Goal: Task Accomplishment & Management: Use online tool/utility

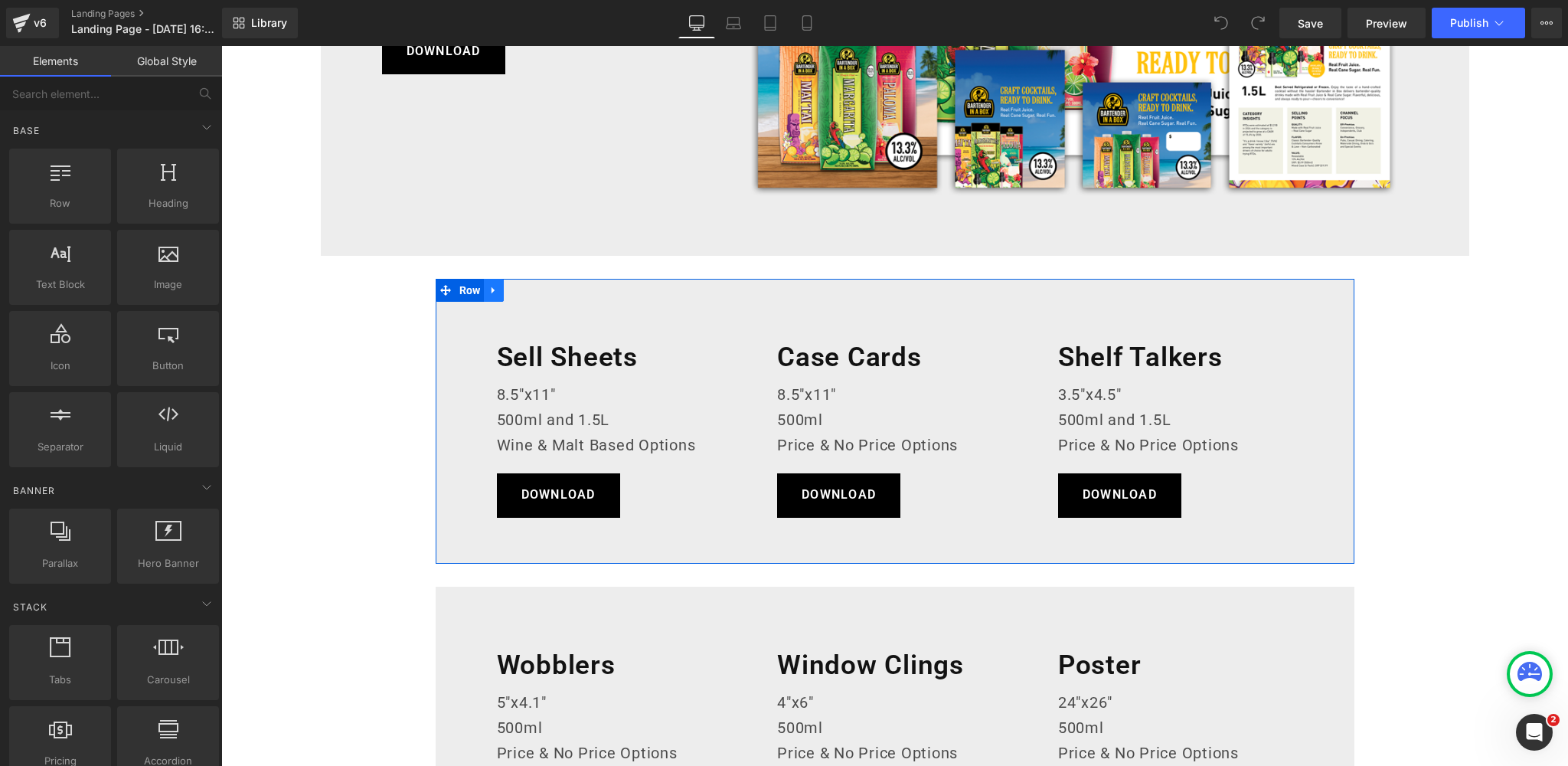
click at [492, 291] on icon at bounding box center [494, 290] width 11 height 12
click at [517, 290] on icon at bounding box center [514, 290] width 11 height 11
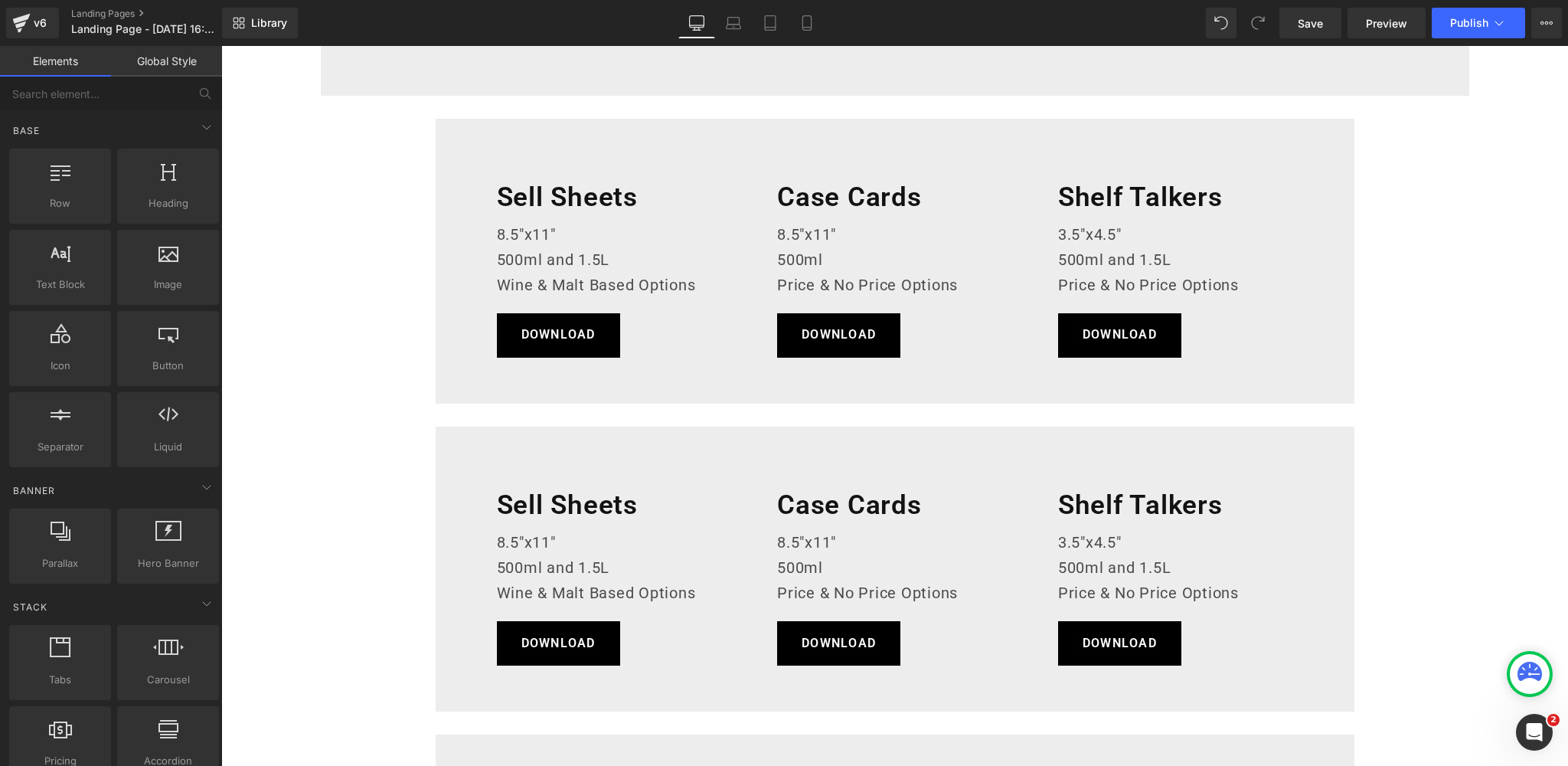
scroll to position [444, 0]
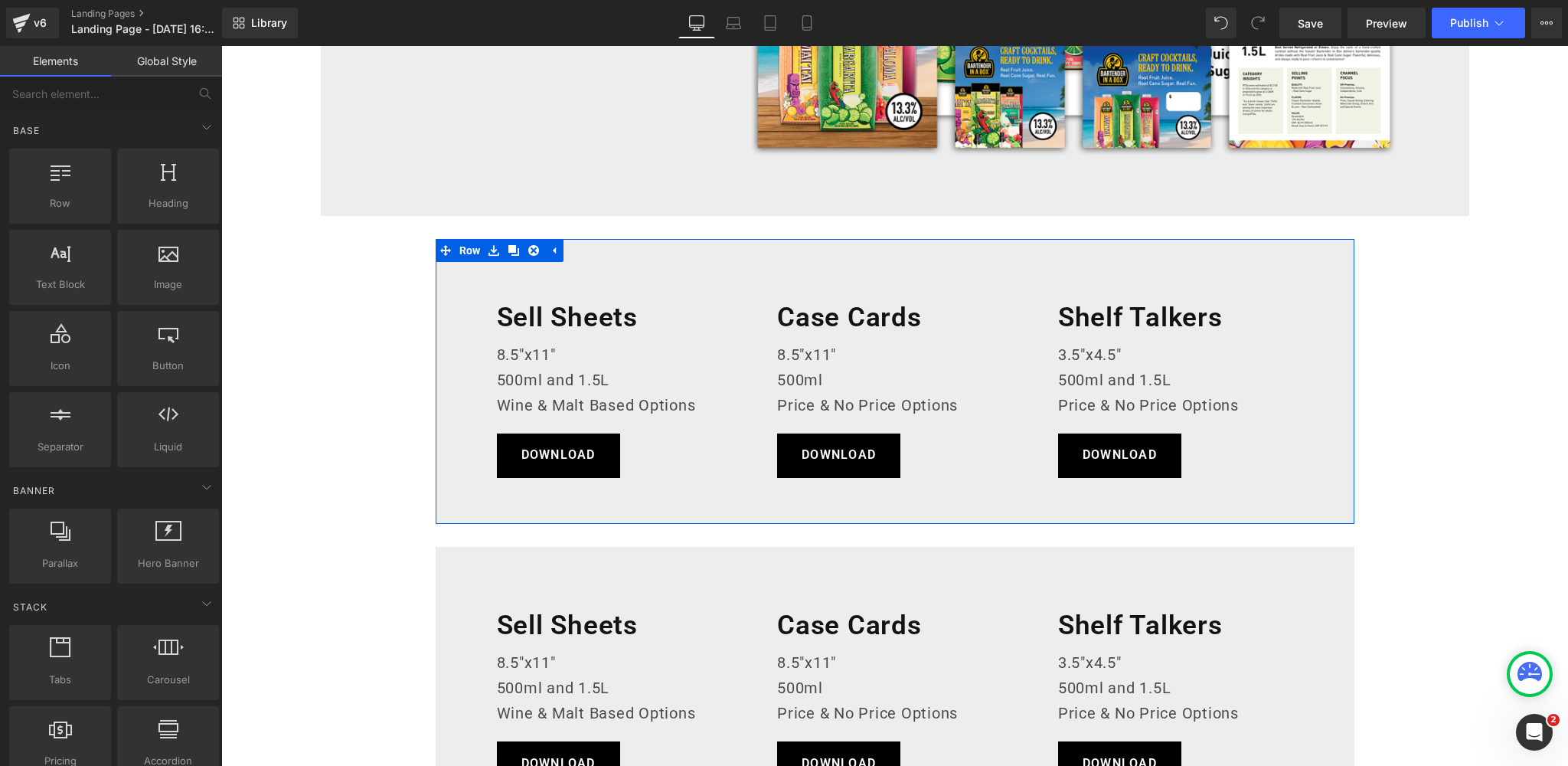
drag, startPoint x: 473, startPoint y: 245, endPoint x: 329, endPoint y: 392, distance: 205.8
click at [473, 245] on span "Row" at bounding box center [470, 250] width 29 height 23
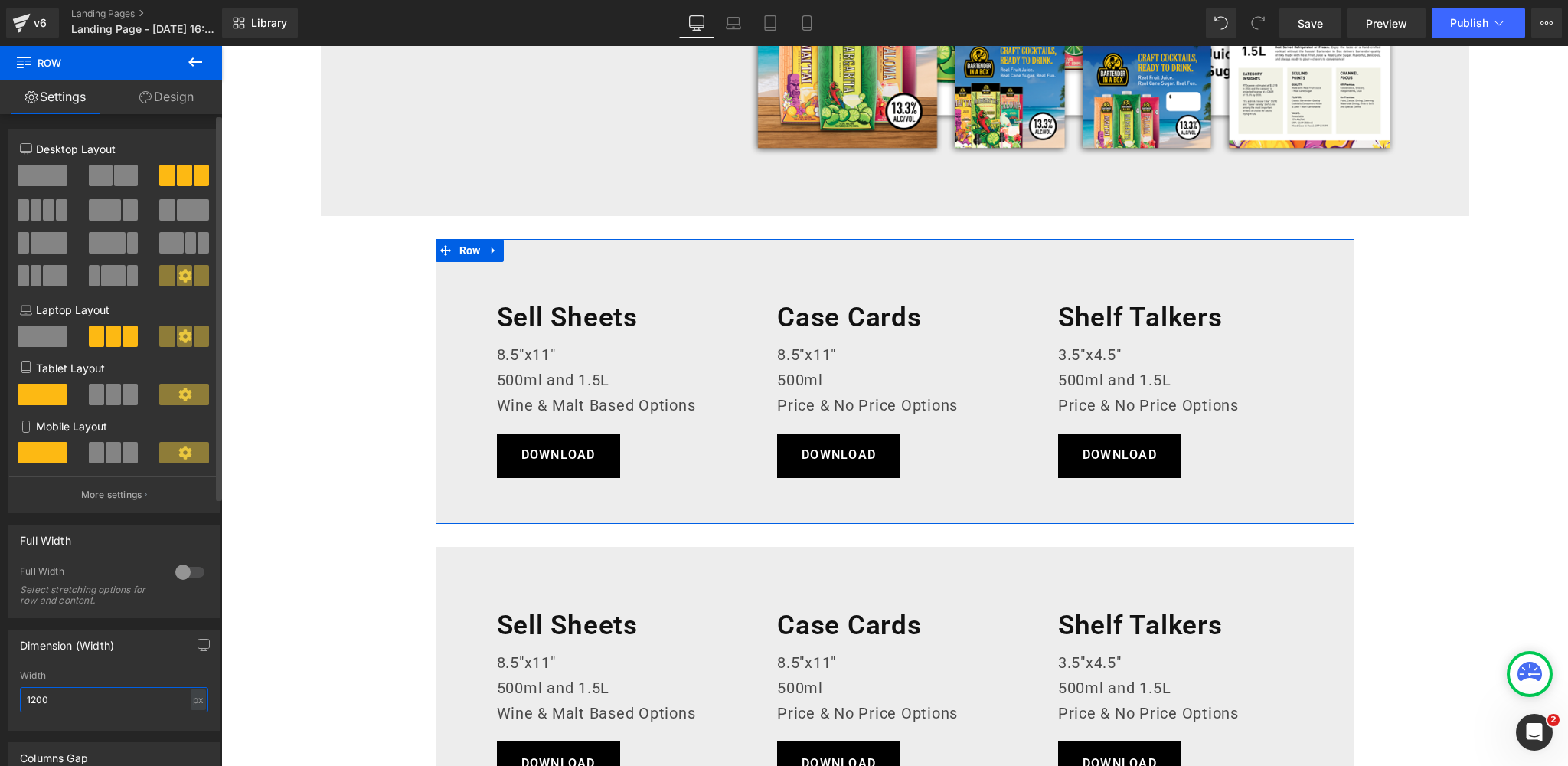
drag, startPoint x: 49, startPoint y: 701, endPoint x: 20, endPoint y: 700, distance: 29.0
click at [20, 700] on input "1200" at bounding box center [114, 699] width 188 height 25
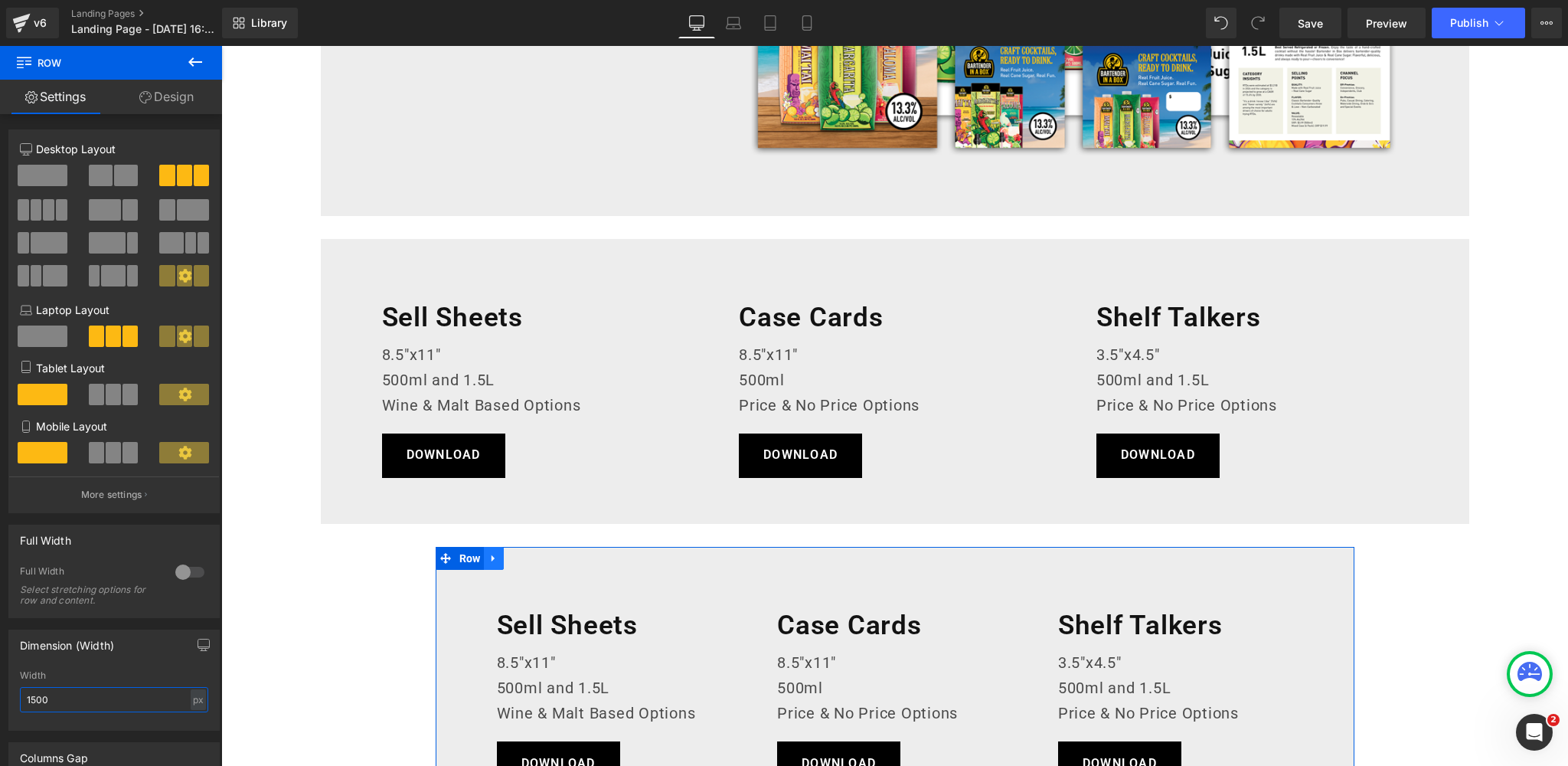
type input "1500"
click at [493, 559] on icon at bounding box center [493, 559] width 3 height 7
click at [531, 559] on icon at bounding box center [533, 559] width 11 height 11
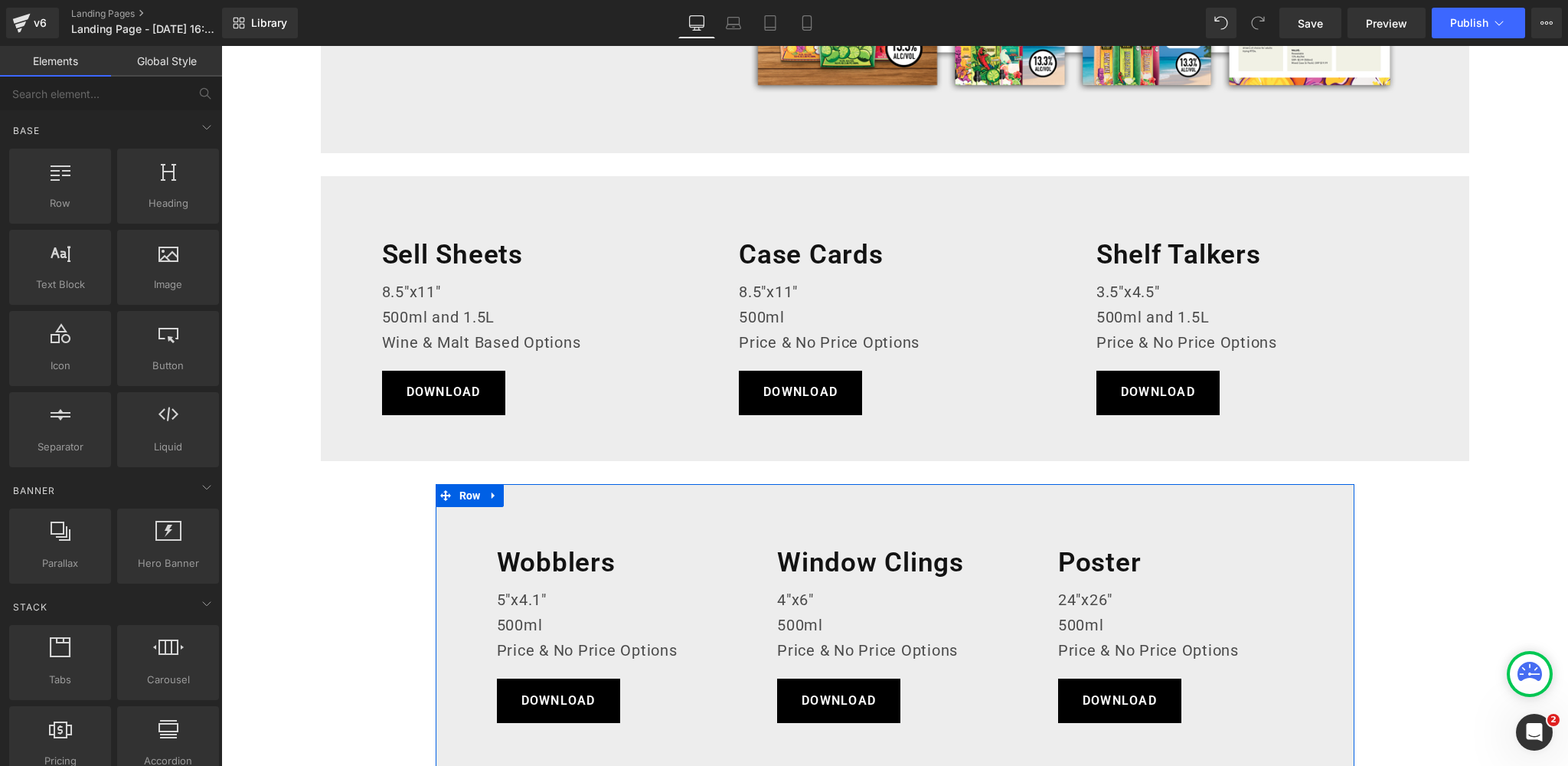
scroll to position [802, 0]
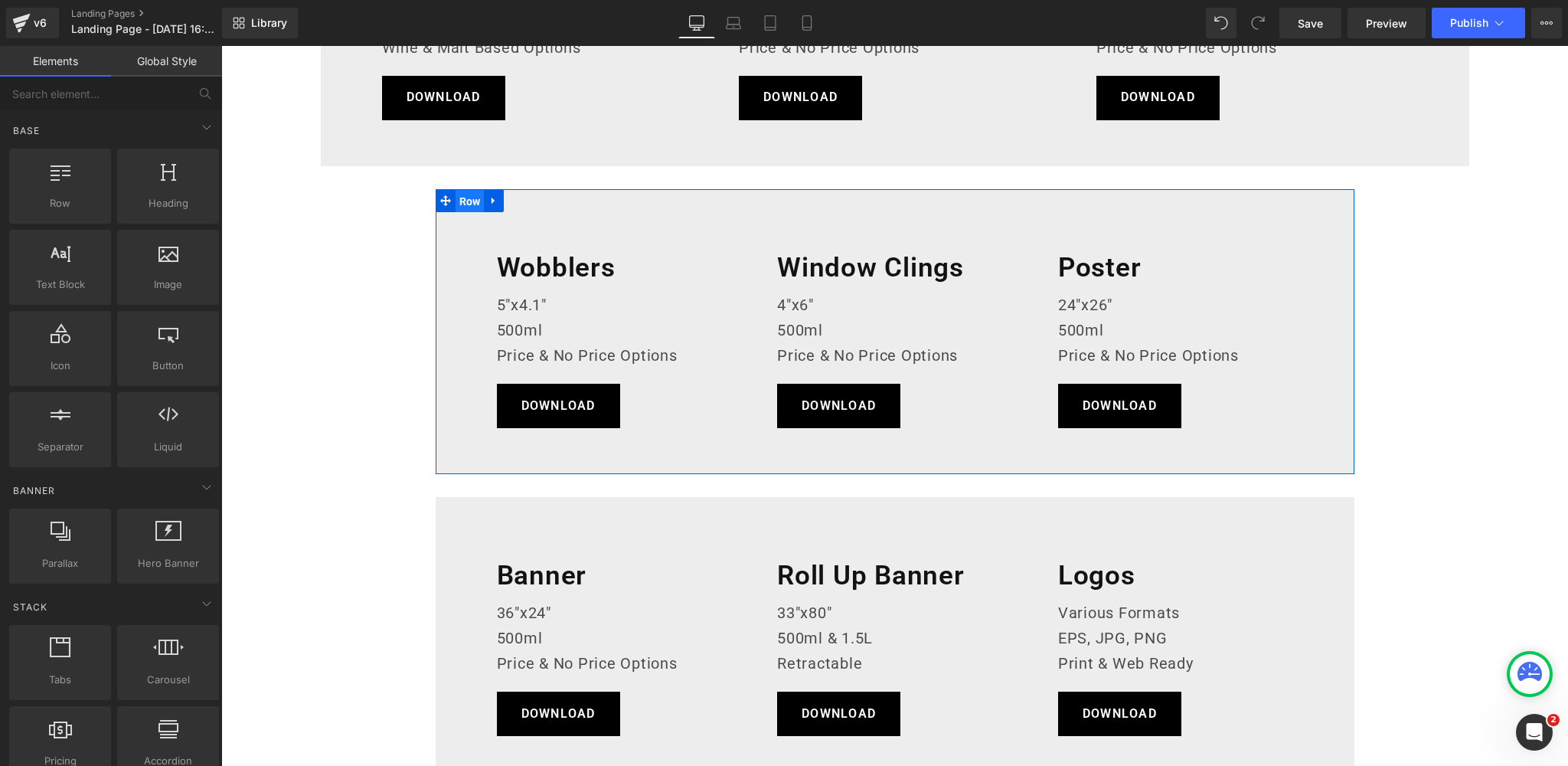
click at [464, 200] on span "Row" at bounding box center [470, 201] width 29 height 23
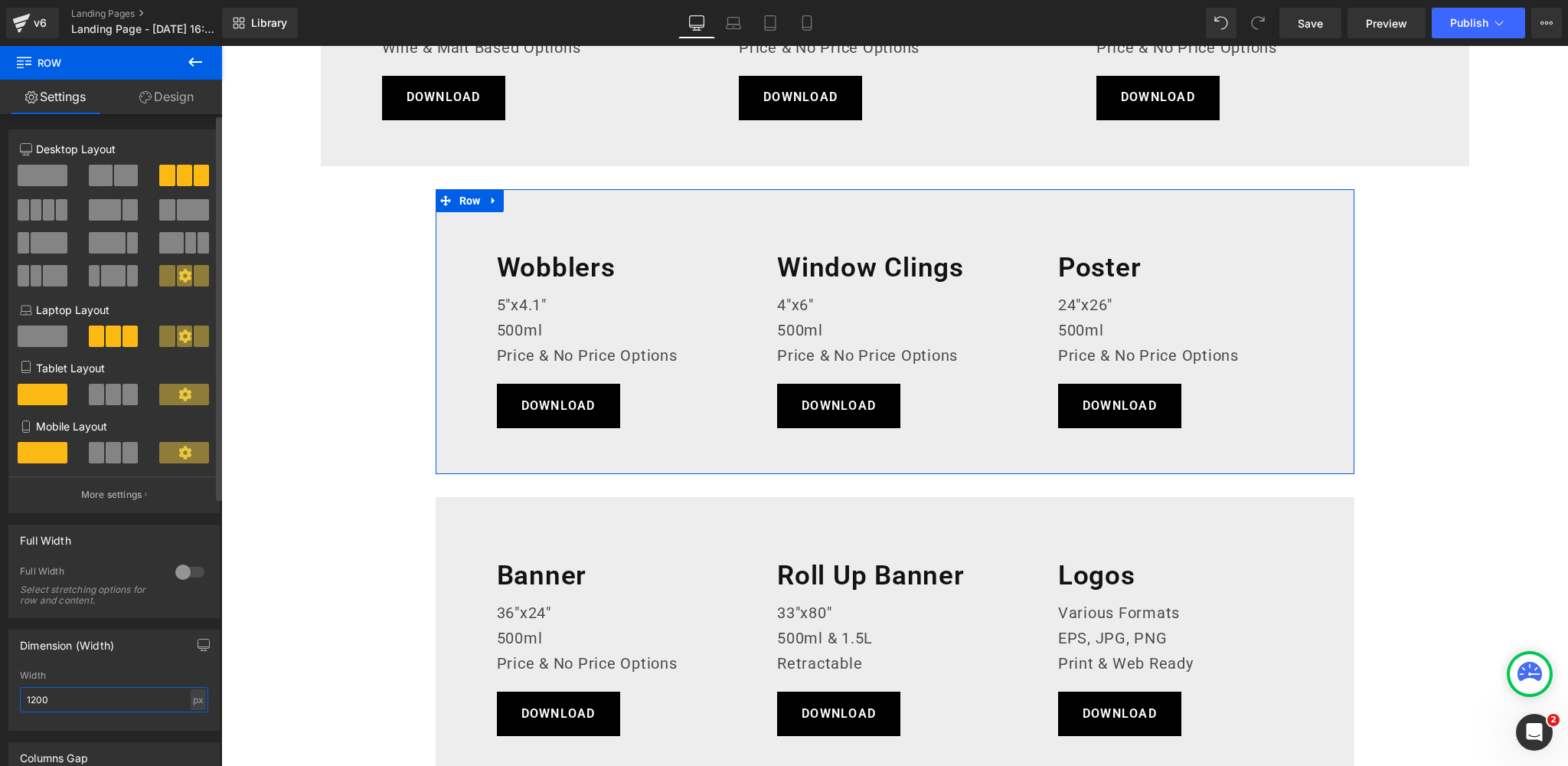
drag, startPoint x: 55, startPoint y: 704, endPoint x: 22, endPoint y: 702, distance: 33.1
click at [22, 702] on input "1200" at bounding box center [114, 699] width 188 height 25
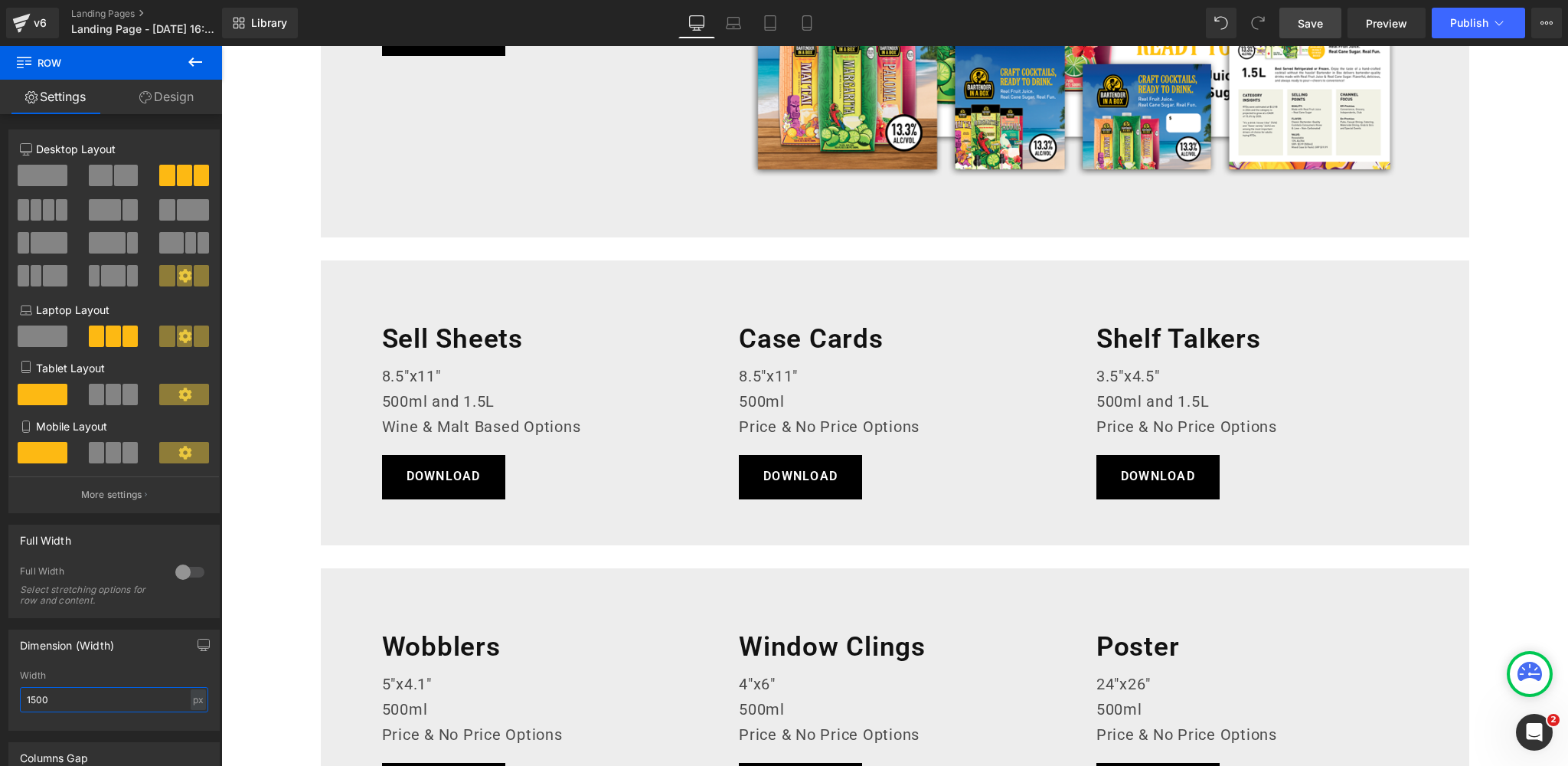
scroll to position [422, 0]
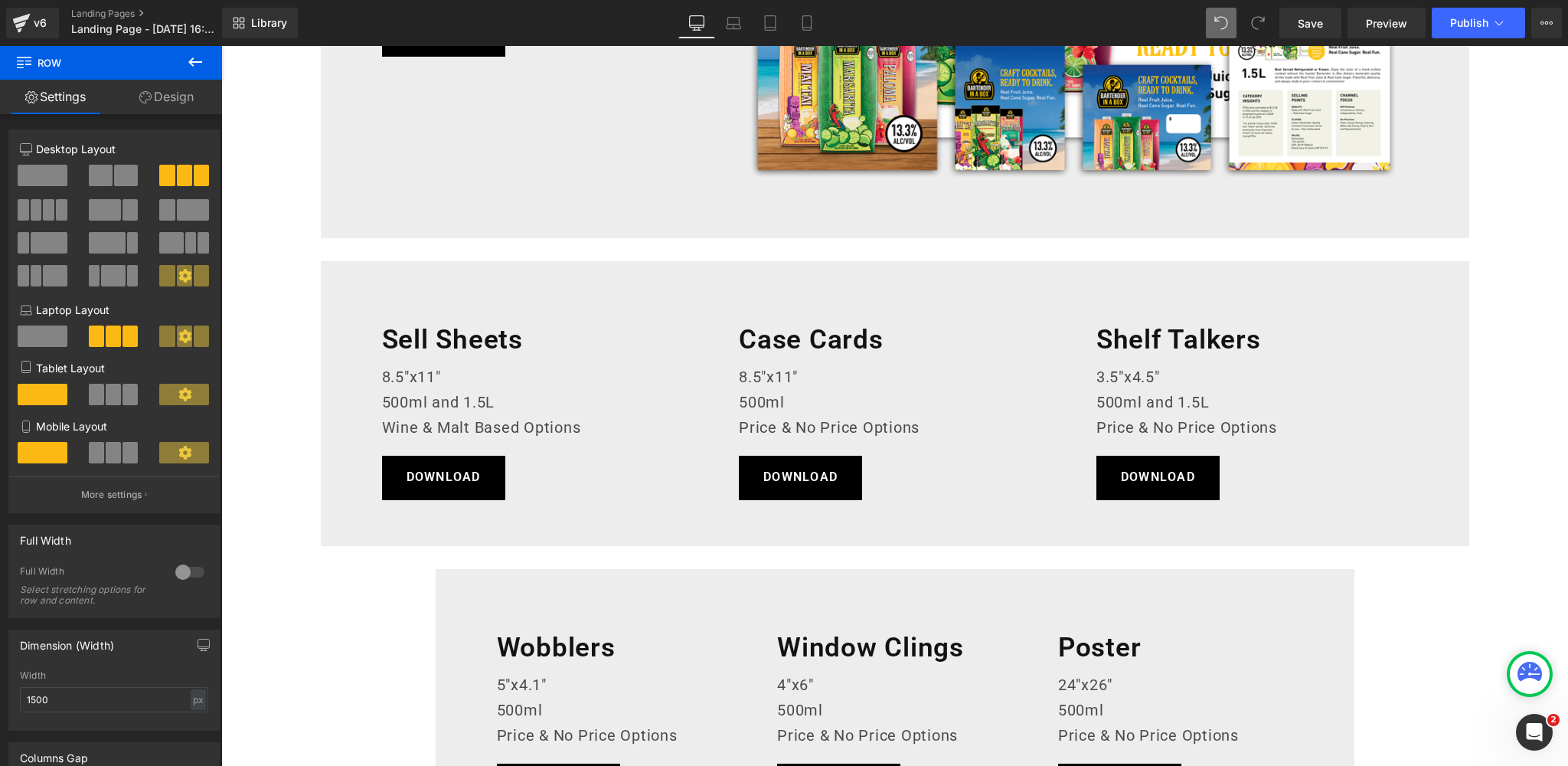
type input "1200"
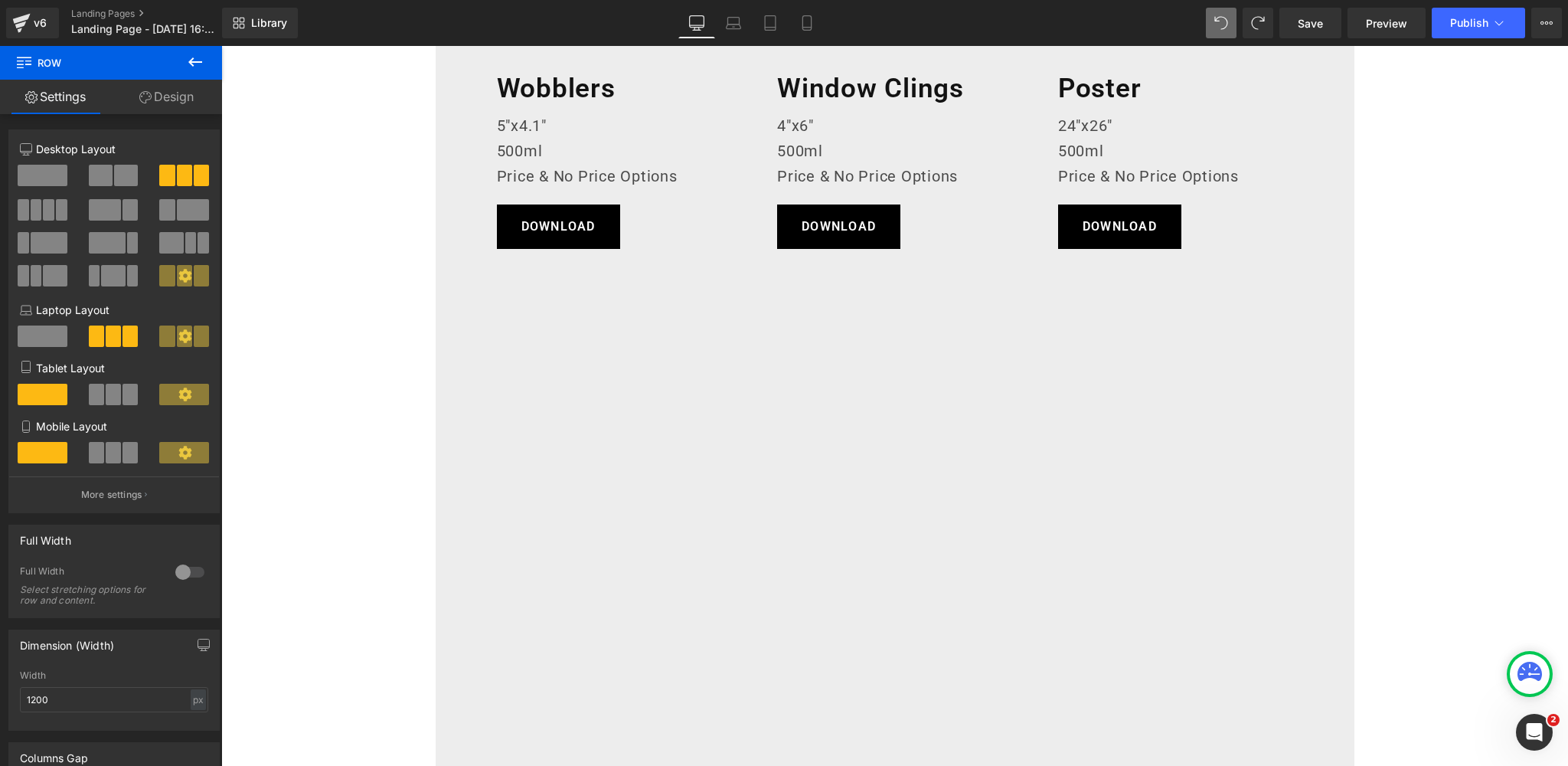
scroll to position [639, 0]
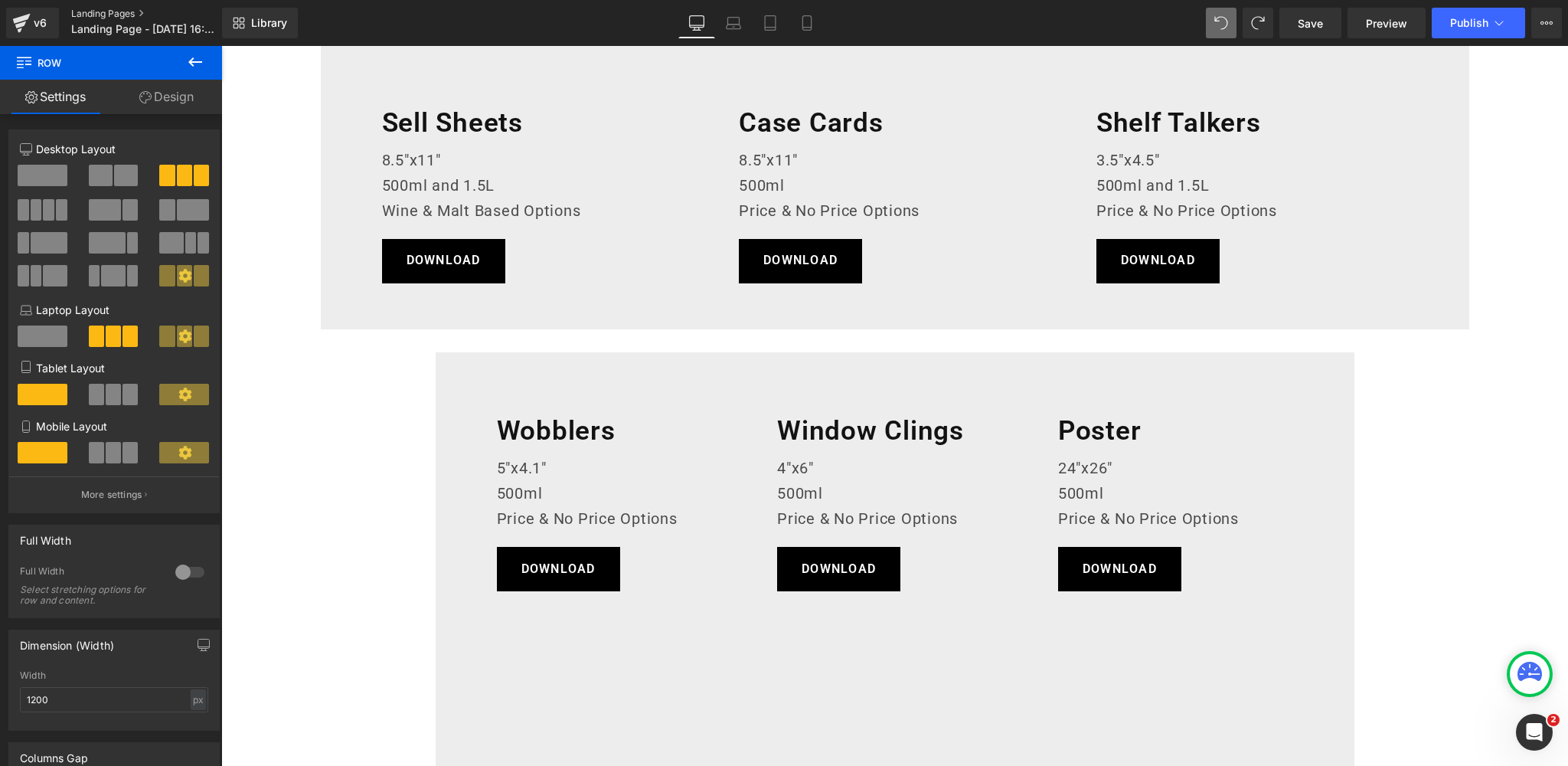
click at [98, 16] on link "Landing Pages" at bounding box center [159, 14] width 176 height 13
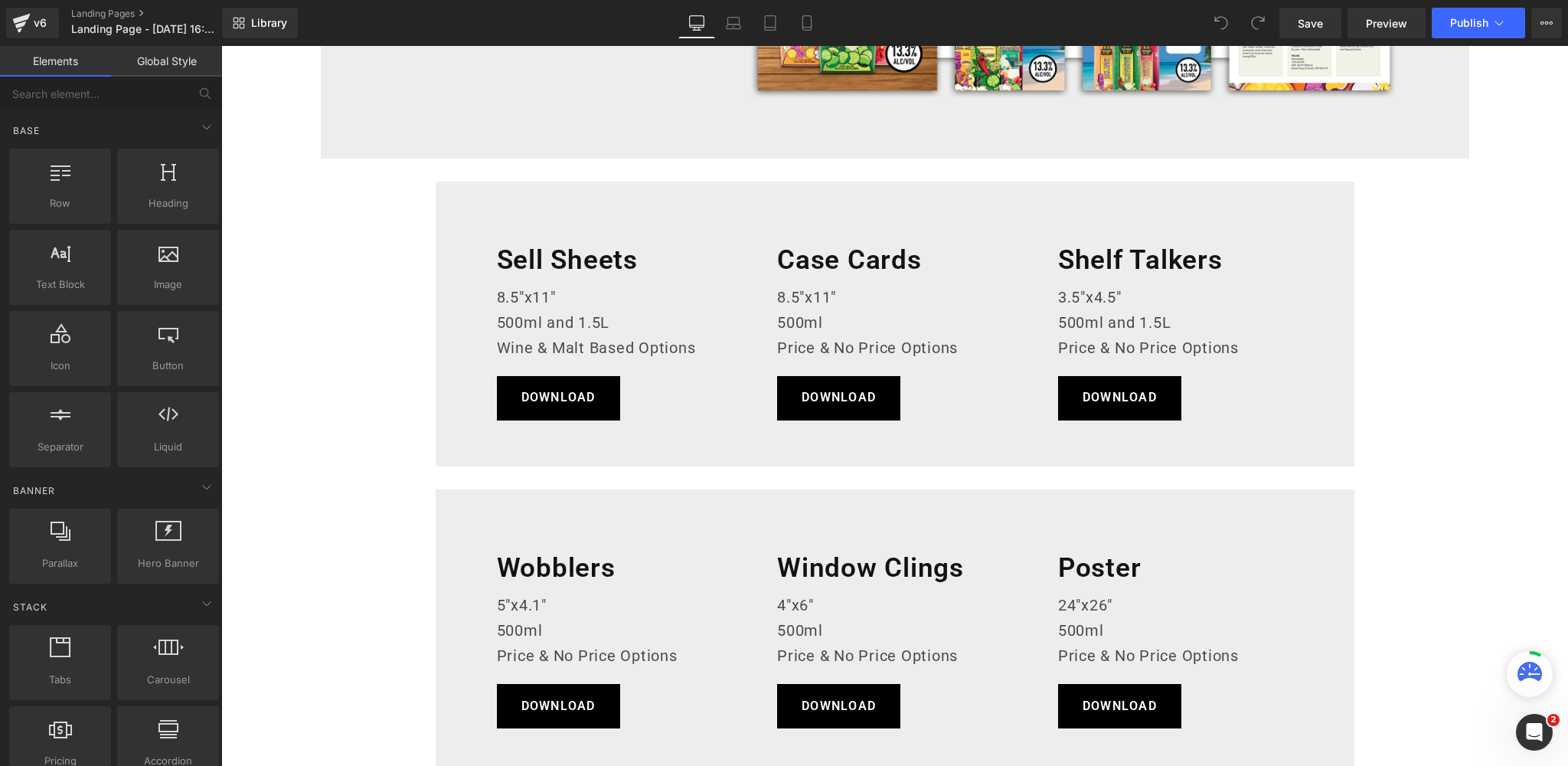
scroll to position [496, 0]
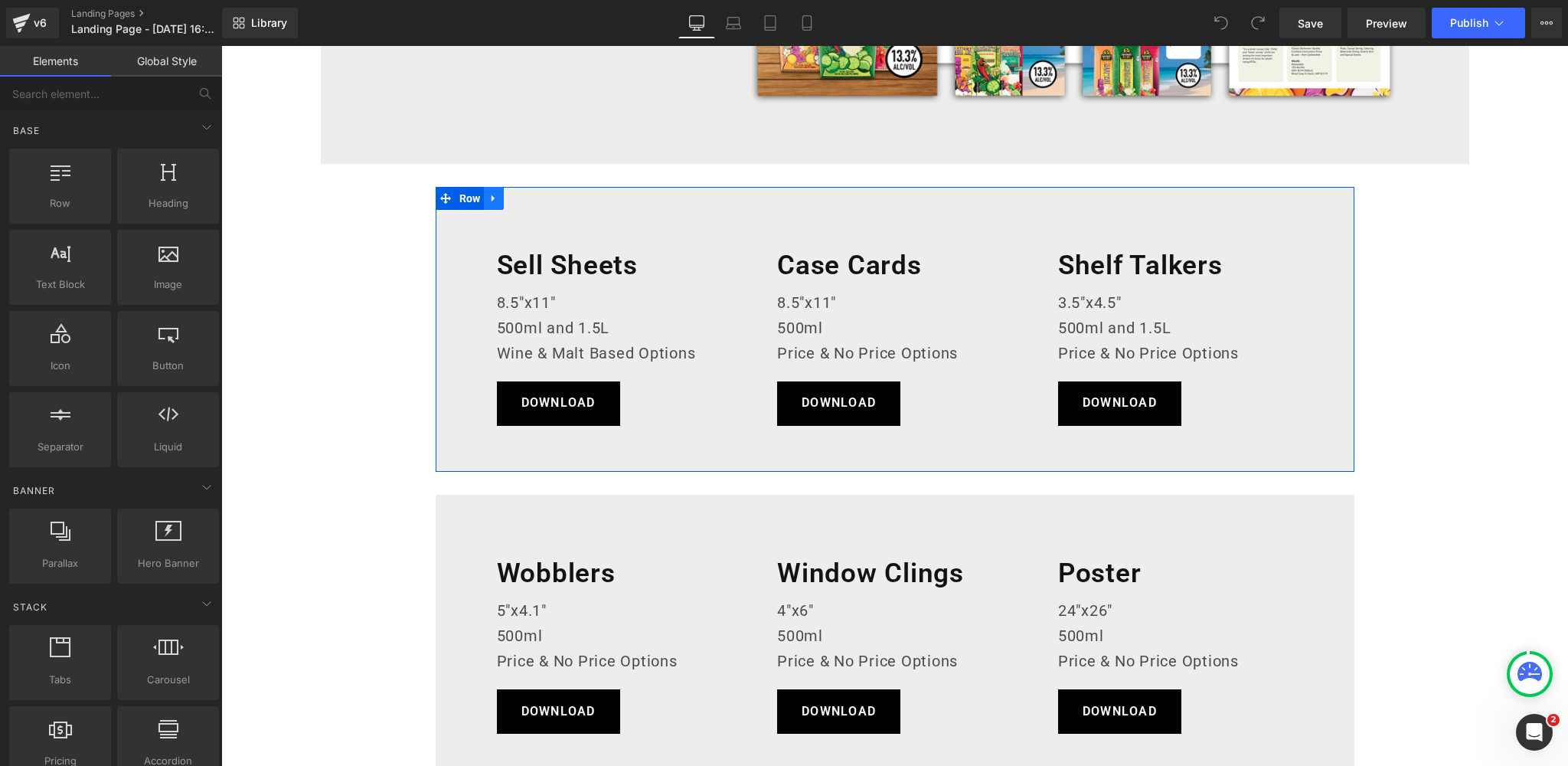
click at [492, 195] on icon at bounding box center [494, 198] width 11 height 12
click at [517, 197] on icon at bounding box center [514, 199] width 11 height 11
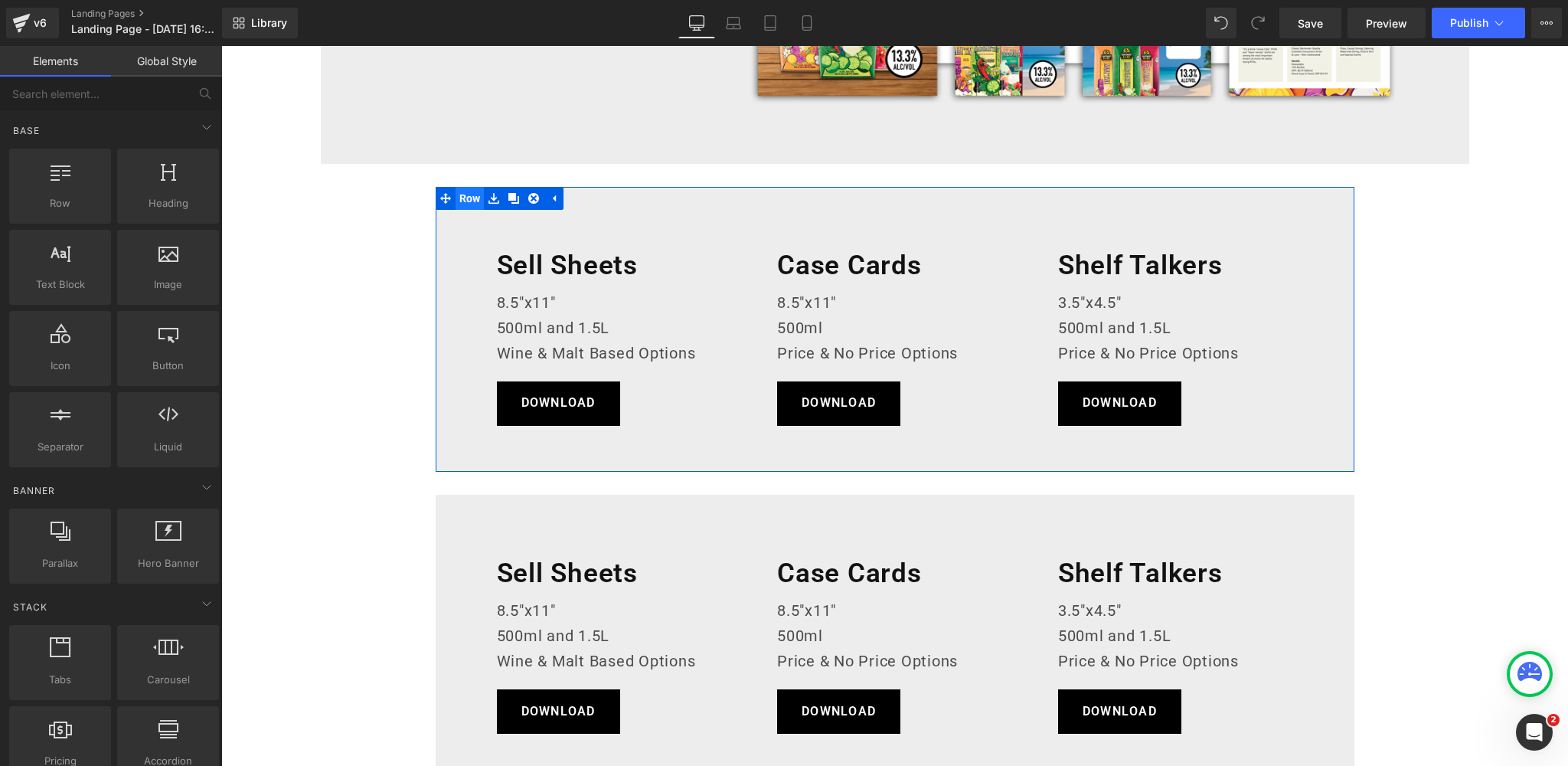
click at [466, 196] on span "Row" at bounding box center [470, 198] width 29 height 23
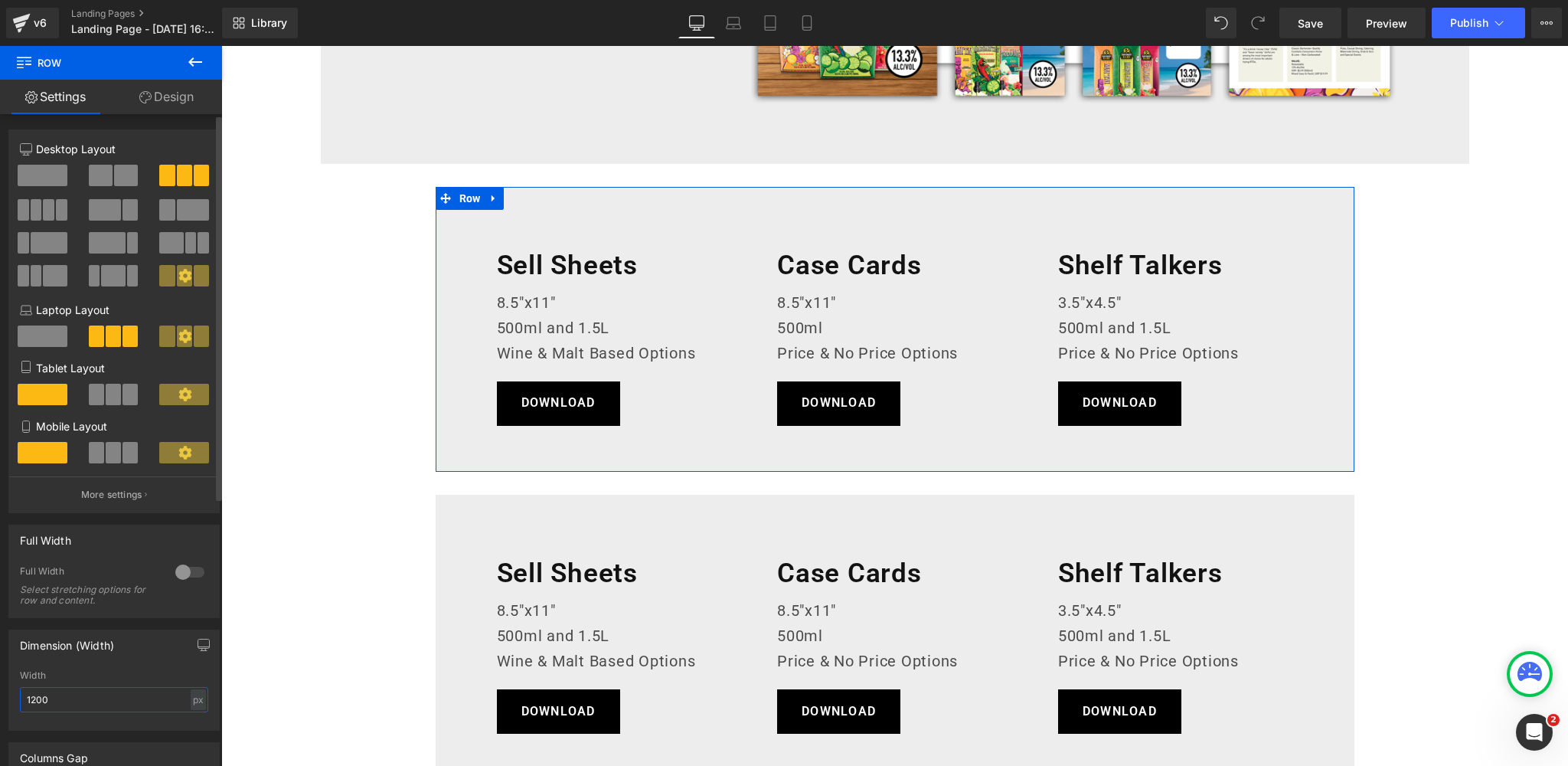
drag, startPoint x: 49, startPoint y: 700, endPoint x: 16, endPoint y: 700, distance: 33.0
click at [16, 700] on div "1200px Width 1200 px % px" at bounding box center [114, 700] width 209 height 60
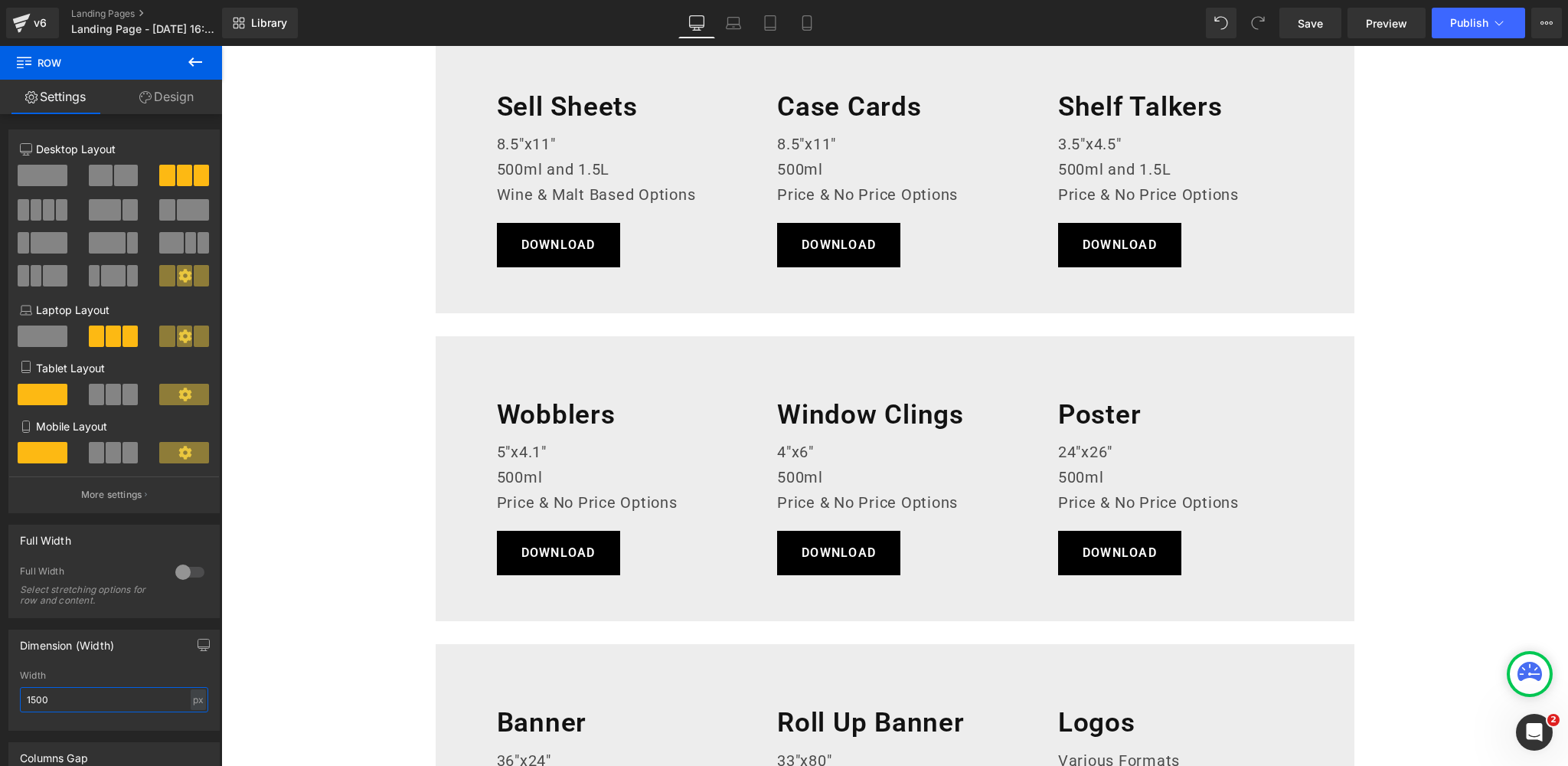
scroll to position [1012, 0]
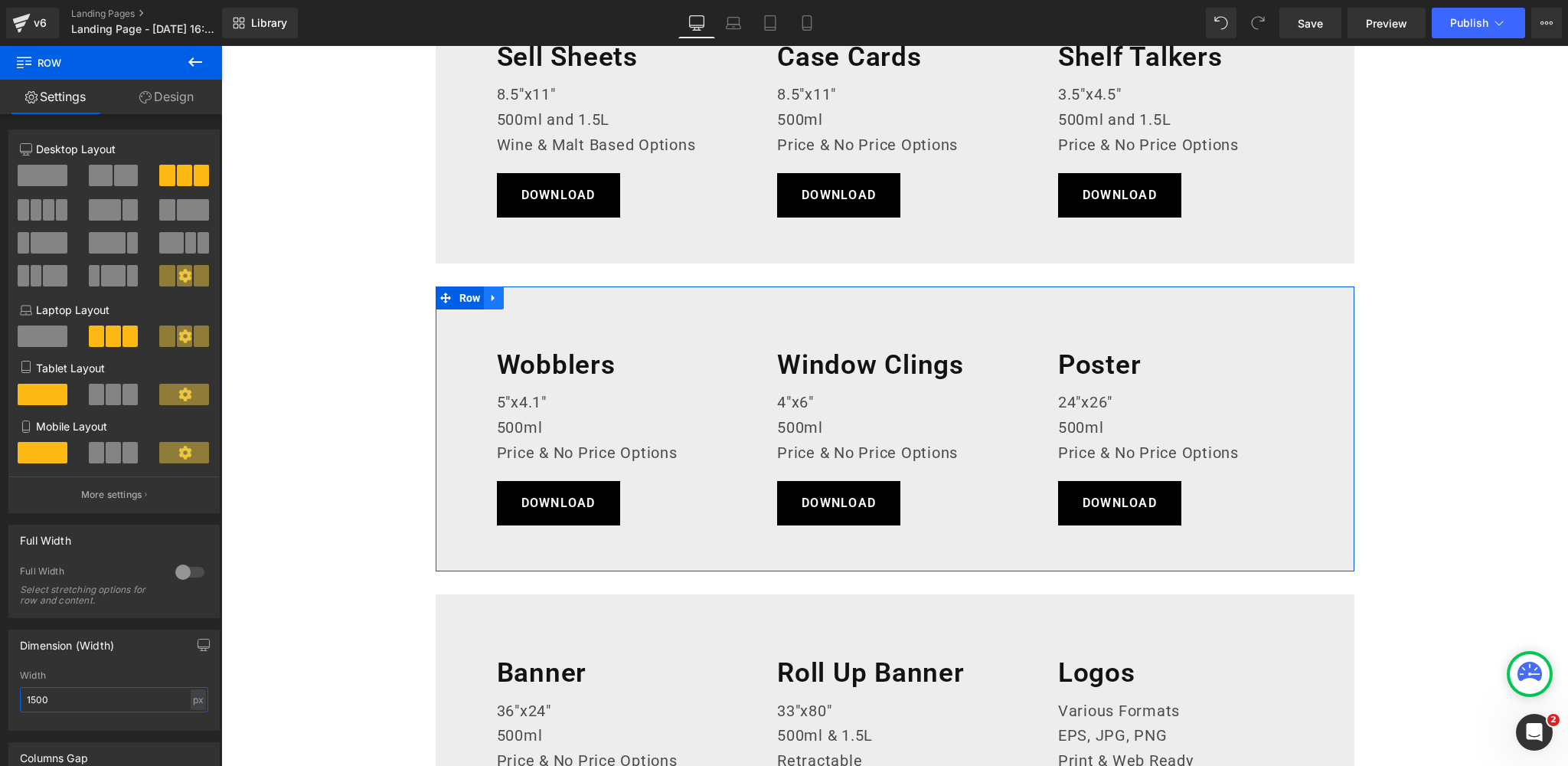
type input "1500"
click at [491, 297] on icon at bounding box center [494, 297] width 11 height 12
click at [517, 298] on icon at bounding box center [514, 298] width 11 height 11
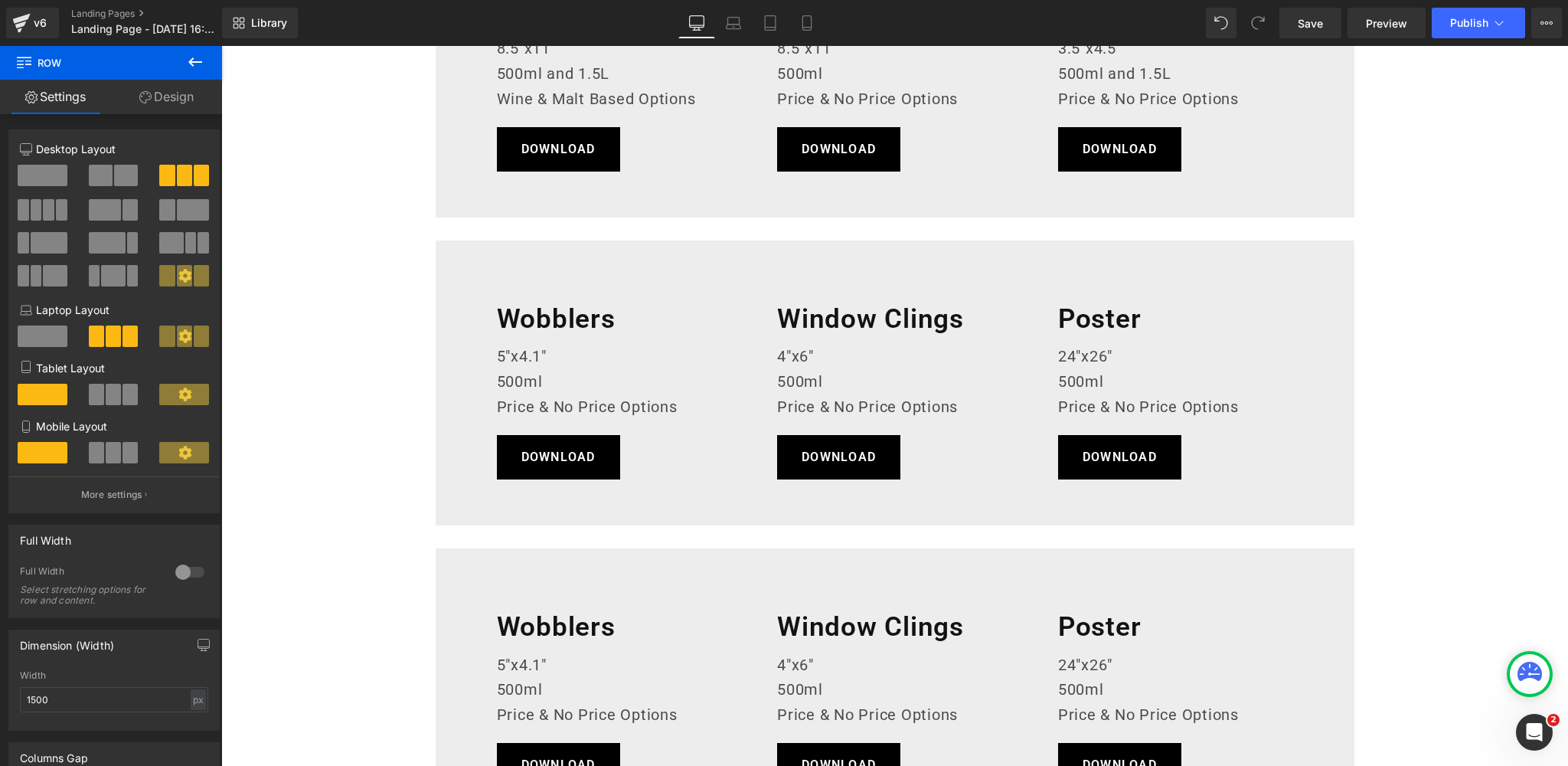
scroll to position [1060, 0]
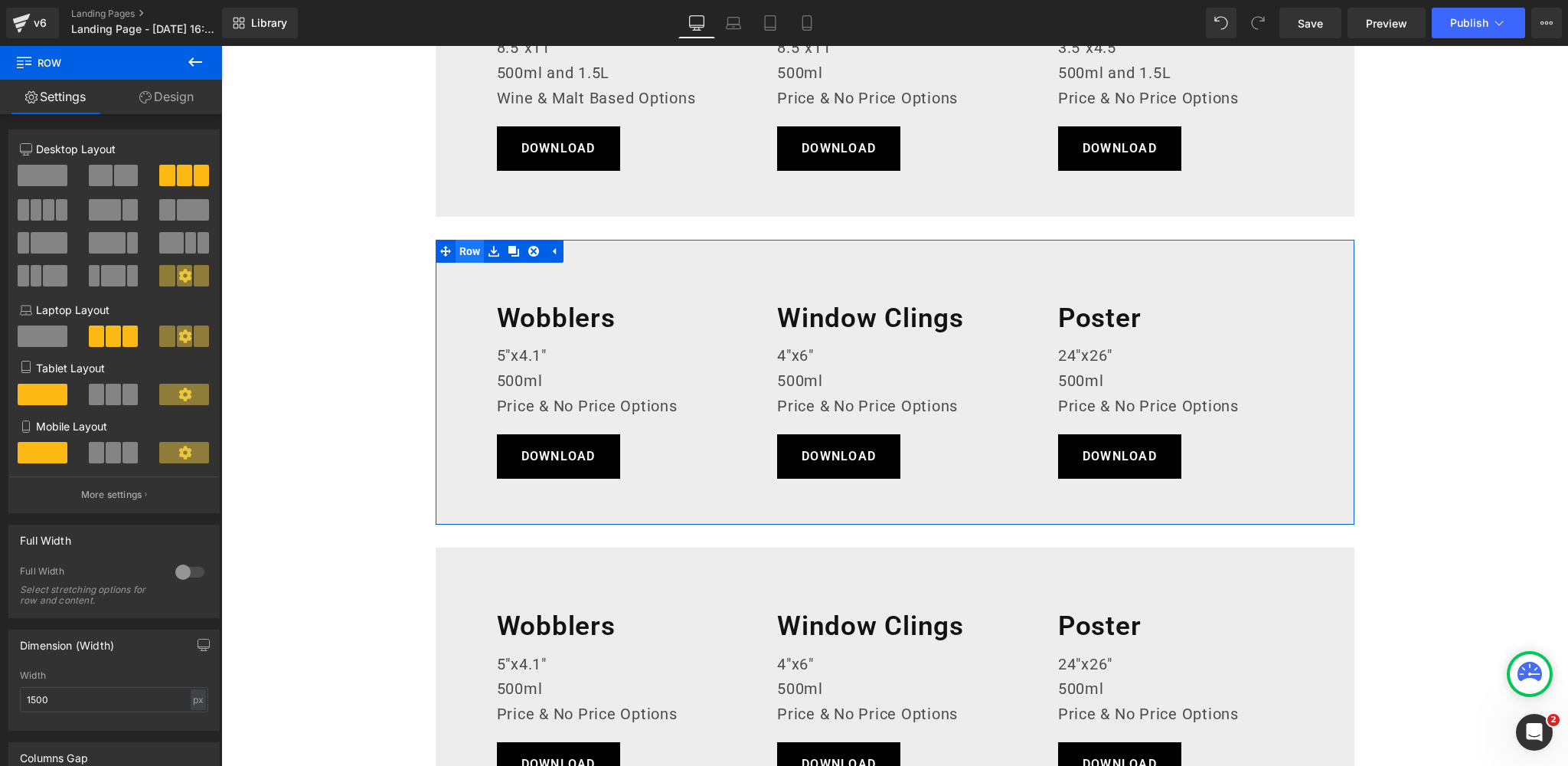
click at [472, 251] on span "Row" at bounding box center [470, 250] width 29 height 23
drag, startPoint x: 60, startPoint y: 702, endPoint x: 27, endPoint y: 700, distance: 33.1
click at [27, 700] on input "1200" at bounding box center [114, 699] width 188 height 25
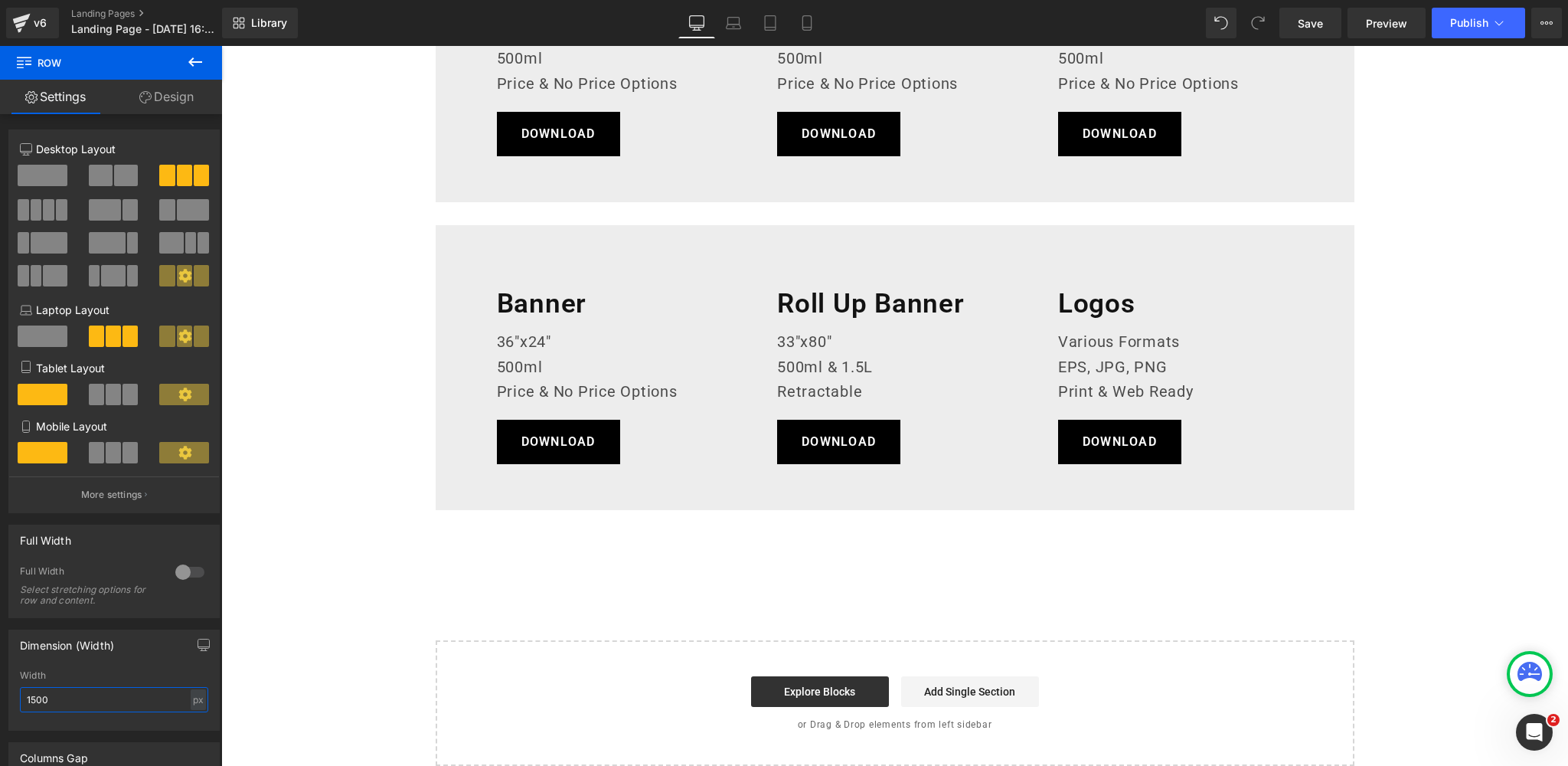
scroll to position [1765, 0]
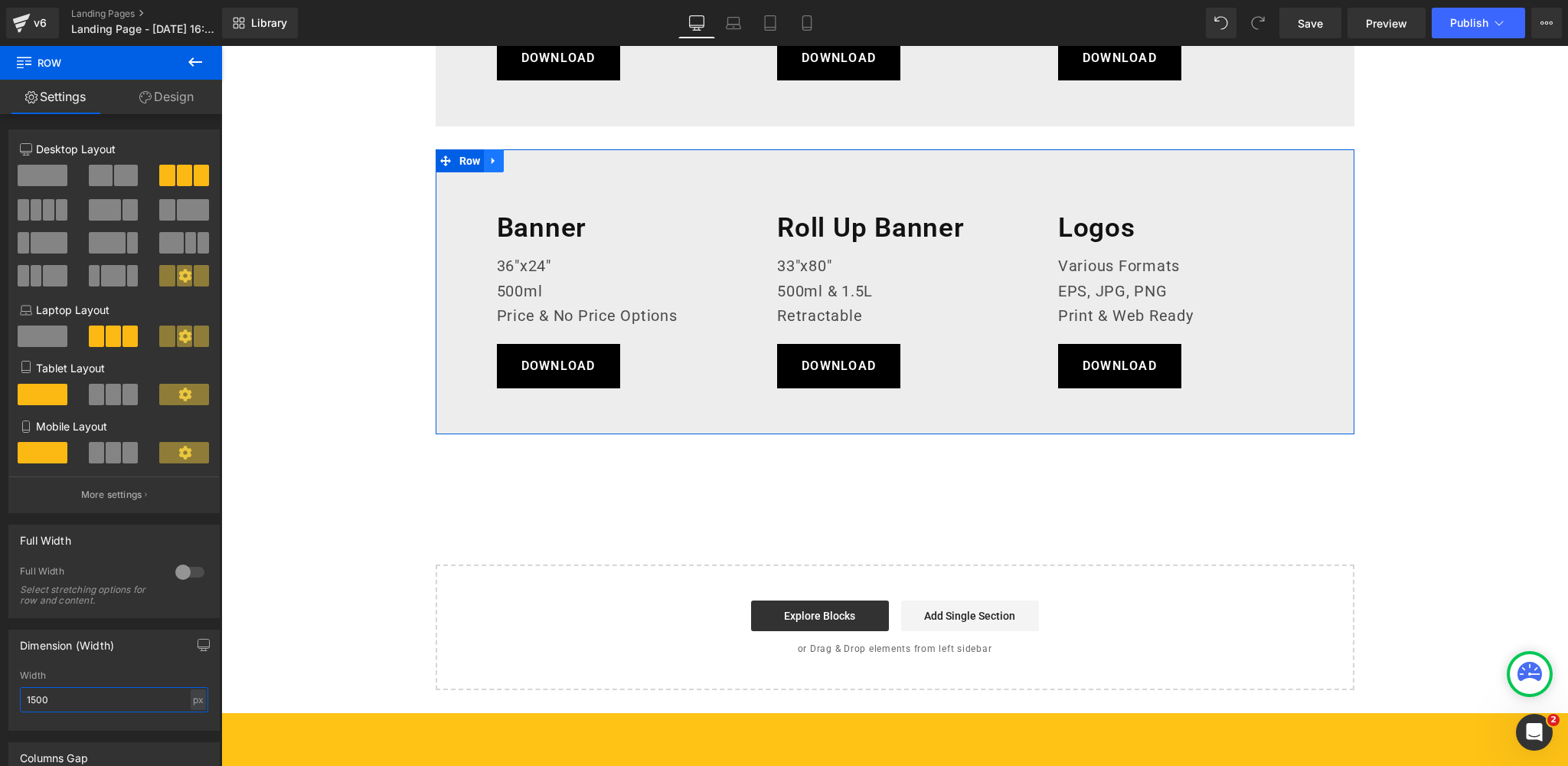
type input "1500"
click at [493, 158] on icon at bounding box center [494, 161] width 11 height 12
click at [517, 161] on icon at bounding box center [514, 161] width 11 height 11
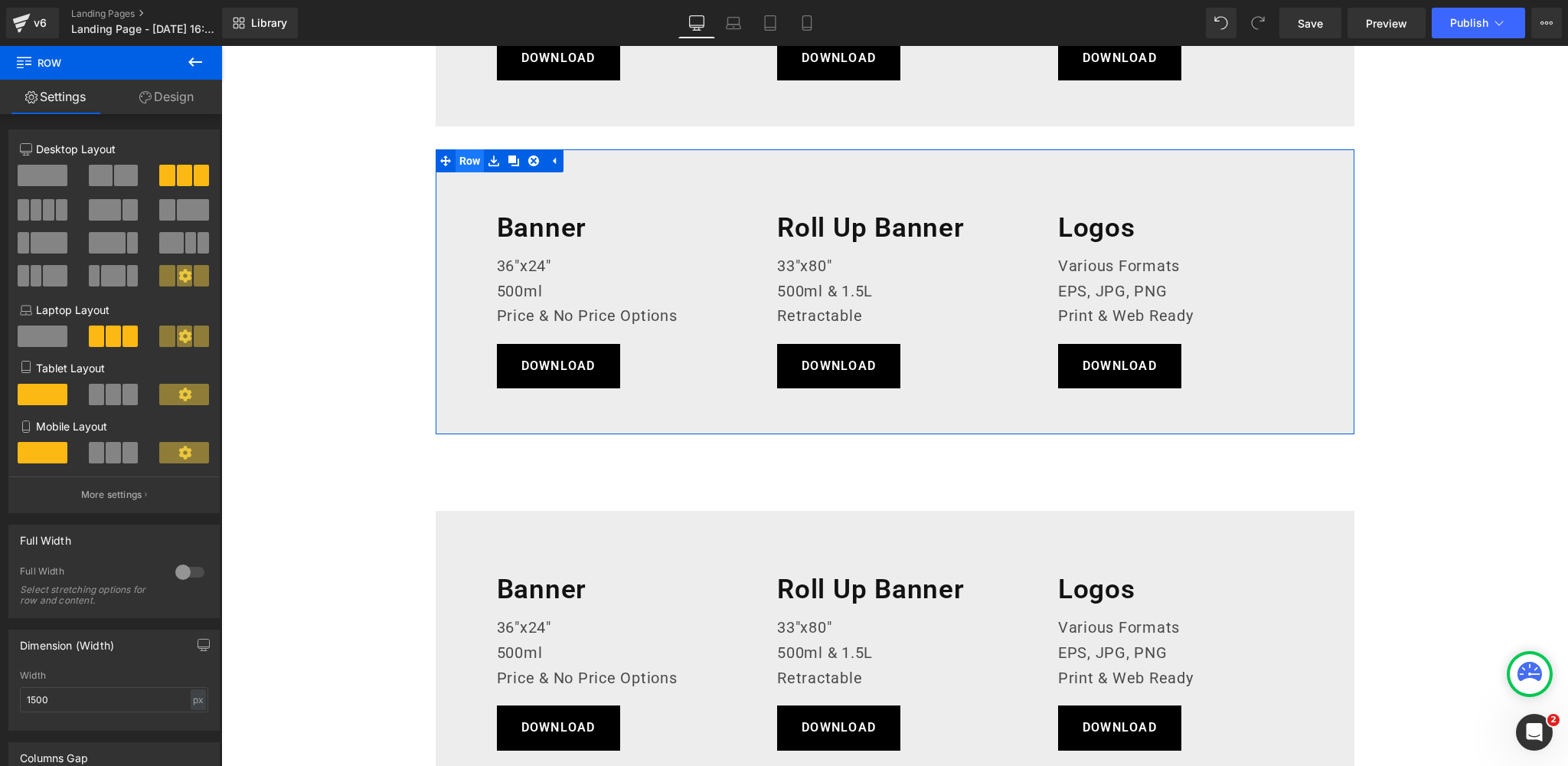
click at [464, 162] on span "Row" at bounding box center [470, 160] width 29 height 23
drag, startPoint x: 50, startPoint y: 703, endPoint x: 24, endPoint y: 702, distance: 26.0
click at [24, 702] on input "1200" at bounding box center [114, 699] width 188 height 25
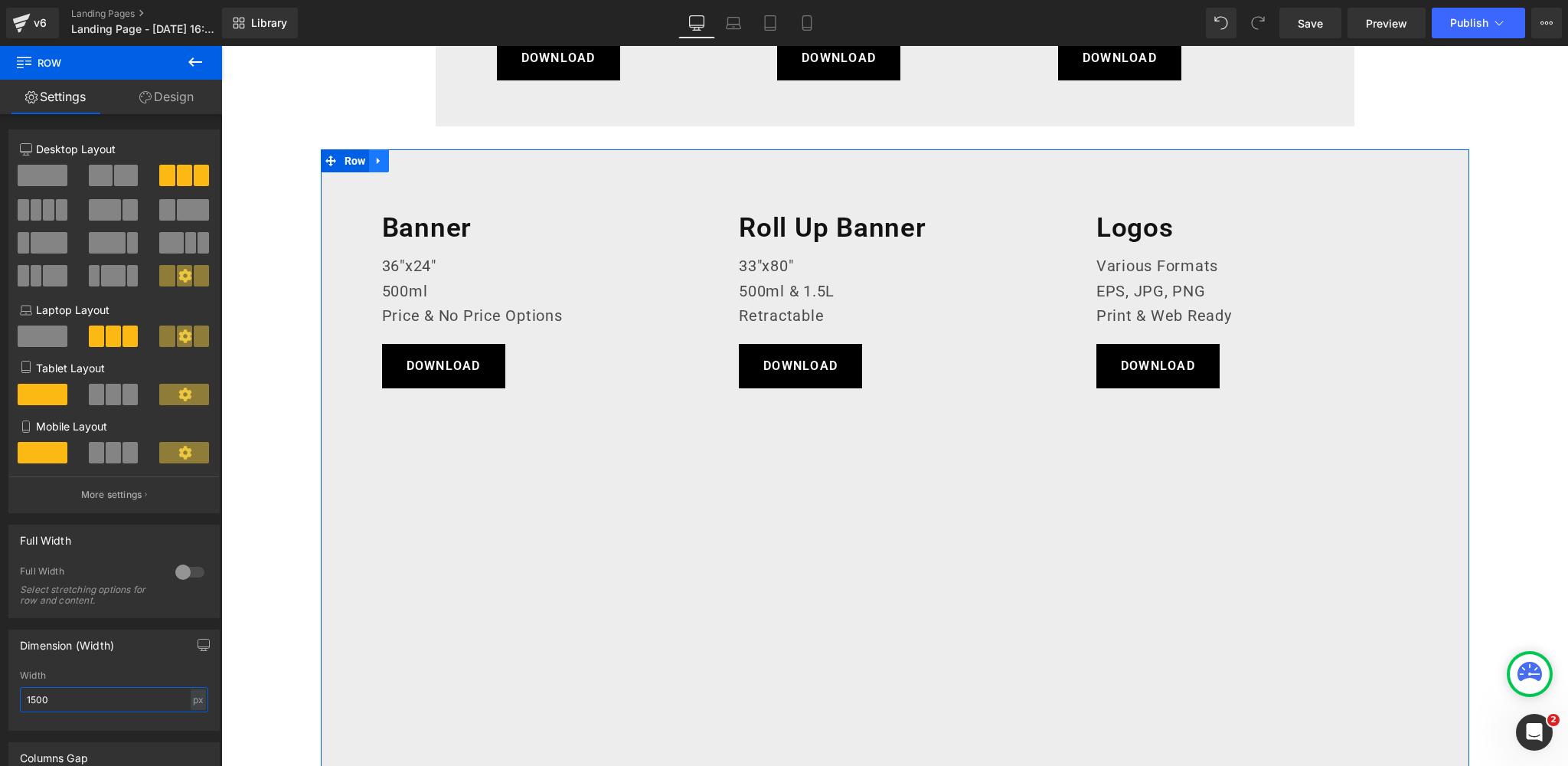
type input "1500"
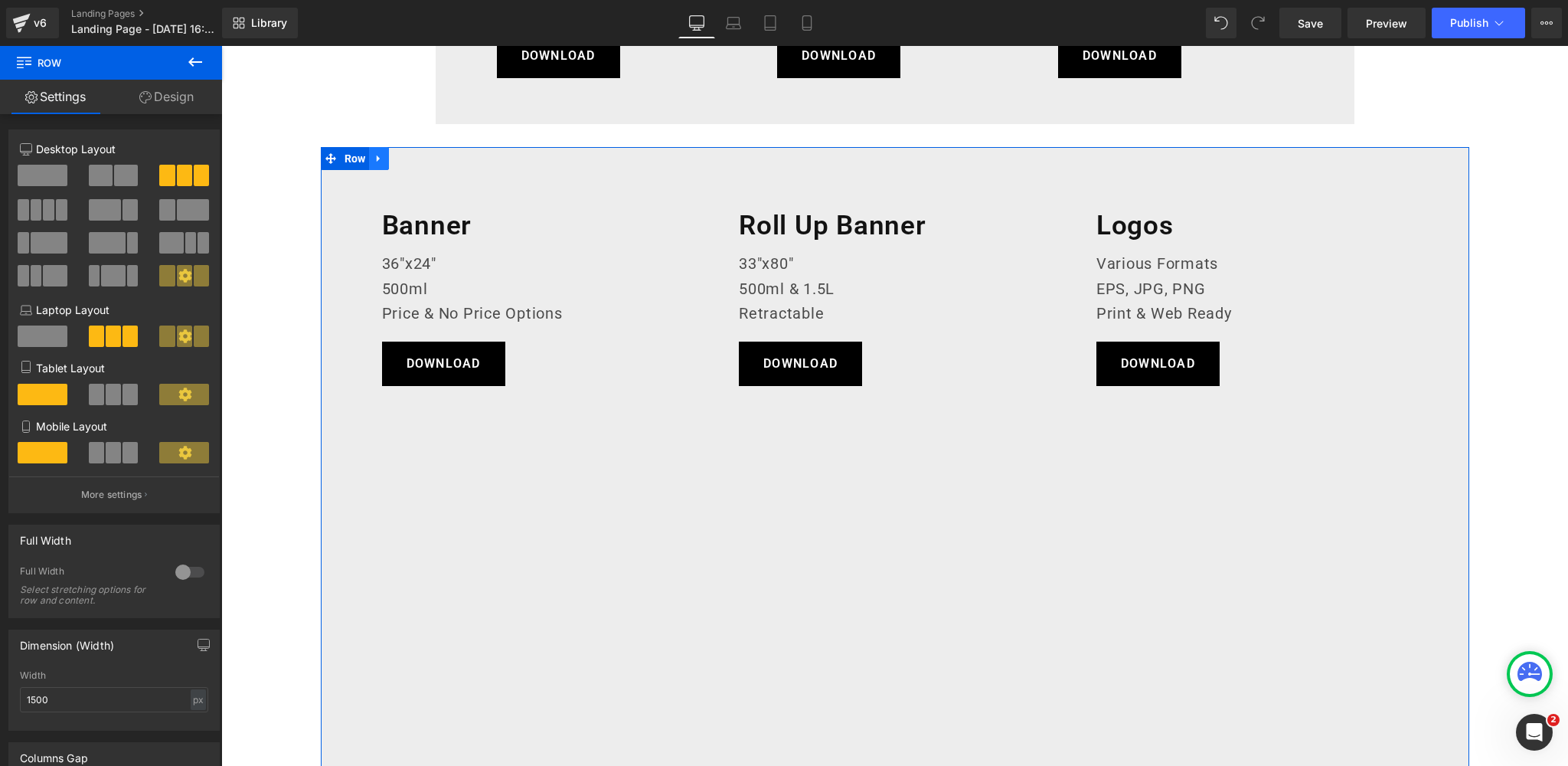
click at [381, 162] on link at bounding box center [378, 158] width 20 height 23
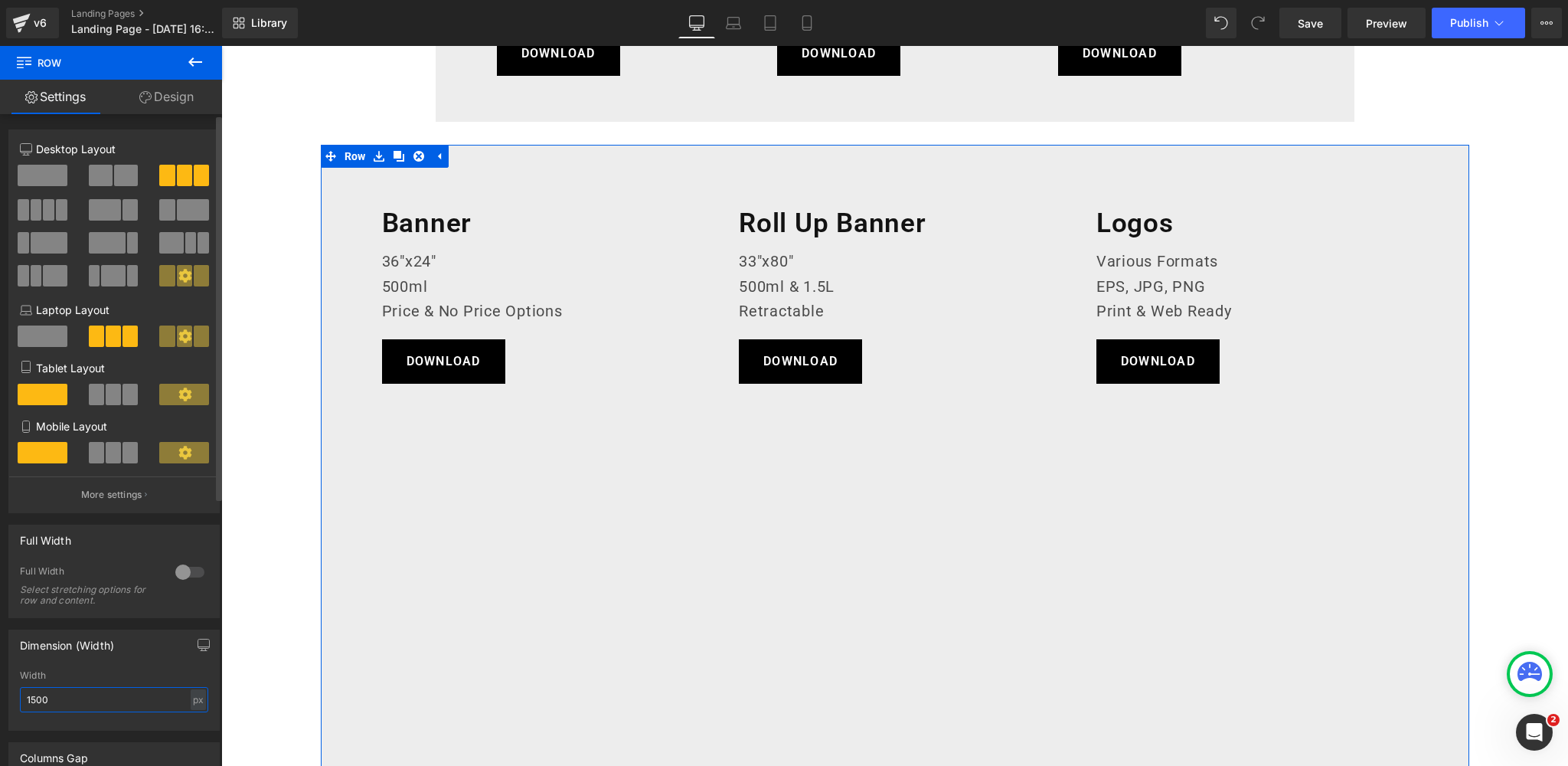
drag, startPoint x: 60, startPoint y: 702, endPoint x: 24, endPoint y: 702, distance: 36.0
click at [24, 702] on input "1500" at bounding box center [114, 699] width 188 height 25
click at [428, 153] on link at bounding box center [438, 155] width 20 height 23
click at [381, 155] on icon at bounding box center [379, 156] width 11 height 12
click at [417, 154] on icon at bounding box center [419, 156] width 11 height 12
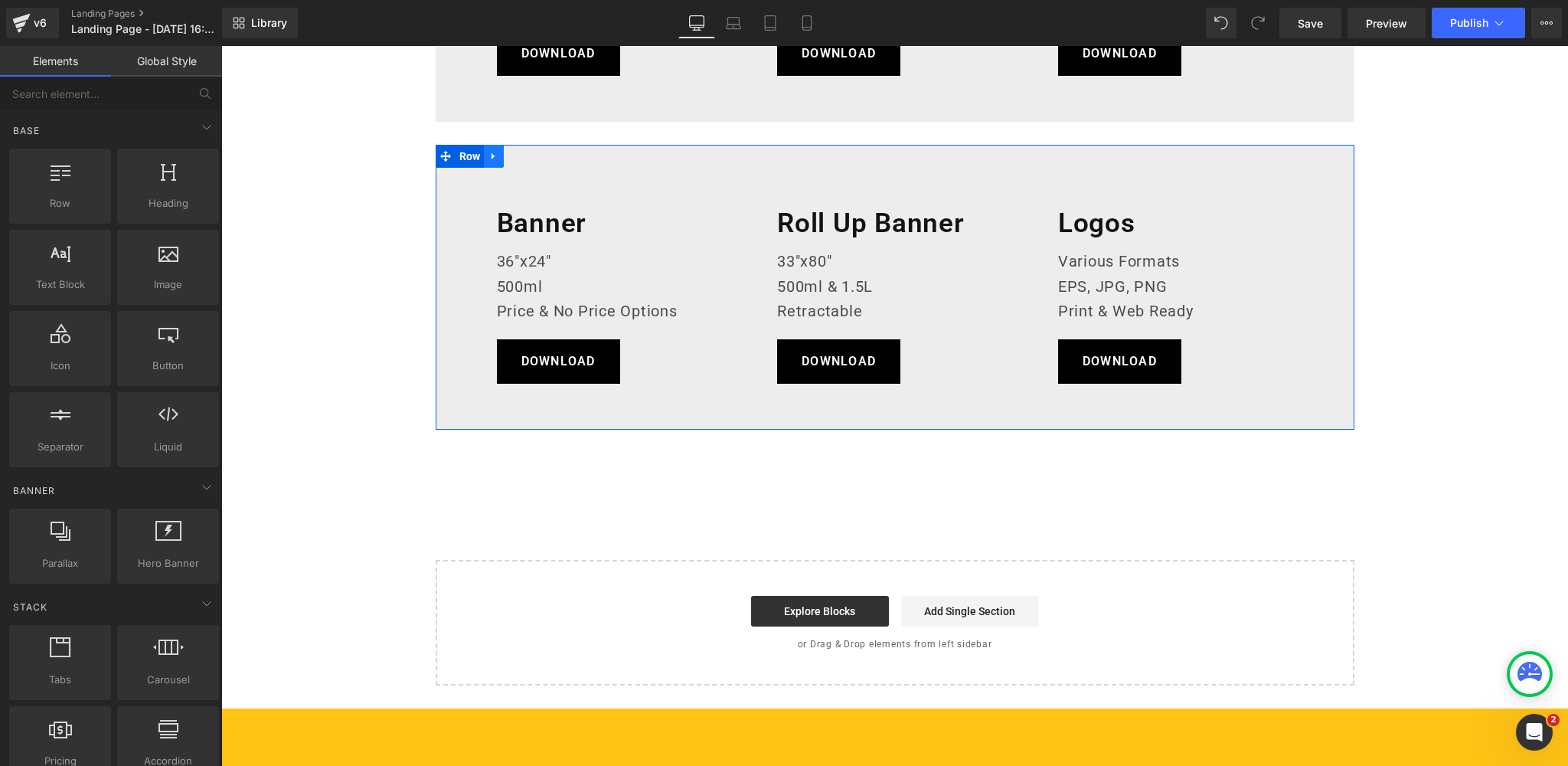
click at [497, 155] on icon at bounding box center [494, 156] width 11 height 12
click at [511, 155] on icon at bounding box center [514, 156] width 11 height 11
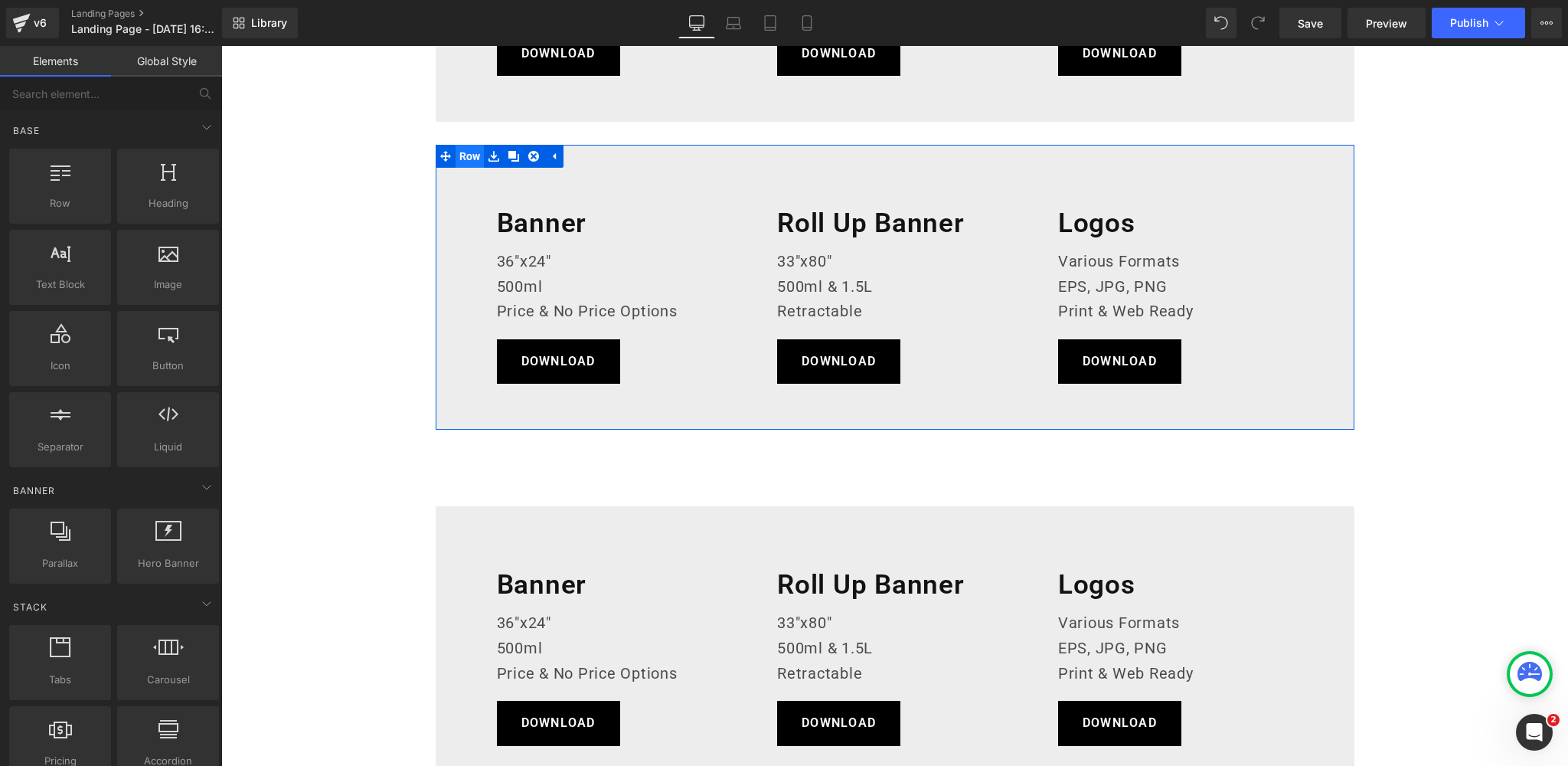
click at [466, 155] on span "Row" at bounding box center [470, 155] width 29 height 23
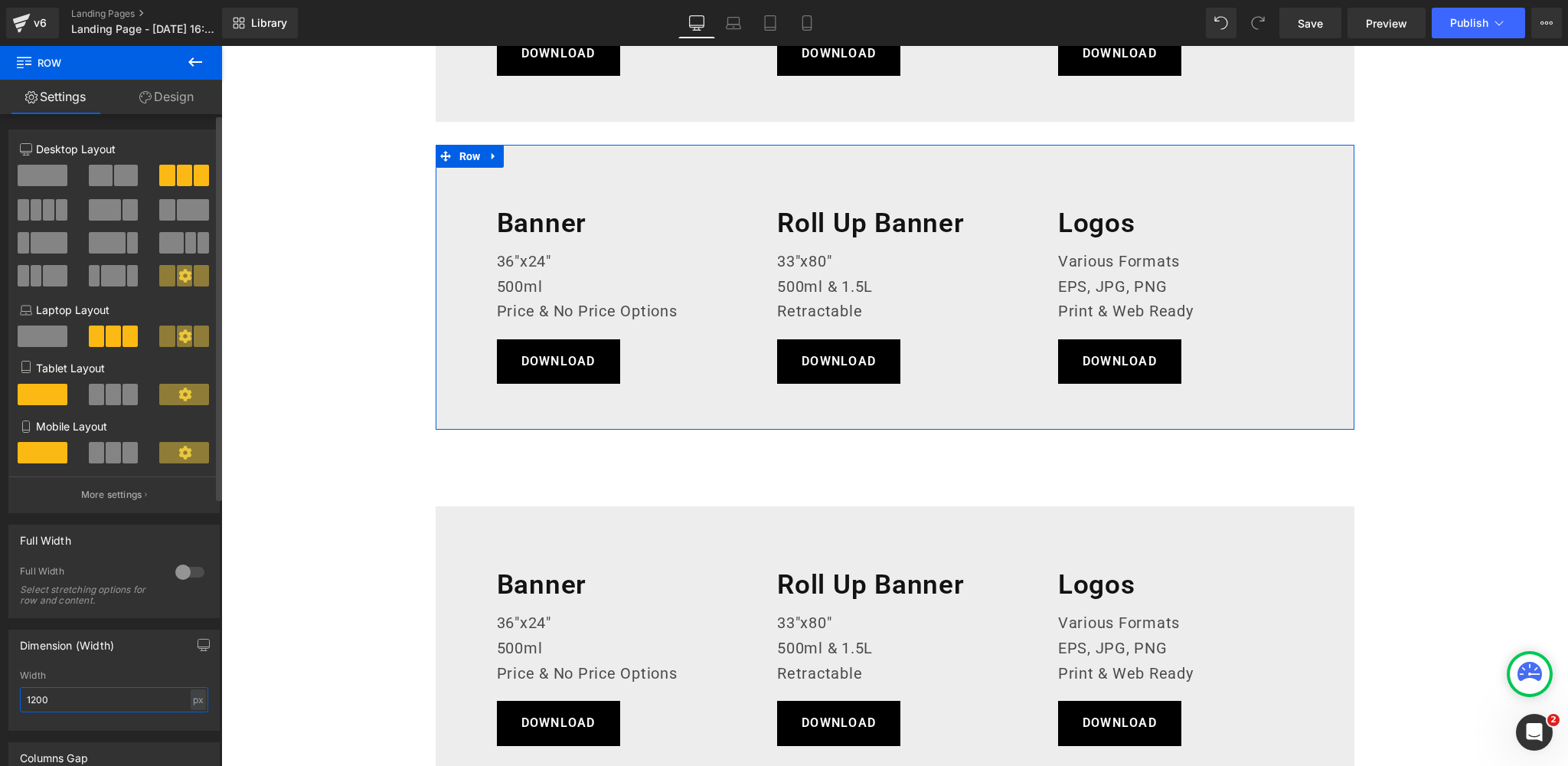
drag, startPoint x: 53, startPoint y: 703, endPoint x: 11, endPoint y: 702, distance: 42.0
click at [11, 702] on div "1200px Width 1200 px % px" at bounding box center [114, 700] width 209 height 60
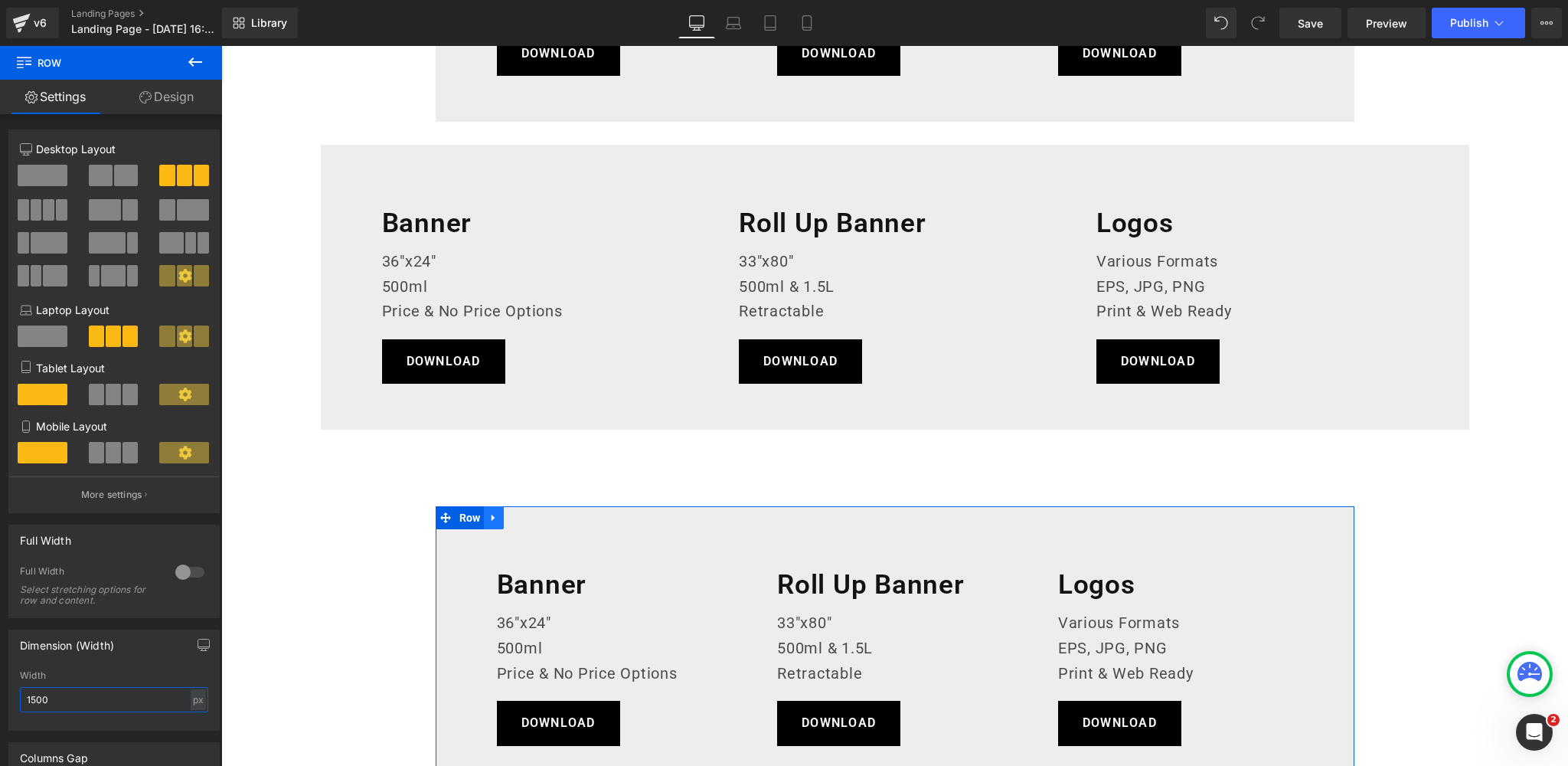
type input "1500"
click at [494, 514] on icon at bounding box center [494, 518] width 11 height 12
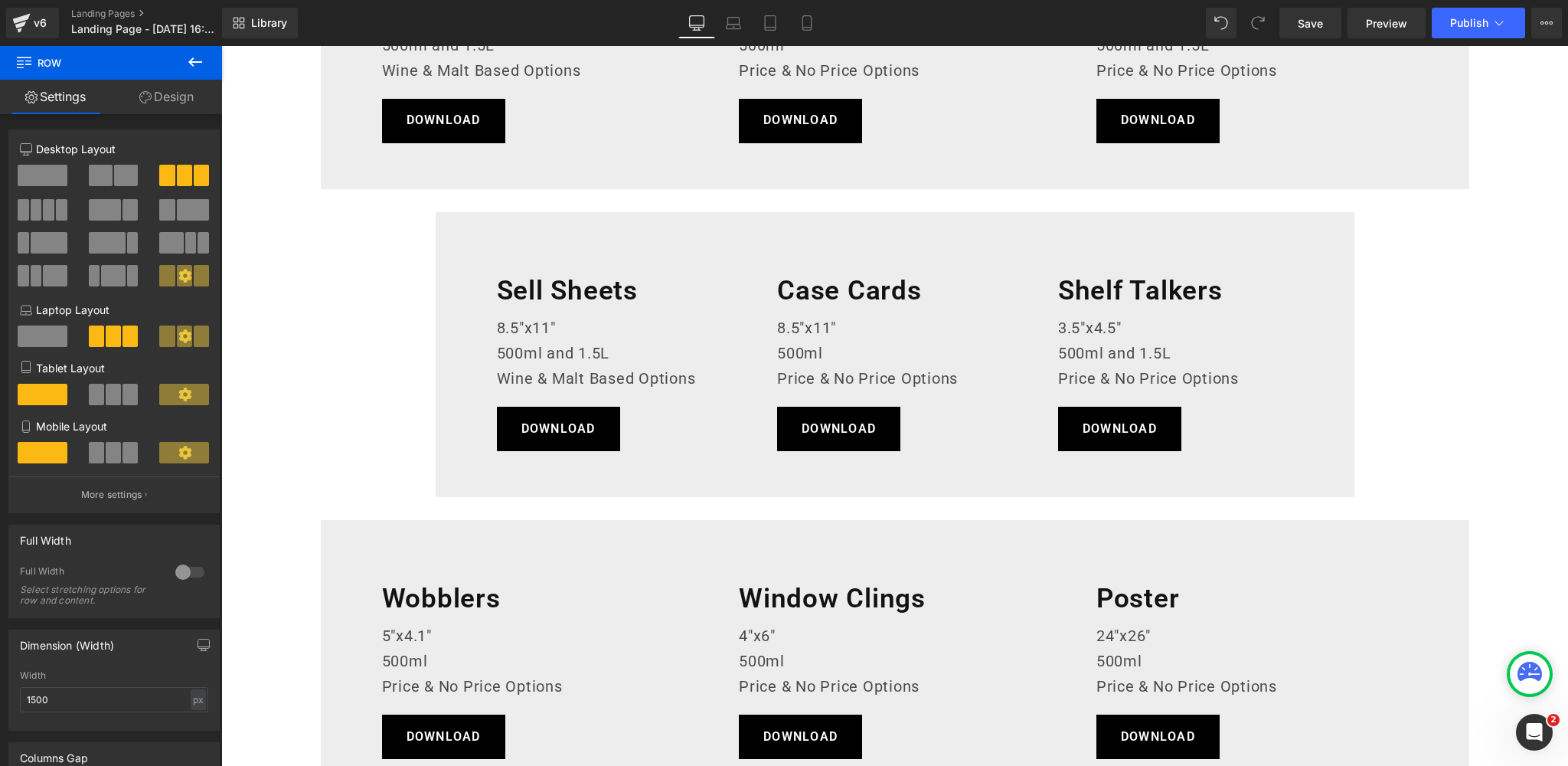
scroll to position [697, 0]
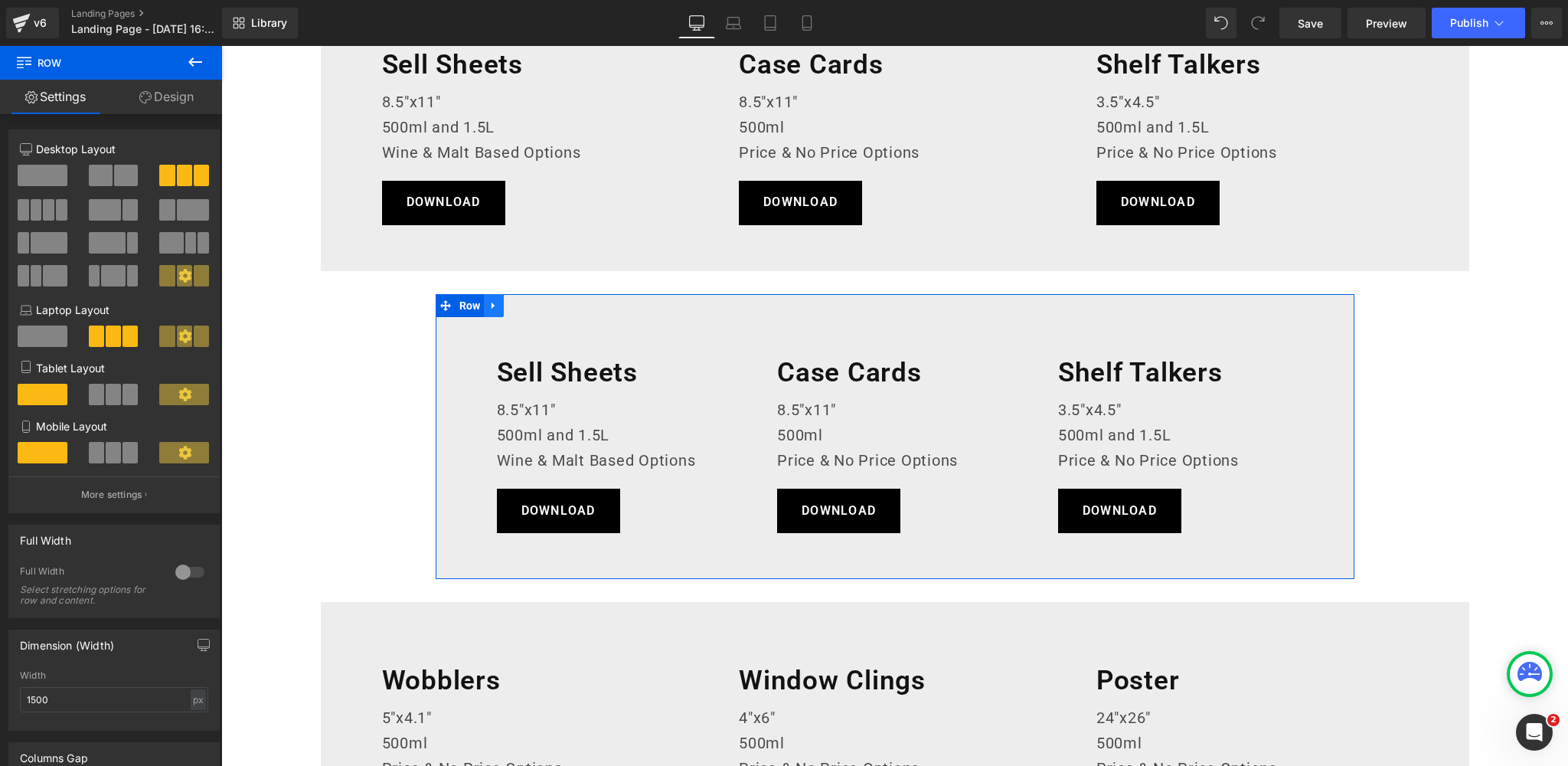
click at [496, 302] on icon at bounding box center [494, 305] width 11 height 12
click at [533, 304] on icon at bounding box center [533, 306] width 11 height 11
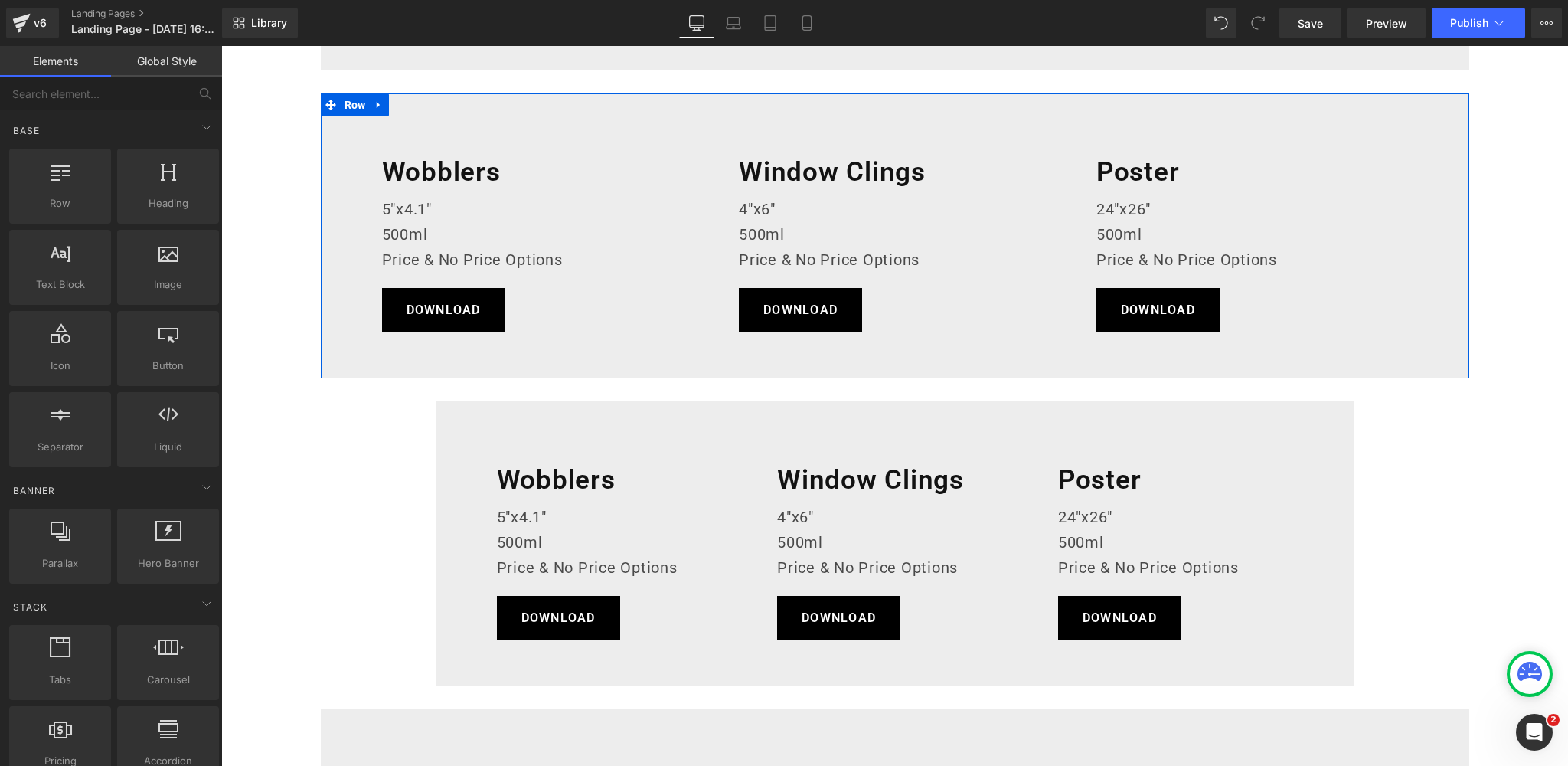
scroll to position [959, 0]
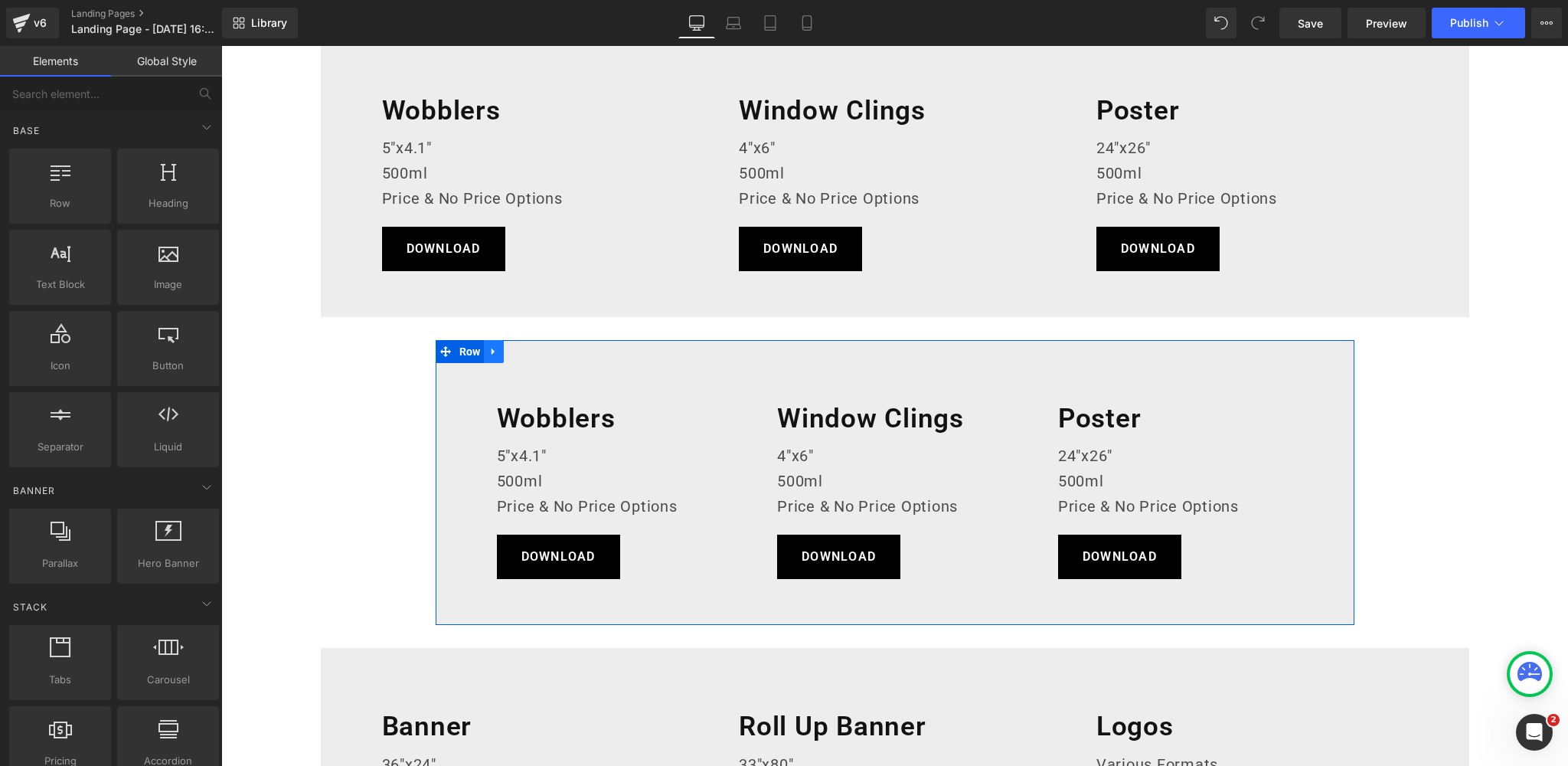
click at [499, 348] on icon at bounding box center [494, 351] width 11 height 12
click at [536, 348] on icon at bounding box center [533, 352] width 11 height 11
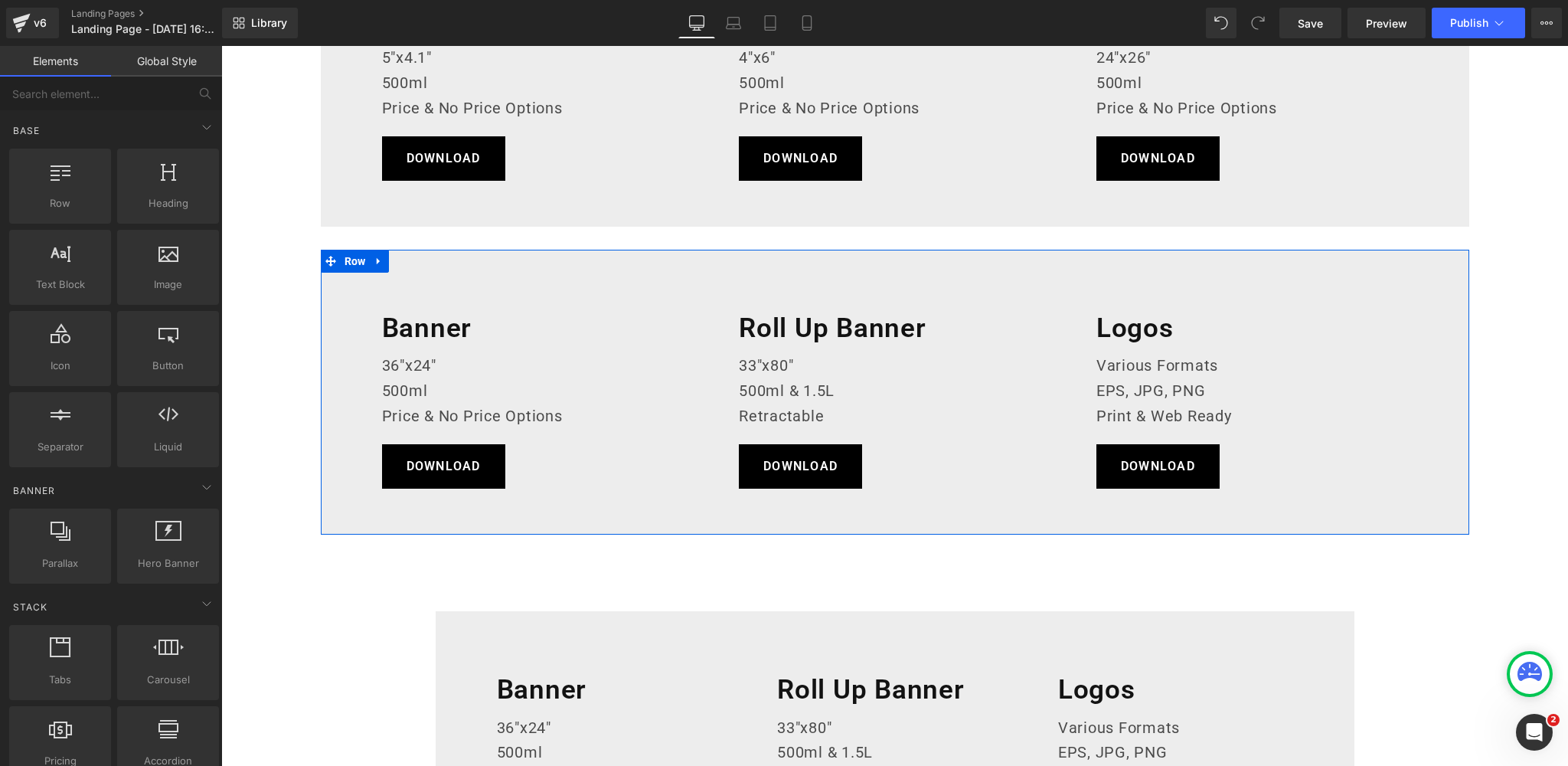
scroll to position [1300, 0]
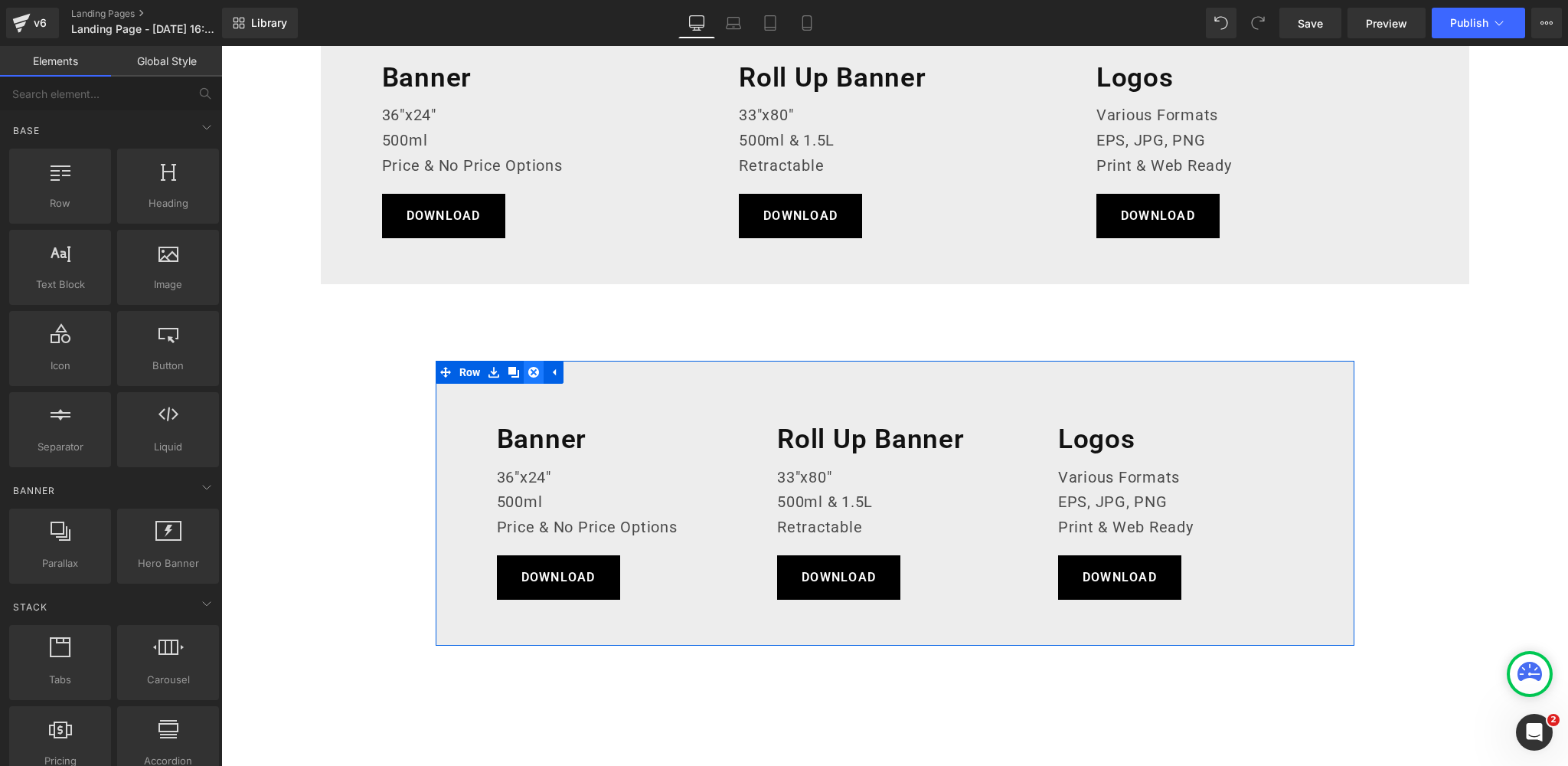
click at [532, 371] on icon at bounding box center [533, 372] width 11 height 11
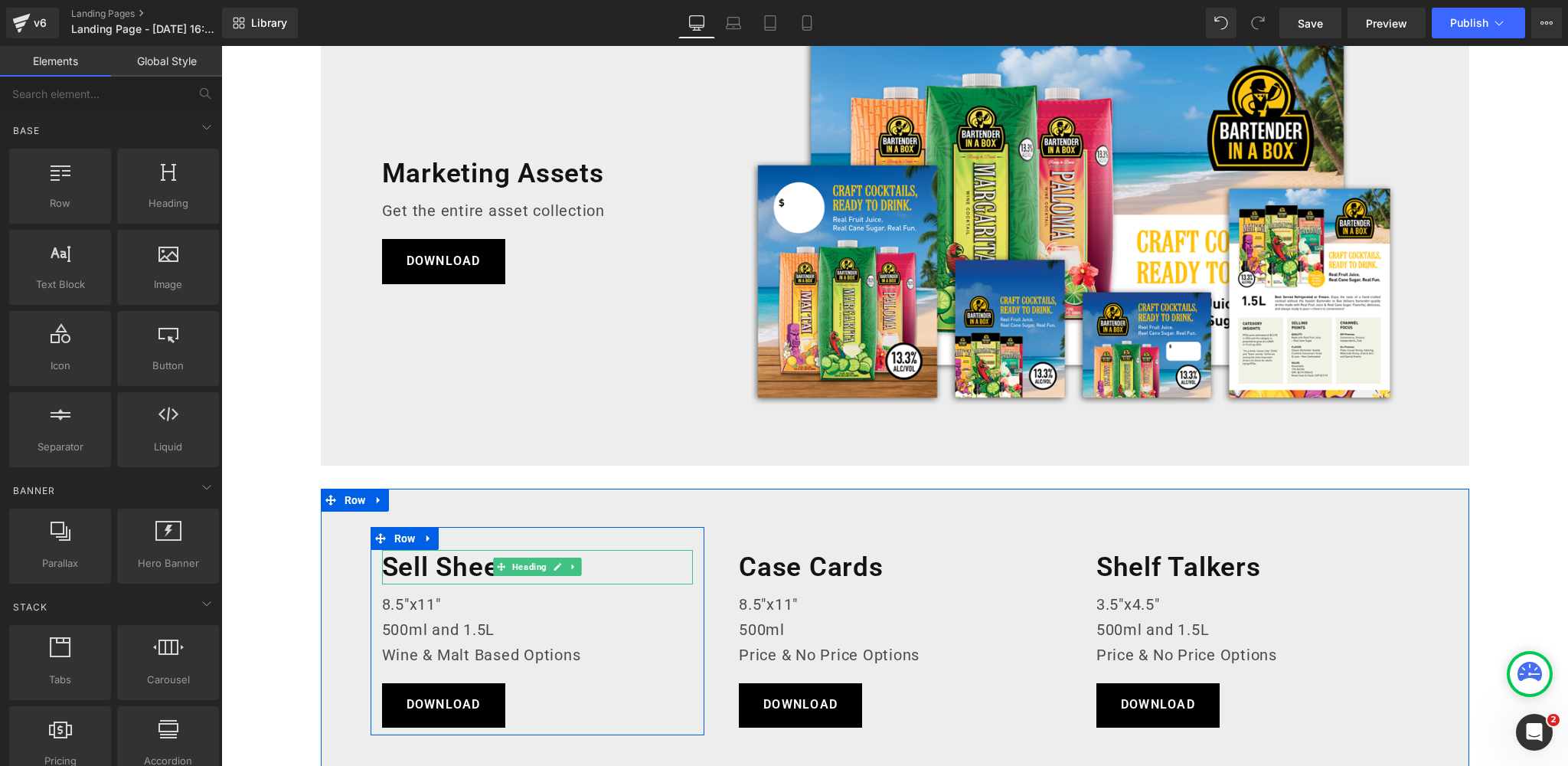
scroll to position [171, 0]
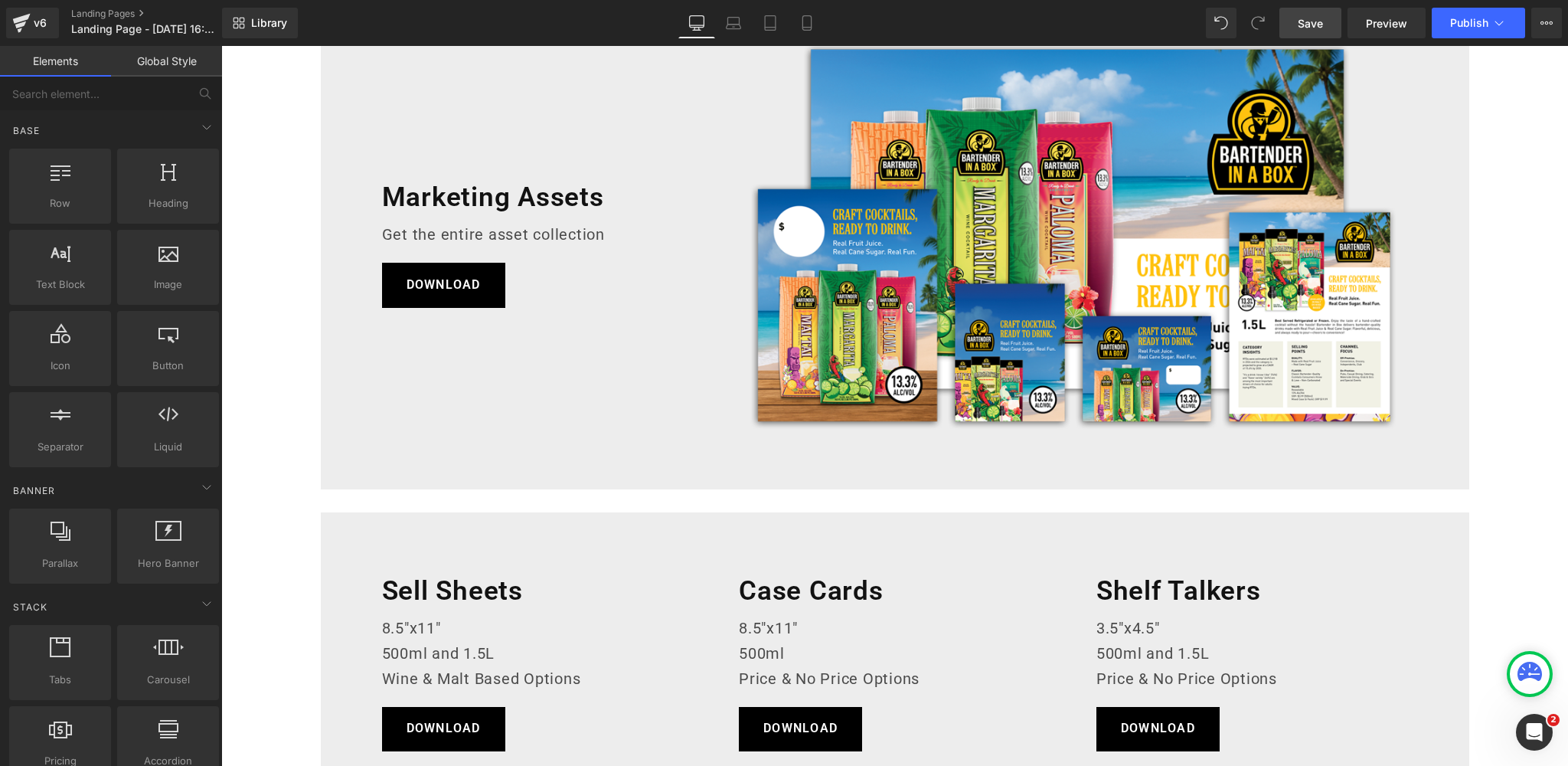
click at [1294, 25] on link "Save" at bounding box center [1310, 23] width 62 height 31
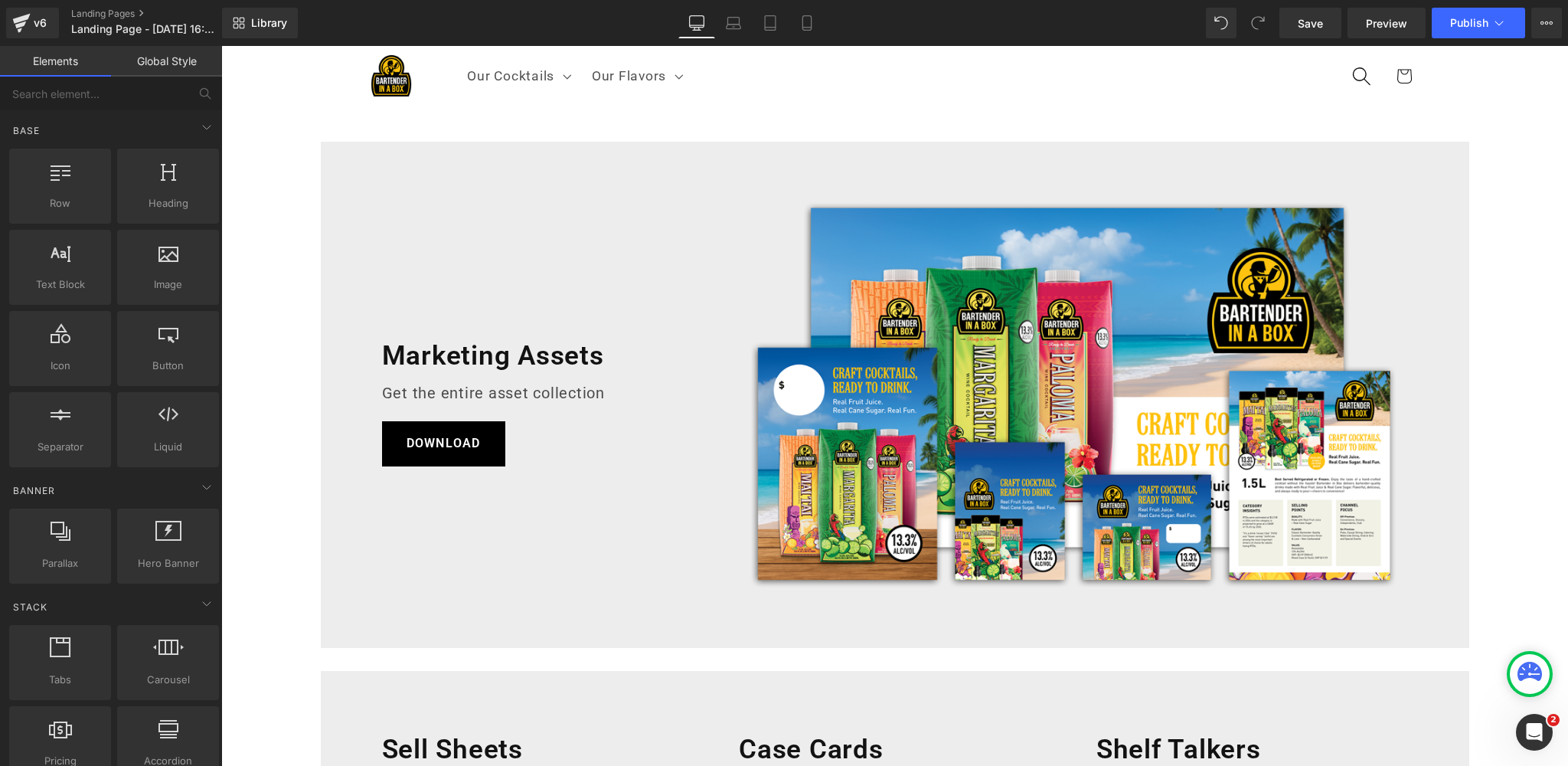
scroll to position [3, 0]
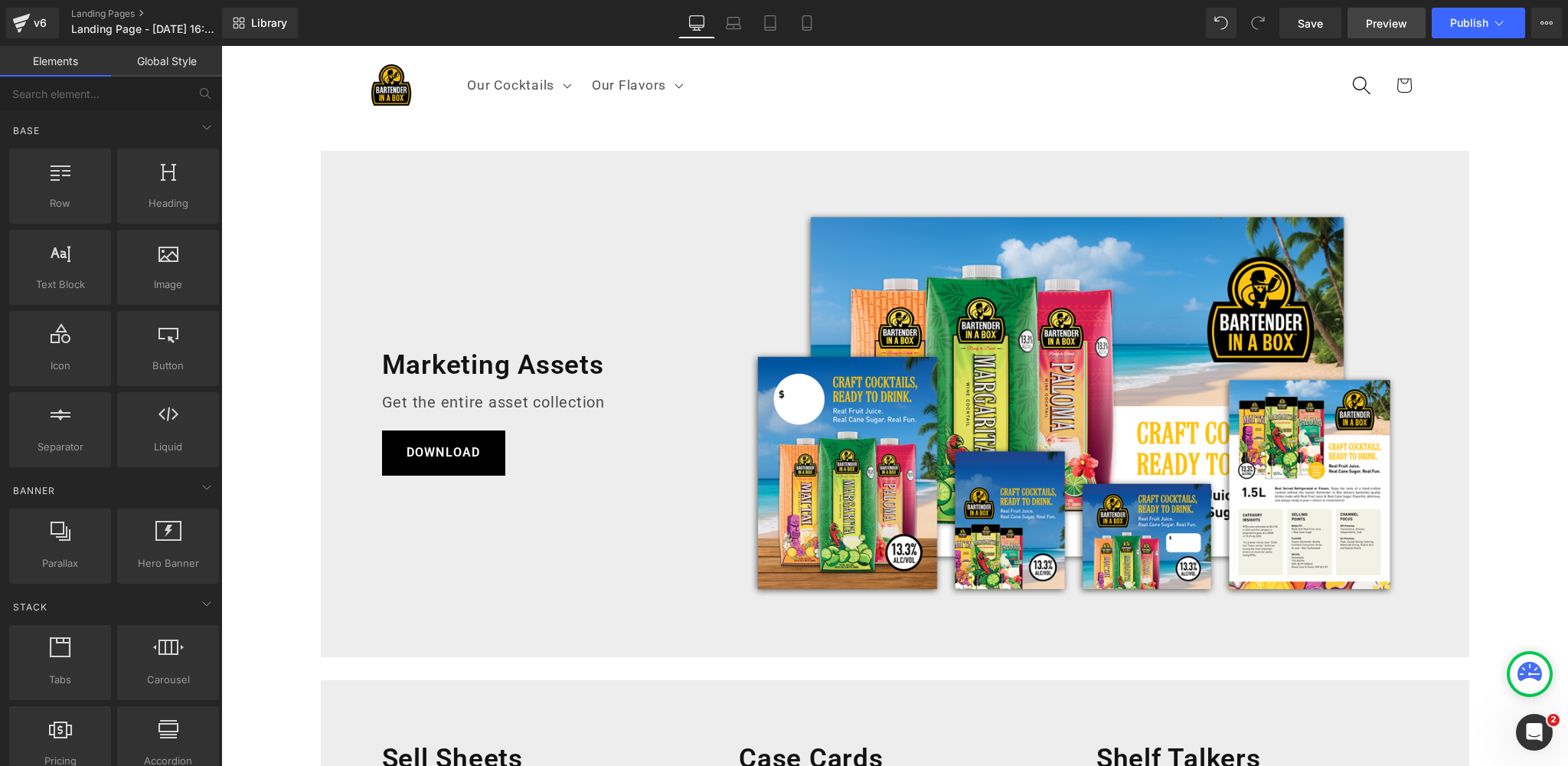
click at [1380, 20] on span "Preview" at bounding box center [1386, 24] width 42 height 16
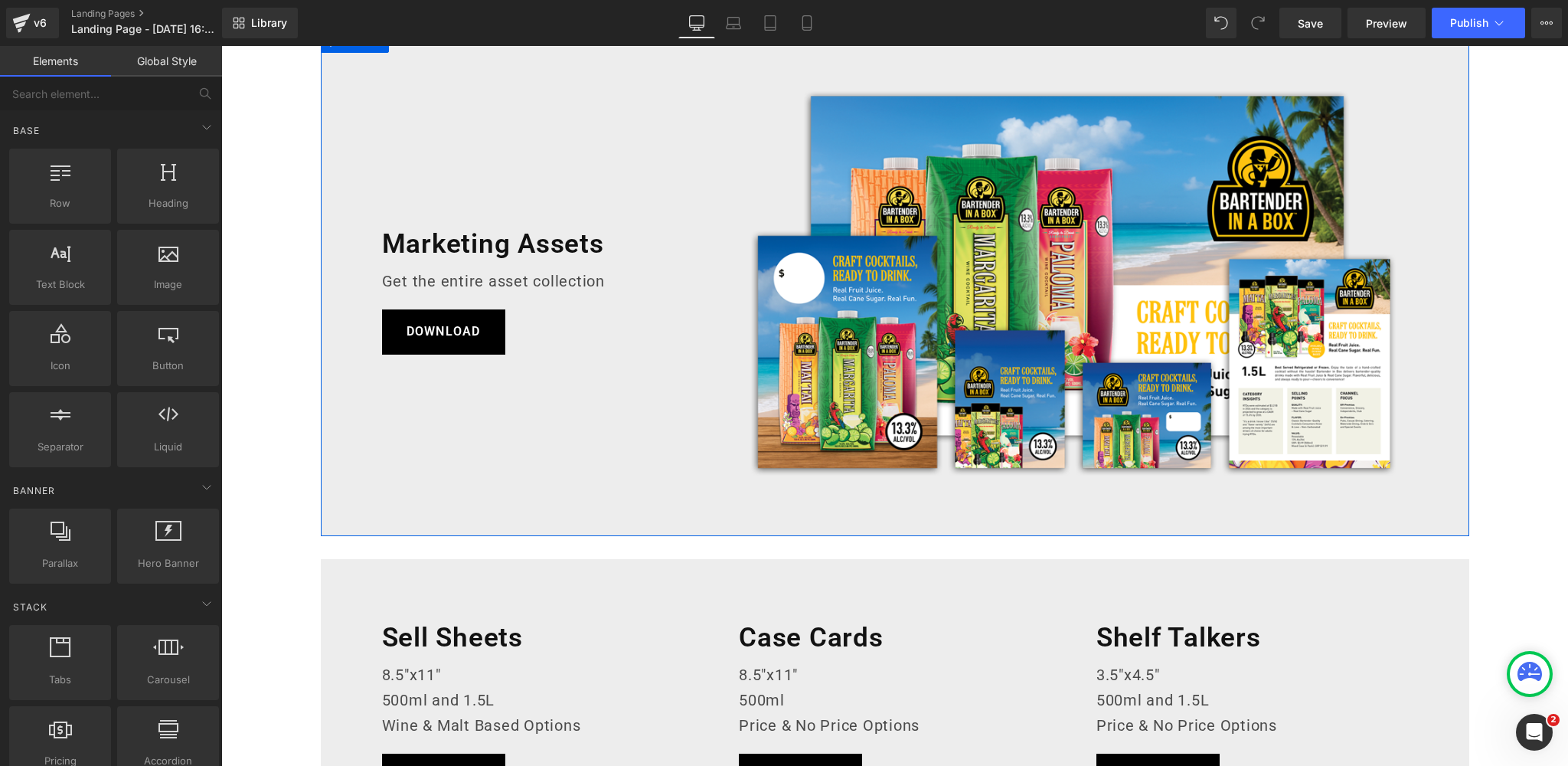
scroll to position [386, 0]
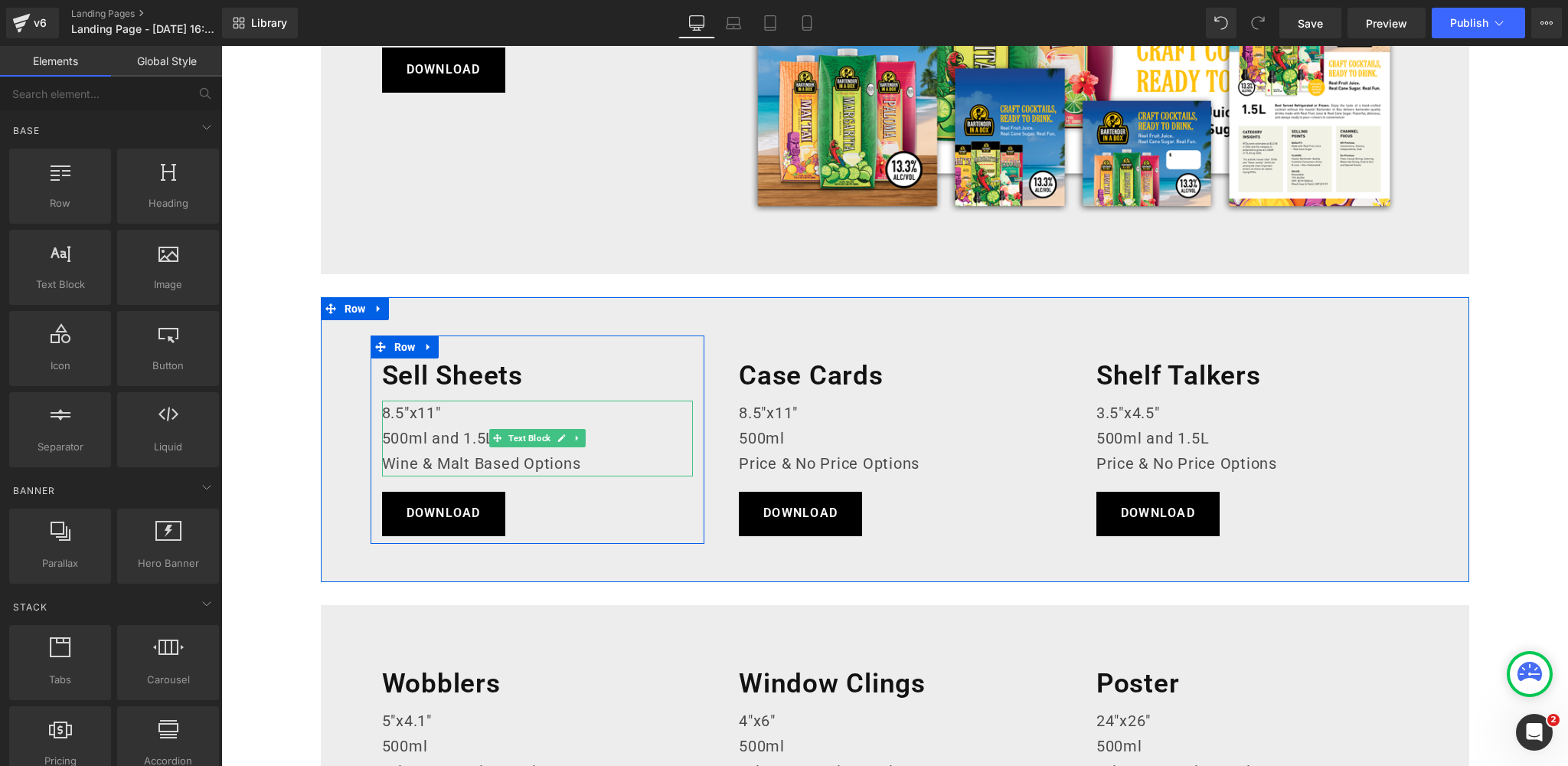
click at [420, 409] on p "8.5"x11"" at bounding box center [537, 413] width 311 height 25
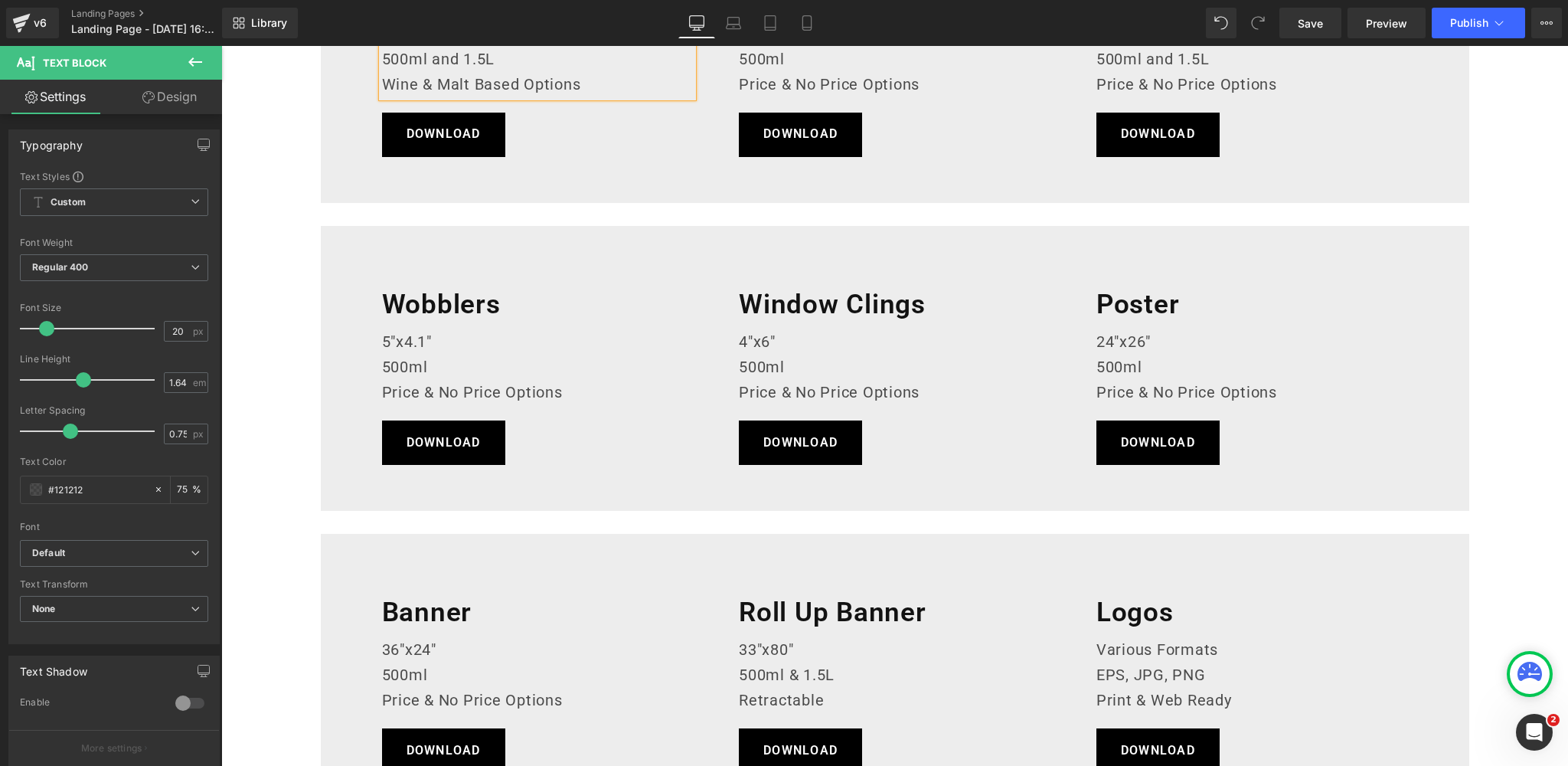
scroll to position [610, 0]
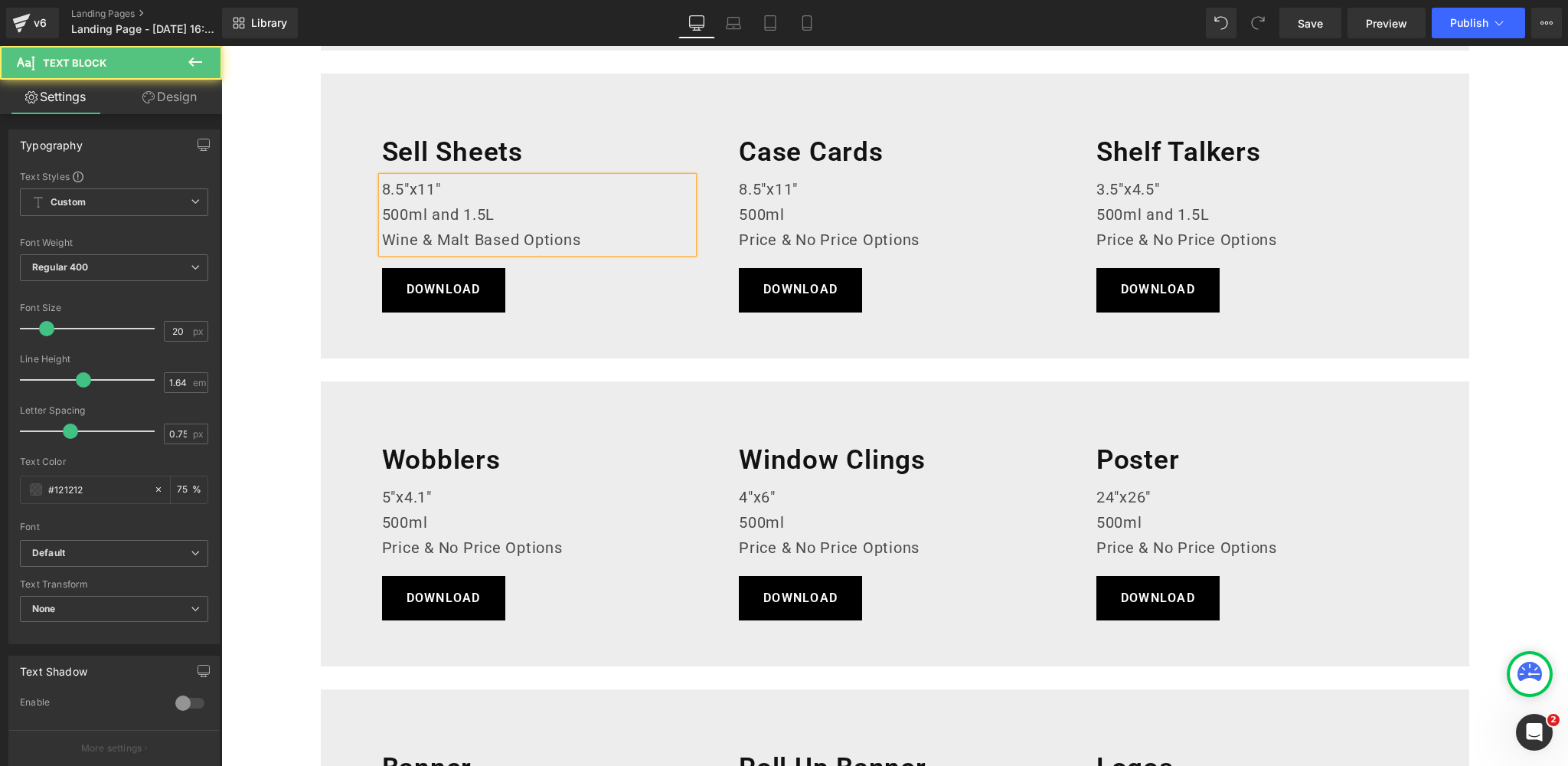
click at [418, 186] on p "8.5"x11"" at bounding box center [537, 189] width 311 height 25
click at [409, 185] on p "8.5"x 11"" at bounding box center [537, 189] width 311 height 25
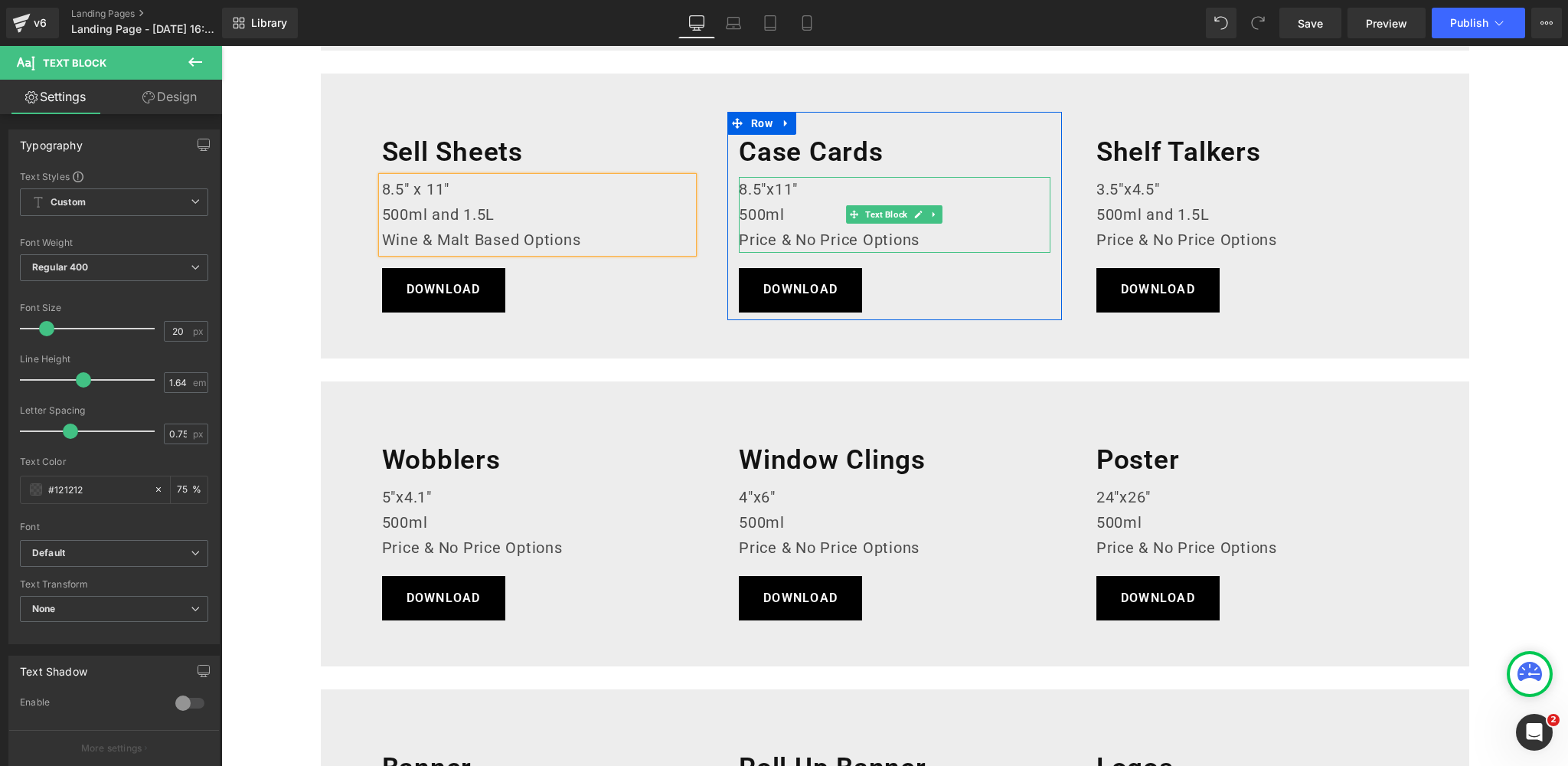
click at [766, 184] on p "8.5"x11"" at bounding box center [894, 189] width 311 height 25
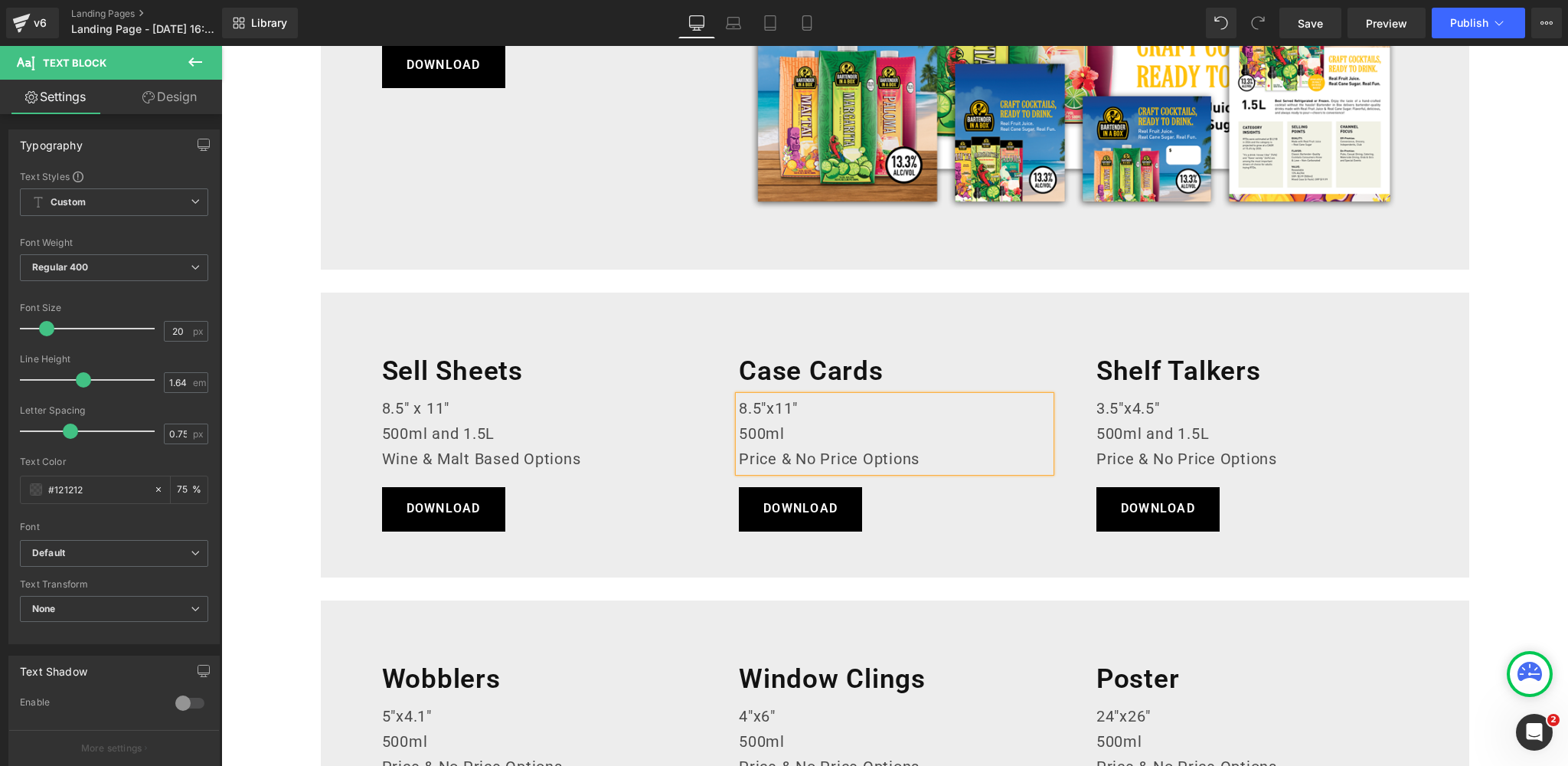
scroll to position [512, 0]
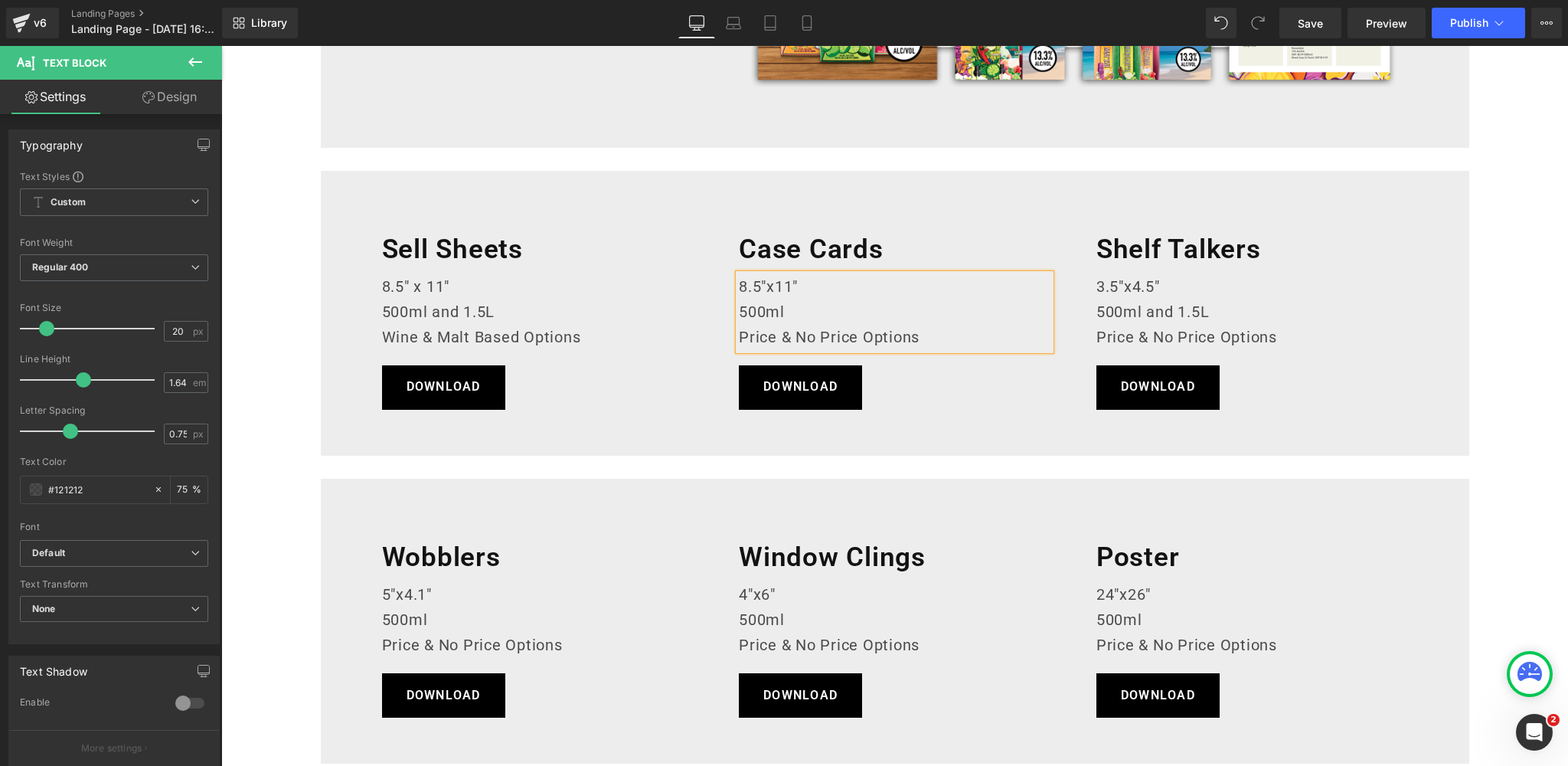
click at [767, 286] on p "8.5"x11"" at bounding box center [894, 286] width 311 height 25
click at [780, 284] on p "8.5" x11"" at bounding box center [894, 286] width 311 height 25
drag, startPoint x: 1200, startPoint y: 301, endPoint x: 1131, endPoint y: 293, distance: 69.5
click at [1200, 301] on p "500ml and 1.5L" at bounding box center [1251, 312] width 311 height 25
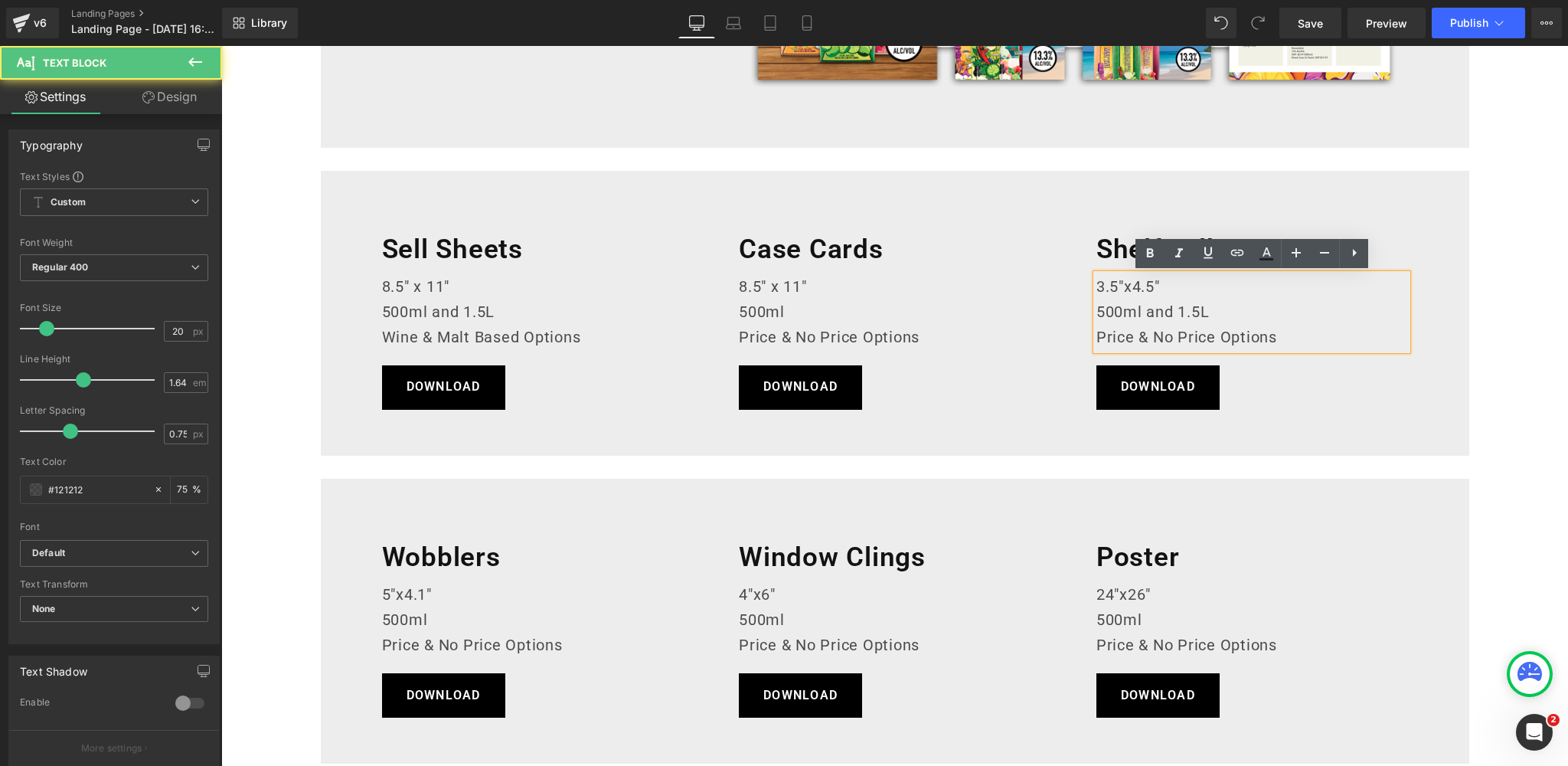
click at [1125, 285] on p "3.5"x4.5"" at bounding box center [1251, 286] width 311 height 25
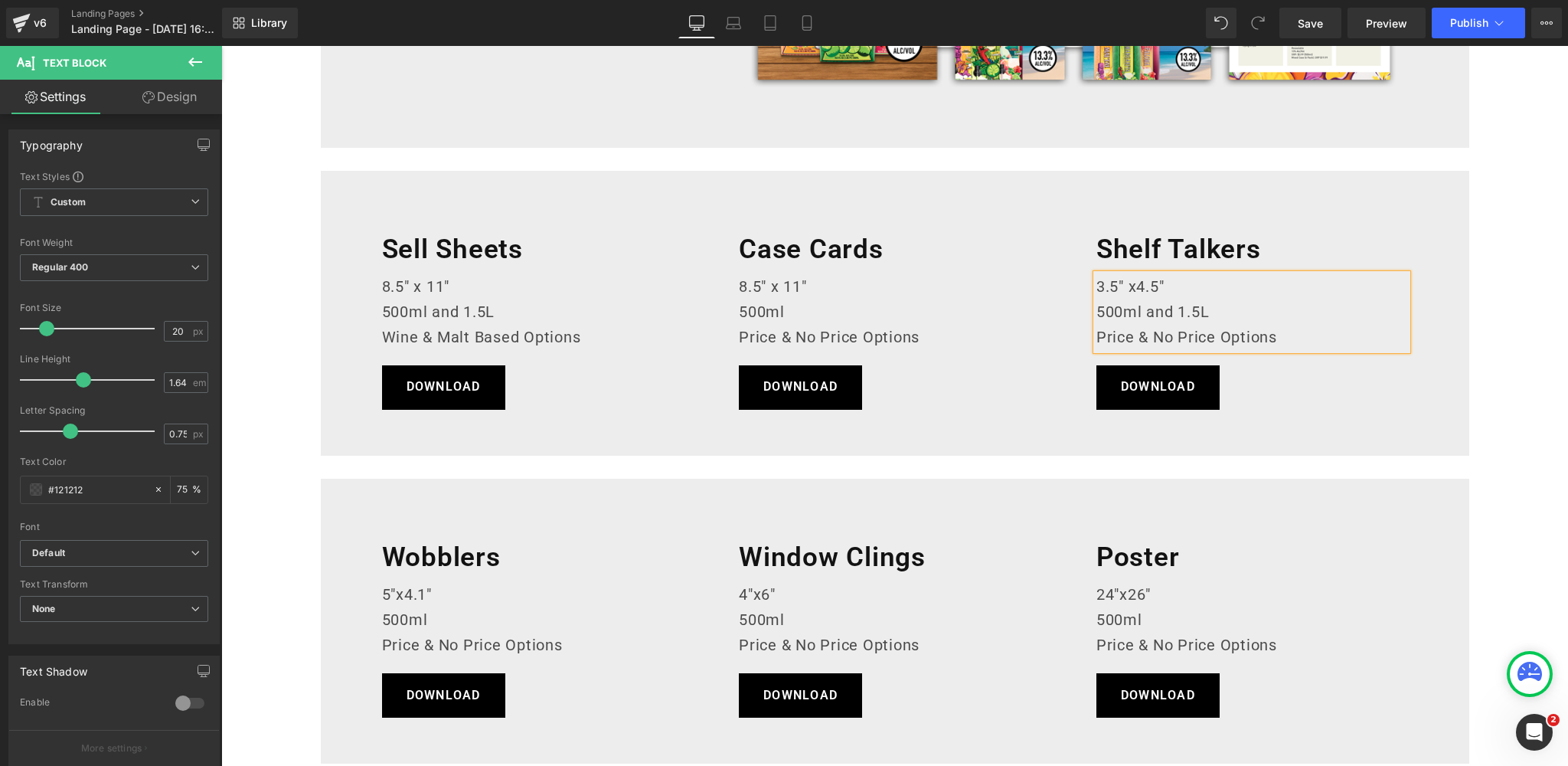
click at [1141, 283] on p "3.5" x4.5"" at bounding box center [1251, 286] width 311 height 25
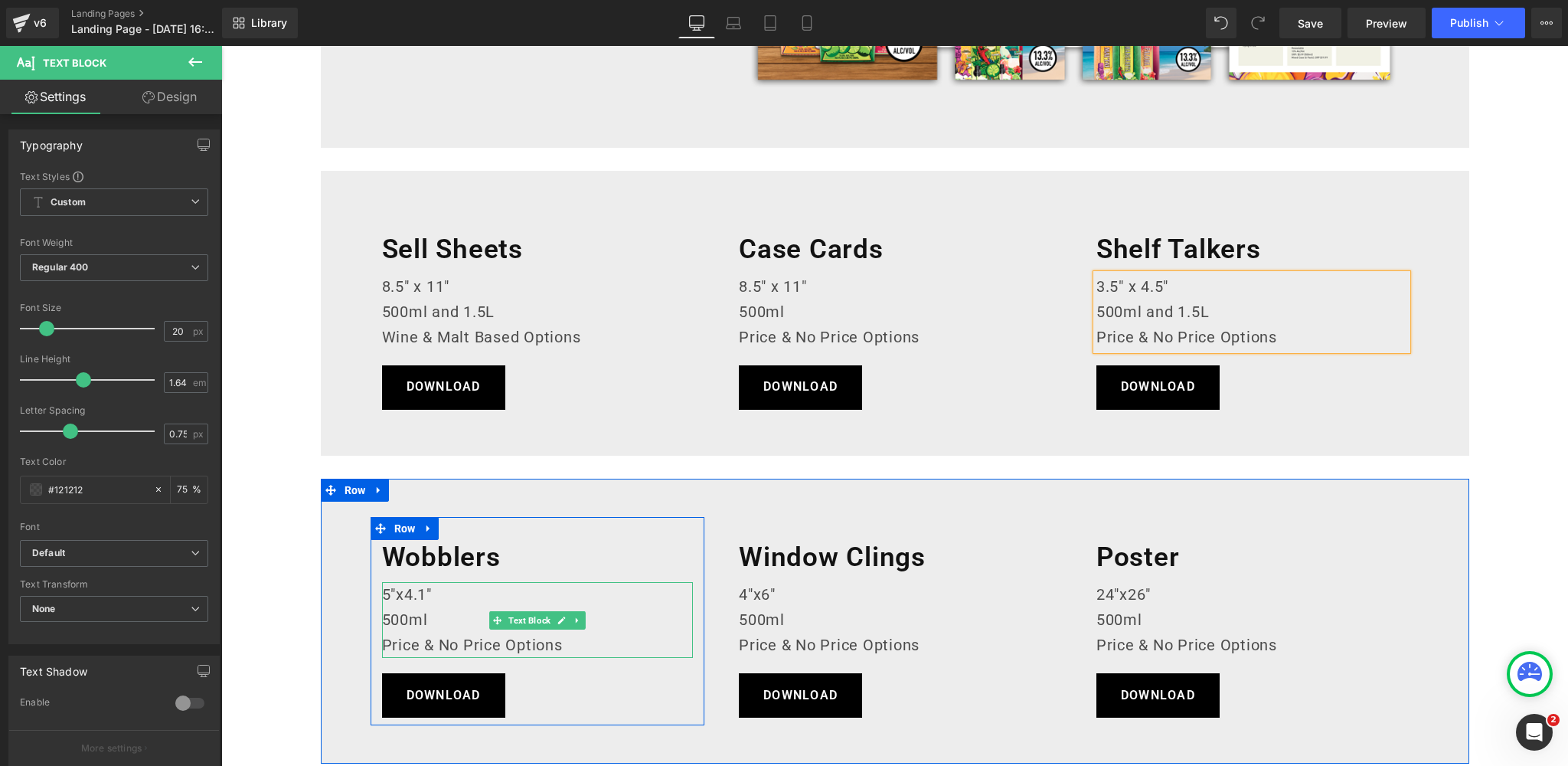
click at [392, 589] on p "5"x4.1"" at bounding box center [537, 595] width 311 height 25
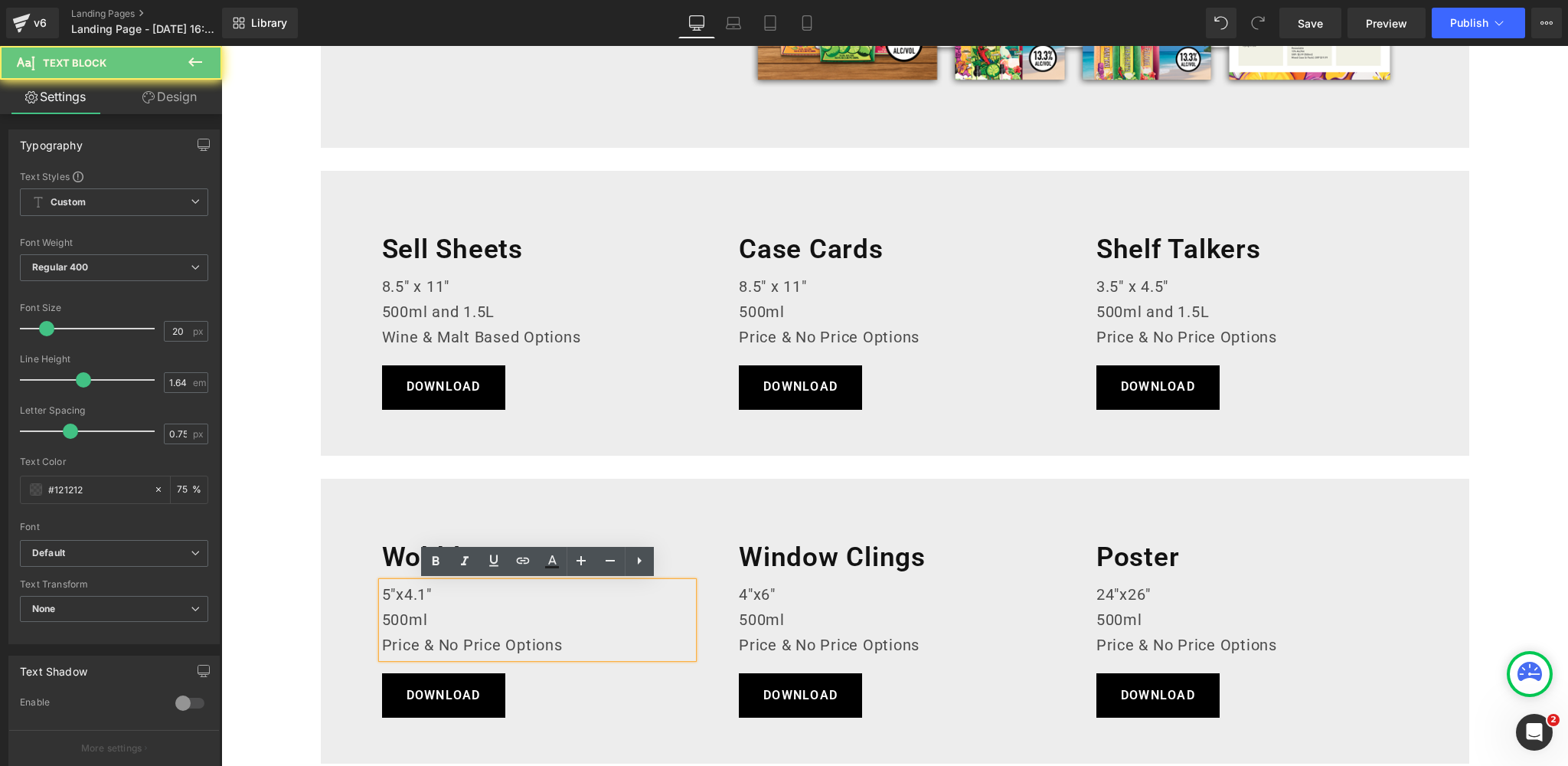
click at [396, 591] on p "5"x4.1"" at bounding box center [537, 595] width 311 height 25
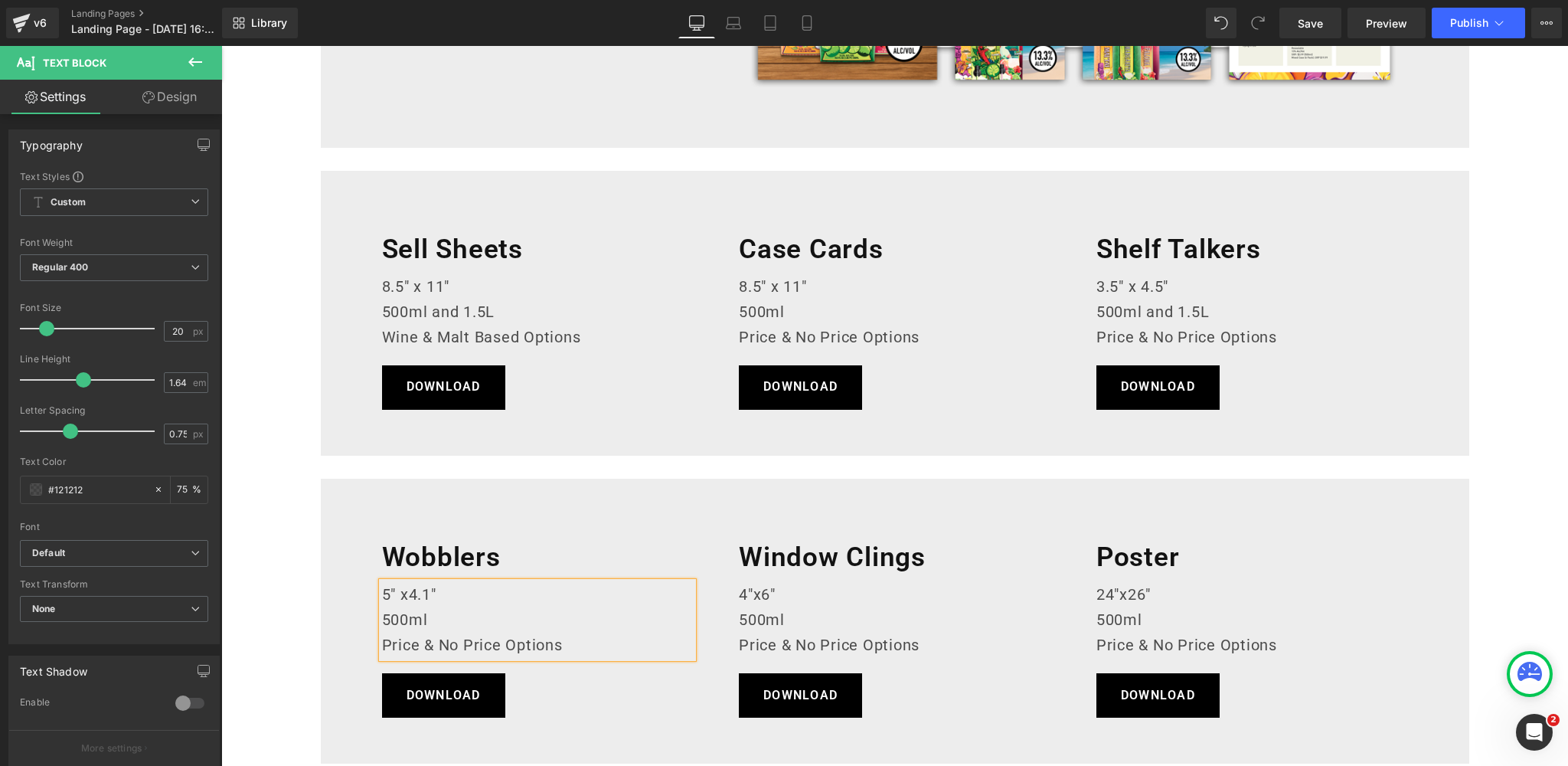
click at [409, 592] on p "5" x4.1"" at bounding box center [537, 595] width 311 height 25
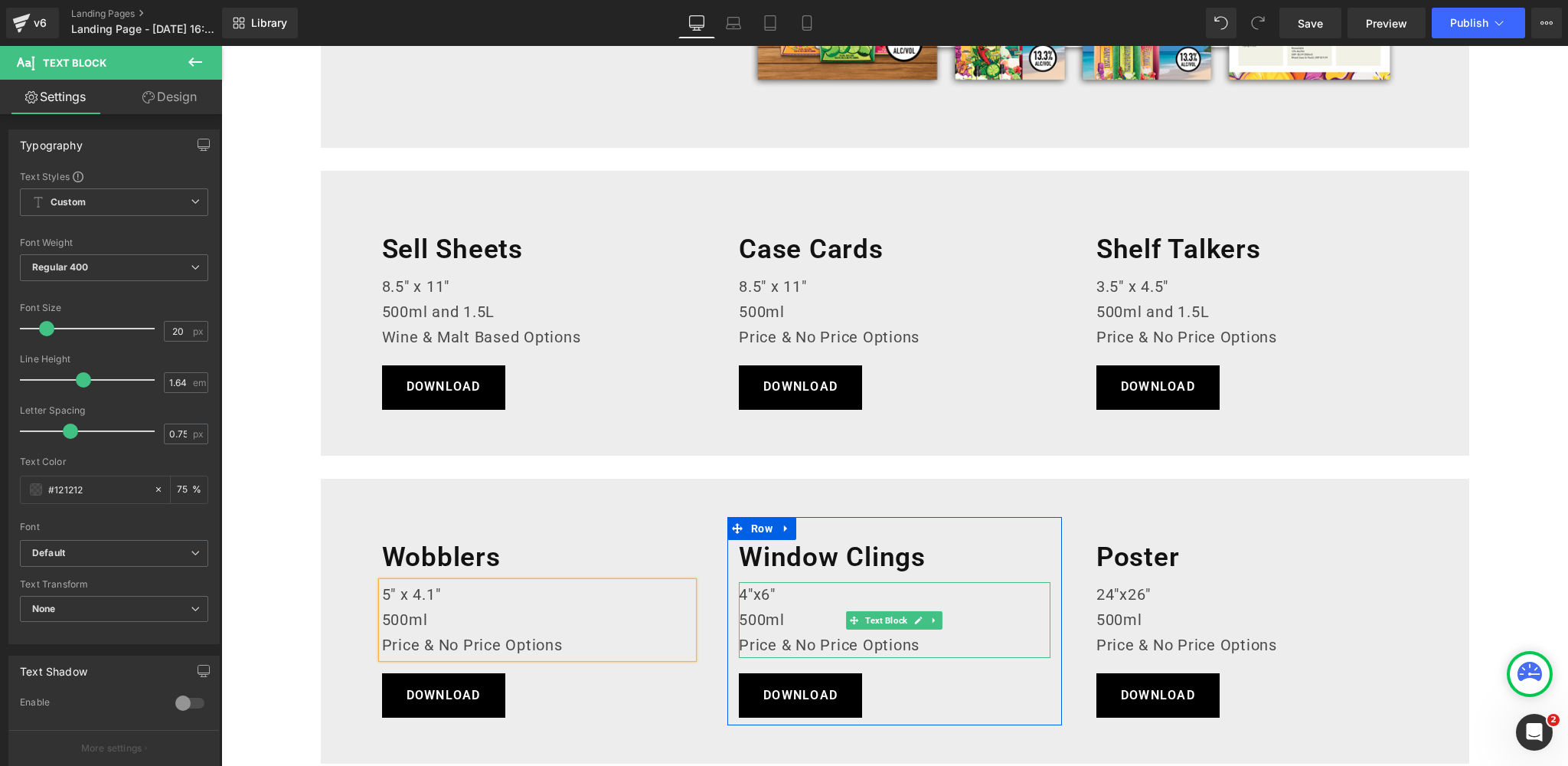
click at [755, 593] on p "4"x6"" at bounding box center [894, 595] width 311 height 25
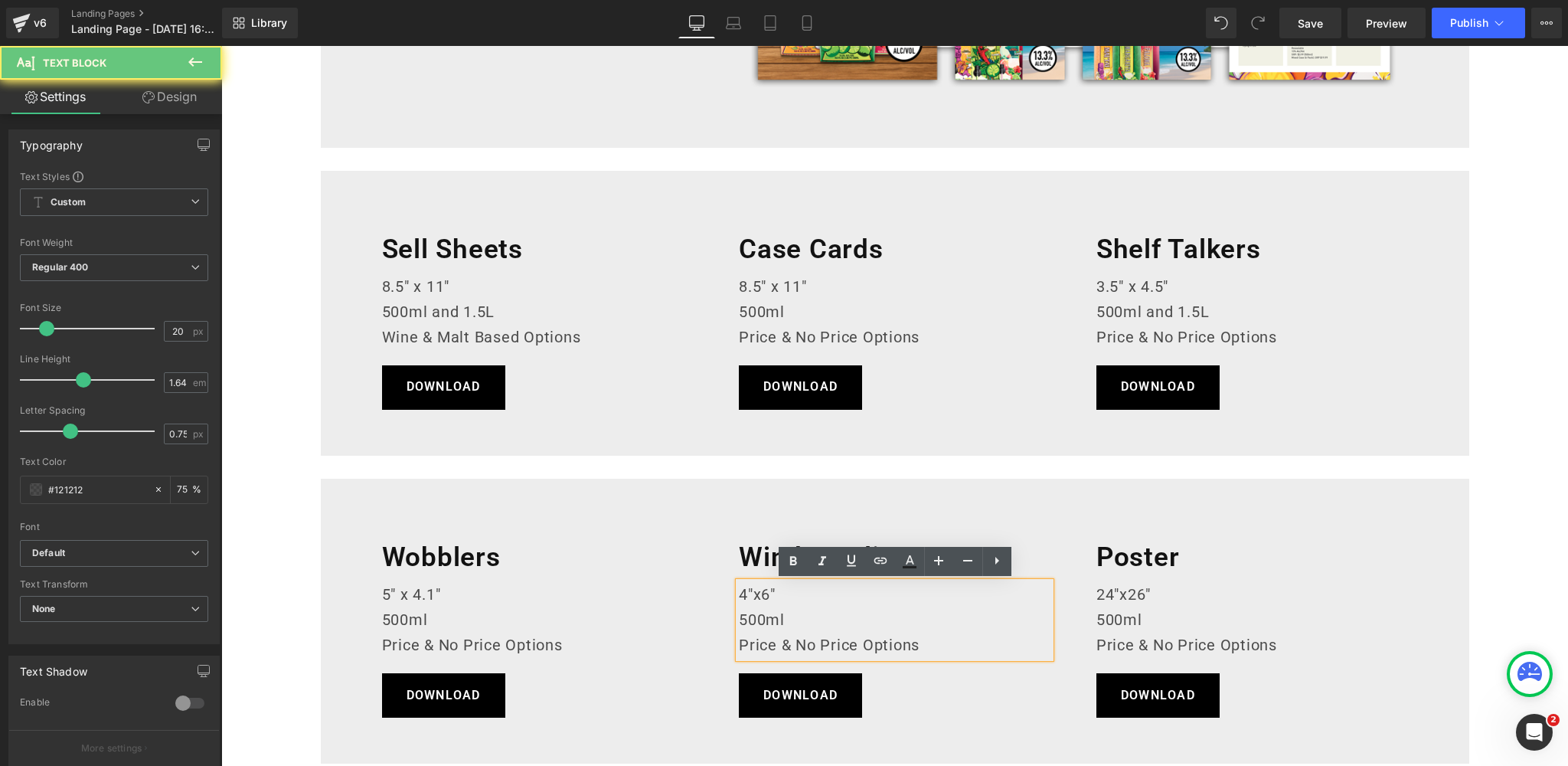
click at [760, 593] on p "4"x6"" at bounding box center [894, 595] width 311 height 25
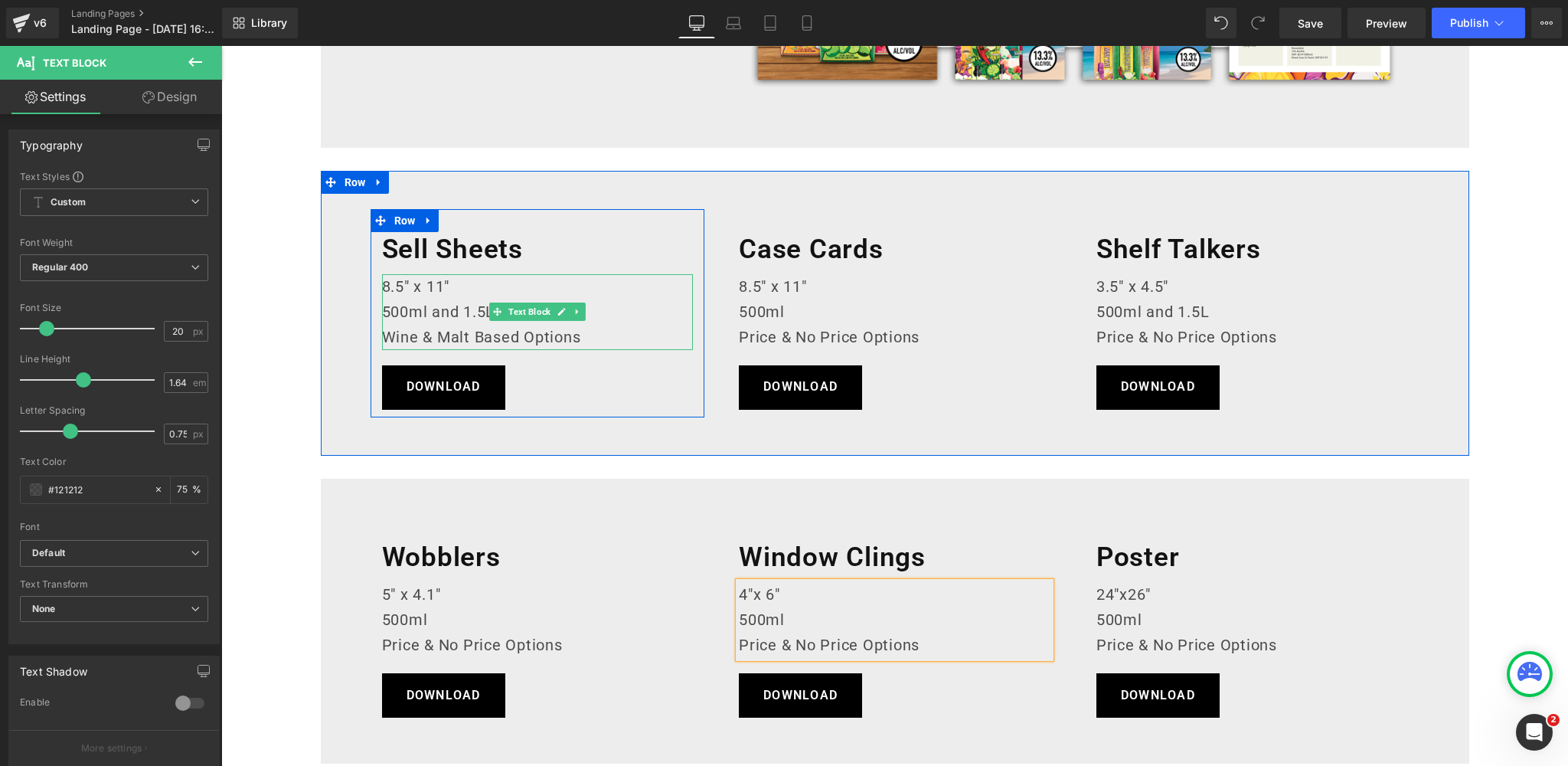
click at [417, 284] on p "8.5" x 11"" at bounding box center [537, 286] width 311 height 25
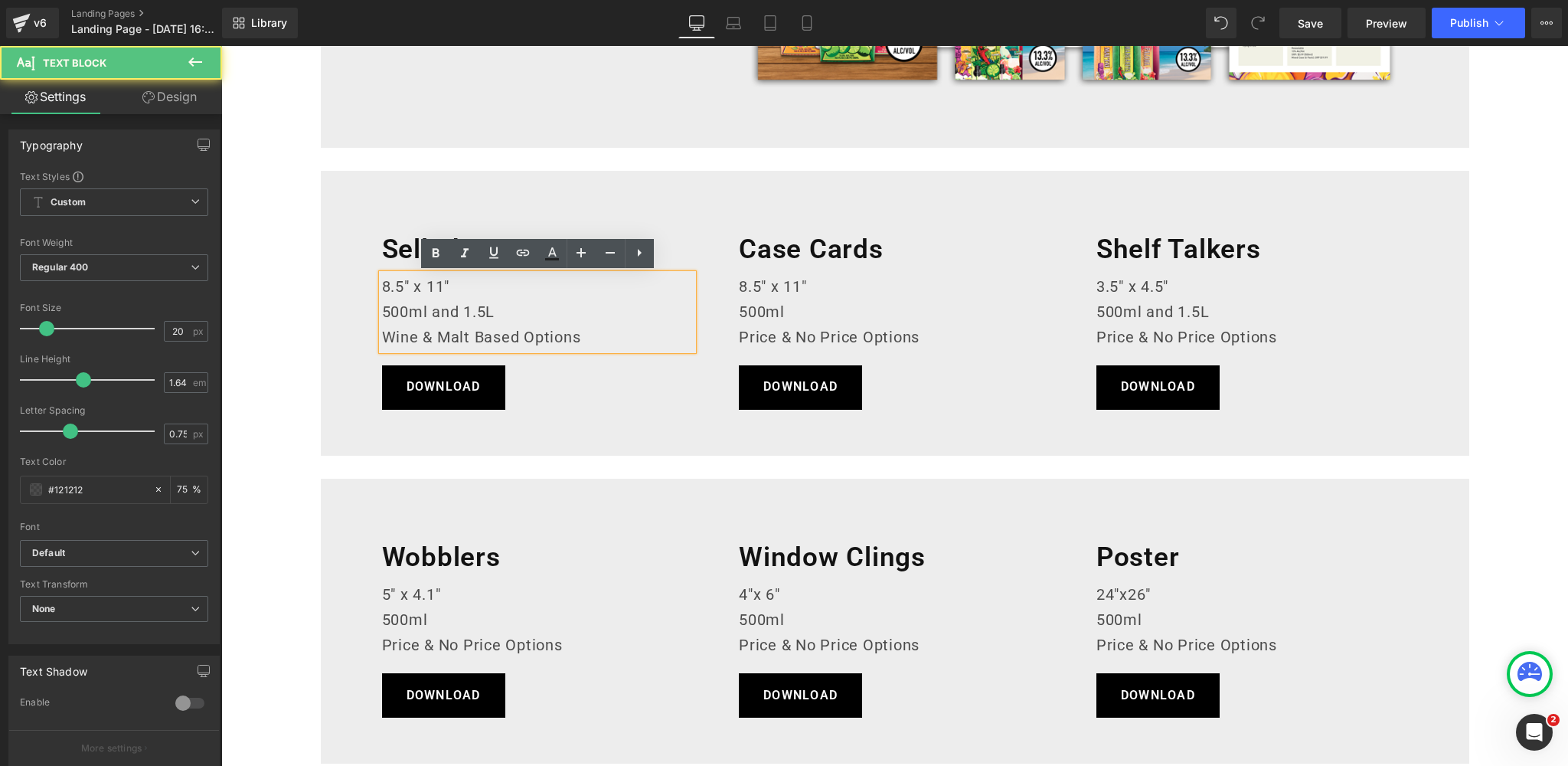
click at [412, 285] on p "8.5" x 11"" at bounding box center [537, 286] width 311 height 25
click at [414, 285] on p "8.5" x 11"" at bounding box center [537, 286] width 311 height 25
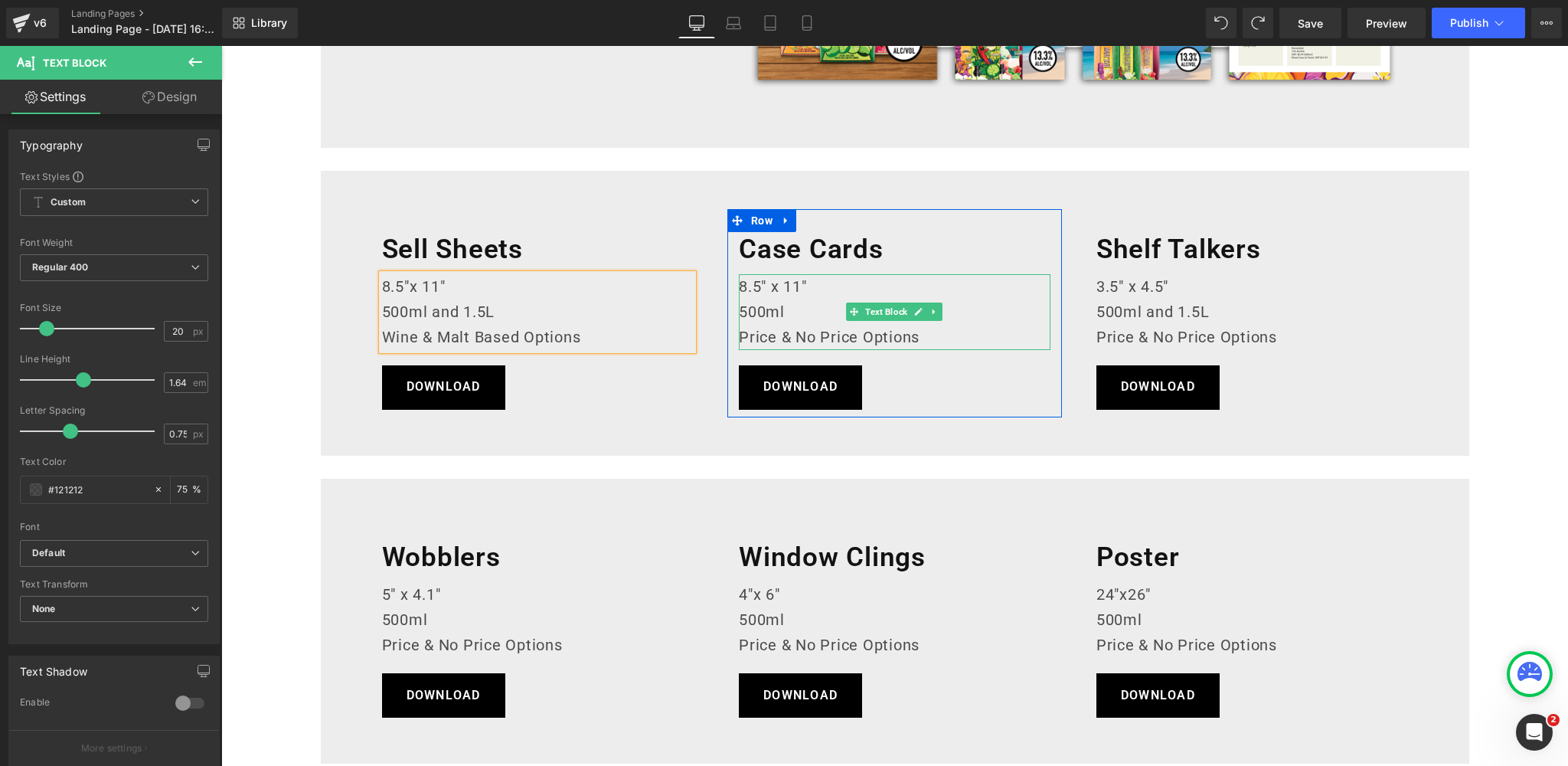
click at [776, 286] on p "8.5" x 11"" at bounding box center [894, 286] width 311 height 25
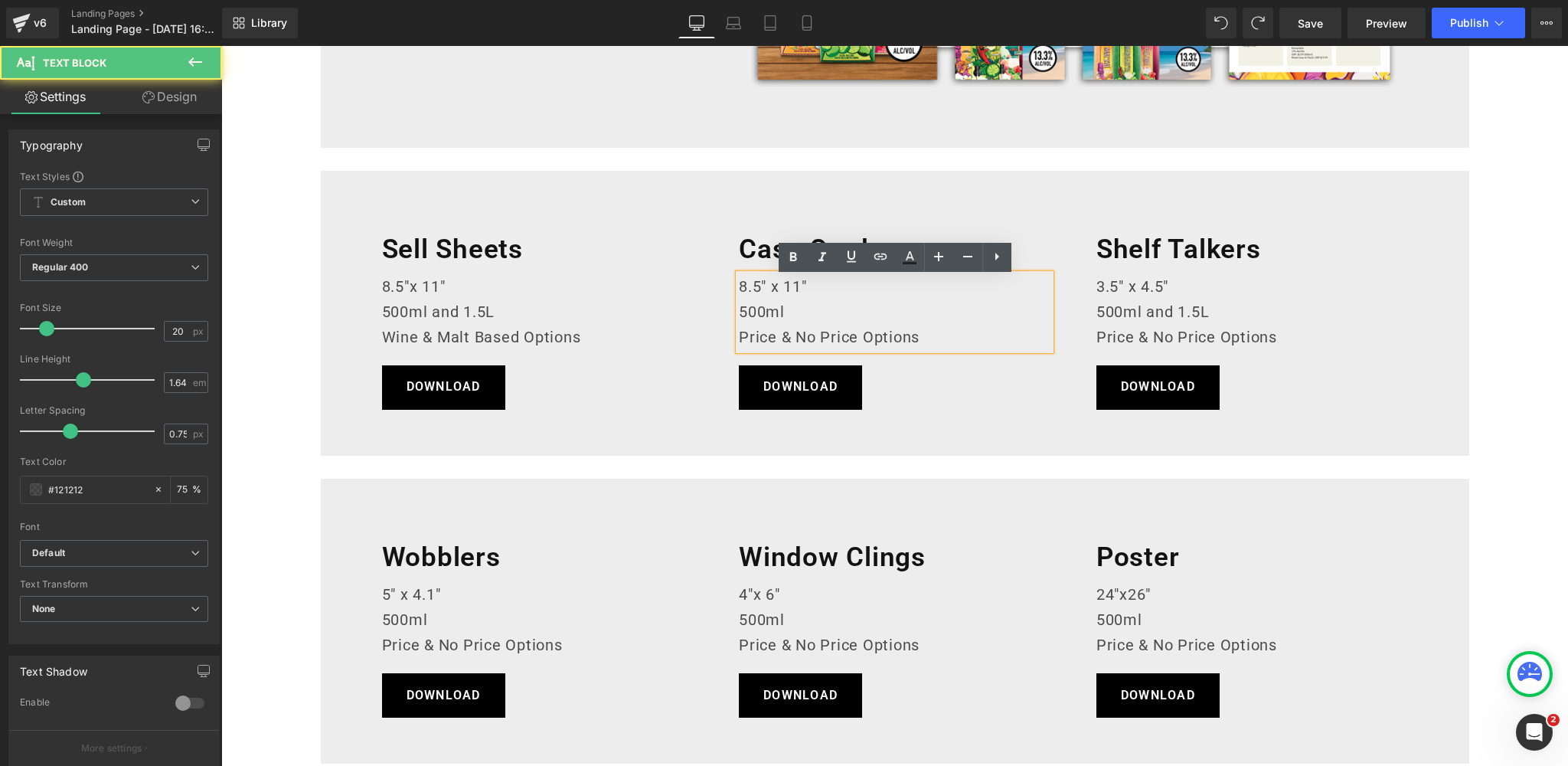
scroll to position [509, 0]
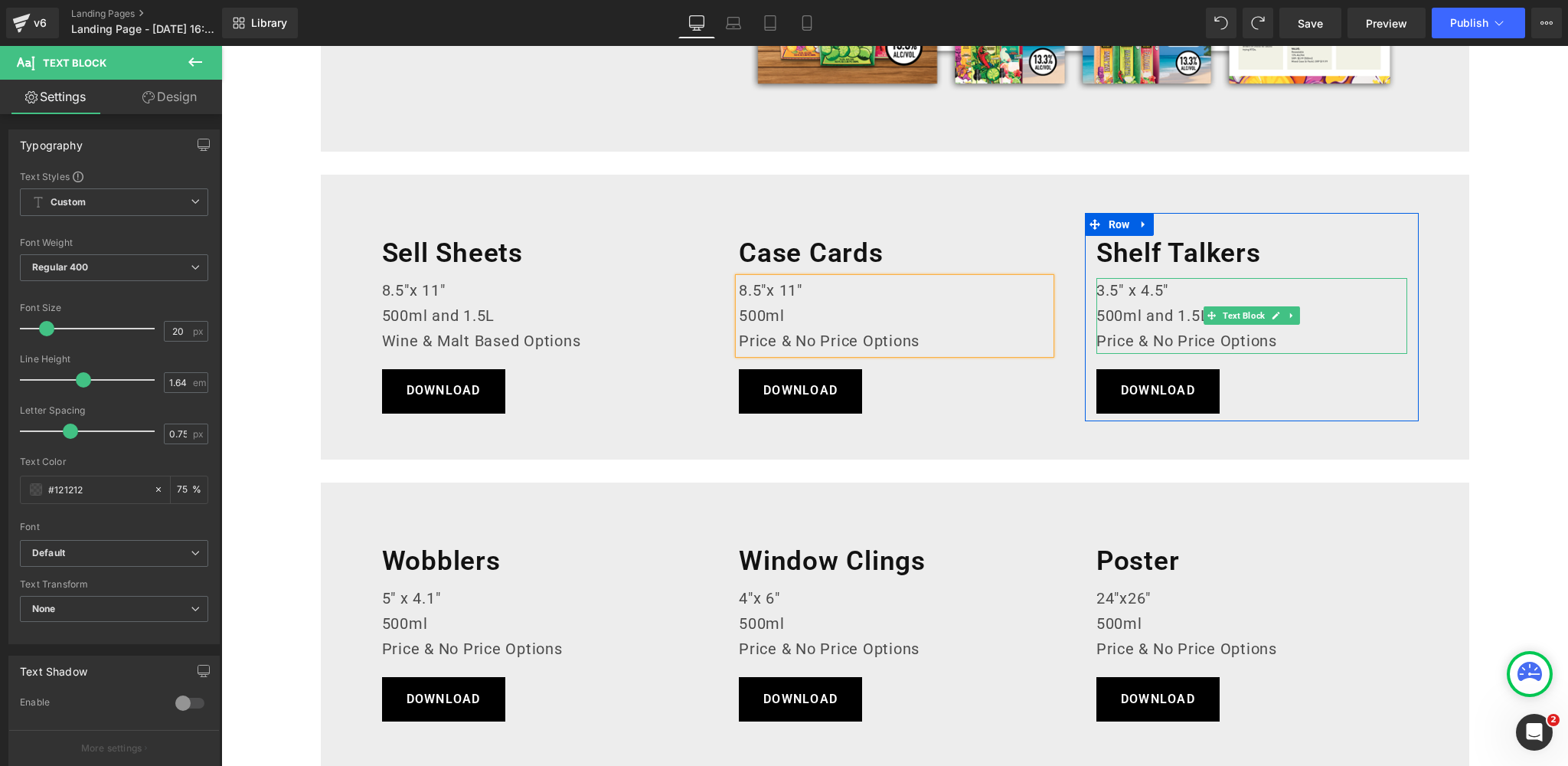
click at [1130, 287] on p "3.5" x 4.5"" at bounding box center [1251, 290] width 311 height 25
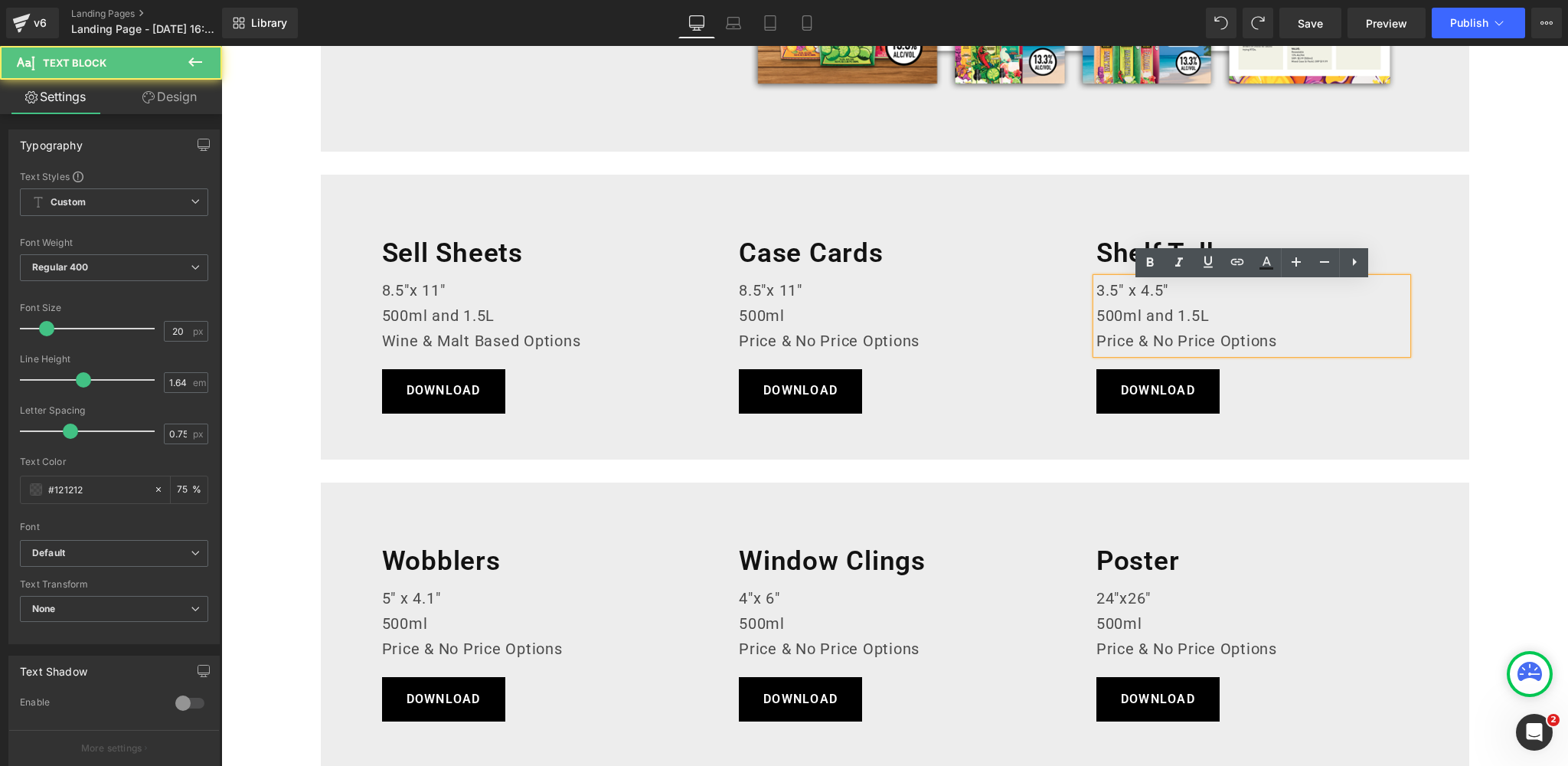
scroll to position [503, 0]
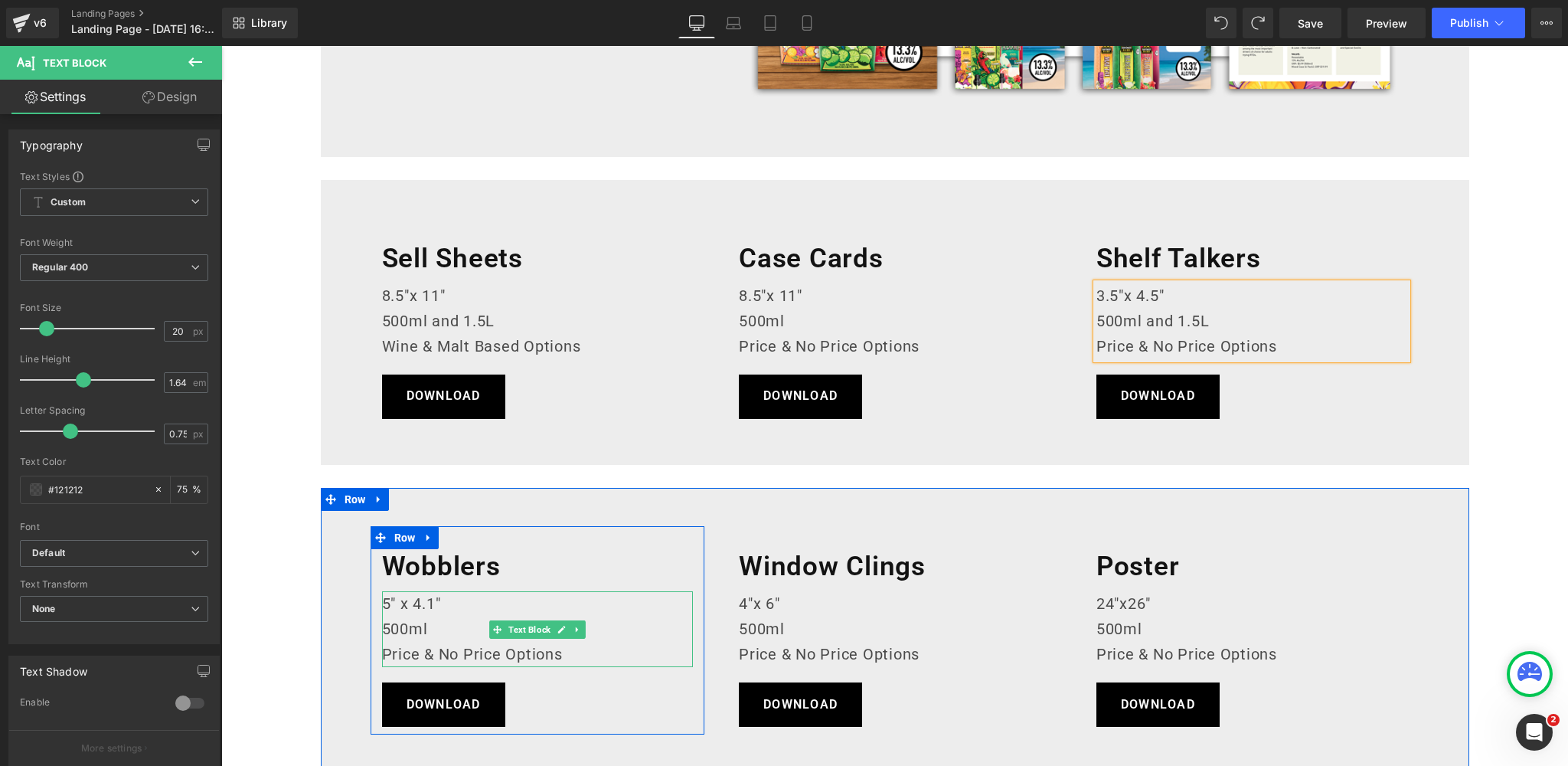
click at [402, 599] on p "5" x 4.1"" at bounding box center [537, 604] width 311 height 25
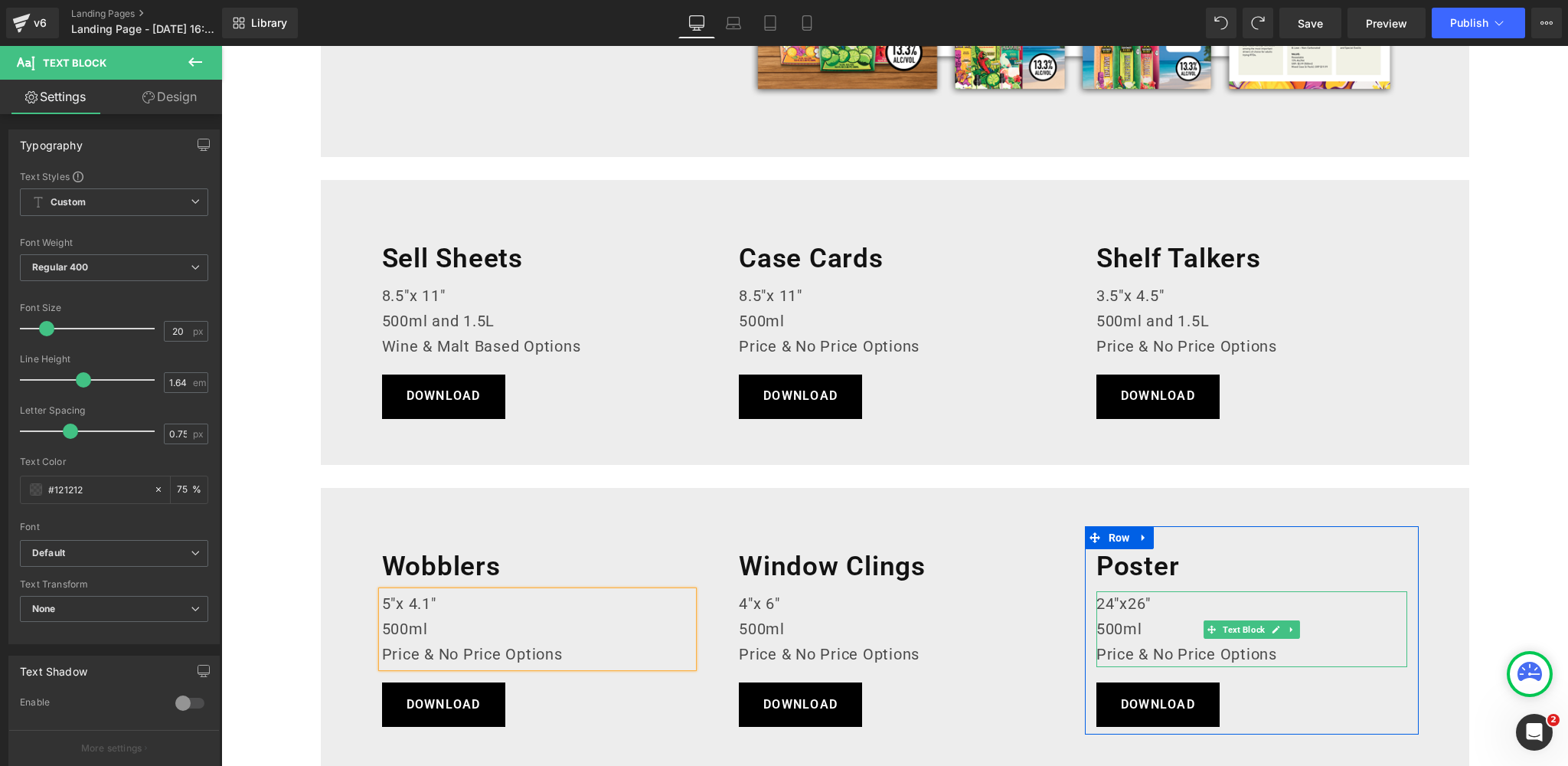
click at [1130, 604] on p "24"x26"" at bounding box center [1251, 604] width 311 height 25
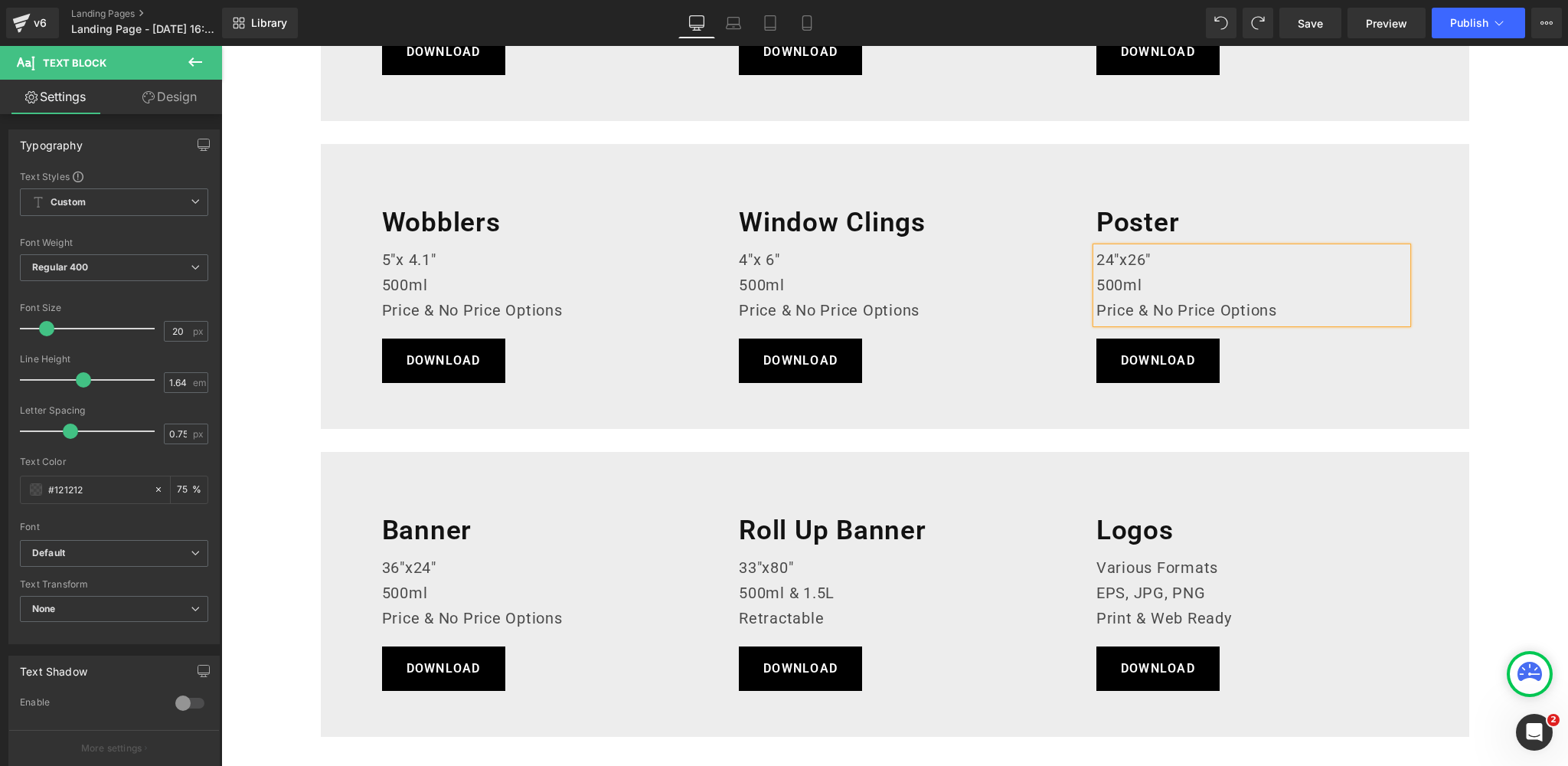
scroll to position [795, 0]
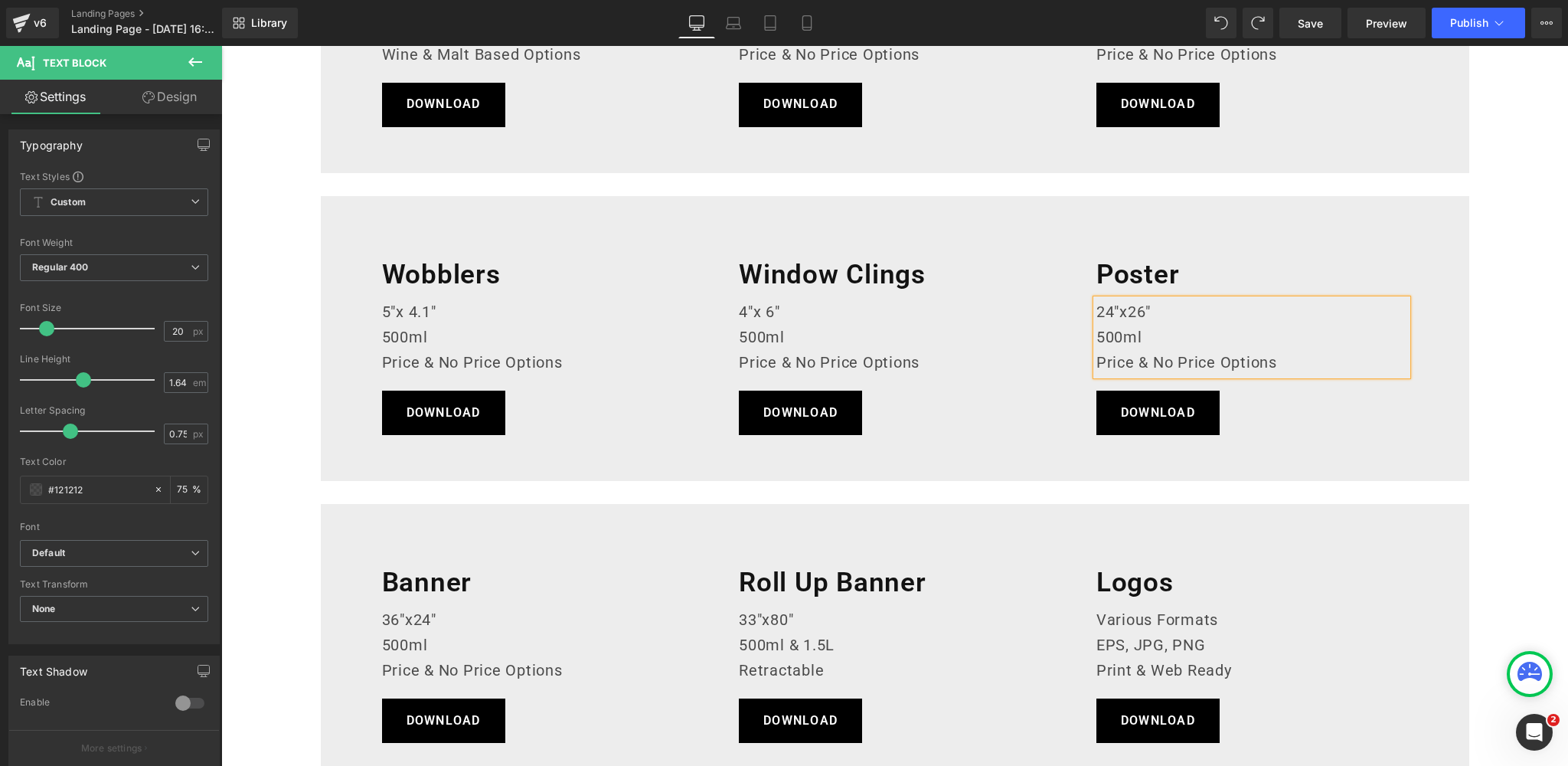
click at [1130, 308] on p "24"x26"" at bounding box center [1251, 312] width 311 height 25
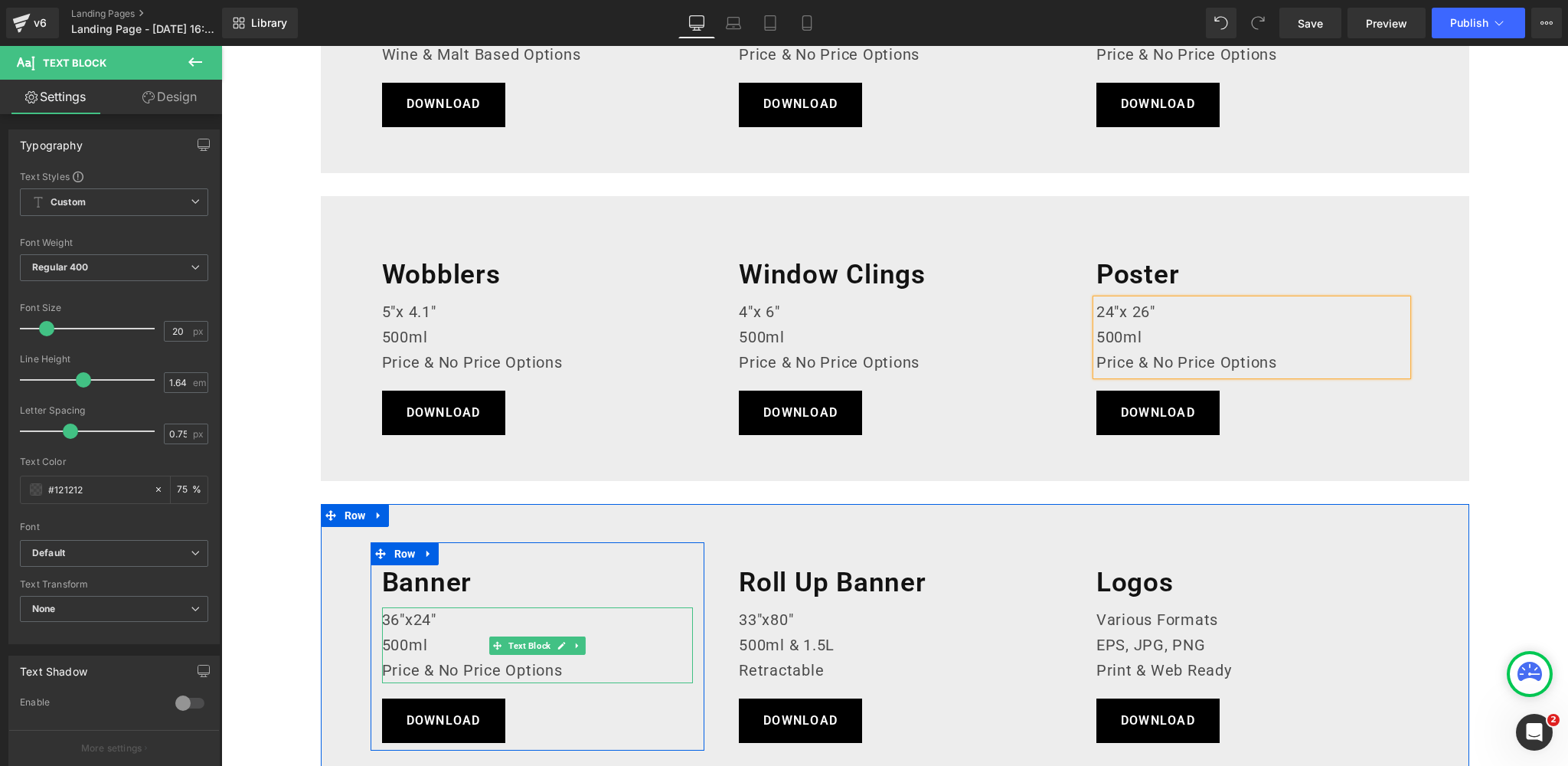
click at [416, 618] on p "36"x24"" at bounding box center [537, 620] width 311 height 25
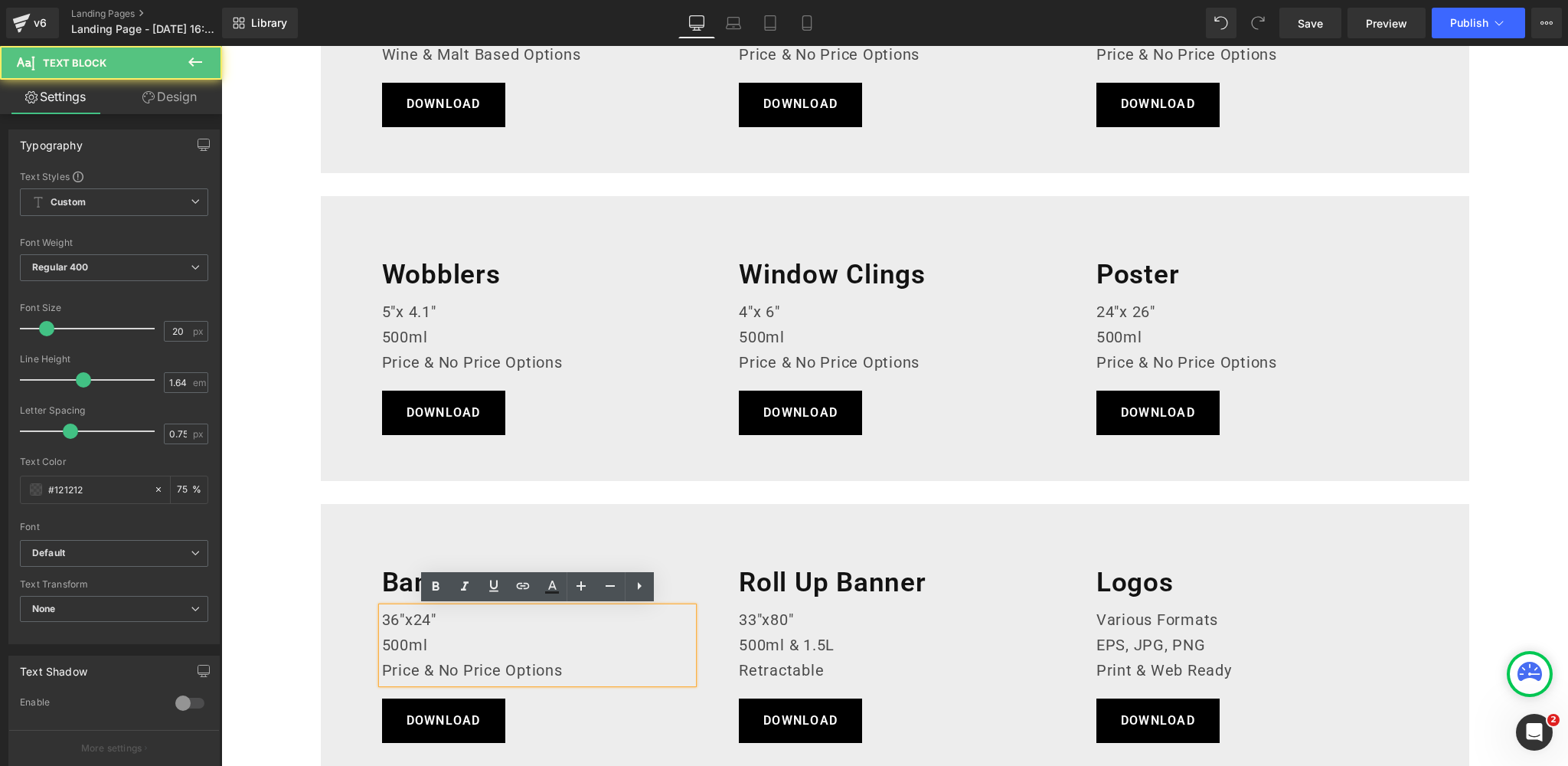
click at [413, 619] on p "36"x24"" at bounding box center [537, 620] width 311 height 25
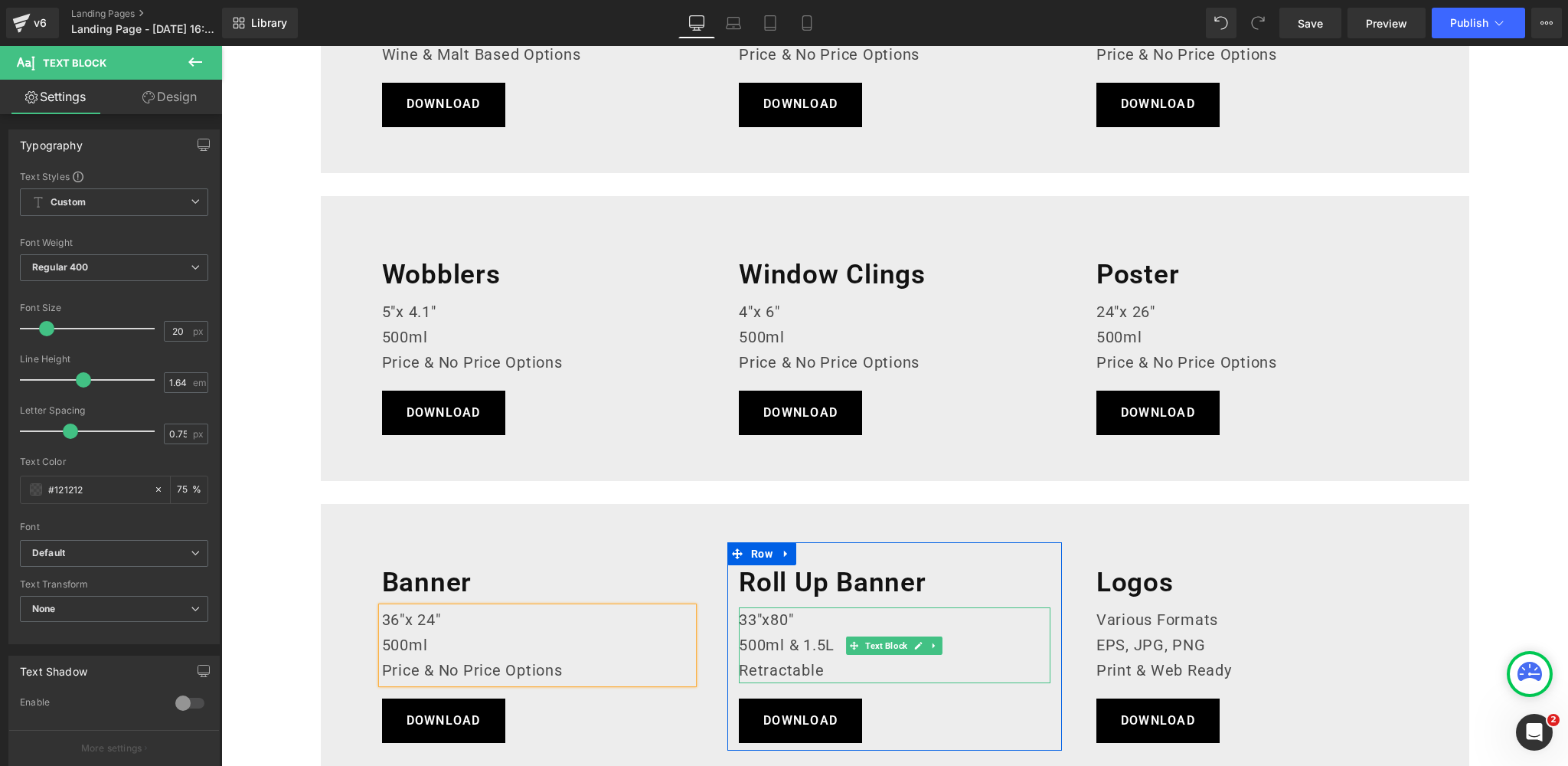
click at [776, 620] on p "33"x80"" at bounding box center [894, 620] width 311 height 25
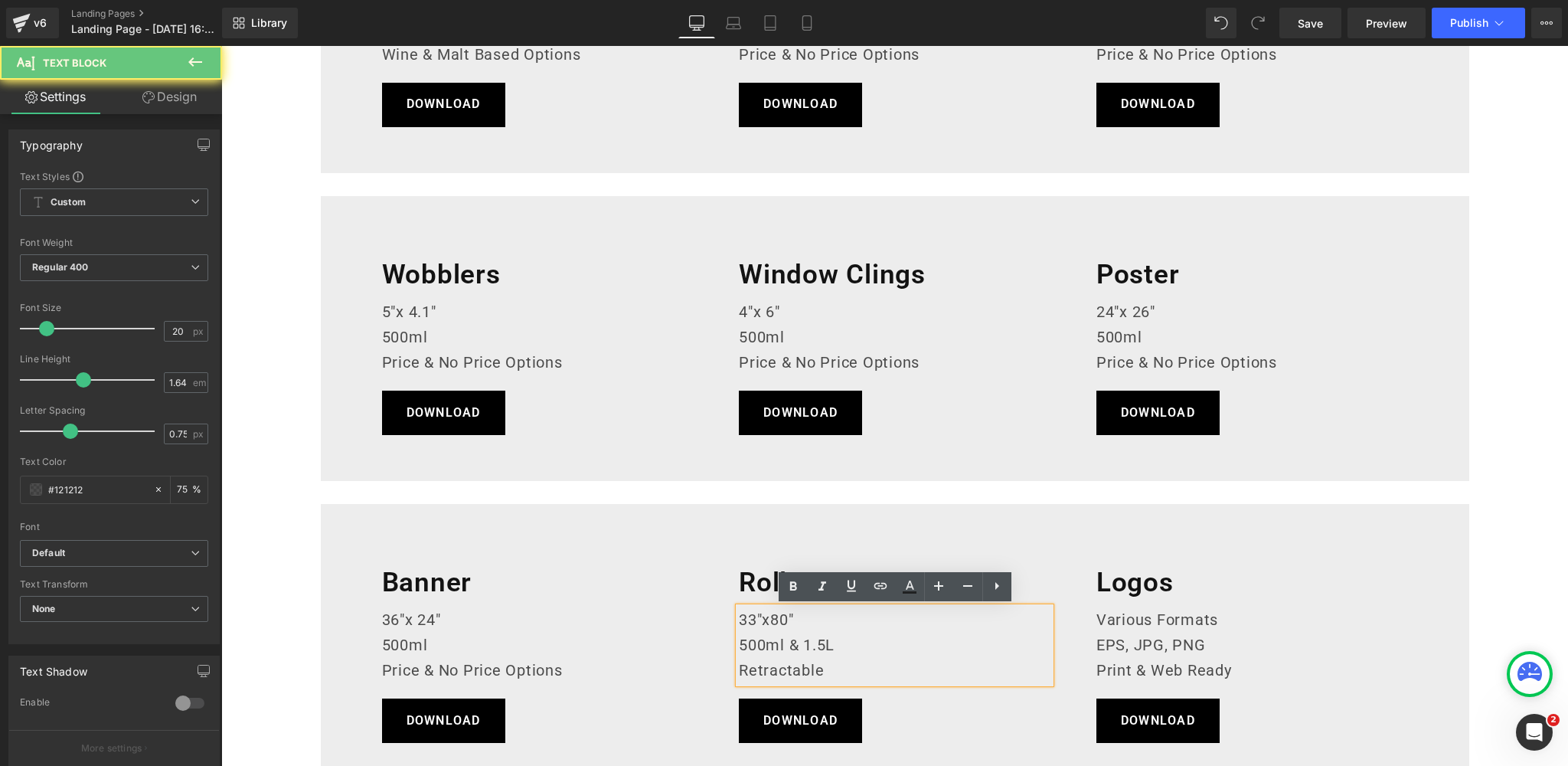
click at [773, 619] on p "33"x80"" at bounding box center [894, 620] width 311 height 25
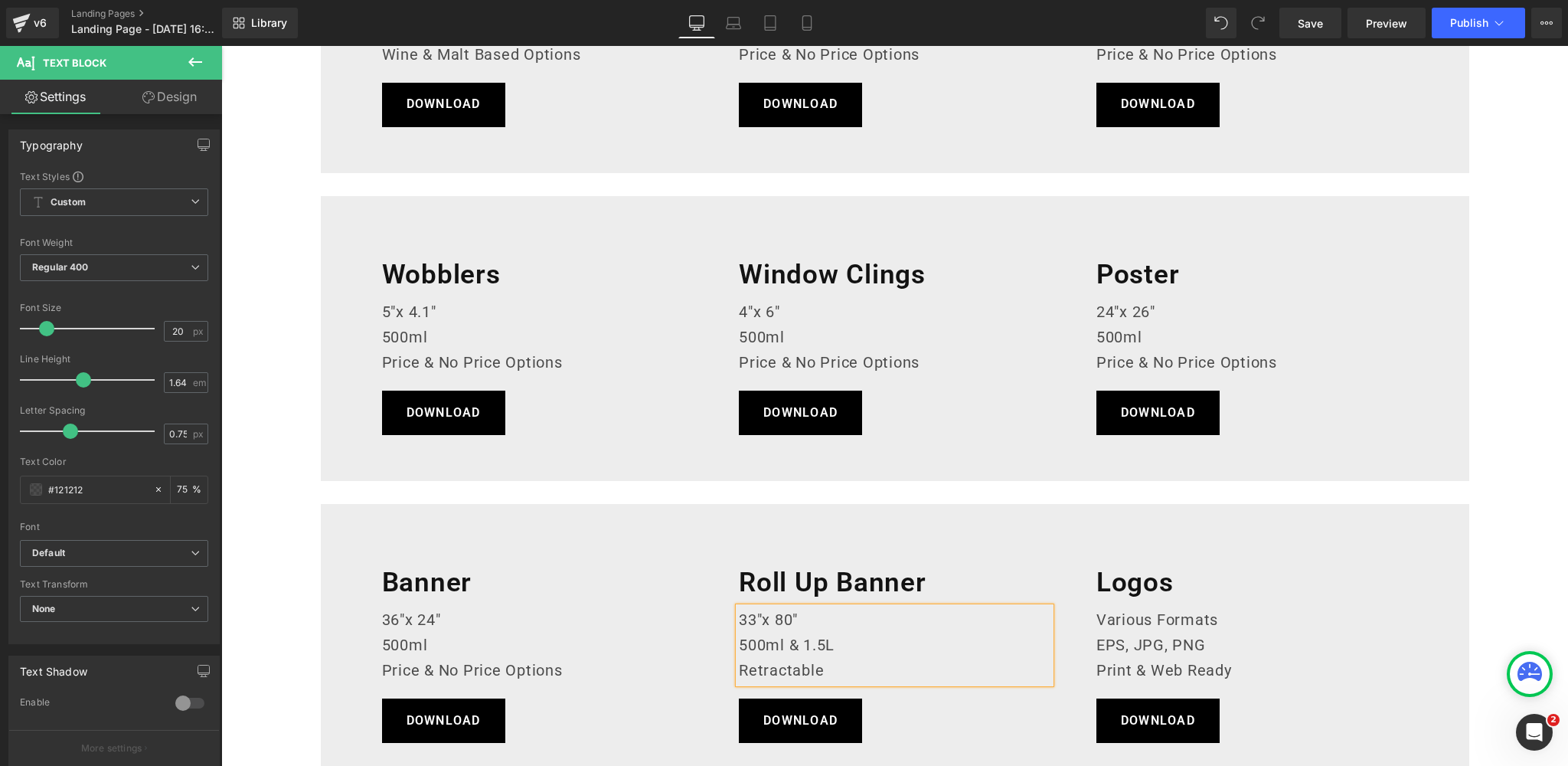
click at [1512, 358] on div "Marketing Assets Heading Get the entire asset collection Text Block DOWNLOAD Bu…" at bounding box center [894, 190] width 1347 height 1709
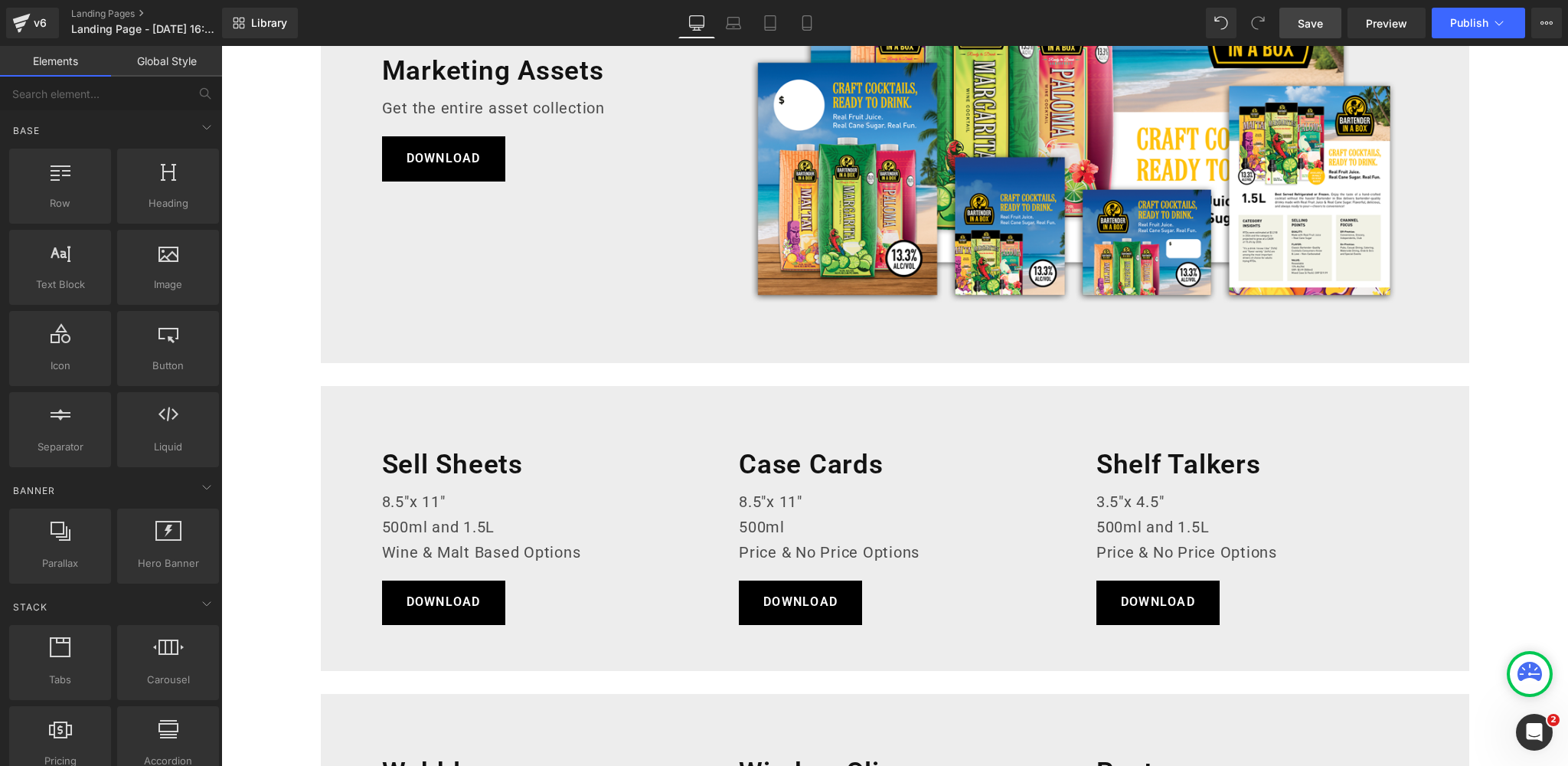
scroll to position [297, 0]
click at [1312, 16] on span "Save" at bounding box center [1310, 24] width 25 height 16
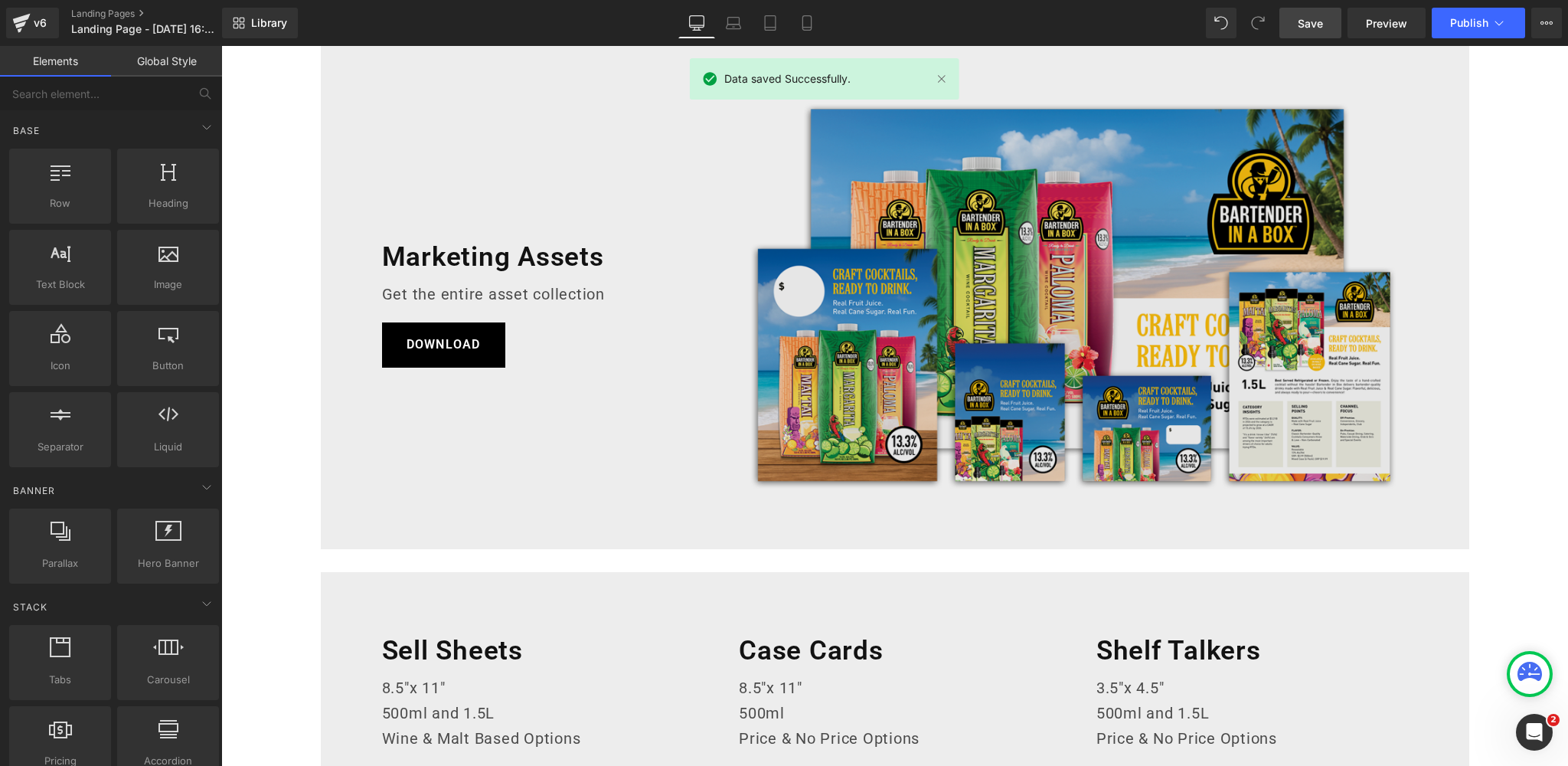
scroll to position [0, 0]
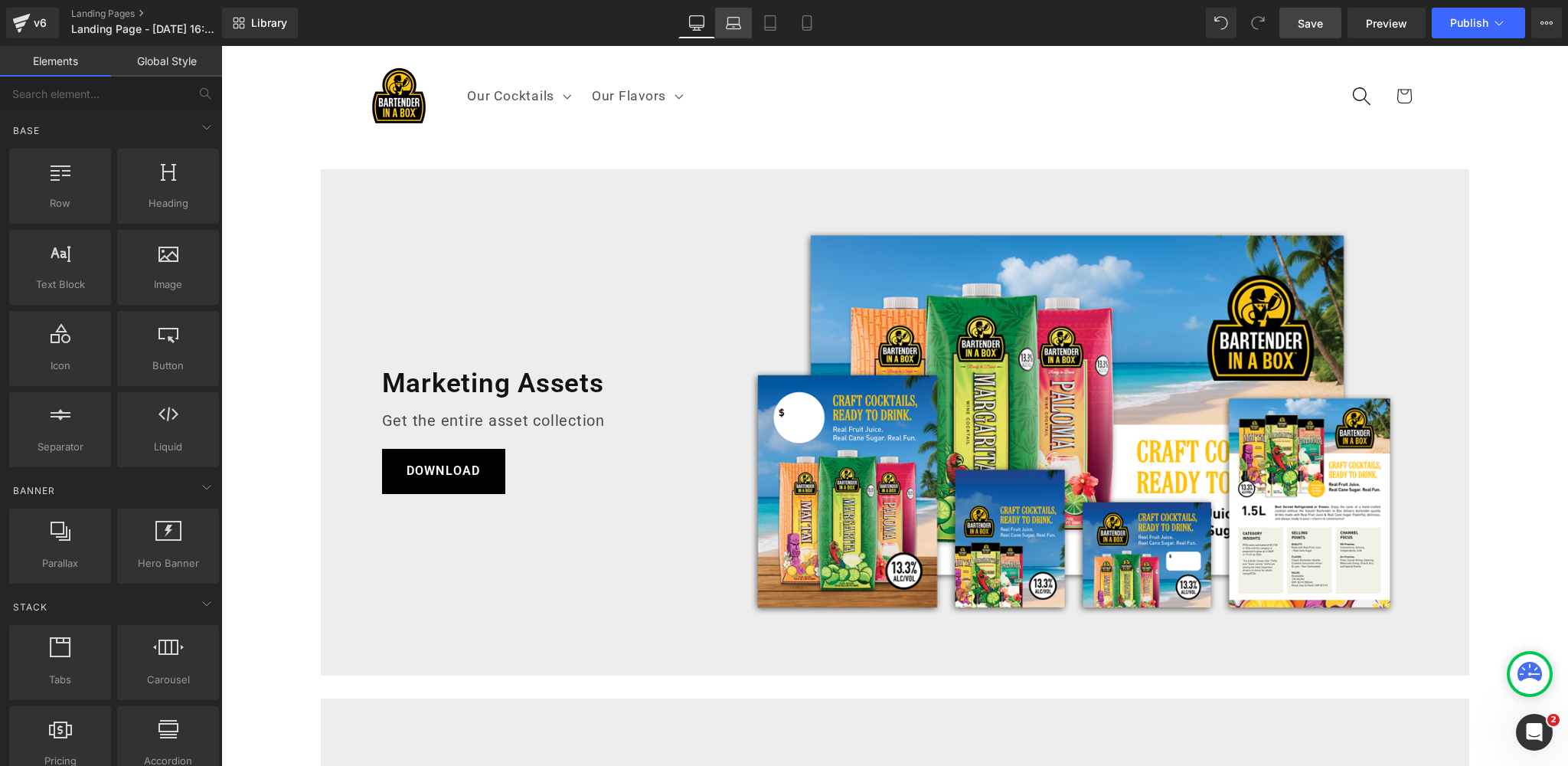
click at [733, 23] on icon at bounding box center [733, 24] width 16 height 16
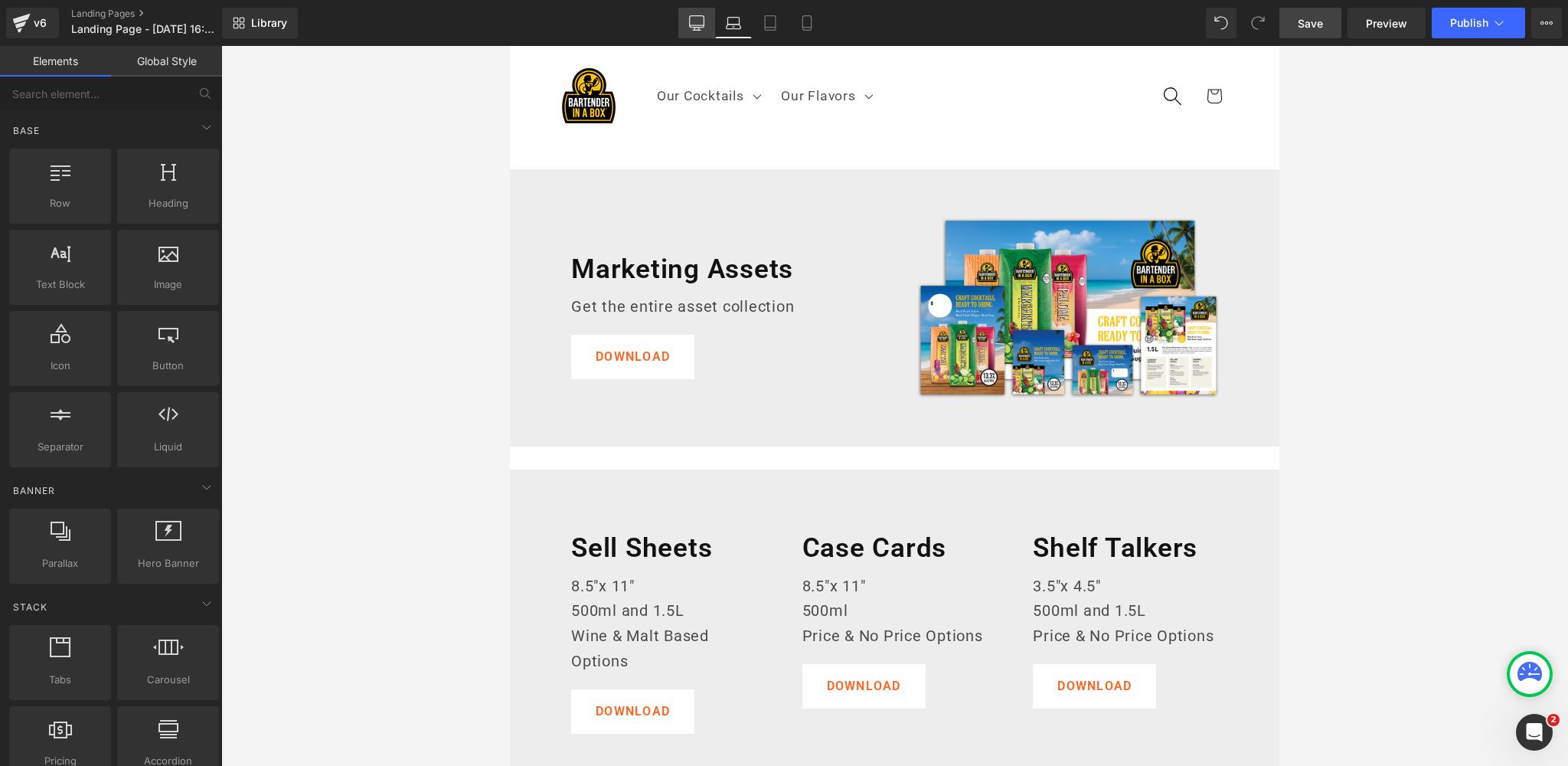
click at [700, 20] on icon at bounding box center [697, 24] width 16 height 16
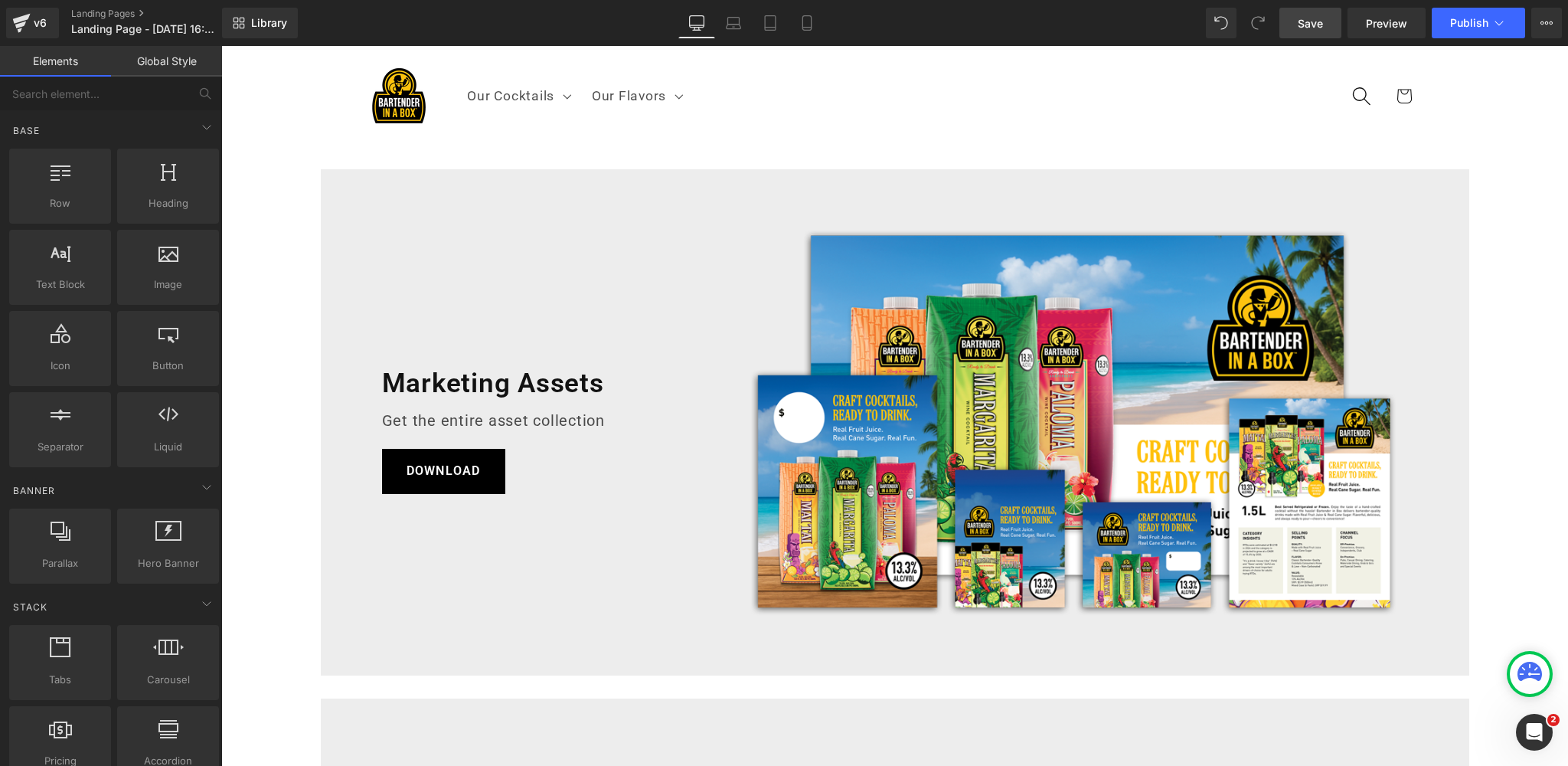
scroll to position [100, 0]
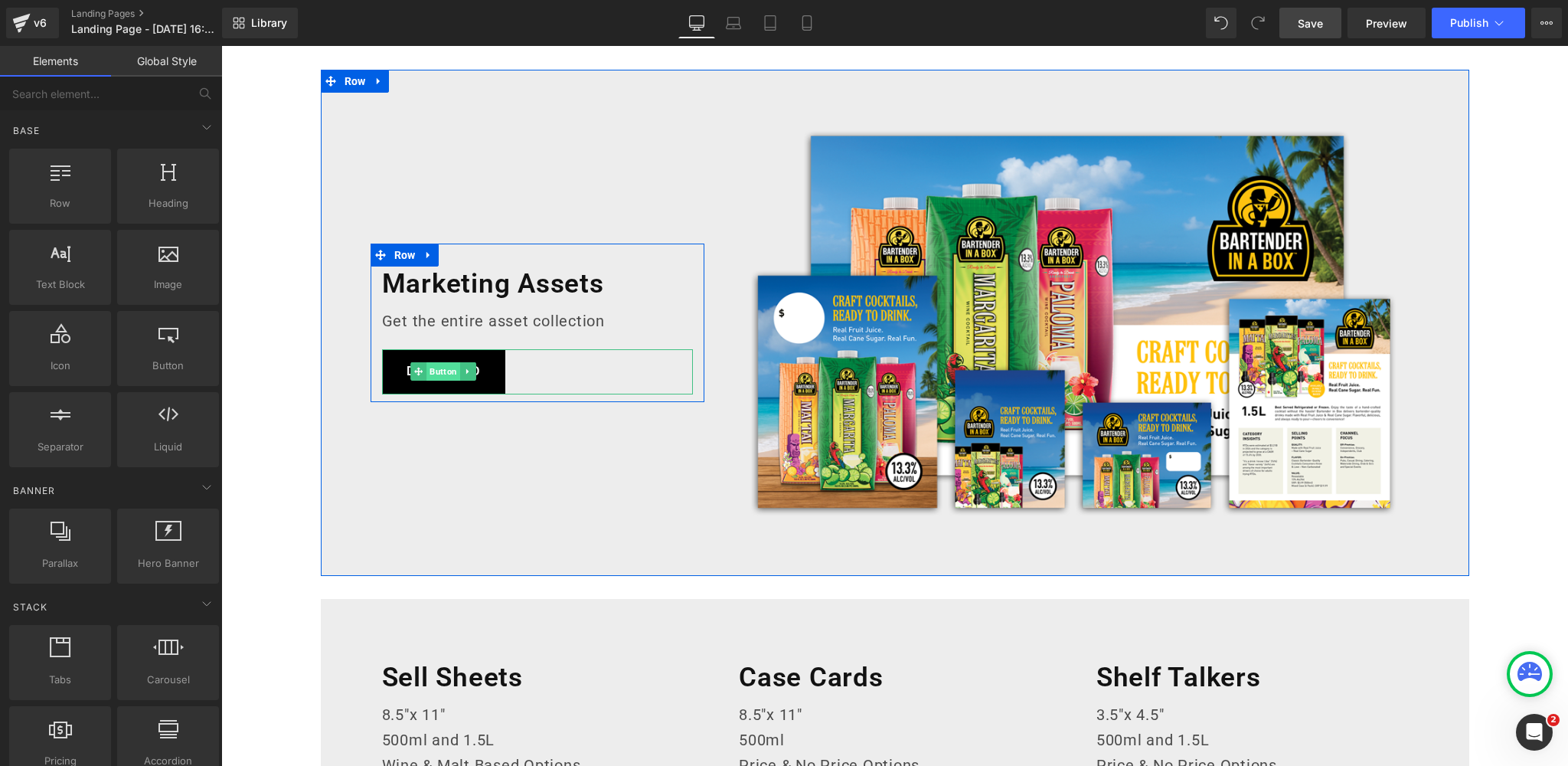
click at [440, 370] on span "Button" at bounding box center [443, 371] width 34 height 18
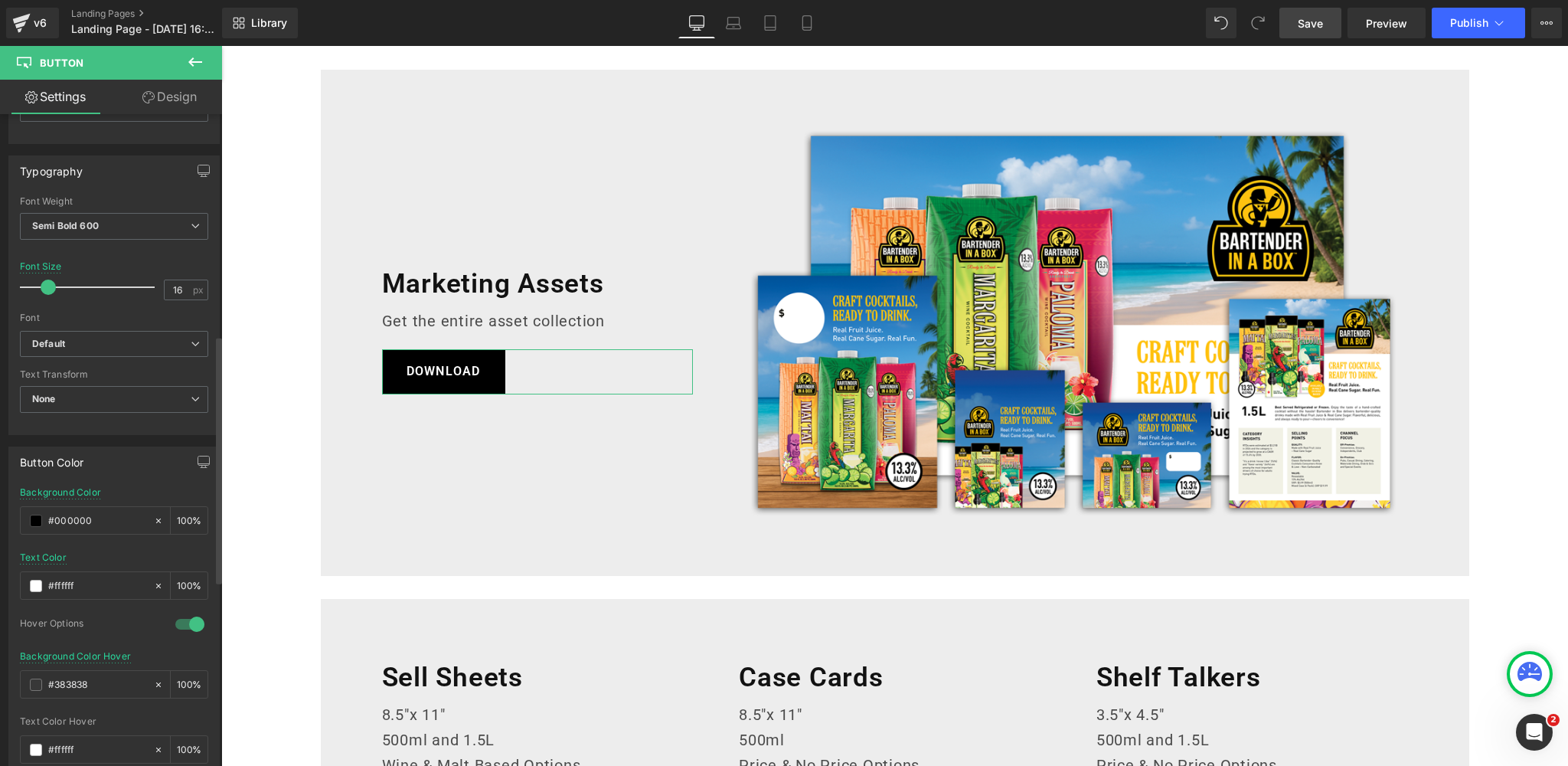
scroll to position [653, 0]
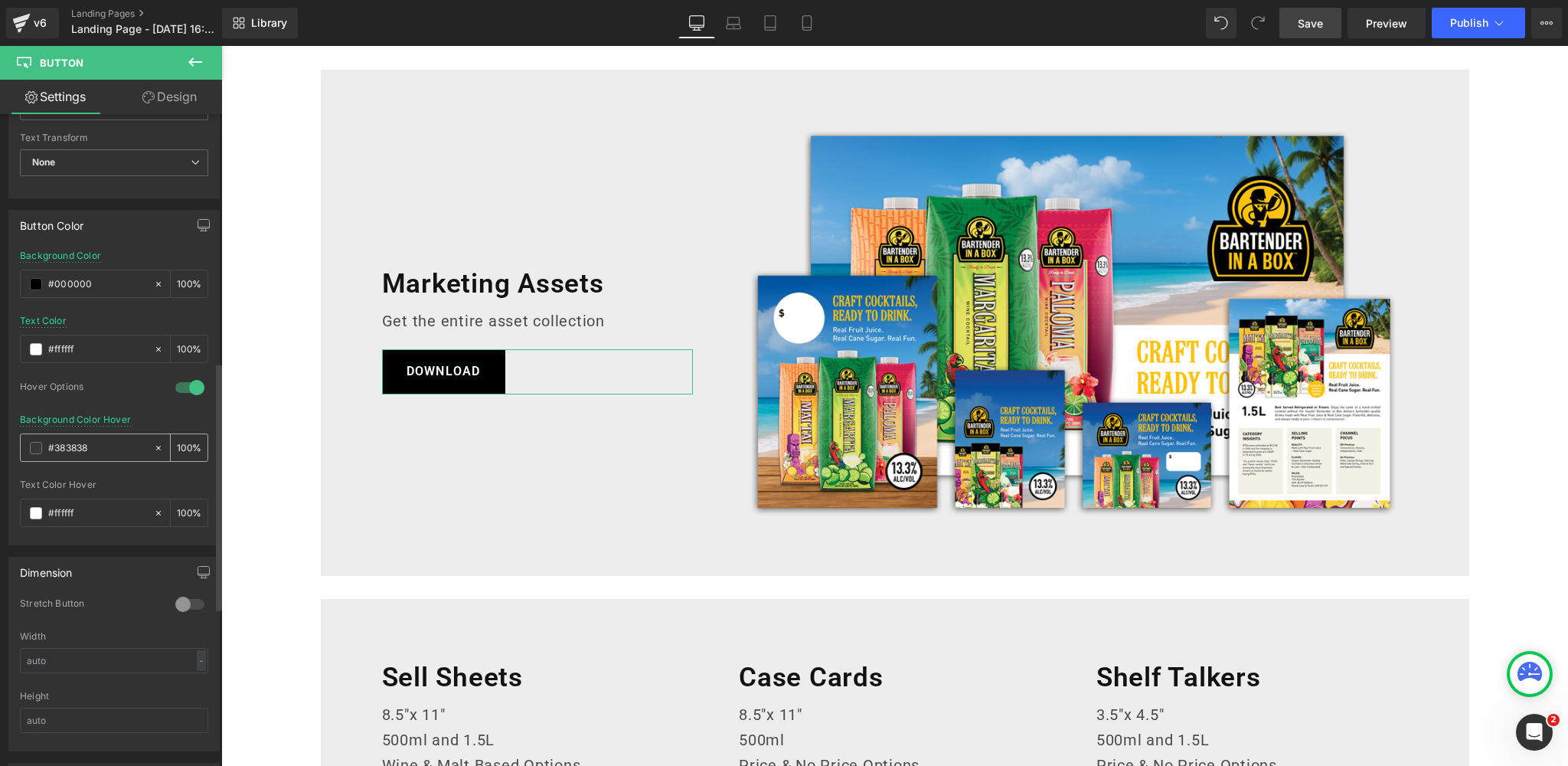
drag, startPoint x: 107, startPoint y: 444, endPoint x: 31, endPoint y: 442, distance: 76.0
click at [31, 442] on div "#383838" at bounding box center [86, 447] width 133 height 27
click at [732, 24] on icon at bounding box center [733, 27] width 15 height 5
type input "#ffffff"
type input "100"
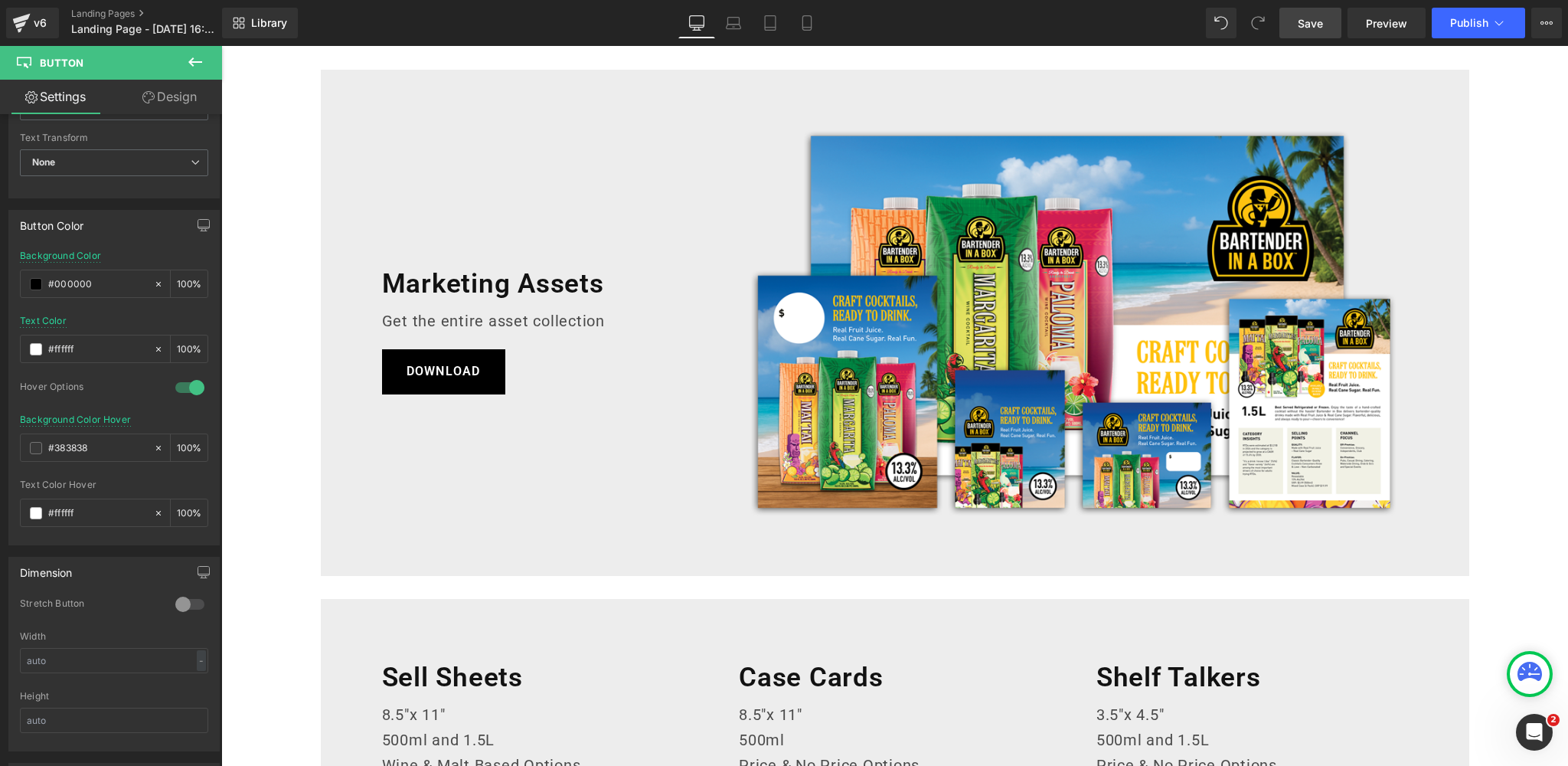
type input "#ff6522"
type input "100"
type input "#ff6522"
type input "100"
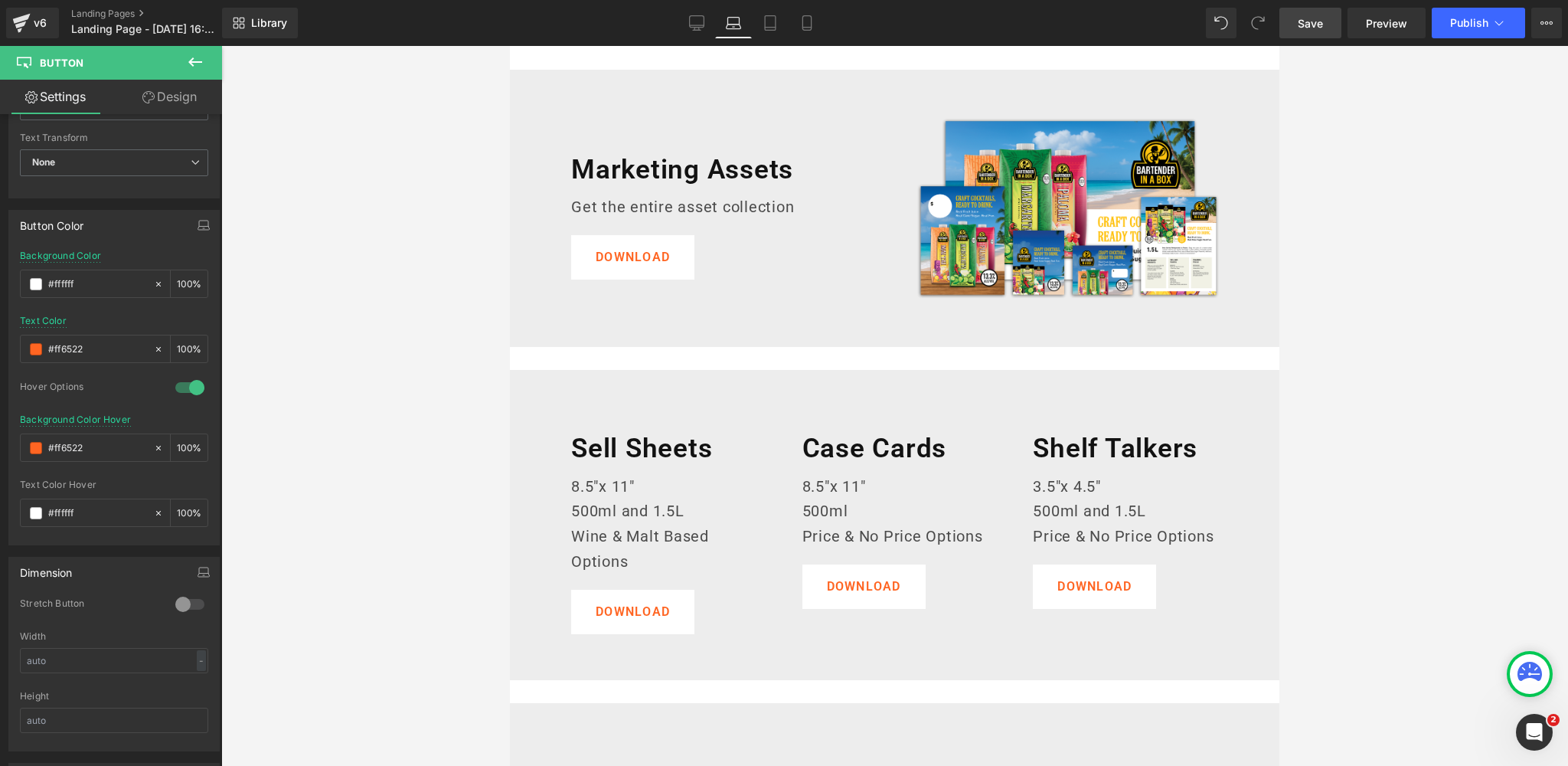
scroll to position [0, 0]
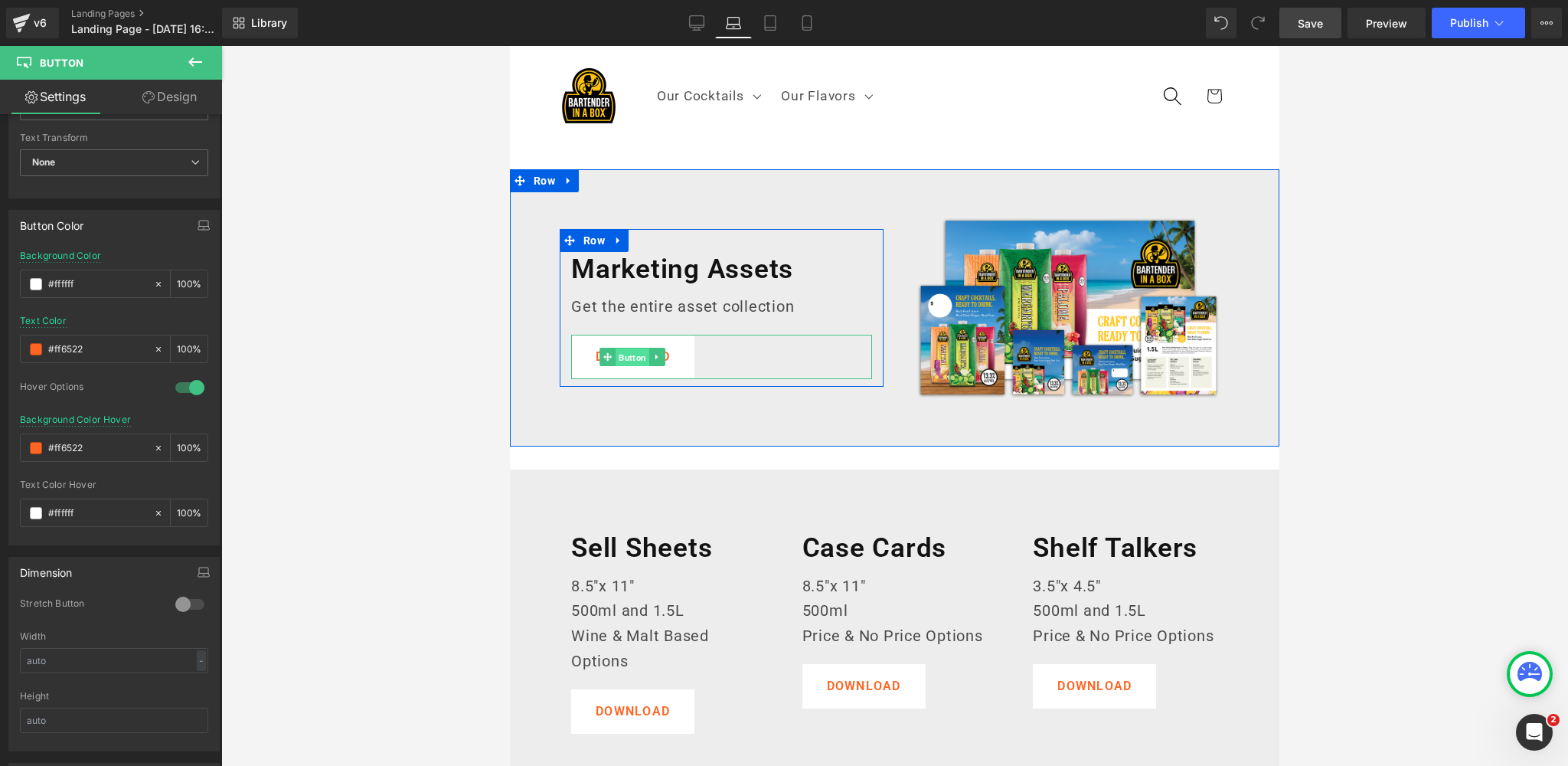
click at [631, 358] on span "Button" at bounding box center [633, 357] width 34 height 18
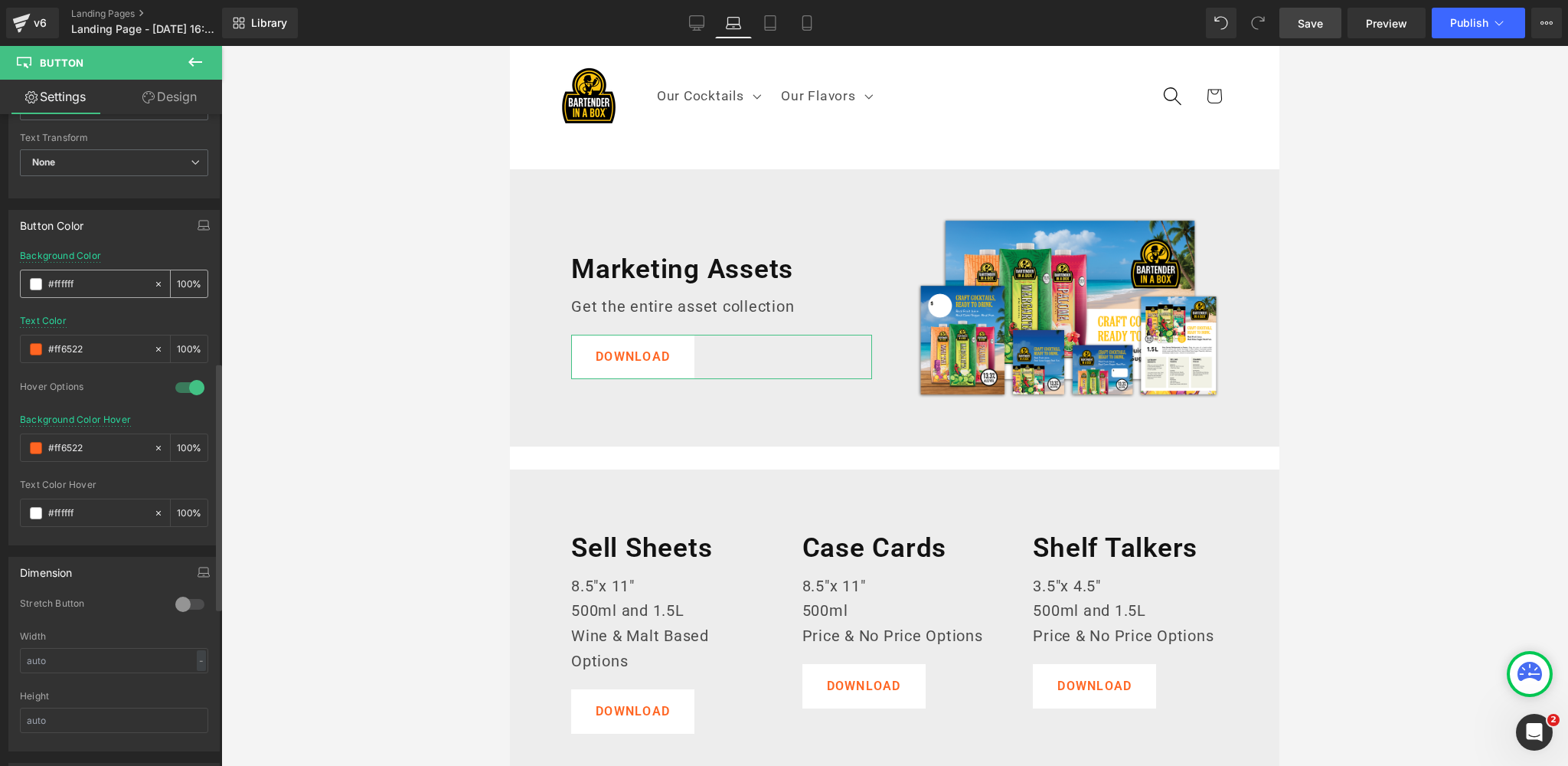
click at [31, 279] on span at bounding box center [36, 284] width 13 height 13
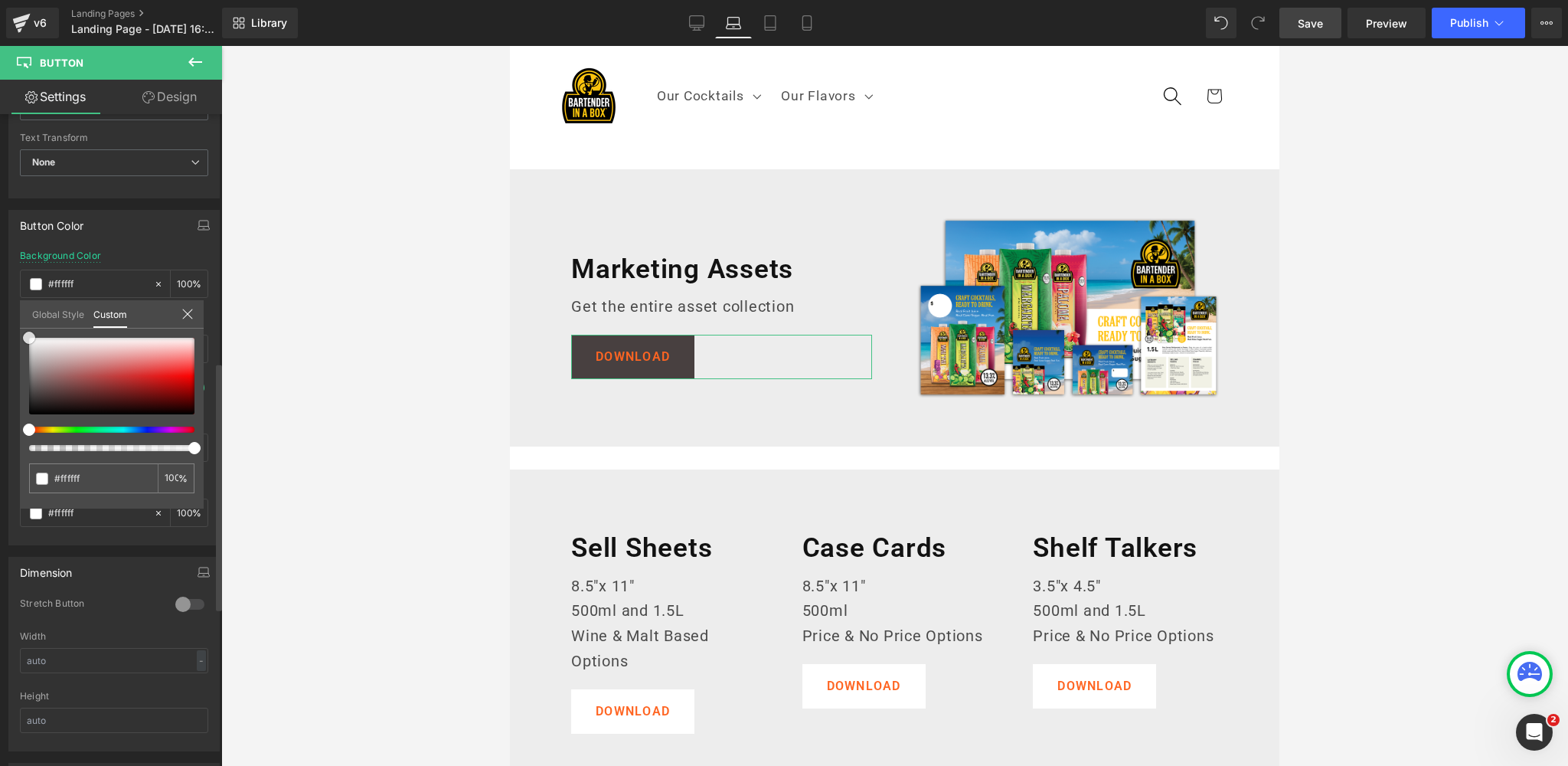
type input "#484040"
type input "#000000"
drag, startPoint x: 17, startPoint y: 424, endPoint x: 11, endPoint y: 430, distance: 8.5
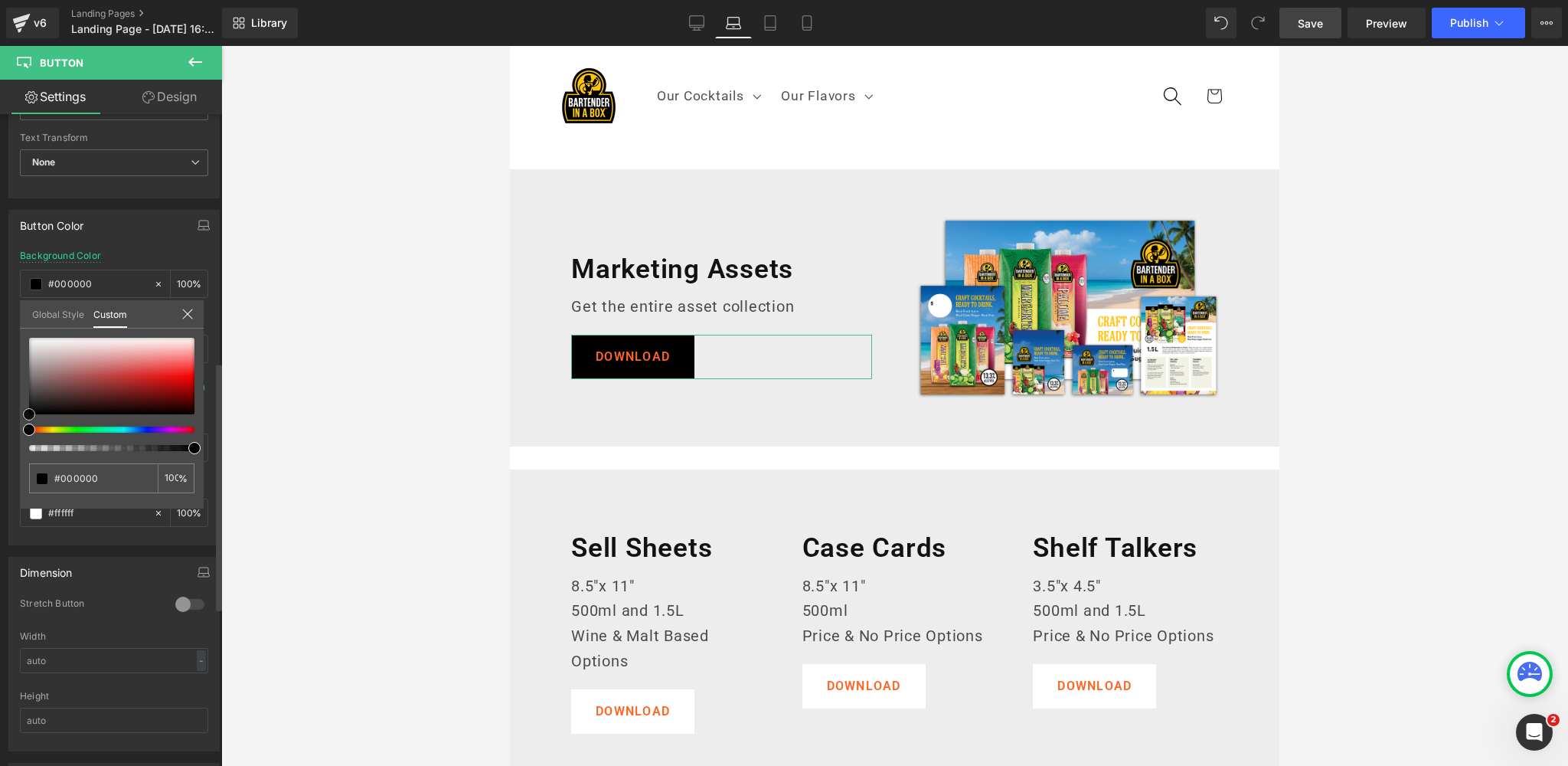
click at [11, 430] on div "Button Color rgba(0, 0, 0, 1) Background Color #000000 100 % #ff6522 Text Color…" at bounding box center [115, 372] width 229 height 347
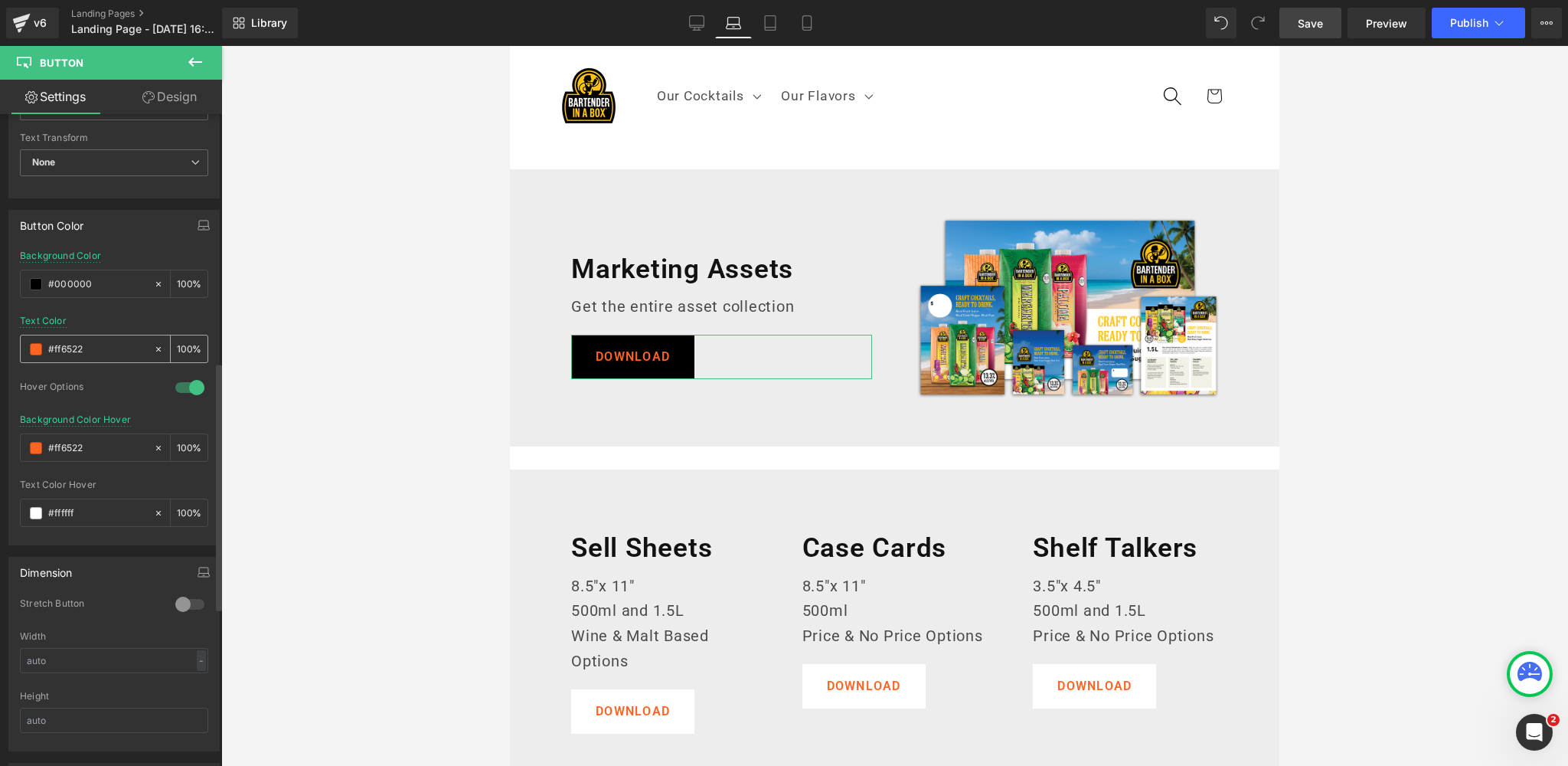
click at [36, 347] on span at bounding box center [36, 349] width 13 height 13
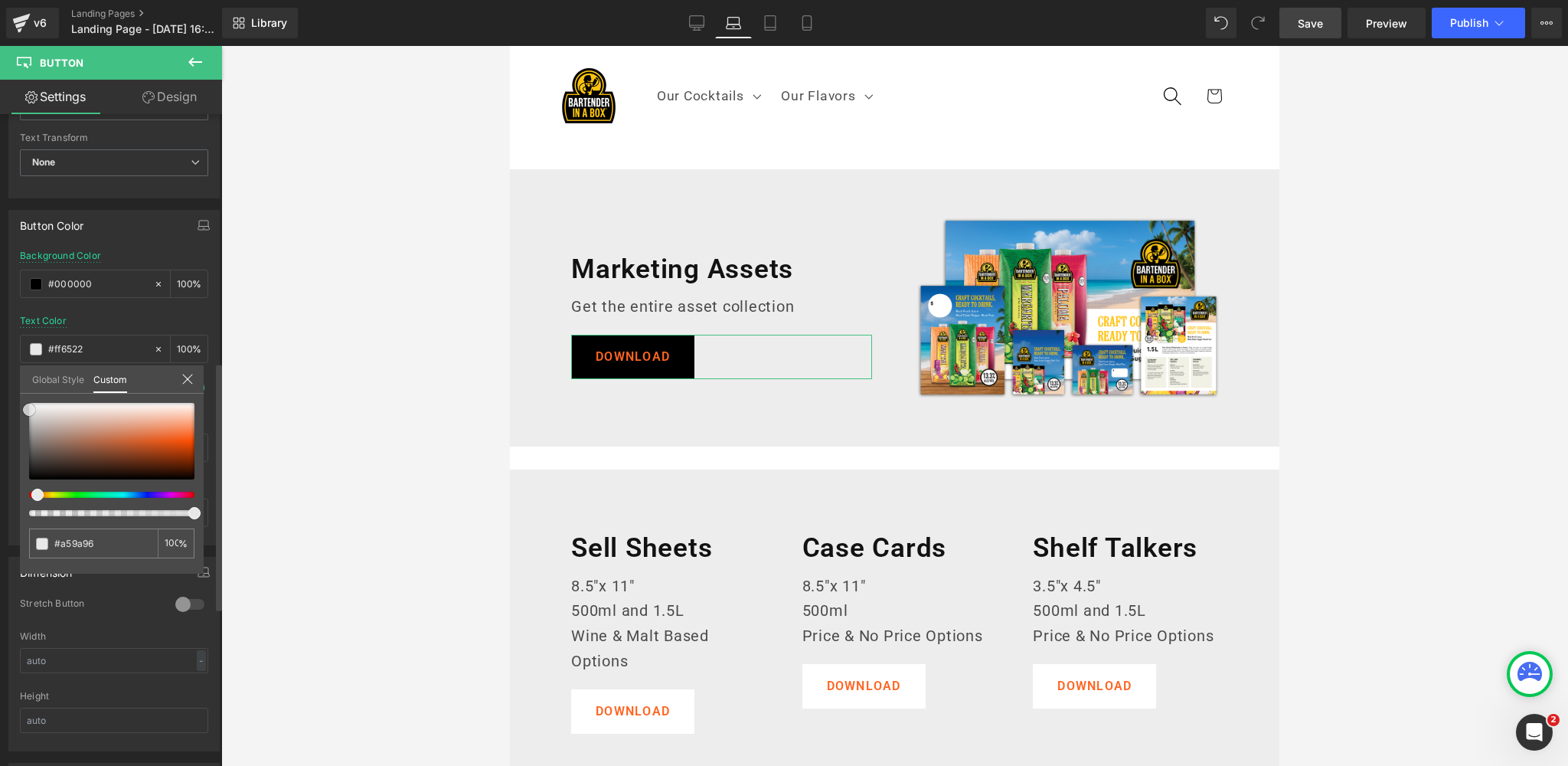
type input "#a59a96"
type input "#e0e0e0"
type input "#ffffff"
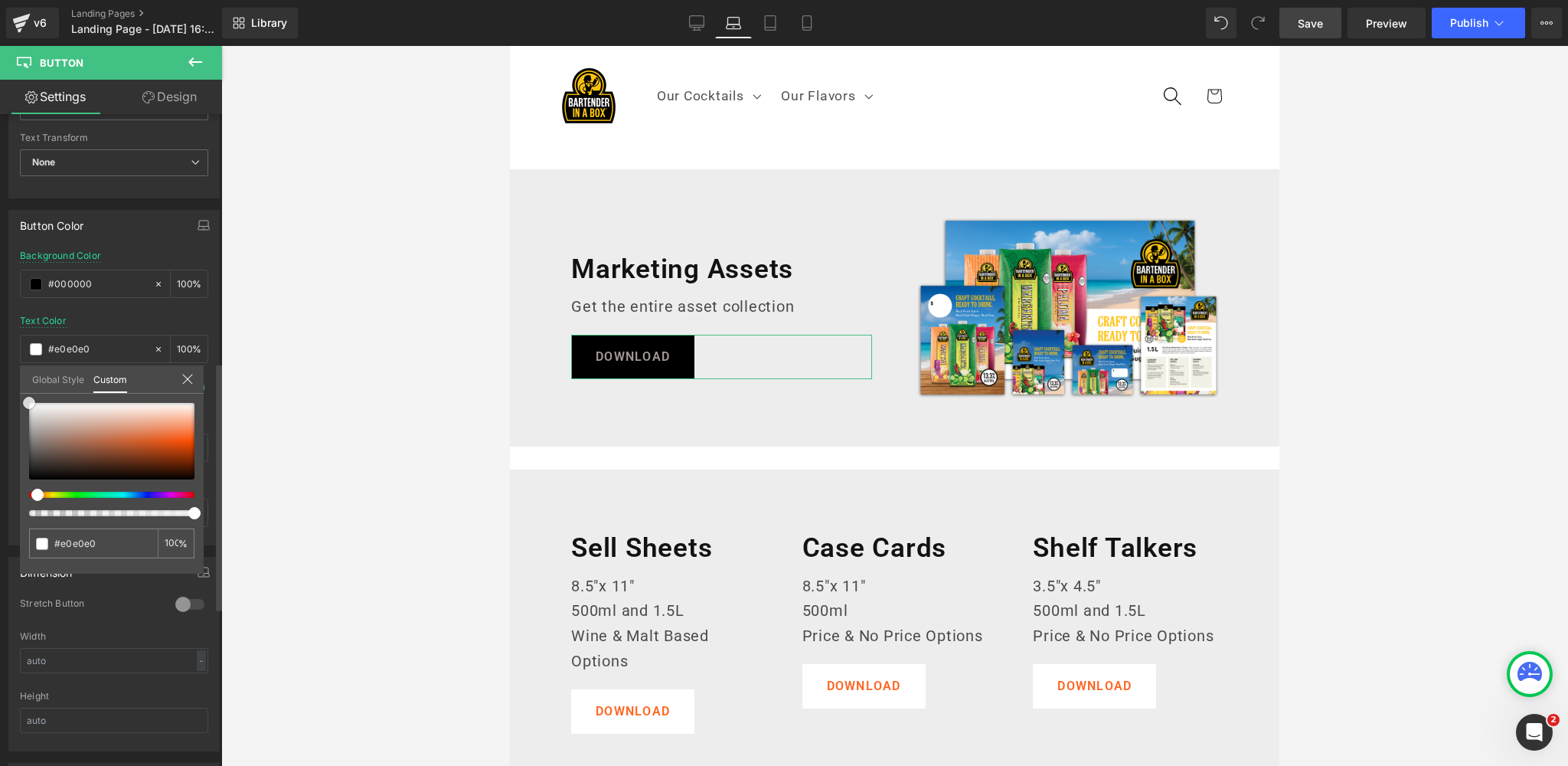
type input "#ffffff"
drag, startPoint x: 24, startPoint y: 409, endPoint x: 16, endPoint y: 389, distance: 21.5
click at [16, 389] on div "Button Color rgba(0, 0, 0, 1) Background Color #000000 100 % rgba(255, 255, 255…" at bounding box center [115, 372] width 229 height 347
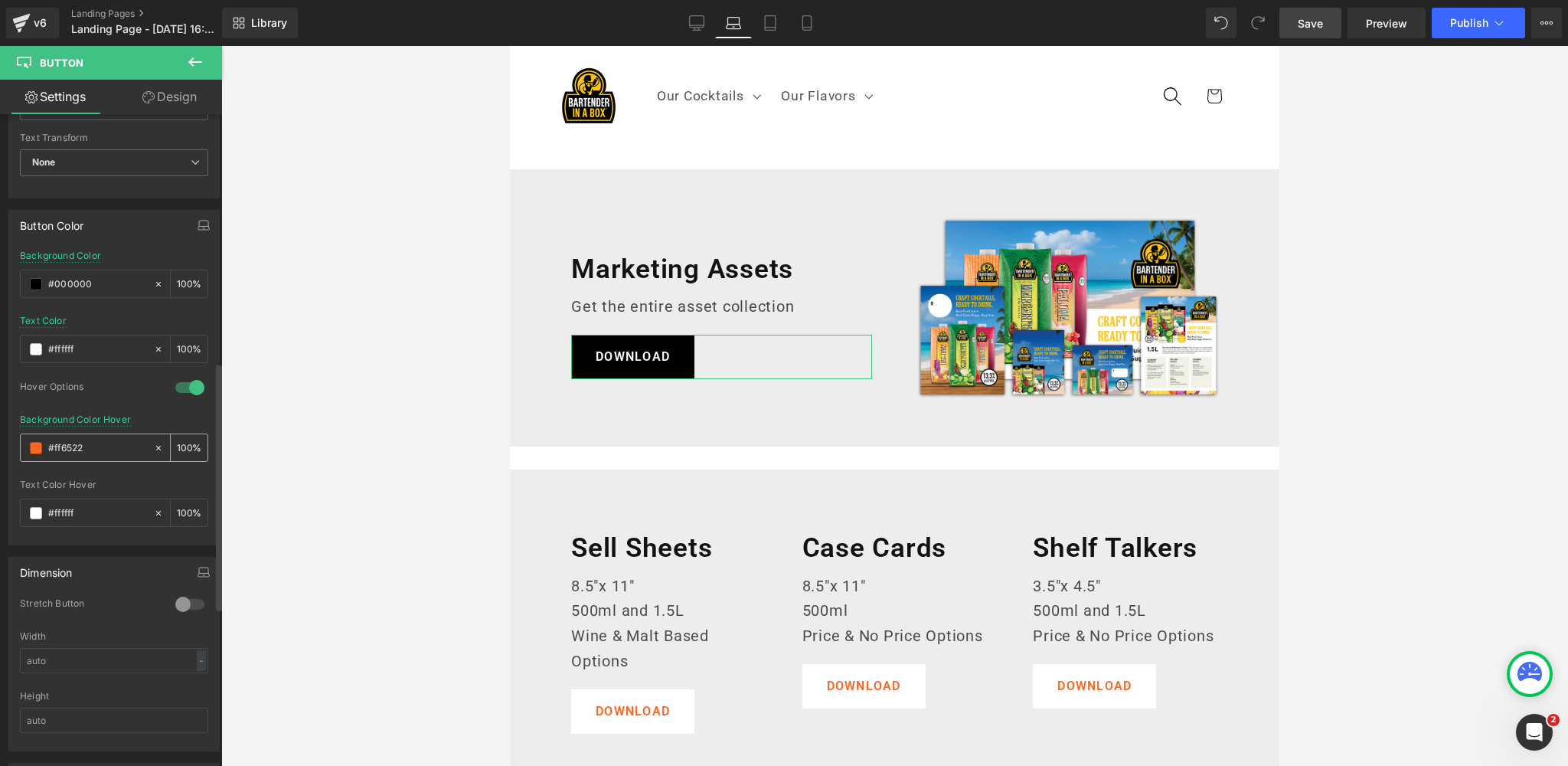
click at [35, 447] on span at bounding box center [36, 448] width 13 height 13
drag, startPoint x: 106, startPoint y: 440, endPoint x: 3, endPoint y: 439, distance: 103.0
click at [3, 439] on div "Button Color rgba(0, 0, 0, 1) Background Color #000000 100 % rgba(255, 255, 255…" at bounding box center [115, 372] width 229 height 347
paste input "383838"
type input "#383838"
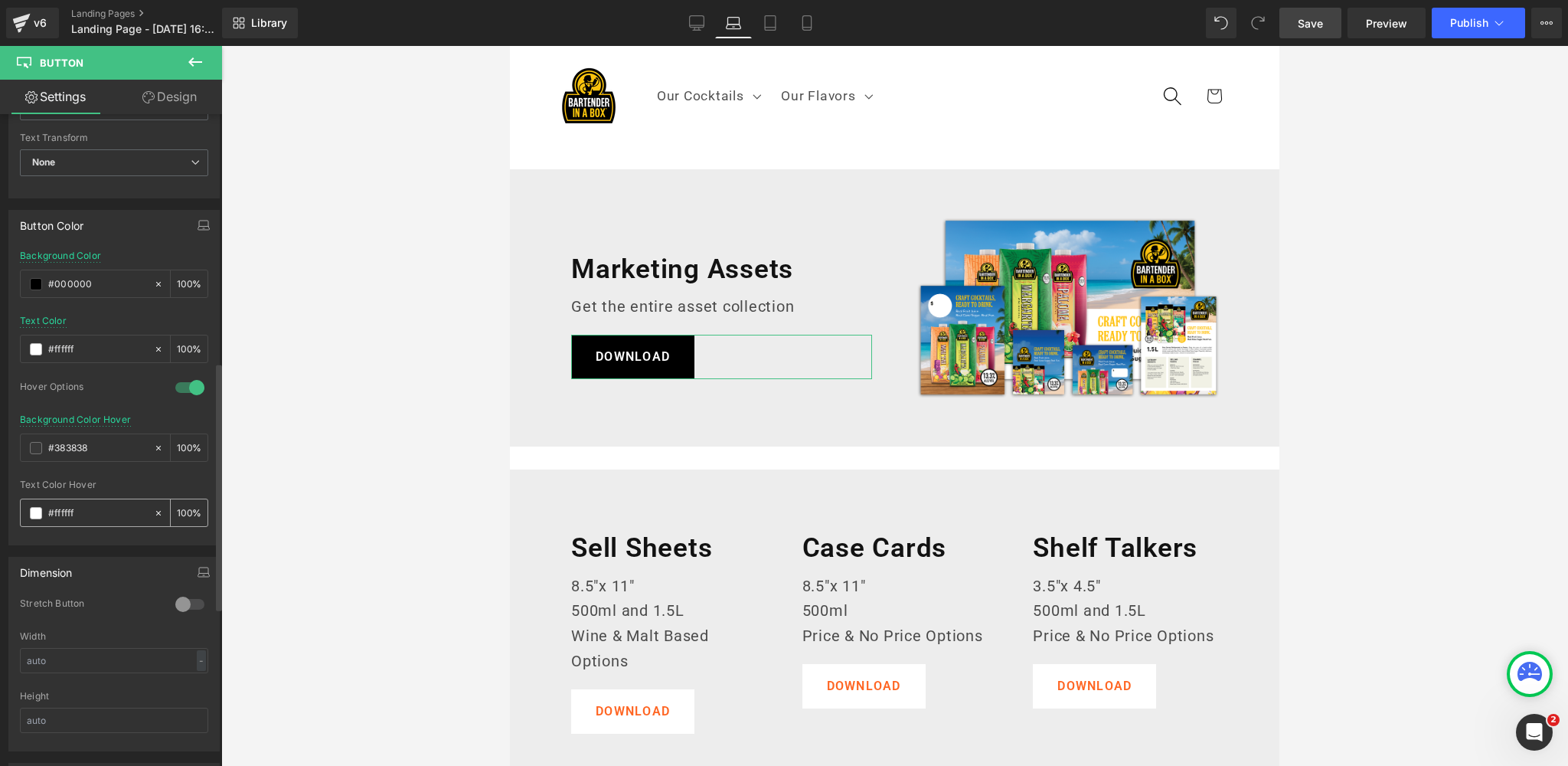
click at [41, 507] on span at bounding box center [36, 513] width 13 height 13
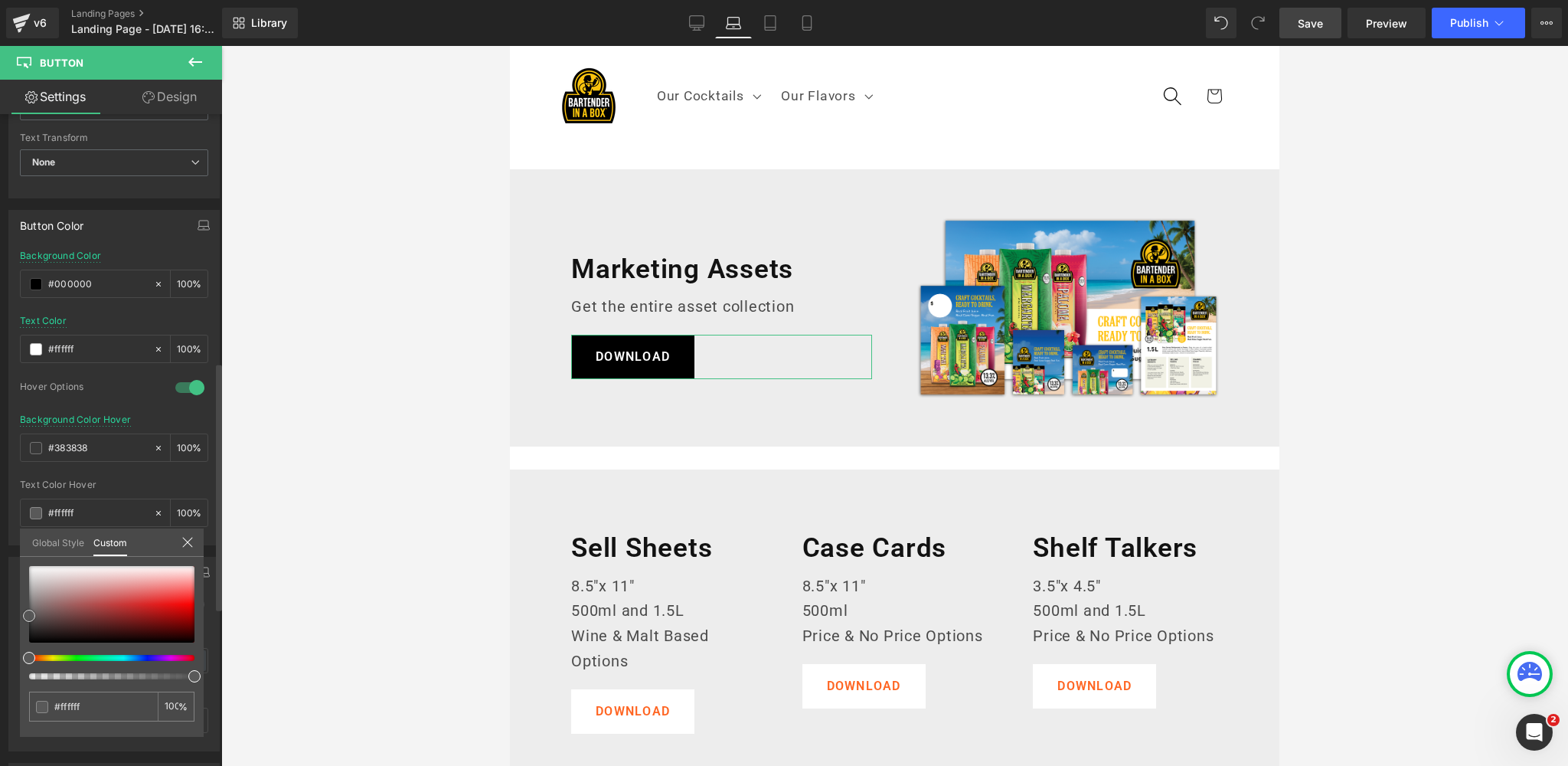
type input "#f9f9f9"
type input "#000000"
type input "#999999"
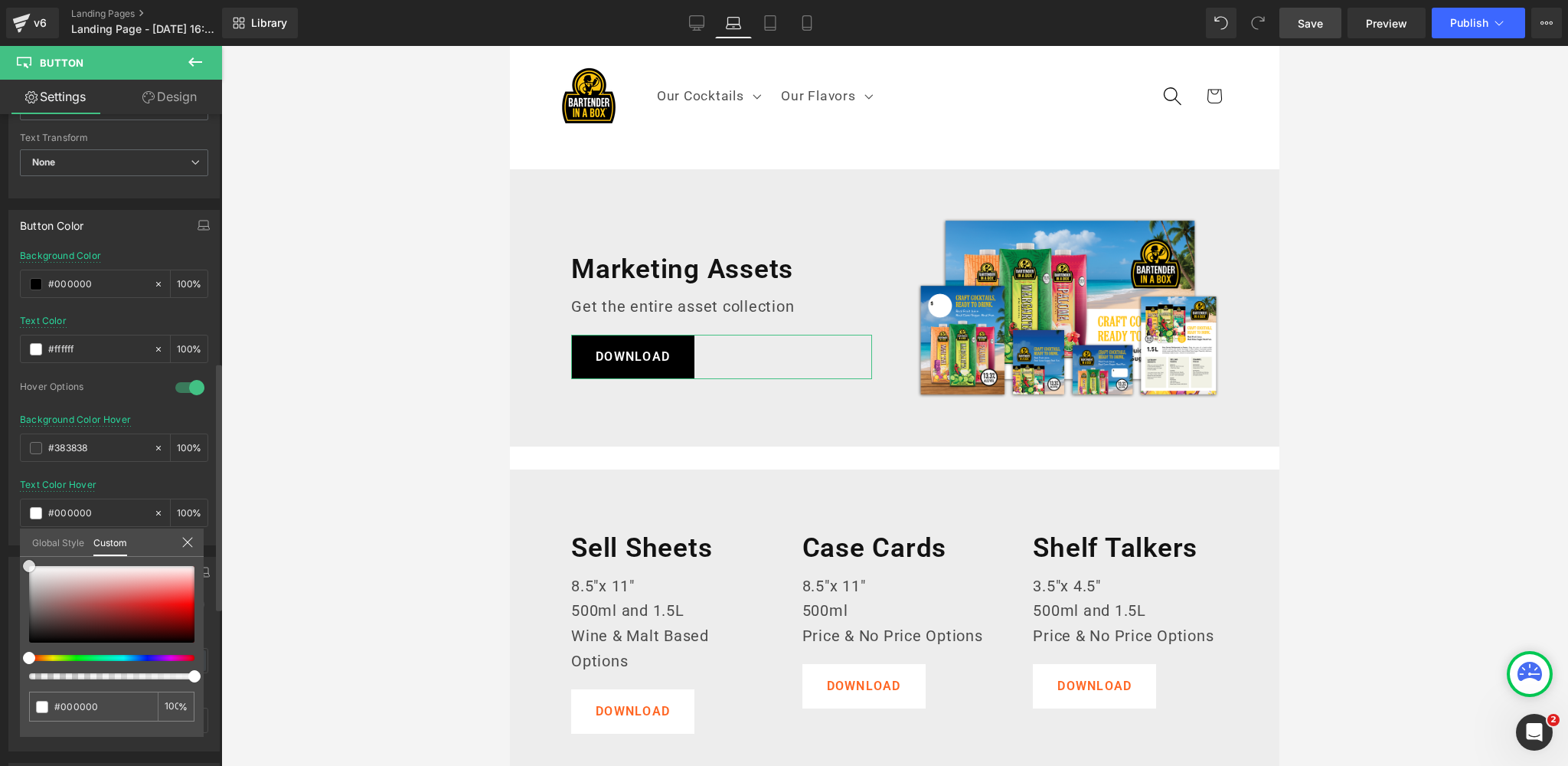
type input "#999999"
type input "#ffffff"
drag, startPoint x: 20, startPoint y: 613, endPoint x: 0, endPoint y: 545, distance: 70.9
click at [0, 545] on div "Button Color rgba(0, 0, 0, 1) Background Color #000000 100 % rgba(255, 255, 255…" at bounding box center [115, 372] width 229 height 347
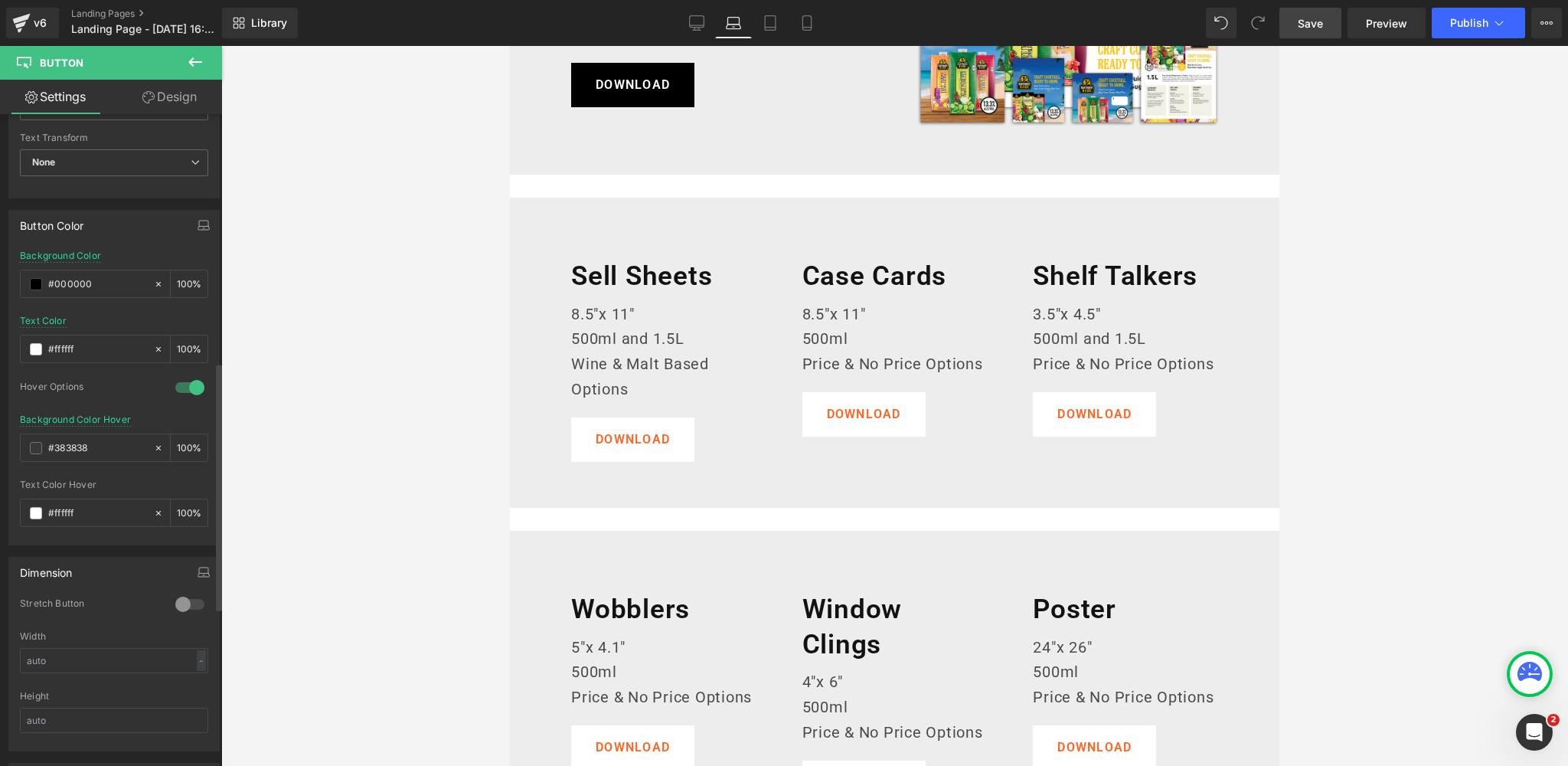
scroll to position [267, 0]
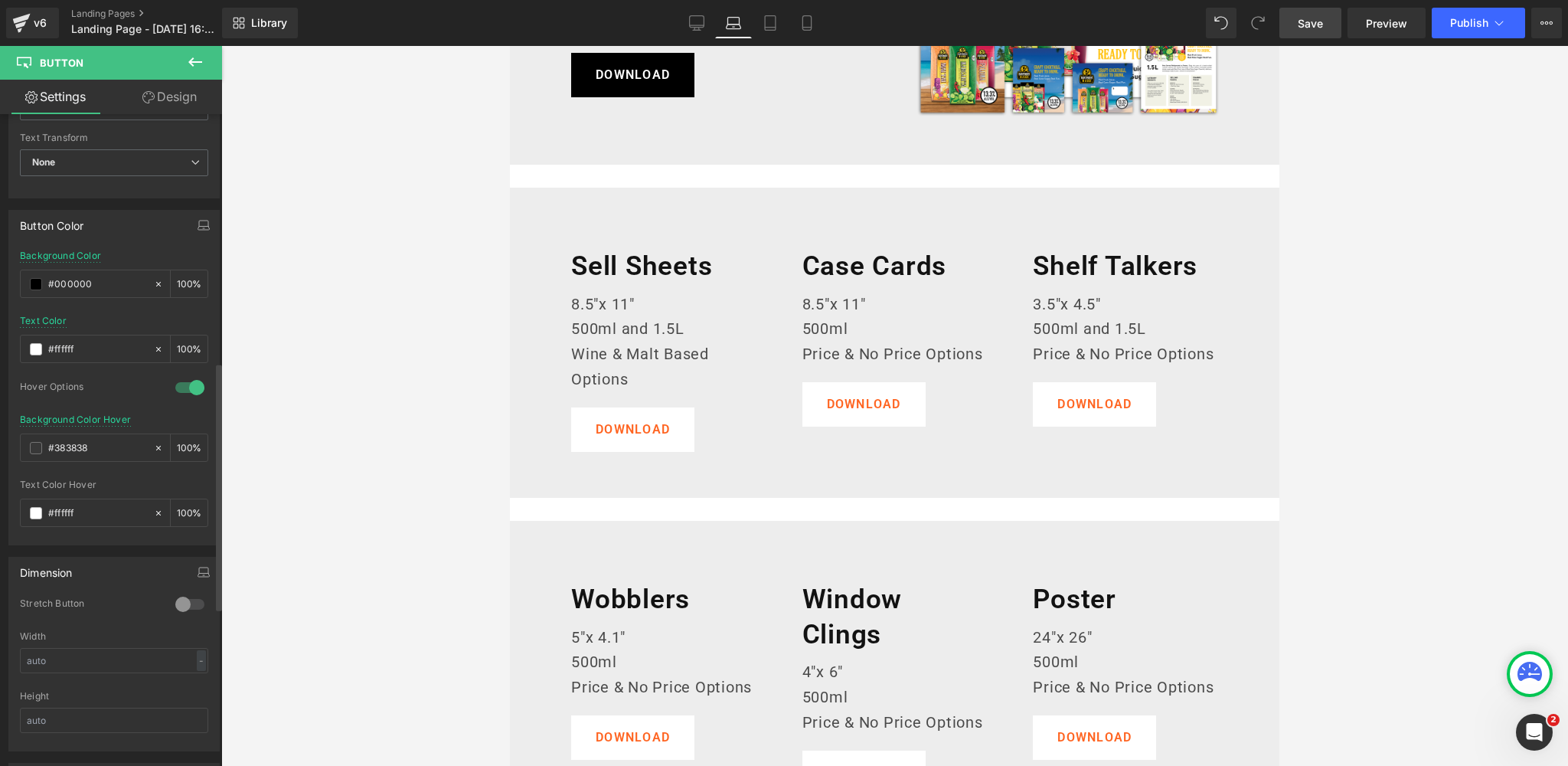
click at [630, 429] on body "Skip to content Our Cocktails Our Cocktails 500ml Cocktails 1.5L Cocktails Our …" at bounding box center [894, 760] width 769 height 1961
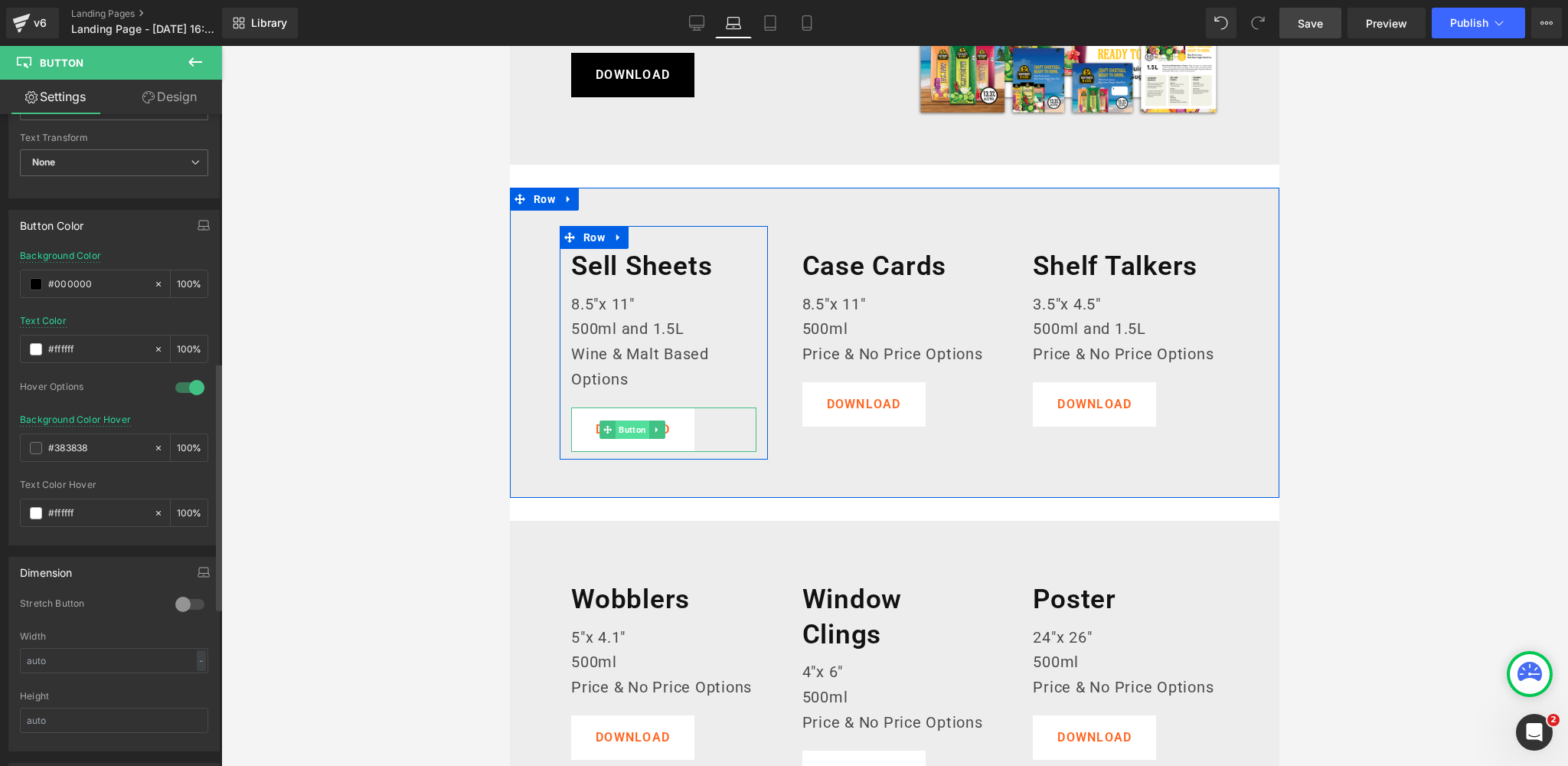
click at [631, 432] on span "Button" at bounding box center [633, 429] width 34 height 18
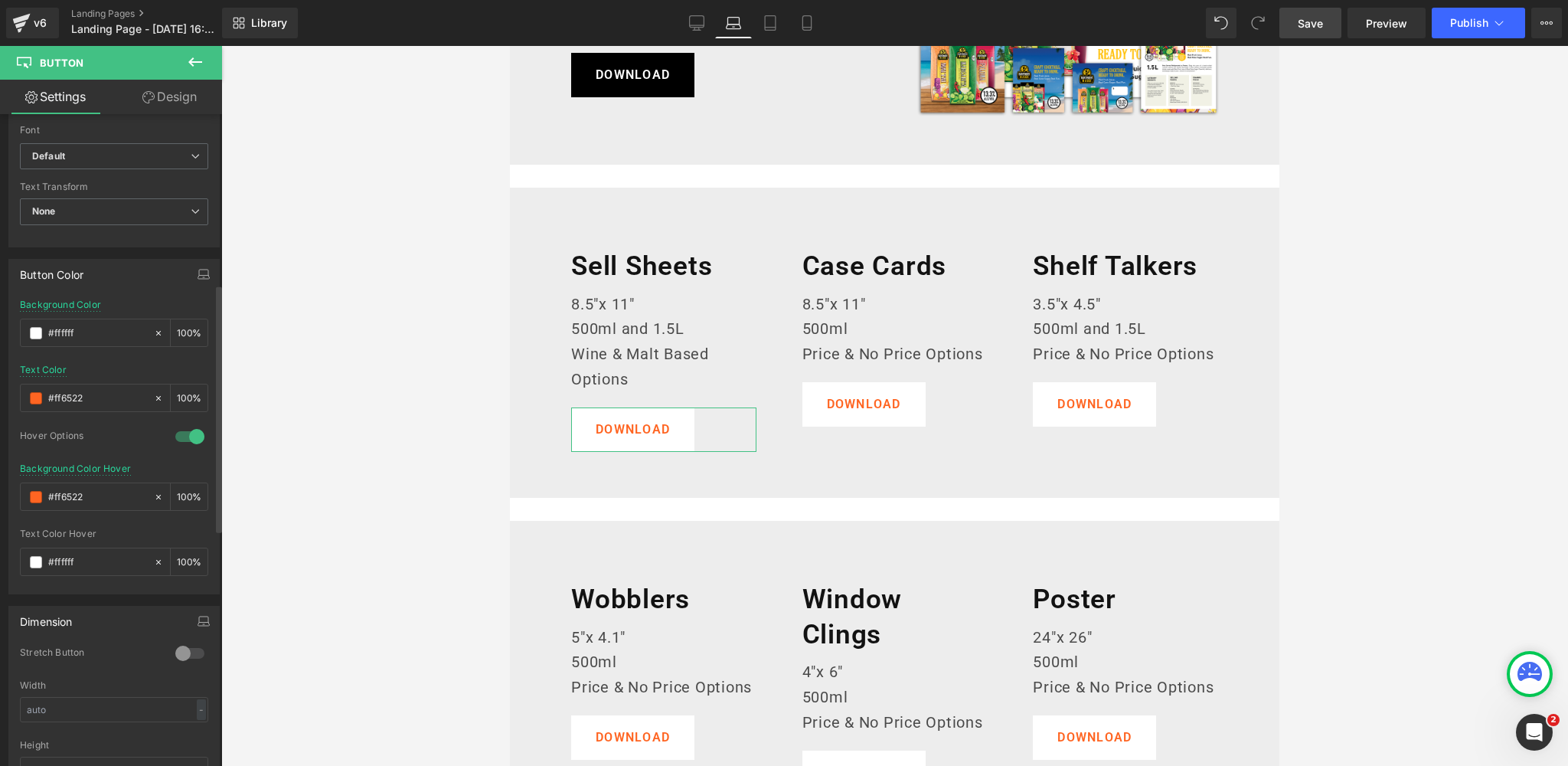
scroll to position [596, 0]
click at [35, 334] on span at bounding box center [36, 341] width 13 height 13
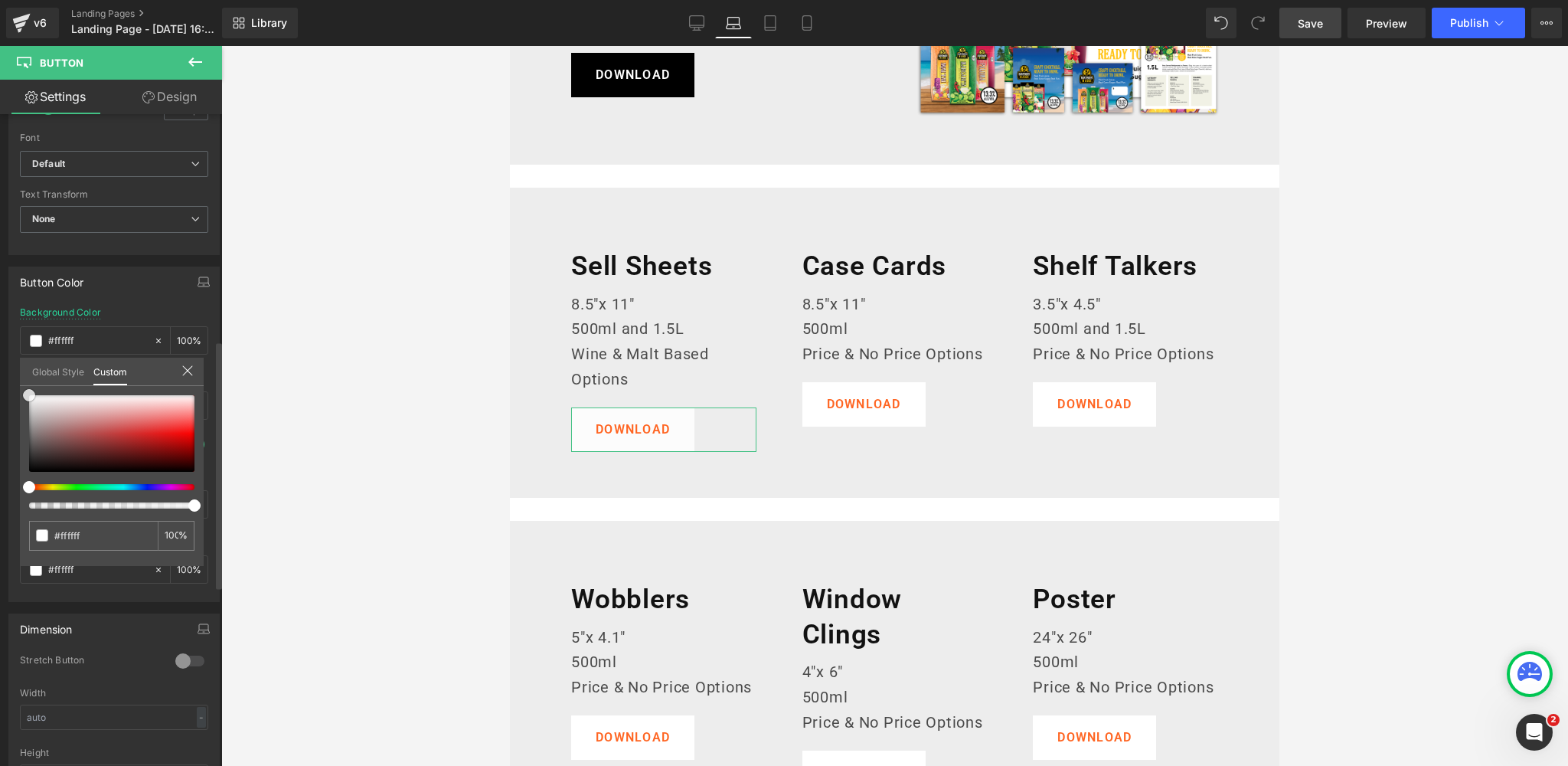
type input "#fcfcfc"
type input "#212121"
type input "#000000"
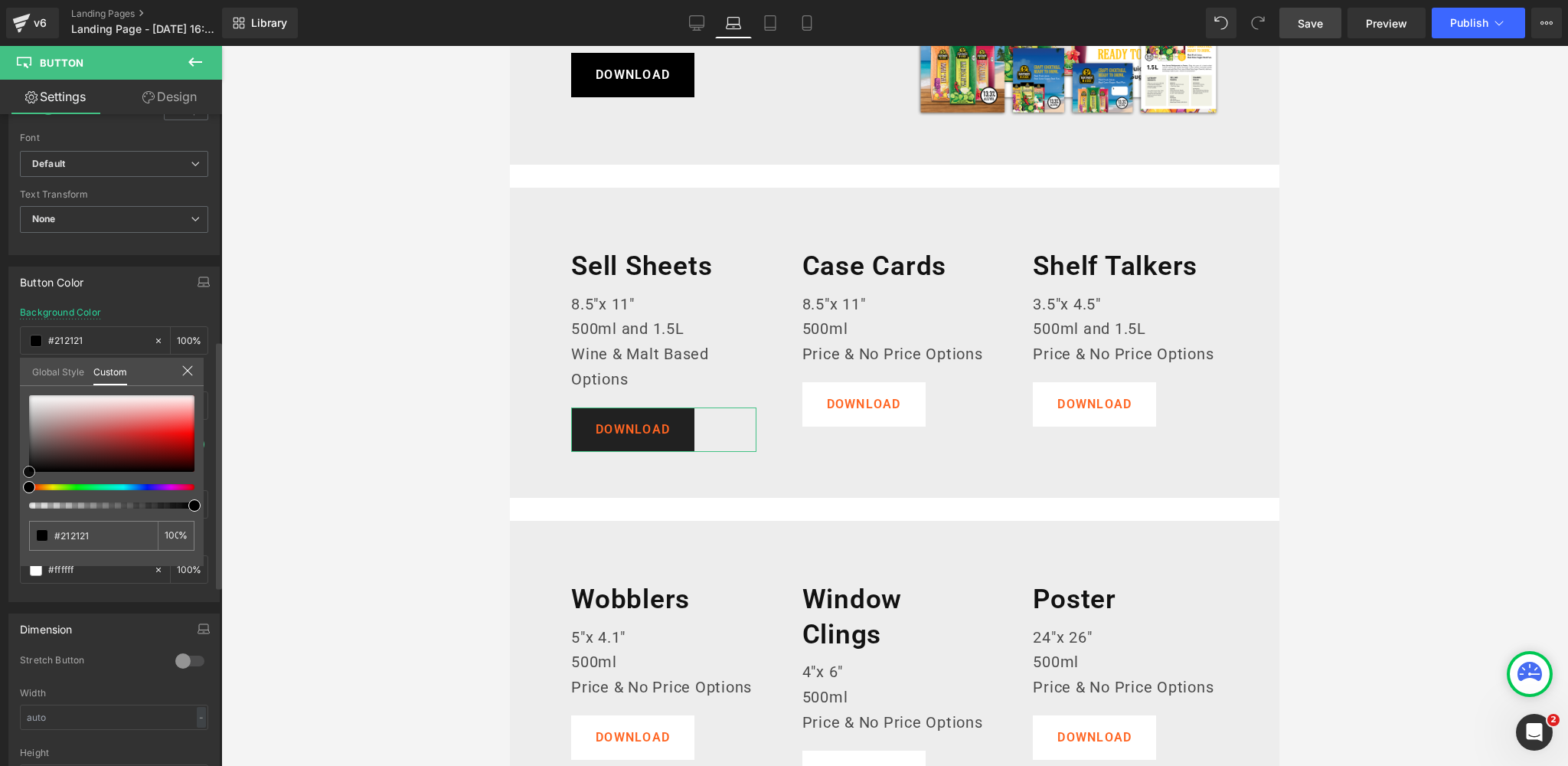
type input "#000000"
drag, startPoint x: 29, startPoint y: 395, endPoint x: 0, endPoint y: 502, distance: 110.9
click at [0, 502] on div "Button Color rgba(0, 0, 0, 1) Background Color #000000 100 % rgb(255, 101, 34) …" at bounding box center [115, 429] width 229 height 347
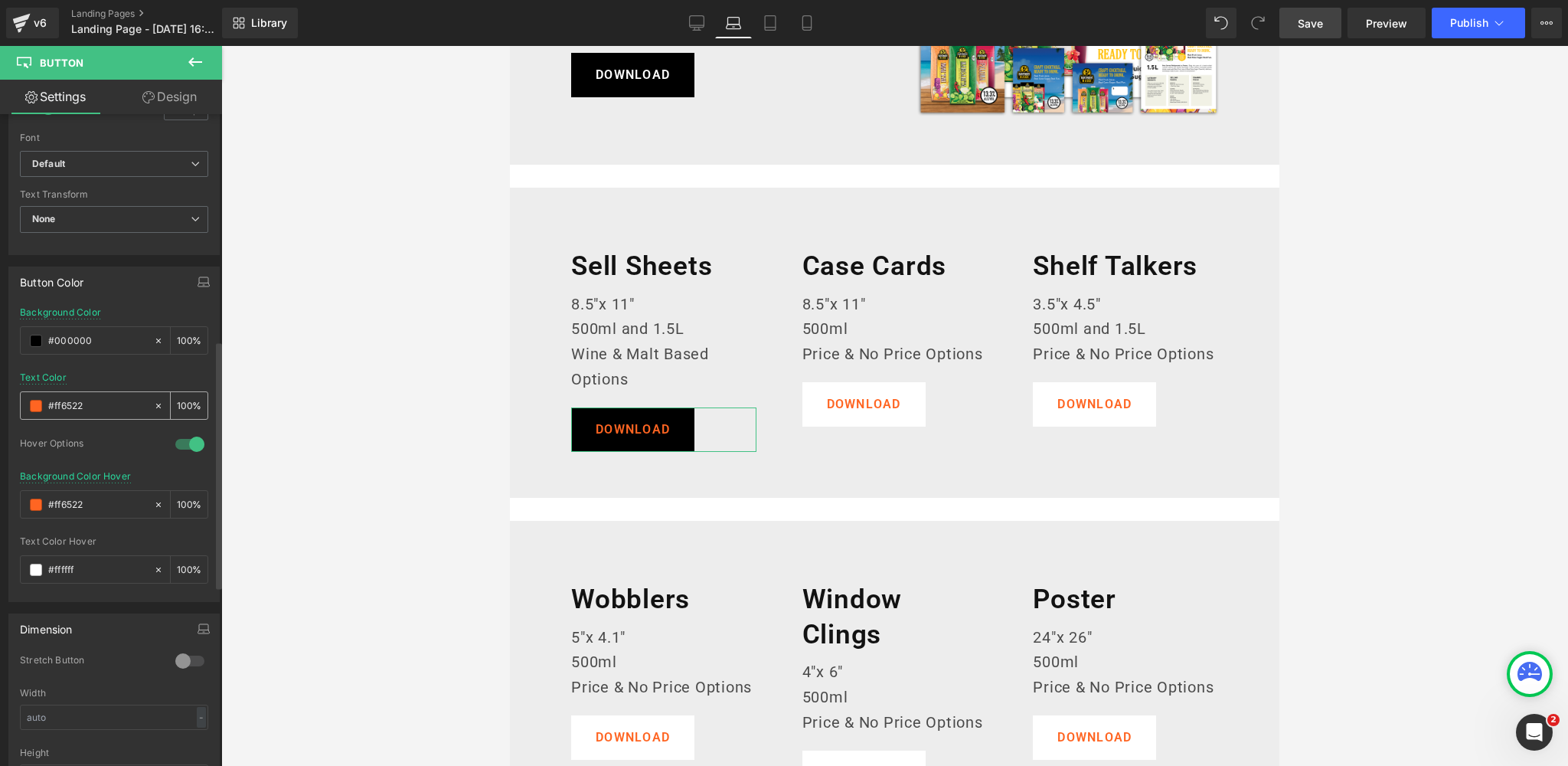
click at [31, 404] on span at bounding box center [36, 406] width 13 height 13
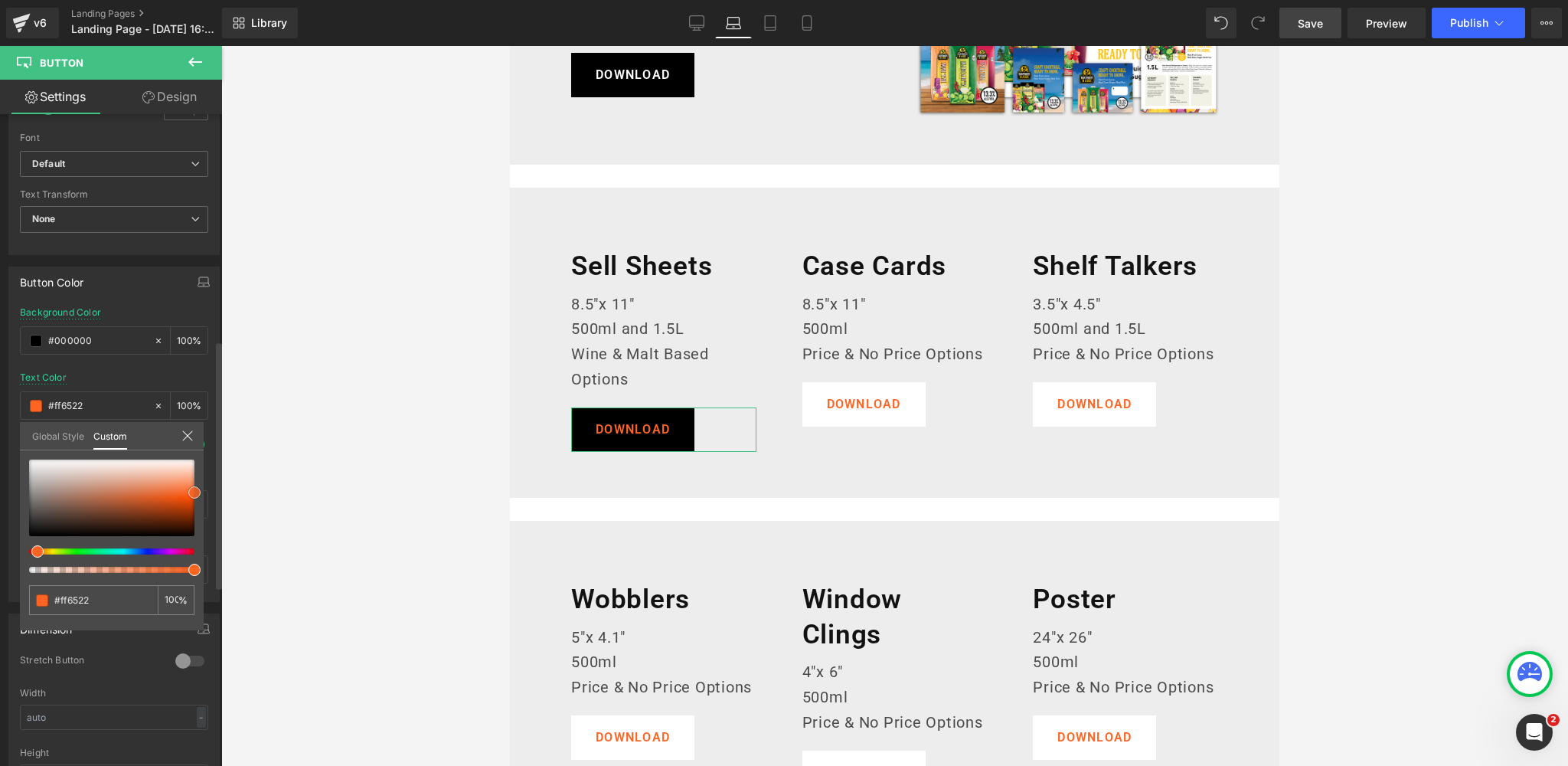
type input "#dfdddc"
type input "#f4f4f4"
type input "#ffffff"
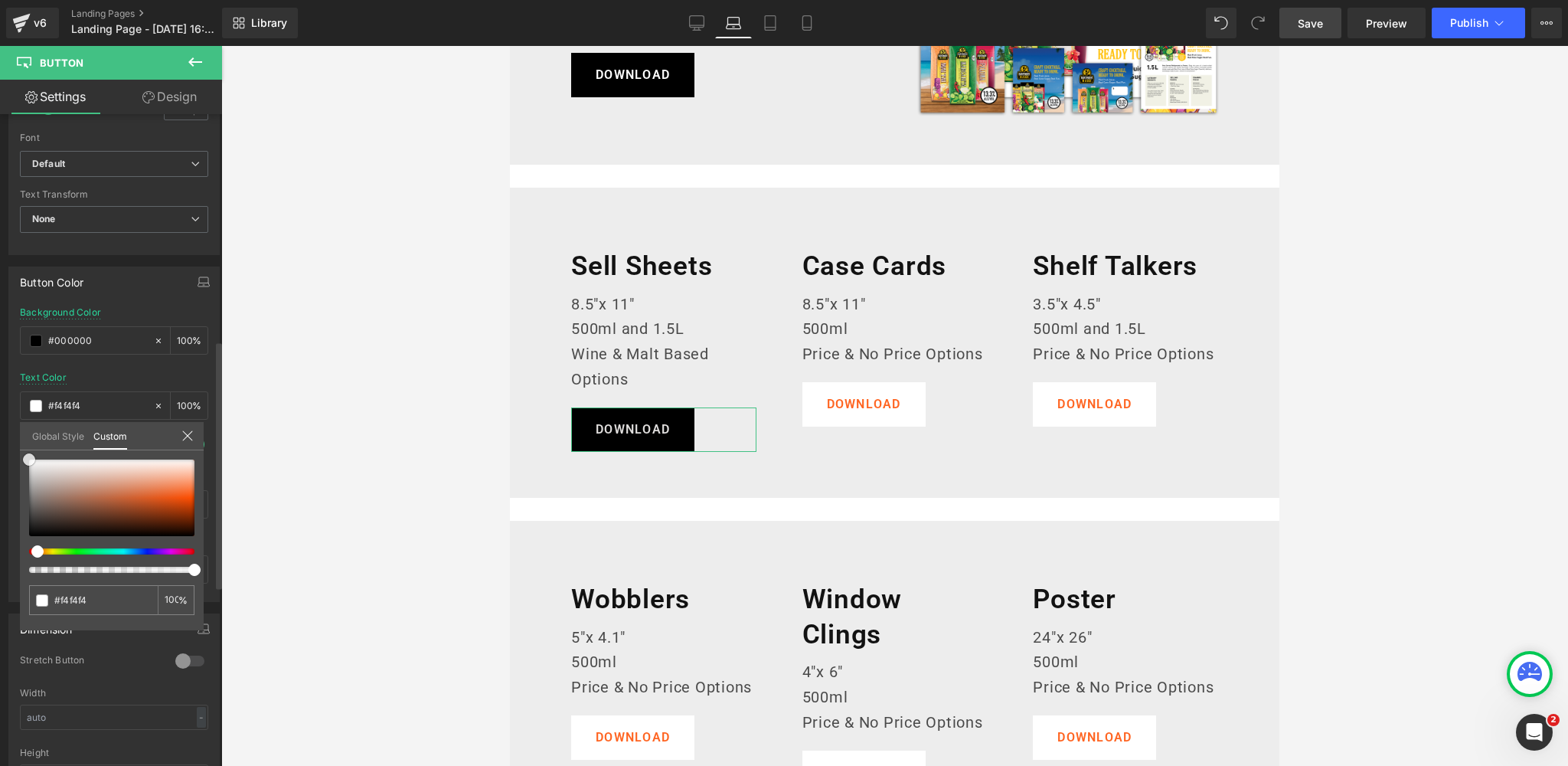
type input "#ffffff"
drag, startPoint x: 25, startPoint y: 456, endPoint x: 10, endPoint y: 438, distance: 23.4
click at [10, 438] on div "Button Color rgba(0, 0, 0, 1) Background Color #000000 100 % rgba(255, 255, 255…" at bounding box center [115, 429] width 229 height 347
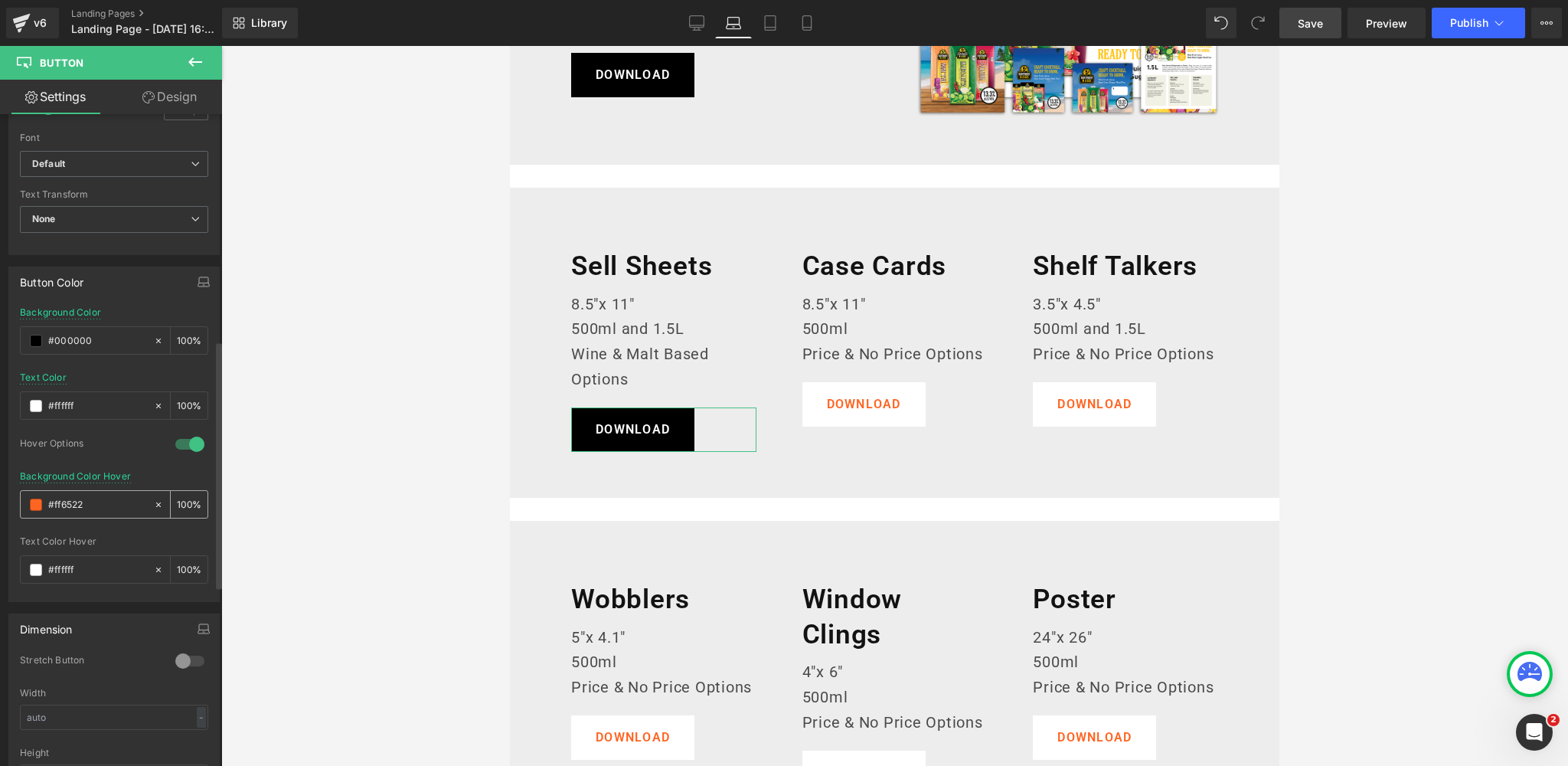
drag, startPoint x: 89, startPoint y: 497, endPoint x: 25, endPoint y: 496, distance: 64.0
click at [25, 496] on div "#ff6522" at bounding box center [86, 505] width 133 height 27
paste input "383838"
type input "#383838"
click at [143, 437] on div "Hover Options" at bounding box center [89, 445] width 140 height 16
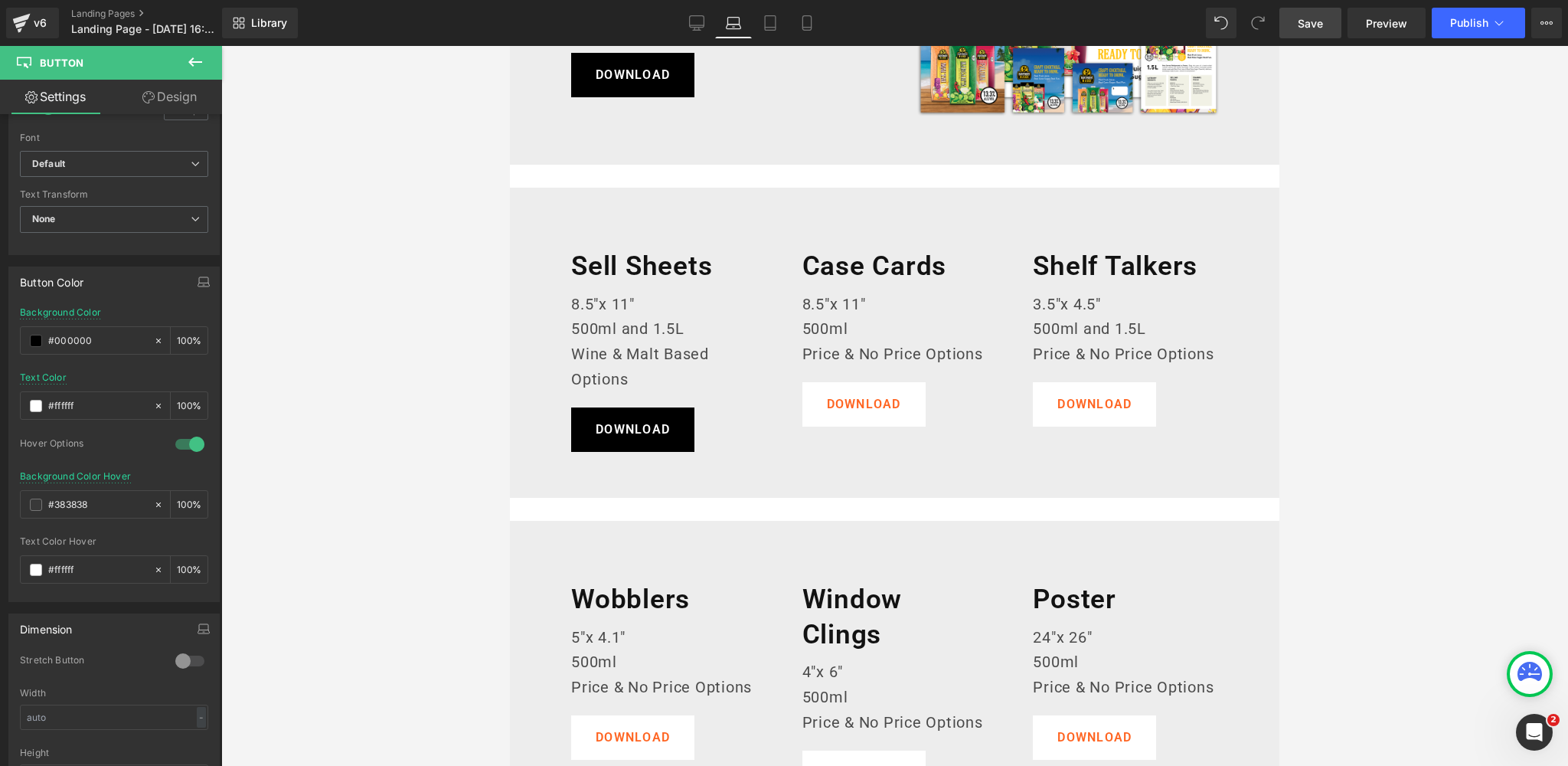
click at [857, 402] on body "Skip to content Our Cocktails Our Cocktails 500ml Cocktails 1.5L Cocktails Our …" at bounding box center [894, 760] width 769 height 1961
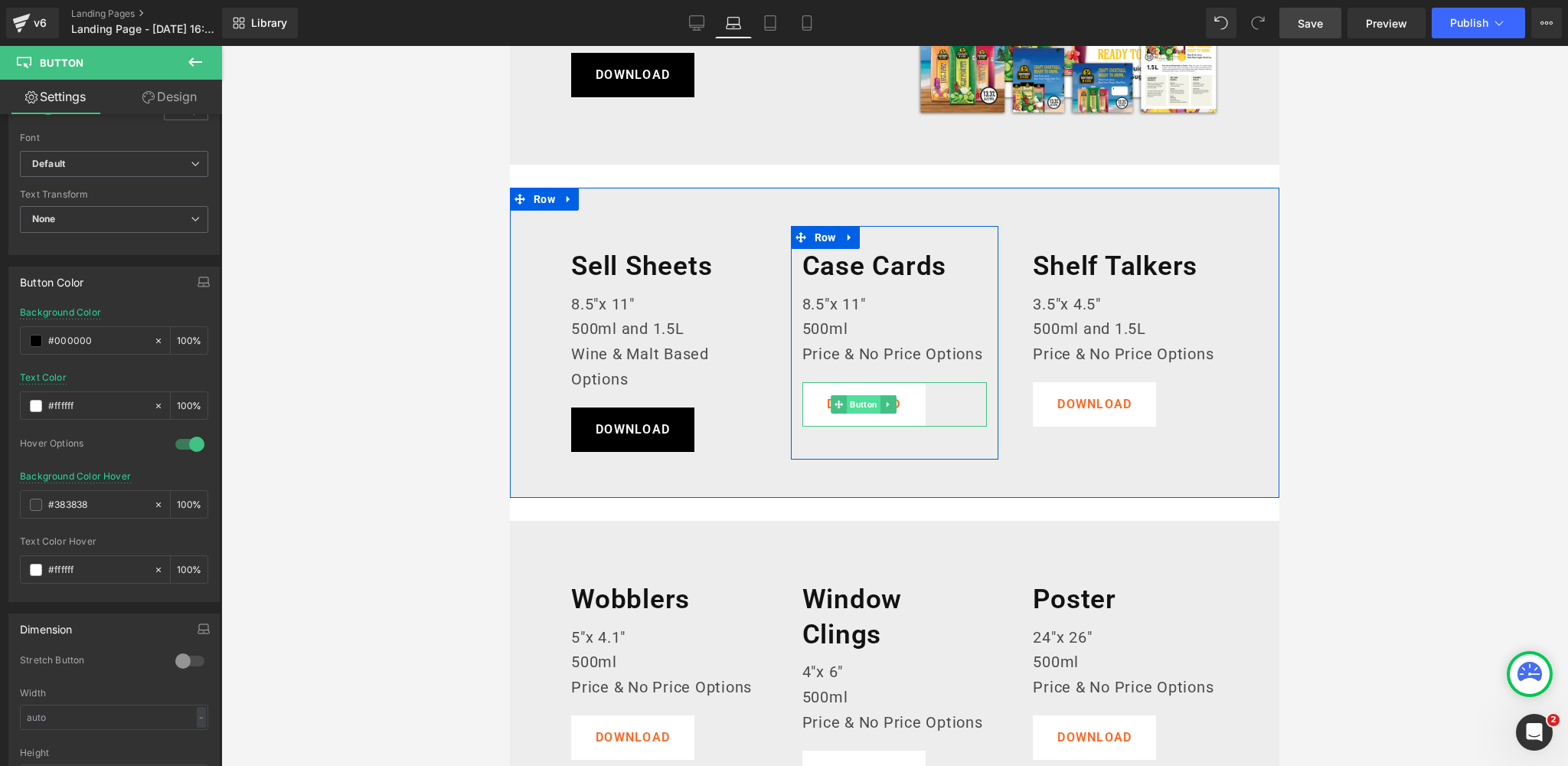
drag, startPoint x: 857, startPoint y: 402, endPoint x: 896, endPoint y: 463, distance: 72.4
click at [857, 402] on span "Button" at bounding box center [863, 404] width 34 height 18
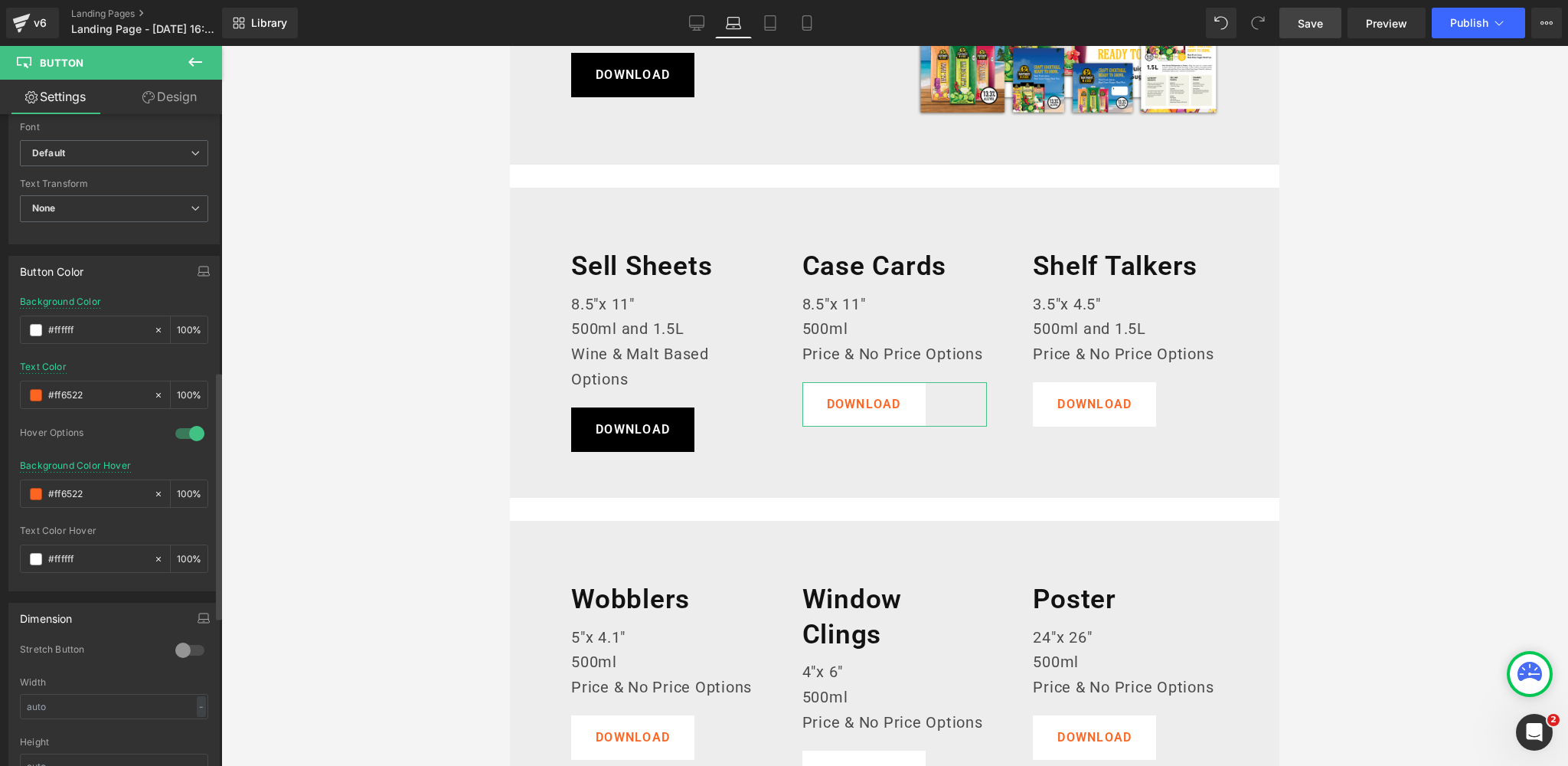
scroll to position [677, 0]
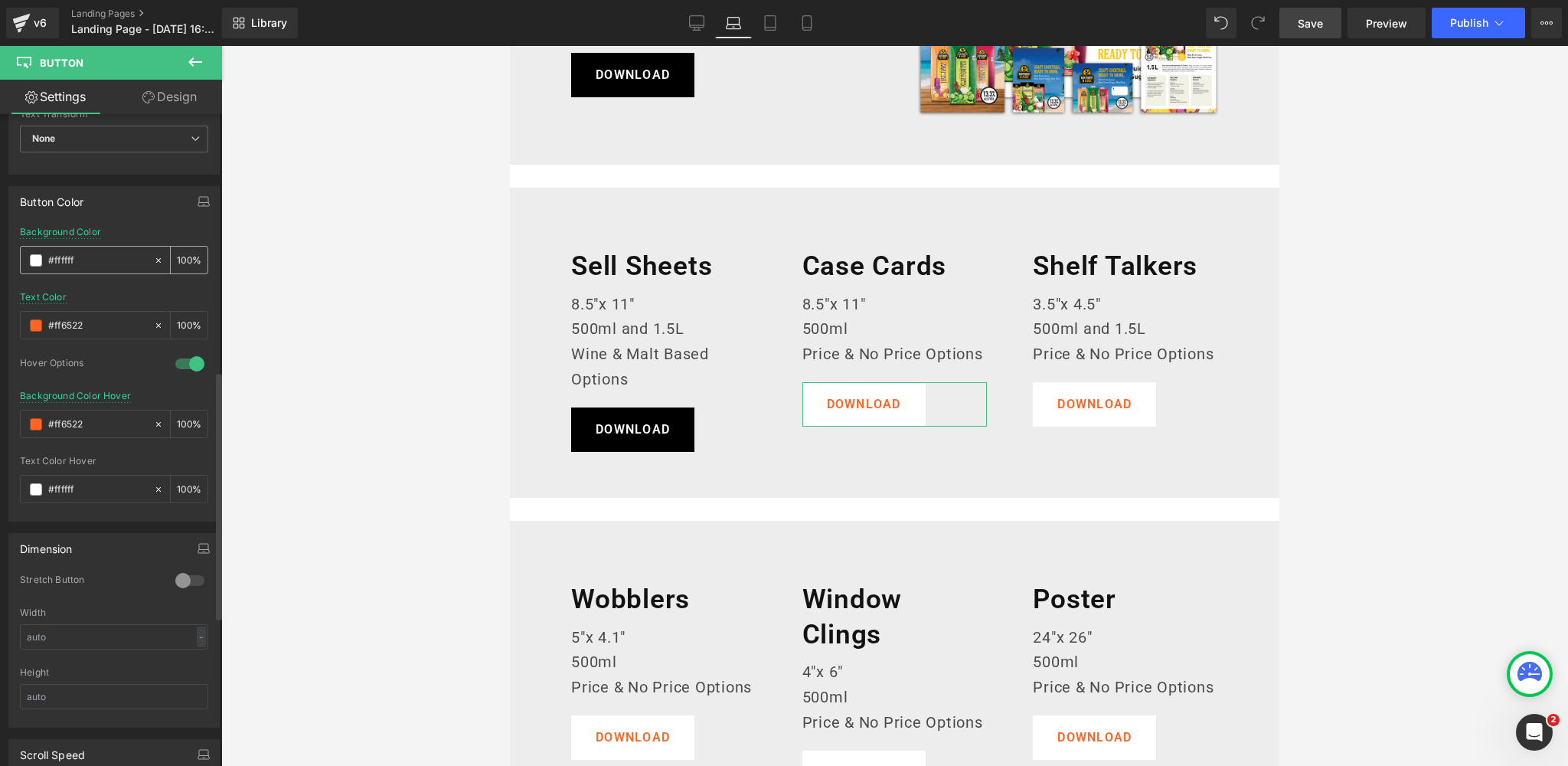
click at [38, 256] on span at bounding box center [36, 261] width 13 height 13
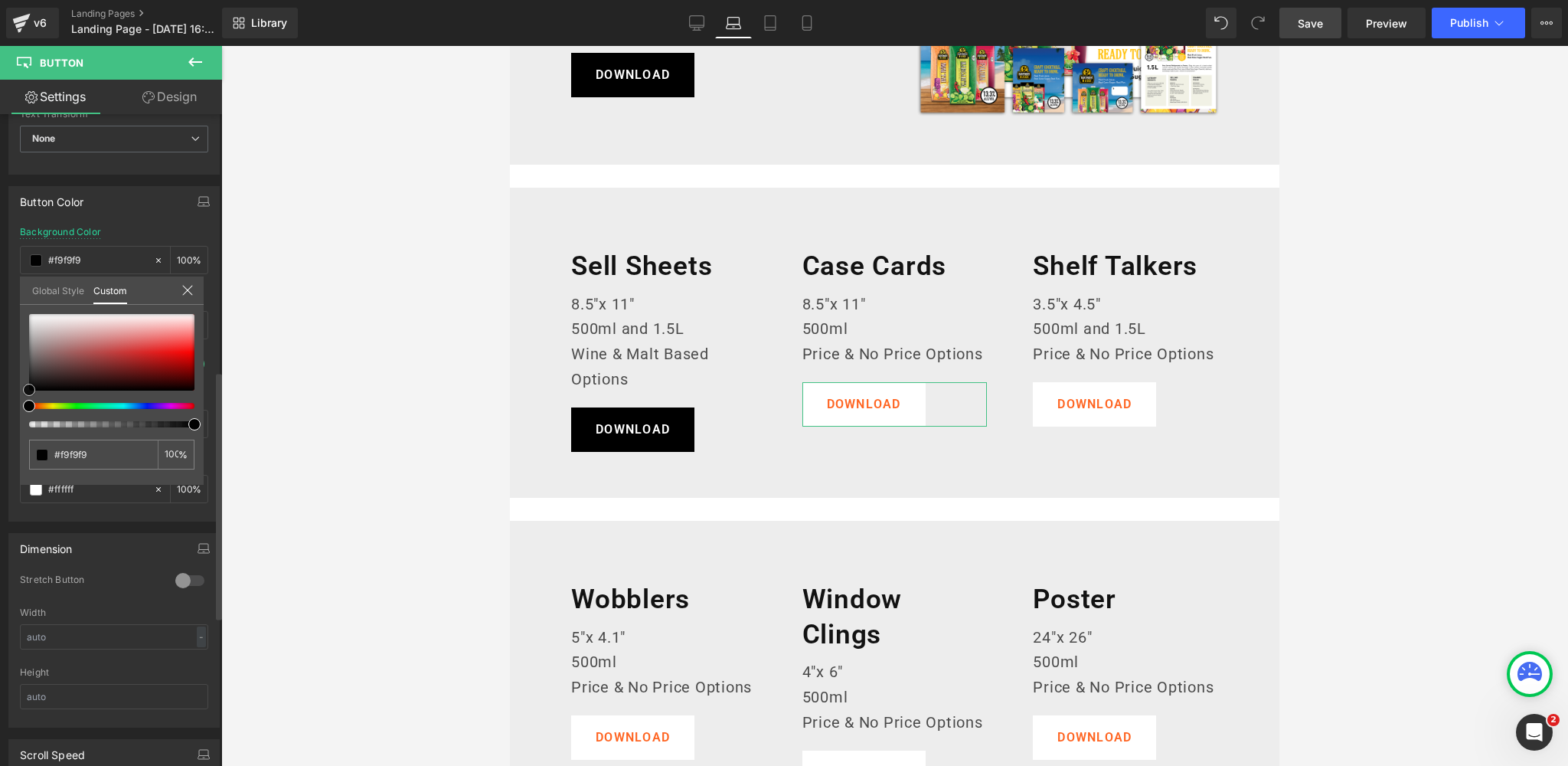
type input "#f9f9f9"
type input "#141414"
type input "#000000"
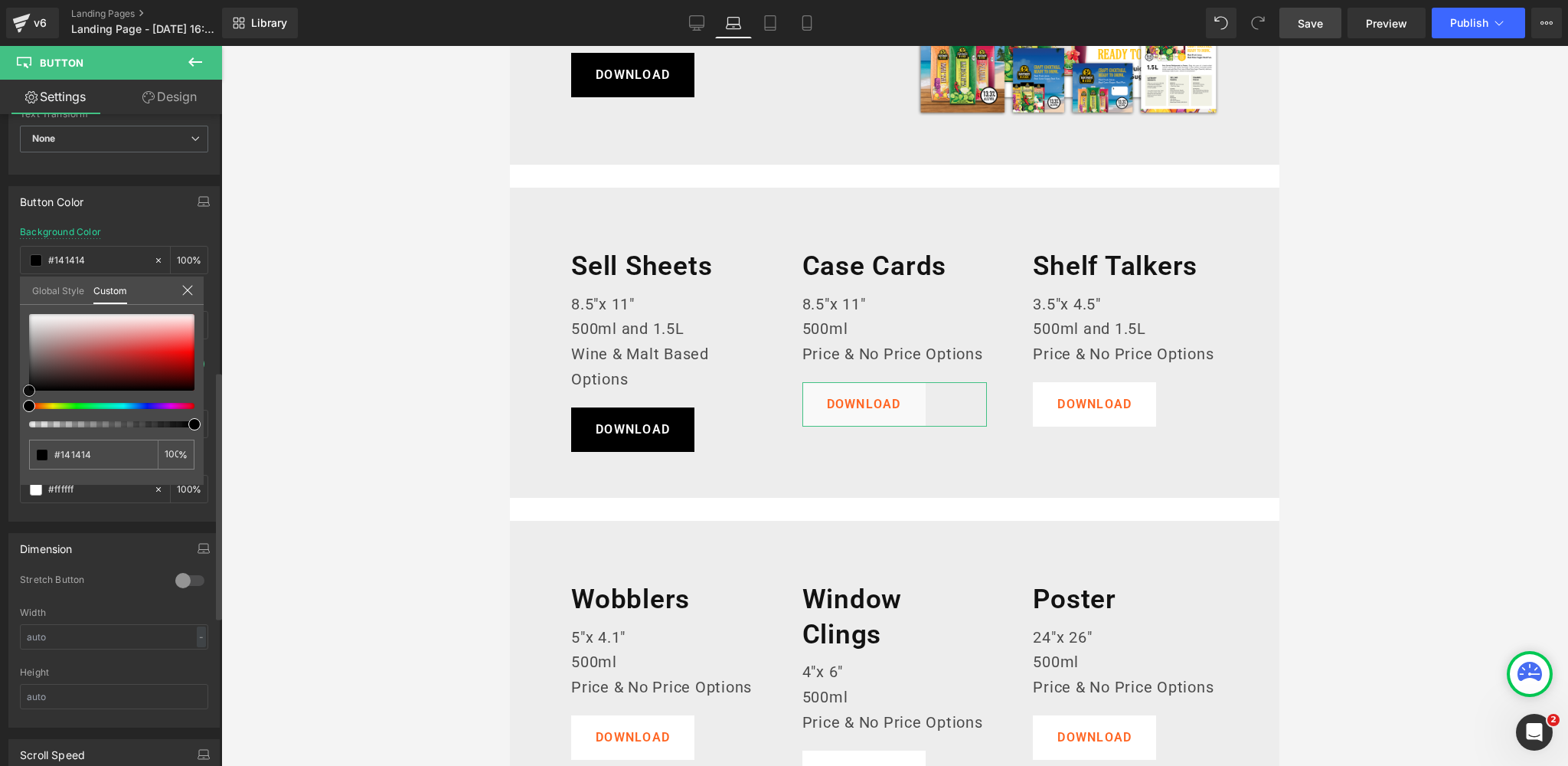
type input "#000000"
drag, startPoint x: 3, startPoint y: 385, endPoint x: 98, endPoint y: 245, distance: 169.2
click at [0, 425] on div "Button Color rgba(0, 0, 0, 1) Background Color #000000 100 % rgb(255, 101, 34) …" at bounding box center [115, 348] width 229 height 347
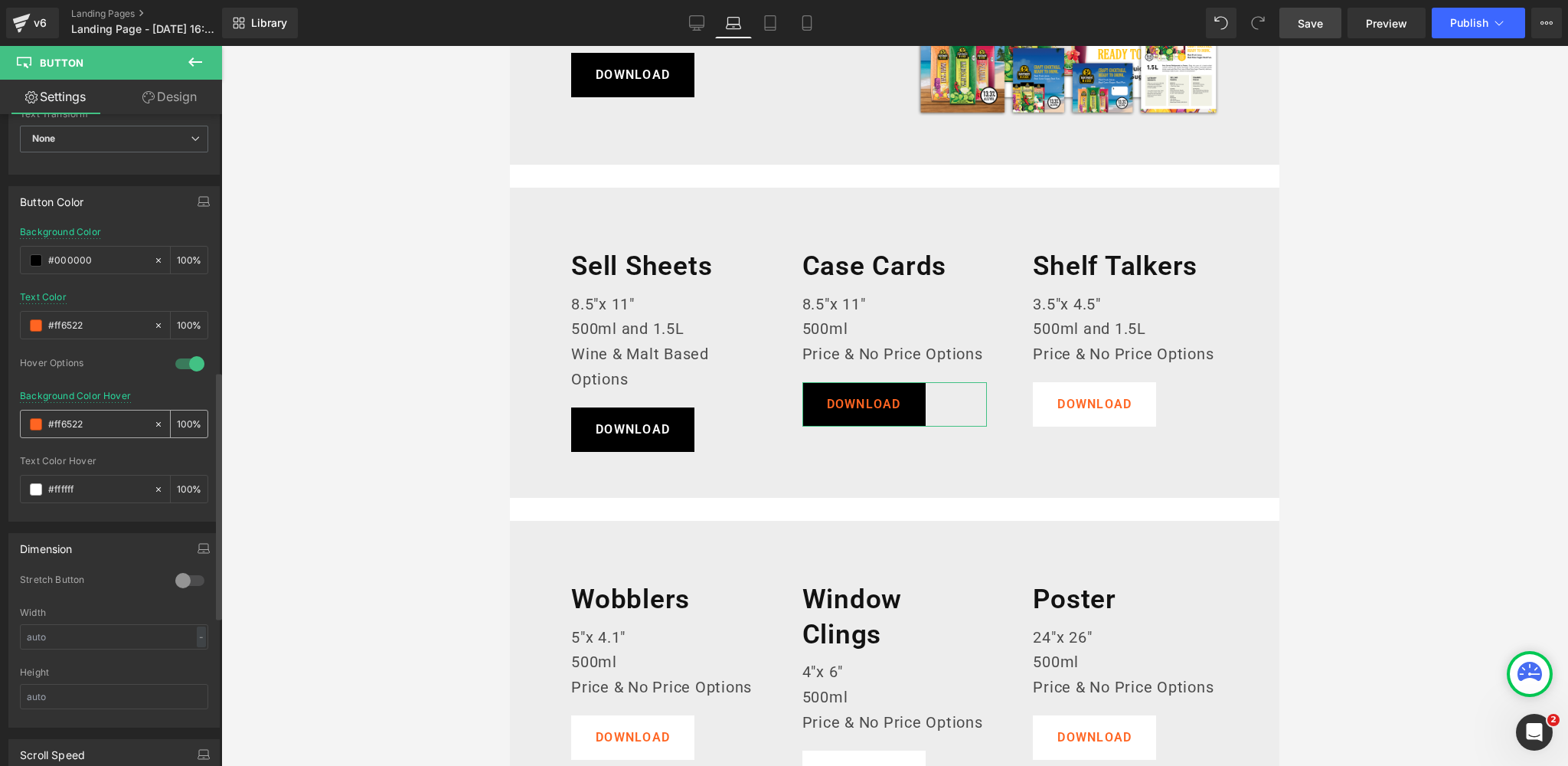
click at [42, 417] on div "#ff6522" at bounding box center [86, 424] width 133 height 27
drag, startPoint x: 100, startPoint y: 418, endPoint x: 33, endPoint y: 421, distance: 67.1
click at [33, 421] on div "#ff6522" at bounding box center [86, 424] width 133 height 27
paste input "383838"
type input "#383838"
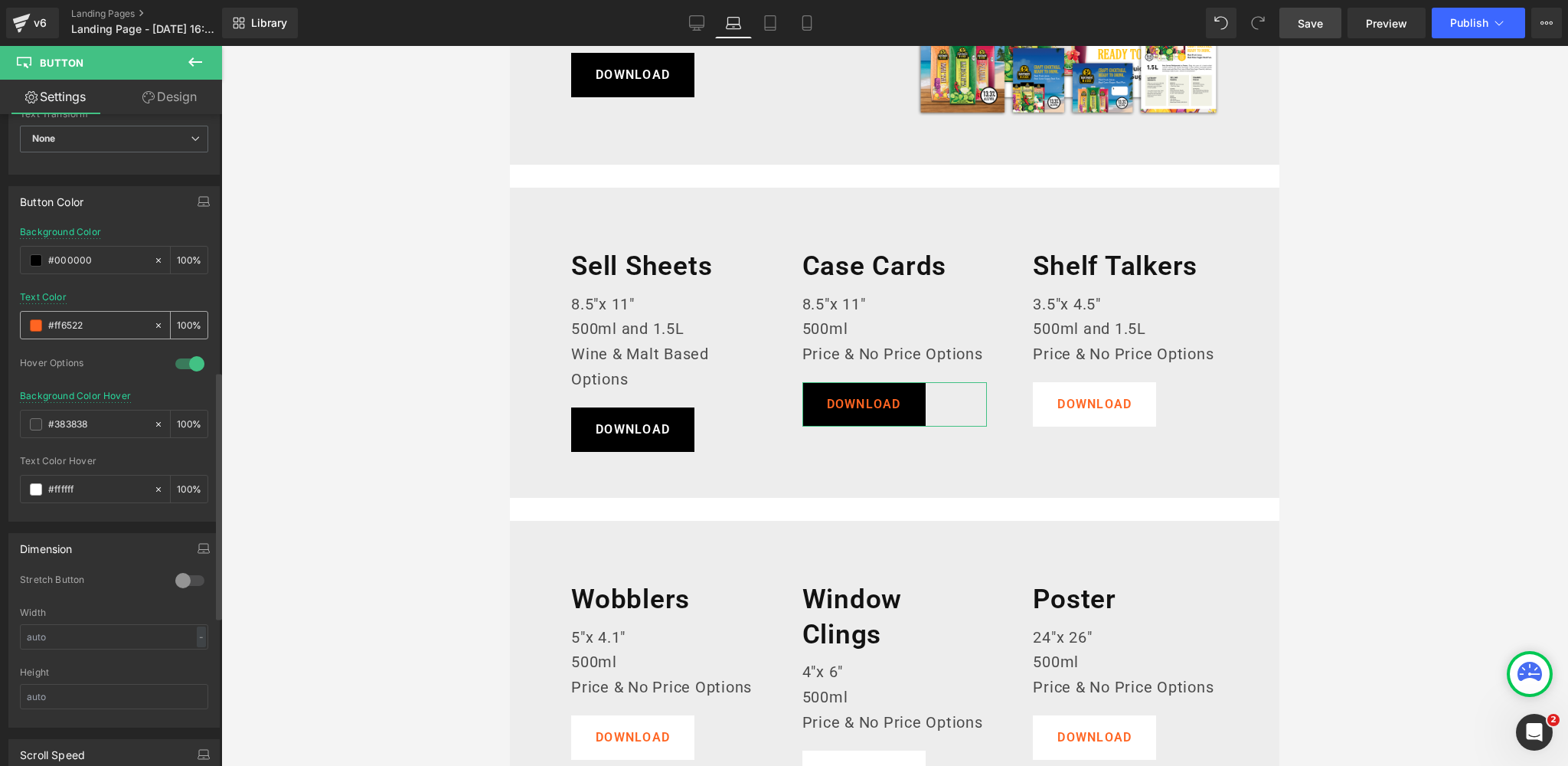
click at [23, 312] on div "#ff6522" at bounding box center [86, 325] width 133 height 27
click at [42, 323] on div "#ff6522" at bounding box center [86, 325] width 133 height 27
click at [31, 323] on span at bounding box center [36, 326] width 13 height 13
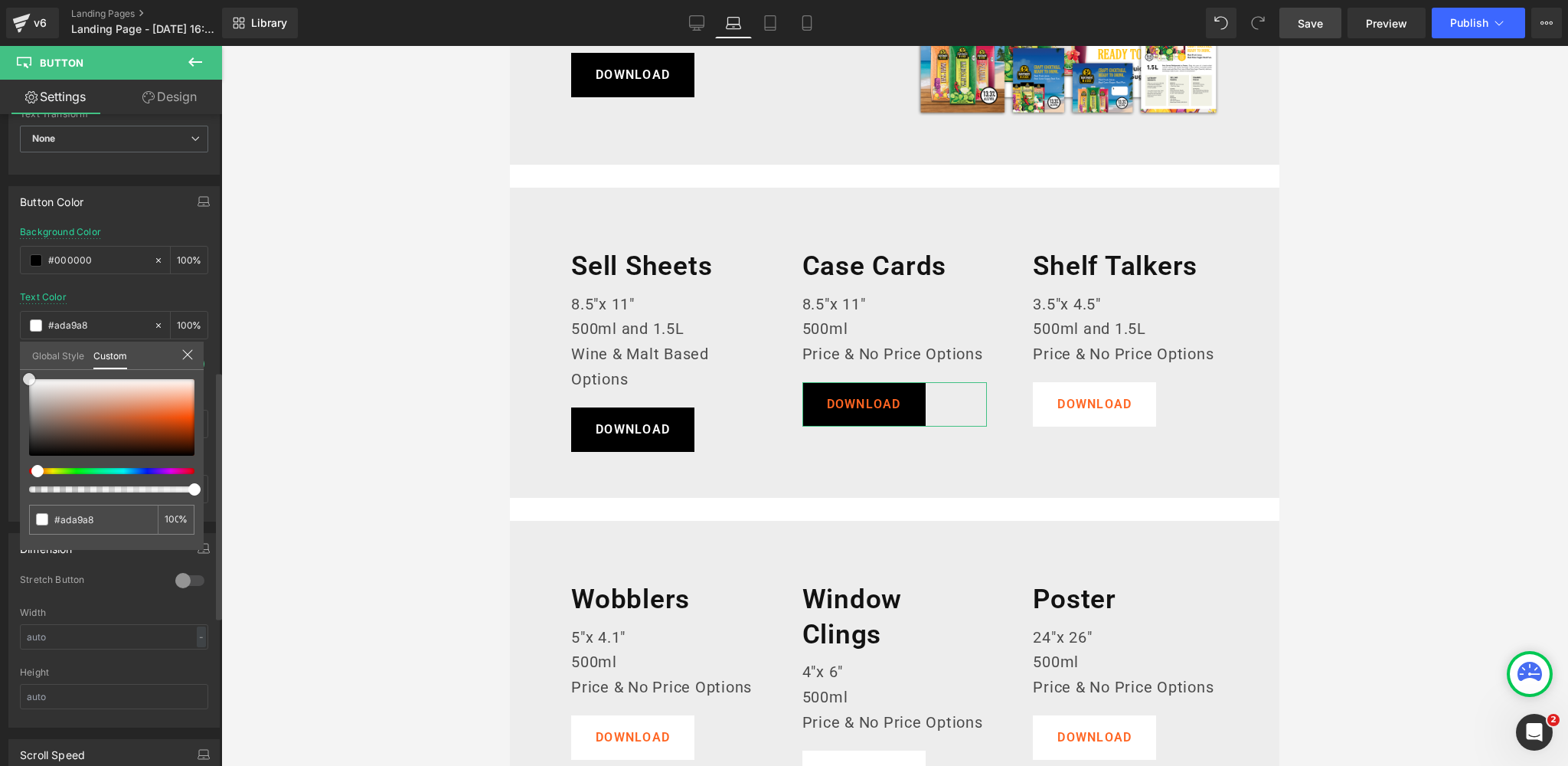
type input "#ada9a8"
type input "#ffffff"
drag, startPoint x: 35, startPoint y: 403, endPoint x: 94, endPoint y: 311, distance: 109.3
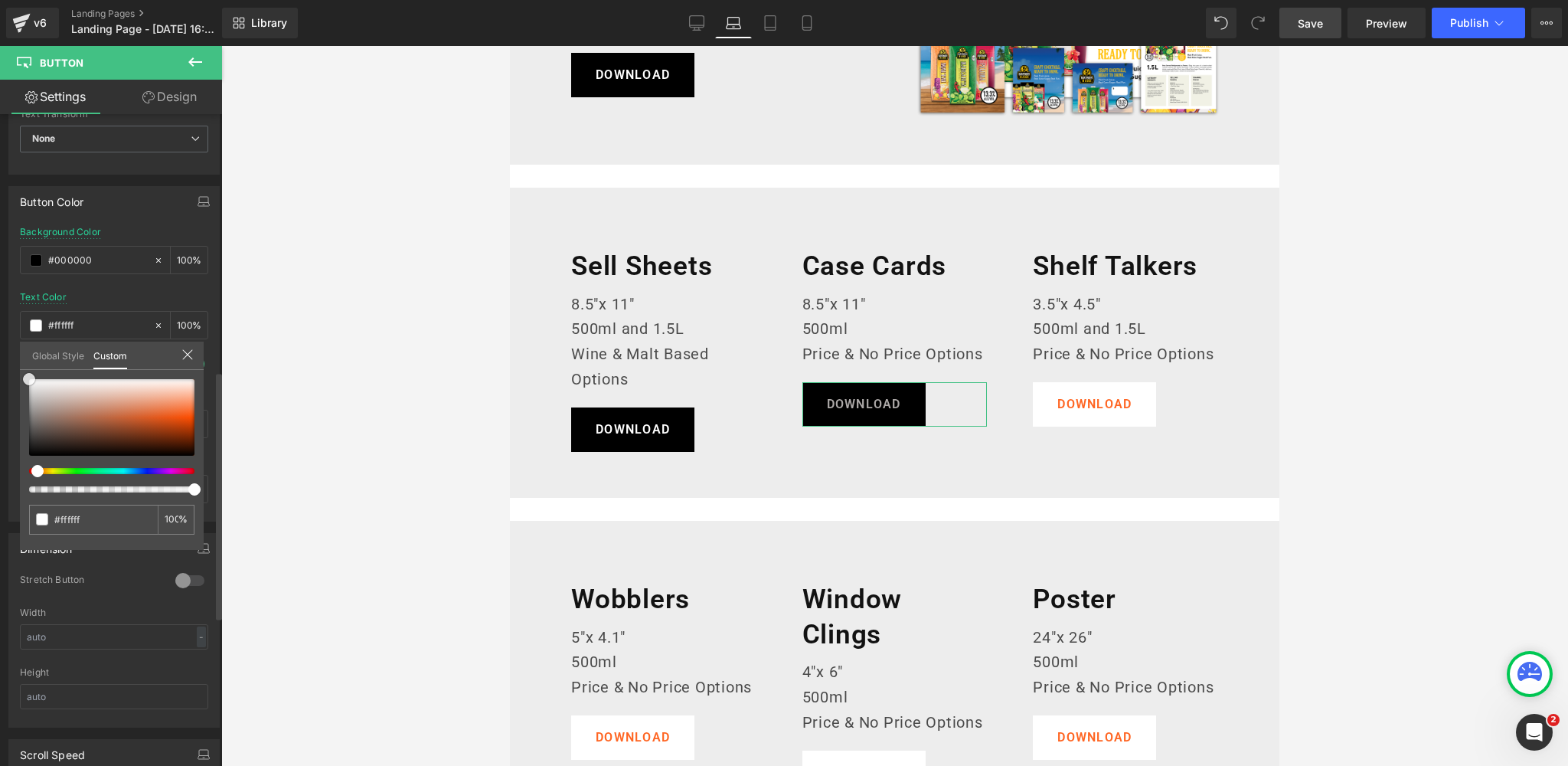
click at [9, 360] on div "Button Color rgba(0, 0, 0, 1) Background Color #000000 100 % rgba(255, 255, 255…" at bounding box center [115, 348] width 229 height 347
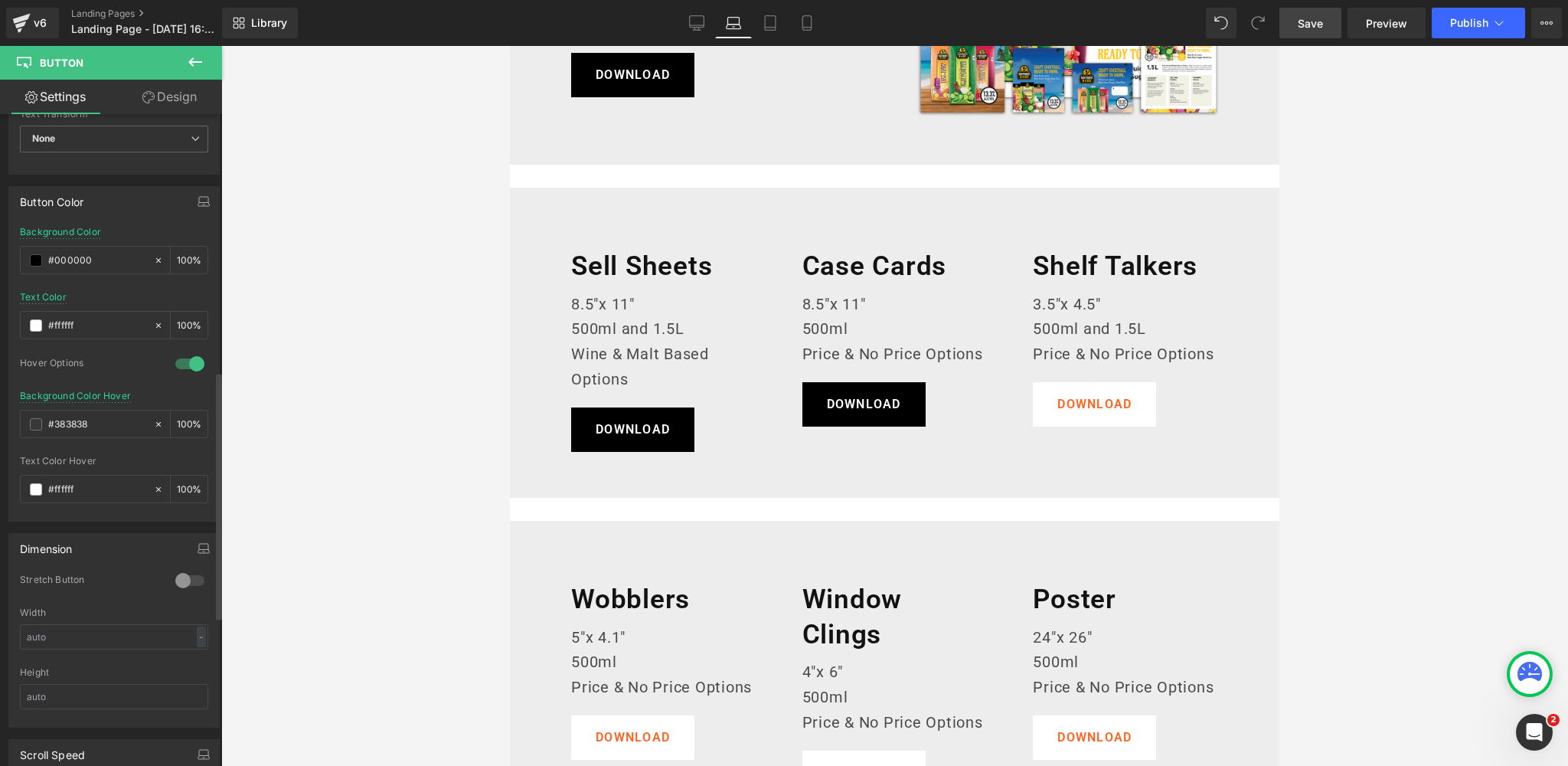
click at [1091, 405] on body "Skip to content Our Cocktails Our Cocktails 500ml Cocktails 1.5L Cocktails Our …" at bounding box center [894, 760] width 769 height 1961
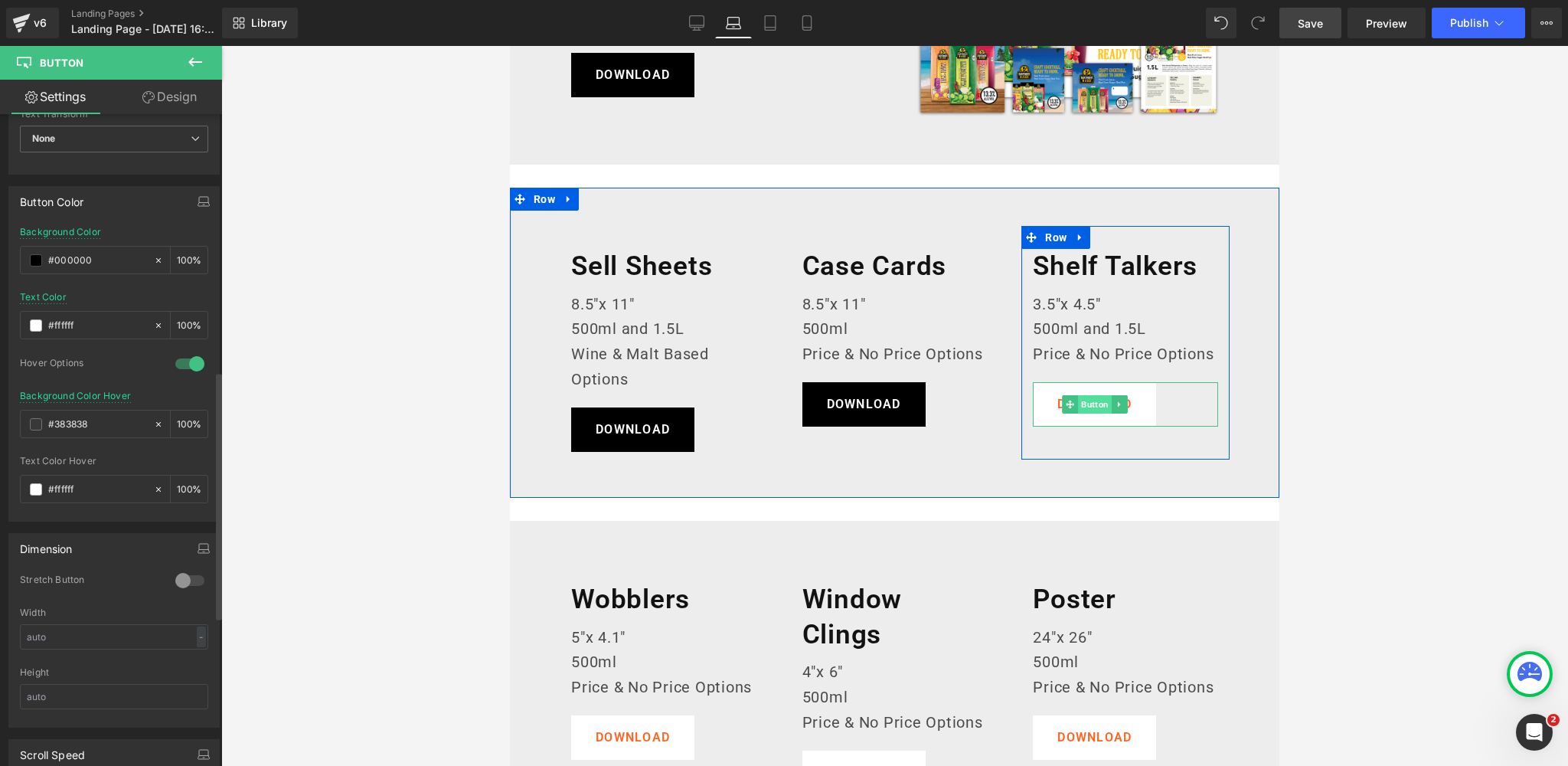
click at [1094, 403] on span "Button" at bounding box center [1094, 404] width 34 height 18
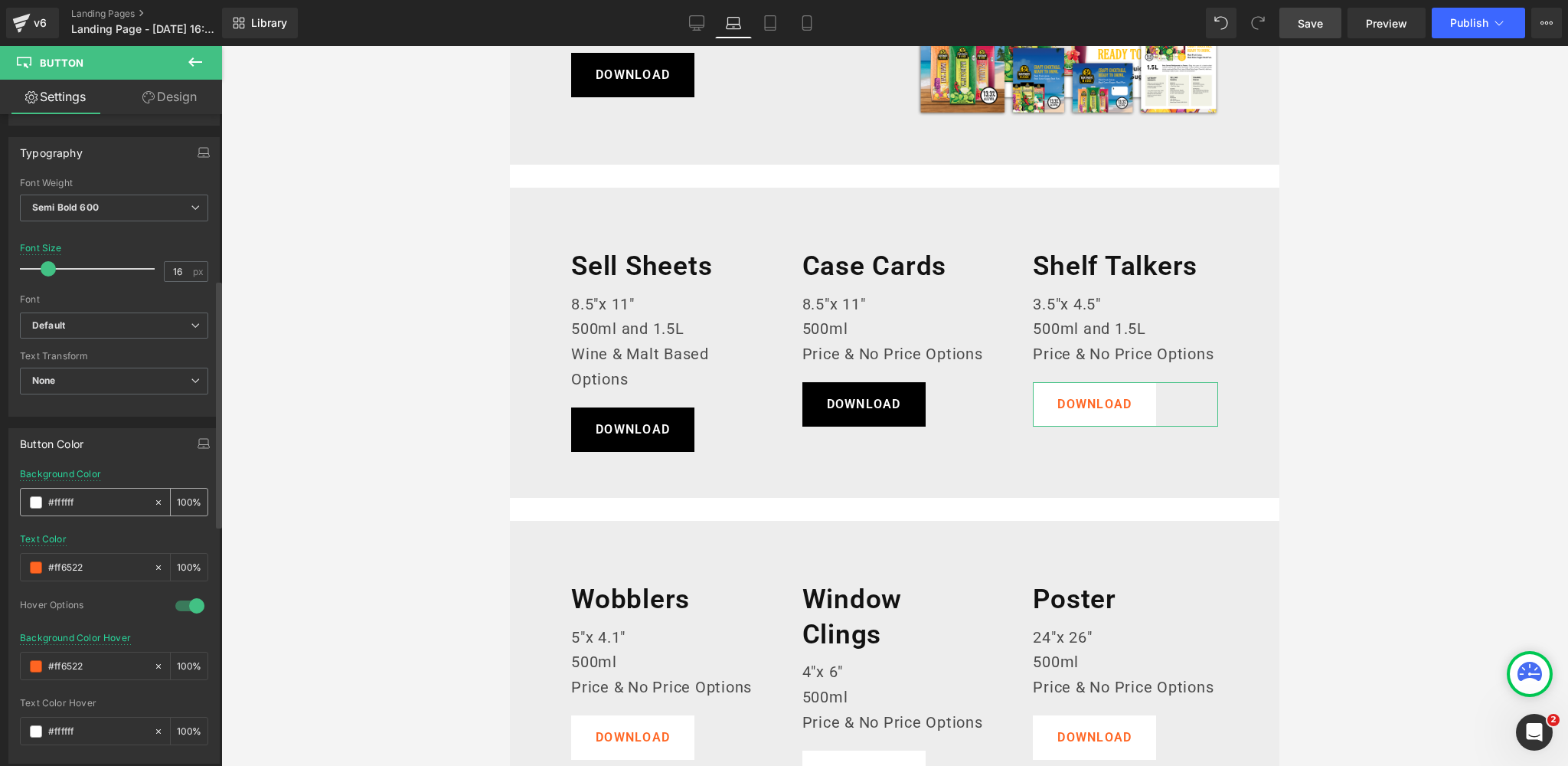
scroll to position [436, 0]
click at [35, 496] on span at bounding box center [36, 502] width 13 height 13
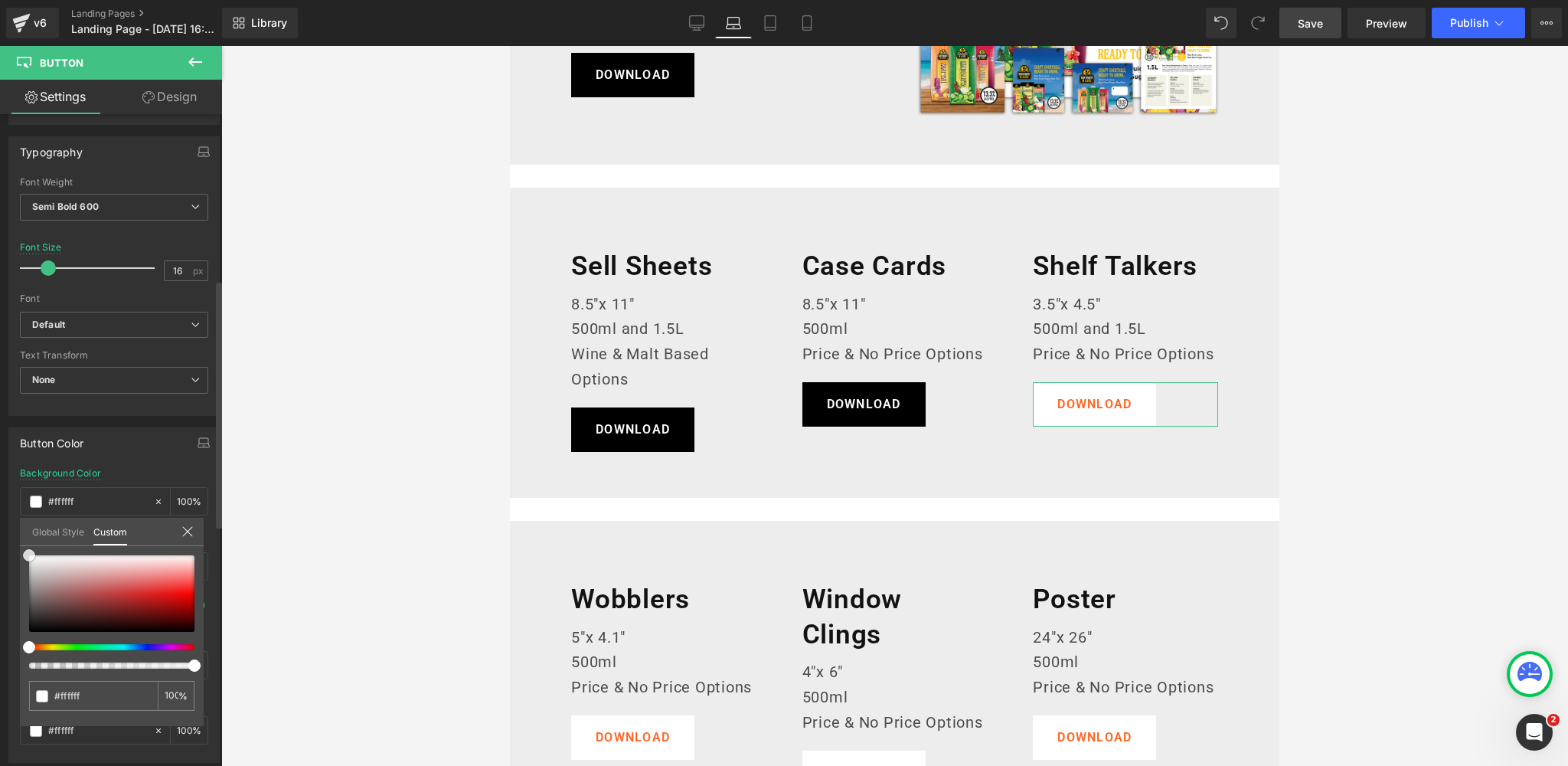
type input "#fcfcfc"
type input "#848484"
type input "#353535"
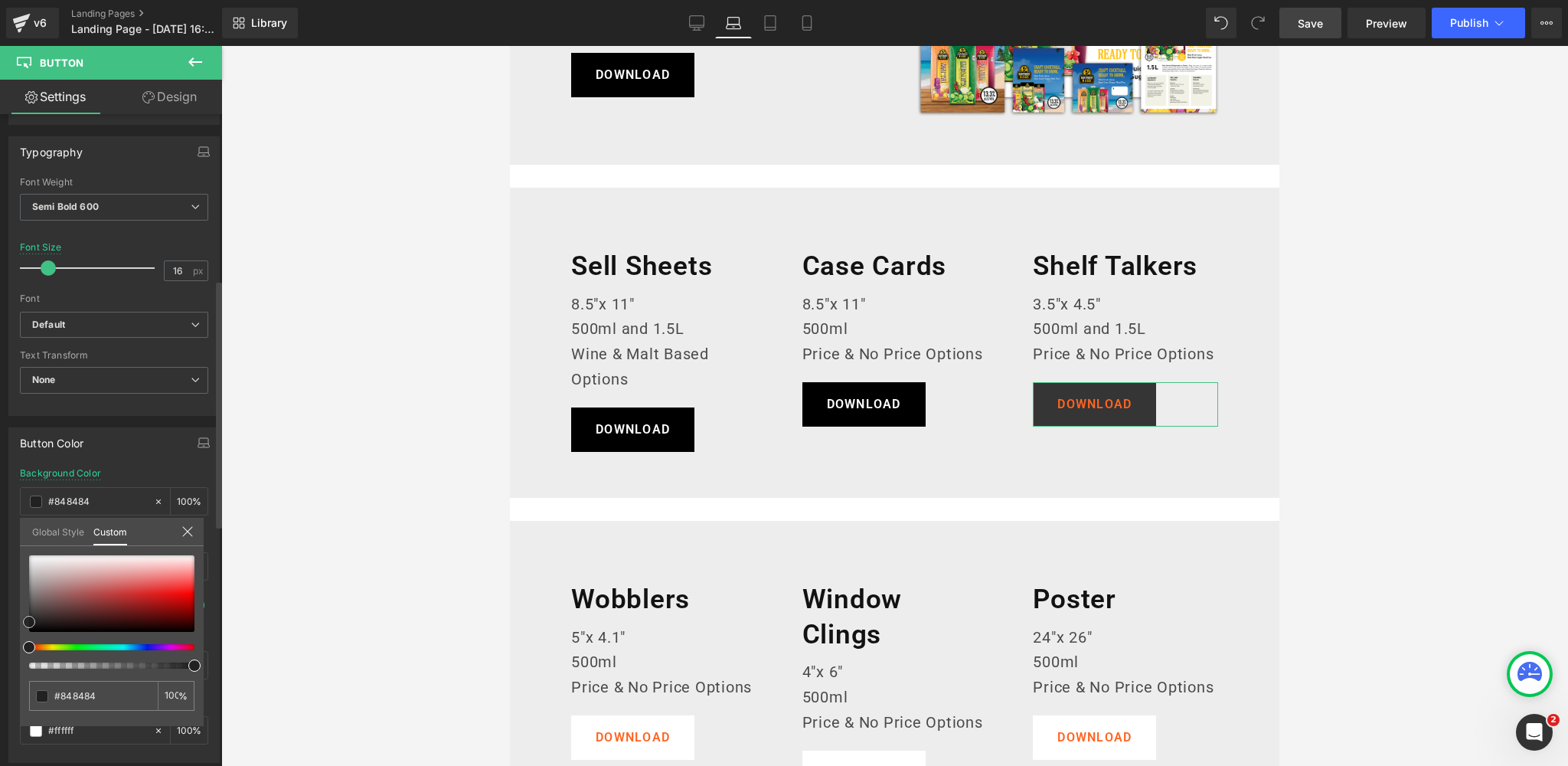
type input "#353535"
type input "#000000"
drag, startPoint x: 26, startPoint y: 556, endPoint x: 0, endPoint y: 670, distance: 116.9
click at [0, 670] on div "Button Color rgba(0, 0, 0, 1) Background Color #000000 100 % rgb(255, 101, 34) …" at bounding box center [115, 589] width 229 height 347
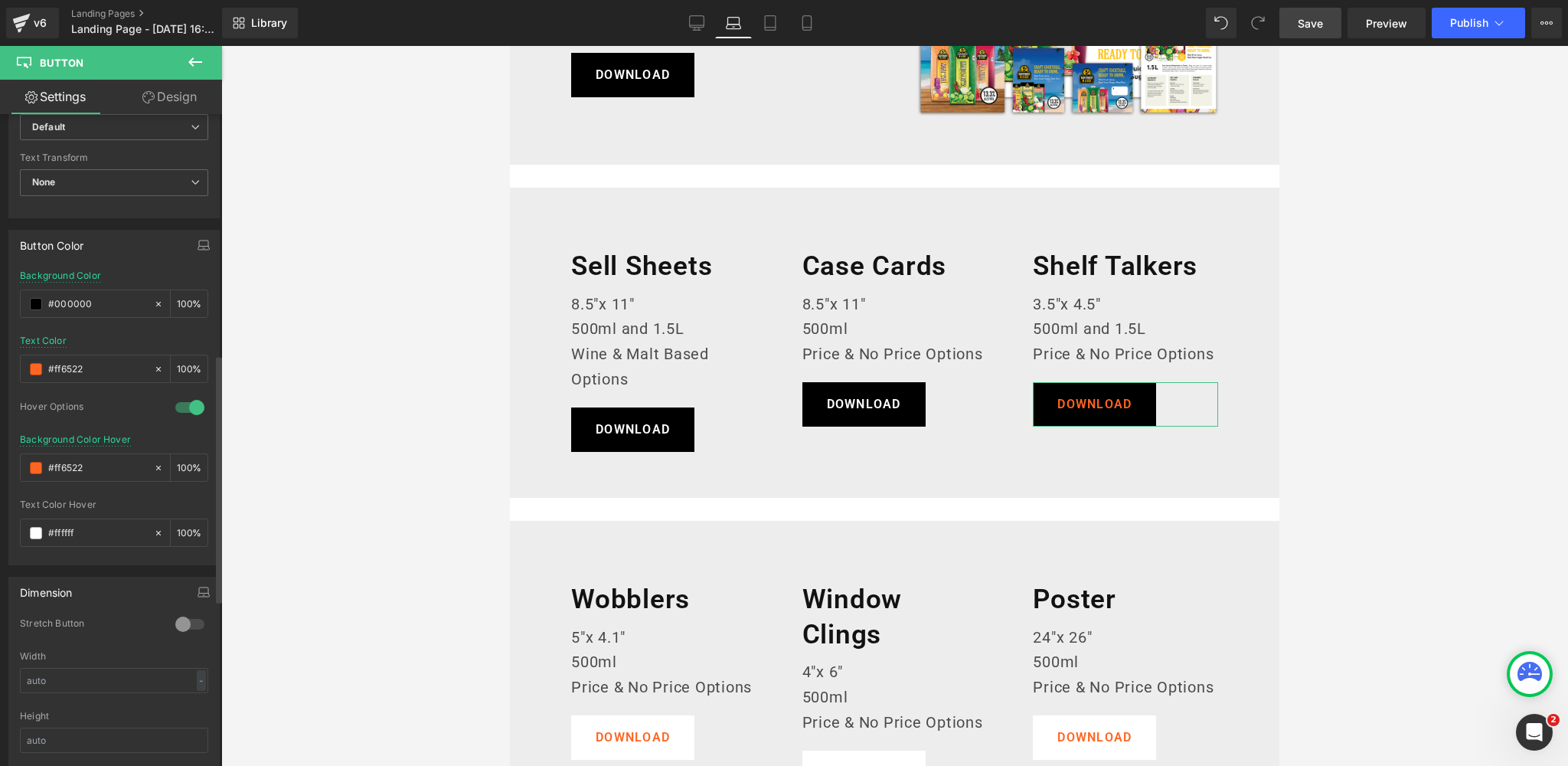
scroll to position [668, 0]
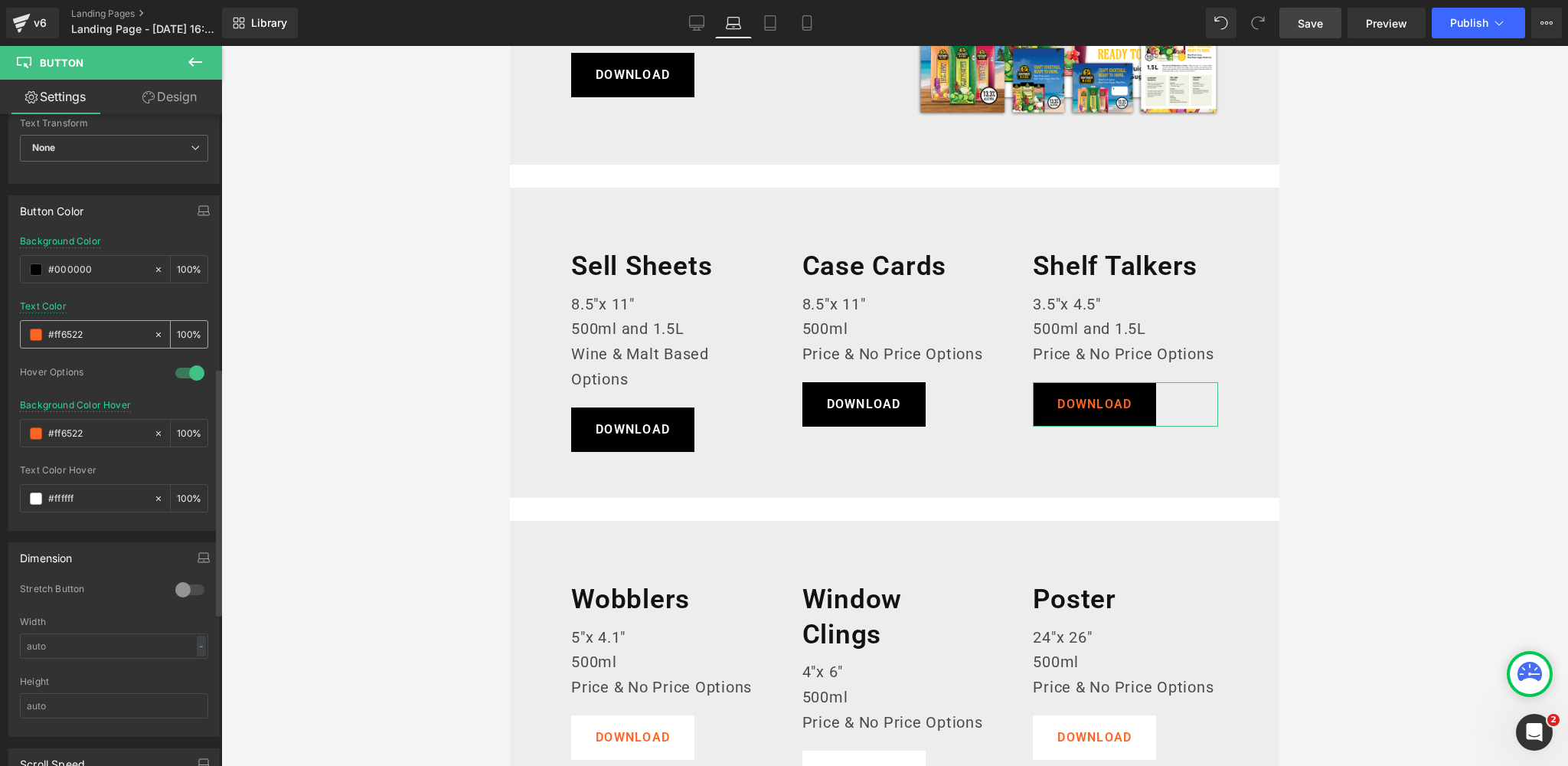
click at [32, 329] on span at bounding box center [36, 335] width 13 height 13
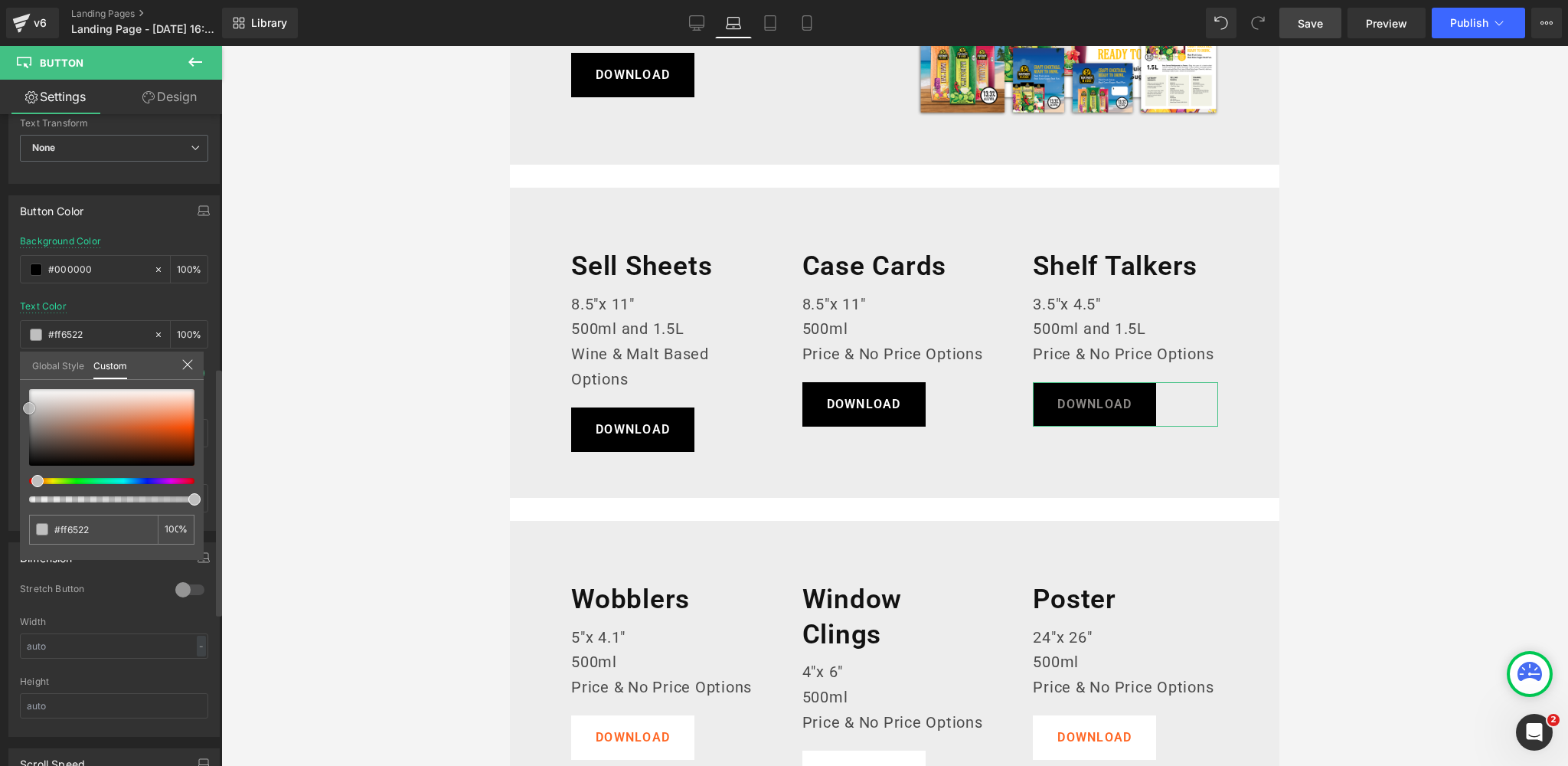
type input "#8e8b89"
type input "#e5e5e5"
type input "#ffffff"
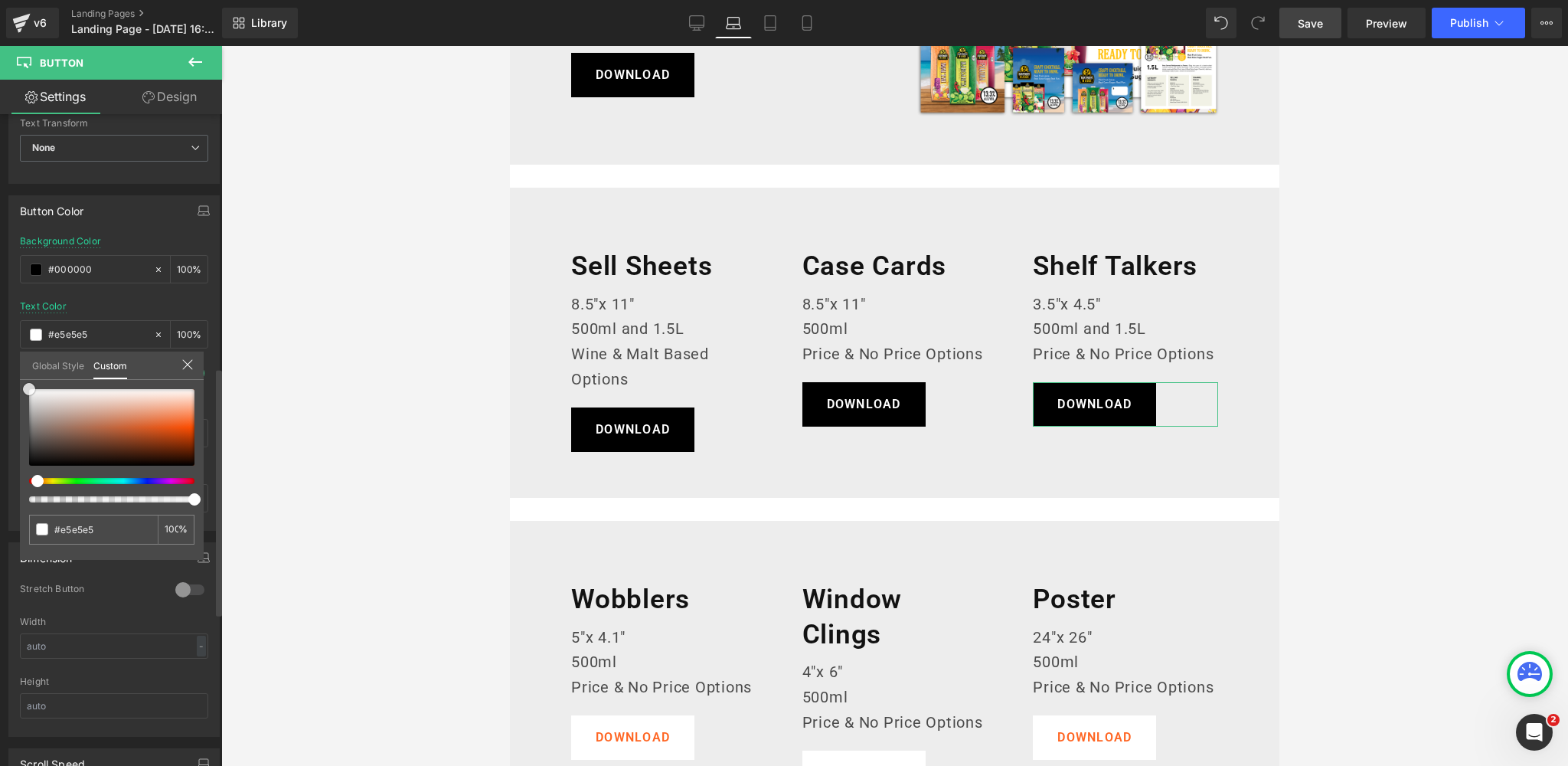
type input "#ffffff"
drag, startPoint x: 32, startPoint y: 423, endPoint x: 17, endPoint y: 363, distance: 61.8
click at [17, 363] on div "Button Color rgba(0, 0, 0, 1) Background Color #000000 100 % rgba(255, 255, 255…" at bounding box center [115, 357] width 229 height 347
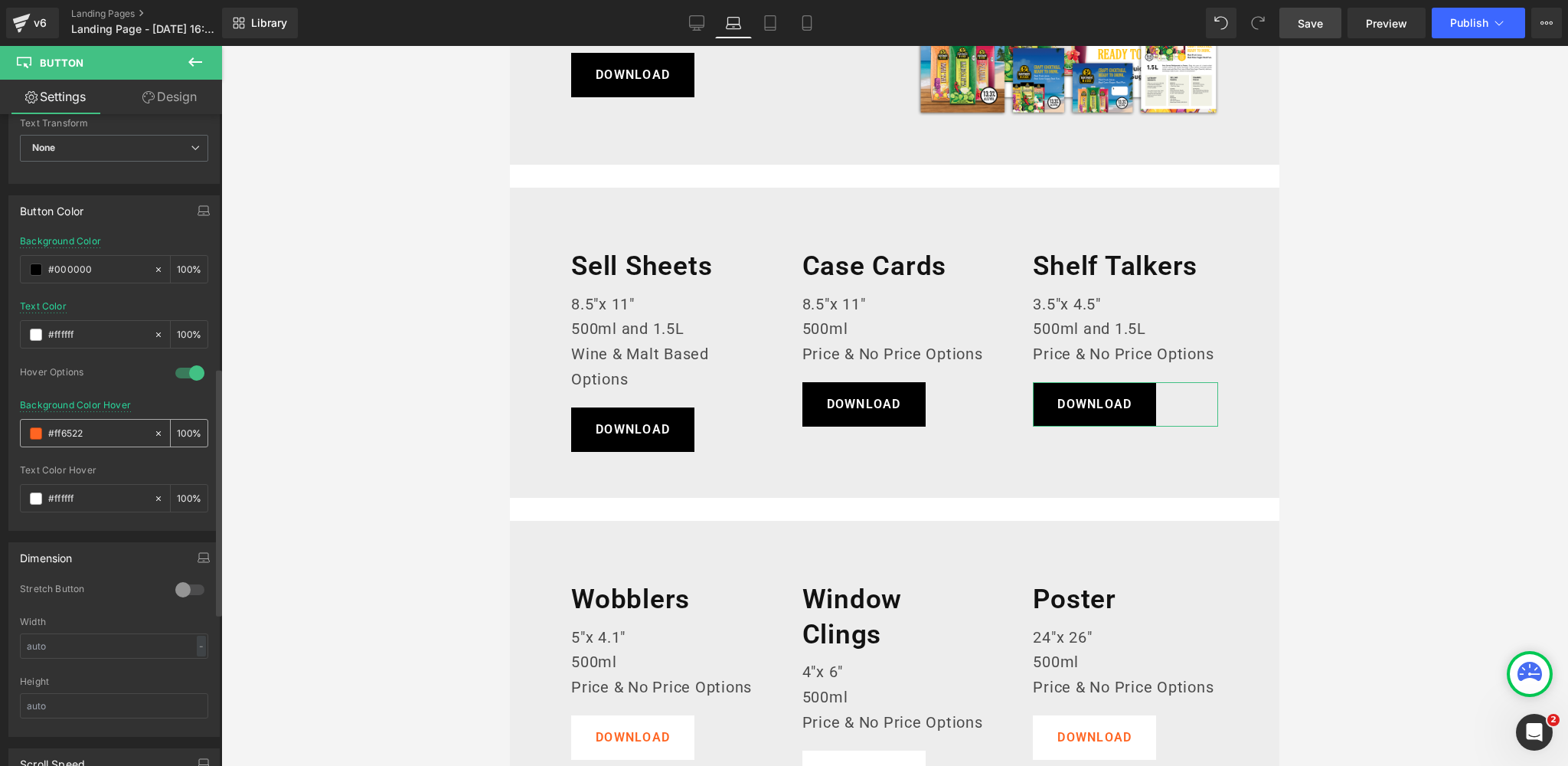
drag, startPoint x: 98, startPoint y: 427, endPoint x: 27, endPoint y: 429, distance: 71.0
click at [27, 429] on div "#ff6522" at bounding box center [86, 433] width 133 height 27
paste input "383838"
type input "#383838"
click at [100, 366] on div "Hover Options" at bounding box center [89, 374] width 140 height 16
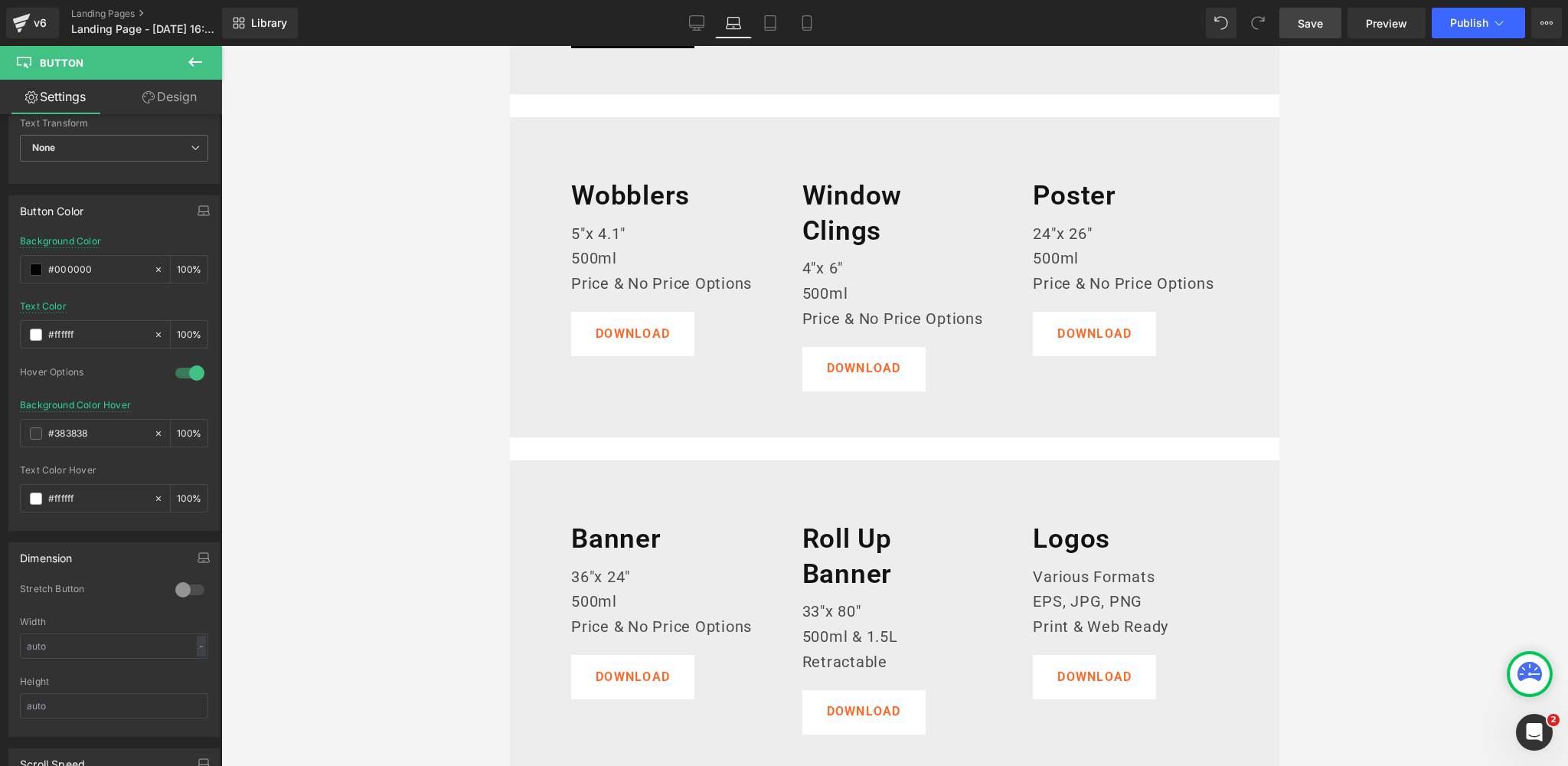
scroll to position [769, 0]
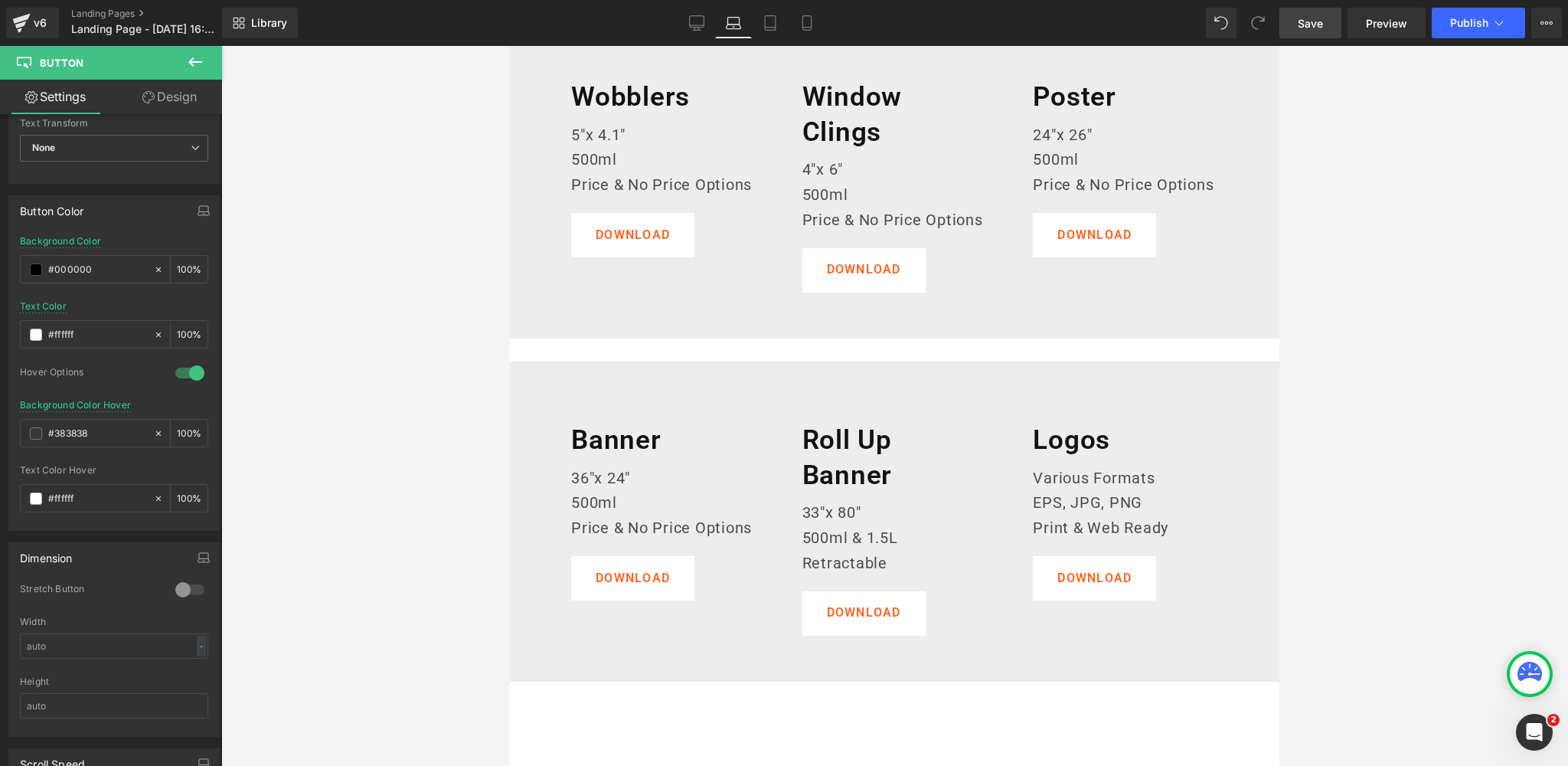
click at [640, 237] on body "Skip to content Our Cocktails Our Cocktails 500ml Cocktails 1.5L Cocktails Our …" at bounding box center [894, 257] width 769 height 1961
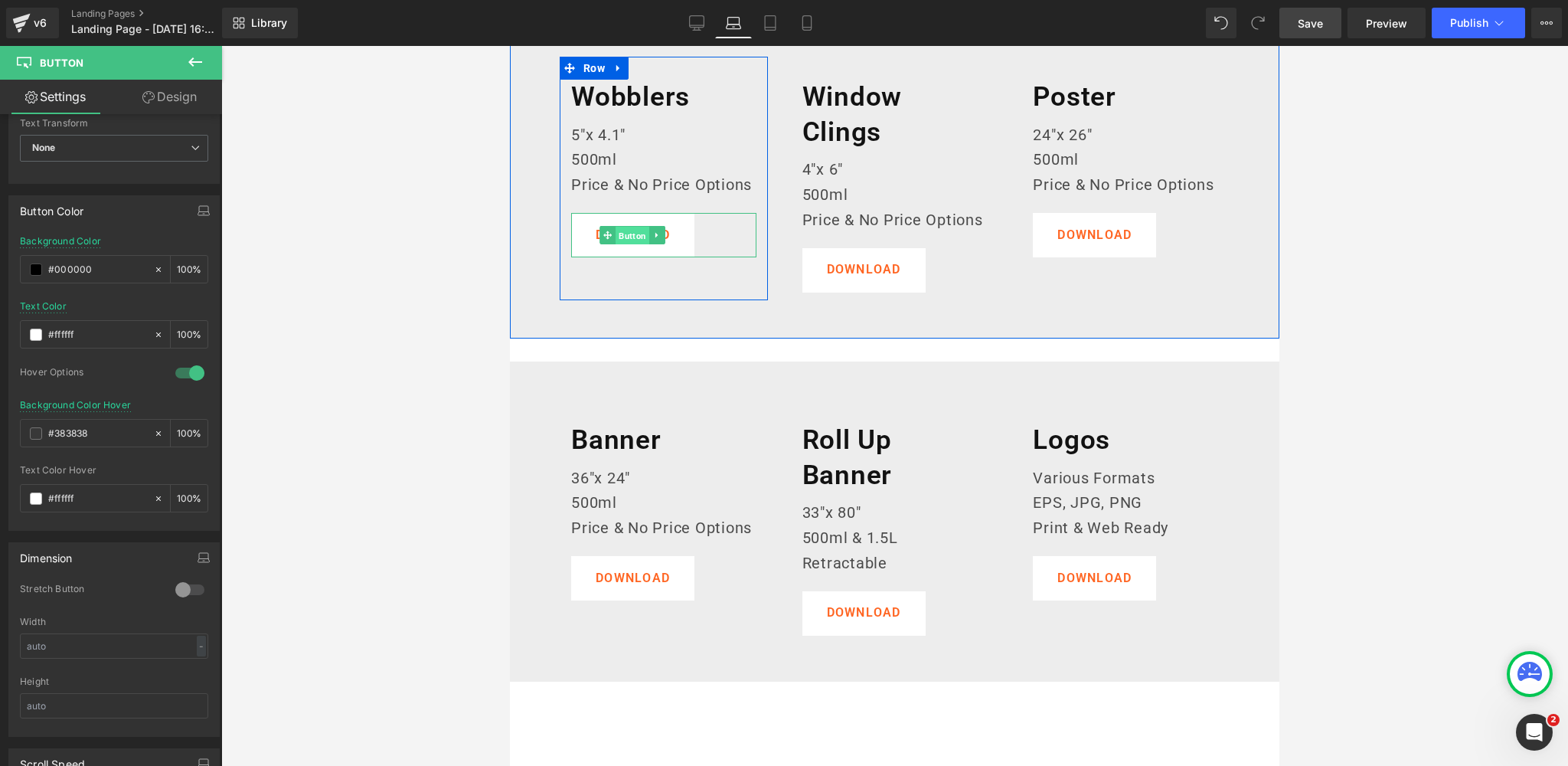
click at [630, 237] on span "Button" at bounding box center [633, 235] width 34 height 18
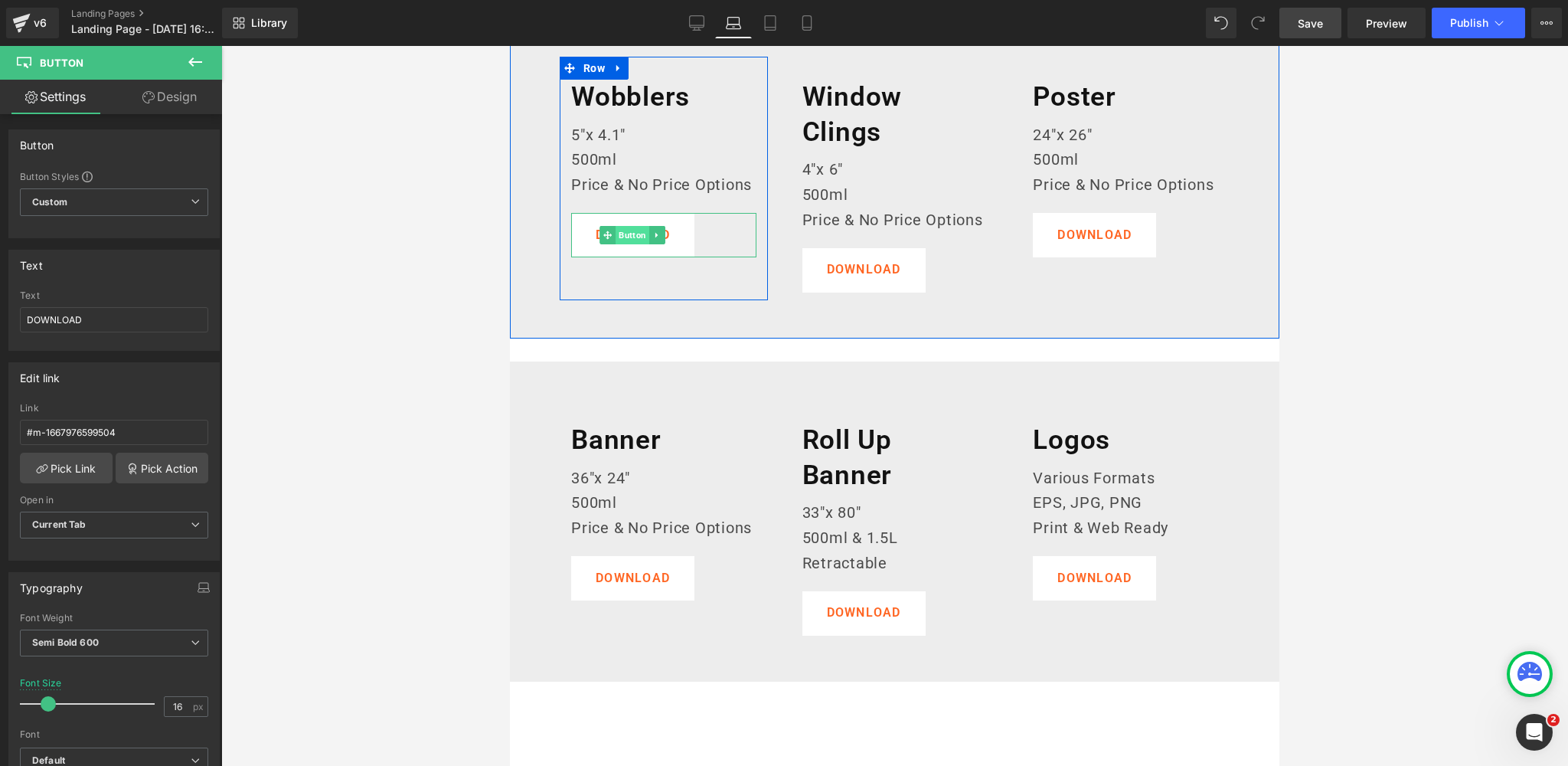
click at [635, 232] on span "Button" at bounding box center [633, 235] width 34 height 18
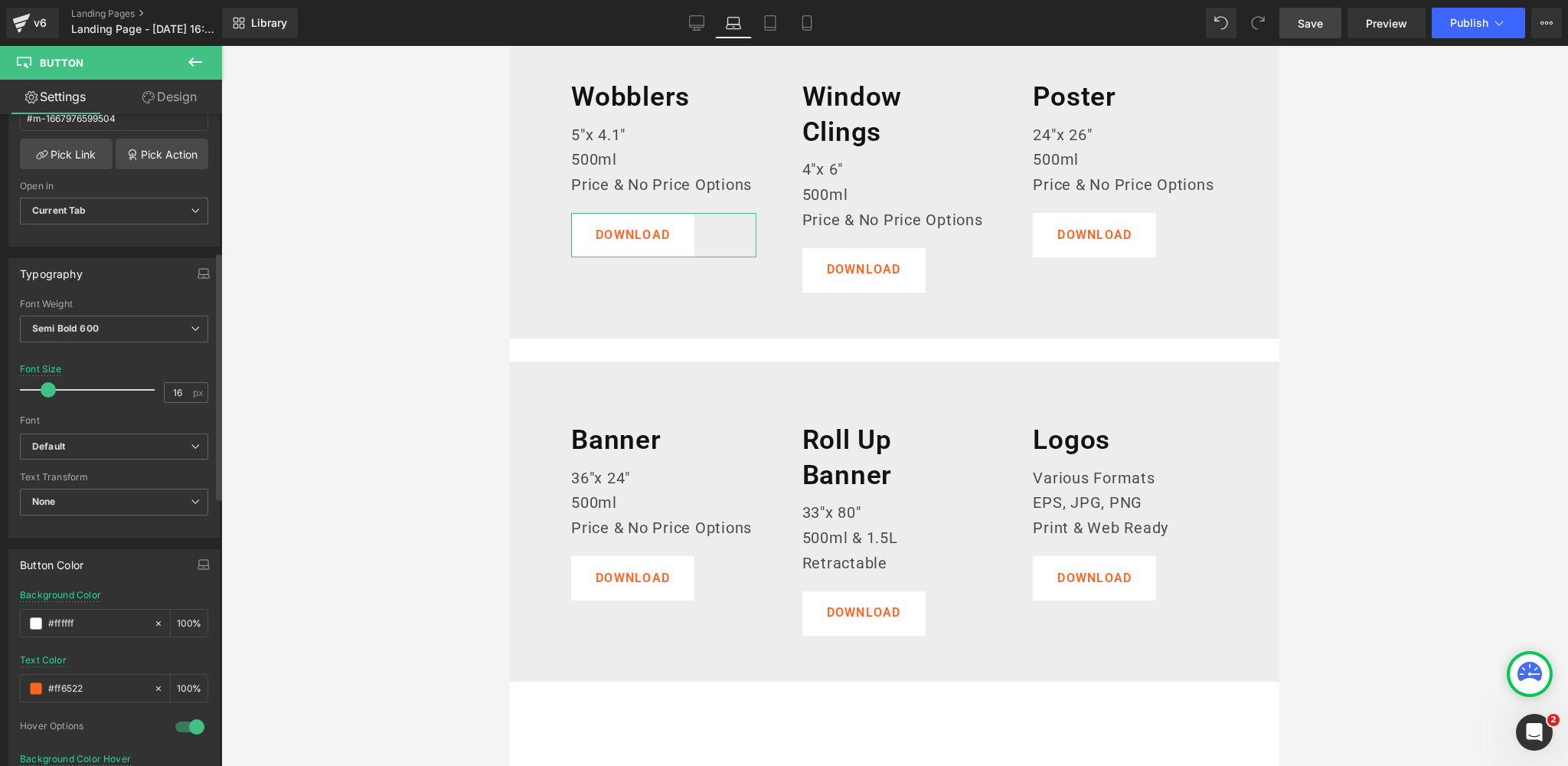
scroll to position [363, 0]
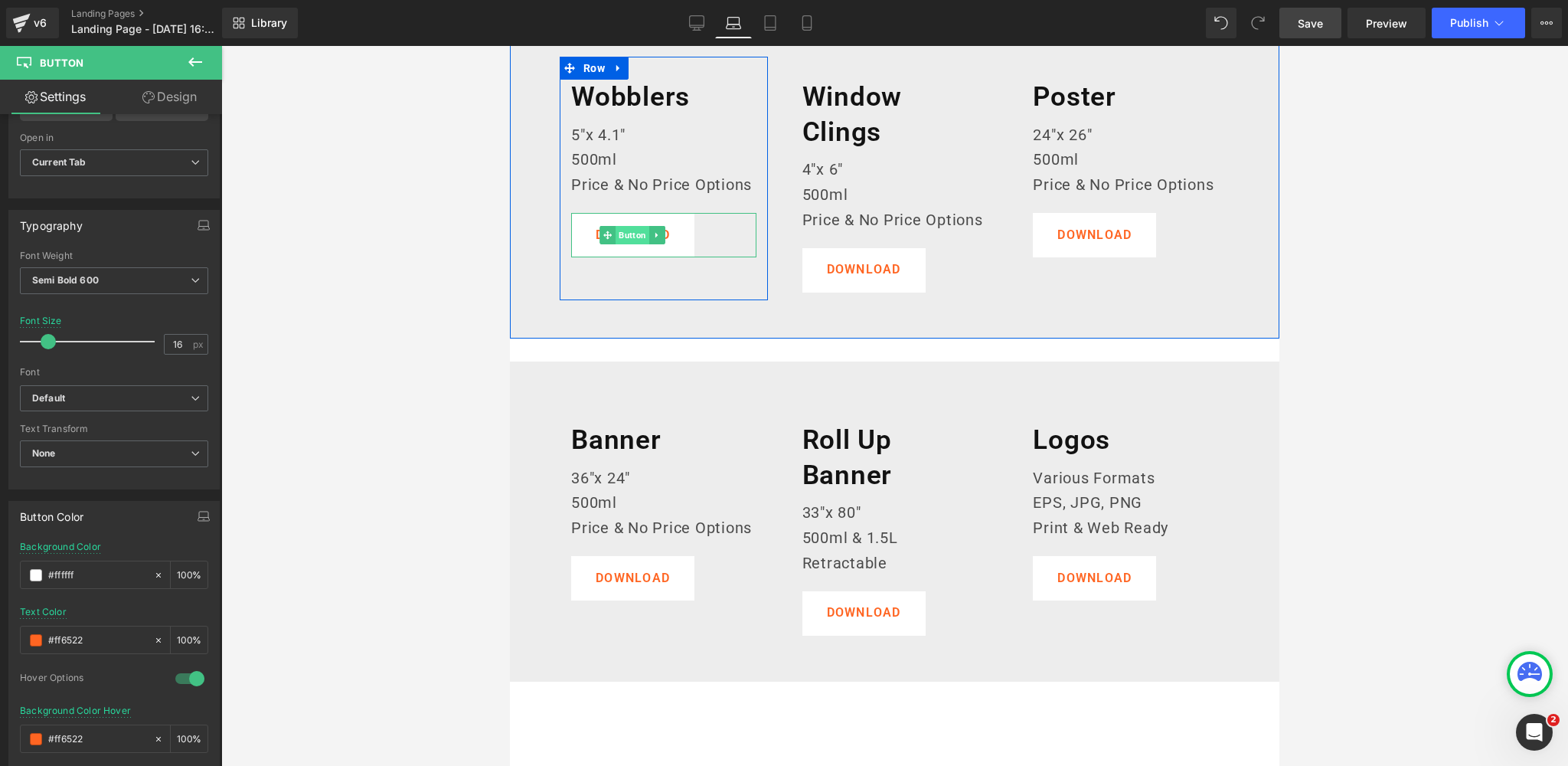
click at [642, 235] on span "Button" at bounding box center [633, 235] width 34 height 18
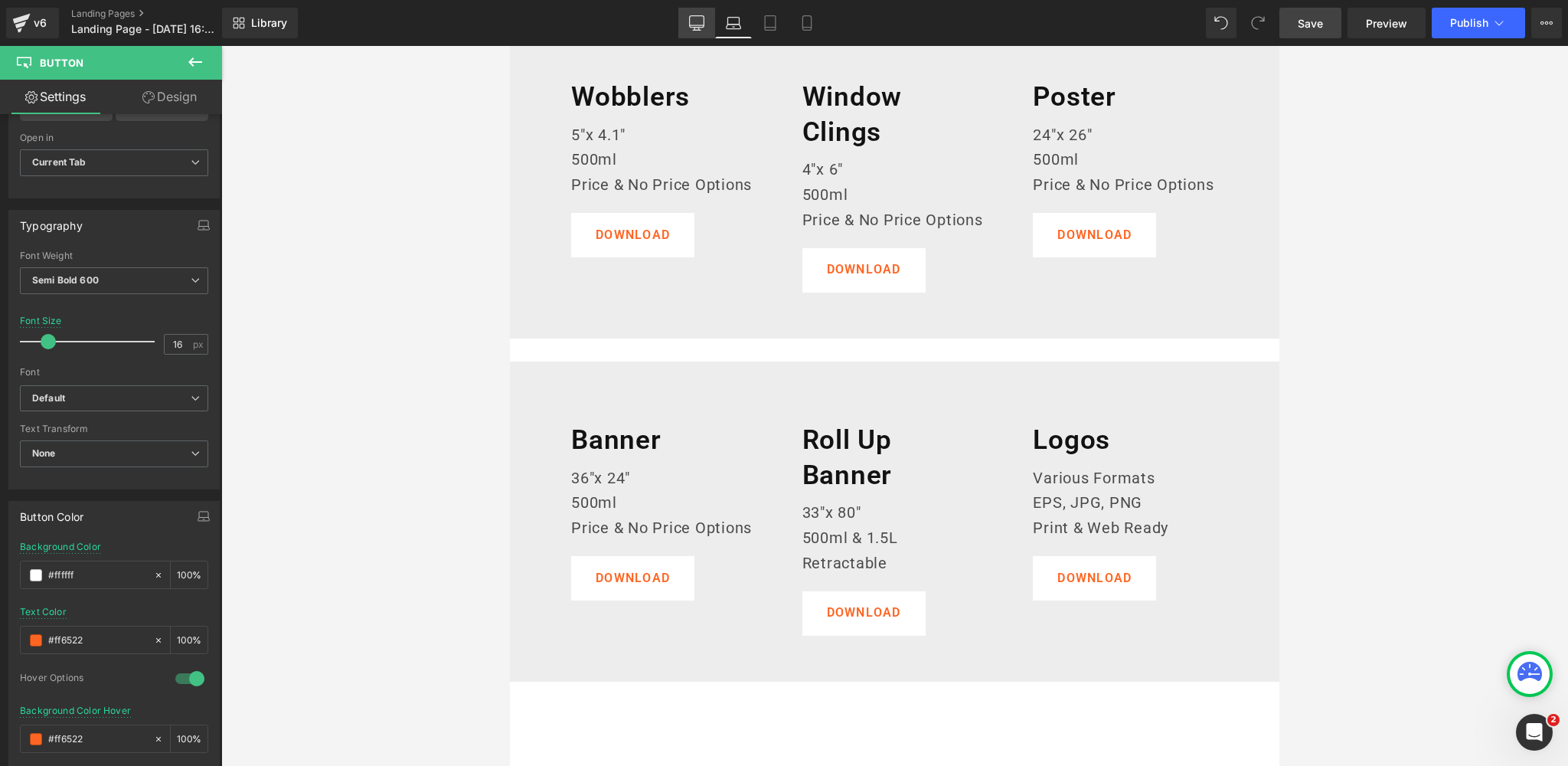
click at [695, 22] on icon at bounding box center [697, 24] width 16 height 16
type input "#000000"
type input "100"
type input "#ffffff"
type input "100"
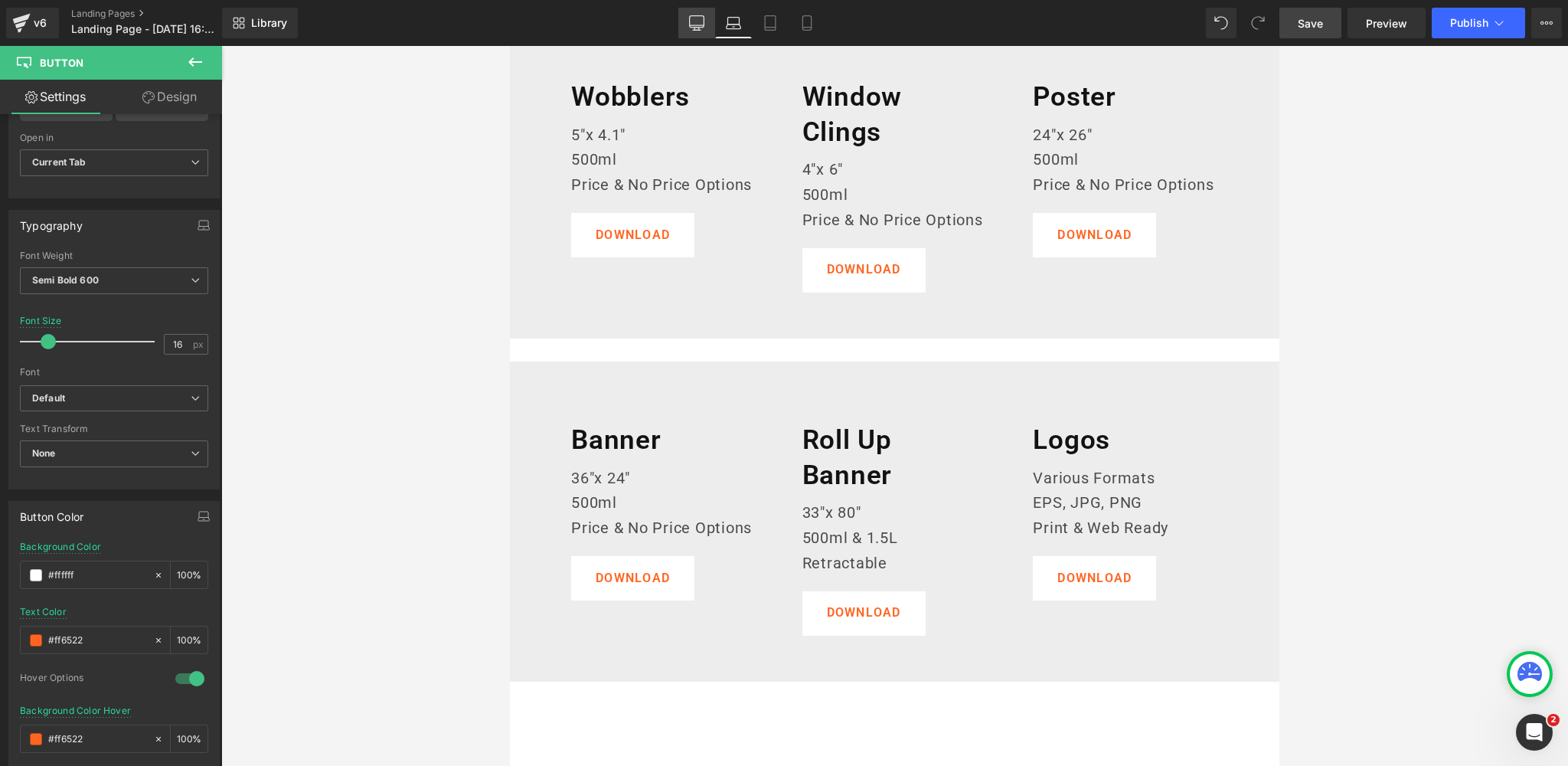
type input "#383838"
type input "100"
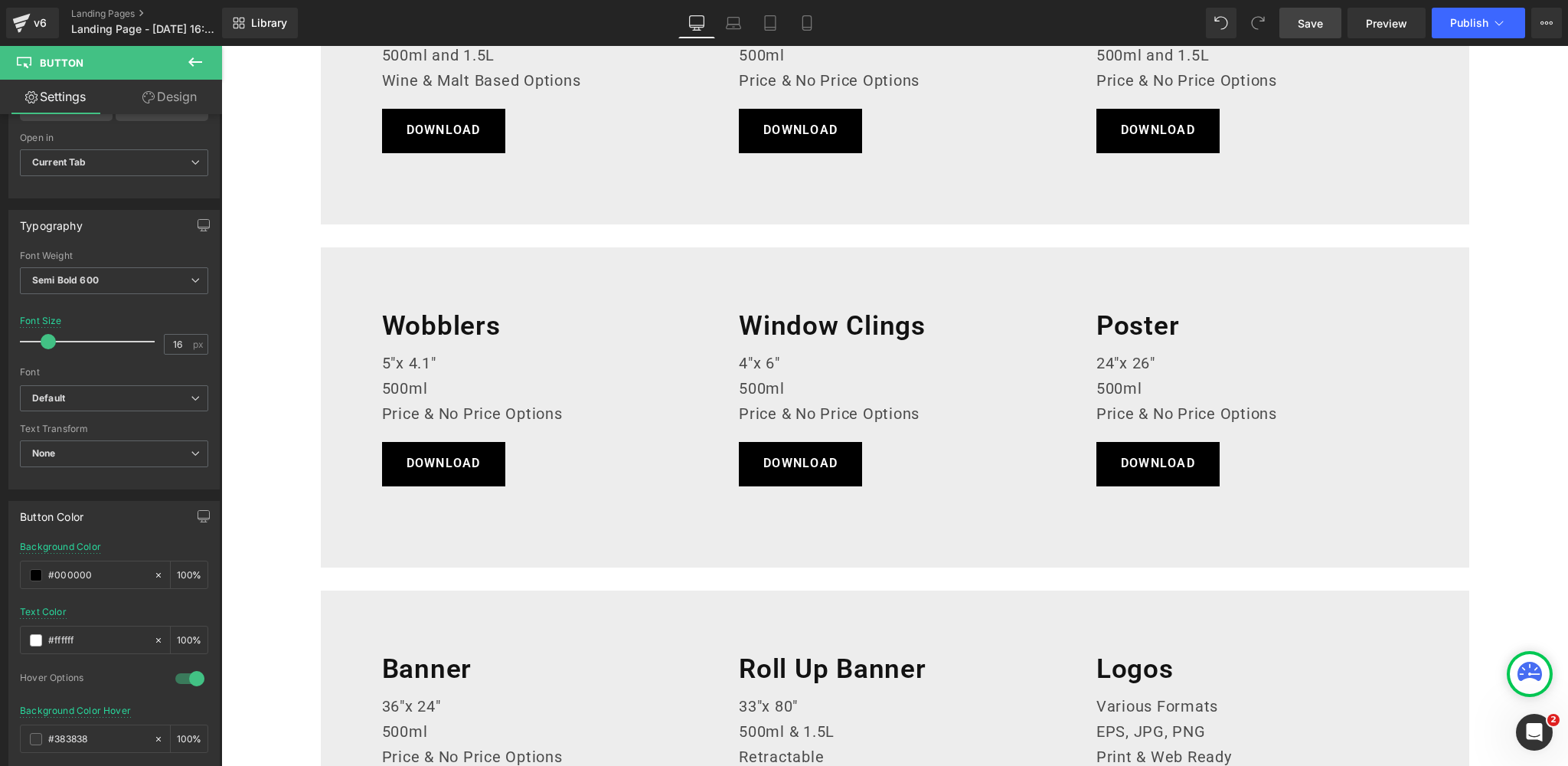
scroll to position [998, 0]
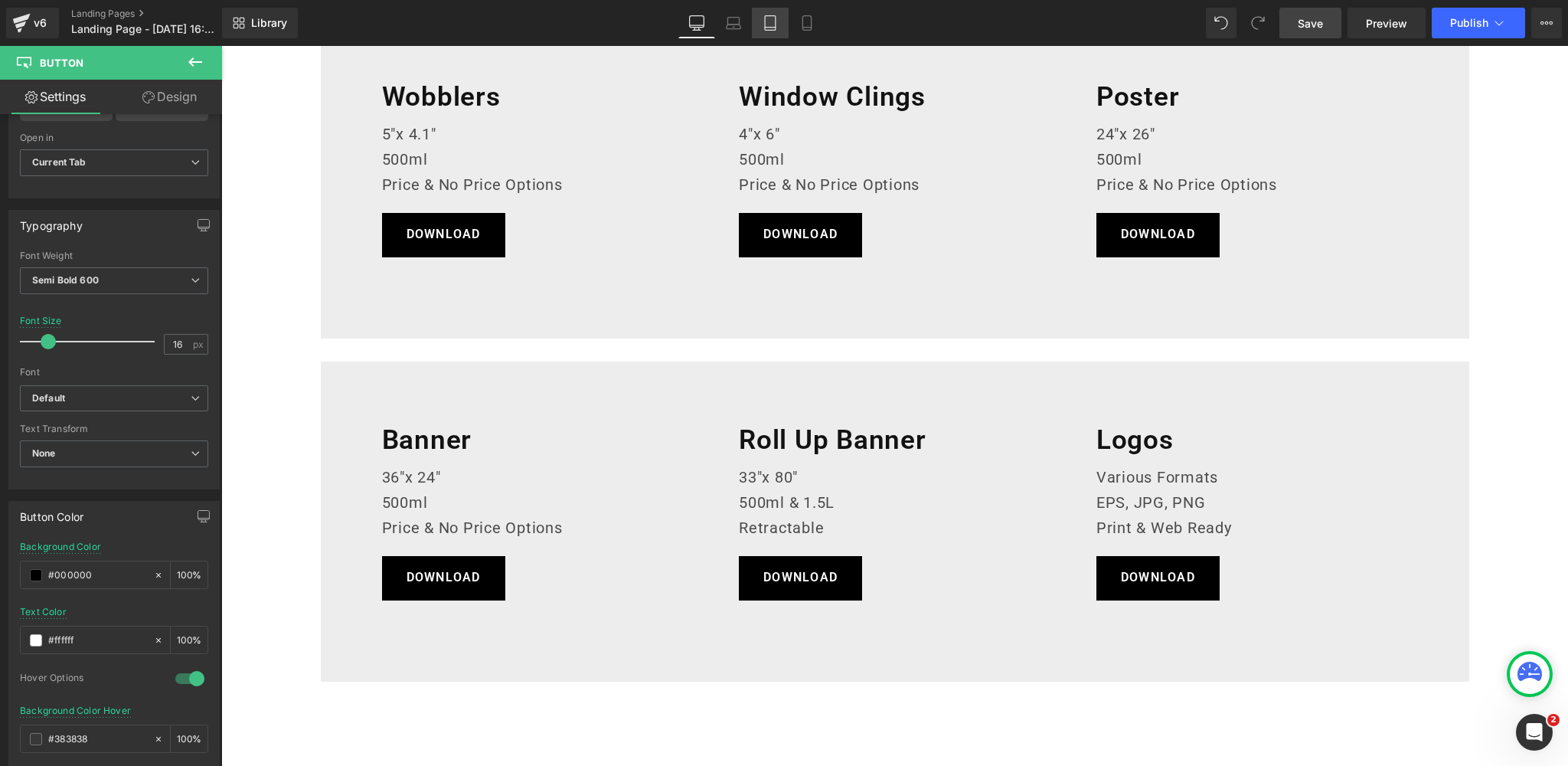
drag, startPoint x: 742, startPoint y: 21, endPoint x: 759, endPoint y: 26, distance: 17.7
click at [741, 21] on icon at bounding box center [733, 24] width 16 height 16
type input "#ffffff"
type input "100"
type input "#ff6522"
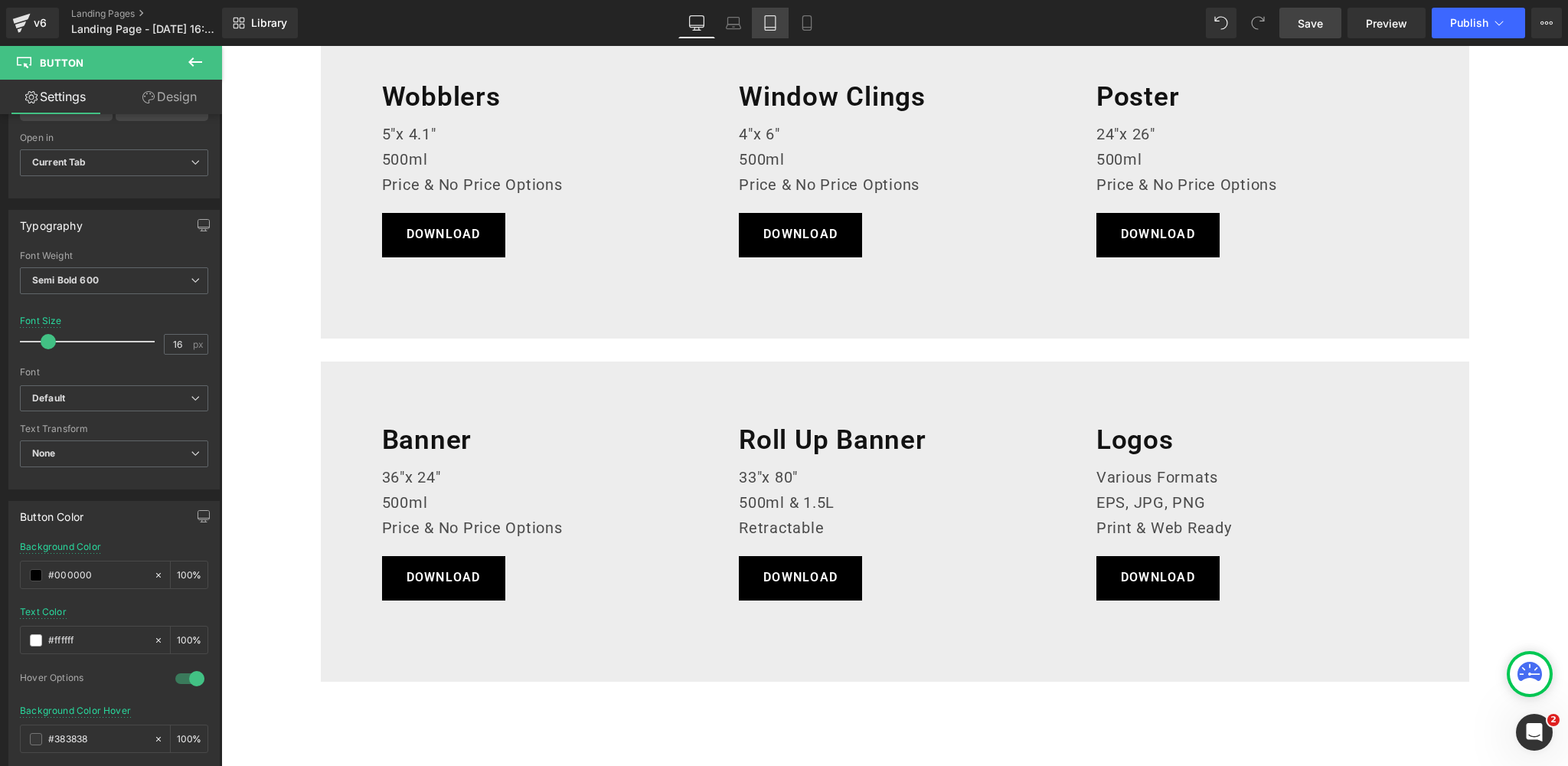
type input "100"
type input "#ff6522"
type input "100"
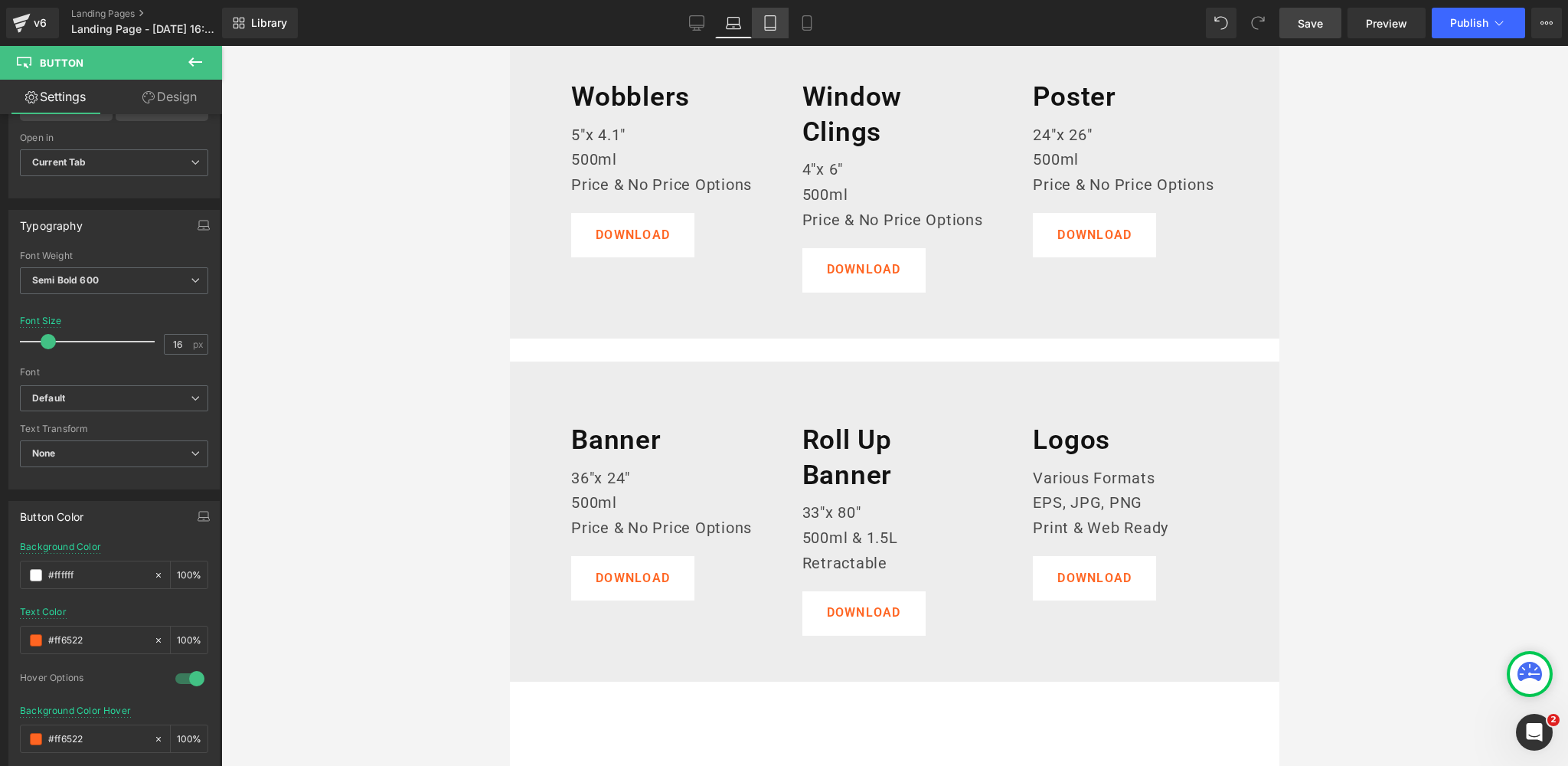
click at [765, 24] on icon at bounding box center [770, 23] width 11 height 15
type input "14"
type input "100"
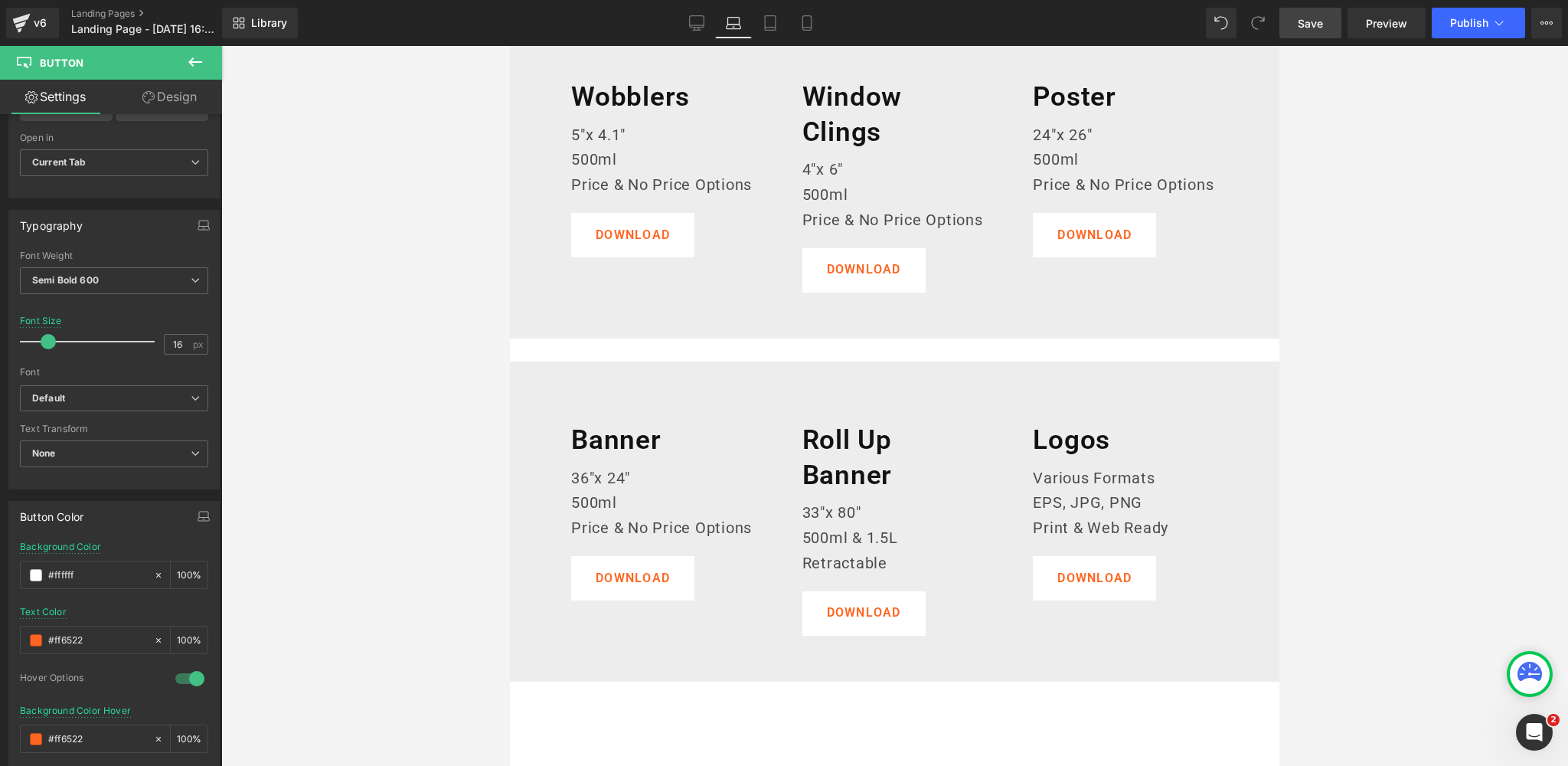
type input "100"
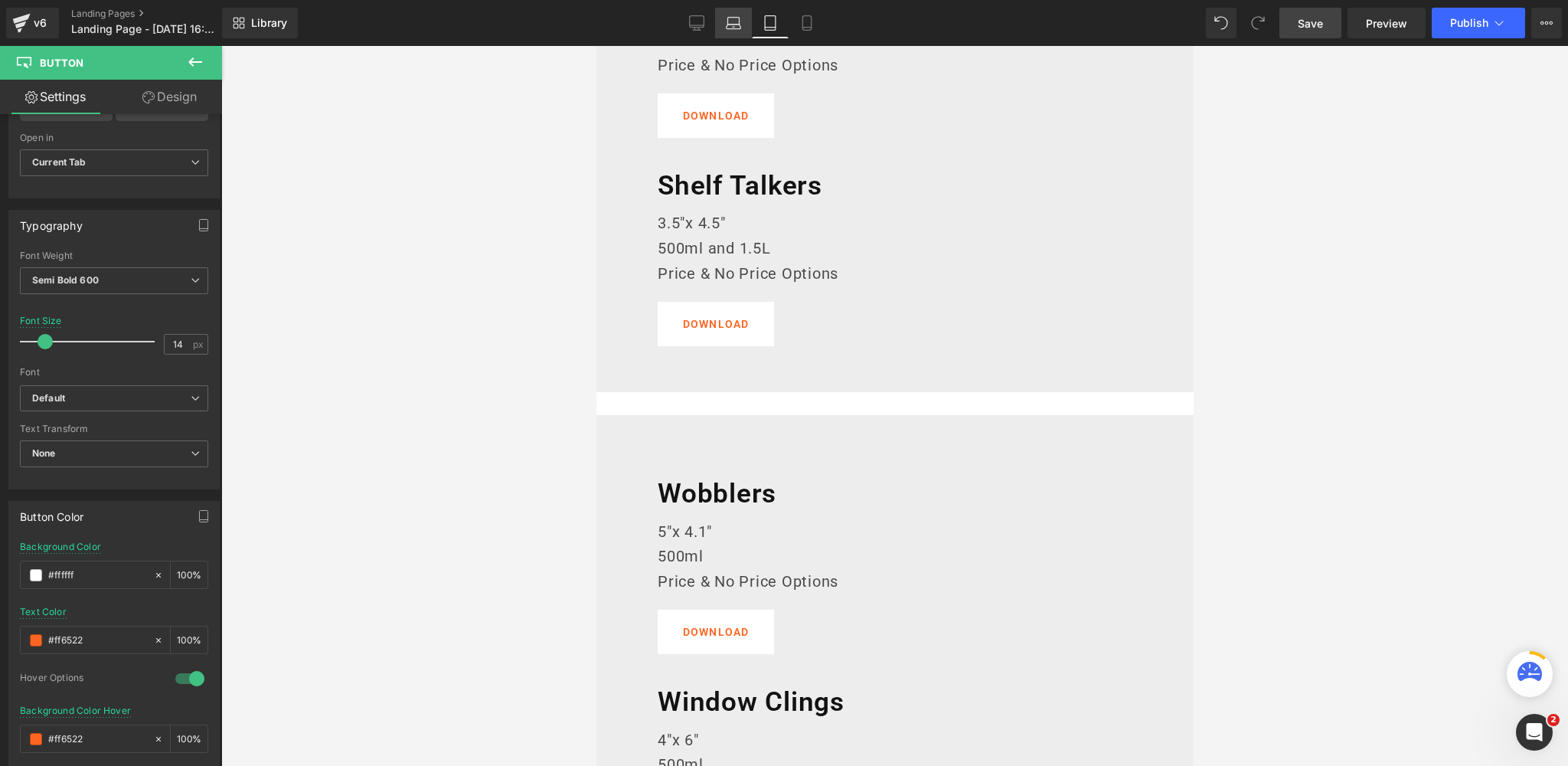
scroll to position [1165, 0]
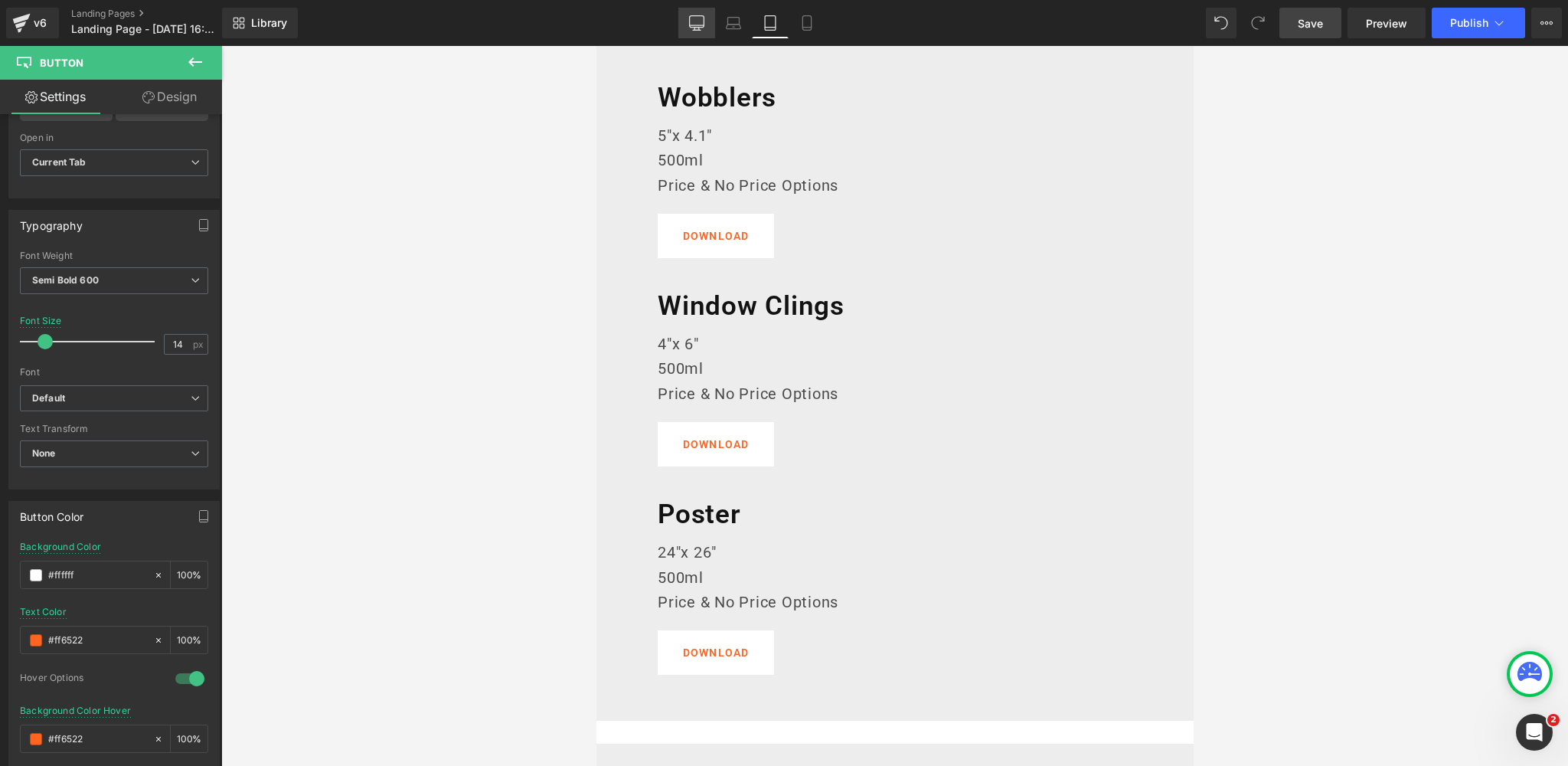
click at [698, 22] on icon at bounding box center [697, 24] width 16 height 16
type input "16"
type input "#000000"
type input "100"
type input "#ffffff"
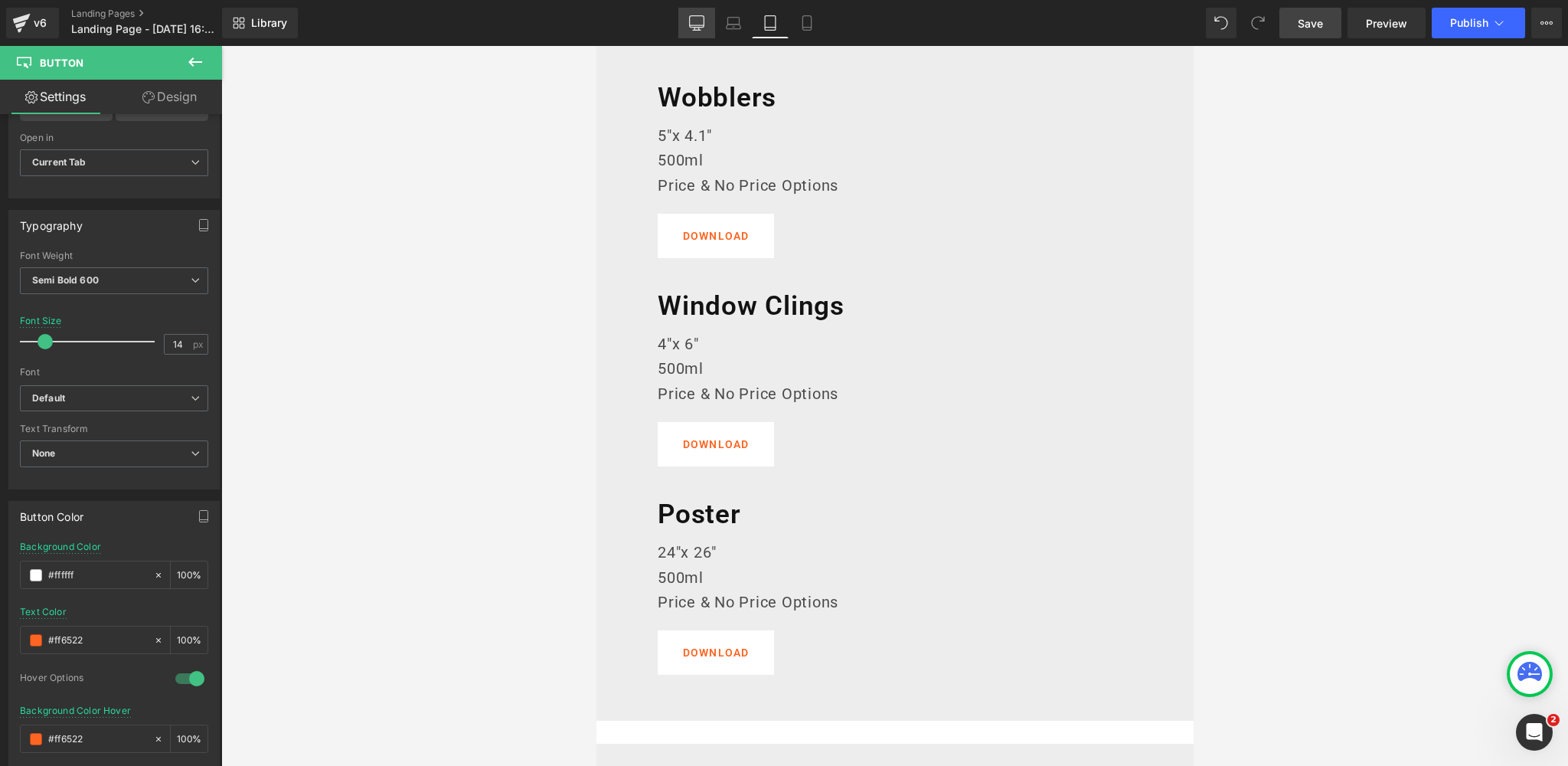
type input "100"
type input "#383838"
type input "100"
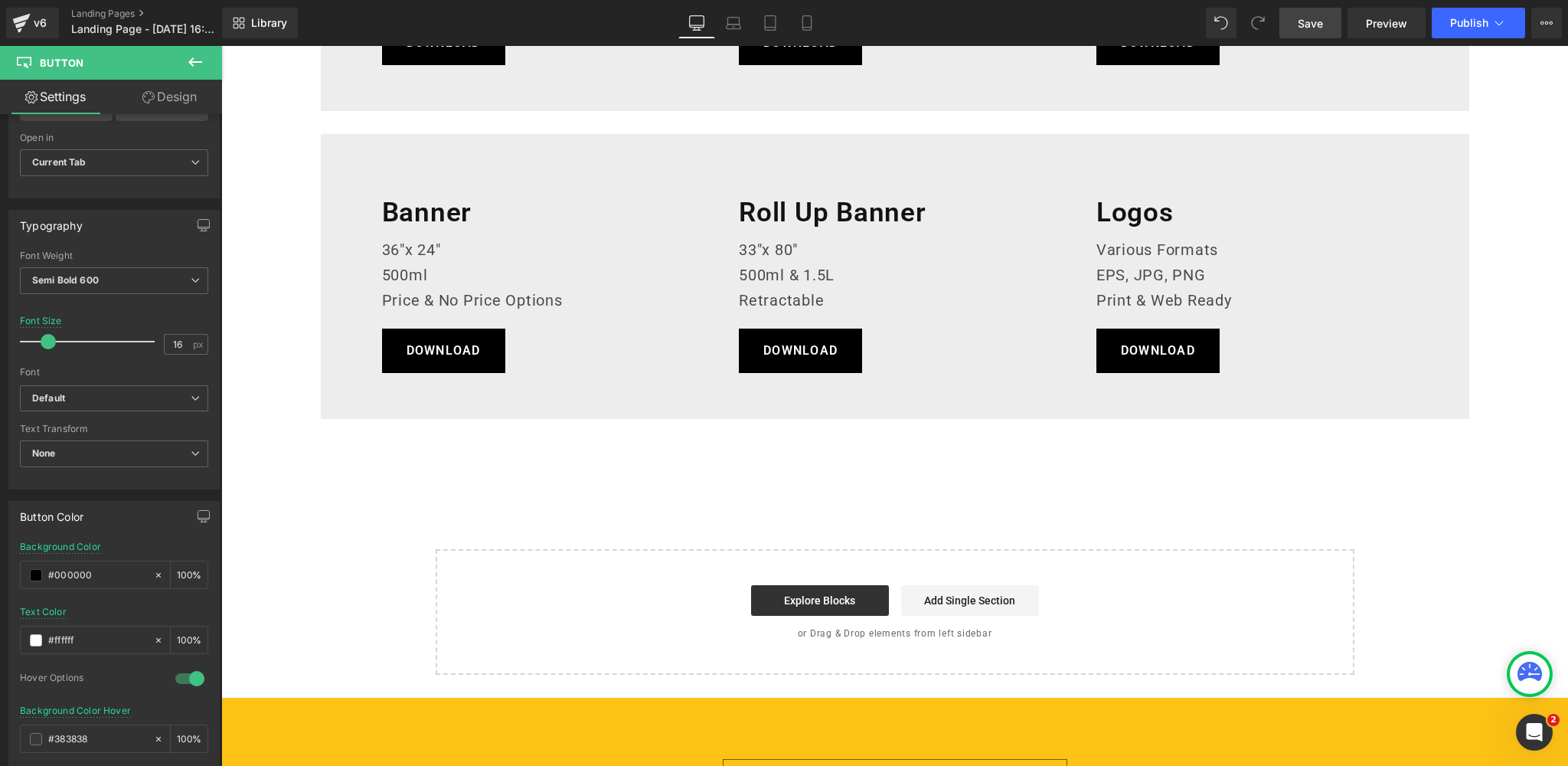
scroll to position [971, 0]
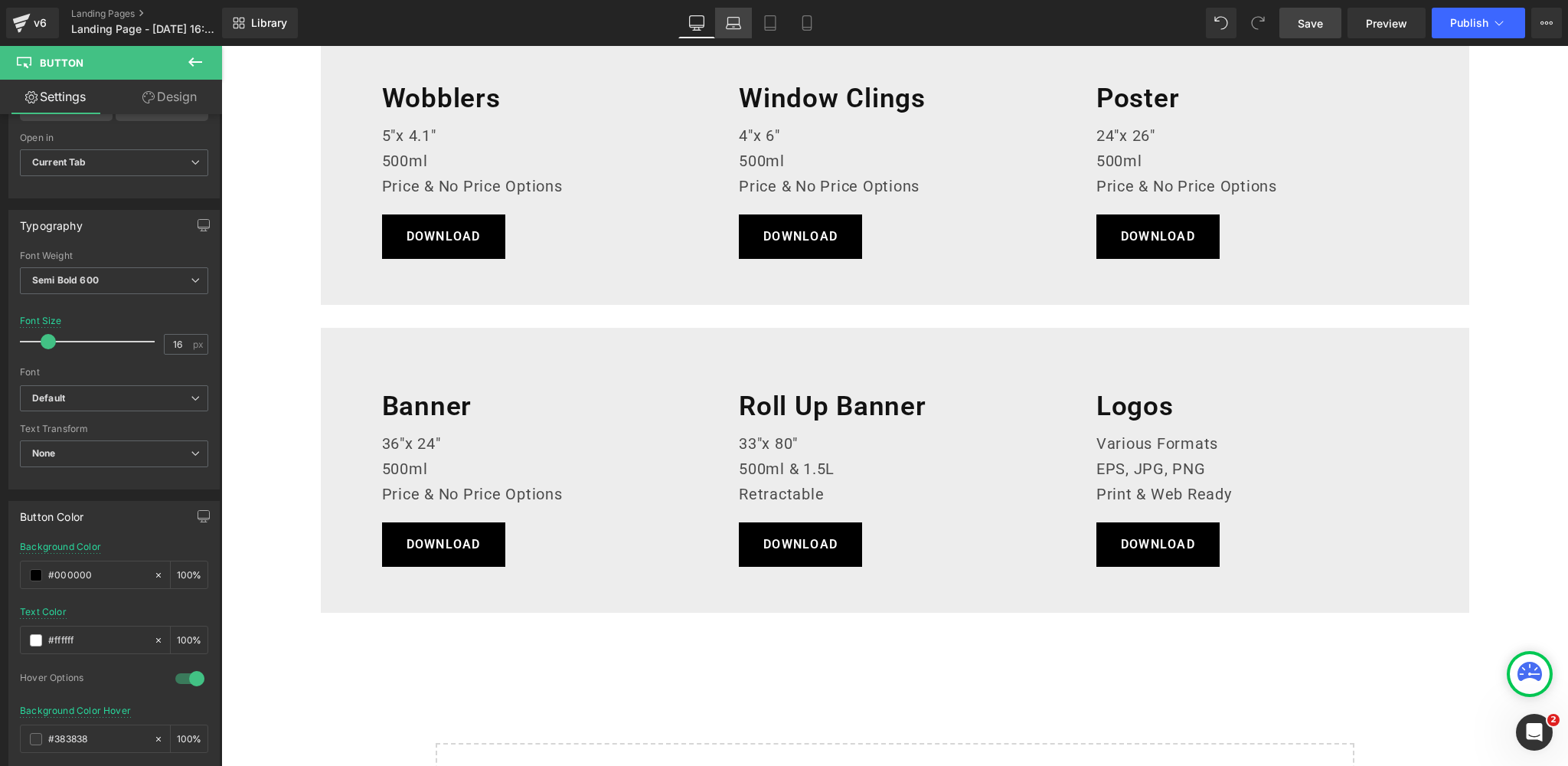
click at [747, 25] on link "Laptop" at bounding box center [733, 23] width 37 height 31
type input "#ffffff"
type input "100"
type input "#ff6522"
type input "100"
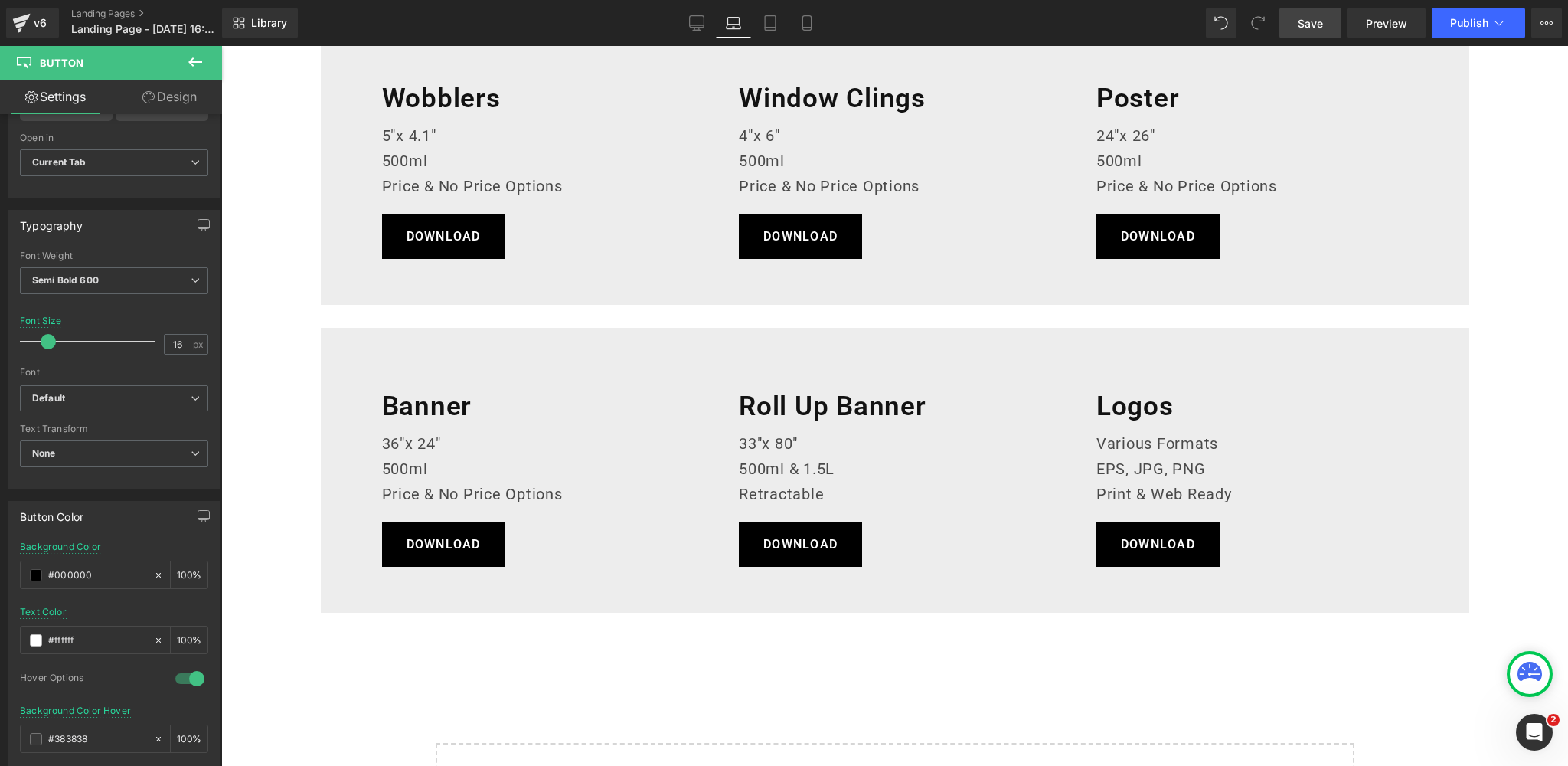
type input "#ff6522"
type input "100"
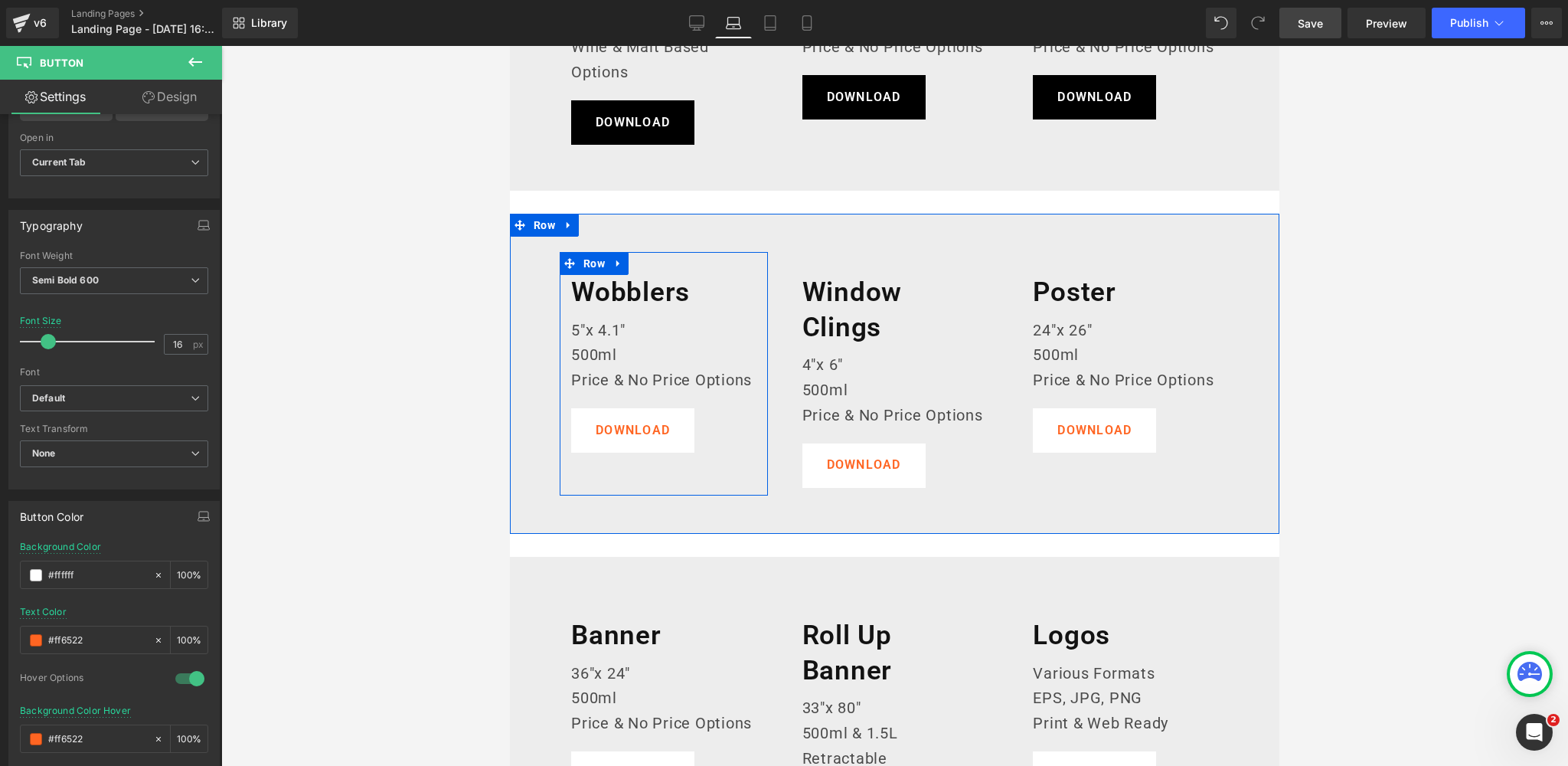
scroll to position [574, 0]
click at [632, 429] on span "Button" at bounding box center [633, 429] width 34 height 18
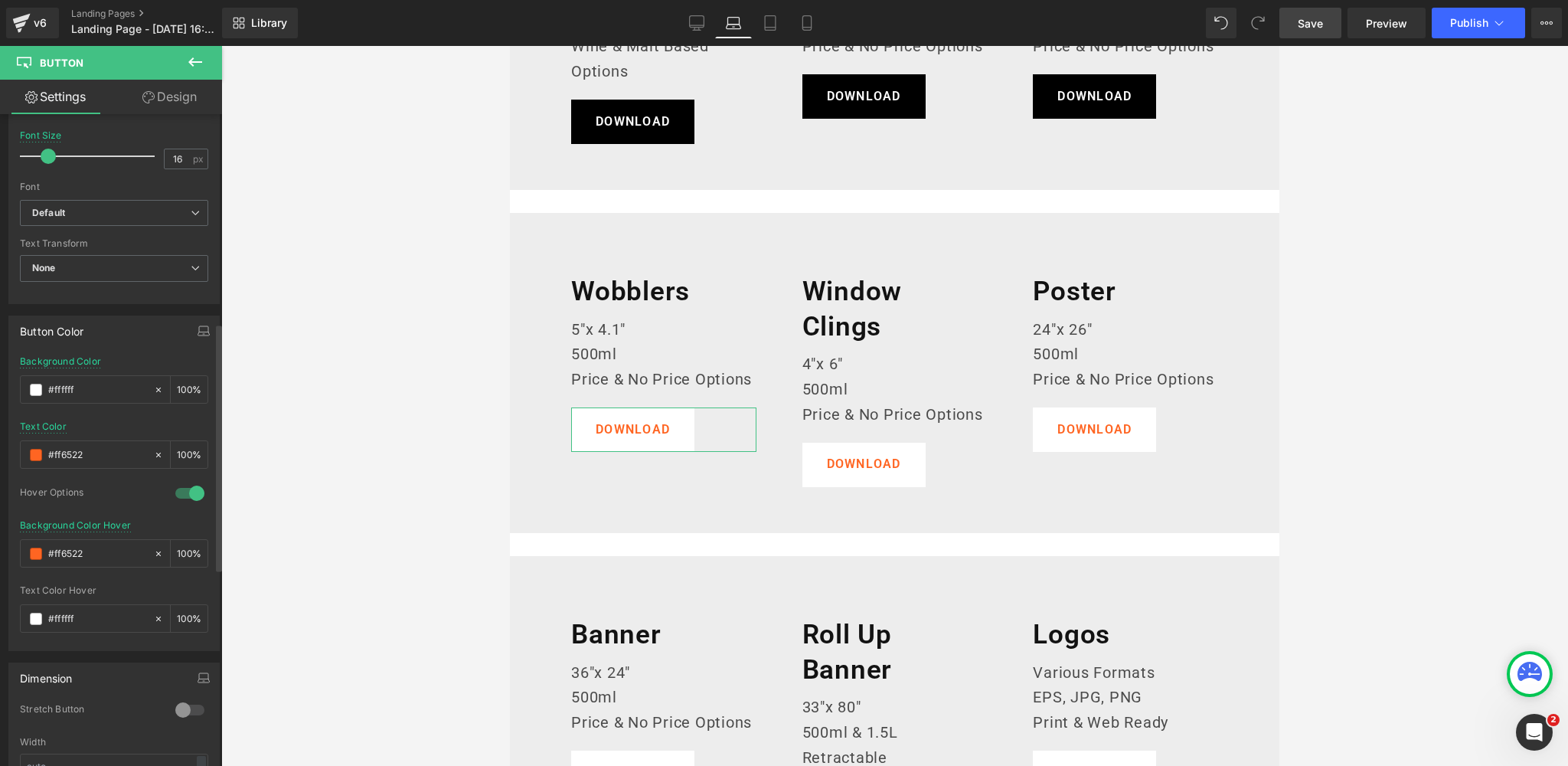
scroll to position [546, 0]
click at [203, 334] on icon "button" at bounding box center [203, 335] width 12 height 4
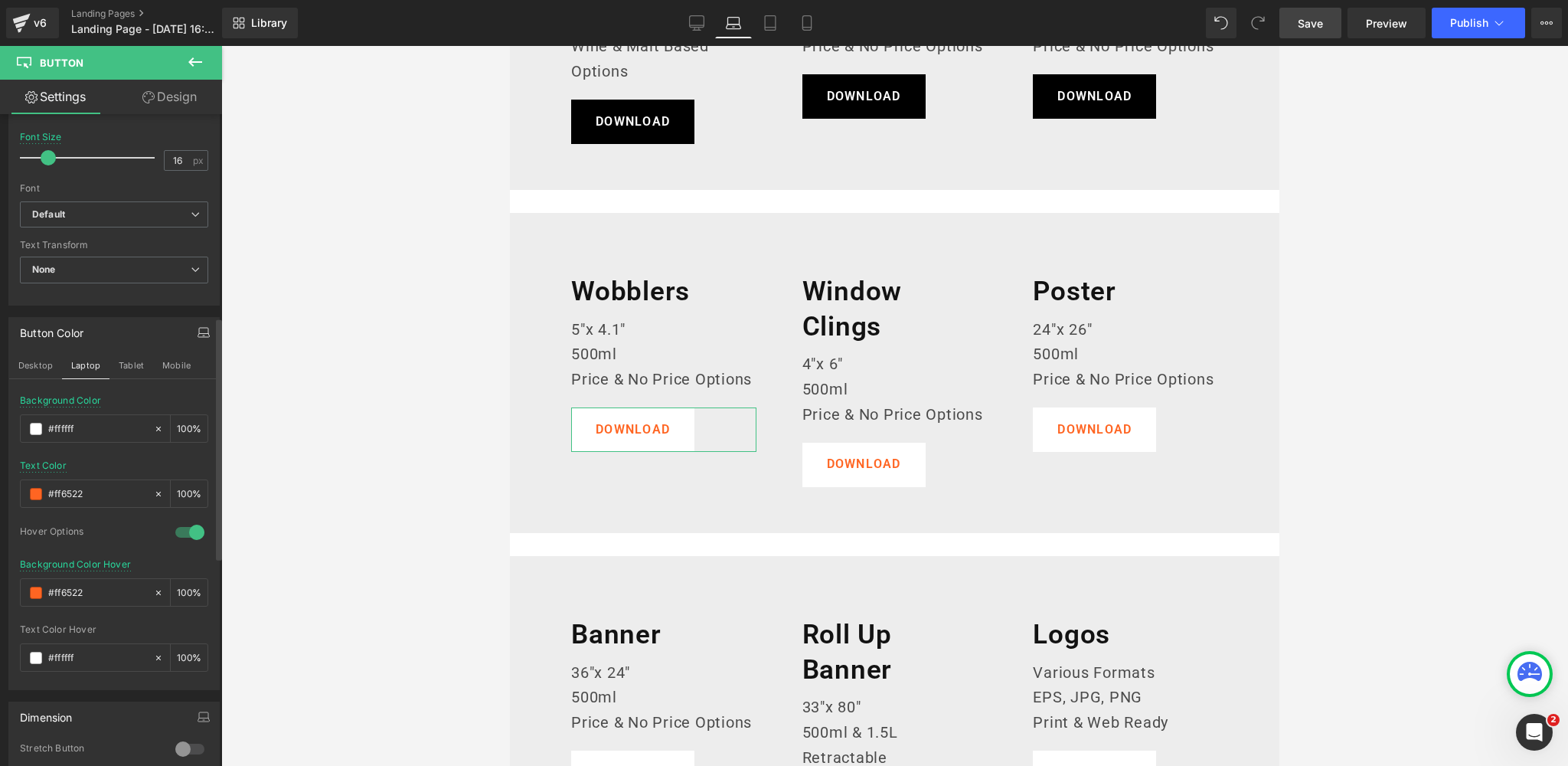
click at [122, 327] on div "Button Color" at bounding box center [114, 332] width 209 height 29
click at [36, 428] on span at bounding box center [36, 429] width 13 height 13
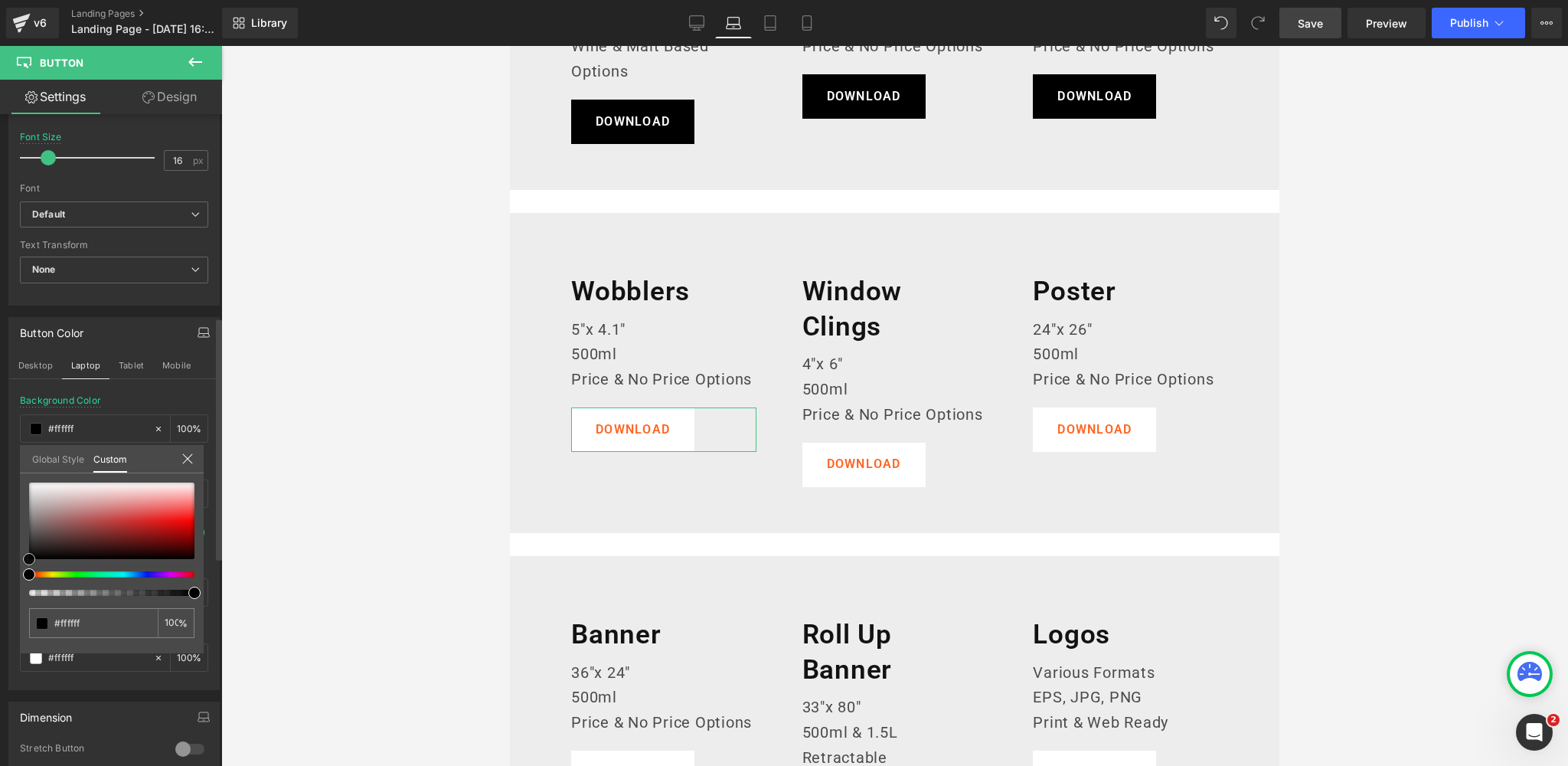
type input "#a0a0a0"
type input "#000000"
drag, startPoint x: 16, startPoint y: 554, endPoint x: 61, endPoint y: 557, distance: 45.1
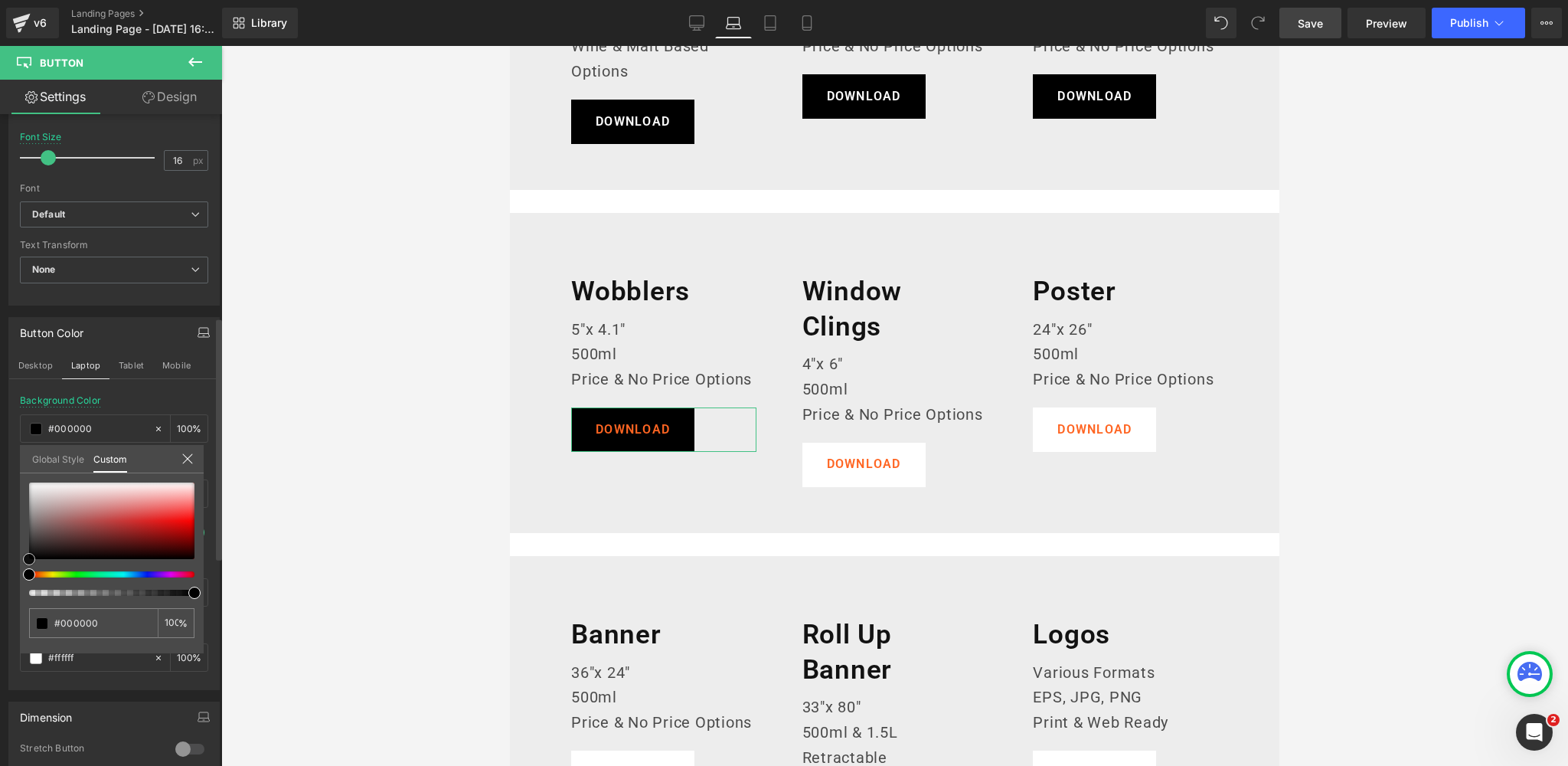
click at [1, 619] on div "Button Color Desktop Laptop Tablet Mobile rgba(0, 0, 0, 1) Background Color #00…" at bounding box center [115, 498] width 229 height 385
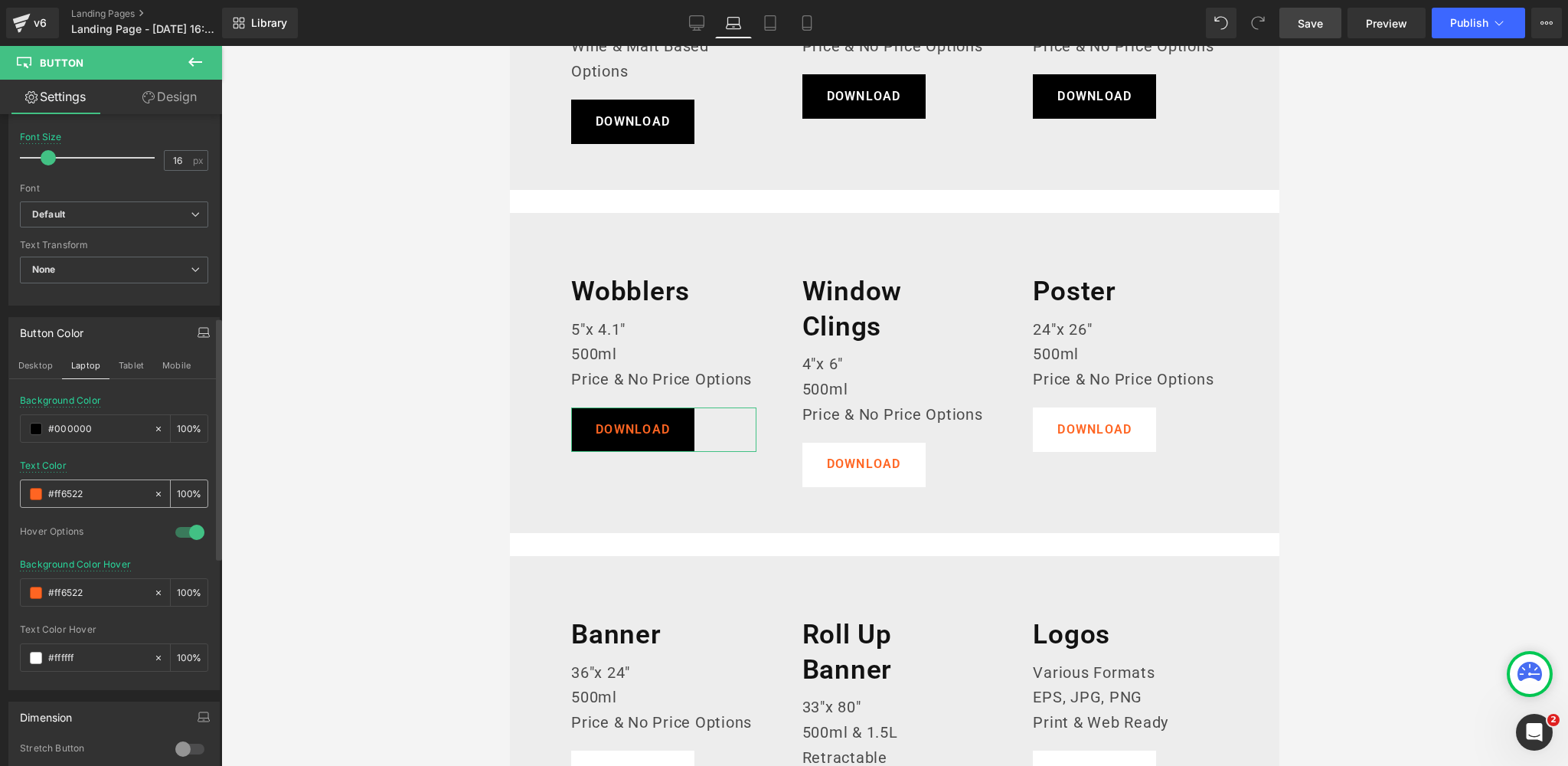
click at [37, 491] on span at bounding box center [36, 494] width 13 height 13
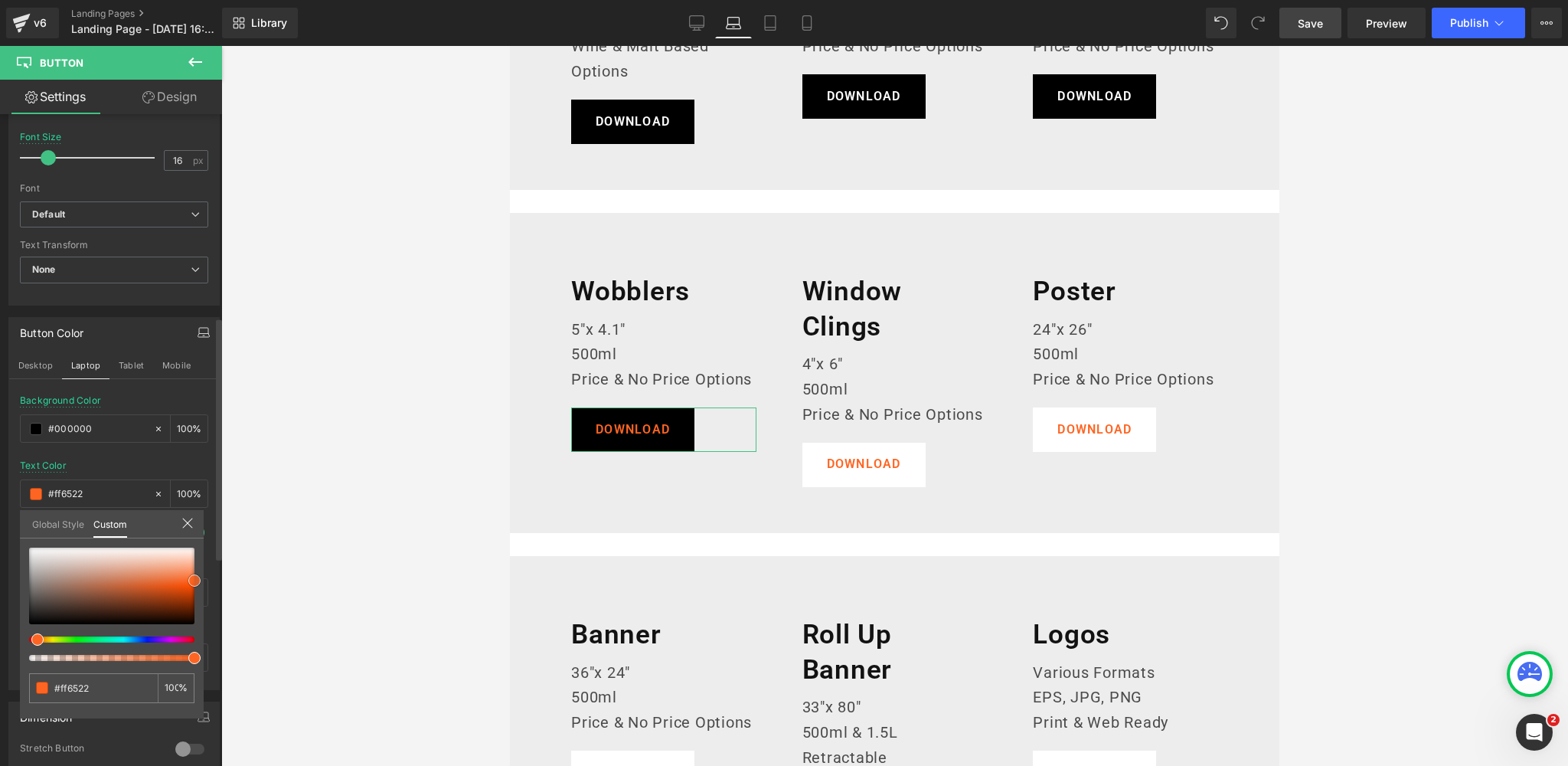
type input "#cac5c3"
type input "#ffffff"
click at [0, 521] on div "Button Color Desktop Laptop Tablet Mobile rgba(0, 0, 0, 1) Background Color #00…" at bounding box center [115, 498] width 229 height 385
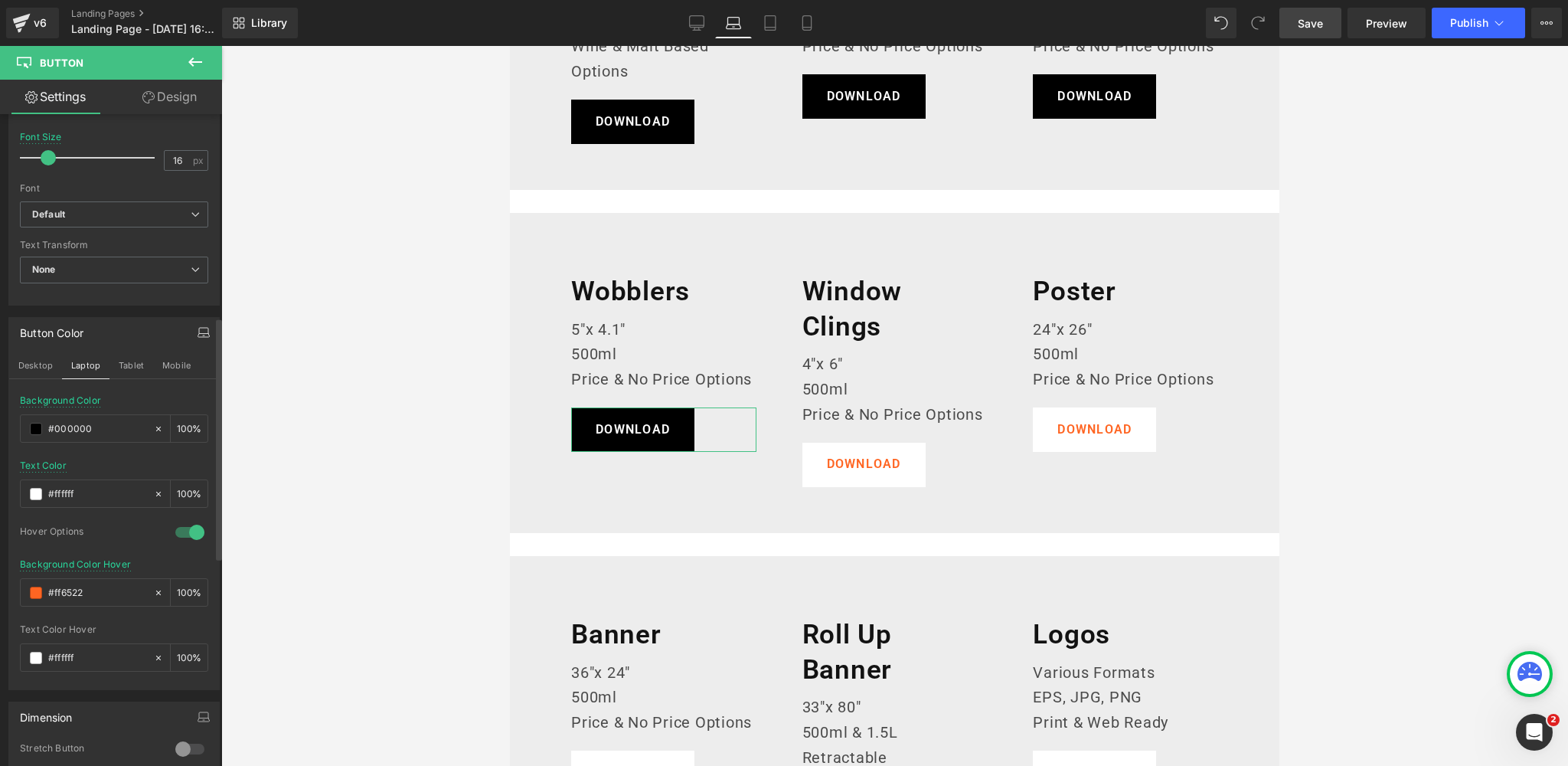
drag, startPoint x: 97, startPoint y: 587, endPoint x: 16, endPoint y: 582, distance: 81.2
click at [25, 585] on div "#ff6522" at bounding box center [86, 593] width 133 height 27
paste input "383838"
type input "#383838"
click at [128, 360] on button "Tablet" at bounding box center [132, 365] width 44 height 26
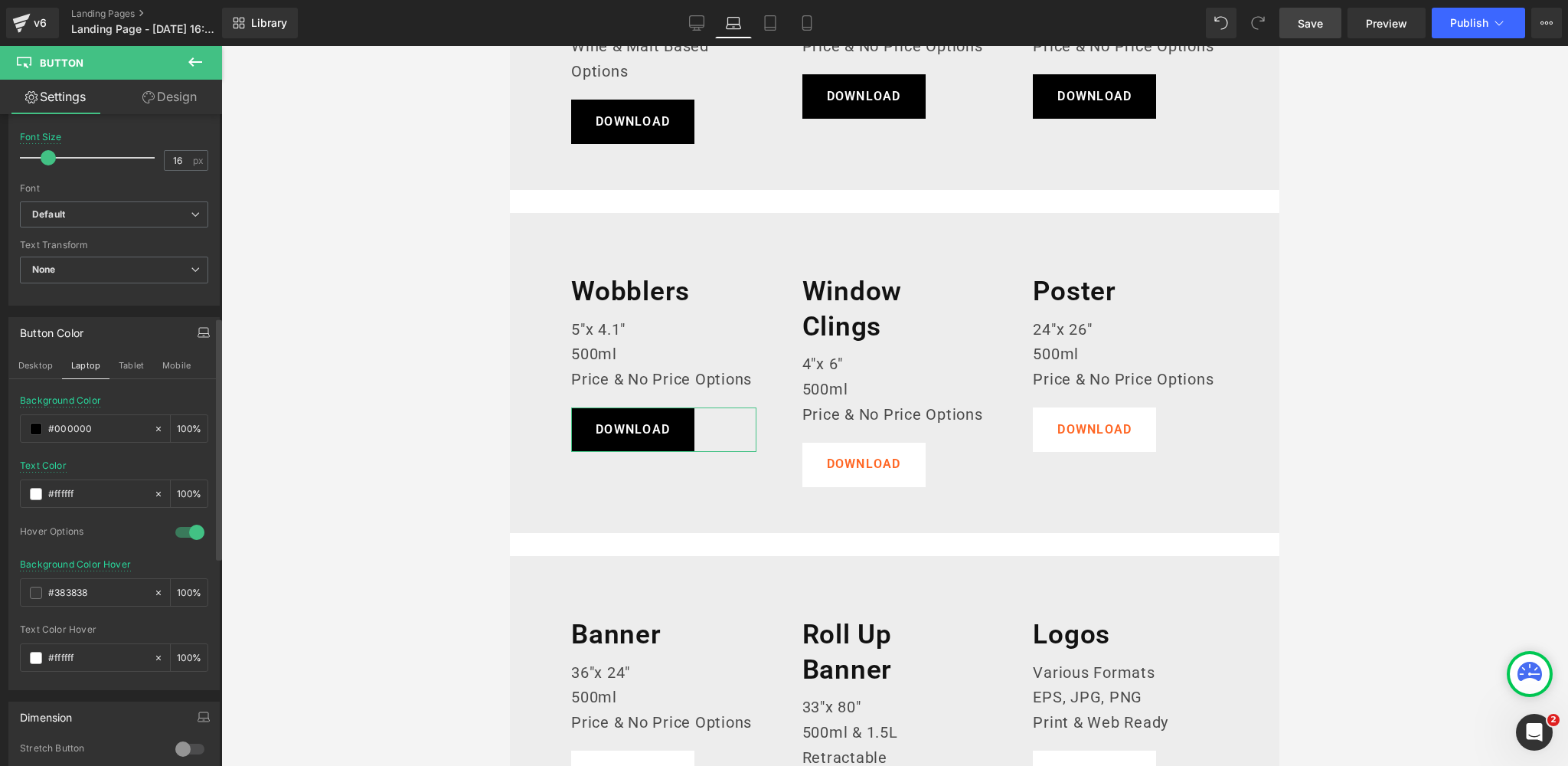
type input "14"
type input "#ffffff"
type input "100"
type input "#ff6522"
type input "100"
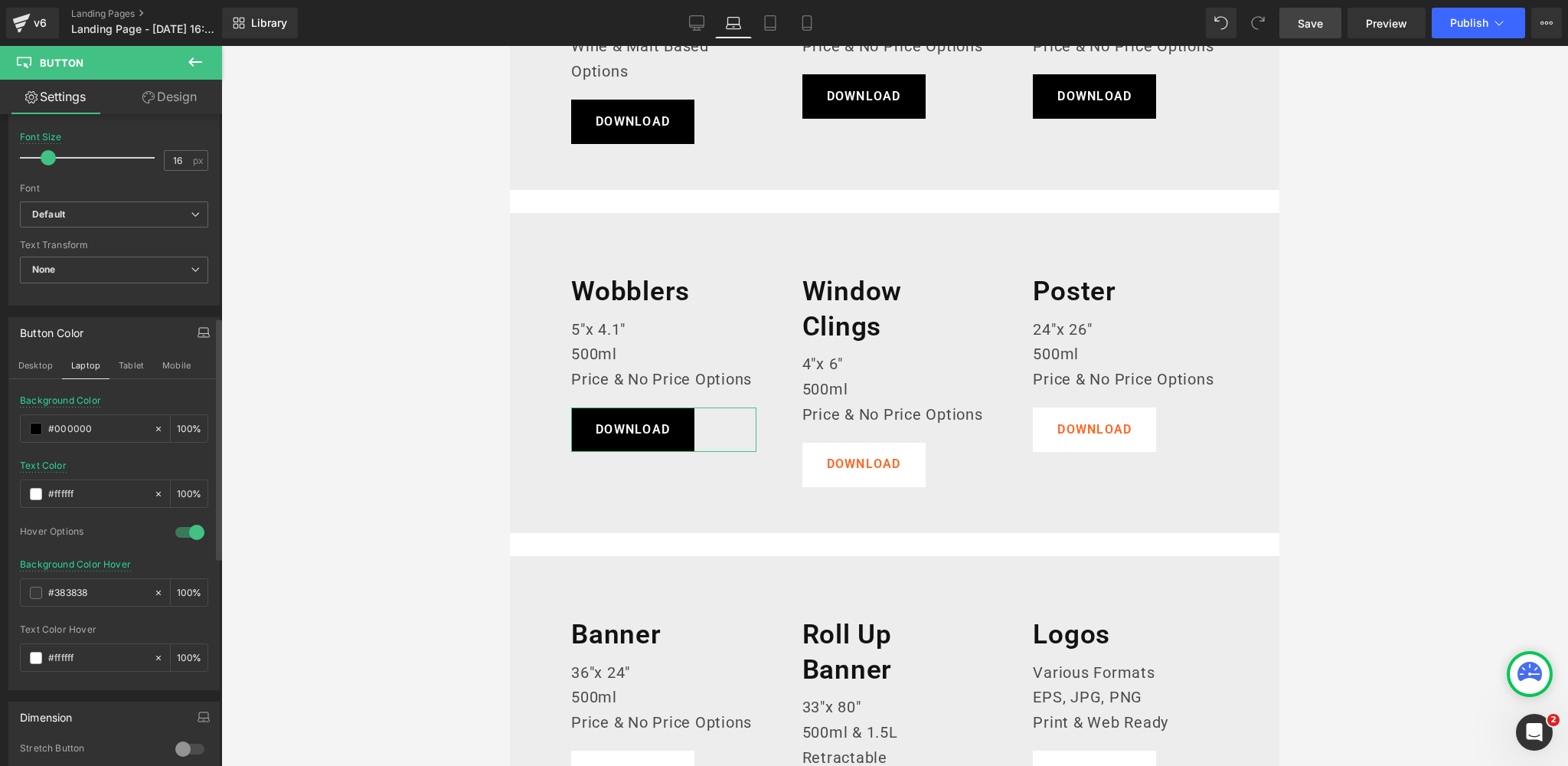
type input "#ff6522"
type input "100"
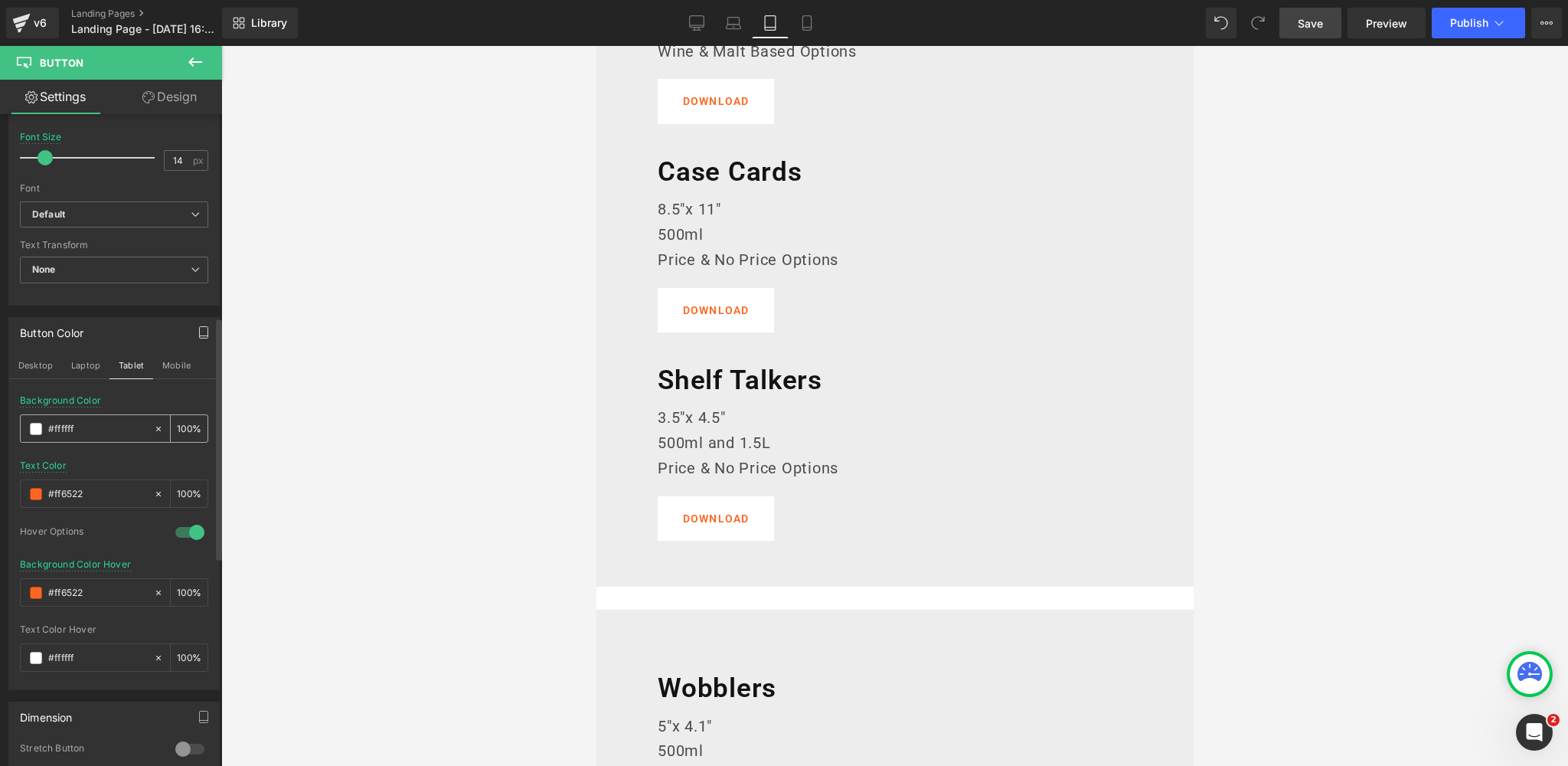
scroll to position [996, 0]
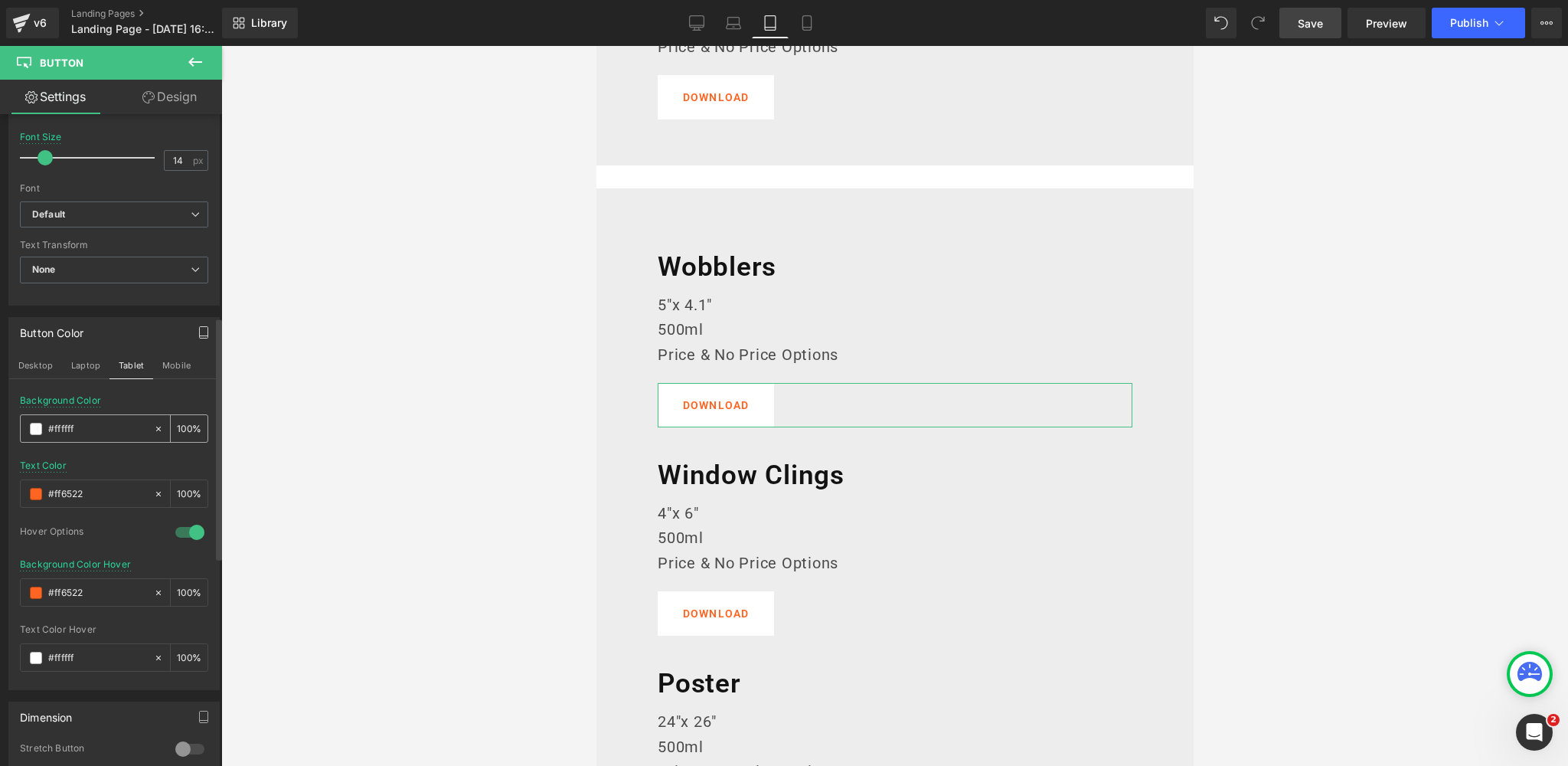
click at [36, 429] on span at bounding box center [36, 429] width 13 height 13
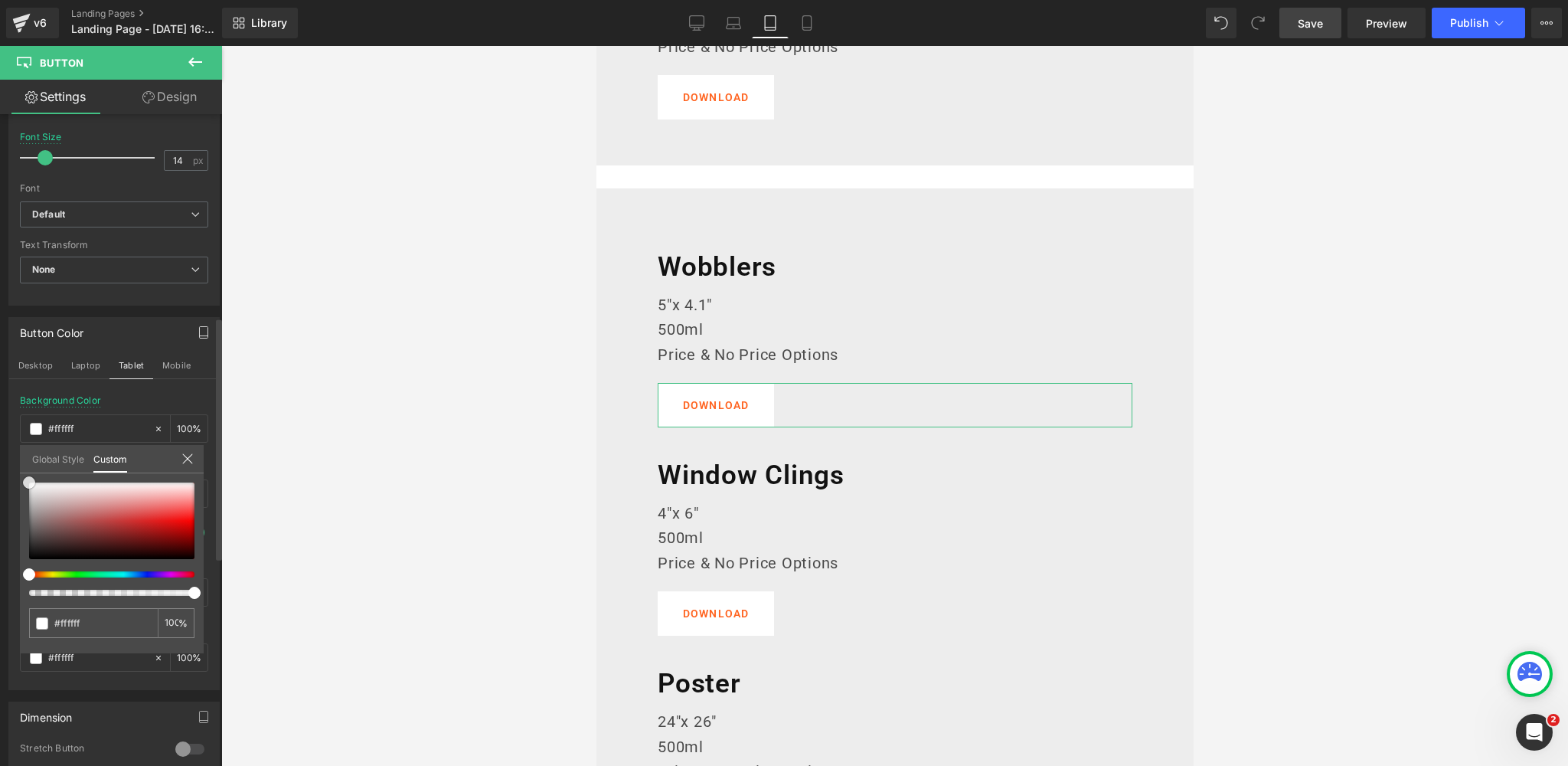
type input "#9b9b9b"
type input "#d6d6d6"
type input "#b5b5b5"
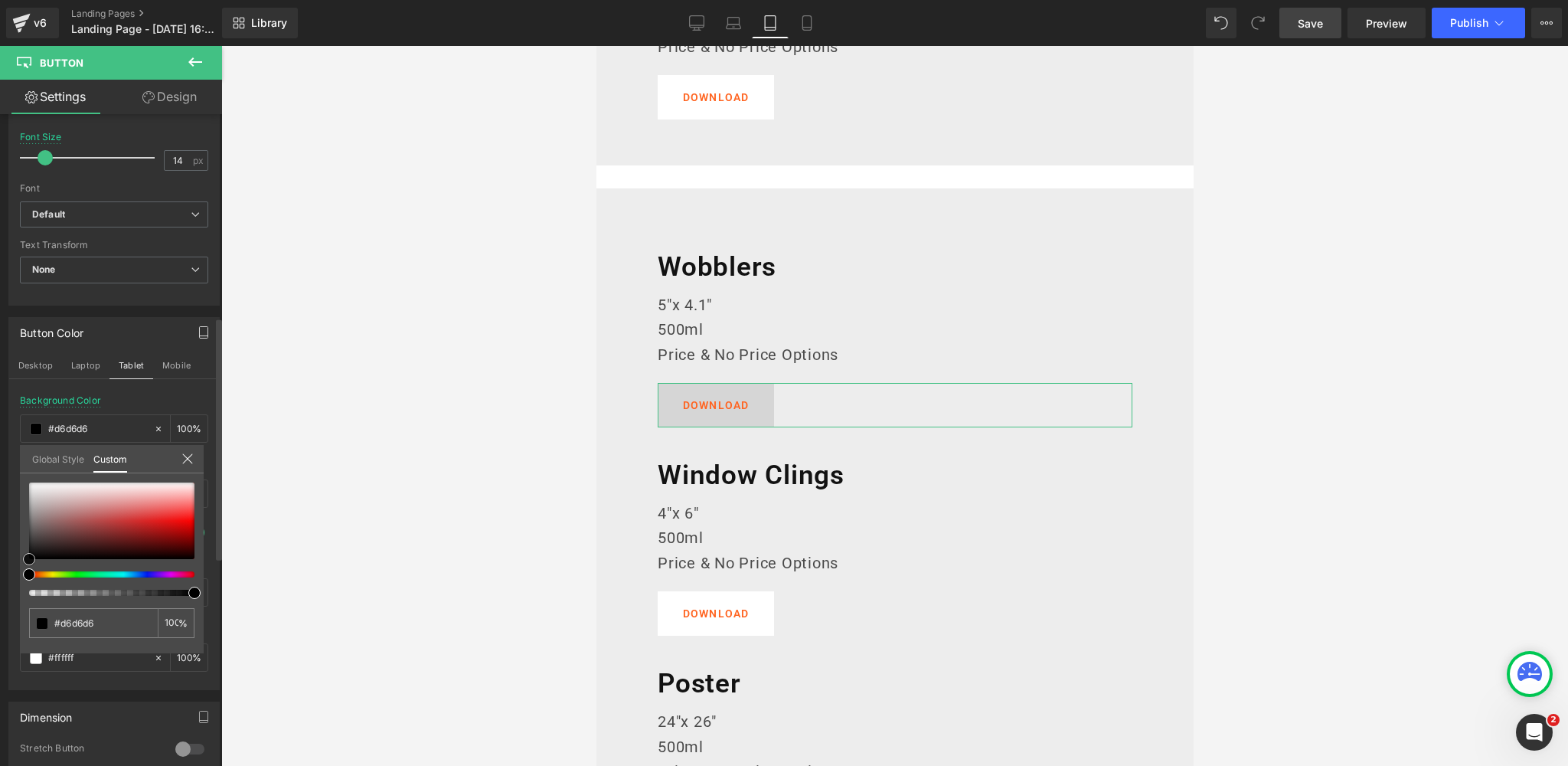
type input "#b5b5b5"
type input "#000000"
drag, startPoint x: 30, startPoint y: 512, endPoint x: 122, endPoint y: 441, distance: 116.2
click at [7, 602] on div "Button Color Desktop Laptop Tablet Mobile rgba(0, 0, 0, 1) Background Color #00…" at bounding box center [115, 498] width 229 height 385
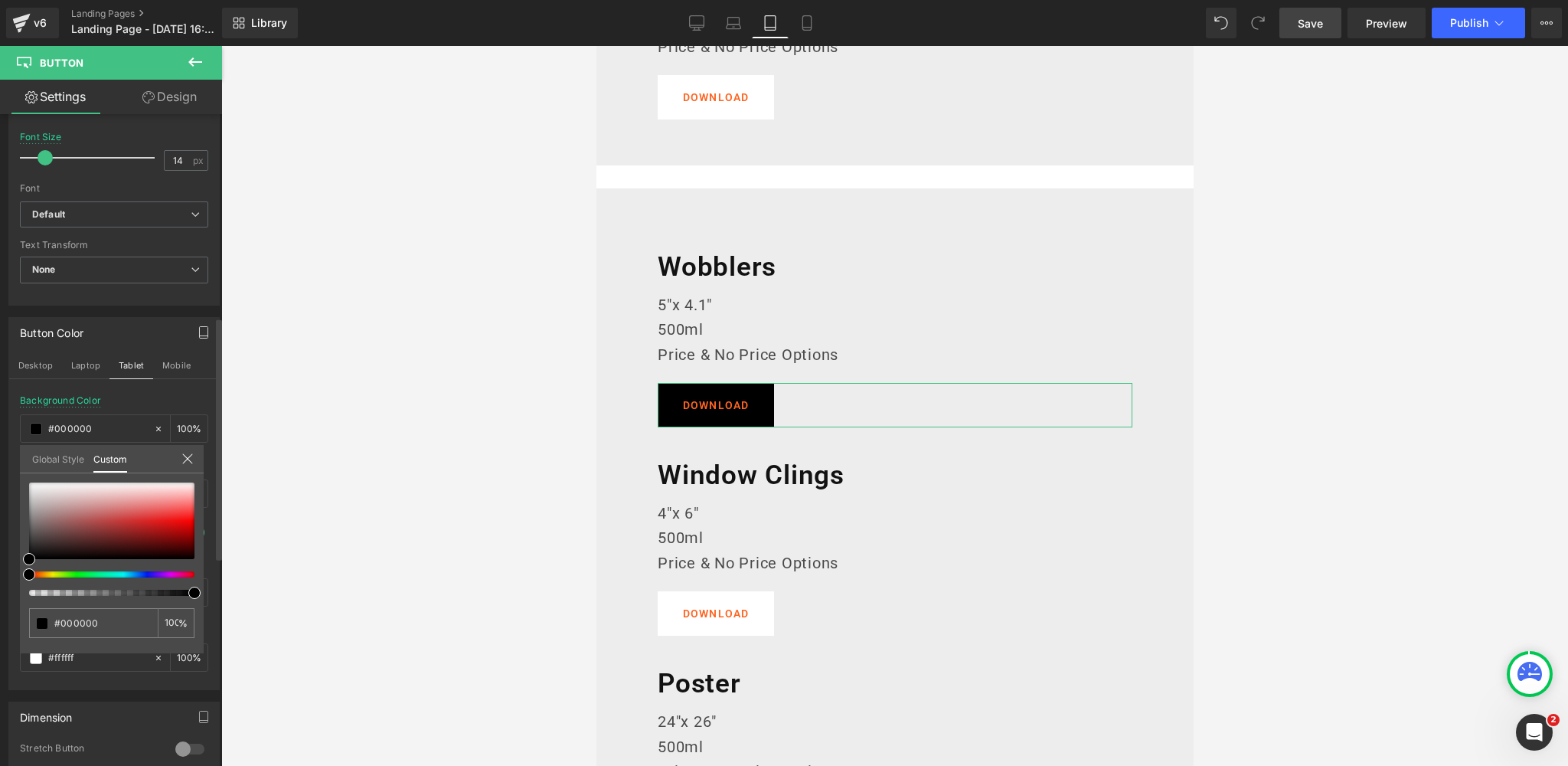
drag, startPoint x: 129, startPoint y: 405, endPoint x: 89, endPoint y: 454, distance: 63.3
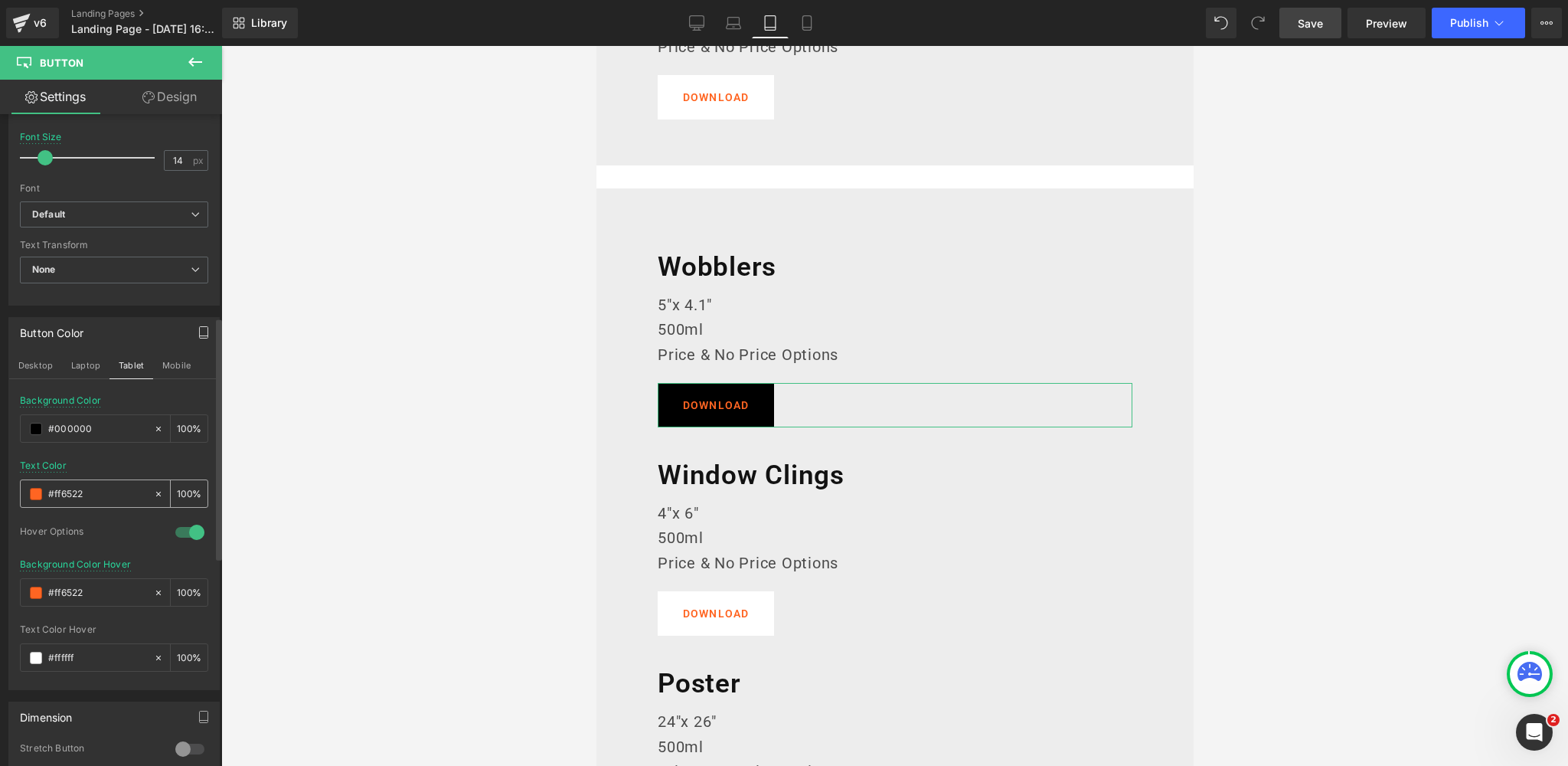
click at [37, 489] on span at bounding box center [36, 494] width 13 height 13
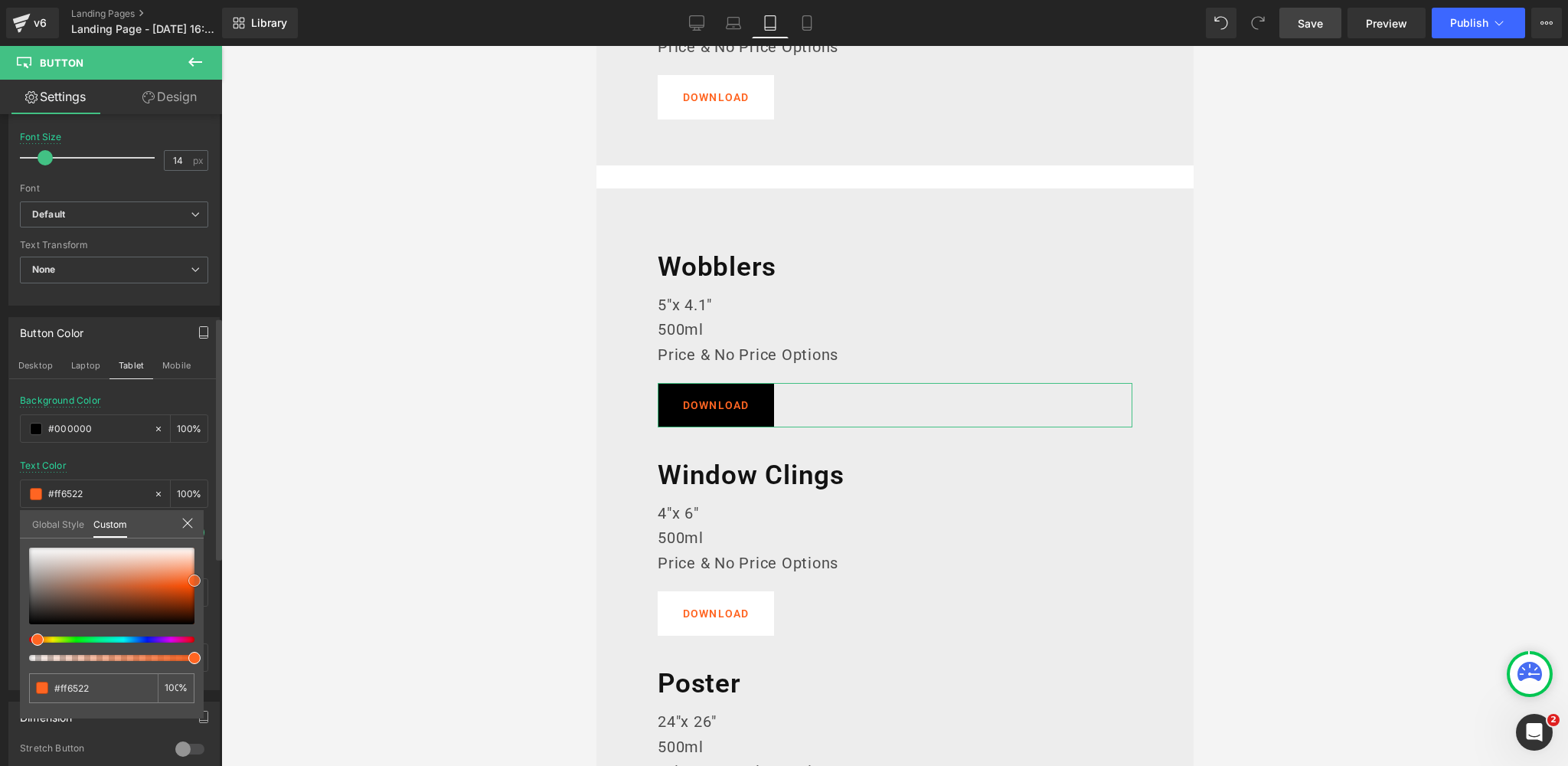
type input "#635854"
type input "#948c89"
type input "#ffffff"
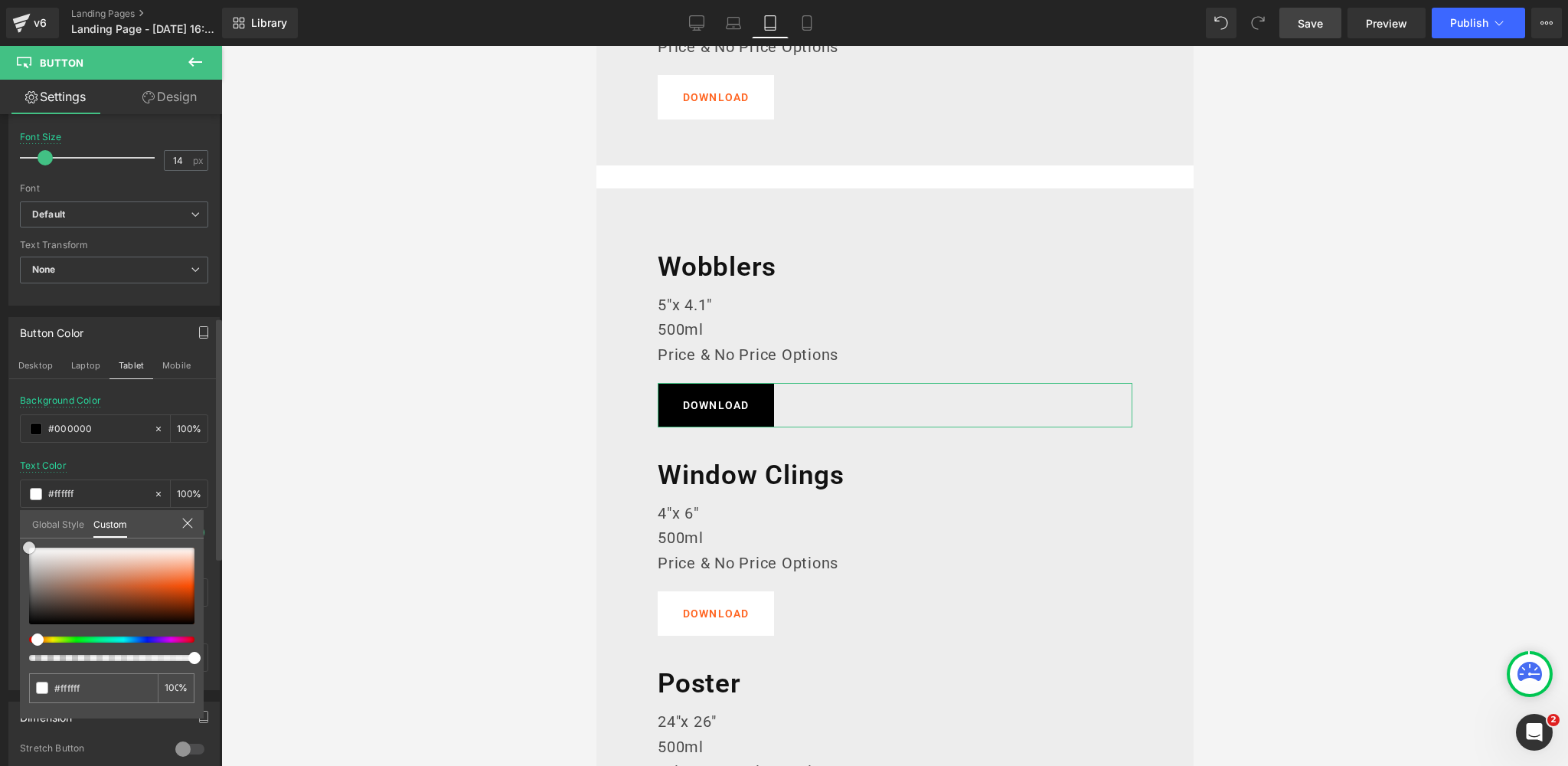
drag, startPoint x: 43, startPoint y: 596, endPoint x: 49, endPoint y: 500, distance: 96.2
click at [17, 530] on div "Button Color Desktop Laptop Tablet Mobile rgba(0, 0, 0, 1) Background Color #00…" at bounding box center [115, 498] width 229 height 385
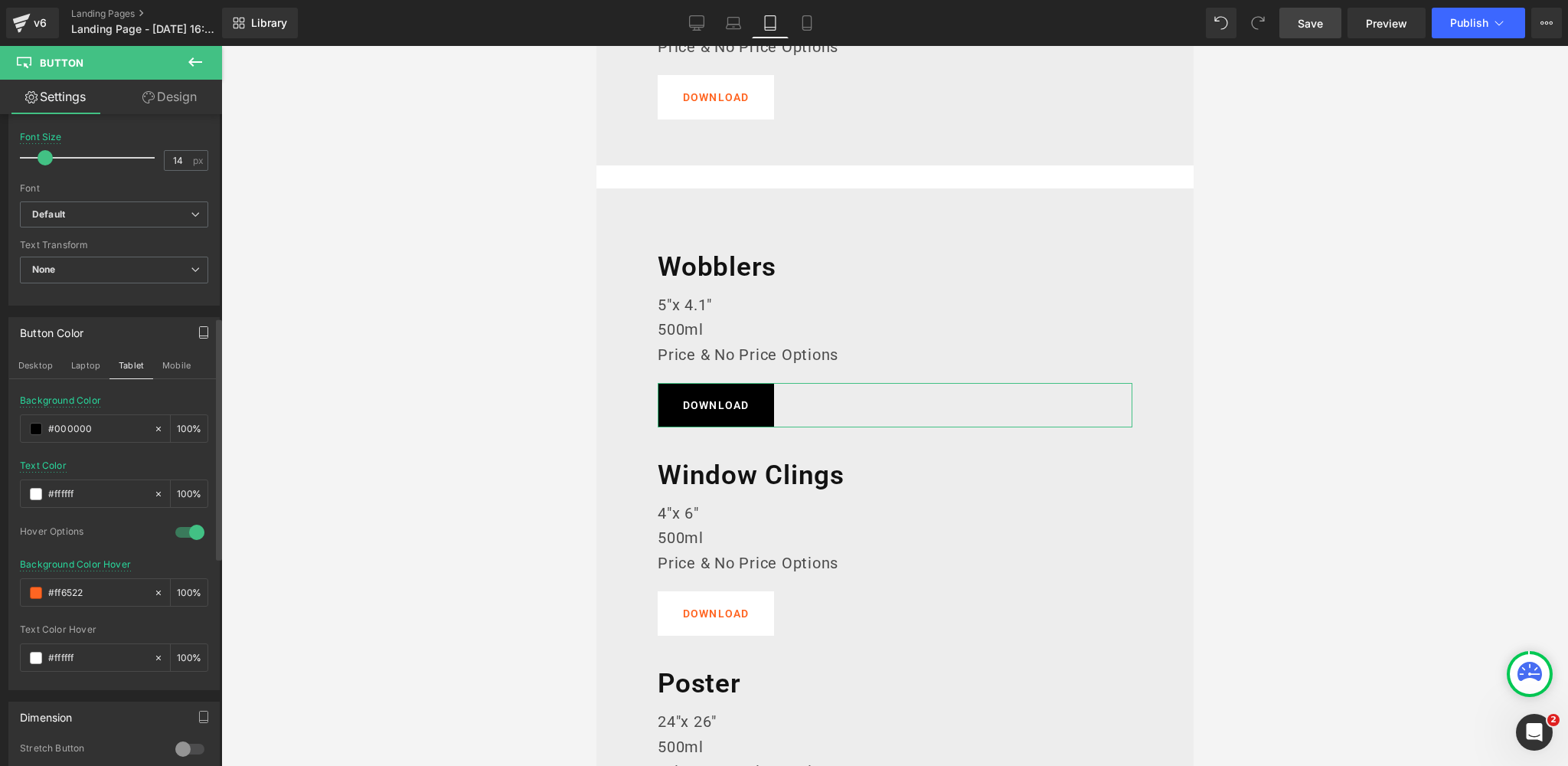
drag, startPoint x: 89, startPoint y: 454, endPoint x: 90, endPoint y: 461, distance: 7.1
drag, startPoint x: 49, startPoint y: 588, endPoint x: 7, endPoint y: 588, distance: 42.0
click at [7, 588] on div "Button Color Desktop Laptop Tablet Mobile rgba(0, 0, 0, 1) Background Color #00…" at bounding box center [115, 498] width 229 height 385
paste input "383838"
type input "#383838"
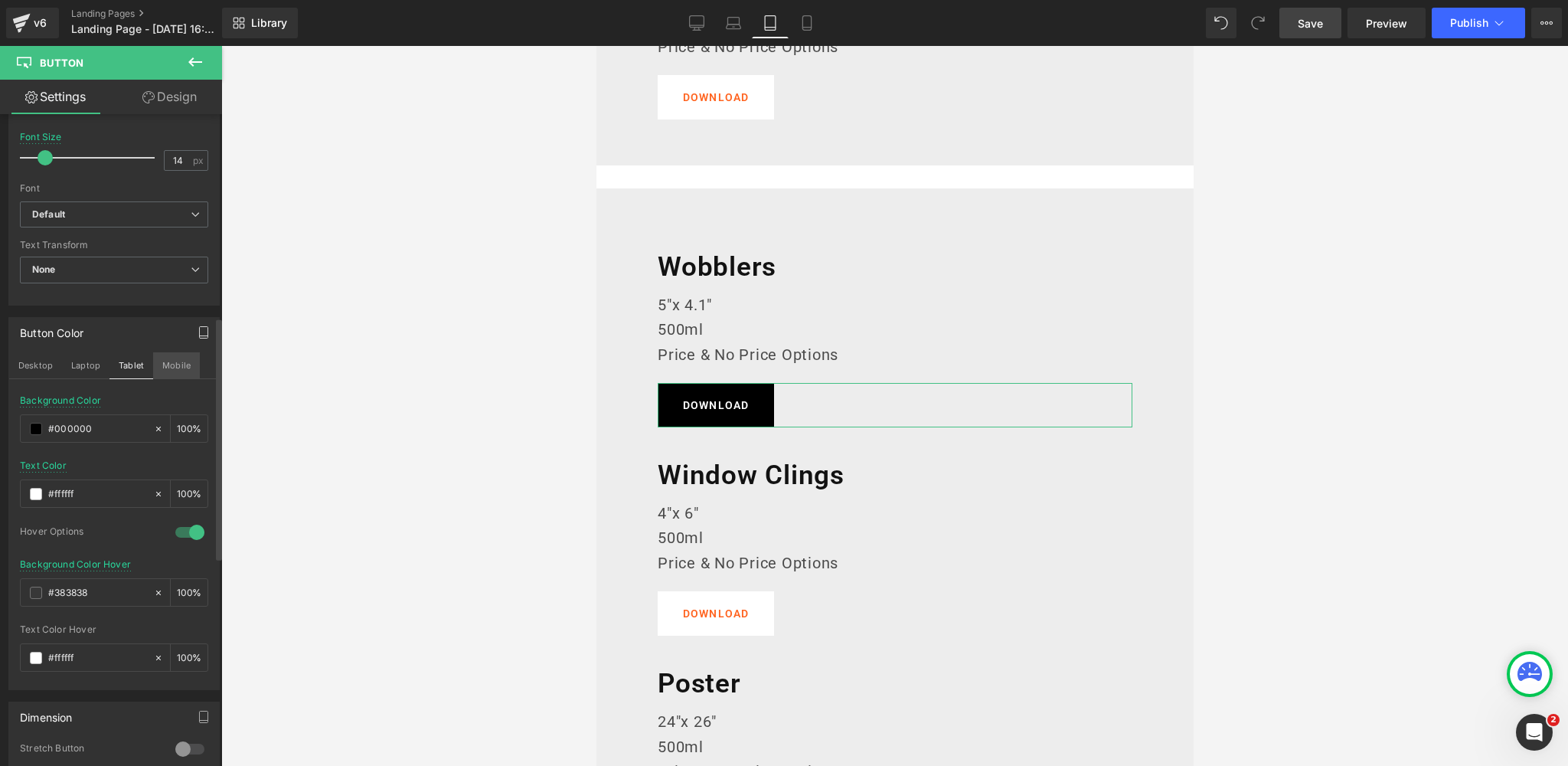
drag, startPoint x: 186, startPoint y: 352, endPoint x: 180, endPoint y: 359, distance: 9.2
click at [183, 356] on button "Mobile" at bounding box center [176, 365] width 47 height 26
type input "#ff6522"
type input "100"
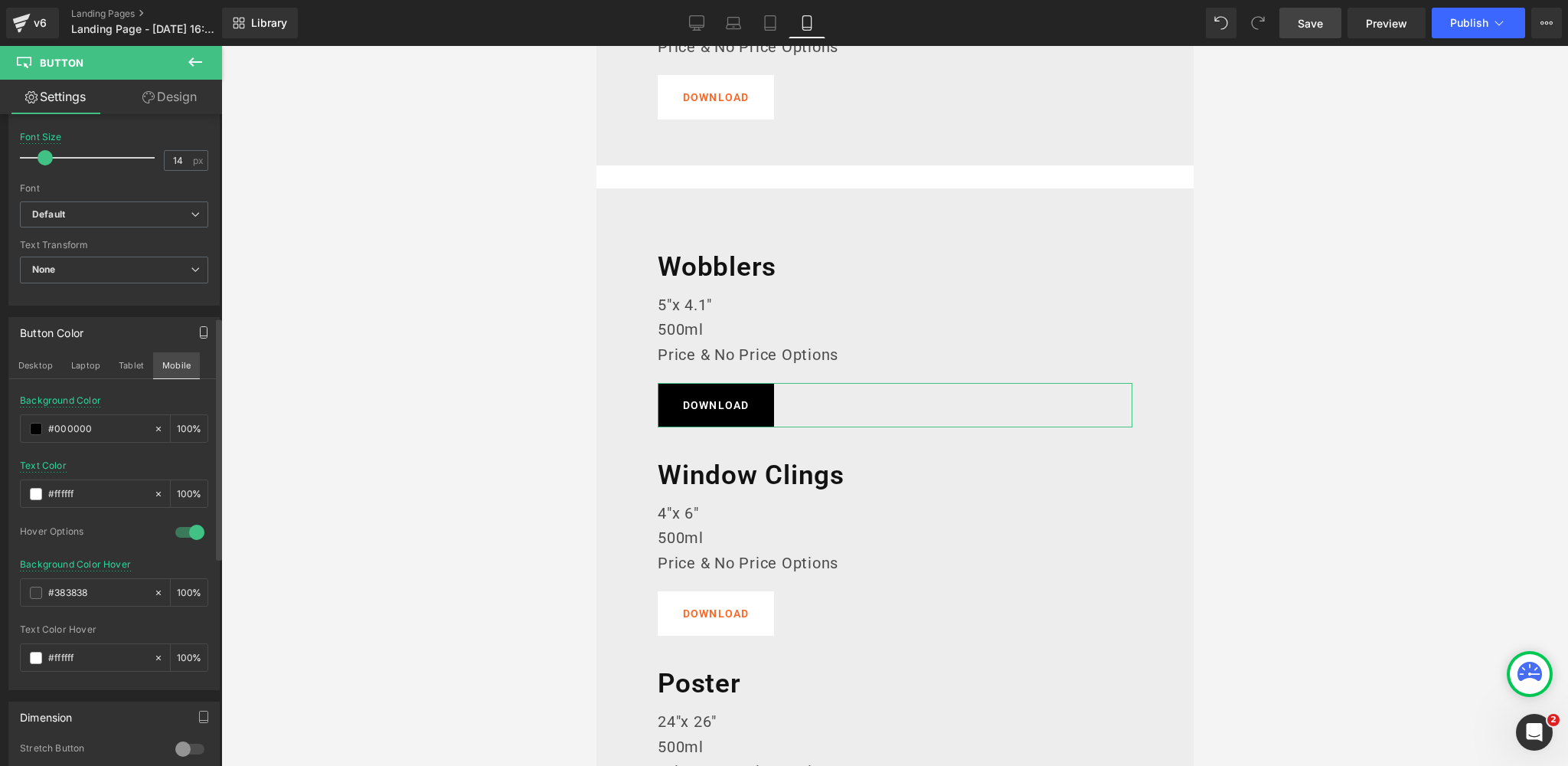
type input "#c84e1a"
type input "100"
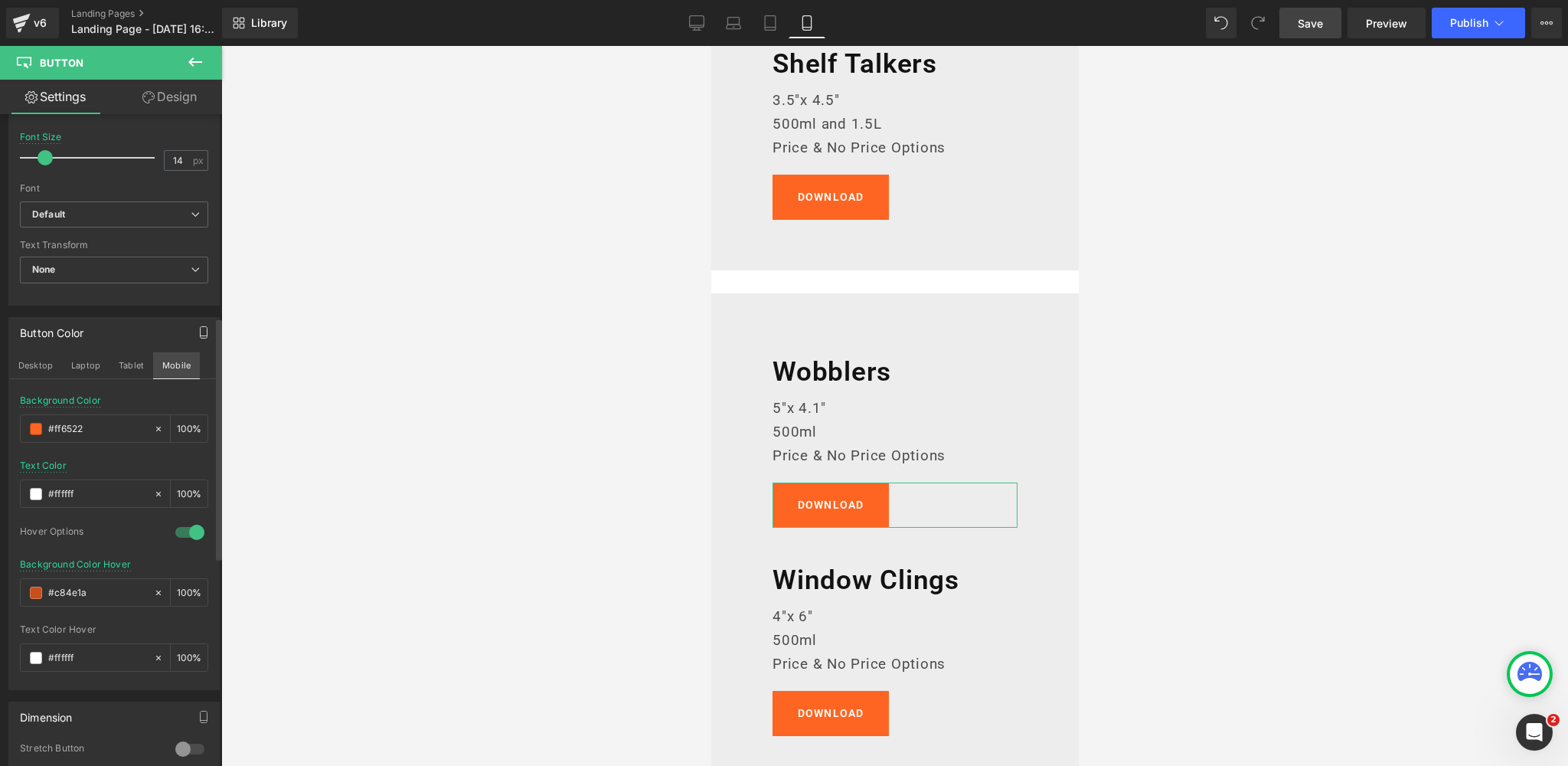
scroll to position [1087, 0]
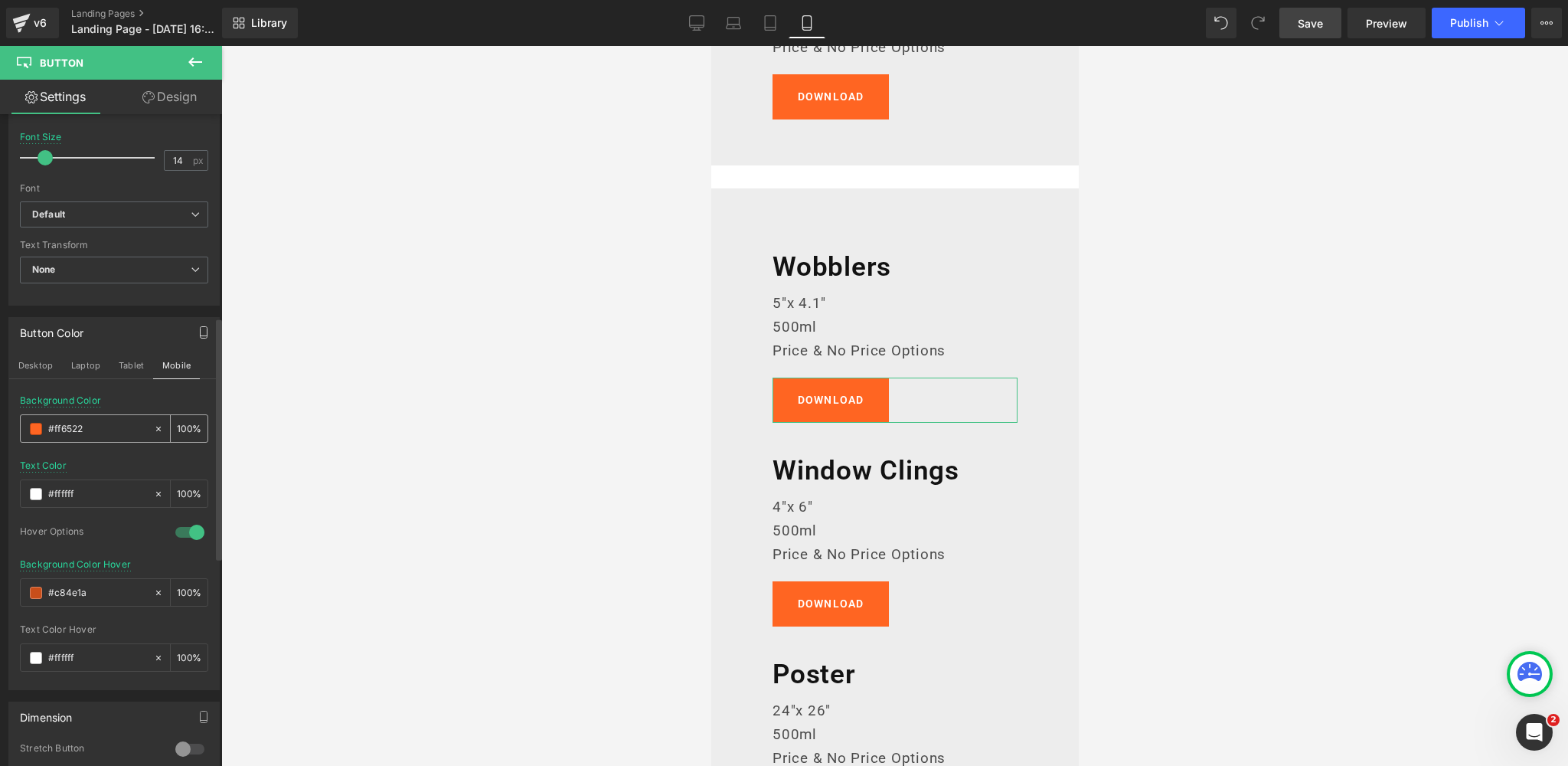
click at [32, 423] on span at bounding box center [36, 429] width 13 height 13
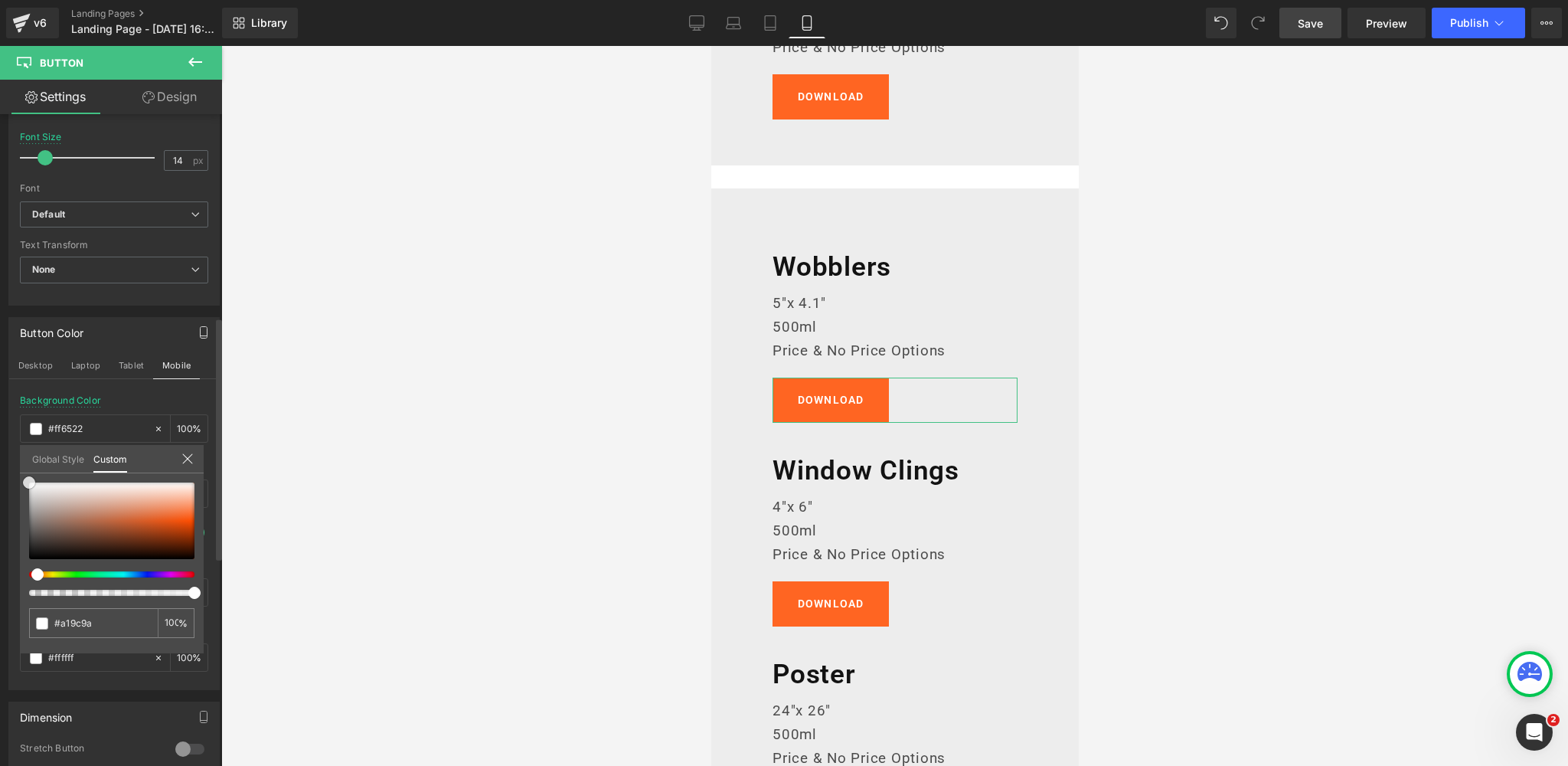
type input "#a19c9a"
type input "#f4f4f4"
type input "#ffffff"
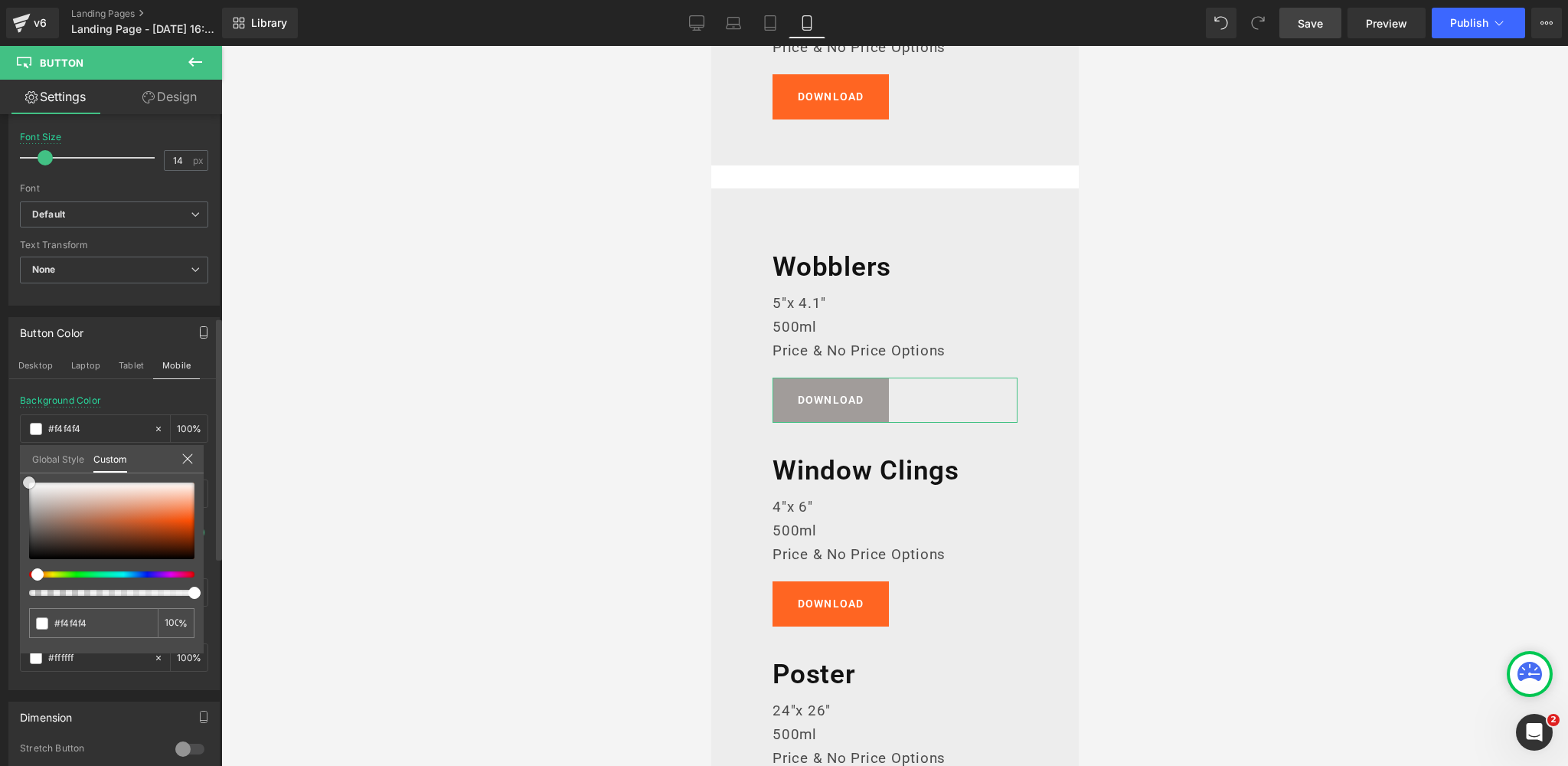
type input "#ffffff"
type input "#d8d8d8"
type input "#000000"
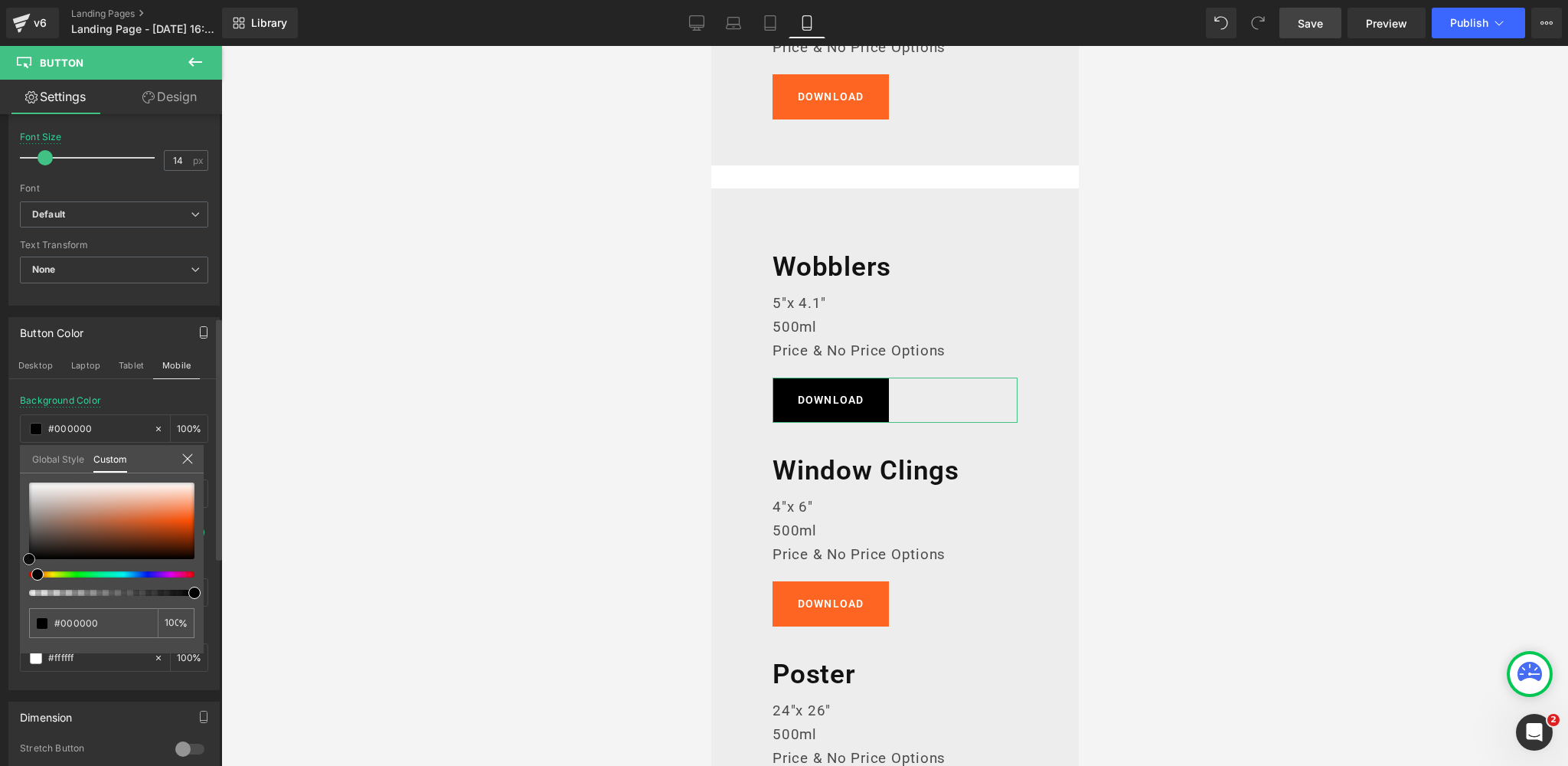
drag, startPoint x: 35, startPoint y: 502, endPoint x: 51, endPoint y: 523, distance: 26.4
click at [0, 596] on div "Button Color Desktop Laptop Tablet Mobile rgba(0, 0, 0, 1) Background Color #00…" at bounding box center [115, 498] width 229 height 385
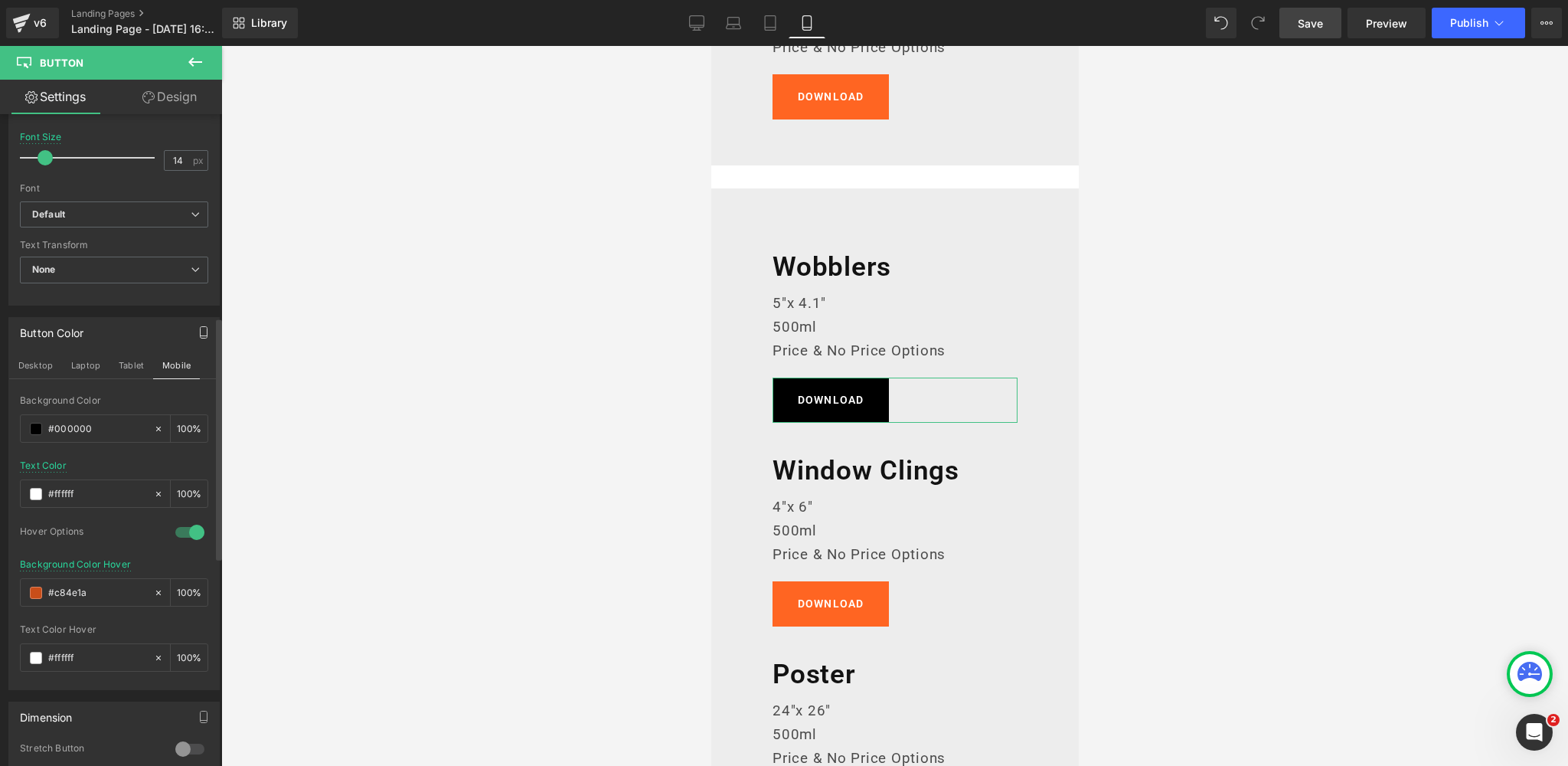
drag, startPoint x: 142, startPoint y: 389, endPoint x: 107, endPoint y: 453, distance: 72.9
drag, startPoint x: 104, startPoint y: 586, endPoint x: 31, endPoint y: 588, distance: 73.0
click at [33, 587] on div "#c84e1a" at bounding box center [86, 593] width 133 height 27
paste input "383838"
type input "#383838"
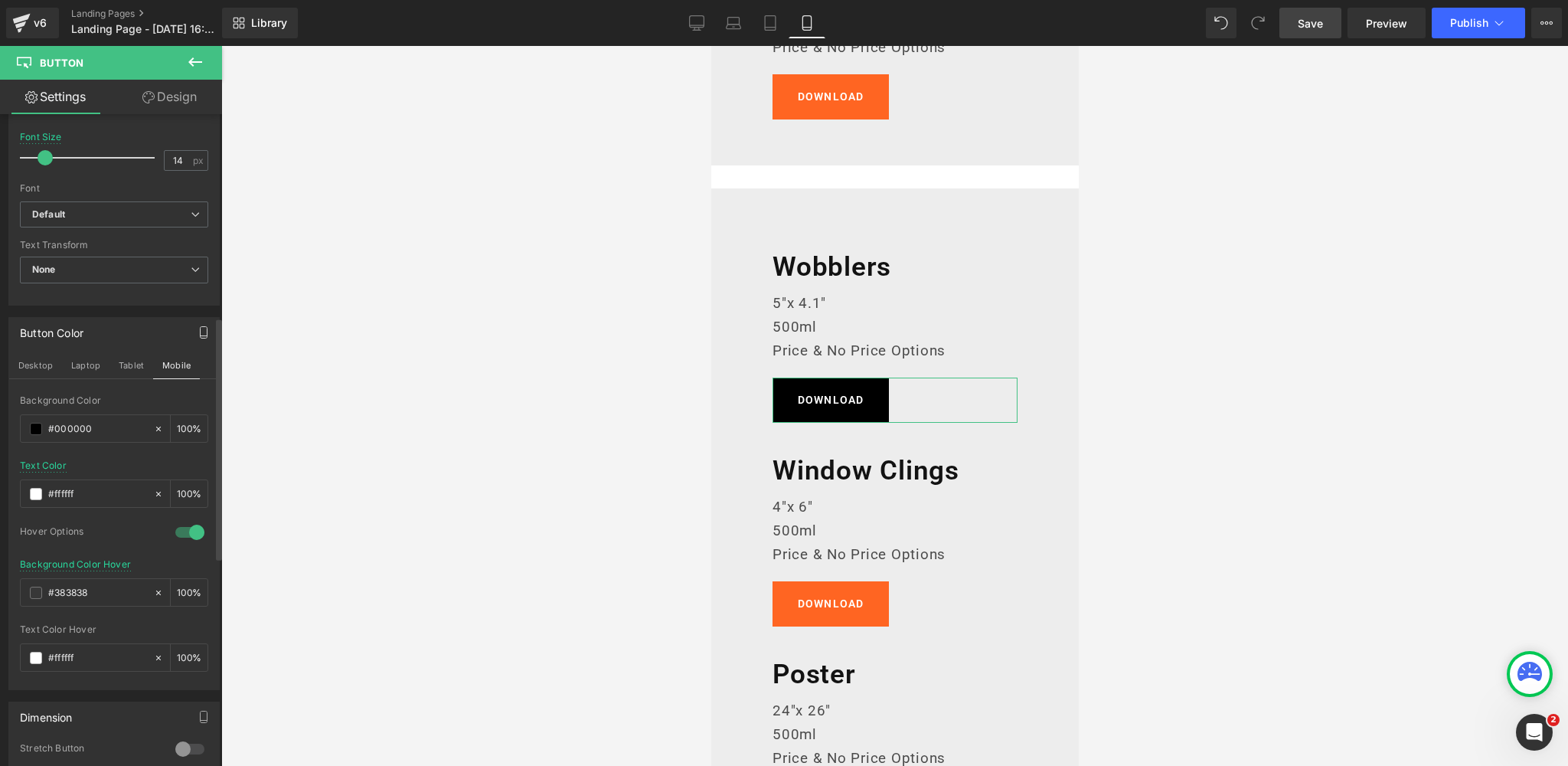
click at [114, 451] on div at bounding box center [114, 455] width 188 height 10
click at [77, 363] on button "Laptop" at bounding box center [85, 365] width 48 height 26
type input "16"
type input "100"
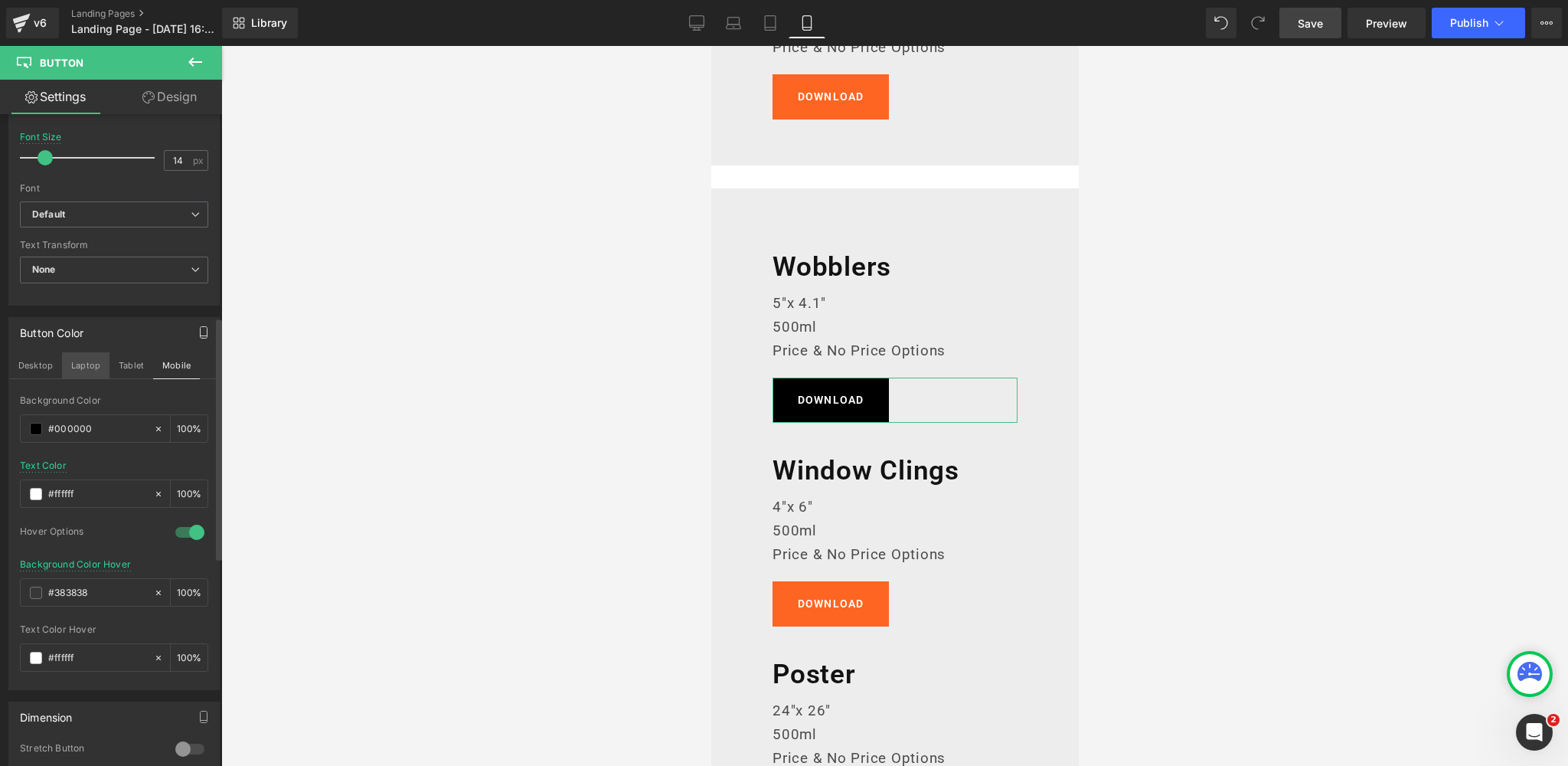
type input "100"
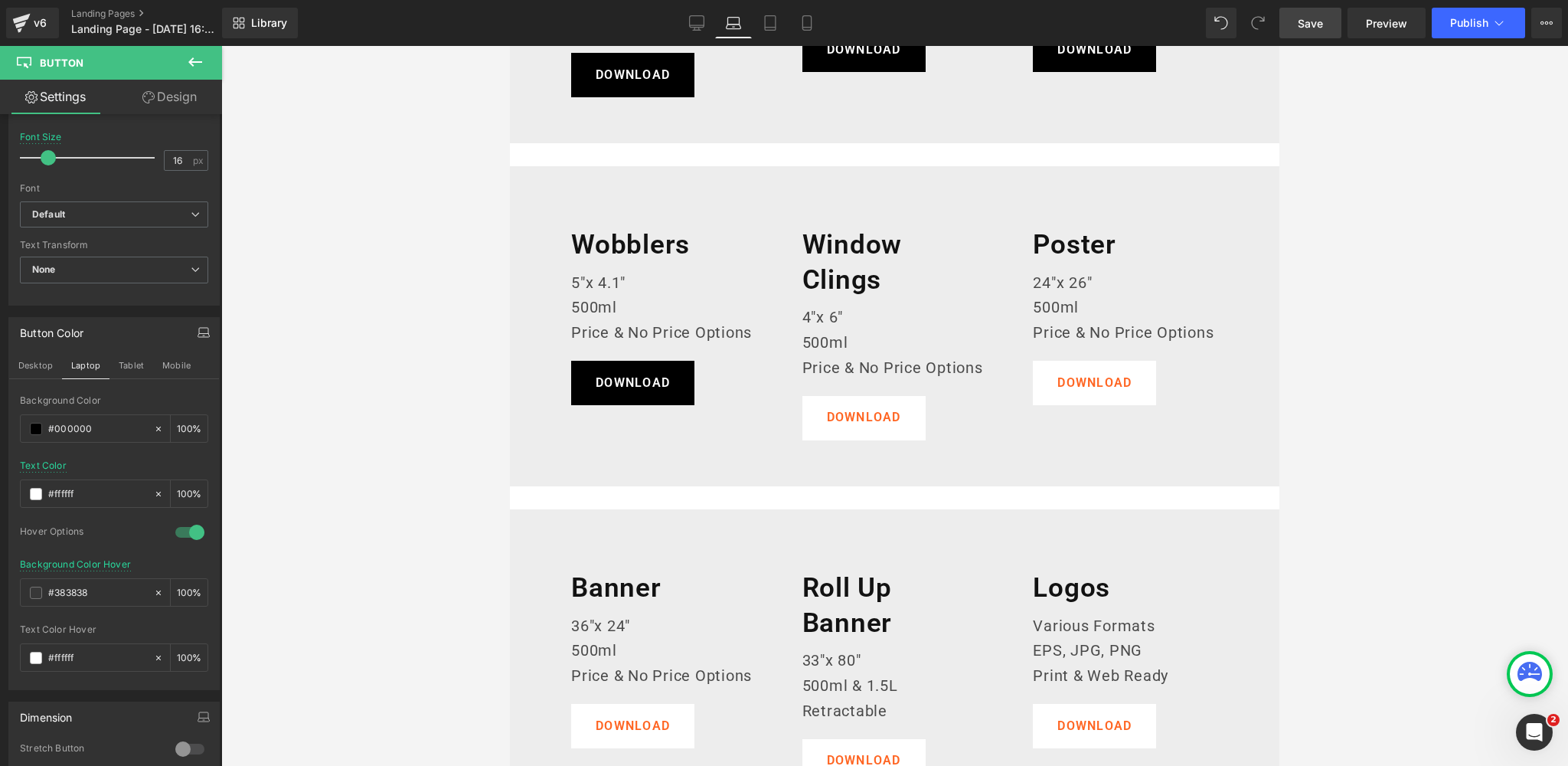
click at [860, 421] on body "Skip to content Our Cocktails Our Cocktails 500ml Cocktails 1.5L Cocktails Our …" at bounding box center [894, 405] width 769 height 1961
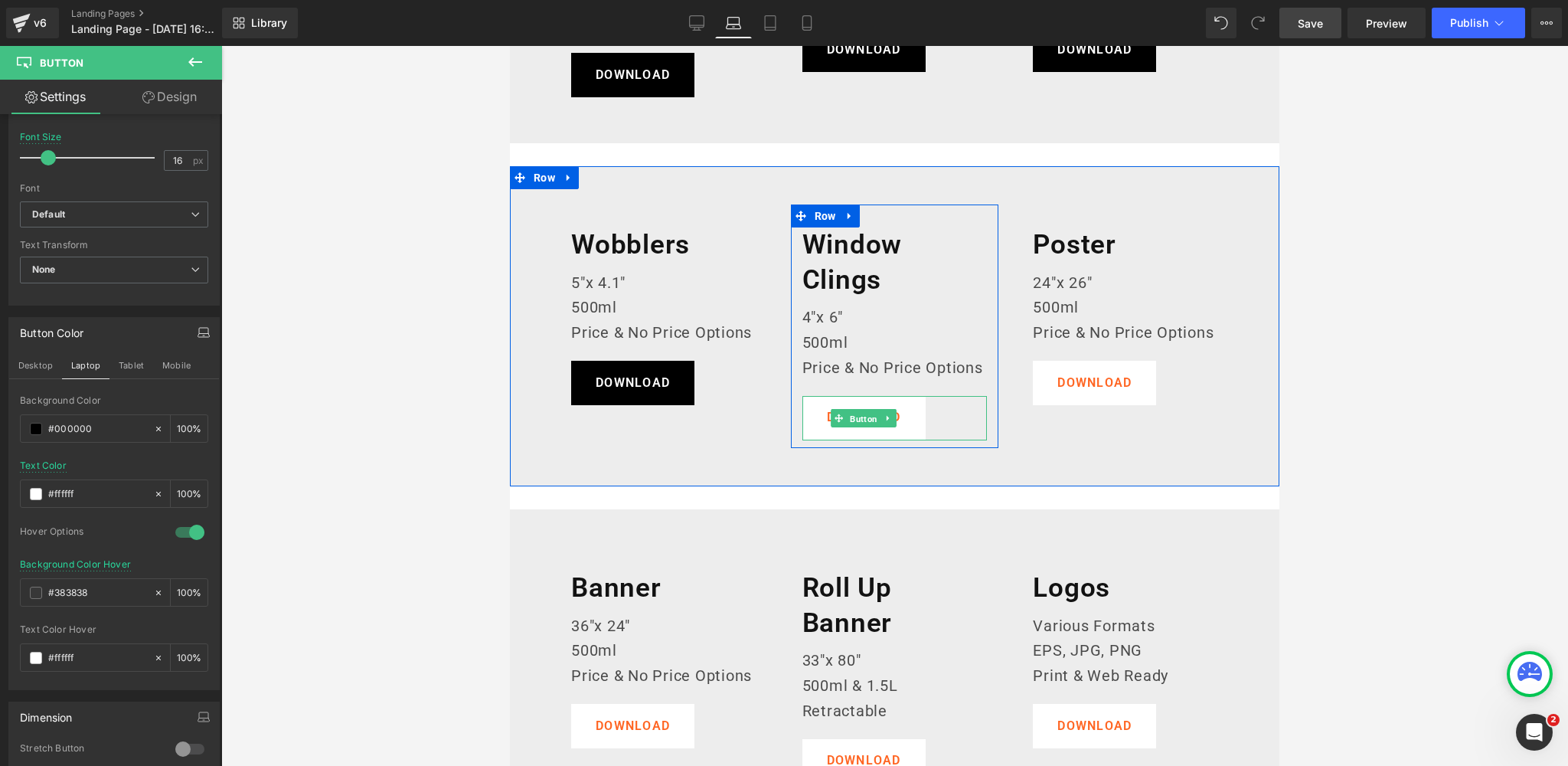
drag, startPoint x: 860, startPoint y: 421, endPoint x: 753, endPoint y: 424, distance: 107.0
click at [860, 421] on span "Button" at bounding box center [863, 418] width 34 height 18
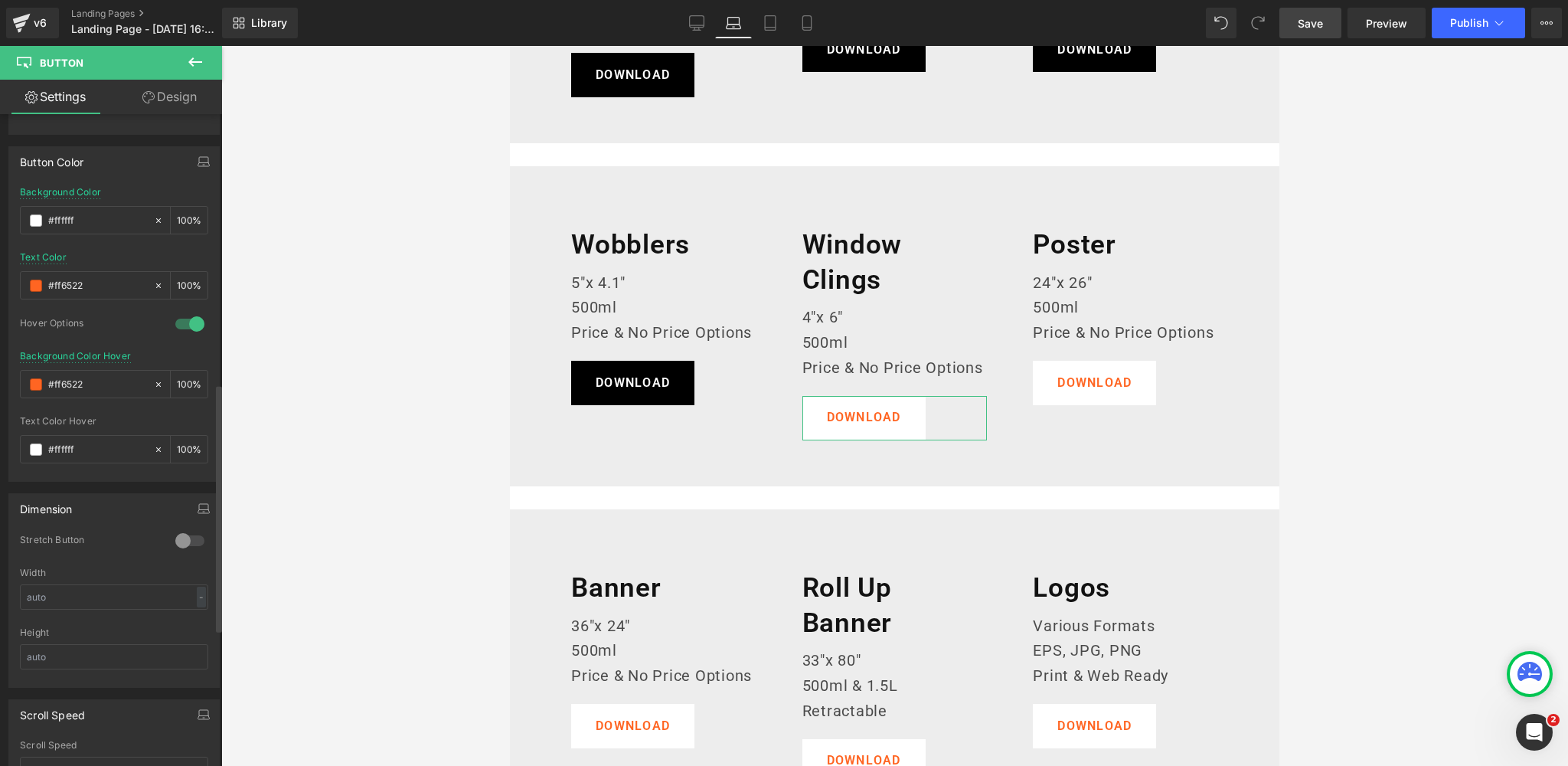
scroll to position [569, 0]
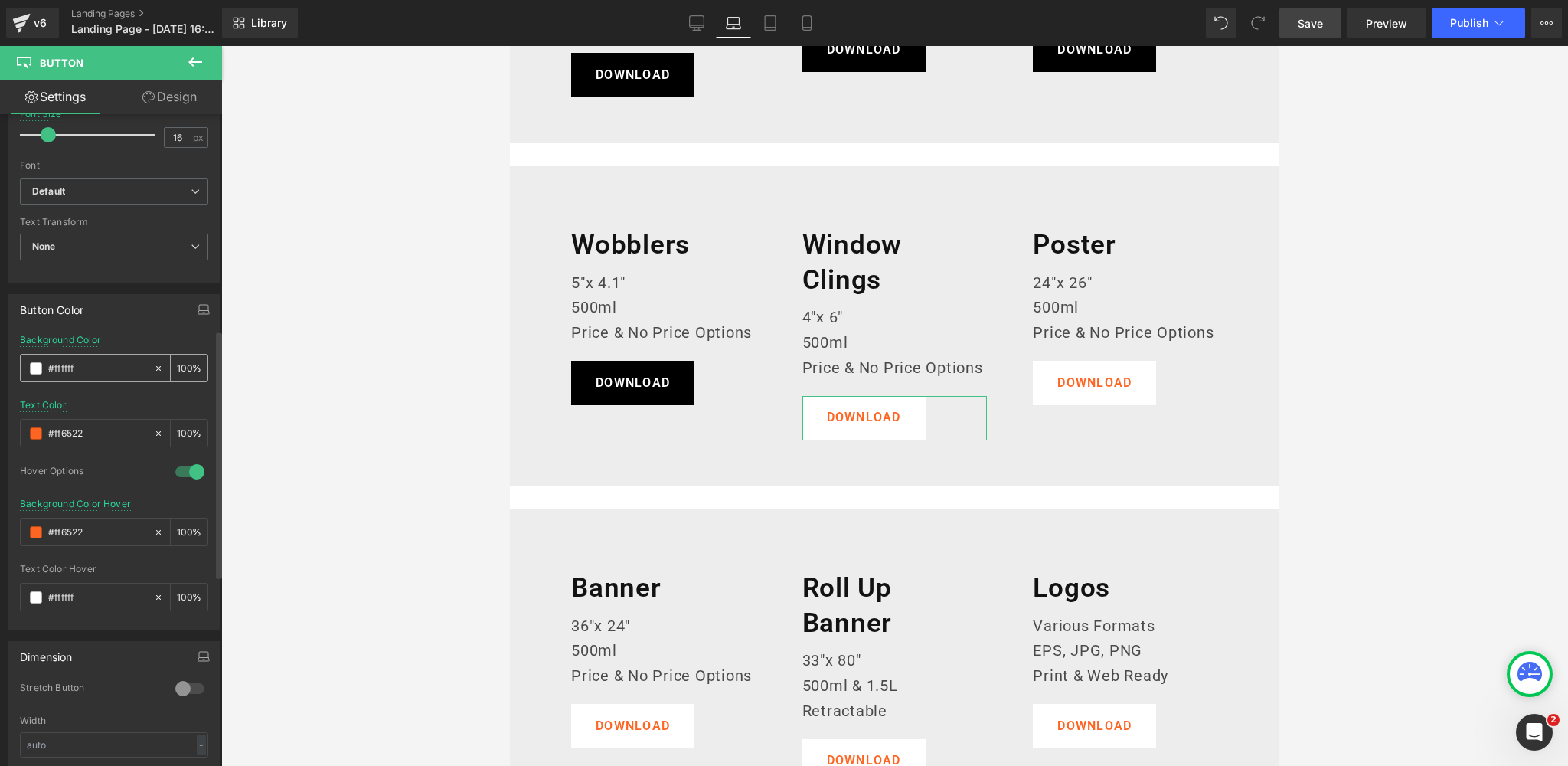
click at [35, 366] on span at bounding box center [36, 369] width 13 height 13
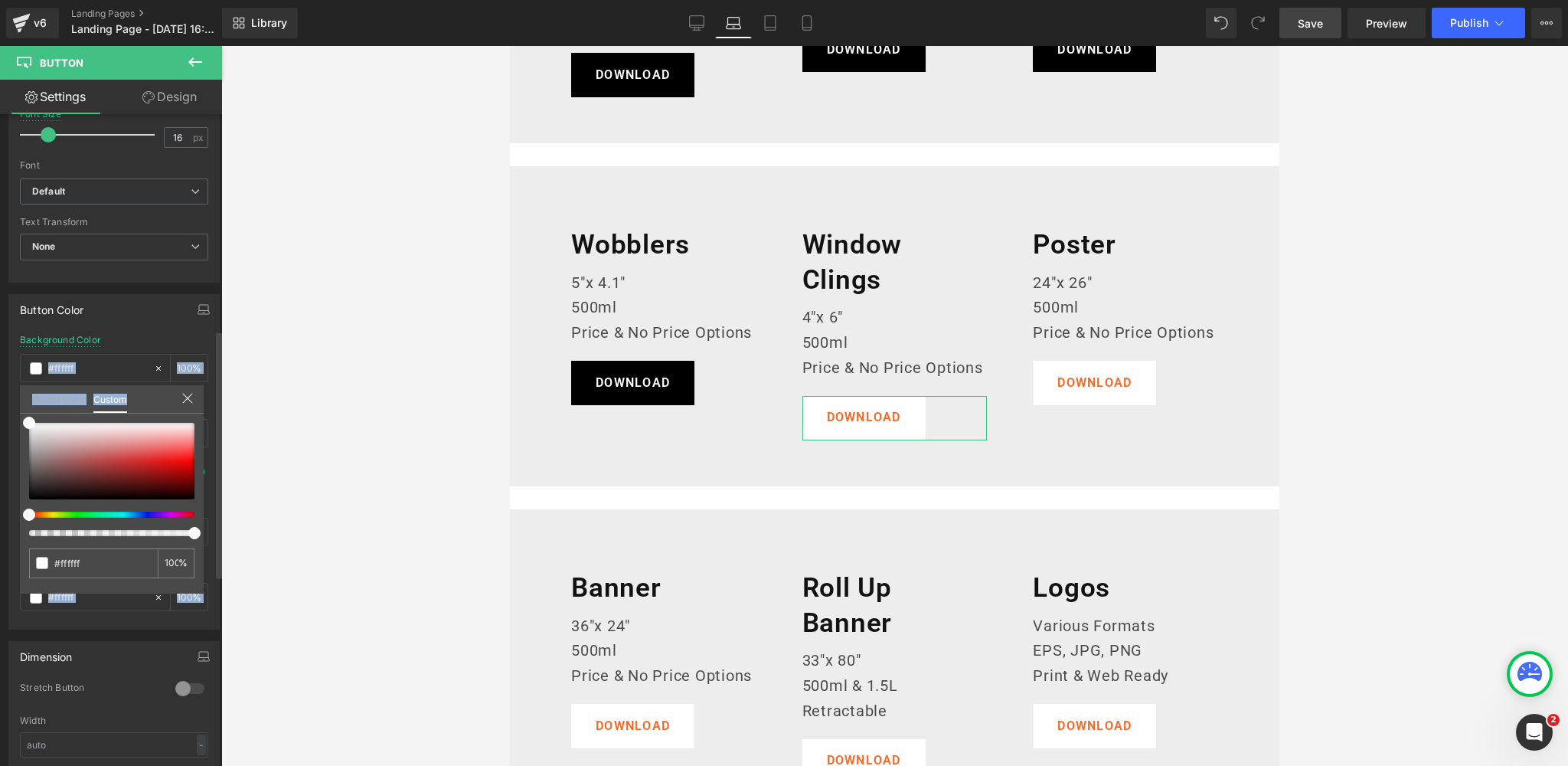
drag, startPoint x: 22, startPoint y: 435, endPoint x: 38, endPoint y: 438, distance: 16.3
click at [7, 521] on div "Button Color rgba(255, 255, 255, 1) Background Color #ffffff 100 % rgb(255, 101…" at bounding box center [115, 456] width 229 height 347
type input "#fcfcfc"
type input "#000000"
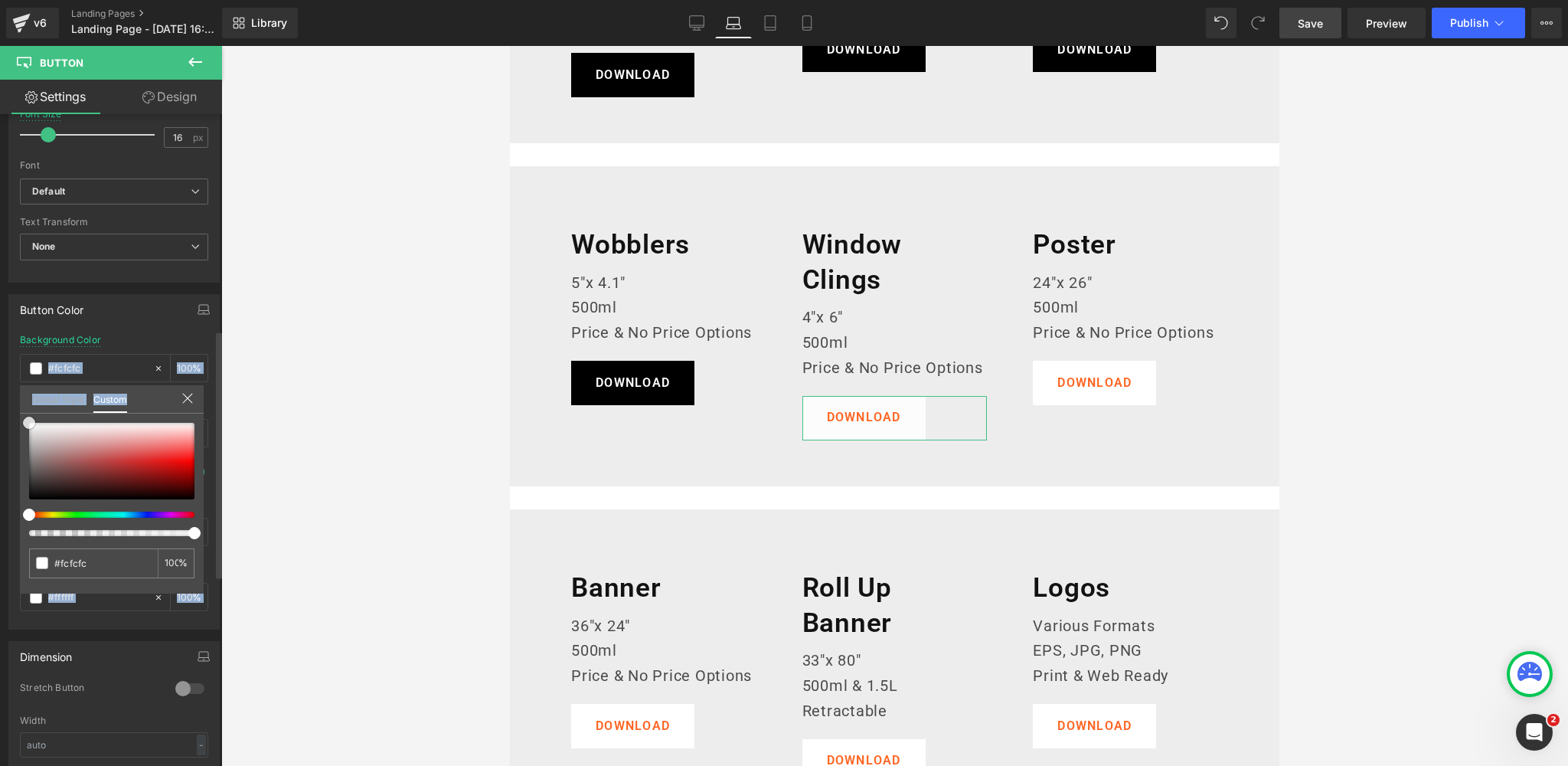
type input "#000000"
drag, startPoint x: 25, startPoint y: 468, endPoint x: 72, endPoint y: 389, distance: 91.9
click at [0, 531] on div "Button Color rgba(0, 0, 0, 1) Background Color #000000 100 % rgb(255, 101, 34) …" at bounding box center [115, 456] width 229 height 347
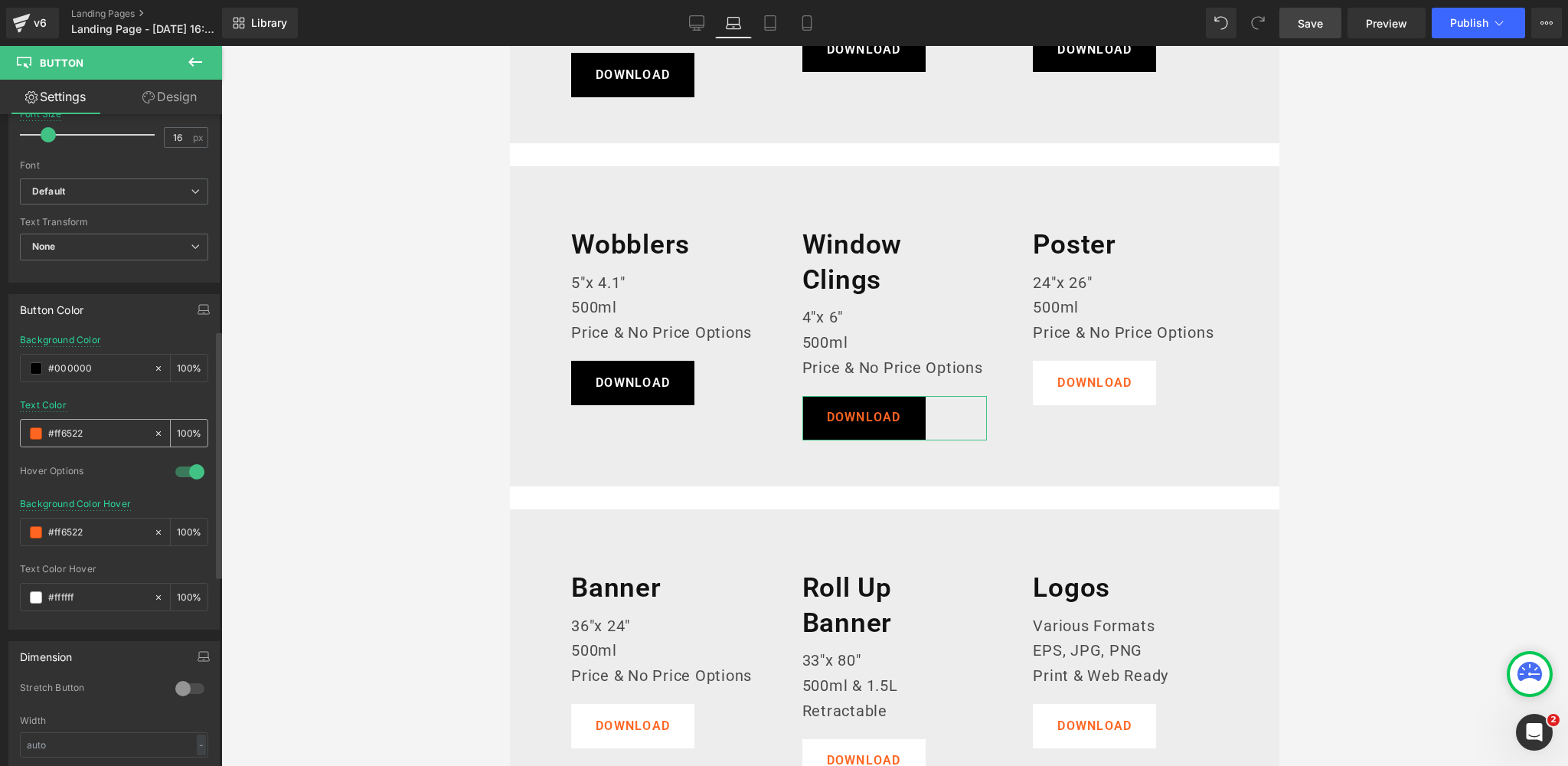
click at [34, 429] on span at bounding box center [36, 434] width 13 height 13
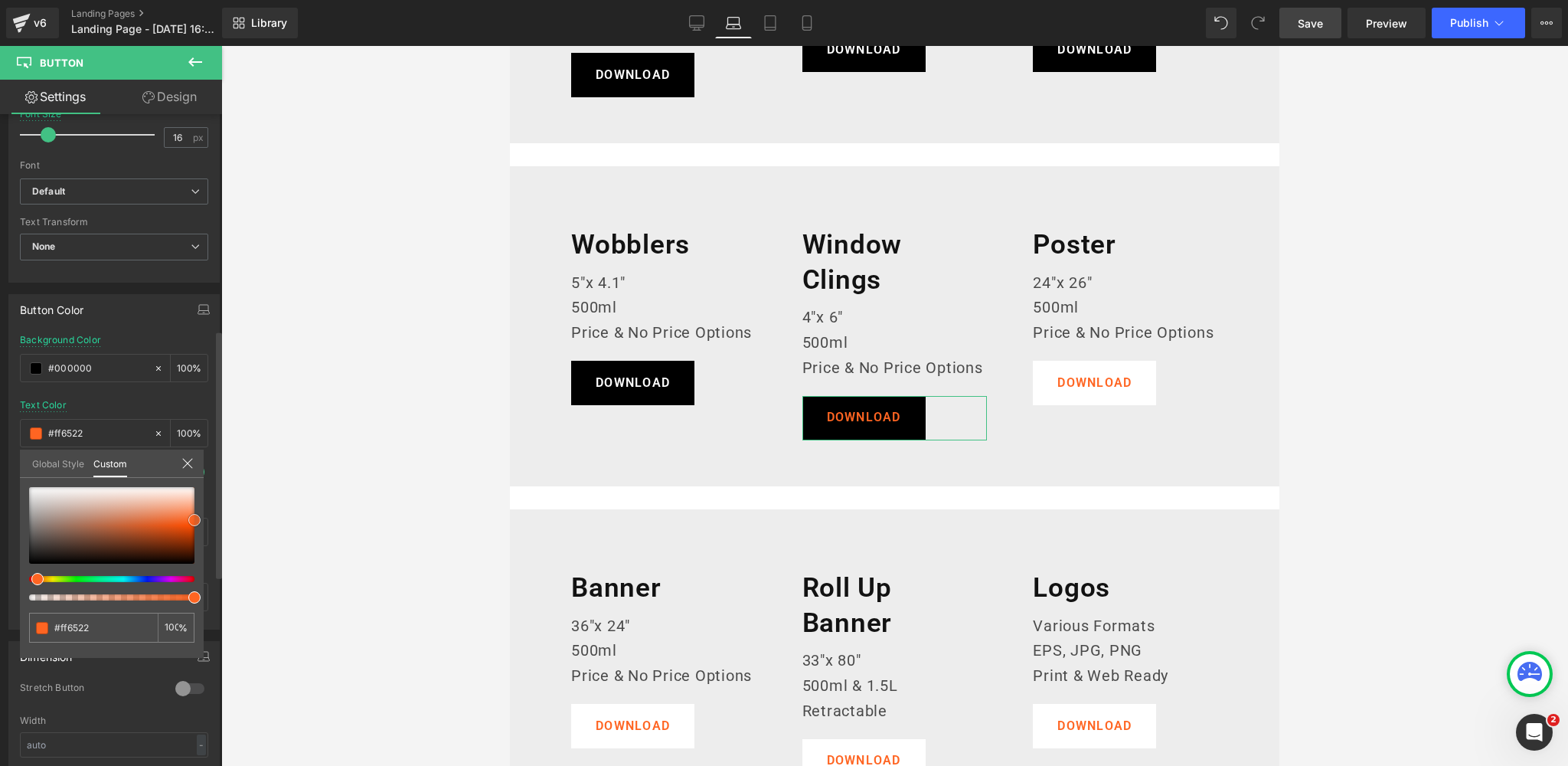
type input "#887f7b"
type input "#dbdbdb"
type input "#ffffff"
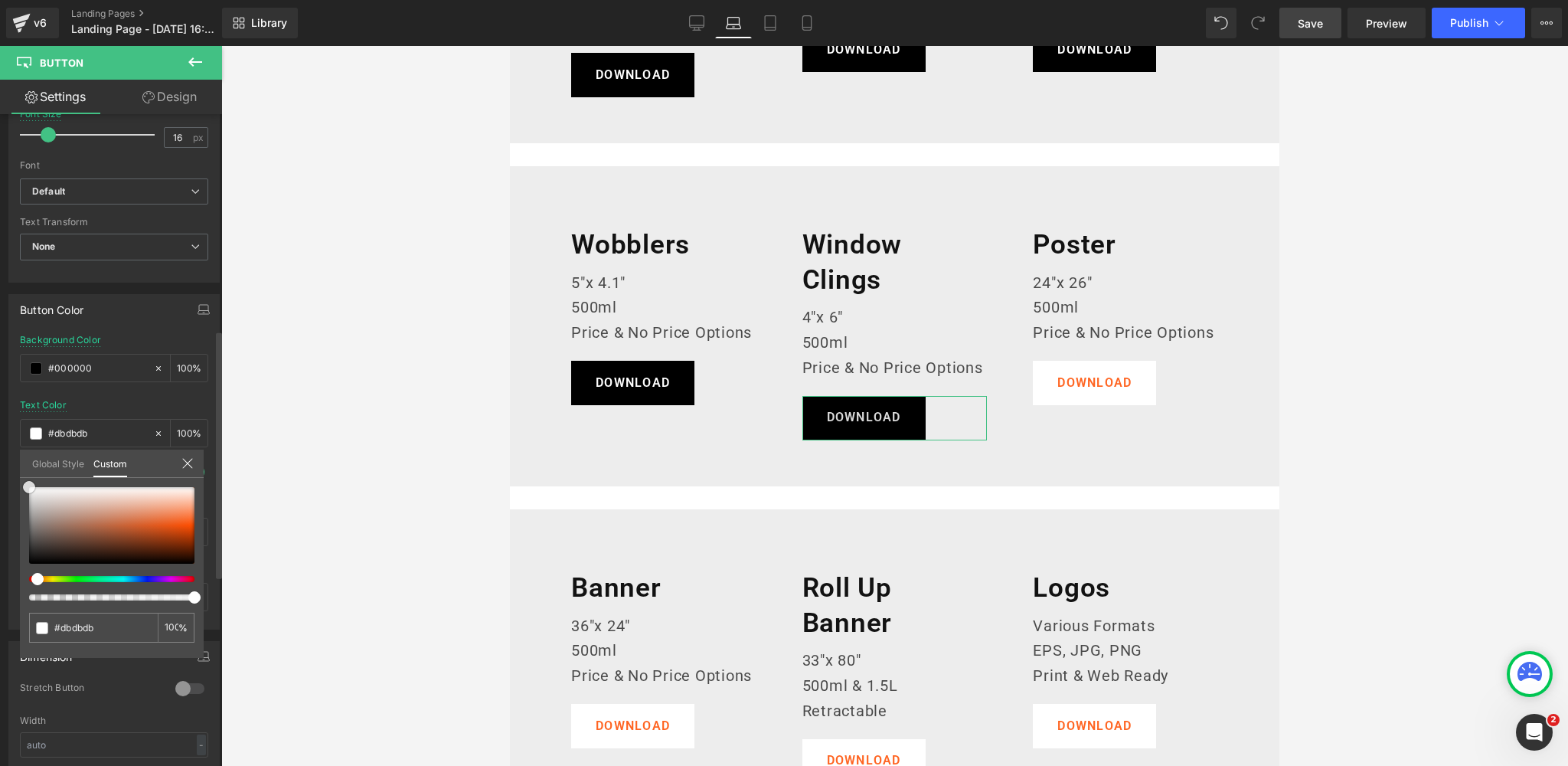
type input "#ffffff"
drag, startPoint x: 8, startPoint y: 482, endPoint x: 74, endPoint y: 400, distance: 105.3
click at [0, 463] on div "Button Color rgba(0, 0, 0, 1) Background Color #000000 100 % rgba(255, 255, 255…" at bounding box center [115, 456] width 229 height 347
drag, startPoint x: 81, startPoint y: 396, endPoint x: 82, endPoint y: 455, distance: 59.0
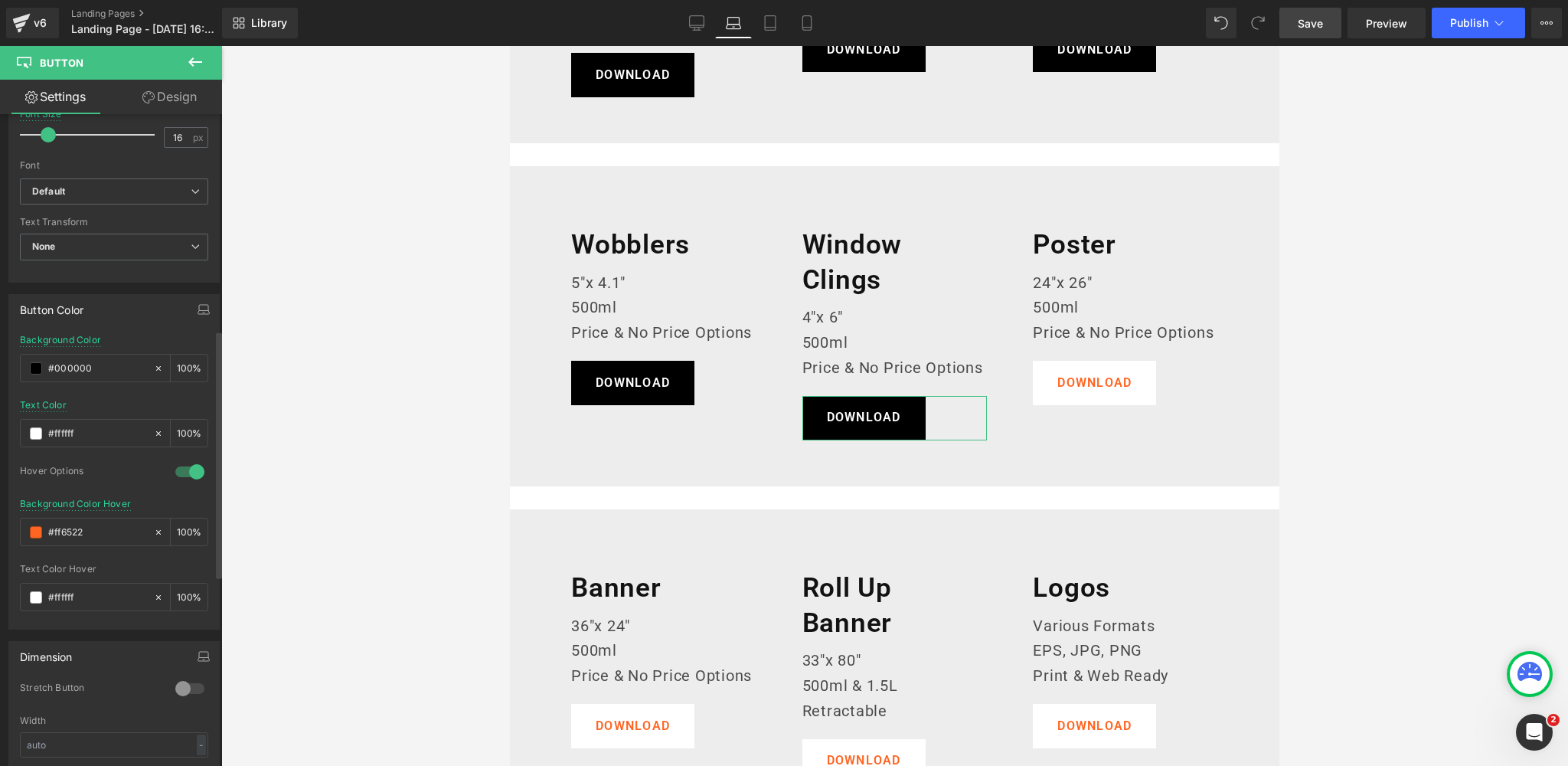
drag, startPoint x: 71, startPoint y: 527, endPoint x: 0, endPoint y: 527, distance: 71.0
click at [0, 527] on div "Button Color rgba(0, 0, 0, 1) Background Color #000000 100 % rgba(255, 255, 255…" at bounding box center [115, 456] width 229 height 347
paste input "383838"
type input "#383838"
click at [198, 304] on icon "button" at bounding box center [204, 309] width 13 height 13
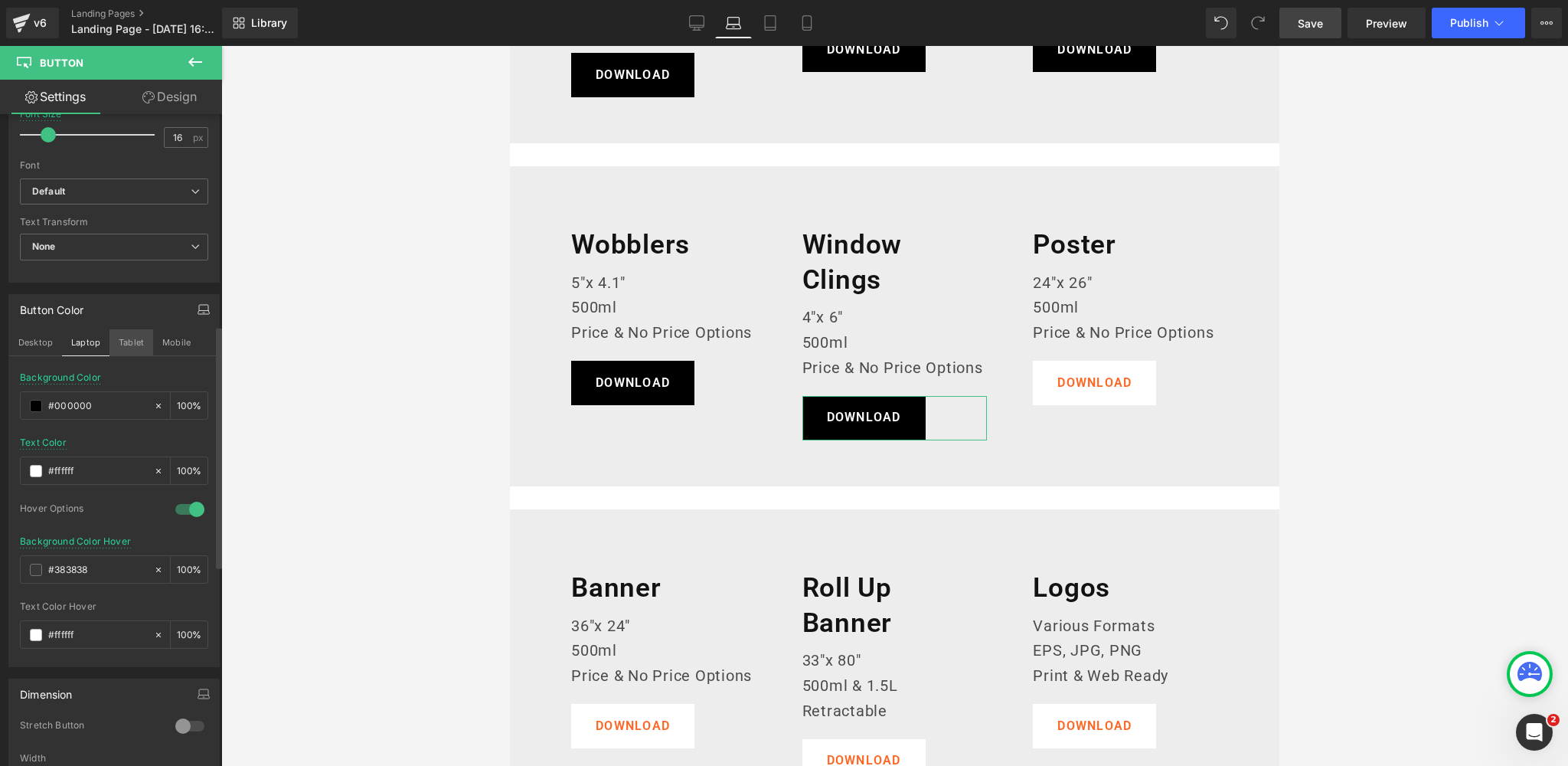
click at [122, 337] on button "Tablet" at bounding box center [132, 342] width 44 height 26
type input "14"
type input "#ffffff"
type input "100"
type input "#ff6522"
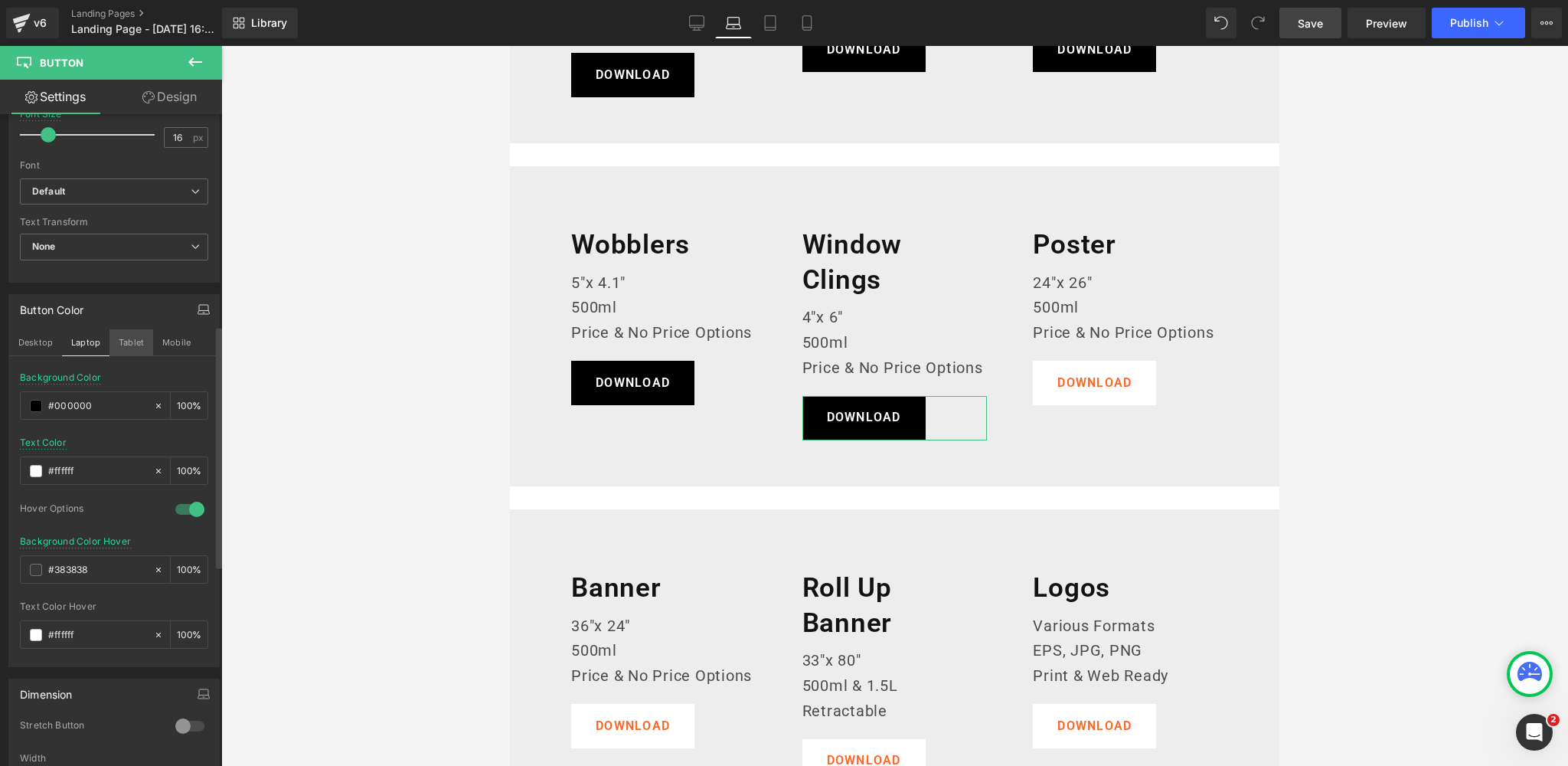
type input "100"
type input "#ff6522"
type input "100"
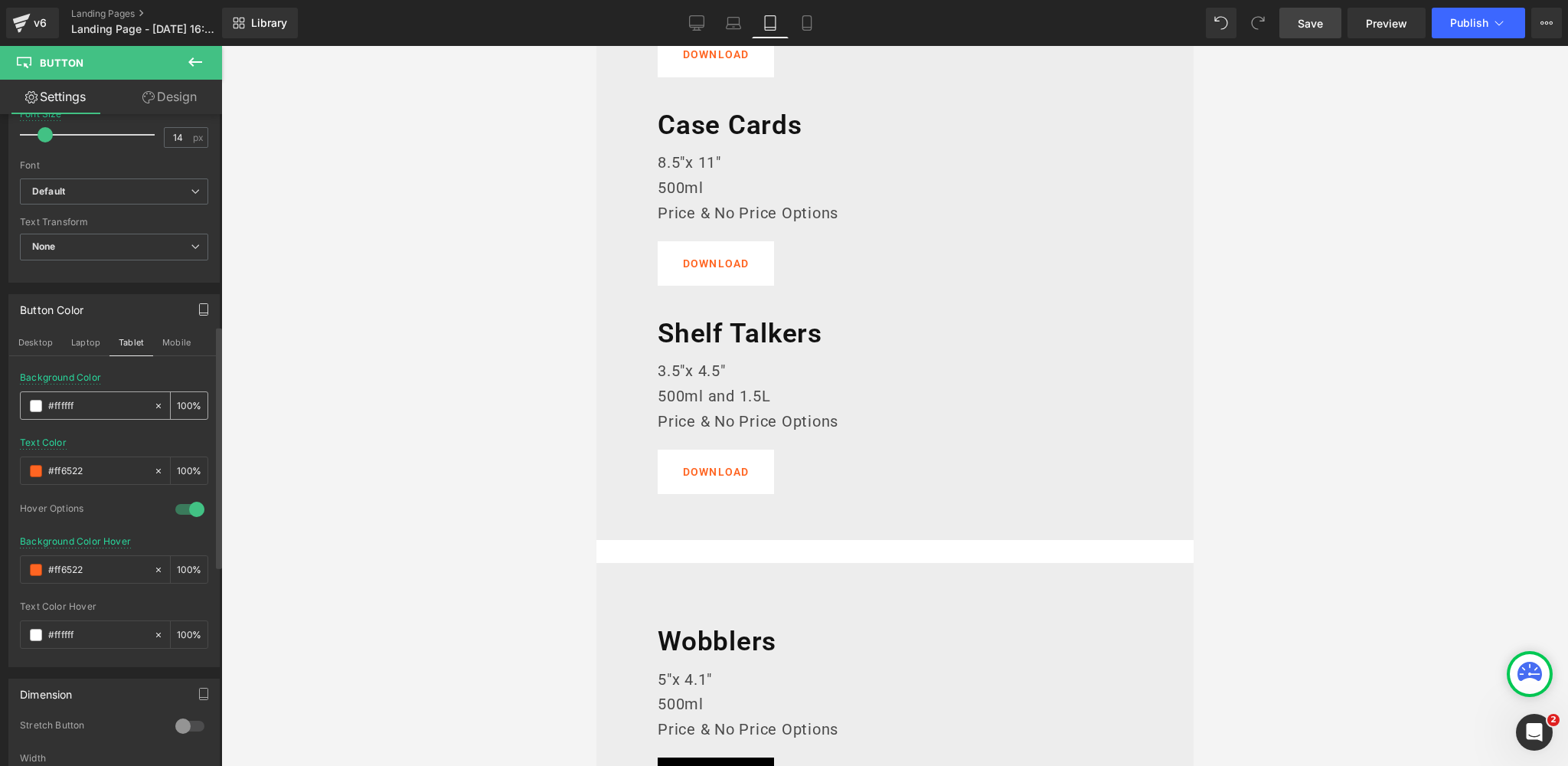
scroll to position [1226, 0]
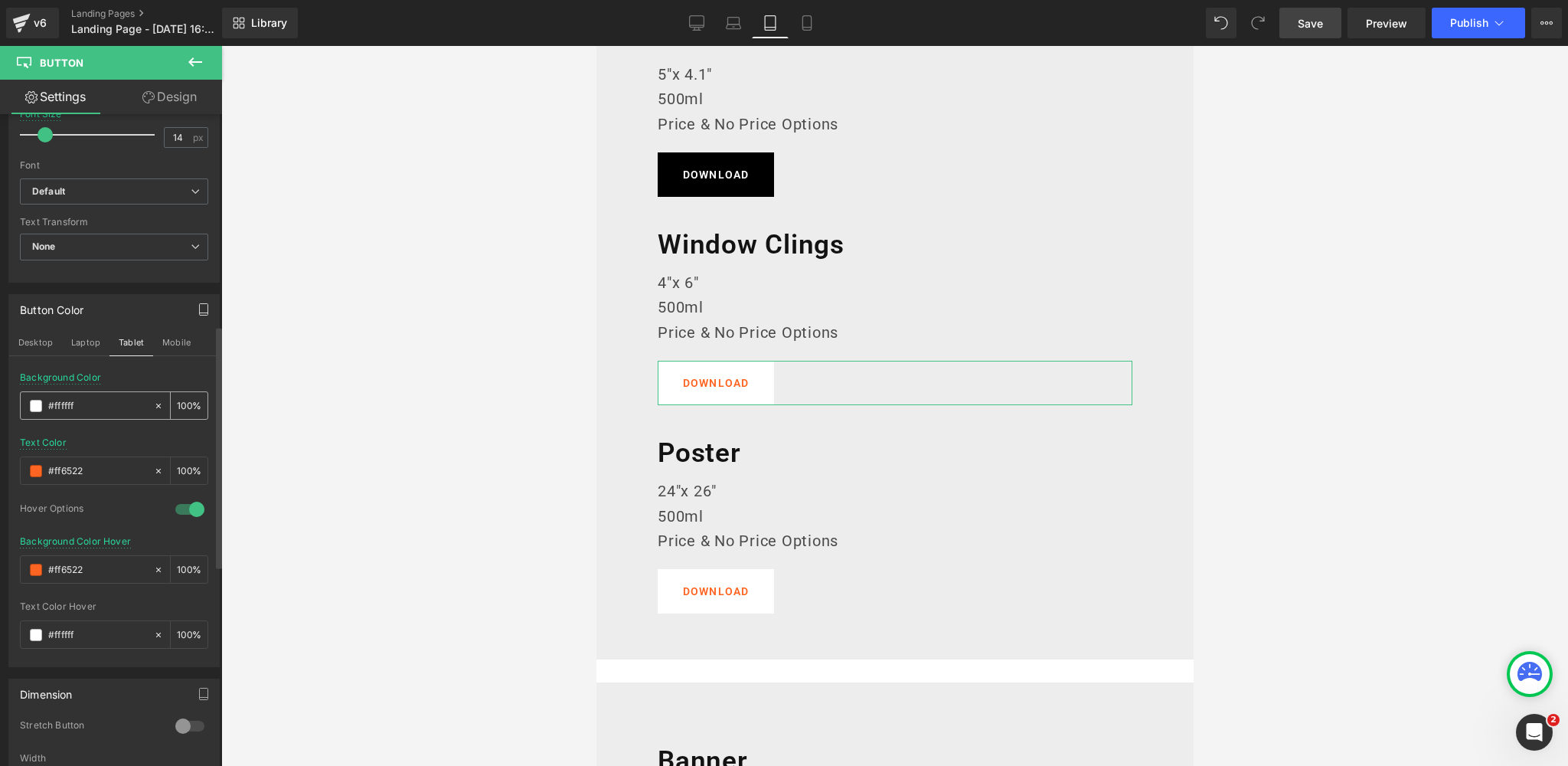
click at [33, 405] on span at bounding box center [36, 406] width 13 height 13
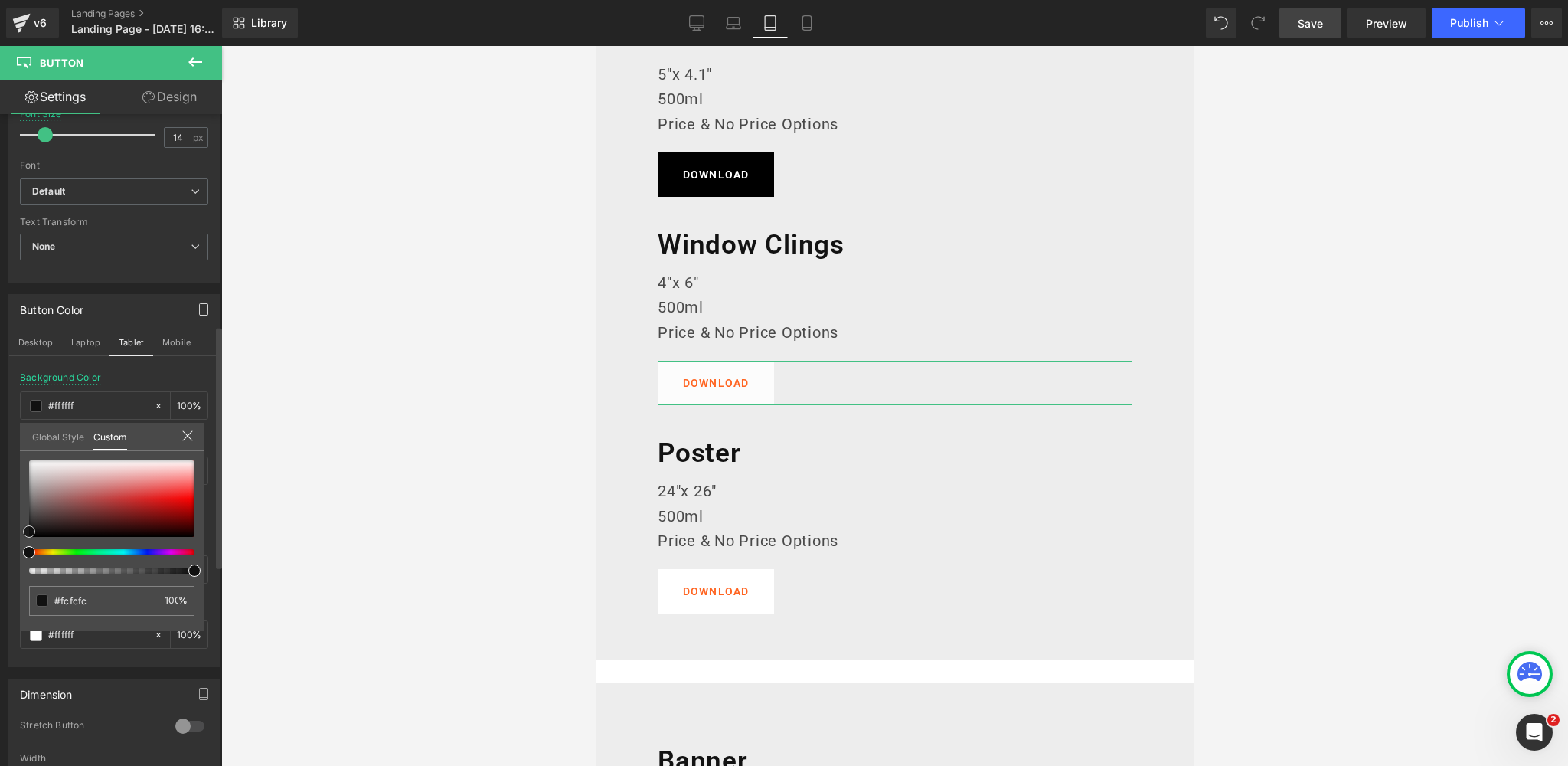
type input "#fcfcfc"
type input "#282828"
type input "#000000"
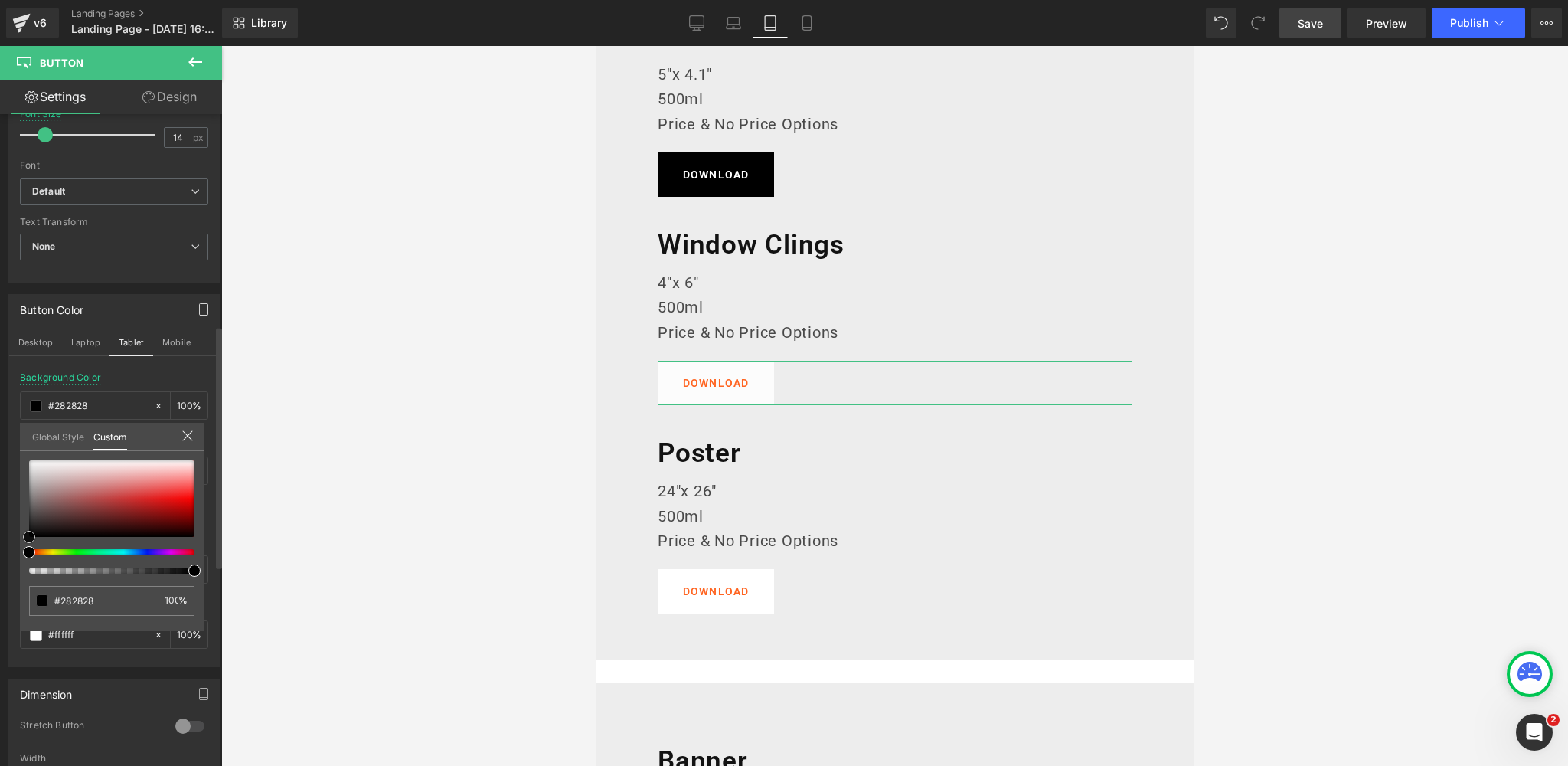
type input "#000000"
drag, startPoint x: 16, startPoint y: 534, endPoint x: 13, endPoint y: 549, distance: 15.3
click at [13, 552] on div "Button Color Desktop Laptop Tablet Mobile rgba(0, 0, 0, 1) Background Color #00…" at bounding box center [115, 475] width 229 height 385
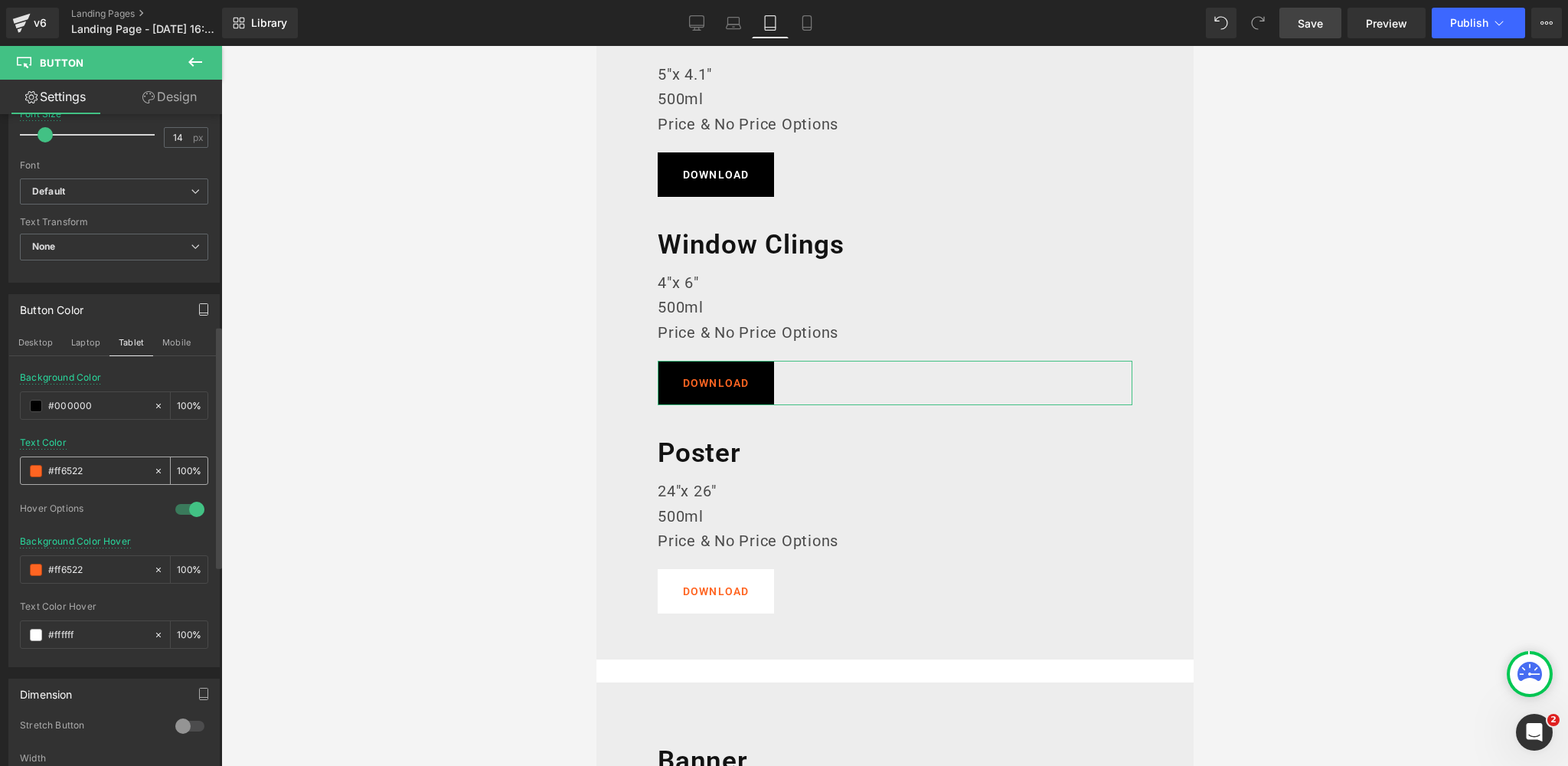
click at [34, 465] on span at bounding box center [36, 471] width 13 height 13
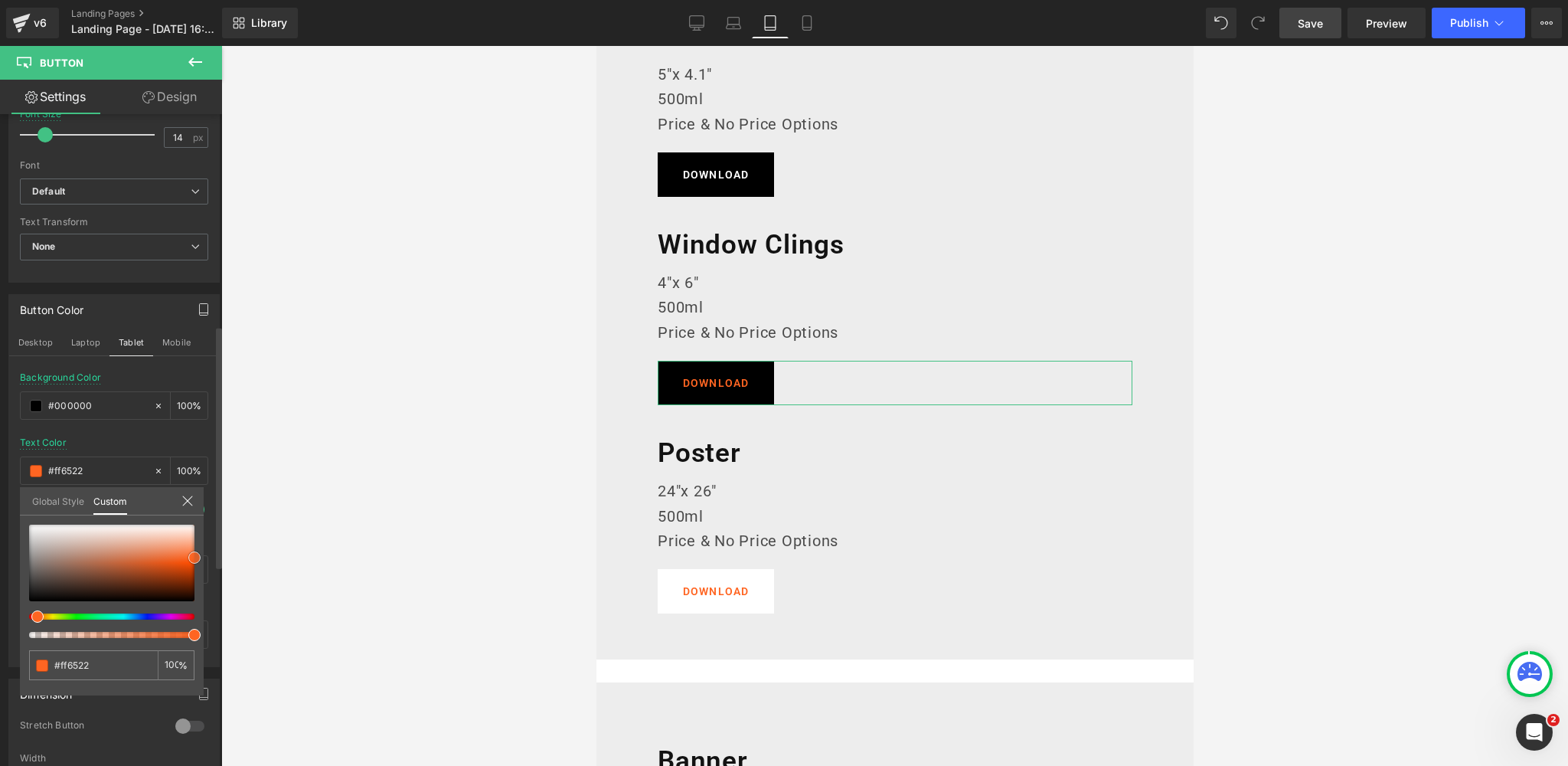
type input "#757170"
type input "#777372"
type input "#ededed"
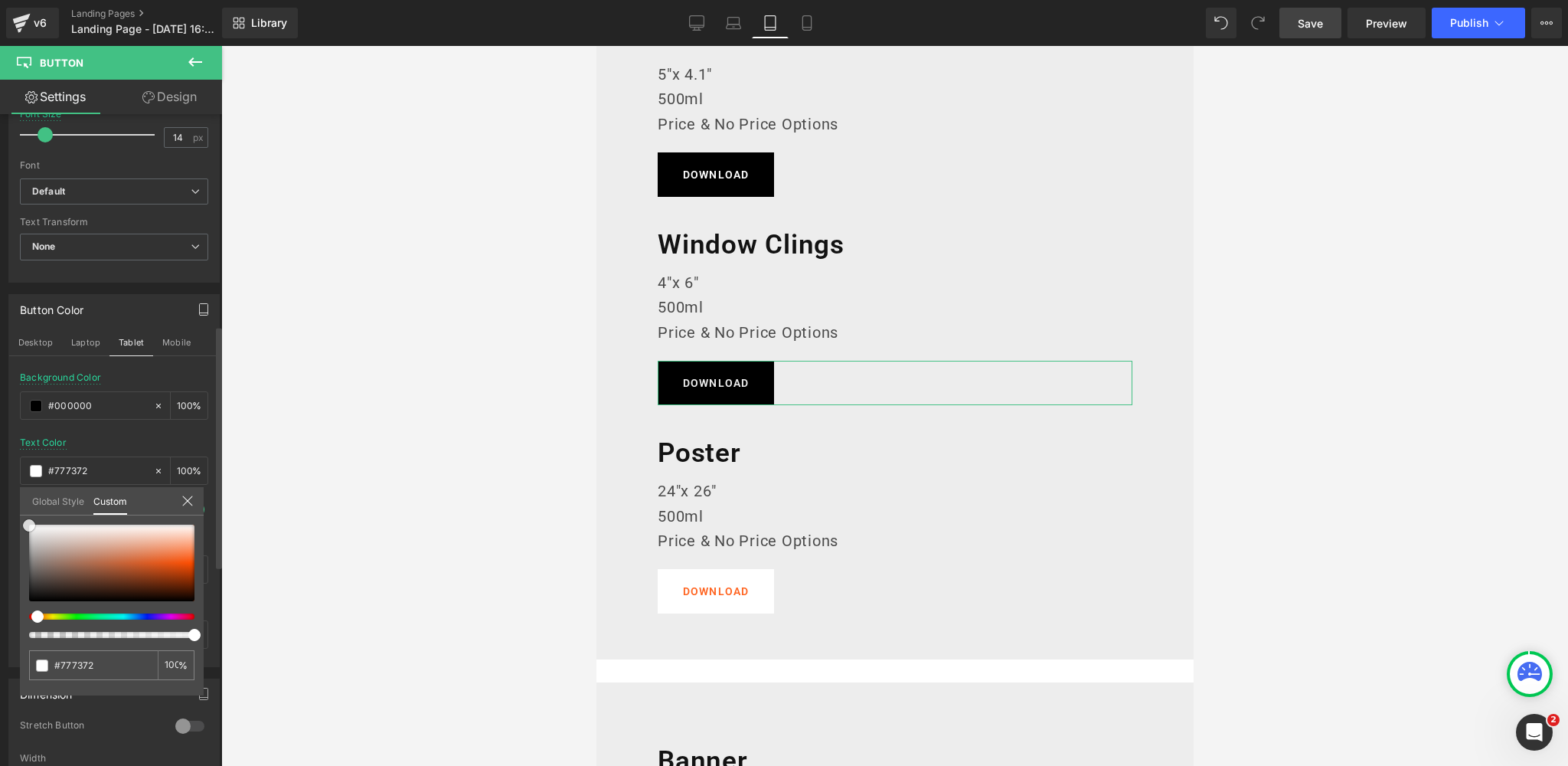
type input "#ededed"
type input "#ffffff"
drag, startPoint x: 33, startPoint y: 567, endPoint x: 96, endPoint y: 454, distance: 129.4
click at [8, 501] on div "Button Color Desktop Laptop Tablet Mobile rgba(0, 0, 0, 1) Background Color #00…" at bounding box center [115, 475] width 229 height 385
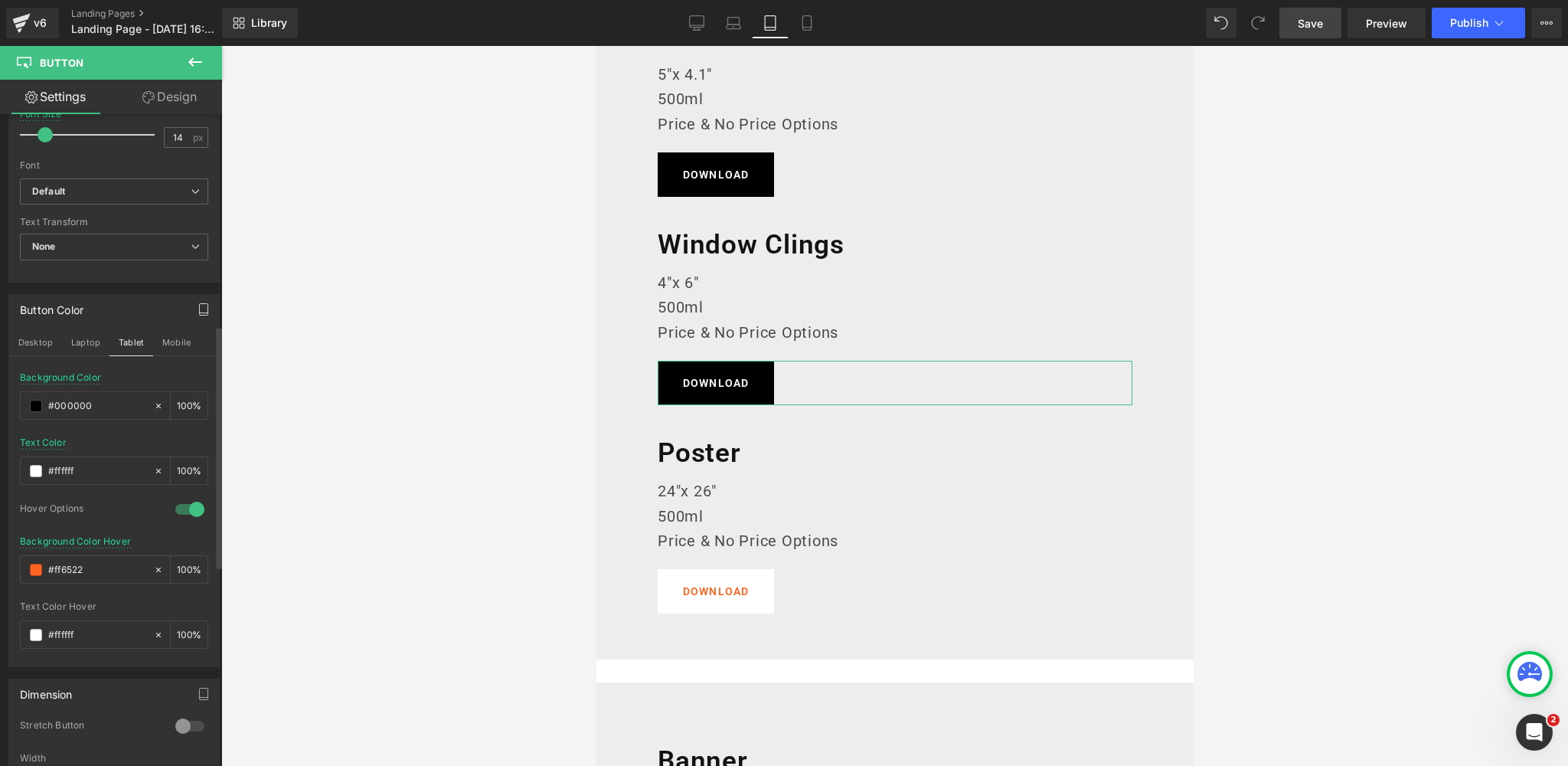
drag, startPoint x: 47, startPoint y: 565, endPoint x: 13, endPoint y: 564, distance: 34.0
click at [13, 564] on div "rgba(0, 0, 0, 1) Background Color #000000 100 % rgba(255, 255, 255, 1) Text Col…" at bounding box center [114, 519] width 209 height 294
paste input "383838"
type input "#383838"
click at [109, 429] on div at bounding box center [114, 432] width 188 height 10
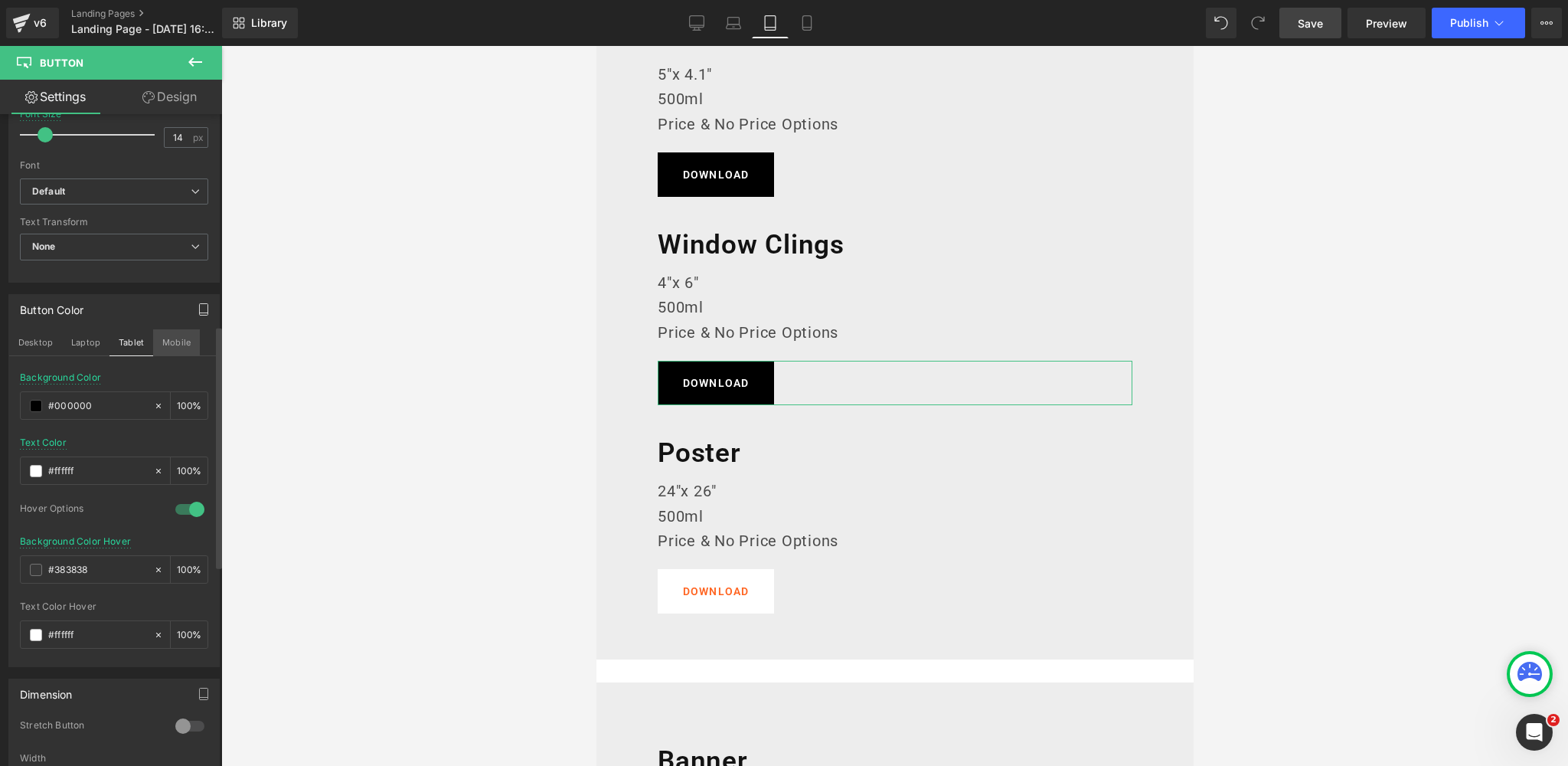
click at [184, 337] on button "Mobile" at bounding box center [176, 342] width 47 height 26
type input "#ff6522"
type input "100"
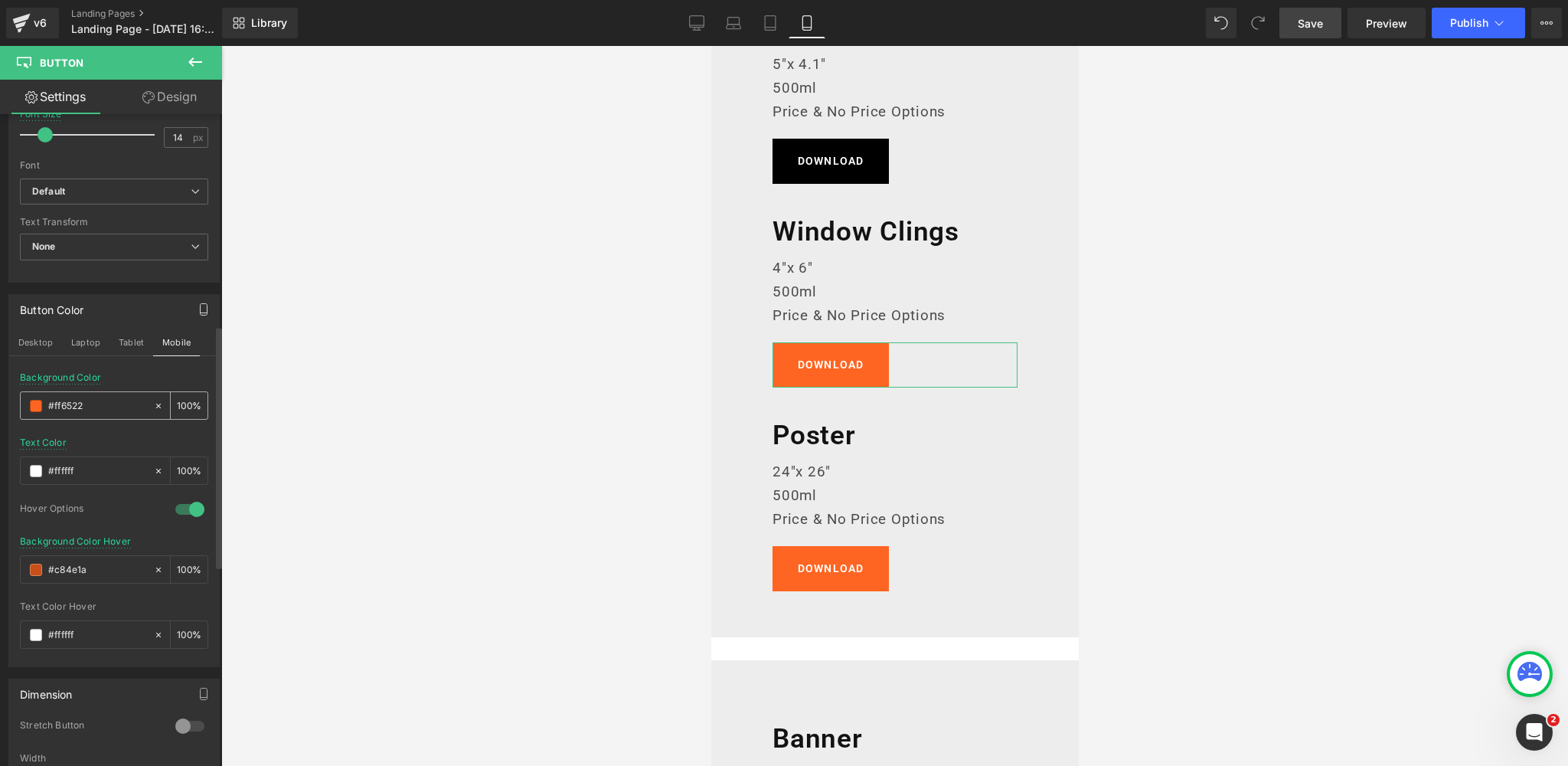
scroll to position [1312, 0]
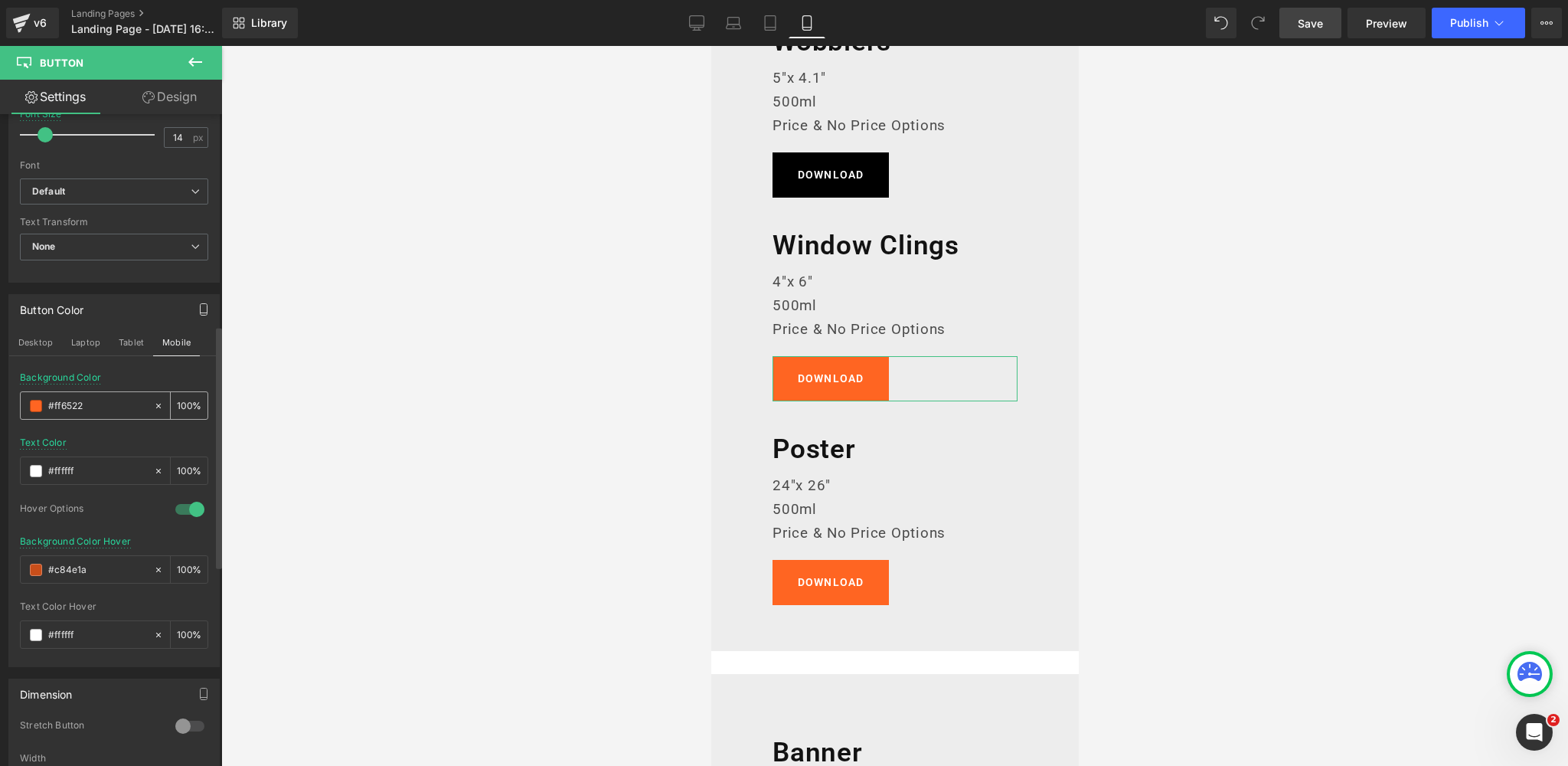
click at [33, 403] on span at bounding box center [36, 406] width 13 height 13
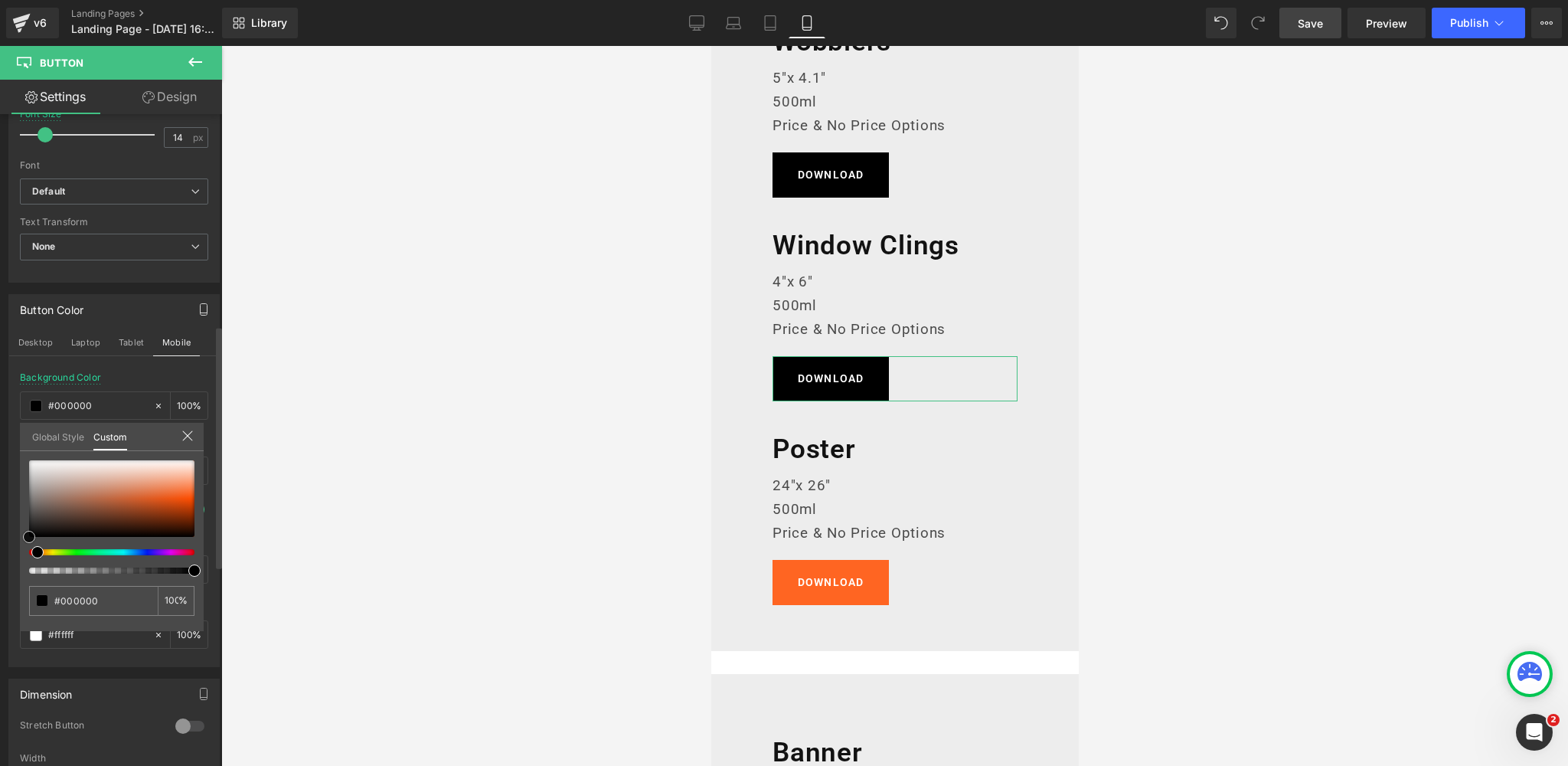
drag, startPoint x: 0, startPoint y: 559, endPoint x: 43, endPoint y: 516, distance: 60.8
click at [0, 567] on div "Button Color Desktop Laptop Tablet Mobile rgba(0, 0, 0, 1) Background Color #00…" at bounding box center [115, 475] width 229 height 385
drag, startPoint x: 139, startPoint y: 374, endPoint x: 110, endPoint y: 436, distance: 68.4
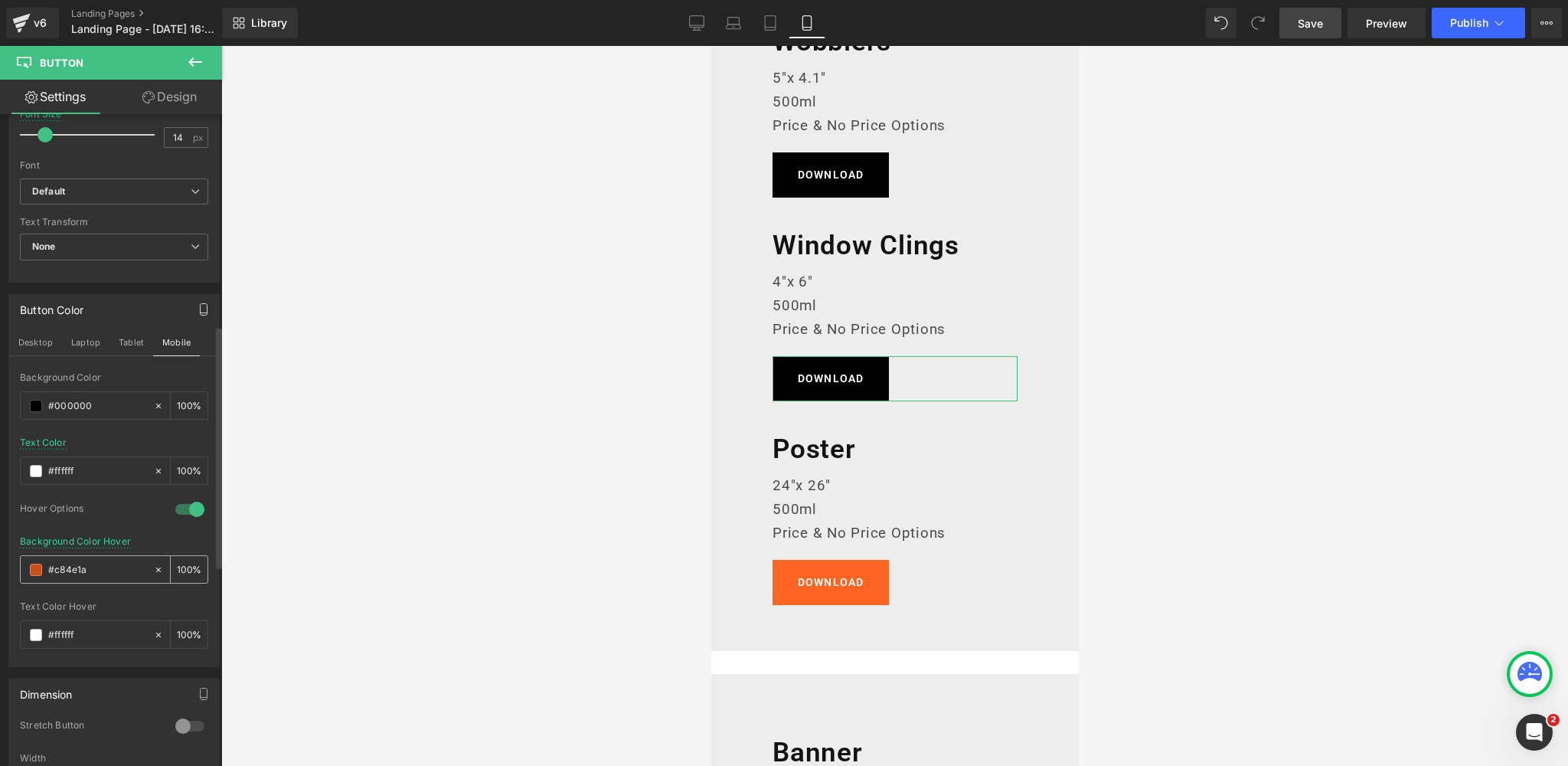
click at [34, 568] on span at bounding box center [36, 570] width 13 height 13
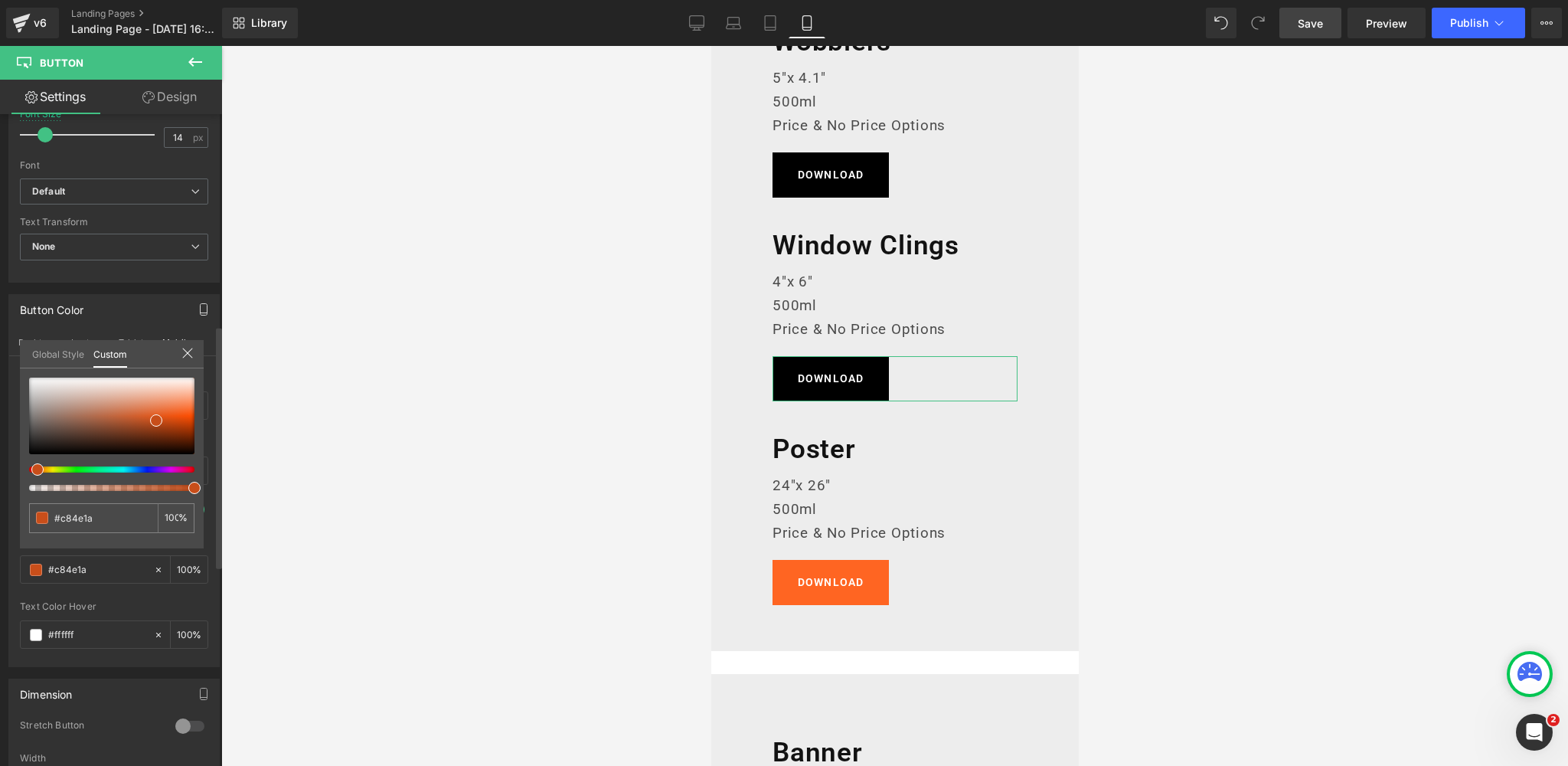
drag, startPoint x: 92, startPoint y: 520, endPoint x: 9, endPoint y: 521, distance: 83.0
click at [9, 522] on div "Button Color Desktop Laptop Tablet Mobile rgba(0, 0, 0, 1) Background Color #00…" at bounding box center [115, 475] width 229 height 385
paste input "383838"
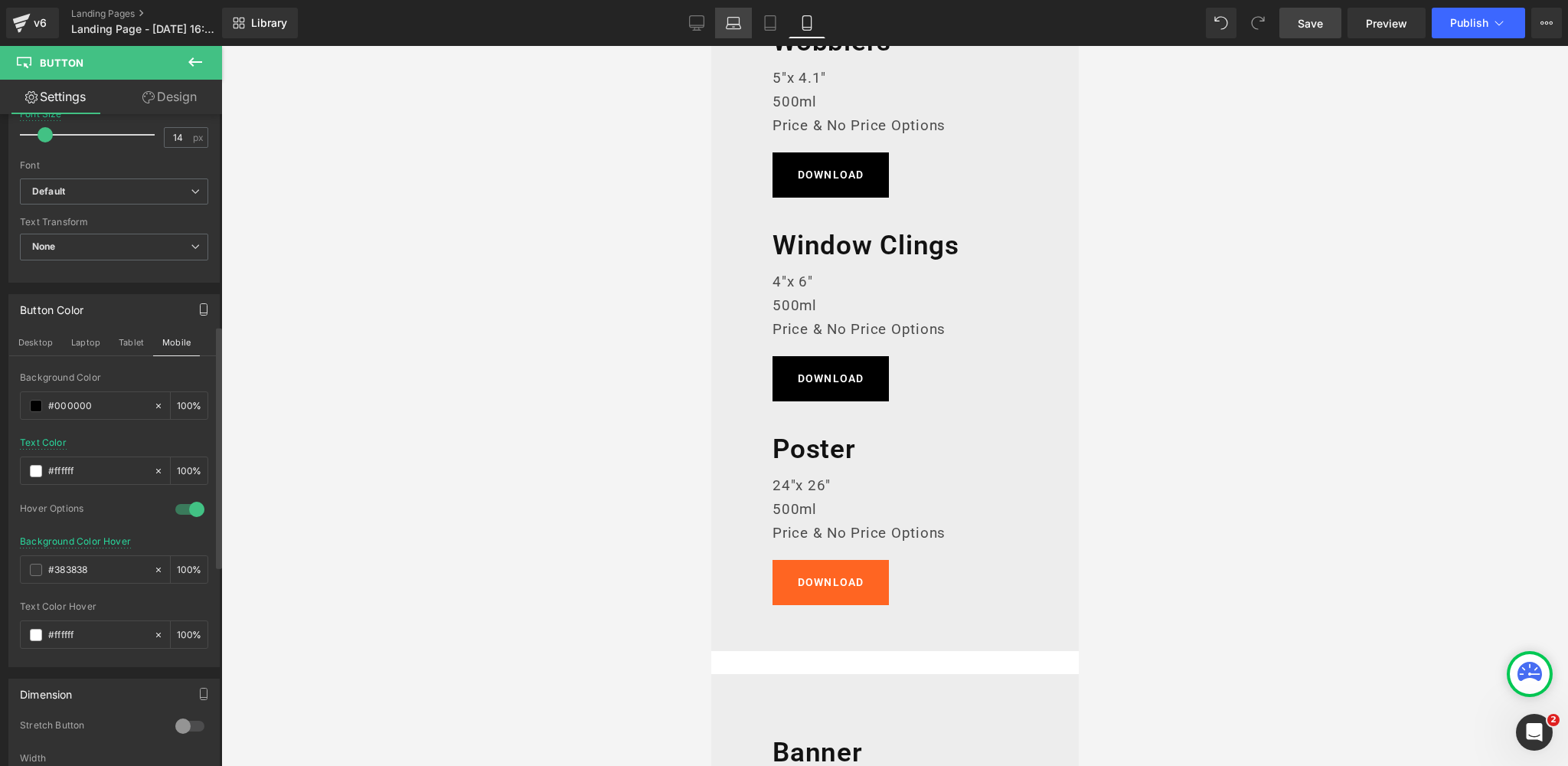
click at [735, 27] on icon at bounding box center [733, 24] width 16 height 16
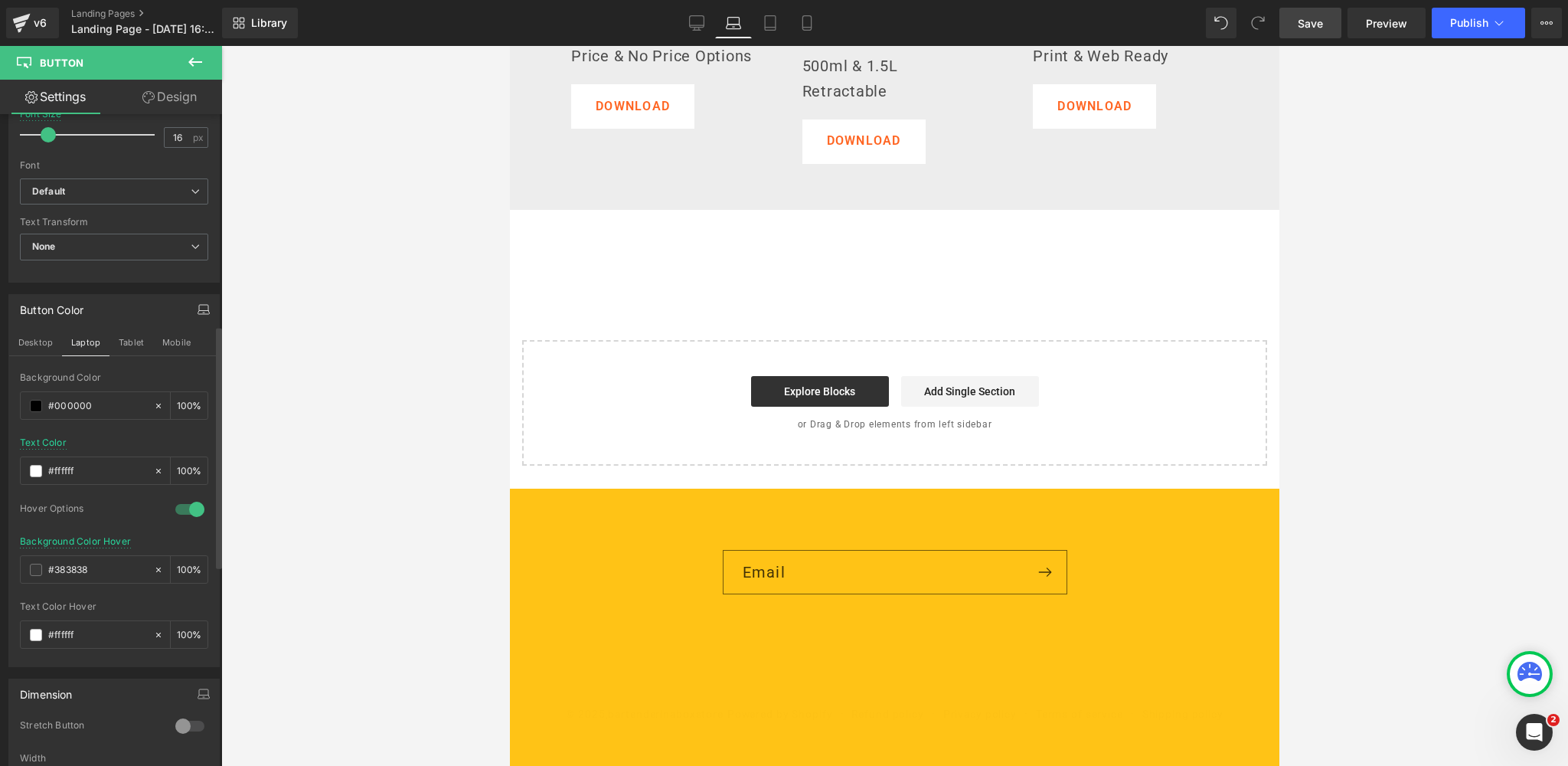
scroll to position [660, 0]
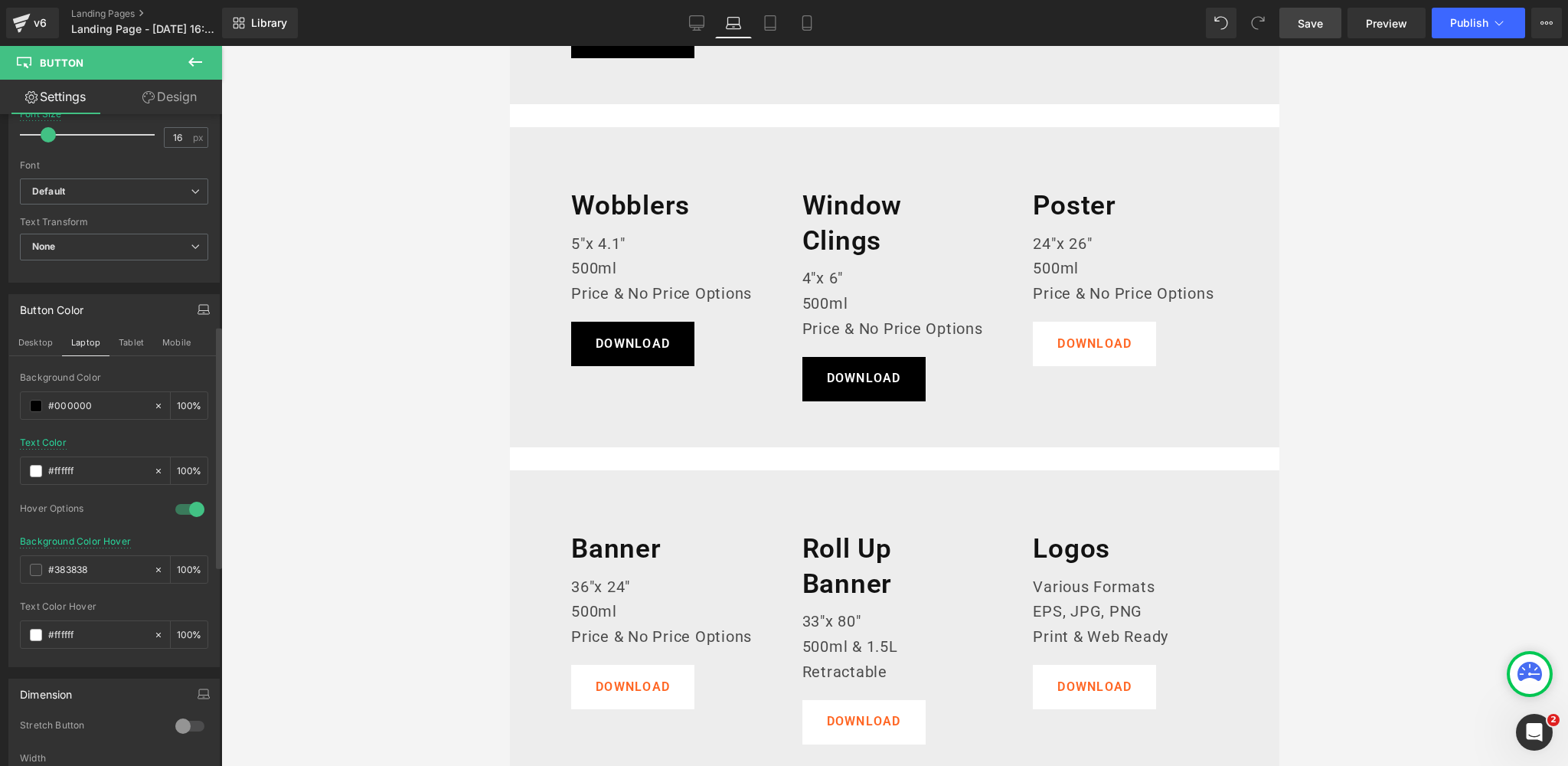
click at [1092, 341] on body "Skip to content Our Cocktails Our Cocktails 500ml Cocktails 1.5L Cocktails Our …" at bounding box center [894, 366] width 769 height 1961
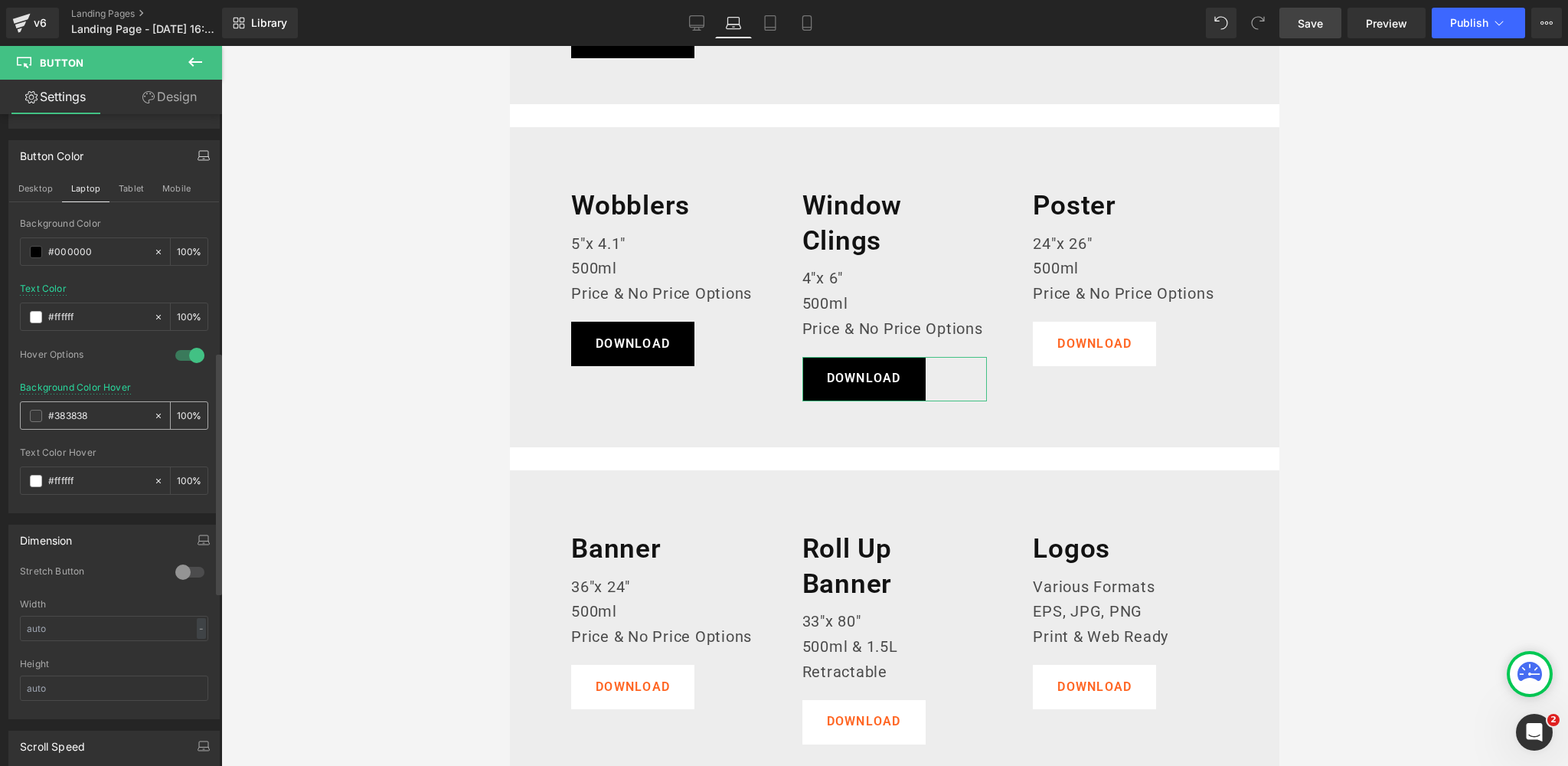
scroll to position [640, 0]
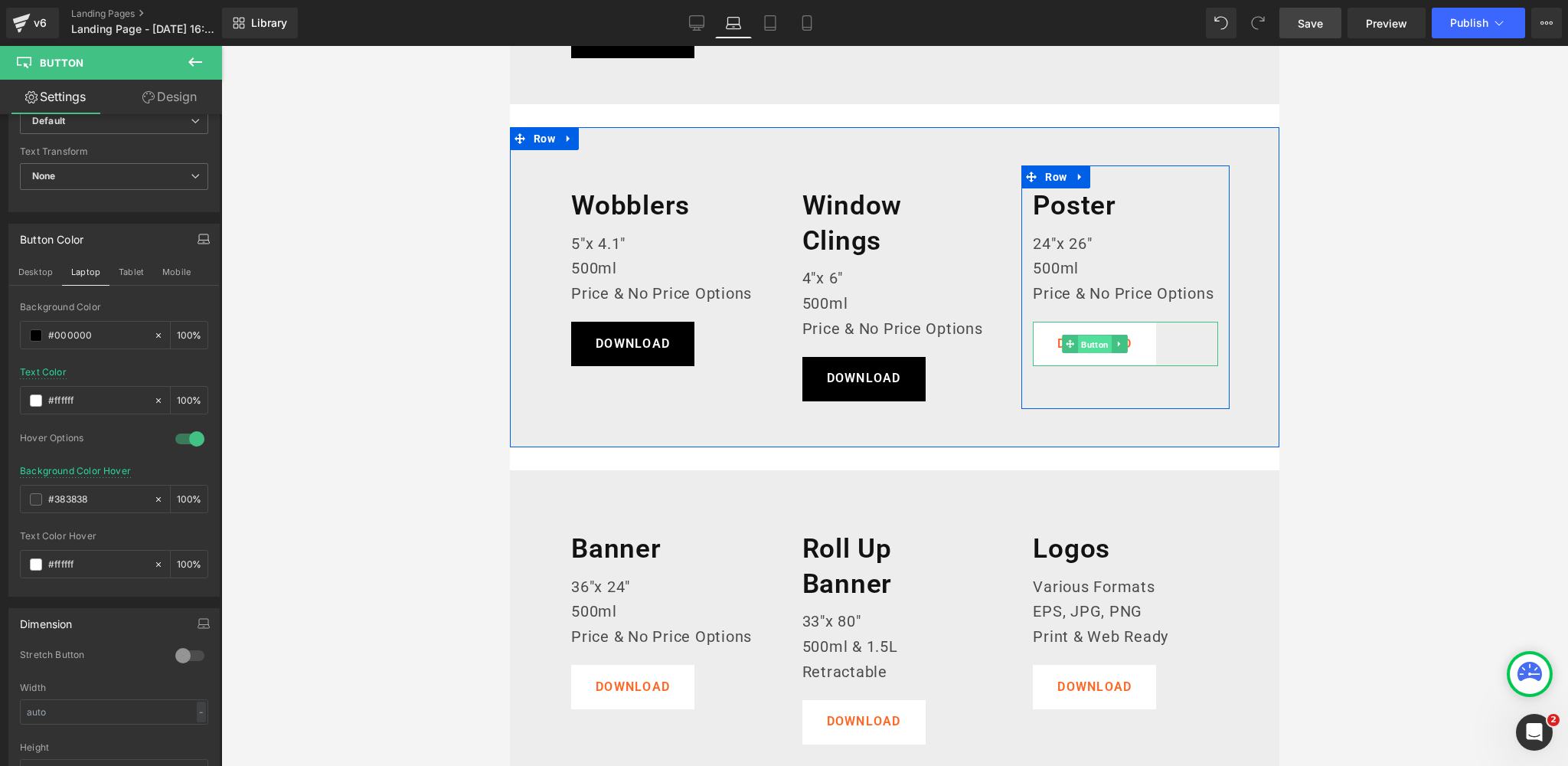
drag, startPoint x: 1093, startPoint y: 346, endPoint x: 818, endPoint y: 447, distance: 293.0
click at [1093, 346] on span "Button" at bounding box center [1094, 344] width 34 height 18
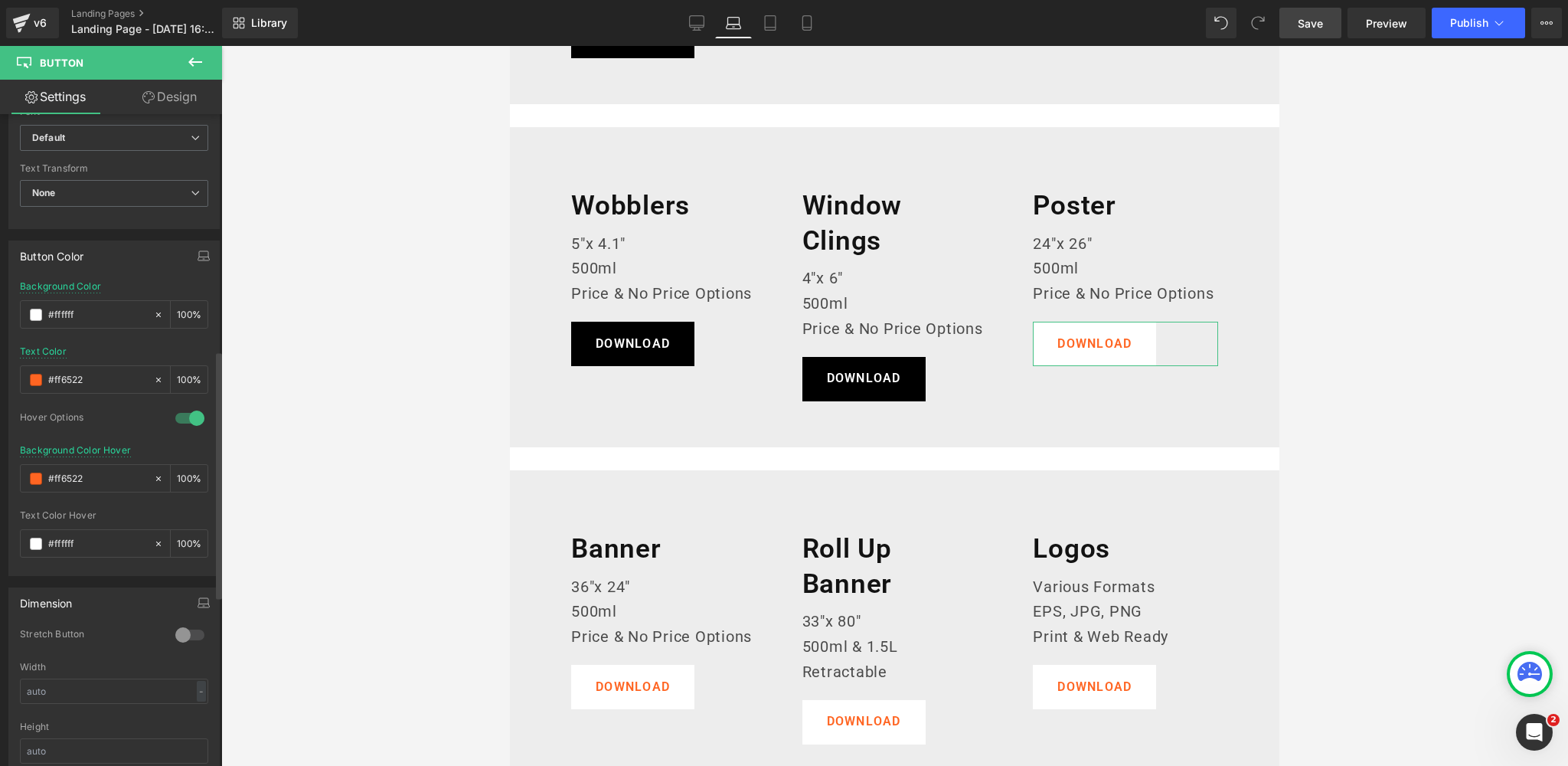
scroll to position [618, 0]
click at [38, 319] on span at bounding box center [36, 319] width 13 height 13
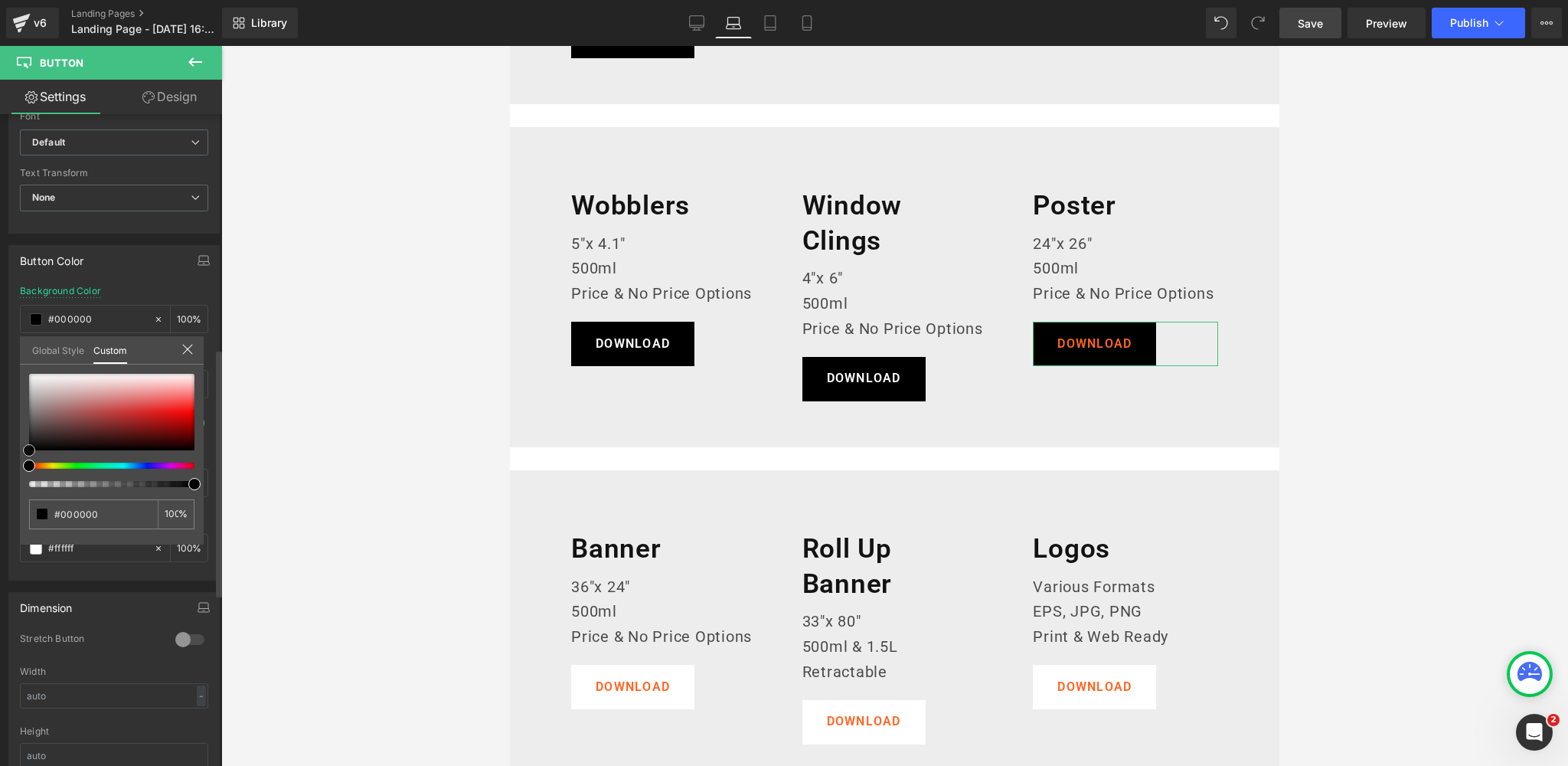
drag, startPoint x: 29, startPoint y: 370, endPoint x: 9, endPoint y: 455, distance: 87.3
click at [0, 472] on div "Button Color rgba(0, 0, 0, 1) Background Color #000000 100 % rgb(255, 101, 34) …" at bounding box center [115, 407] width 229 height 347
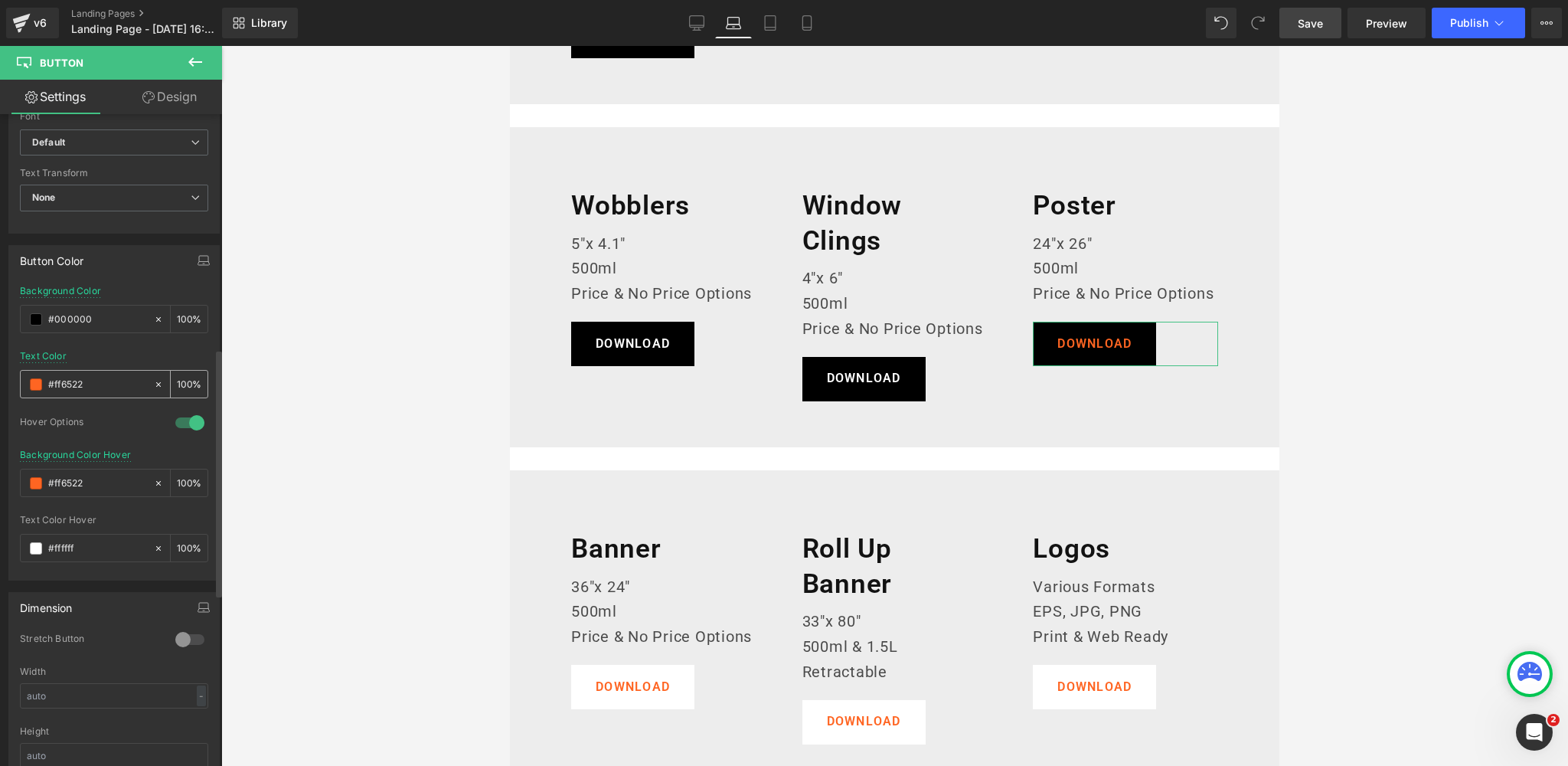
click at [31, 383] on span at bounding box center [36, 385] width 13 height 13
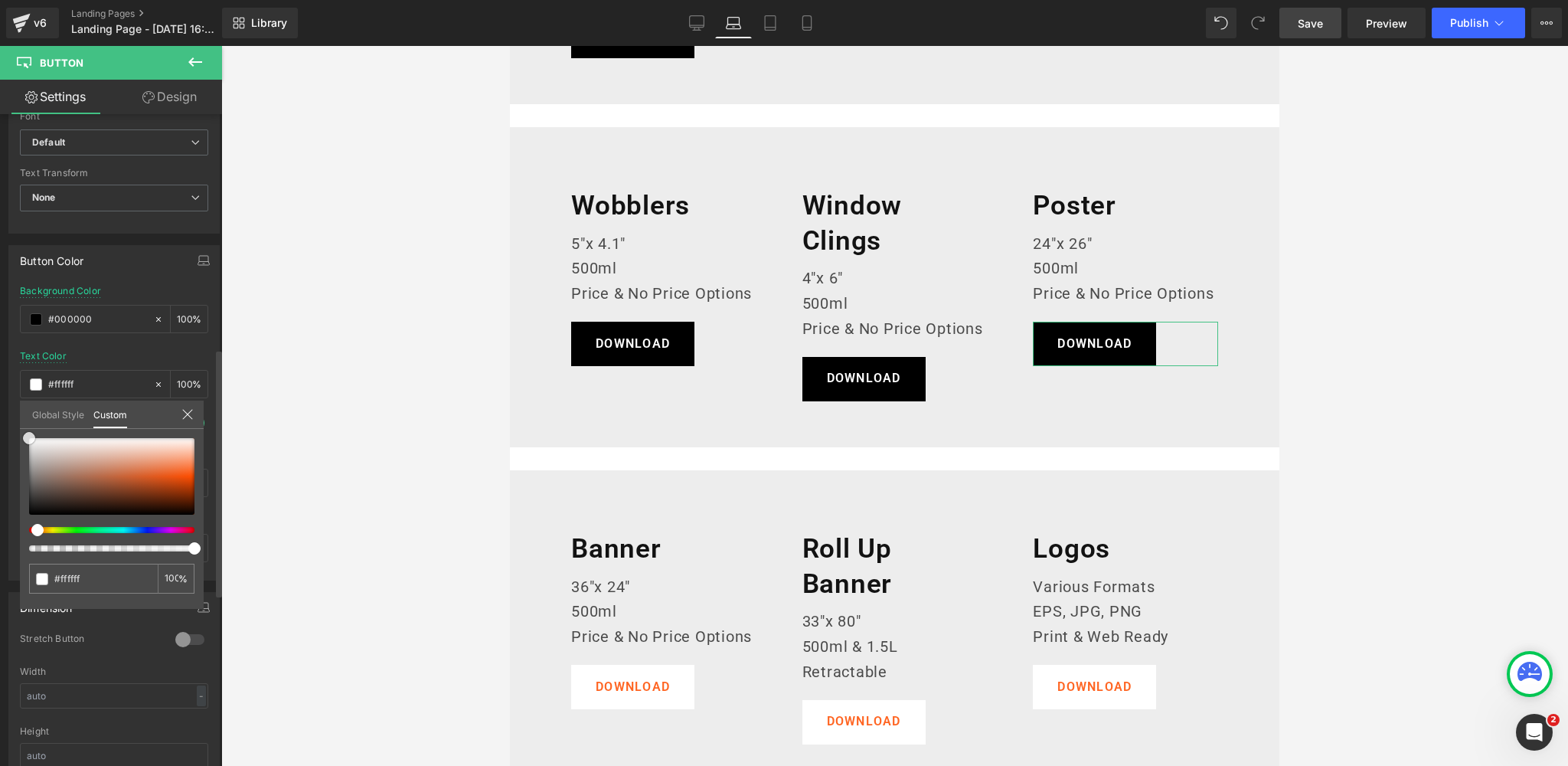
drag, startPoint x: 35, startPoint y: 467, endPoint x: 75, endPoint y: 380, distance: 95.8
click at [20, 420] on div "Global Style Custom Setup Global Style #ffffff 100 %" at bounding box center [111, 424] width 184 height 47
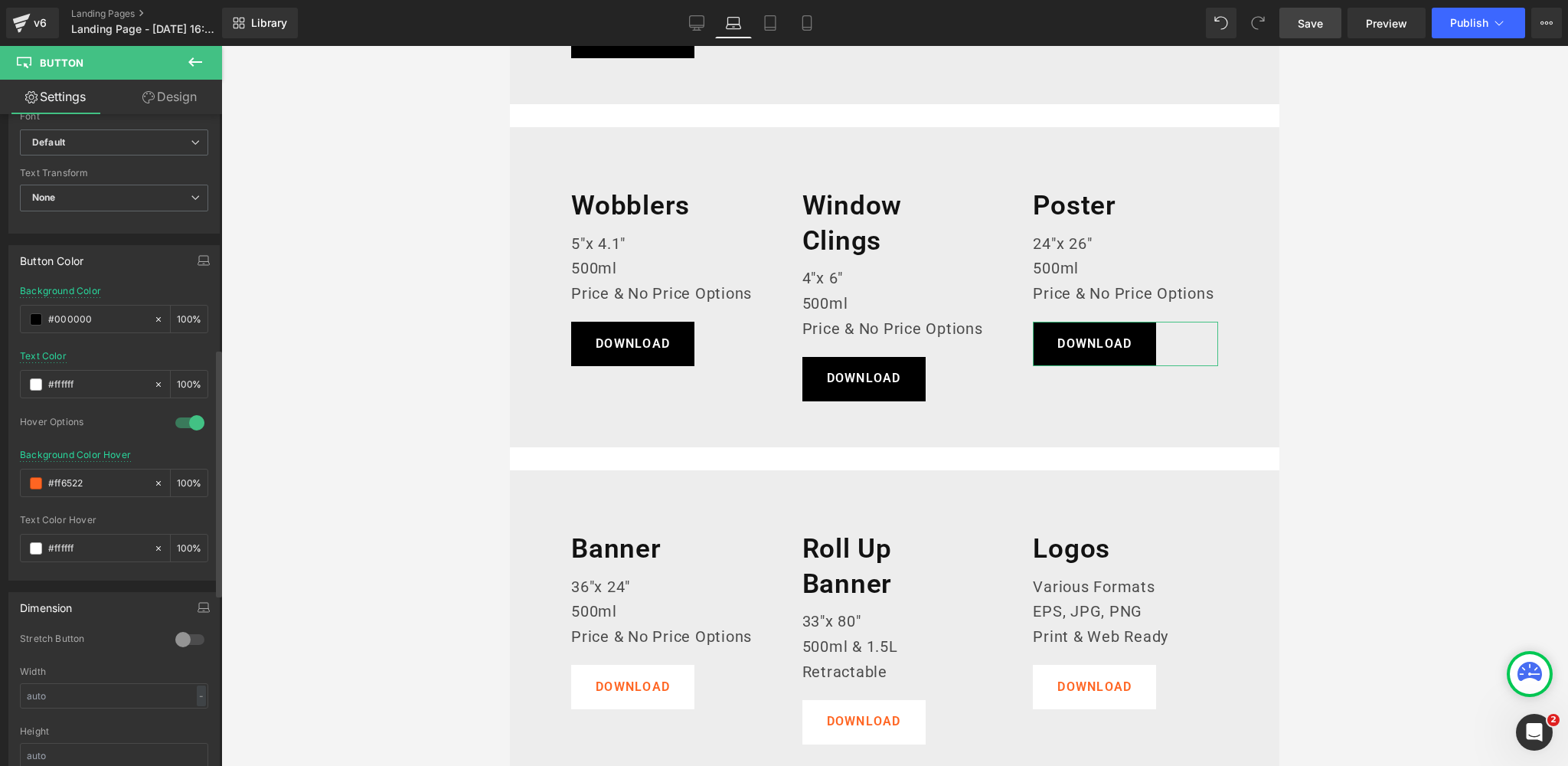
drag, startPoint x: 95, startPoint y: 479, endPoint x: 16, endPoint y: 477, distance: 79.0
click at [16, 477] on div "rgba(0, 0, 0, 1) Background Color #000000 100 % rgba(255, 255, 255, 1) Text Col…" at bounding box center [114, 432] width 209 height 294
paste input "383838"
click at [131, 416] on div "Hover Options" at bounding box center [89, 424] width 140 height 16
click at [198, 257] on icon "button" at bounding box center [204, 261] width 13 height 13
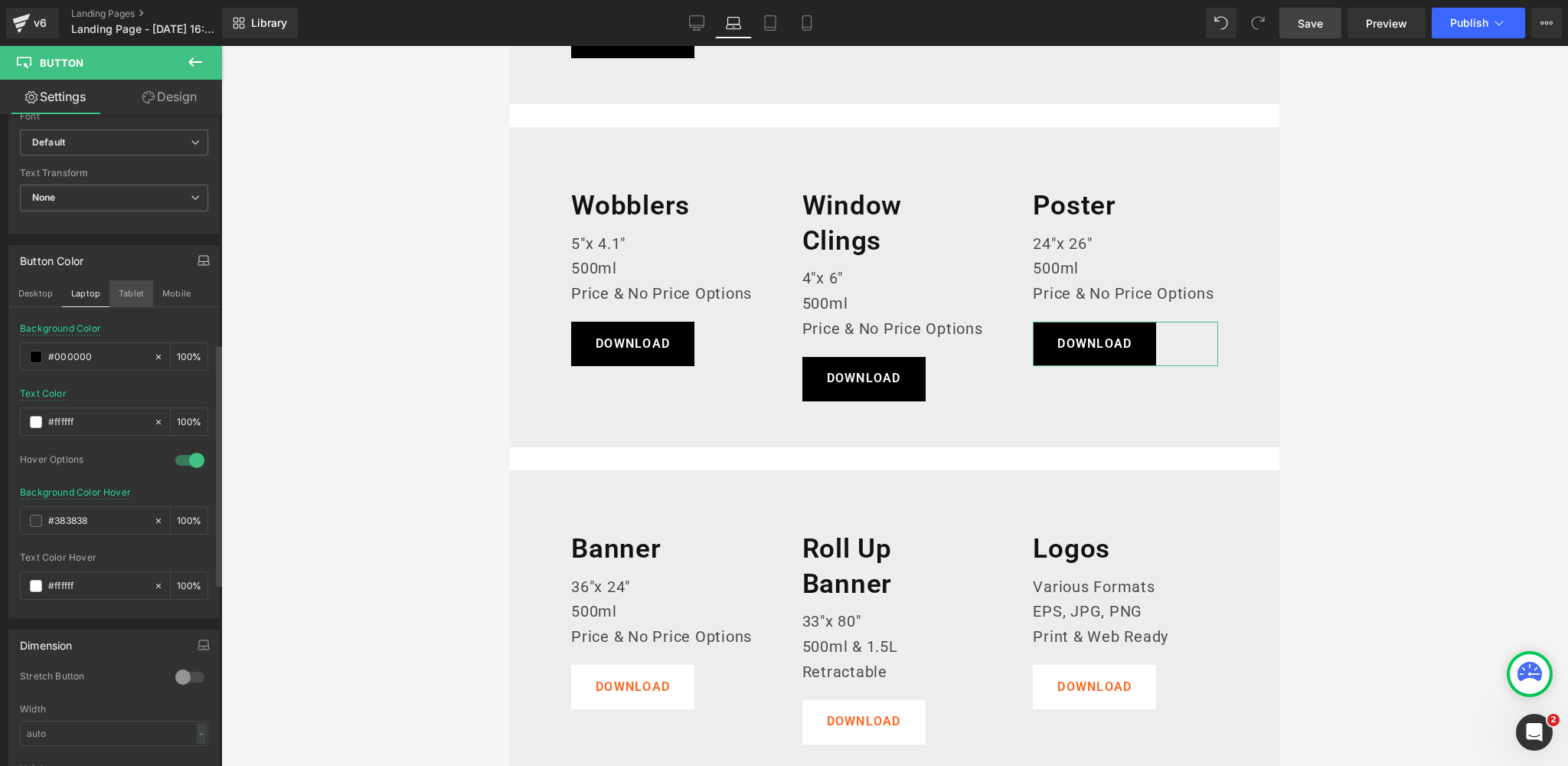
click at [124, 288] on button "Tablet" at bounding box center [132, 293] width 44 height 26
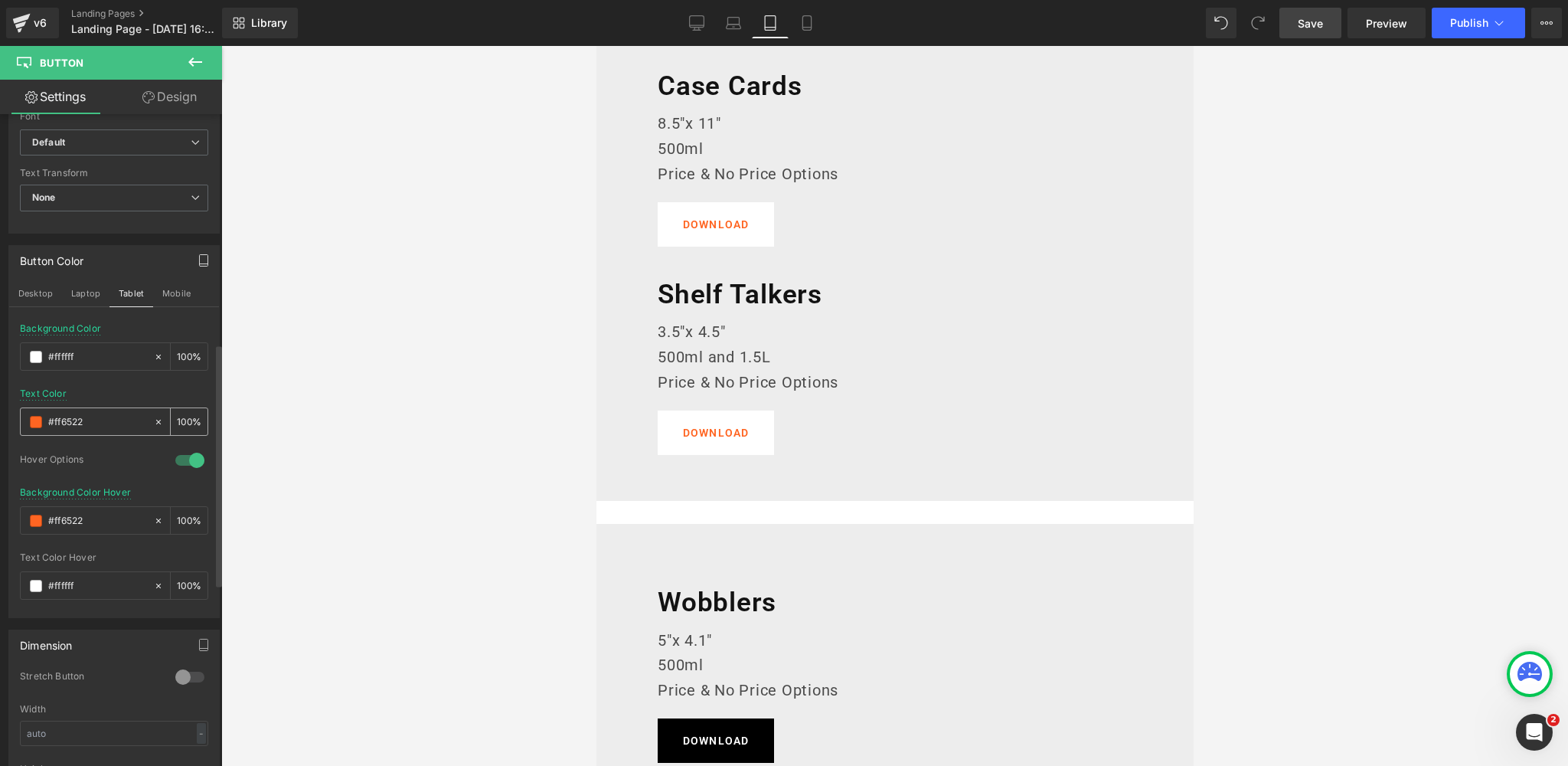
scroll to position [1508, 0]
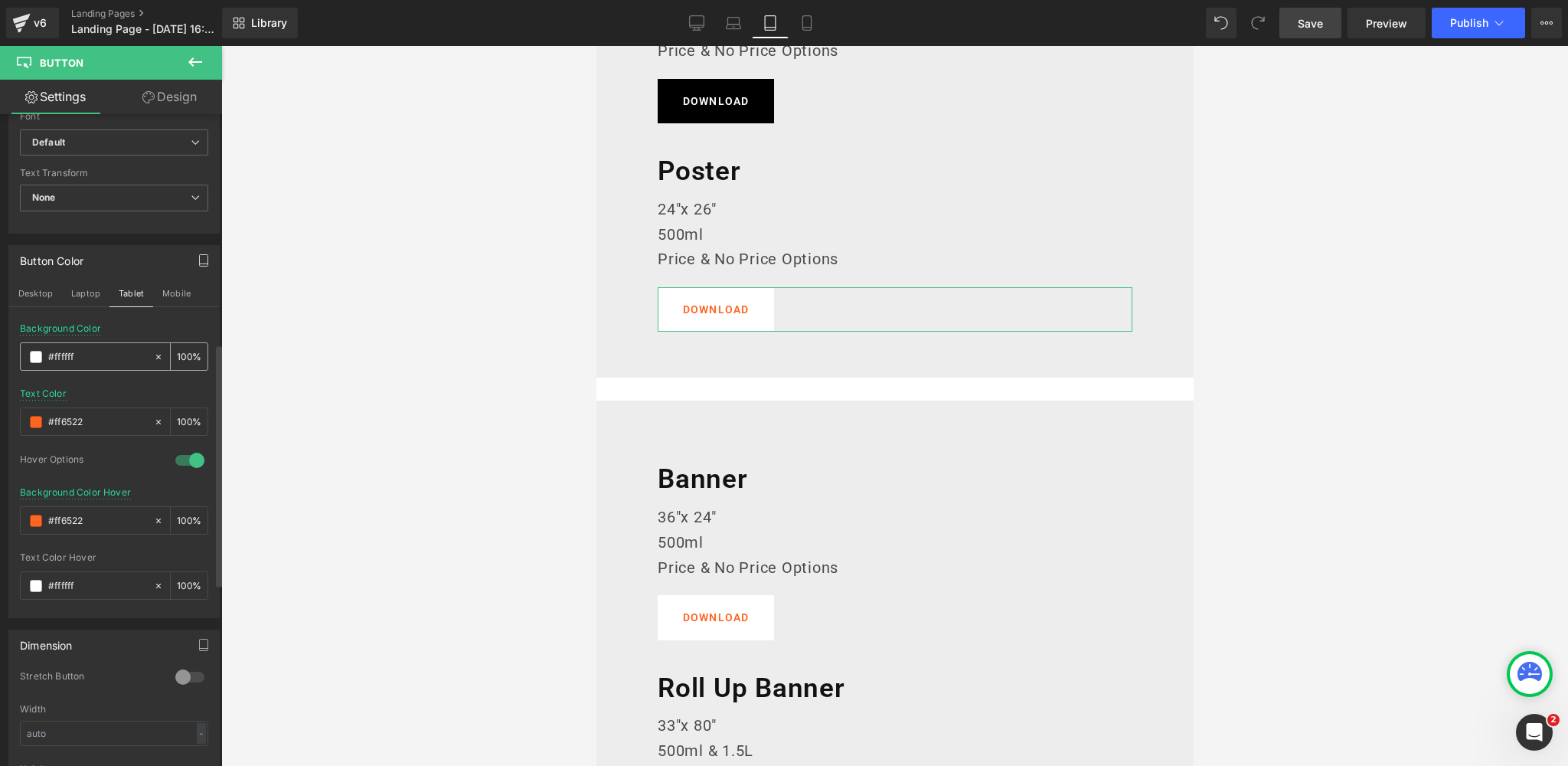
click at [35, 352] on span at bounding box center [36, 357] width 13 height 13
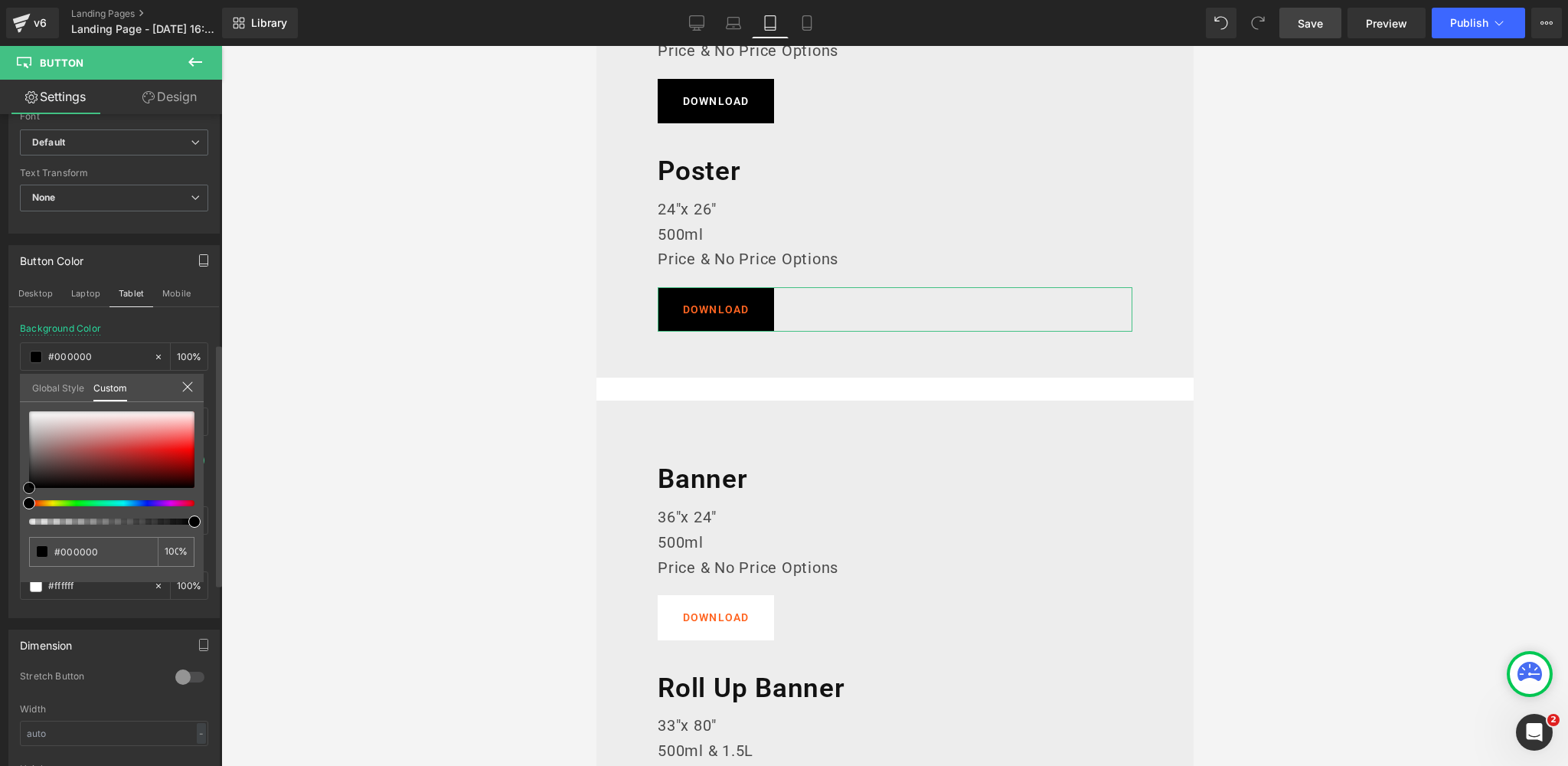
drag, startPoint x: 29, startPoint y: 409, endPoint x: 96, endPoint y: 402, distance: 67.4
click at [0, 518] on div "Button Color Desktop Laptop Tablet Mobile rgba(0, 0, 0, 1) Background Color #00…" at bounding box center [115, 426] width 229 height 385
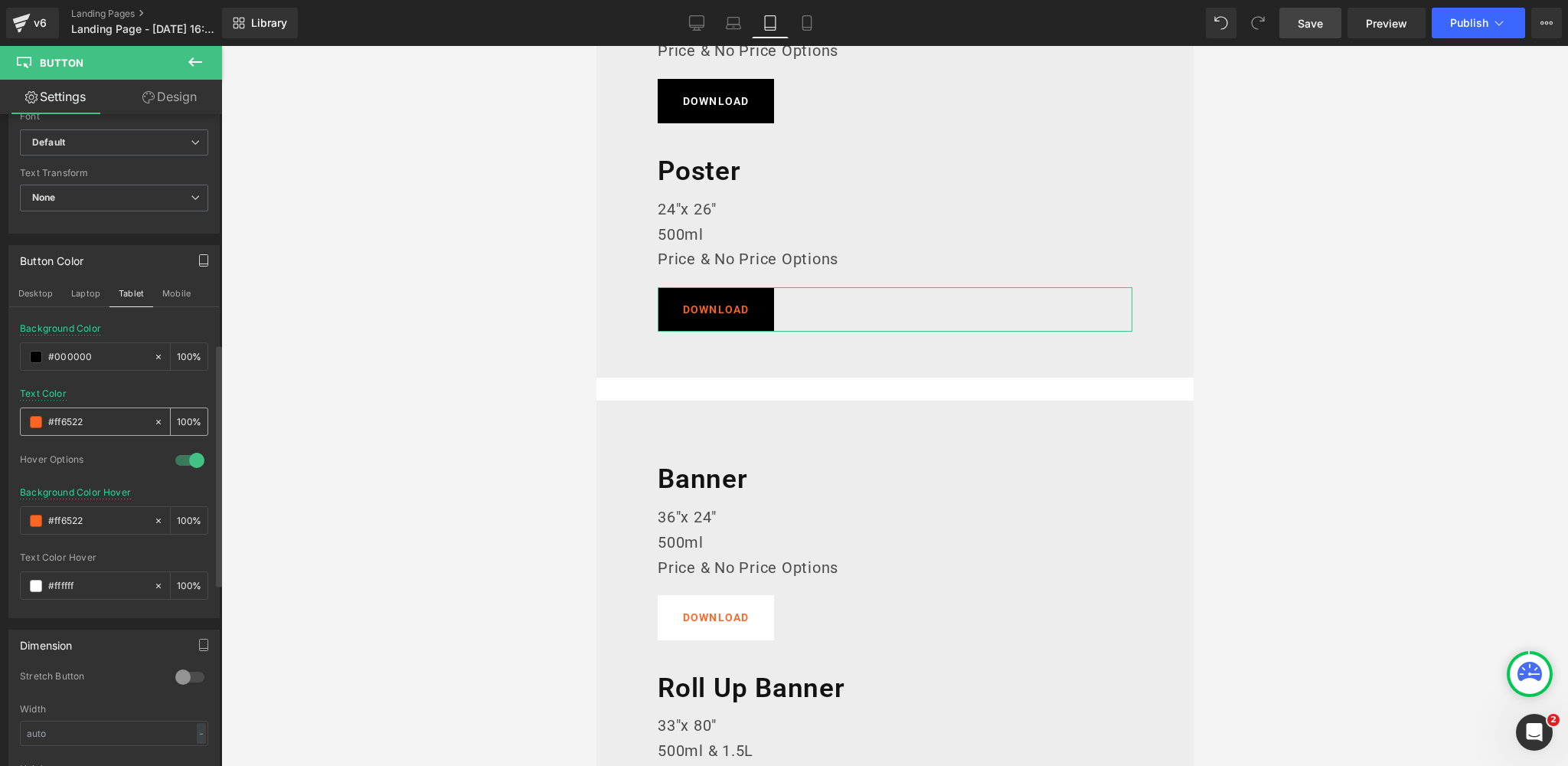
click at [35, 418] on span at bounding box center [36, 422] width 13 height 13
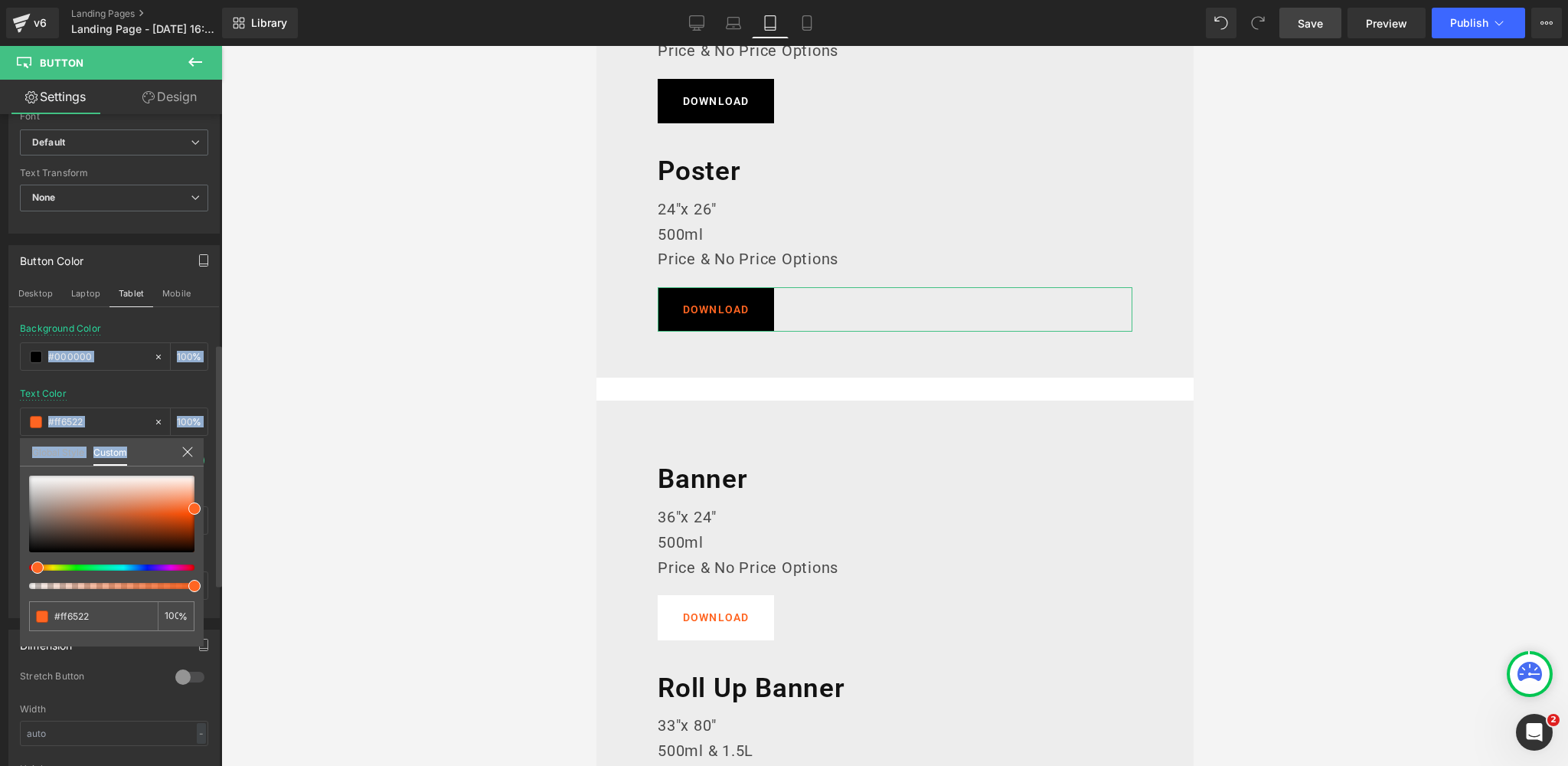
drag, startPoint x: 26, startPoint y: 516, endPoint x: 17, endPoint y: 466, distance: 50.8
click at [17, 466] on div "Button Color Desktop Laptop Tablet Mobile rgba(0, 0, 0, 1) Background Color #00…" at bounding box center [115, 426] width 229 height 385
drag, startPoint x: 34, startPoint y: 517, endPoint x: 142, endPoint y: 398, distance: 160.7
click at [27, 456] on div "Global Style Custom Setup Global Style #ffffff 100 %" at bounding box center [111, 461] width 184 height 47
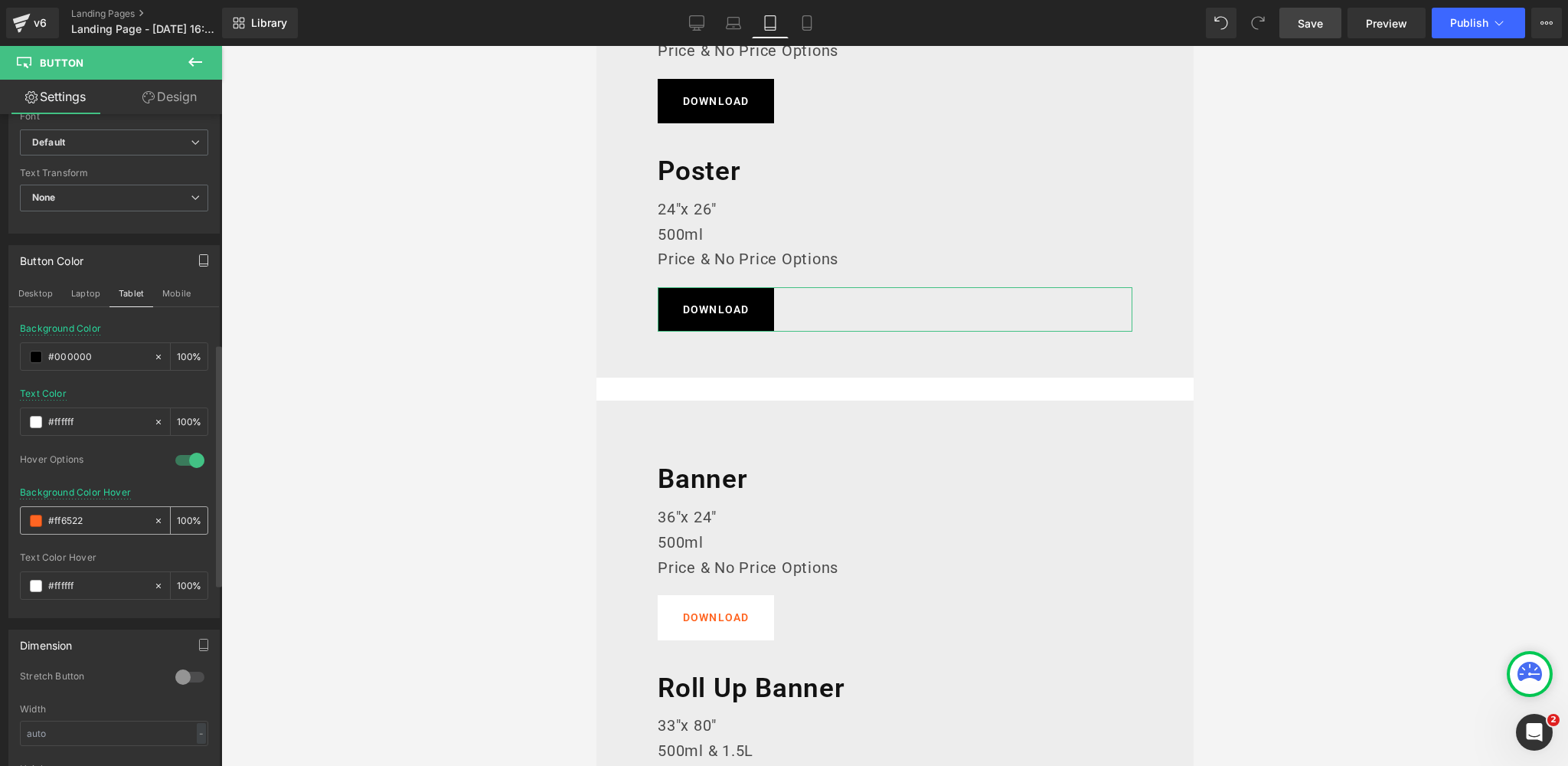
drag, startPoint x: 62, startPoint y: 516, endPoint x: 60, endPoint y: 523, distance: 7.3
click at [43, 515] on div "#ff6522" at bounding box center [86, 520] width 133 height 27
paste input "383838"
click at [107, 454] on div "Hover Options" at bounding box center [89, 461] width 140 height 16
click at [179, 285] on button "Mobile" at bounding box center [176, 293] width 47 height 26
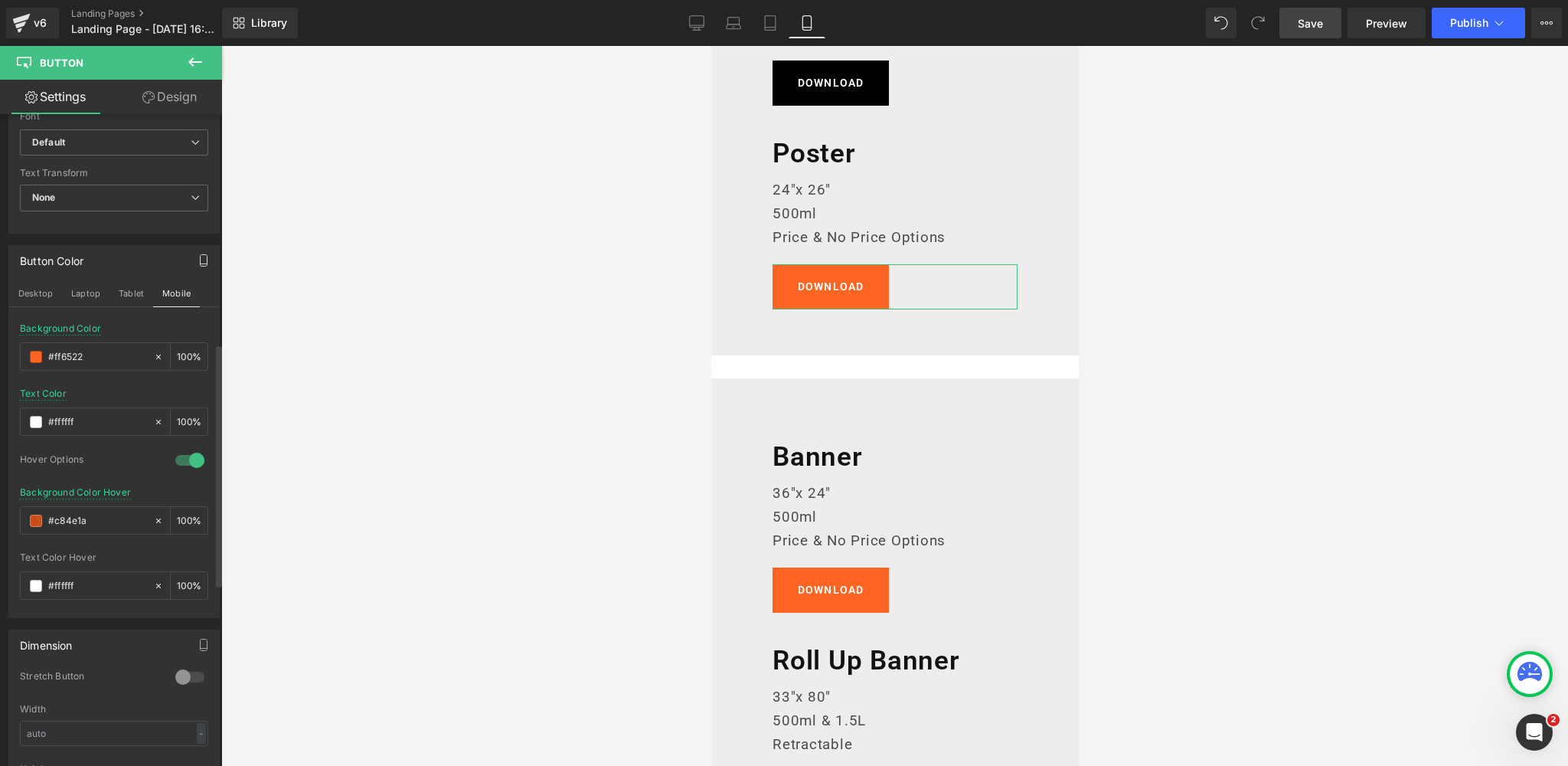
scroll to position [1589, 0]
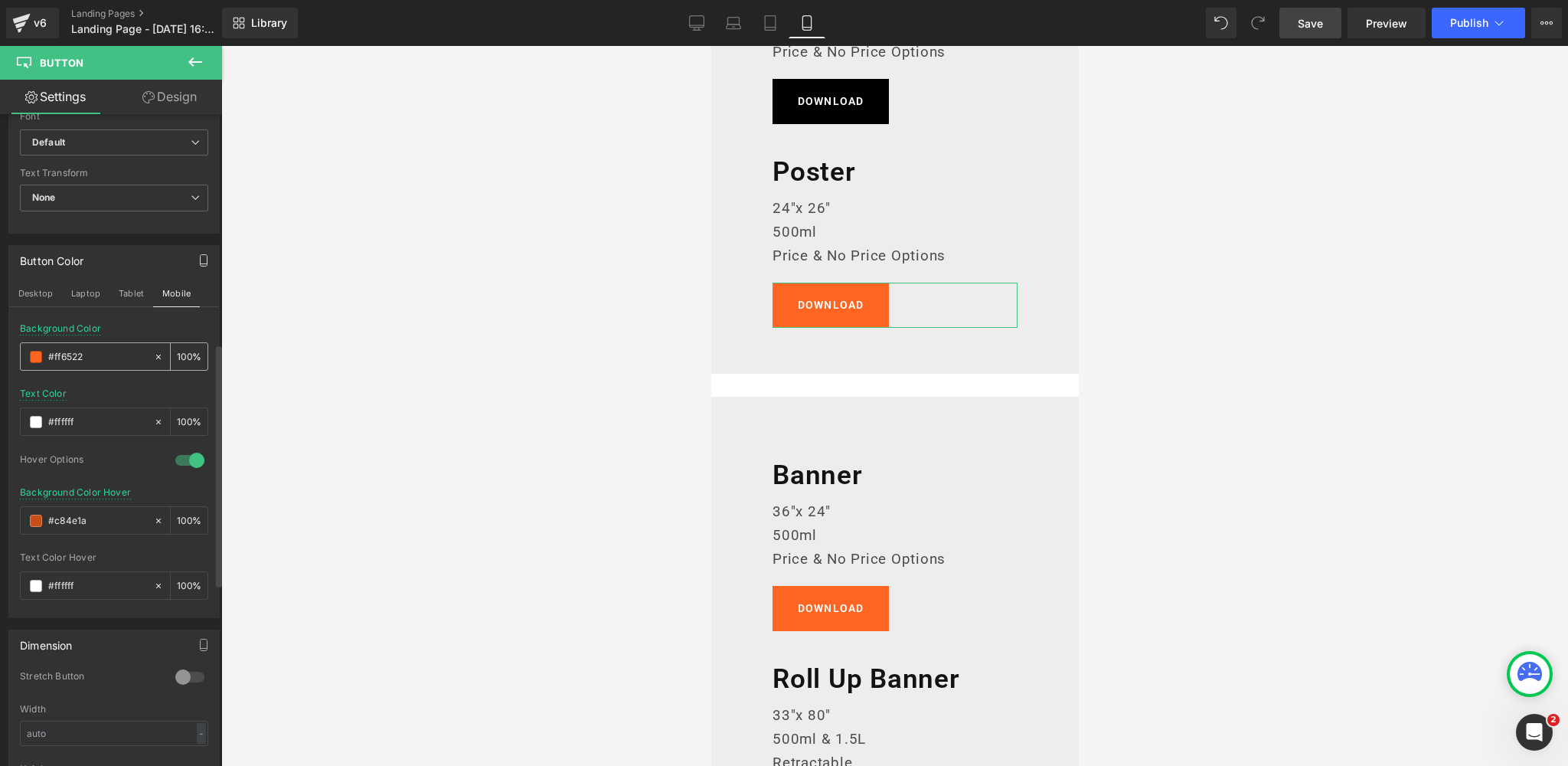
drag, startPoint x: 100, startPoint y: 354, endPoint x: 44, endPoint y: 356, distance: 56.0
click at [49, 354] on input "#ff6522" at bounding box center [96, 356] width 98 height 16
click at [39, 357] on span at bounding box center [36, 357] width 13 height 13
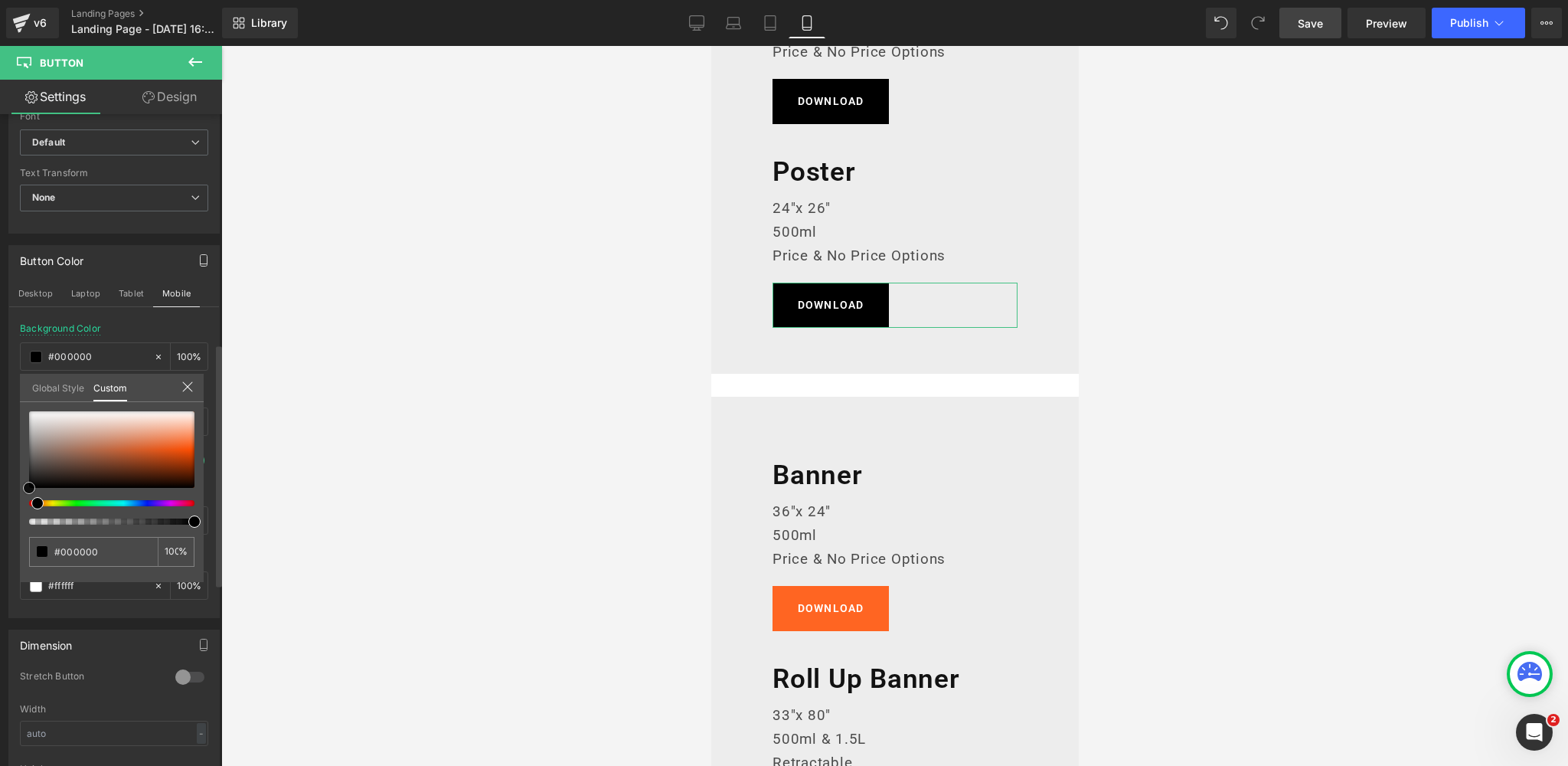
drag, startPoint x: 39, startPoint y: 433, endPoint x: 0, endPoint y: 517, distance: 92.6
click at [0, 517] on div "Button Color Desktop Laptop Tablet Mobile rgba(0, 0, 0, 1) Background Color #00…" at bounding box center [115, 426] width 229 height 385
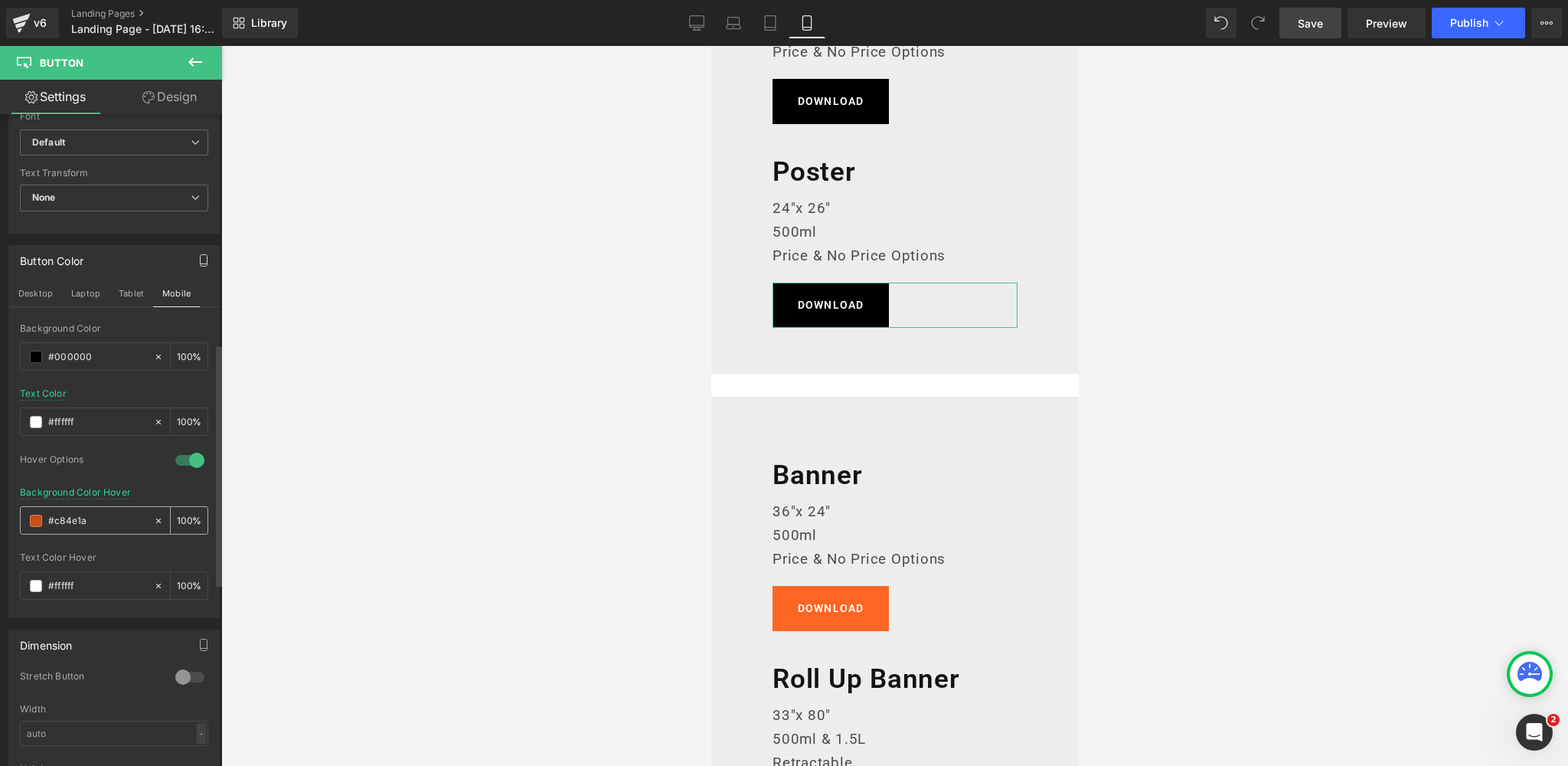
click at [32, 515] on span at bounding box center [36, 521] width 13 height 13
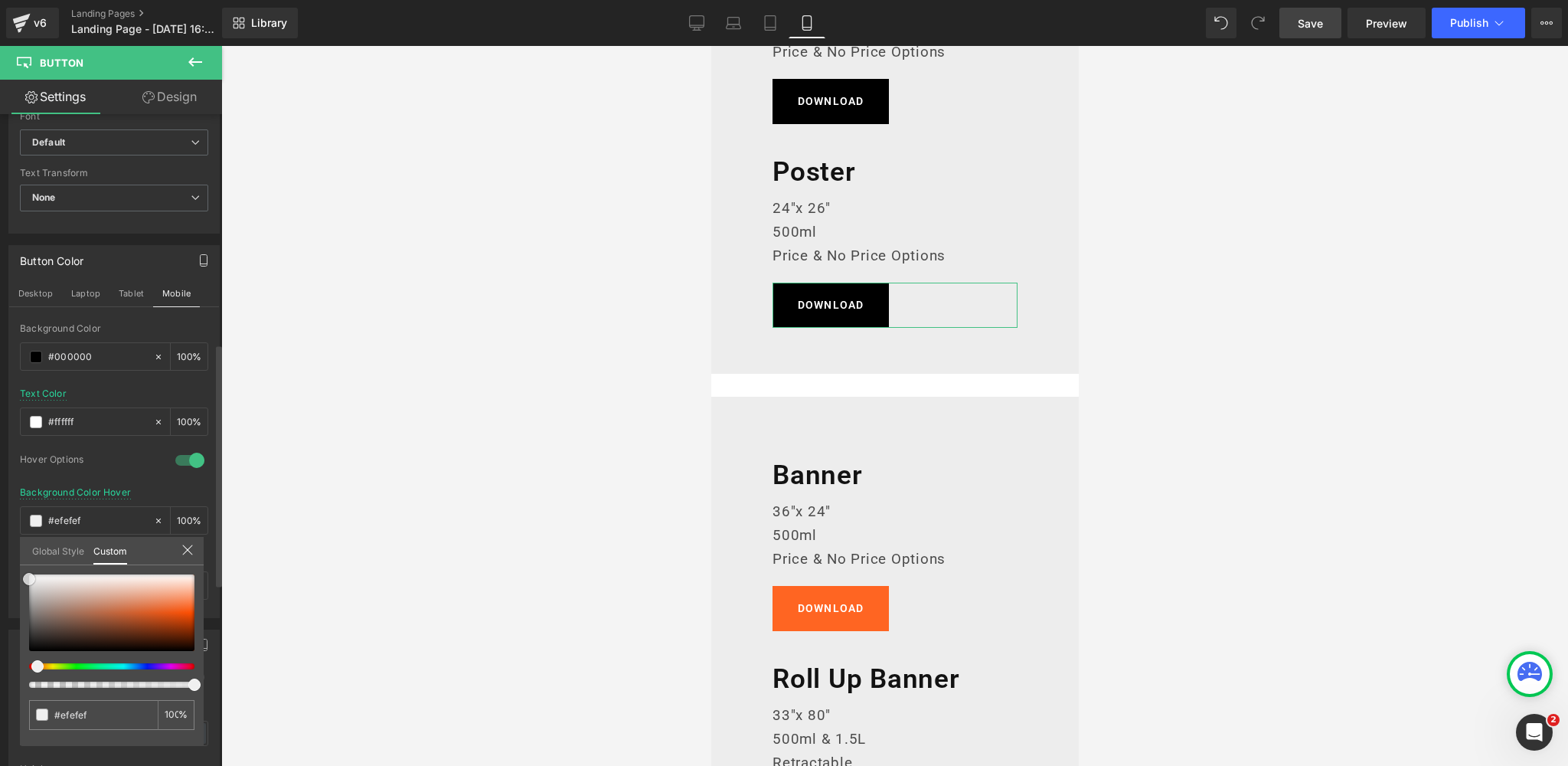
drag, startPoint x: 5, startPoint y: 644, endPoint x: 72, endPoint y: 520, distance: 140.9
click at [0, 578] on div "Button Color Desktop Laptop Tablet Mobile rgba(0, 0, 0, 1) Background Color #00…" at bounding box center [115, 426] width 229 height 385
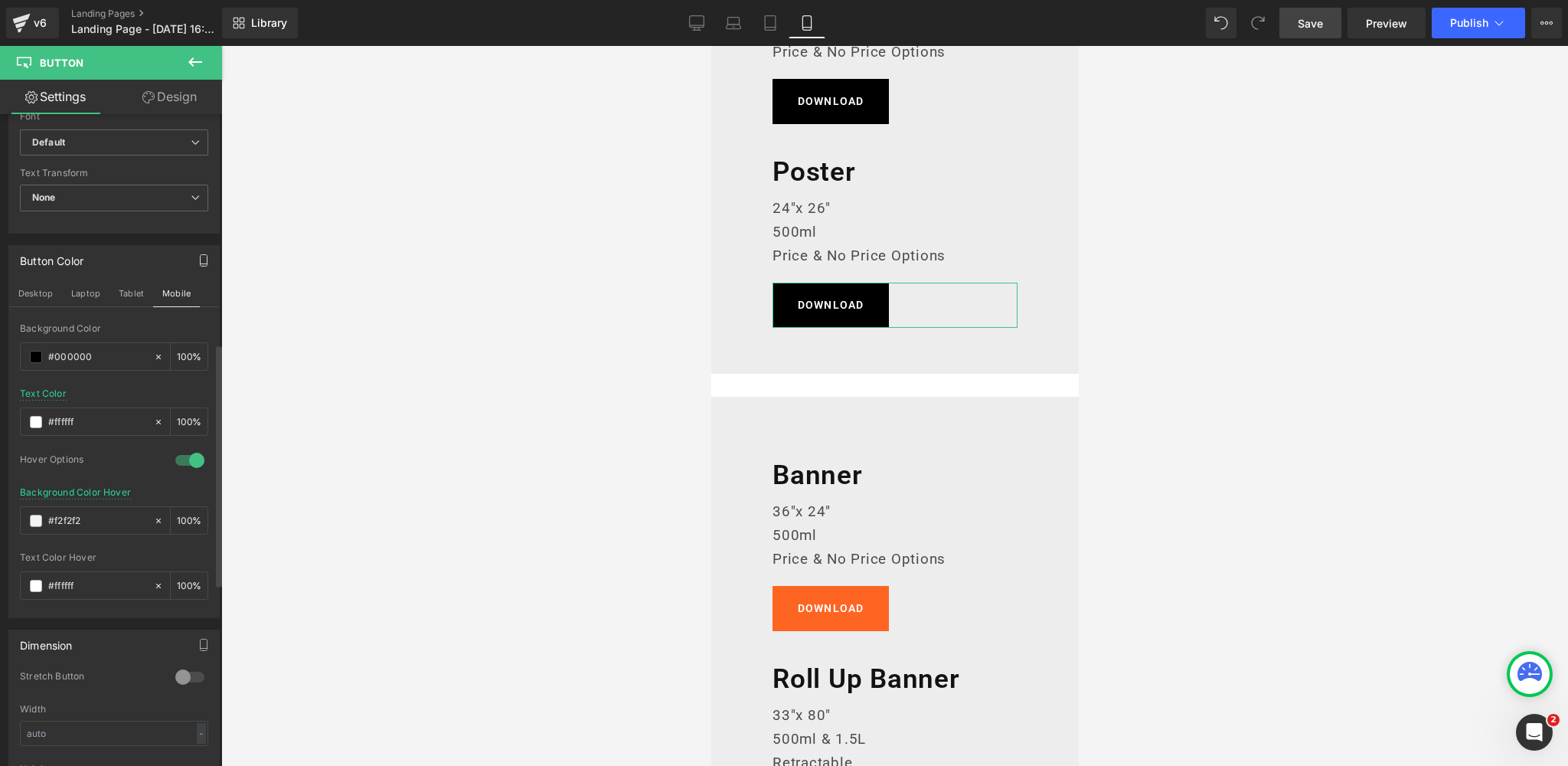
drag, startPoint x: 93, startPoint y: 516, endPoint x: 14, endPoint y: 516, distance: 79.0
paste input "383838"
click at [125, 443] on div at bounding box center [114, 448] width 188 height 10
click at [734, 17] on icon at bounding box center [733, 24] width 16 height 16
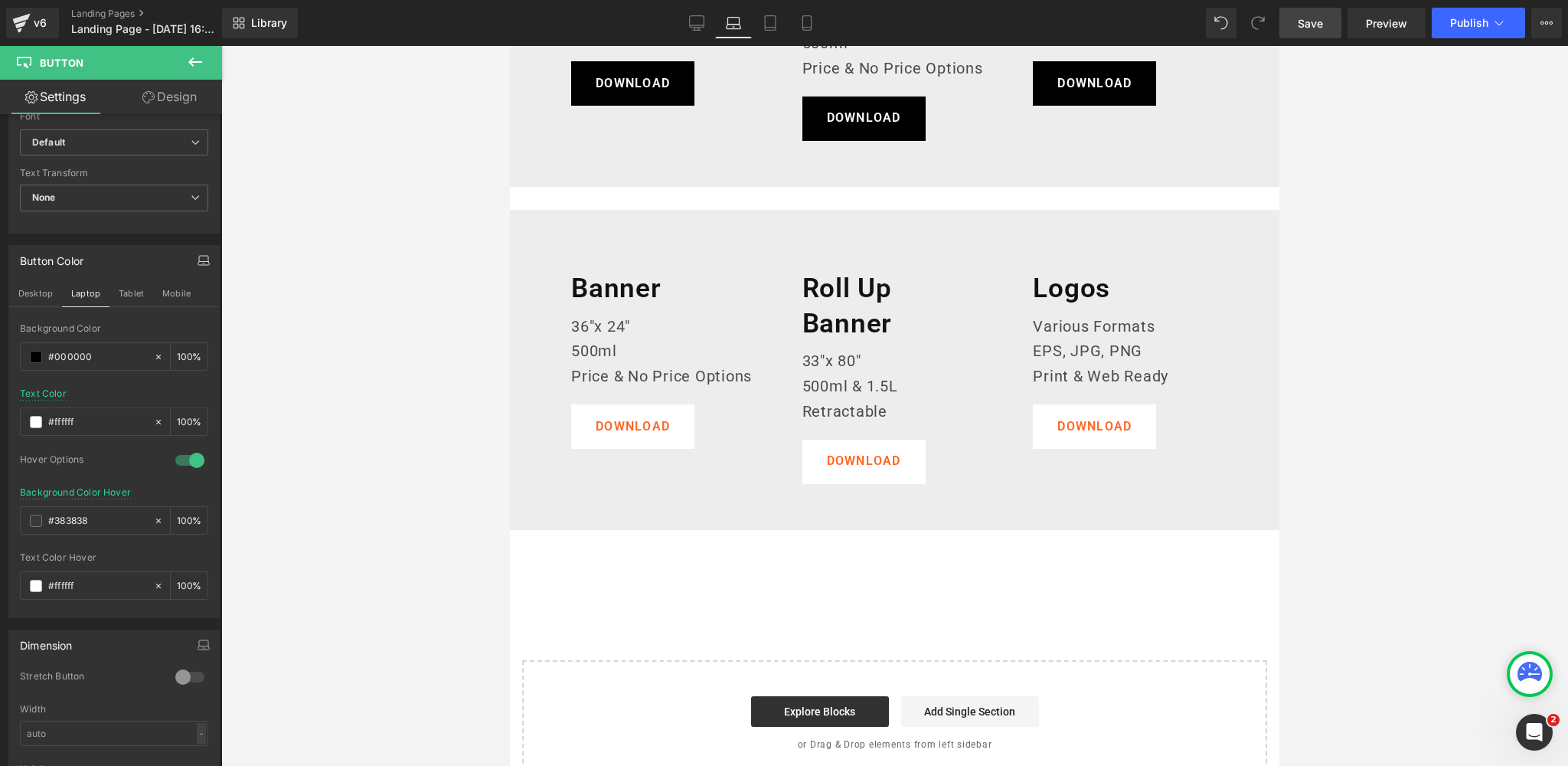
scroll to position [1000, 0]
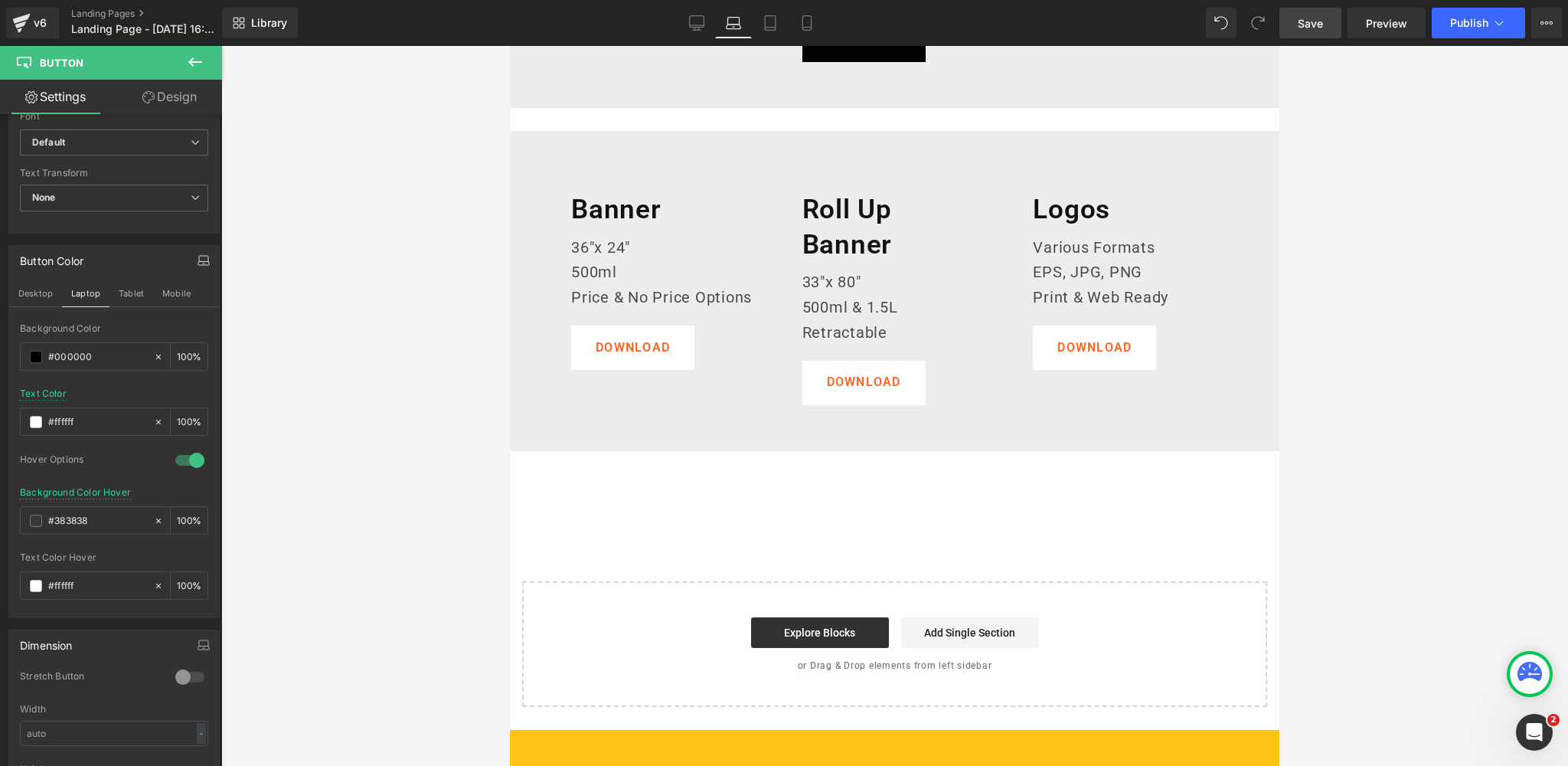
click at [625, 347] on body "Skip to content Our Cocktails Our Cocktails 500ml Cocktails 1.5L Cocktails Our …" at bounding box center [894, 27] width 769 height 1961
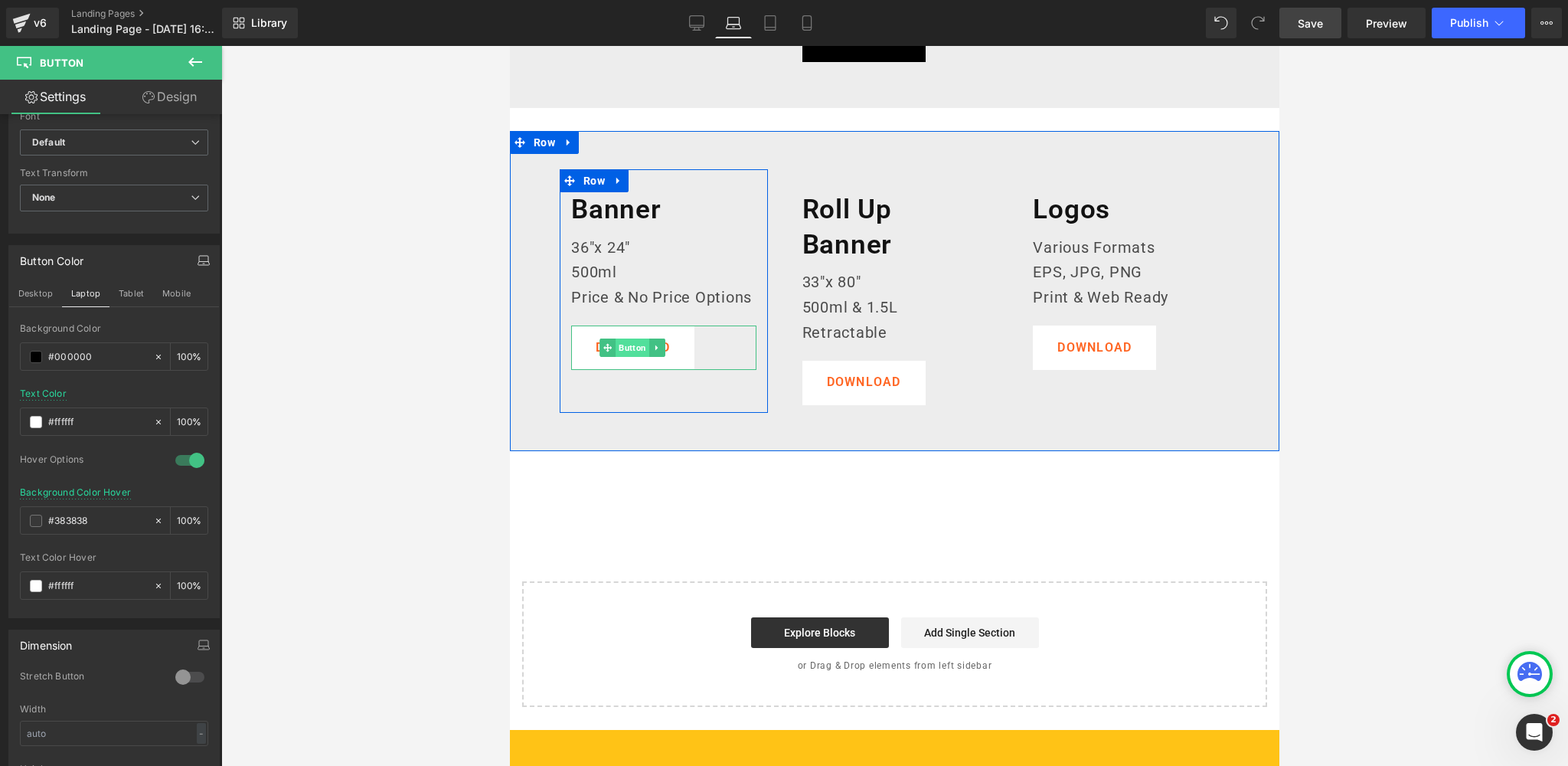
click at [631, 346] on span "Button" at bounding box center [633, 347] width 34 height 18
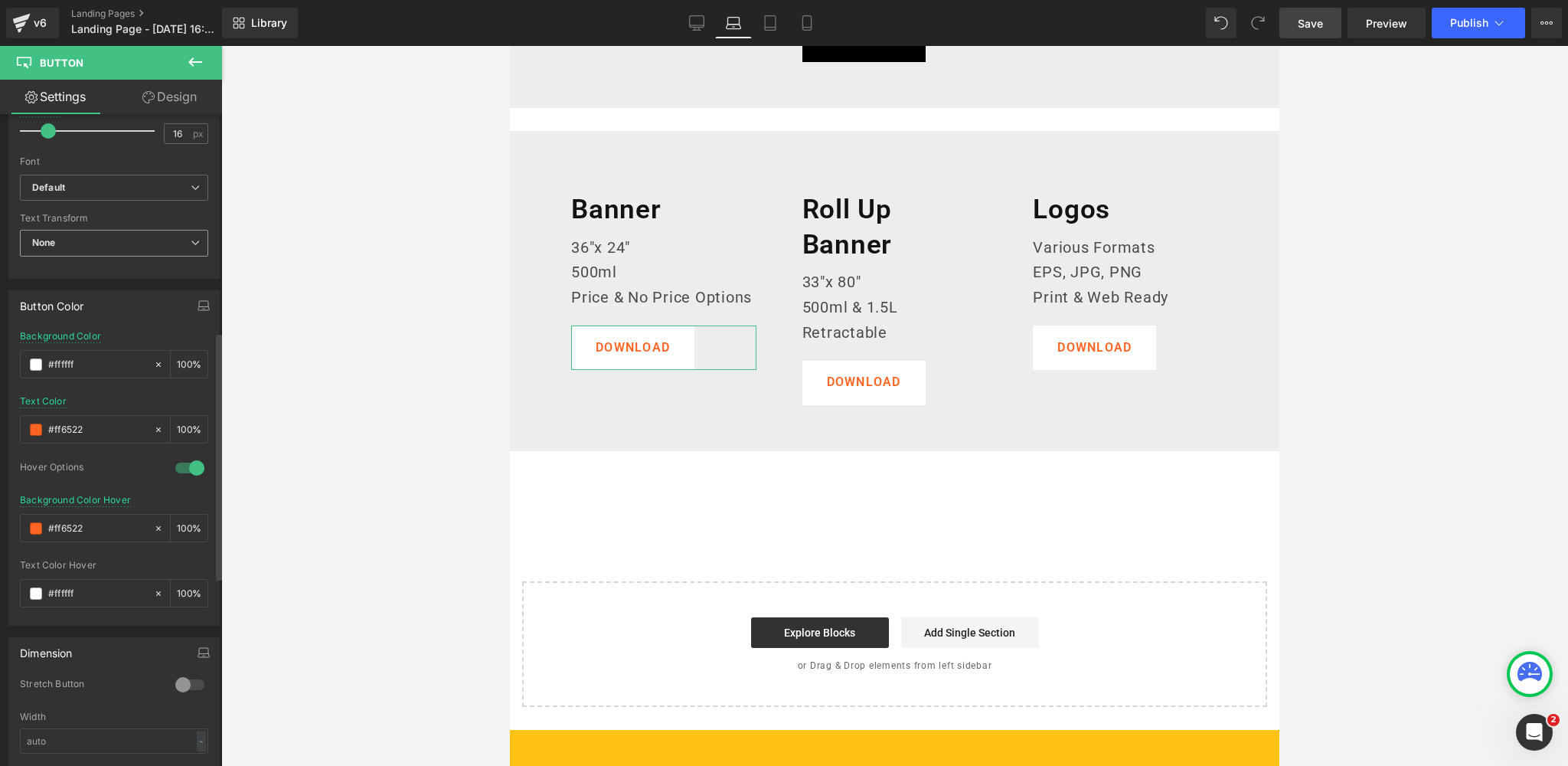
scroll to position [570, 0]
click at [33, 365] on span at bounding box center [36, 368] width 13 height 13
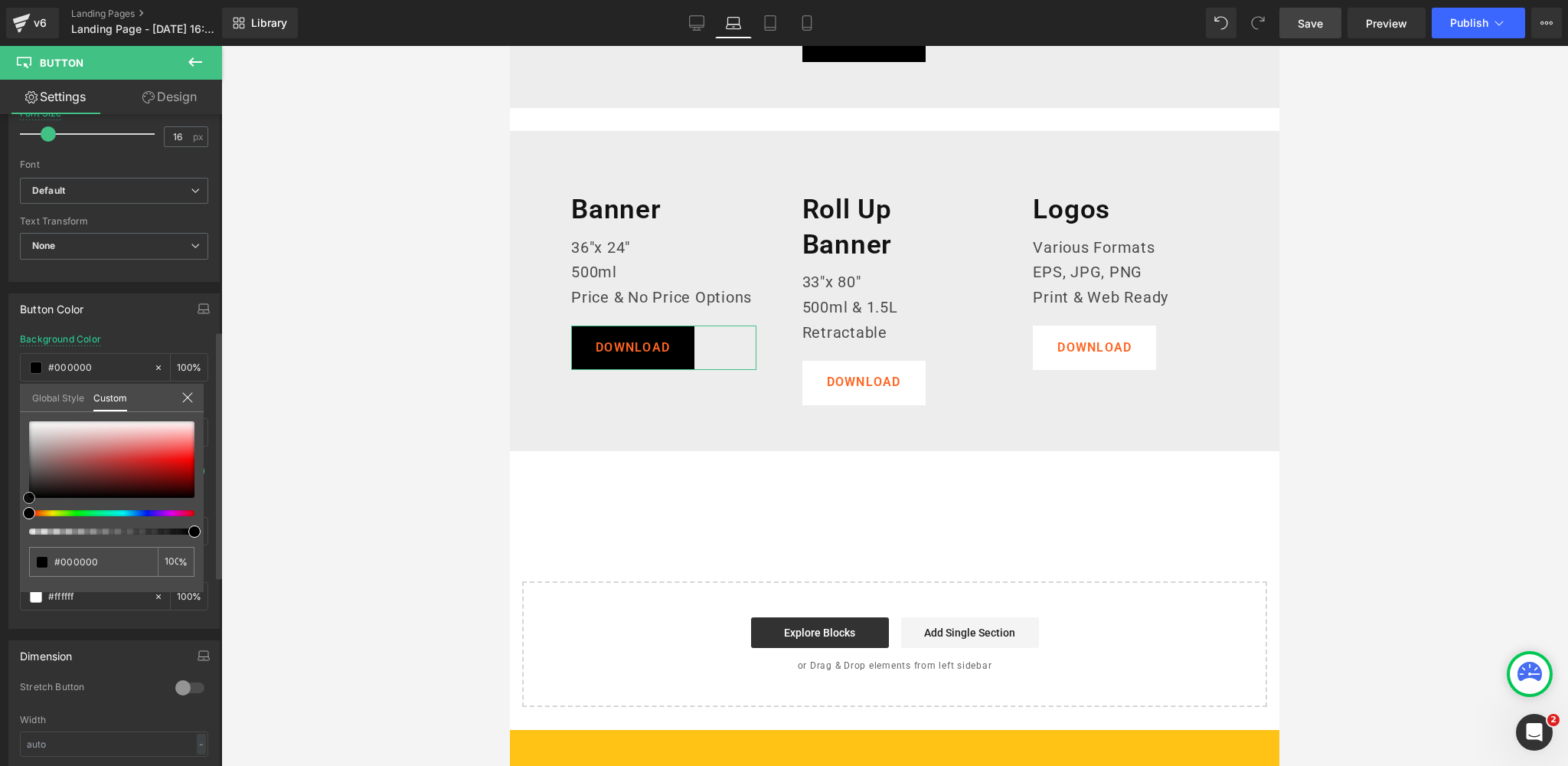
drag, startPoint x: 13, startPoint y: 512, endPoint x: 111, endPoint y: 406, distance: 144.4
click at [0, 539] on div "Button Color rgba(0, 0, 0, 1) Background Color #000000 100 % rgb(255, 101, 34) …" at bounding box center [115, 455] width 229 height 347
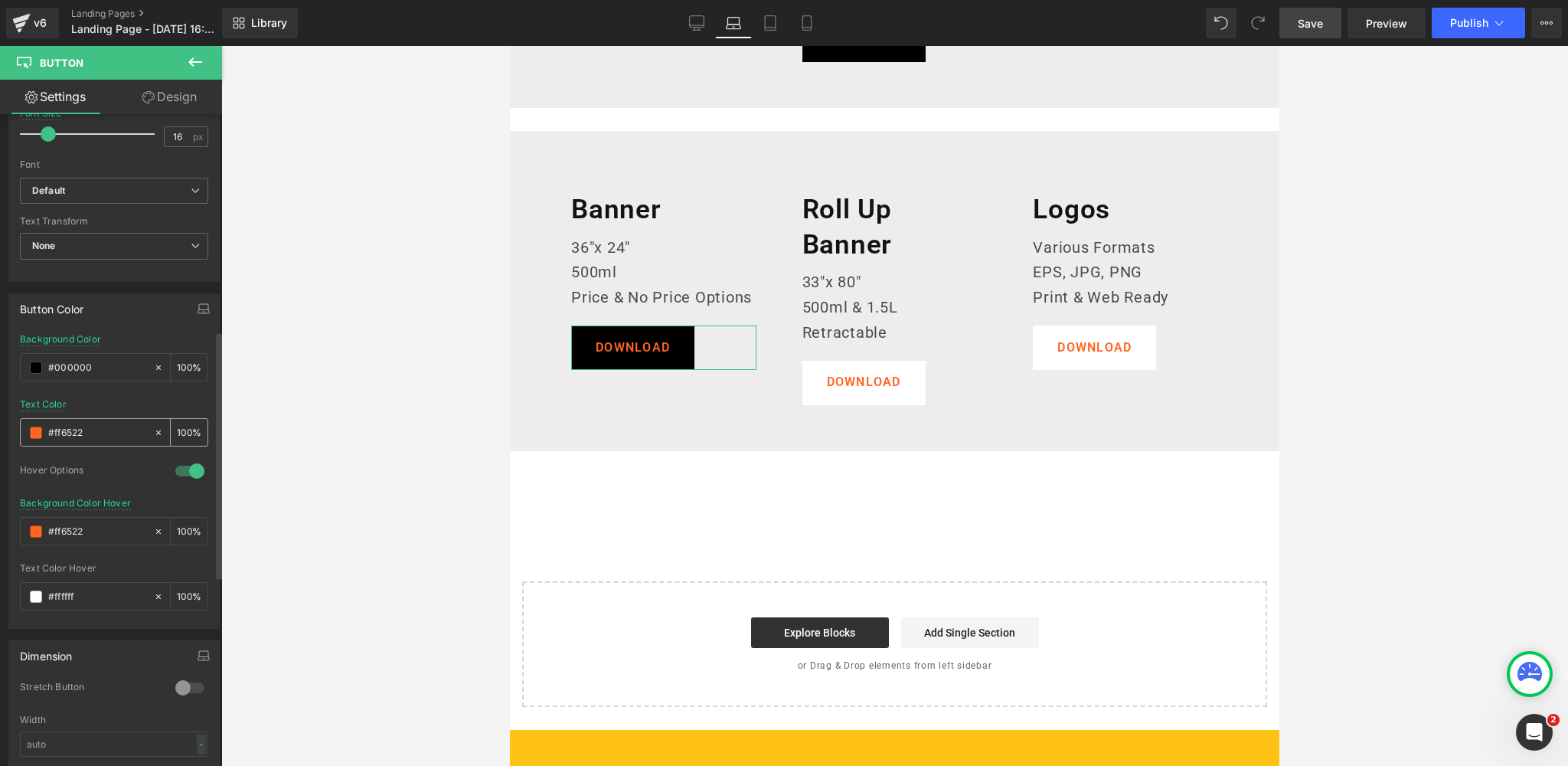
click at [34, 431] on span at bounding box center [36, 433] width 13 height 13
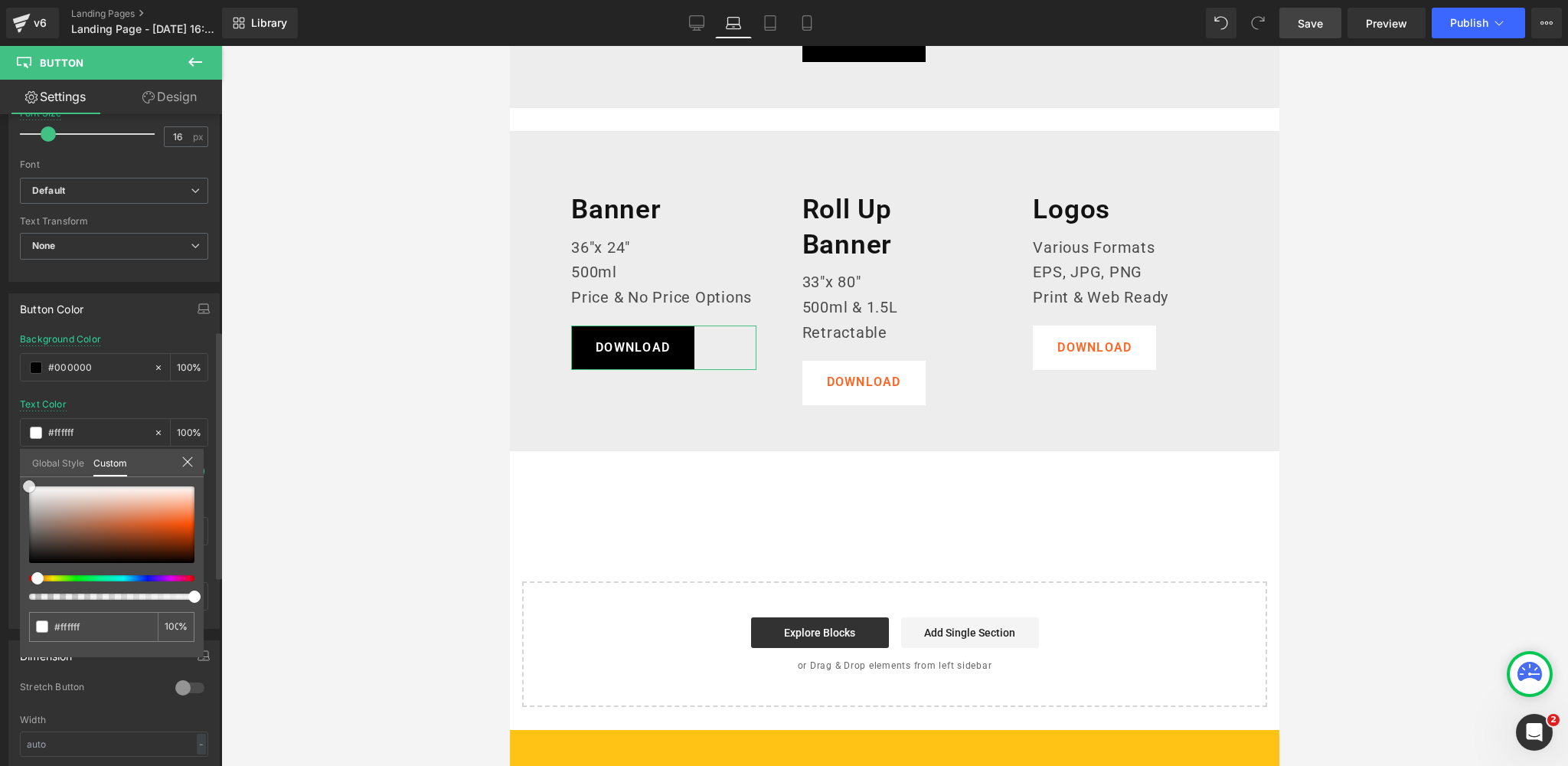
drag, startPoint x: 31, startPoint y: 524, endPoint x: 3, endPoint y: 469, distance: 61.7
click at [3, 469] on div "Button Color rgba(0, 0, 0, 1) Background Color #000000 100 % rgba(255, 255, 255…" at bounding box center [115, 455] width 229 height 347
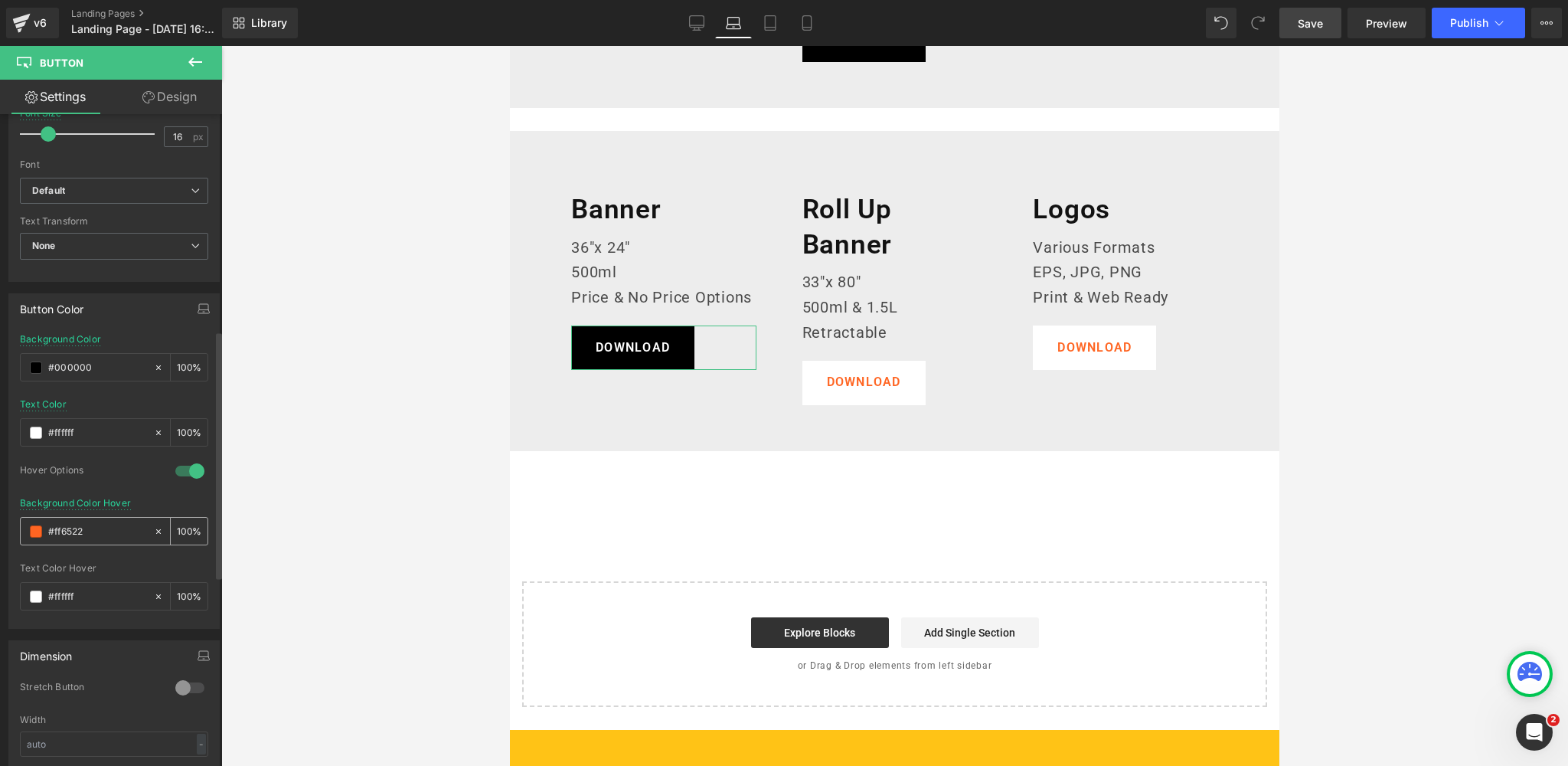
drag, startPoint x: 94, startPoint y: 524, endPoint x: 34, endPoint y: 524, distance: 60.0
click at [34, 524] on div "#ff6522" at bounding box center [86, 531] width 133 height 27
paste input "383838"
click at [124, 399] on div "Text Color #ffffff 100 %" at bounding box center [114, 431] width 188 height 65
click at [198, 304] on icon "button" at bounding box center [204, 308] width 13 height 13
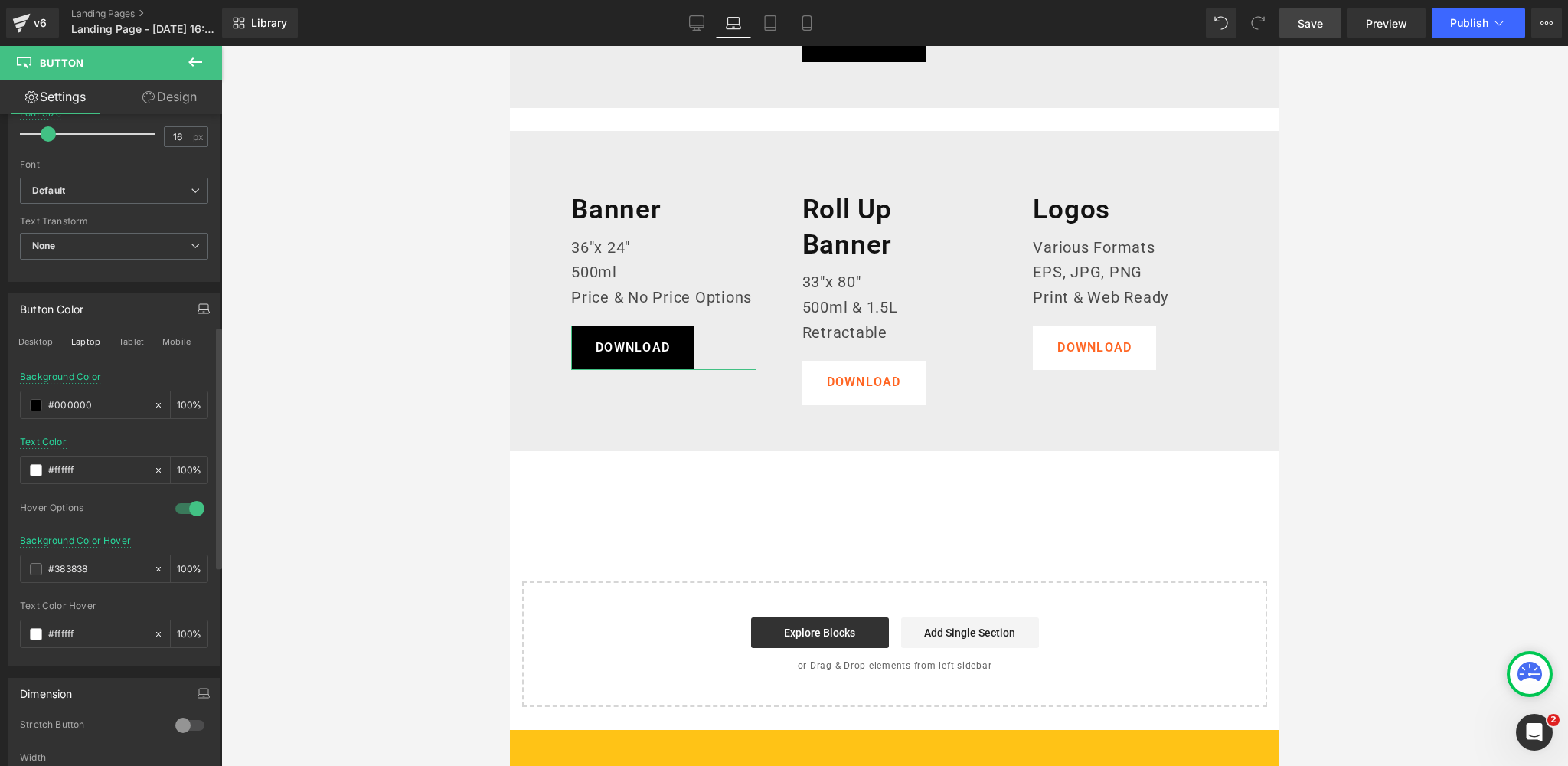
drag, startPoint x: 124, startPoint y: 338, endPoint x: 66, endPoint y: 442, distance: 119.1
click at [124, 338] on button "Tablet" at bounding box center [132, 341] width 44 height 26
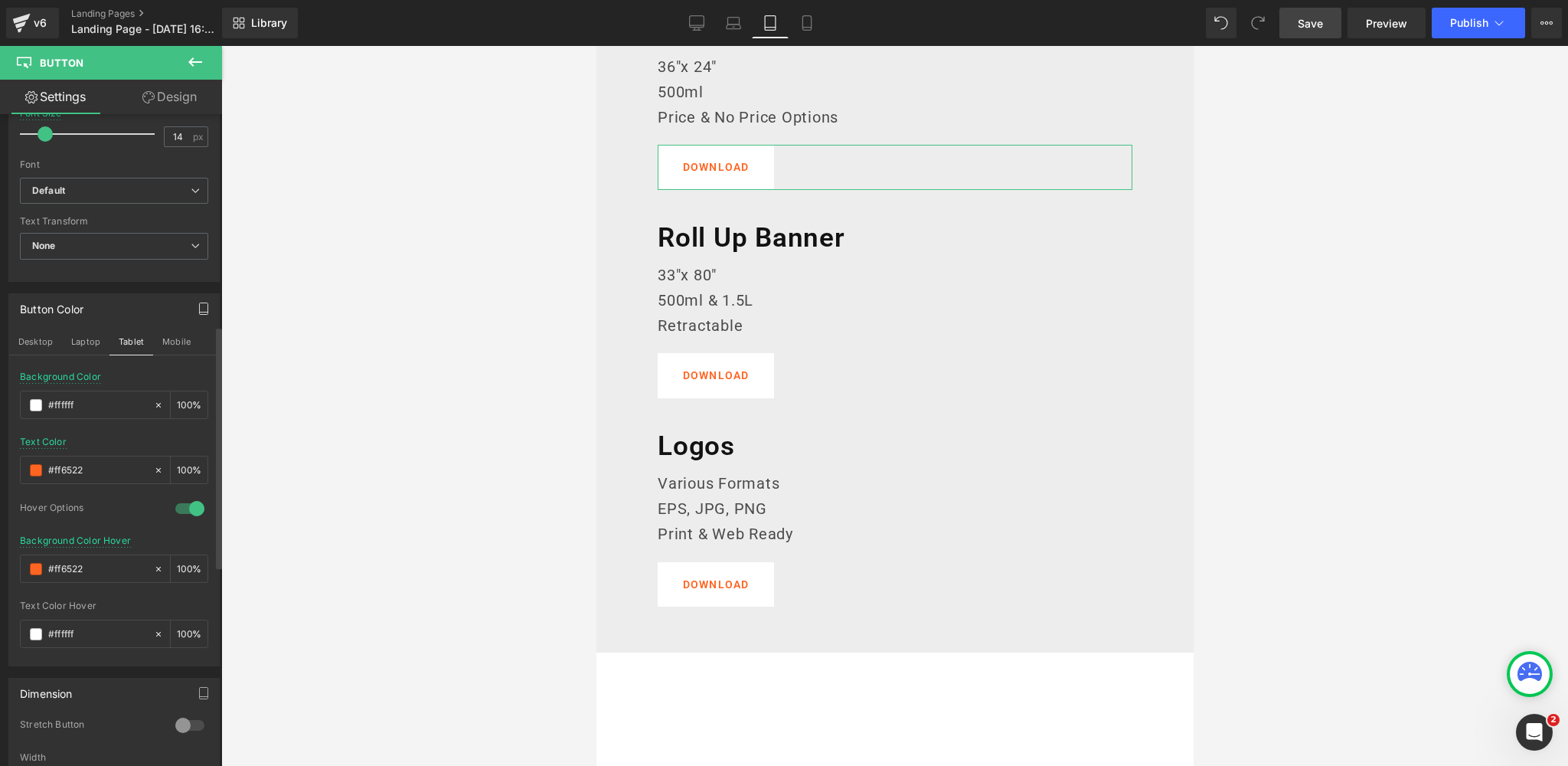
scroll to position [1813, 0]
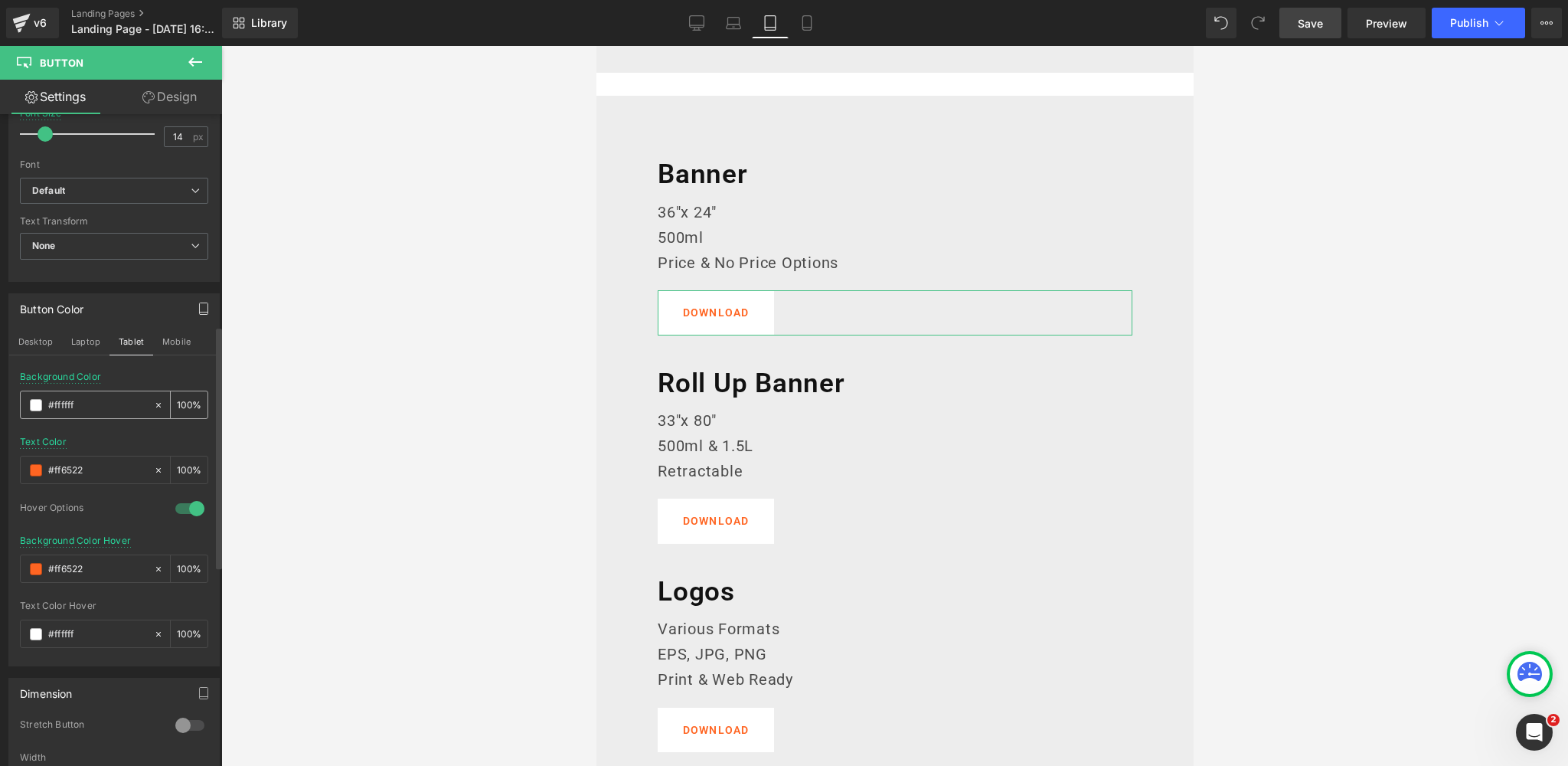
click at [30, 399] on span at bounding box center [36, 405] width 13 height 13
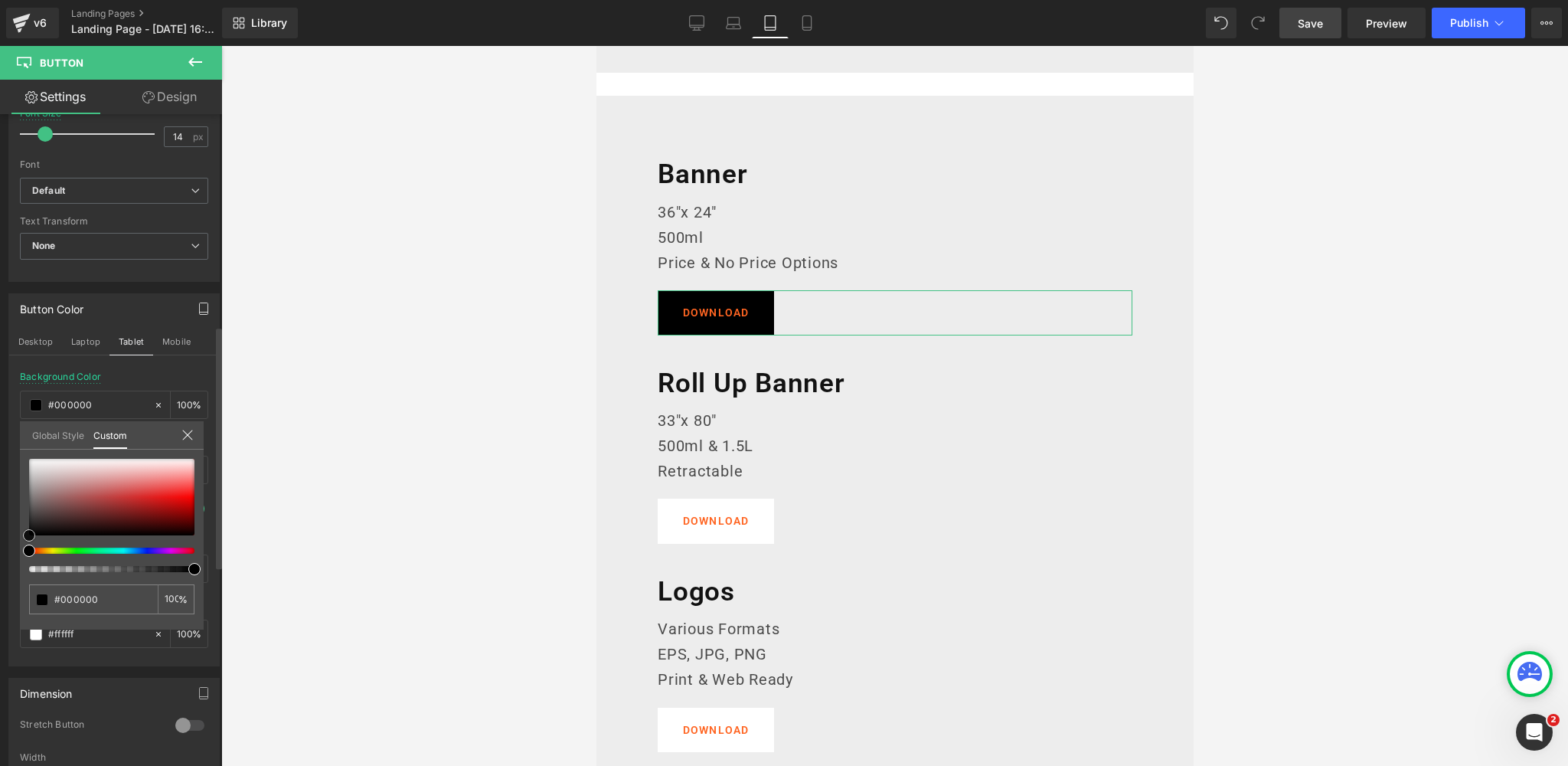
drag, startPoint x: 27, startPoint y: 456, endPoint x: 0, endPoint y: 560, distance: 107.4
click at [0, 560] on div "Button Color Desktop Laptop Tablet Mobile rgba(0, 0, 0, 1) Background Color #00…" at bounding box center [115, 474] width 229 height 385
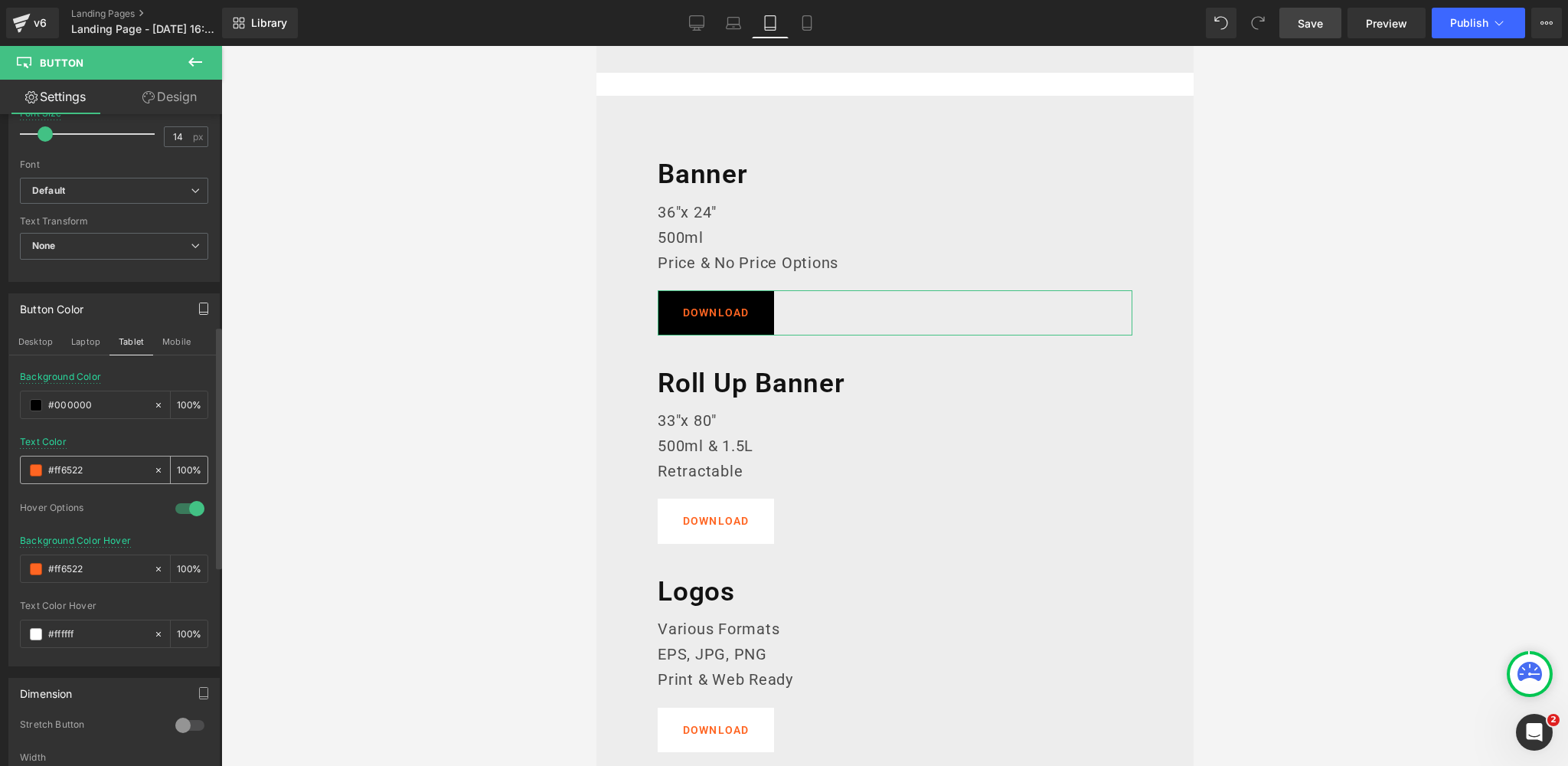
click at [30, 464] on span at bounding box center [36, 470] width 13 height 13
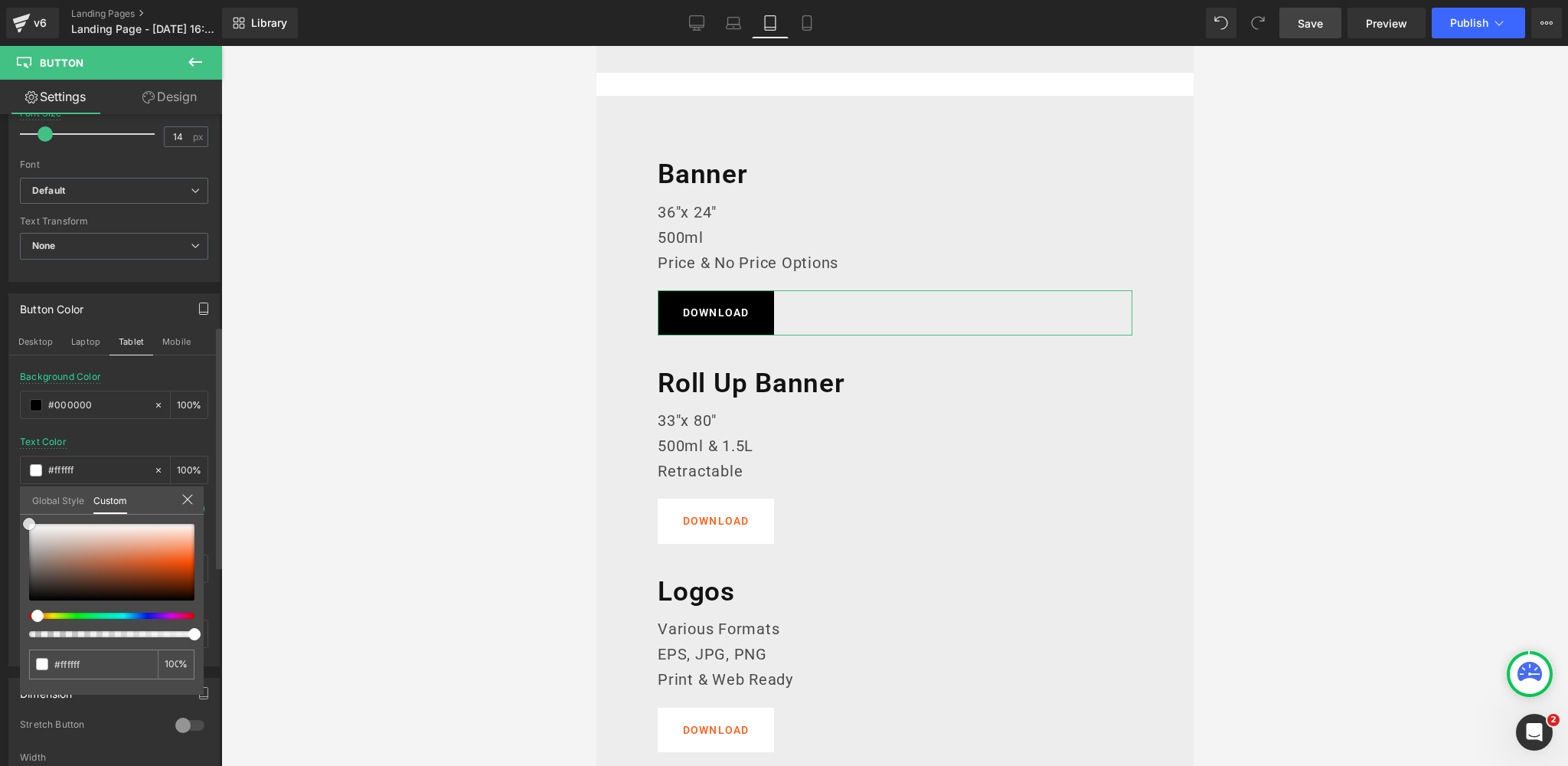
drag, startPoint x: 32, startPoint y: 569, endPoint x: 119, endPoint y: 461, distance: 138.7
click at [5, 498] on div "Button Color Desktop Laptop Tablet Mobile rgba(0, 0, 0, 1) Background Color #00…" at bounding box center [115, 474] width 229 height 385
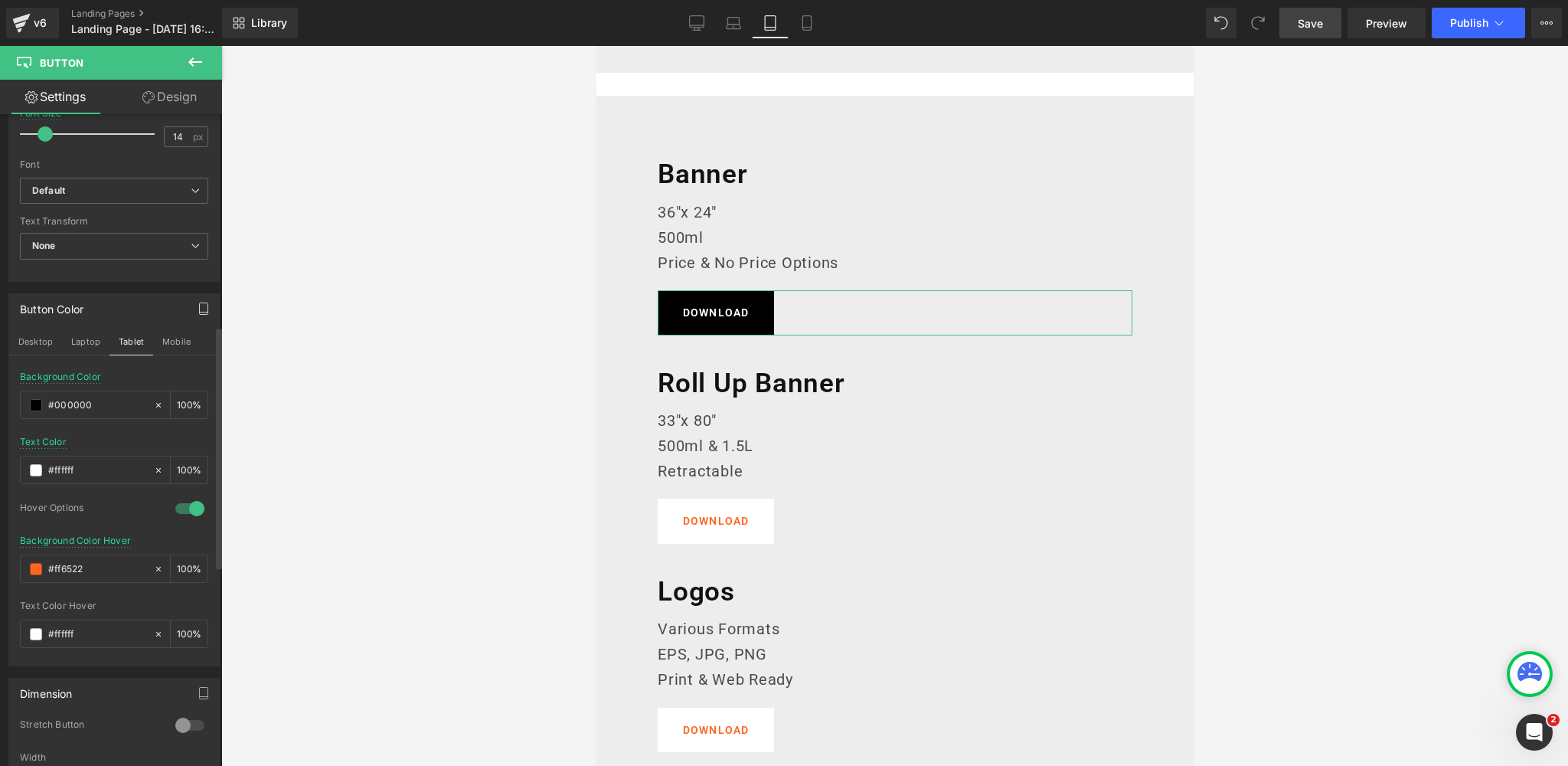
drag, startPoint x: 85, startPoint y: 565, endPoint x: 31, endPoint y: 545, distance: 57.6
click at [0, 565] on div "Button Color Desktop Laptop Tablet Mobile rgba(0, 0, 0, 1) Background Color #00…" at bounding box center [115, 474] width 229 height 385
paste input "383838"
click at [174, 337] on button "Mobile" at bounding box center [176, 341] width 47 height 26
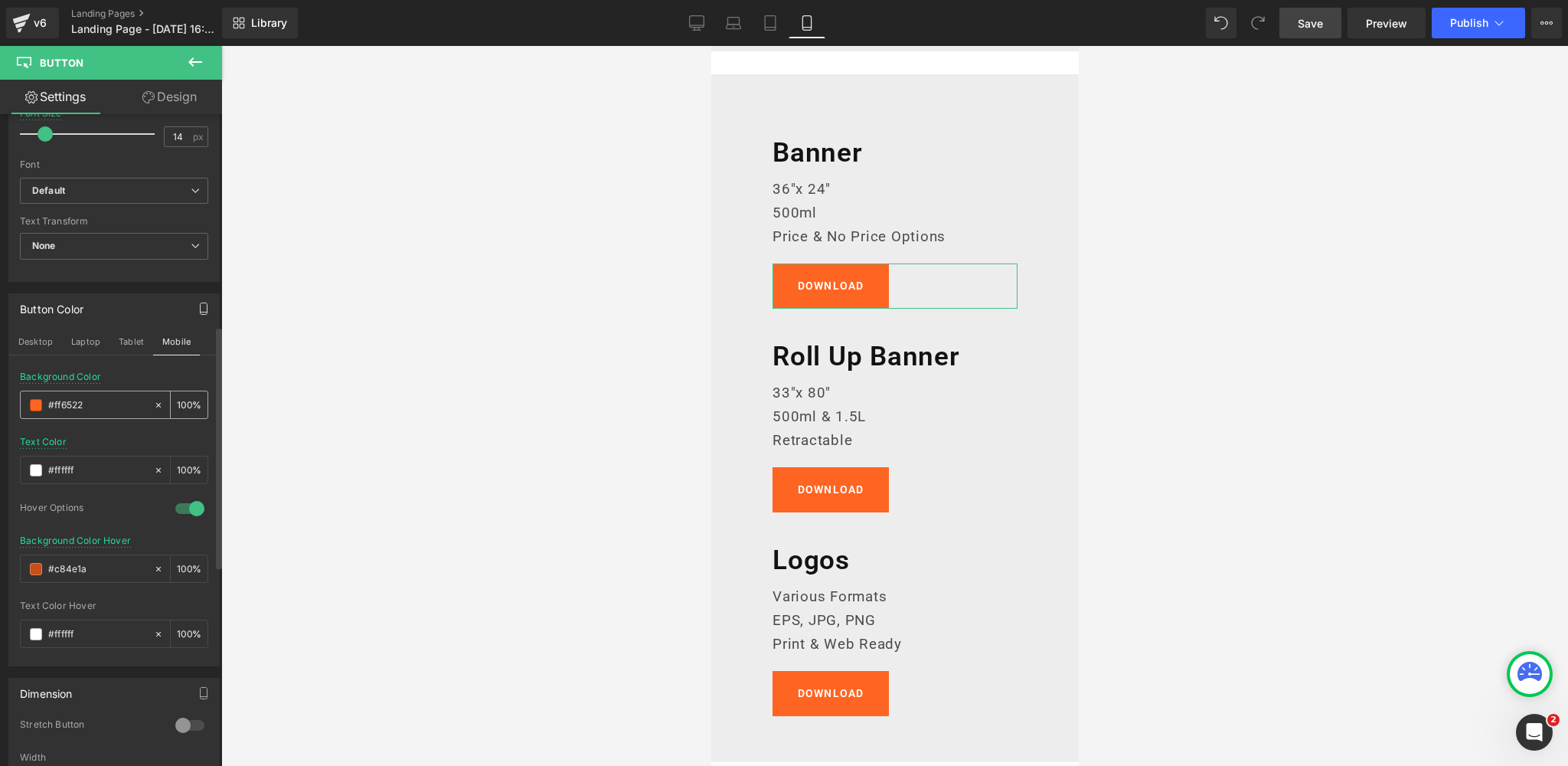
scroll to position [1899, 0]
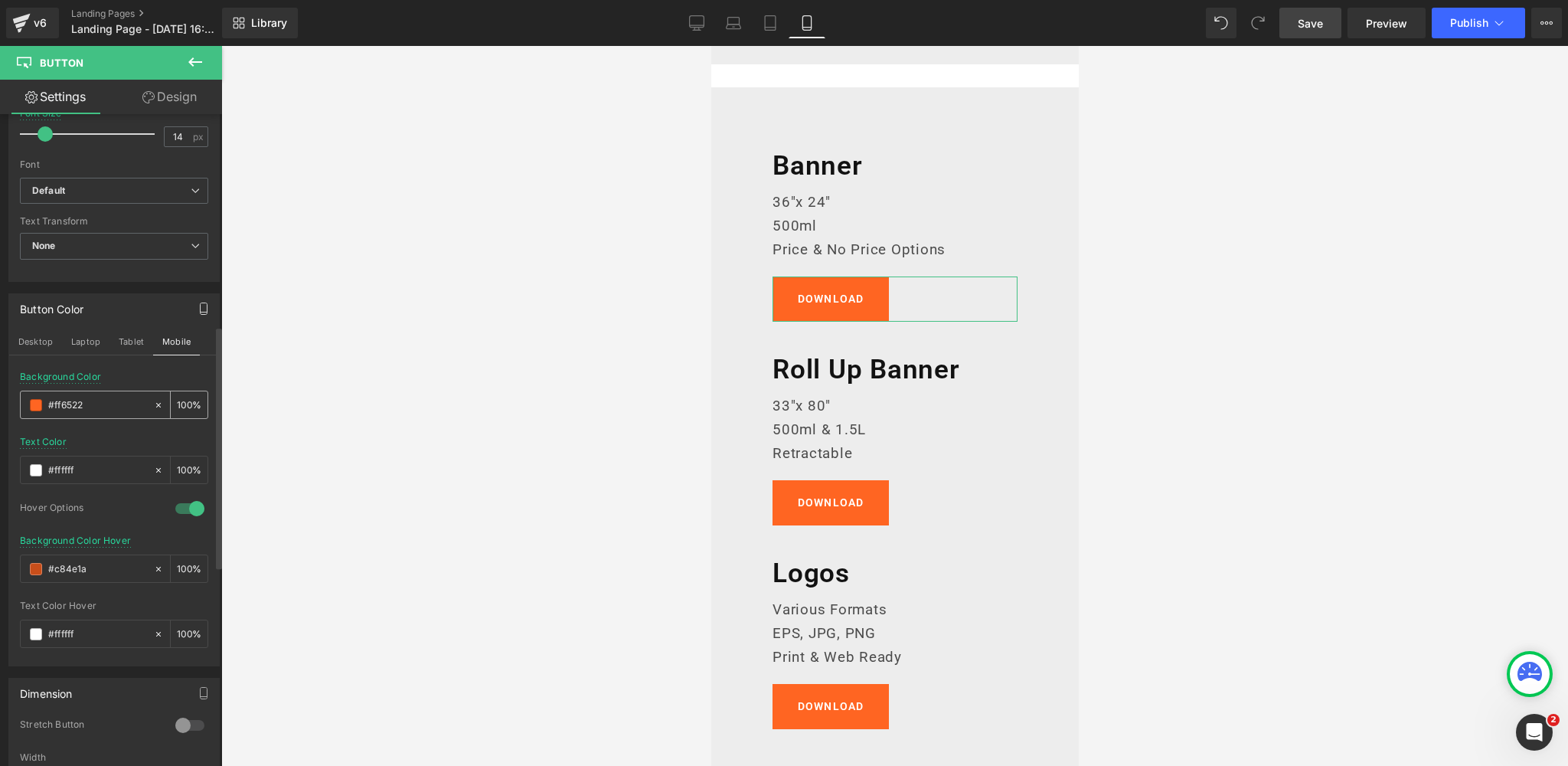
click at [30, 399] on span at bounding box center [36, 405] width 13 height 13
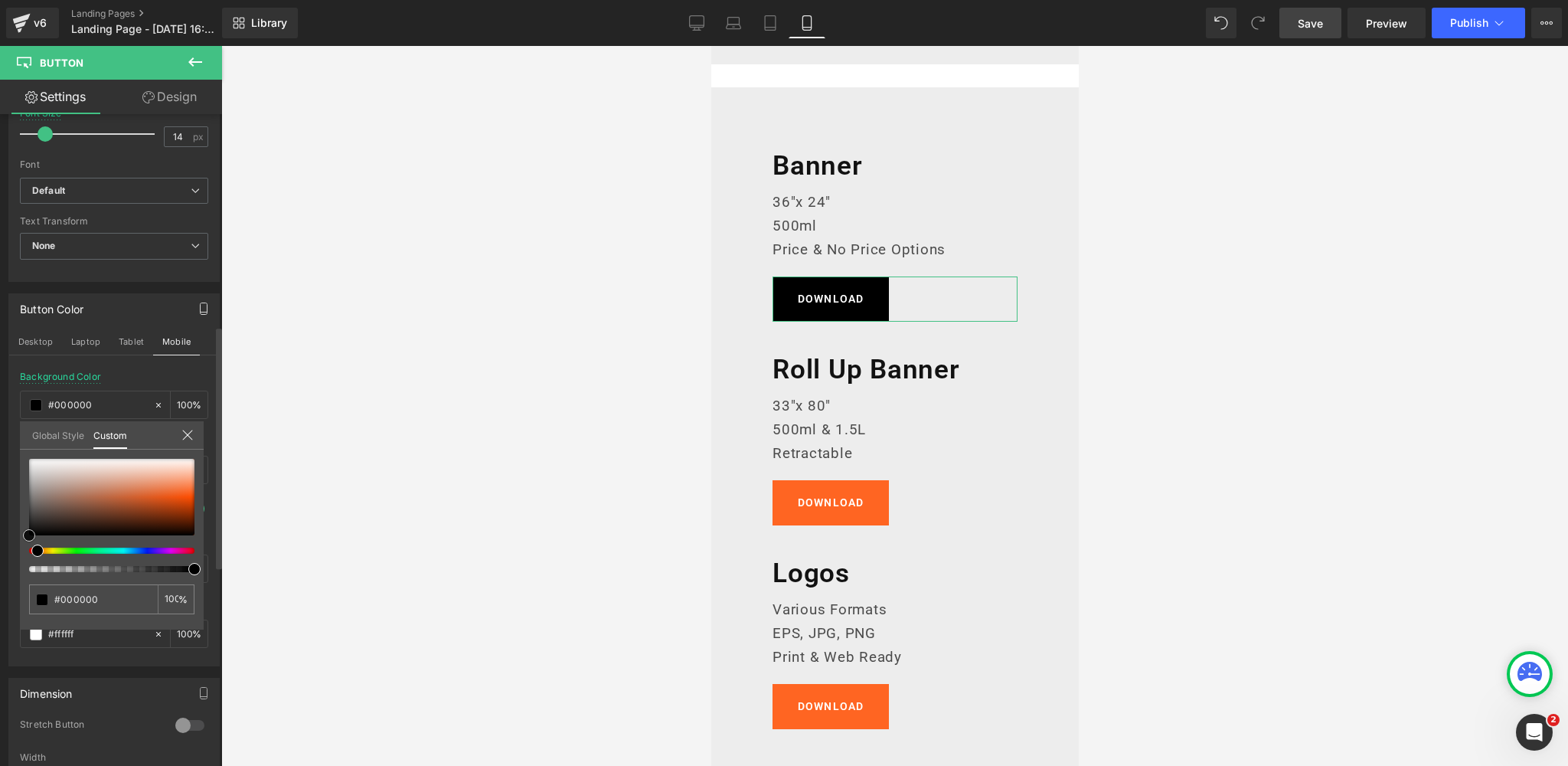
drag, startPoint x: 12, startPoint y: 553, endPoint x: 116, endPoint y: 449, distance: 147.1
click at [0, 577] on div "Button Color Desktop Laptop Tablet Mobile rgba(0, 0, 0, 1) Background Color #00…" at bounding box center [115, 474] width 229 height 385
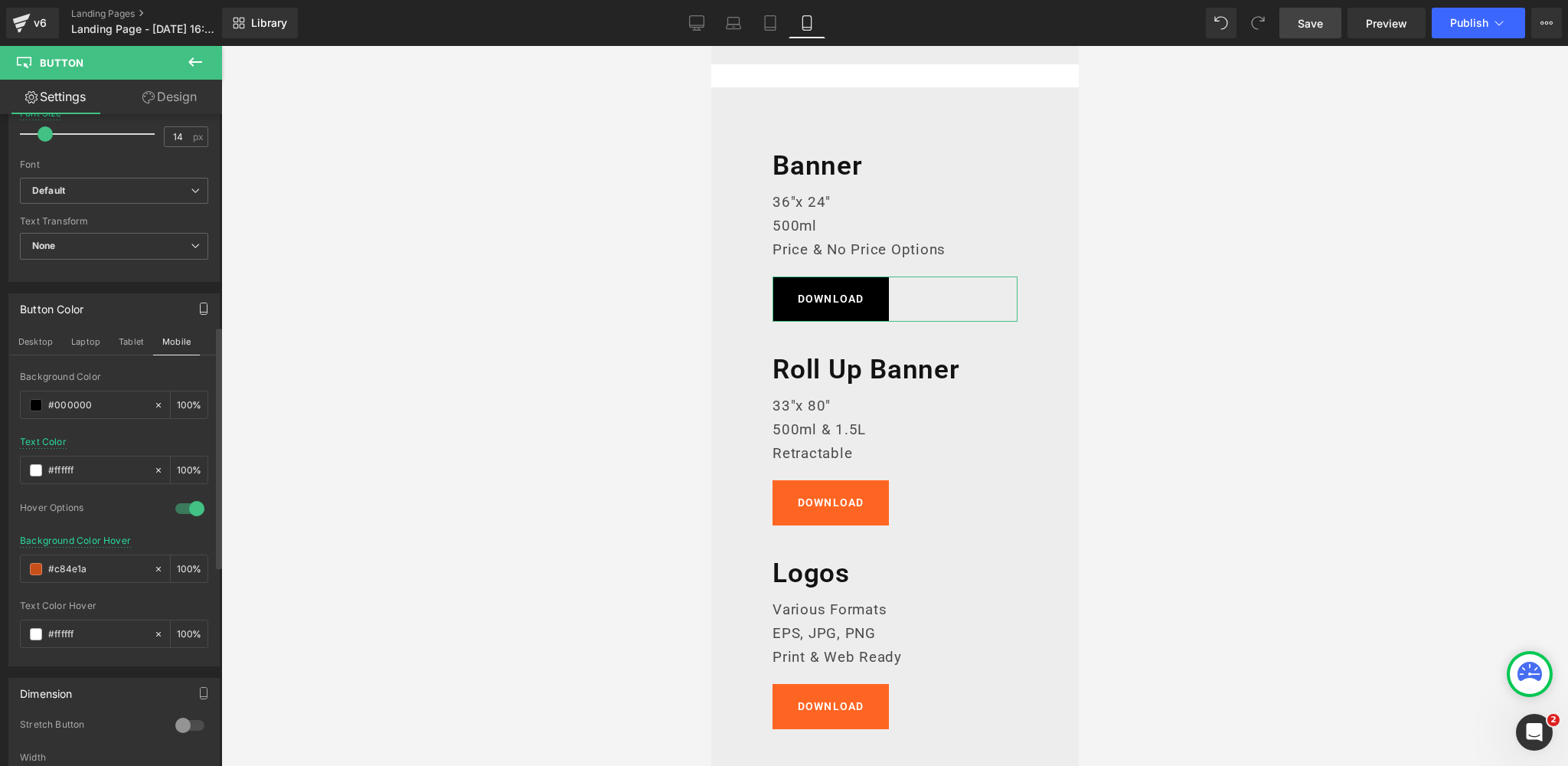
drag, startPoint x: 97, startPoint y: 562, endPoint x: 0, endPoint y: 562, distance: 97.0
click at [0, 561] on div "Button Color Desktop Laptop Tablet Mobile rgba(0, 0, 0, 1) Background Color #00…" at bounding box center [115, 474] width 229 height 385
paste input "383838"
click at [143, 371] on div "Background Color" at bounding box center [114, 377] width 188 height 11
click at [740, 25] on icon at bounding box center [733, 27] width 15 height 5
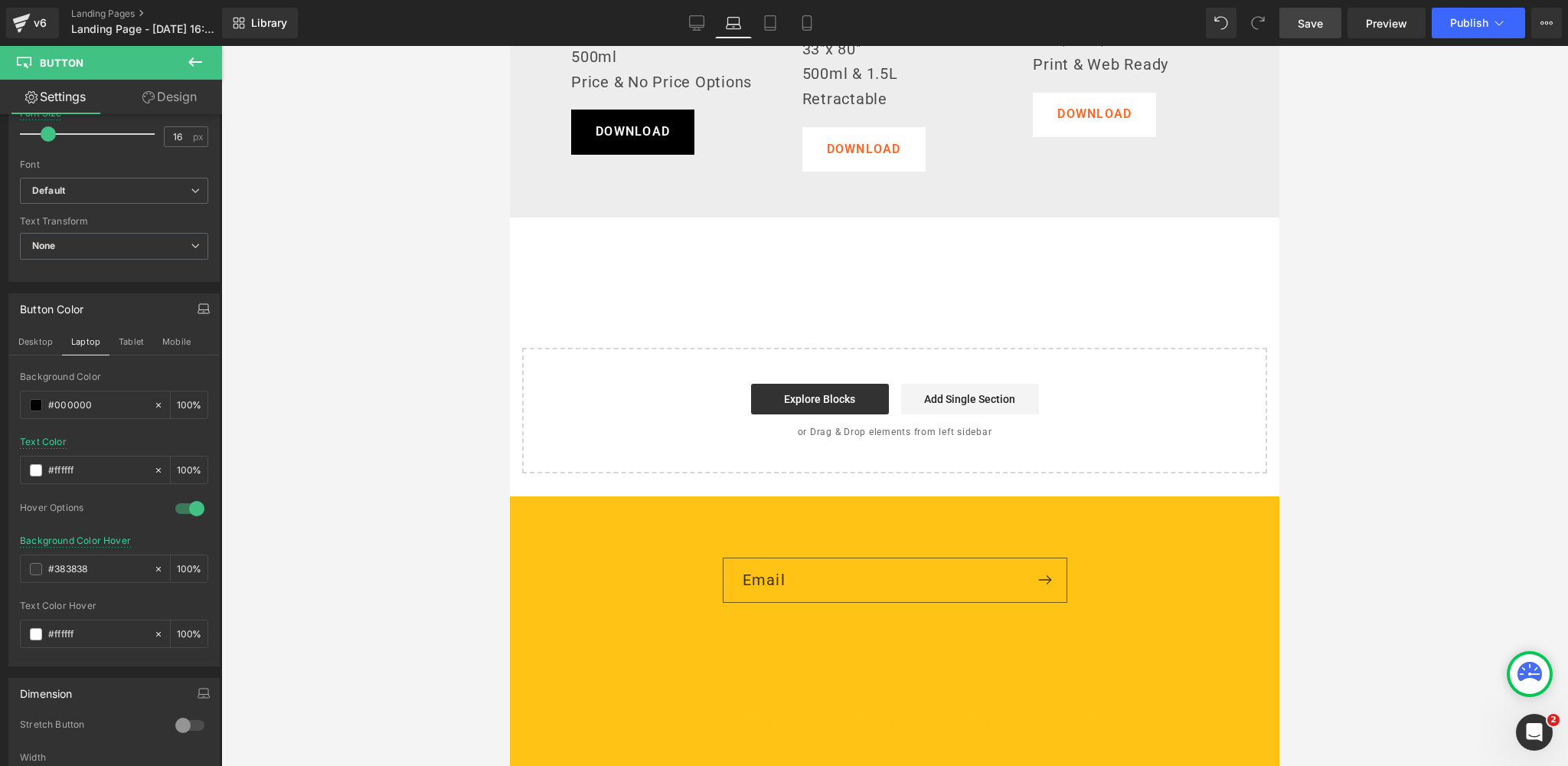
scroll to position [1064, 0]
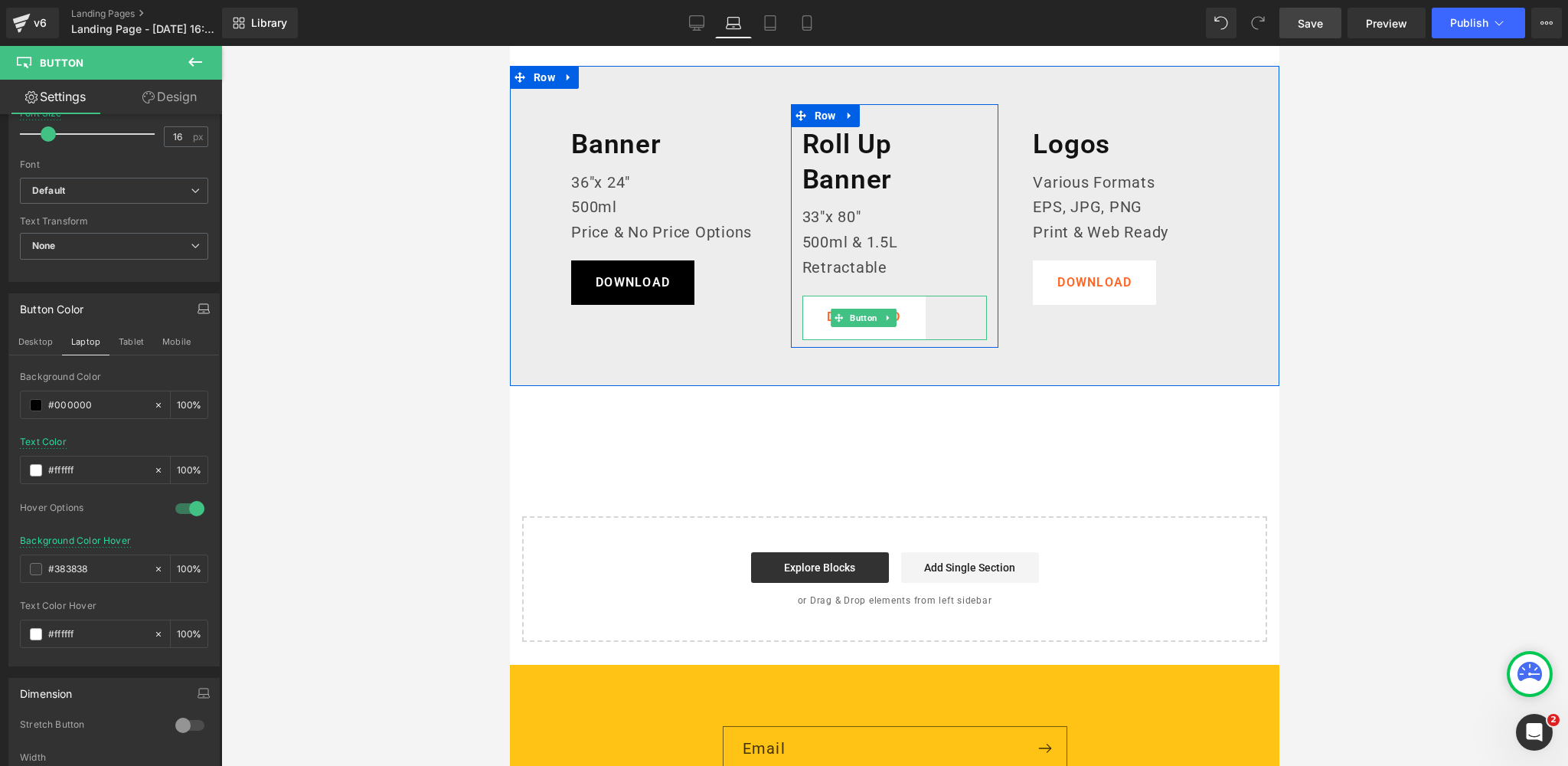
click at [865, 316] on span "Button" at bounding box center [863, 317] width 34 height 18
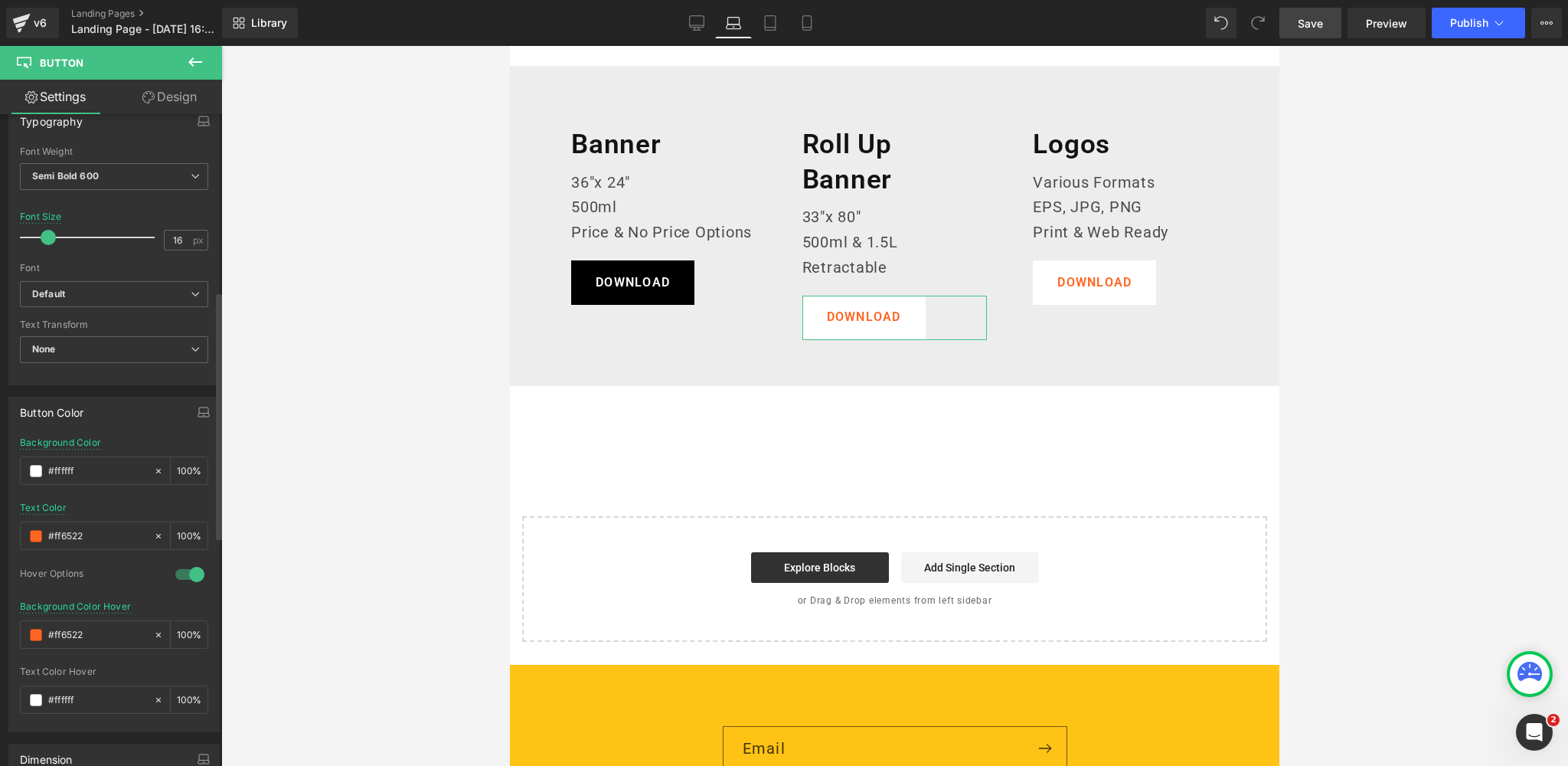
scroll to position [646, 0]
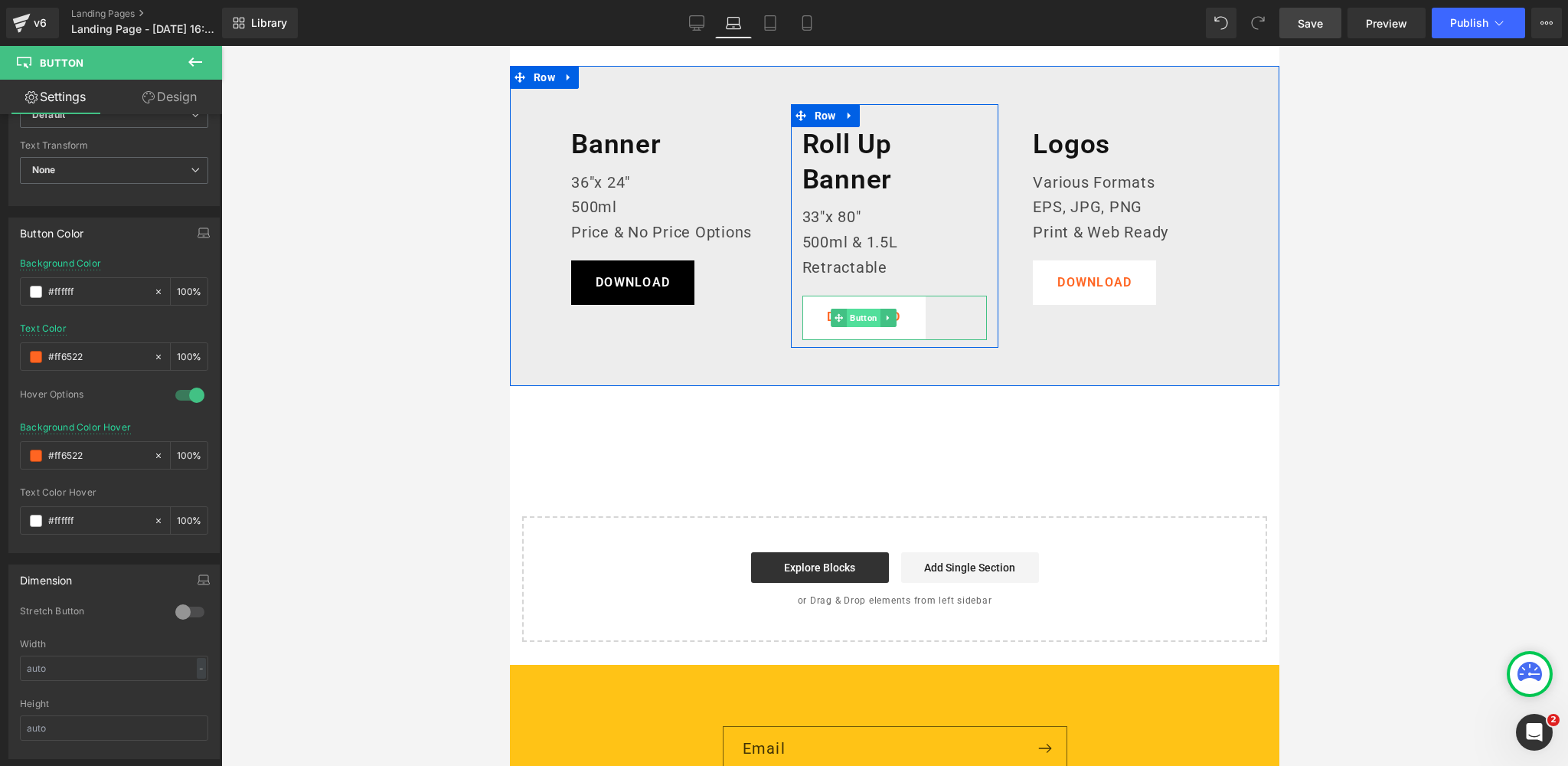
click at [863, 318] on span "Button" at bounding box center [863, 317] width 34 height 18
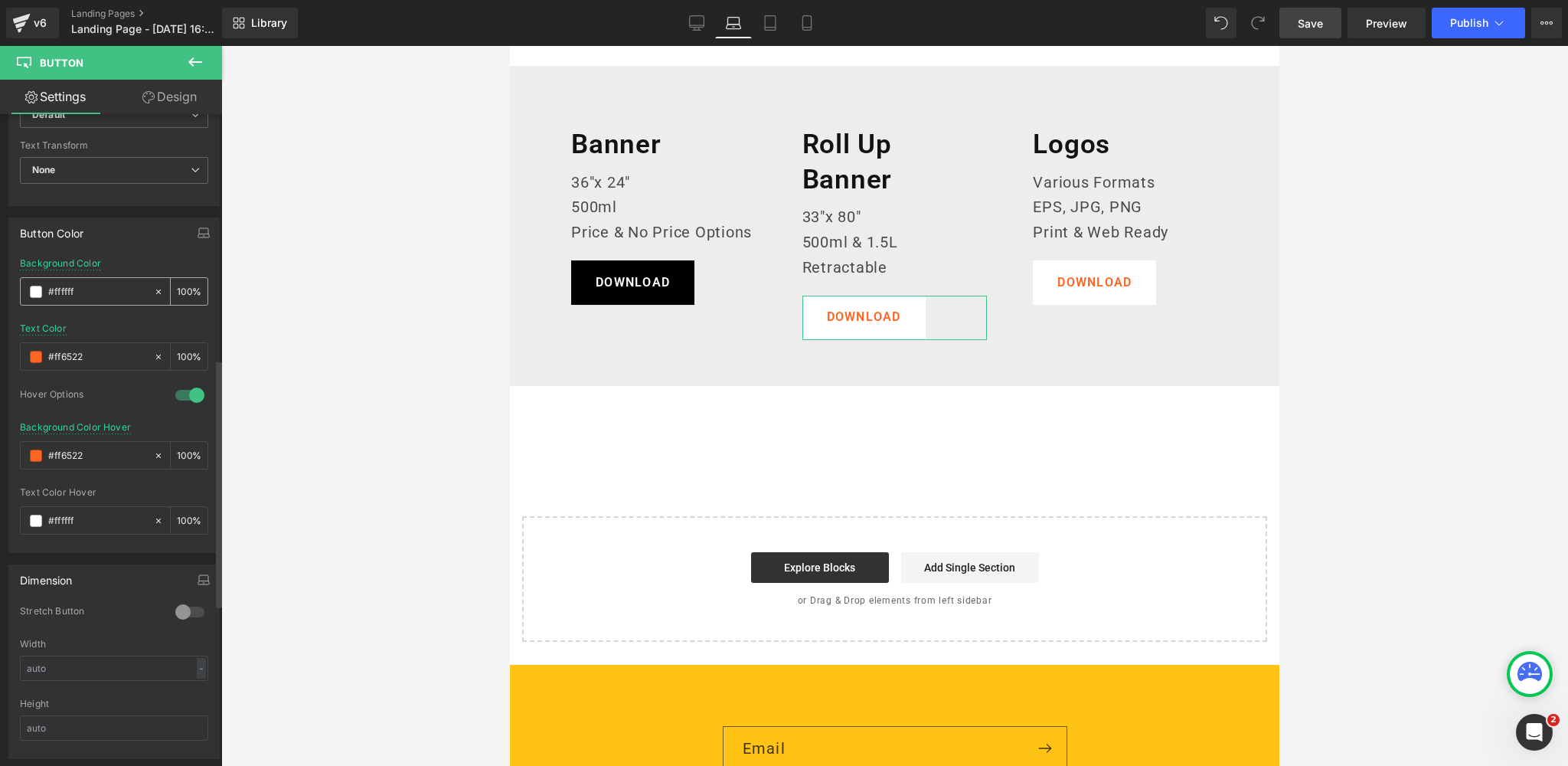
click at [31, 286] on span at bounding box center [36, 292] width 13 height 13
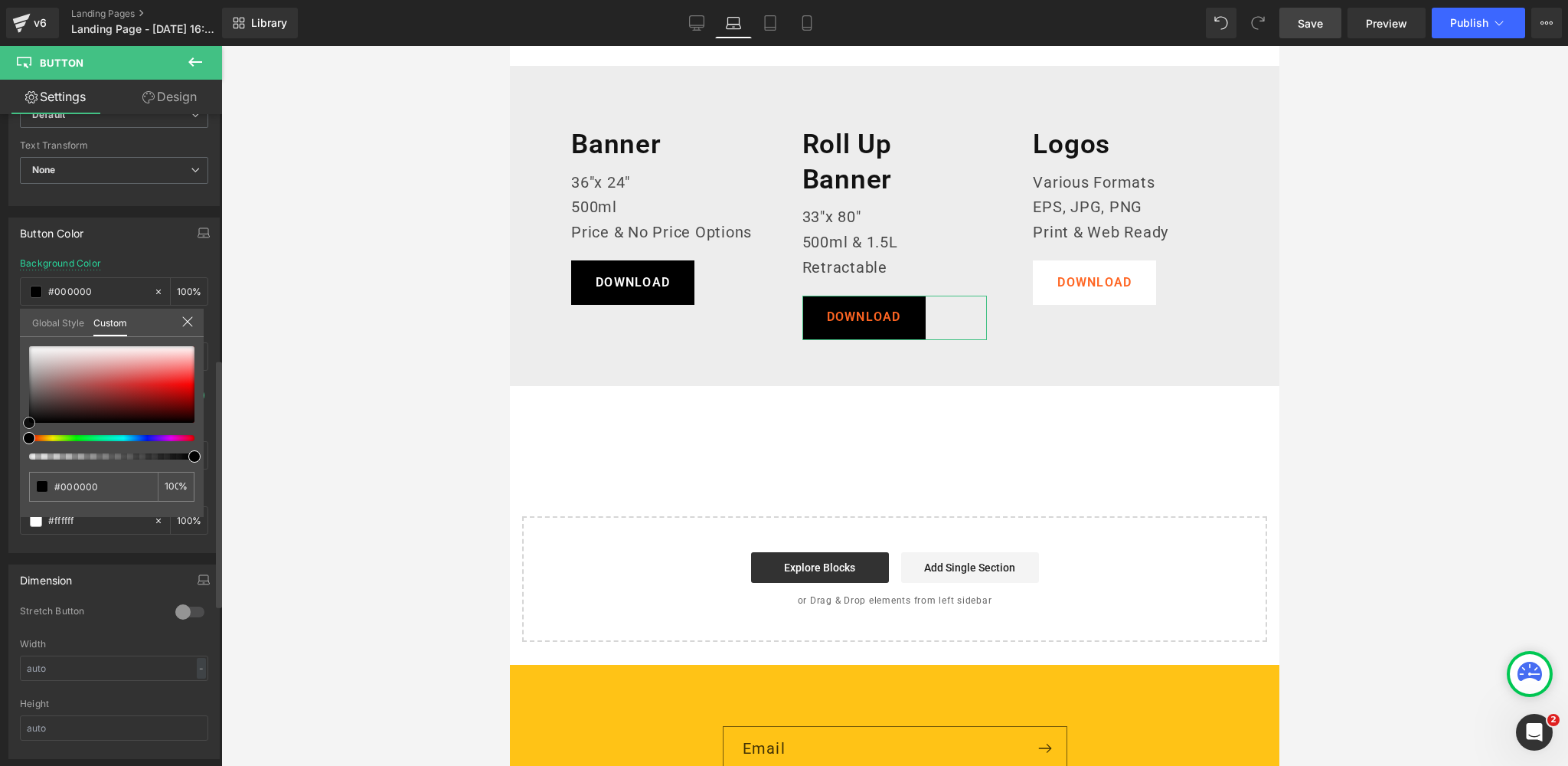
drag, startPoint x: 21, startPoint y: 382, endPoint x: 85, endPoint y: 343, distance: 74.9
click at [0, 448] on div "Button Color rgba(0, 0, 0, 1) Background Color #000000 100 % rgb(255, 101, 34) …" at bounding box center [115, 380] width 229 height 347
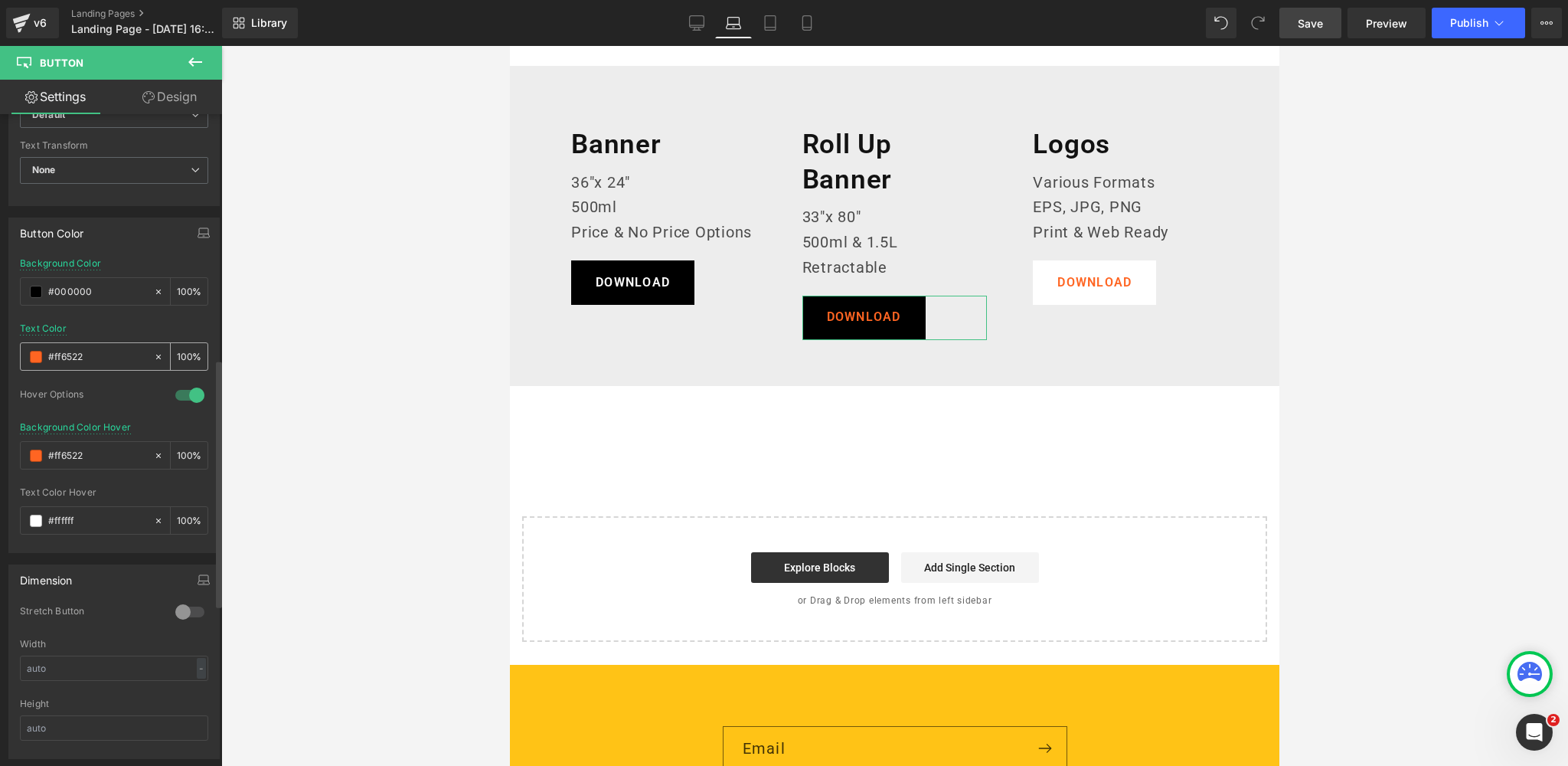
click at [32, 352] on span at bounding box center [36, 357] width 13 height 13
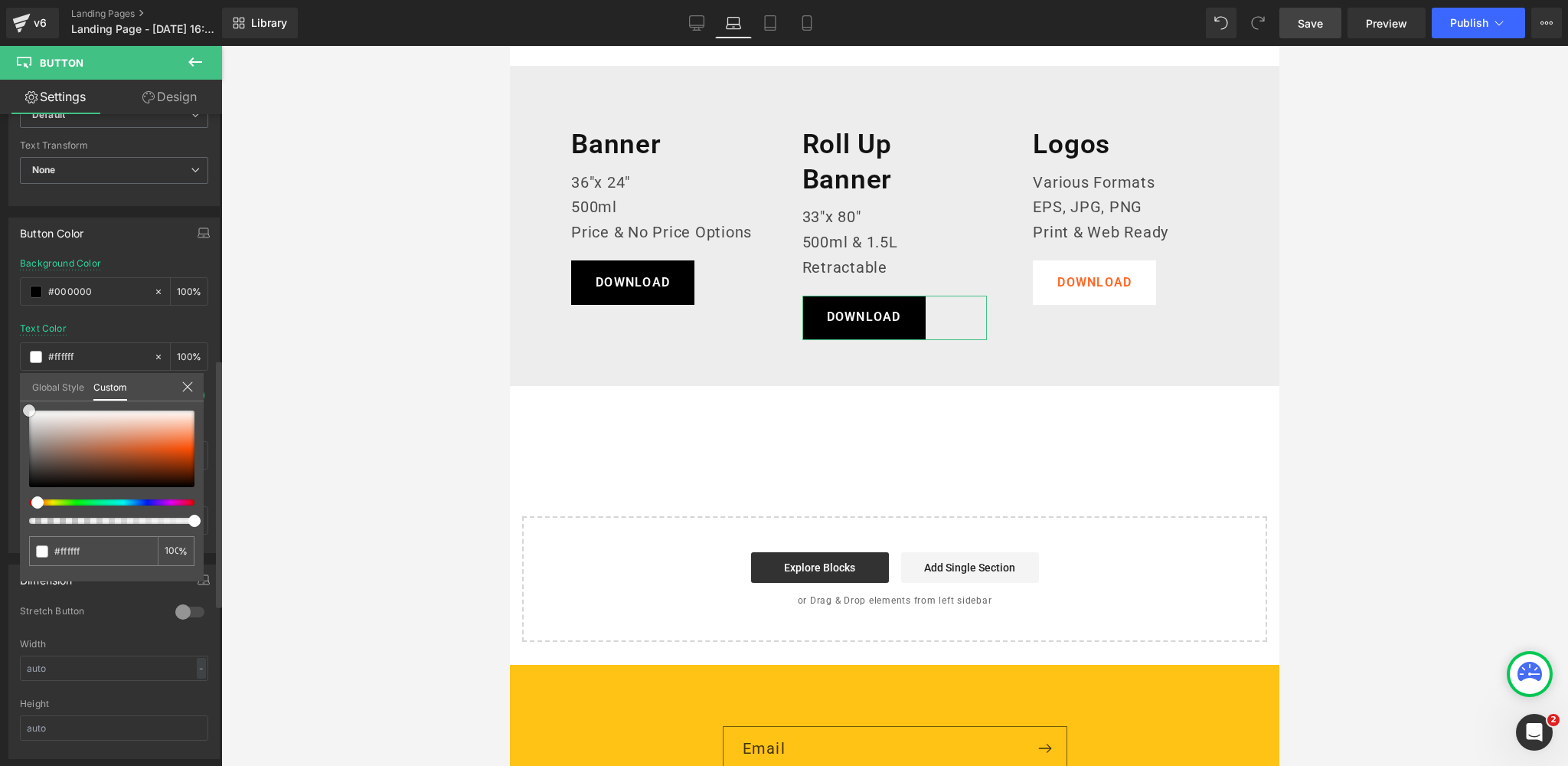
drag, startPoint x: 16, startPoint y: 408, endPoint x: 54, endPoint y: 358, distance: 62.8
click at [3, 388] on div "Button Color rgba(0, 0, 0, 1) Background Color #000000 100 % rgba(255, 255, 255…" at bounding box center [115, 380] width 229 height 347
drag, startPoint x: 131, startPoint y: 321, endPoint x: 110, endPoint y: 372, distance: 55.2
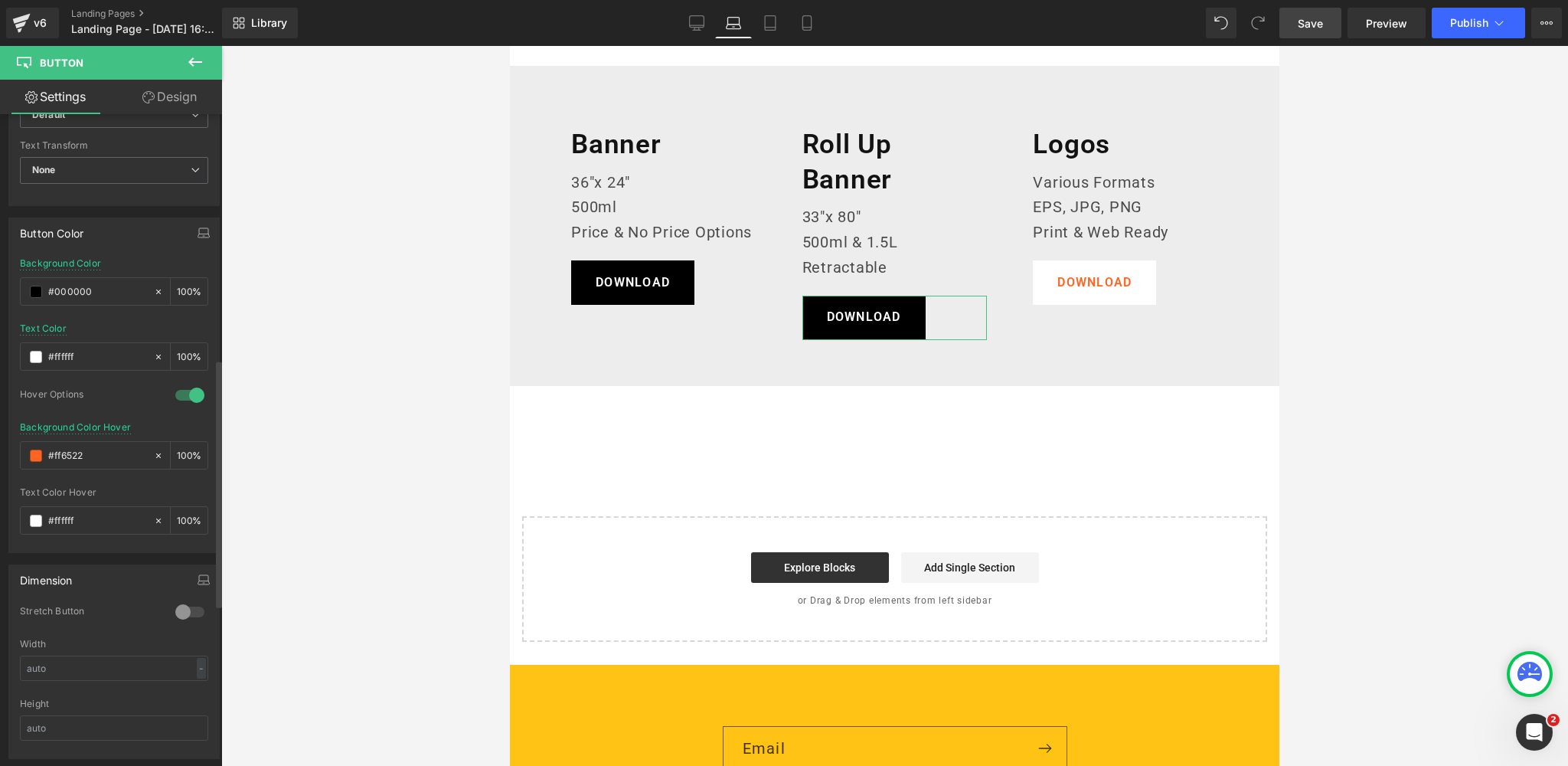
drag, startPoint x: 69, startPoint y: 451, endPoint x: 5, endPoint y: 450, distance: 64.0
click at [6, 450] on div "Button Color rgba(0, 0, 0, 1) Background Color #000000 100 % rgba(255, 255, 255…" at bounding box center [115, 380] width 229 height 347
paste input "383838"
click at [198, 229] on icon "button" at bounding box center [204, 233] width 13 height 13
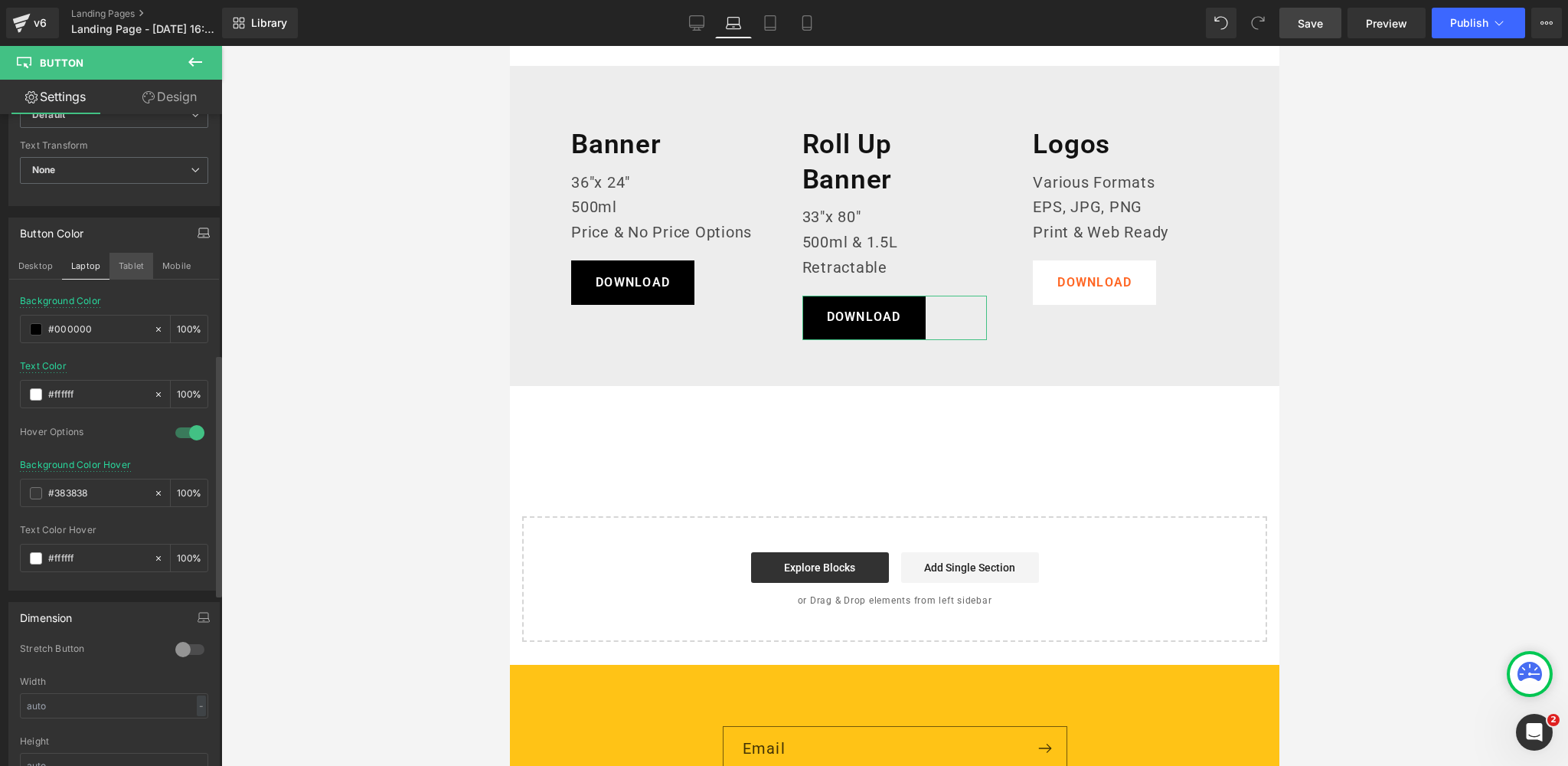
click at [132, 263] on button "Tablet" at bounding box center [132, 265] width 44 height 26
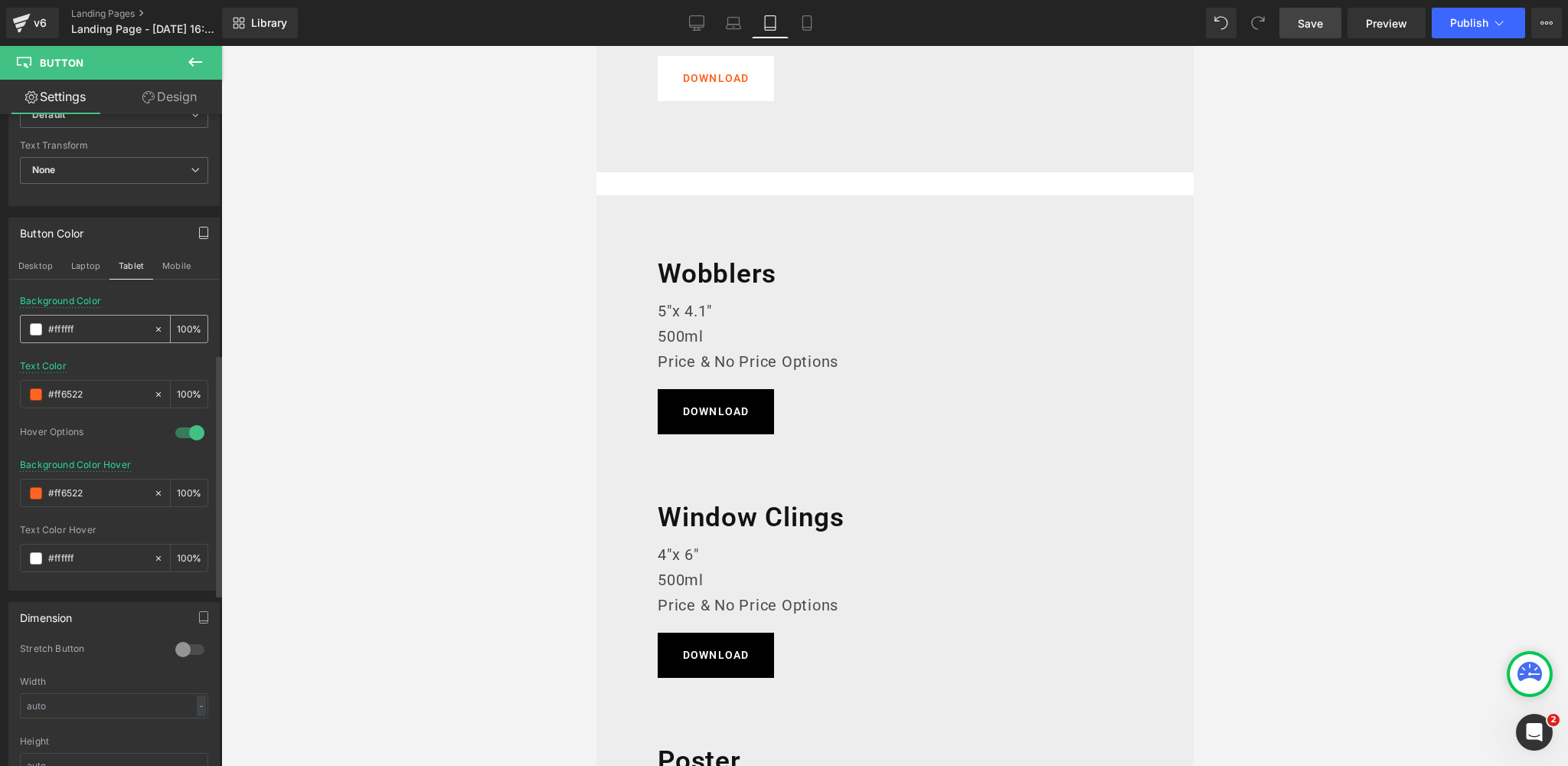
scroll to position [2052, 0]
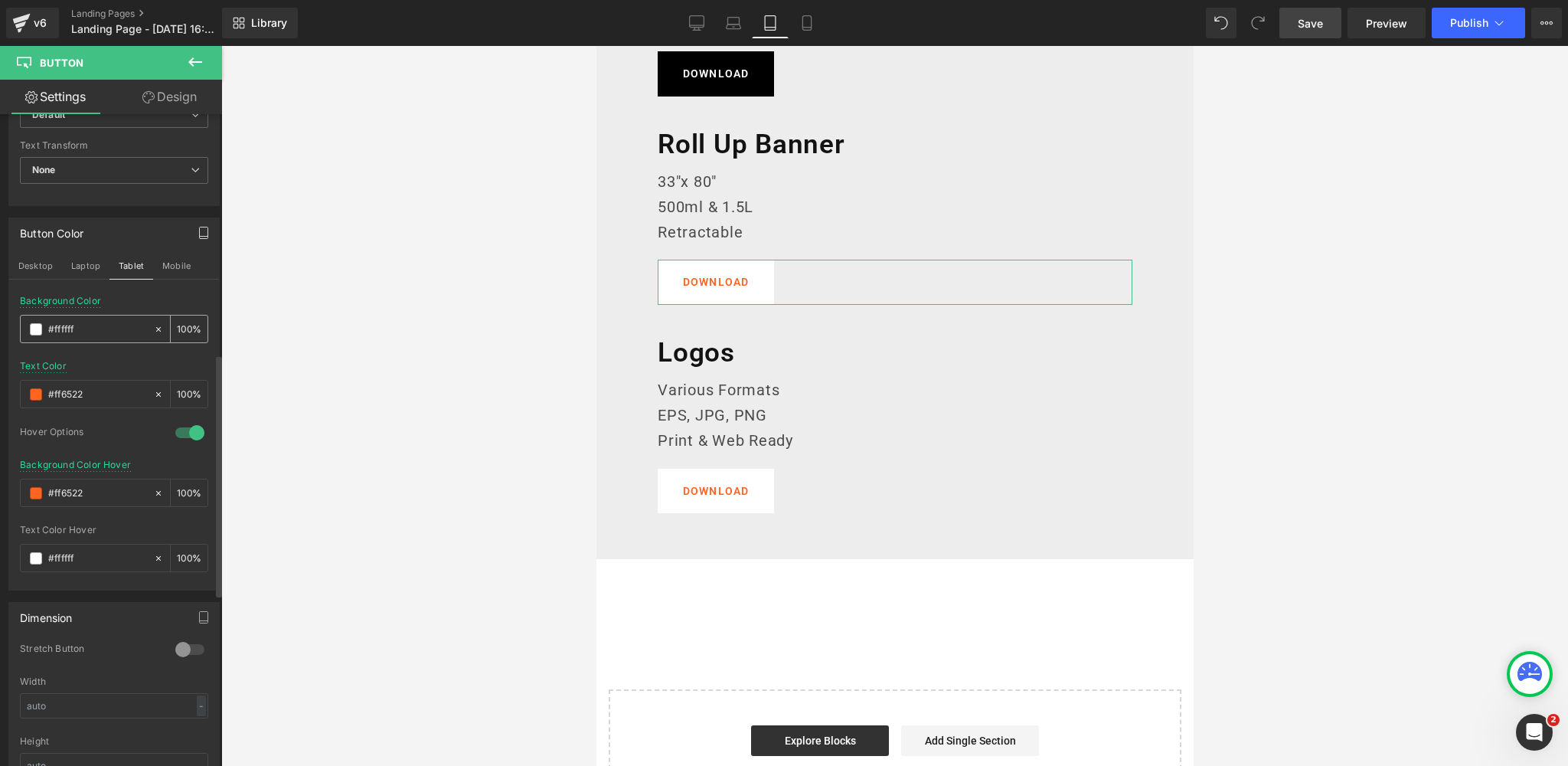
click at [31, 325] on span at bounding box center [36, 330] width 13 height 13
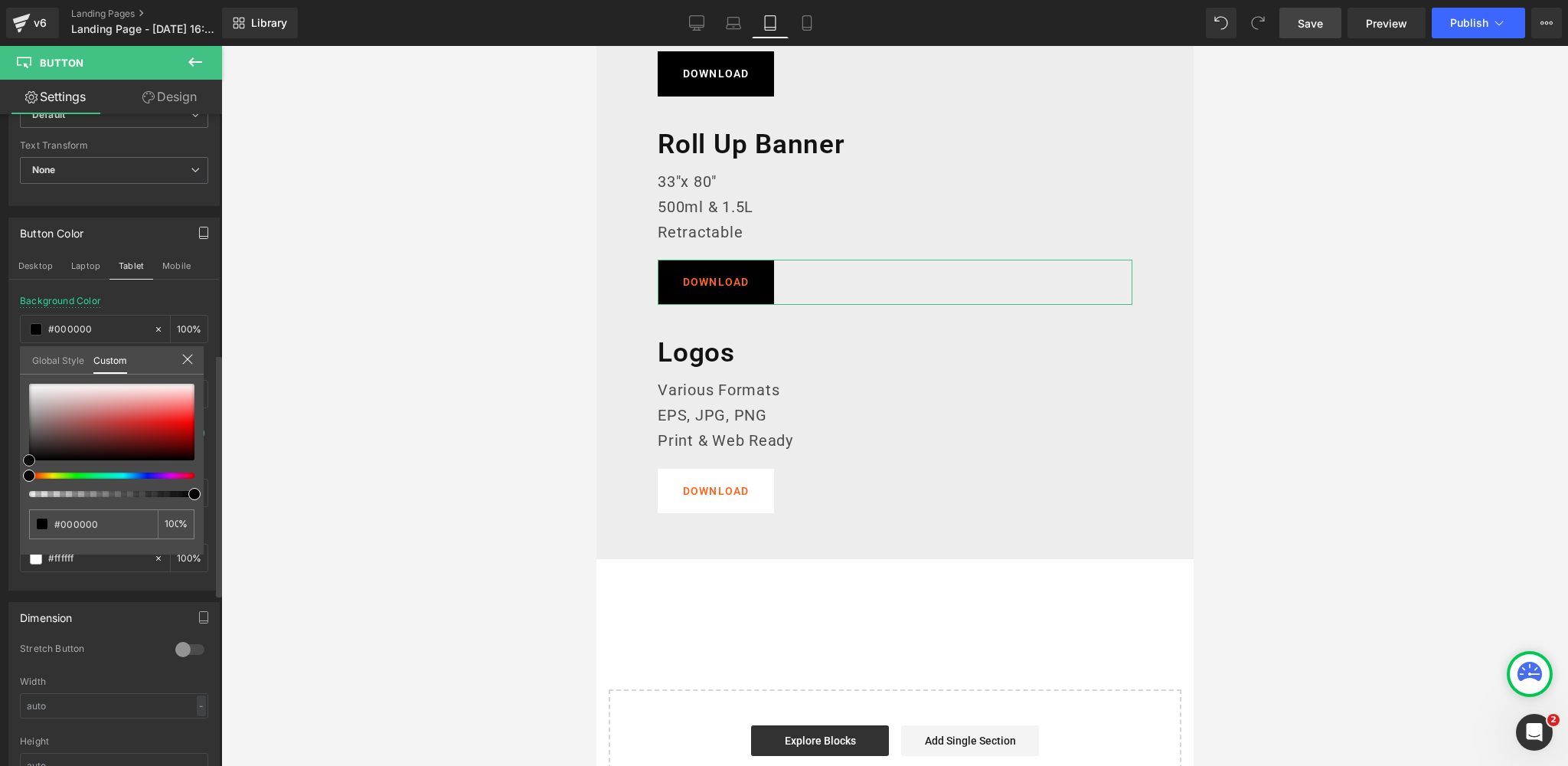
drag, startPoint x: 13, startPoint y: 467, endPoint x: 12, endPoint y: 475, distance: 8.1
click at [0, 489] on div "Button Color Desktop Laptop Tablet Mobile rgba(0, 0, 0, 1) Background Color #00…" at bounding box center [115, 399] width 229 height 385
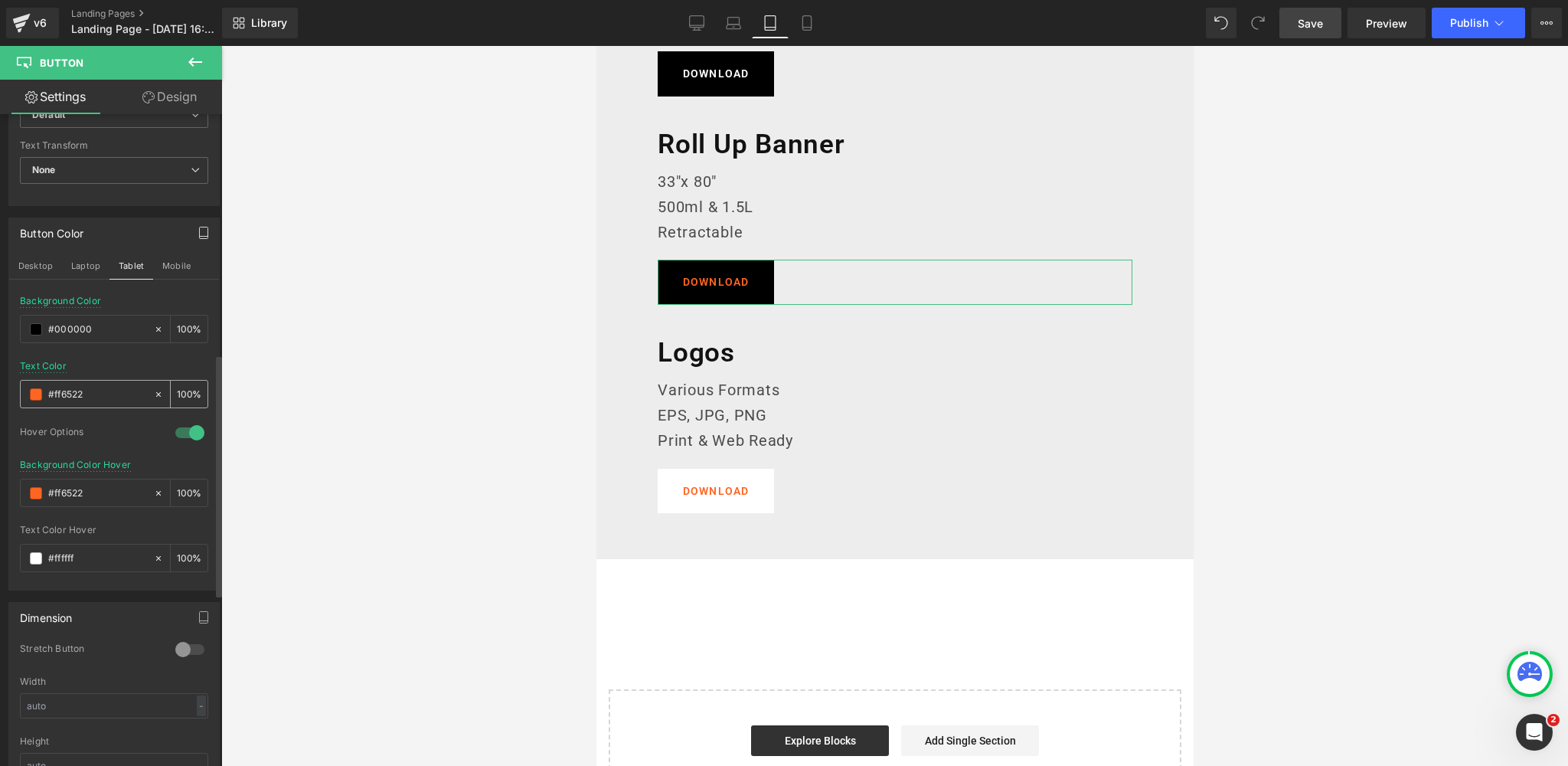
click at [35, 392] on span at bounding box center [36, 395] width 13 height 13
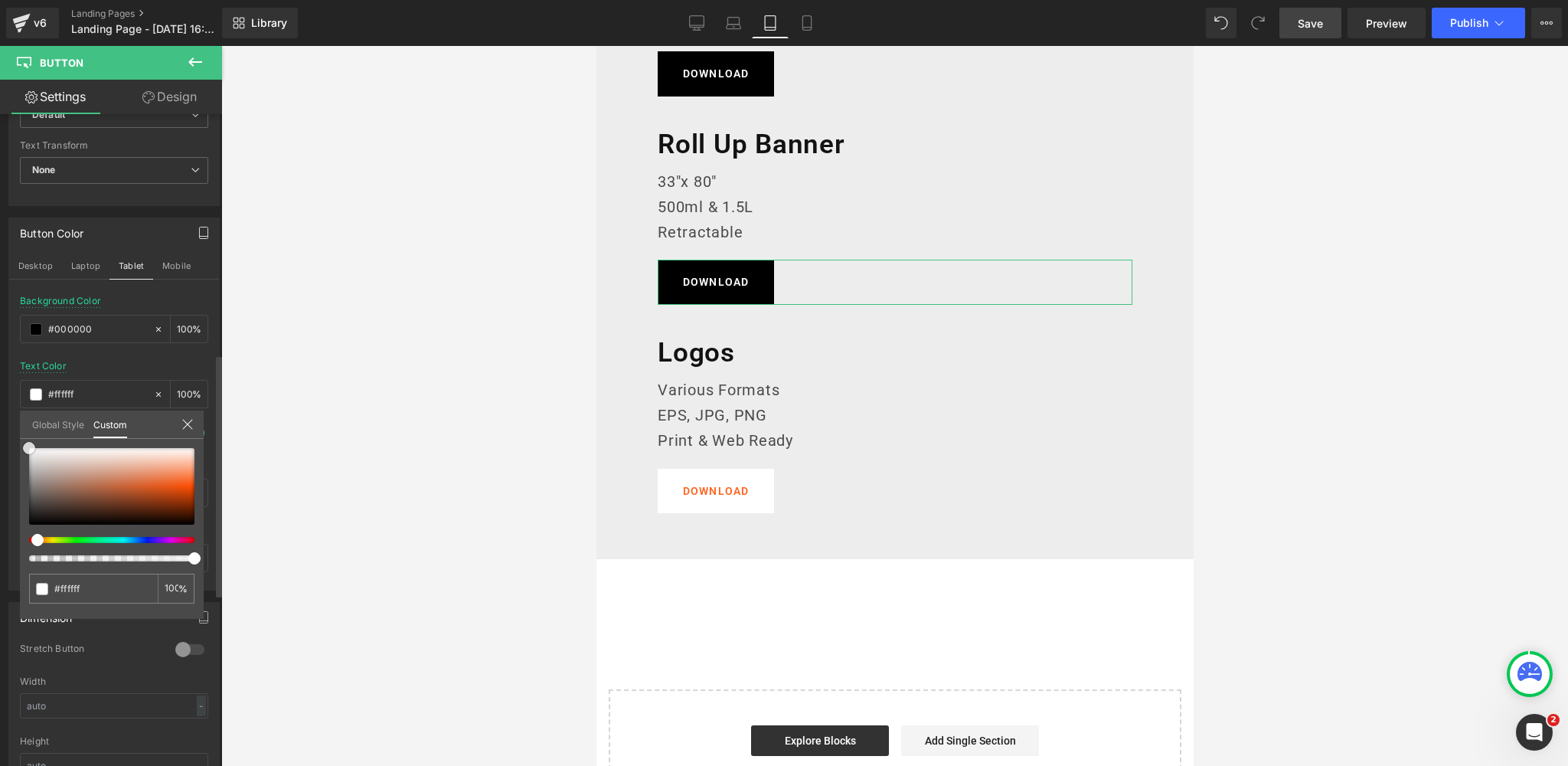
drag, startPoint x: 24, startPoint y: 461, endPoint x: 73, endPoint y: 382, distance: 93.0
click at [2, 430] on div "Button Color Desktop Laptop Tablet Mobile rgba(0, 0, 0, 1) Background Color #00…" at bounding box center [115, 399] width 229 height 385
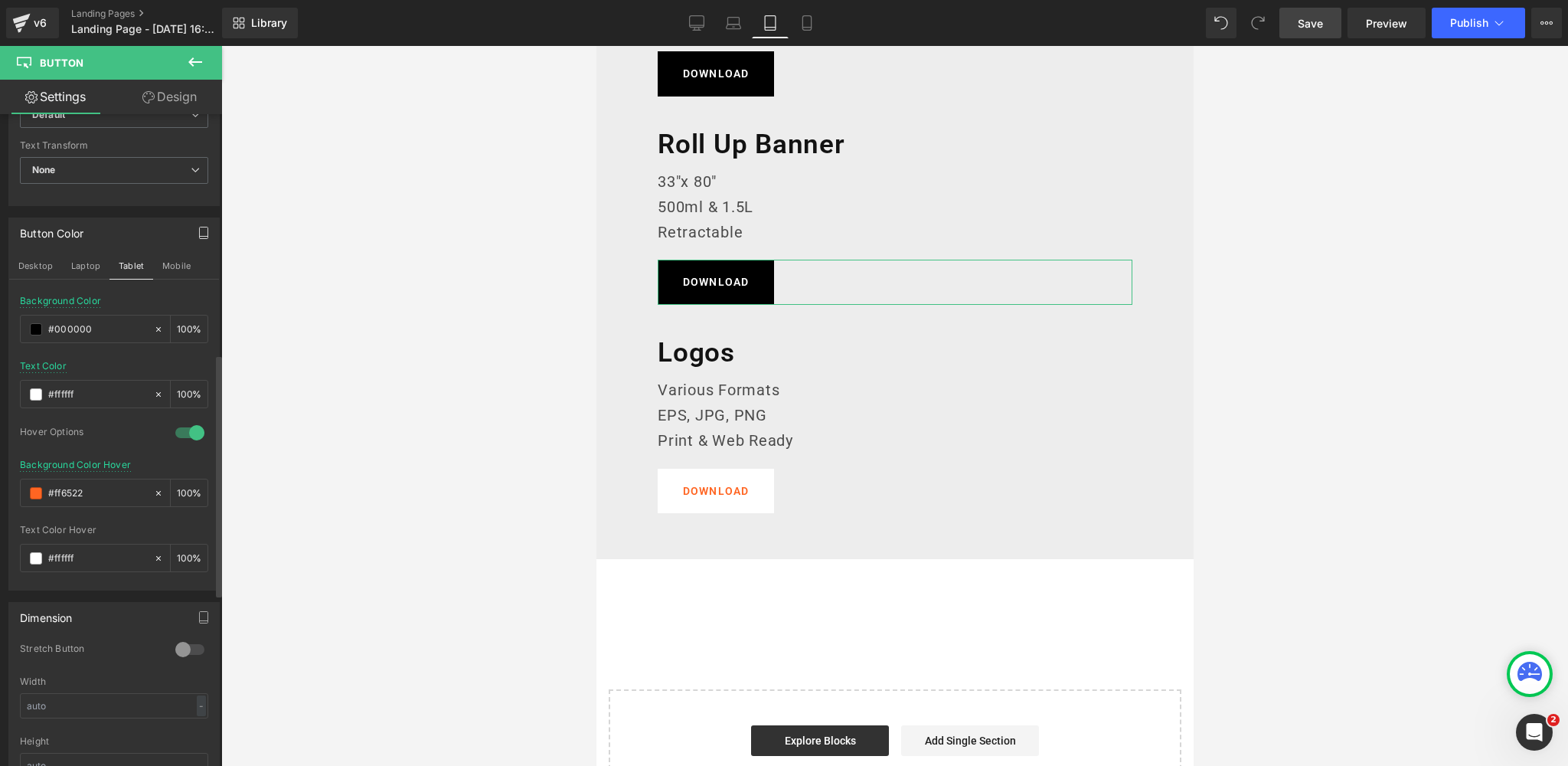
drag, startPoint x: 93, startPoint y: 487, endPoint x: 5, endPoint y: 487, distance: 88.0
click at [6, 487] on div "Button Color Desktop Laptop Tablet Mobile rgba(0, 0, 0, 1) Background Color #00…" at bounding box center [115, 399] width 229 height 385
paste input "383838"
click at [175, 264] on button "Mobile" at bounding box center [176, 265] width 47 height 26
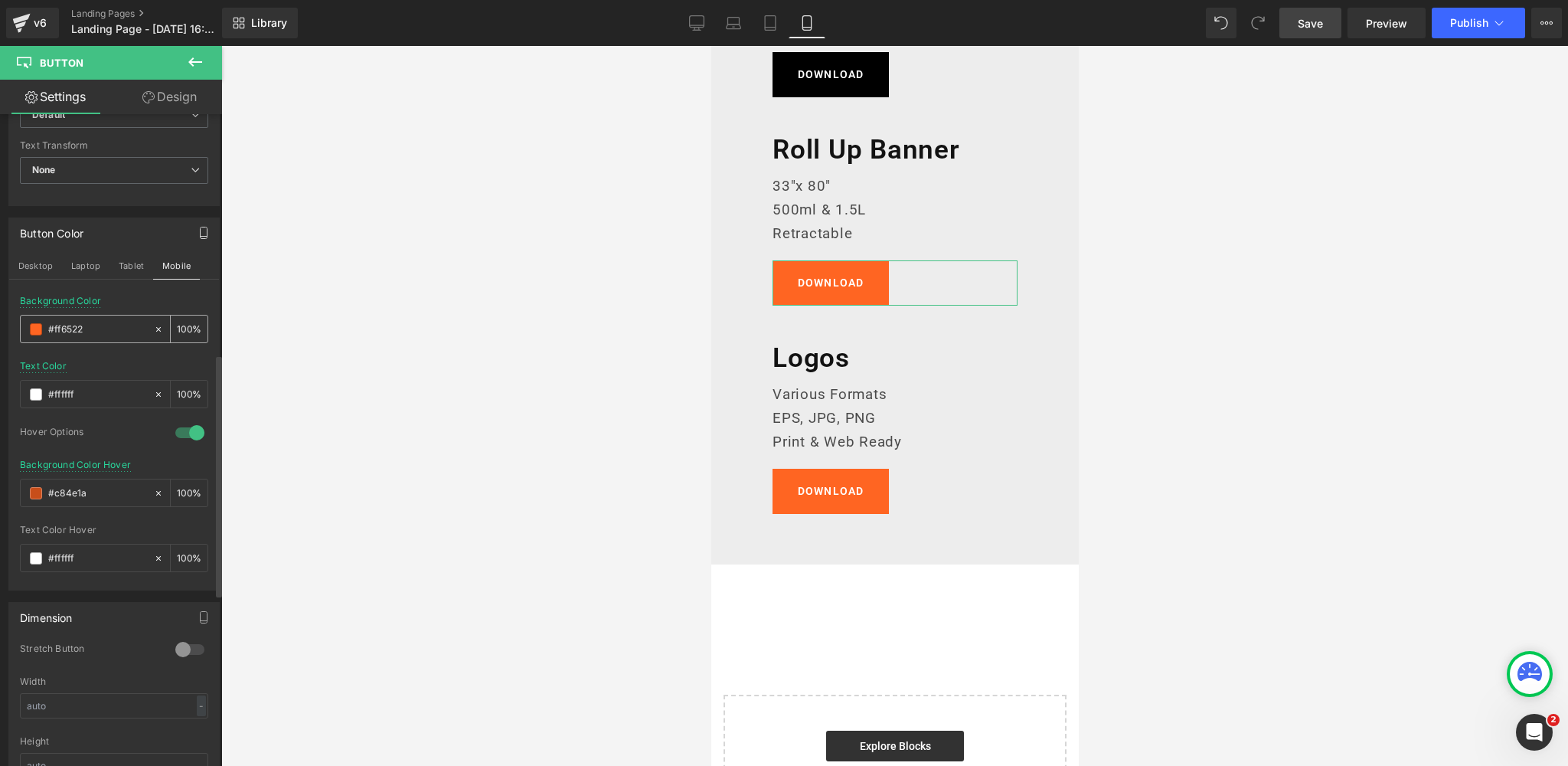
scroll to position [2123, 0]
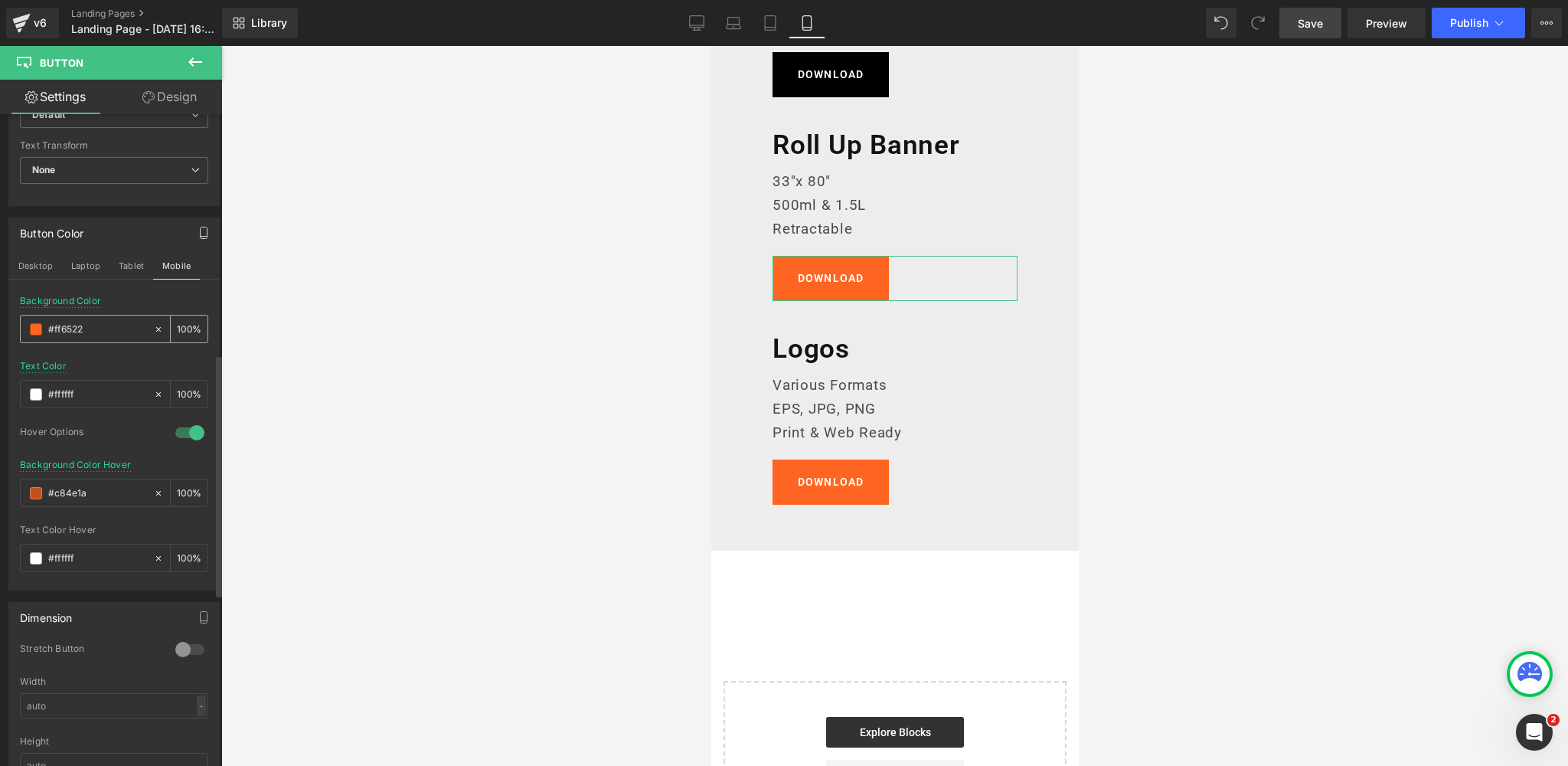
click at [34, 323] on span at bounding box center [36, 330] width 13 height 13
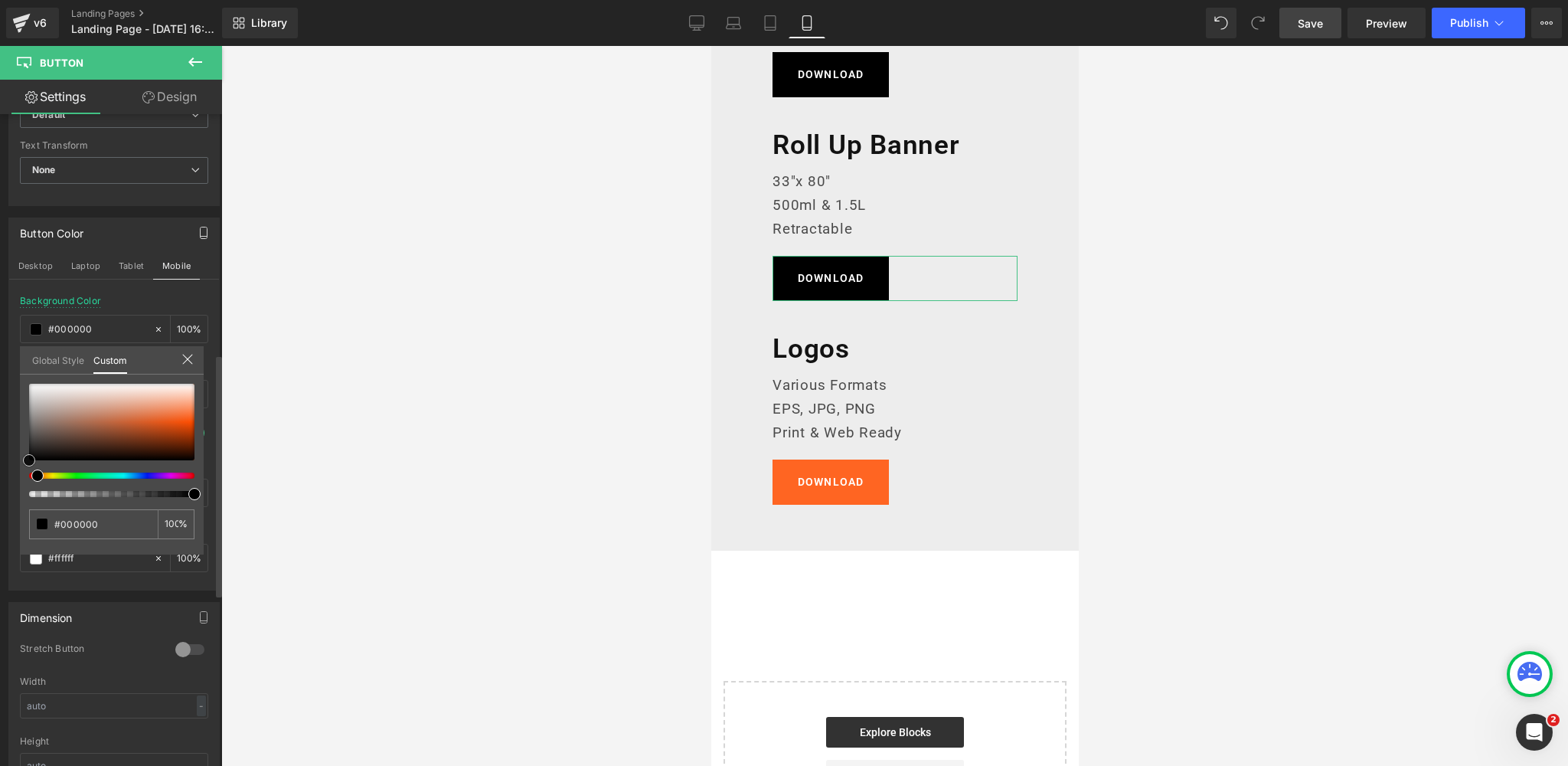
drag, startPoint x: 6, startPoint y: 455, endPoint x: 0, endPoint y: 483, distance: 28.6
click at [0, 483] on div "Button Color Desktop Laptop Tablet Mobile rgba(0, 0, 0, 1) Background Color #00…" at bounding box center [115, 399] width 229 height 385
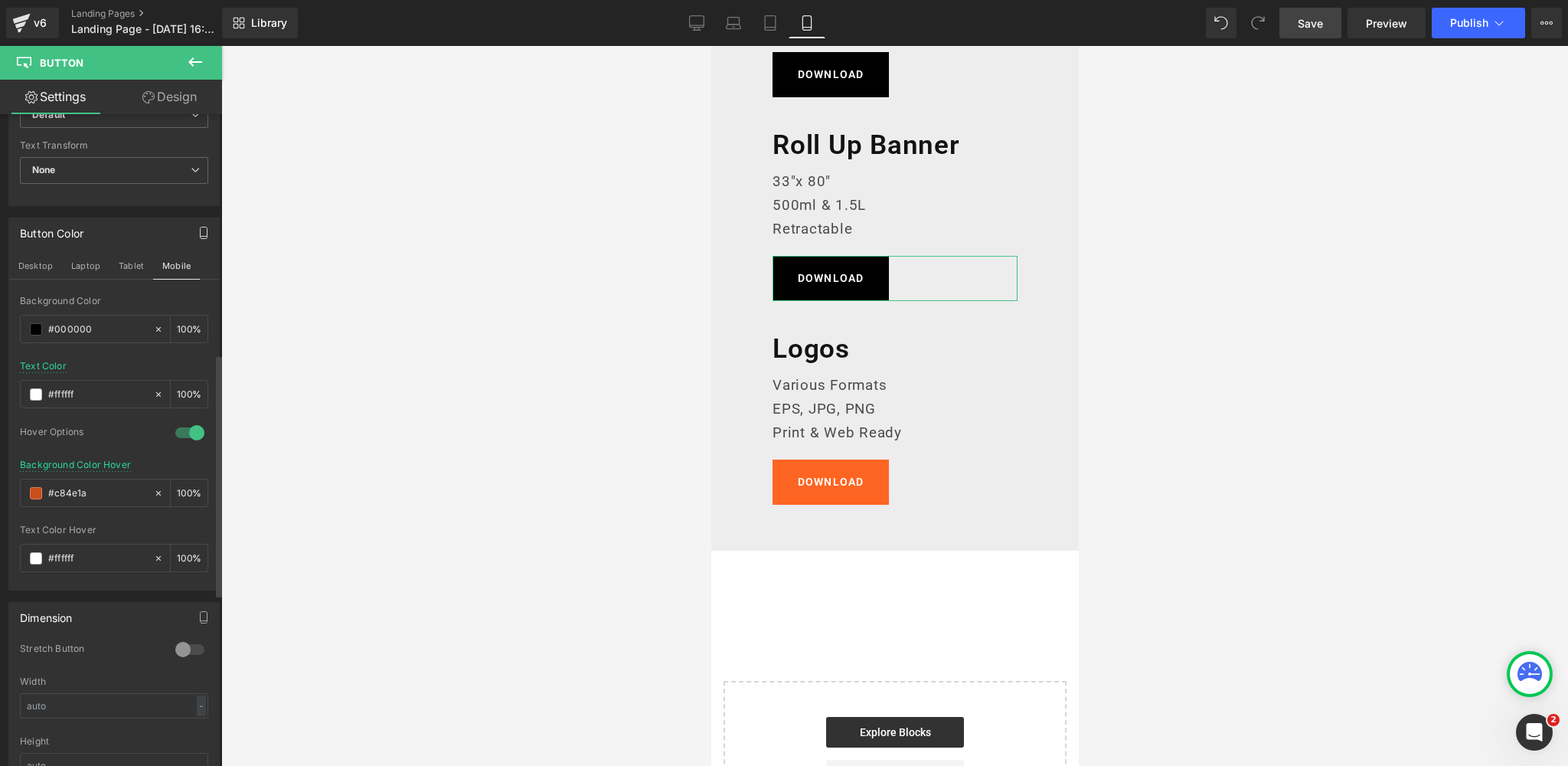
drag, startPoint x: 89, startPoint y: 488, endPoint x: 16, endPoint y: 488, distance: 73.0
click at [16, 488] on div "rgba(0, 0, 0, 1) Background Color #000000 100 % #ffffff Text Color #ffffff 100 …" at bounding box center [114, 443] width 209 height 294
paste input "383838"
click at [115, 361] on div "Text Color #ffffff 100 %" at bounding box center [114, 393] width 188 height 65
click at [734, 24] on icon at bounding box center [733, 24] width 16 height 16
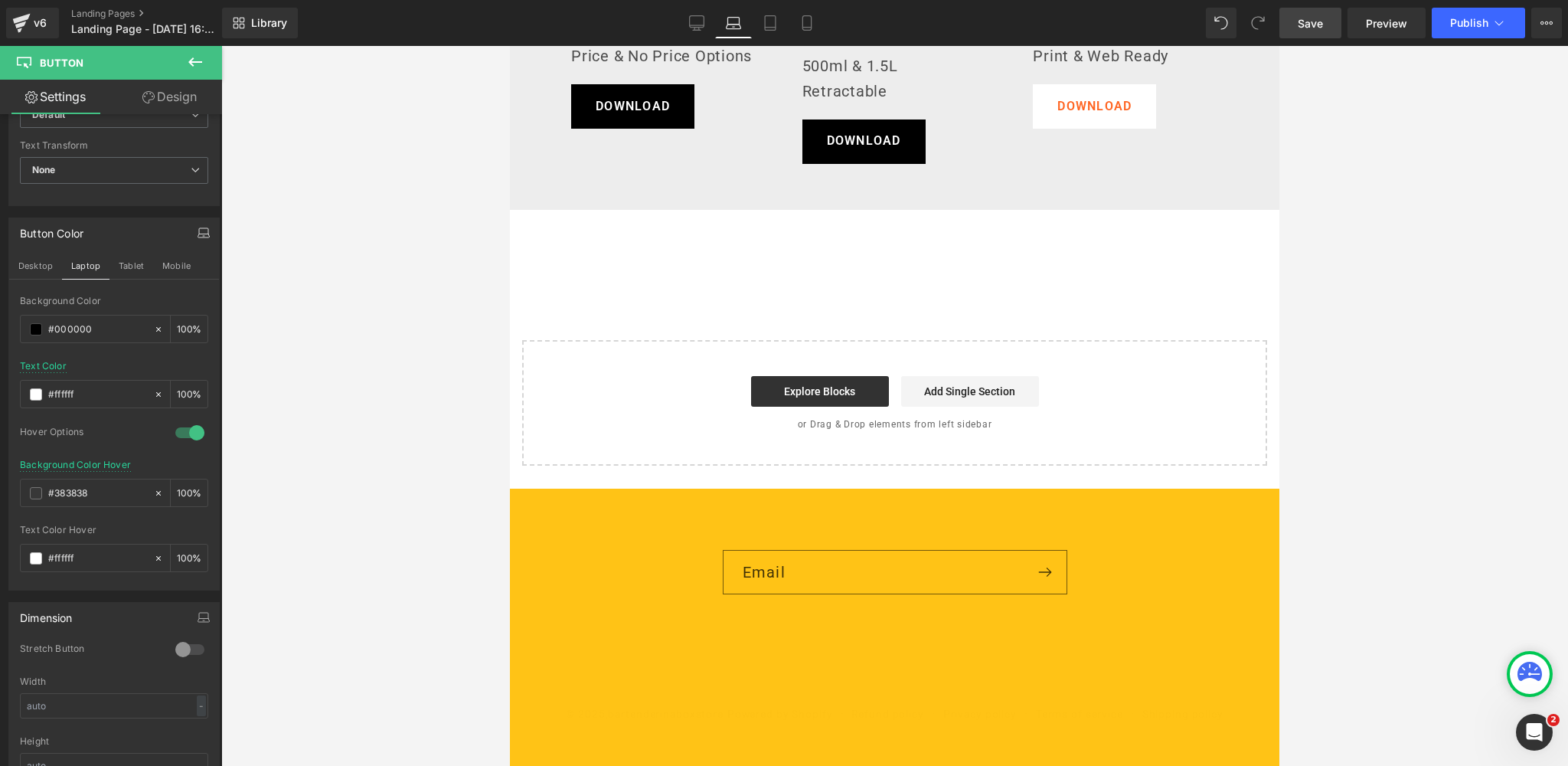
scroll to position [1103, 0]
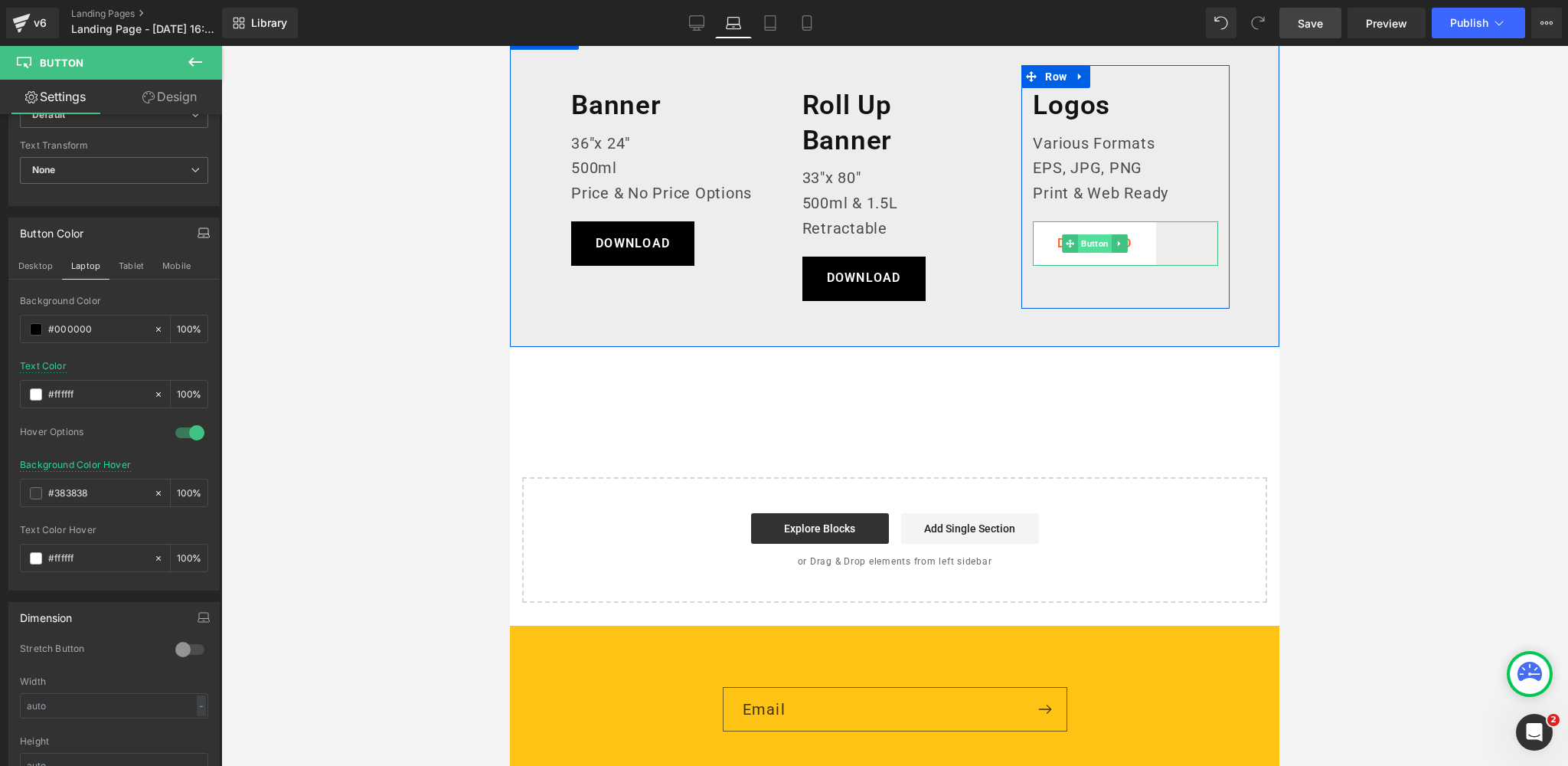
click at [1093, 242] on span "Button" at bounding box center [1094, 243] width 34 height 18
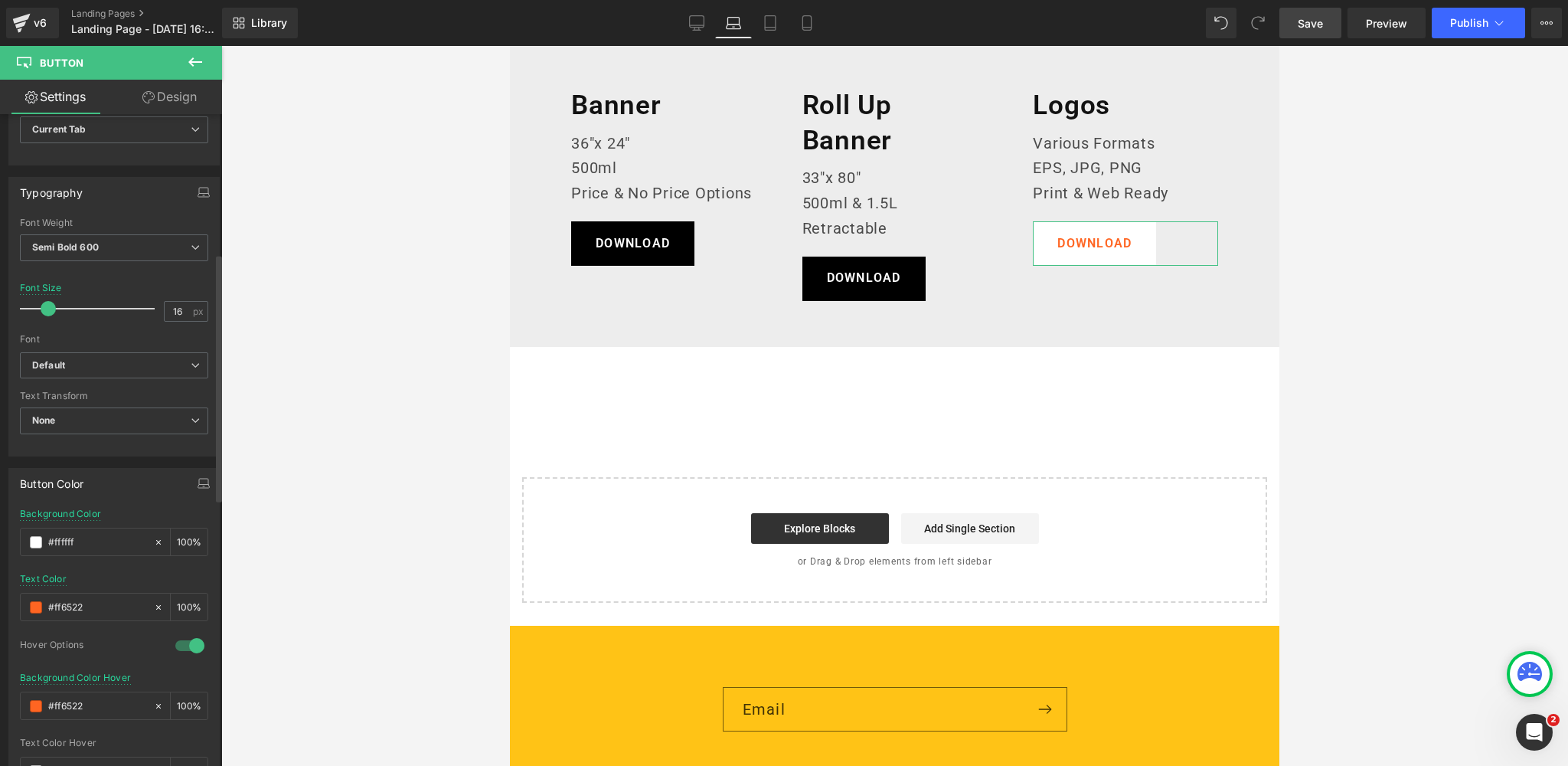
scroll to position [496, 0]
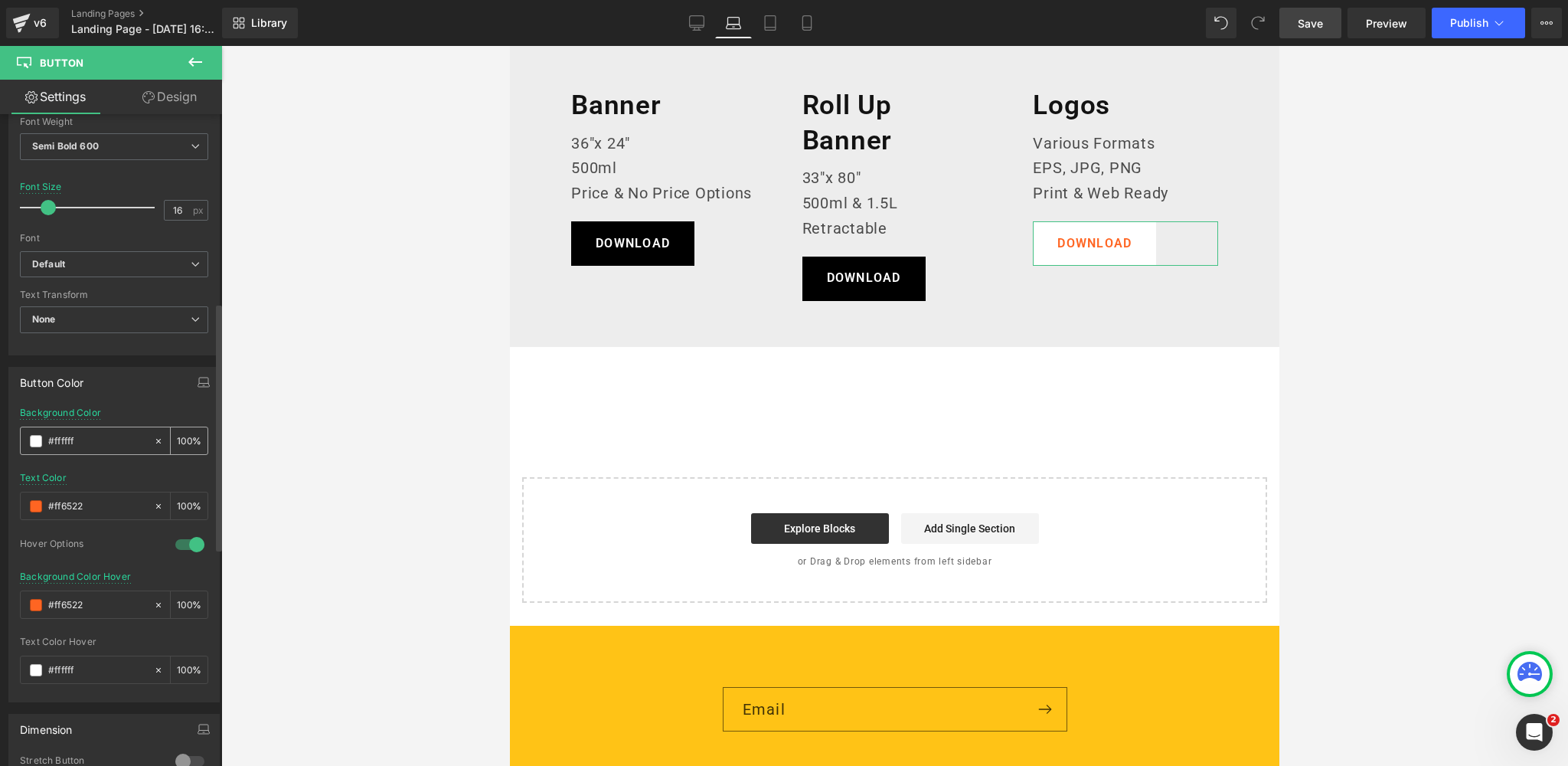
click at [36, 439] on span at bounding box center [36, 441] width 13 height 13
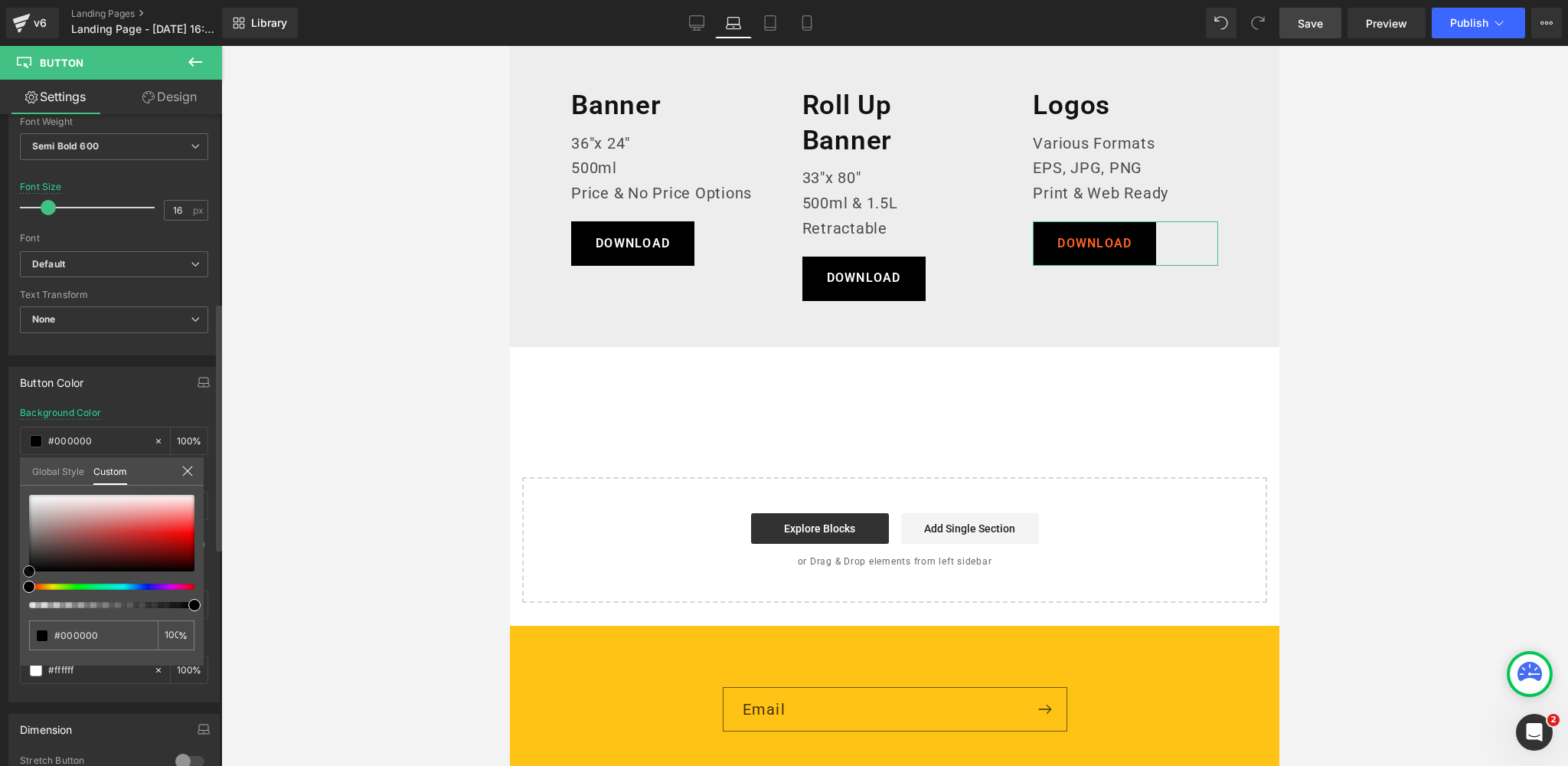
drag, startPoint x: 47, startPoint y: 514, endPoint x: 0, endPoint y: 593, distance: 91.9
click at [0, 593] on div "Button Color rgba(0, 0, 0, 1) Background Color #000000 100 % rgb(255, 101, 34) …" at bounding box center [115, 529] width 229 height 347
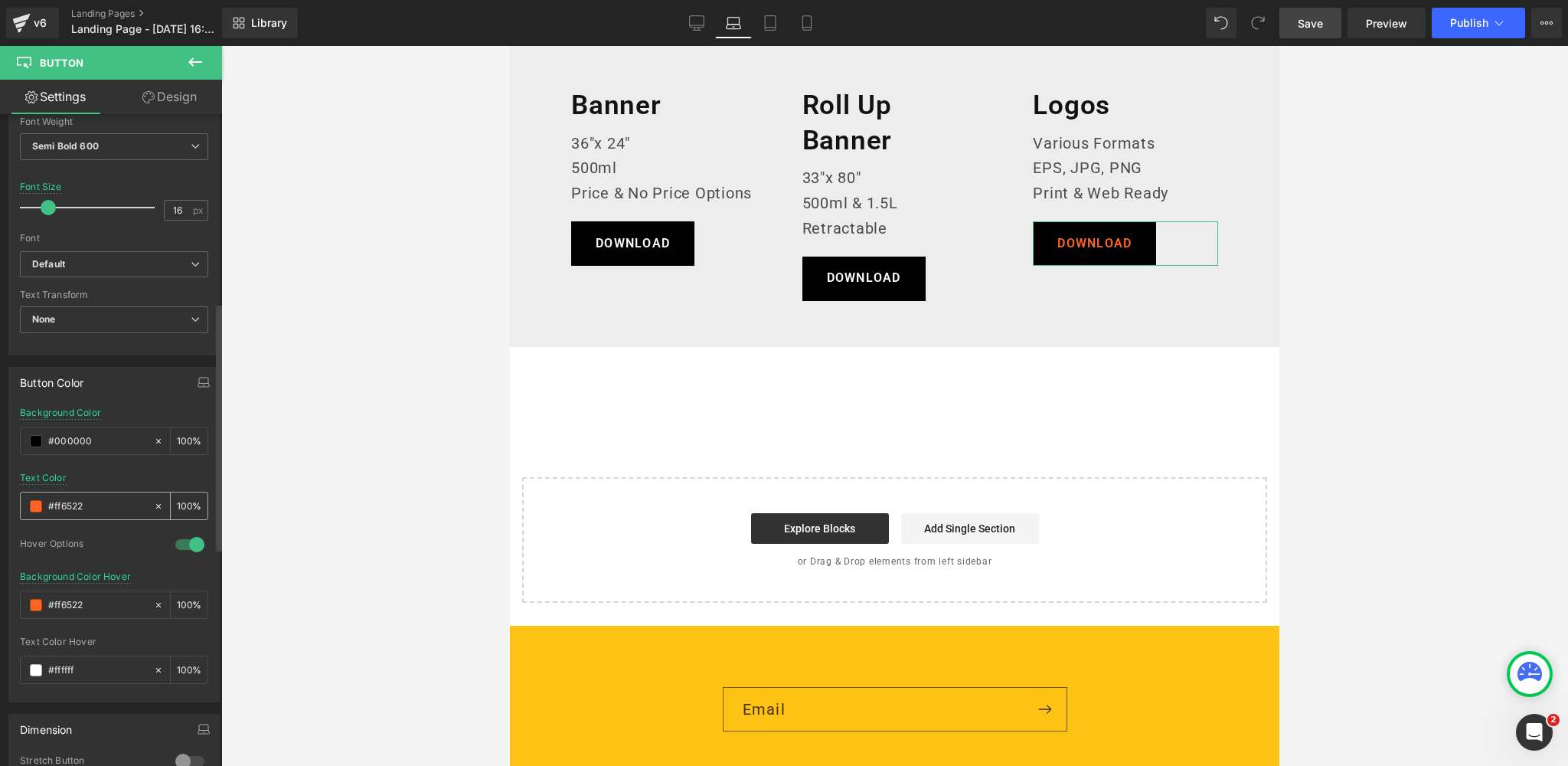
click at [42, 502] on div "#ff6522" at bounding box center [86, 505] width 133 height 27
click at [35, 504] on span at bounding box center [36, 506] width 13 height 13
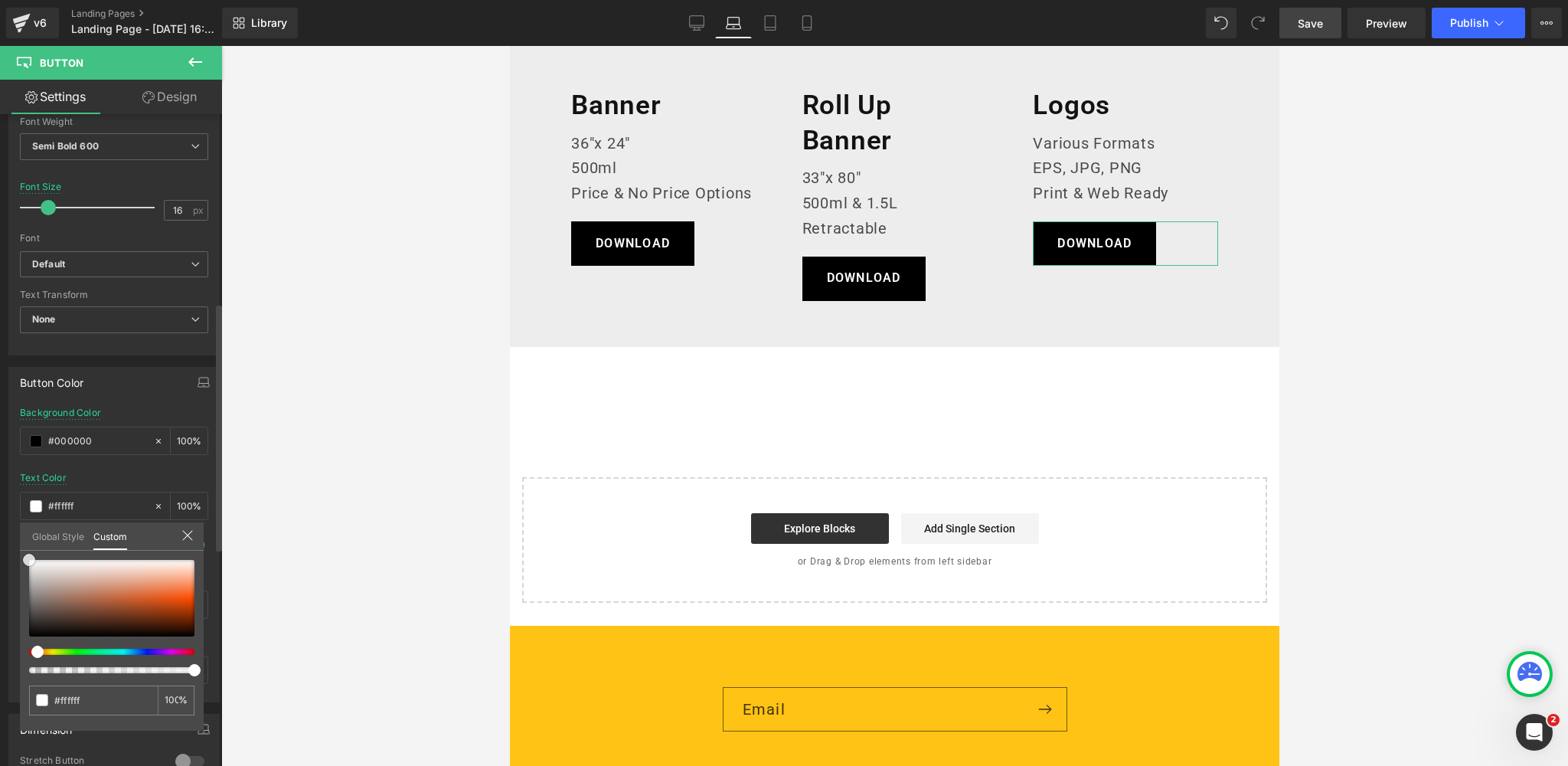
drag, startPoint x: 24, startPoint y: 560, endPoint x: 3, endPoint y: 546, distance: 25.2
click at [3, 546] on div "Button Color rgba(0, 0, 0, 1) Background Color #000000 100 % rgba(255, 255, 255…" at bounding box center [115, 529] width 229 height 347
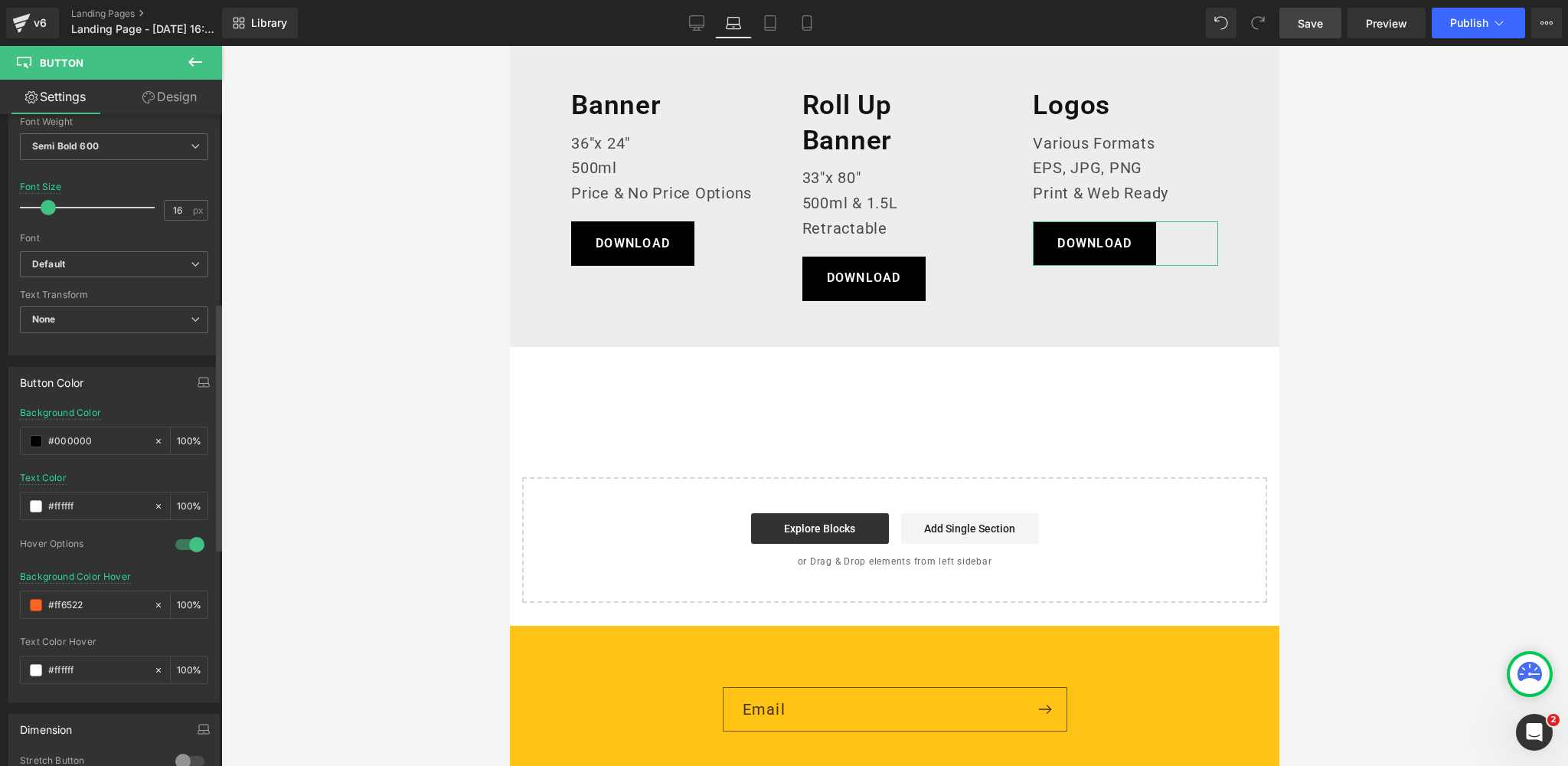
drag, startPoint x: 84, startPoint y: 604, endPoint x: 0, endPoint y: 600, distance: 84.1
click at [0, 600] on div "Button Color rgba(0, 0, 0, 1) Background Color #000000 100 % rgba(255, 255, 255…" at bounding box center [115, 529] width 229 height 347
paste input "383838"
click at [199, 378] on icon "button" at bounding box center [204, 381] width 9 height 6
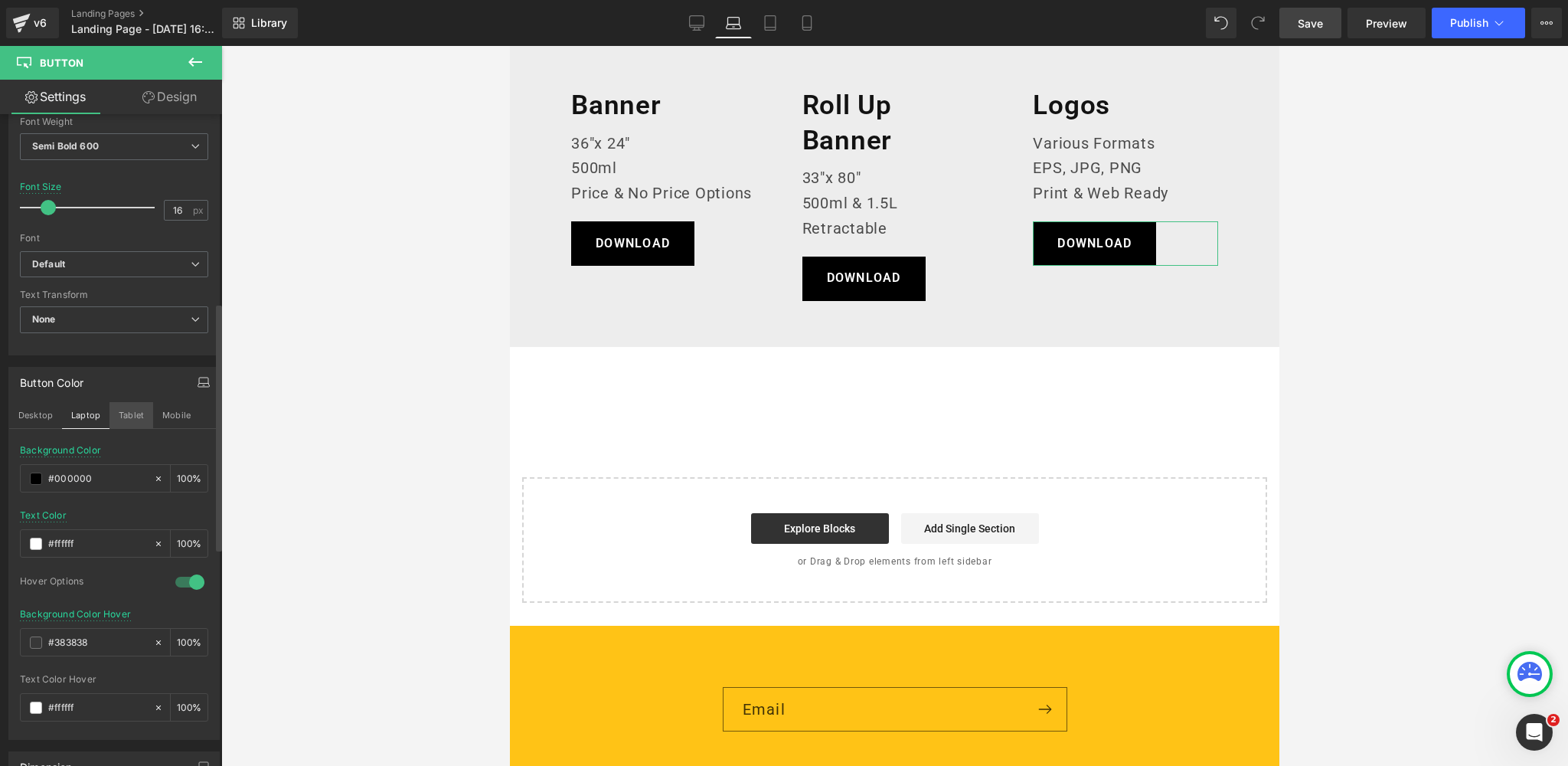
click at [136, 410] on button "Tablet" at bounding box center [132, 414] width 44 height 26
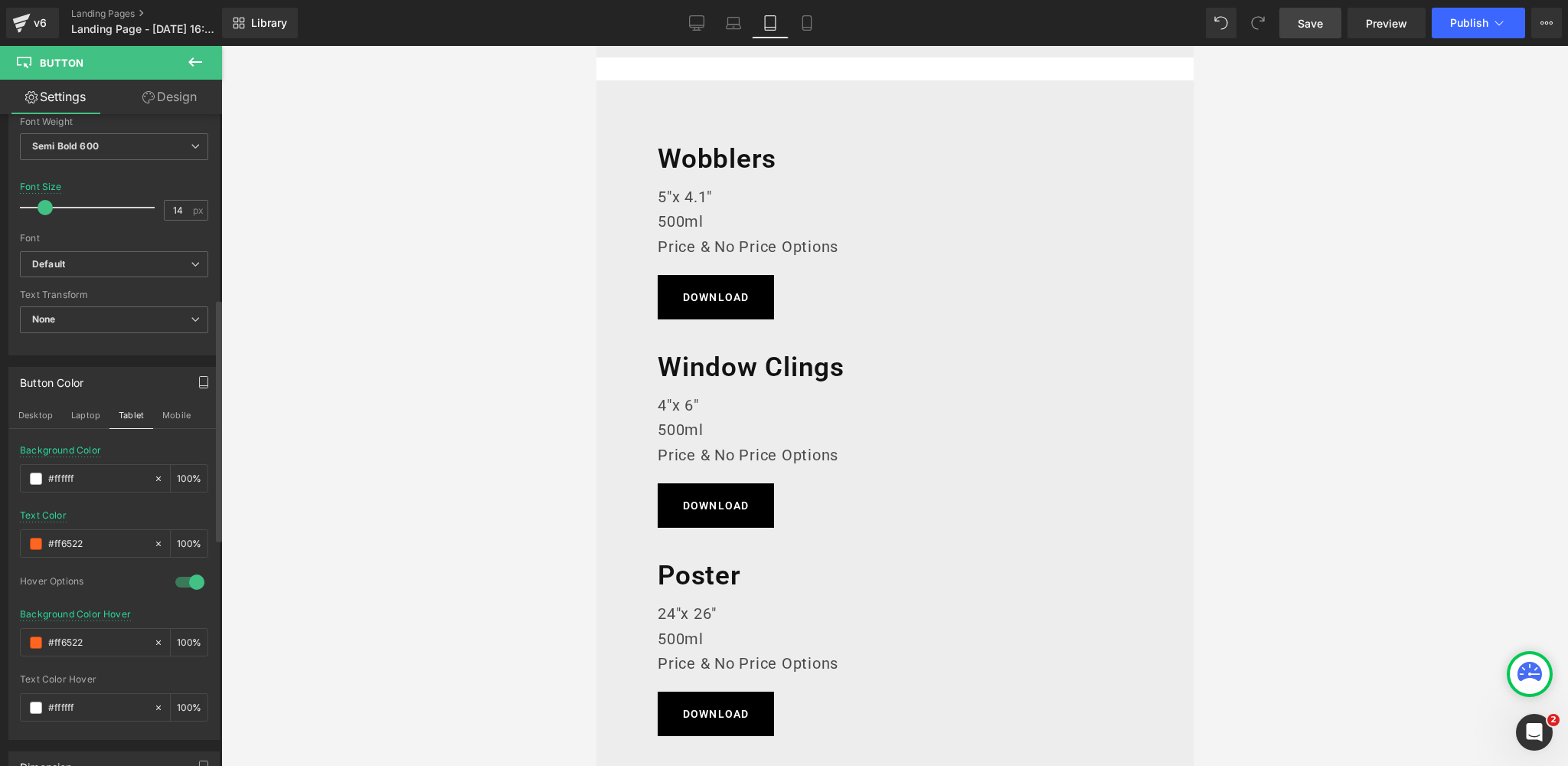
scroll to position [2334, 0]
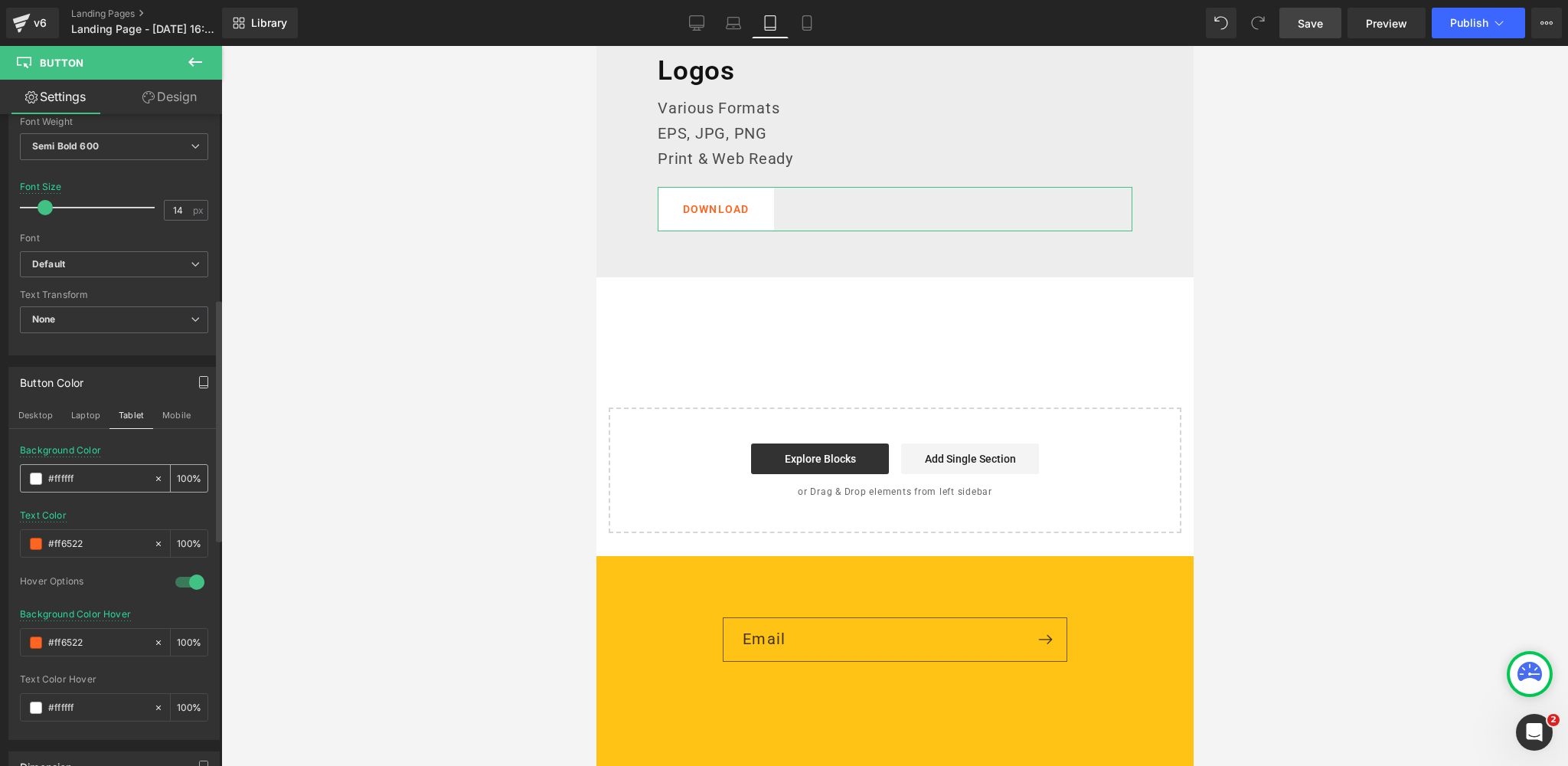
click at [33, 476] on span at bounding box center [36, 479] width 13 height 13
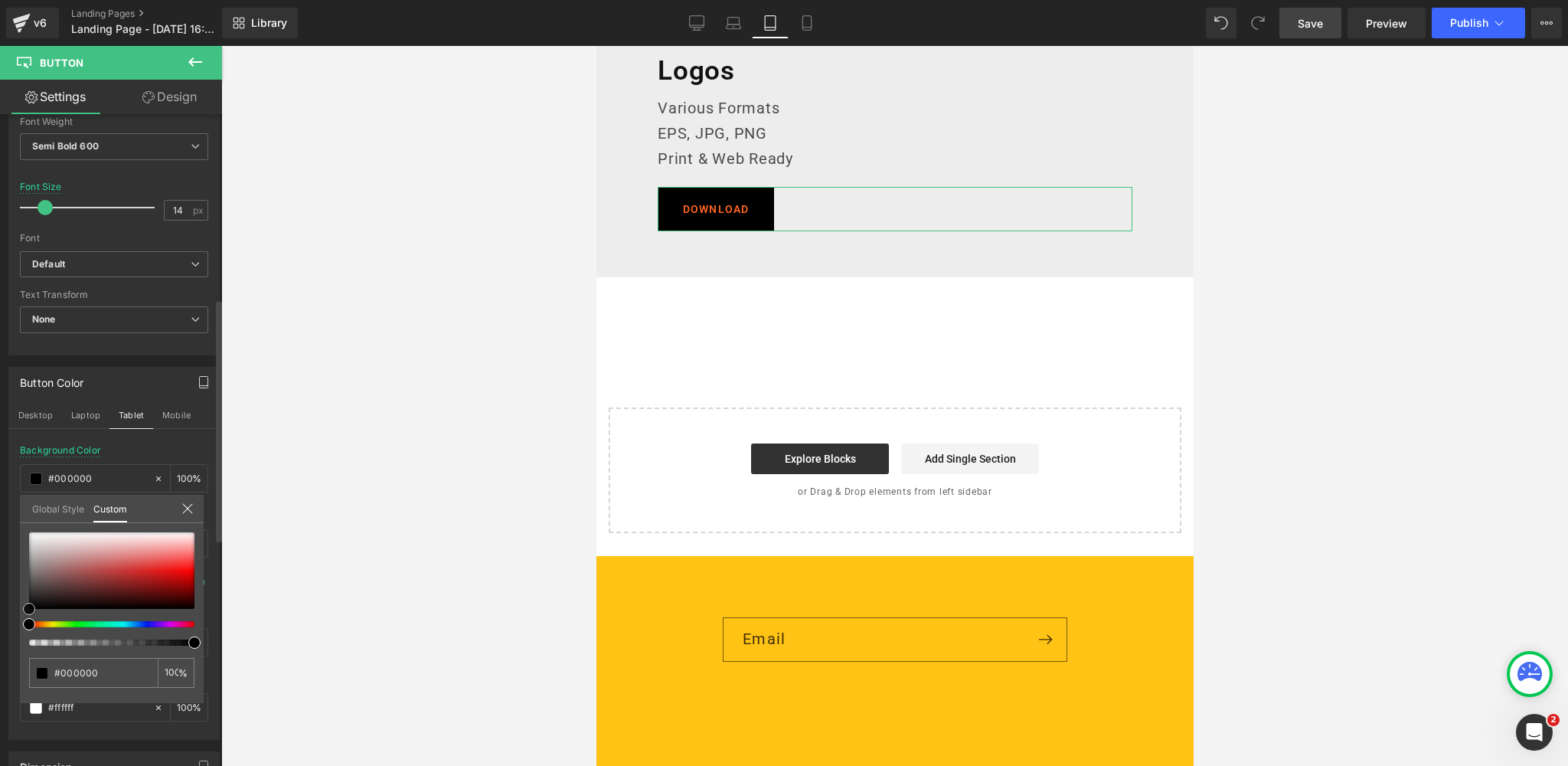
drag, startPoint x: 0, startPoint y: 628, endPoint x: 64, endPoint y: 534, distance: 113.7
click at [0, 647] on div "Button Color Desktop Laptop Tablet Mobile rgba(0, 0, 0, 1) Background Color #00…" at bounding box center [115, 548] width 229 height 385
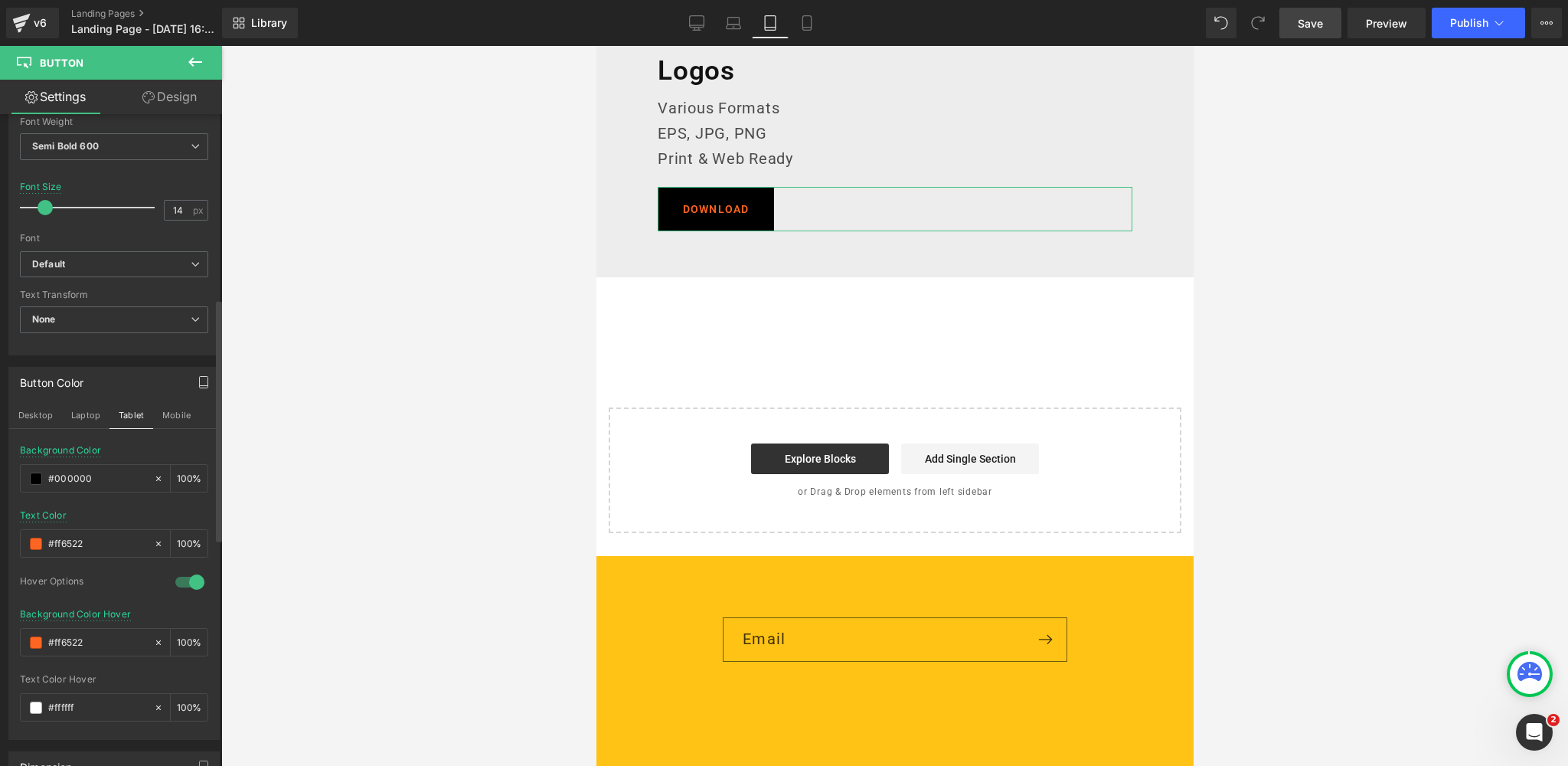
drag, startPoint x: 95, startPoint y: 538, endPoint x: 17, endPoint y: 538, distance: 78.0
click at [17, 538] on div "rgba(0, 0, 0, 1) Background Color #000000 100 % #ff6522 Text Color #ff6522 100 …" at bounding box center [114, 592] width 209 height 294
click at [30, 538] on span at bounding box center [36, 544] width 13 height 13
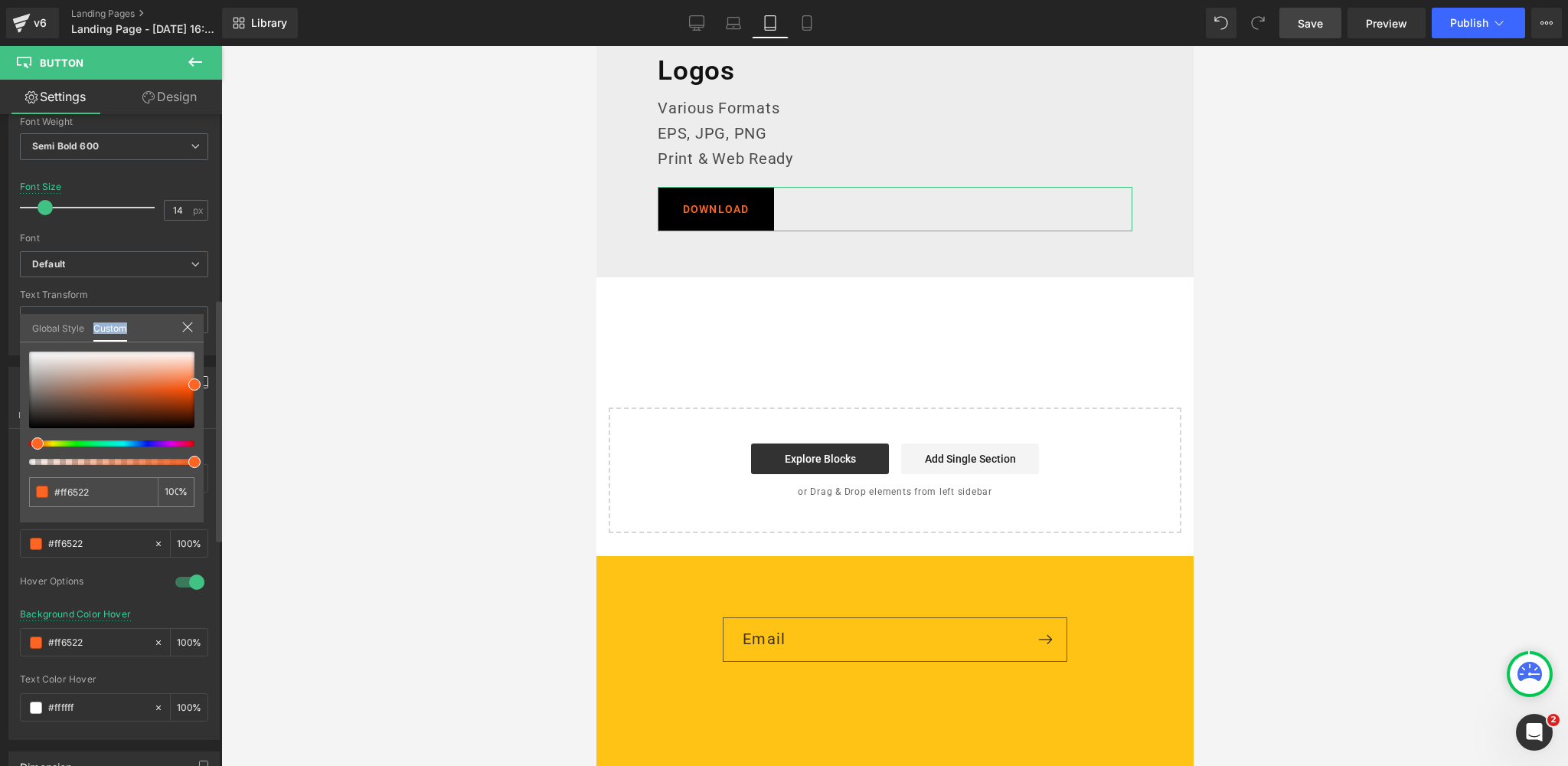
drag, startPoint x: 24, startPoint y: 390, endPoint x: 28, endPoint y: 337, distance: 53.2
click at [28, 337] on div "Global Style Custom Setup Global Style #ff6522 100 %" at bounding box center [111, 337] width 184 height 47
drag, startPoint x: 27, startPoint y: 362, endPoint x: 93, endPoint y: 325, distance: 75.7
click at [20, 334] on div "Global Style Custom Setup Global Style #ffffff 100 %" at bounding box center [111, 337] width 184 height 47
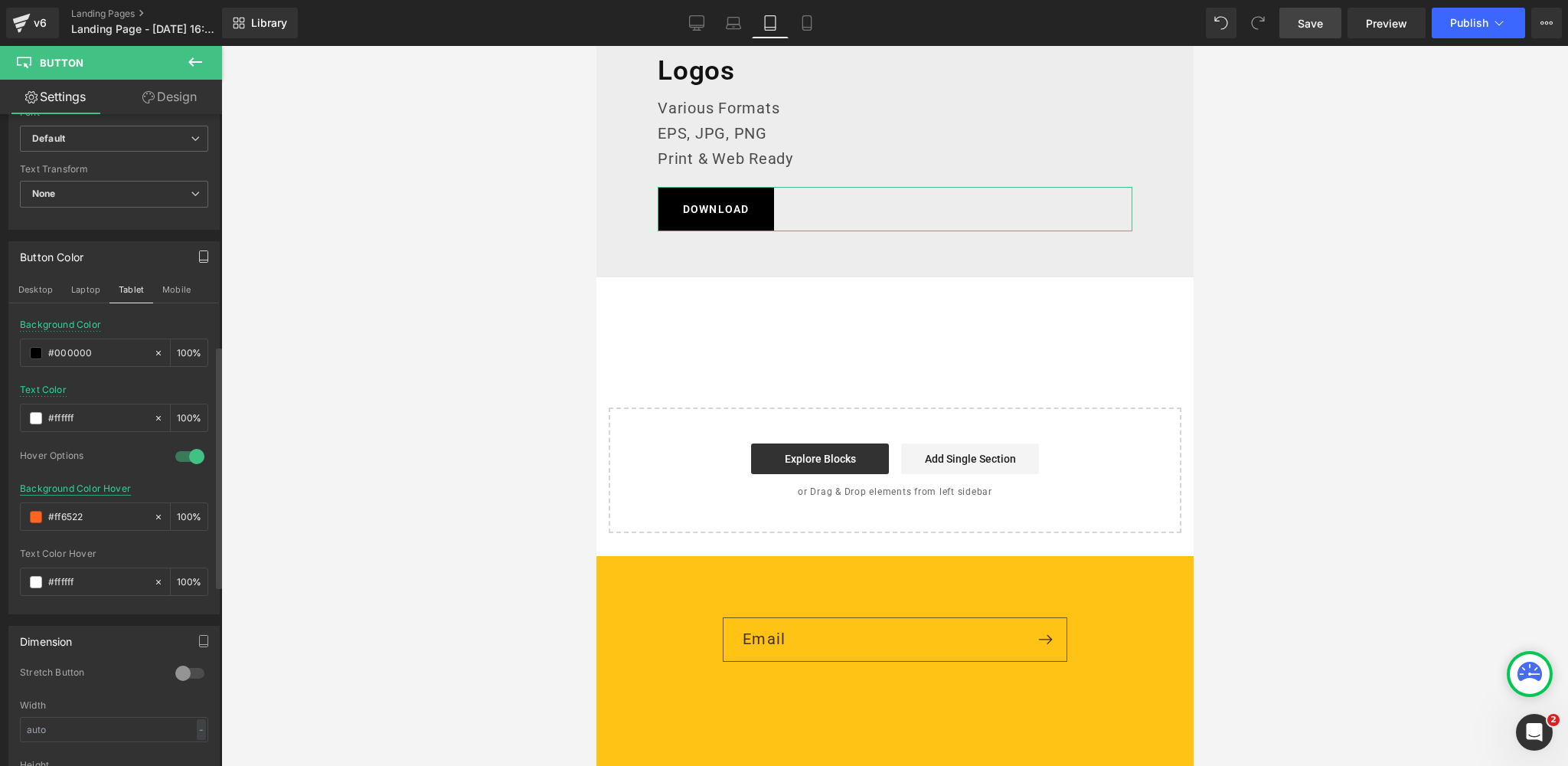
scroll to position [622, 0]
drag, startPoint x: 107, startPoint y: 511, endPoint x: 5, endPoint y: 510, distance: 102.0
click at [5, 510] on div "Button Color Desktop Laptop Tablet Mobile rgba(0, 0, 0, 1) Background Color #00…" at bounding box center [115, 422] width 229 height 385
paste input "383838"
click at [173, 287] on button "Mobile" at bounding box center [176, 289] width 47 height 26
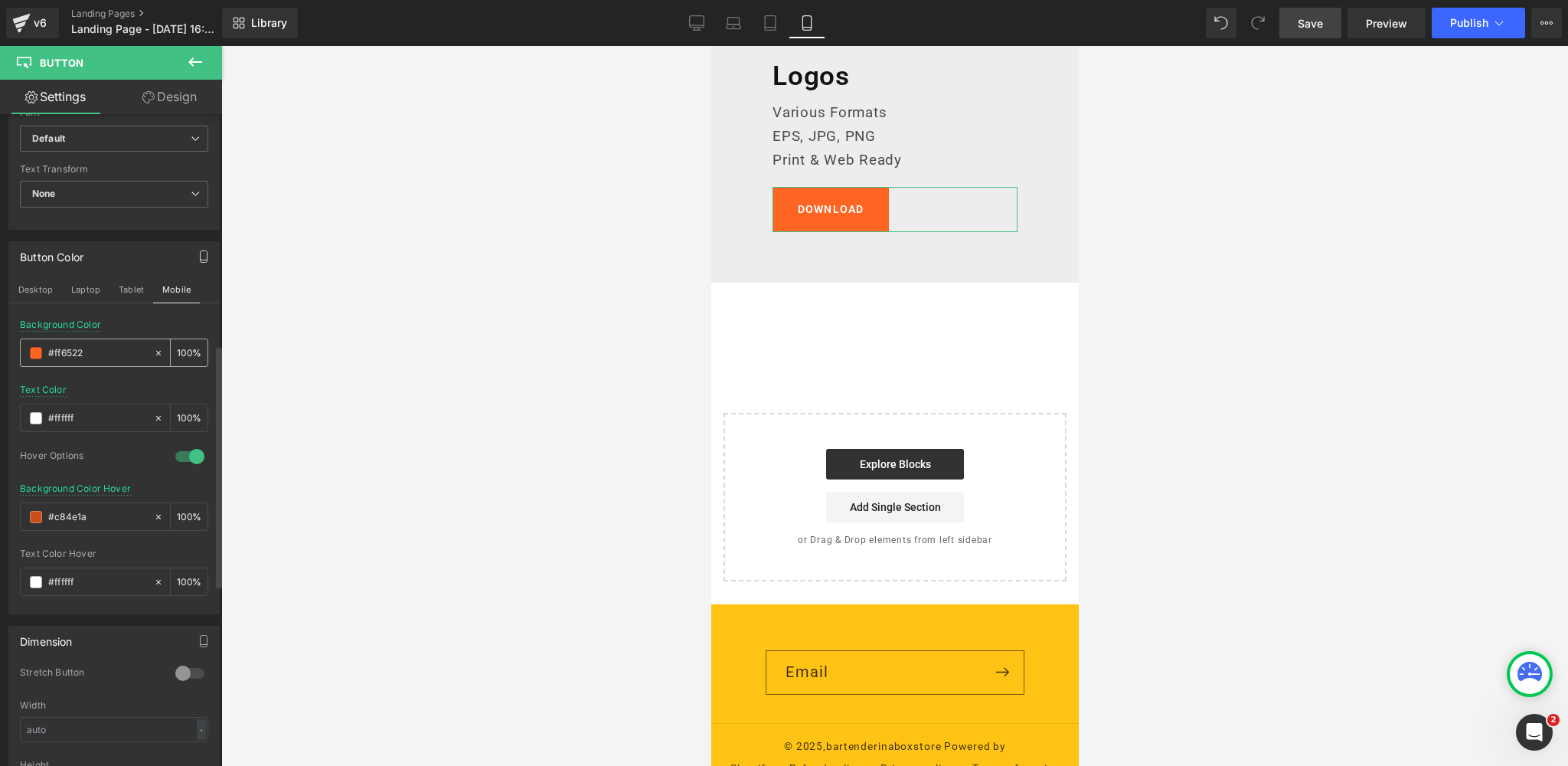
scroll to position [2396, 0]
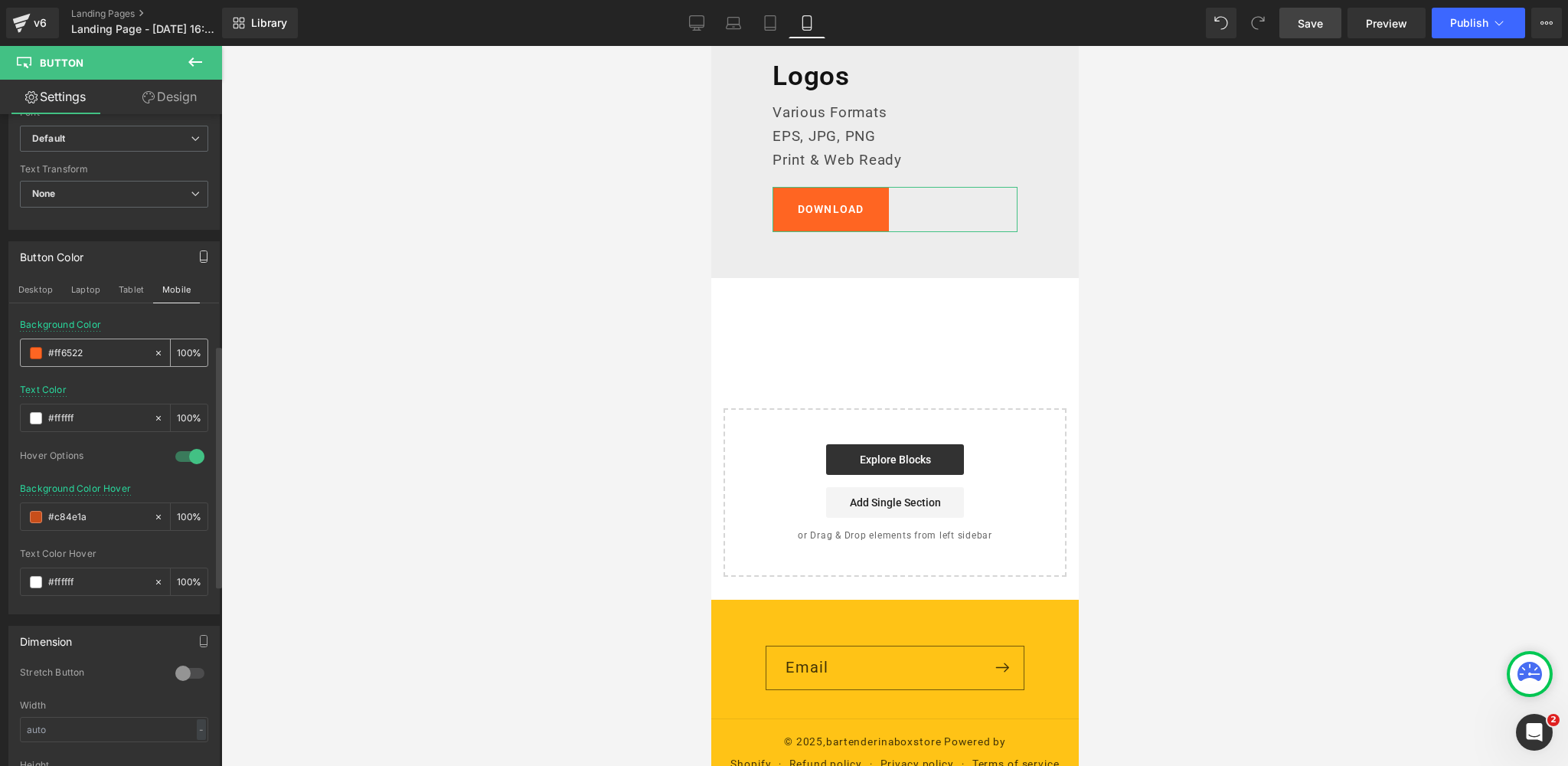
click at [32, 347] on span at bounding box center [36, 353] width 13 height 13
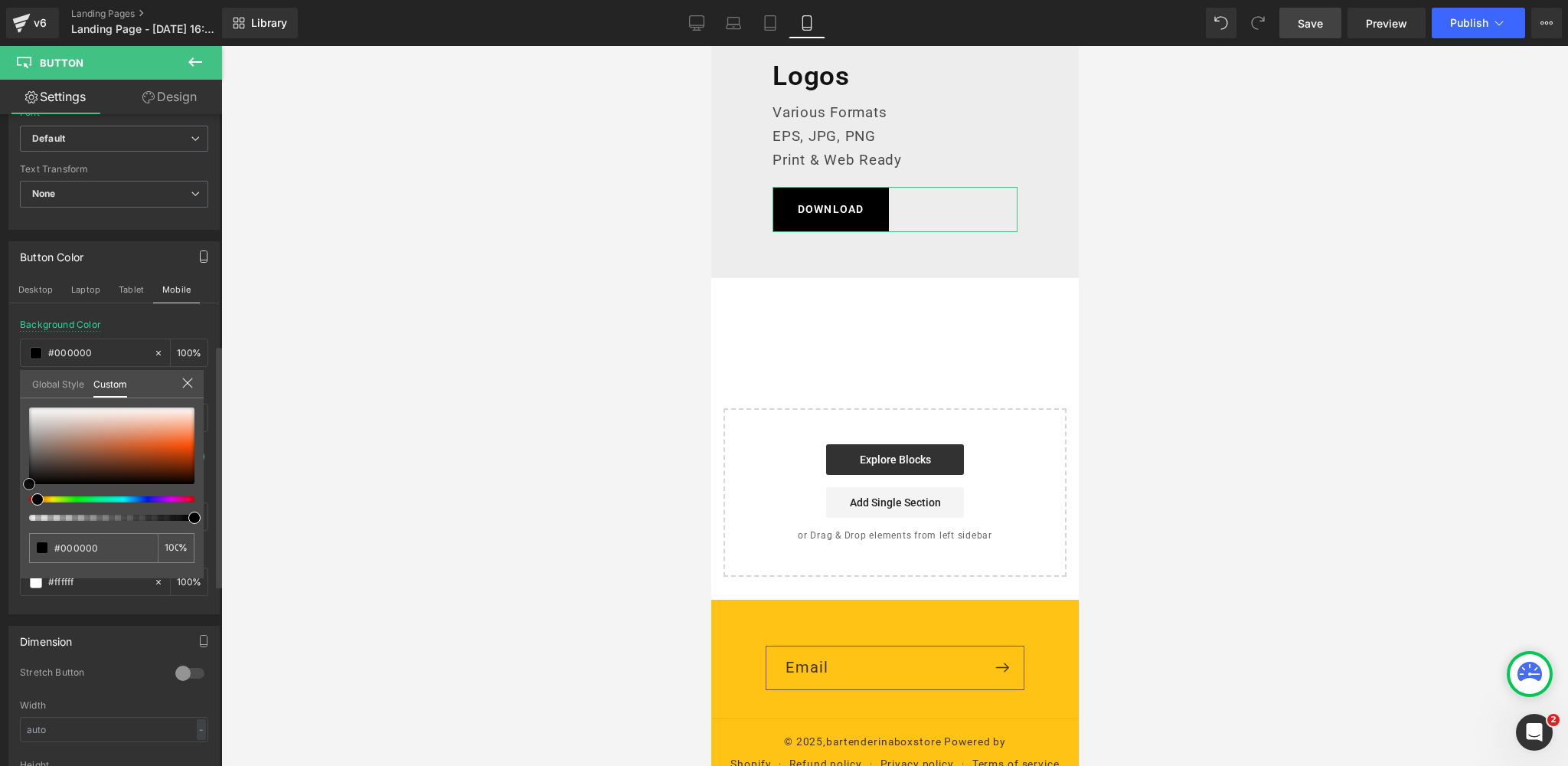
drag, startPoint x: 0, startPoint y: 510, endPoint x: 60, endPoint y: 483, distance: 65.8
click at [0, 535] on div "Button Color Desktop Laptop Tablet Mobile rgba(0, 0, 0, 1) Background Color #00…" at bounding box center [115, 422] width 229 height 385
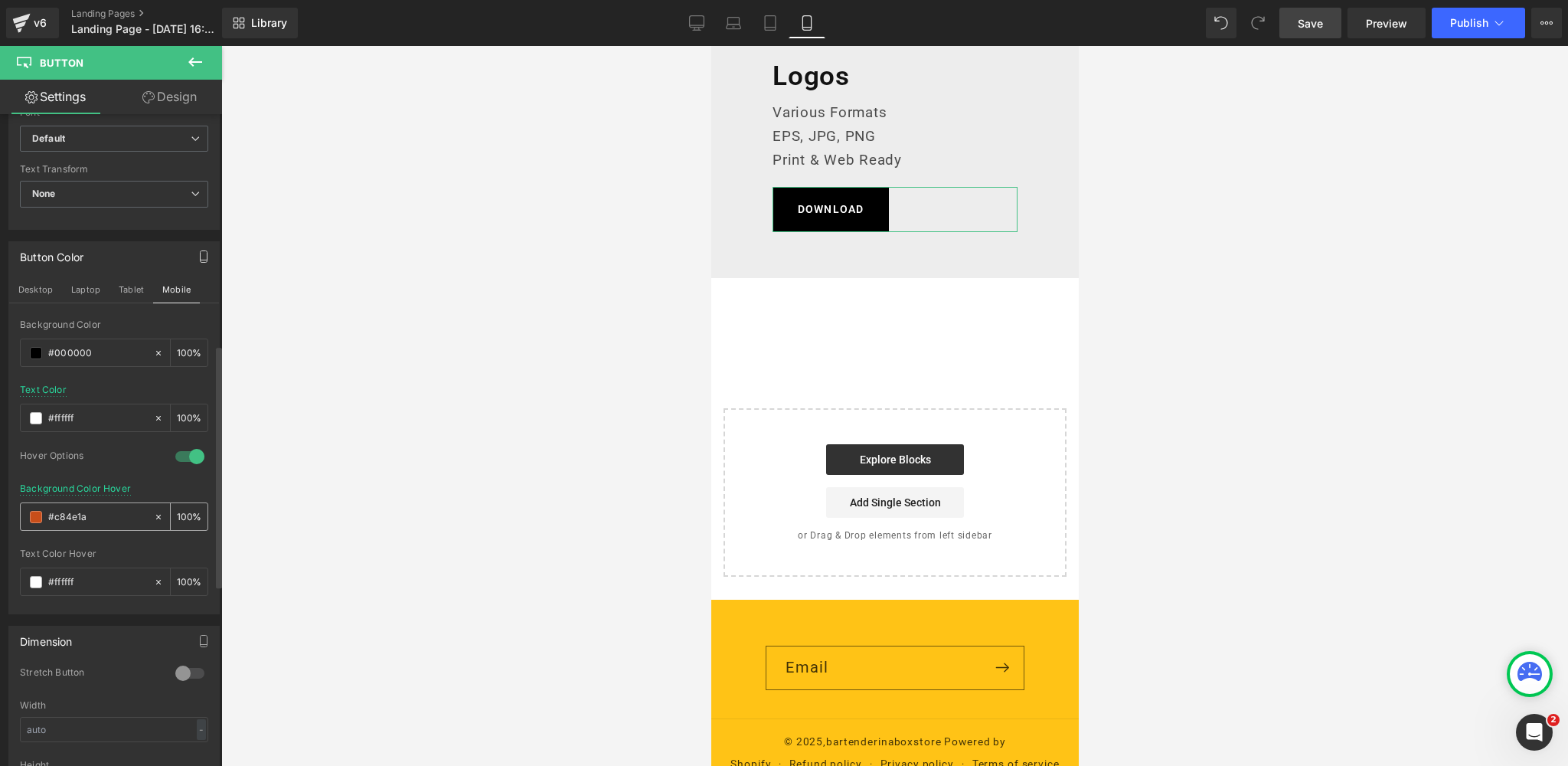
drag, startPoint x: 104, startPoint y: 514, endPoint x: 31, endPoint y: 517, distance: 73.1
click at [31, 517] on div "#c84e1a" at bounding box center [86, 516] width 133 height 27
paste input "383838"
click at [117, 444] on div at bounding box center [114, 444] width 188 height 10
click at [711, 16] on link "Desktop" at bounding box center [697, 23] width 37 height 31
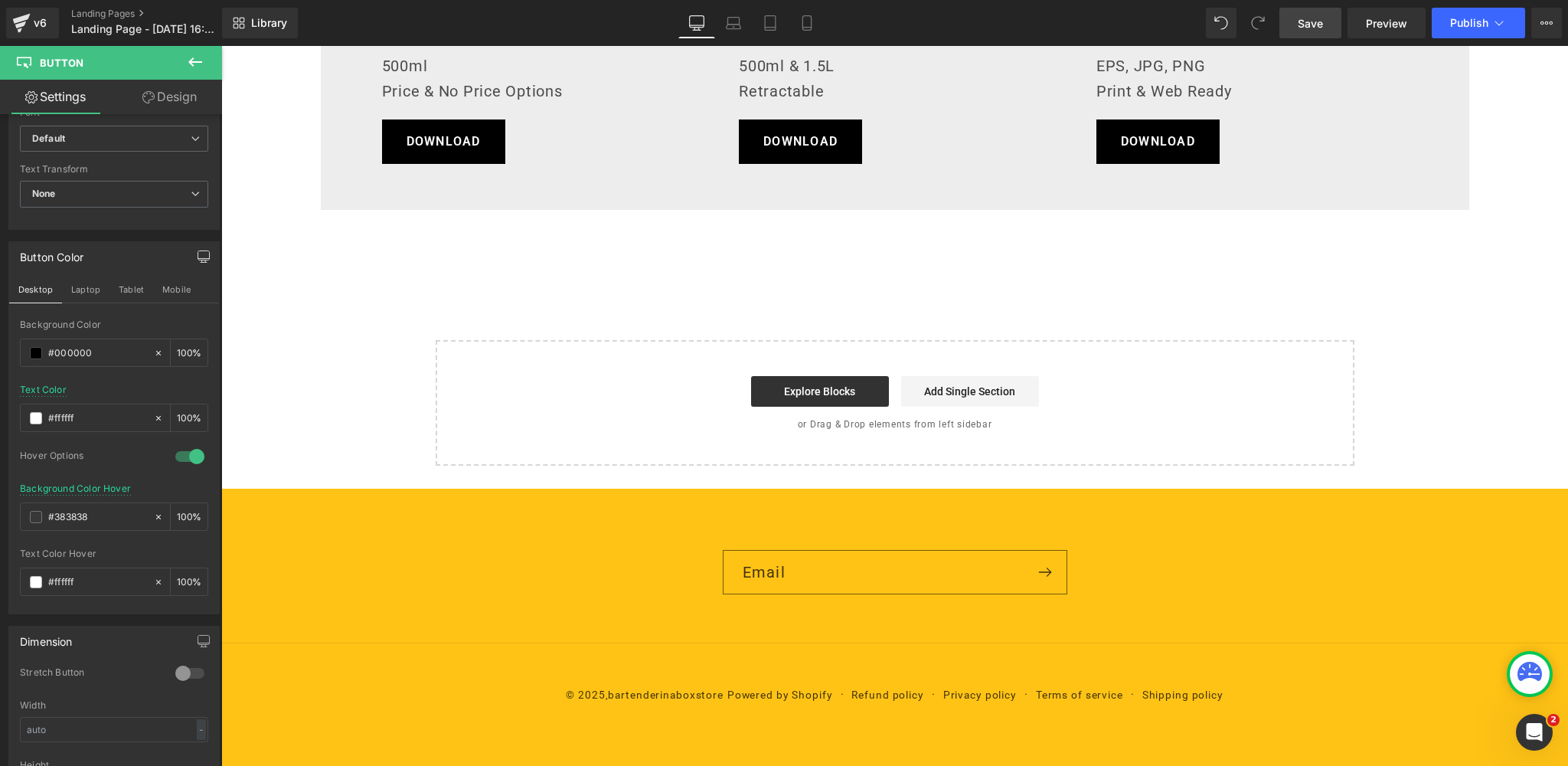
scroll to position [1306, 0]
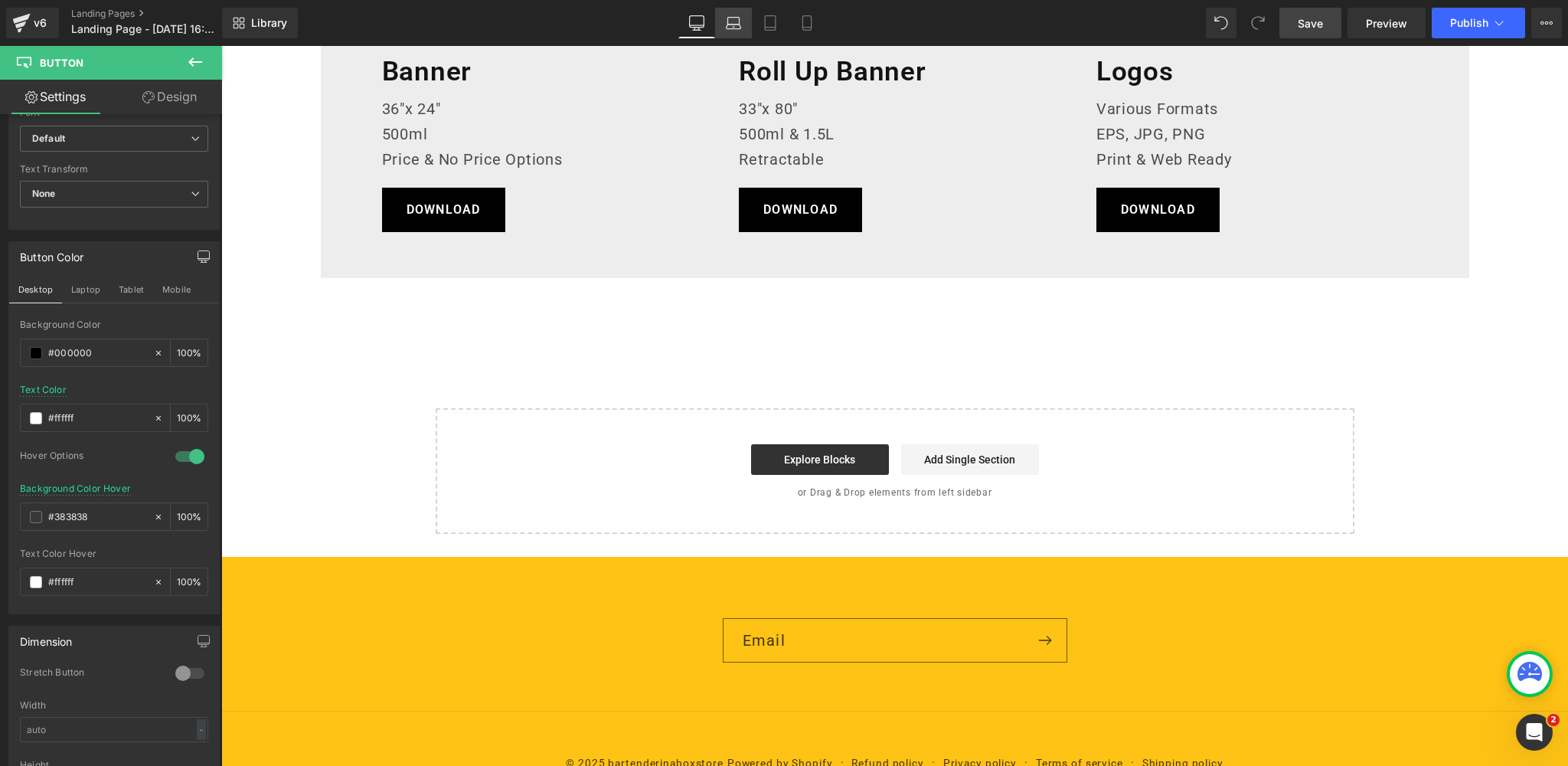
click at [735, 17] on icon at bounding box center [733, 20] width 12 height 7
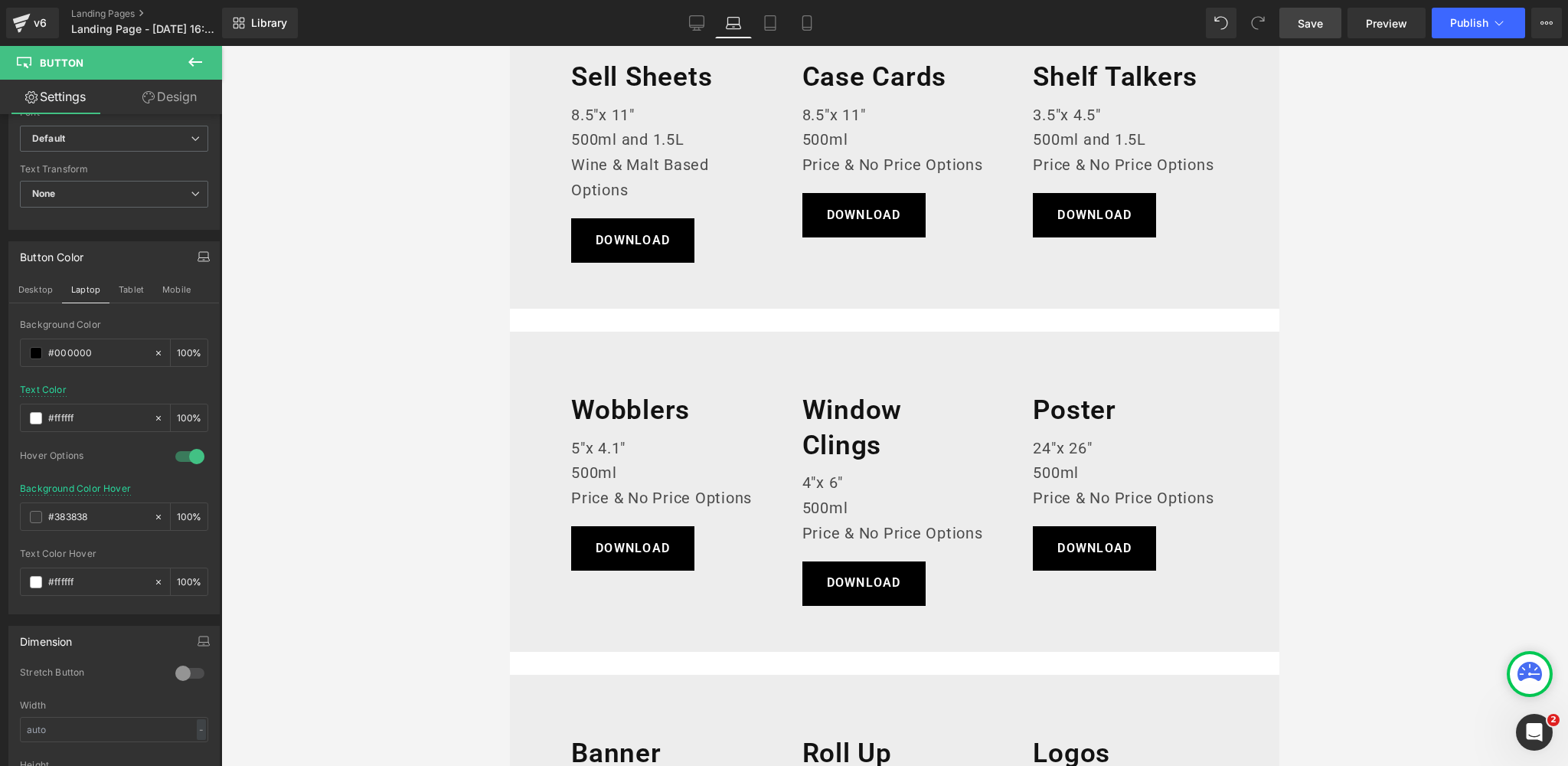
scroll to position [290, 0]
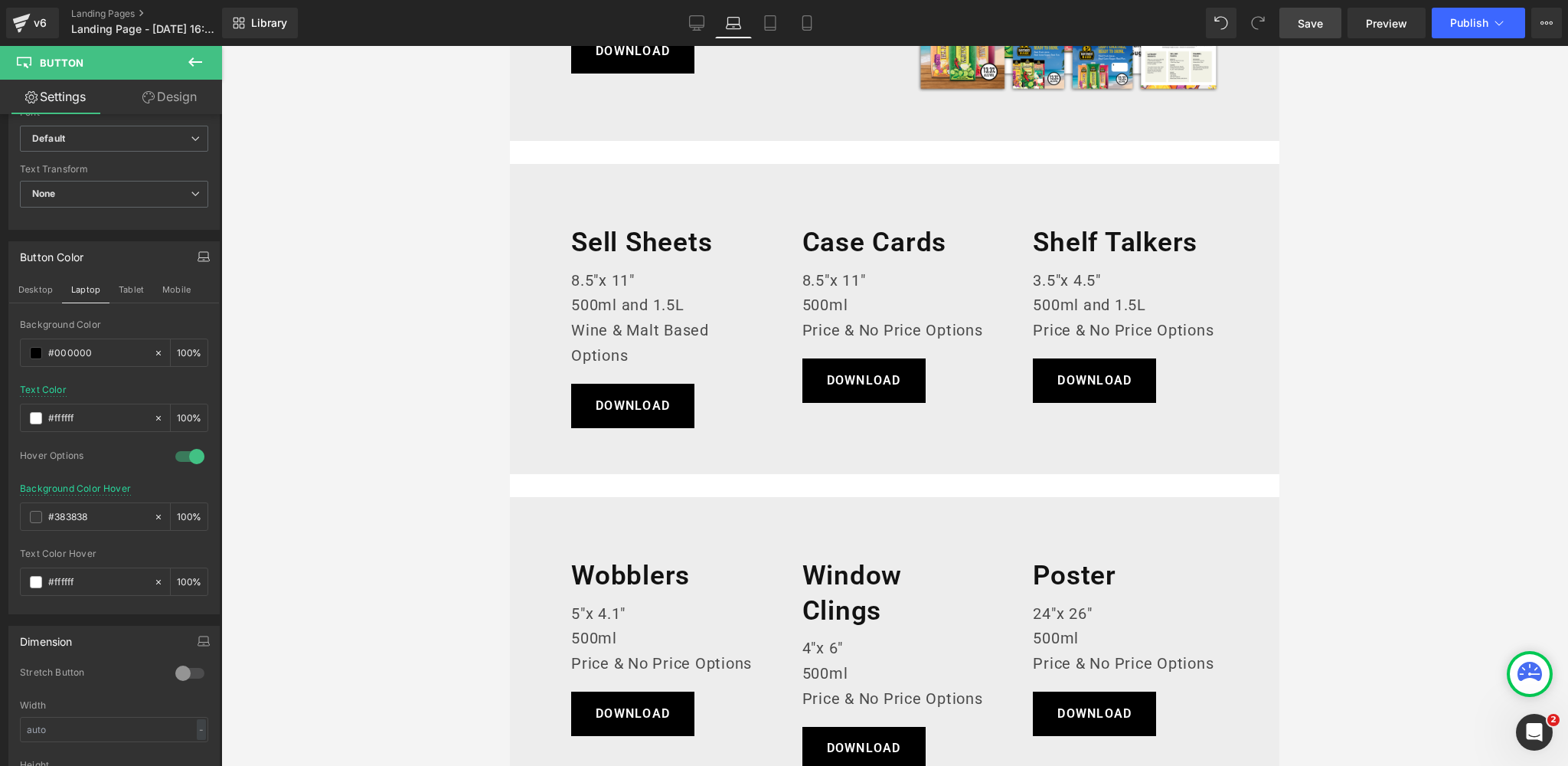
drag, startPoint x: 705, startPoint y: 21, endPoint x: 945, endPoint y: 30, distance: 240.2
click at [704, 21] on icon at bounding box center [697, 21] width 15 height 12
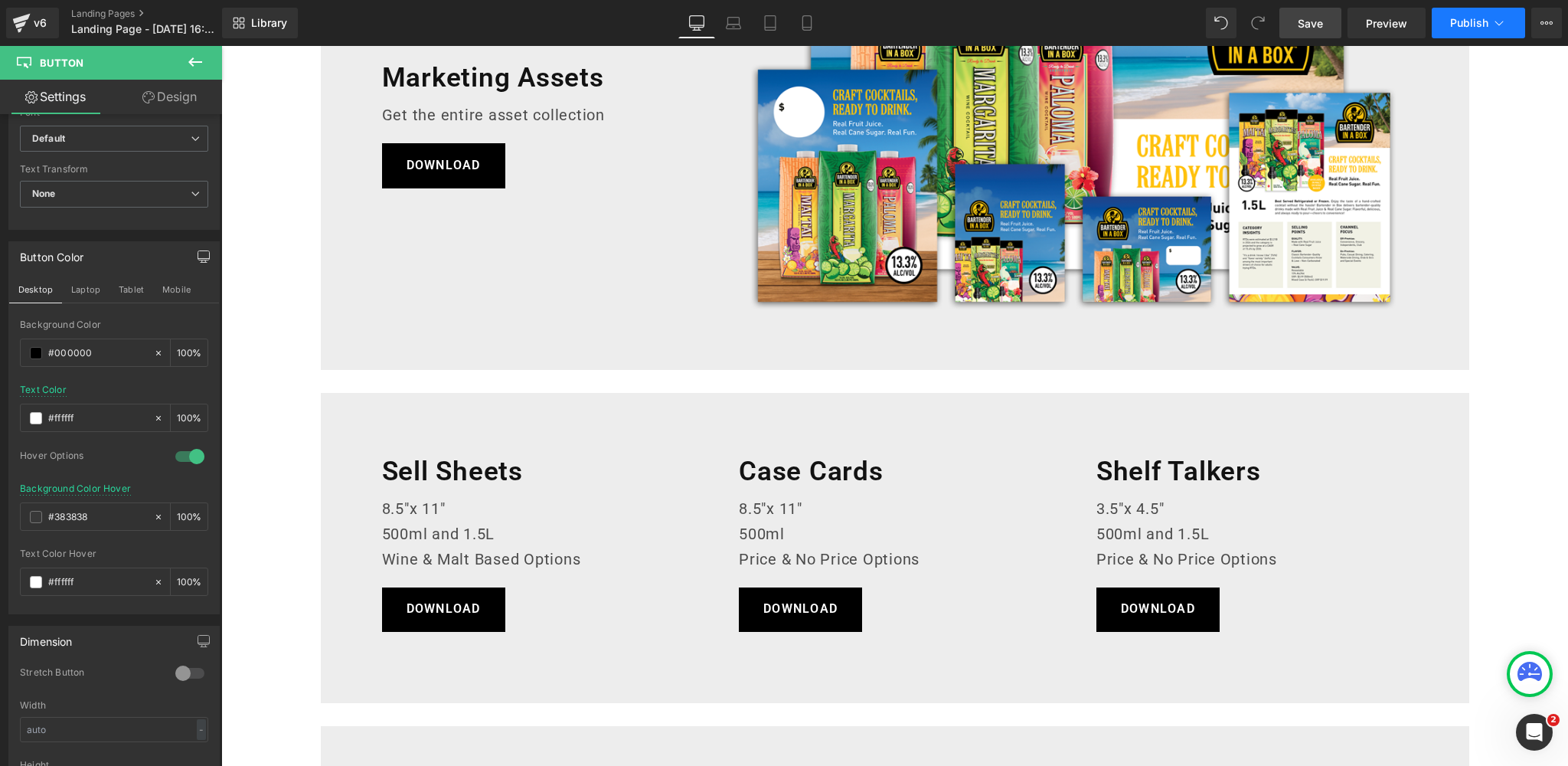
scroll to position [519, 0]
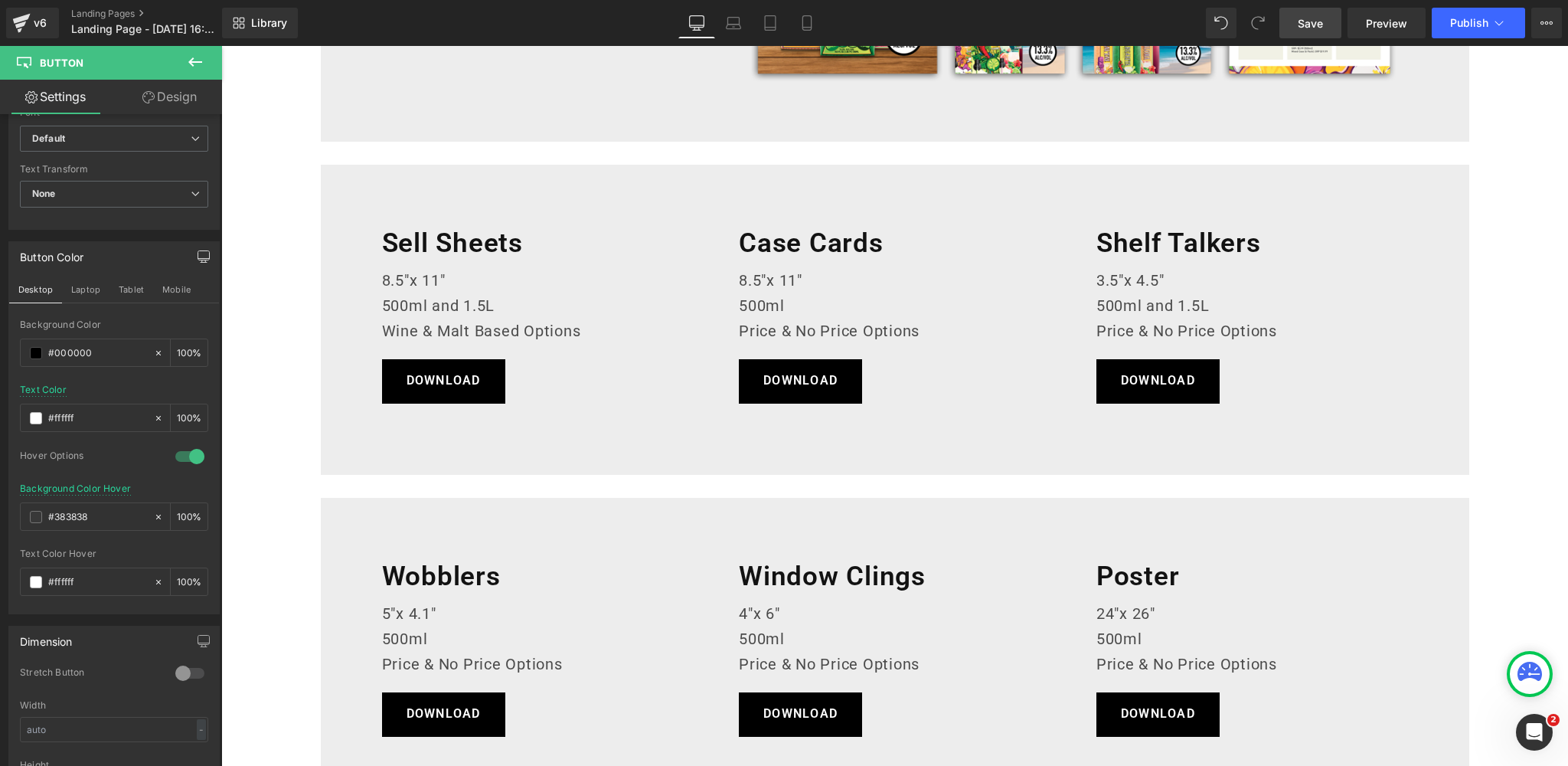
click at [1322, 20] on span "Save" at bounding box center [1310, 24] width 25 height 16
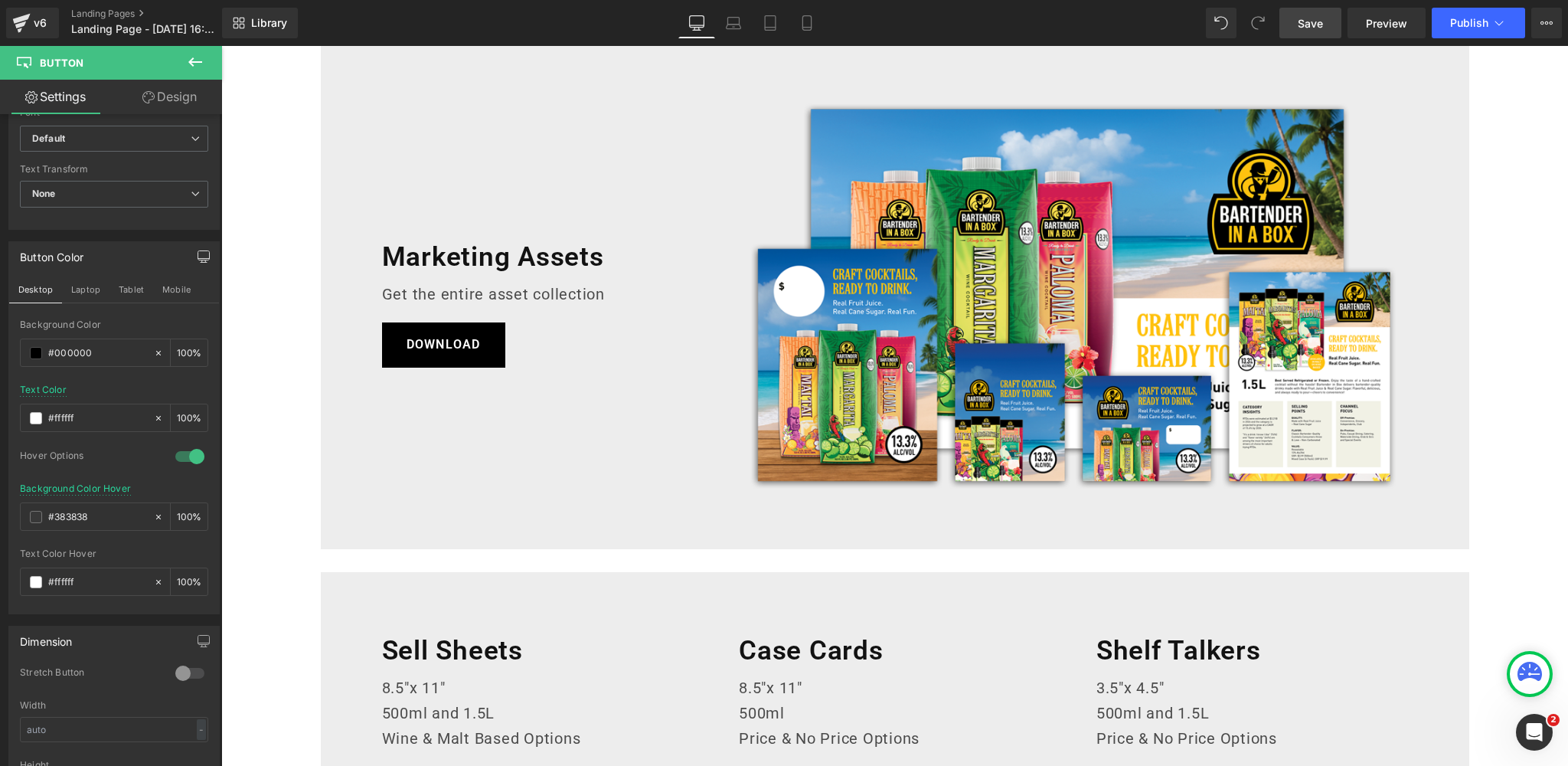
scroll to position [0, 0]
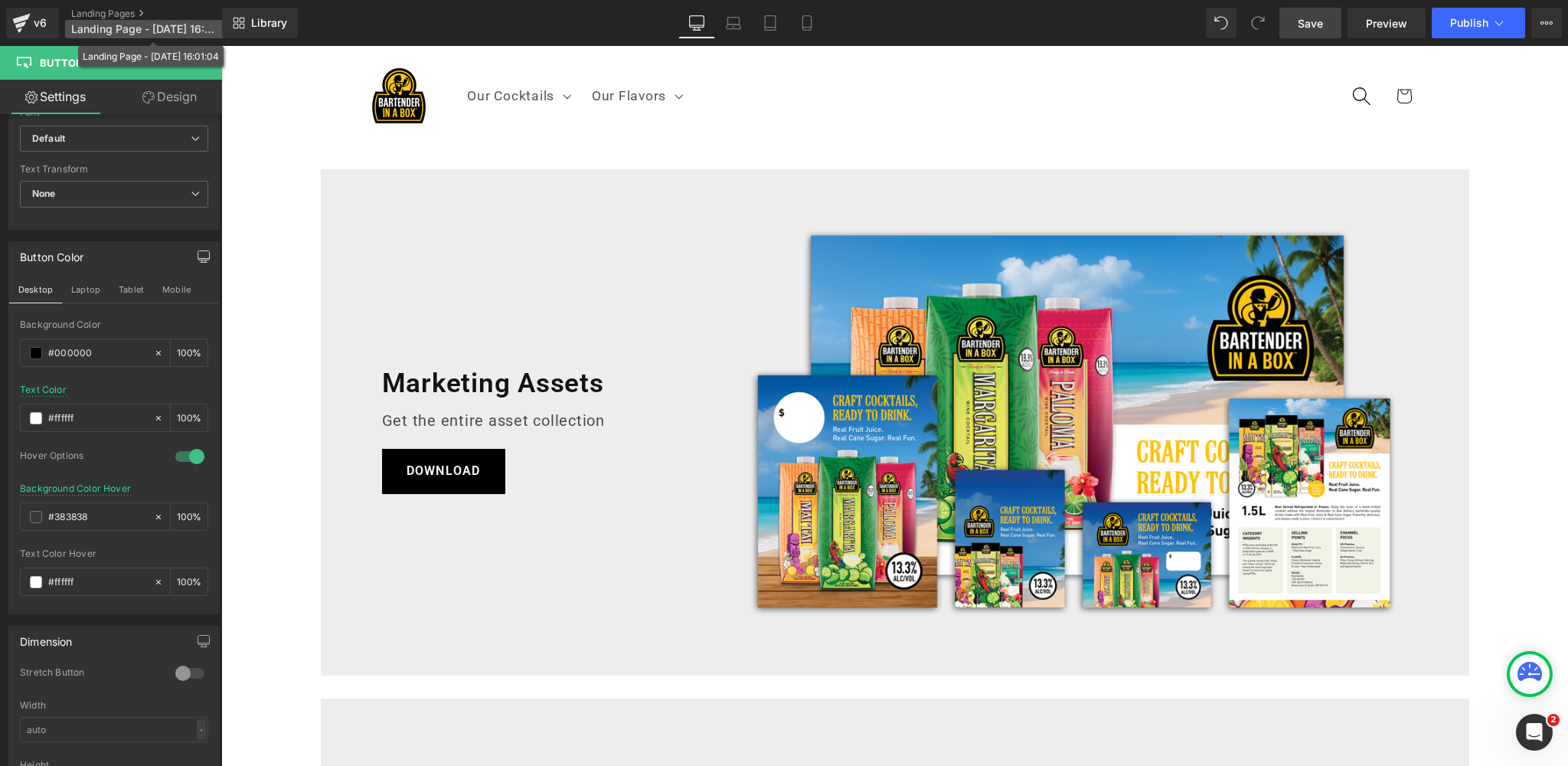
click at [109, 30] on span "Landing Page - Sep 23, 16:01:04" at bounding box center [144, 29] width 147 height 13
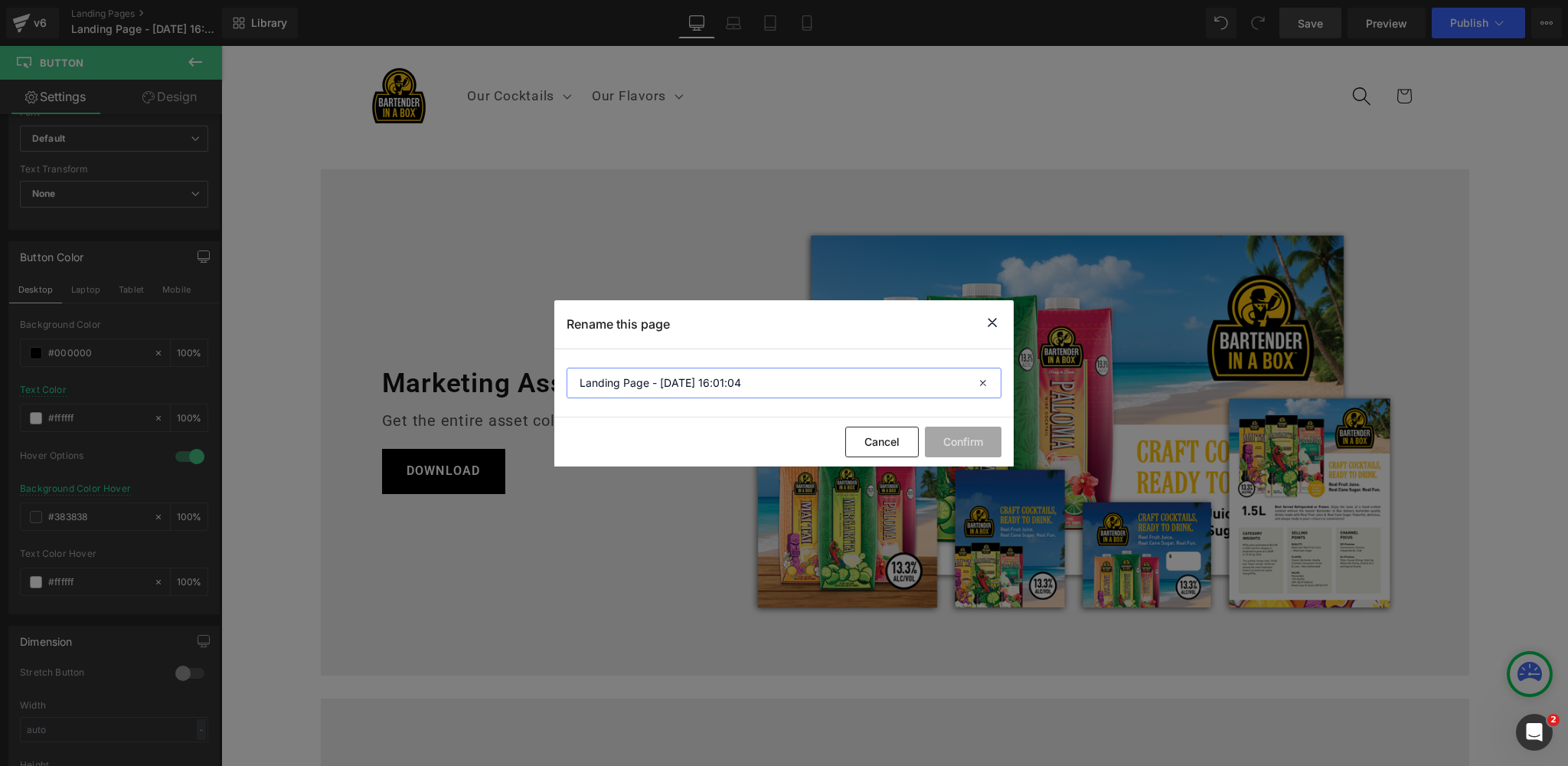
click at [732, 371] on input "Landing Page - Sep 23, 16:01:04" at bounding box center [784, 382] width 435 height 31
drag, startPoint x: 755, startPoint y: 378, endPoint x: 562, endPoint y: 381, distance: 193.0
click at [562, 381] on section "Landing Page - Sep 23, 16:01:04" at bounding box center [784, 383] width 460 height 68
click at [959, 445] on button "Confirm" at bounding box center [963, 442] width 77 height 31
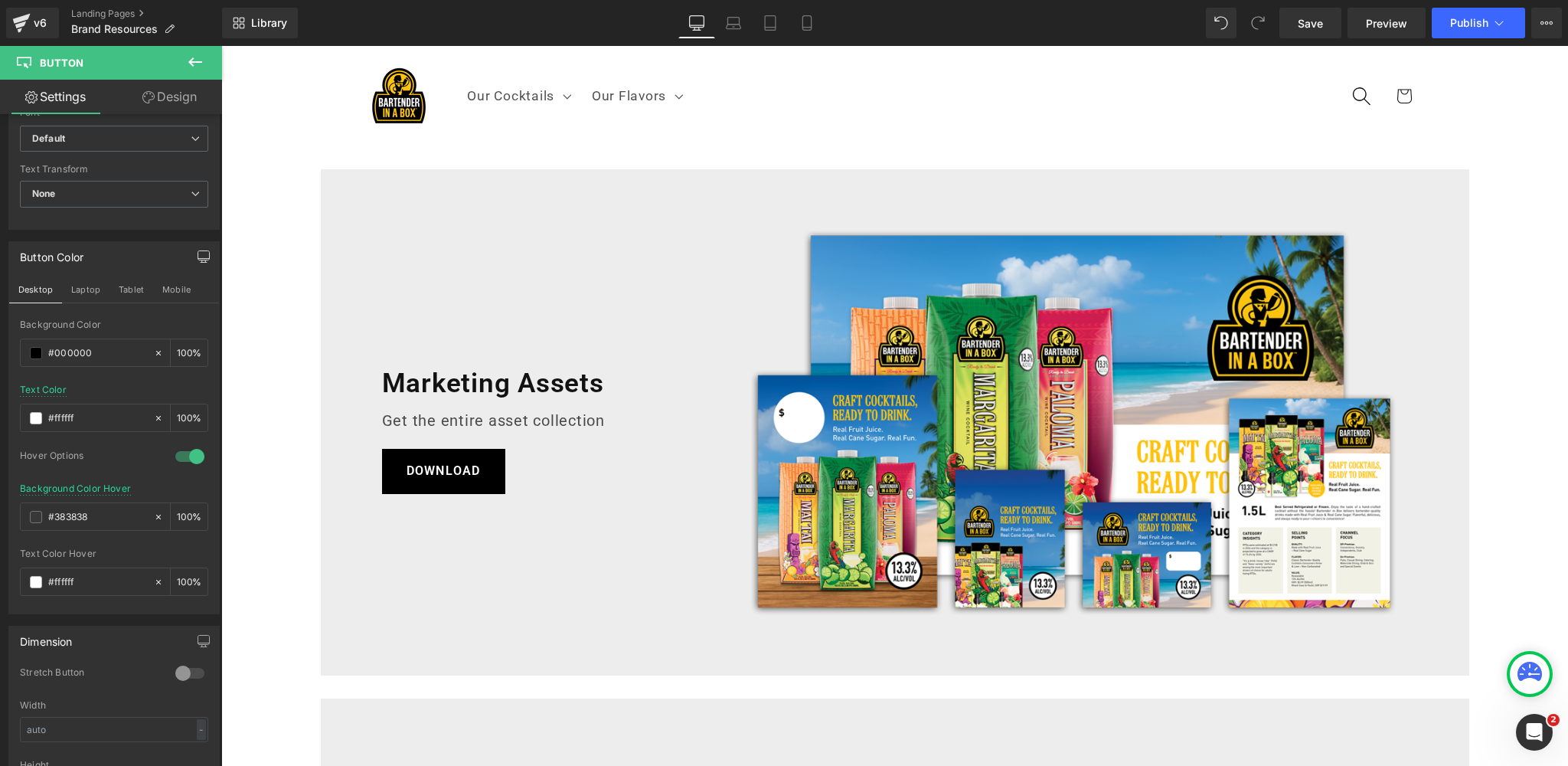
drag, startPoint x: 1308, startPoint y: 24, endPoint x: 1299, endPoint y: 39, distance: 17.5
click at [1308, 24] on span "Save" at bounding box center [1310, 24] width 25 height 16
click at [736, 21] on icon at bounding box center [733, 24] width 16 height 16
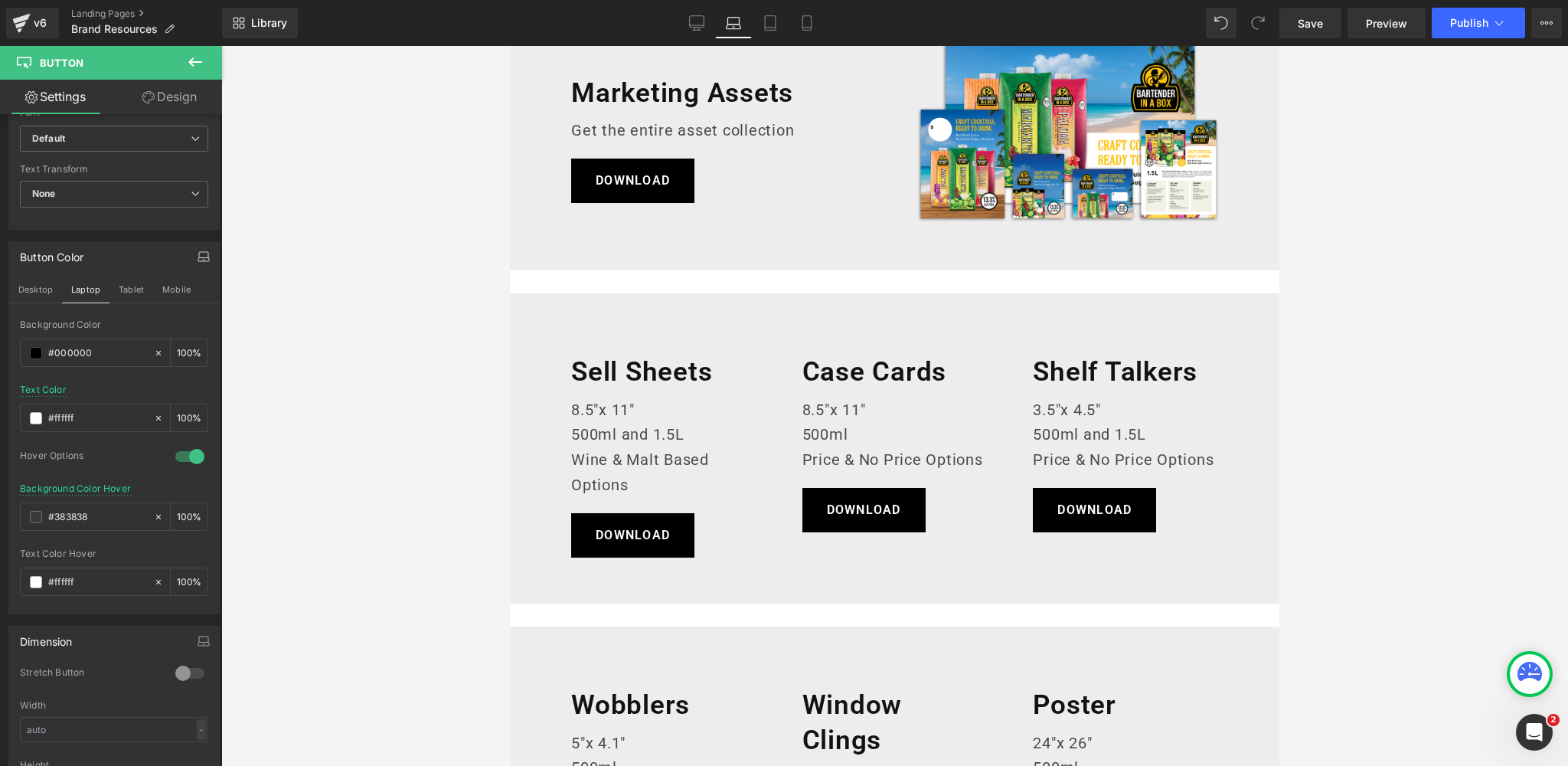
scroll to position [279, 0]
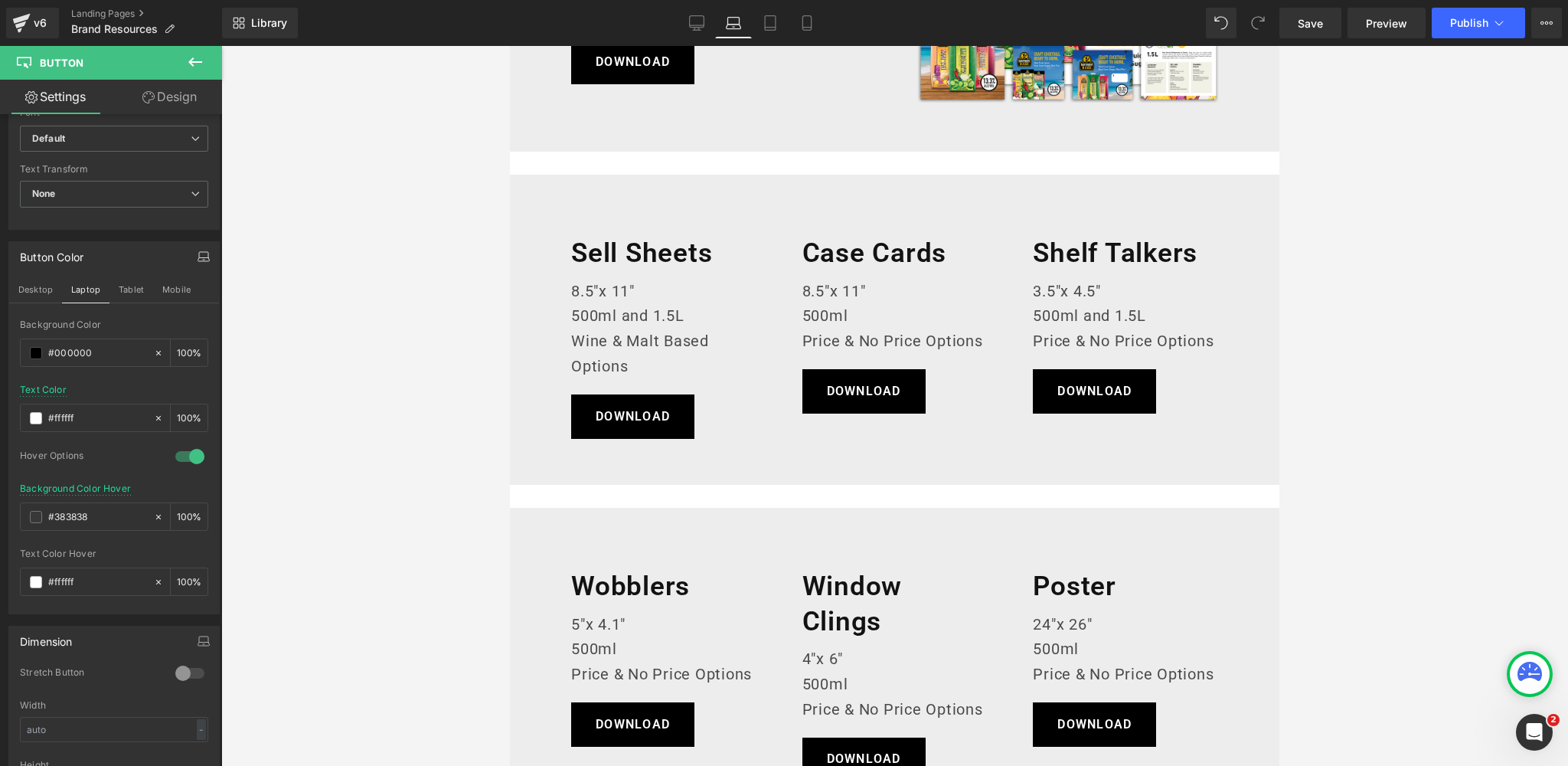
click at [643, 250] on body "Skip to content Our Cocktails Our Cocktails 500ml Cocktails 1.5L Cocktails Our …" at bounding box center [894, 746] width 769 height 1961
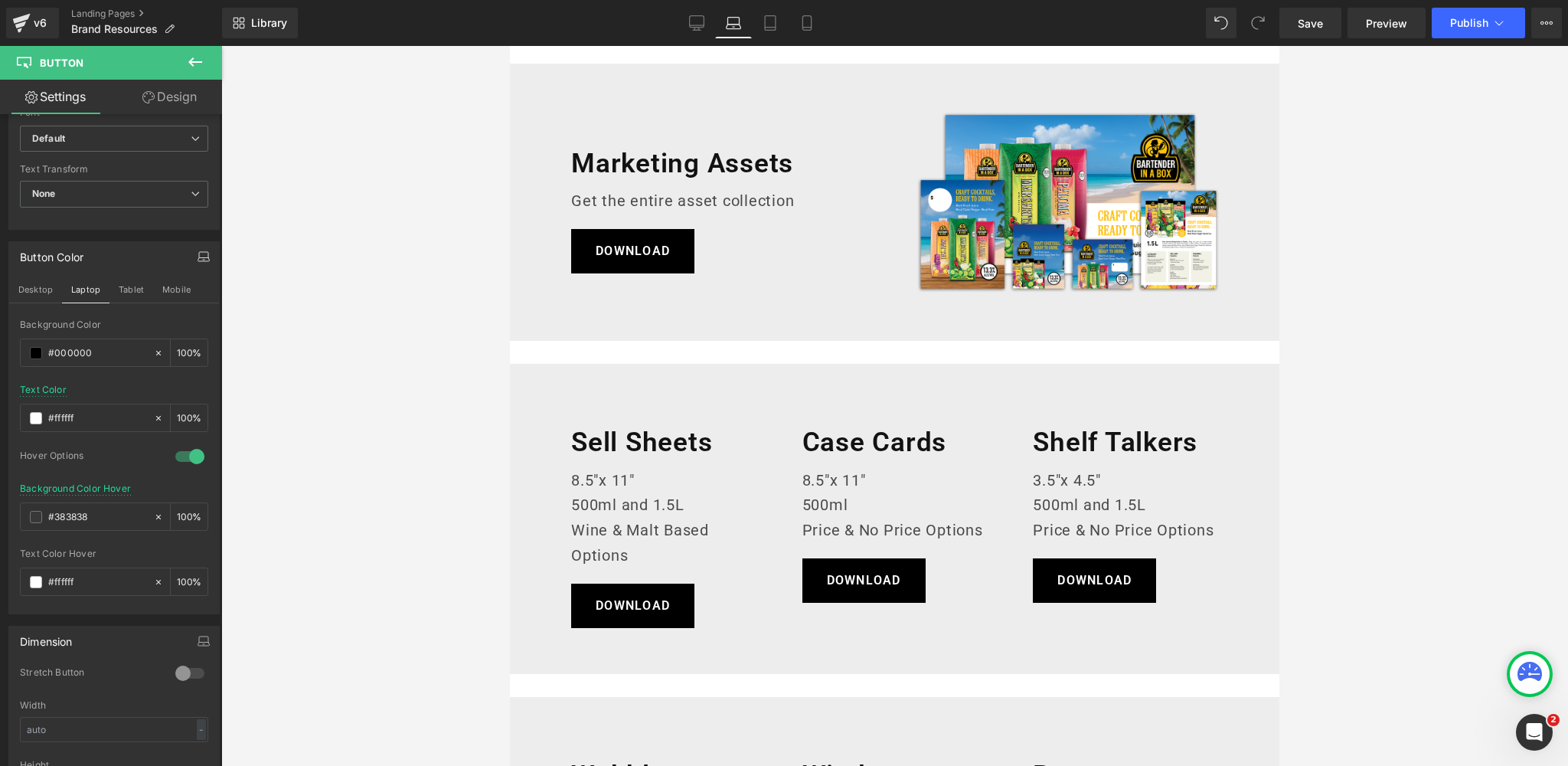
scroll to position [0, 0]
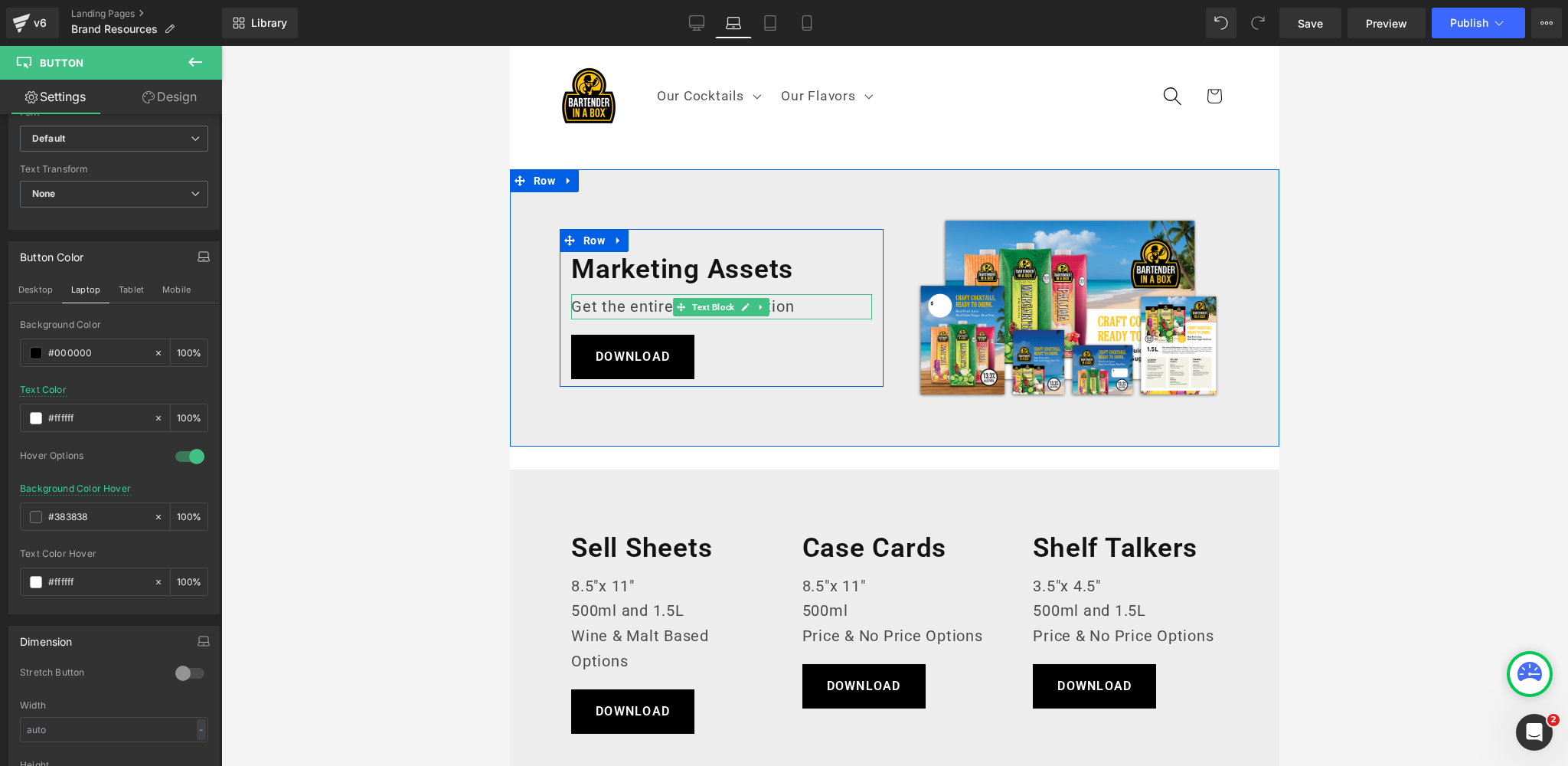
click at [642, 307] on p "Get the entire asset collection" at bounding box center [722, 307] width 301 height 25
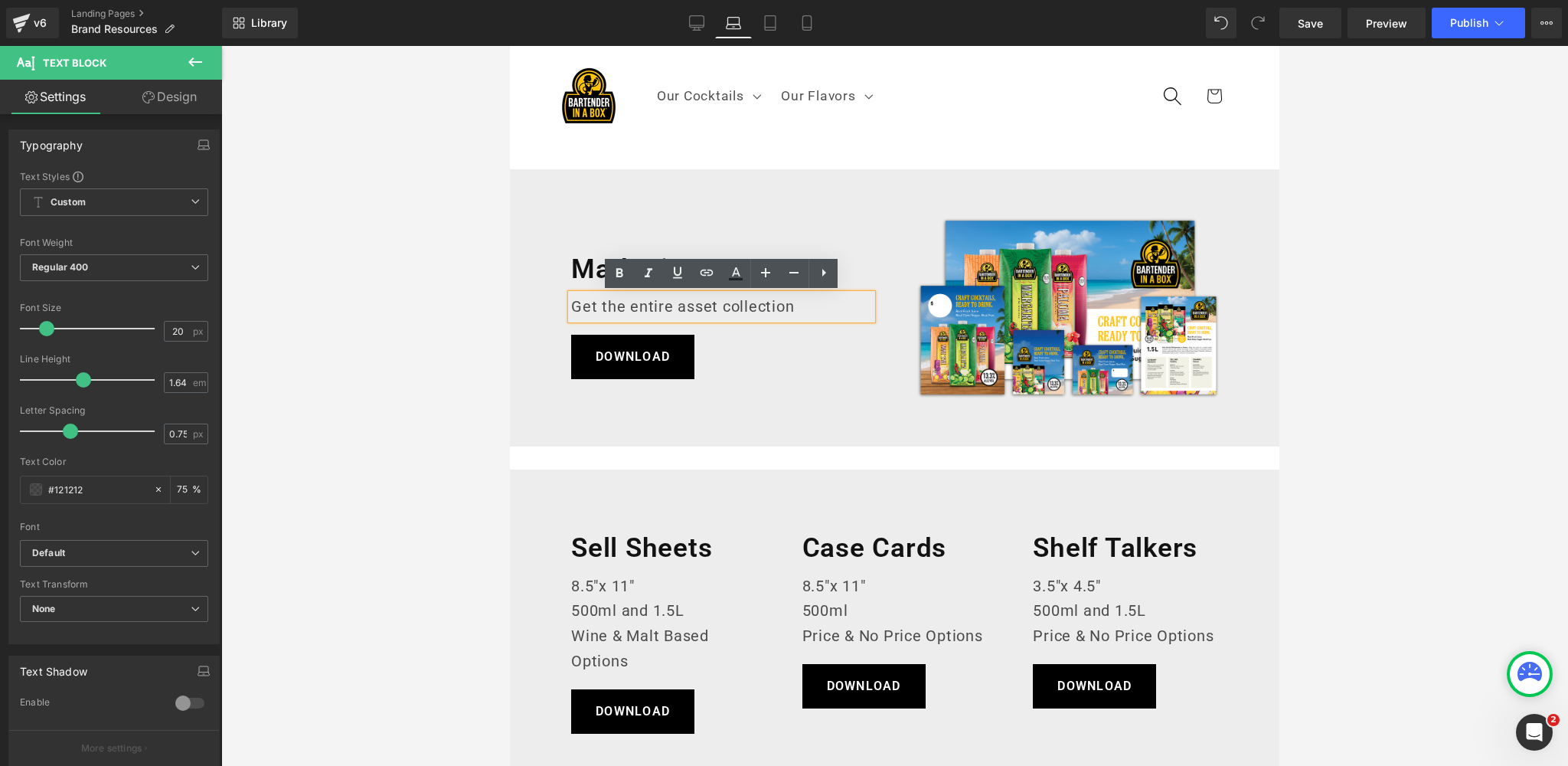
click at [806, 302] on p "Get the entire asset collection" at bounding box center [722, 307] width 301 height 25
click at [420, 273] on div at bounding box center [894, 406] width 1347 height 720
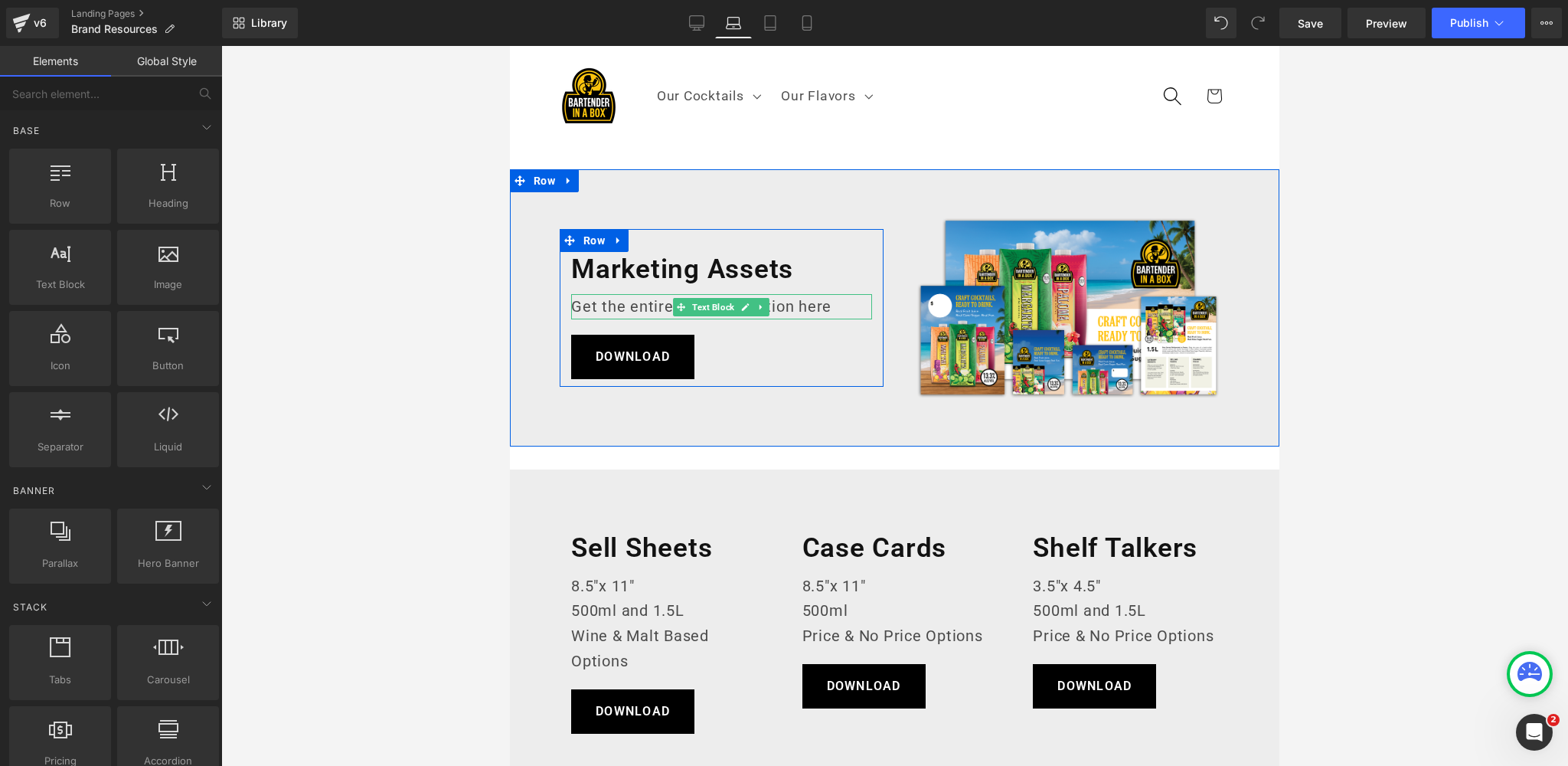
click at [831, 306] on p "Get the entire asset collection here" at bounding box center [722, 307] width 301 height 25
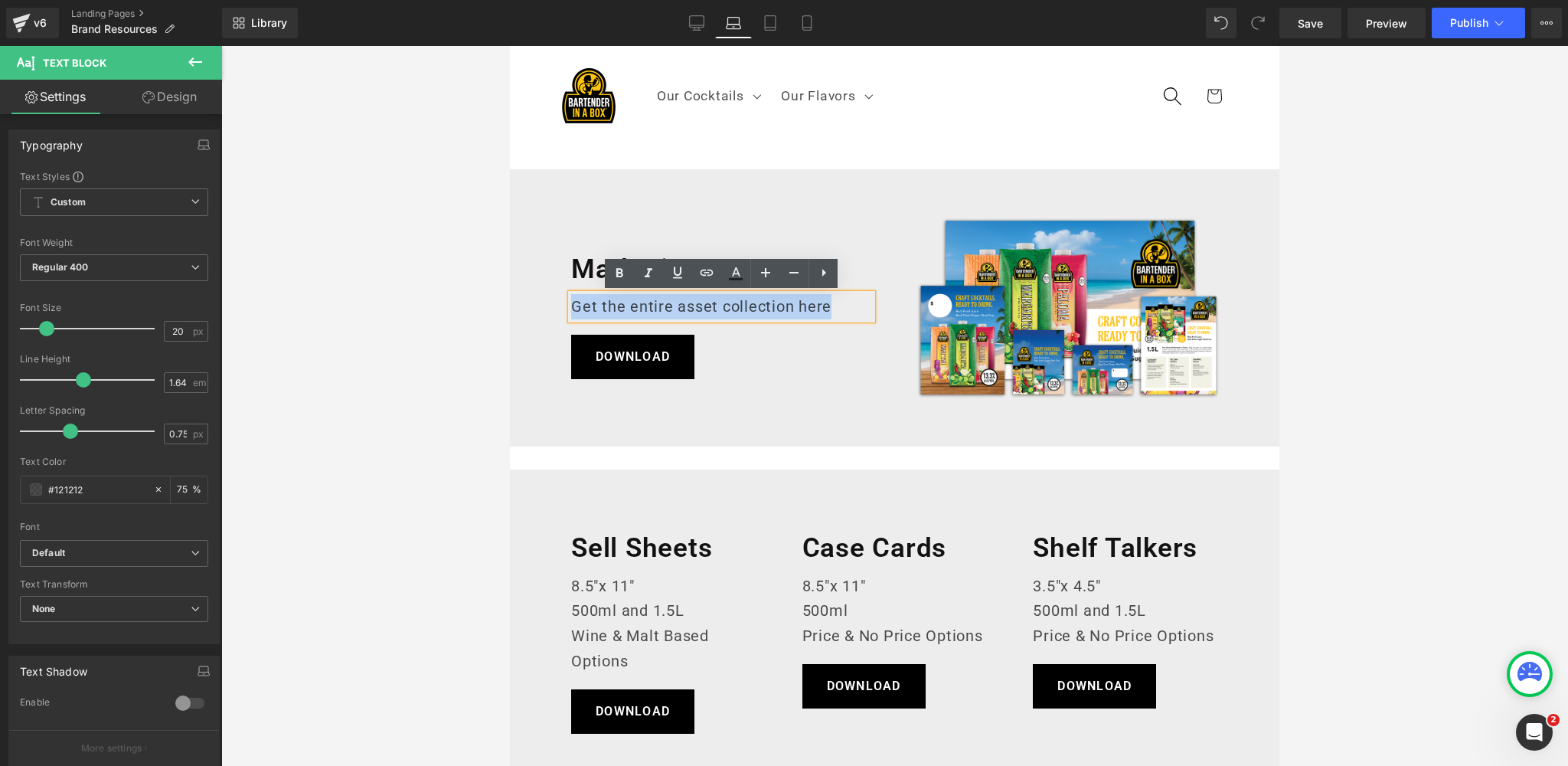
drag, startPoint x: 842, startPoint y: 306, endPoint x: 571, endPoint y: 303, distance: 271.0
click at [571, 303] on p "Get the entire asset collection here" at bounding box center [722, 307] width 301 height 25
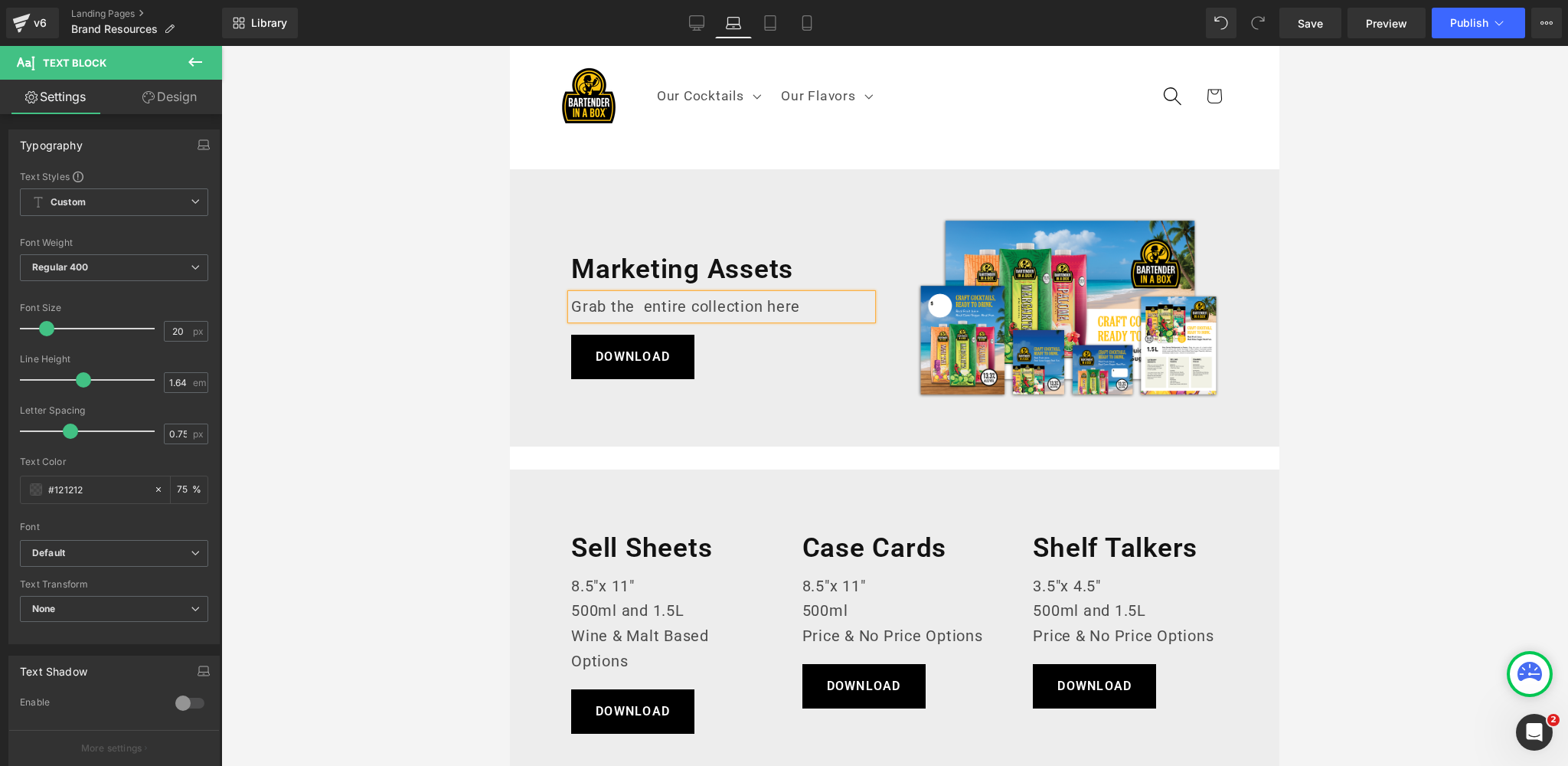
click at [398, 299] on div at bounding box center [894, 406] width 1347 height 720
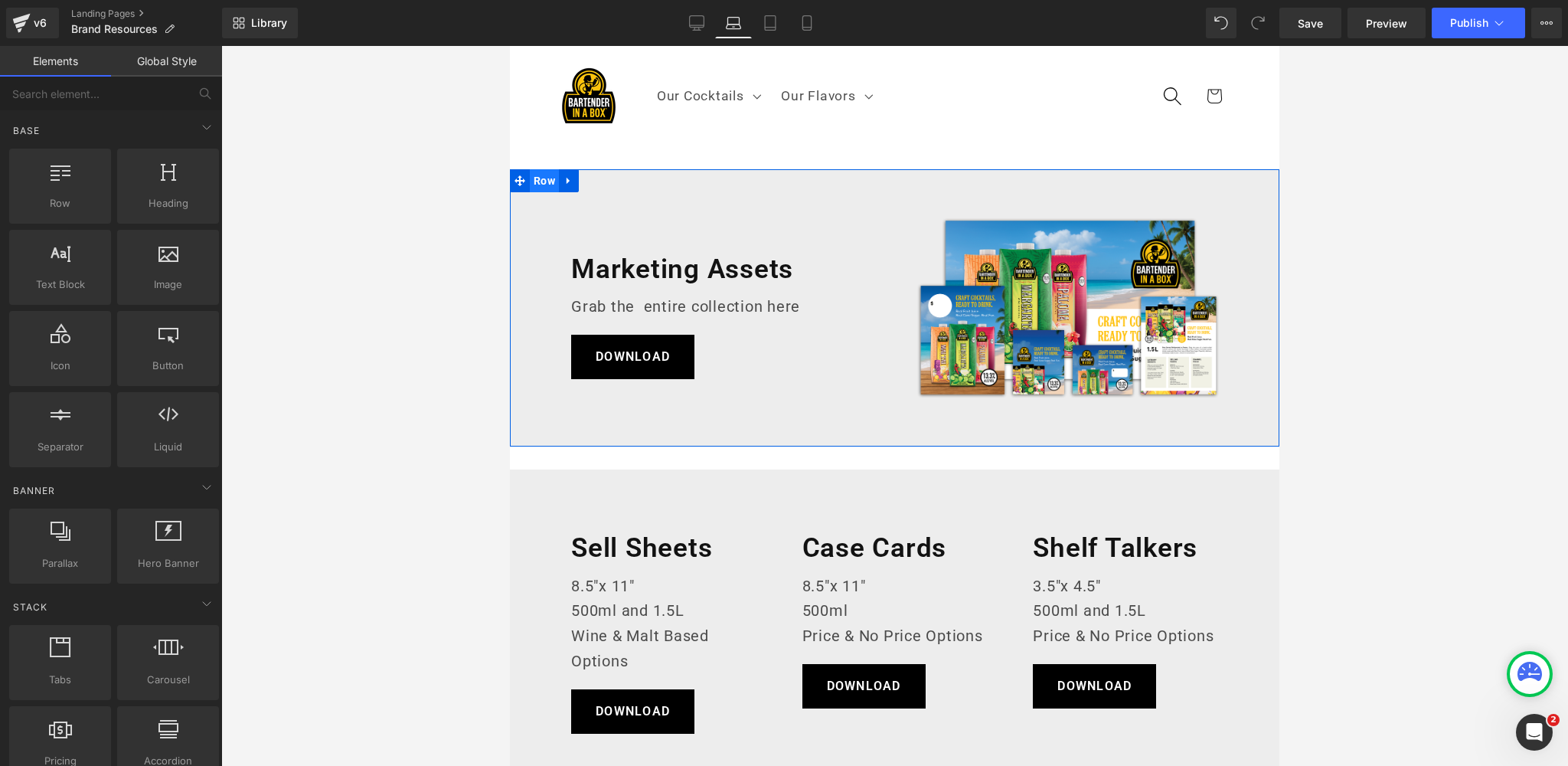
click at [538, 180] on span "Row" at bounding box center [544, 181] width 29 height 23
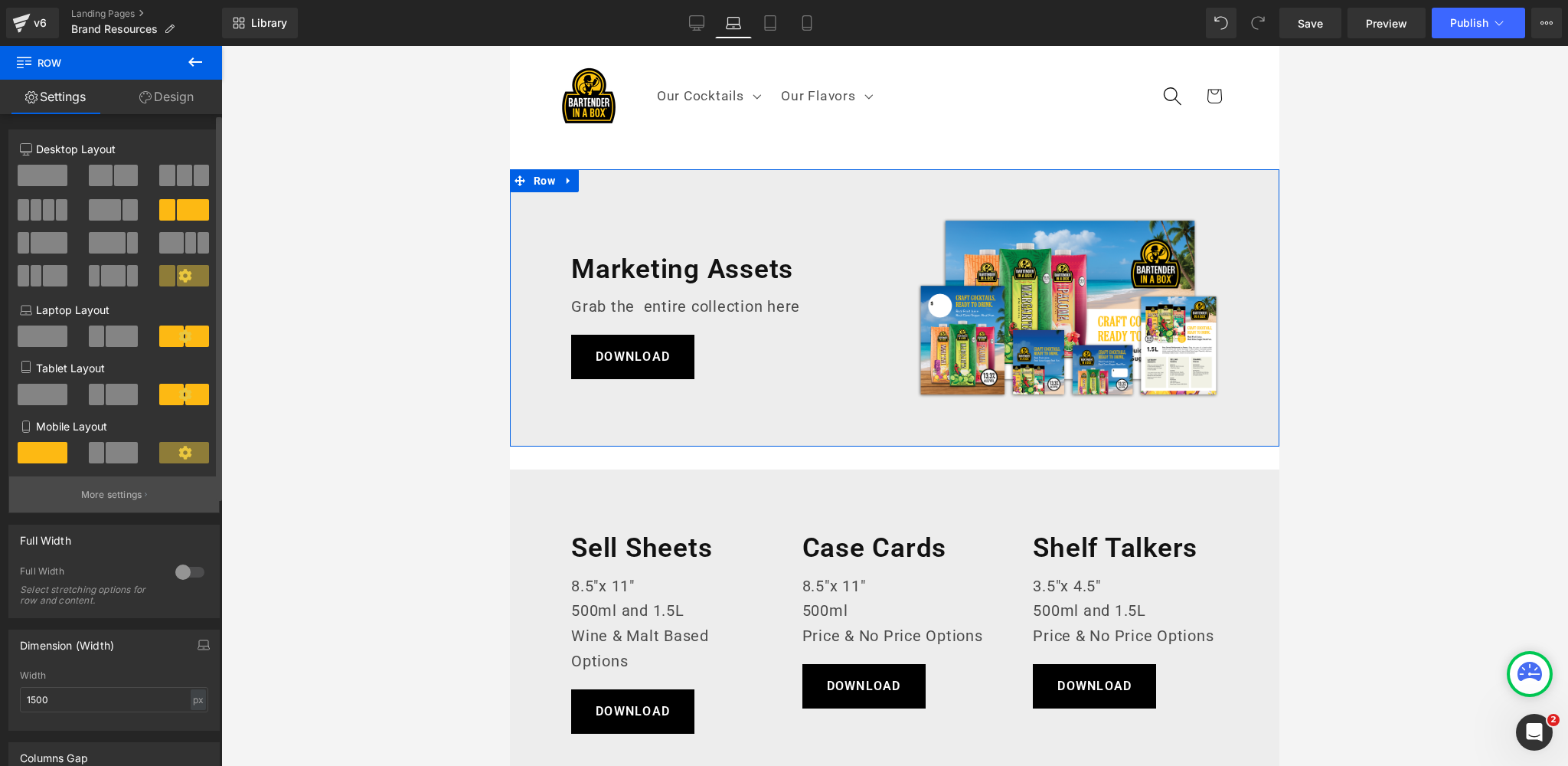
click at [110, 501] on p "More settings" at bounding box center [111, 495] width 61 height 14
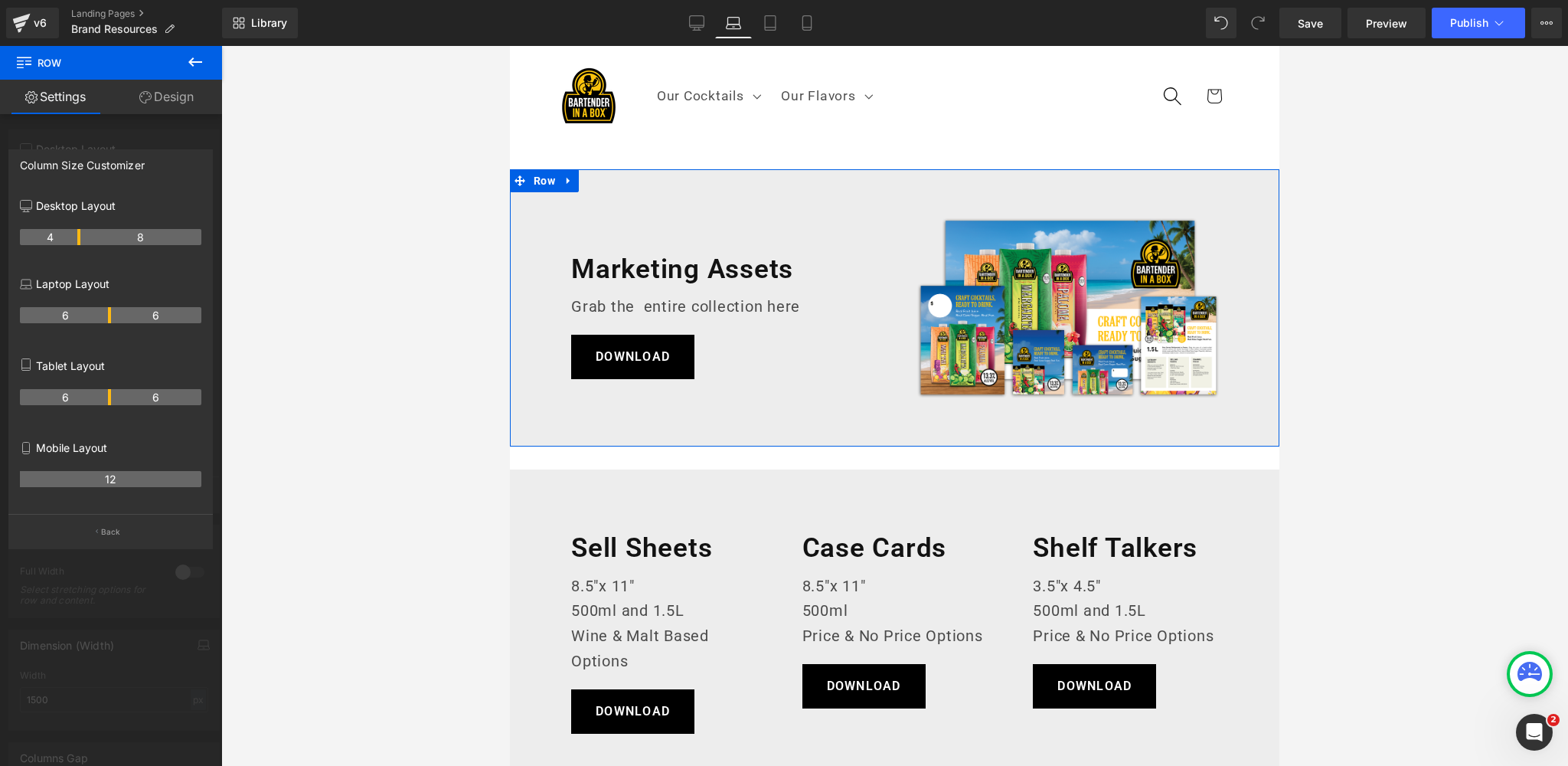
drag, startPoint x: 111, startPoint y: 316, endPoint x: 60, endPoint y: 318, distance: 51.0
click at [60, 318] on tr "6 6" at bounding box center [110, 315] width 181 height 16
click at [89, 315] on tr "6 6" at bounding box center [110, 315] width 181 height 16
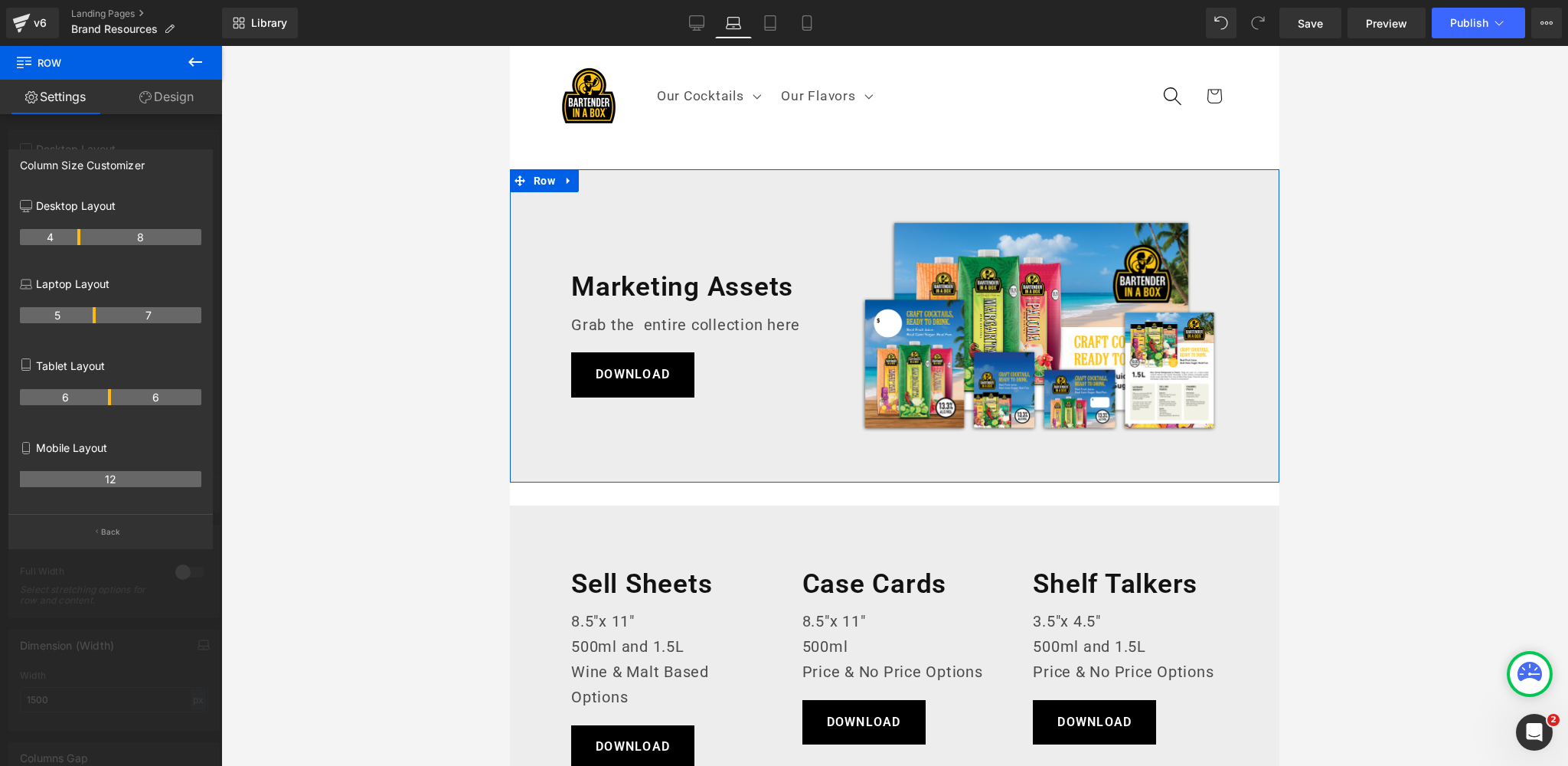
drag, startPoint x: 108, startPoint y: 316, endPoint x: 92, endPoint y: 316, distance: 16.0
click at [92, 316] on th "5" at bounding box center [57, 315] width 76 height 16
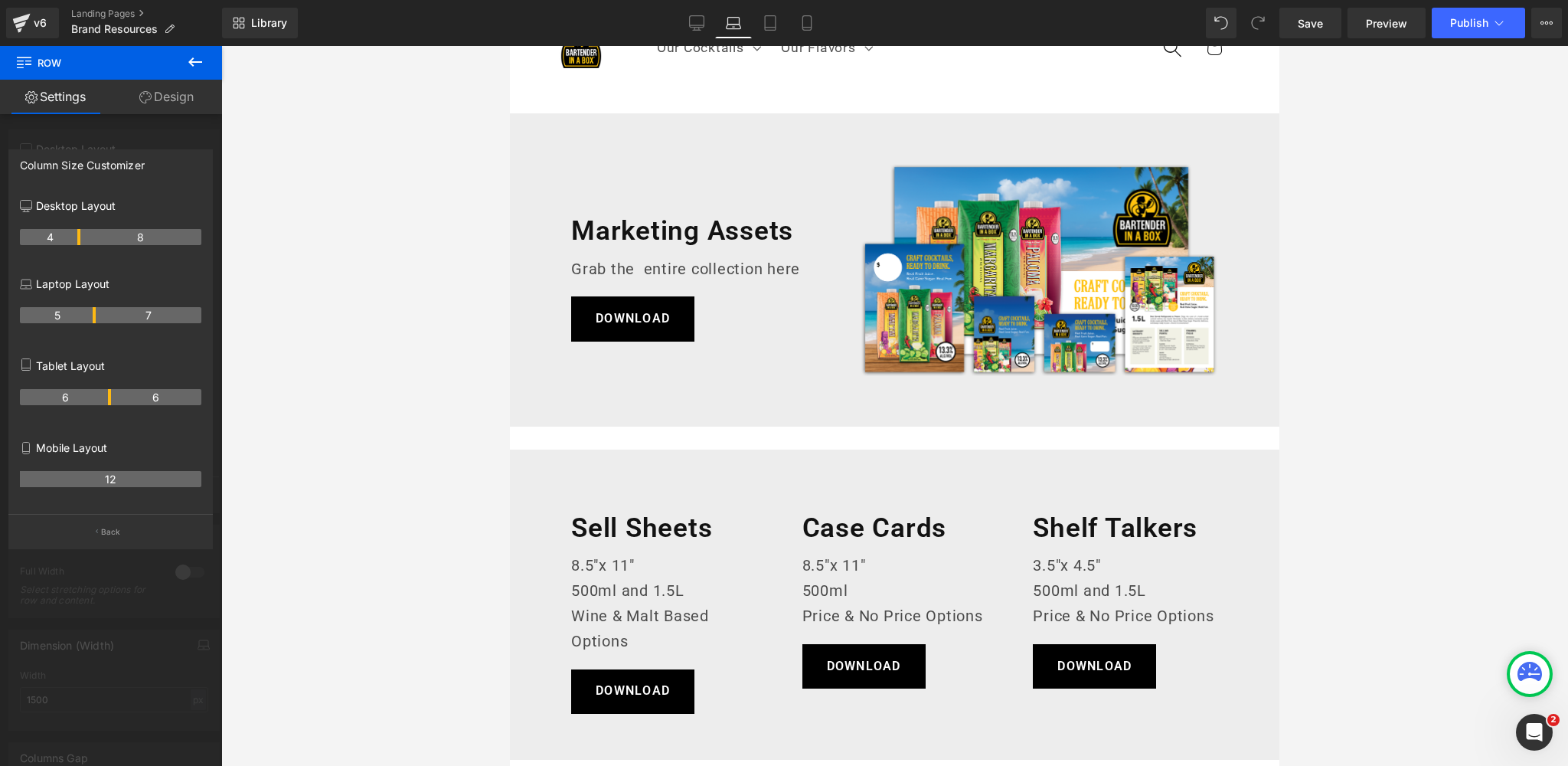
scroll to position [39, 0]
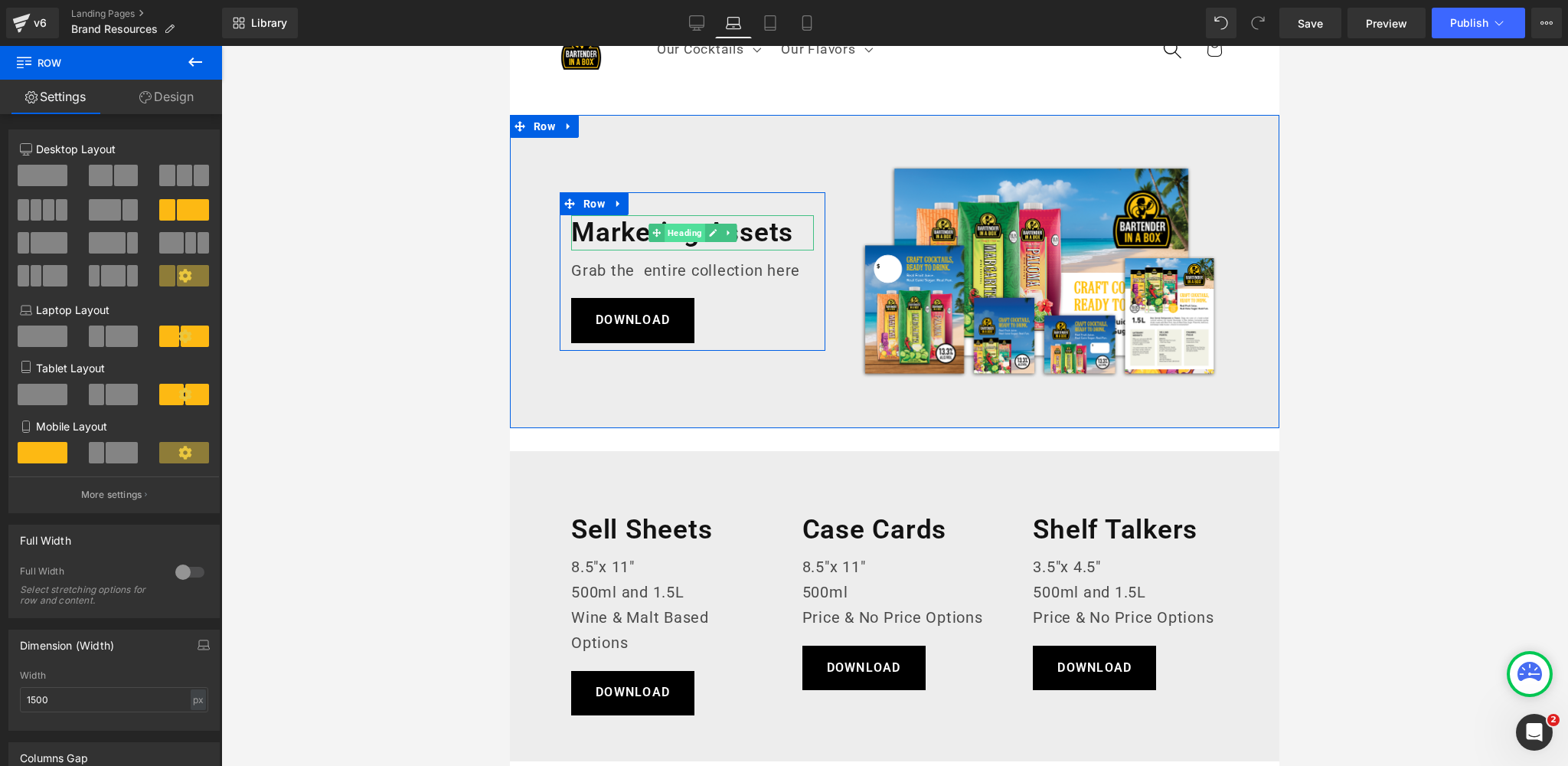
click at [685, 231] on span "Heading" at bounding box center [685, 232] width 41 height 18
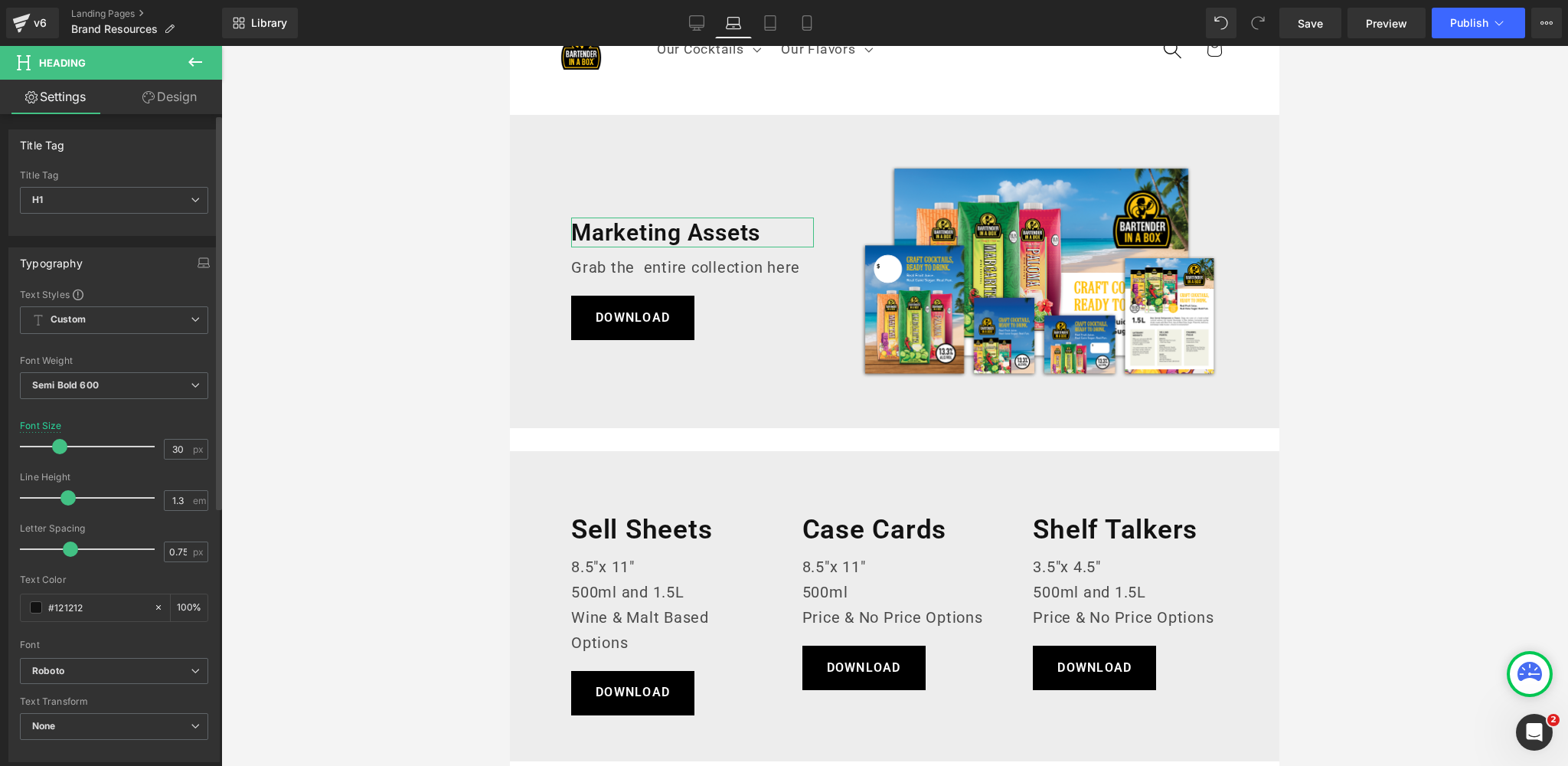
click at [54, 445] on span at bounding box center [60, 447] width 16 height 16
click at [201, 264] on icon "button" at bounding box center [203, 265] width 12 height 4
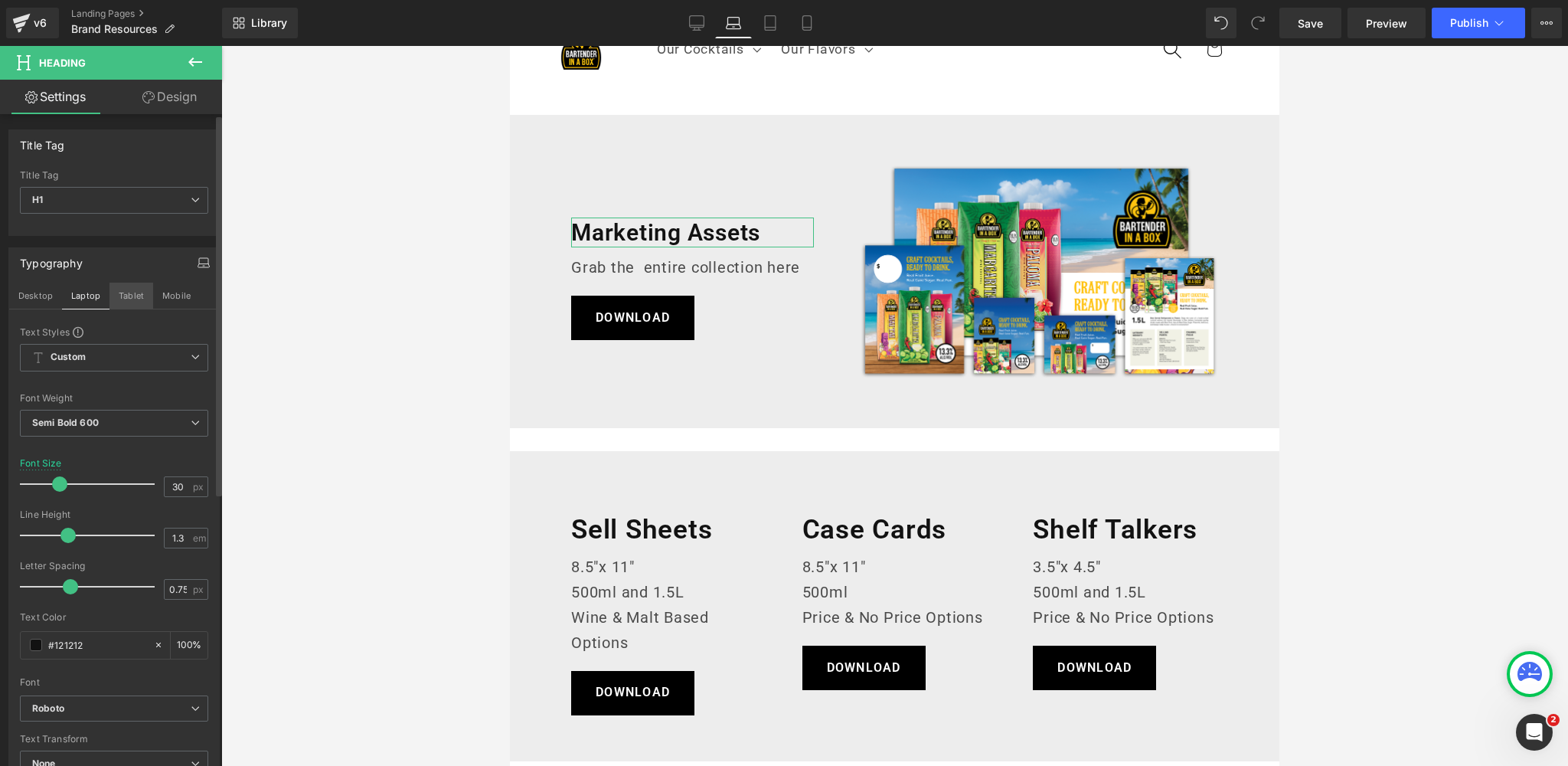
click at [127, 298] on button "Tablet" at bounding box center [132, 295] width 44 height 26
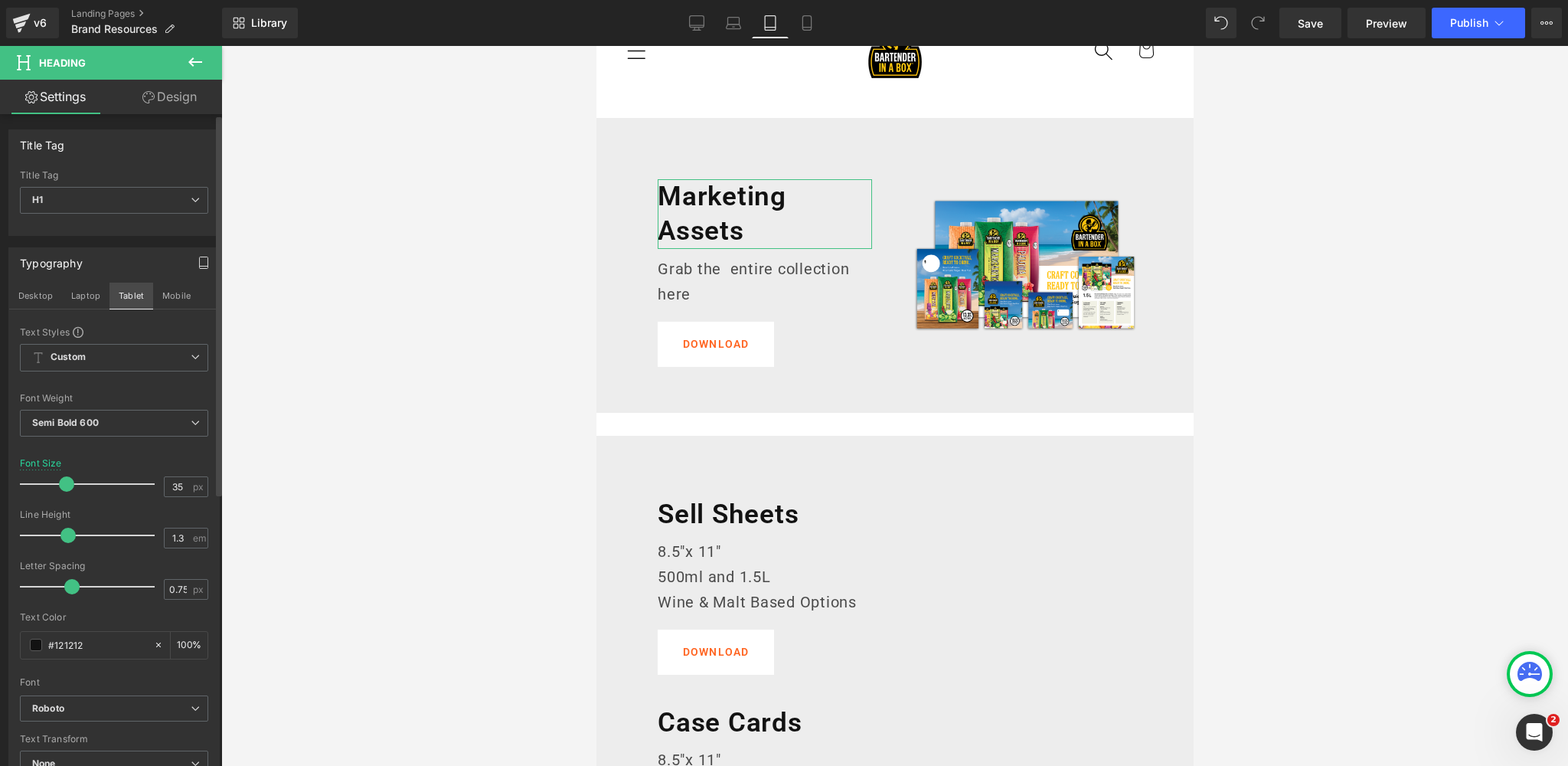
scroll to position [0, 0]
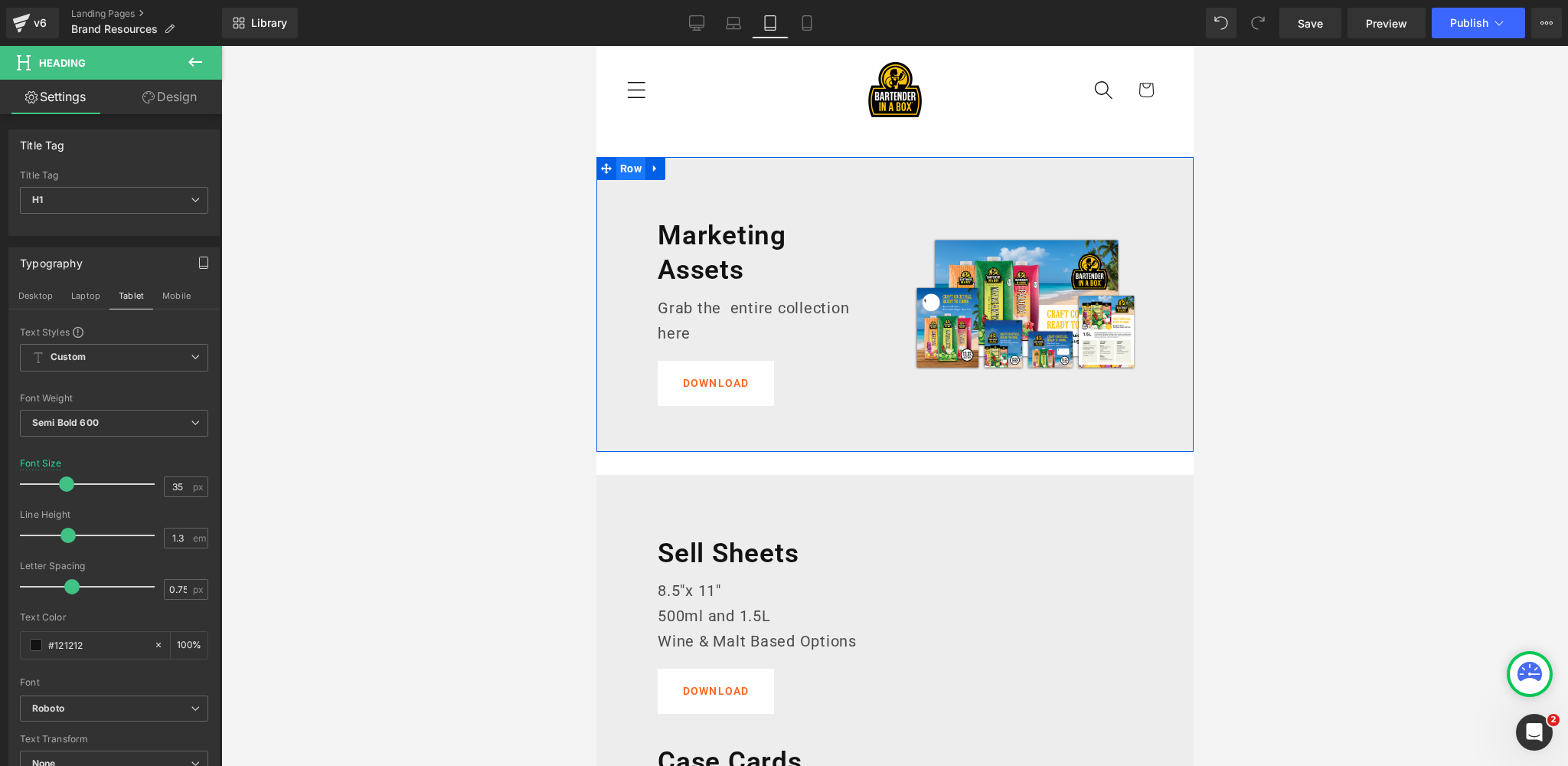
click at [631, 168] on span "Row" at bounding box center [630, 168] width 29 height 23
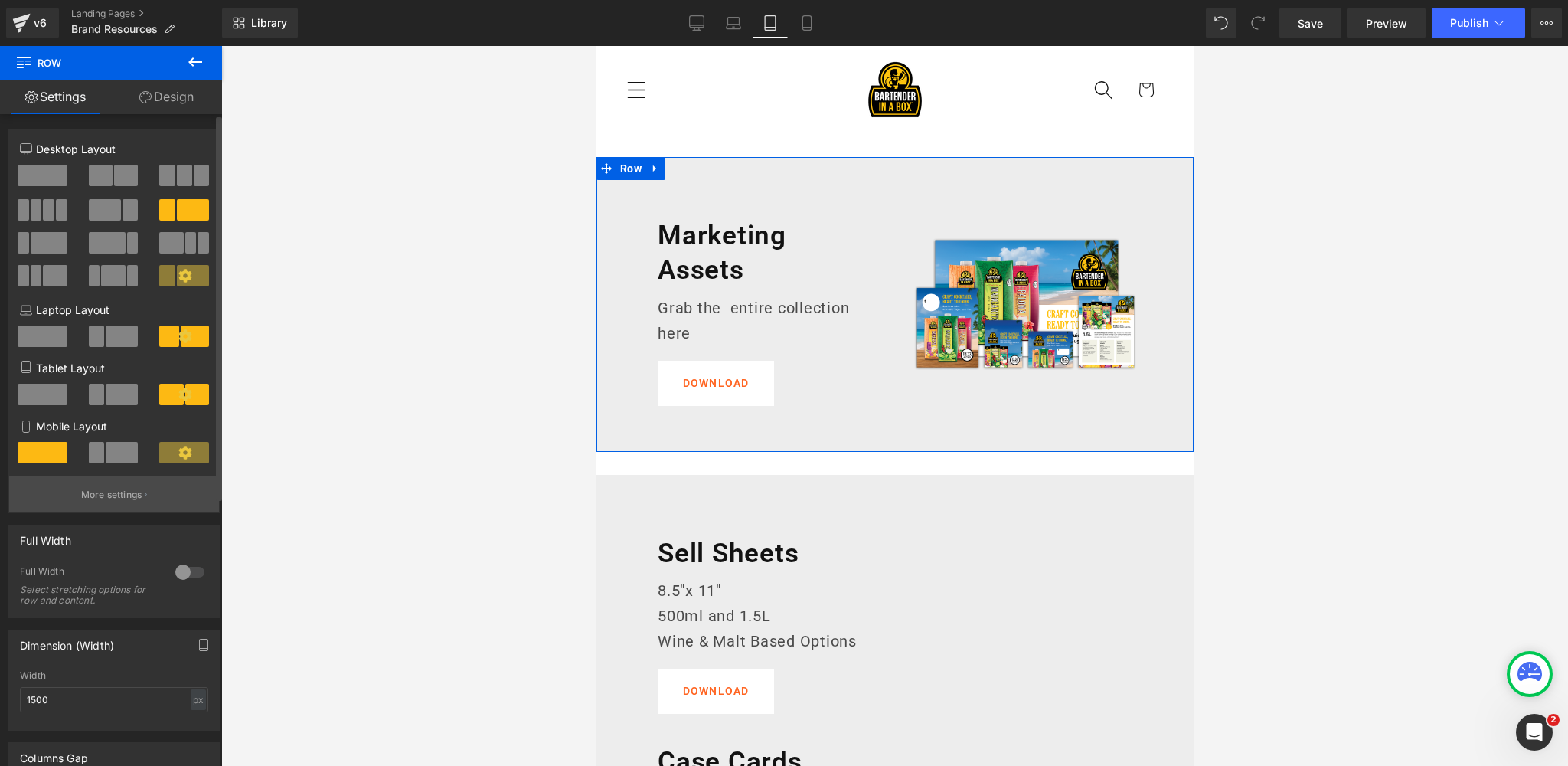
click at [115, 499] on p "More settings" at bounding box center [111, 495] width 61 height 14
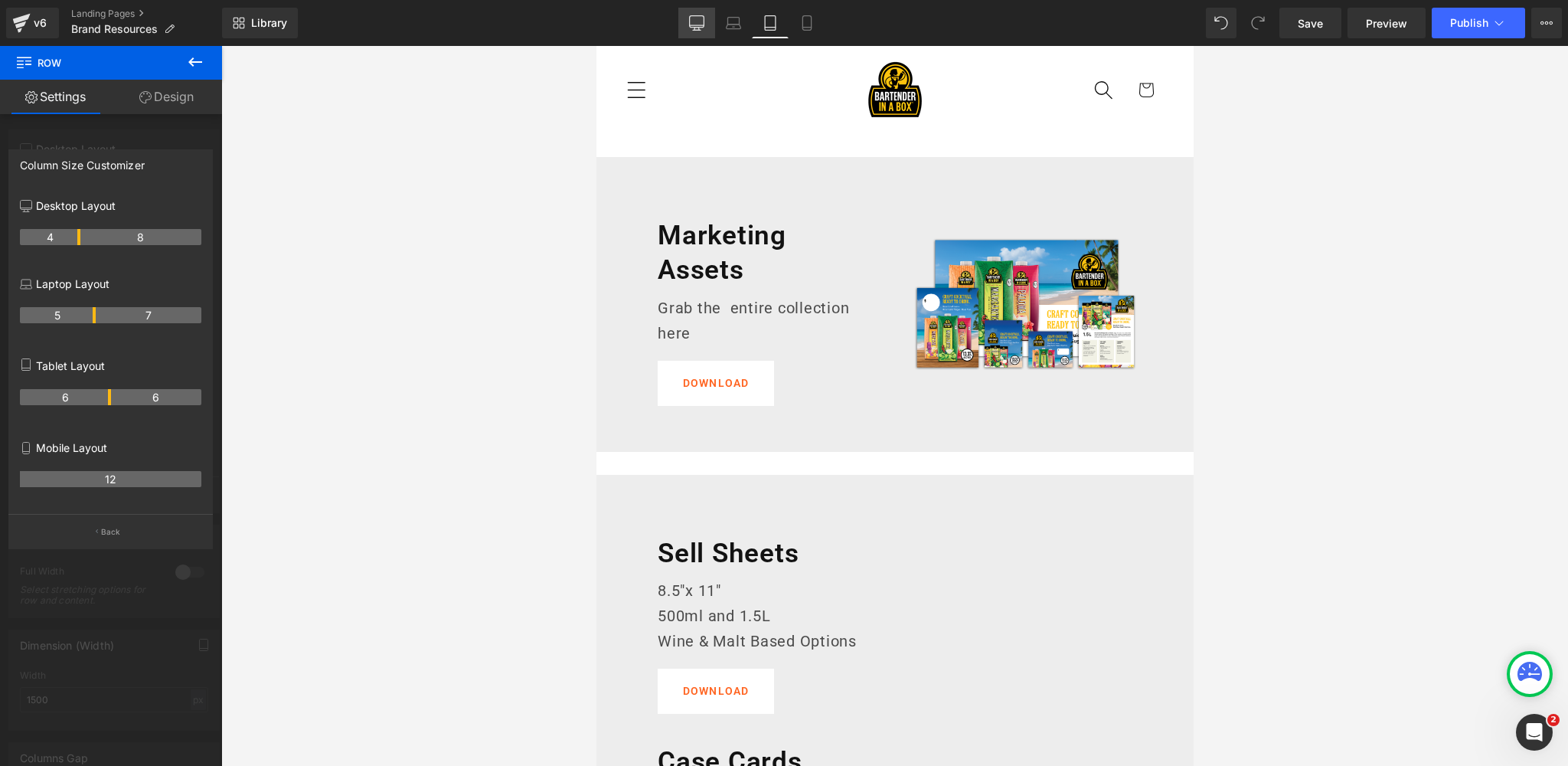
click at [697, 16] on icon at bounding box center [697, 24] width 16 height 16
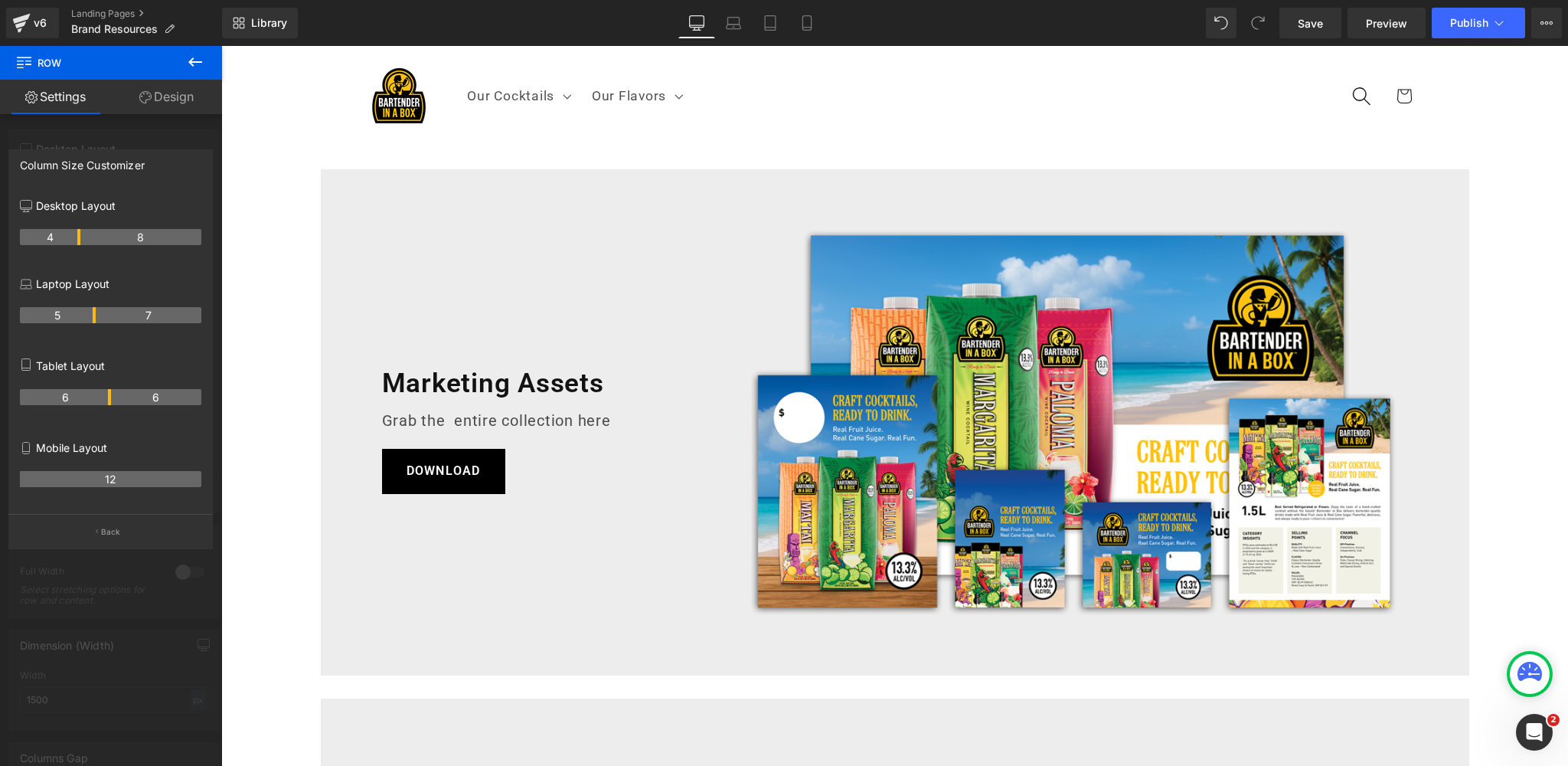
scroll to position [13, 0]
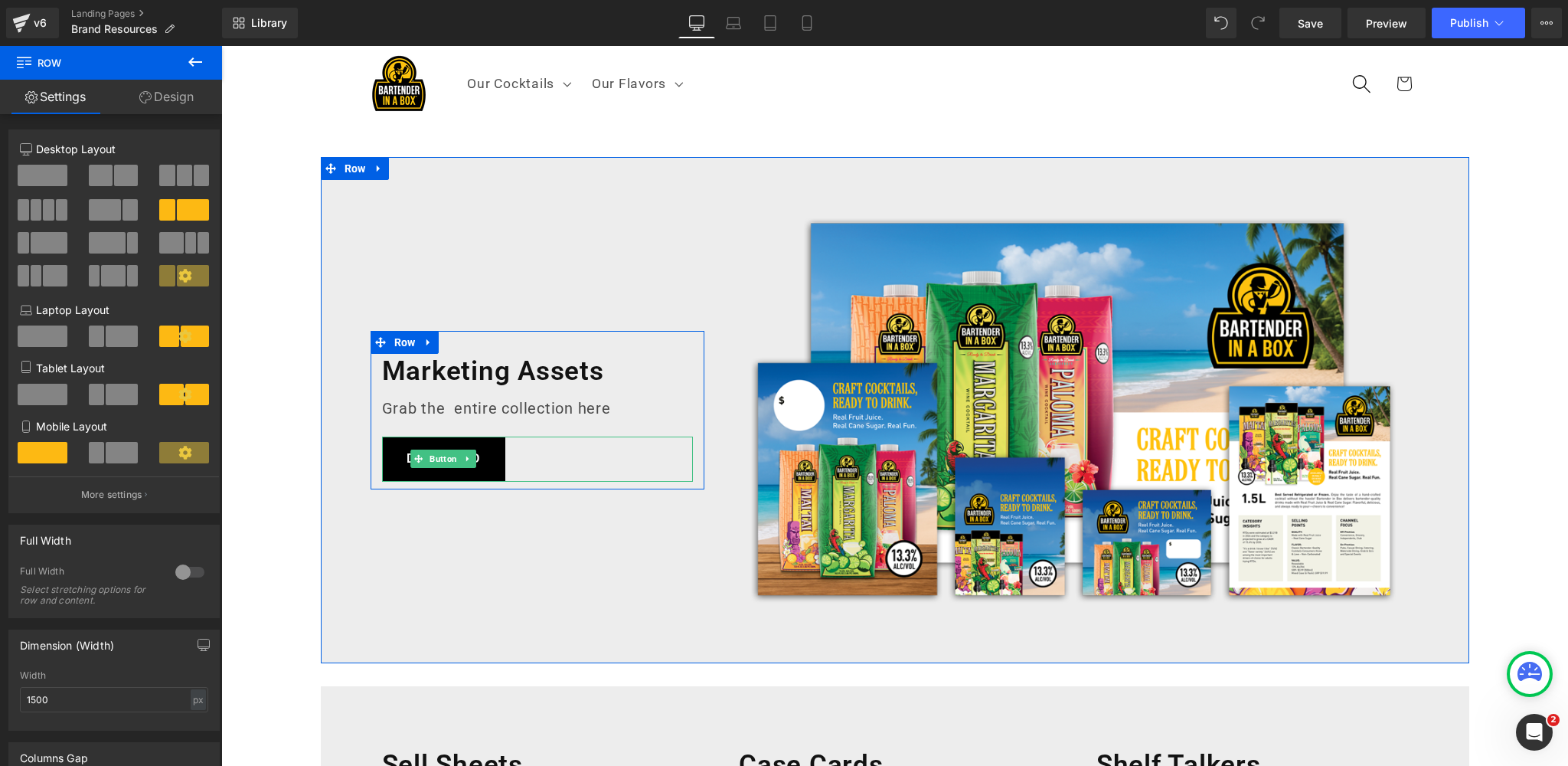
click at [444, 461] on span "Button" at bounding box center [443, 458] width 34 height 18
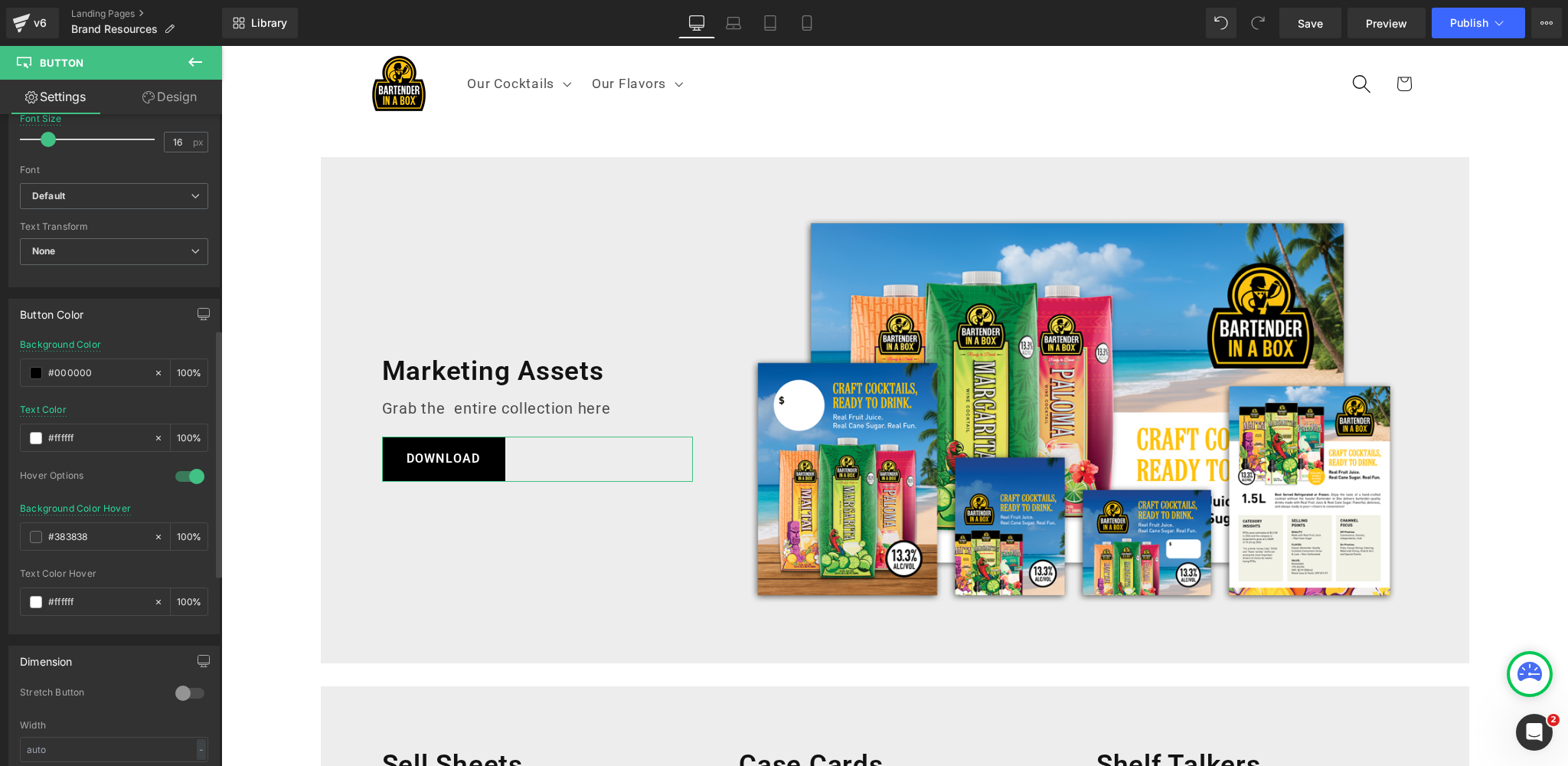
scroll to position [569, 0]
drag, startPoint x: 91, startPoint y: 527, endPoint x: 25, endPoint y: 524, distance: 66.1
click at [25, 524] on div "#383838" at bounding box center [86, 532] width 133 height 27
click at [198, 305] on icon "button" at bounding box center [204, 309] width 13 height 13
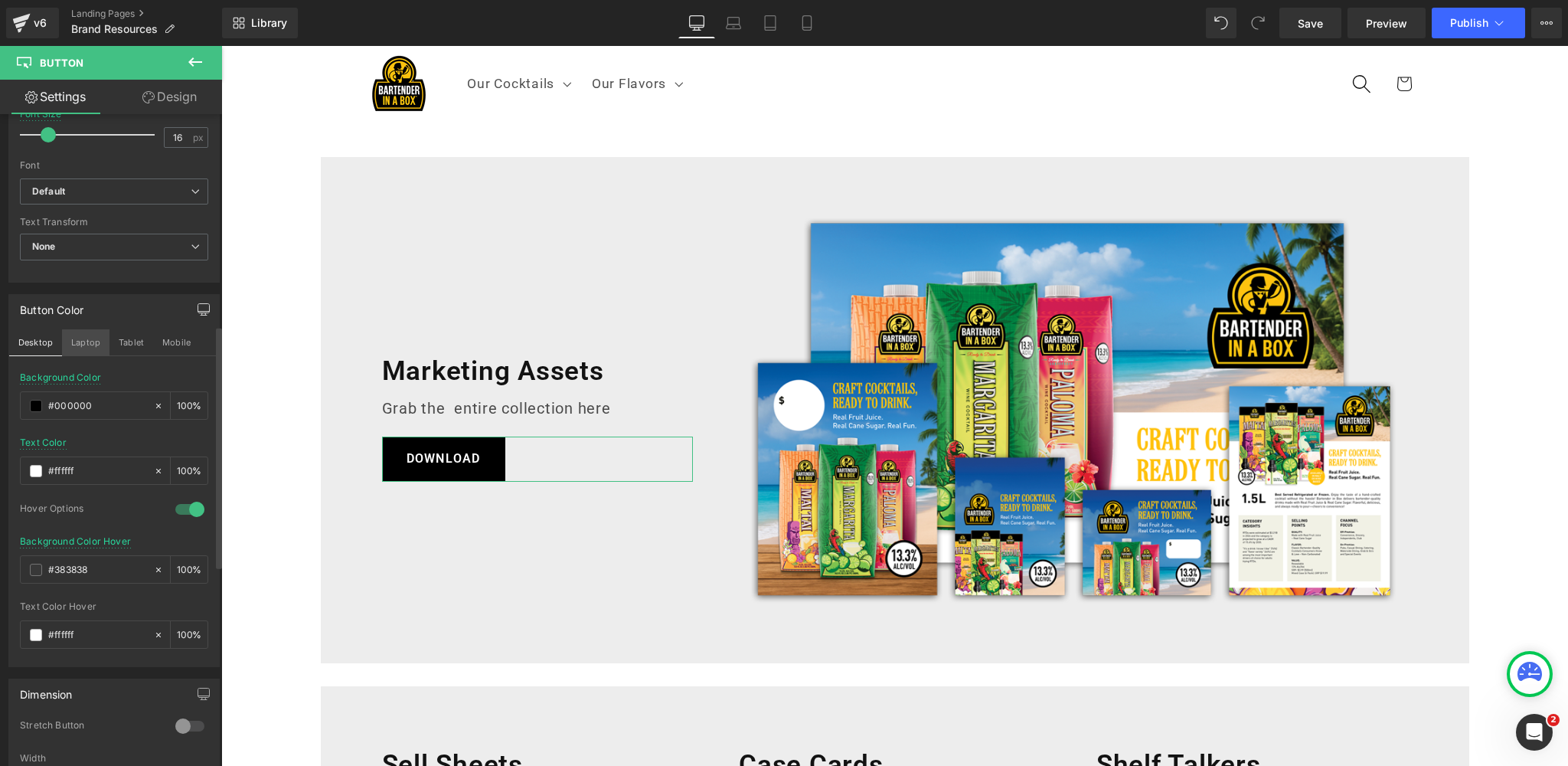
click at [79, 337] on button "Laptop" at bounding box center [85, 342] width 48 height 26
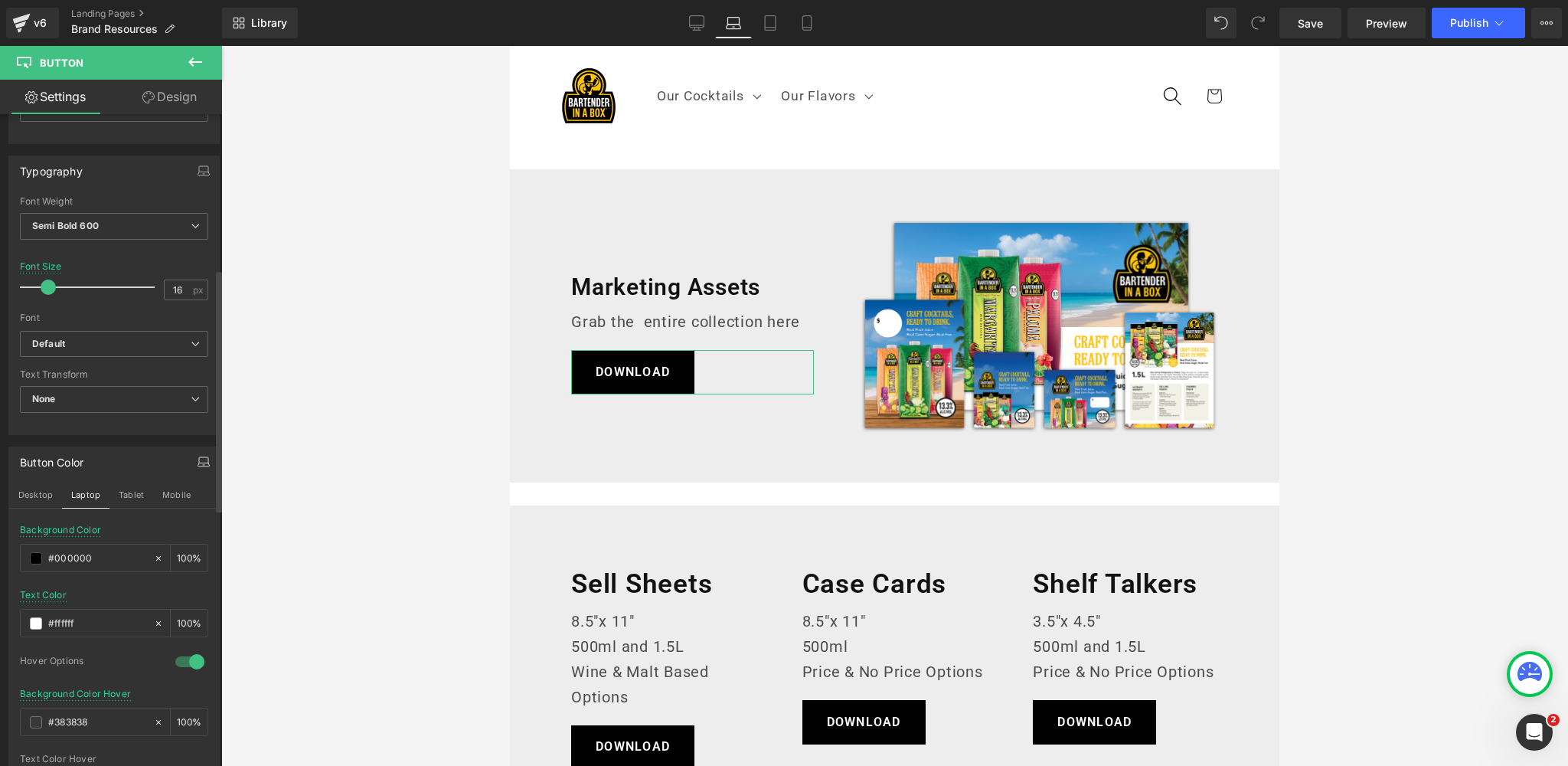
scroll to position [416, 0]
click at [198, 171] on icon "button" at bounding box center [204, 172] width 13 height 13
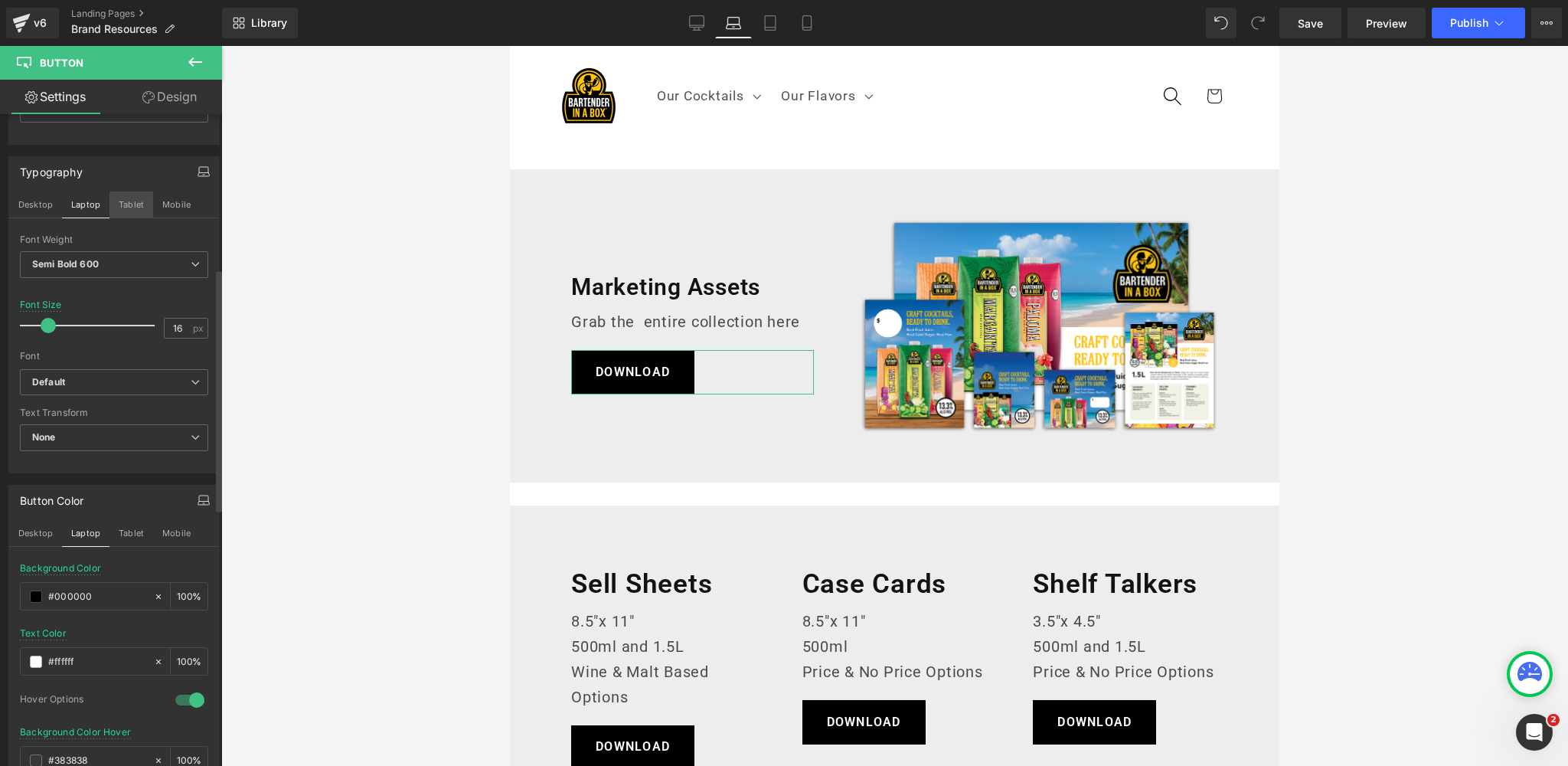
click at [121, 202] on button "Tablet" at bounding box center [132, 204] width 44 height 26
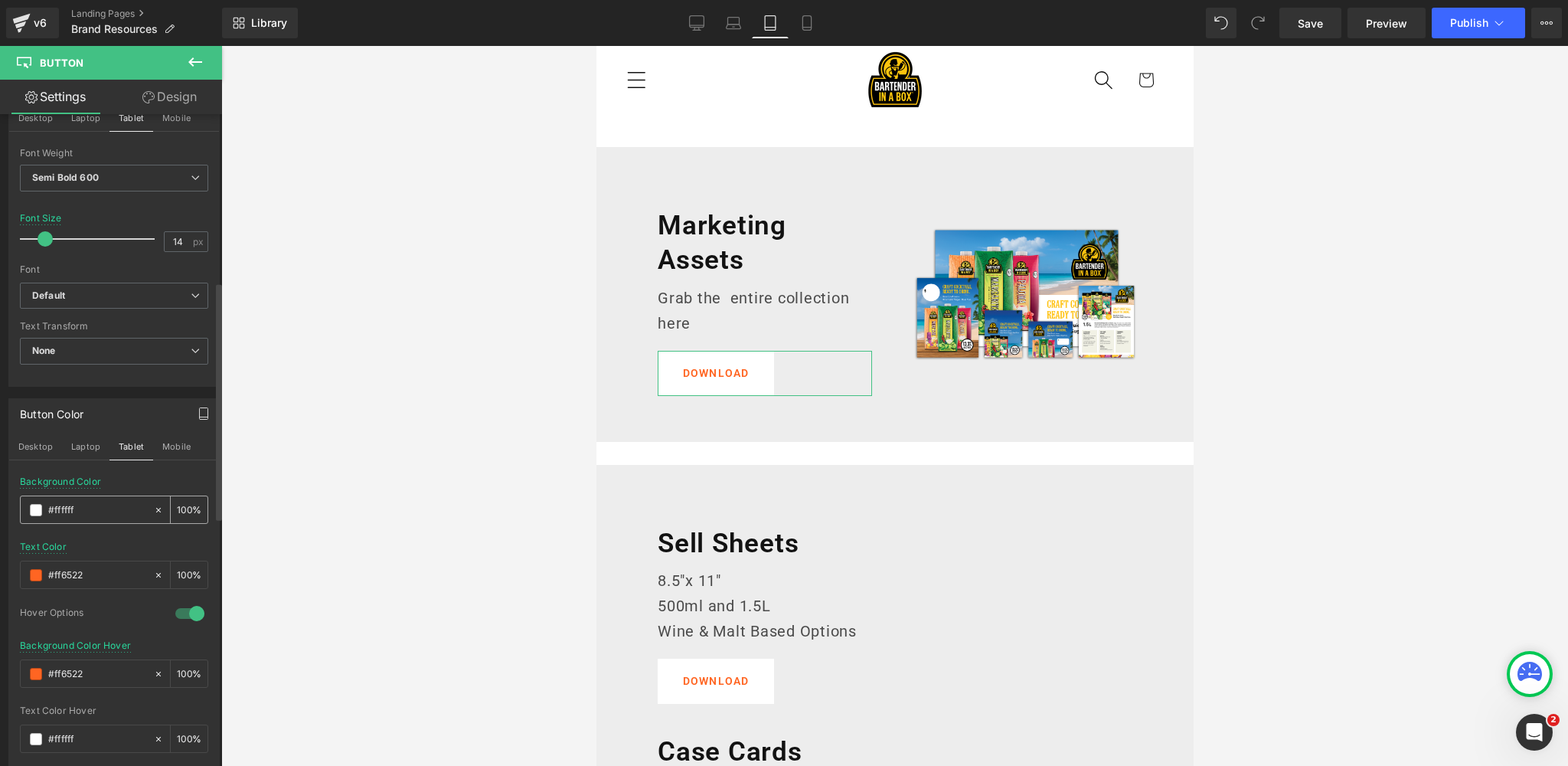
scroll to position [523, 0]
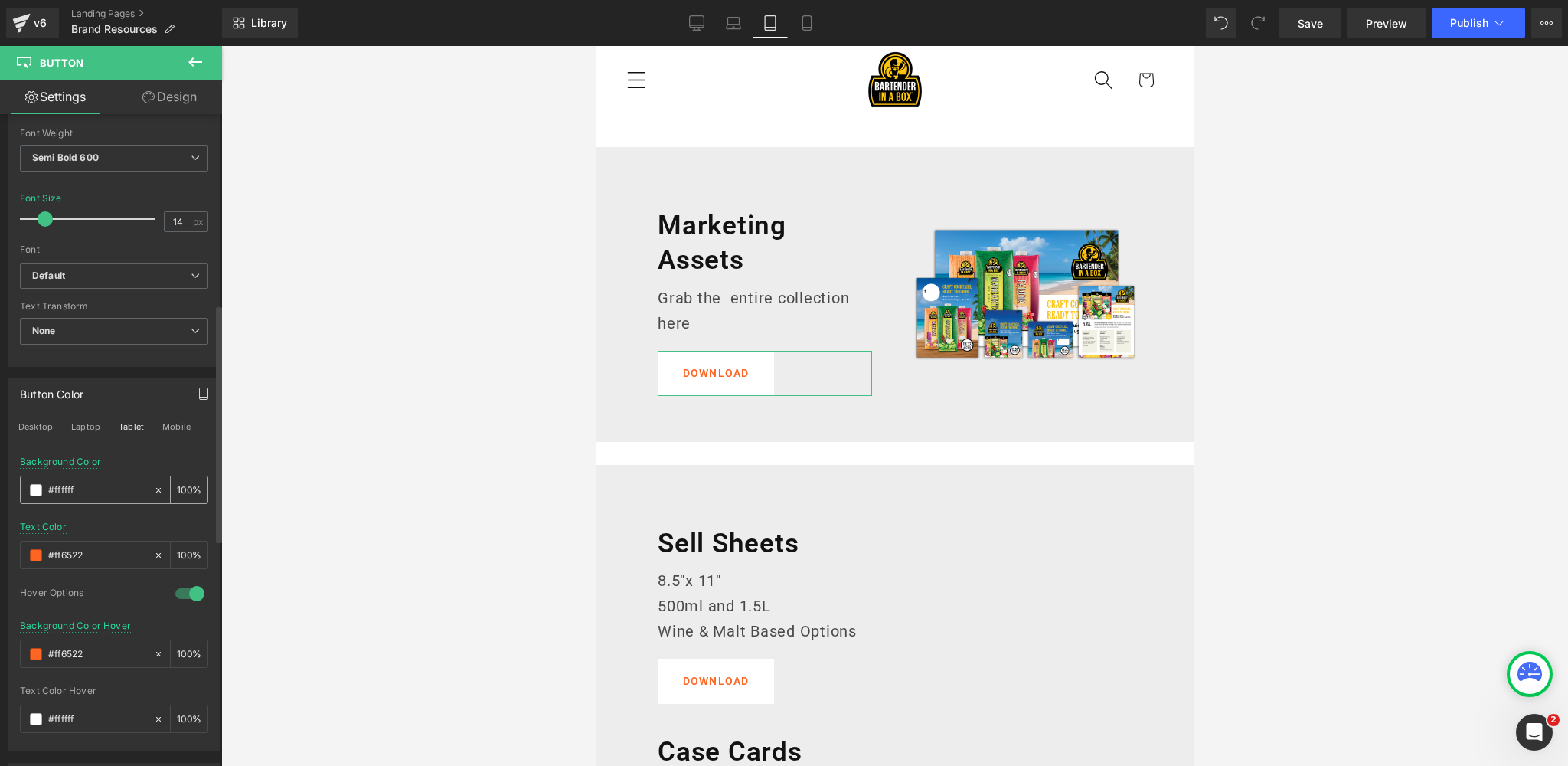
click at [33, 487] on span at bounding box center [36, 491] width 13 height 13
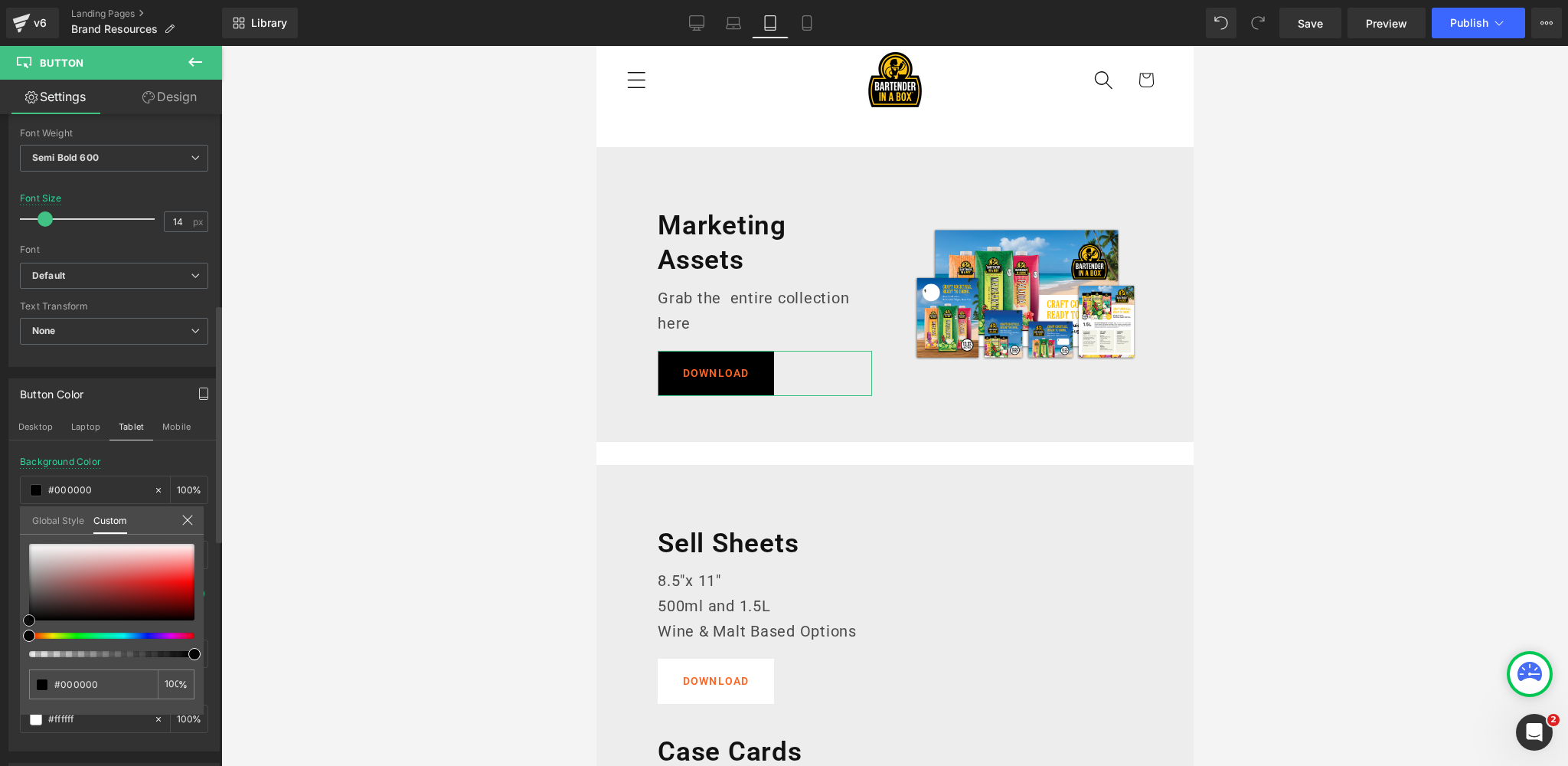
drag, startPoint x: 31, startPoint y: 545, endPoint x: 0, endPoint y: 651, distance: 110.4
click at [0, 651] on div "Button Color Desktop Laptop Tablet Mobile rgba(0, 0, 0, 1) Background Color #00…" at bounding box center [115, 559] width 229 height 385
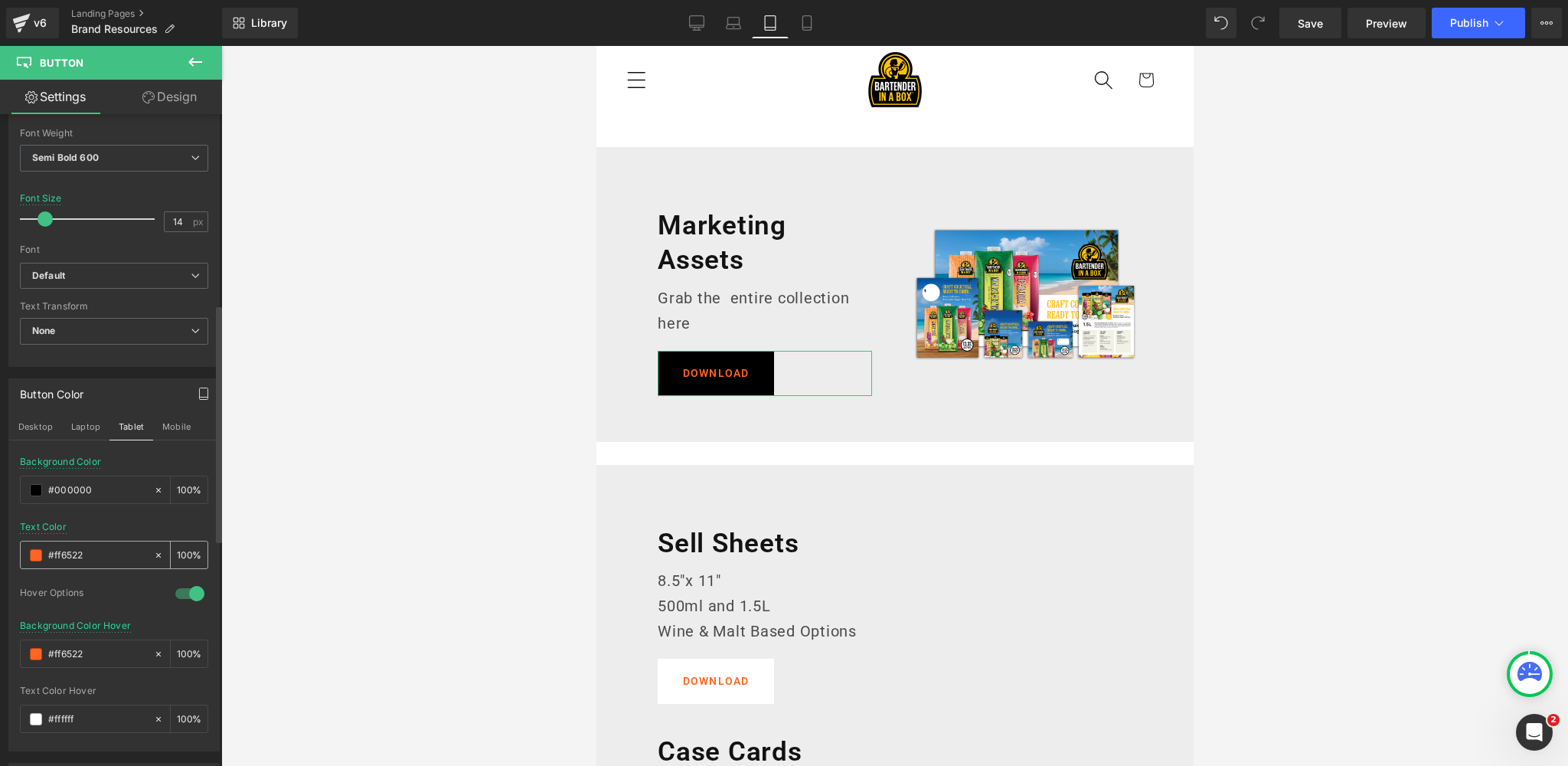
click at [35, 556] on div "#ff6522" at bounding box center [86, 555] width 133 height 27
click at [39, 551] on span at bounding box center [36, 556] width 13 height 13
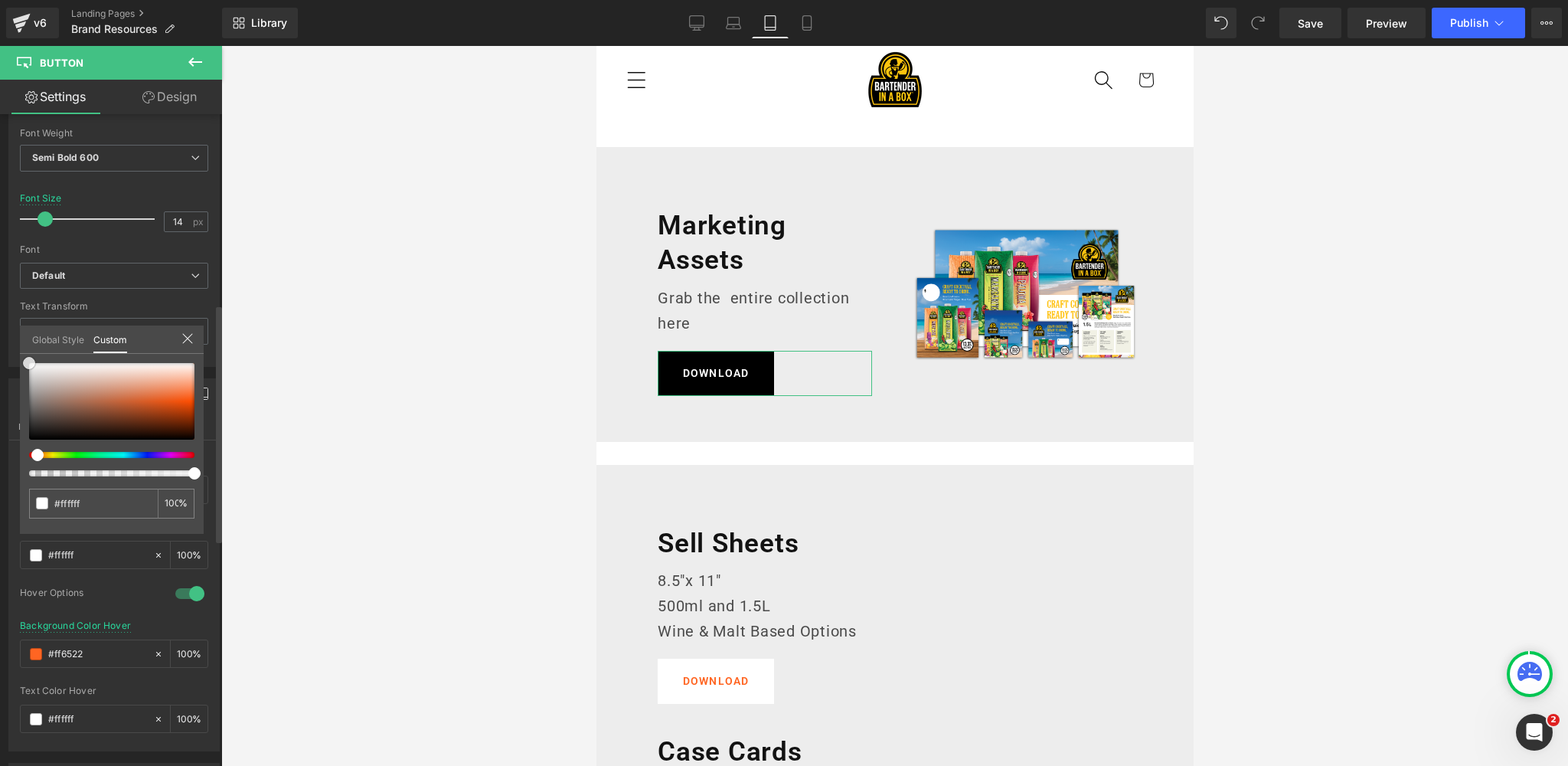
drag, startPoint x: 27, startPoint y: 388, endPoint x: 22, endPoint y: 352, distance: 36.3
click at [22, 352] on div "Global Style Custom Setup Global Style #ffffff 100 %" at bounding box center [111, 349] width 184 height 47
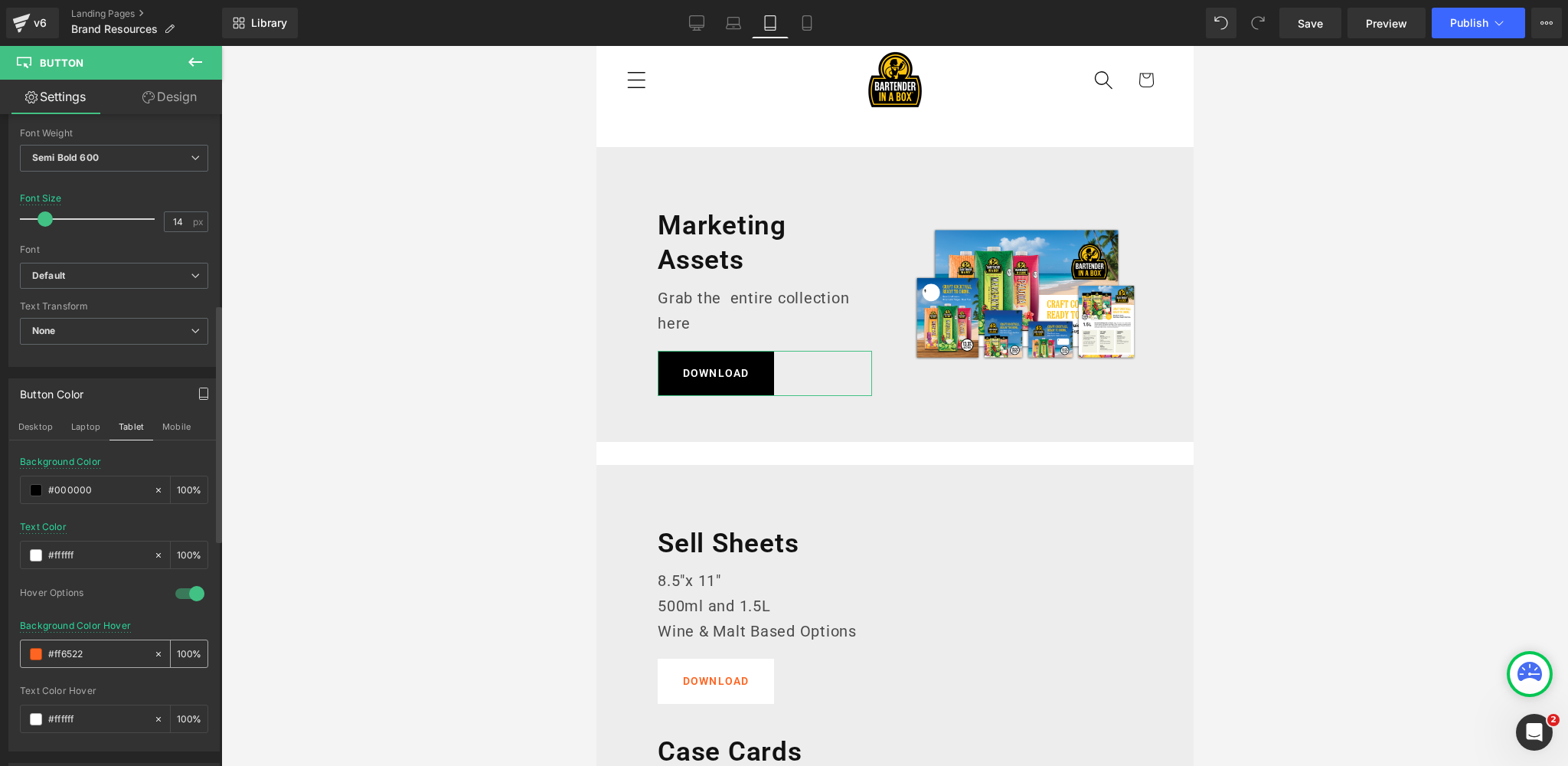
drag, startPoint x: 99, startPoint y: 650, endPoint x: 22, endPoint y: 650, distance: 77.0
click at [23, 650] on div "#ff6522" at bounding box center [86, 654] width 133 height 27
paste input "383838"
click at [111, 522] on div "Text Color #ffffff 100 %" at bounding box center [114, 554] width 188 height 65
click at [188, 414] on button "Mobile" at bounding box center [176, 426] width 47 height 26
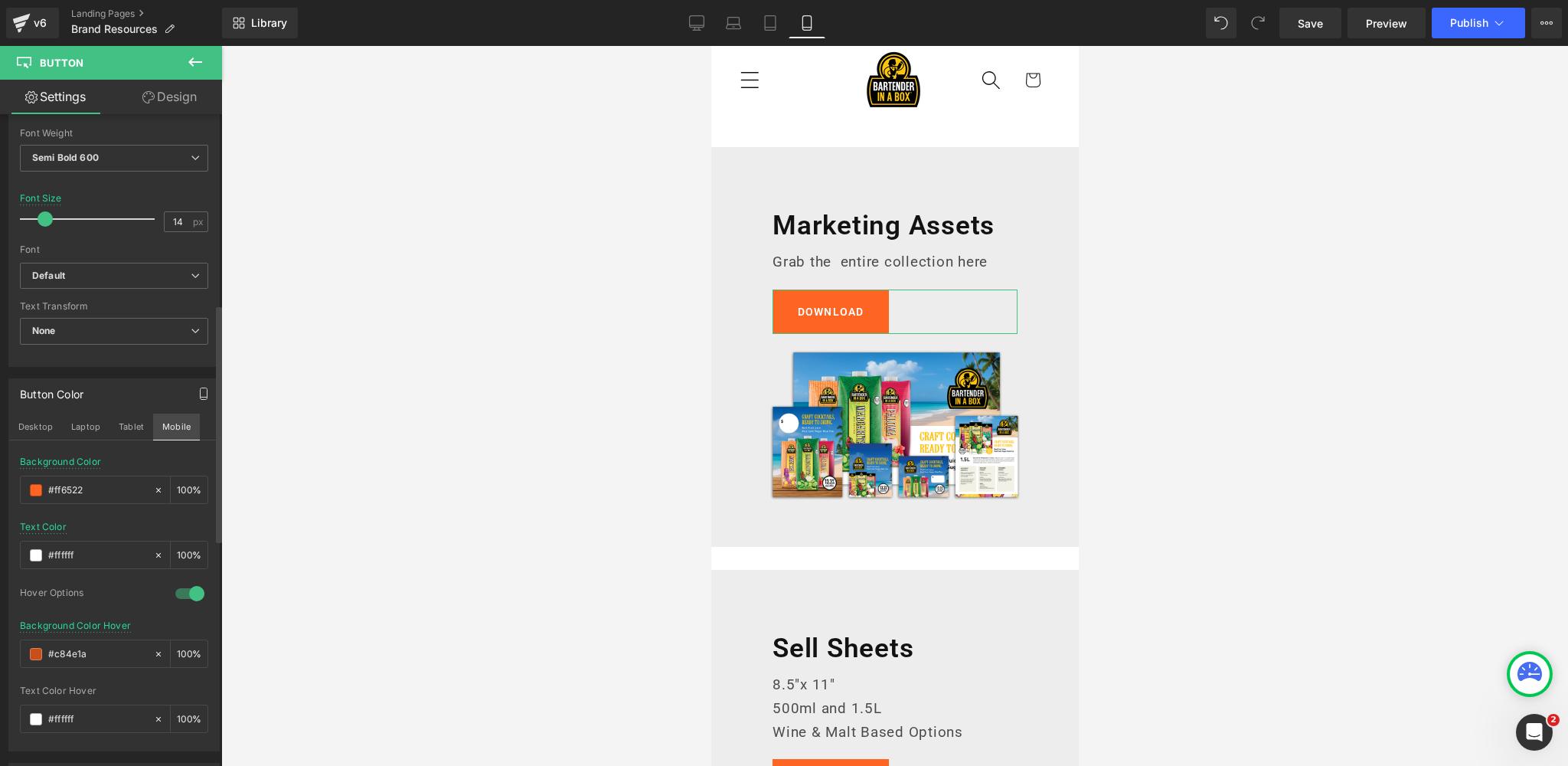
scroll to position [0, 0]
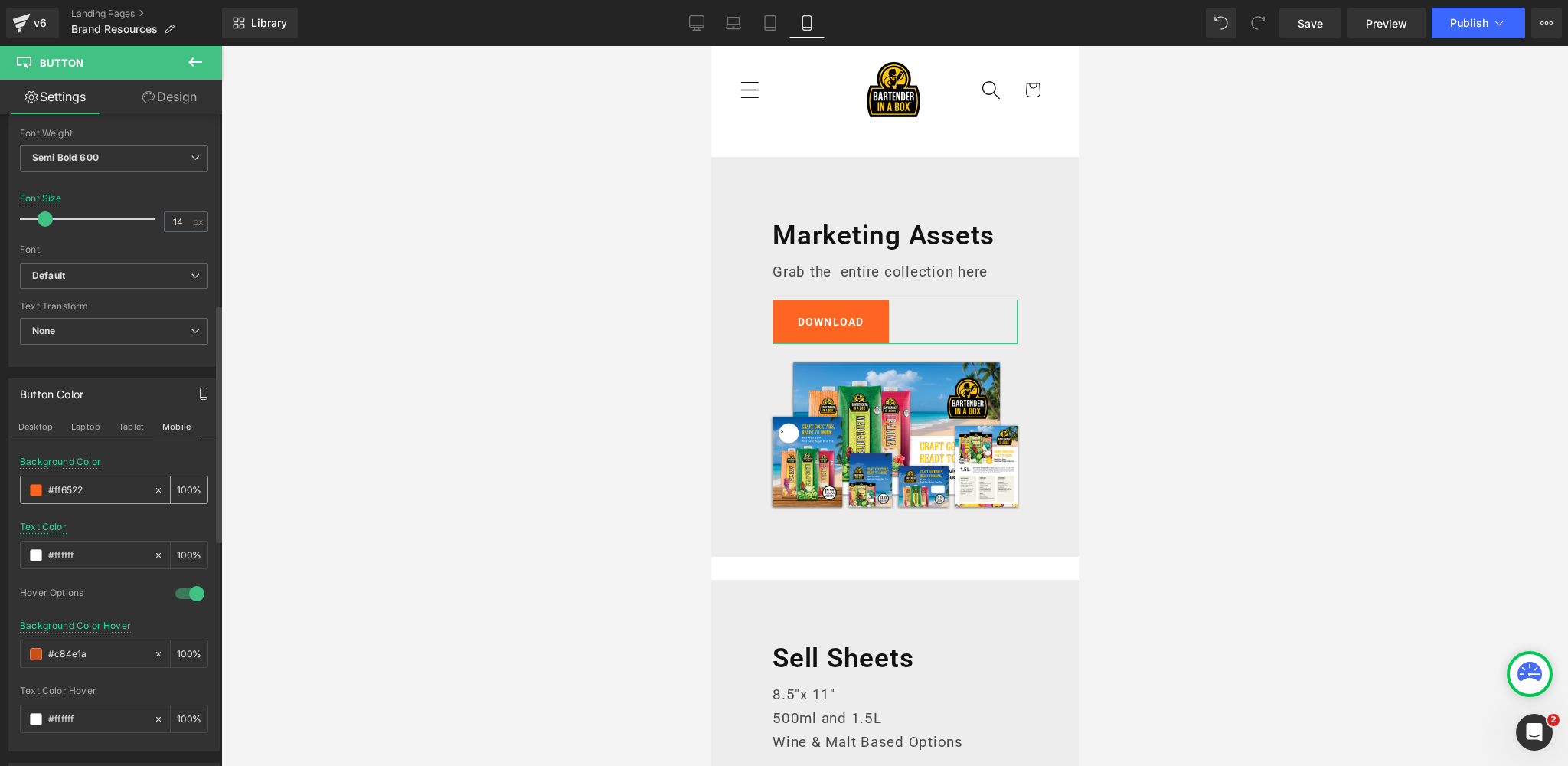
click at [41, 486] on span at bounding box center [36, 491] width 13 height 13
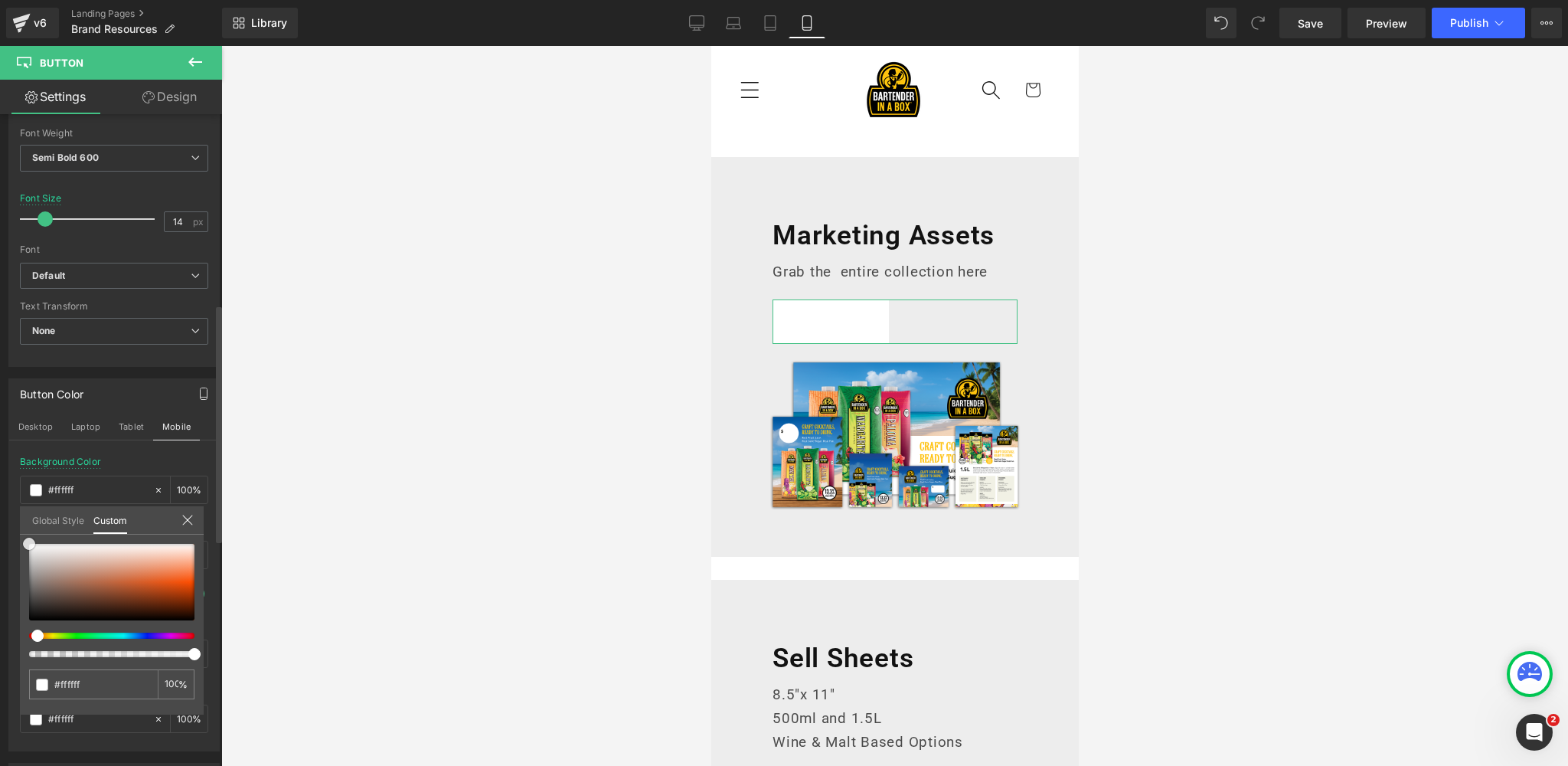
drag, startPoint x: 22, startPoint y: 549, endPoint x: 17, endPoint y: 534, distance: 15.8
click at [17, 534] on div "Button Color Desktop Laptop Tablet Mobile rgba(255, 255, 255, 1) Background Col…" at bounding box center [115, 559] width 229 height 385
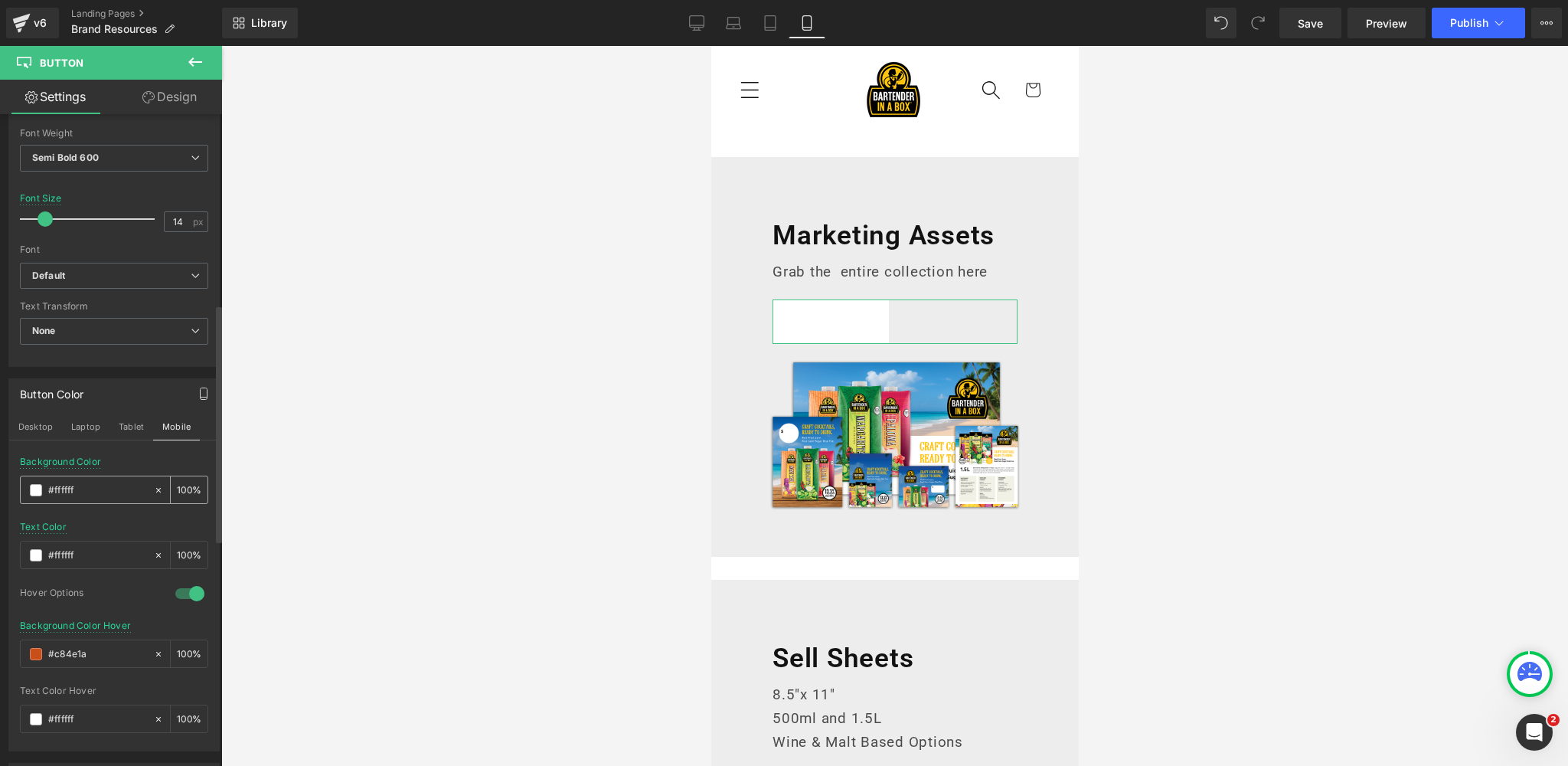
click at [39, 486] on span at bounding box center [36, 491] width 13 height 13
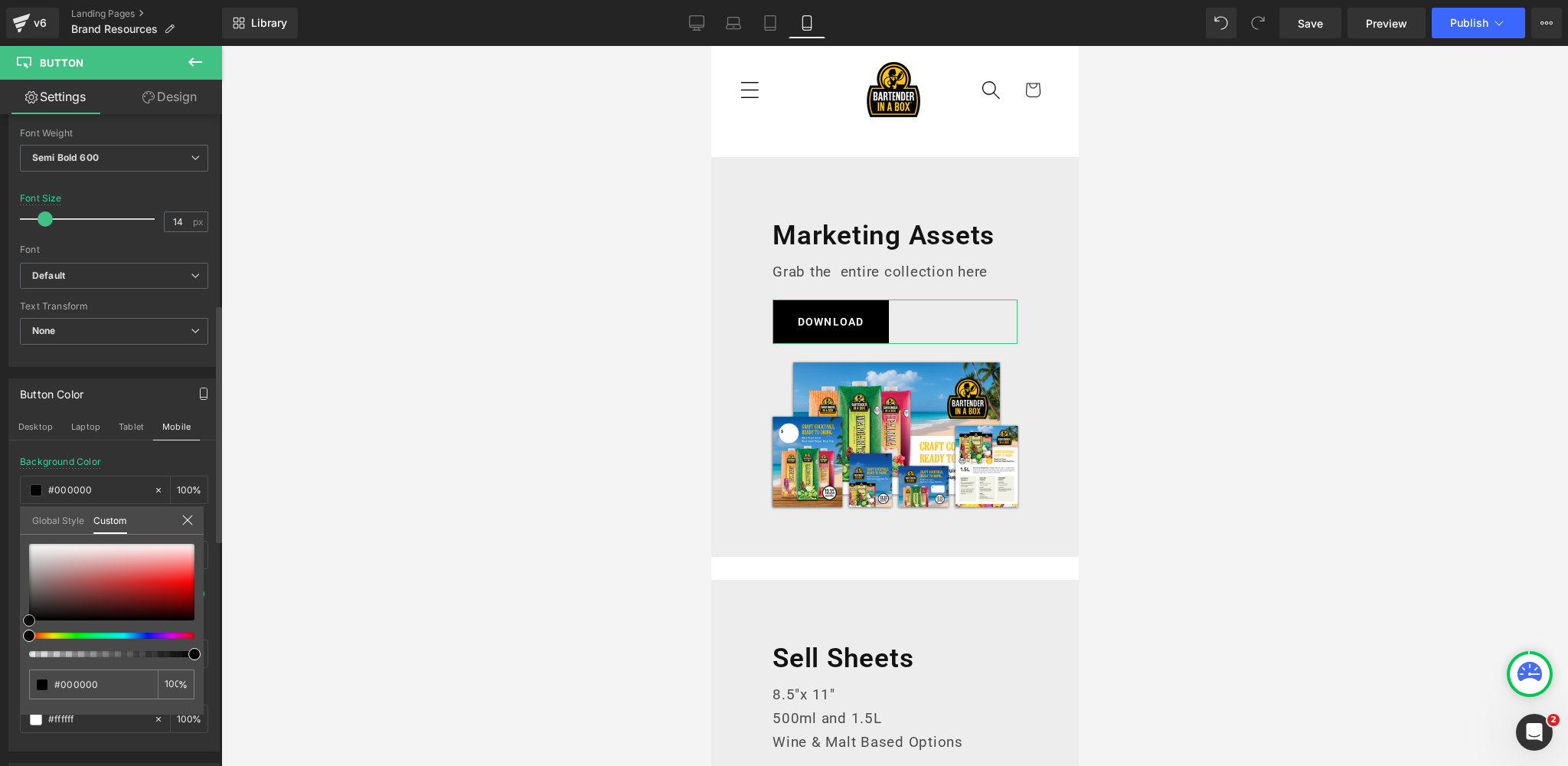
drag, startPoint x: 30, startPoint y: 542, endPoint x: 5, endPoint y: 637, distance: 98.2
click at [5, 637] on div "Button Color Desktop Laptop Tablet Mobile rgba(0, 0, 0, 1) Background Color #00…" at bounding box center [115, 559] width 229 height 385
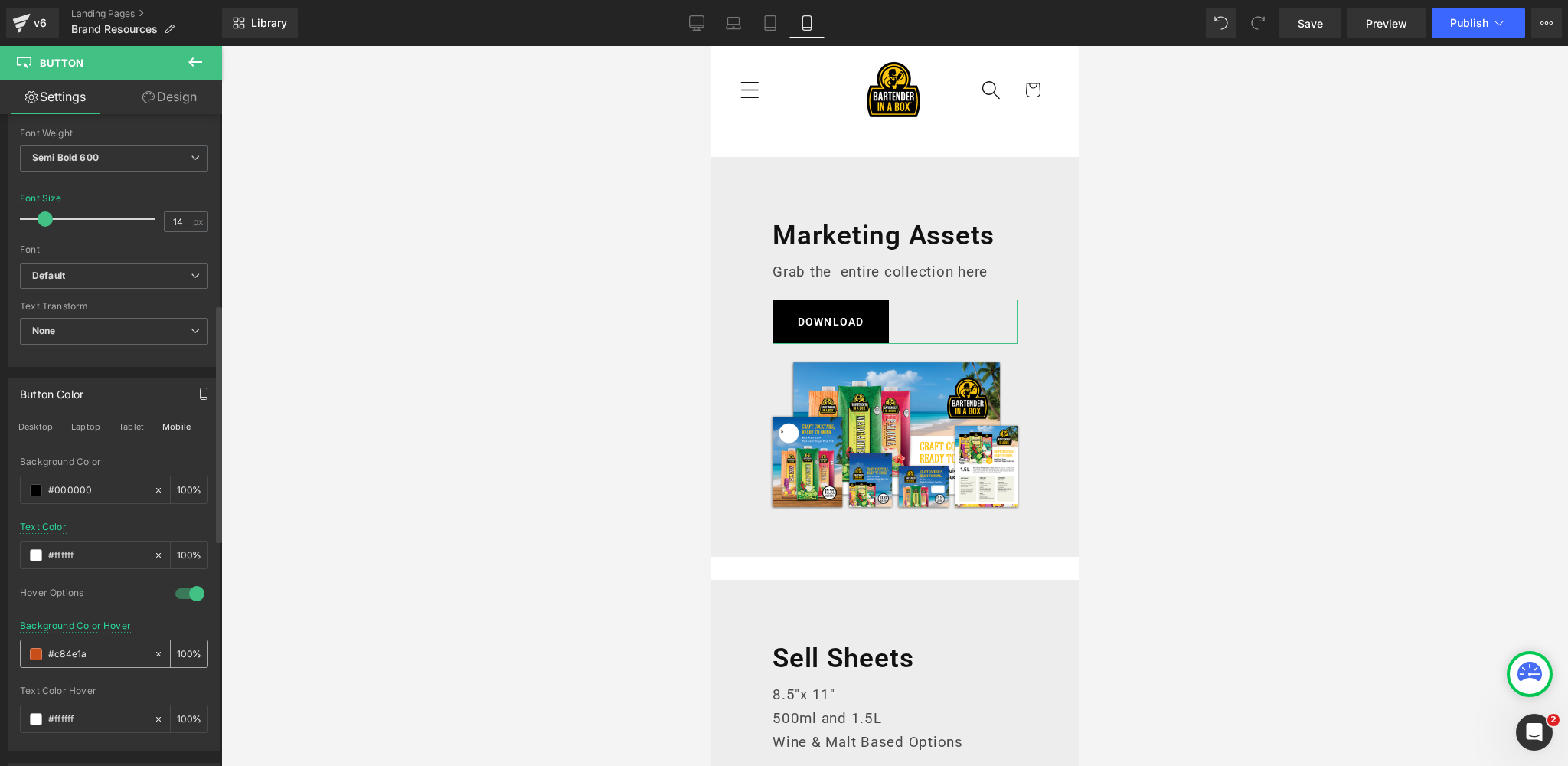
drag, startPoint x: 94, startPoint y: 650, endPoint x: 43, endPoint y: 649, distance: 51.0
click at [43, 649] on div "#c84e1a" at bounding box center [86, 654] width 133 height 27
paste input "383838"
click at [100, 595] on div "Hover Options" at bounding box center [89, 595] width 140 height 16
click at [704, 24] on icon at bounding box center [697, 24] width 16 height 16
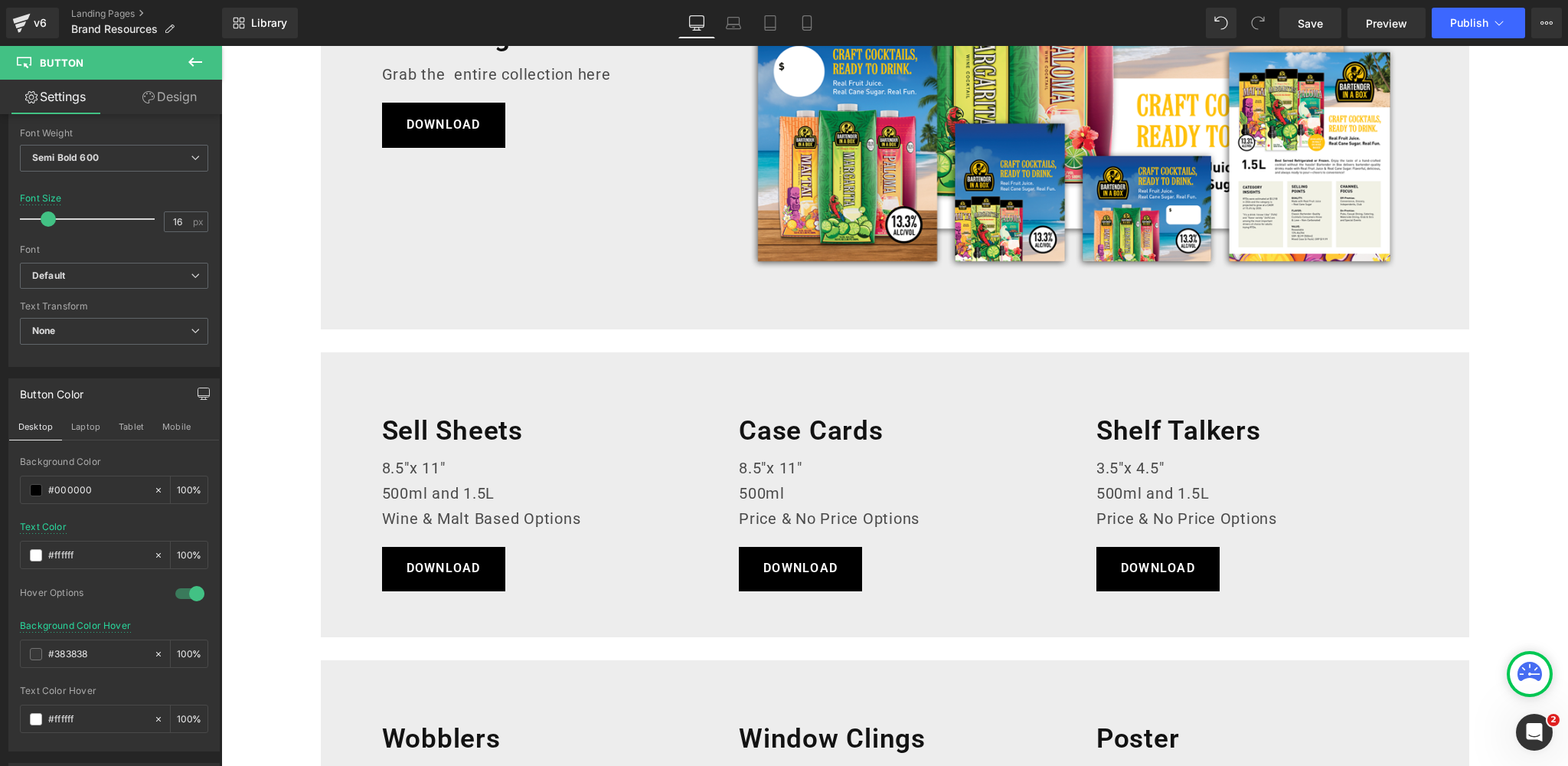
scroll to position [409, 0]
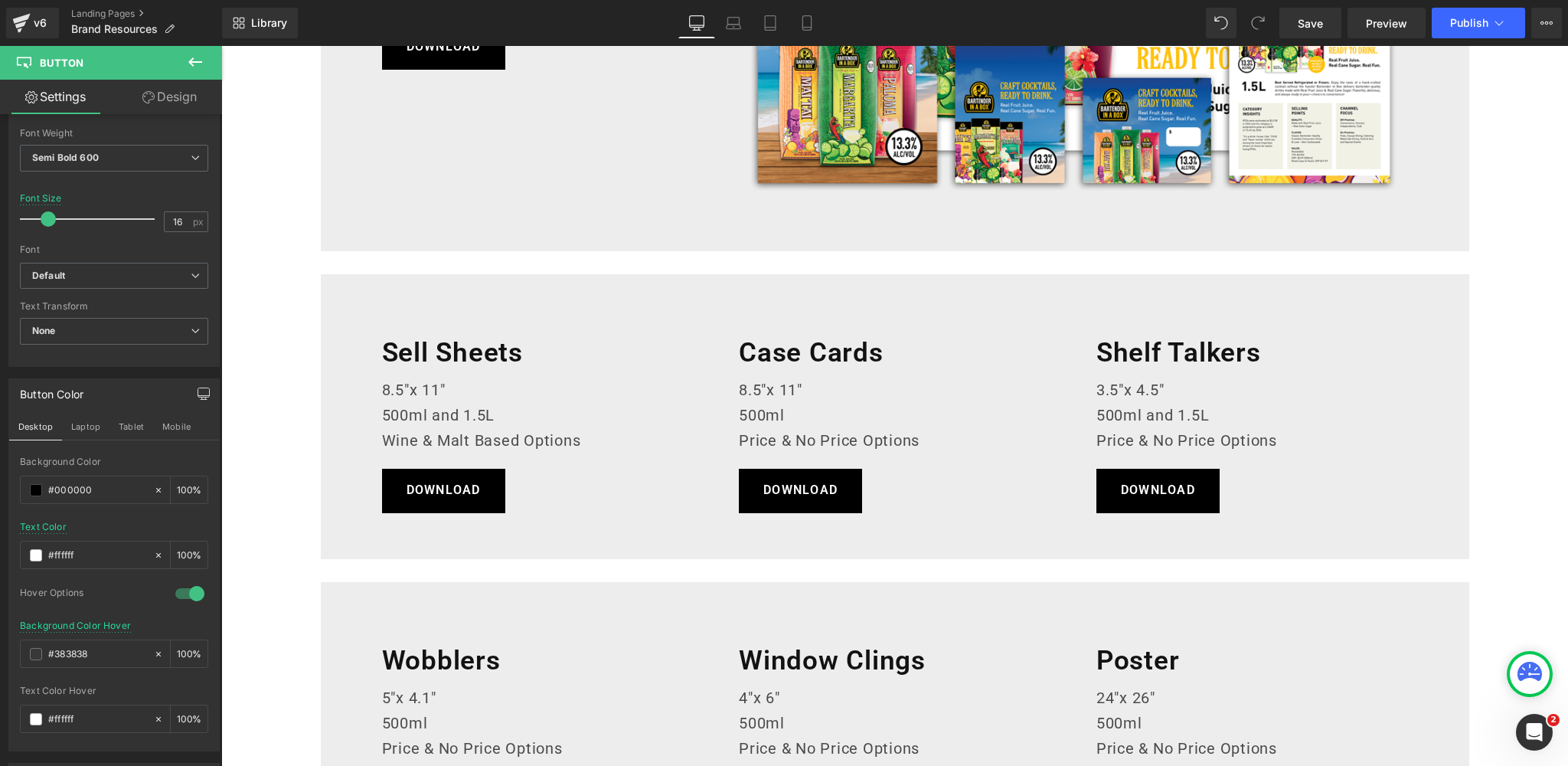
click at [445, 490] on body "Skip to content Our Cocktails Our Cocktails 500ml Cocktails 1.5L Cocktails Our …" at bounding box center [894, 684] width 1347 height 2094
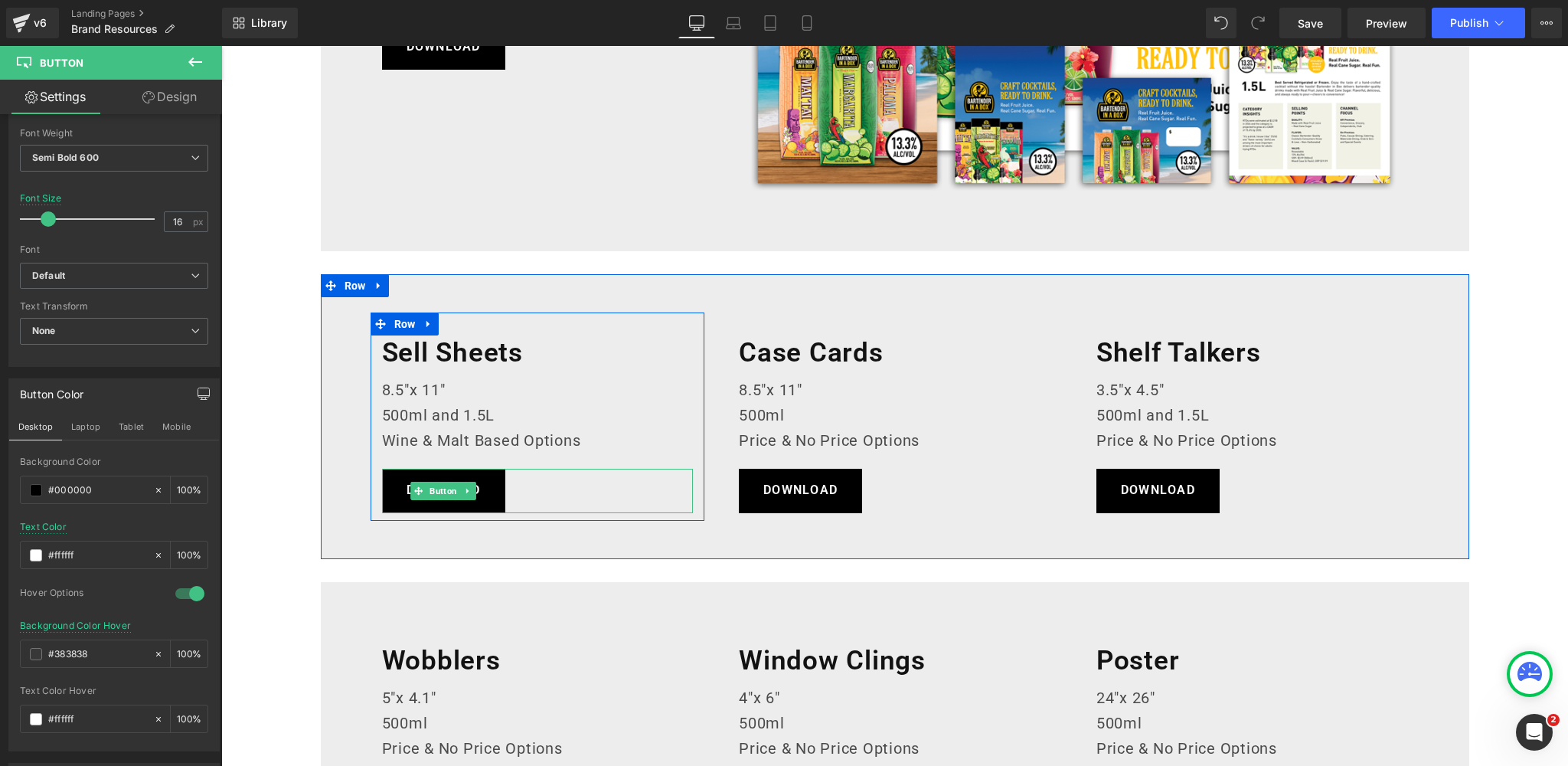
click at [445, 490] on span "Button" at bounding box center [443, 491] width 34 height 18
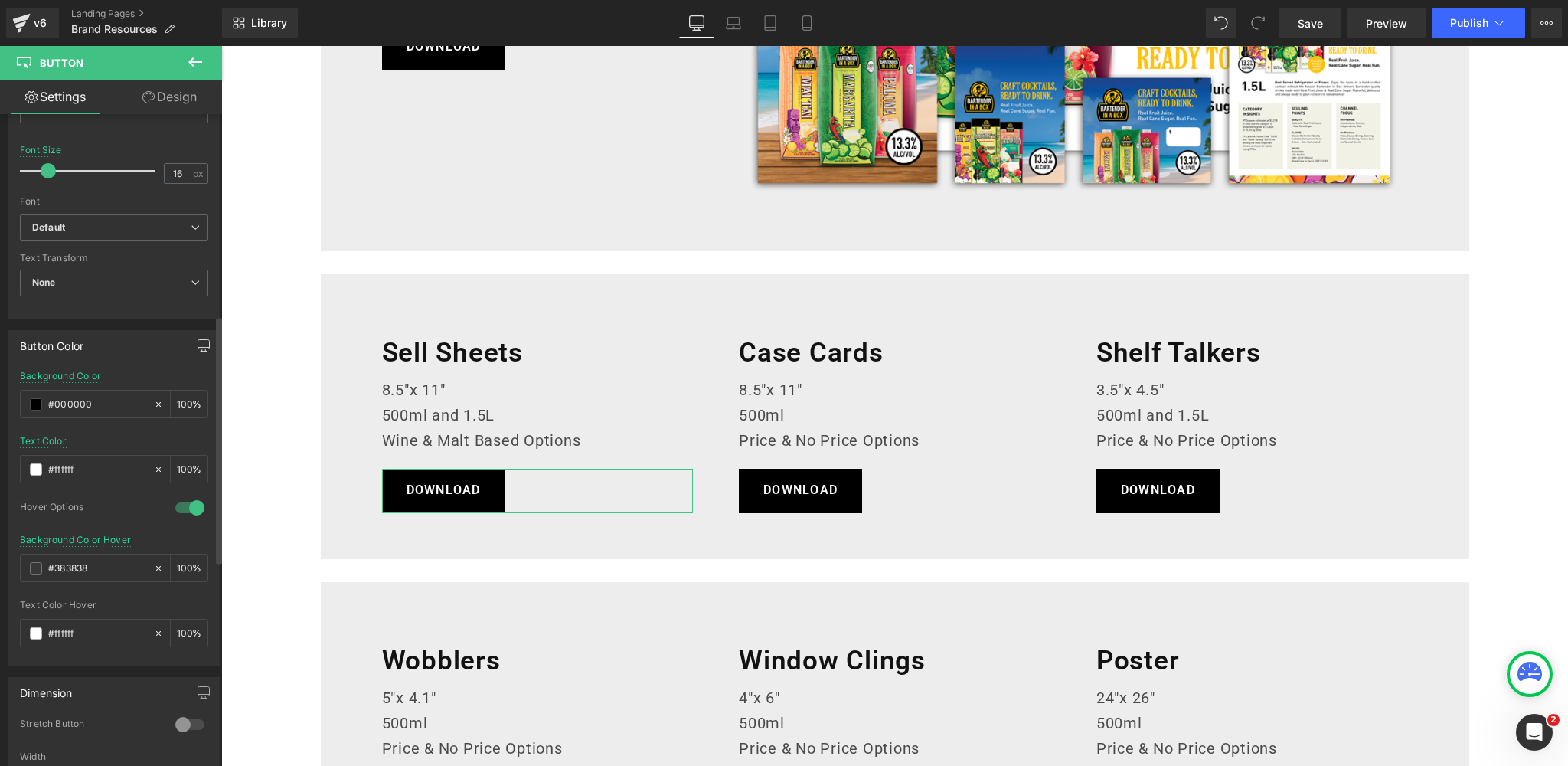
scroll to position [529, 0]
click at [198, 345] on icon "button" at bounding box center [204, 348] width 12 height 9
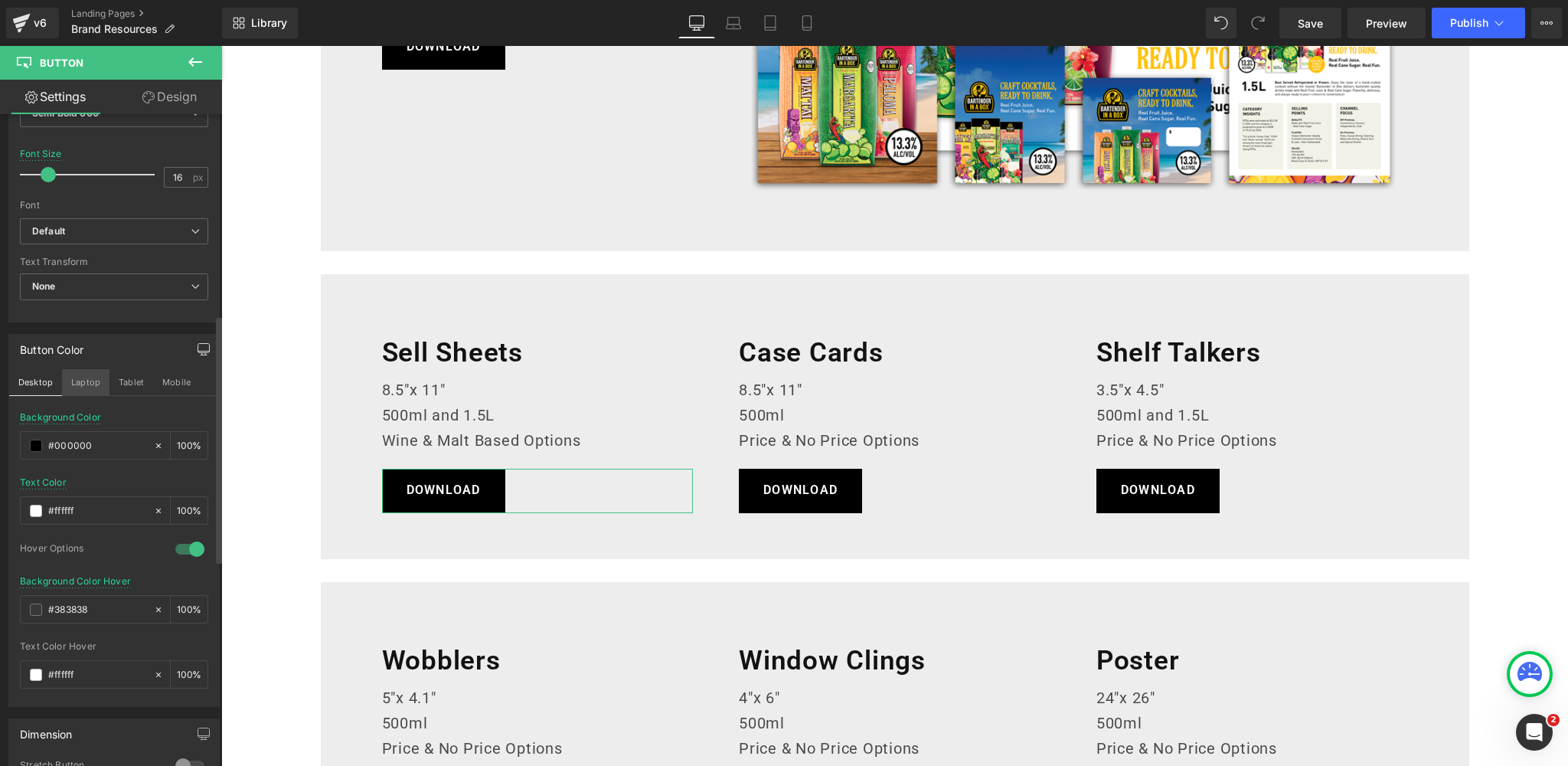
click at [82, 377] on button "Laptop" at bounding box center [85, 381] width 48 height 26
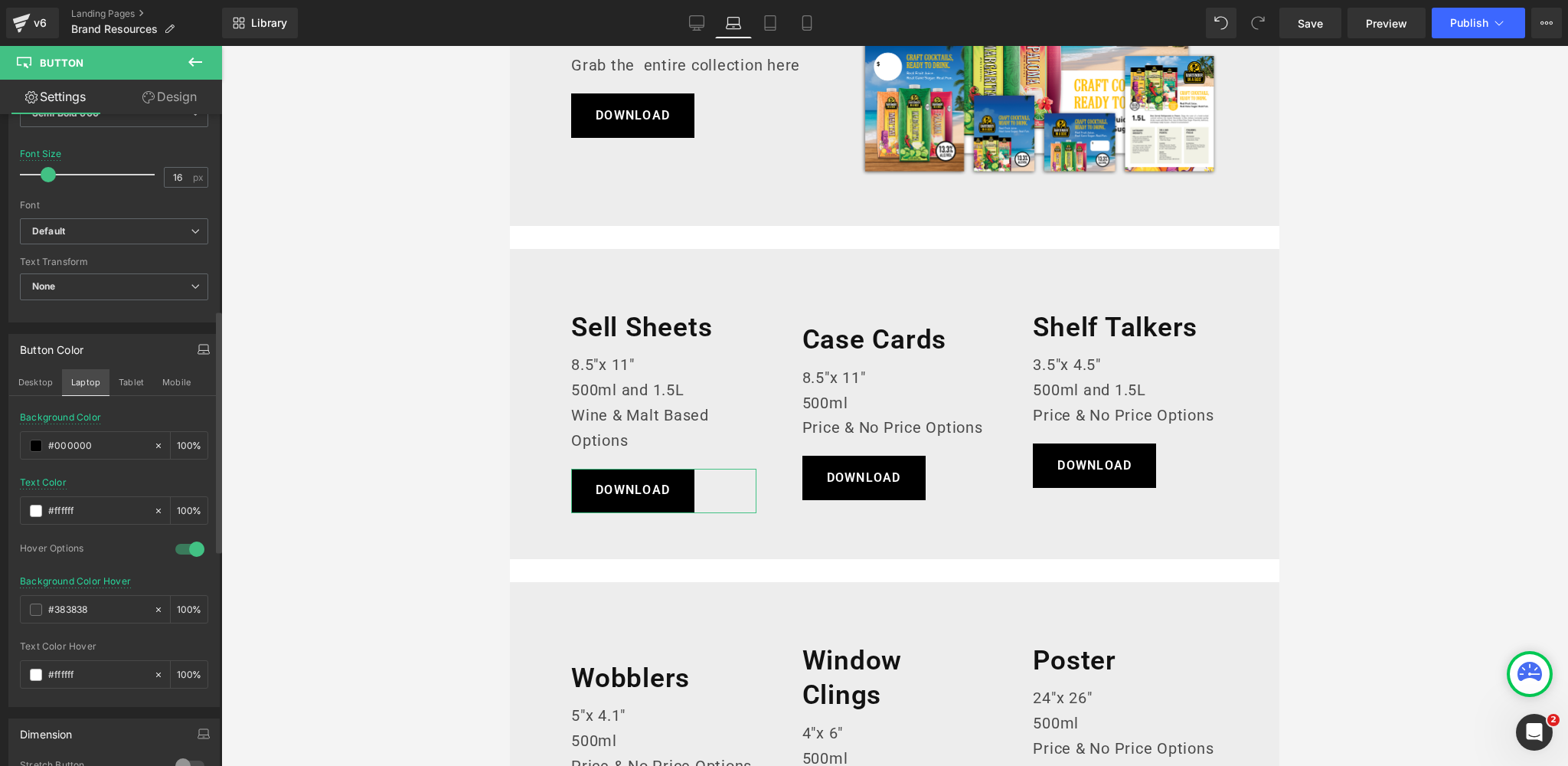
scroll to position [527, 0]
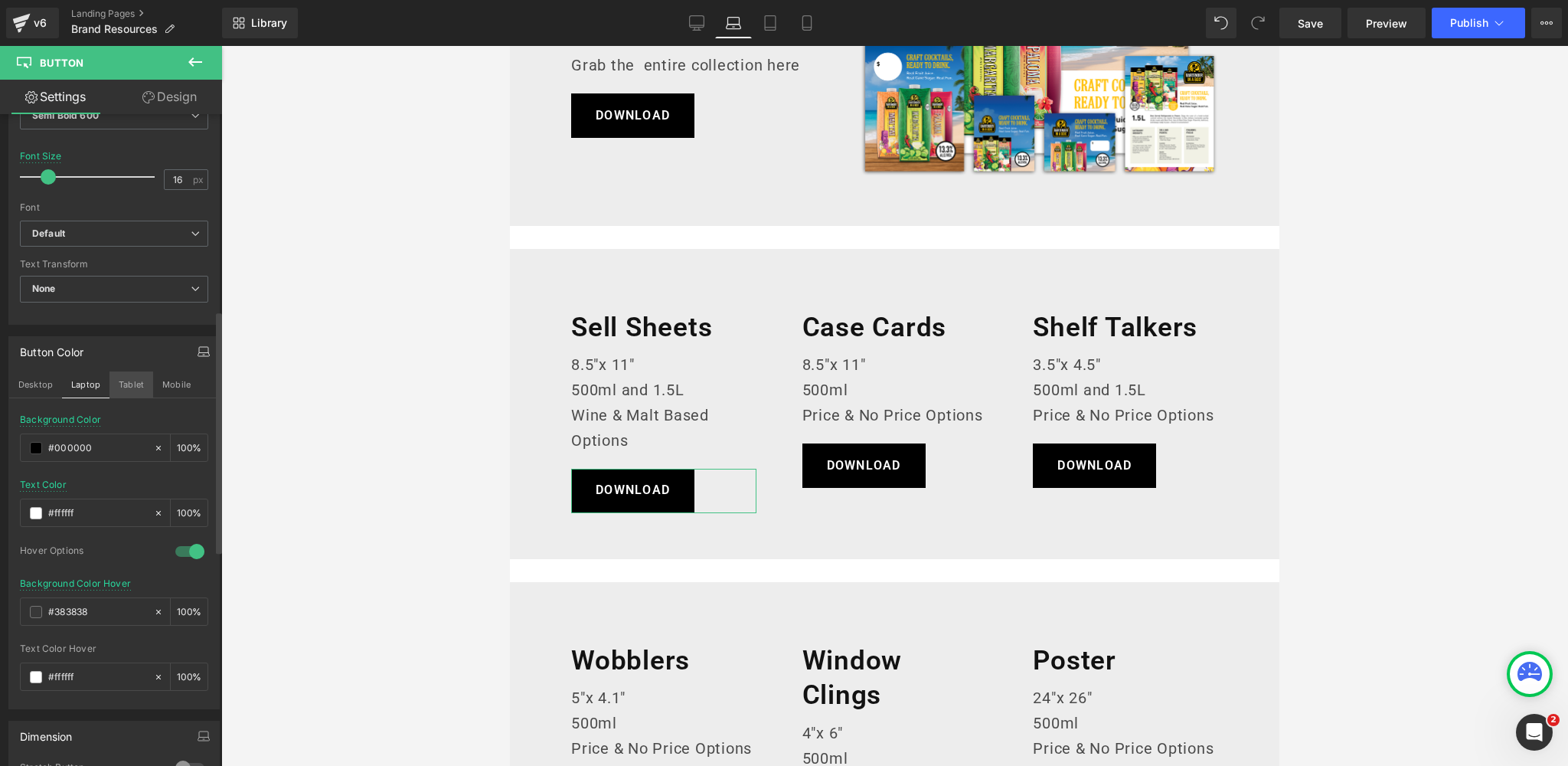
click at [124, 383] on button "Tablet" at bounding box center [132, 384] width 44 height 26
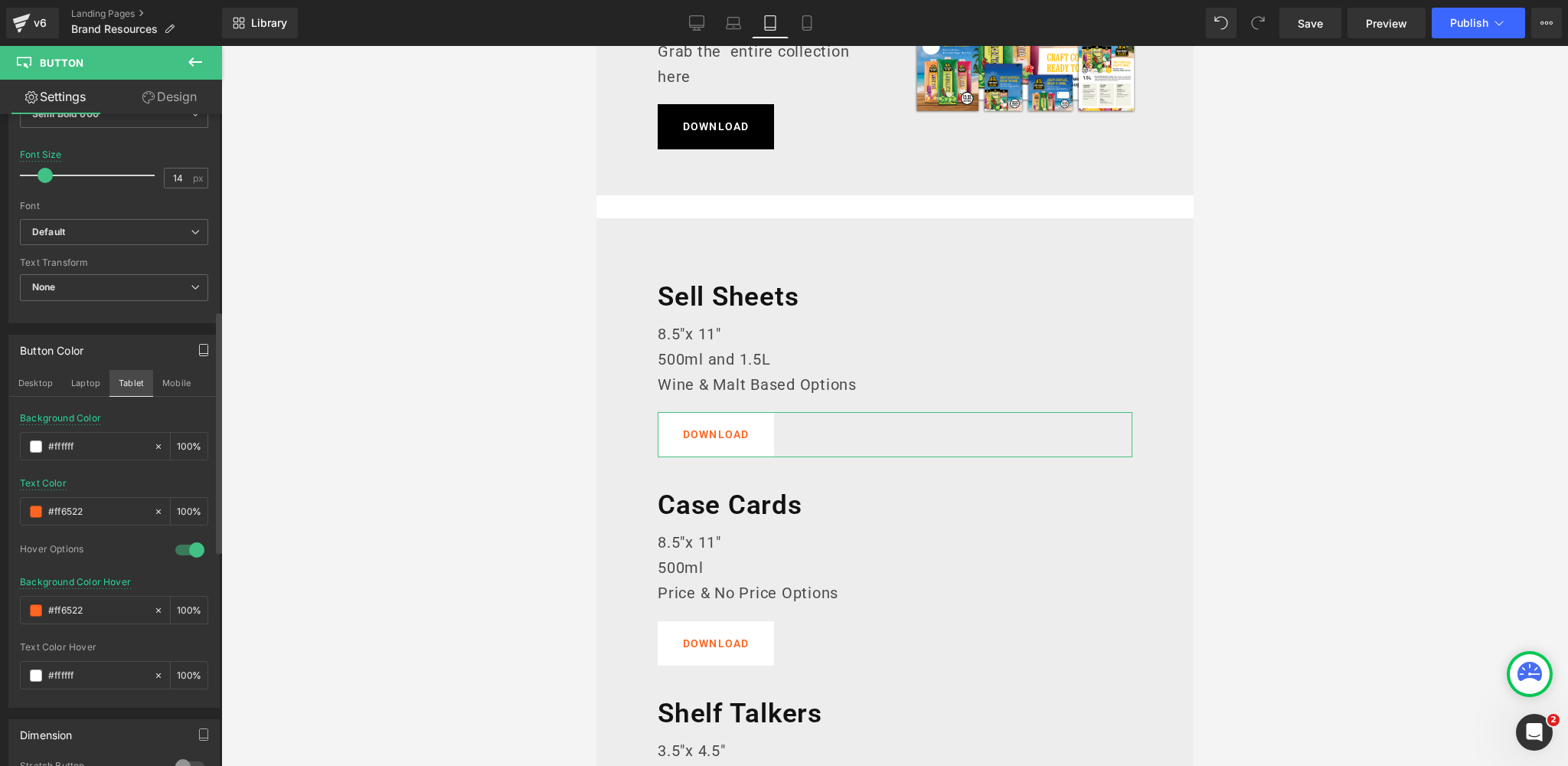
scroll to position [184, 0]
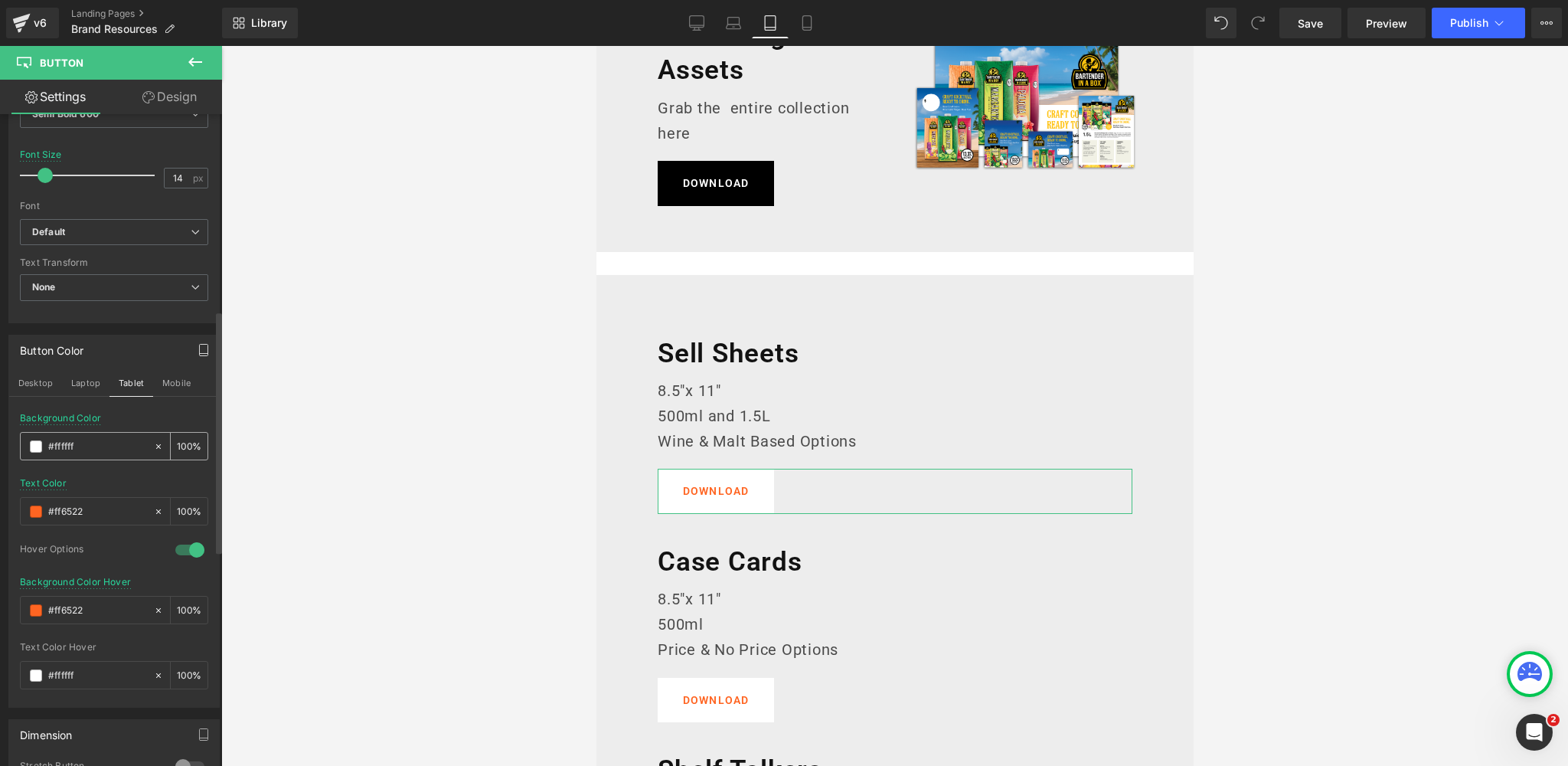
click at [27, 442] on div "#ffffff" at bounding box center [86, 446] width 133 height 27
click at [33, 443] on span at bounding box center [36, 447] width 13 height 13
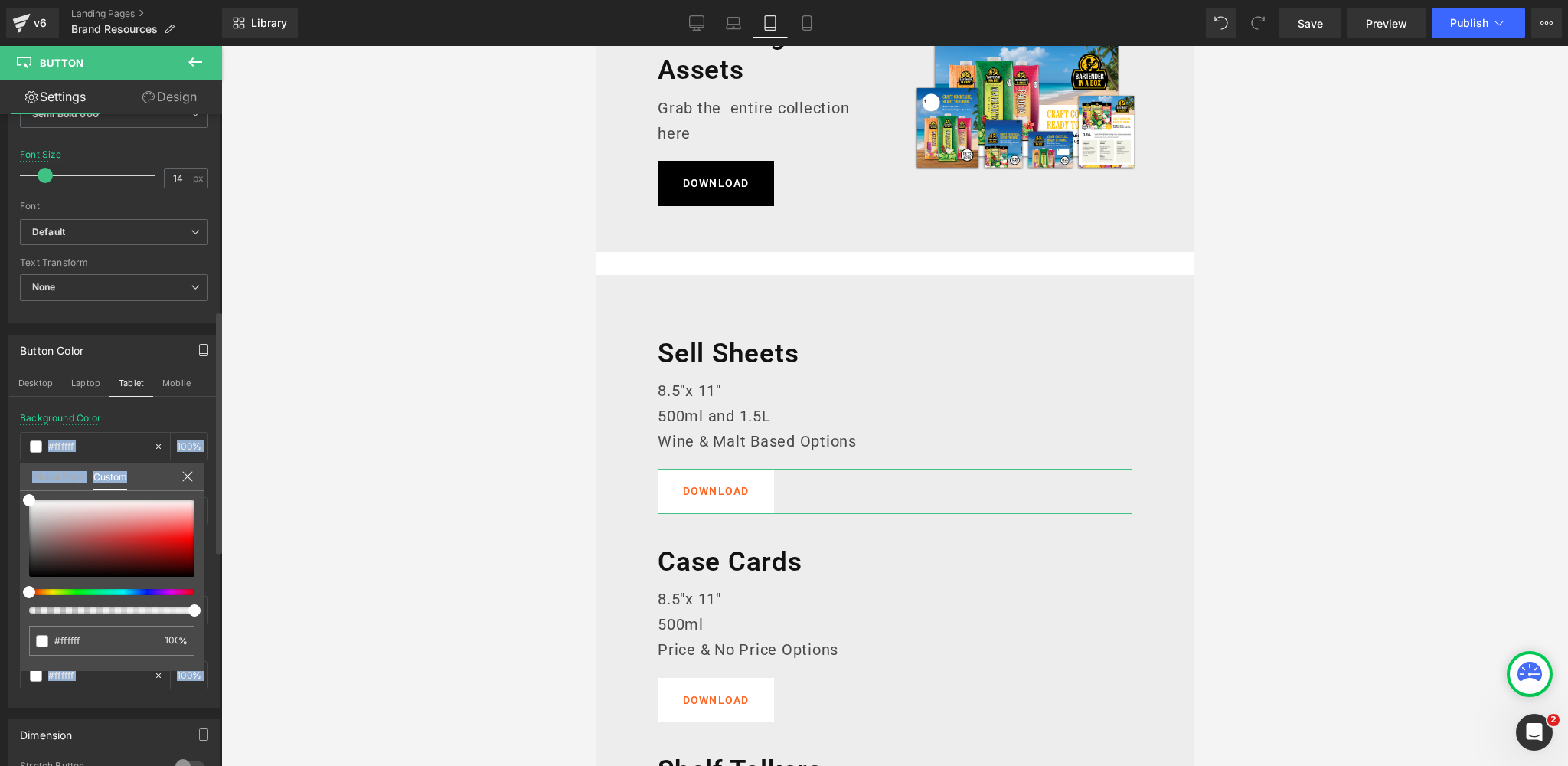
drag, startPoint x: 26, startPoint y: 508, endPoint x: 14, endPoint y: 576, distance: 69.1
click at [14, 576] on div "Button Color Desktop Laptop Tablet Mobile rgba(255, 255, 255, 1) Background Col…" at bounding box center [115, 516] width 229 height 385
drag, startPoint x: 31, startPoint y: 501, endPoint x: 5, endPoint y: 602, distance: 104.3
click at [5, 602] on div "Button Color Desktop Laptop Tablet Mobile rgba(0, 0, 0, 1) Background Color #00…" at bounding box center [115, 516] width 229 height 385
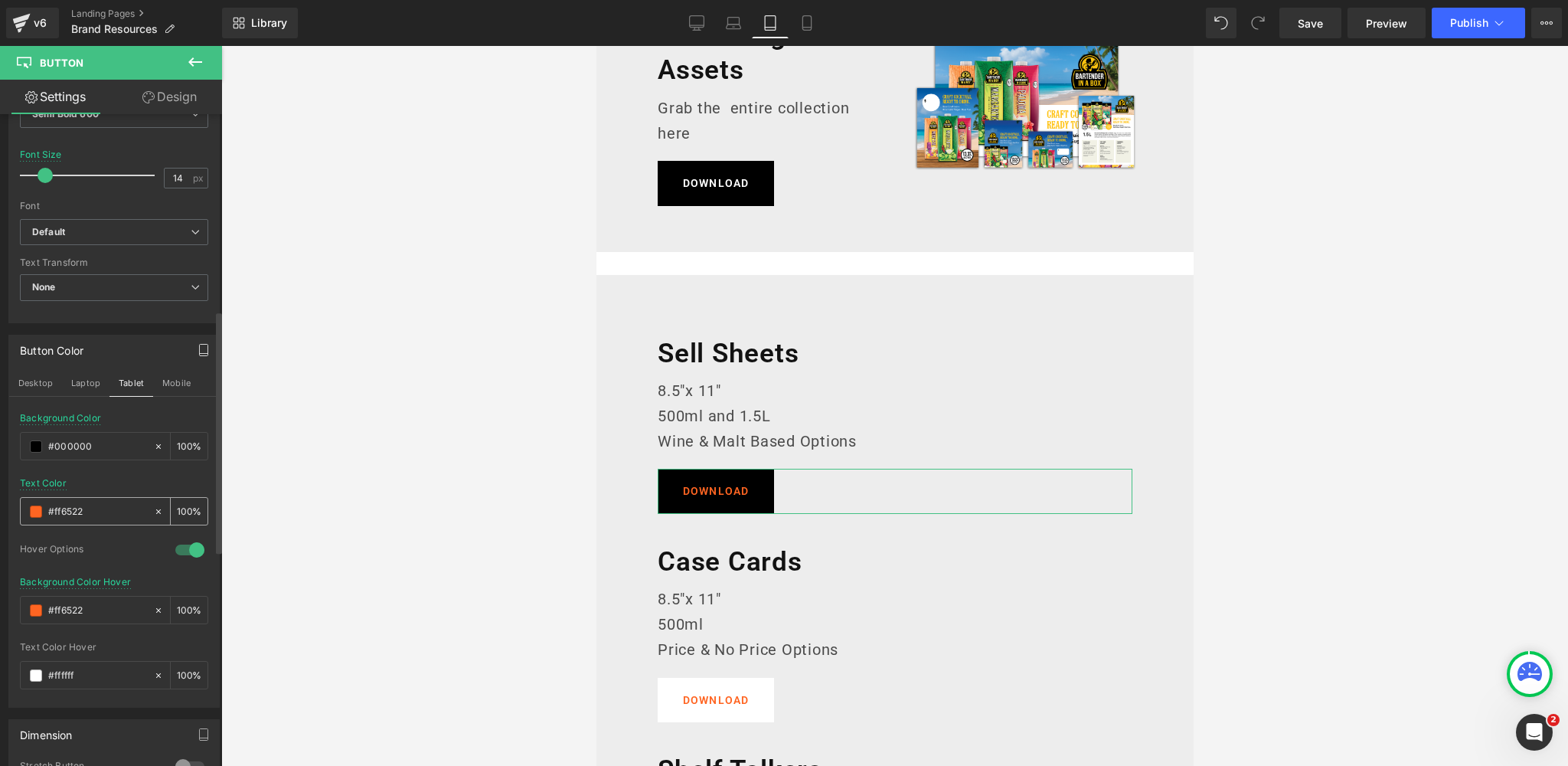
click at [34, 509] on span at bounding box center [36, 512] width 13 height 13
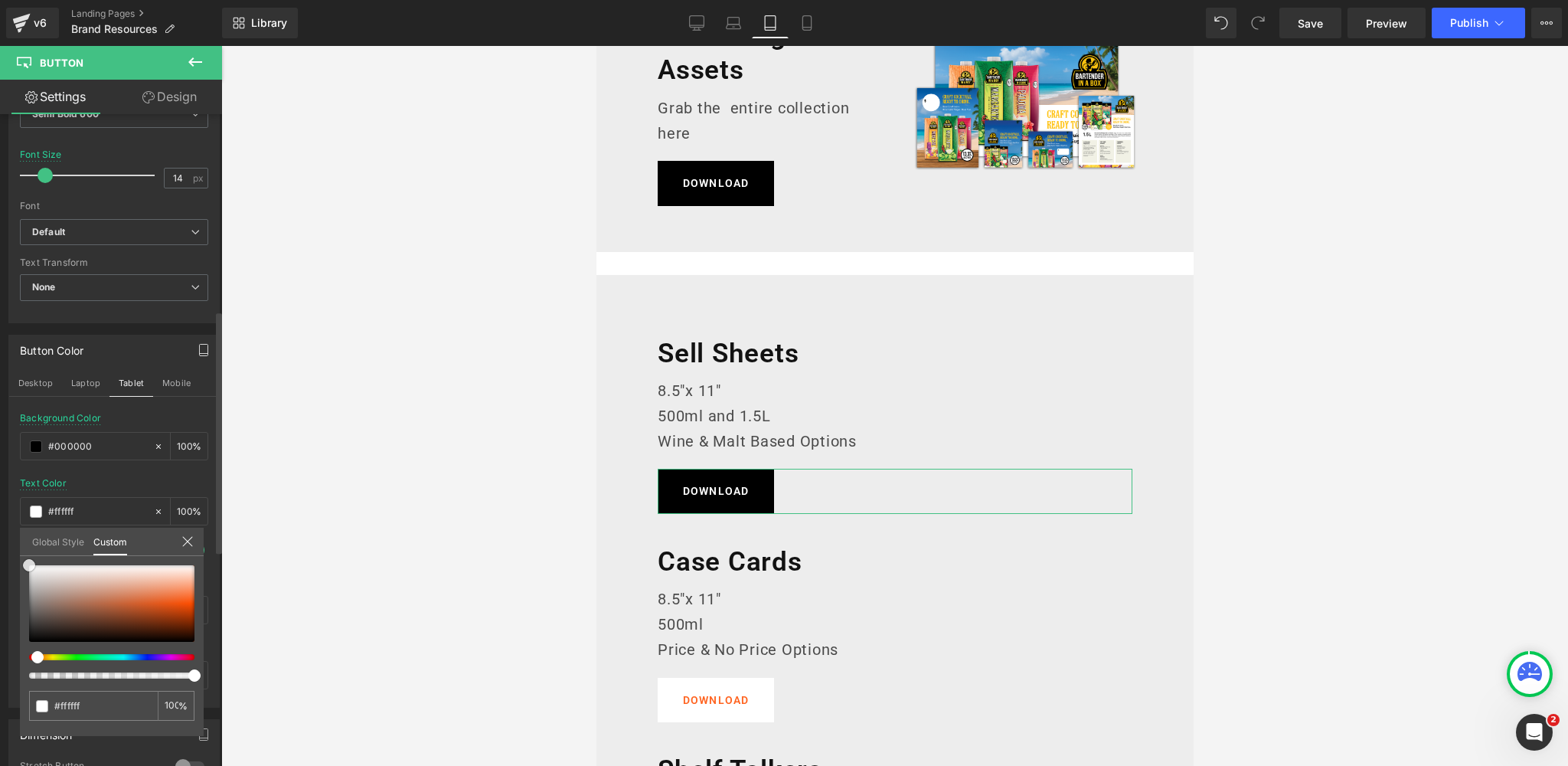
drag, startPoint x: 35, startPoint y: 589, endPoint x: 20, endPoint y: 553, distance: 39.0
click at [20, 553] on div "Global Style Custom Setup Global Style #ffffff 100 %" at bounding box center [111, 551] width 184 height 47
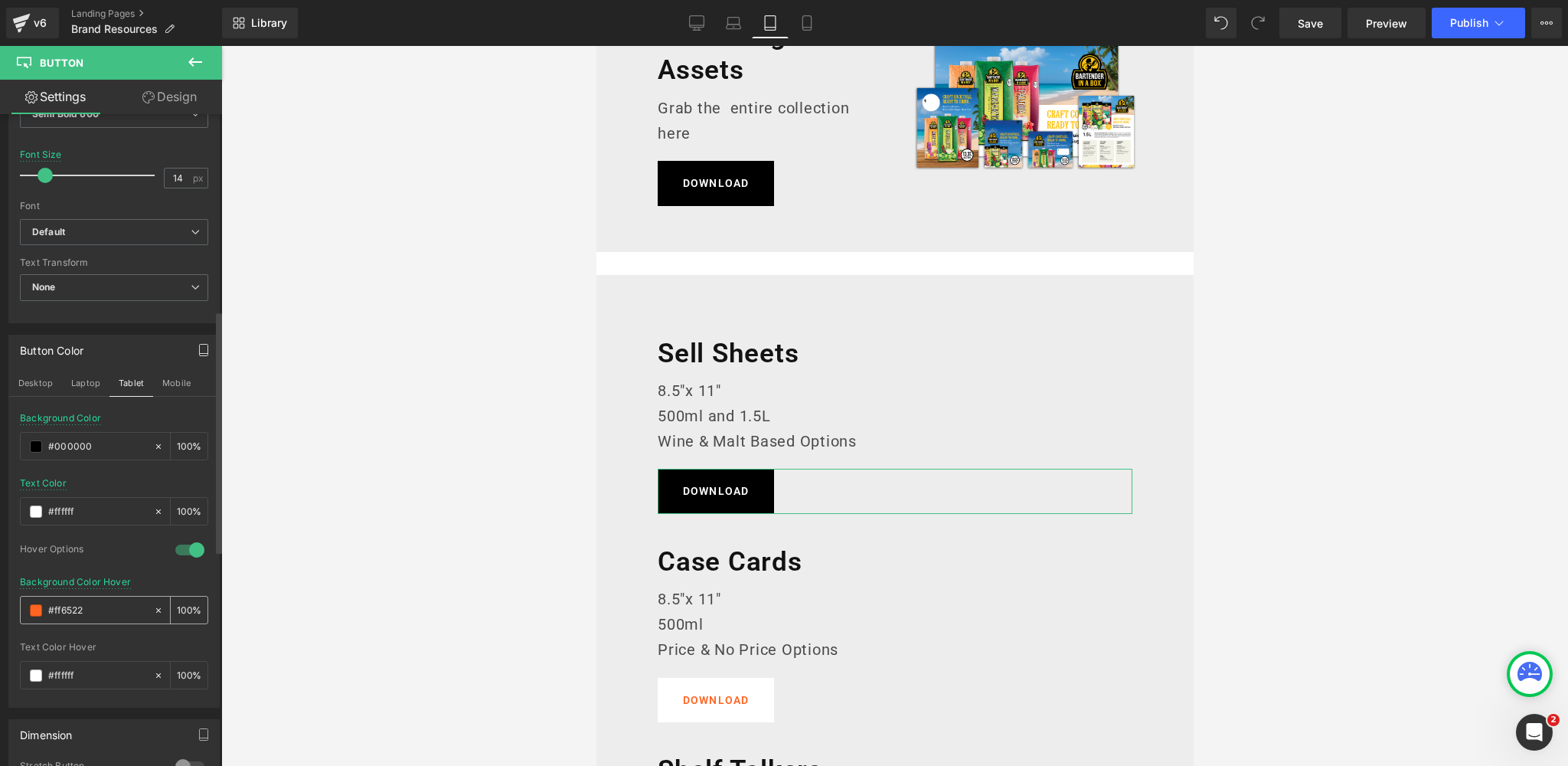
drag, startPoint x: 92, startPoint y: 602, endPoint x: 33, endPoint y: 604, distance: 59.0
click at [33, 604] on div "#ff6522" at bounding box center [86, 610] width 133 height 27
paste input "383838"
click at [128, 543] on div "Hover Options" at bounding box center [89, 551] width 140 height 16
click at [175, 378] on button "Mobile" at bounding box center [176, 382] width 47 height 26
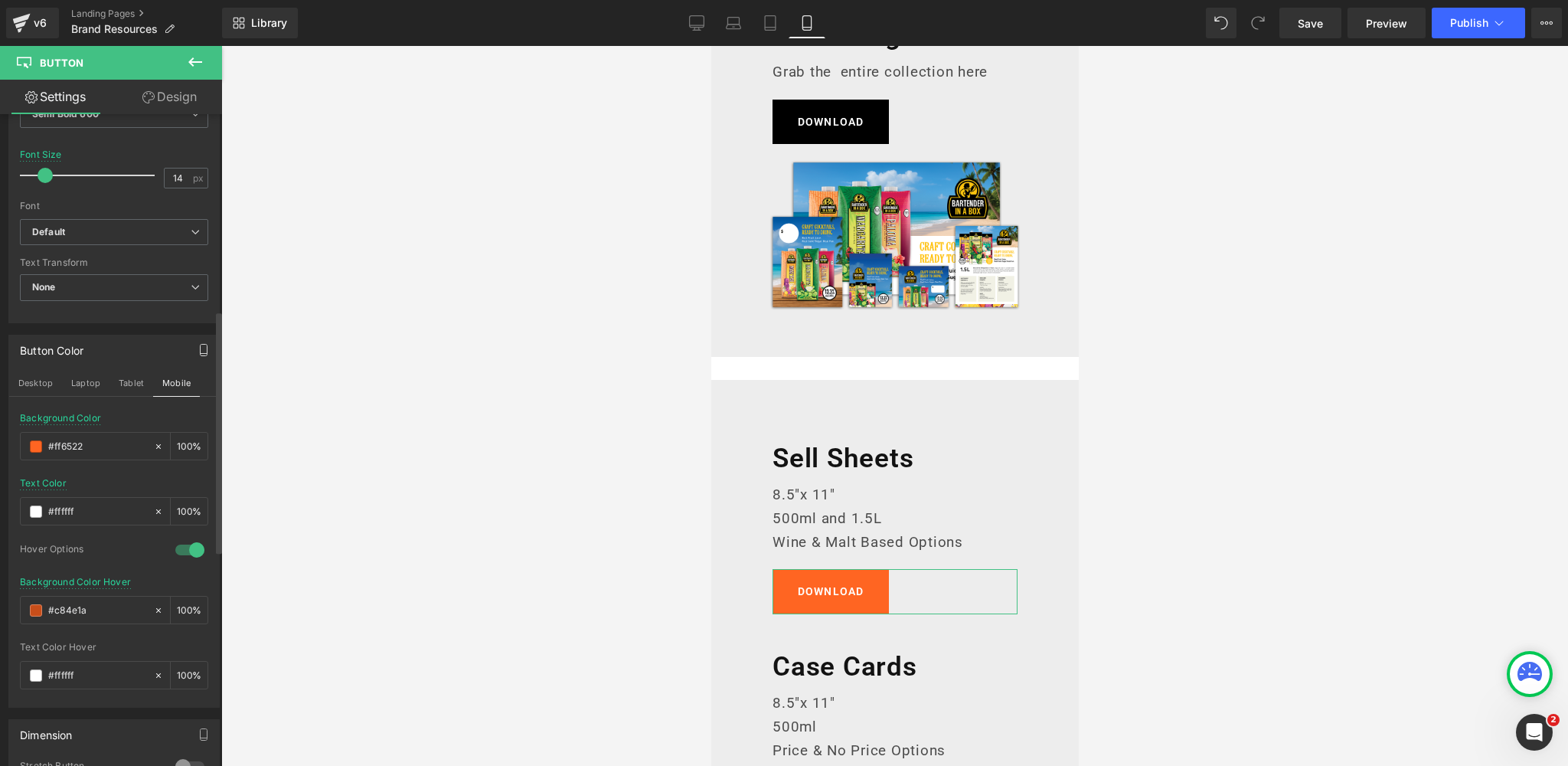
scroll to position [285, 0]
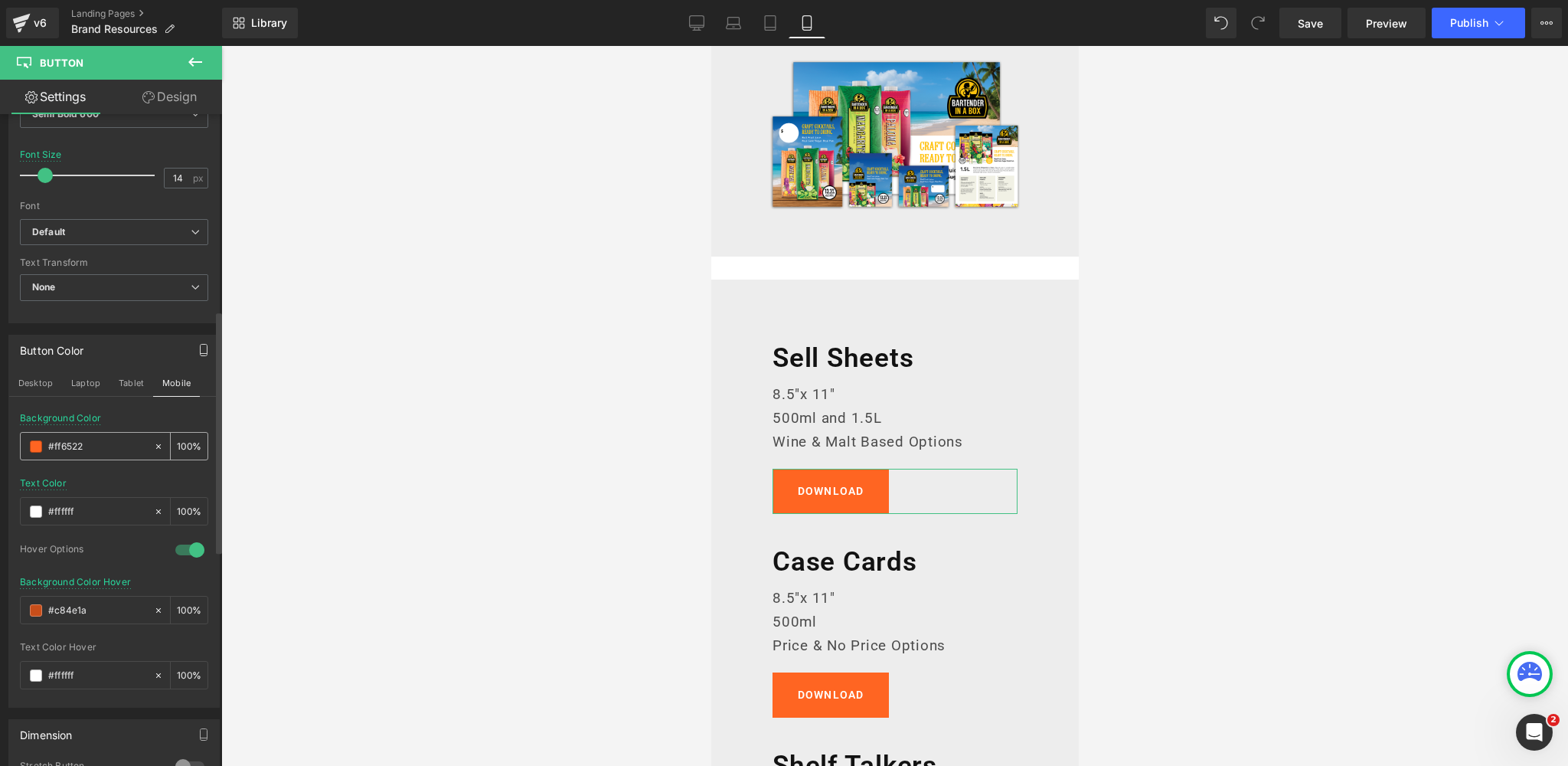
click at [34, 445] on span at bounding box center [36, 447] width 13 height 13
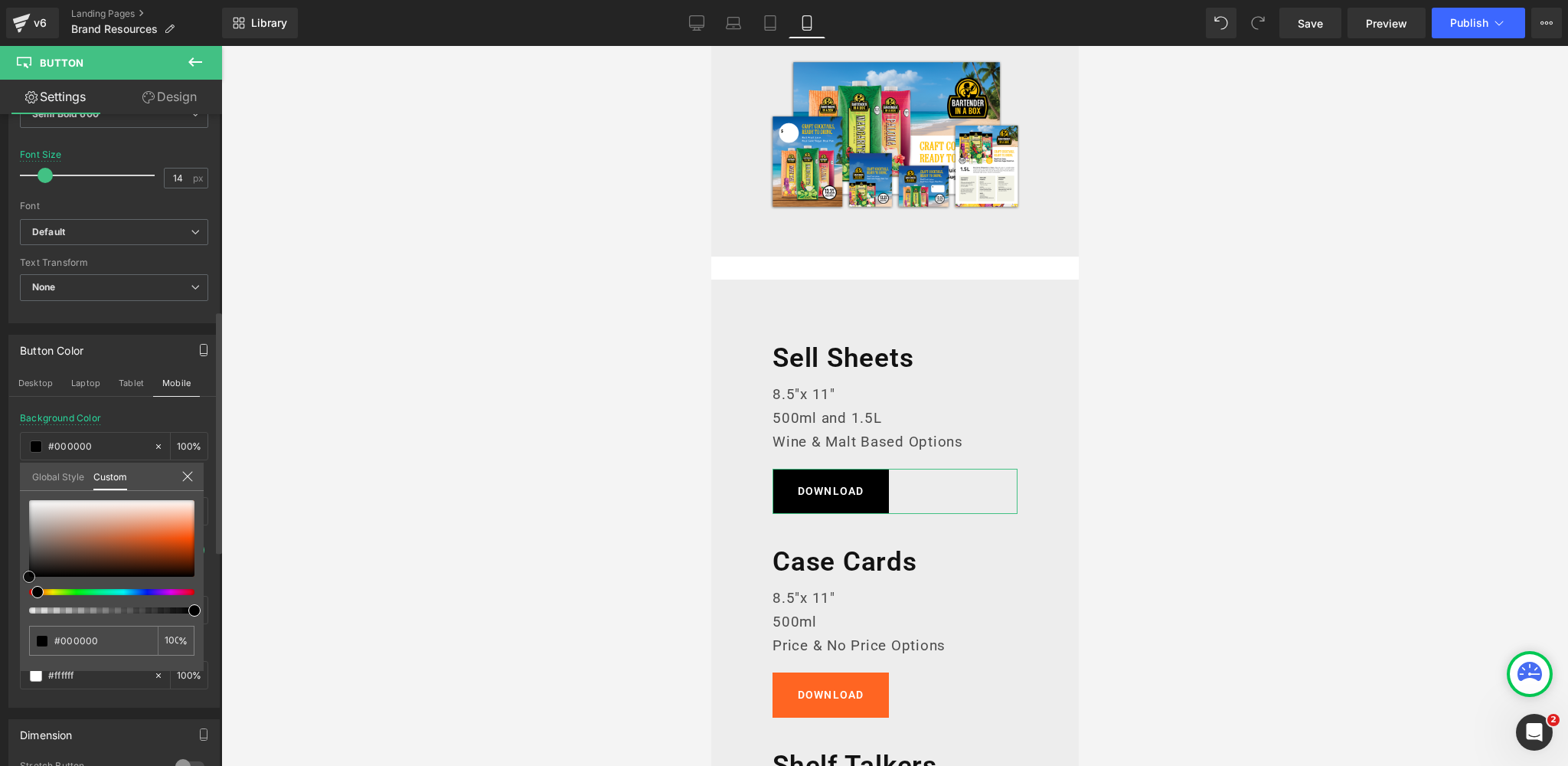
drag, startPoint x: 36, startPoint y: 516, endPoint x: 105, endPoint y: 471, distance: 82.4
click at [0, 600] on div "Button Color Desktop Laptop Tablet Mobile rgba(0, 0, 0, 1) Background Color #00…" at bounding box center [115, 516] width 229 height 385
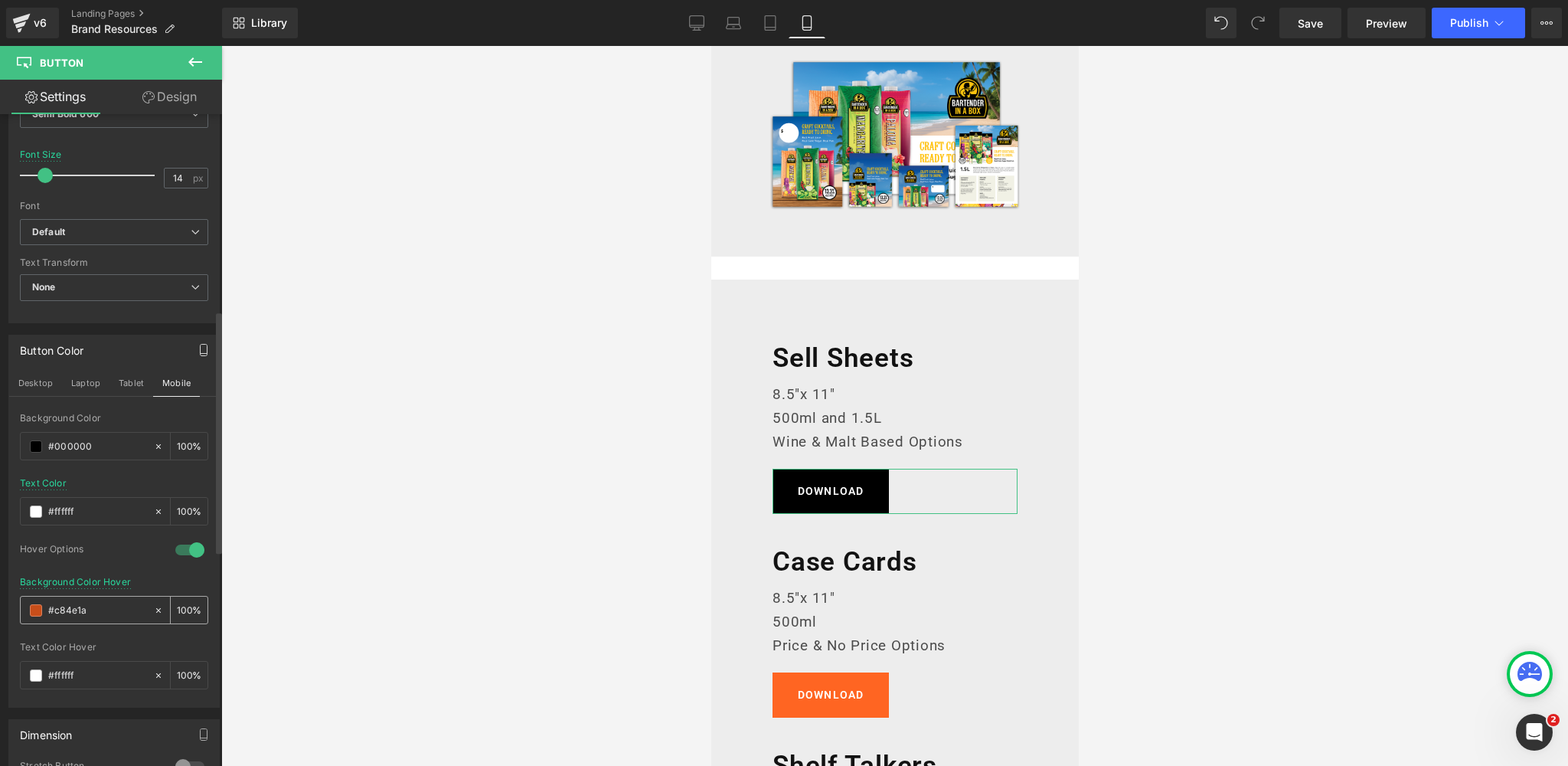
drag, startPoint x: 91, startPoint y: 604, endPoint x: 35, endPoint y: 607, distance: 56.1
click at [35, 607] on div "#c84e1a" at bounding box center [86, 610] width 133 height 27
paste input "383838"
click at [113, 543] on div "Hover Options" at bounding box center [89, 551] width 140 height 16
click at [87, 377] on button "Laptop" at bounding box center [85, 382] width 48 height 26
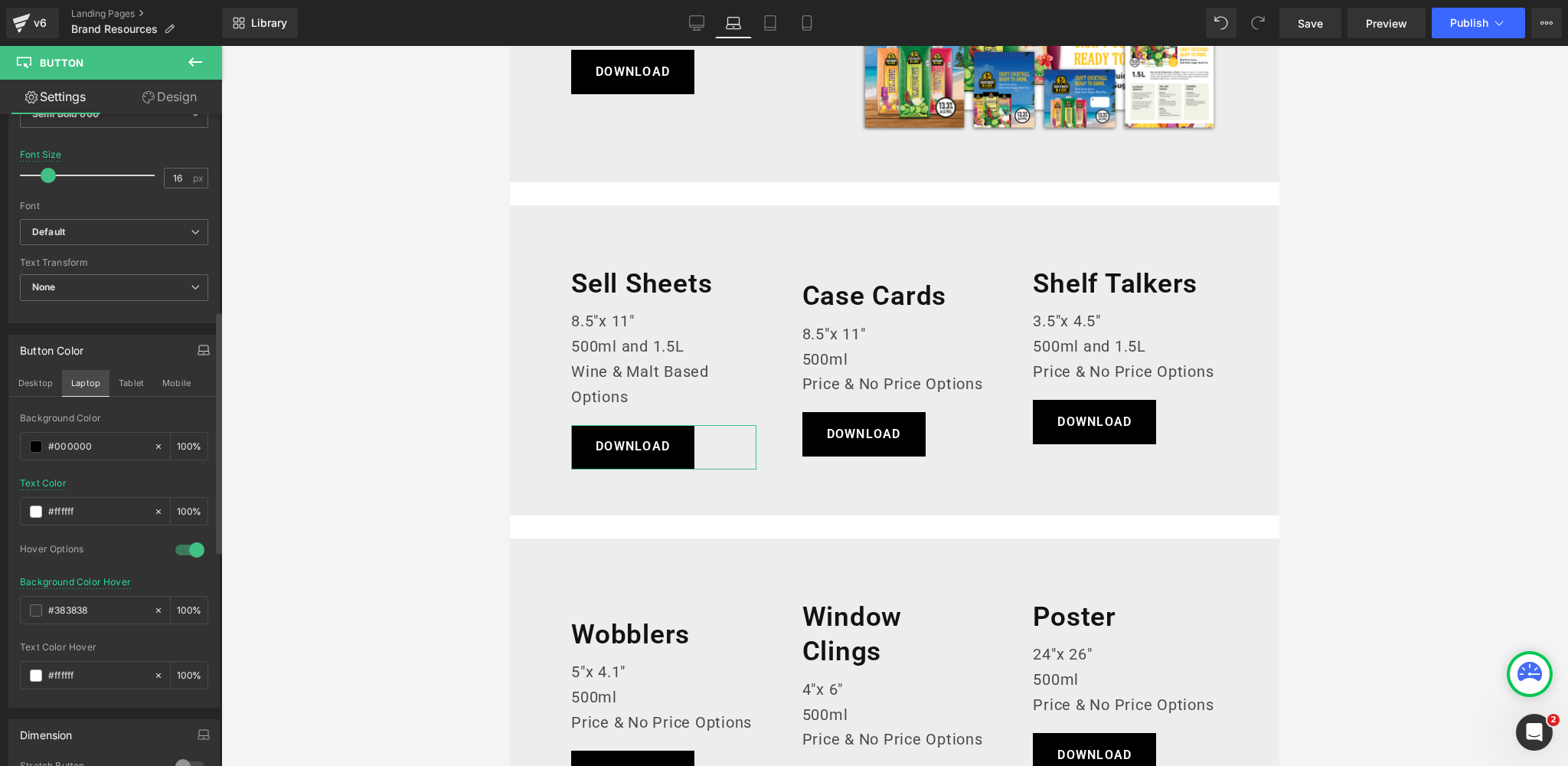
scroll to position [239, 0]
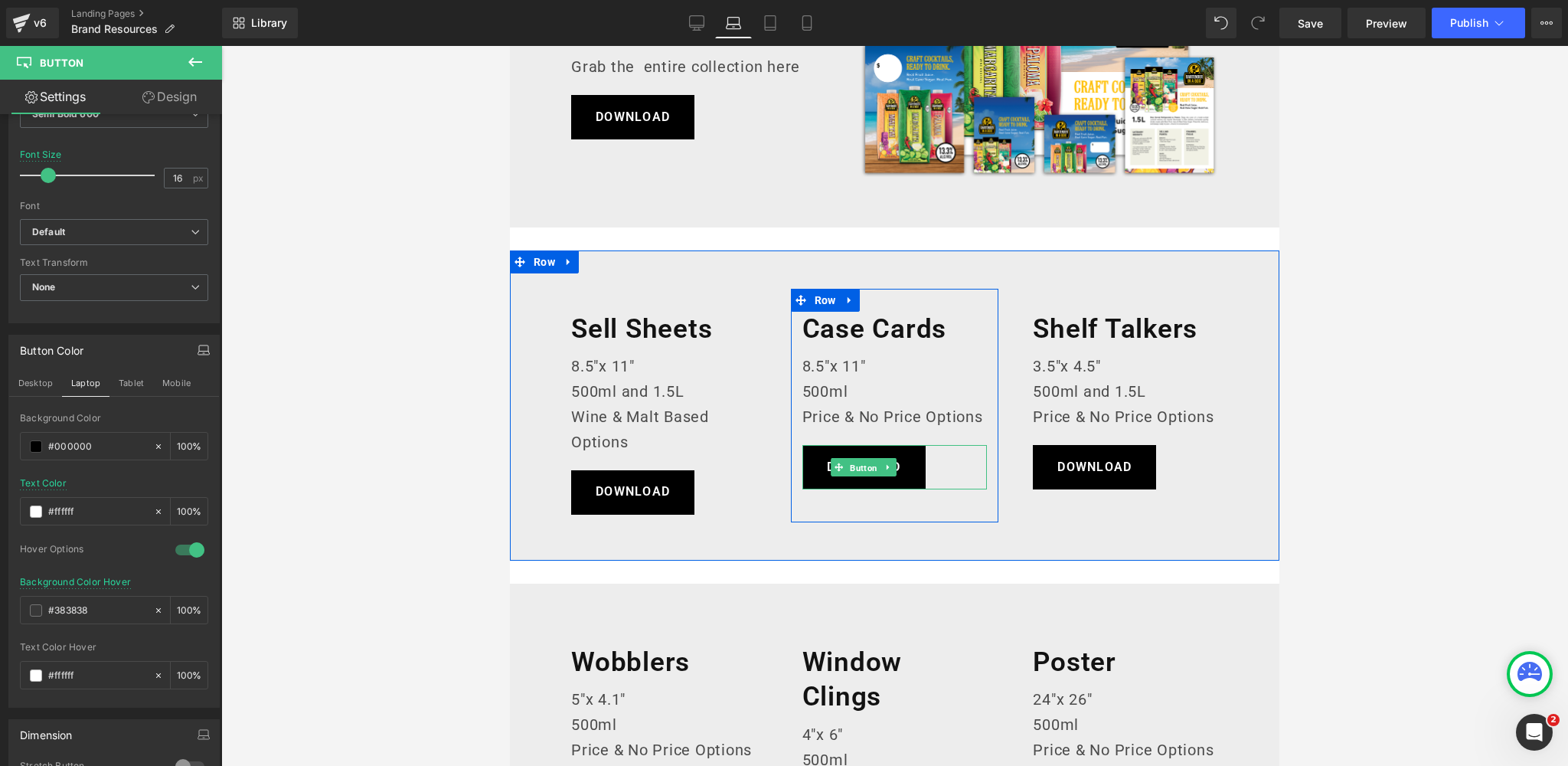
drag, startPoint x: 860, startPoint y: 468, endPoint x: 736, endPoint y: 524, distance: 136.1
click at [860, 468] on span "Button" at bounding box center [863, 468] width 34 height 18
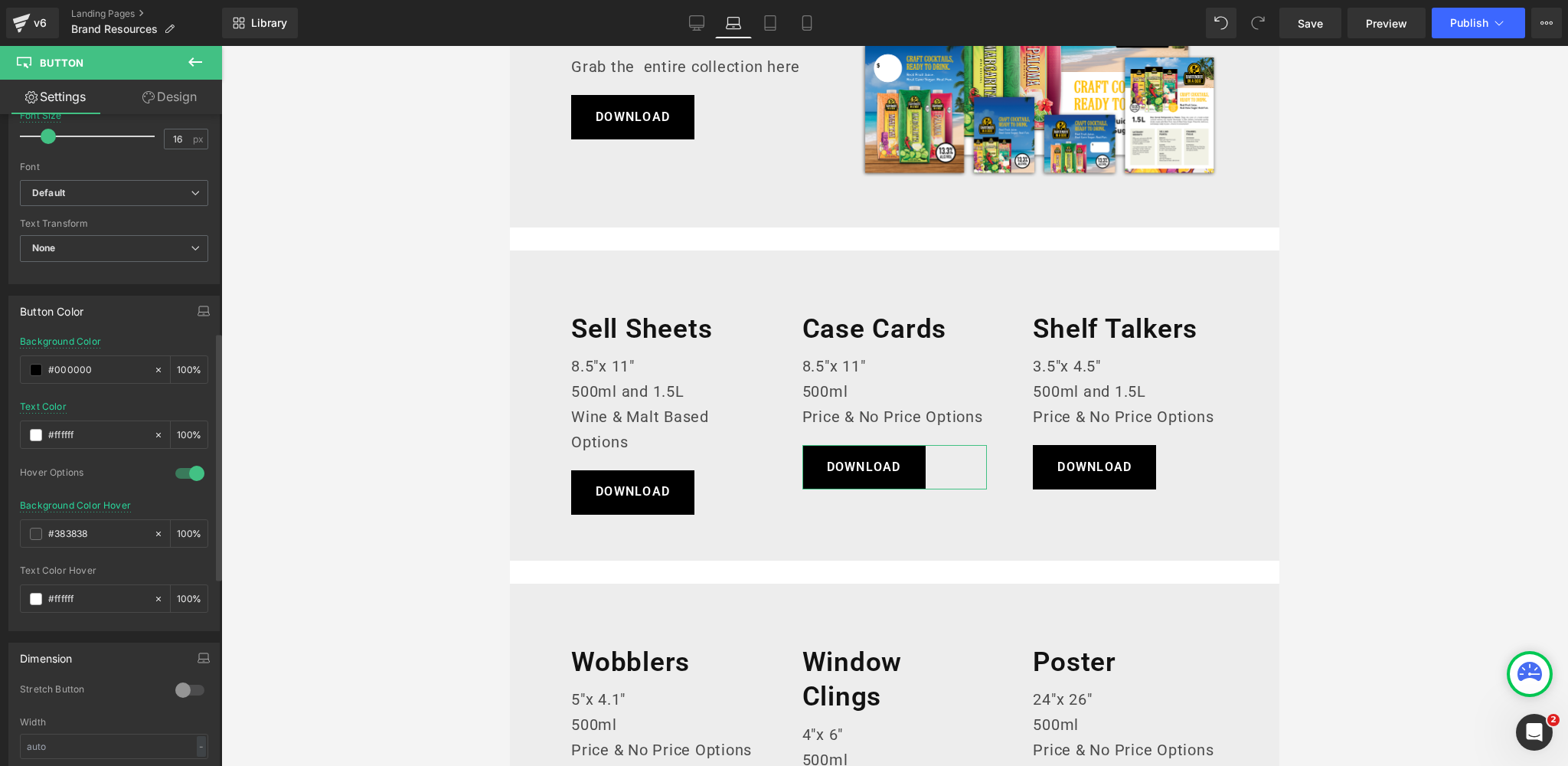
scroll to position [575, 0]
click at [198, 298] on icon "button" at bounding box center [204, 304] width 13 height 13
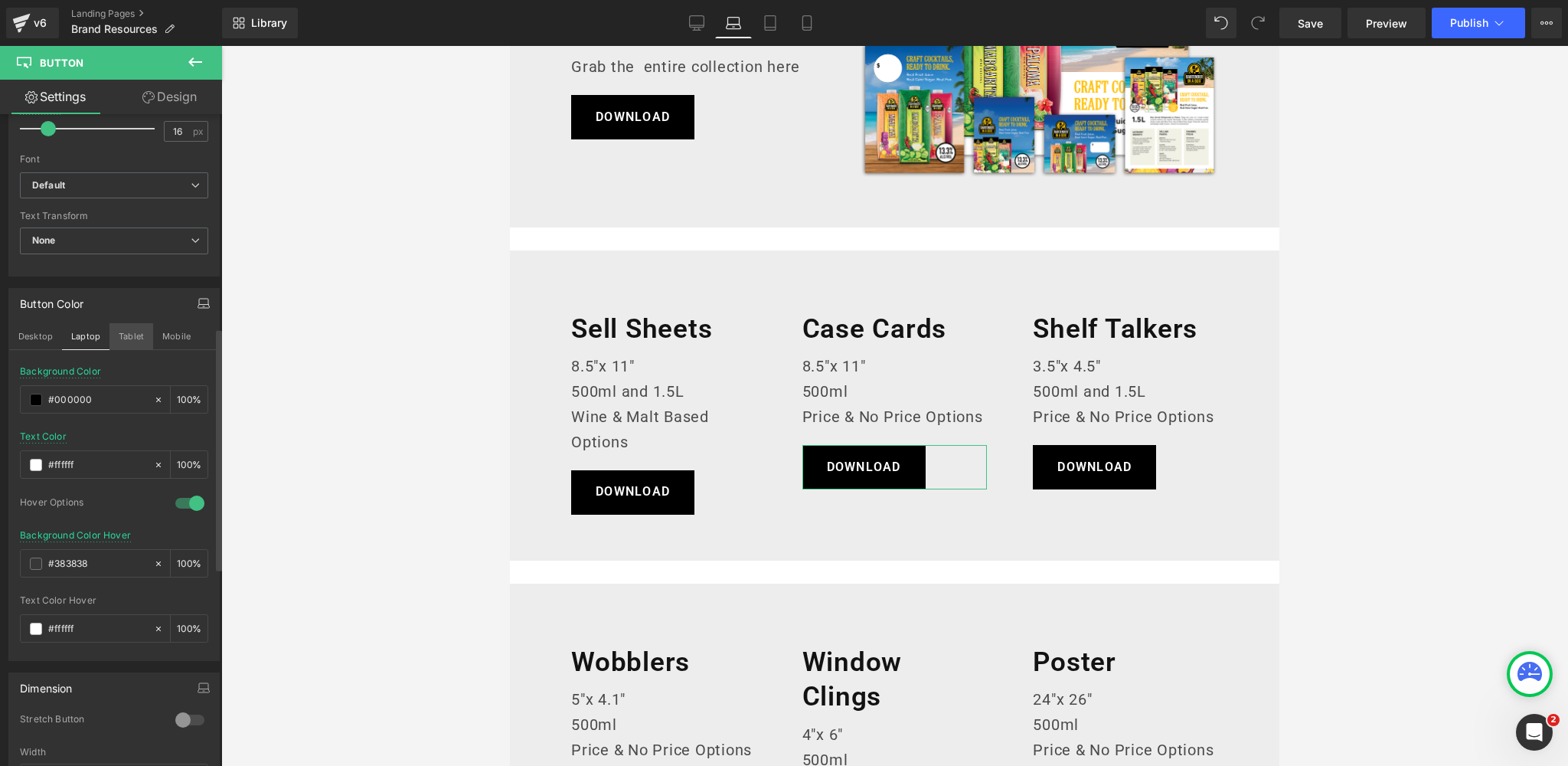
click at [133, 334] on button "Tablet" at bounding box center [132, 336] width 44 height 26
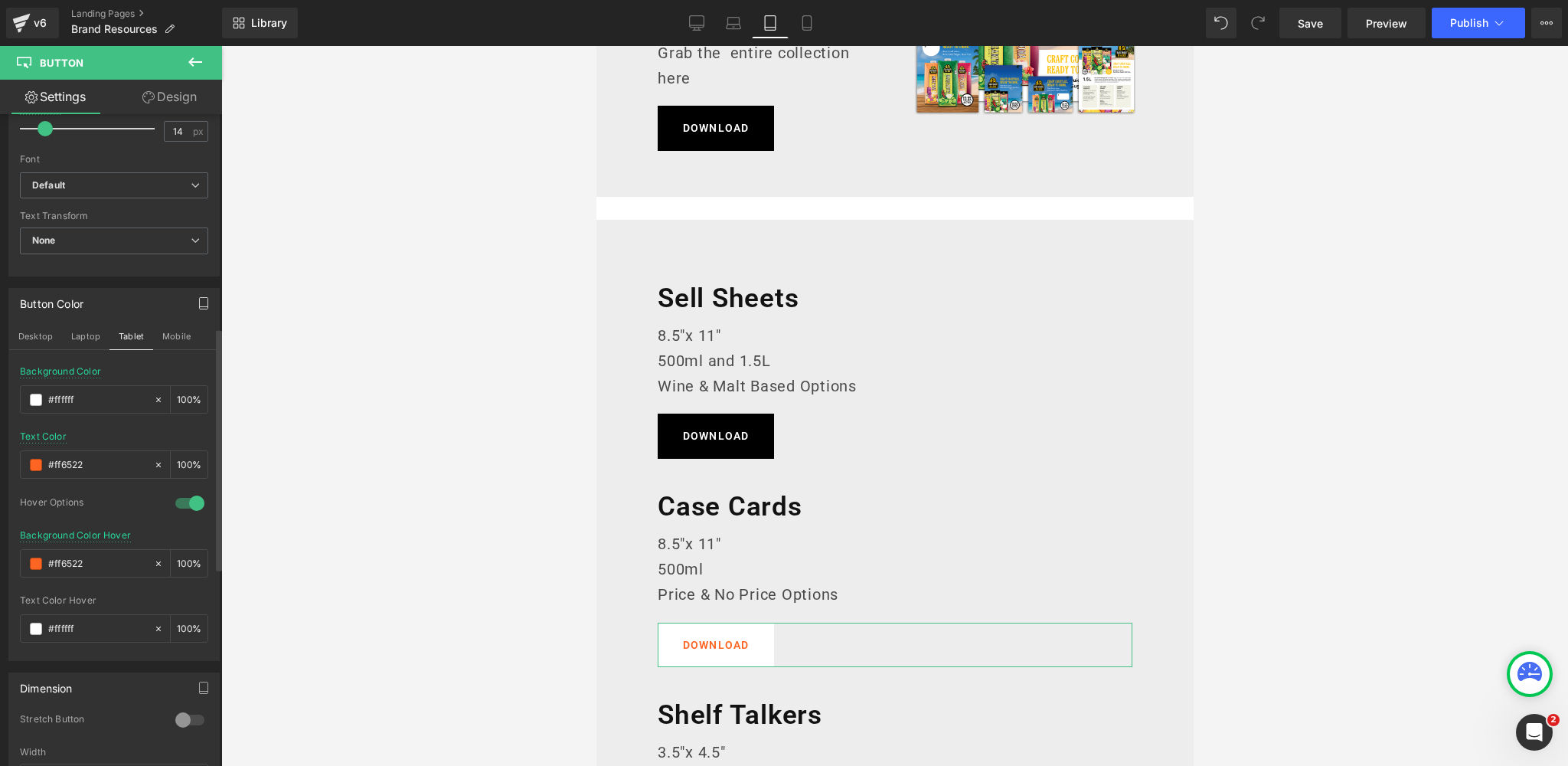
scroll to position [442, 0]
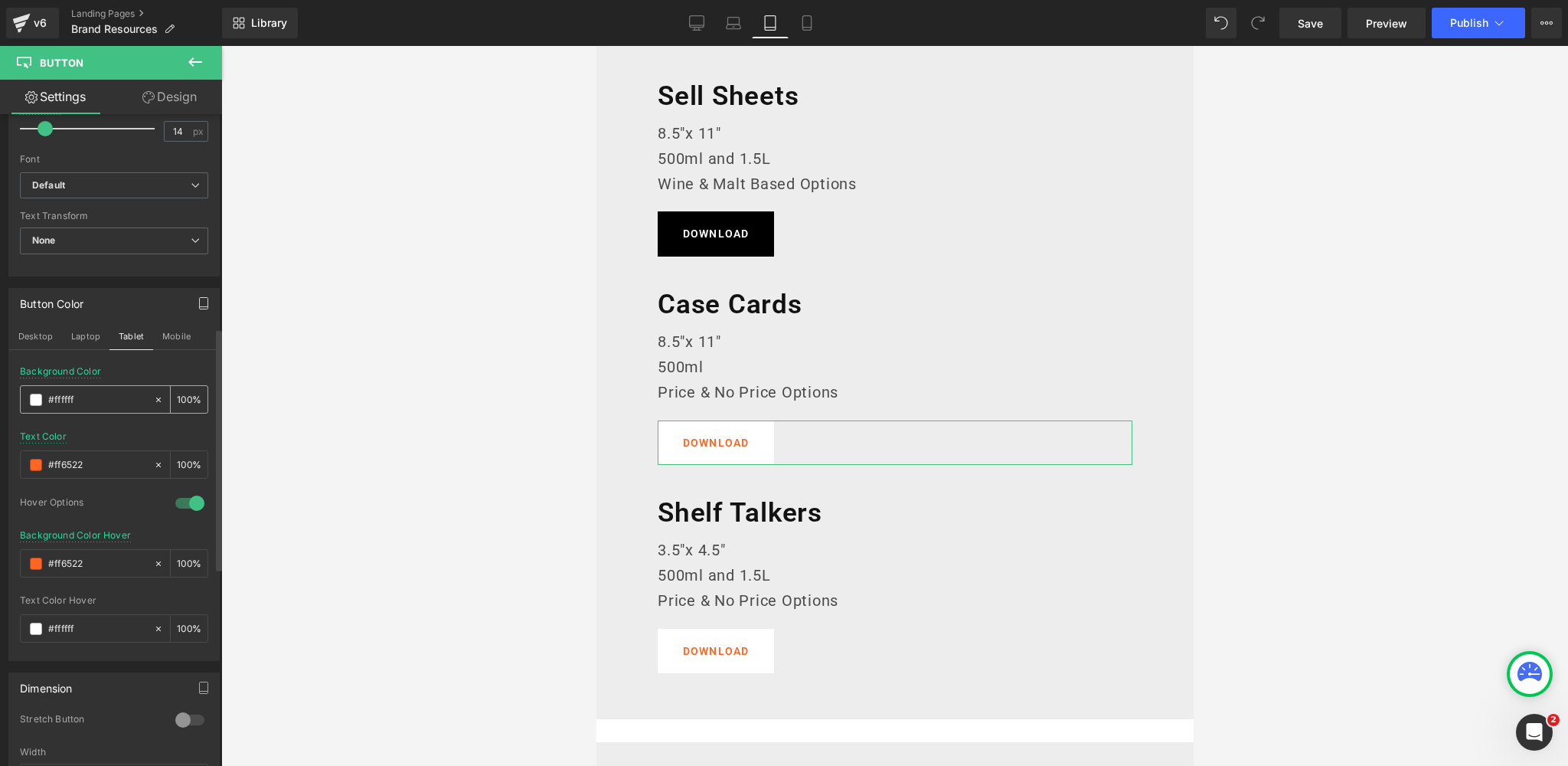
click at [37, 395] on span at bounding box center [36, 400] width 13 height 13
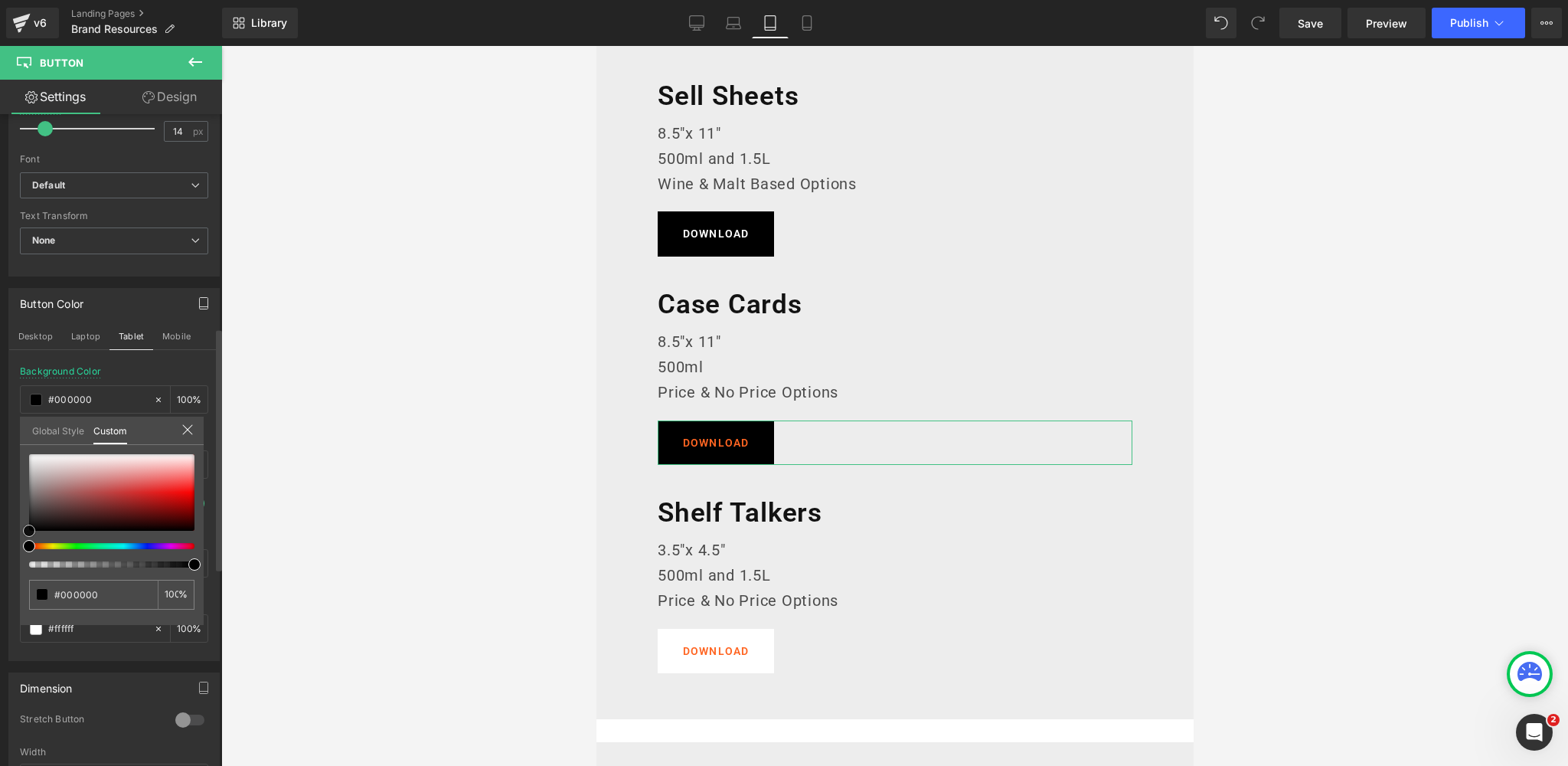
drag, startPoint x: 22, startPoint y: 505, endPoint x: 0, endPoint y: 567, distance: 65.8
click at [0, 567] on div "Button Color Desktop Laptop Tablet Mobile rgba(0, 0, 0, 1) Background Color #00…" at bounding box center [115, 469] width 229 height 385
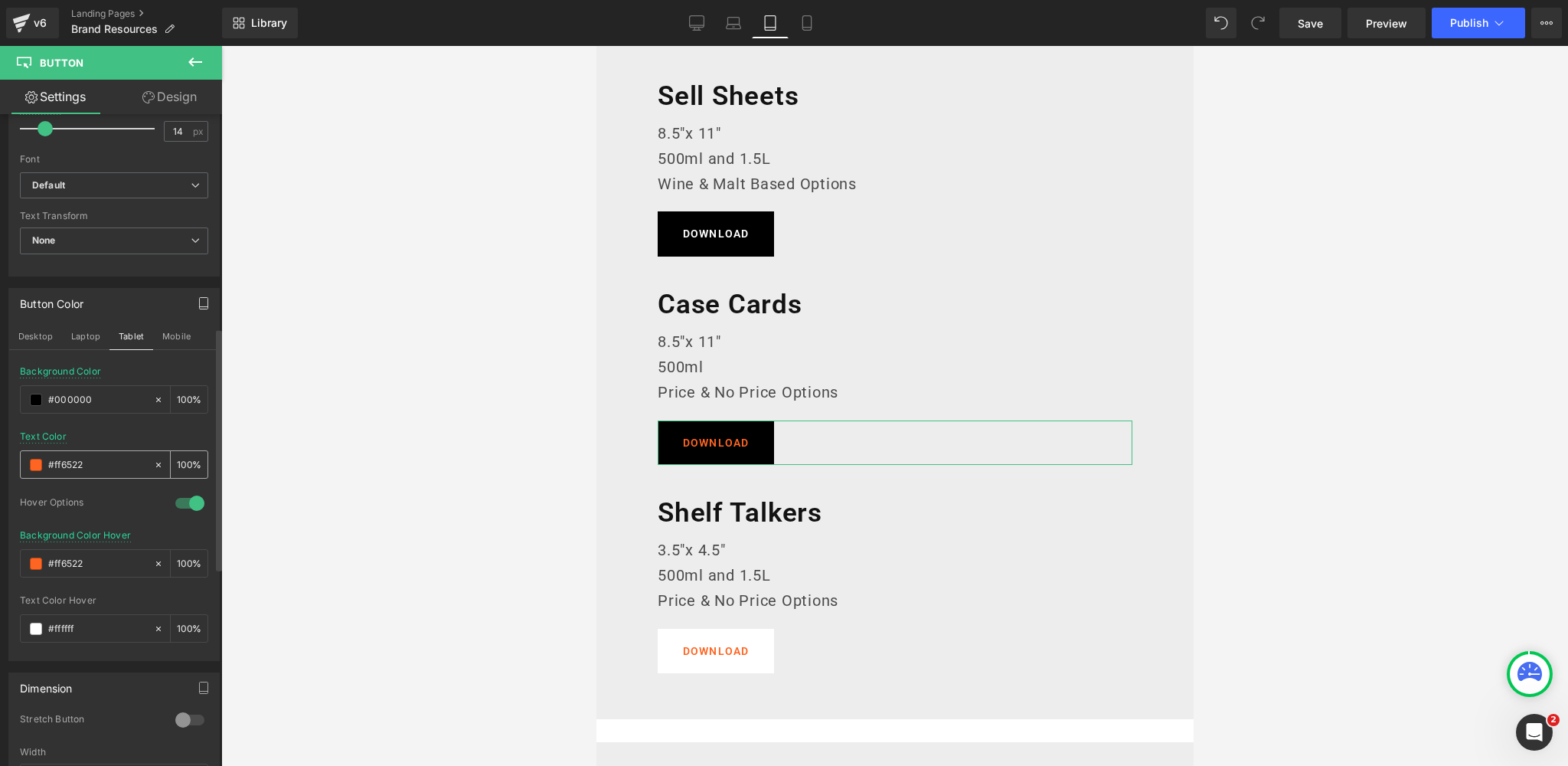
click at [35, 461] on span at bounding box center [36, 465] width 13 height 13
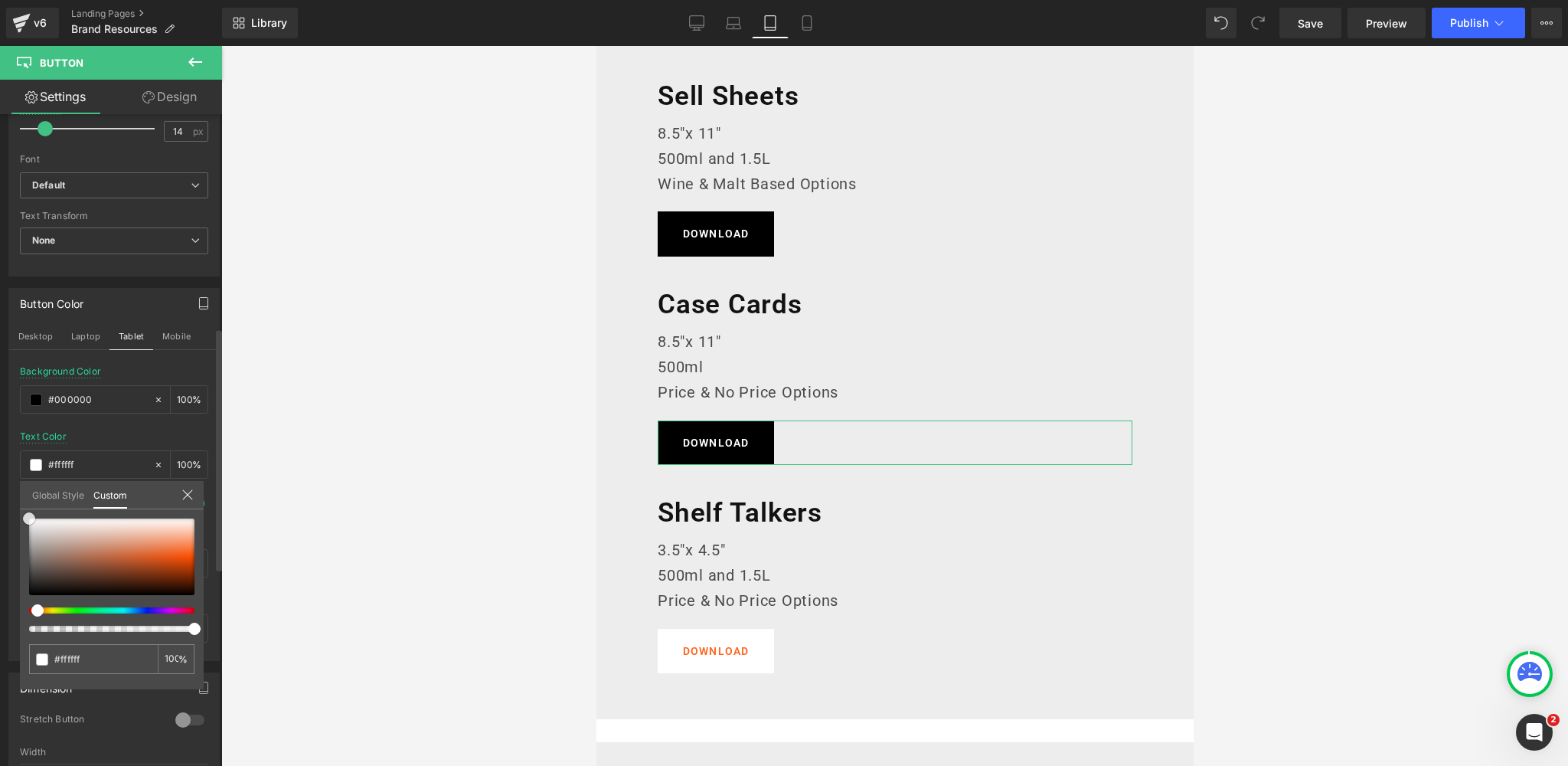
drag, startPoint x: 20, startPoint y: 533, endPoint x: 26, endPoint y: 498, distance: 35.5
click at [16, 508] on div "Button Color Desktop Laptop Tablet Mobile rgba(0, 0, 0, 1) Background Color #00…" at bounding box center [115, 469] width 229 height 385
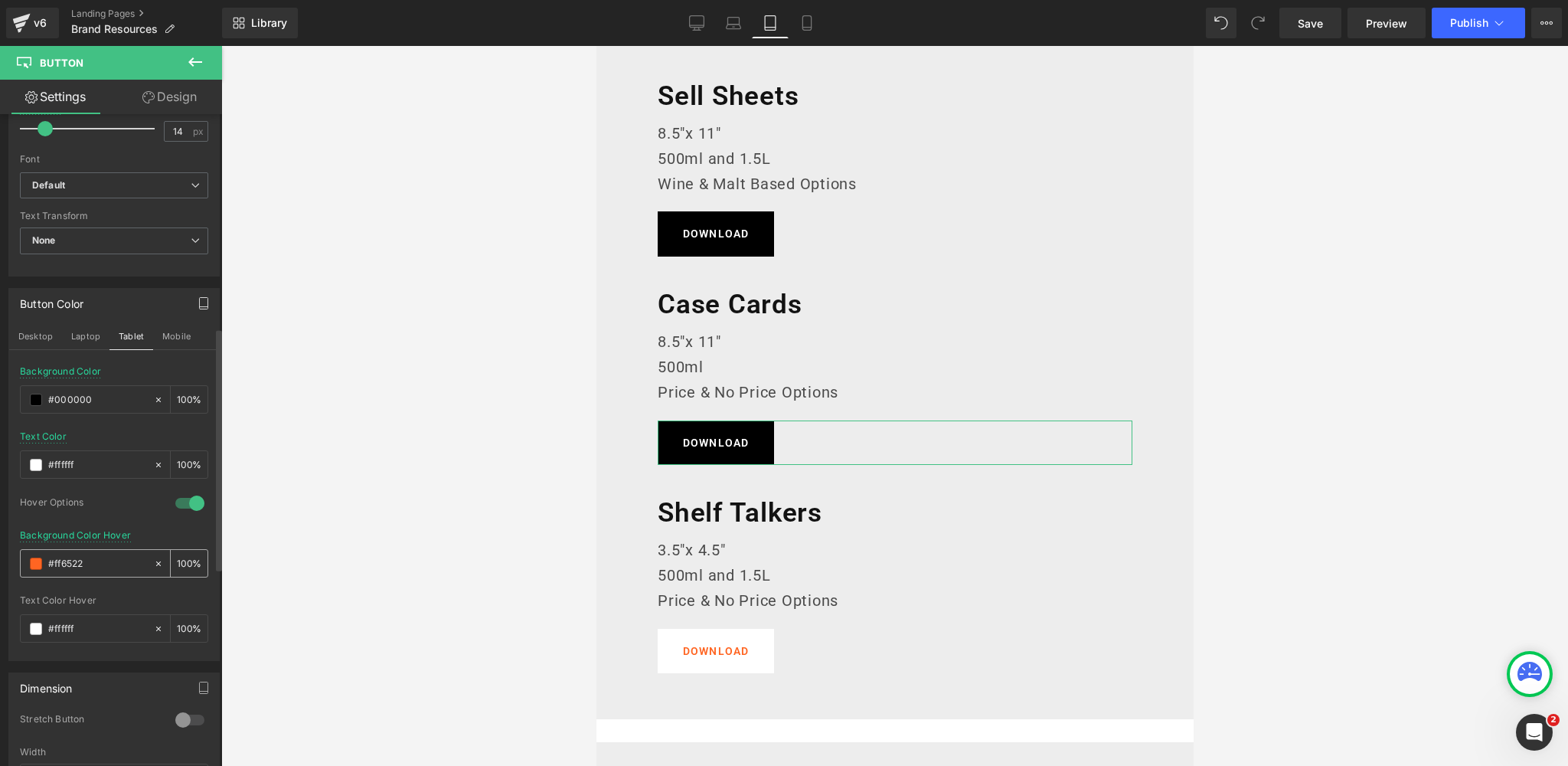
drag, startPoint x: 98, startPoint y: 556, endPoint x: 25, endPoint y: 556, distance: 73.0
click at [25, 556] on div "#ff6522" at bounding box center [86, 564] width 133 height 27
paste input "383838"
click at [115, 502] on div "Hover Options" at bounding box center [89, 504] width 140 height 16
click at [169, 330] on button "Mobile" at bounding box center [176, 336] width 47 height 26
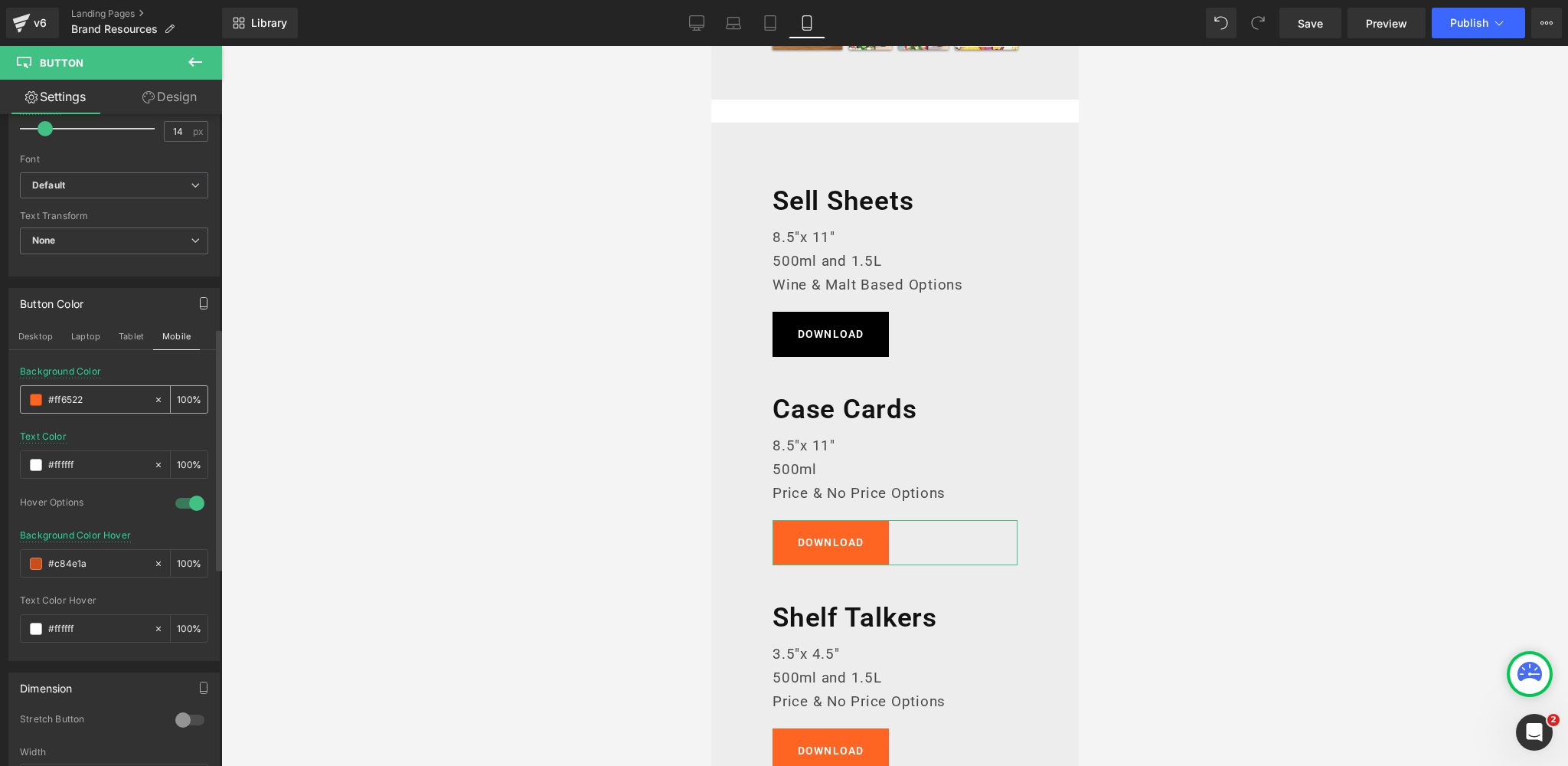
scroll to position [542, 0]
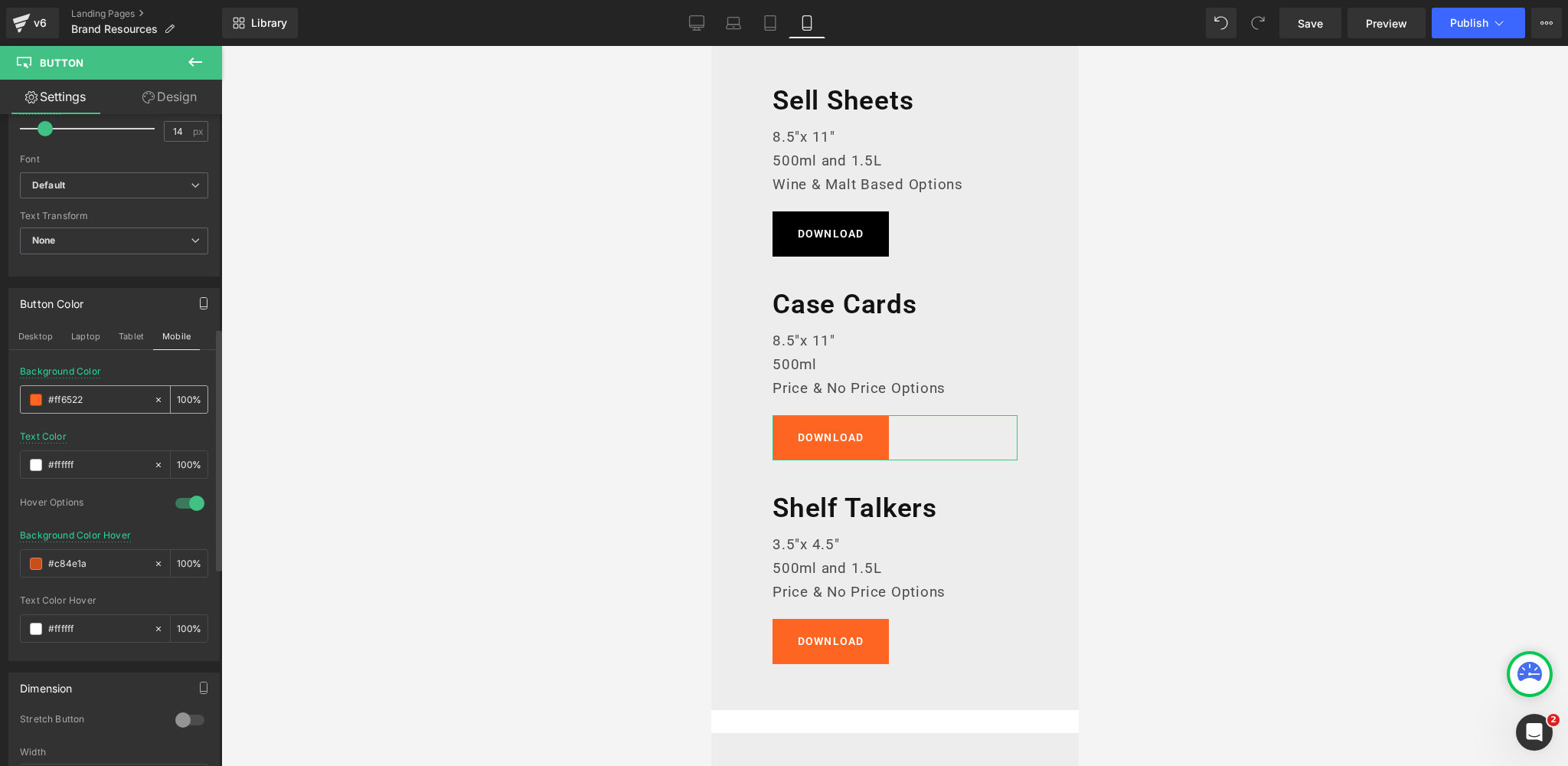
click at [30, 396] on span at bounding box center [36, 400] width 13 height 13
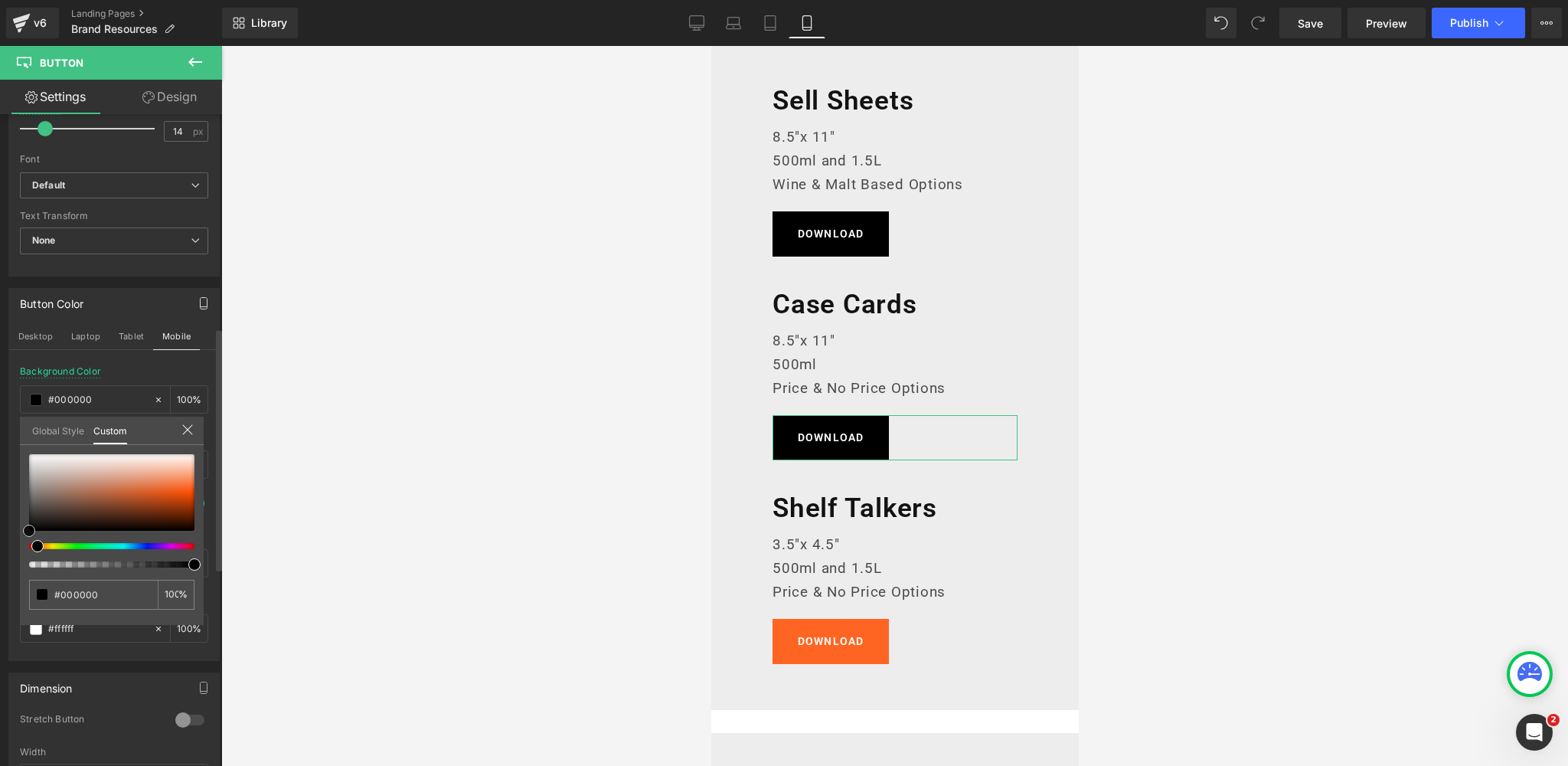
drag, startPoint x: 45, startPoint y: 491, endPoint x: 0, endPoint y: 556, distance: 79.1
click at [0, 556] on div "Button Color Desktop Laptop Tablet Mobile rgba(0, 0, 0, 1) Background Color #00…" at bounding box center [115, 469] width 229 height 385
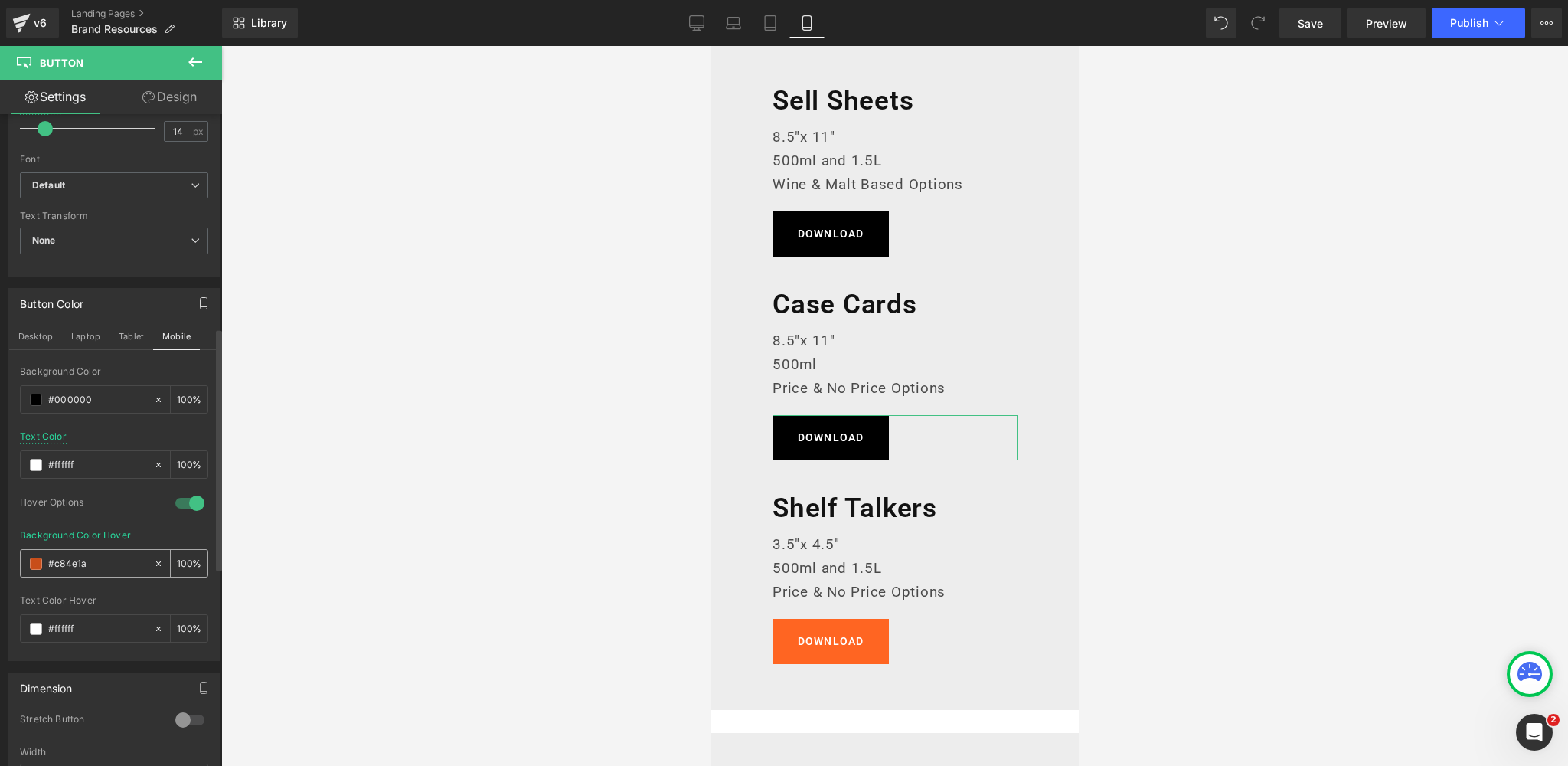
drag, startPoint x: 93, startPoint y: 558, endPoint x: 19, endPoint y: 559, distance: 74.0
click at [21, 559] on div "#c84e1a" at bounding box center [86, 564] width 133 height 27
paste input "383838"
click at [115, 490] on div at bounding box center [114, 491] width 188 height 10
click at [730, 24] on icon at bounding box center [733, 27] width 15 height 5
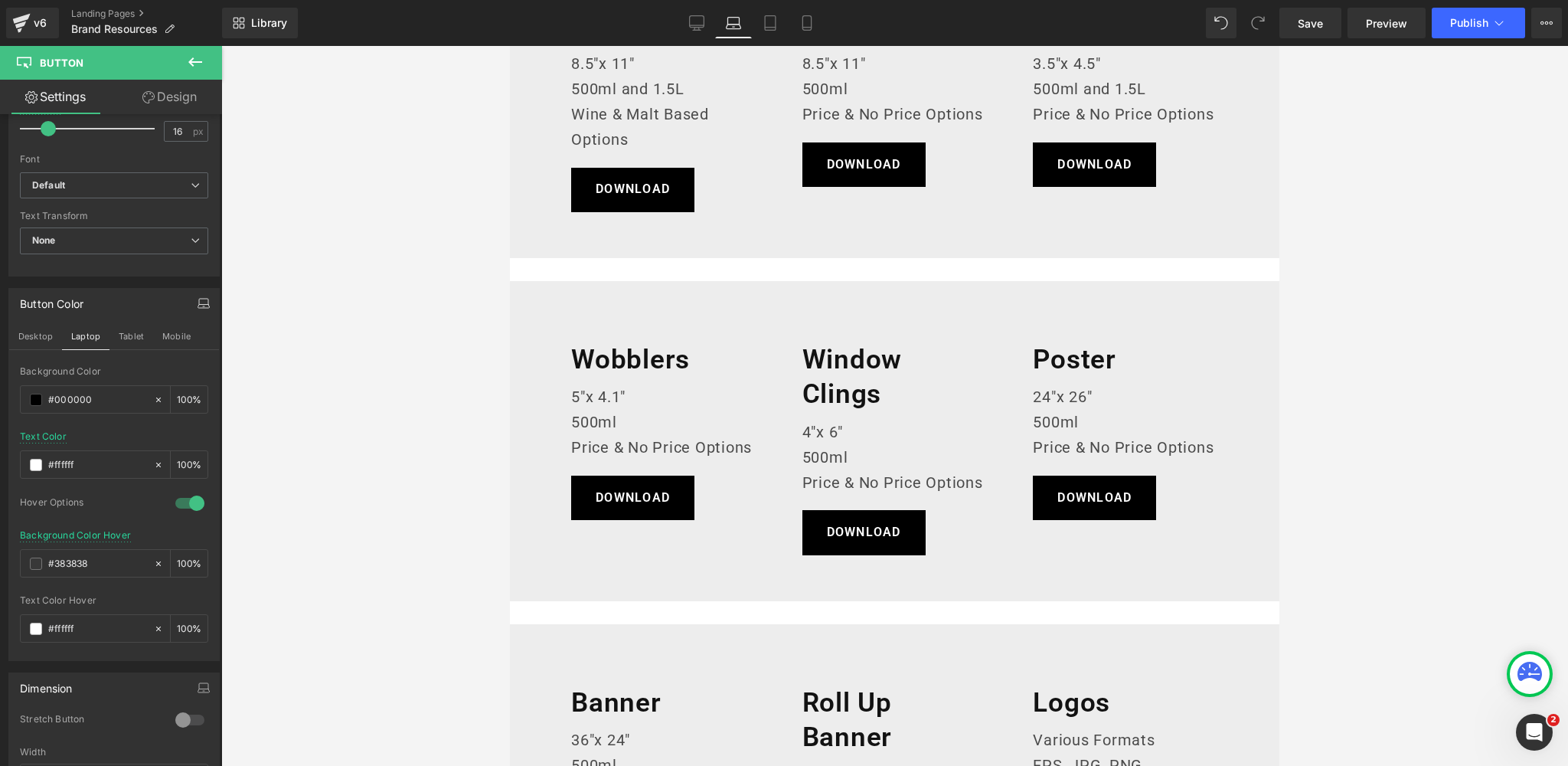
scroll to position [281, 0]
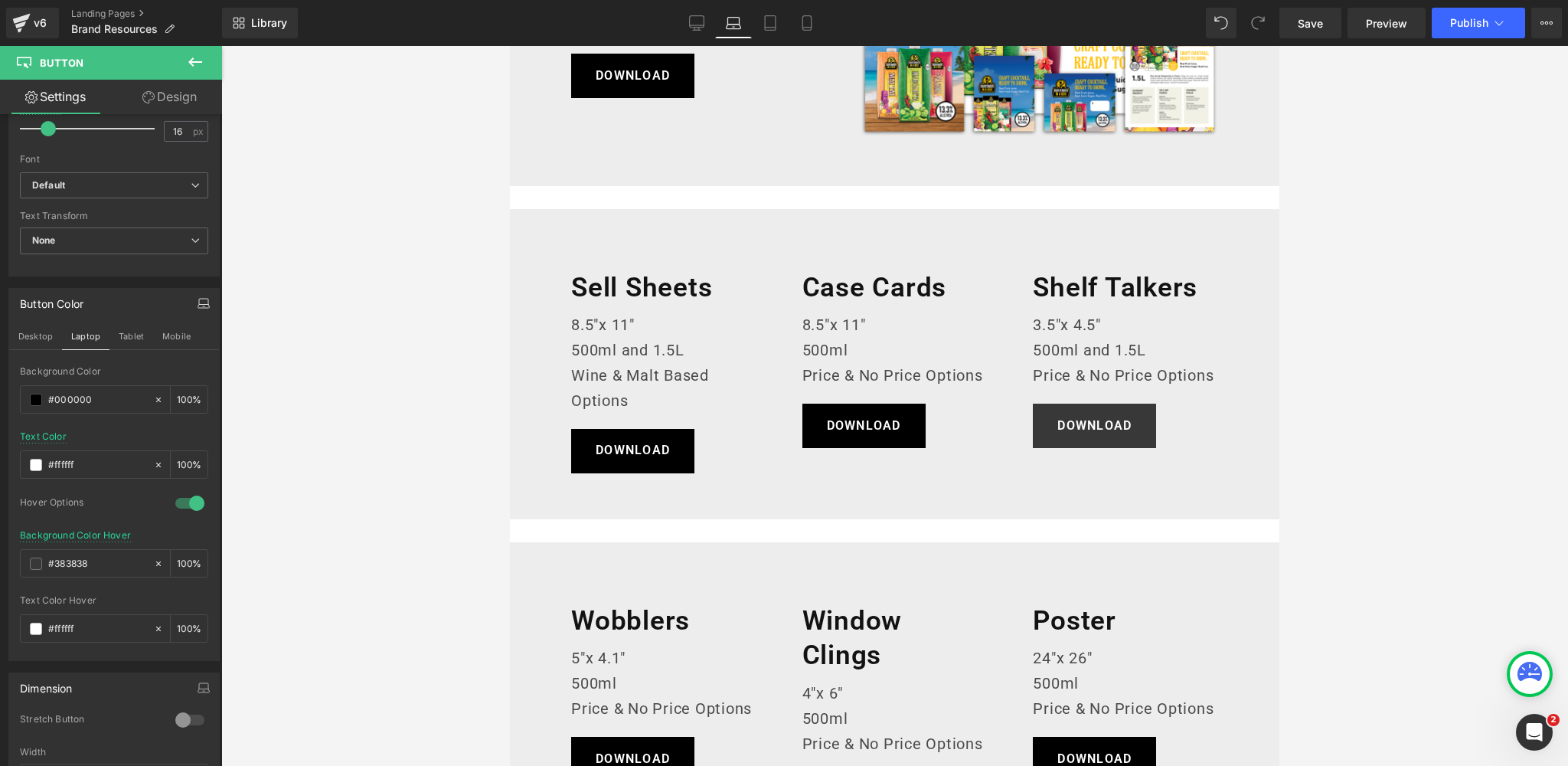
click at [1091, 425] on body "Skip to content Our Cocktails Our Cocktails 500ml Cocktails 1.5L Cocktails Our …" at bounding box center [894, 762] width 769 height 1996
click at [128, 333] on button "Tablet" at bounding box center [132, 336] width 44 height 26
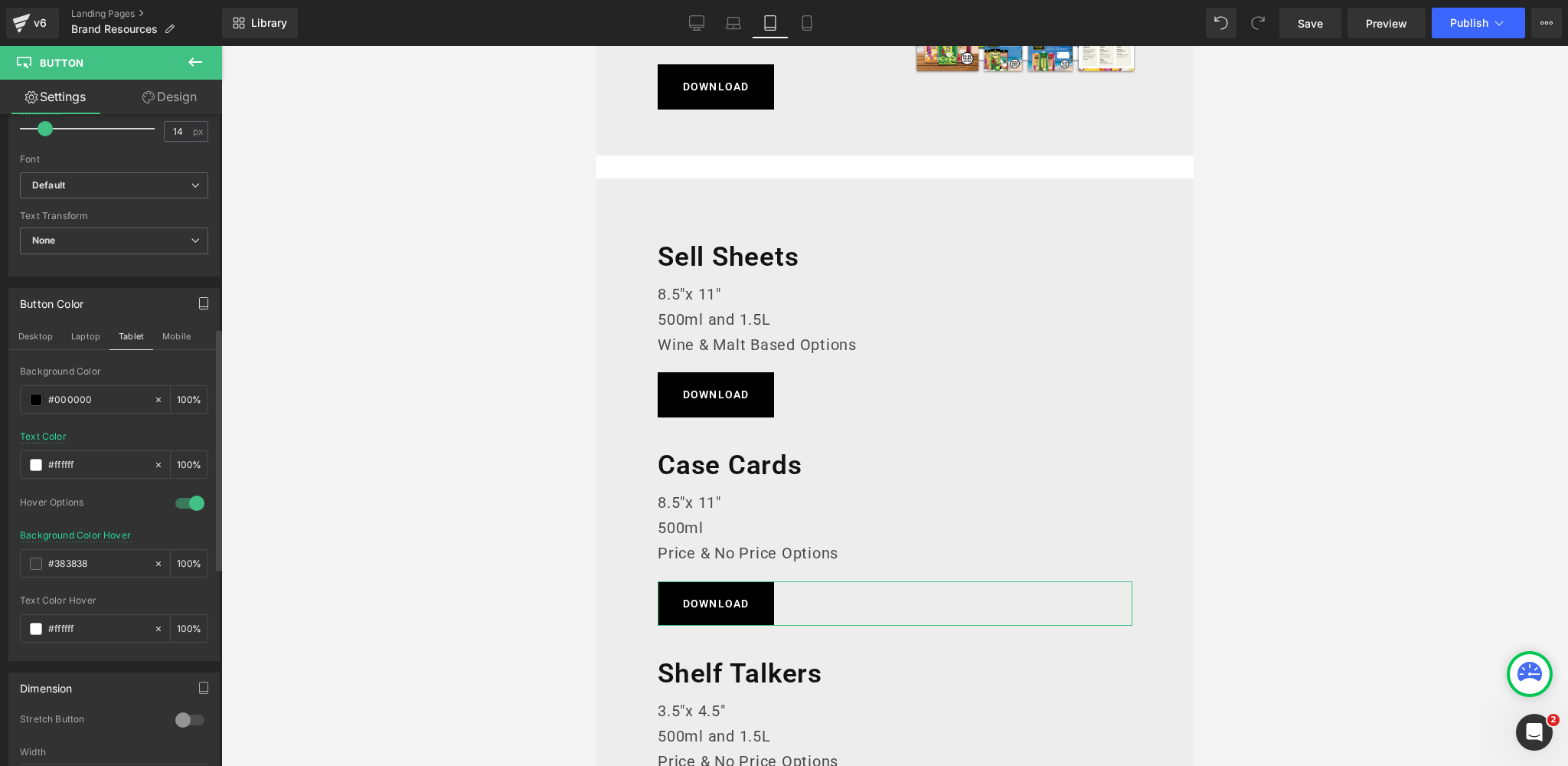
scroll to position [483, 0]
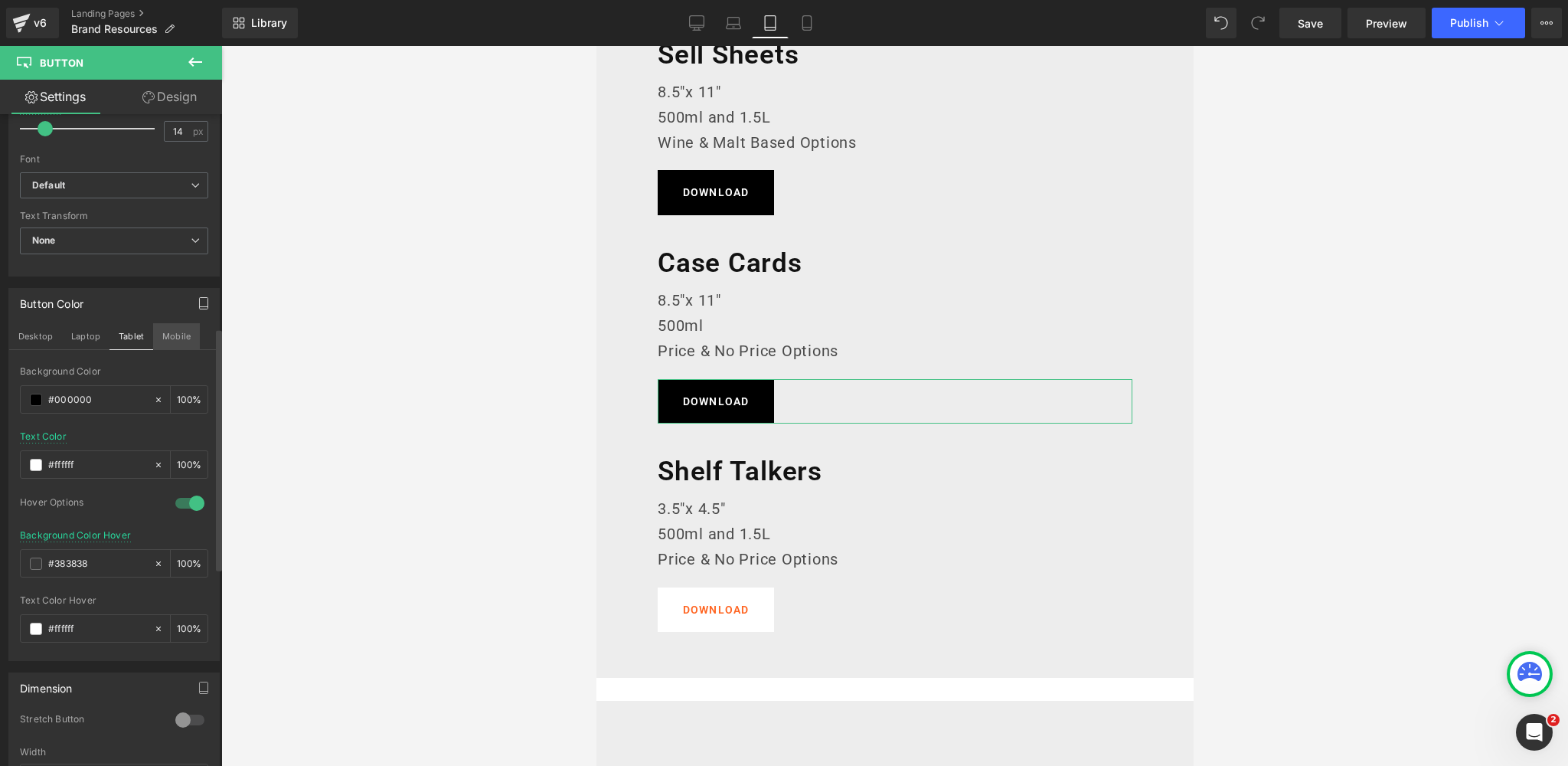
click at [180, 335] on button "Mobile" at bounding box center [176, 336] width 47 height 26
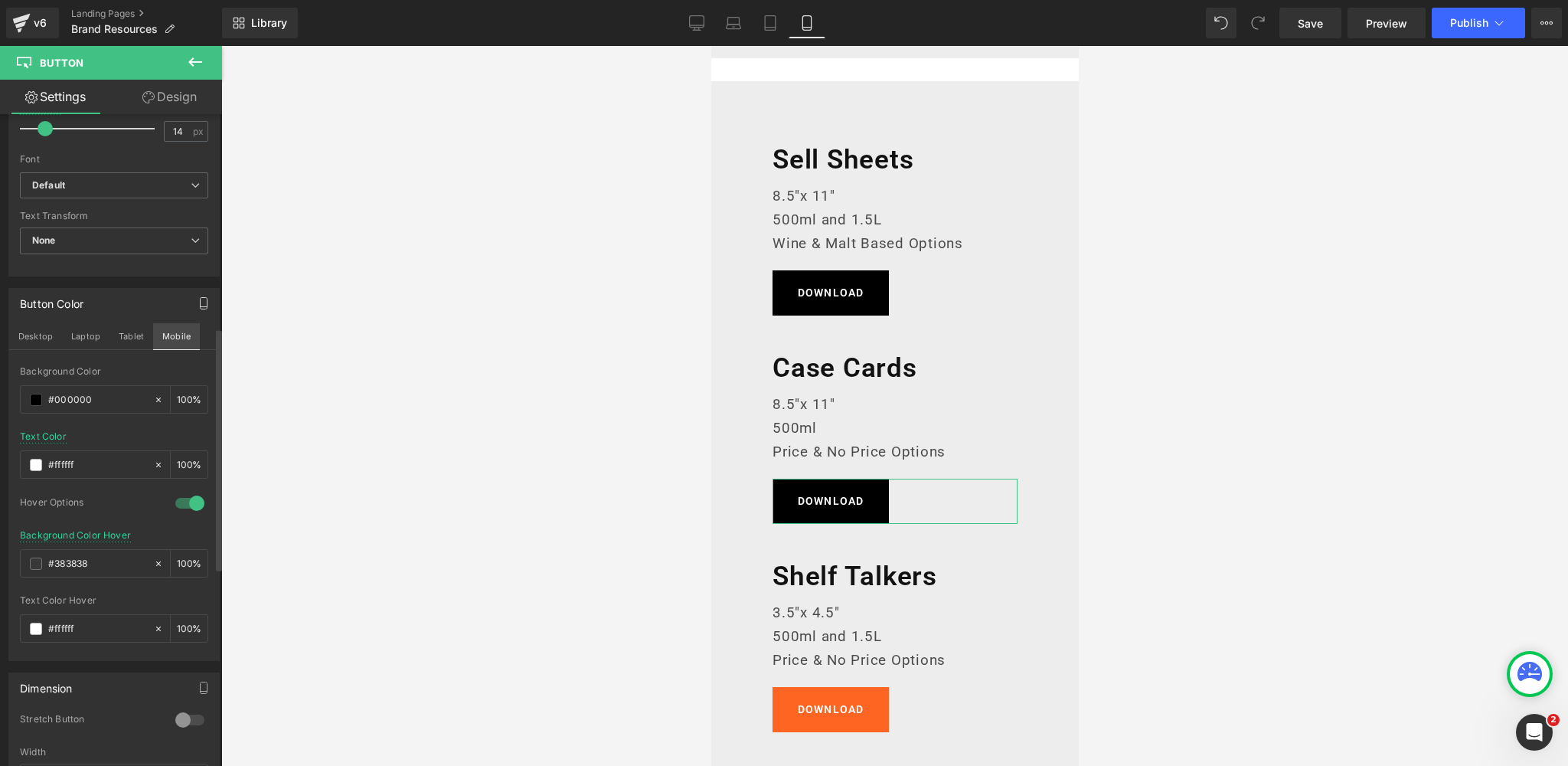
scroll to position [583, 0]
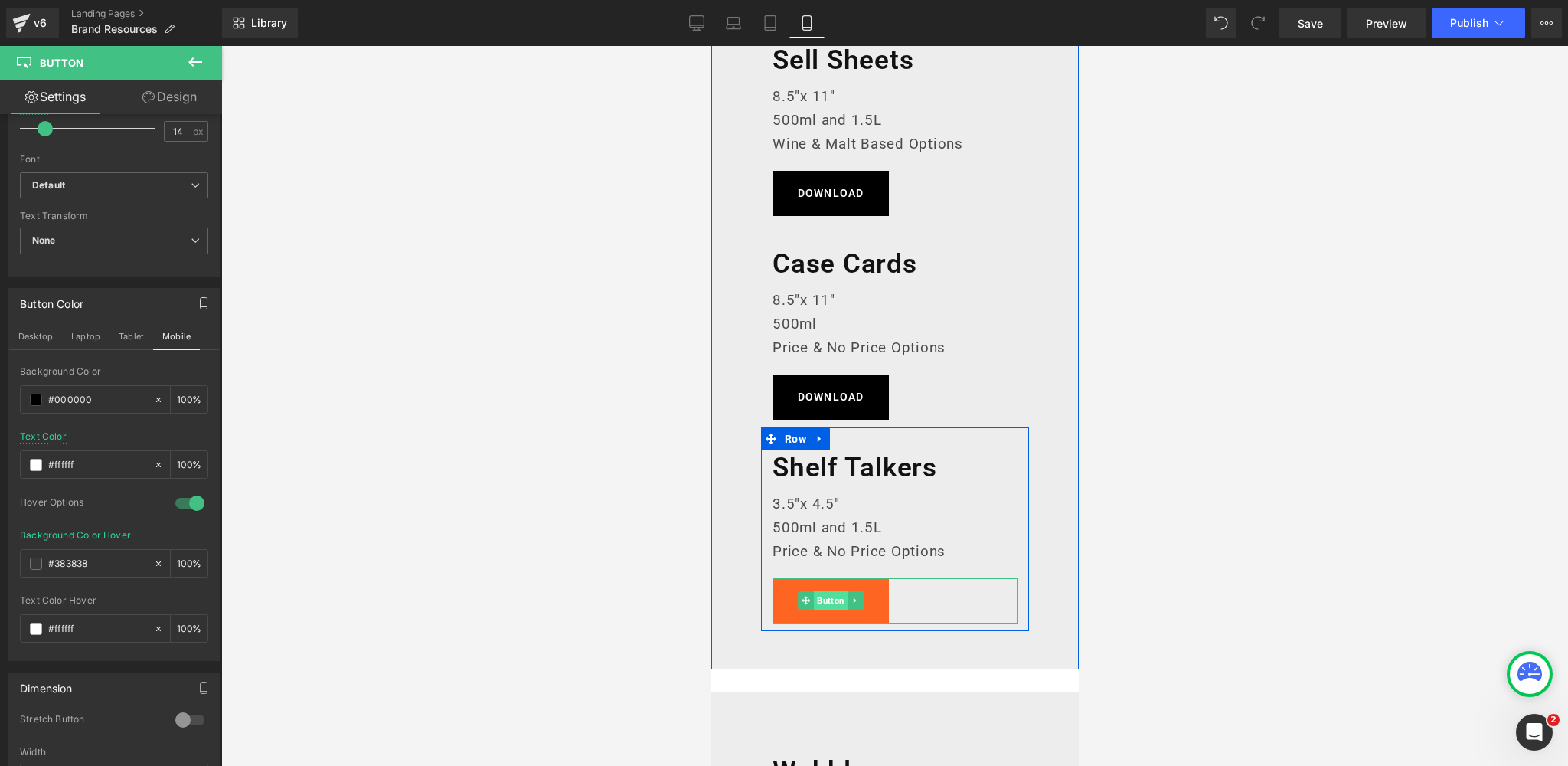
click at [831, 600] on span "Button" at bounding box center [829, 600] width 34 height 18
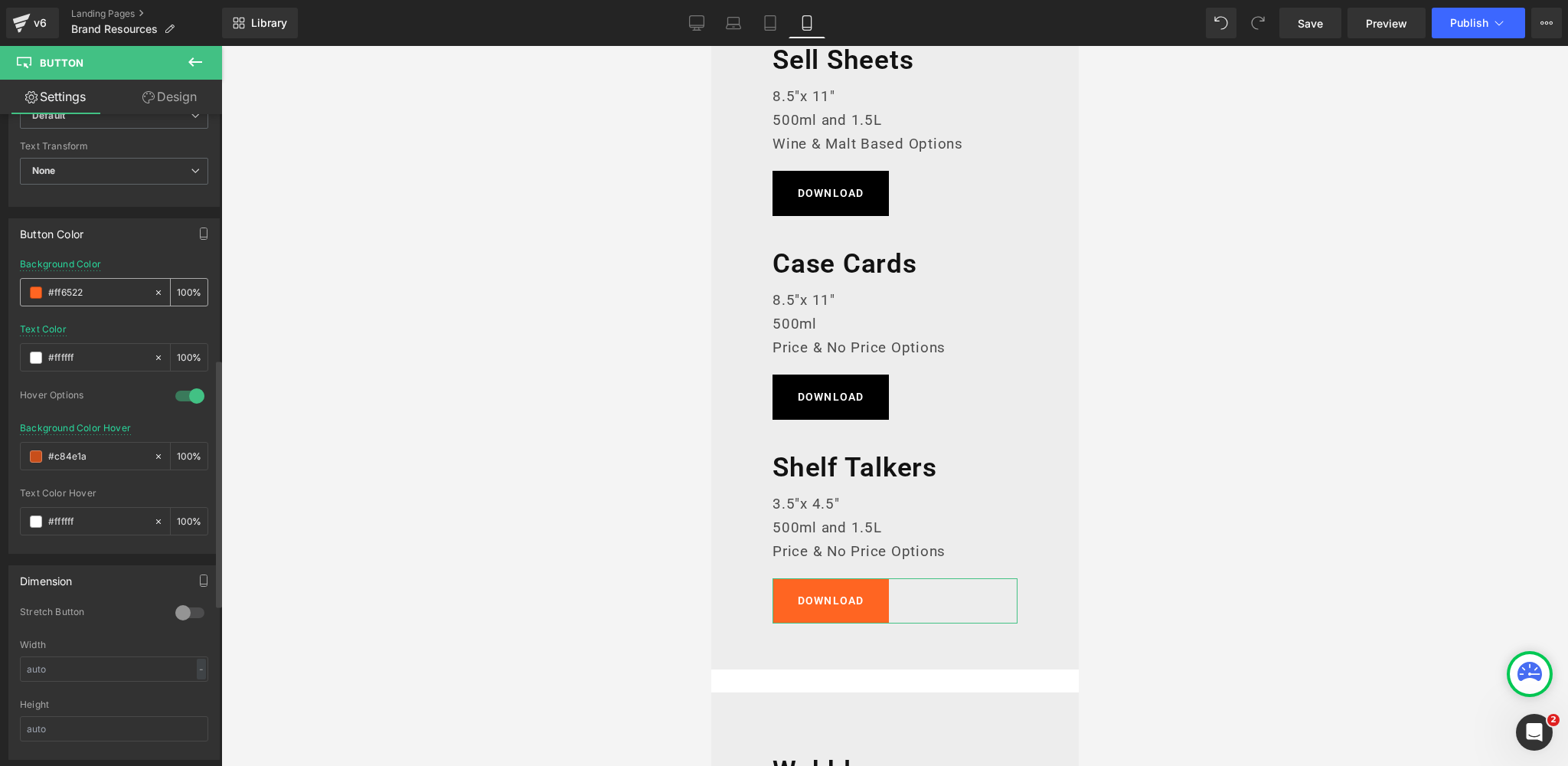
scroll to position [648, 0]
click at [35, 290] on span at bounding box center [36, 290] width 13 height 13
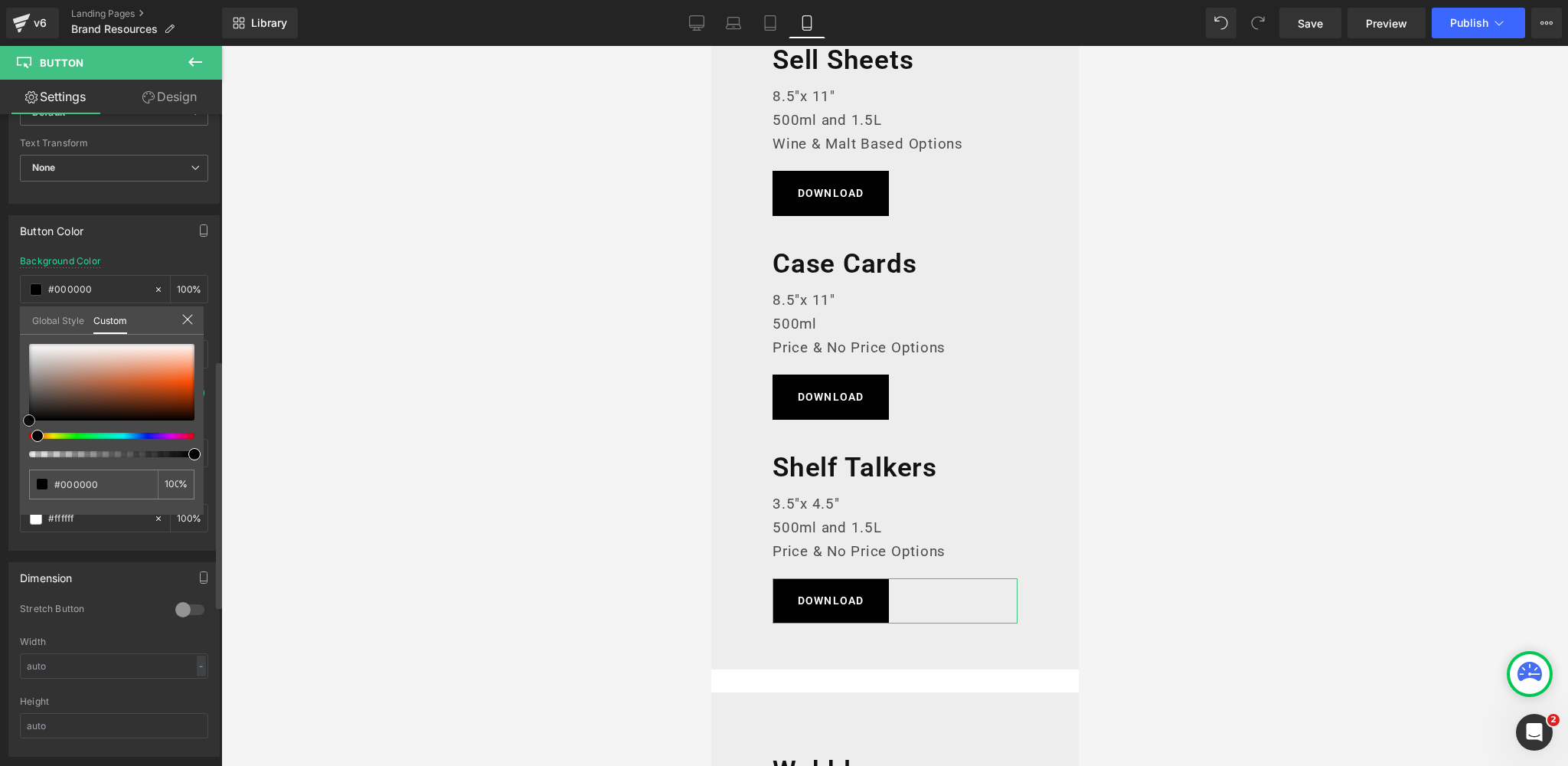
drag, startPoint x: 25, startPoint y: 358, endPoint x: 84, endPoint y: 301, distance: 82.0
click at [0, 453] on div "Button Color rgba(0, 0, 0, 1) Background Color #000000 100 % rgb(255, 255, 255)…" at bounding box center [115, 378] width 229 height 347
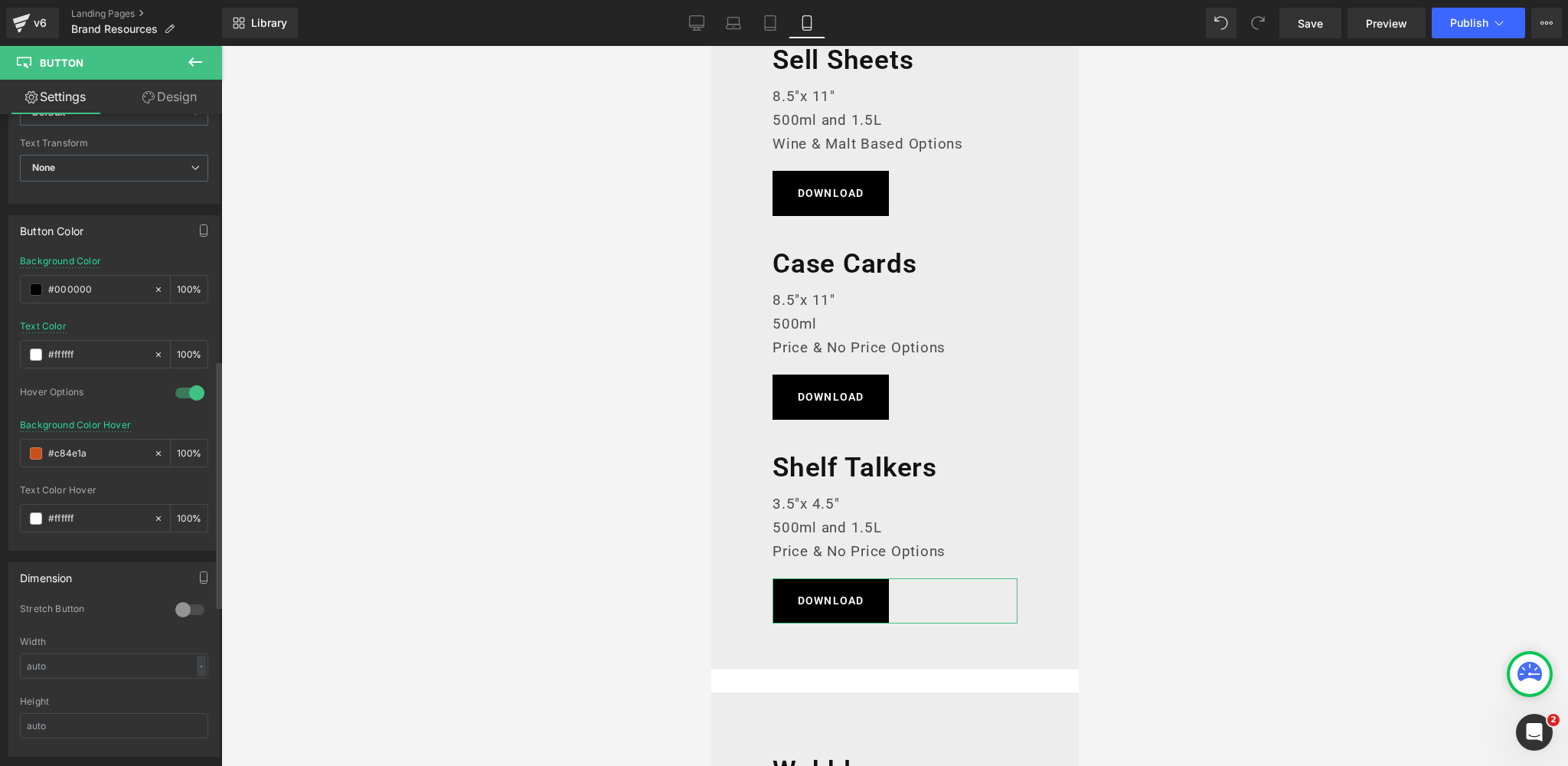
drag, startPoint x: 93, startPoint y: 447, endPoint x: 8, endPoint y: 447, distance: 85.0
click at [9, 447] on div "Button Color rgba(0, 0, 0, 1) Background Color #000000 100 % rgb(255, 255, 255)…" at bounding box center [114, 382] width 211 height 335
paste input "383838"
drag, startPoint x: 145, startPoint y: 257, endPoint x: 187, endPoint y: 233, distance: 48.4
click at [145, 257] on div "Background Color #000000 100 %" at bounding box center [114, 288] width 188 height 65
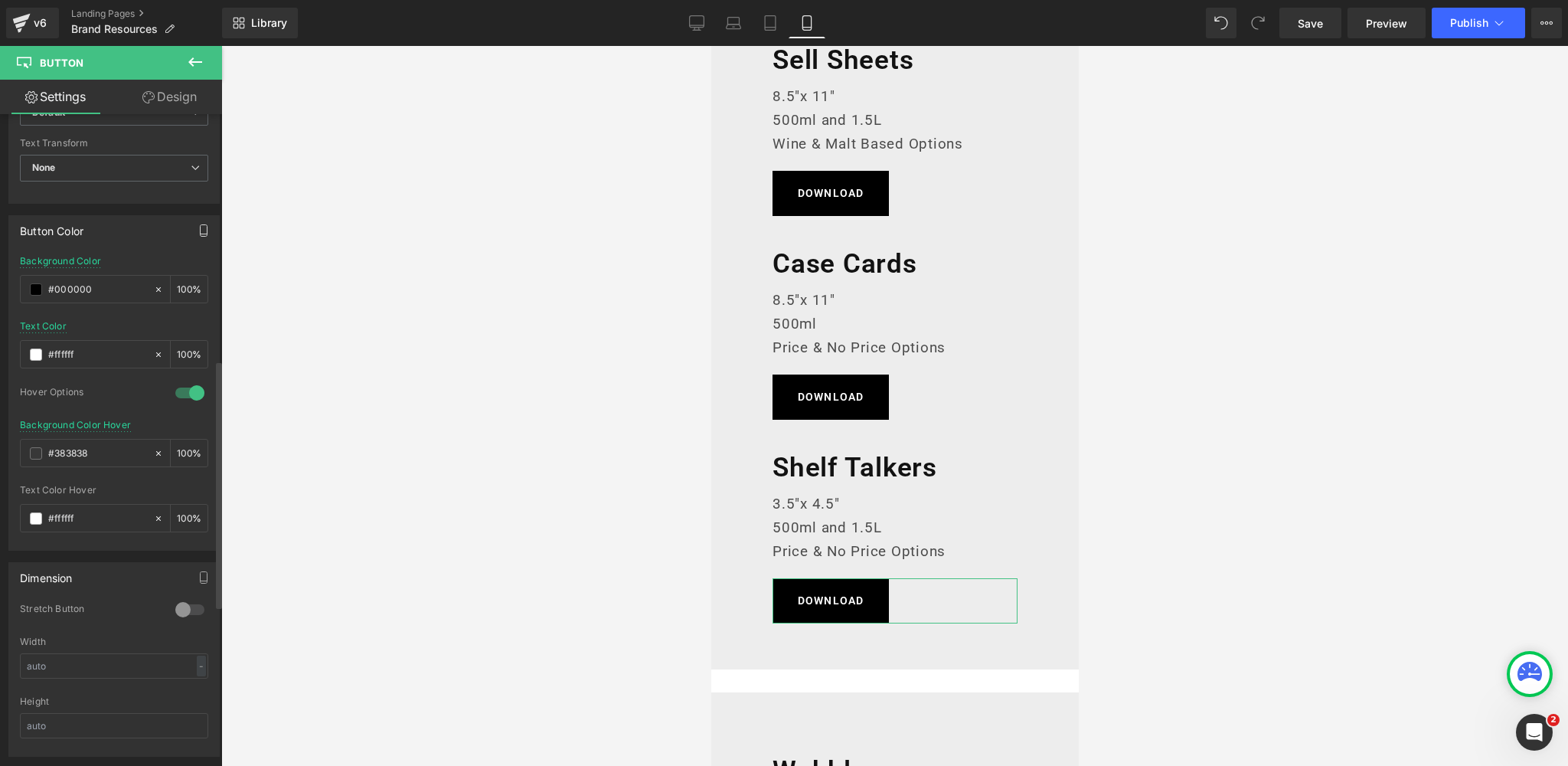
click at [198, 229] on icon "button" at bounding box center [204, 231] width 13 height 13
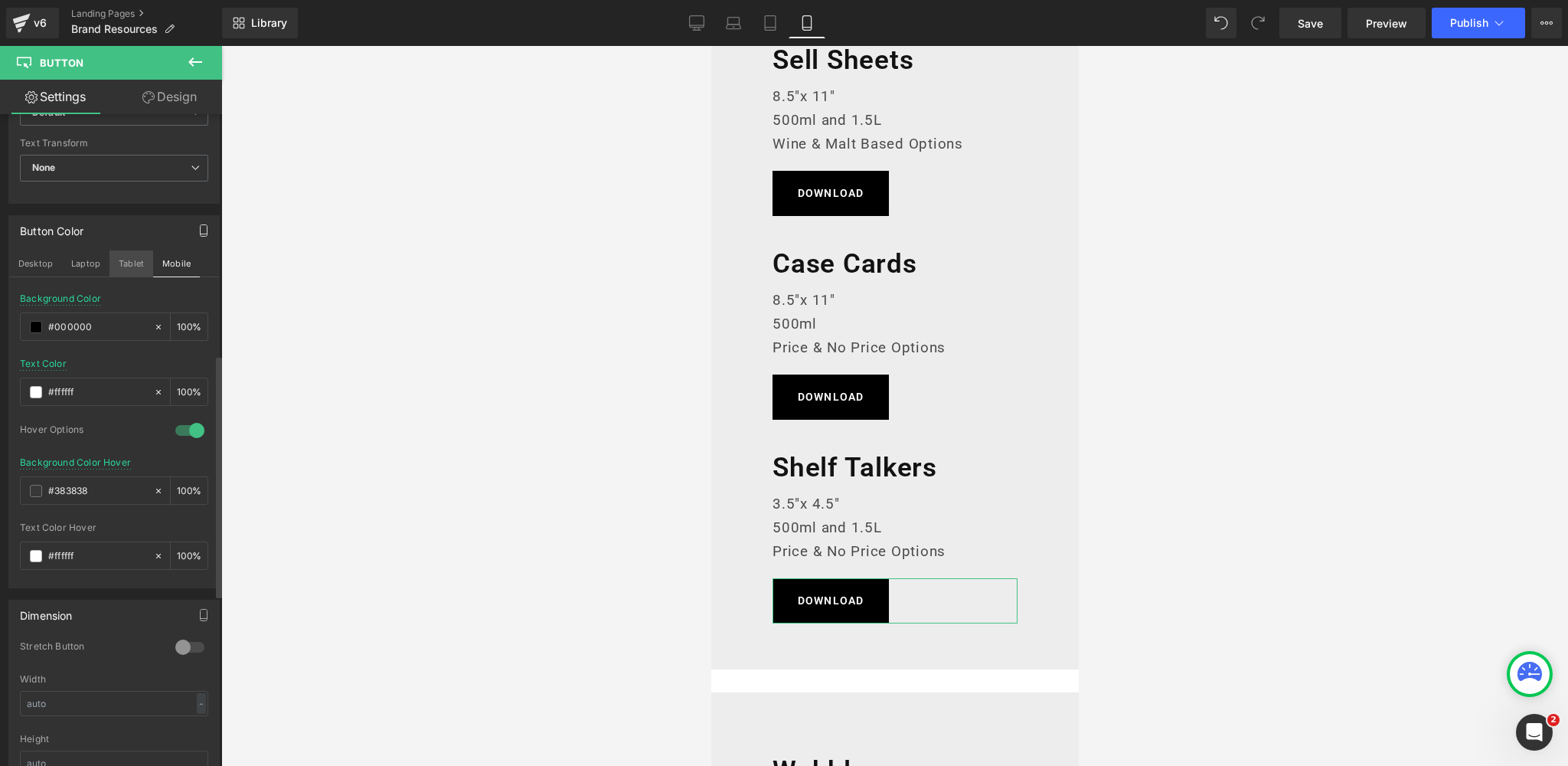
click at [137, 257] on button "Tablet" at bounding box center [132, 263] width 44 height 26
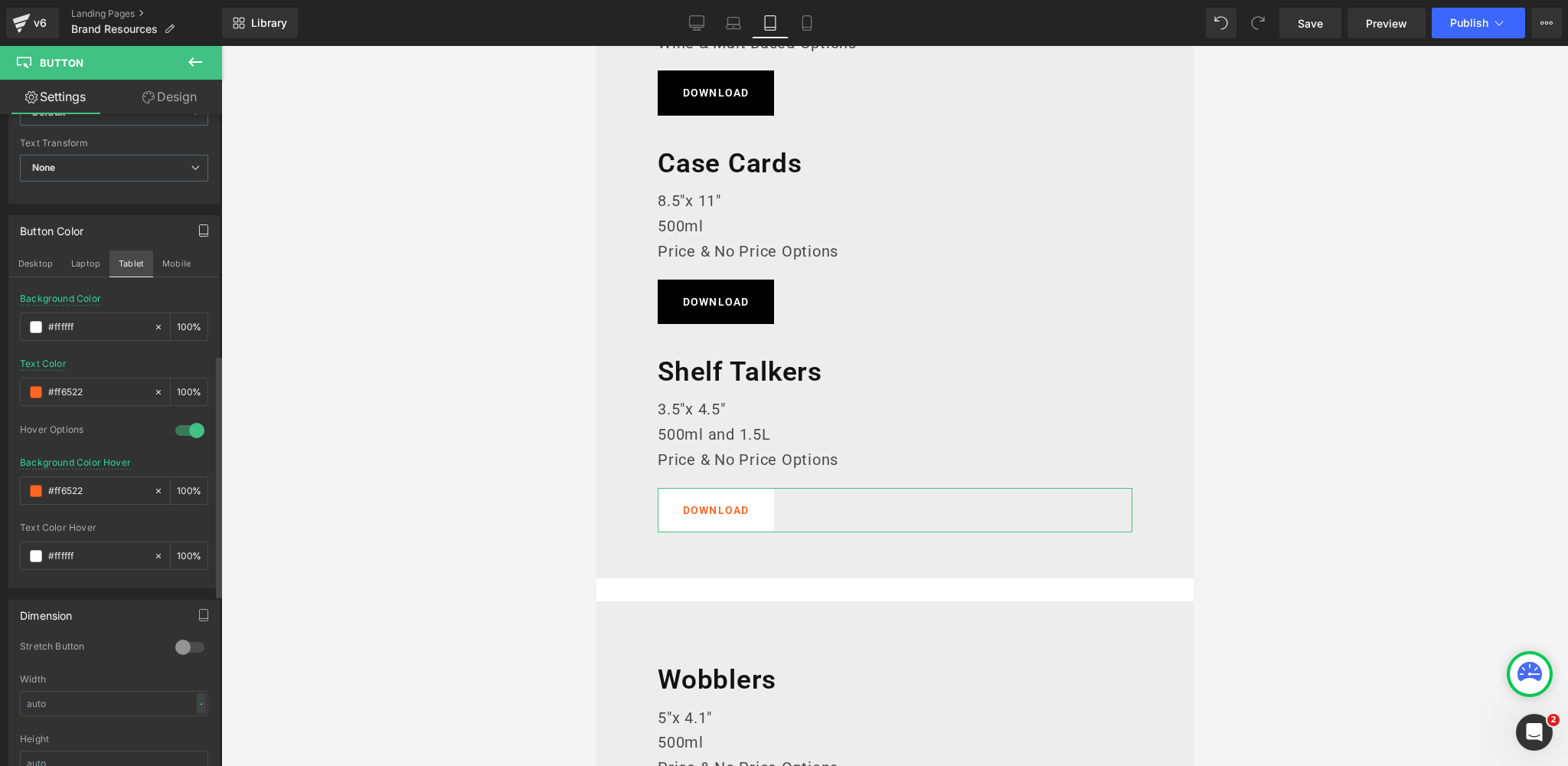
scroll to position [492, 0]
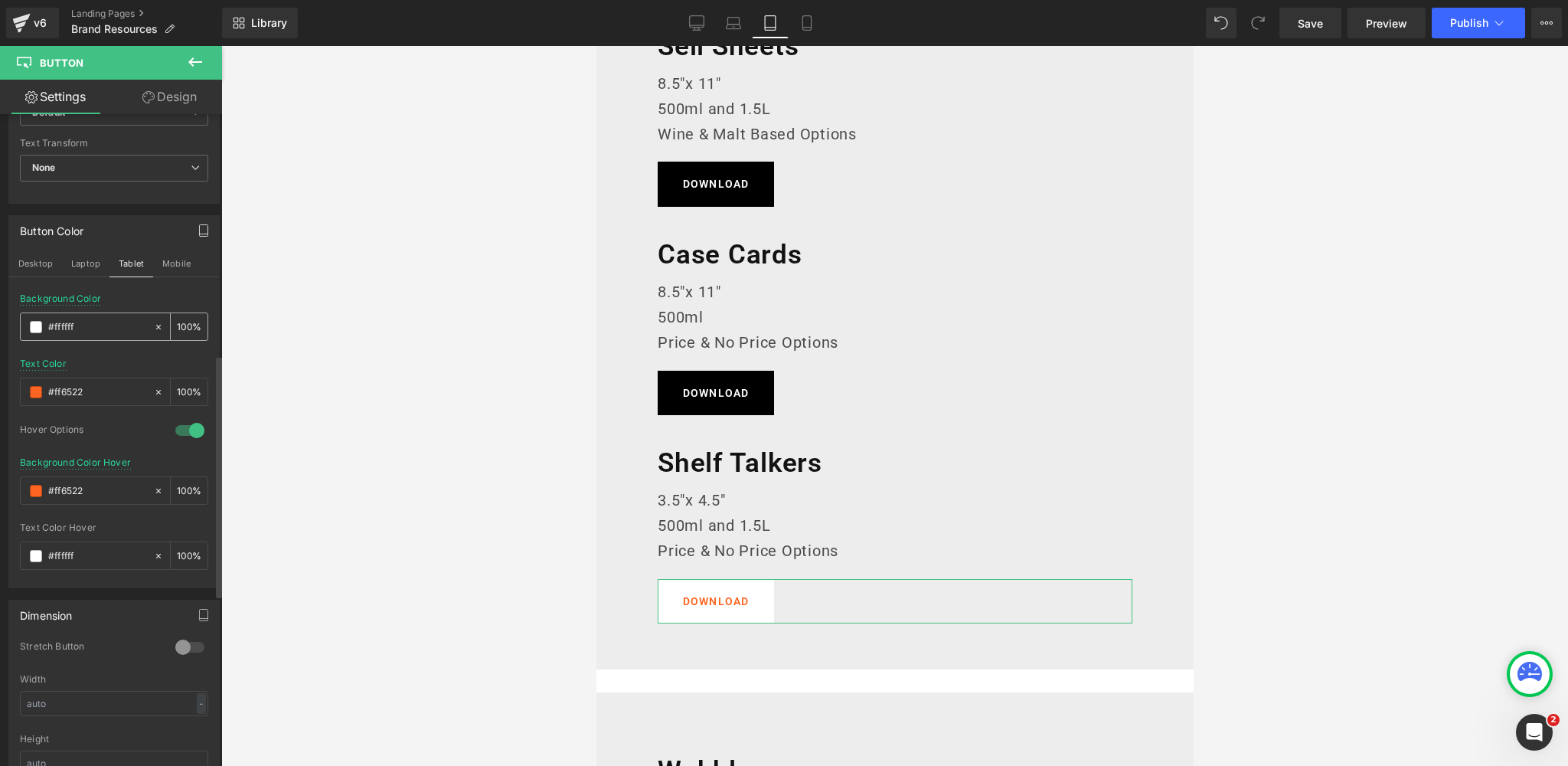
click at [27, 326] on div "#ffffff" at bounding box center [86, 326] width 133 height 27
click at [39, 323] on span at bounding box center [36, 327] width 13 height 13
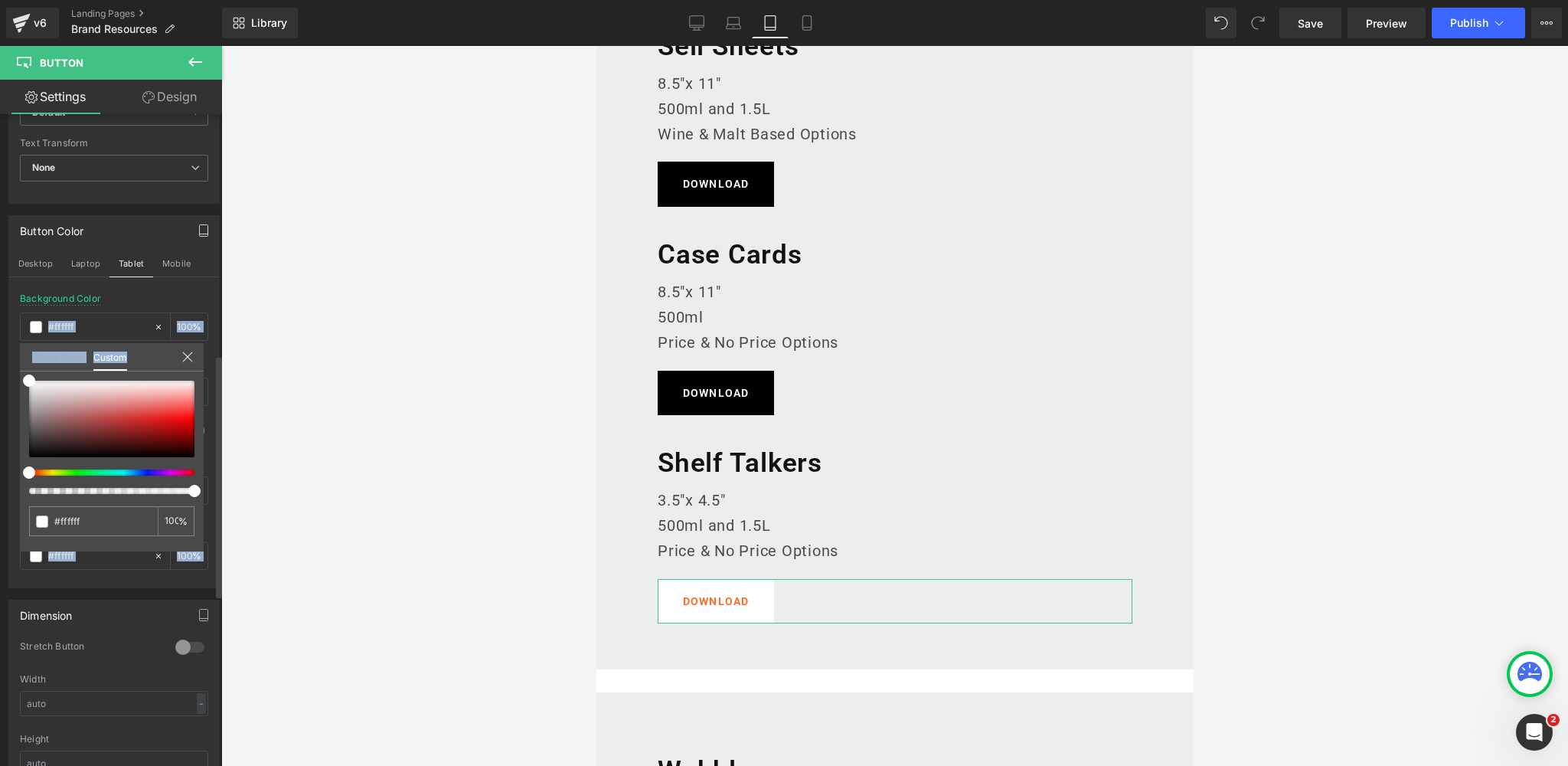
drag, startPoint x: 0, startPoint y: 455, endPoint x: 41, endPoint y: 413, distance: 58.7
click at [0, 504] on div "Button Color Desktop Laptop Tablet Mobile rgba(255, 255, 255, 1) Background Col…" at bounding box center [115, 396] width 229 height 385
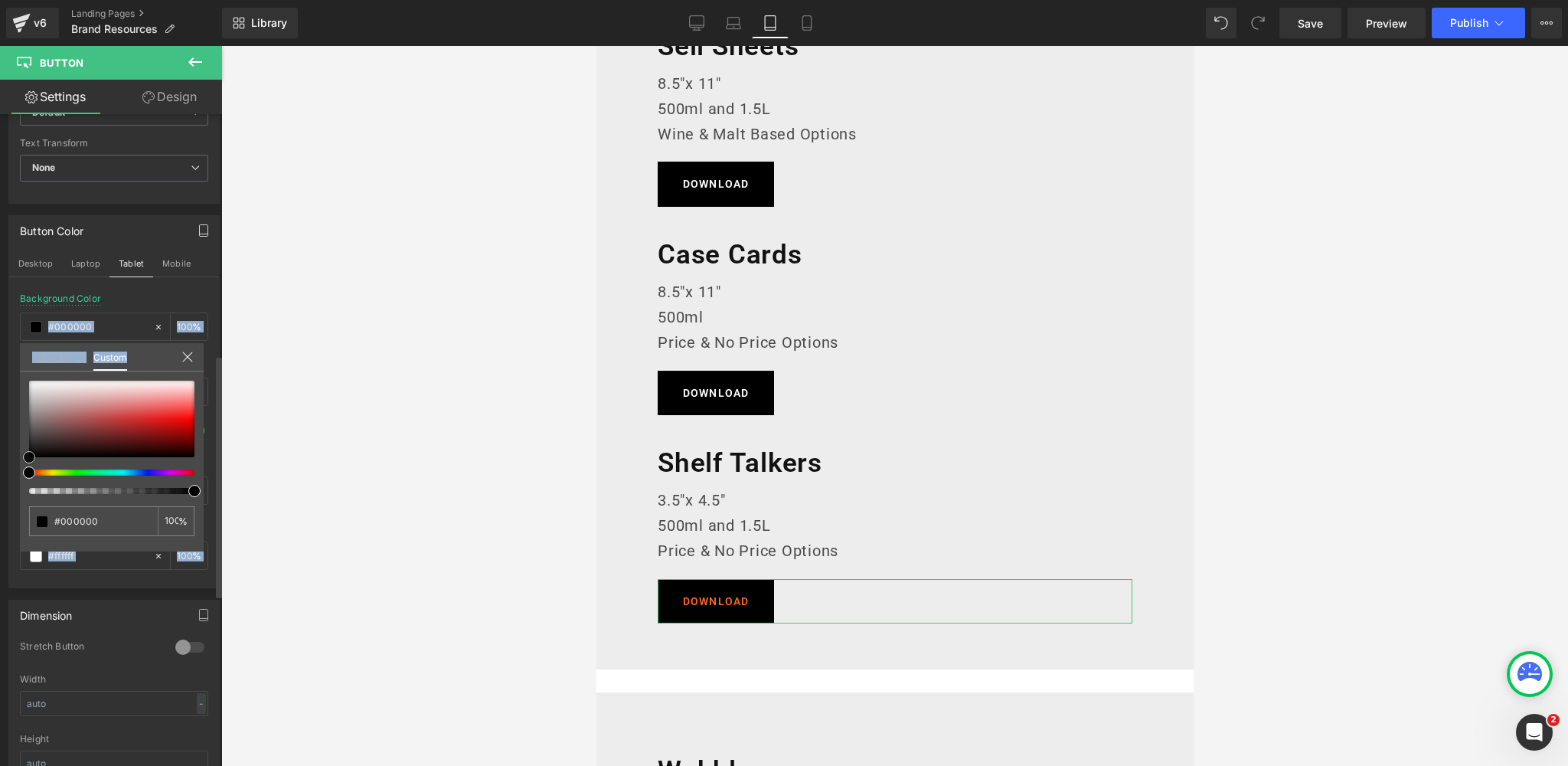
drag, startPoint x: 32, startPoint y: 381, endPoint x: 128, endPoint y: 312, distance: 118.2
click at [0, 483] on div "Button Color Desktop Laptop Tablet Mobile rgba(0, 0, 0, 1) Background Color #00…" at bounding box center [115, 396] width 229 height 385
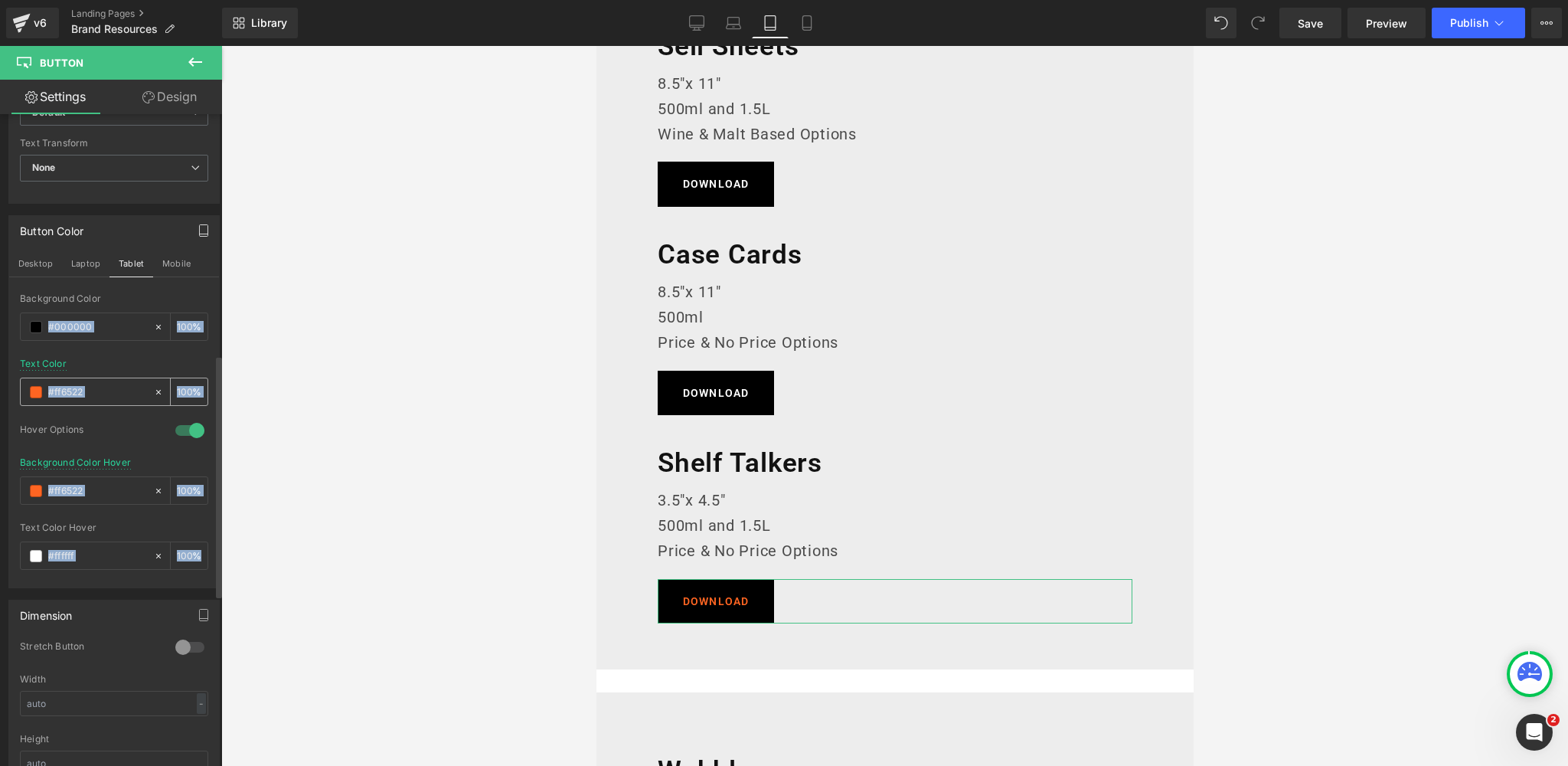
click at [36, 388] on span at bounding box center [36, 392] width 13 height 13
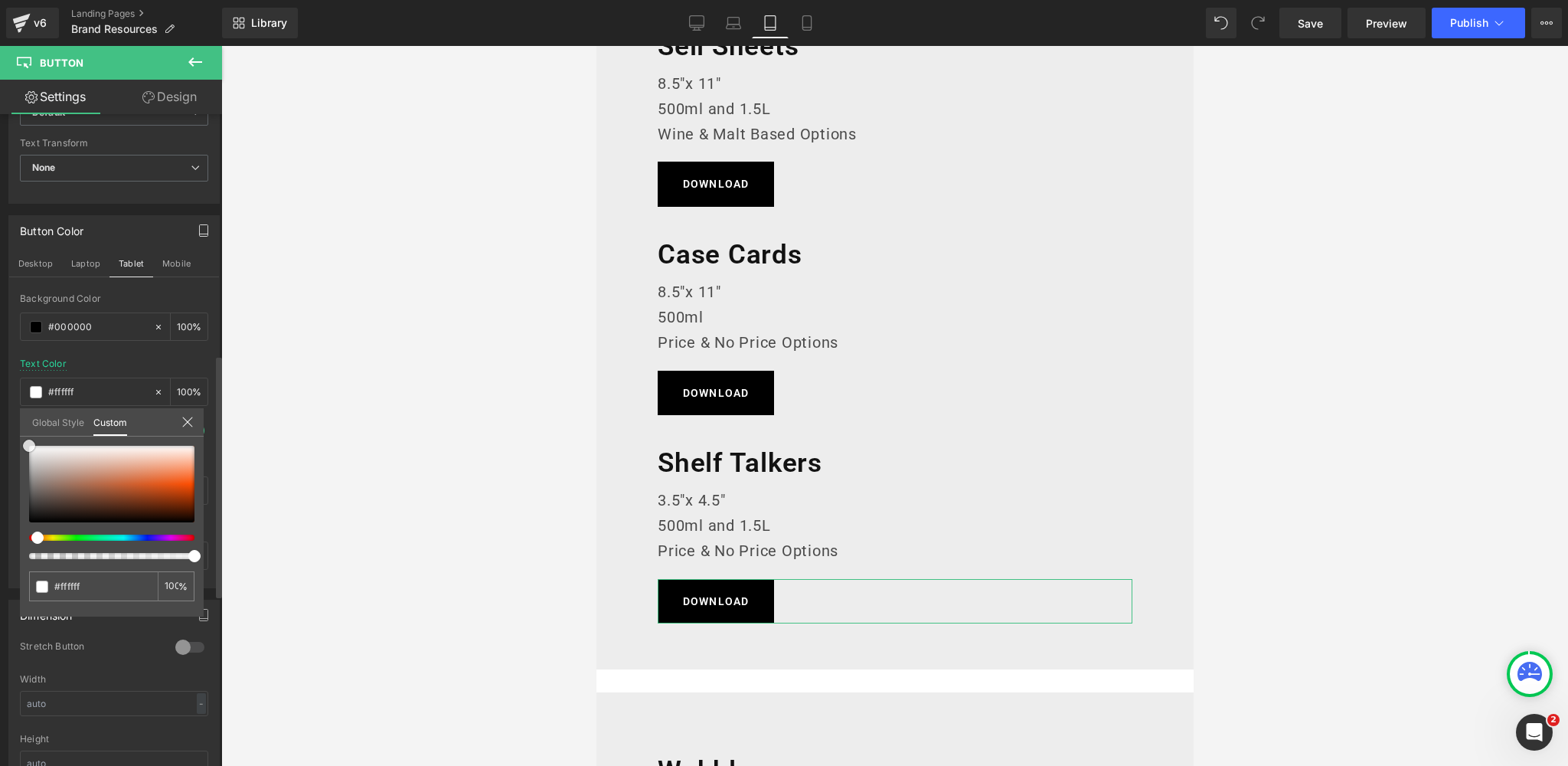
drag, startPoint x: 40, startPoint y: 462, endPoint x: 12, endPoint y: 435, distance: 38.9
click at [12, 435] on div "Button Color Desktop Laptop Tablet Mobile rgba(0, 0, 0, 1) Background Color #00…" at bounding box center [115, 396] width 229 height 385
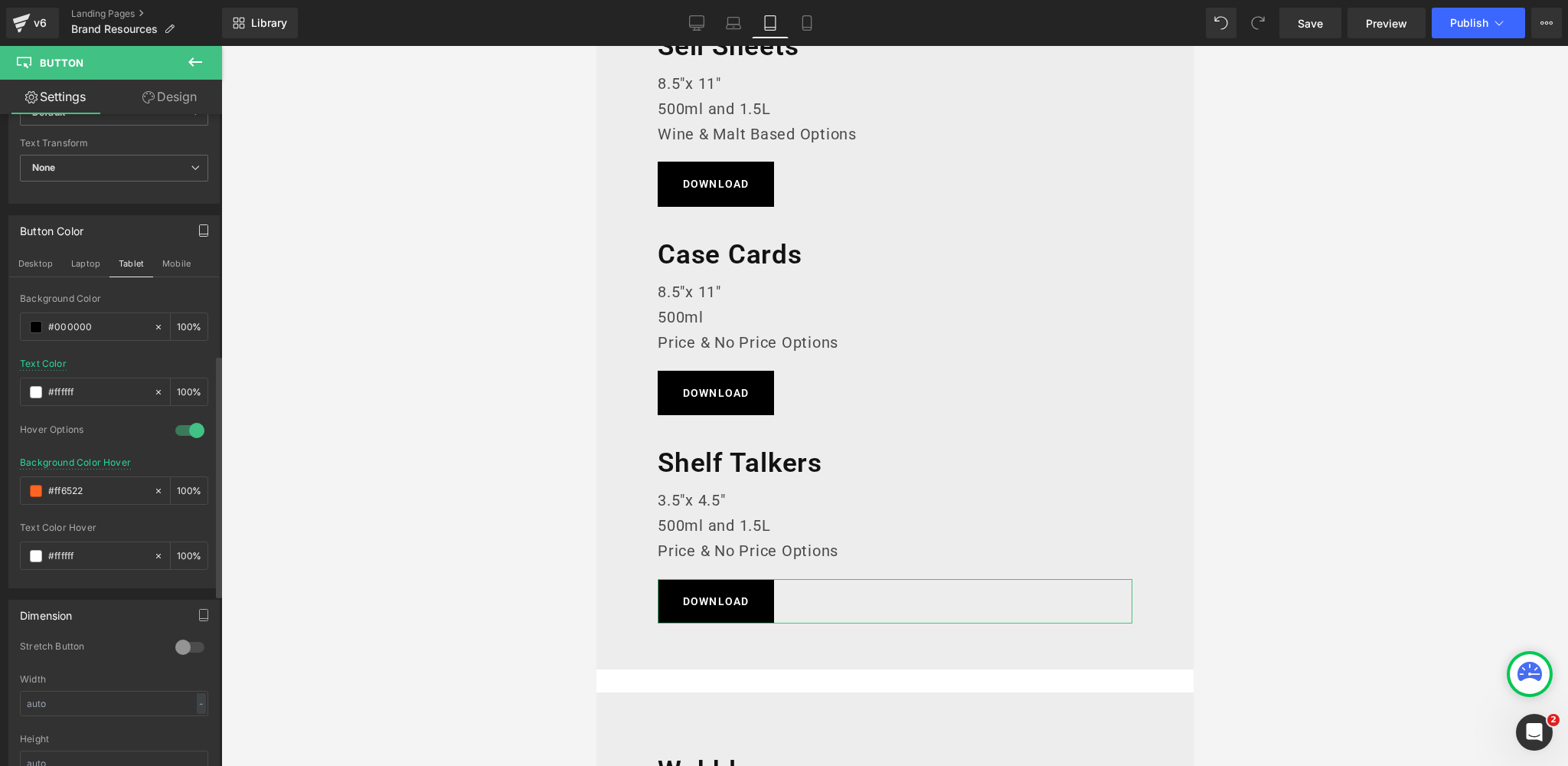
drag, startPoint x: 92, startPoint y: 485, endPoint x: 3, endPoint y: 485, distance: 89.0
click at [3, 485] on div "Button Color Desktop Laptop Tablet Mobile rgba(0, 0, 0, 1) Background Color #00…" at bounding box center [115, 396] width 229 height 385
paste input "383838"
click at [109, 424] on div "Hover Options" at bounding box center [89, 432] width 140 height 16
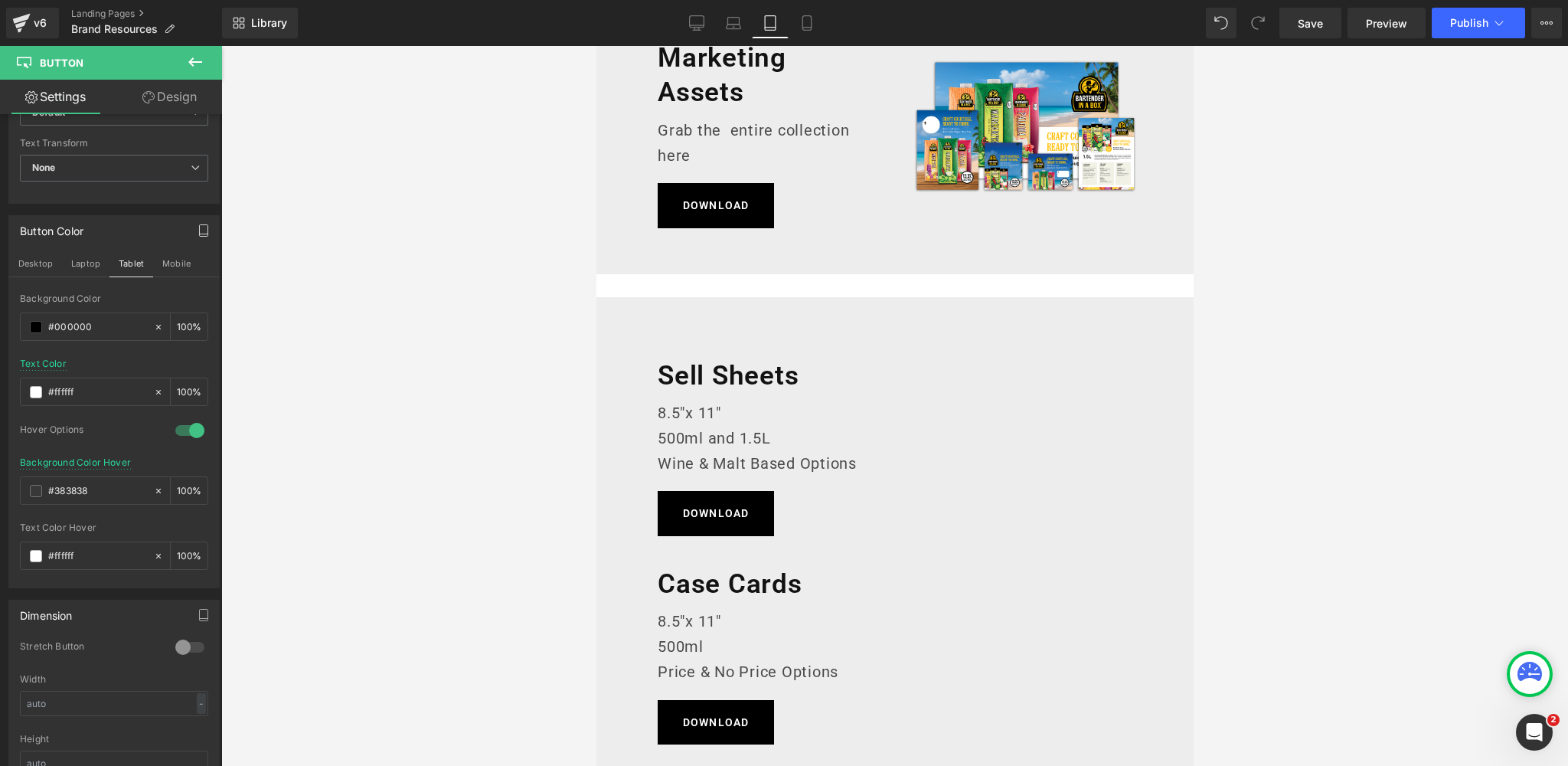
scroll to position [0, 0]
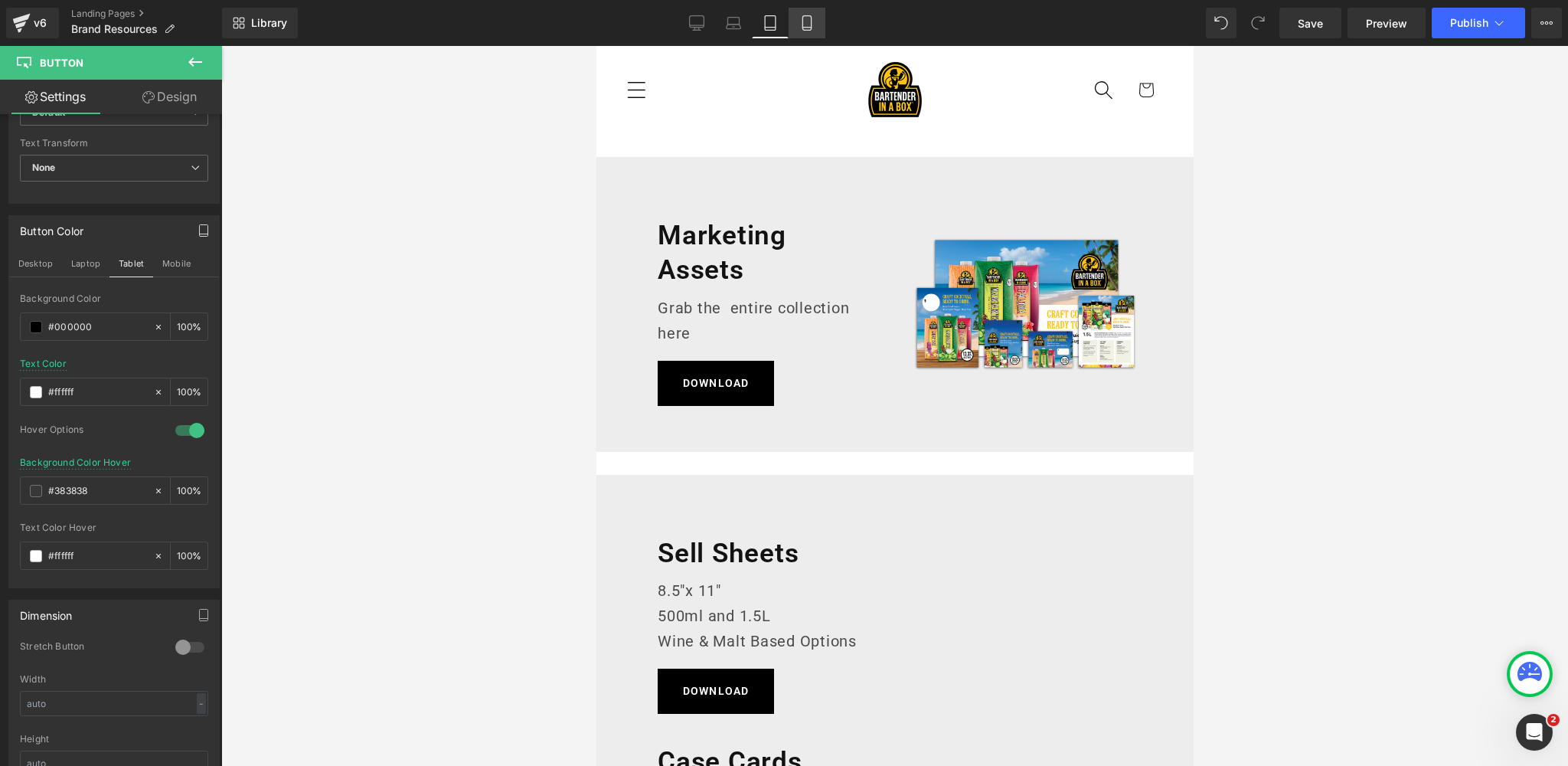
click at [809, 24] on icon at bounding box center [807, 24] width 16 height 16
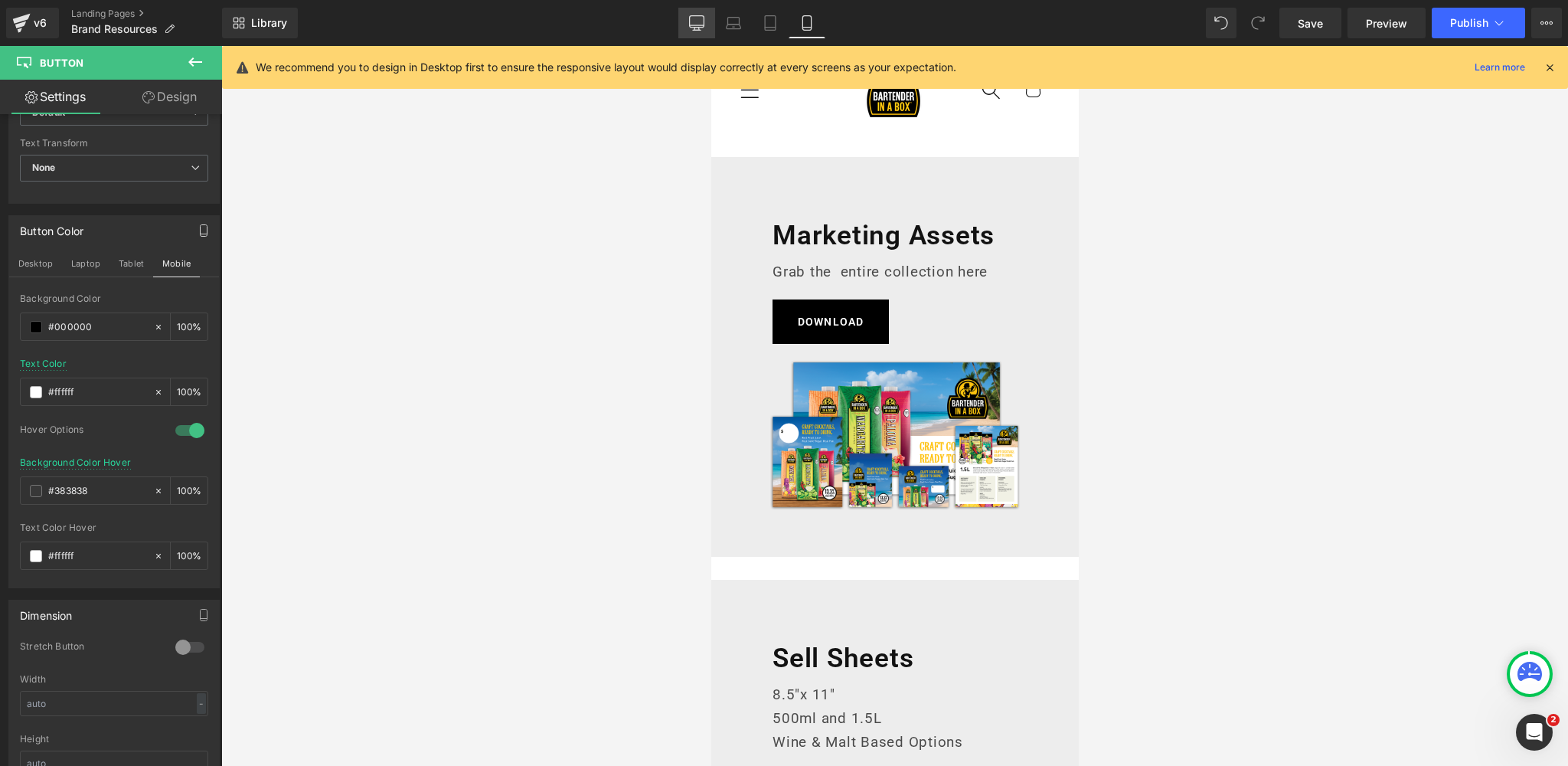
click at [700, 23] on icon at bounding box center [697, 24] width 16 height 16
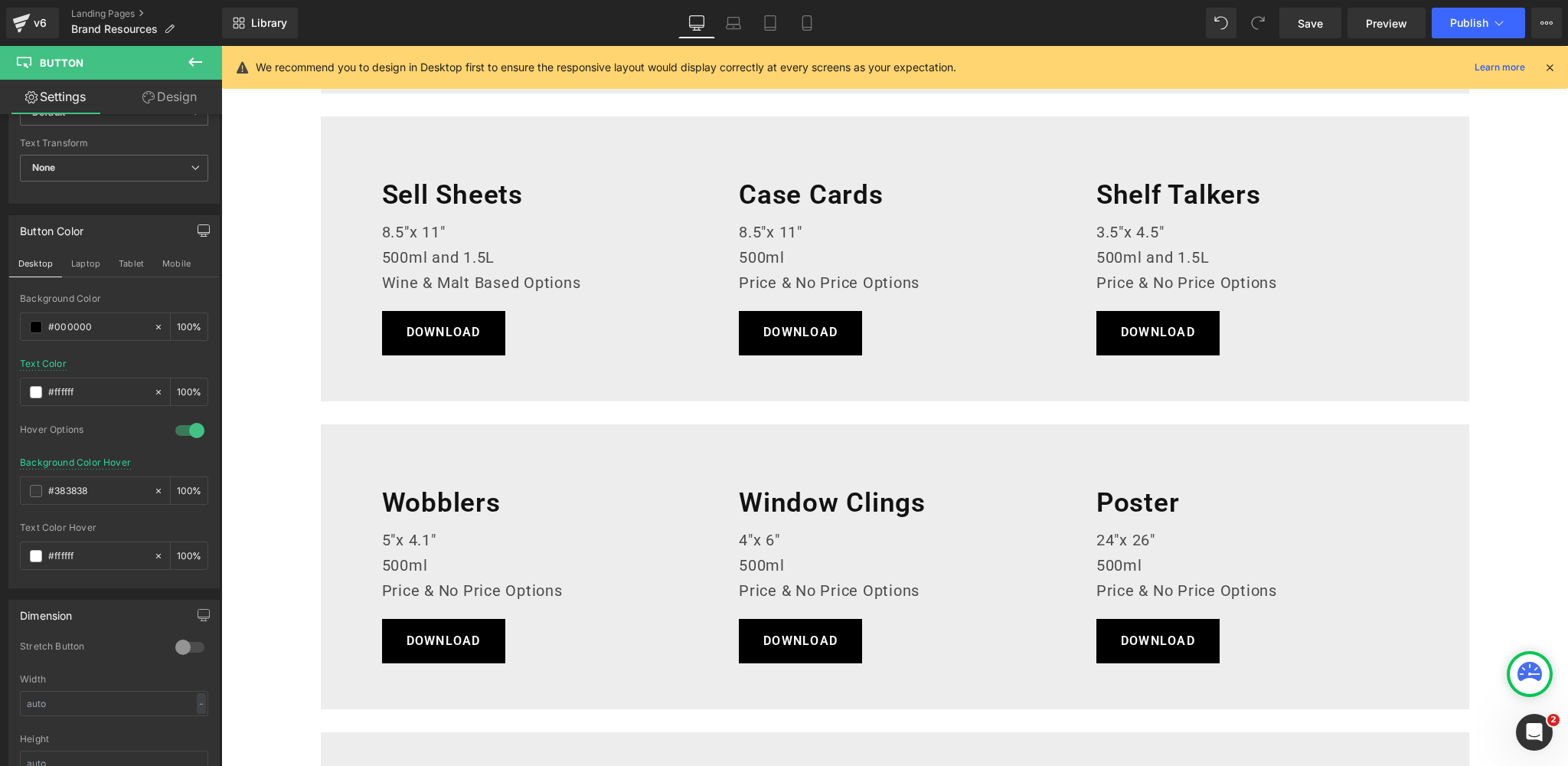
scroll to position [564, 0]
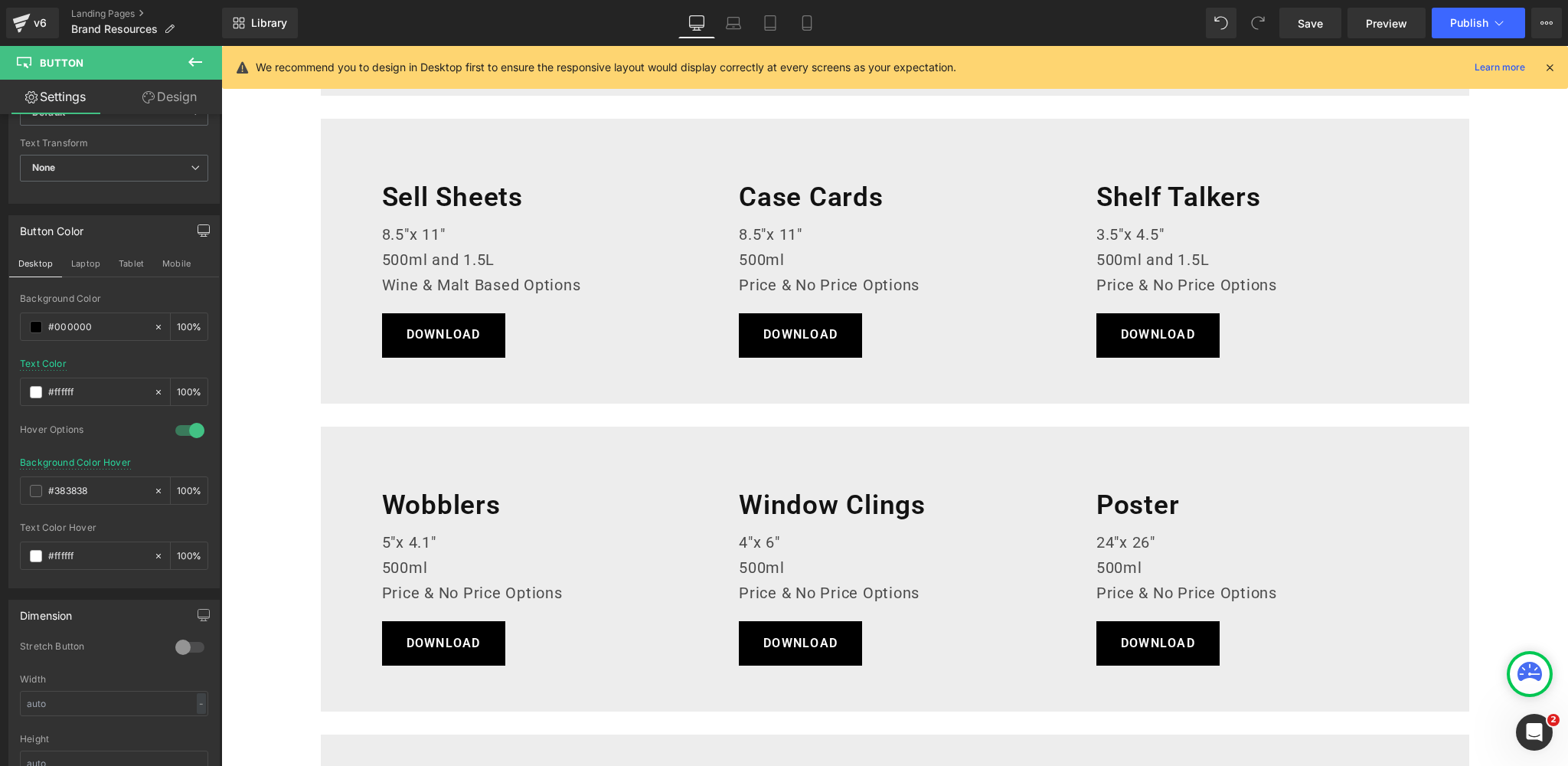
click at [477, 199] on body "Skip to content Our Cocktails Our Cocktails 500ml Cocktails 1.5L Cocktails Our …" at bounding box center [894, 528] width 1347 height 2094
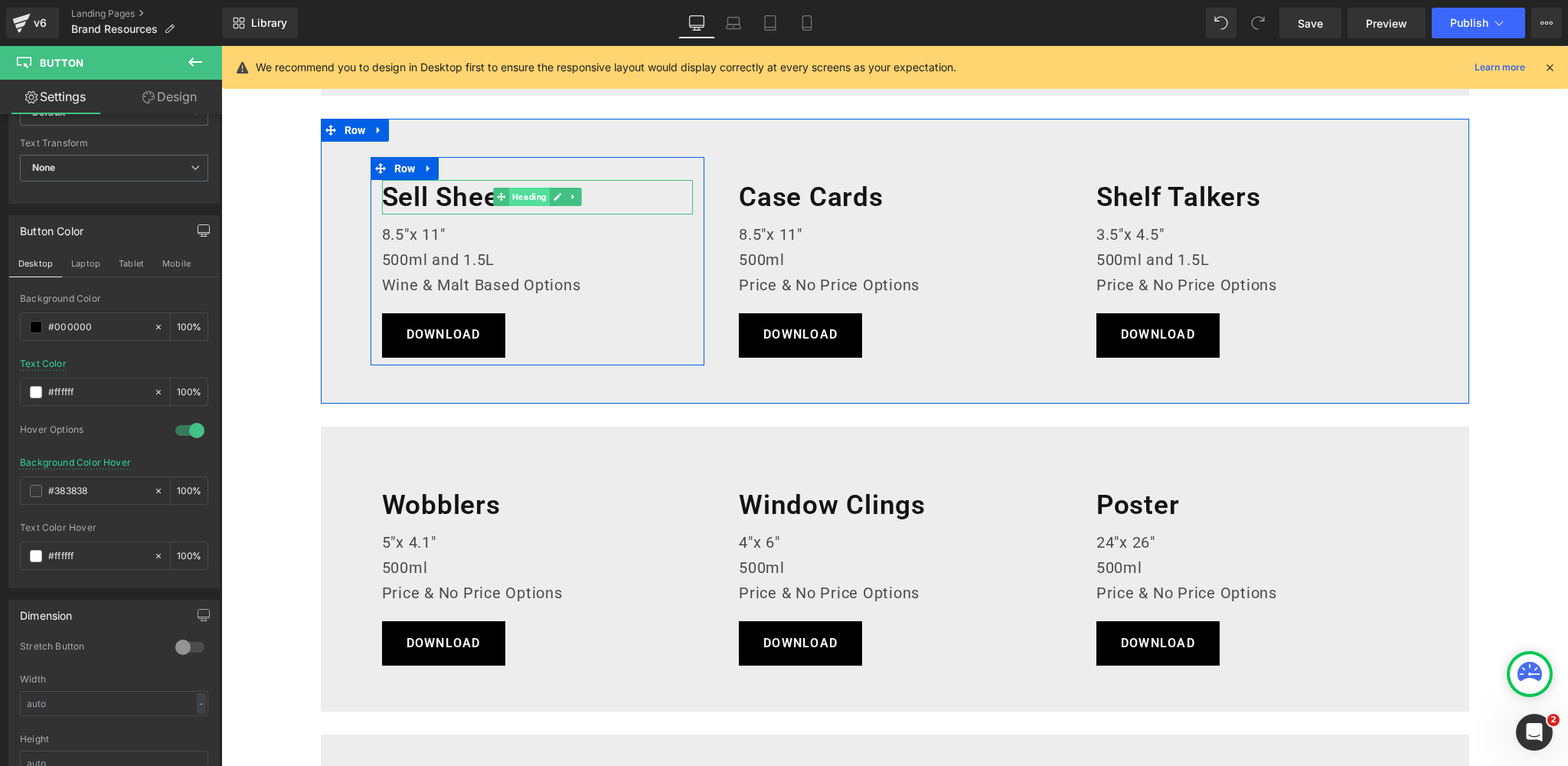
click at [526, 199] on span "Heading" at bounding box center [529, 196] width 41 height 18
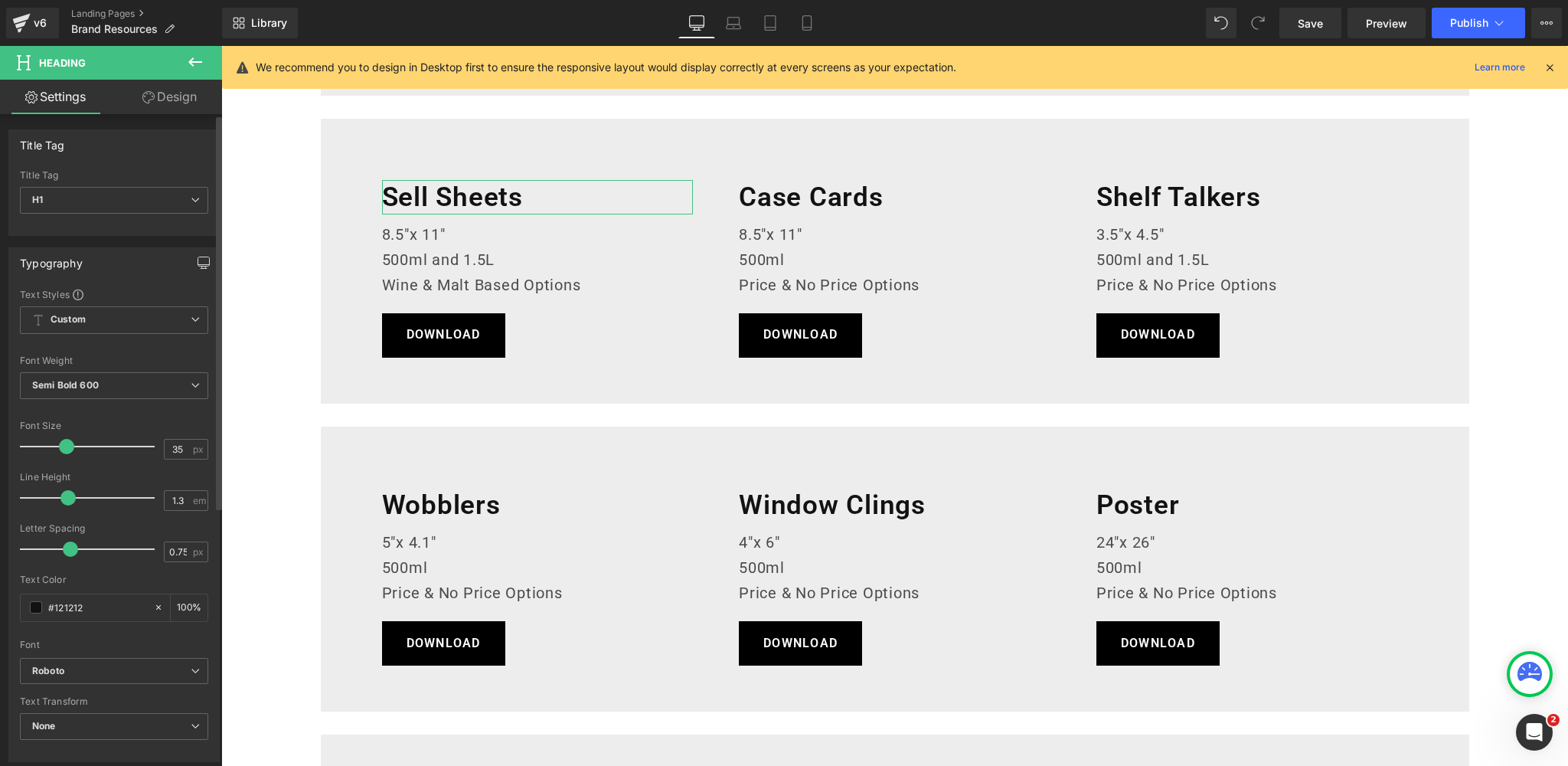
click at [198, 264] on icon "button" at bounding box center [204, 263] width 13 height 13
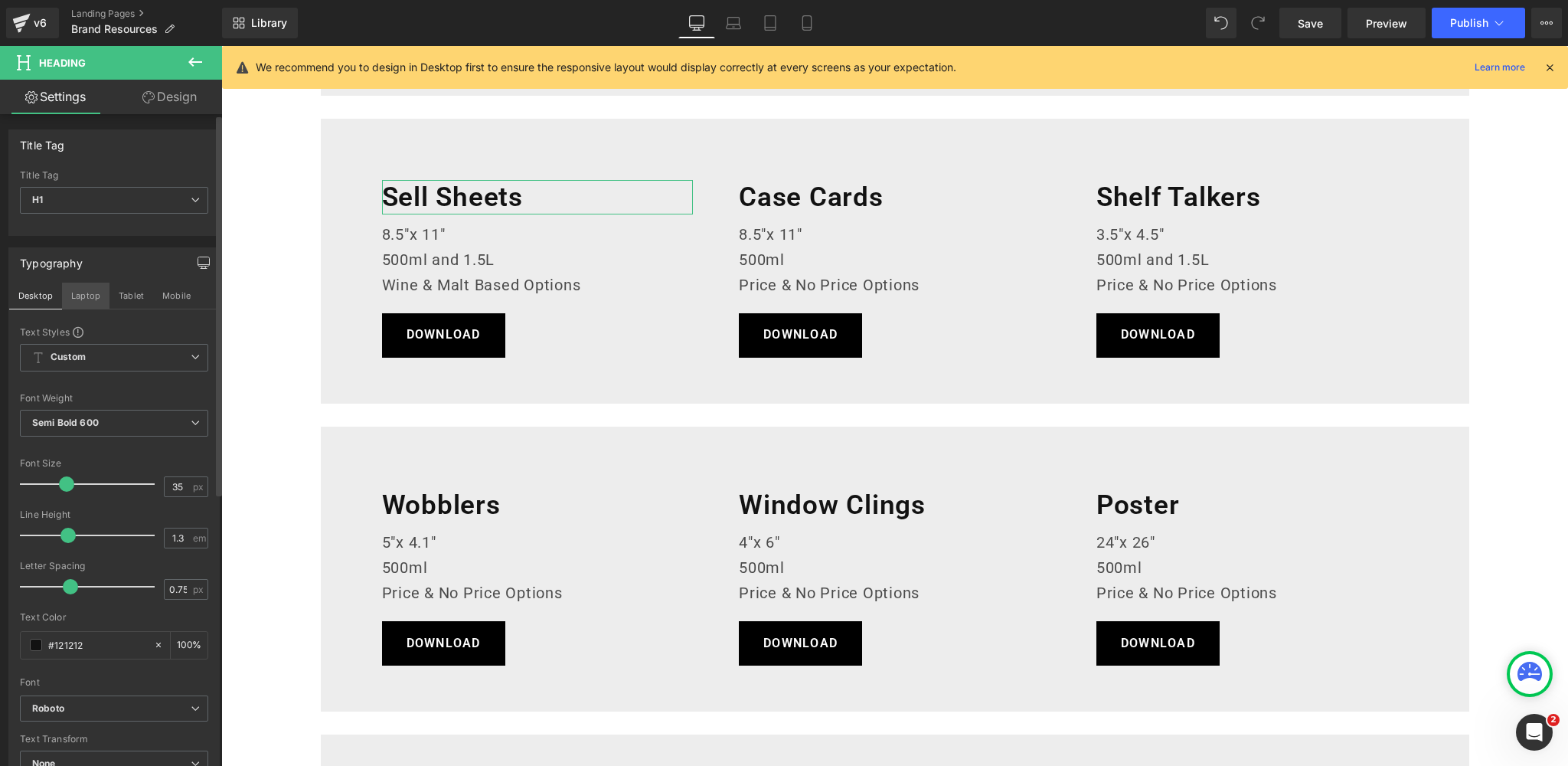
click at [90, 294] on button "Laptop" at bounding box center [85, 295] width 48 height 26
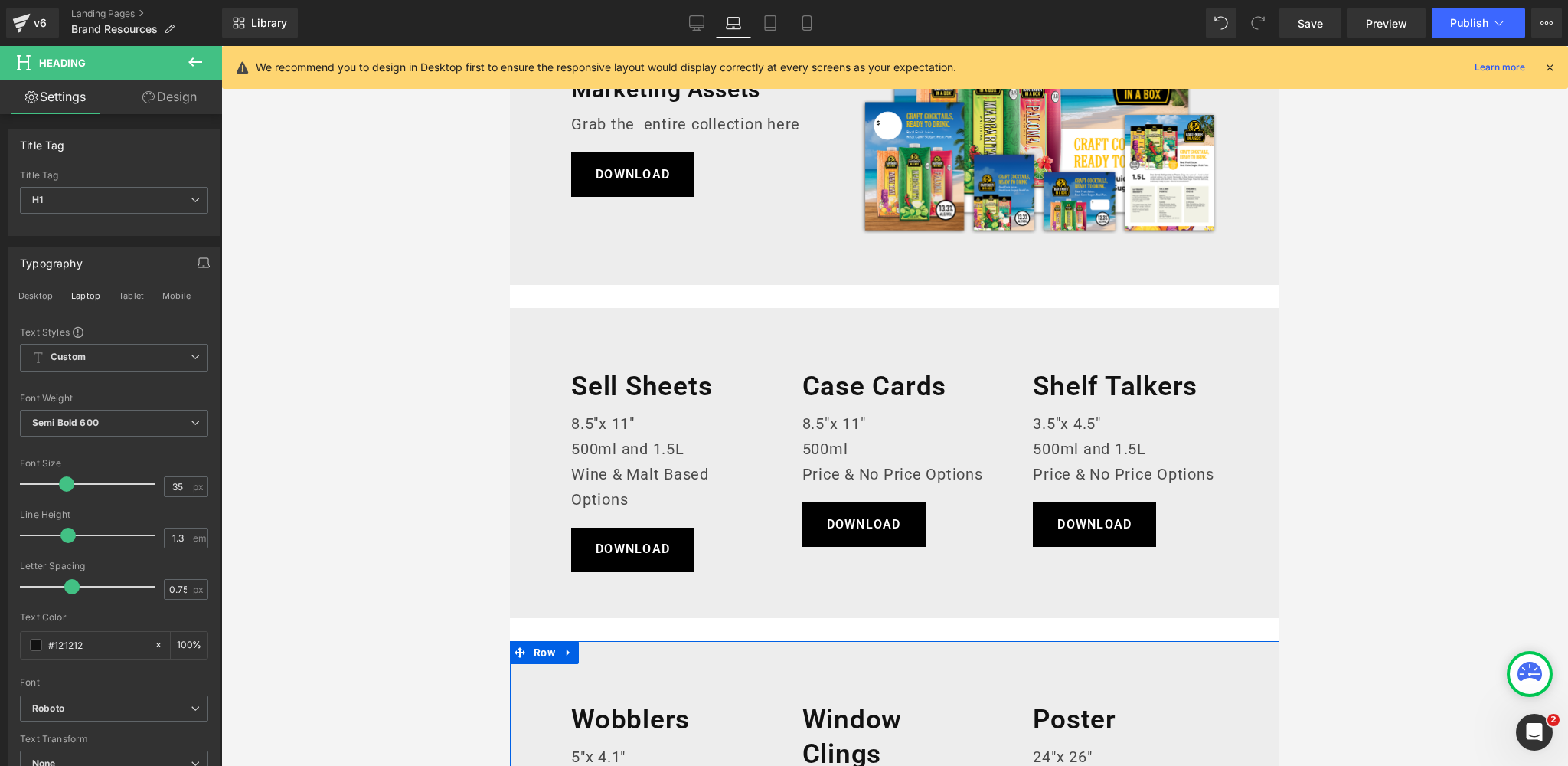
scroll to position [0, 0]
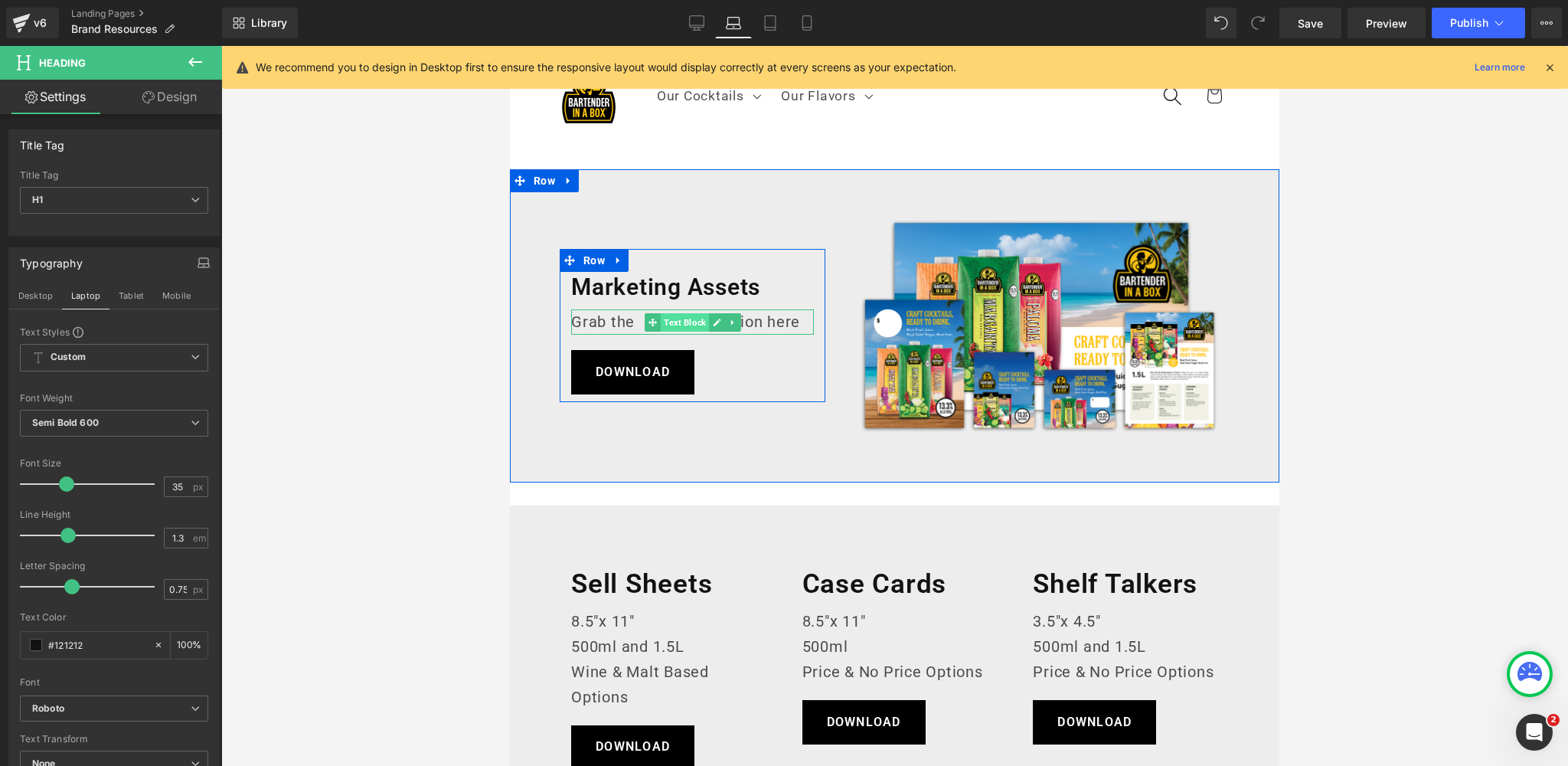
click at [677, 322] on span "Text Block" at bounding box center [684, 322] width 48 height 18
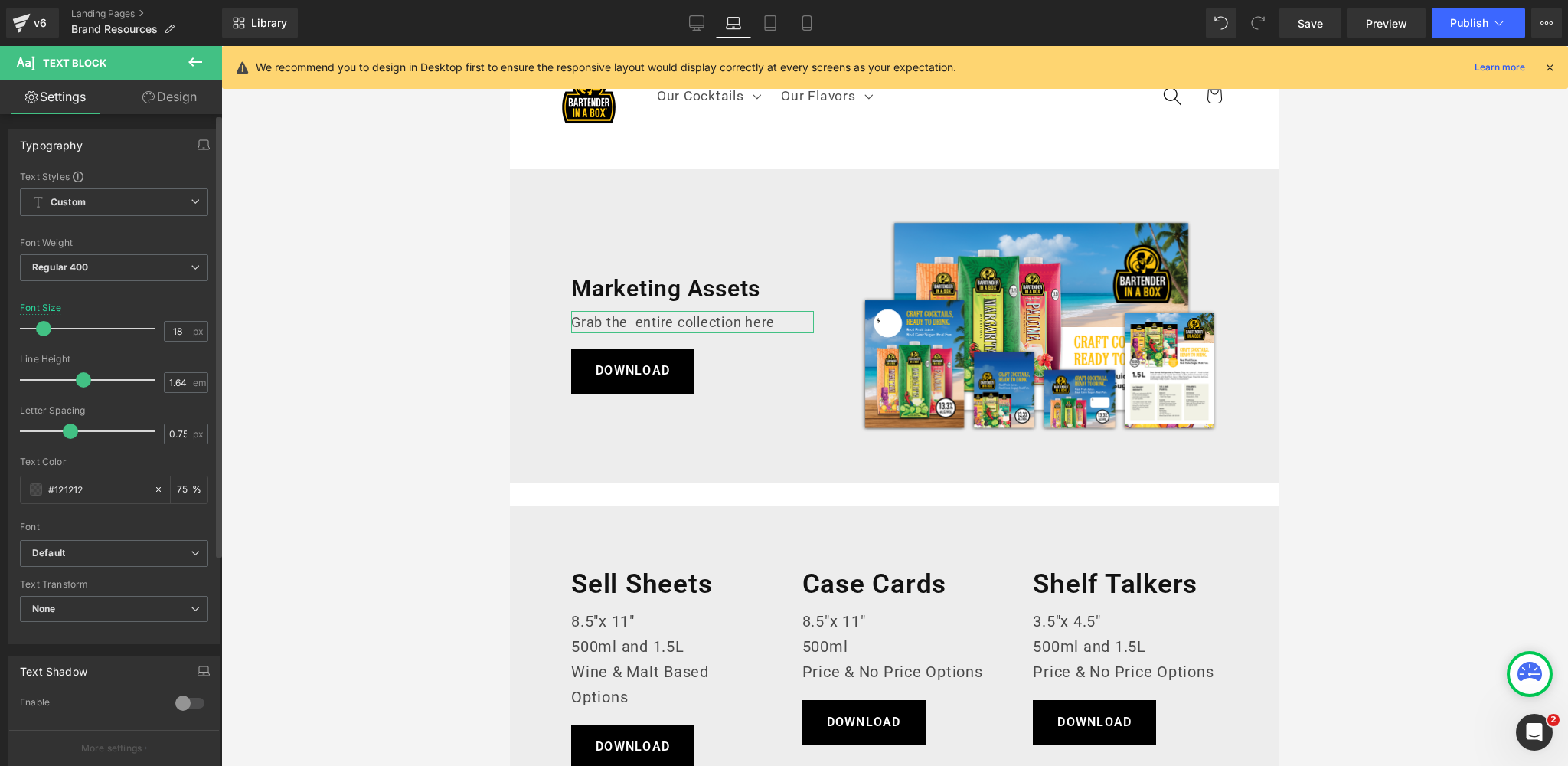
click at [39, 328] on span at bounding box center [44, 329] width 16 height 16
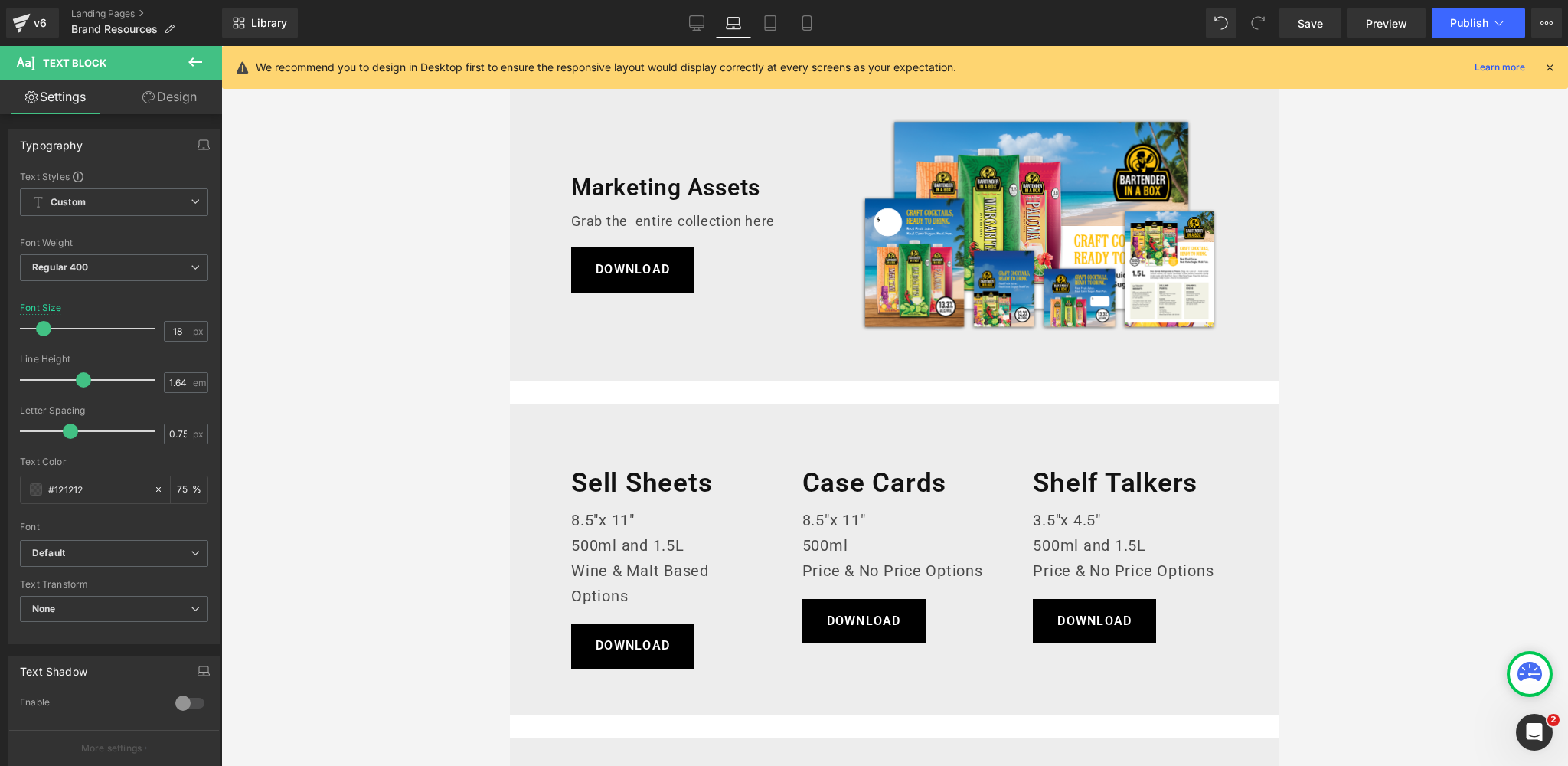
scroll to position [84, 0]
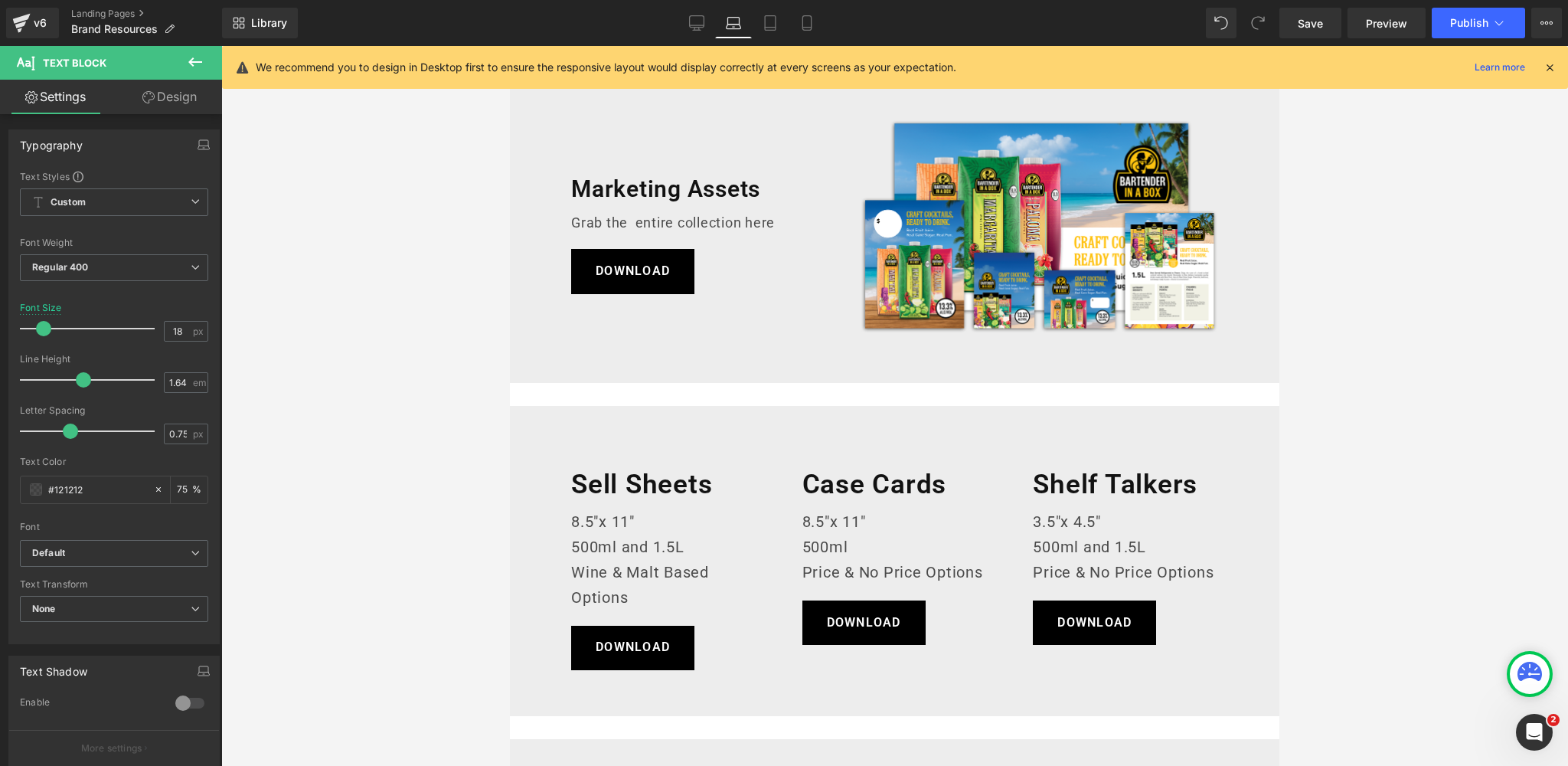
click at [654, 189] on div "Marketing Assets Heading" at bounding box center [692, 189] width 242 height 30
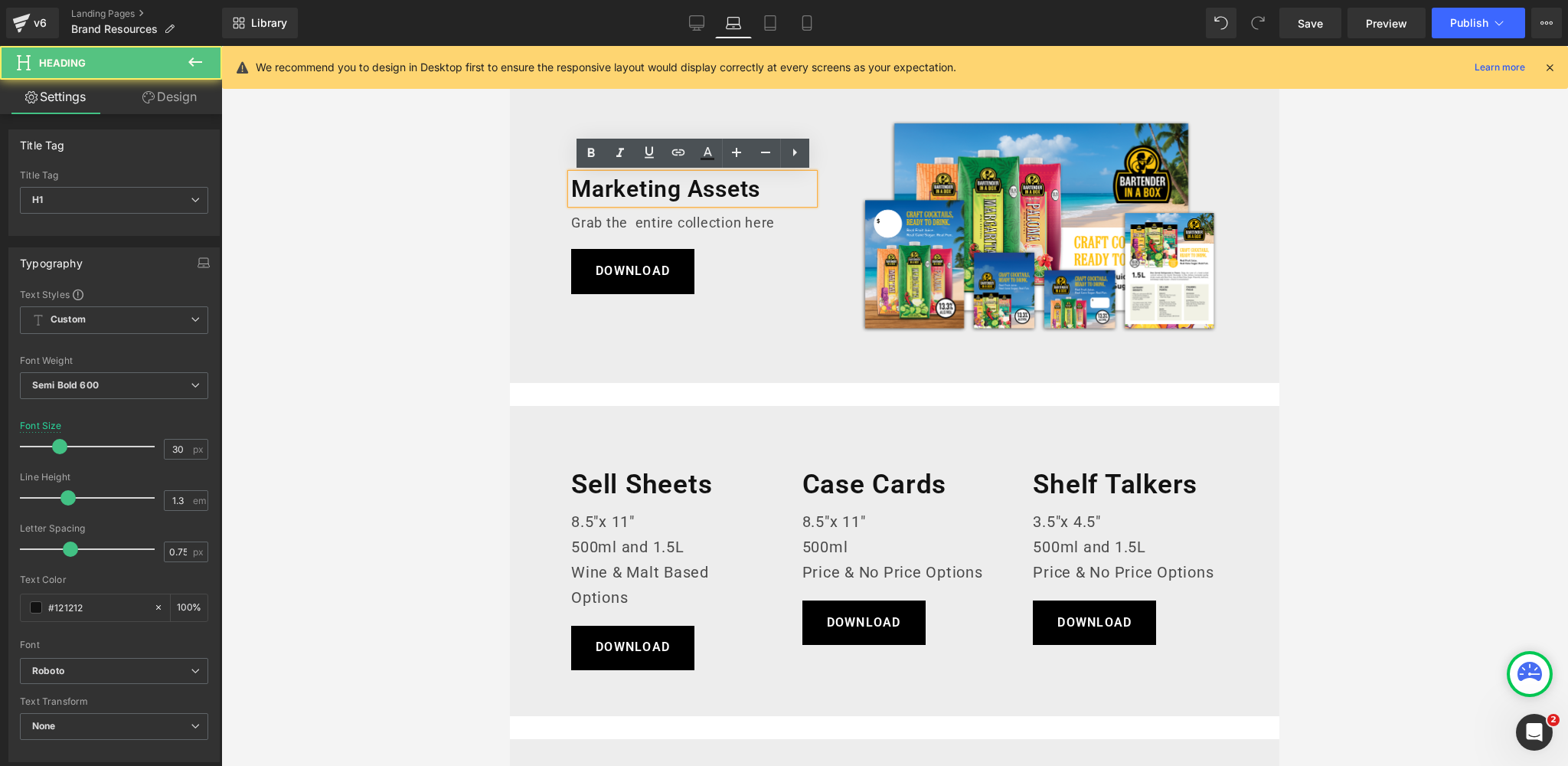
click at [412, 197] on div at bounding box center [894, 406] width 1347 height 720
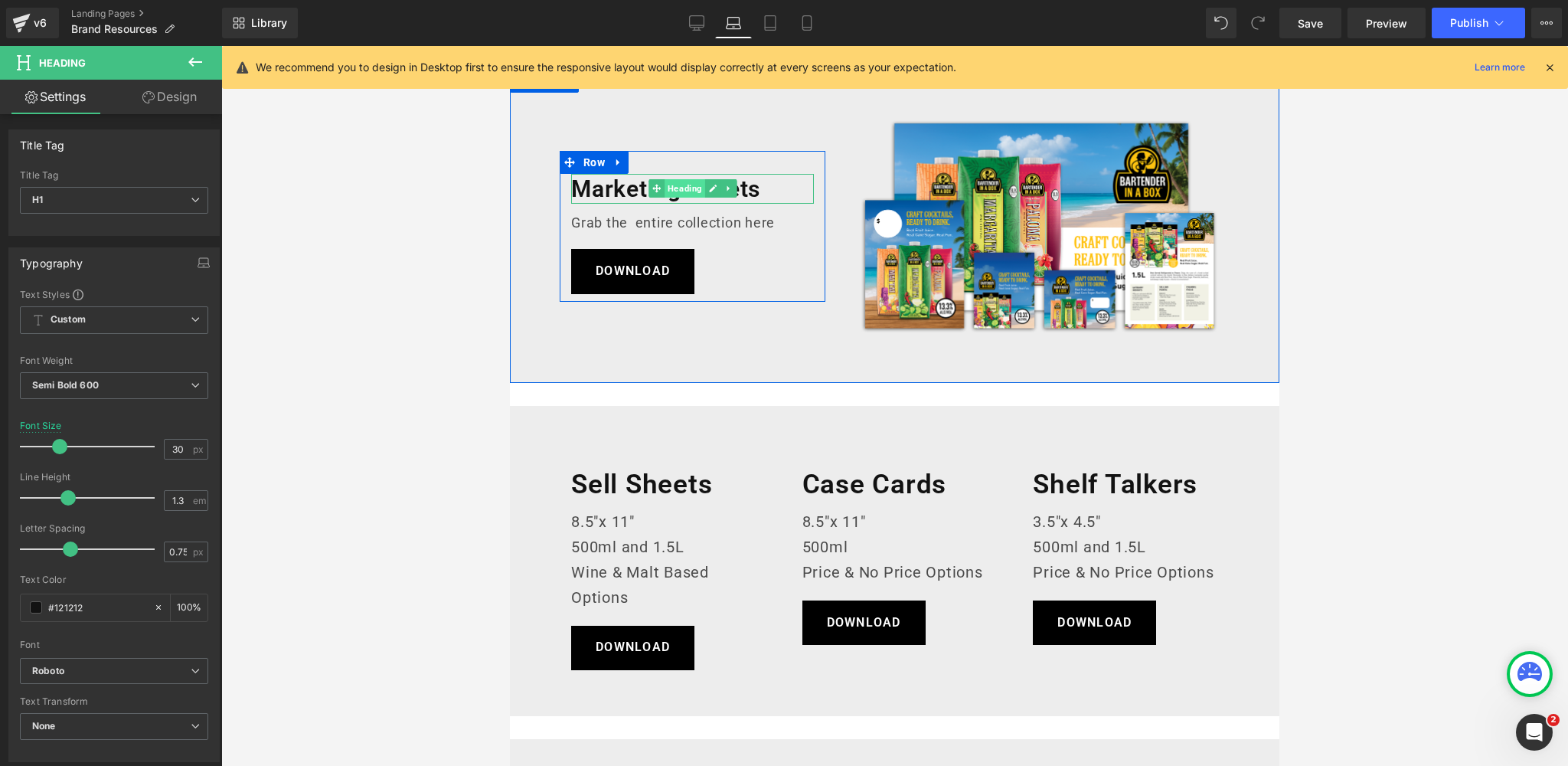
click at [678, 188] on span "Heading" at bounding box center [685, 188] width 41 height 18
click at [682, 223] on span "Text Block" at bounding box center [684, 224] width 48 height 18
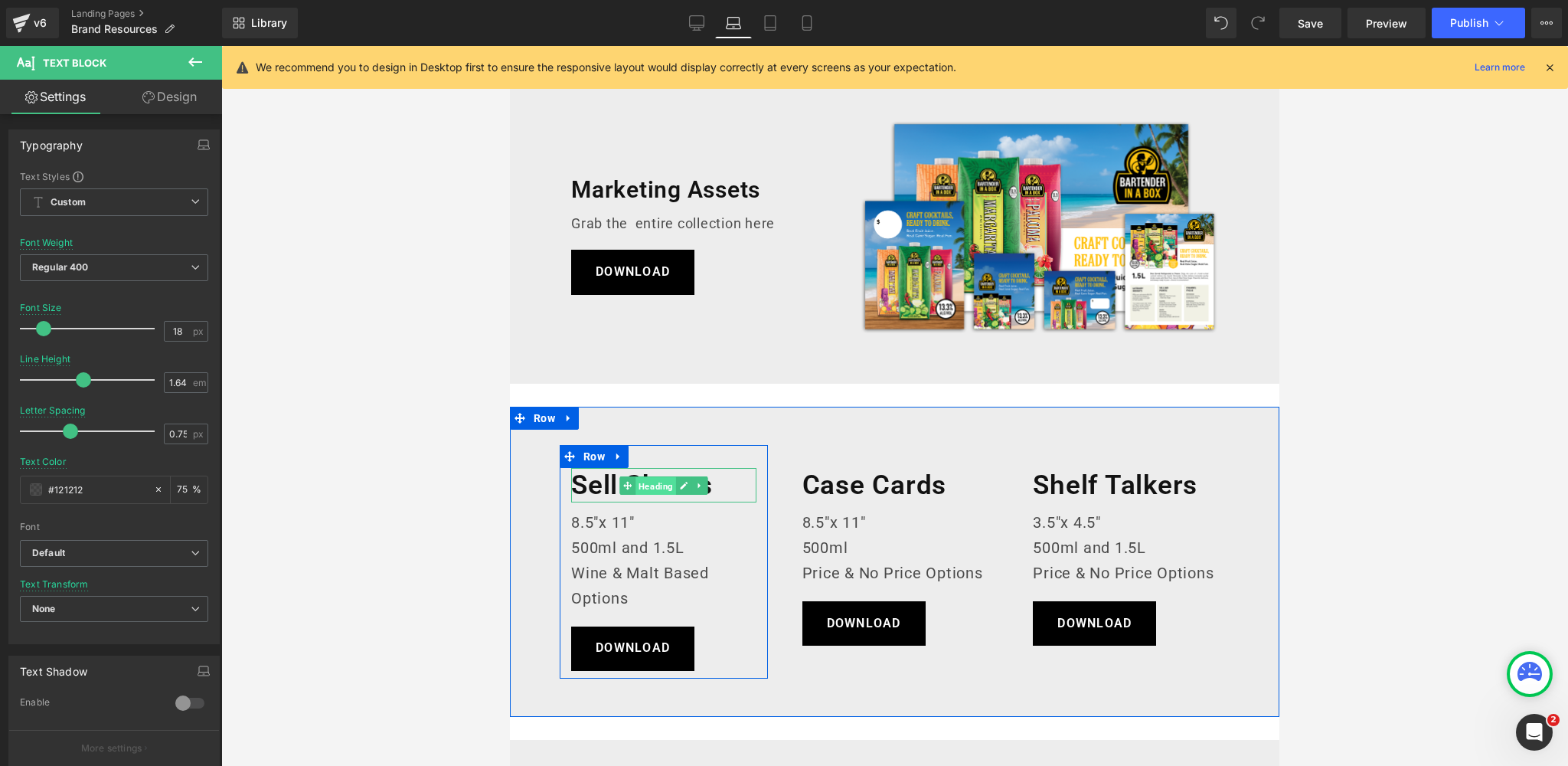
click at [652, 483] on span "Heading" at bounding box center [656, 485] width 41 height 18
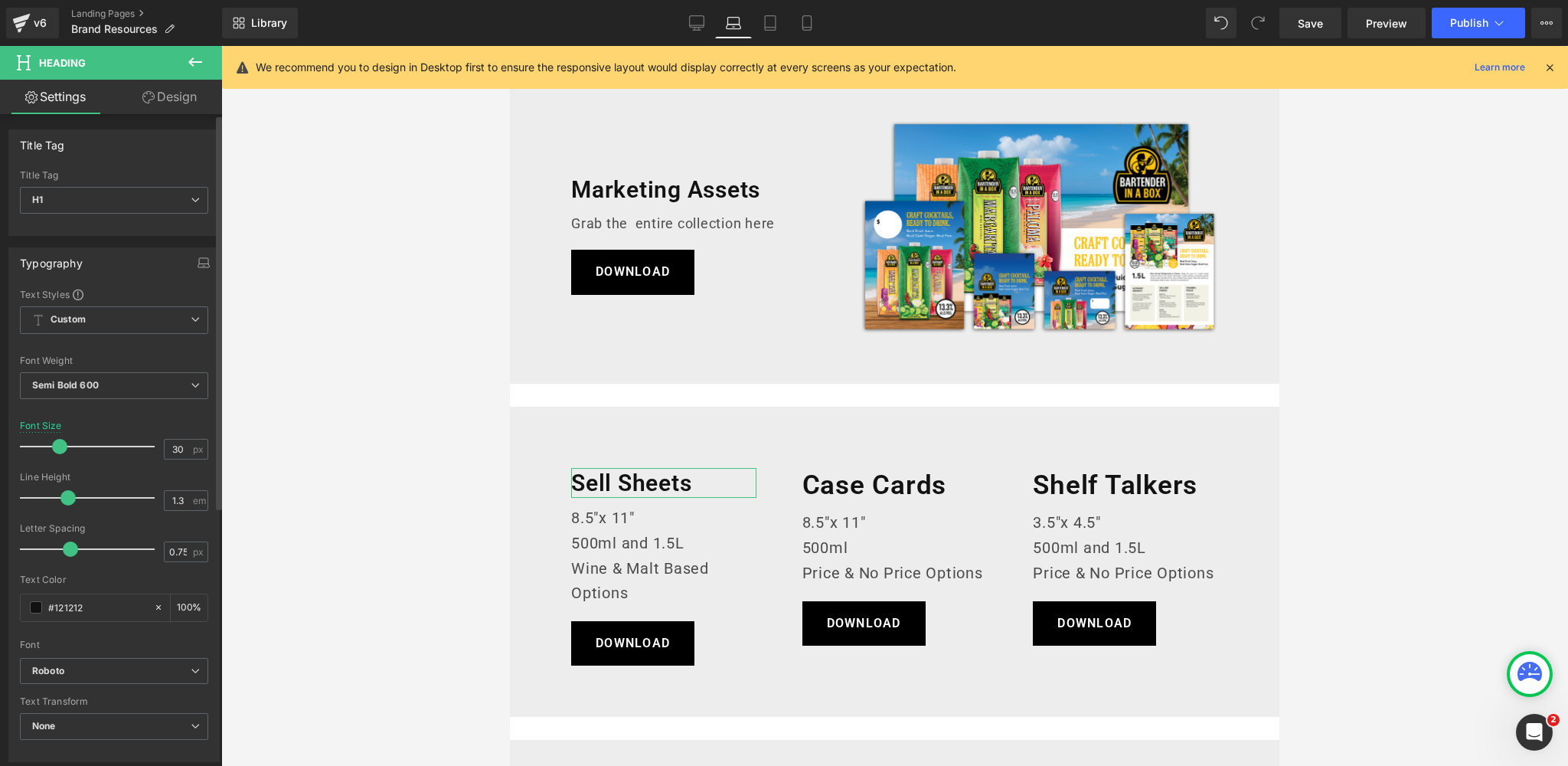
click at [54, 447] on span at bounding box center [60, 447] width 16 height 16
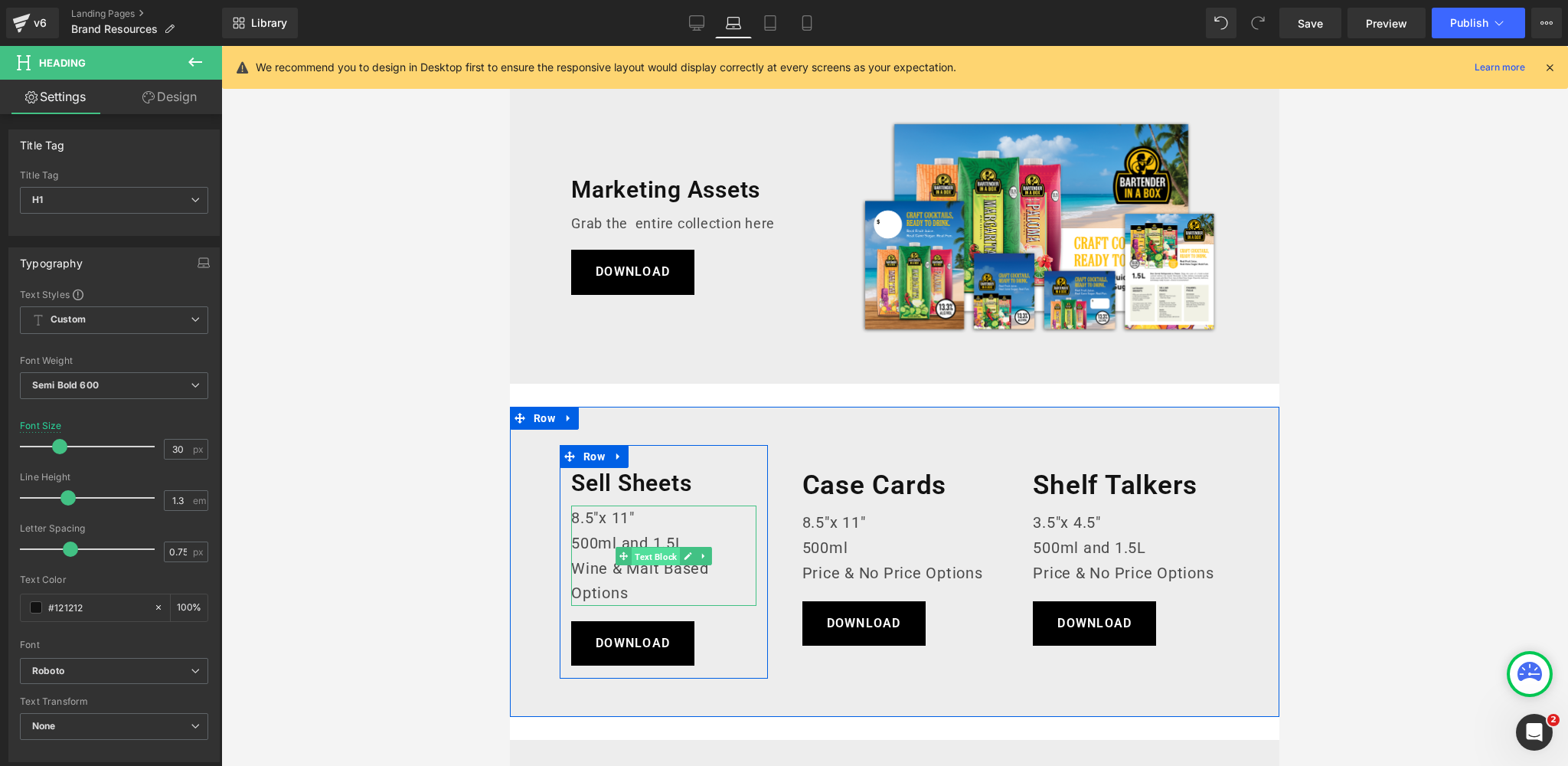
click at [656, 553] on span "Text Block" at bounding box center [655, 556] width 48 height 18
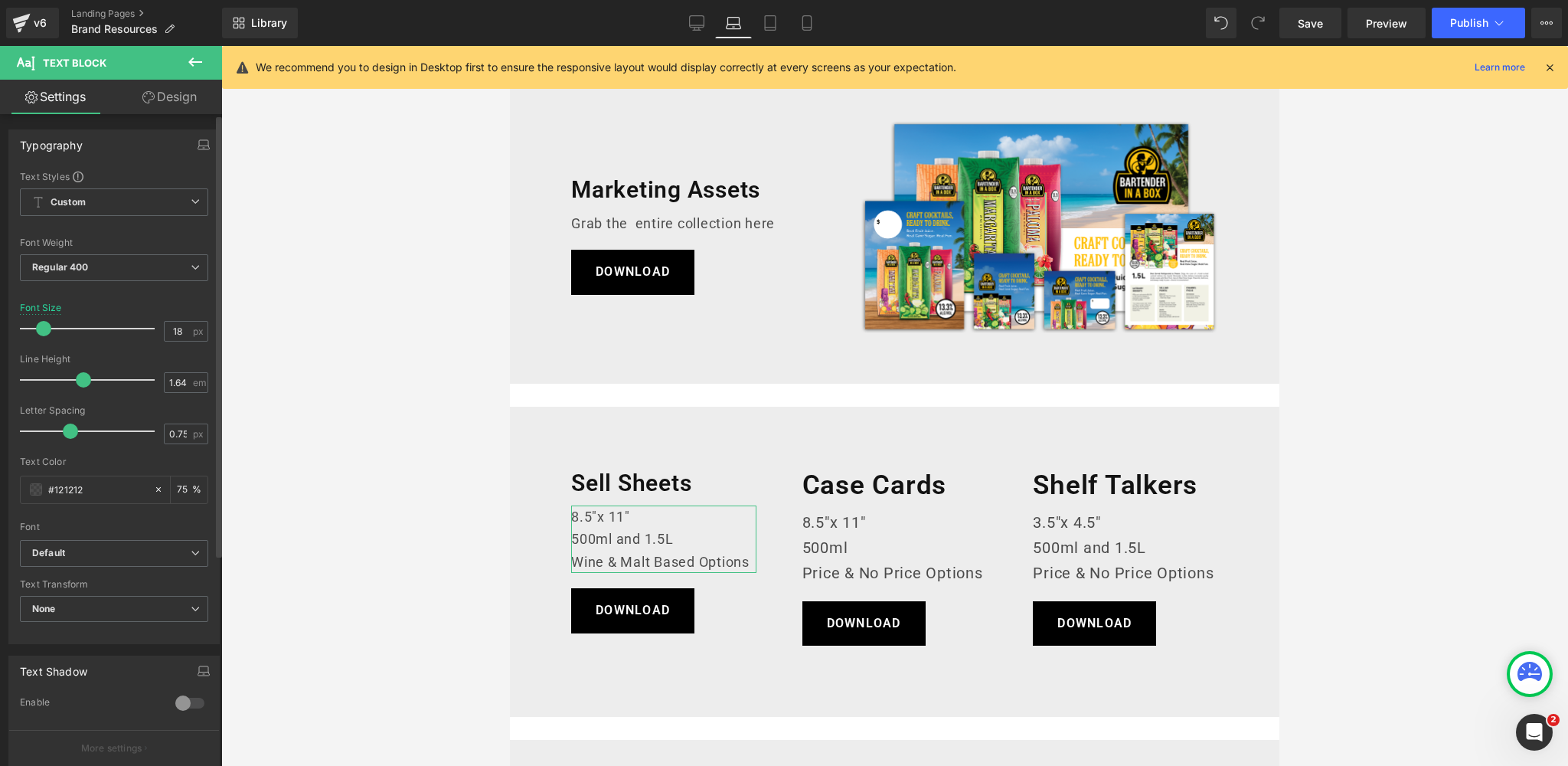
click at [40, 326] on span at bounding box center [44, 329] width 16 height 16
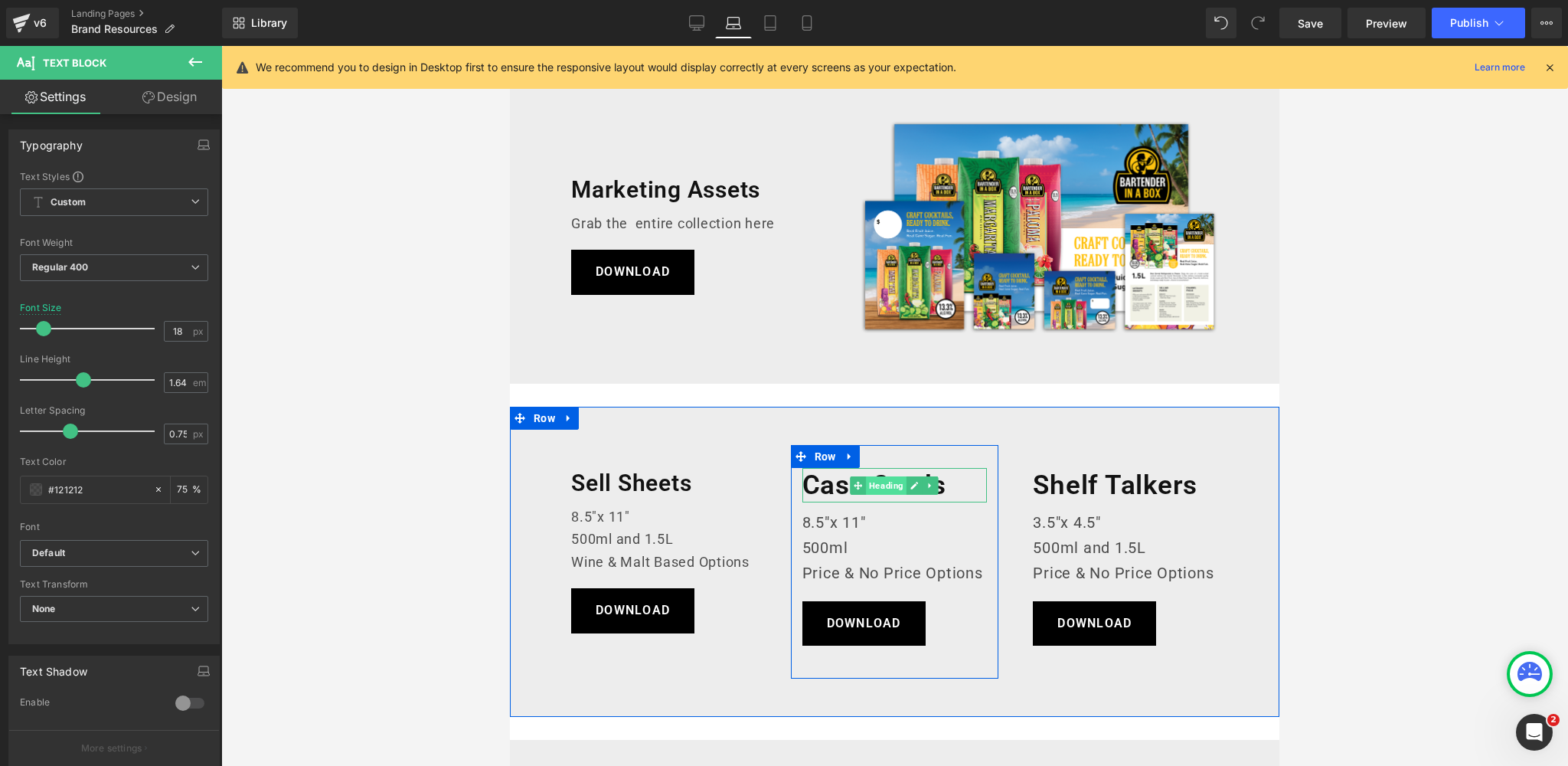
click at [889, 485] on span "Heading" at bounding box center [887, 485] width 41 height 18
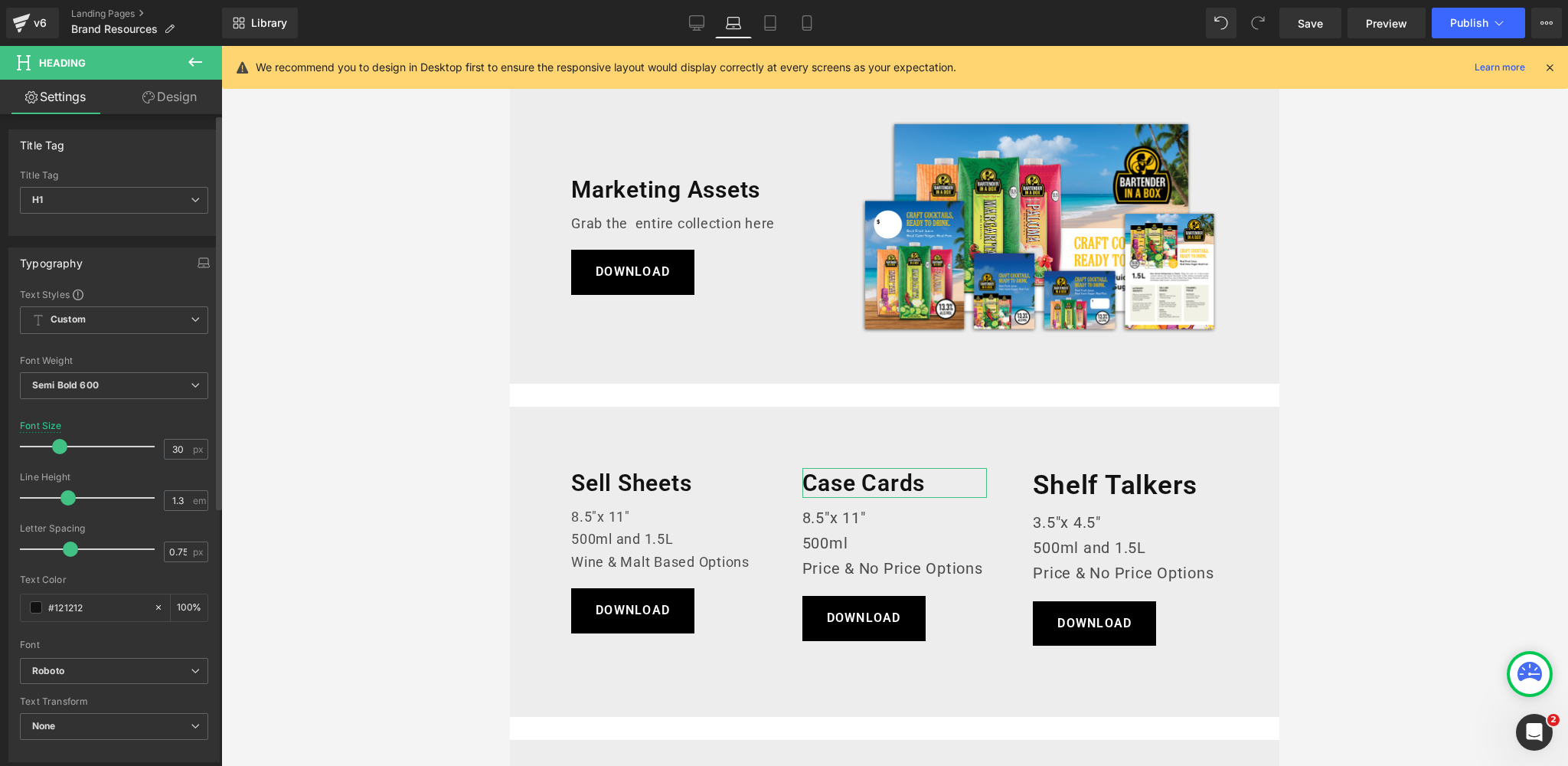
click at [55, 446] on span at bounding box center [60, 447] width 16 height 16
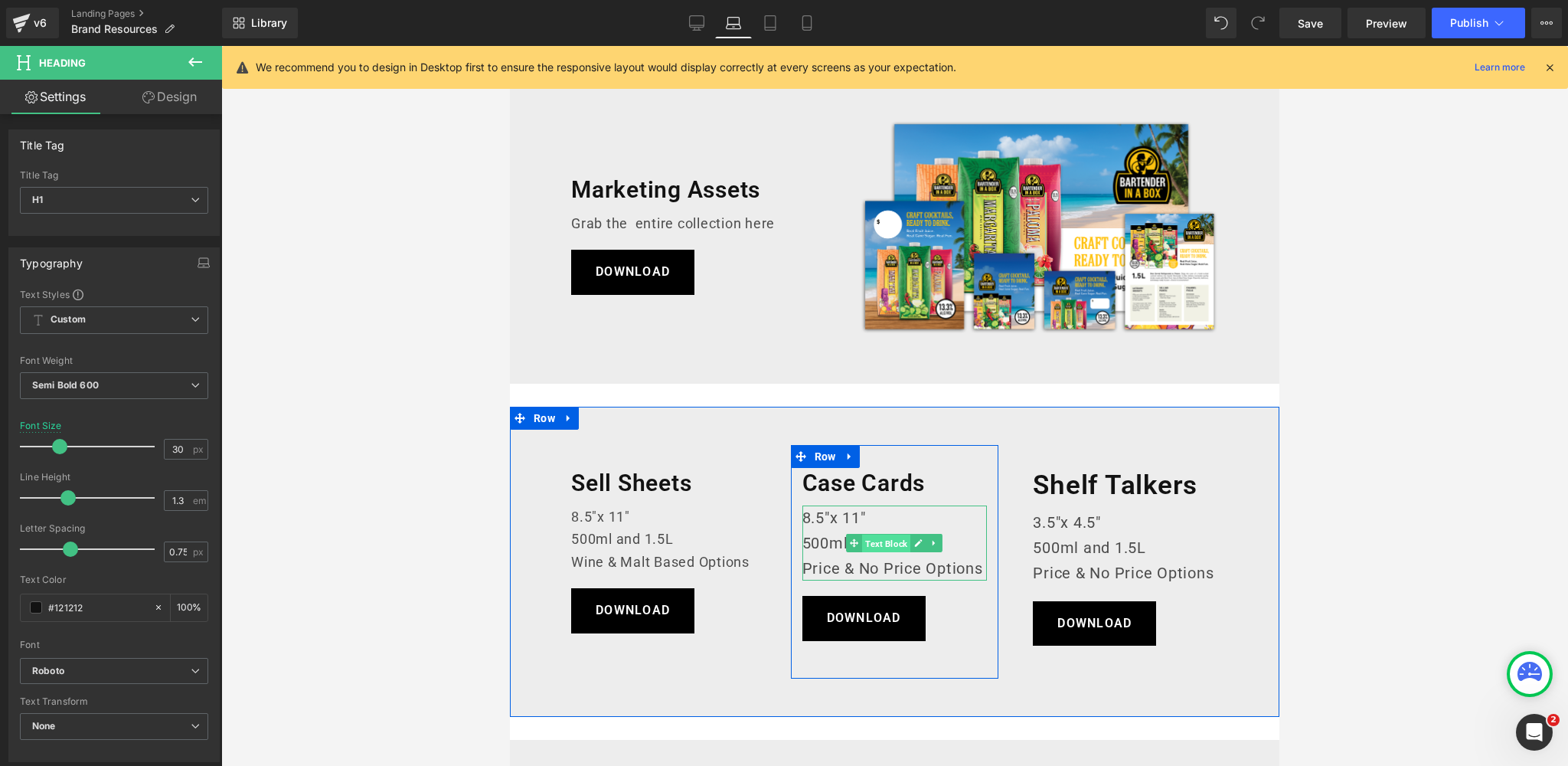
click at [886, 544] on span "Text Block" at bounding box center [886, 543] width 48 height 18
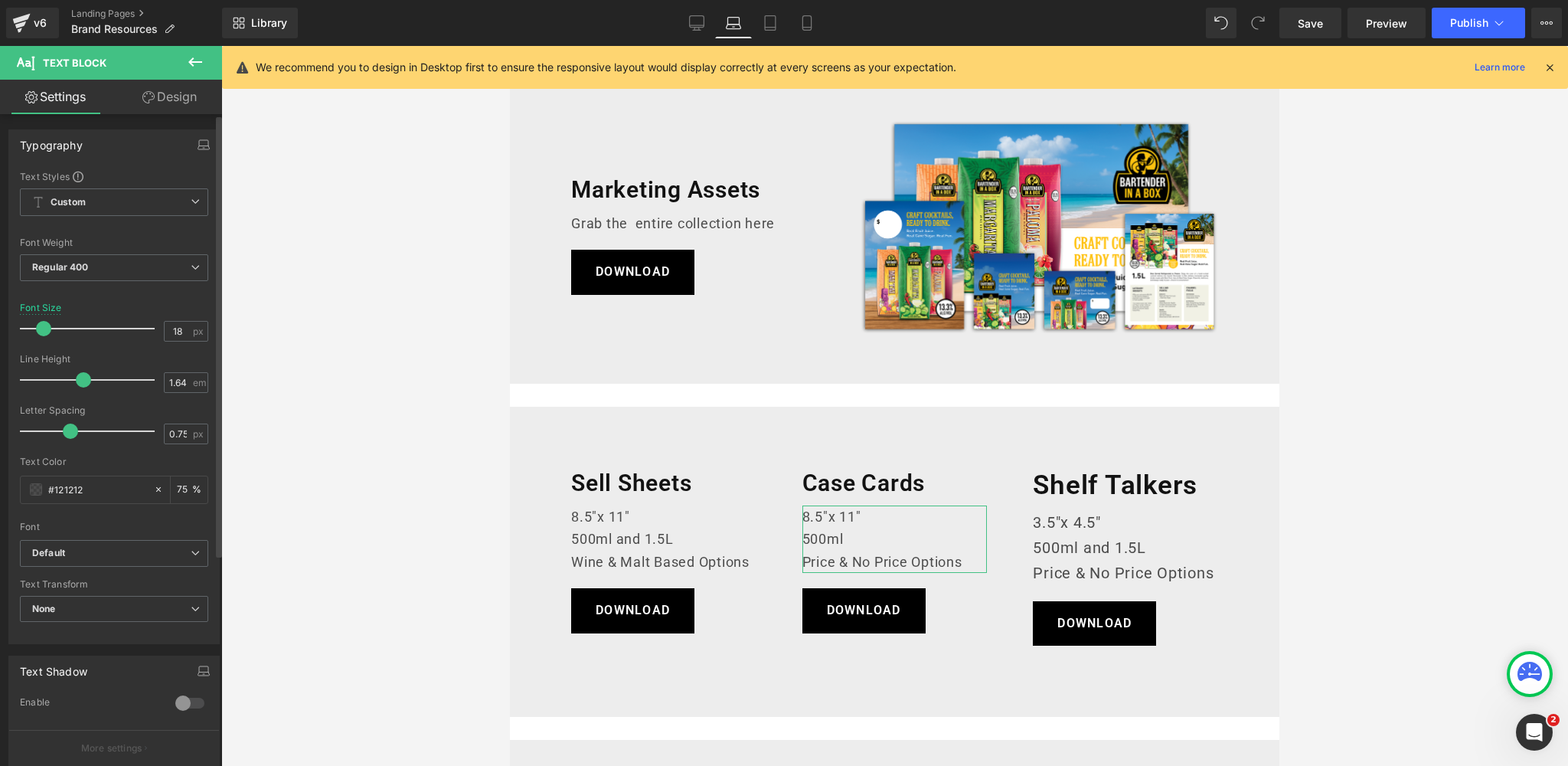
click at [43, 327] on span at bounding box center [44, 329] width 16 height 16
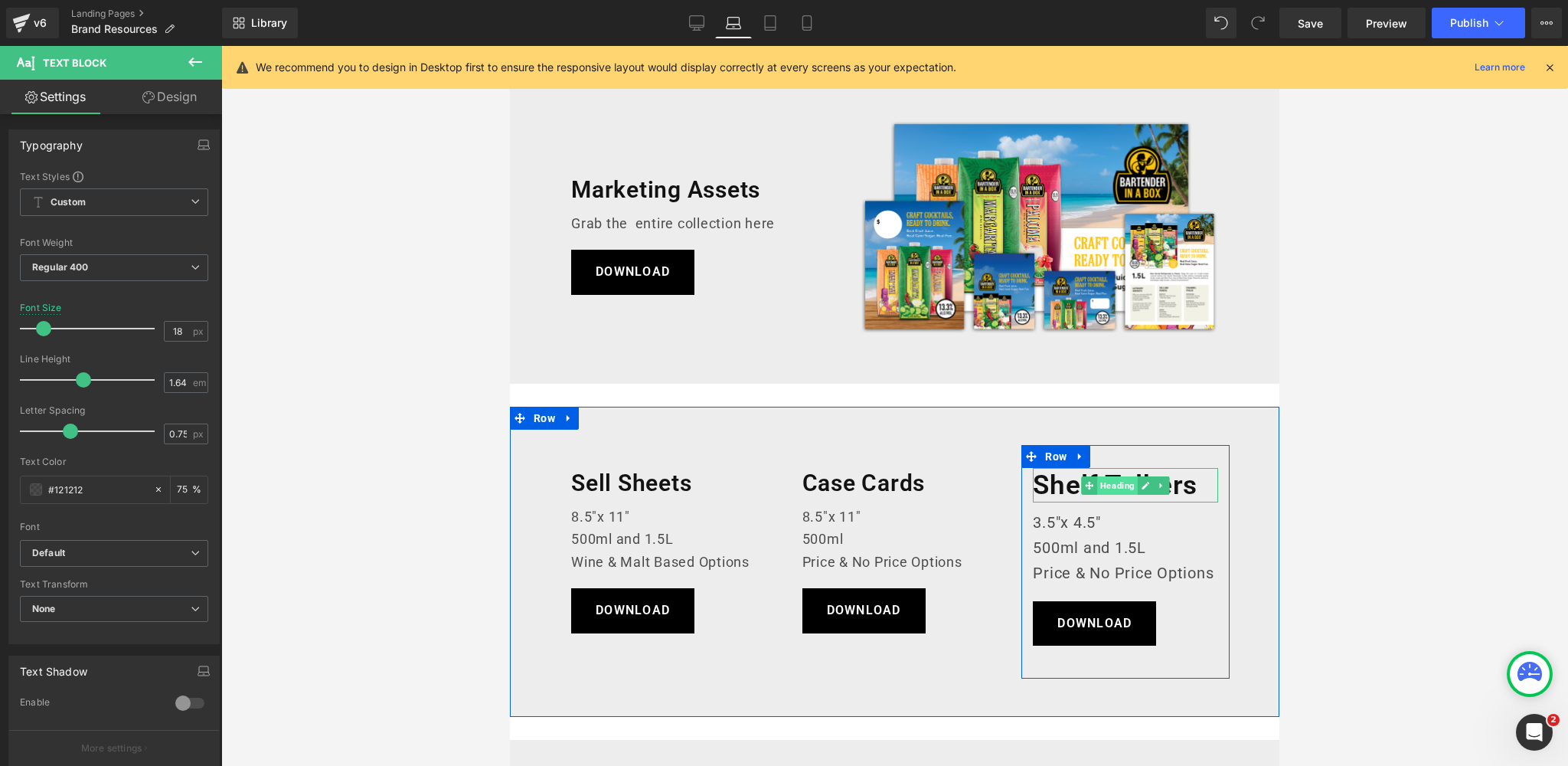
click at [1120, 486] on span "Heading" at bounding box center [1117, 485] width 41 height 18
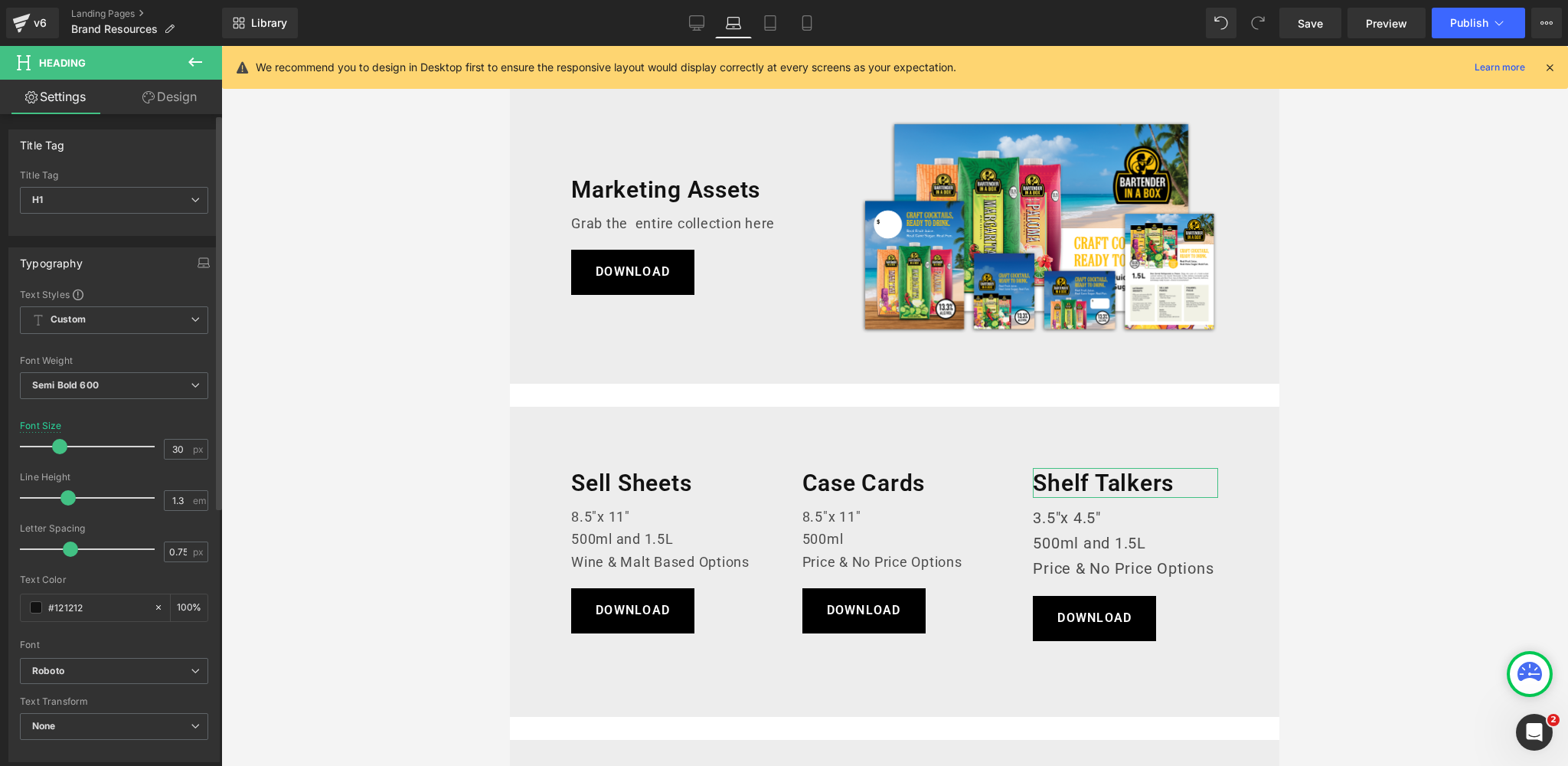
click at [54, 445] on span at bounding box center [60, 447] width 16 height 16
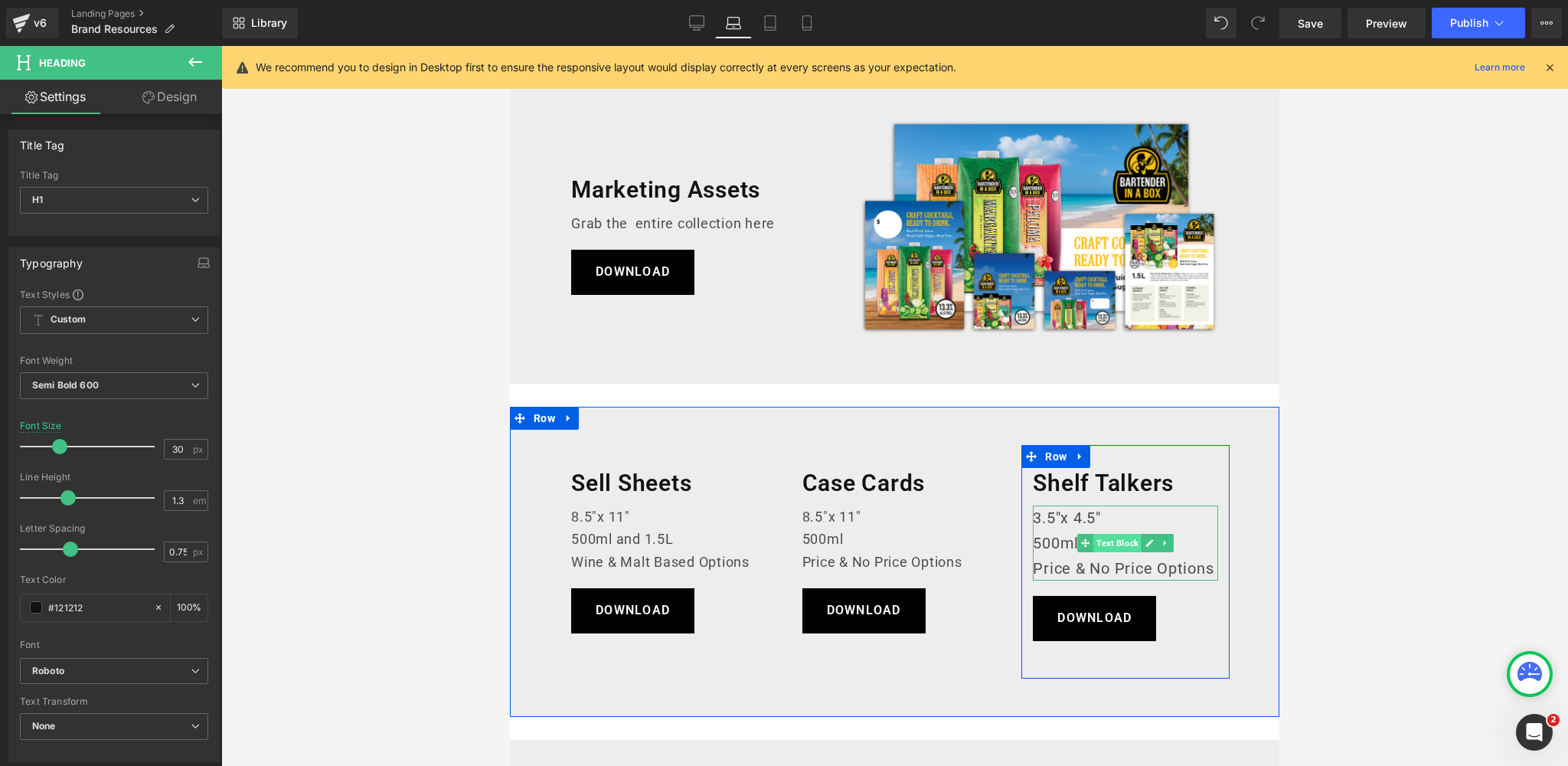
click at [1112, 540] on span "Text Block" at bounding box center [1117, 542] width 48 height 18
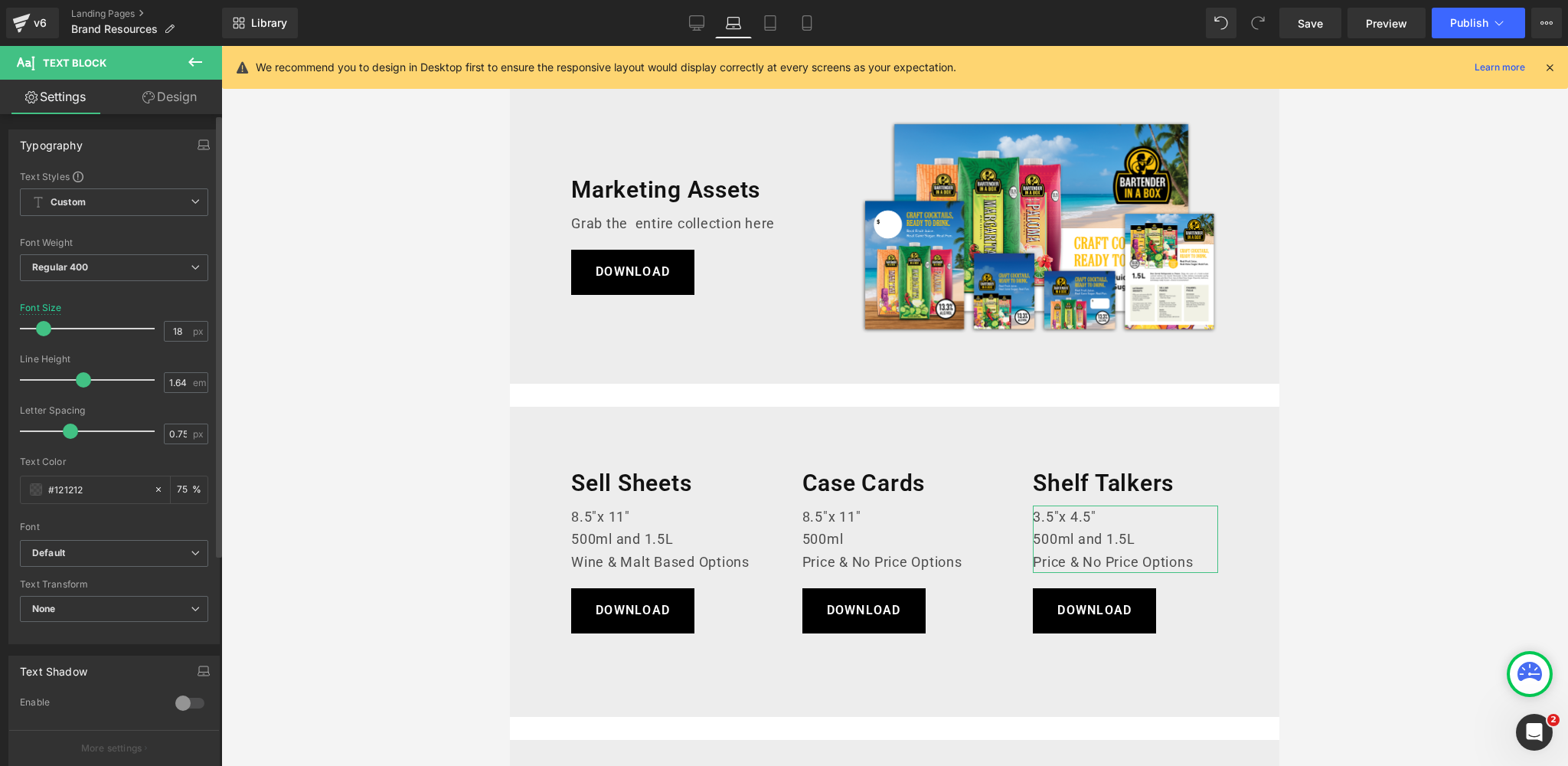
click at [44, 327] on span at bounding box center [44, 329] width 16 height 16
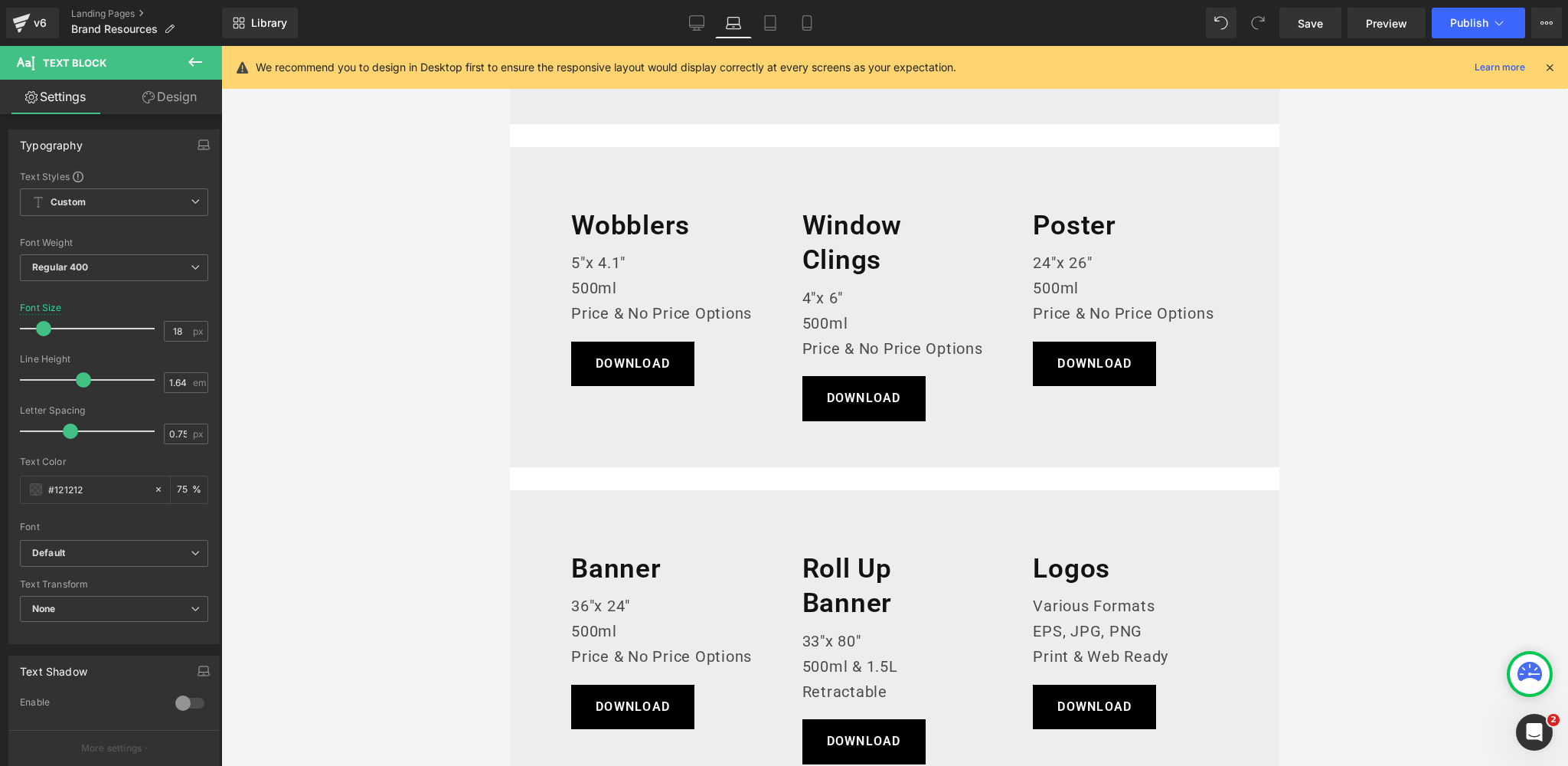
scroll to position [686, 0]
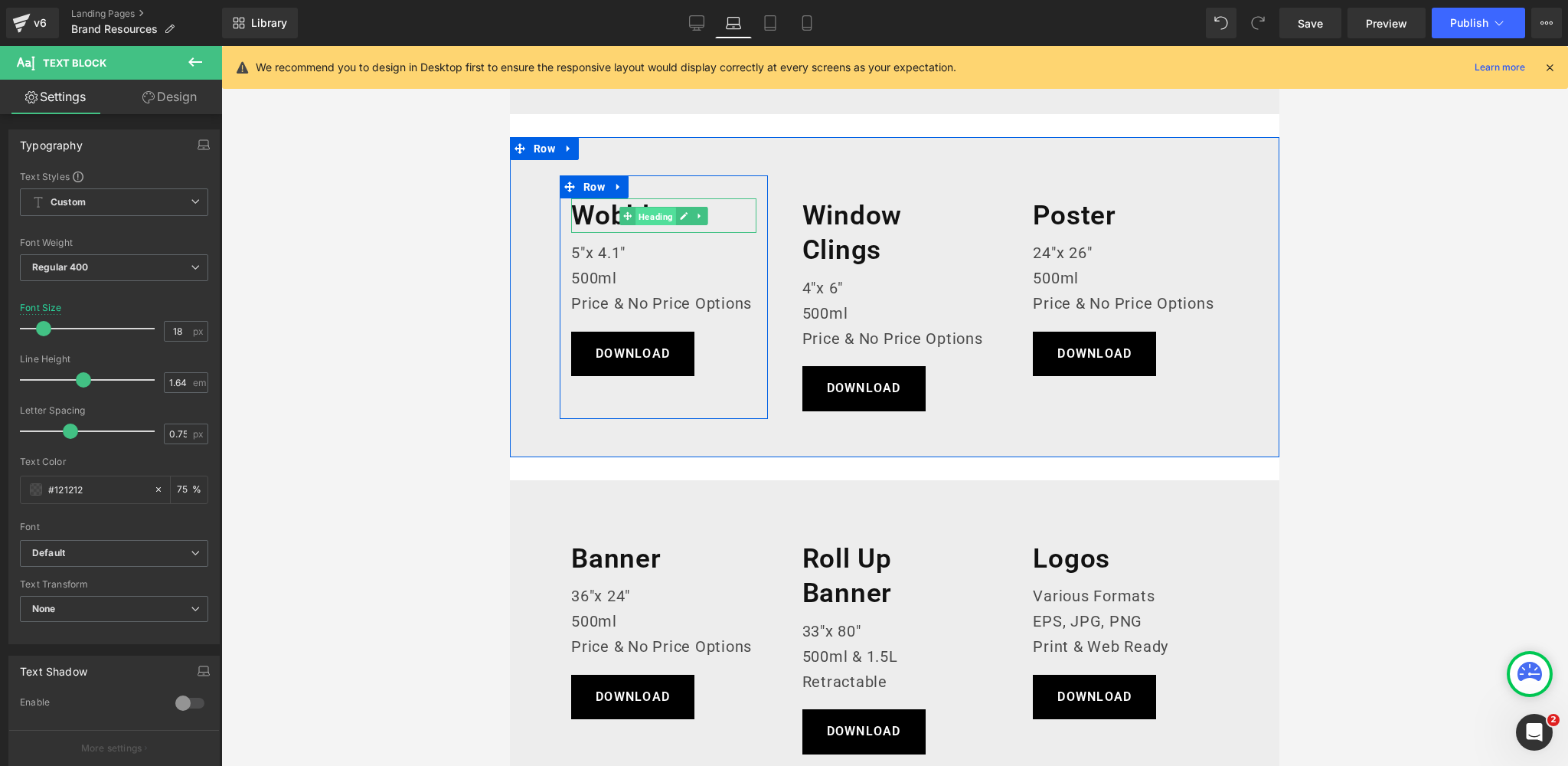
click at [656, 213] on span "Heading" at bounding box center [656, 215] width 41 height 18
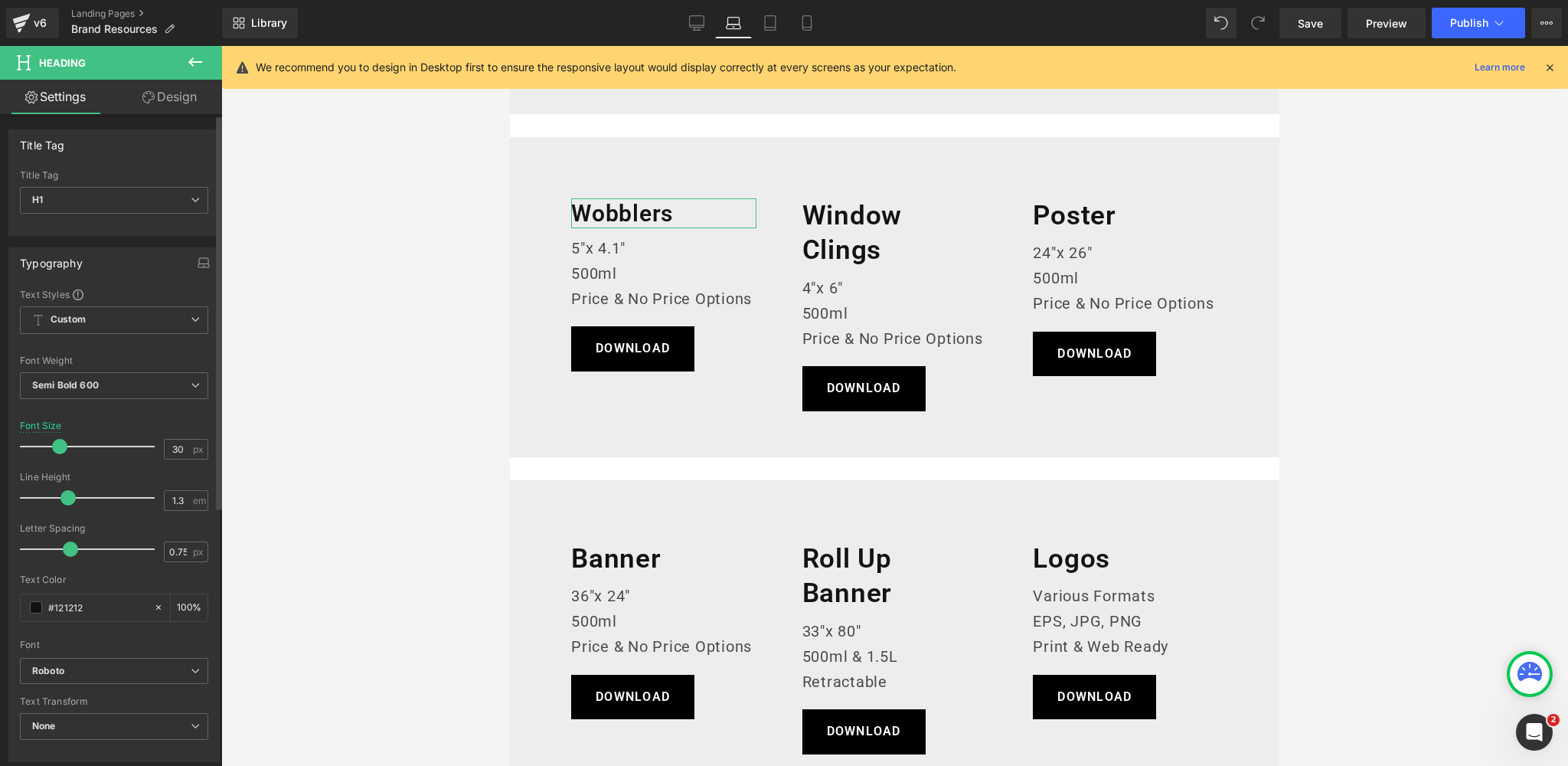
click at [56, 443] on span at bounding box center [60, 447] width 16 height 16
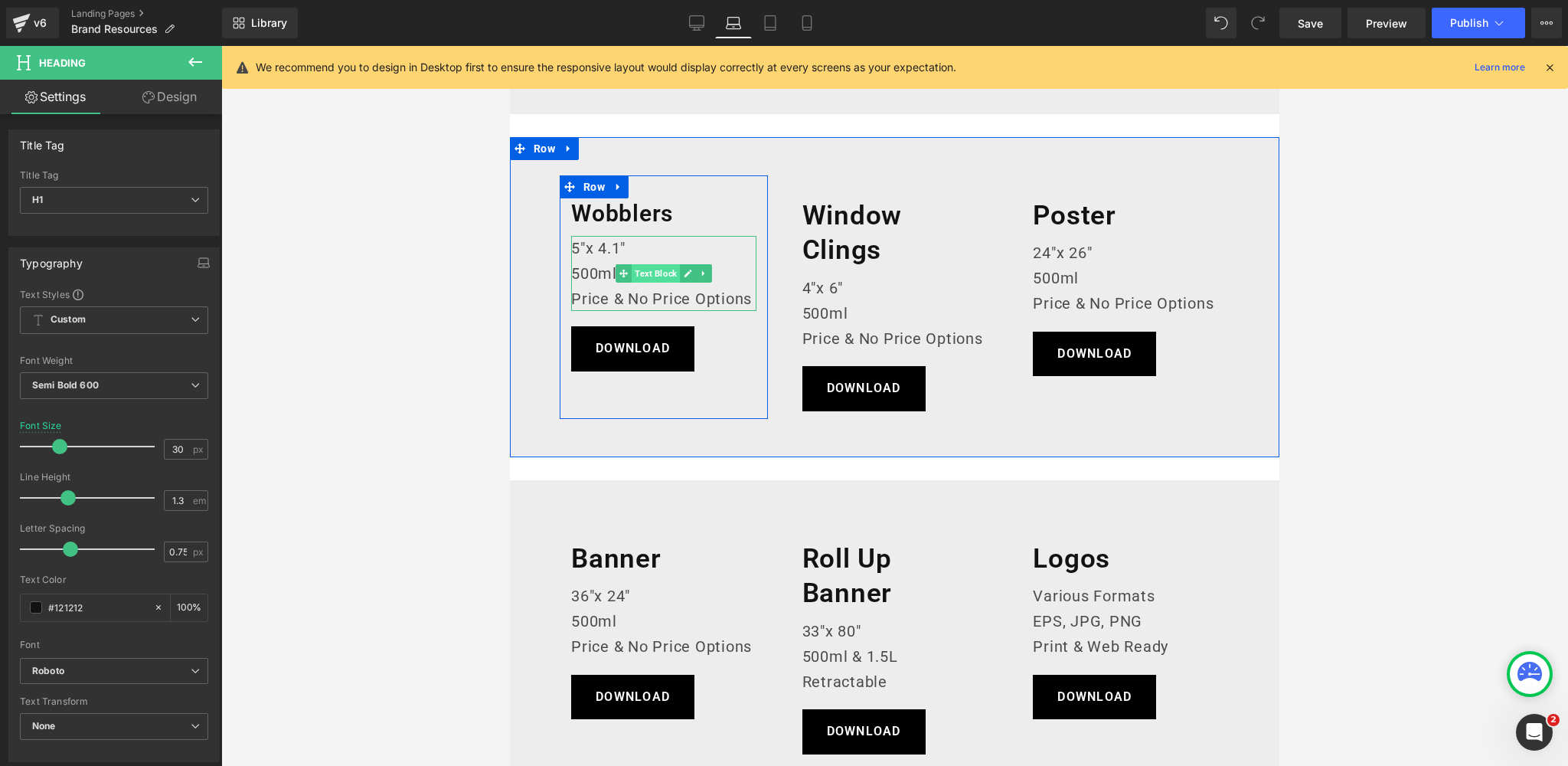
click at [663, 274] on span "Text Block" at bounding box center [655, 273] width 48 height 18
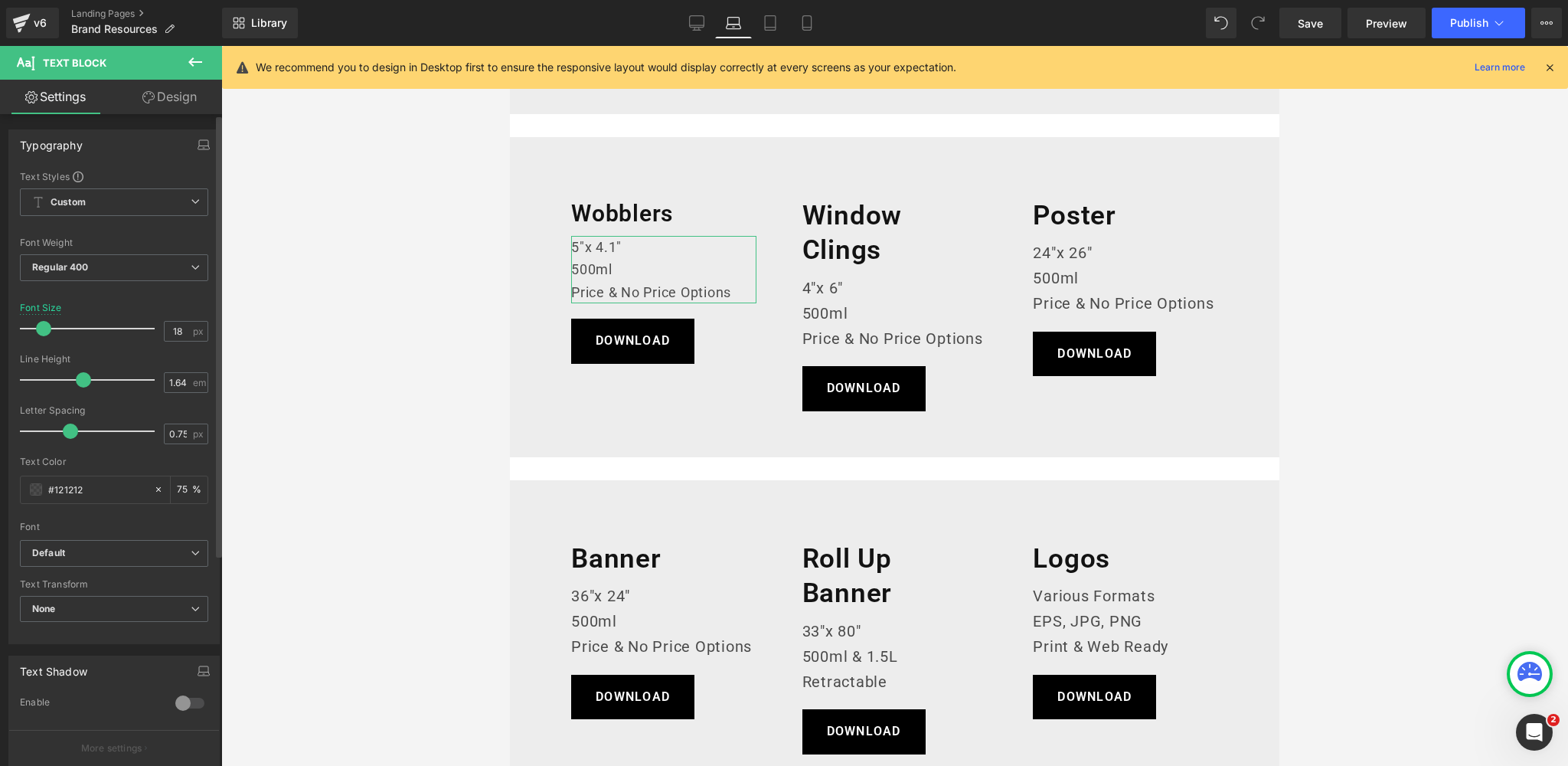
click at [40, 329] on span at bounding box center [44, 329] width 16 height 16
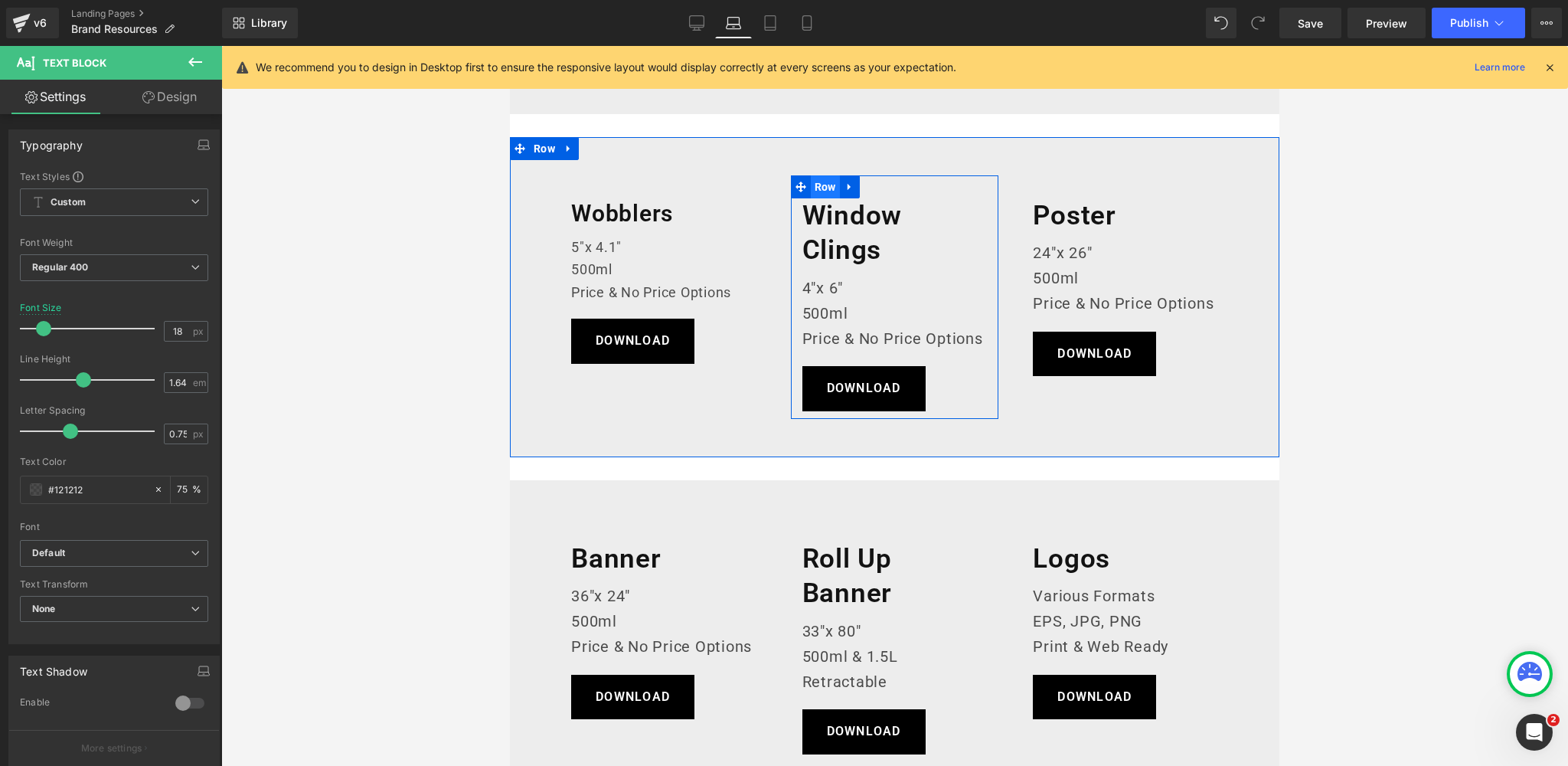
click at [829, 191] on span "Row" at bounding box center [824, 186] width 29 height 23
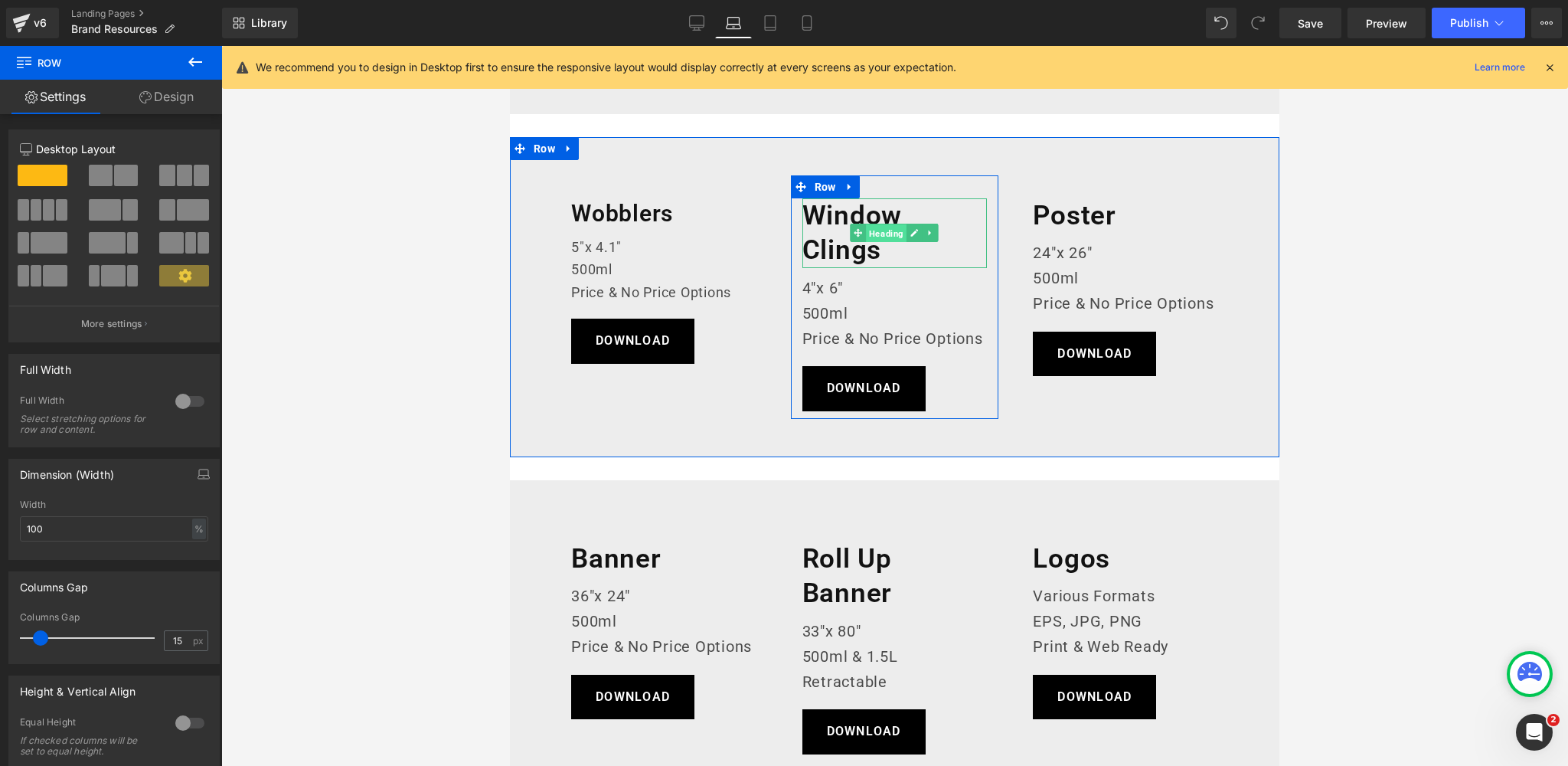
click at [884, 232] on span "Heading" at bounding box center [887, 233] width 41 height 18
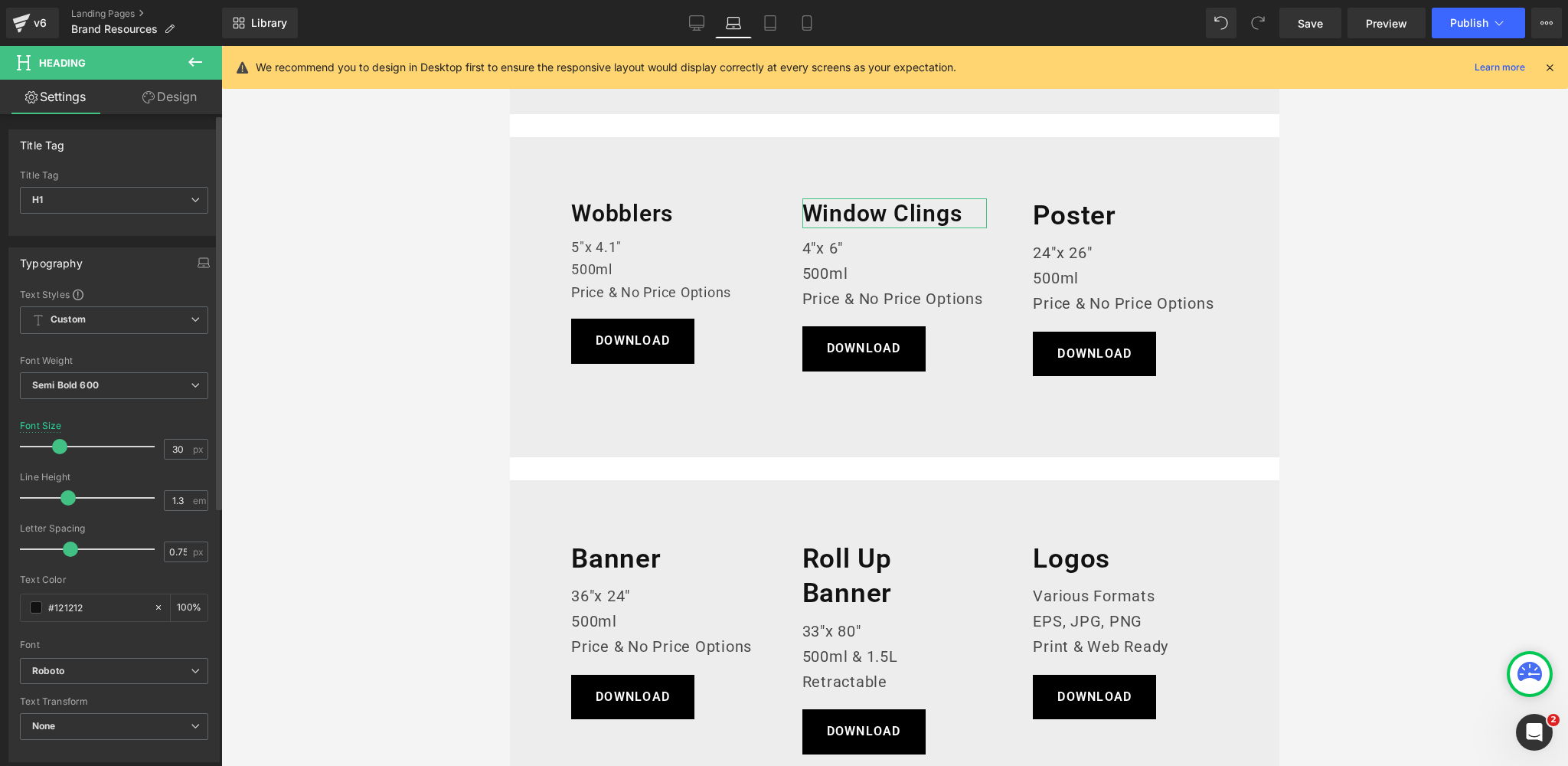
click at [54, 447] on span at bounding box center [60, 447] width 16 height 16
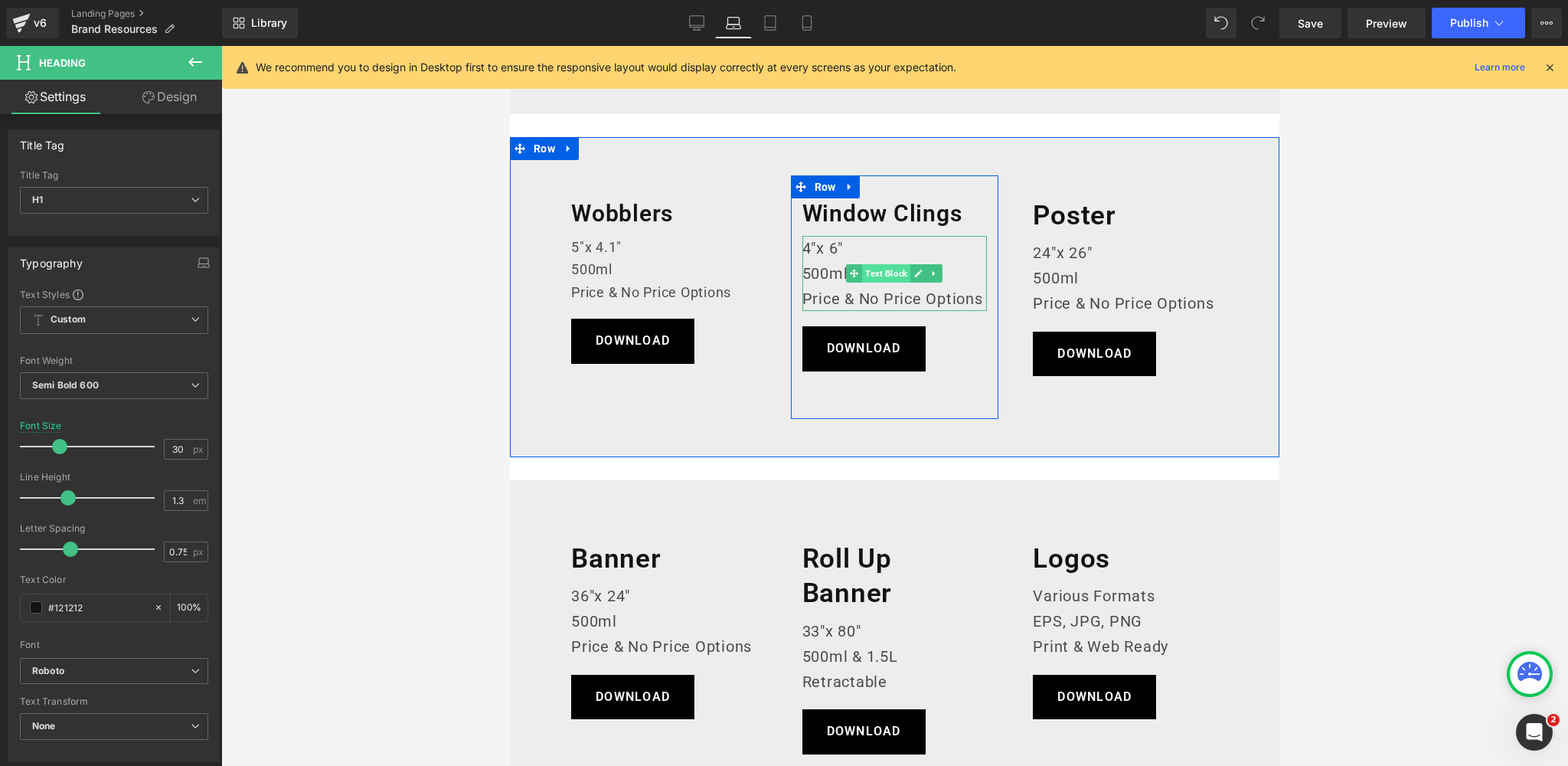
click at [897, 271] on span "Text Block" at bounding box center [886, 273] width 48 height 18
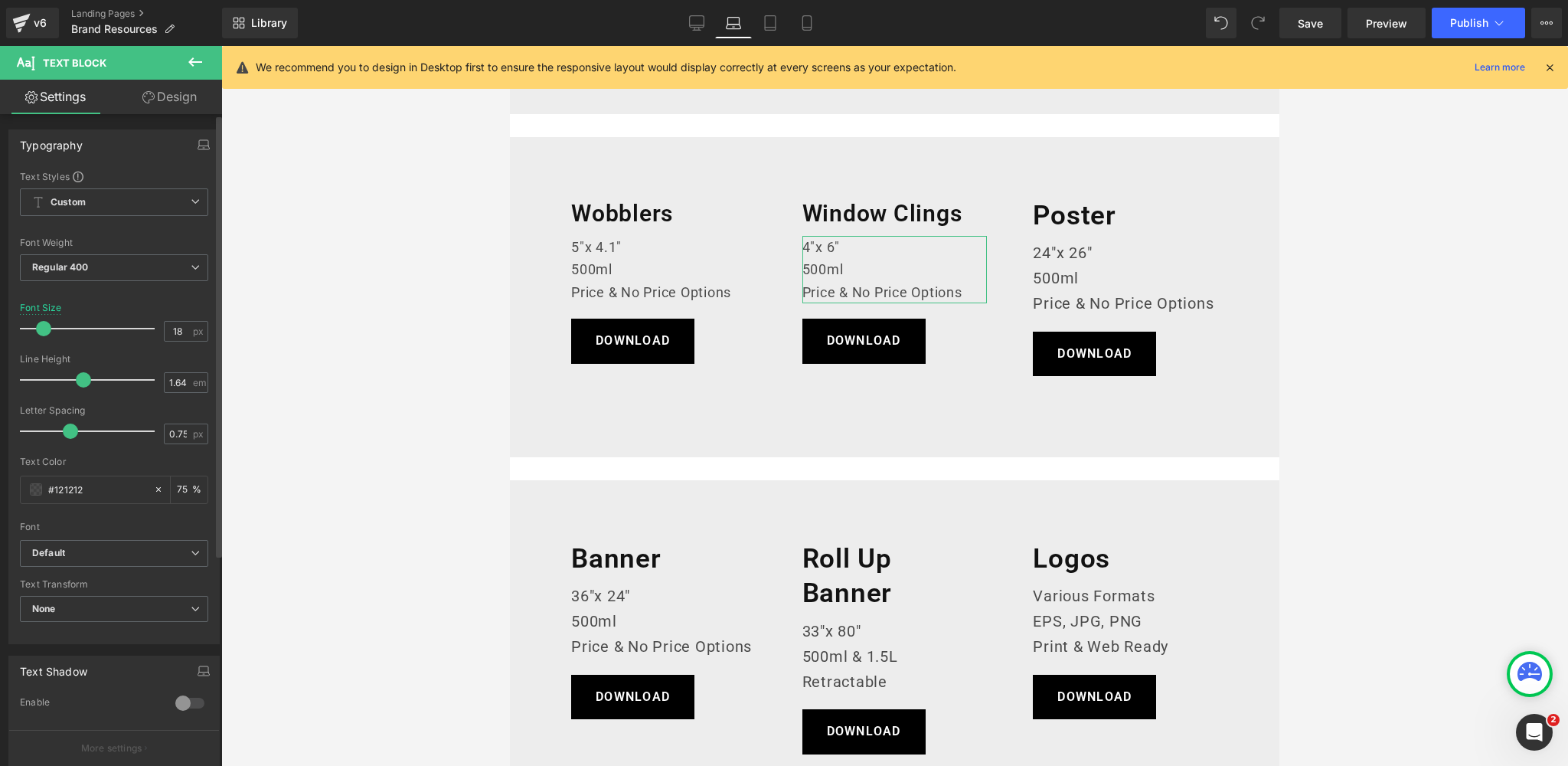
click at [42, 330] on span at bounding box center [44, 329] width 16 height 16
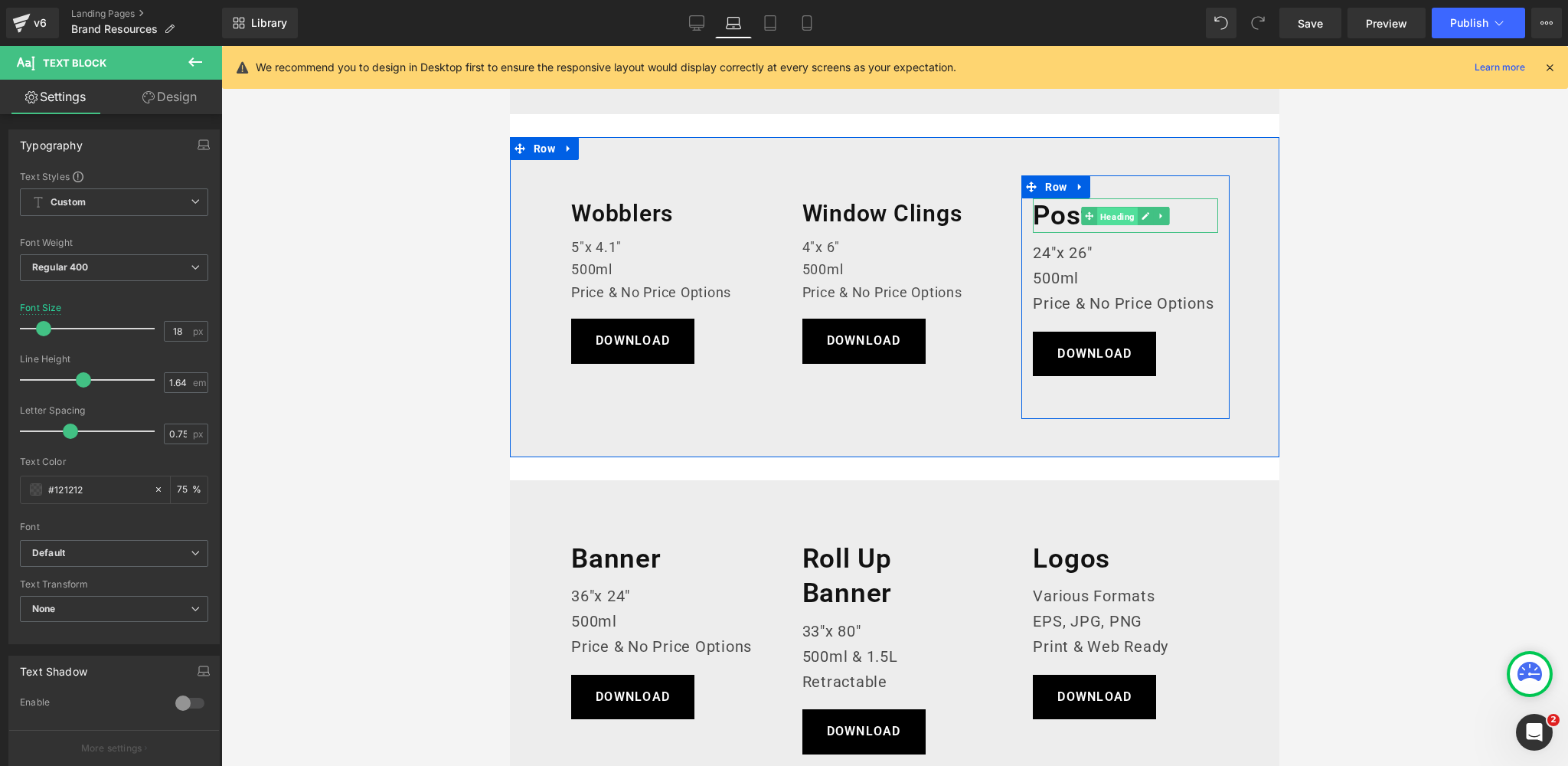
click at [1121, 213] on span "Heading" at bounding box center [1117, 215] width 41 height 18
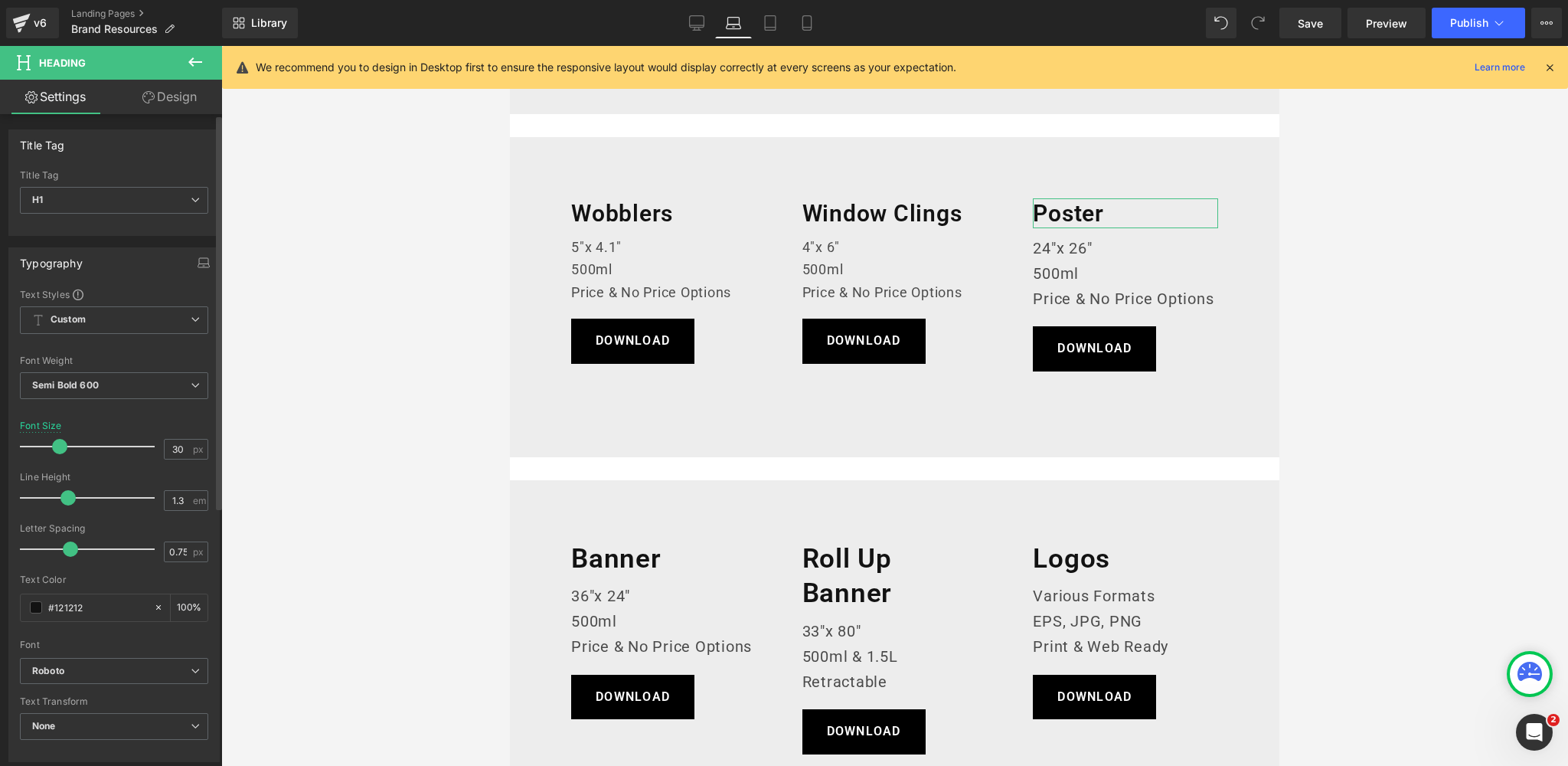
click at [54, 447] on span at bounding box center [60, 447] width 16 height 16
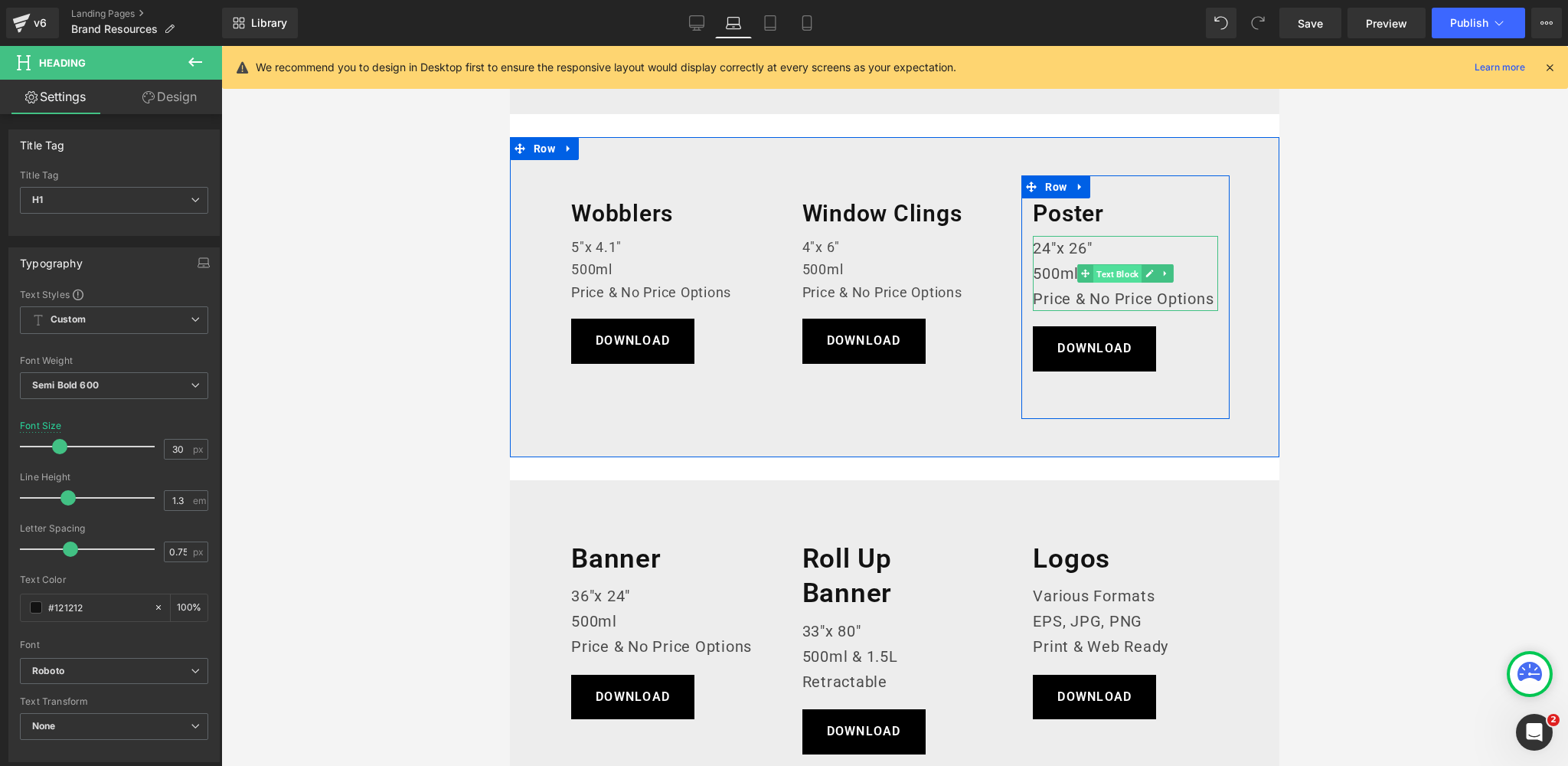
click at [1125, 273] on span "Text Block" at bounding box center [1117, 274] width 48 height 18
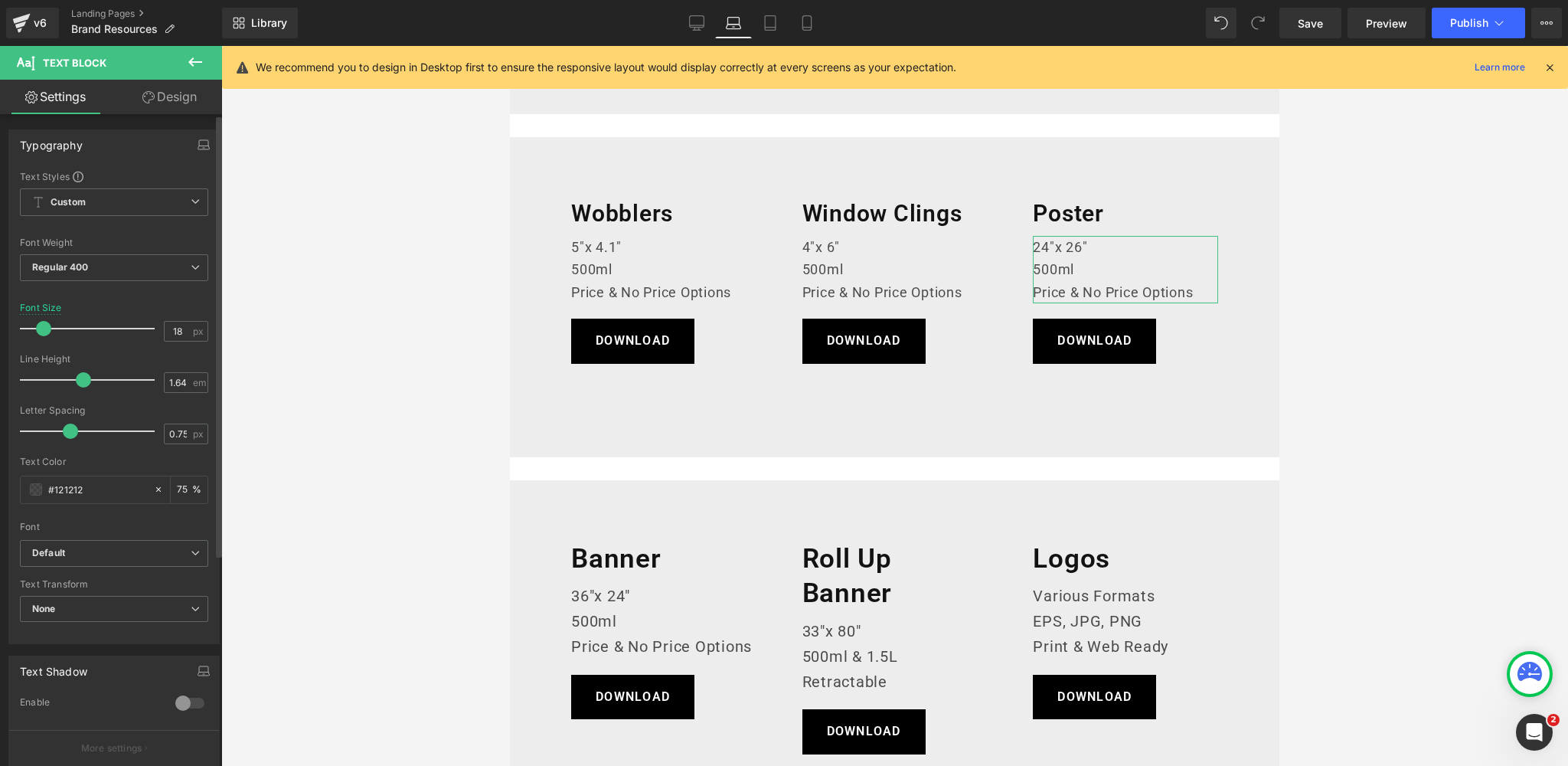
click at [42, 333] on span at bounding box center [44, 329] width 16 height 16
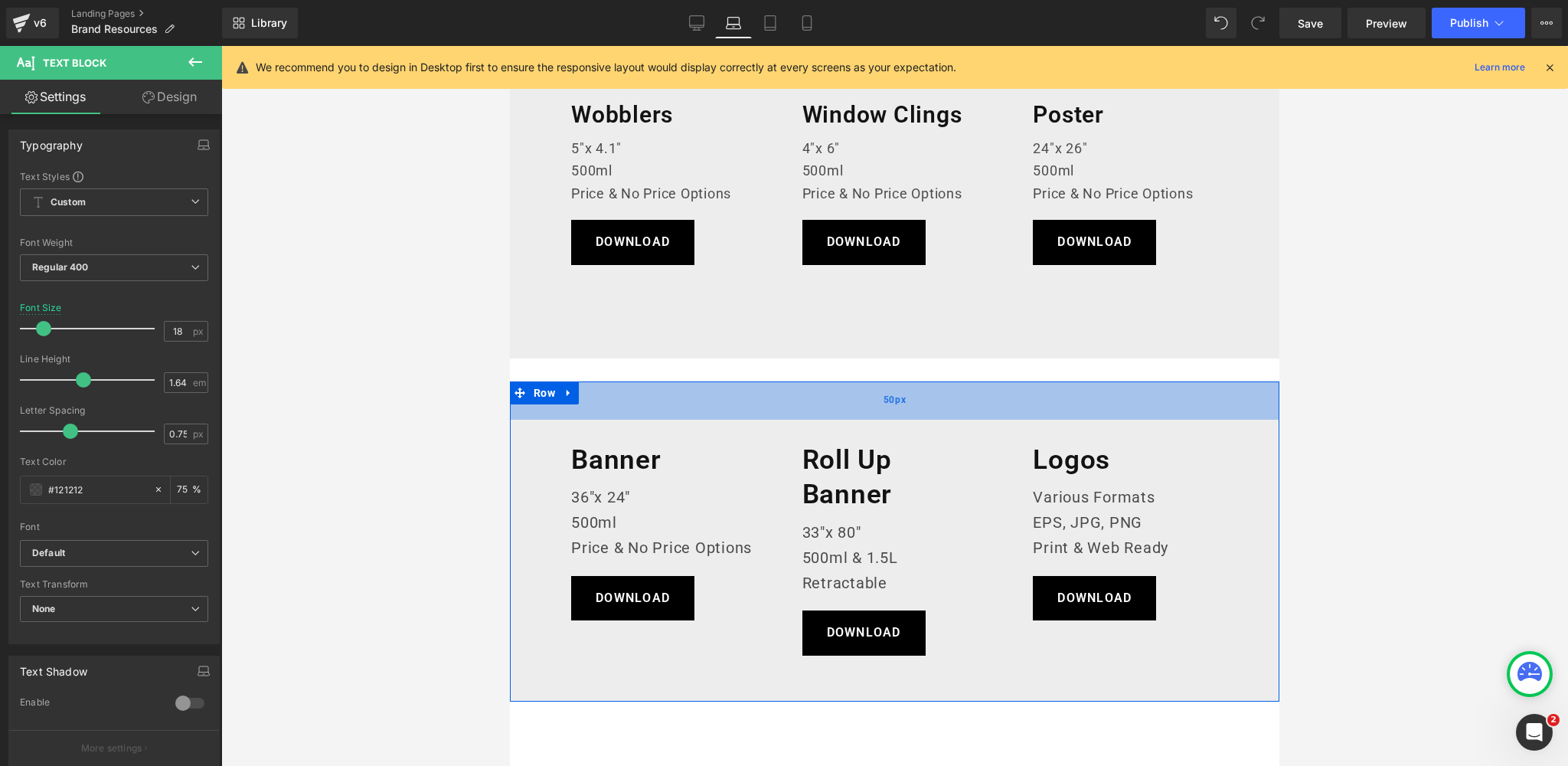
scroll to position [889, 0]
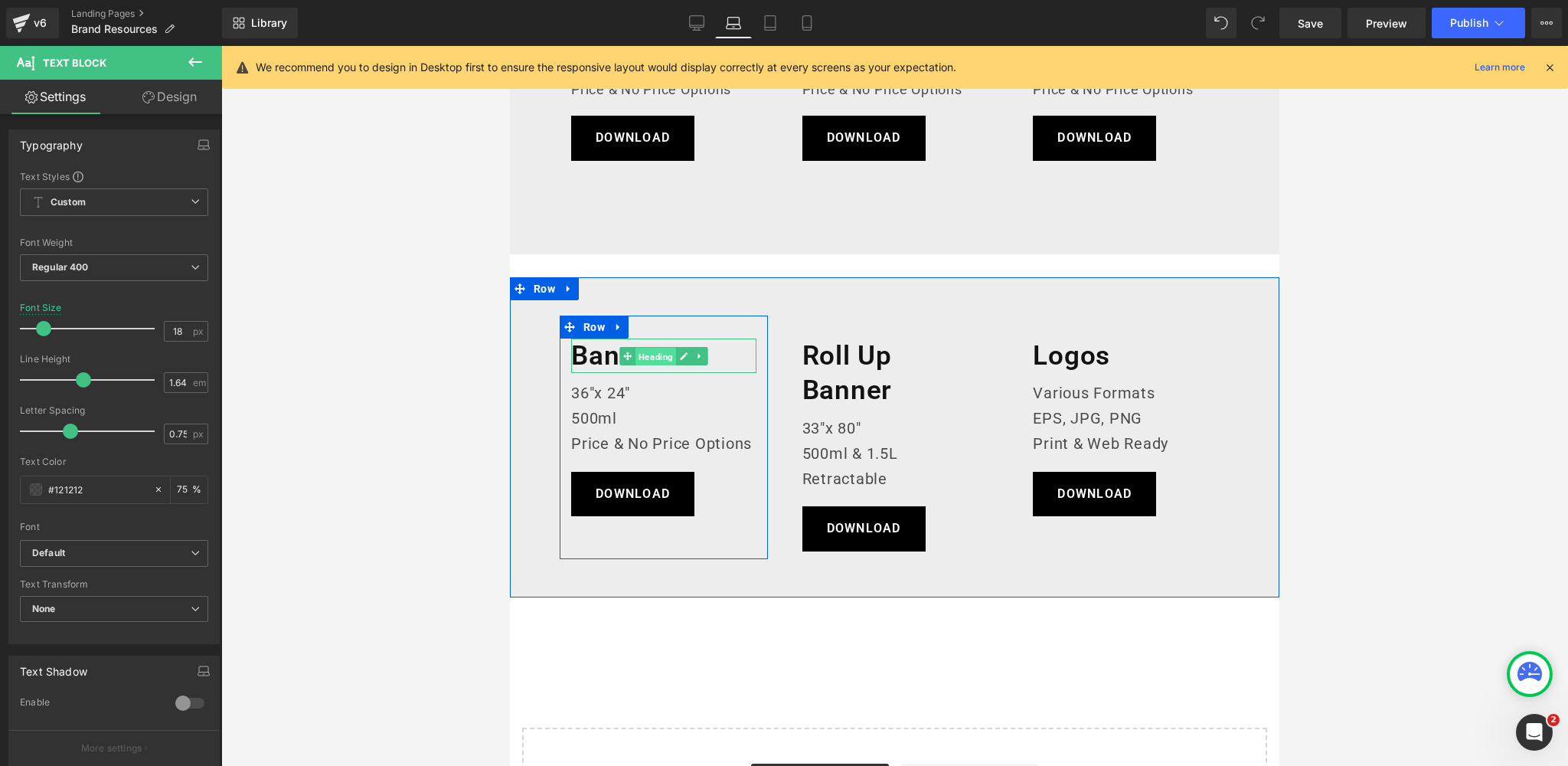
click at [661, 352] on span "Heading" at bounding box center [656, 356] width 41 height 18
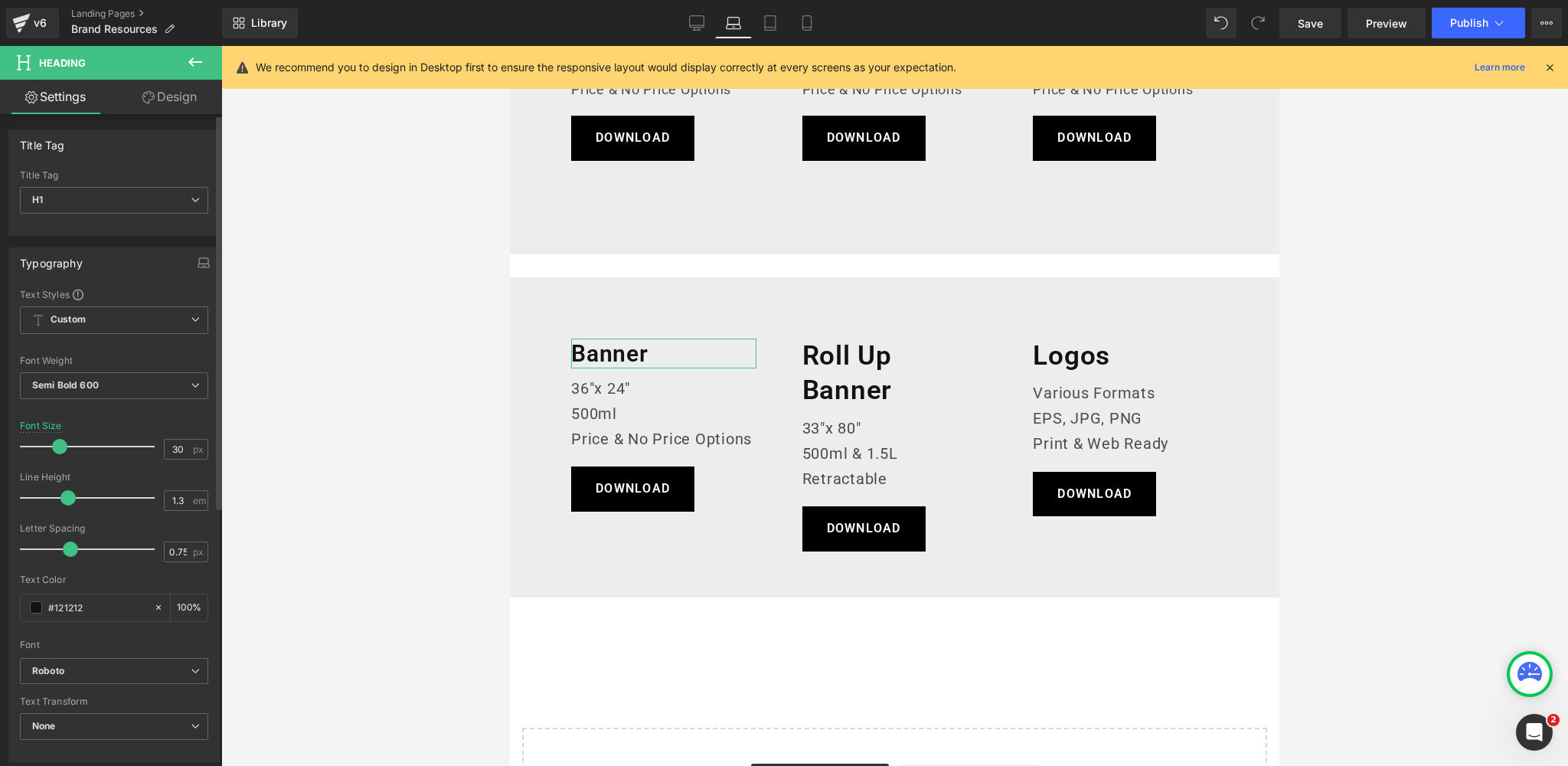
click at [56, 448] on span at bounding box center [60, 447] width 16 height 16
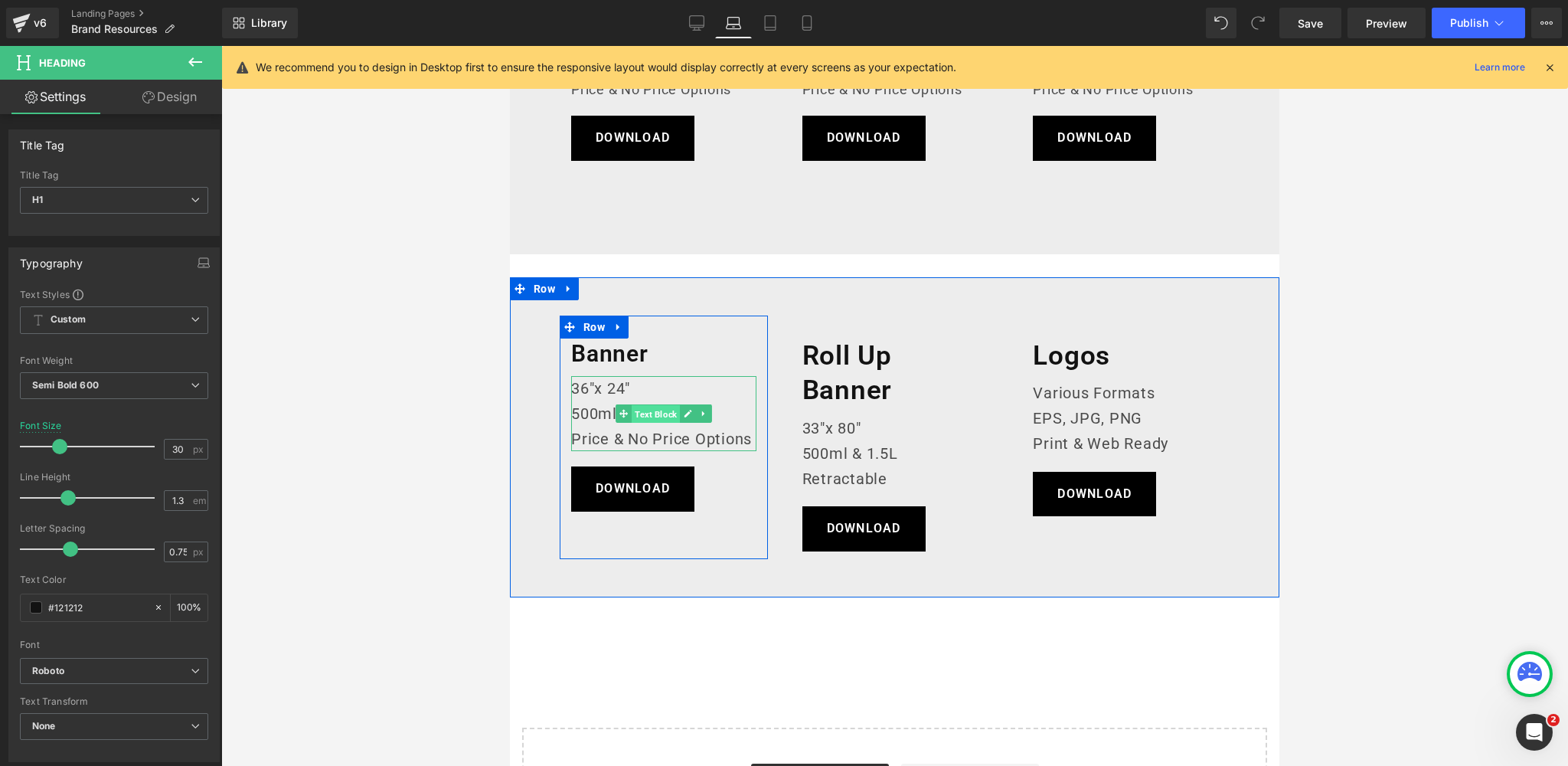
click at [659, 412] on span "Text Block" at bounding box center [655, 414] width 48 height 18
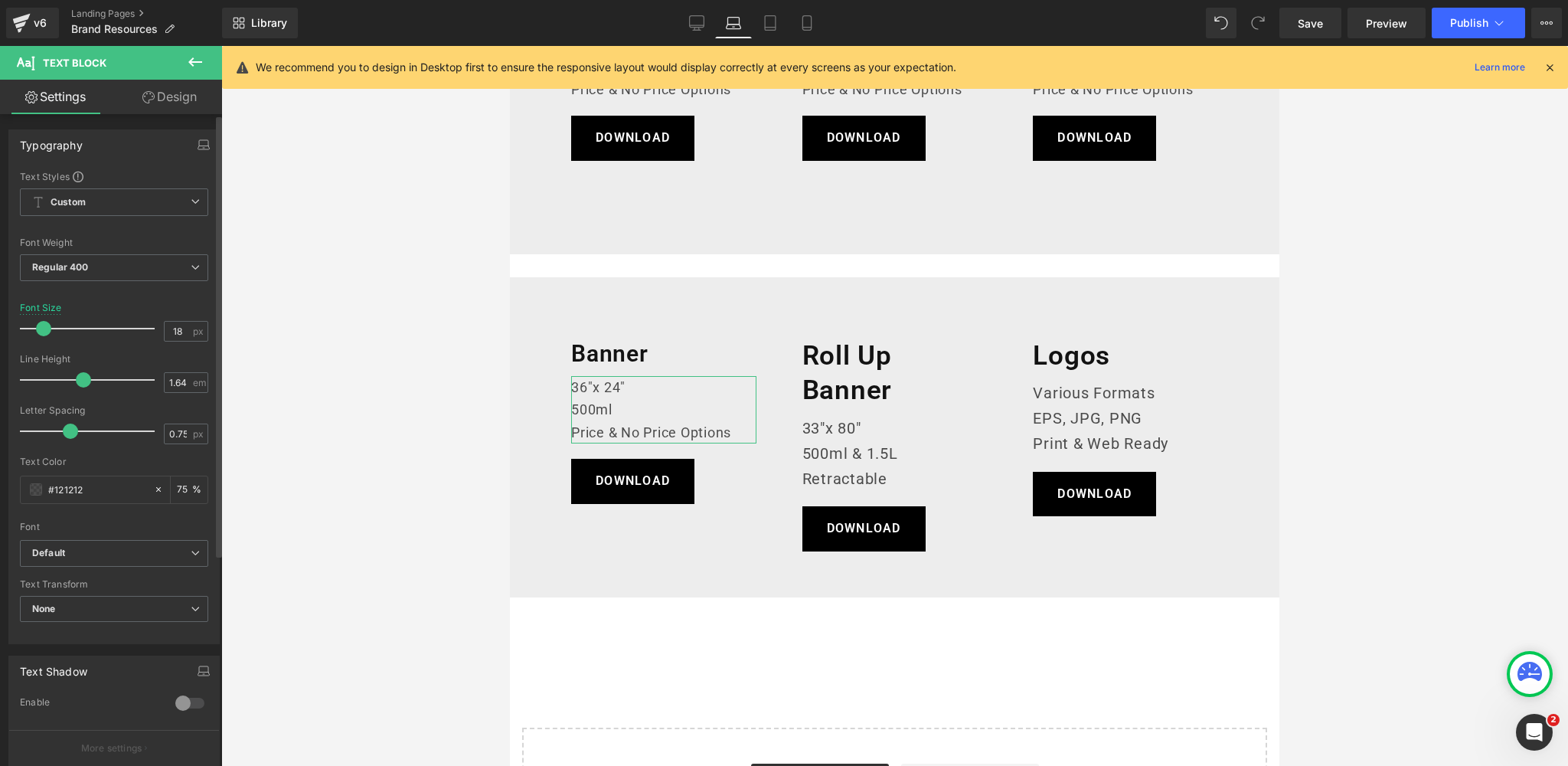
click at [40, 328] on span at bounding box center [44, 329] width 16 height 16
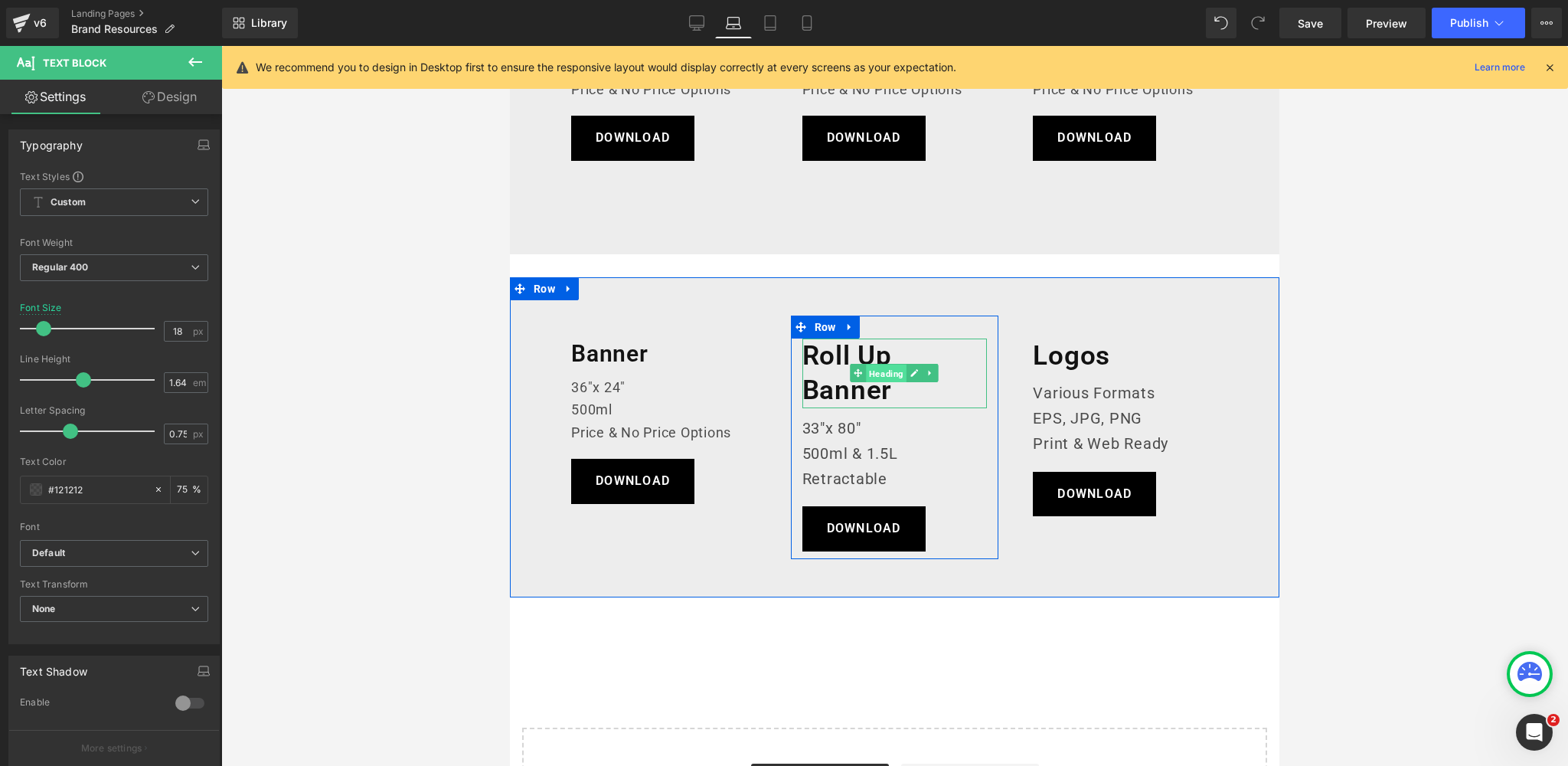
click at [887, 374] on span "Heading" at bounding box center [887, 374] width 41 height 18
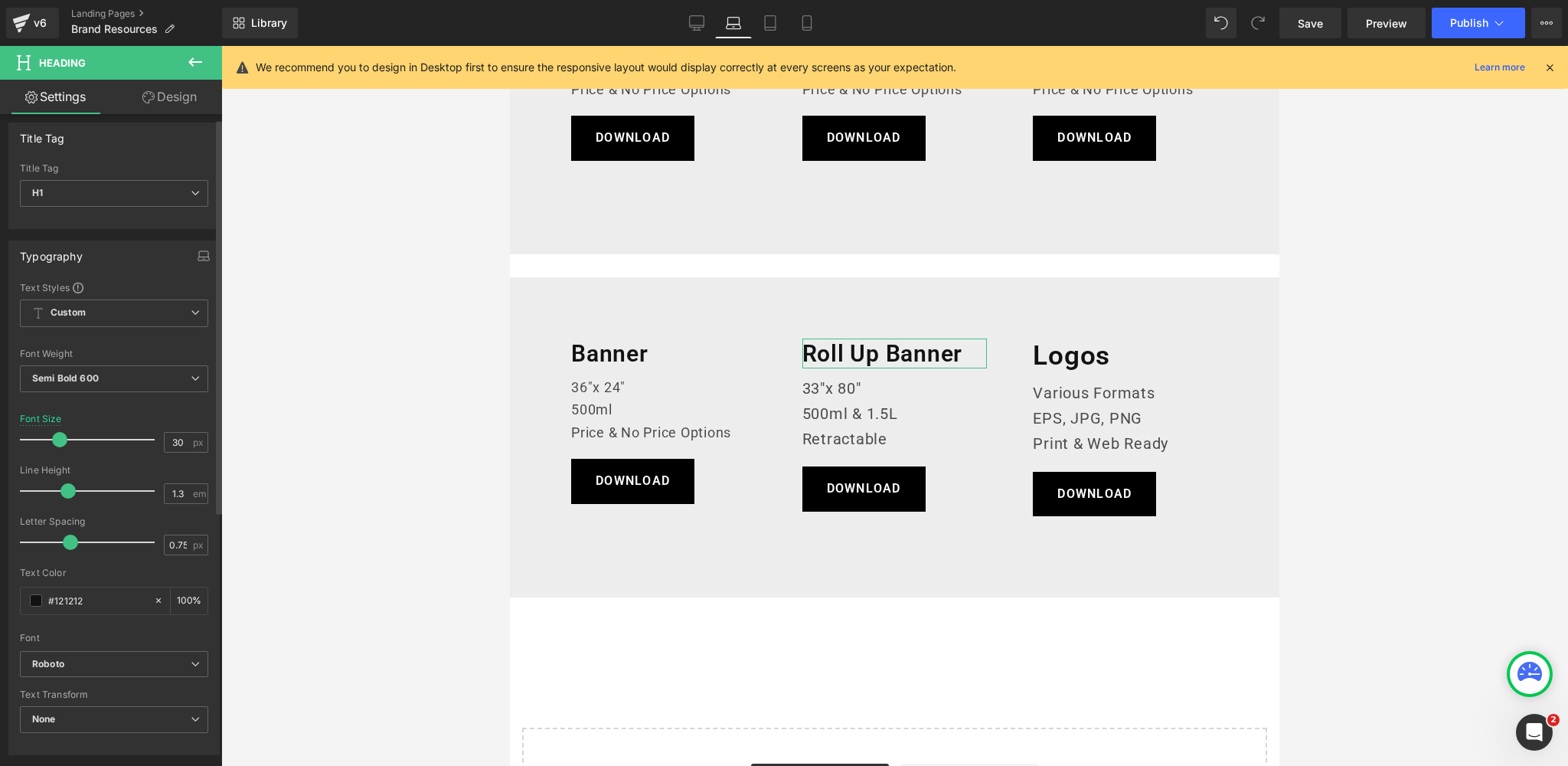
click at [59, 447] on div at bounding box center [91, 440] width 127 height 31
click at [60, 442] on span at bounding box center [60, 446] width 16 height 16
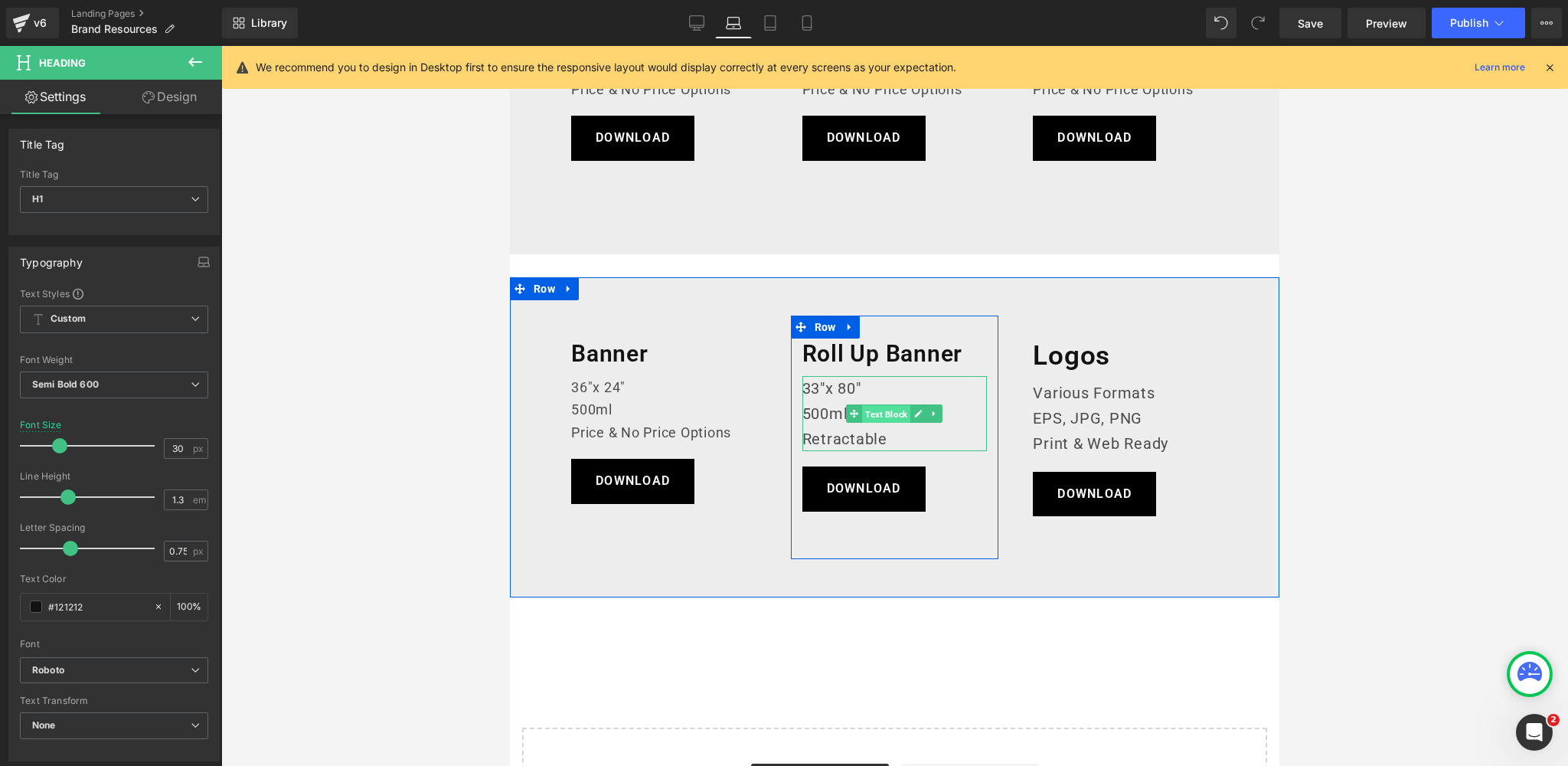
click at [897, 413] on span "Text Block" at bounding box center [886, 414] width 48 height 18
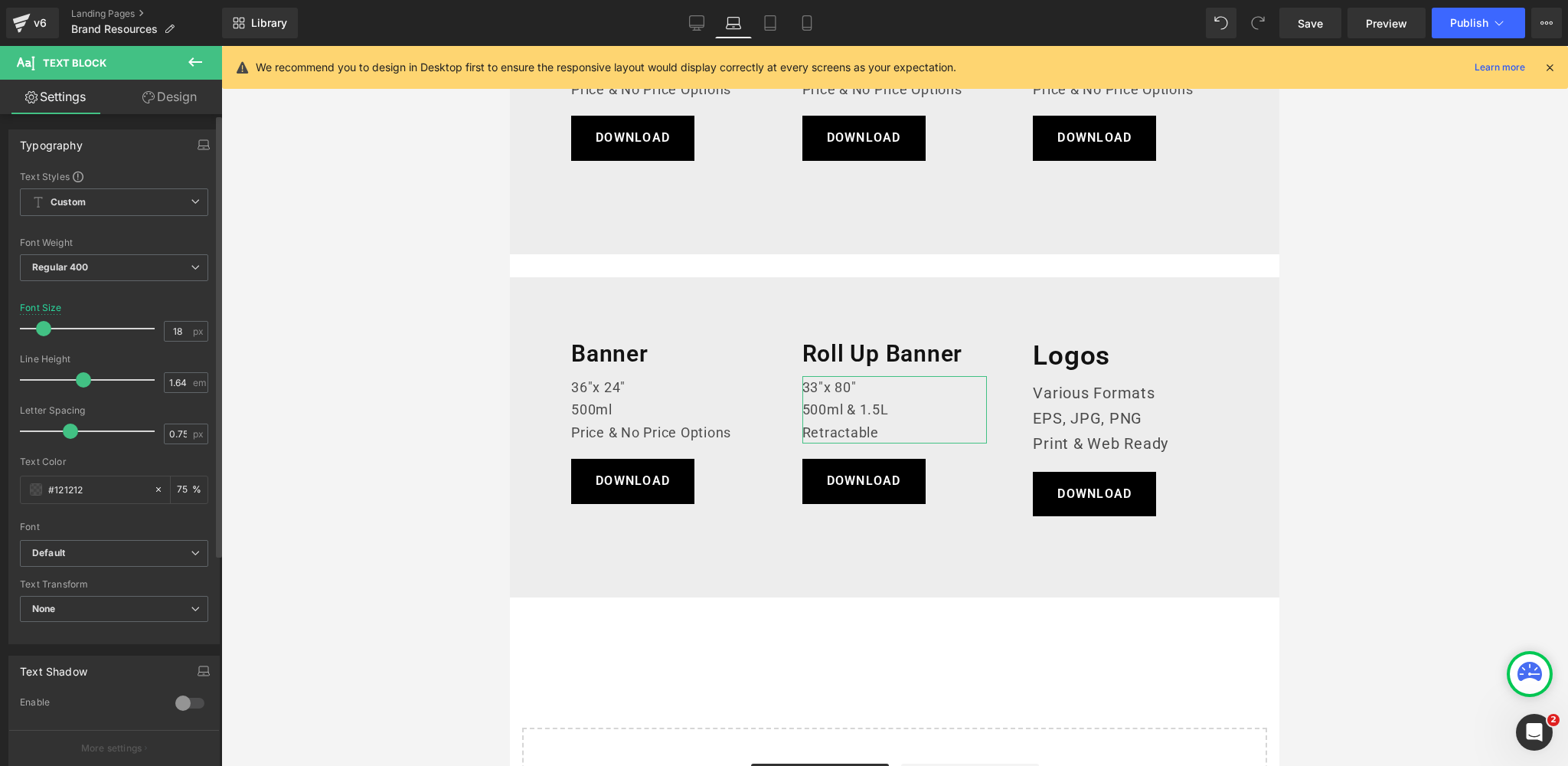
click at [40, 325] on span at bounding box center [44, 329] width 16 height 16
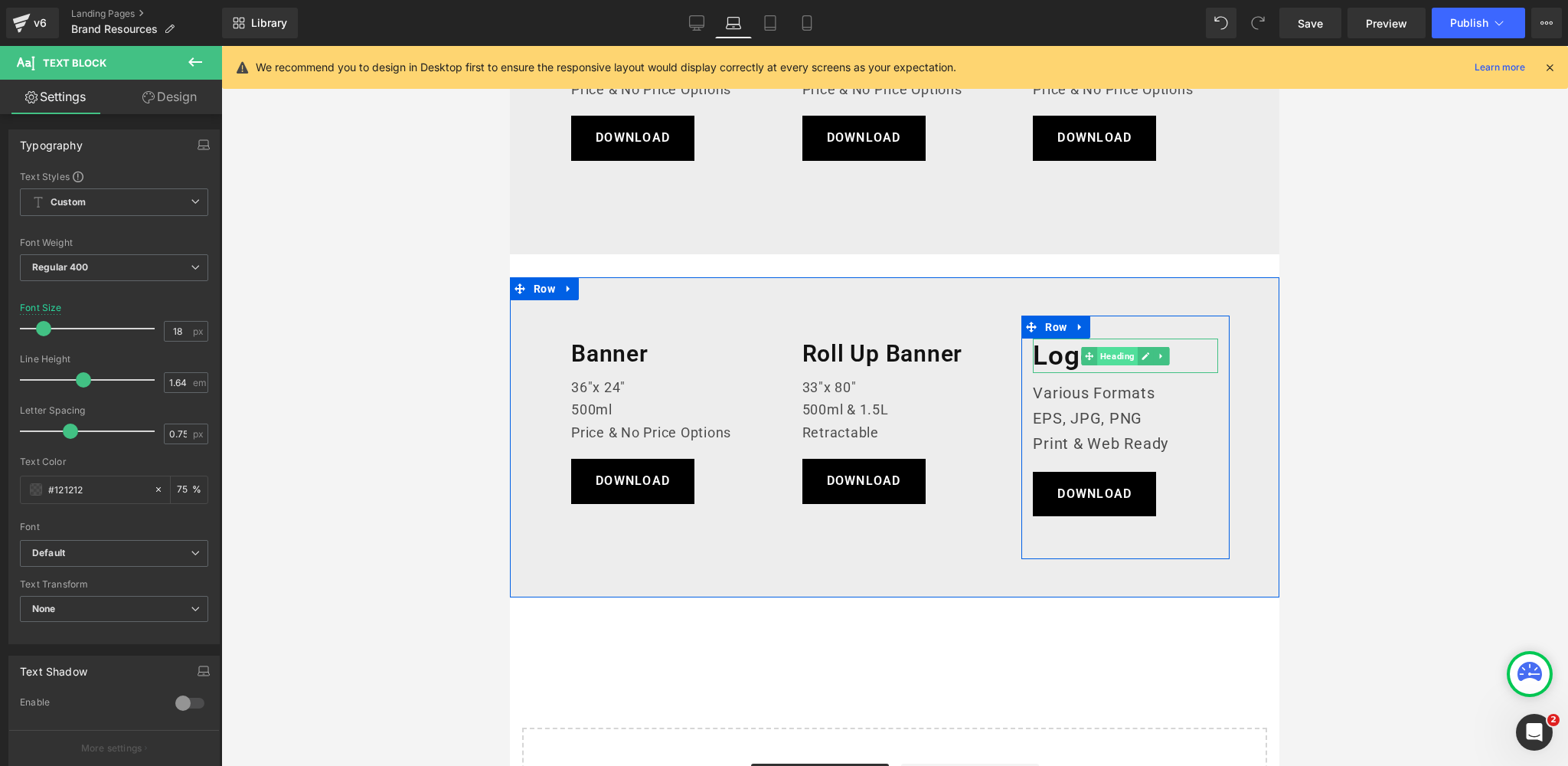
click at [1112, 357] on span "Heading" at bounding box center [1117, 356] width 41 height 18
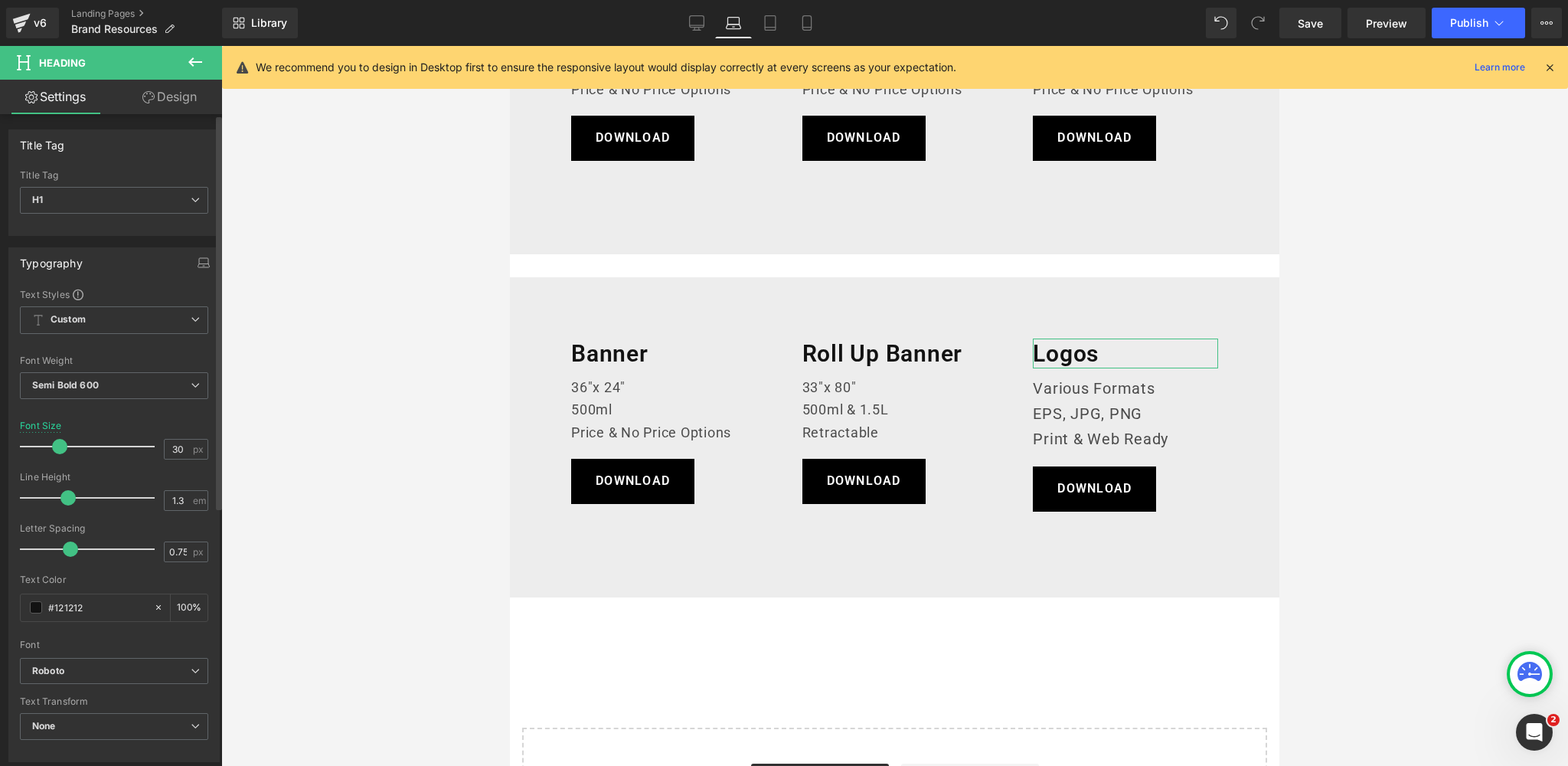
click at [56, 447] on span at bounding box center [60, 447] width 16 height 16
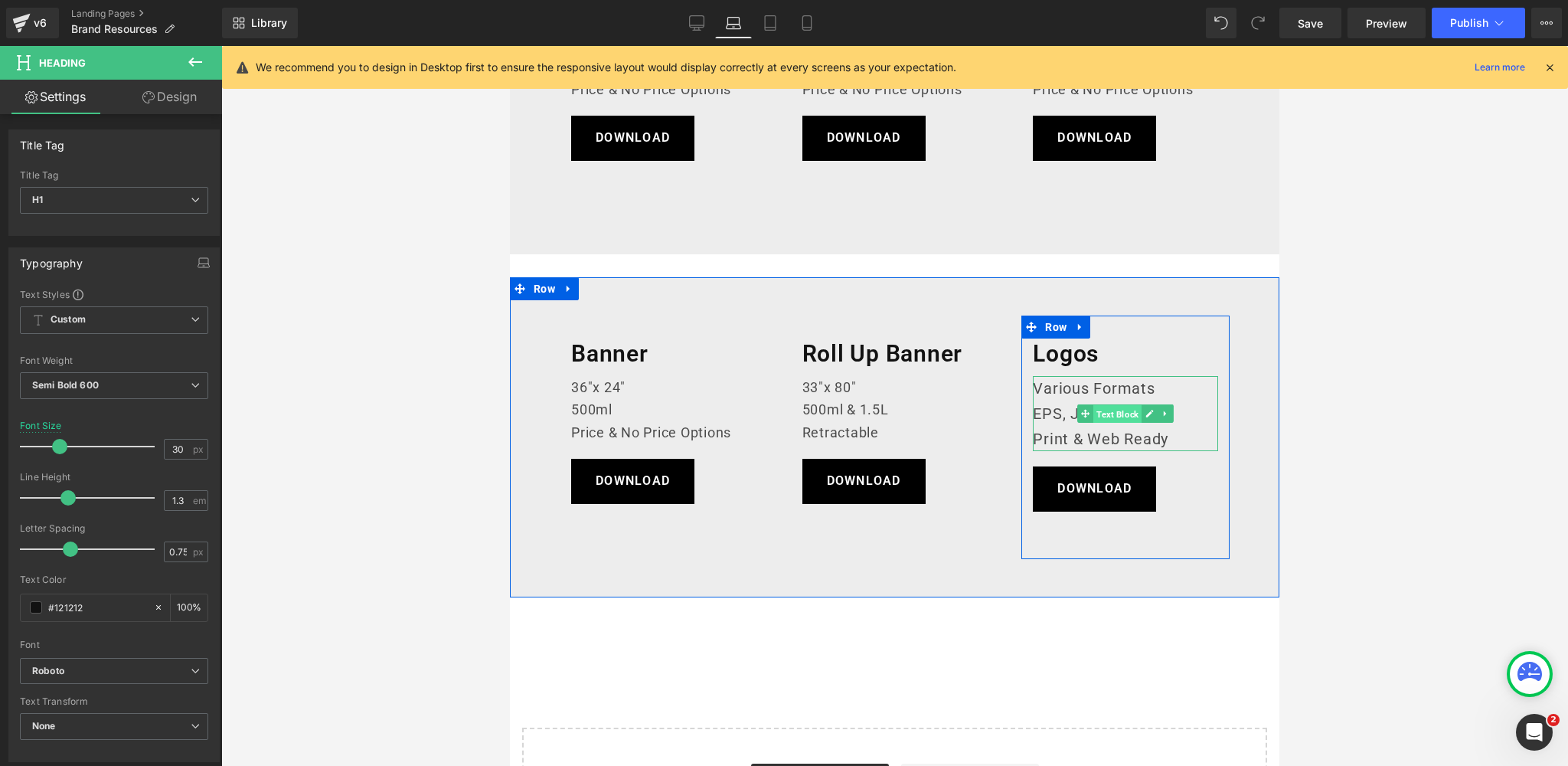
click at [1108, 410] on span "Text Block" at bounding box center [1117, 414] width 48 height 18
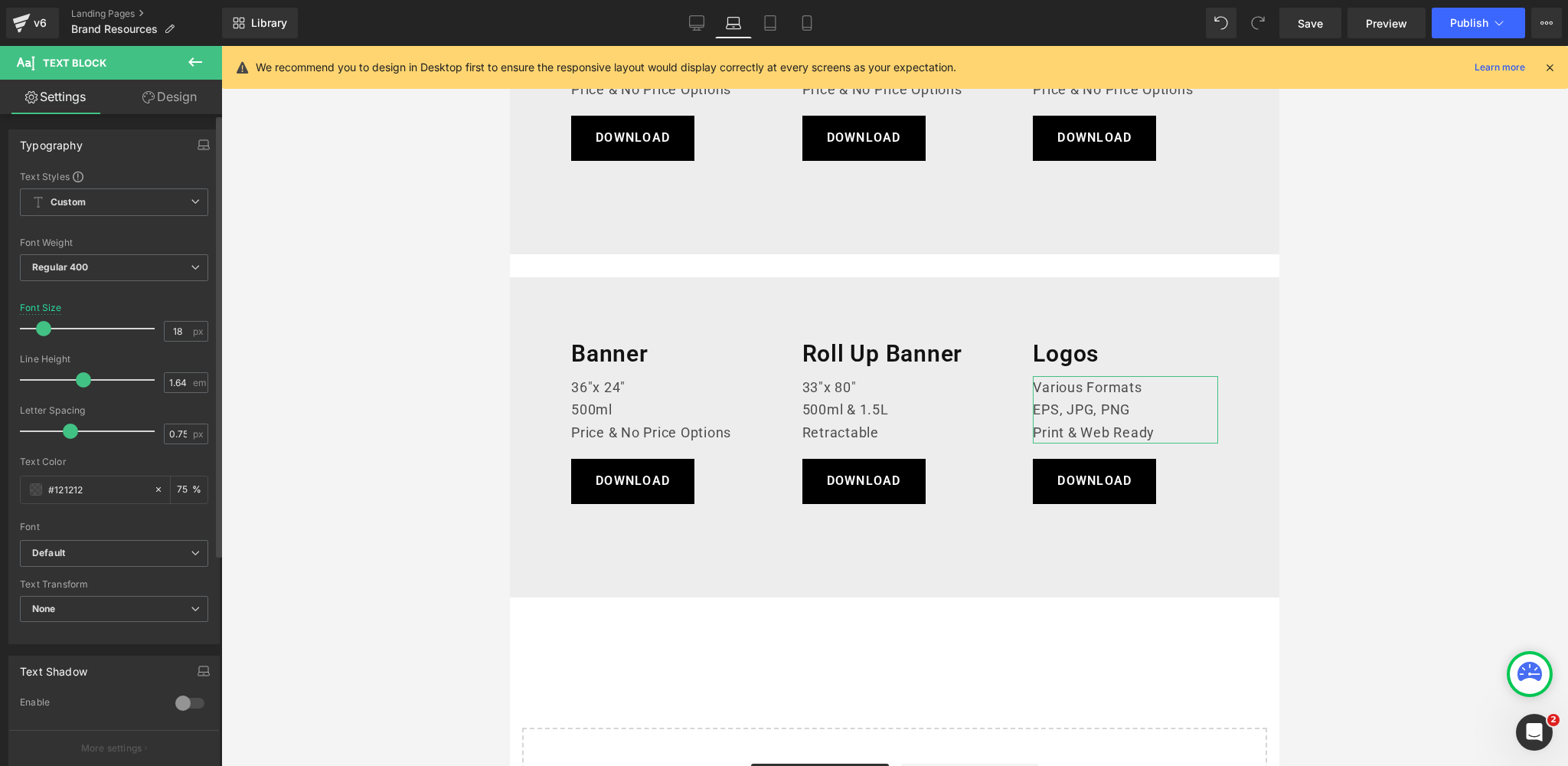
click at [39, 329] on span at bounding box center [44, 329] width 16 height 16
click at [1305, 27] on span "Save" at bounding box center [1310, 24] width 25 height 16
click at [941, 78] on div at bounding box center [824, 79] width 270 height 43
click at [1553, 64] on icon at bounding box center [1549, 67] width 14 height 14
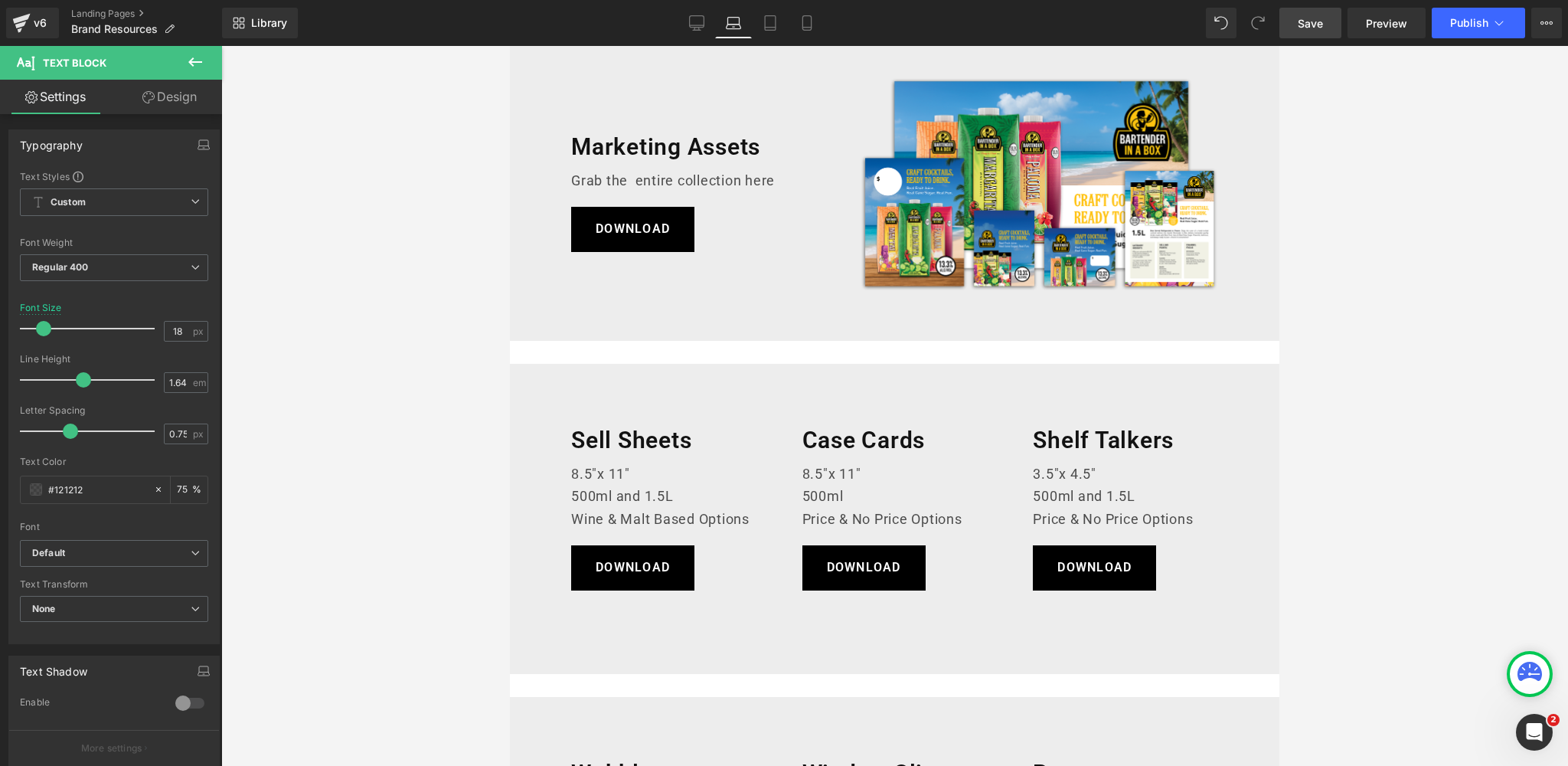
scroll to position [0, 0]
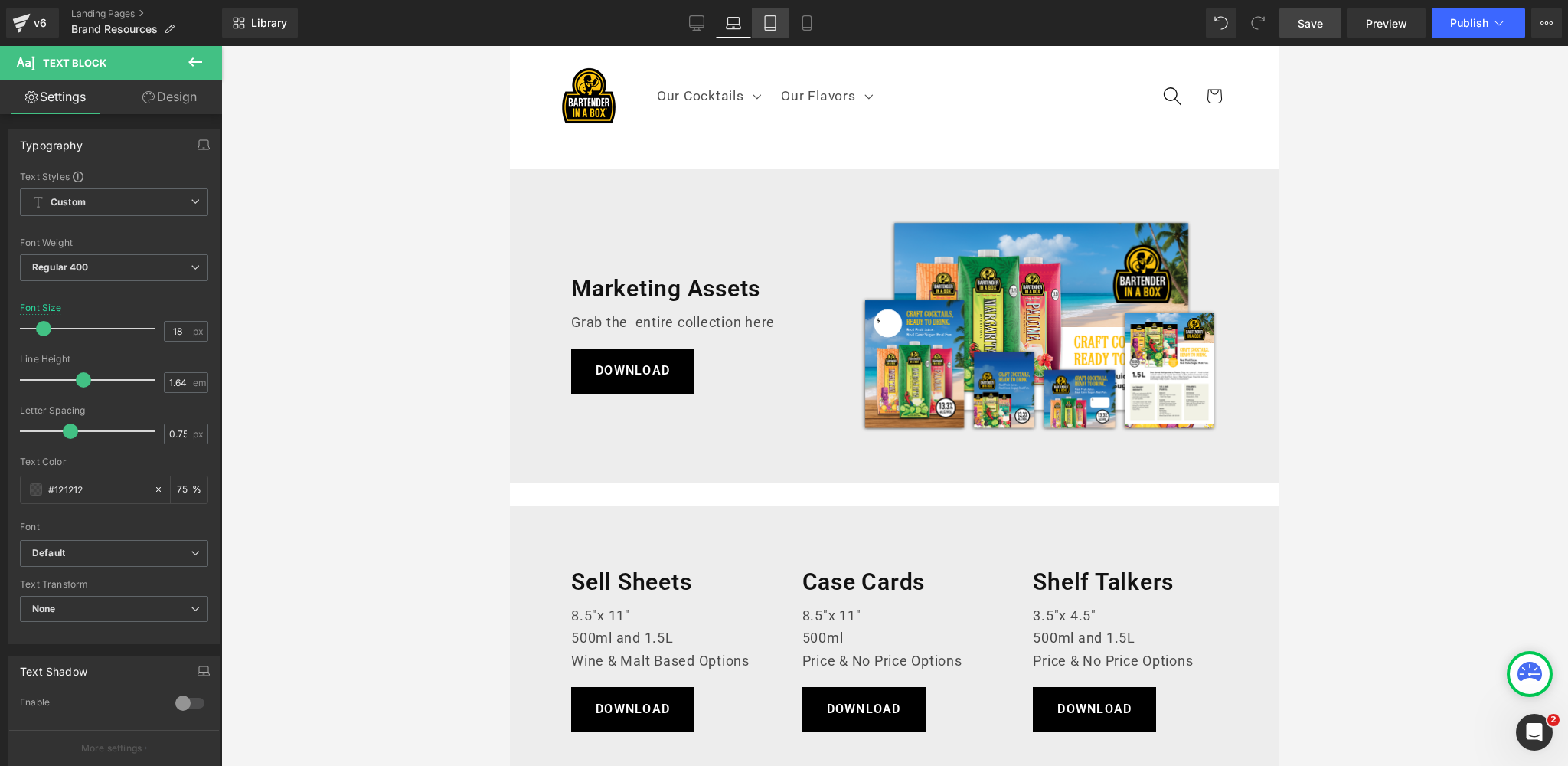
click at [768, 24] on icon at bounding box center [770, 24] width 16 height 16
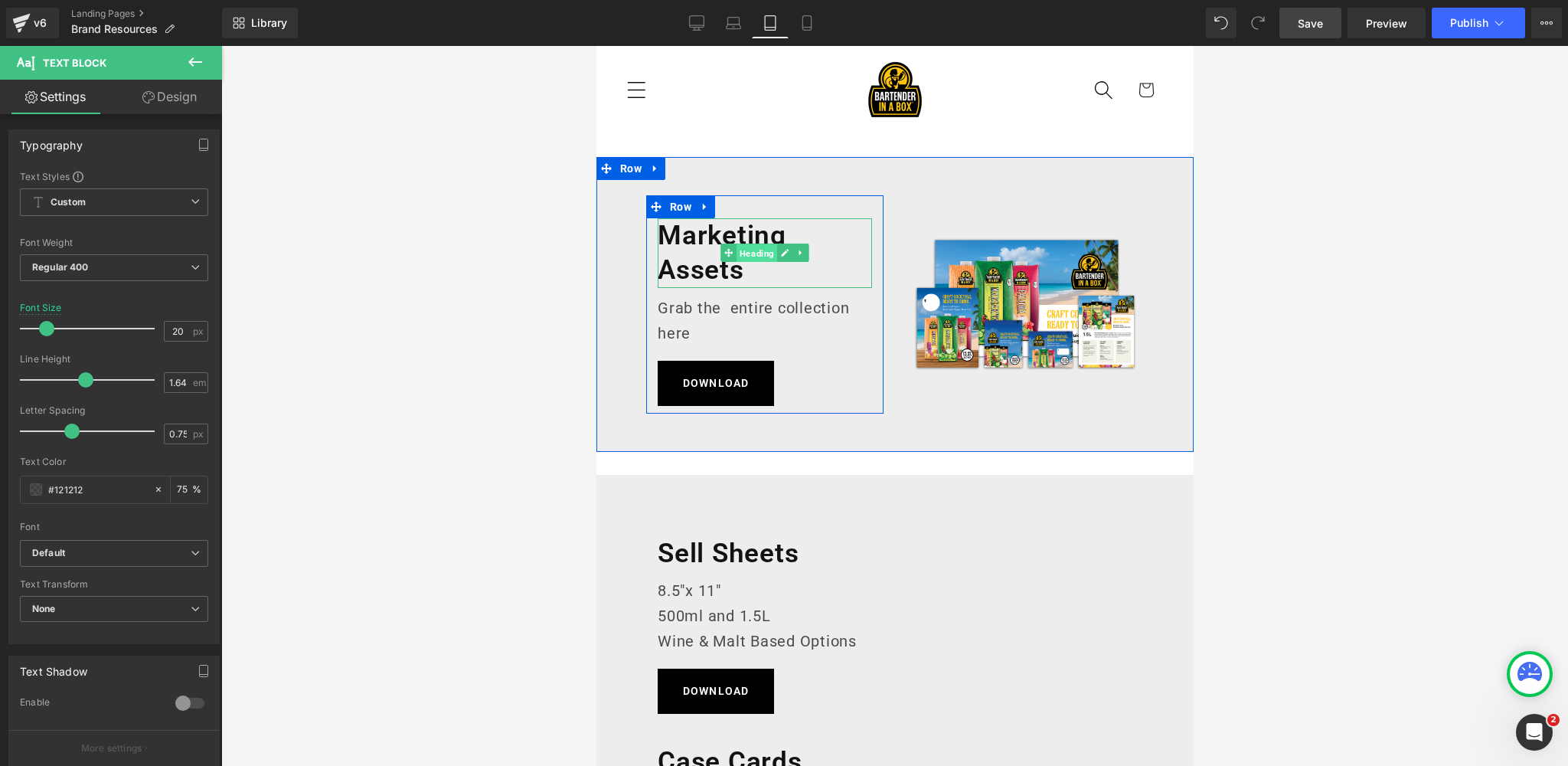
click at [760, 254] on span "Heading" at bounding box center [756, 253] width 41 height 18
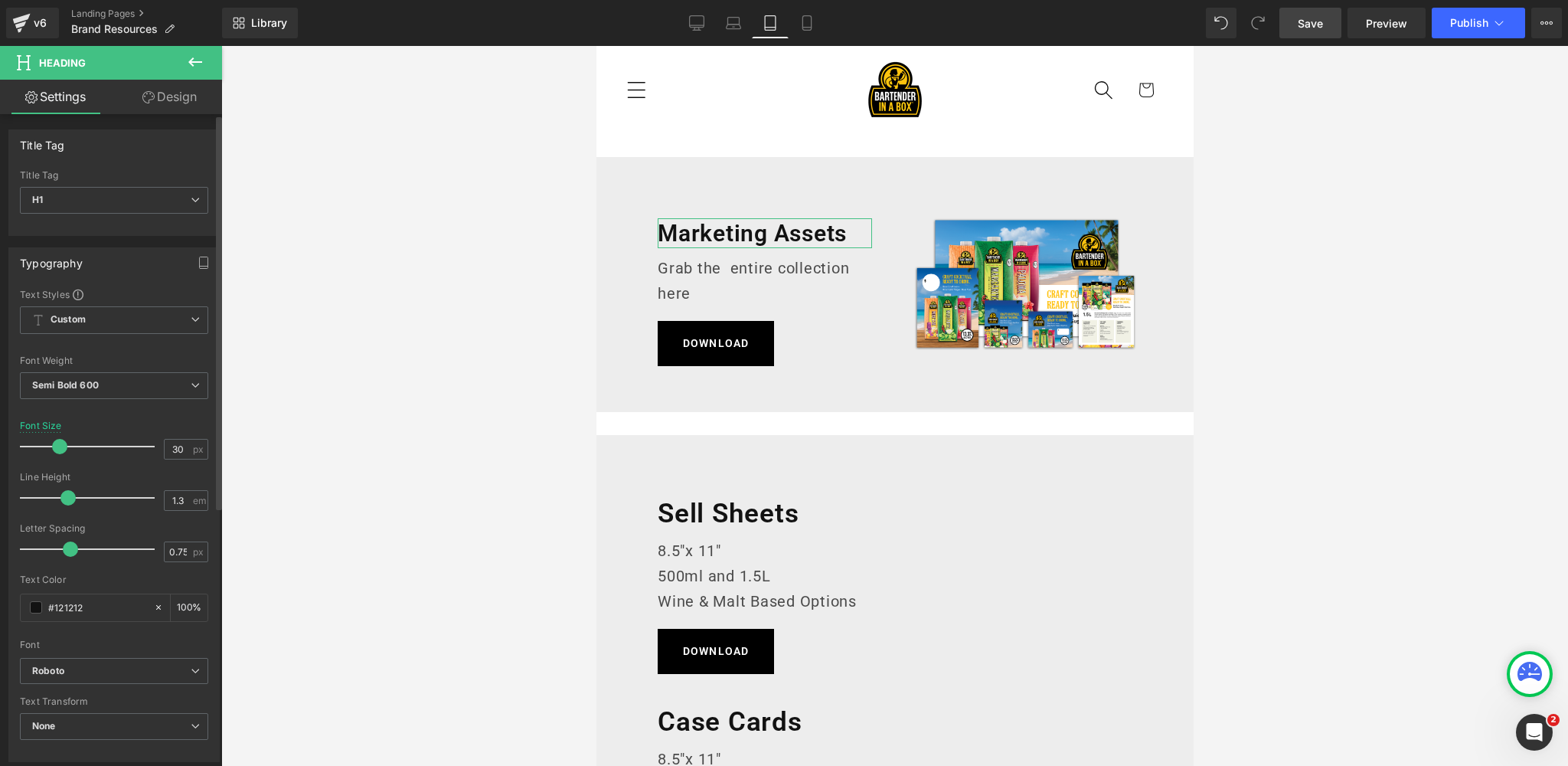
click at [57, 443] on span at bounding box center [60, 447] width 16 height 16
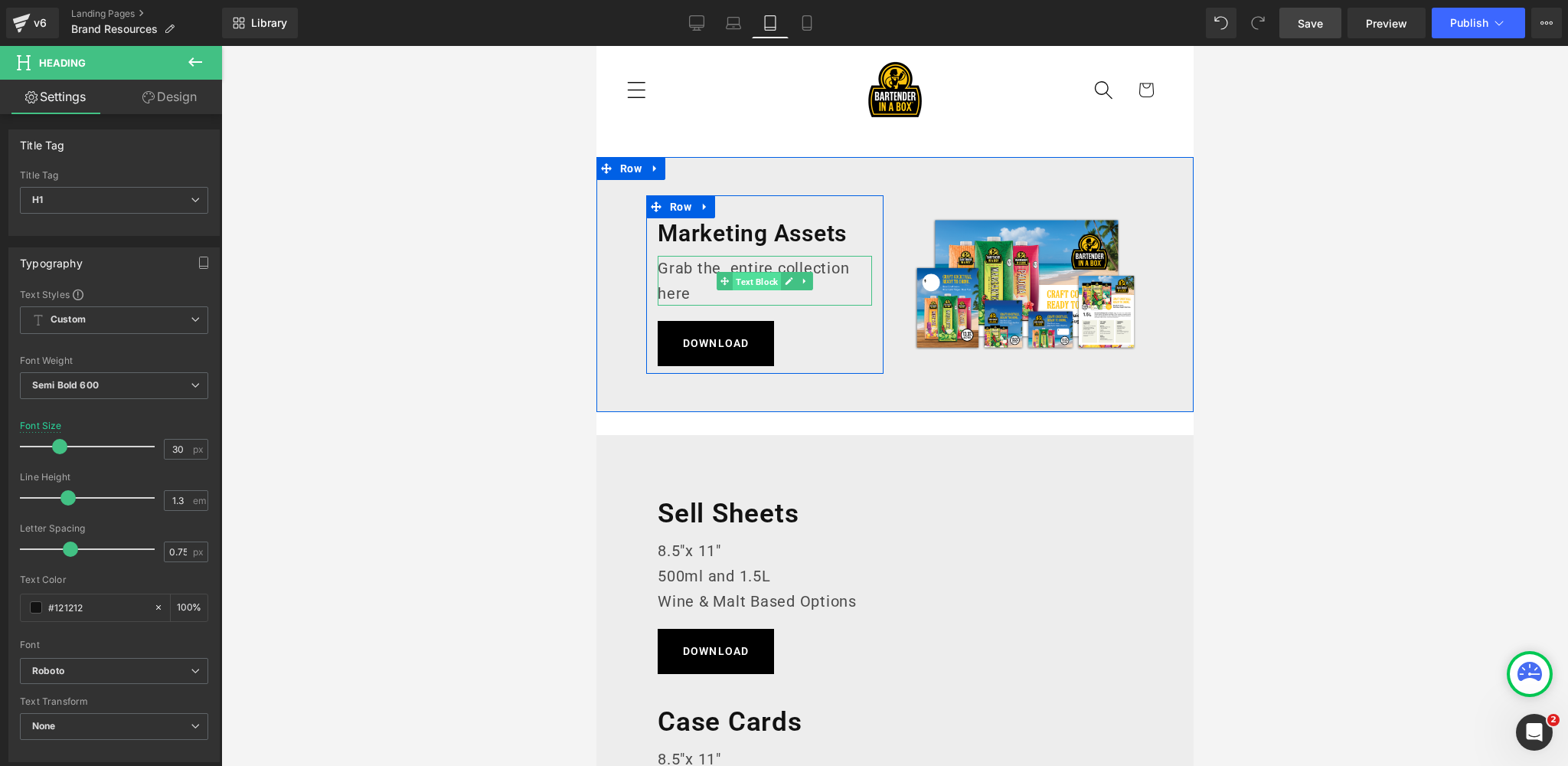
click at [759, 279] on span "Text Block" at bounding box center [755, 280] width 48 height 18
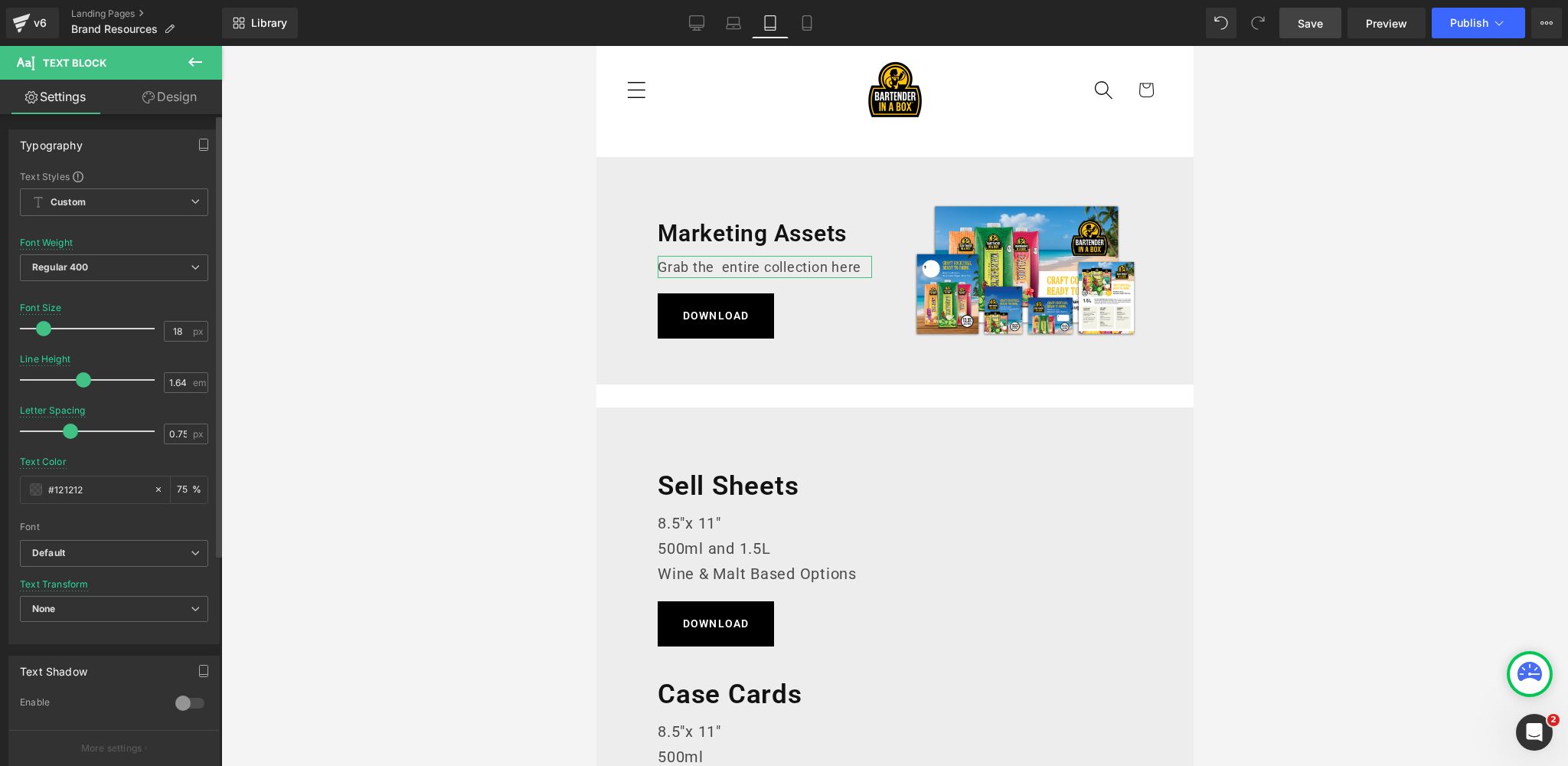
click at [42, 330] on span at bounding box center [44, 329] width 16 height 16
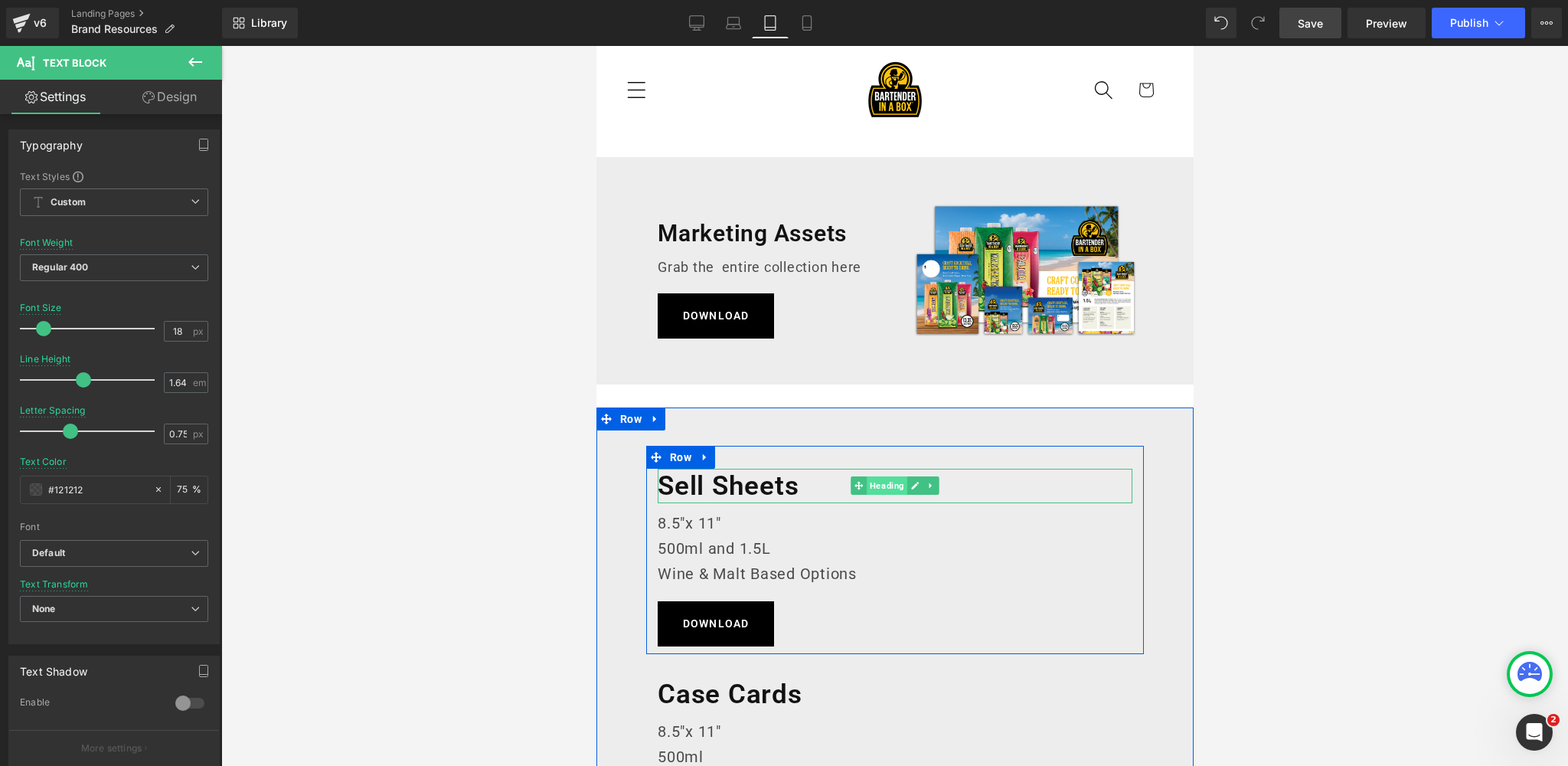
click at [885, 487] on span "Heading" at bounding box center [886, 485] width 41 height 18
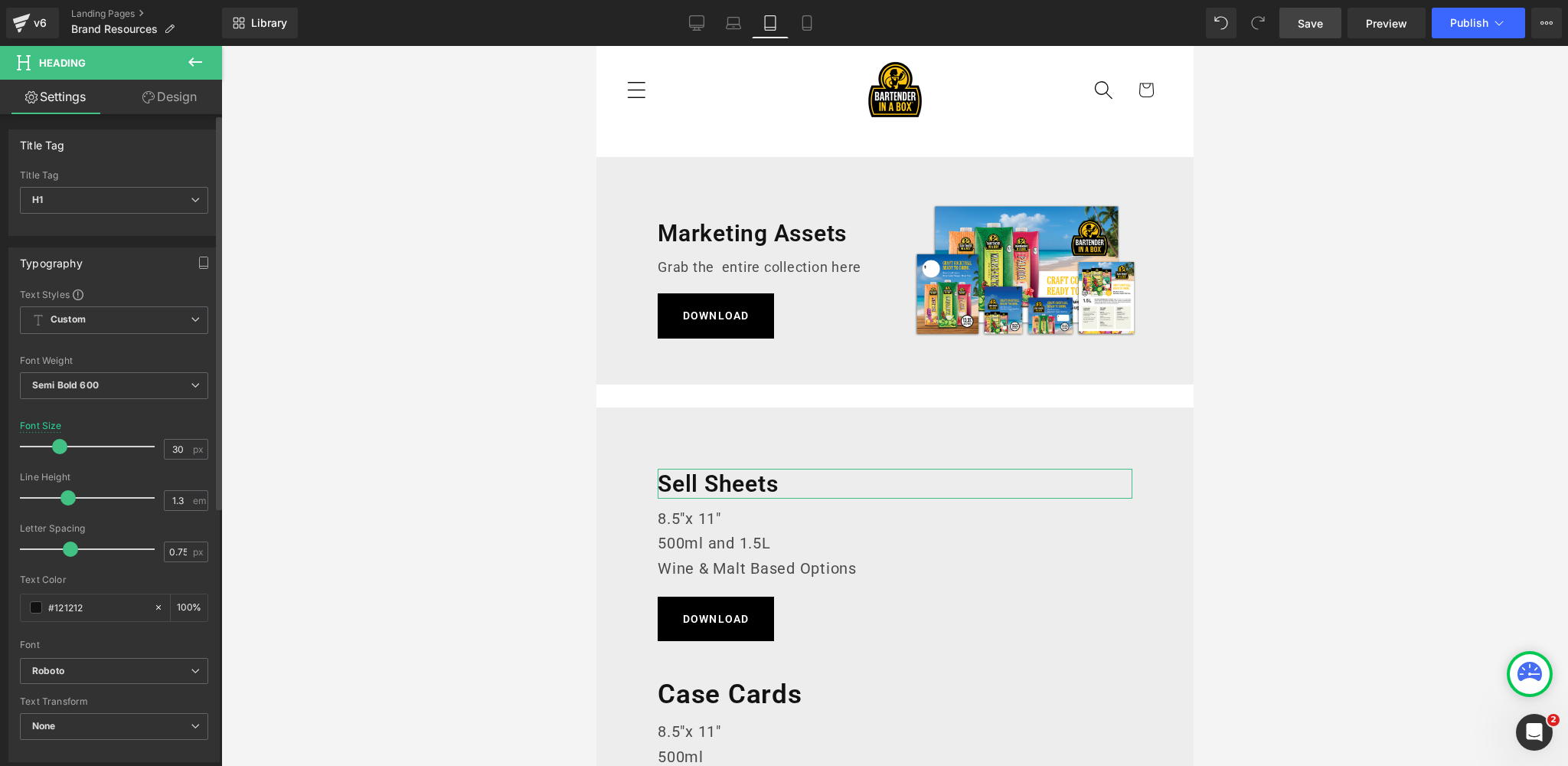
click at [54, 445] on span at bounding box center [60, 447] width 16 height 16
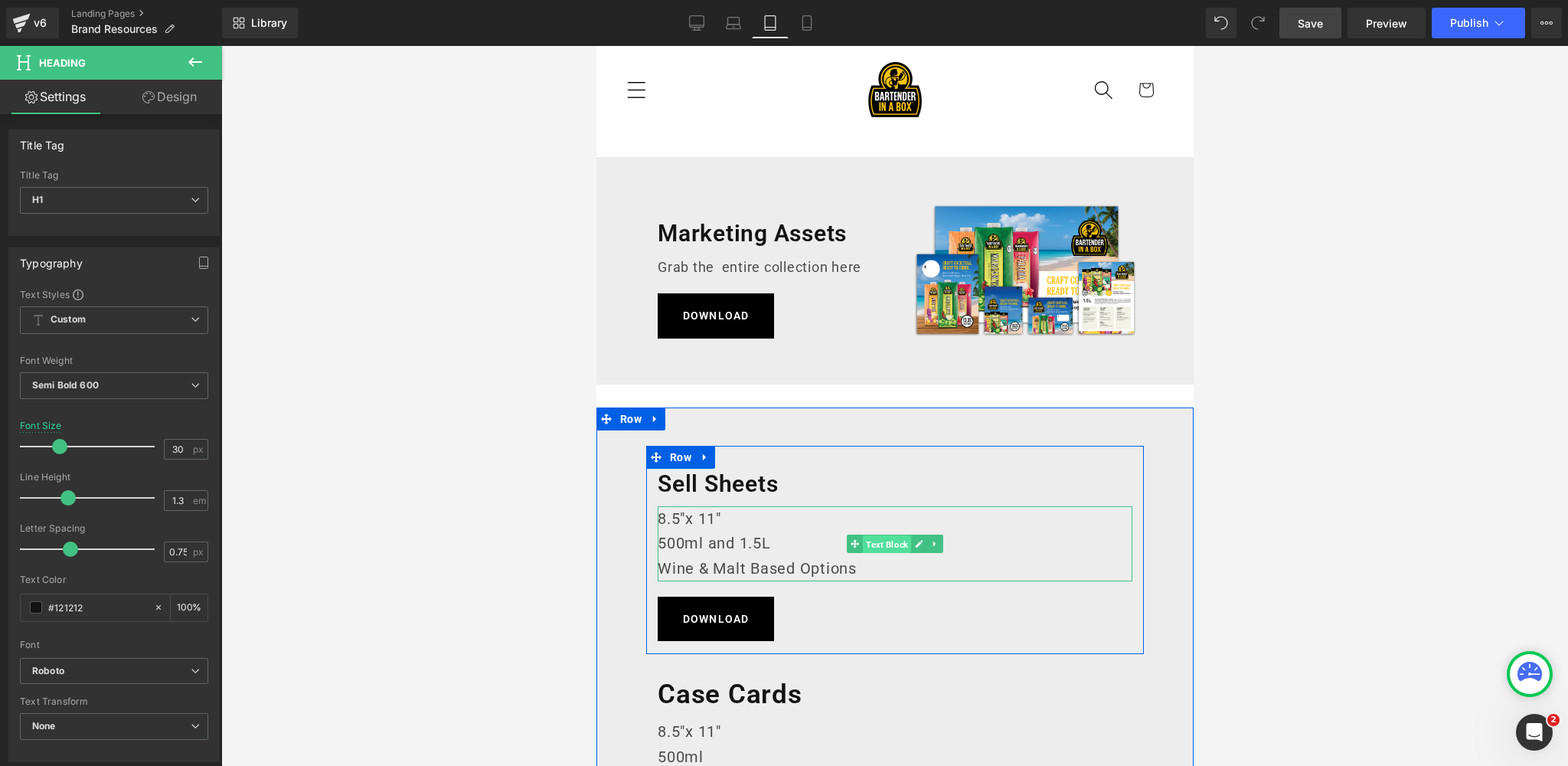
click at [881, 542] on span "Text Block" at bounding box center [886, 544] width 48 height 18
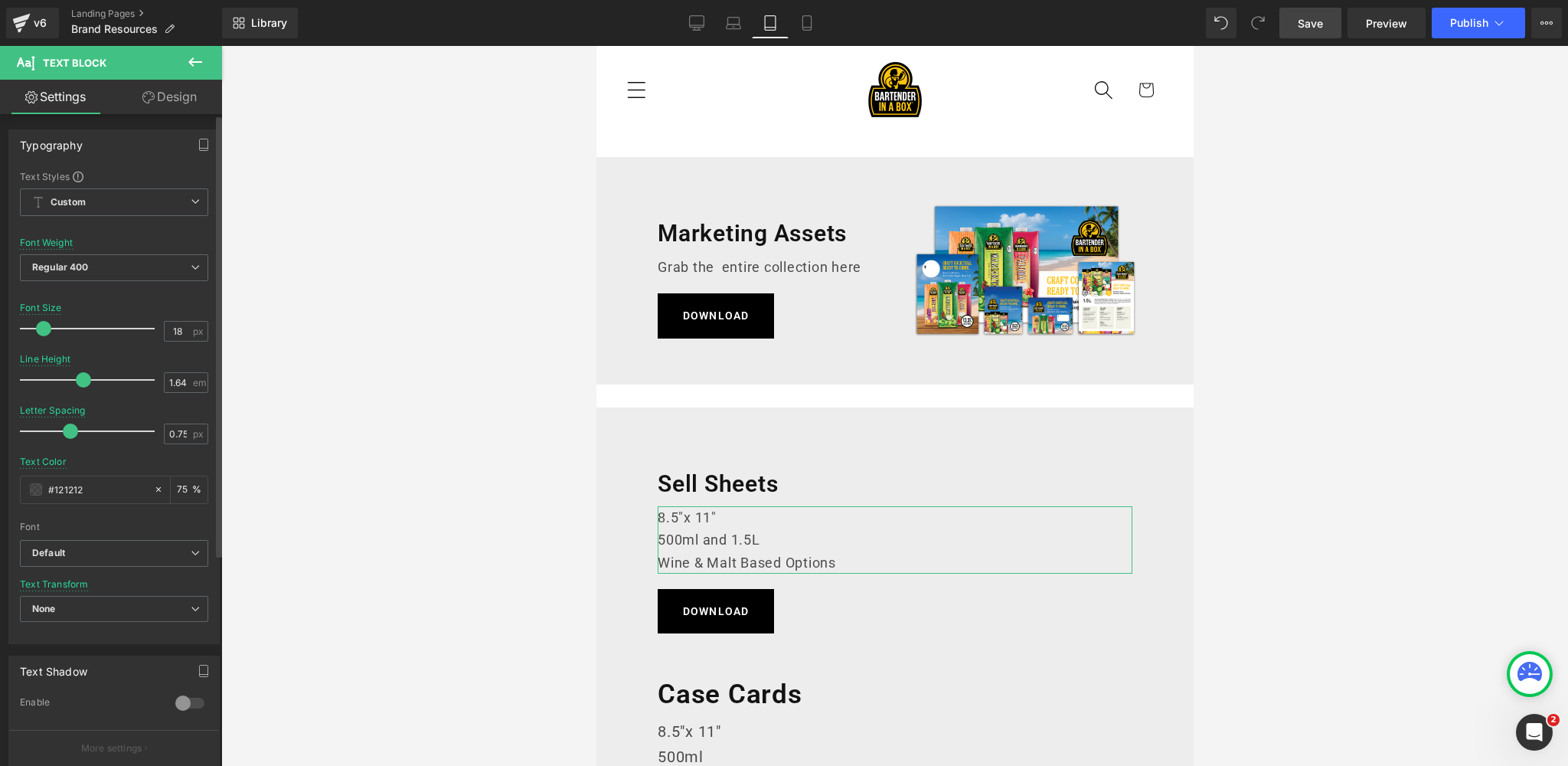
click at [39, 326] on span at bounding box center [44, 329] width 16 height 16
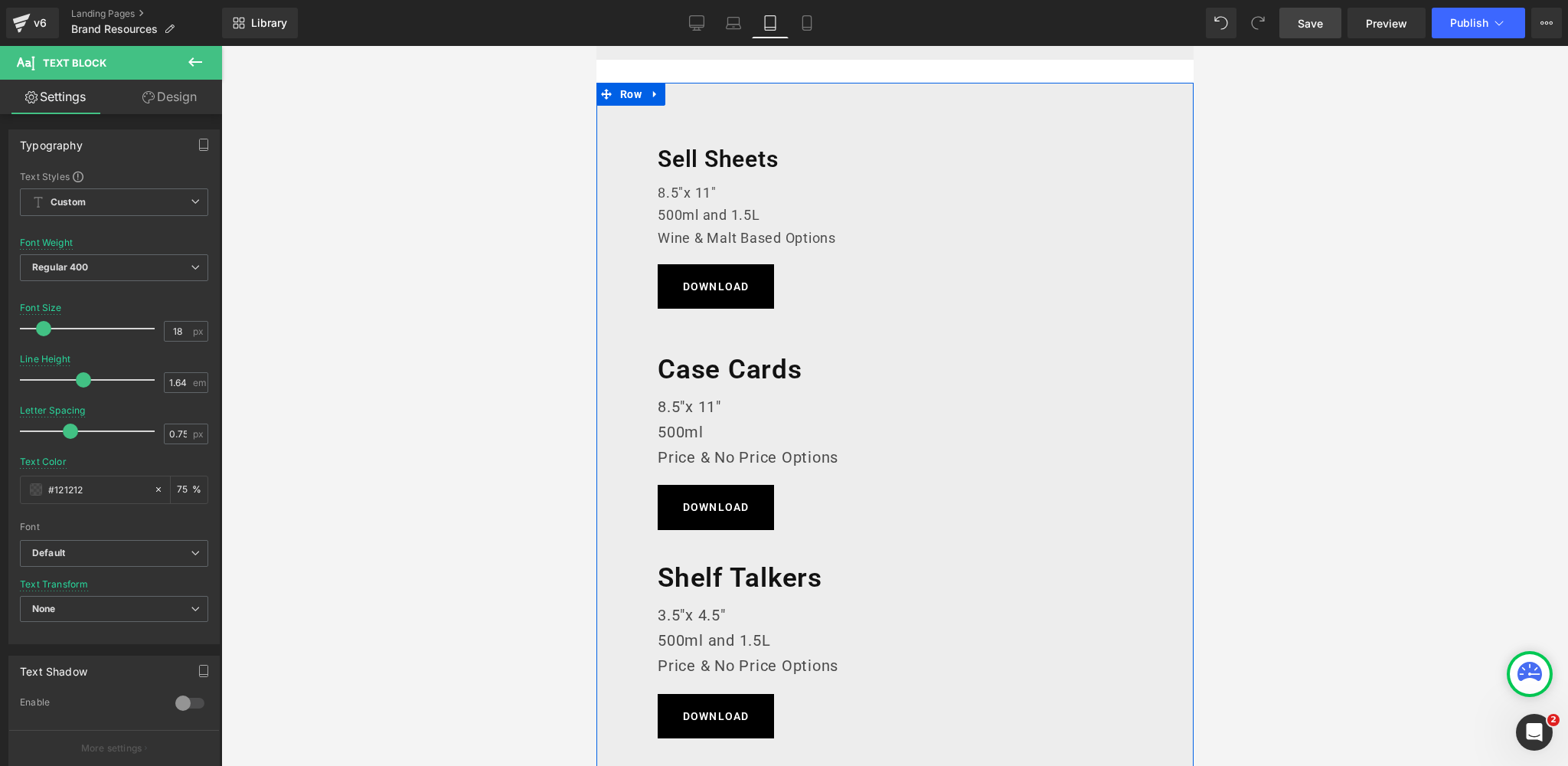
scroll to position [308, 0]
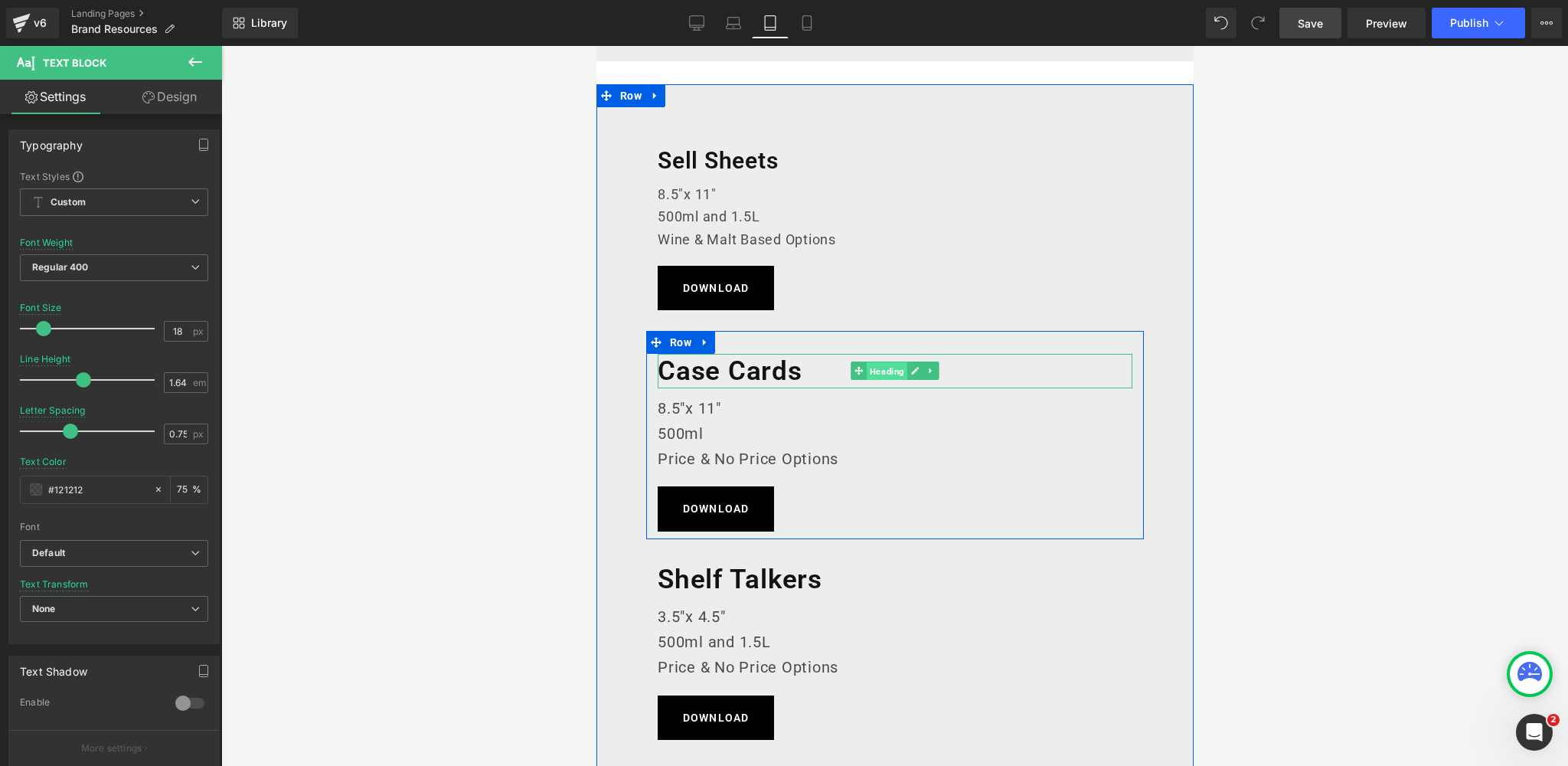
click at [884, 371] on span "Heading" at bounding box center [886, 371] width 41 height 18
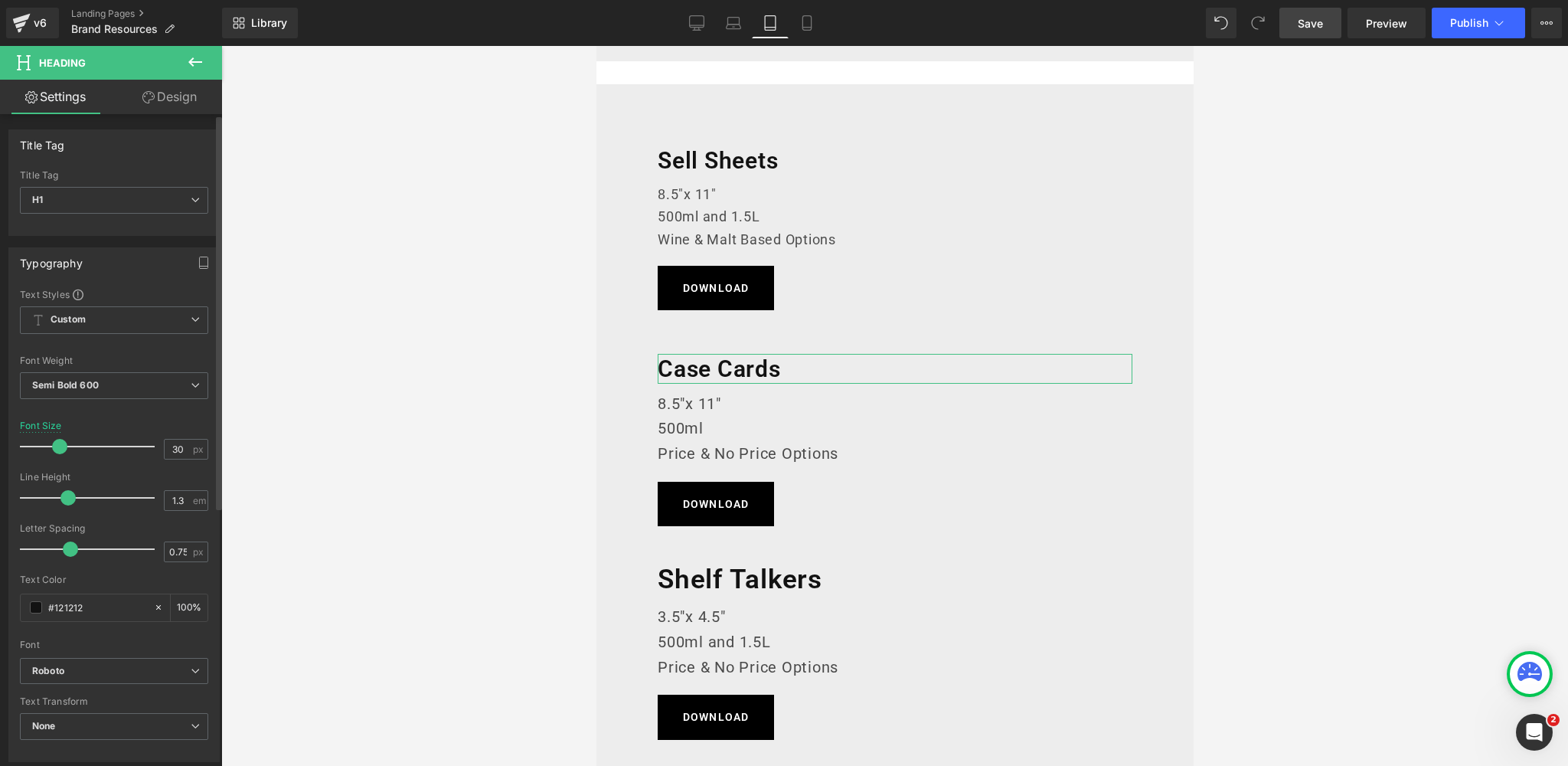
click at [53, 446] on span at bounding box center [60, 447] width 16 height 16
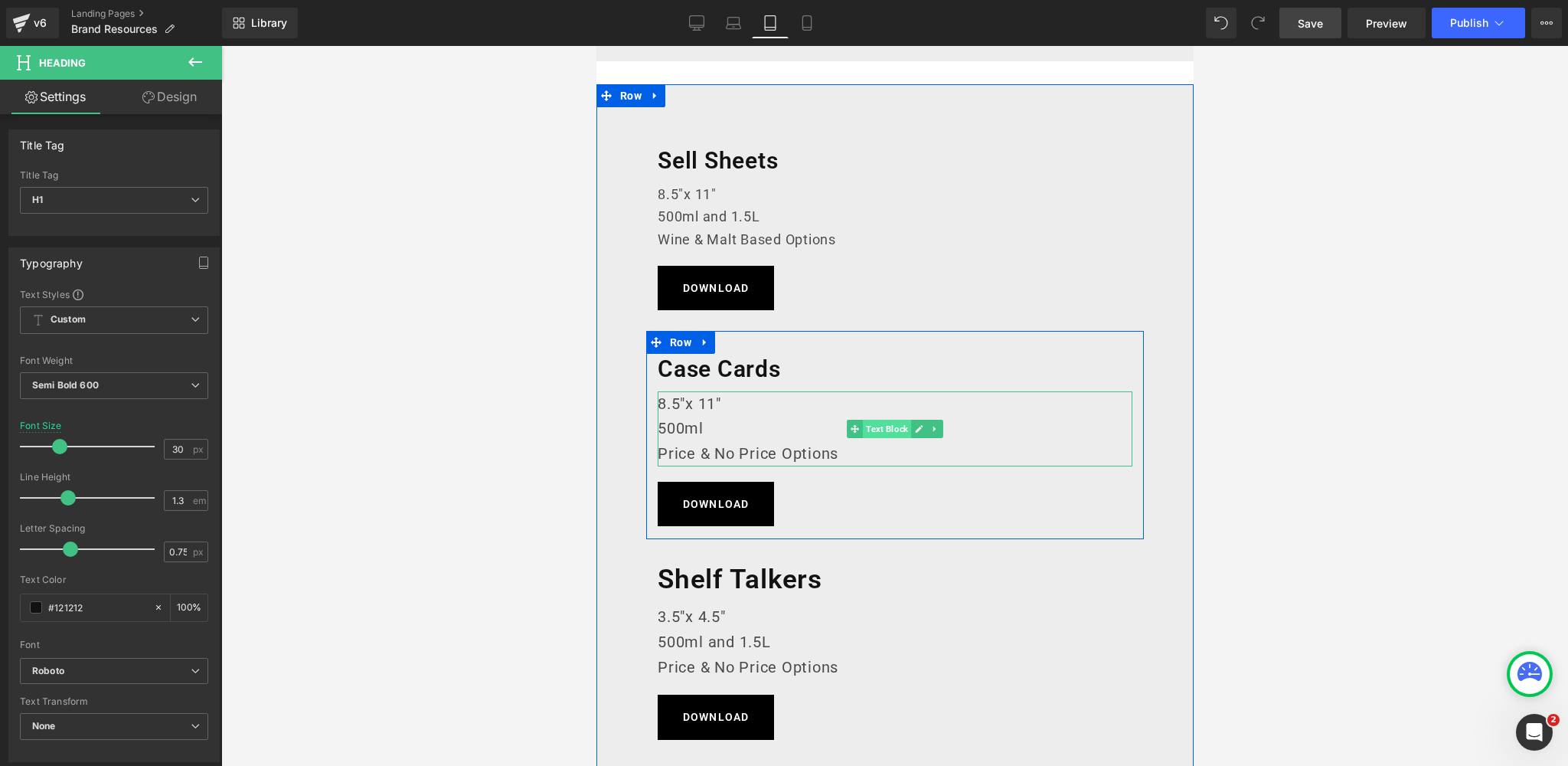
click at [893, 426] on span "Text Block" at bounding box center [886, 429] width 48 height 18
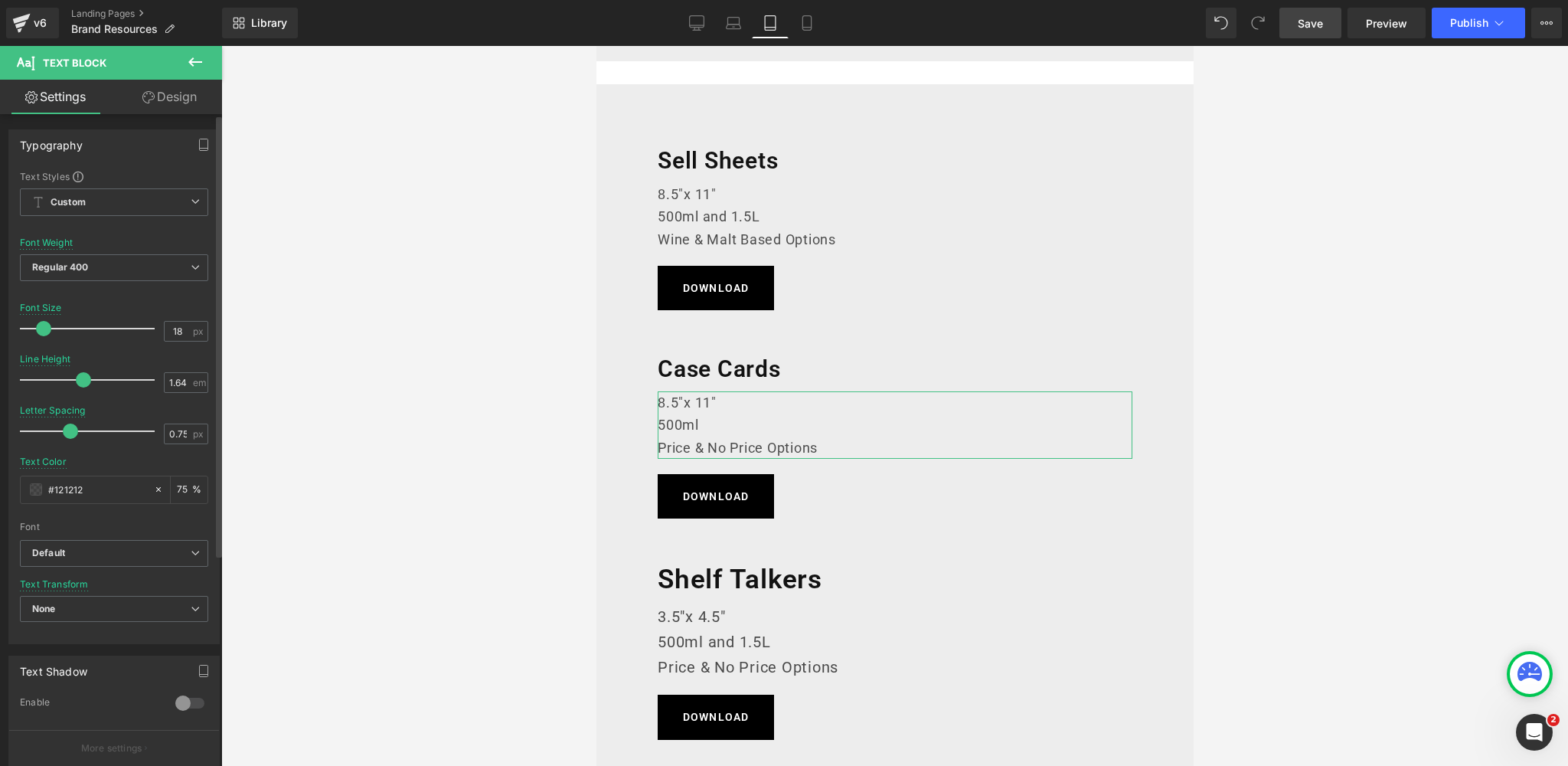
click at [44, 327] on span at bounding box center [44, 329] width 16 height 16
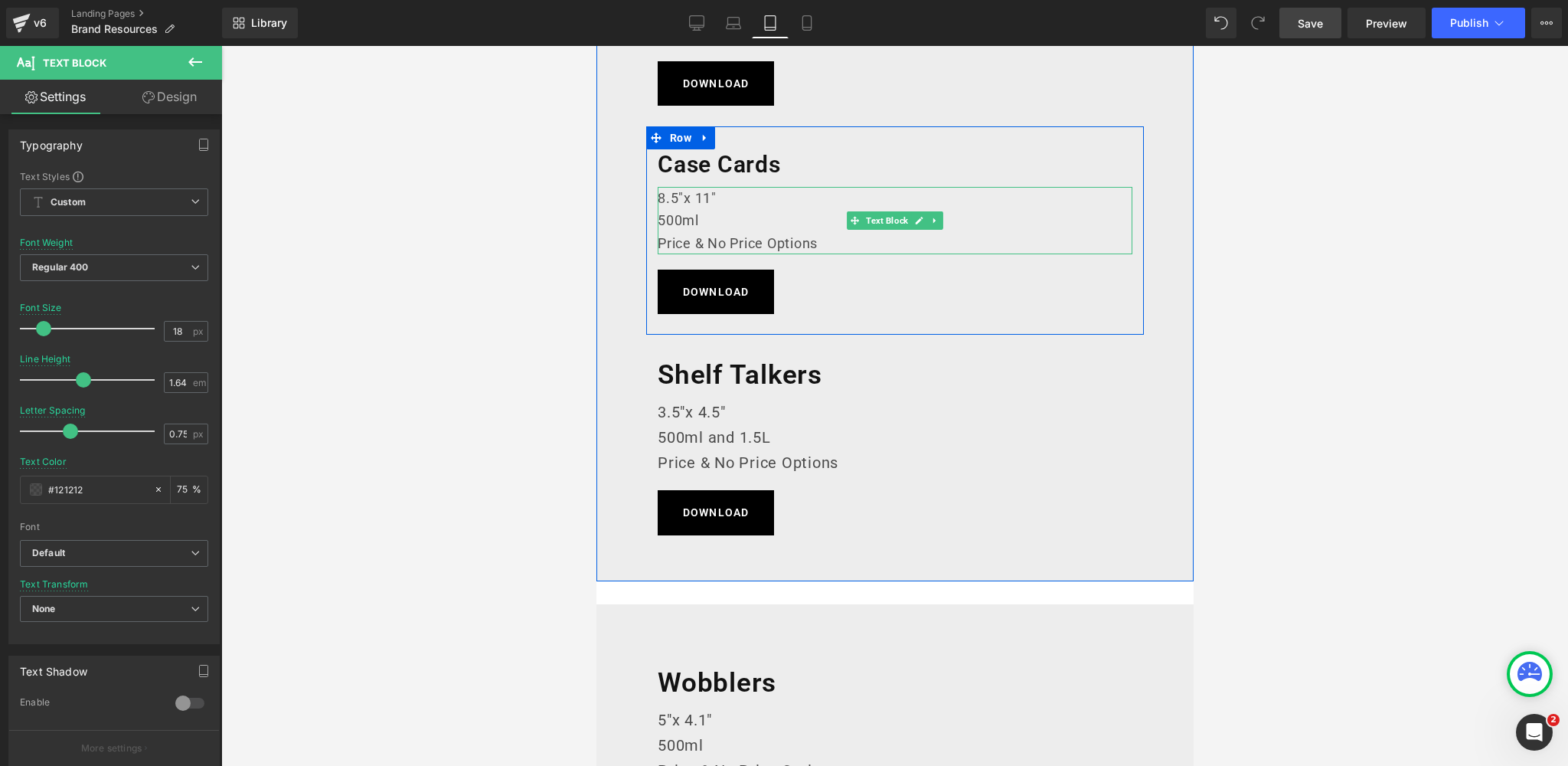
scroll to position [542, 0]
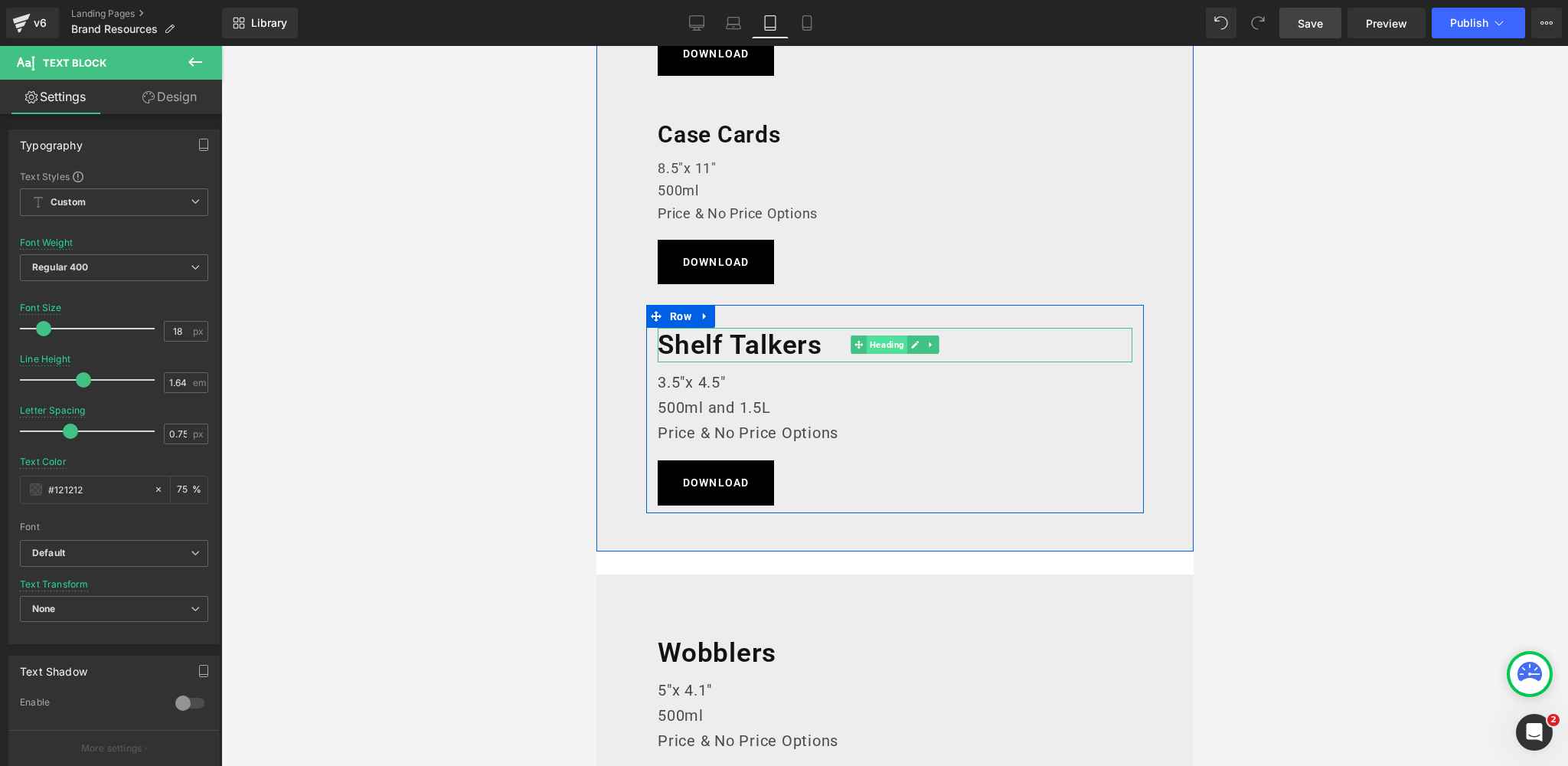
click at [889, 347] on span "Heading" at bounding box center [886, 344] width 41 height 18
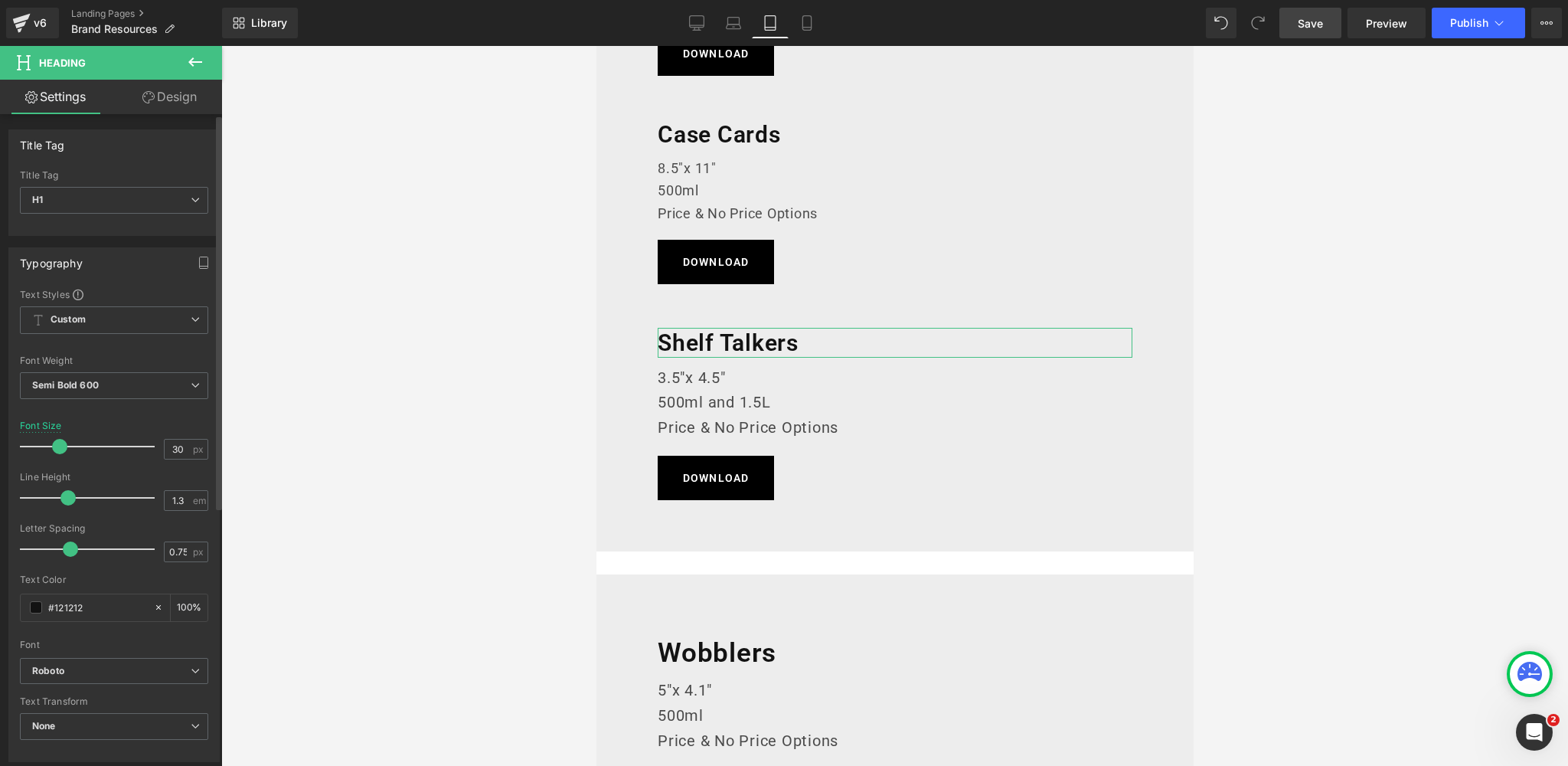
click at [60, 445] on span at bounding box center [60, 447] width 16 height 16
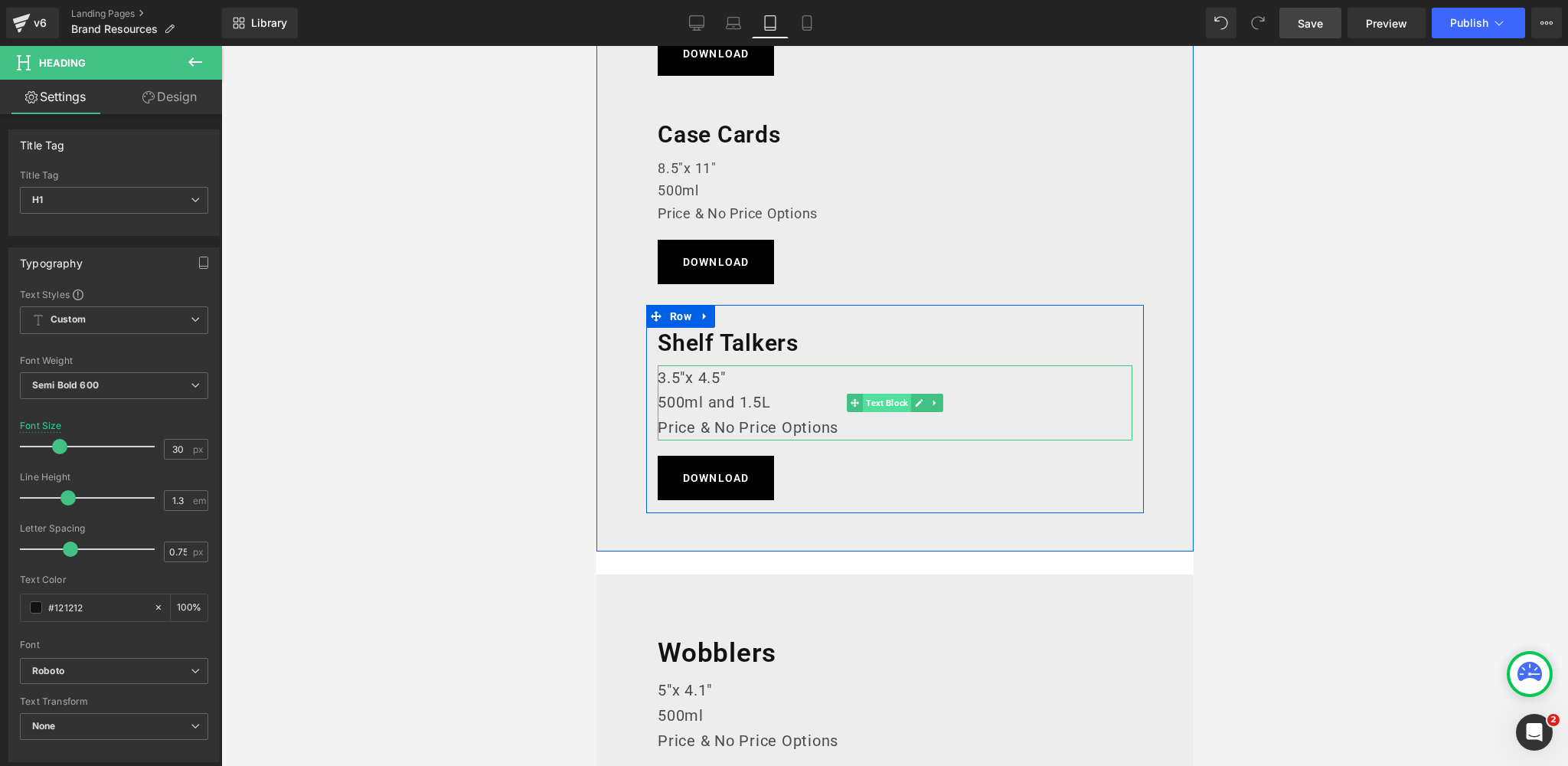
click at [895, 398] on span "Text Block" at bounding box center [886, 403] width 48 height 18
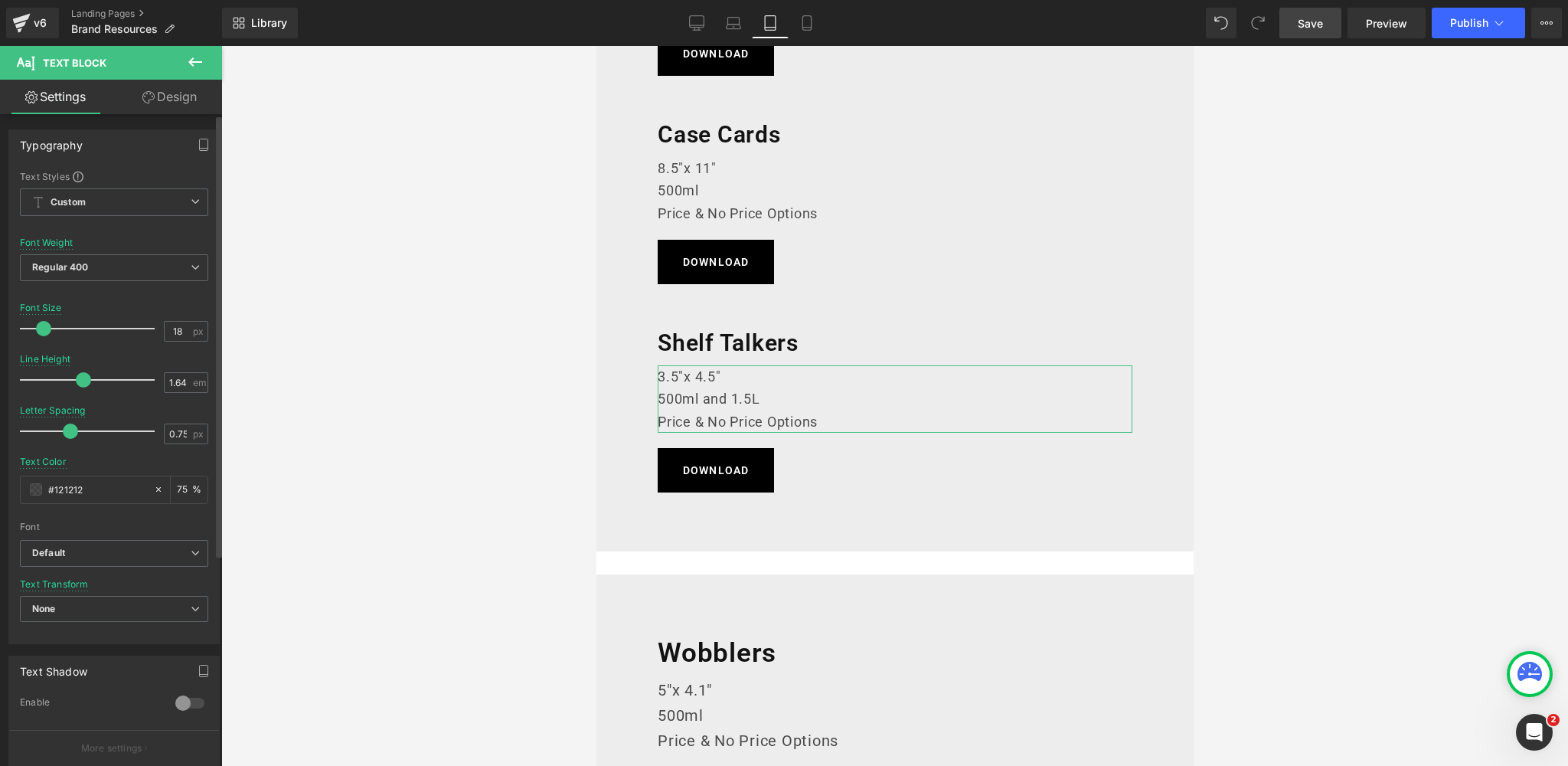
click at [42, 328] on span at bounding box center [44, 329] width 16 height 16
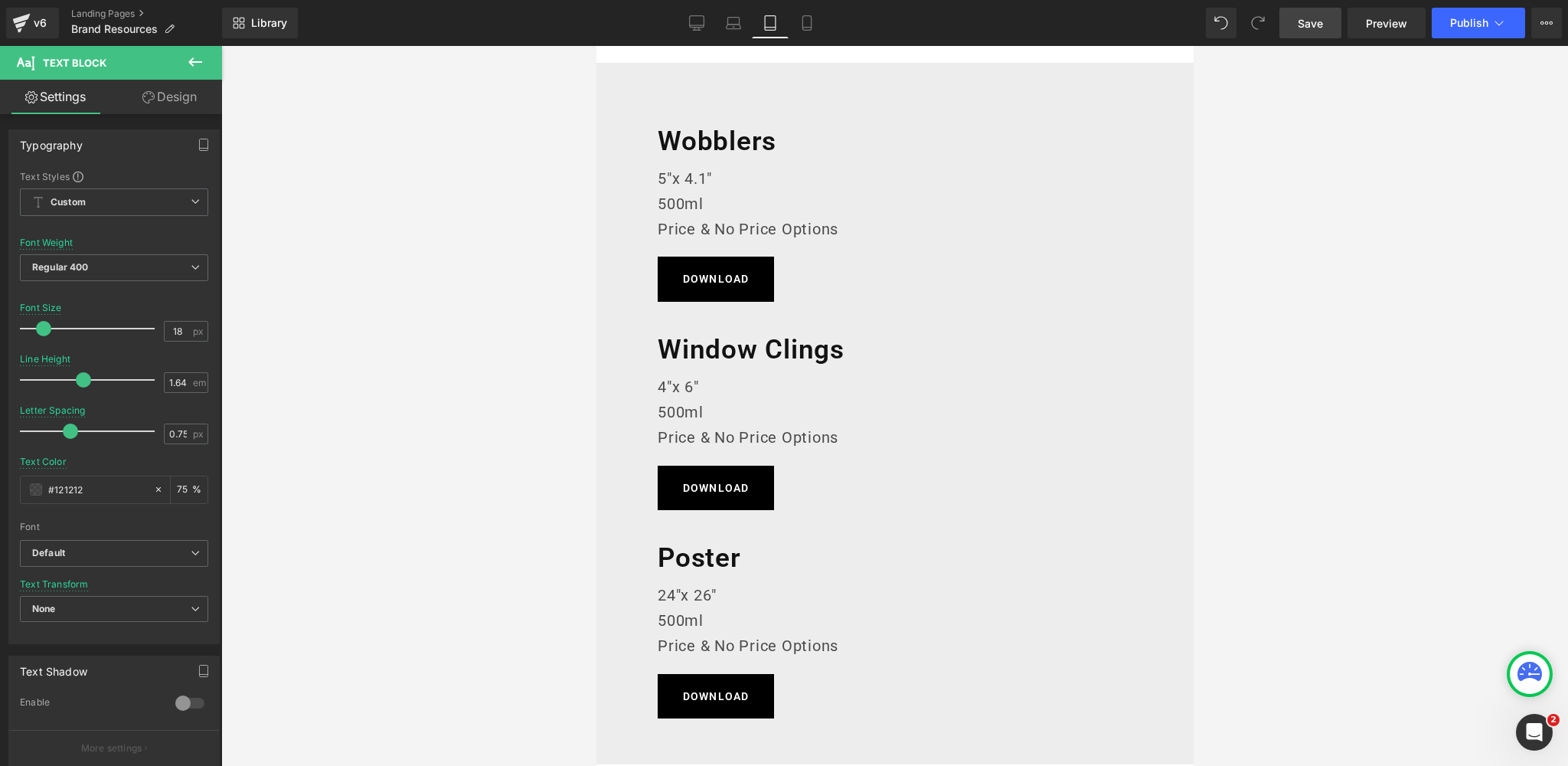
scroll to position [1031, 0]
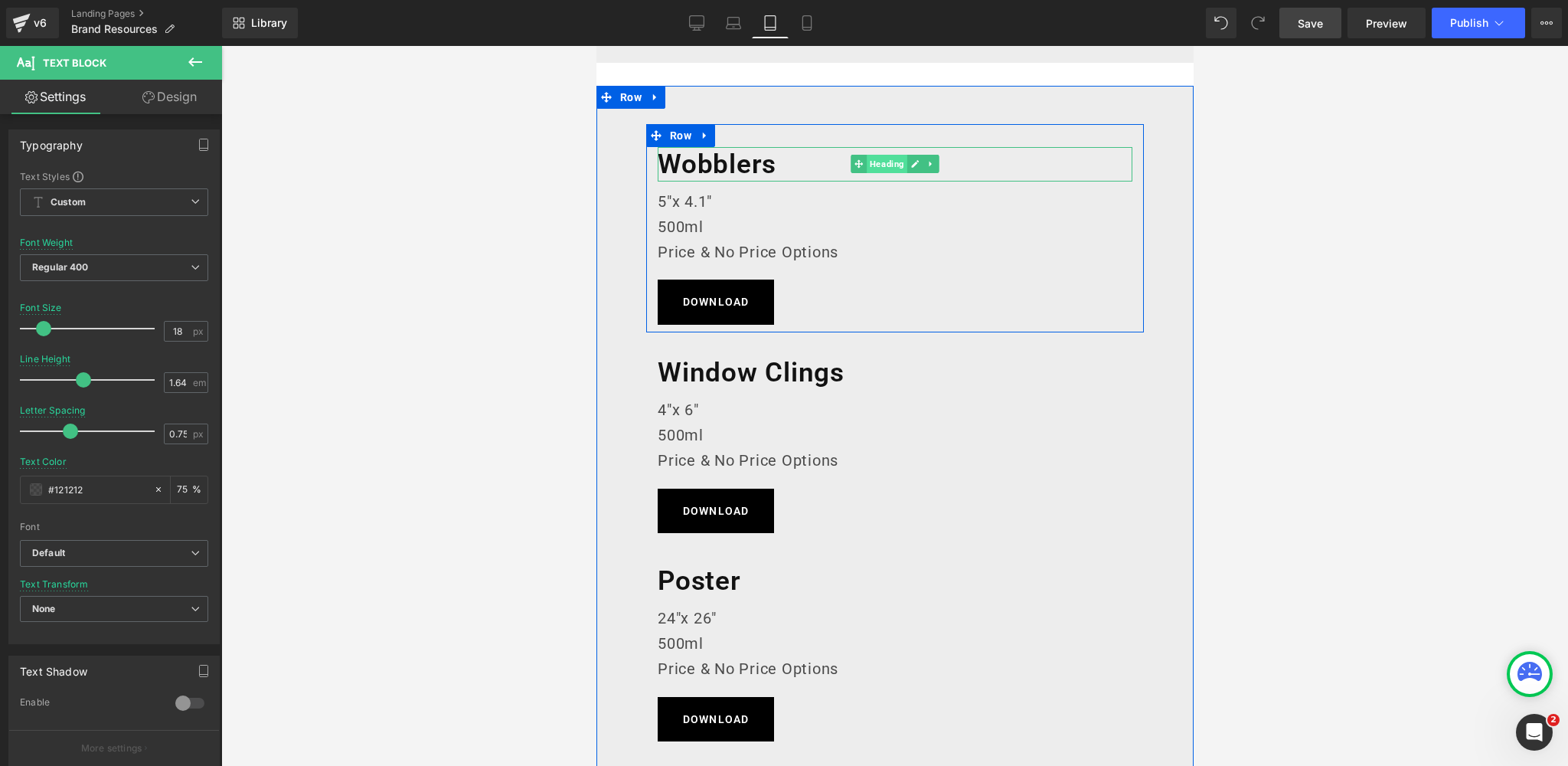
click at [891, 162] on span "Heading" at bounding box center [886, 163] width 41 height 18
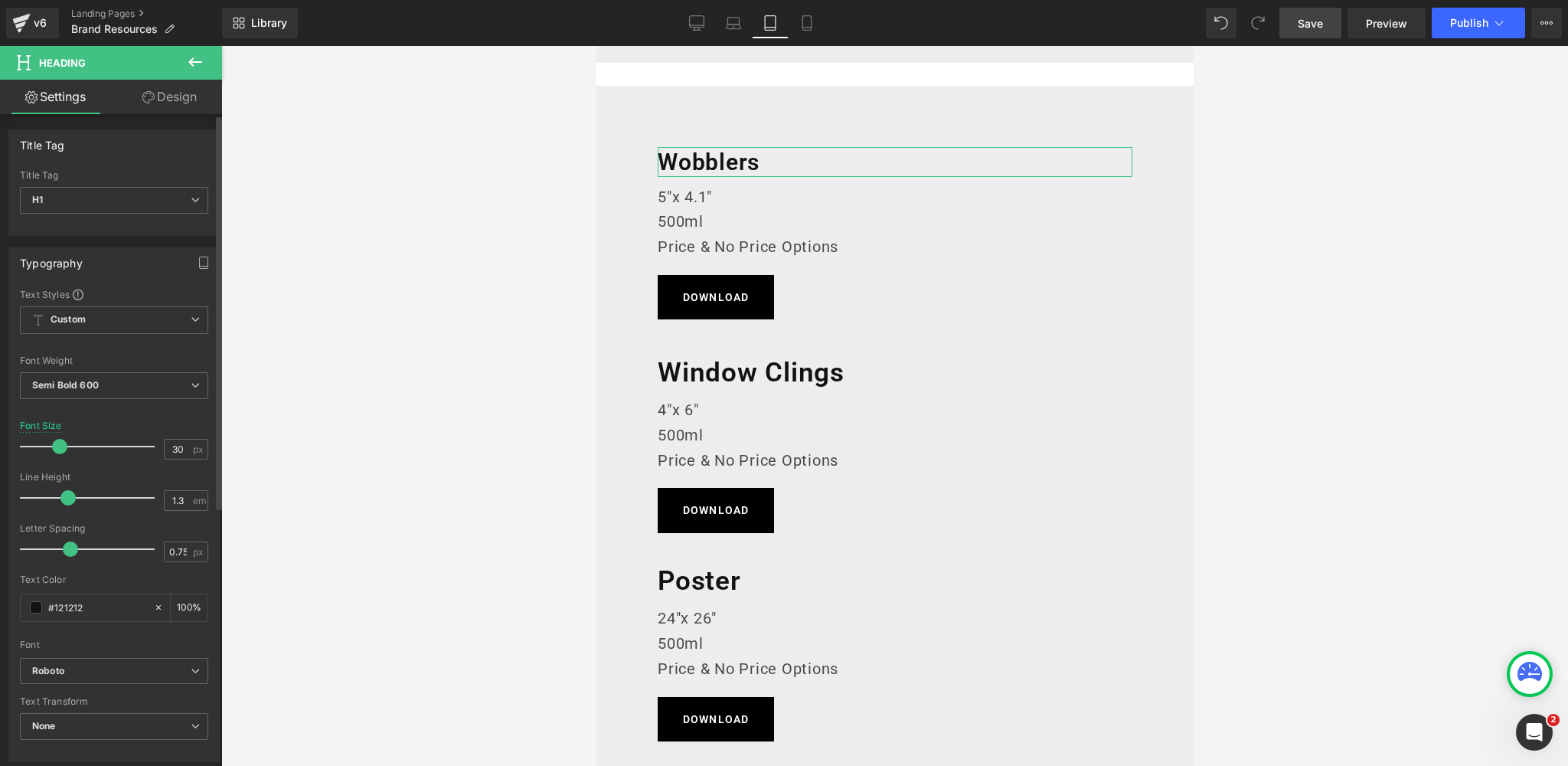
click at [58, 443] on span at bounding box center [60, 447] width 16 height 16
click at [1322, 20] on span "Save" at bounding box center [1310, 24] width 25 height 16
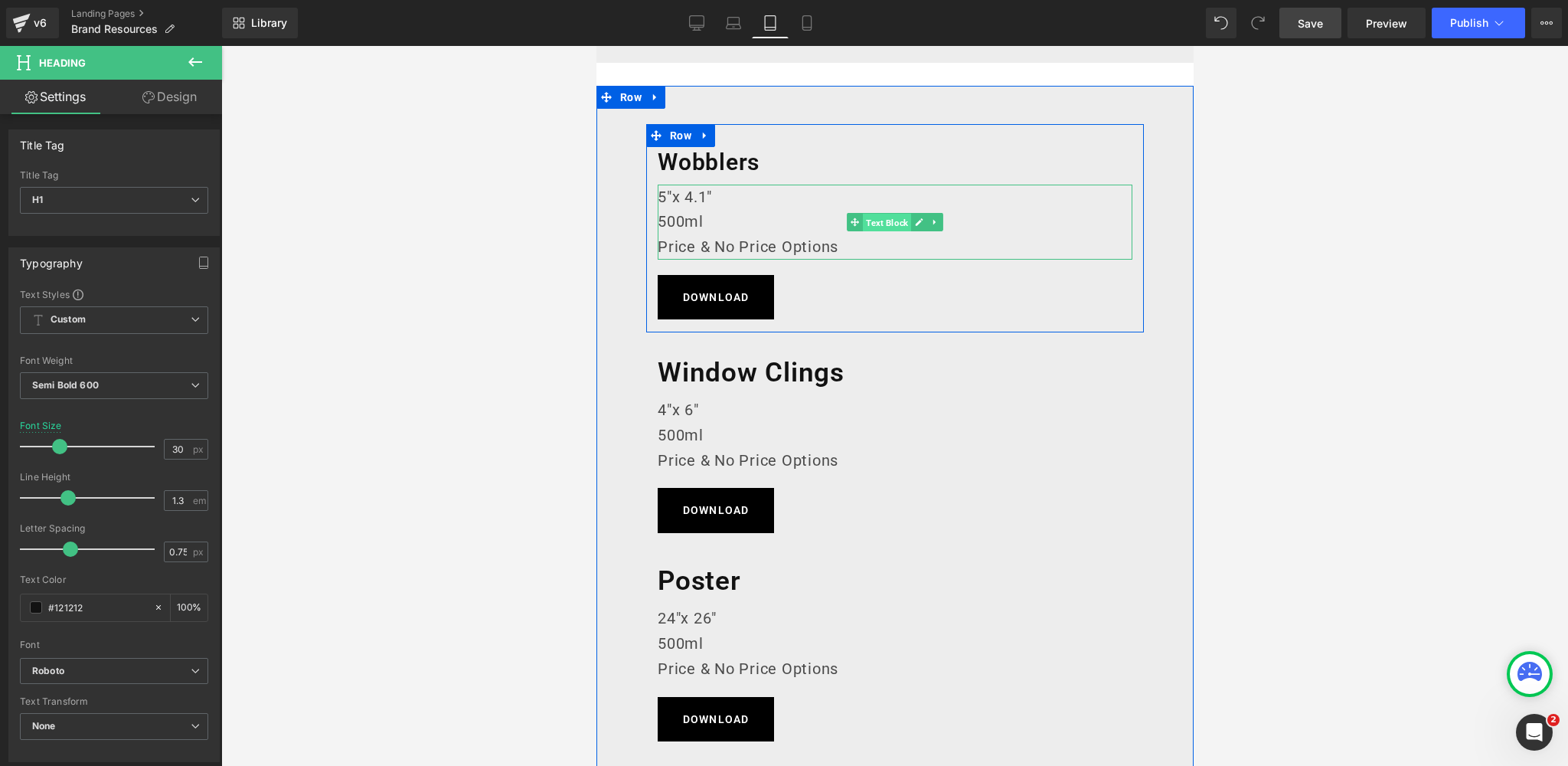
click at [890, 222] on span "Text Block" at bounding box center [886, 222] width 48 height 18
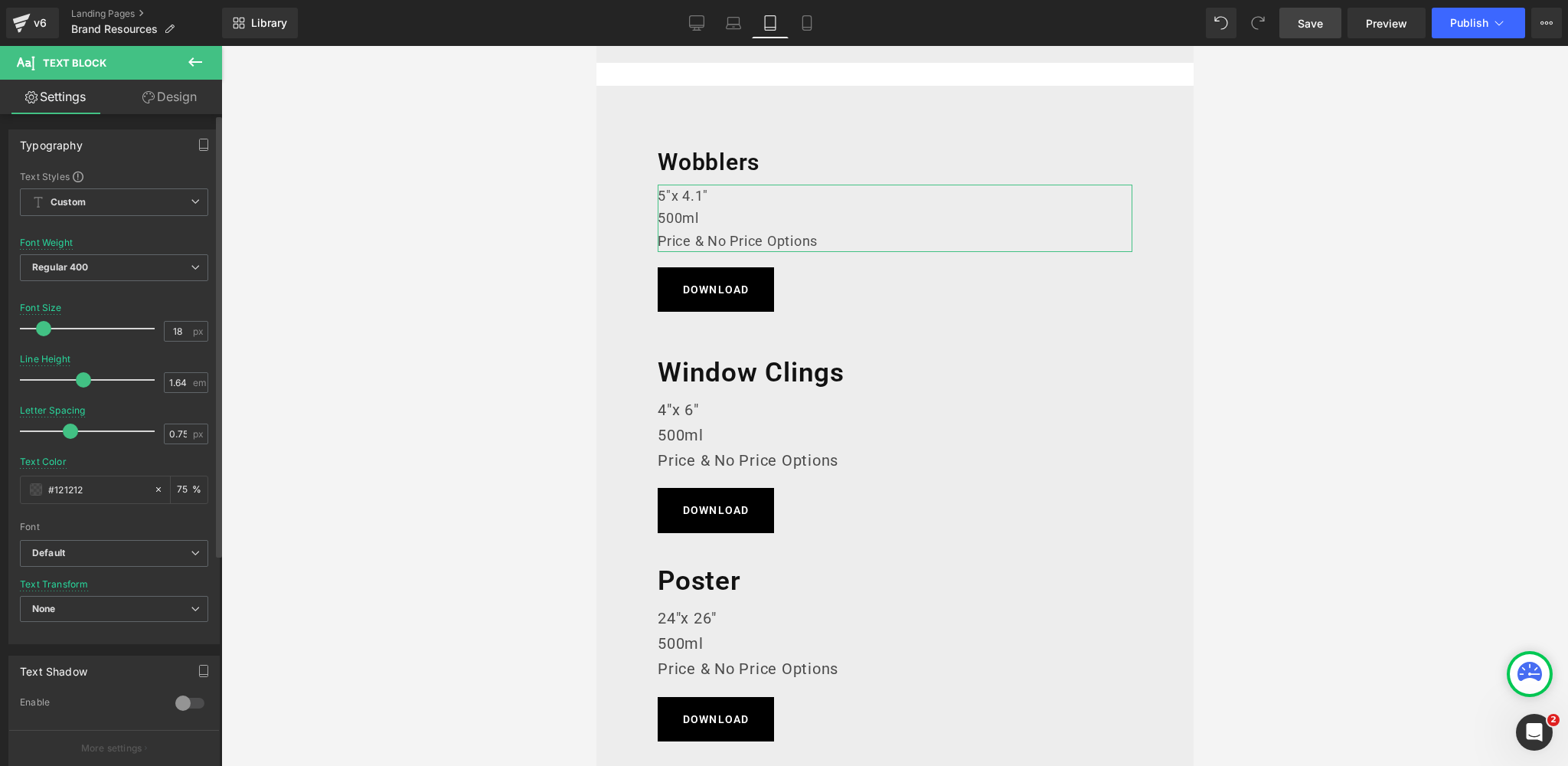
click at [42, 328] on span at bounding box center [44, 329] width 16 height 16
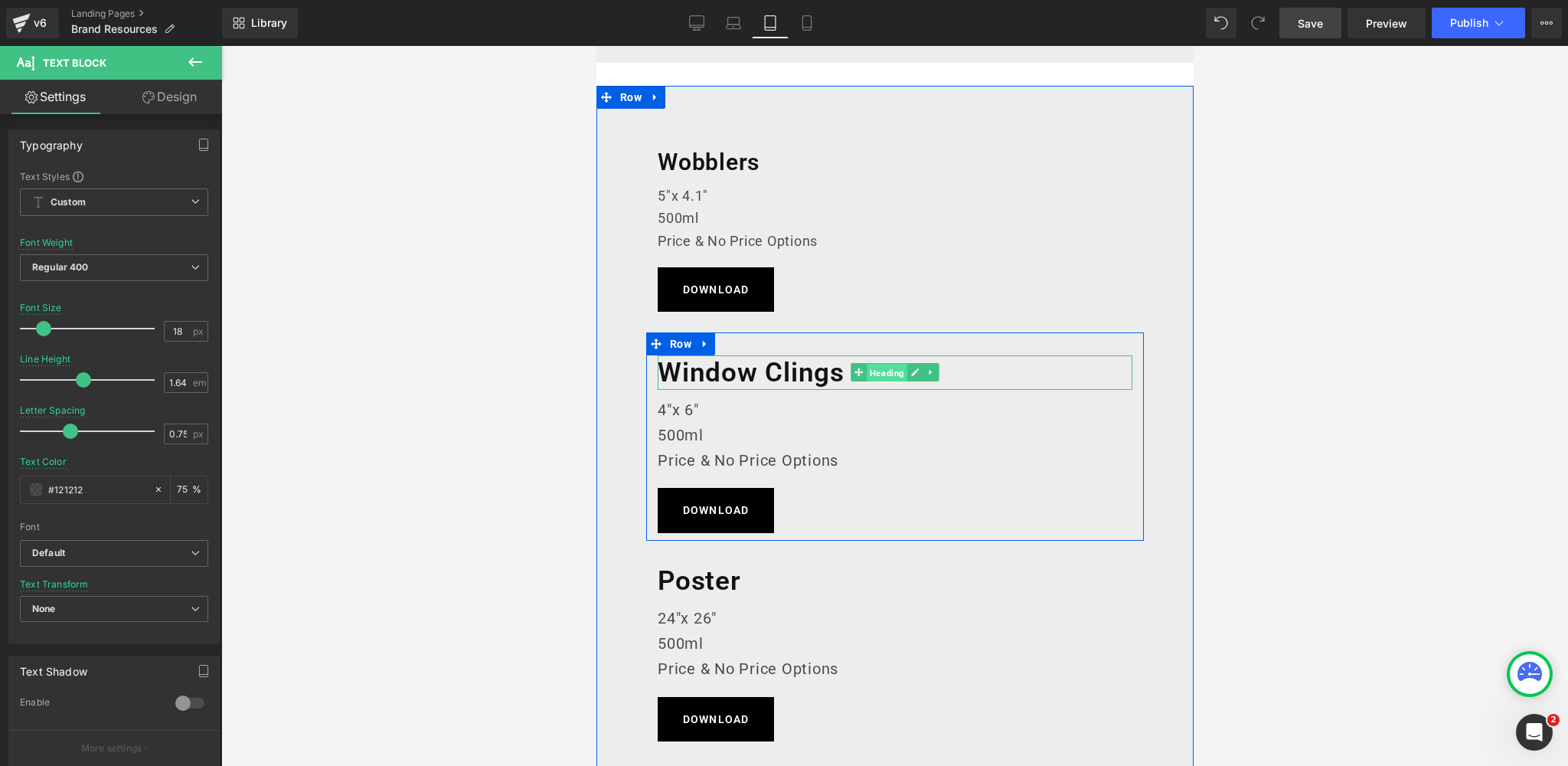
click at [875, 371] on span "Heading" at bounding box center [886, 373] width 41 height 18
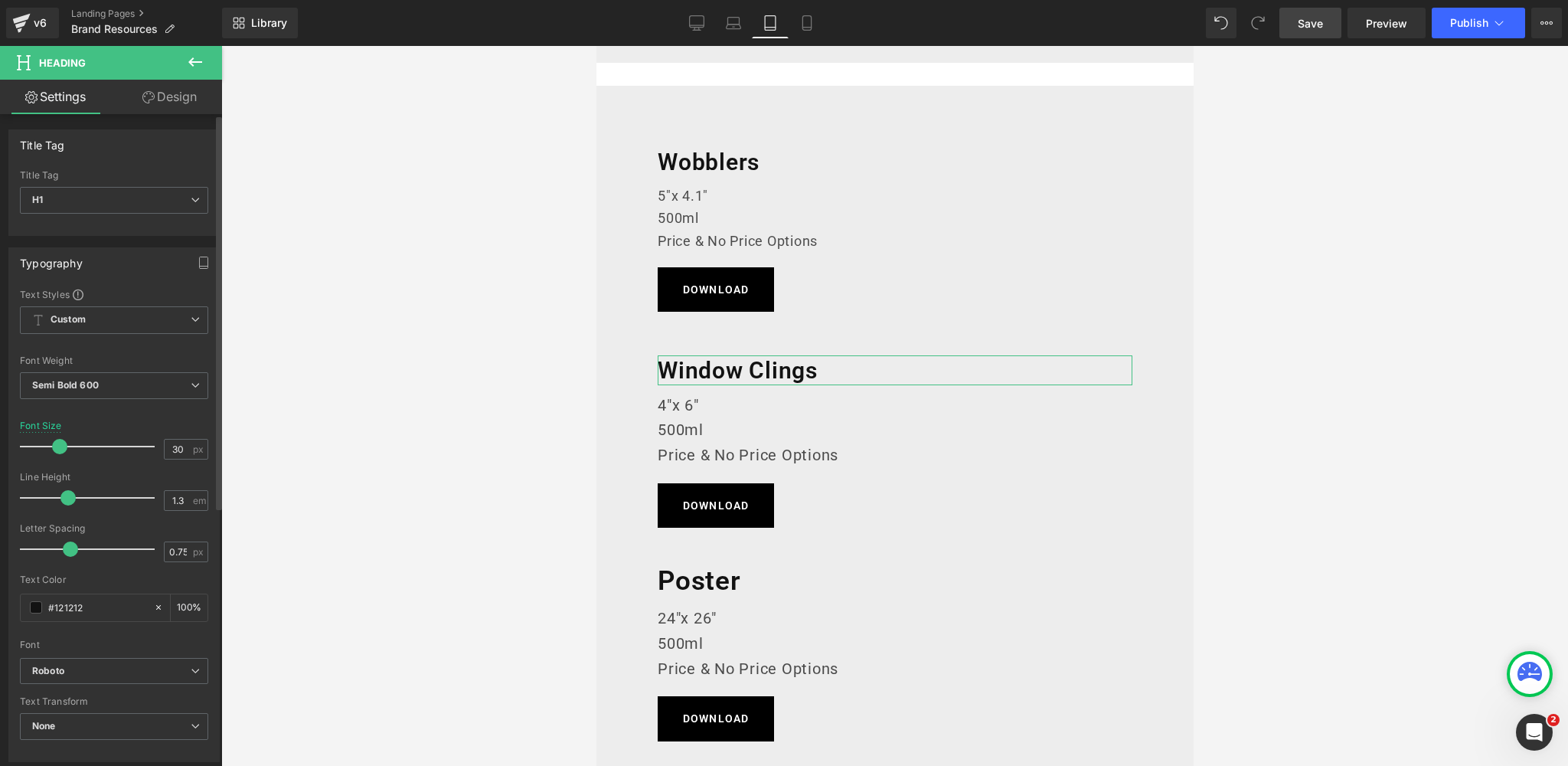
click at [58, 443] on span at bounding box center [60, 447] width 16 height 16
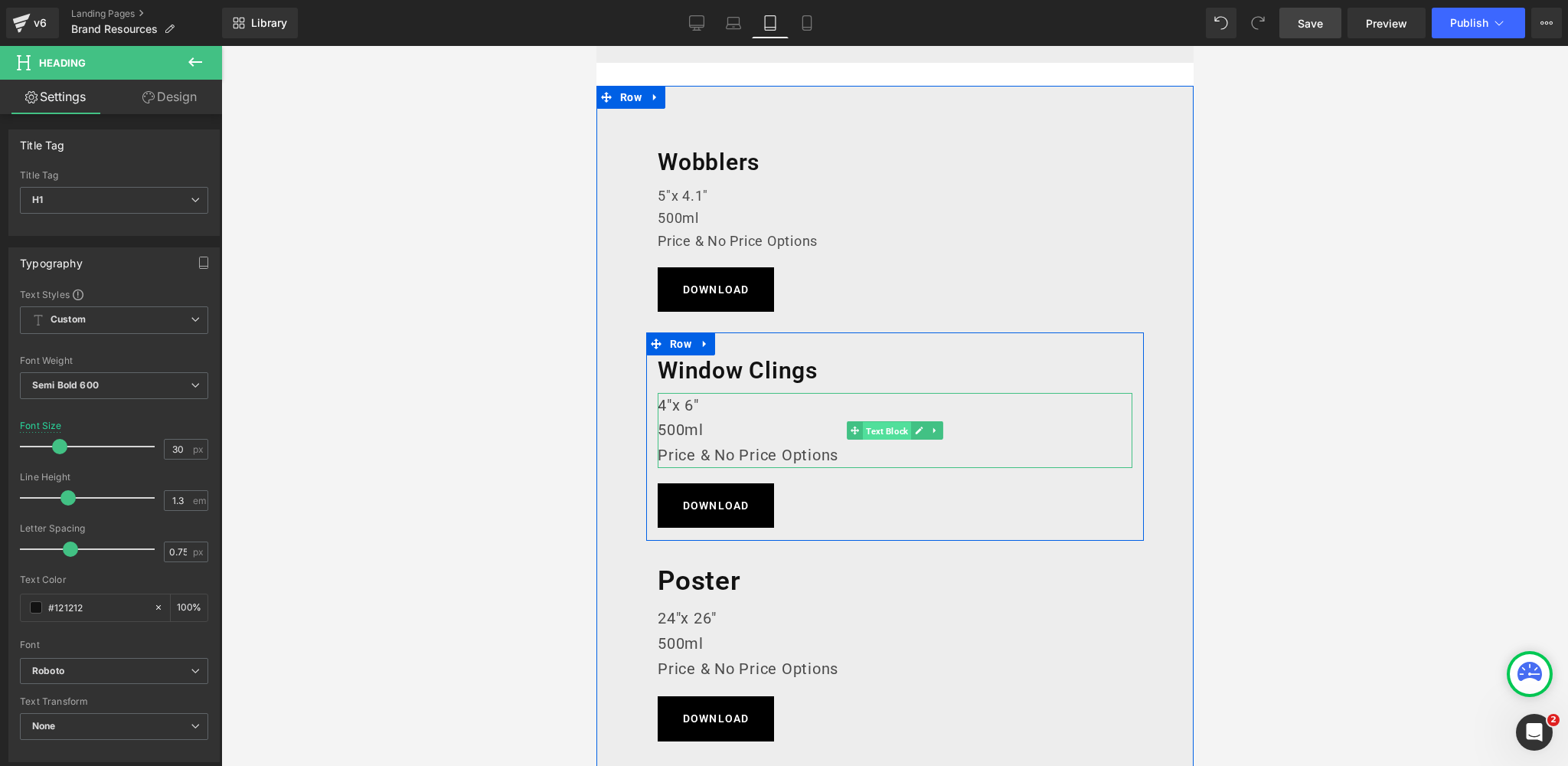
click at [882, 433] on span "Text Block" at bounding box center [886, 431] width 48 height 18
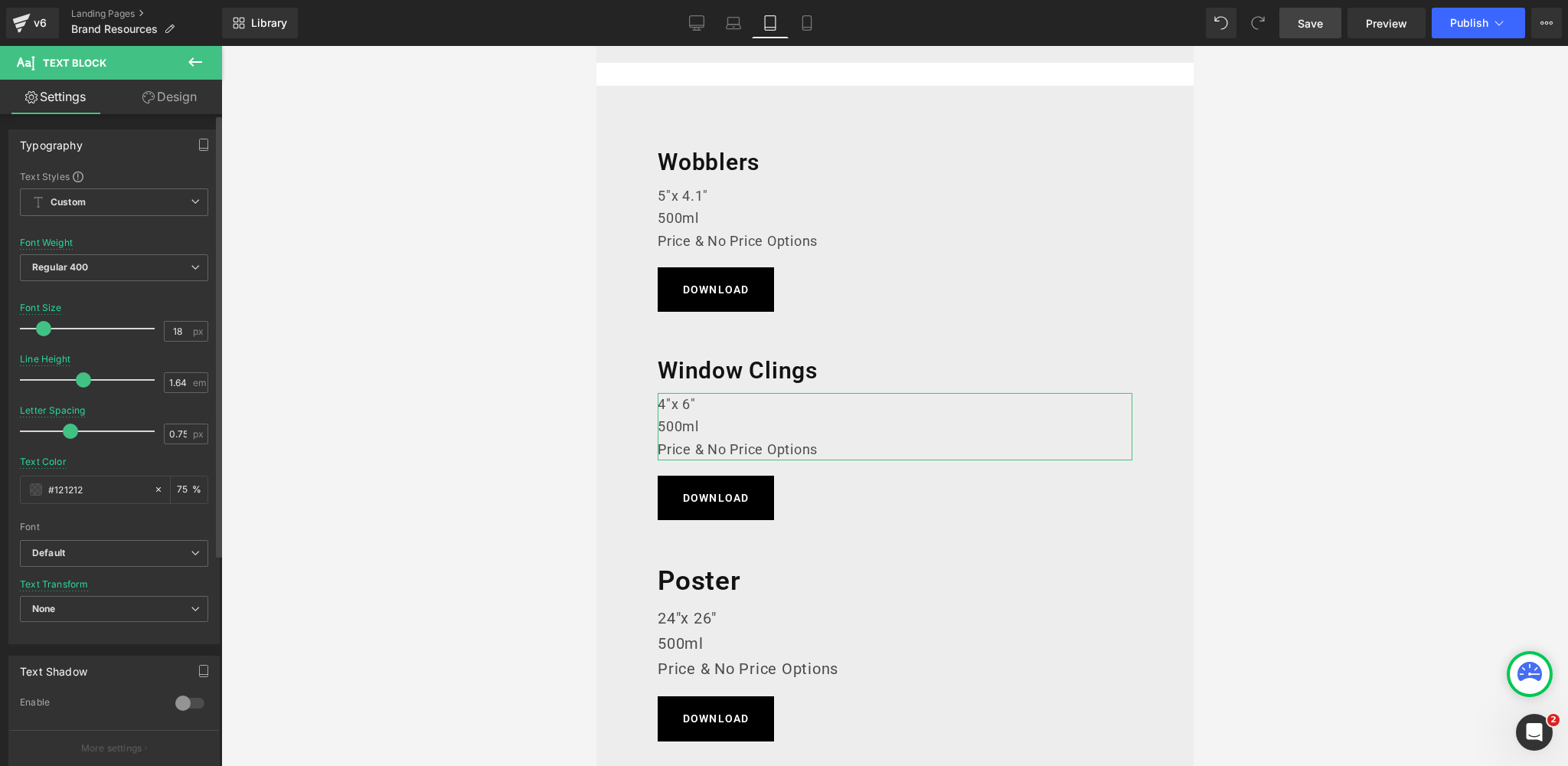
click at [40, 327] on span at bounding box center [44, 329] width 16 height 16
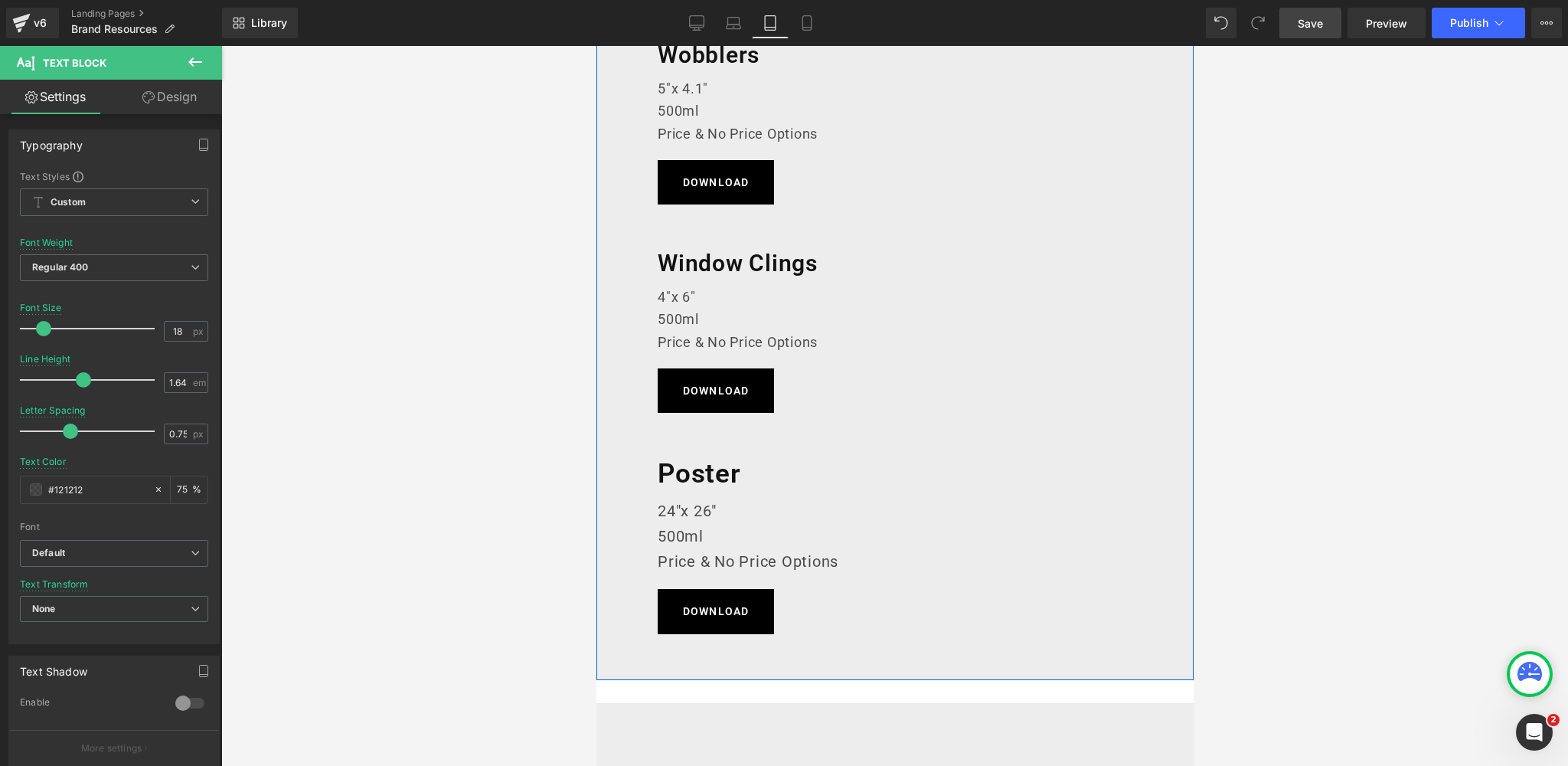
scroll to position [1384, 0]
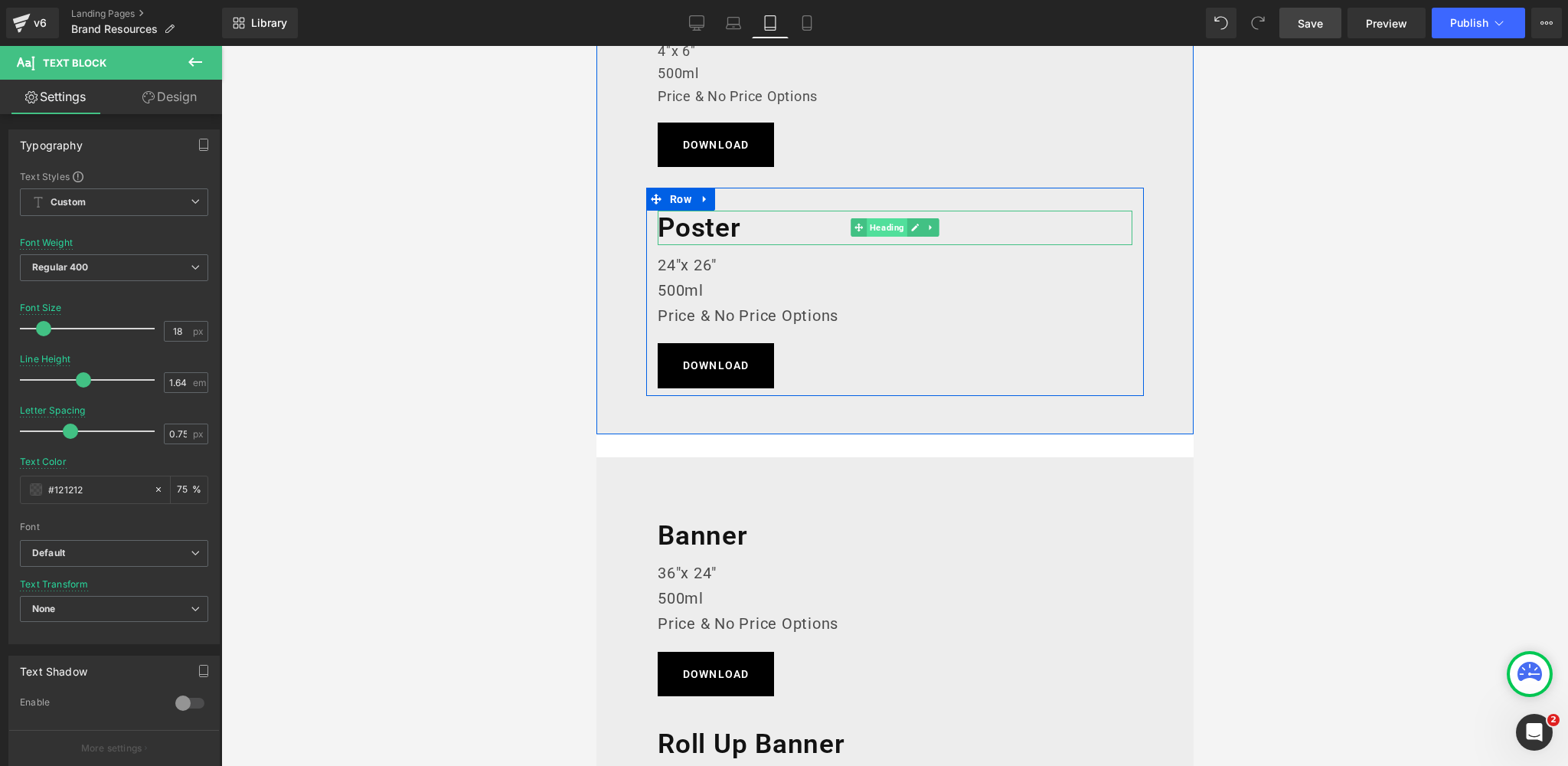
click at [892, 224] on span "Heading" at bounding box center [886, 227] width 41 height 18
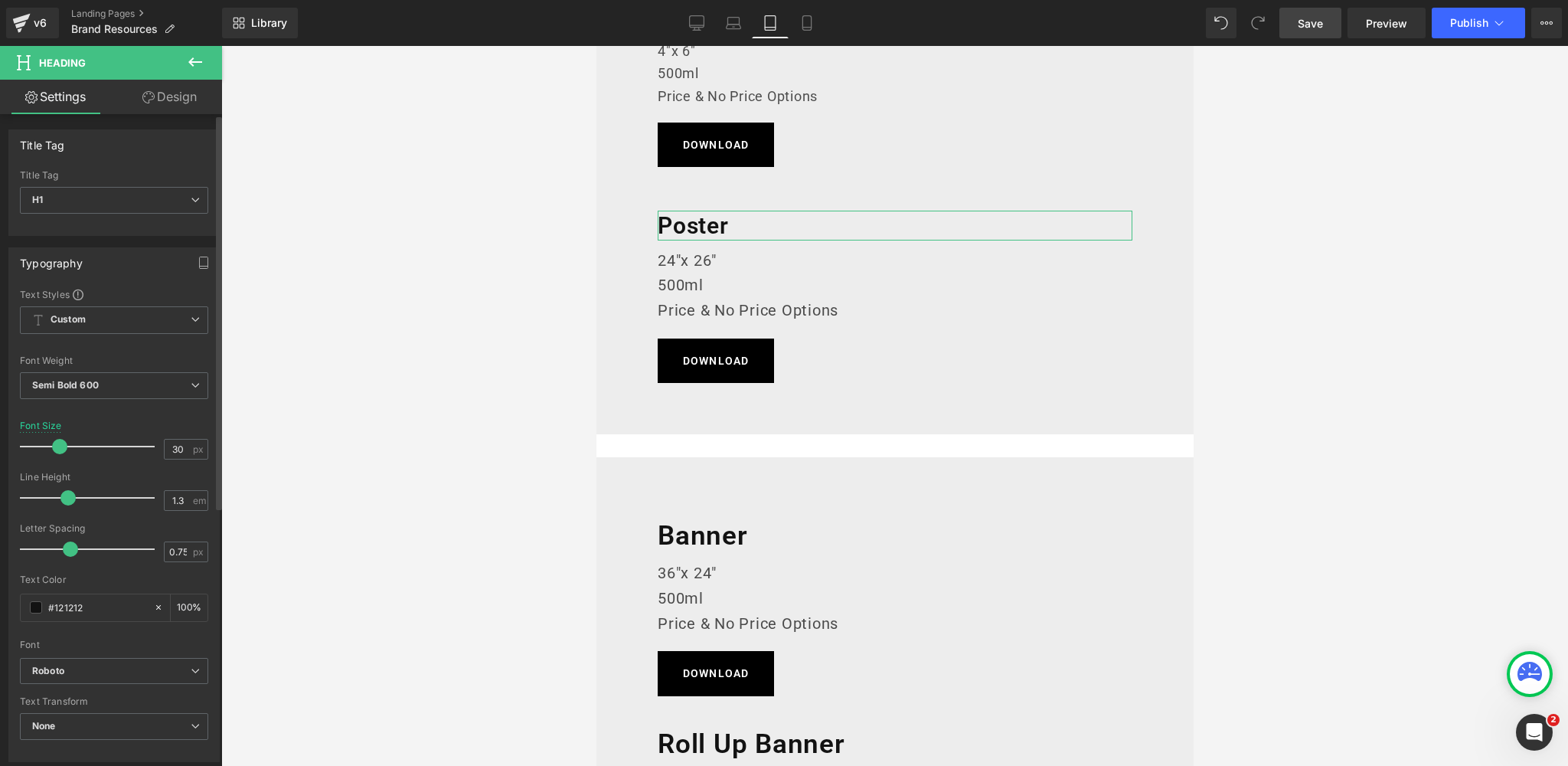
click at [56, 447] on span at bounding box center [60, 447] width 16 height 16
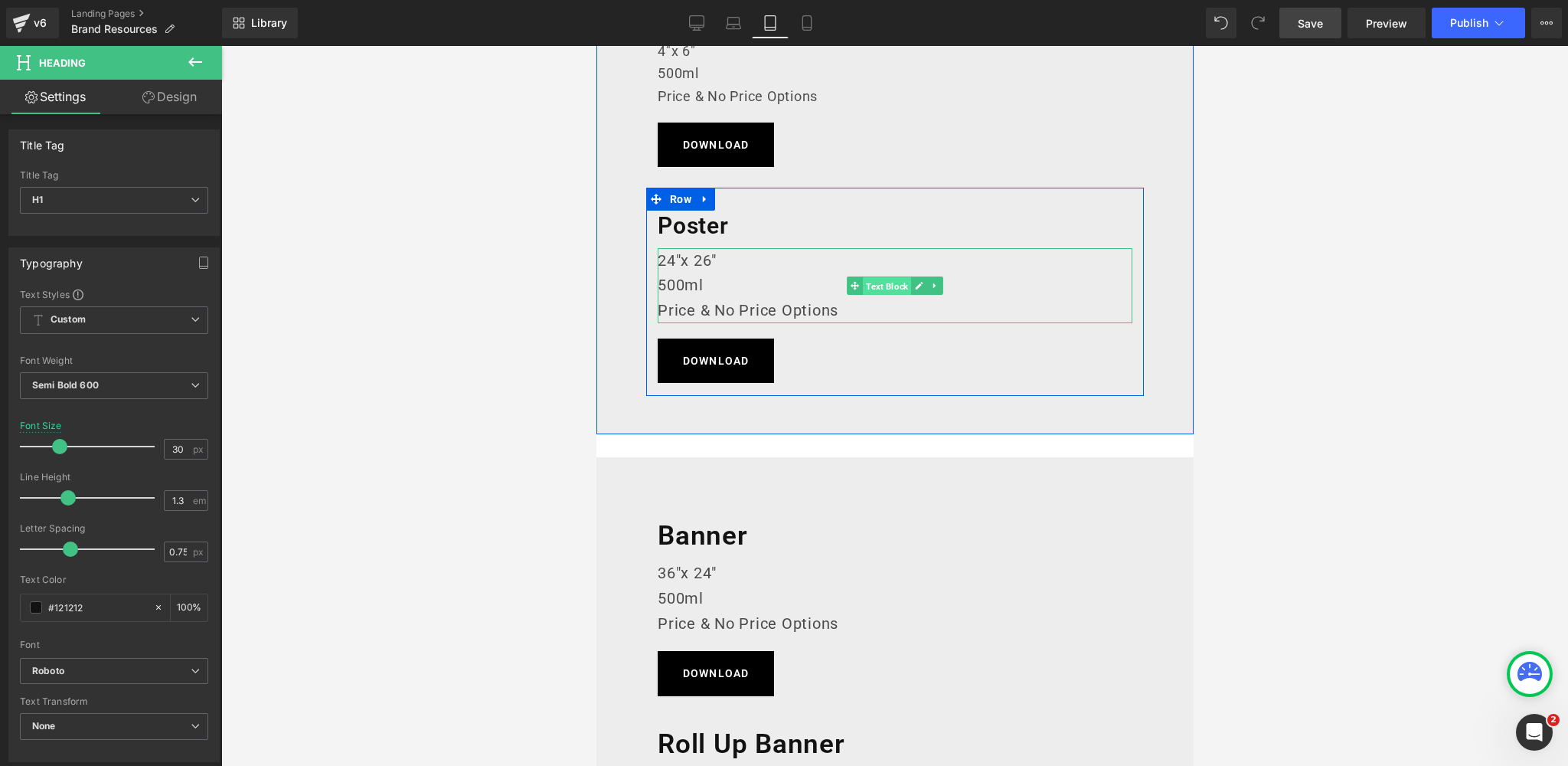
click at [893, 283] on span "Text Block" at bounding box center [886, 286] width 48 height 18
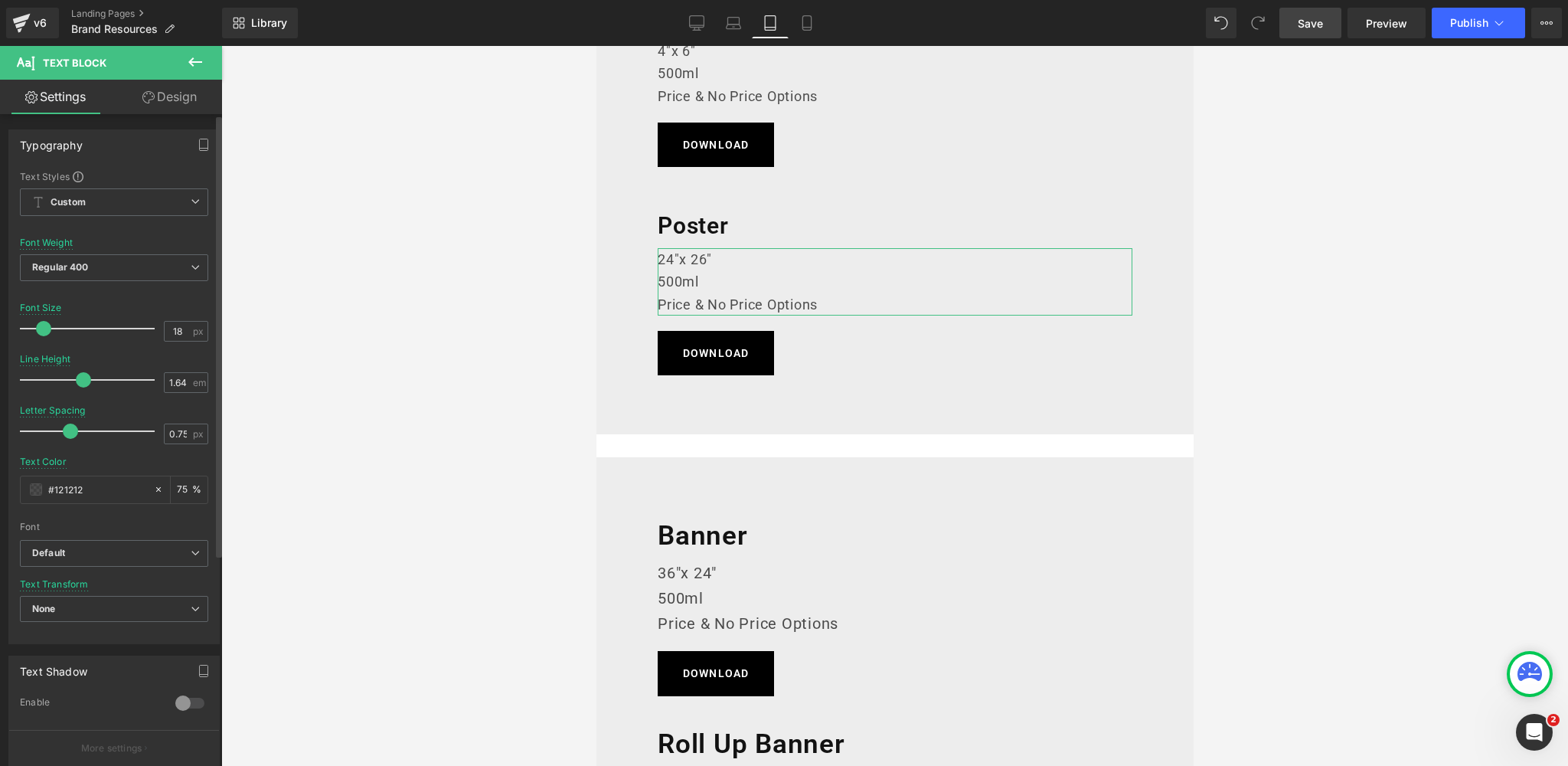
click at [43, 325] on div at bounding box center [91, 328] width 127 height 31
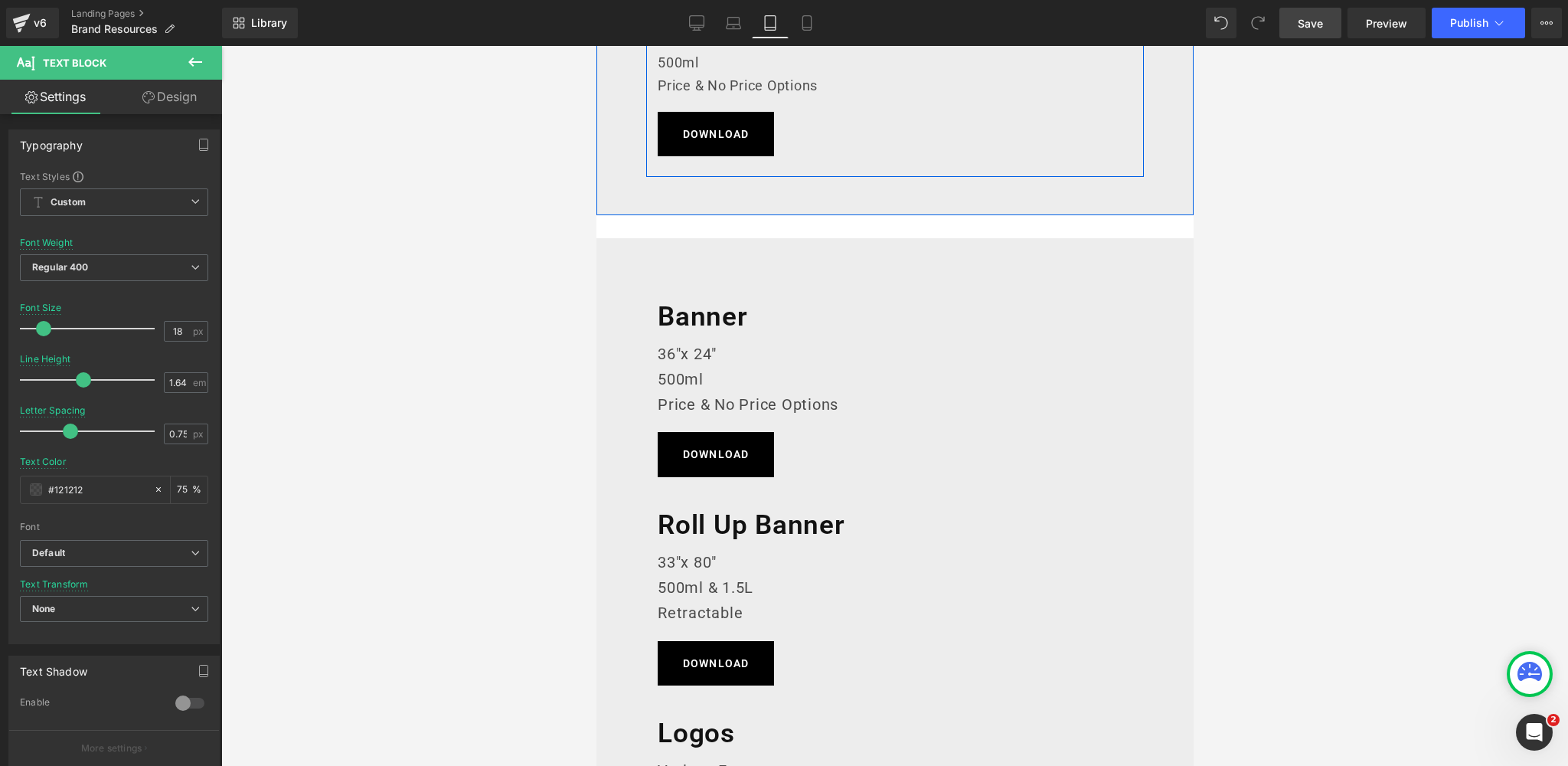
scroll to position [1700, 0]
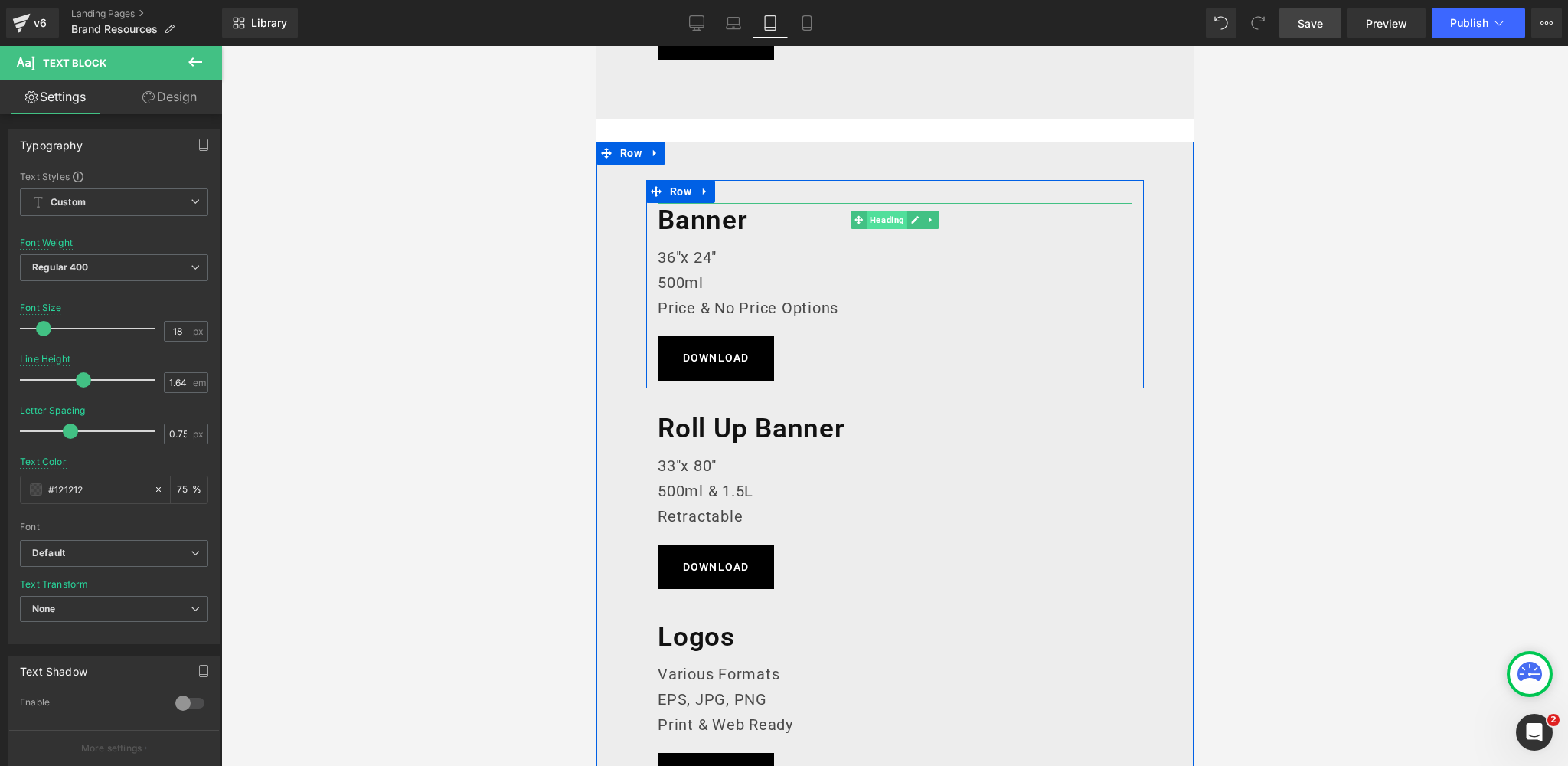
click at [890, 219] on span "Heading" at bounding box center [886, 219] width 41 height 18
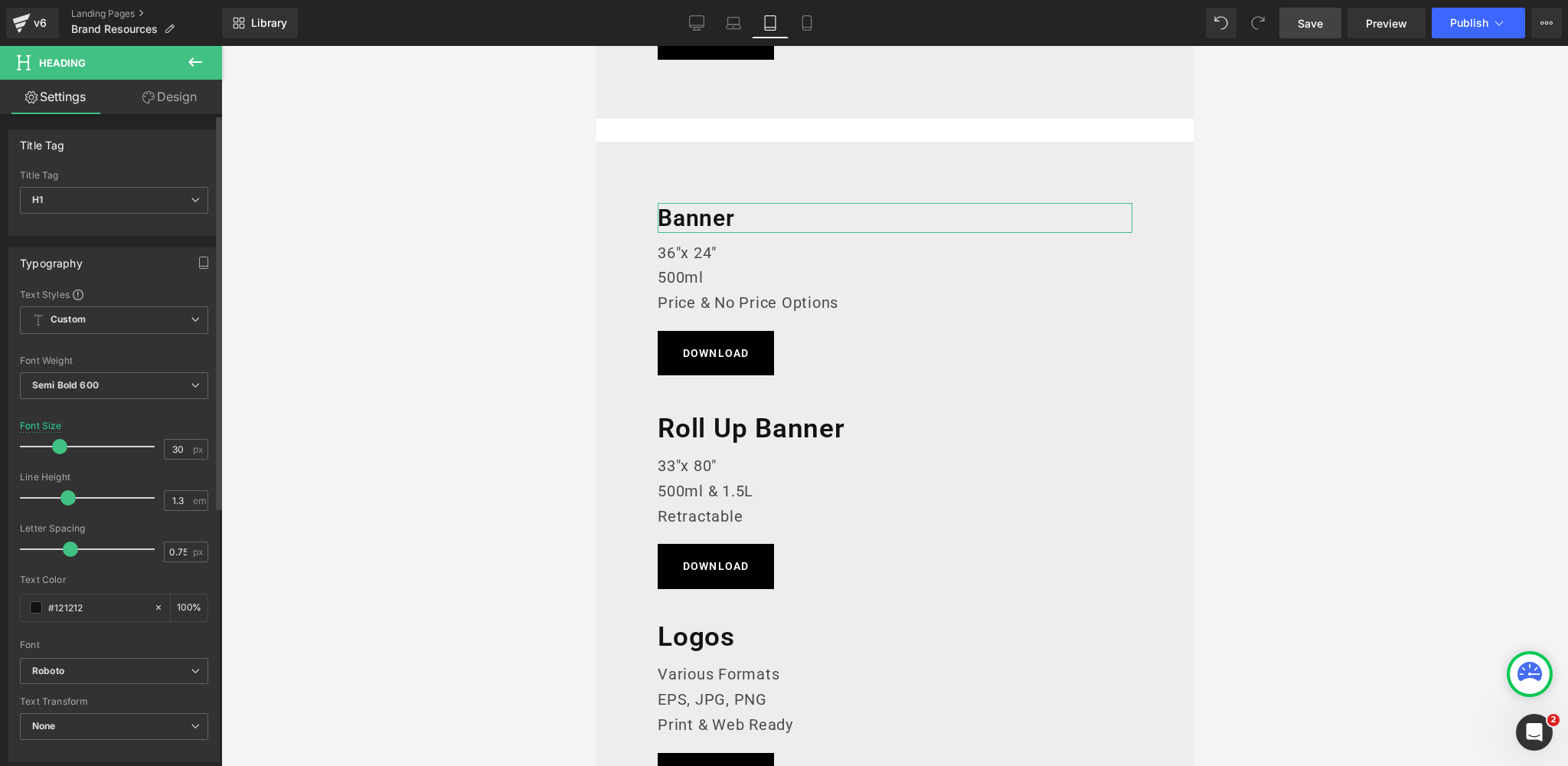
click at [55, 445] on span at bounding box center [60, 447] width 16 height 16
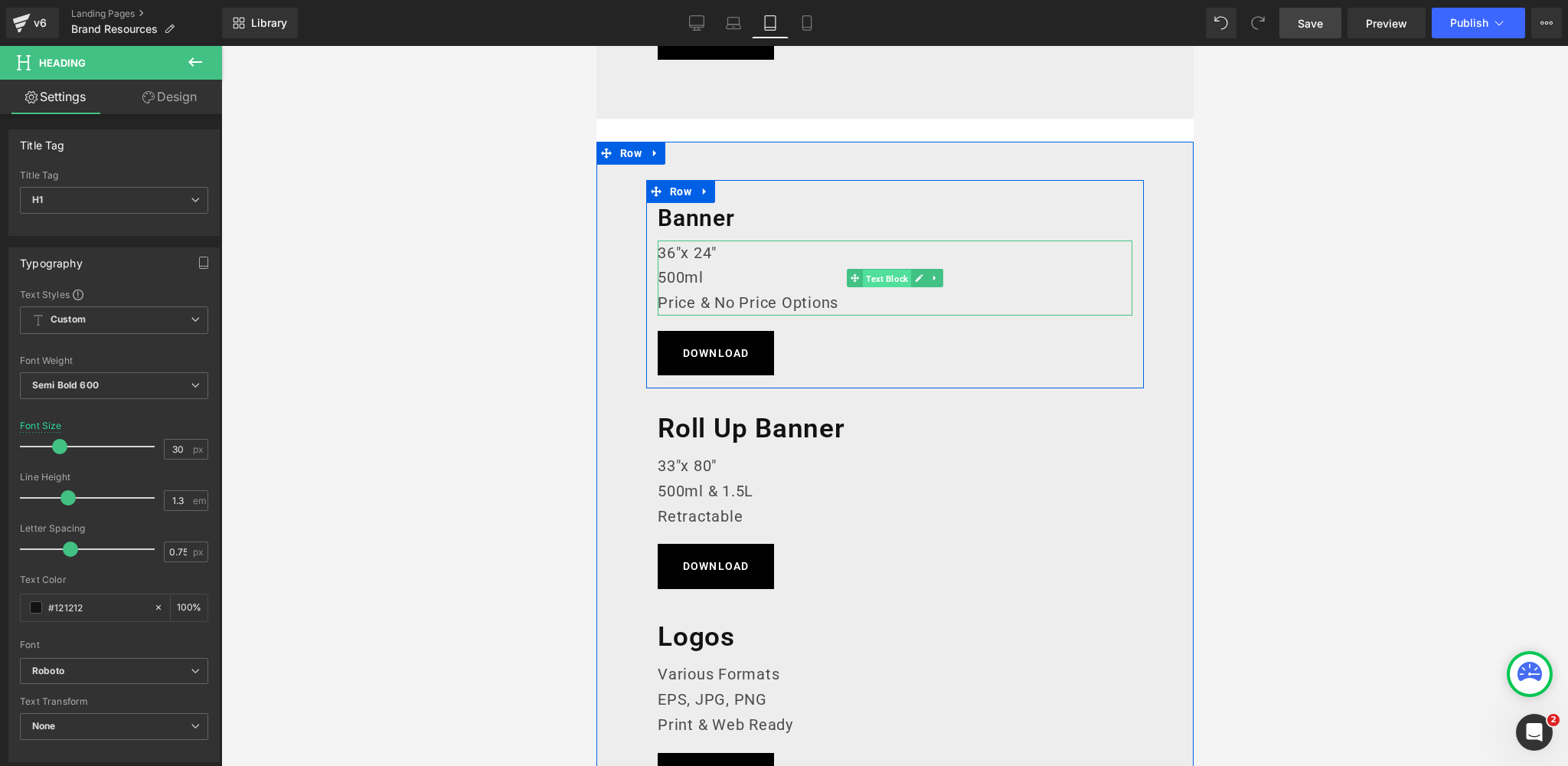
click at [890, 279] on span "Text Block" at bounding box center [886, 279] width 48 height 18
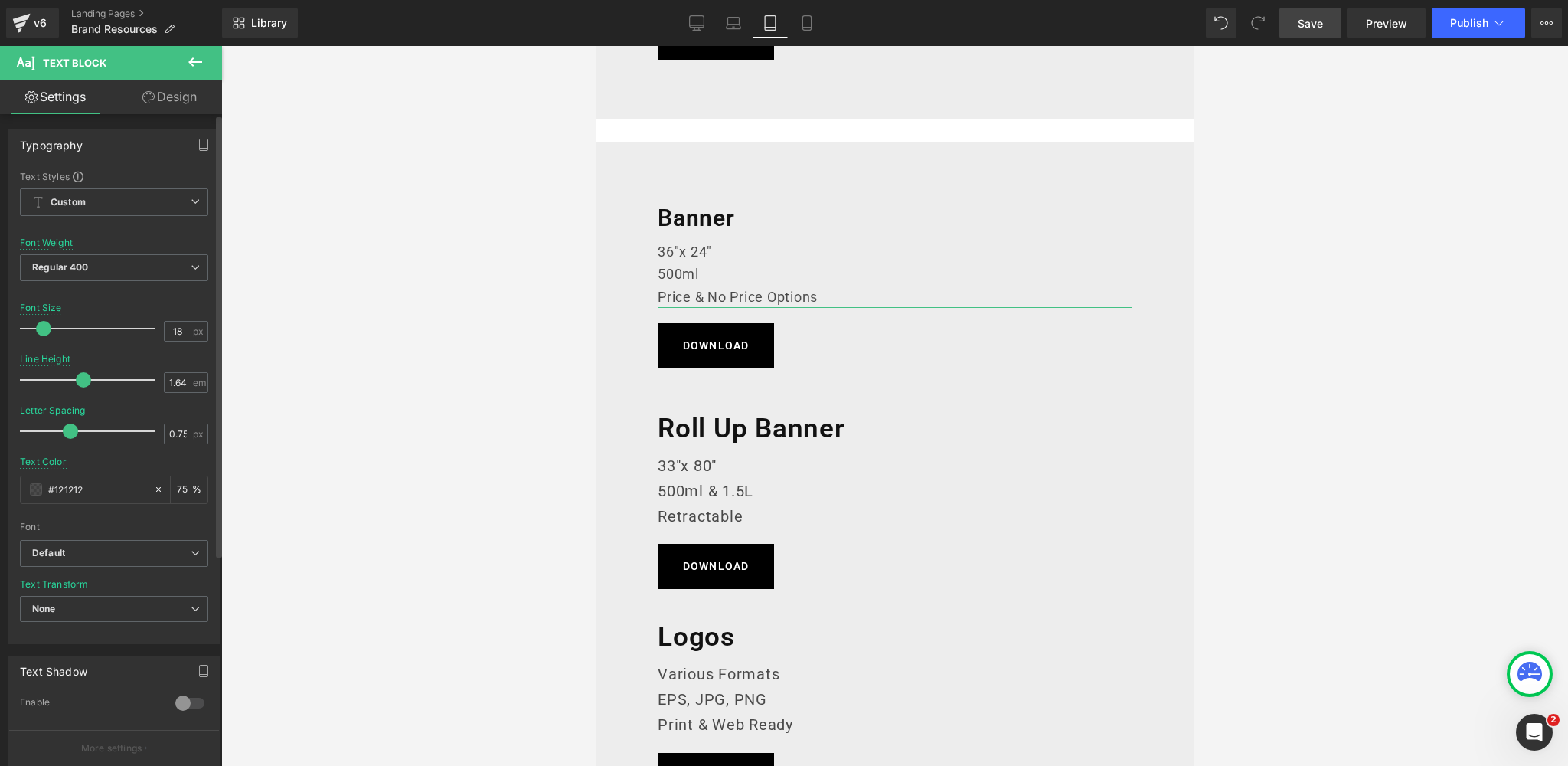
click at [38, 328] on span at bounding box center [44, 329] width 16 height 16
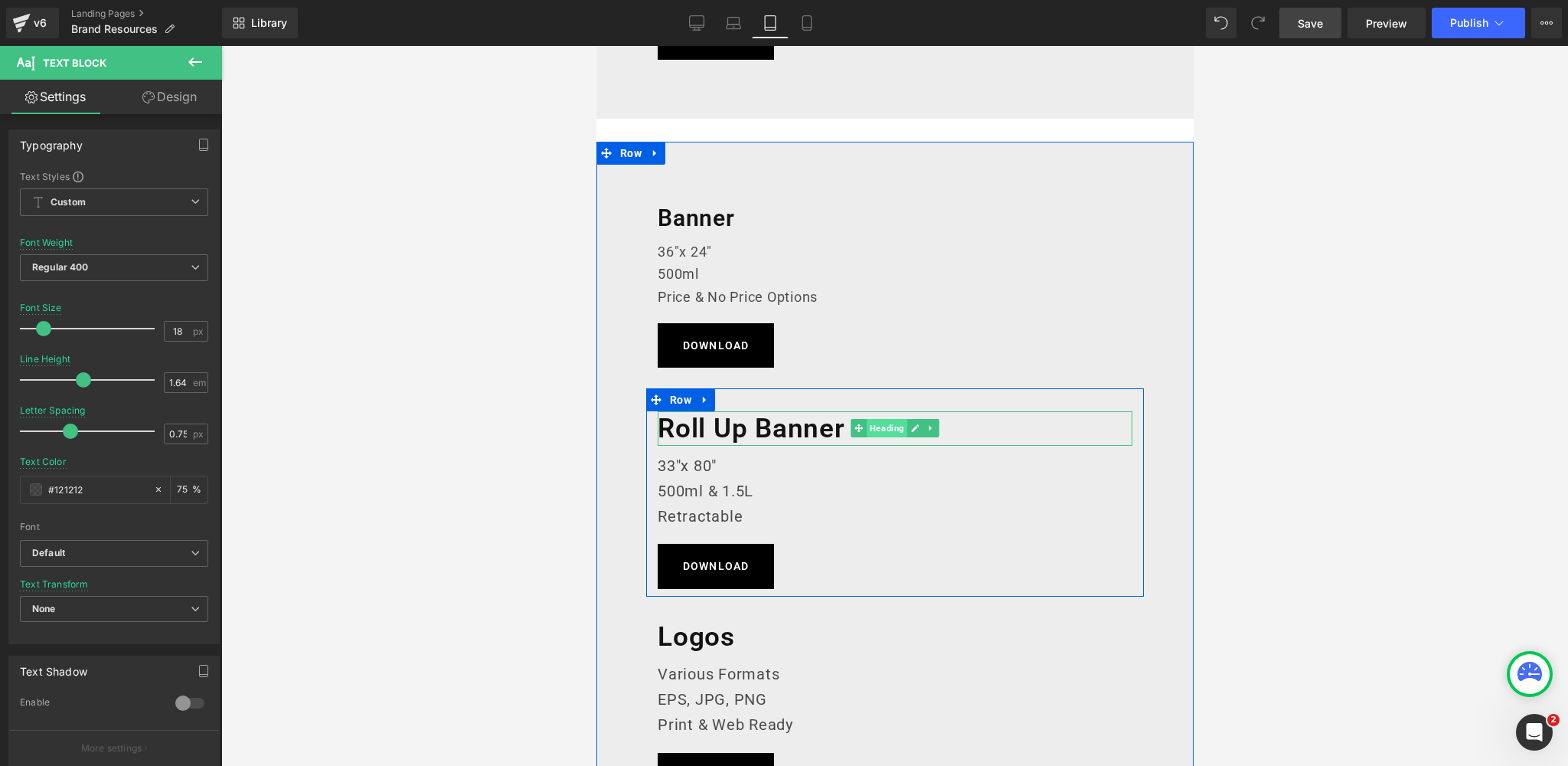
click at [890, 432] on span "Heading" at bounding box center [886, 428] width 41 height 18
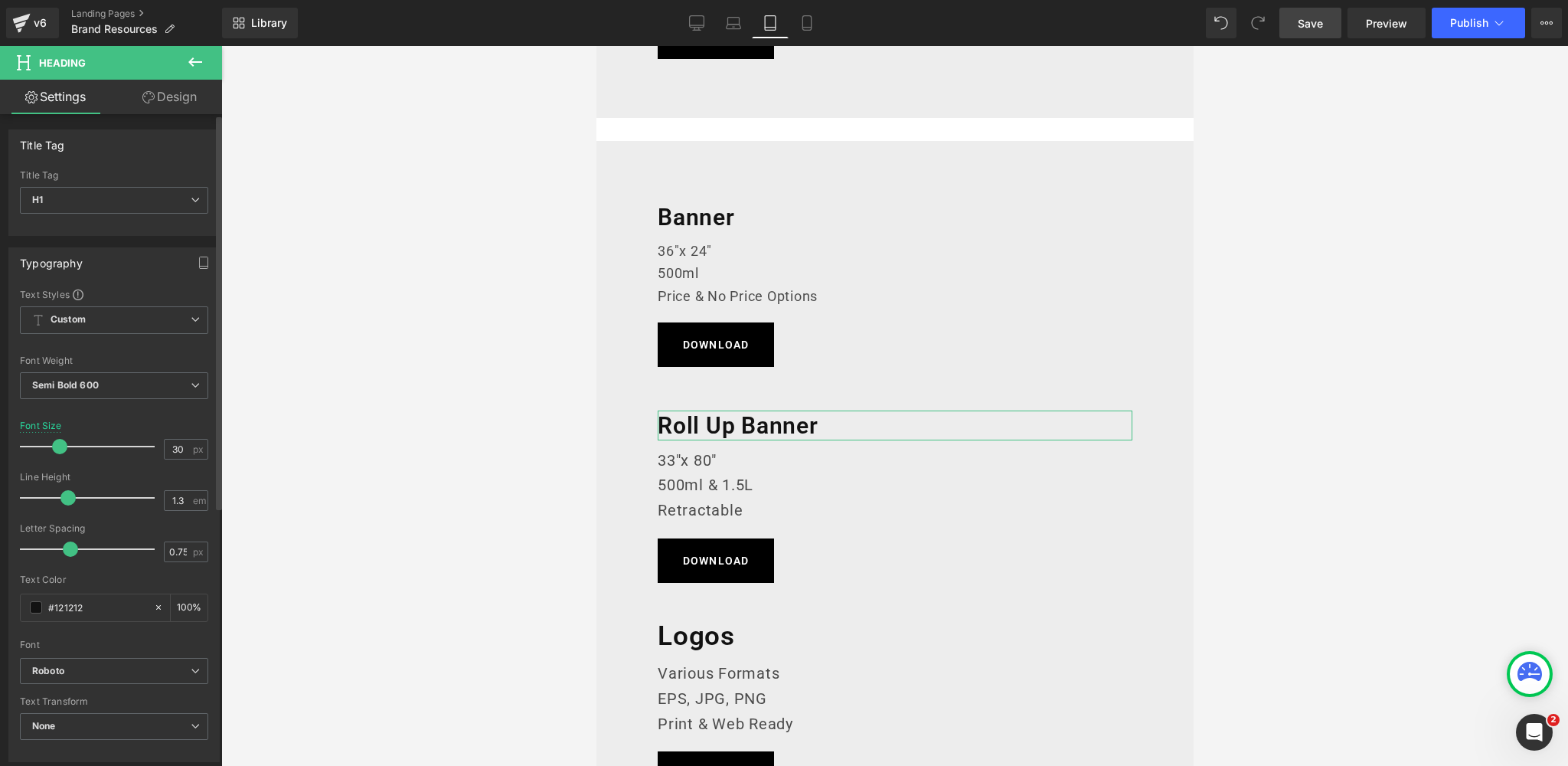
click at [56, 446] on span at bounding box center [60, 447] width 16 height 16
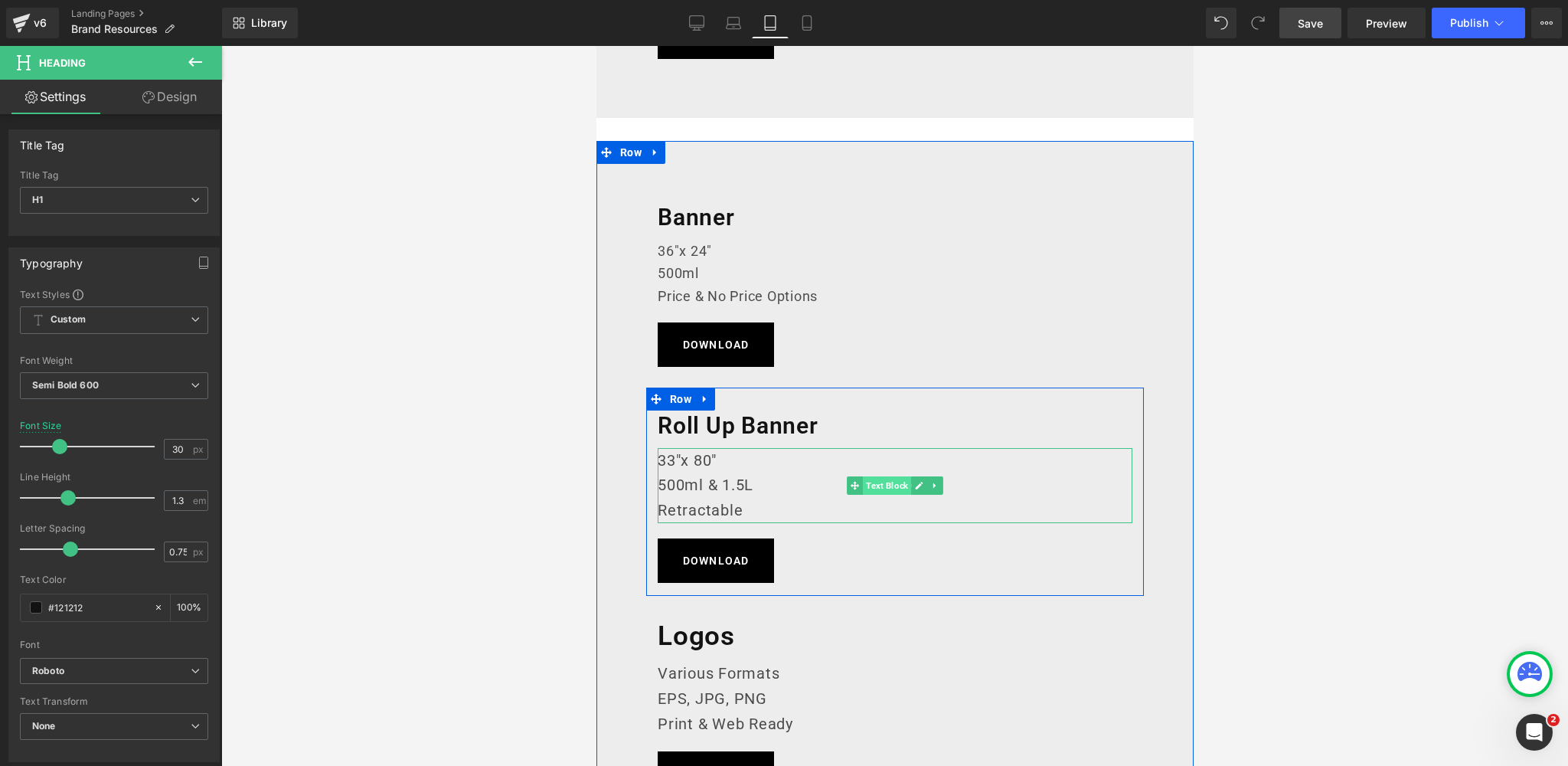
click at [892, 487] on span "Text Block" at bounding box center [886, 485] width 48 height 18
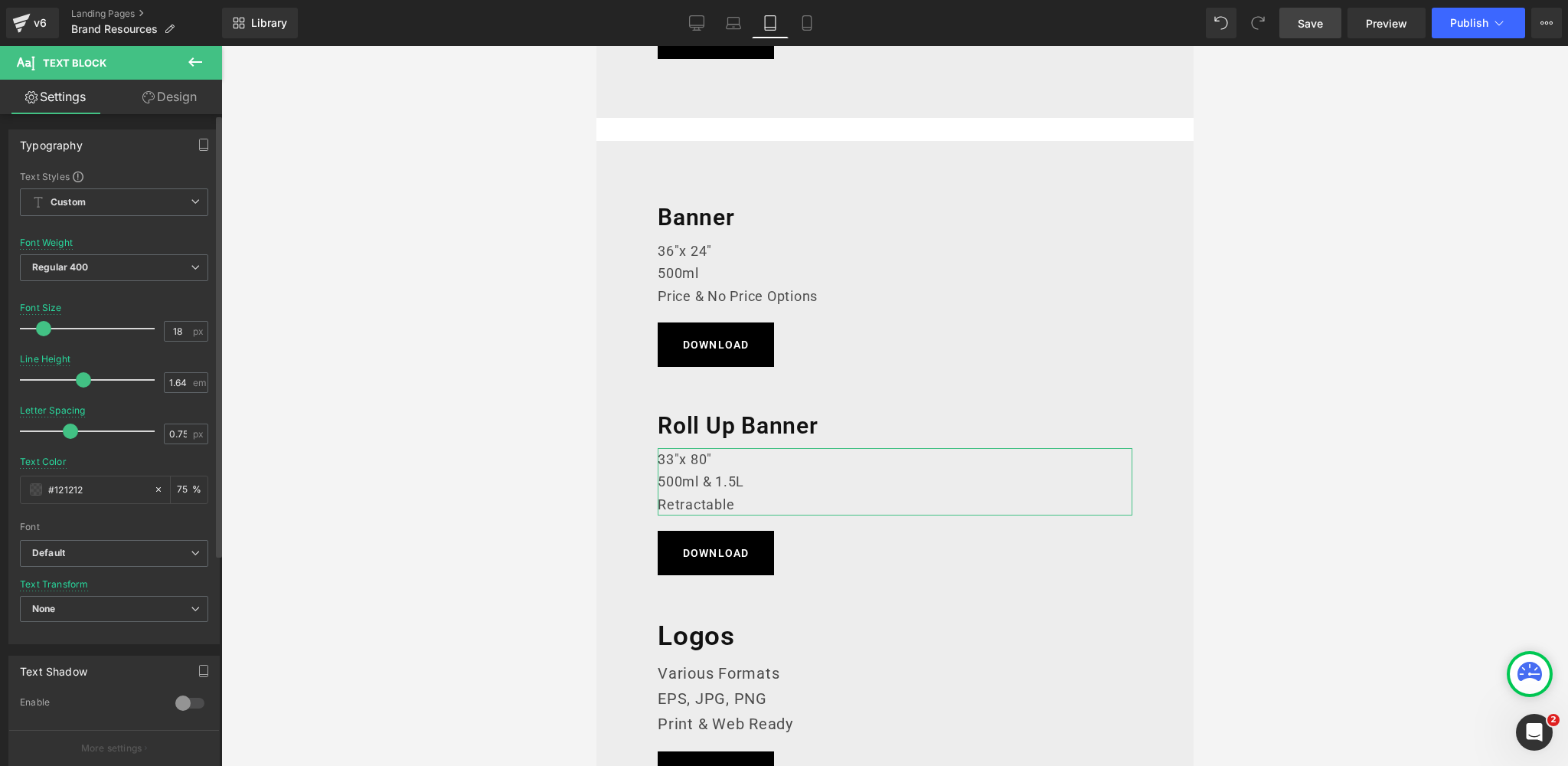
click at [42, 327] on span at bounding box center [44, 329] width 16 height 16
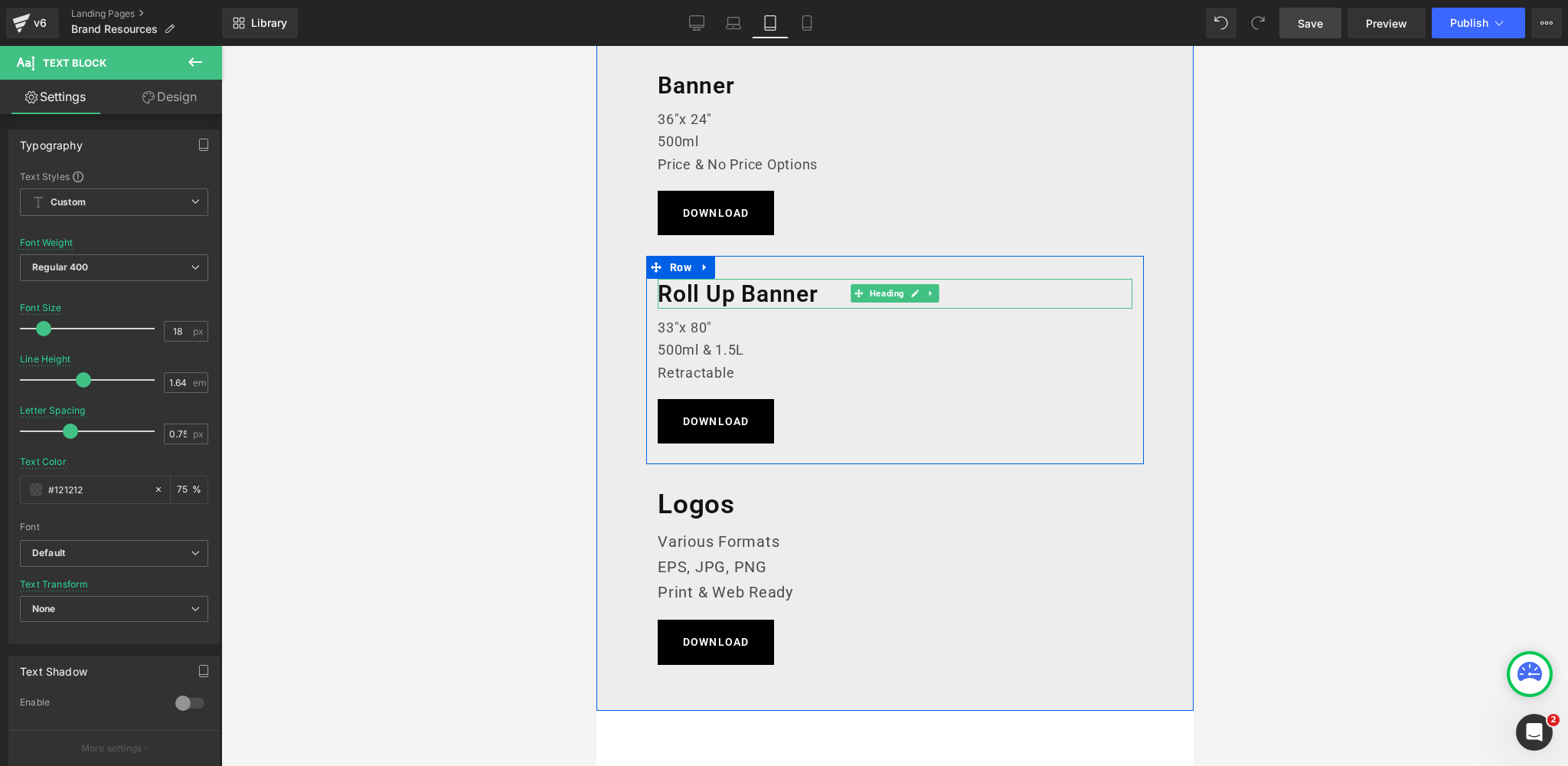
scroll to position [1904, 0]
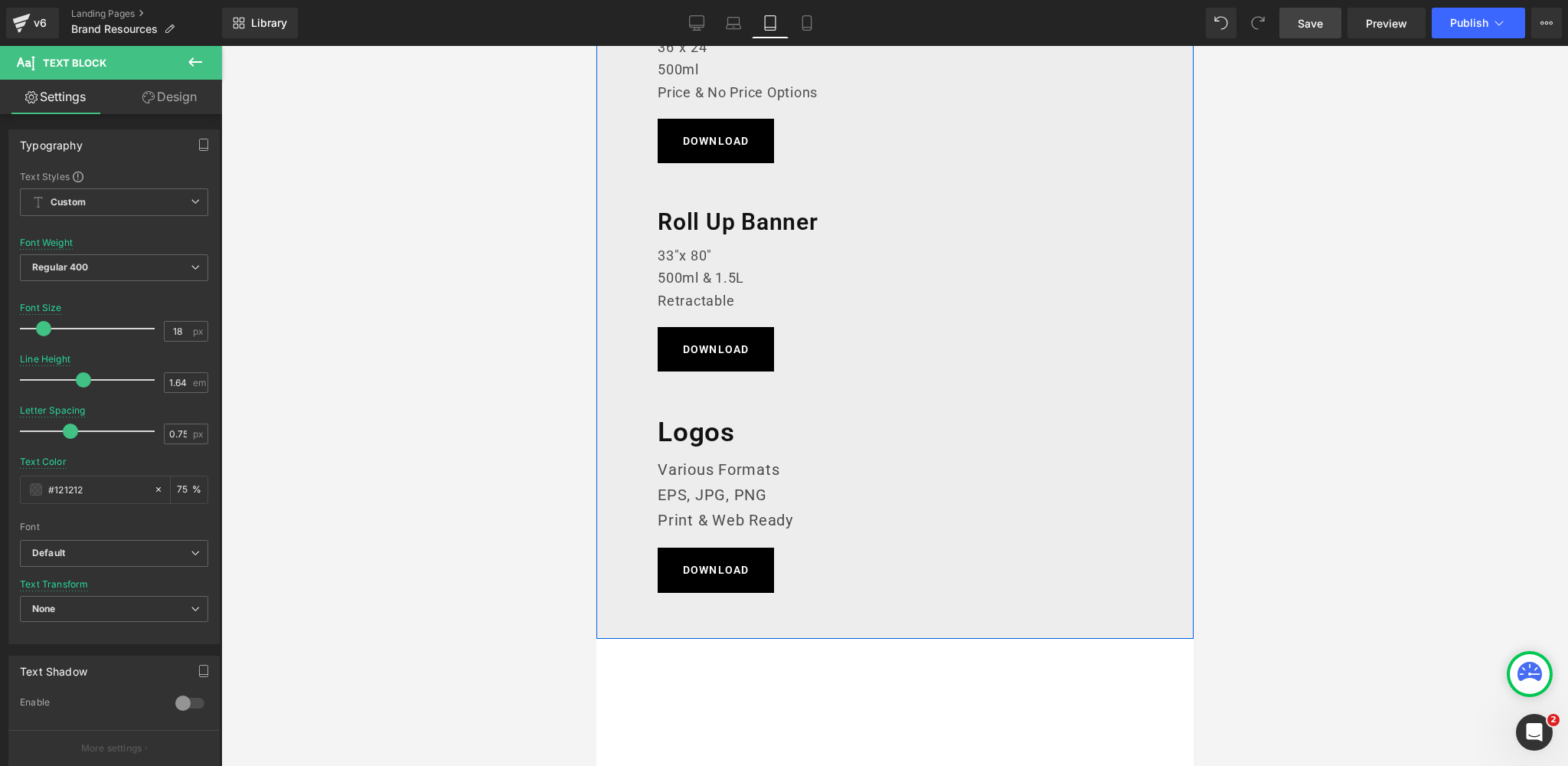
click at [697, 432] on h1 "Logos" at bounding box center [893, 432] width 475 height 35
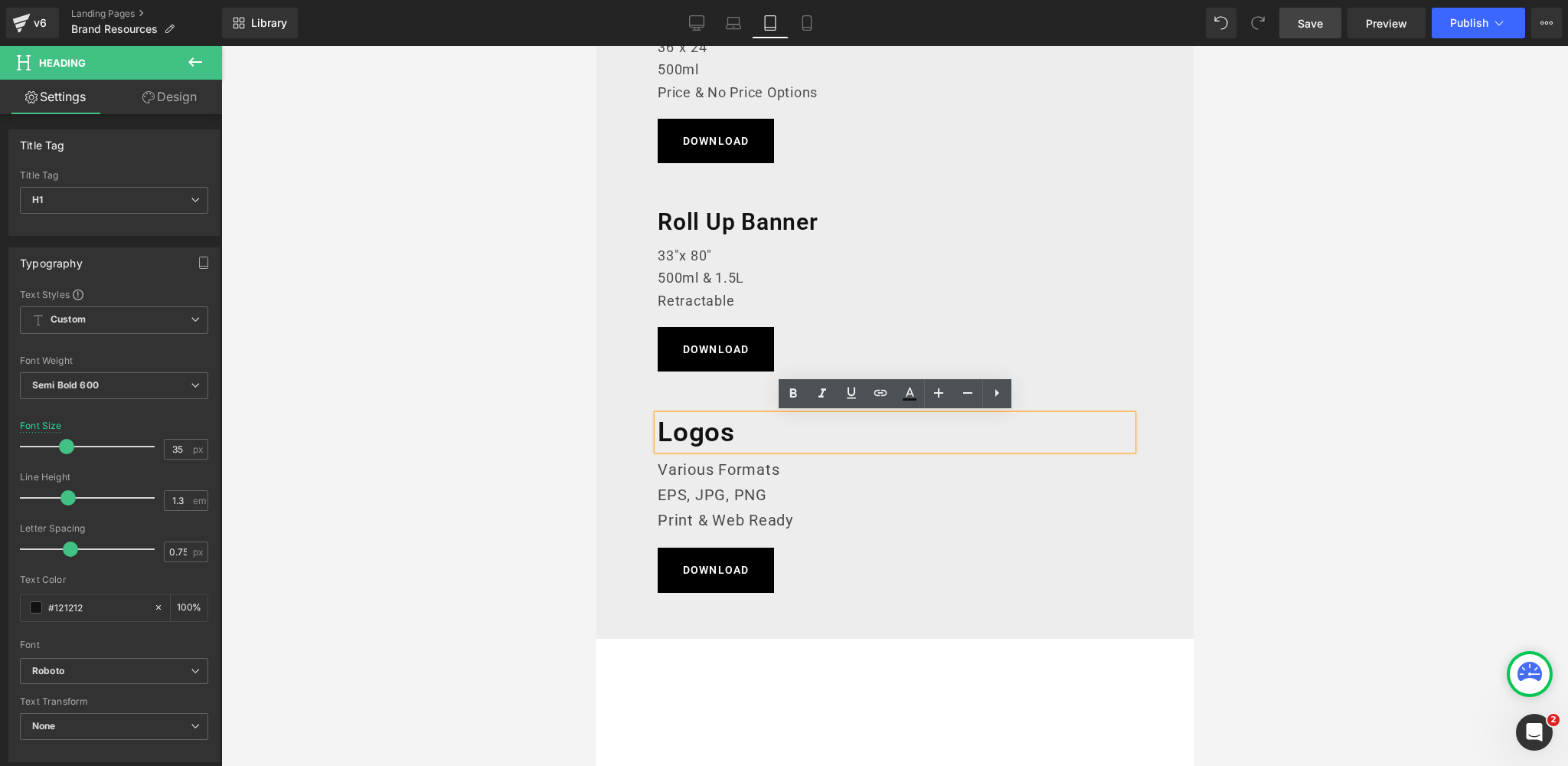
click at [622, 432] on div "Banner Heading 36"x 24" 500ml Price & No Price Options Text Block DOWNLOAD Butt…" at bounding box center [893, 288] width 597 height 702
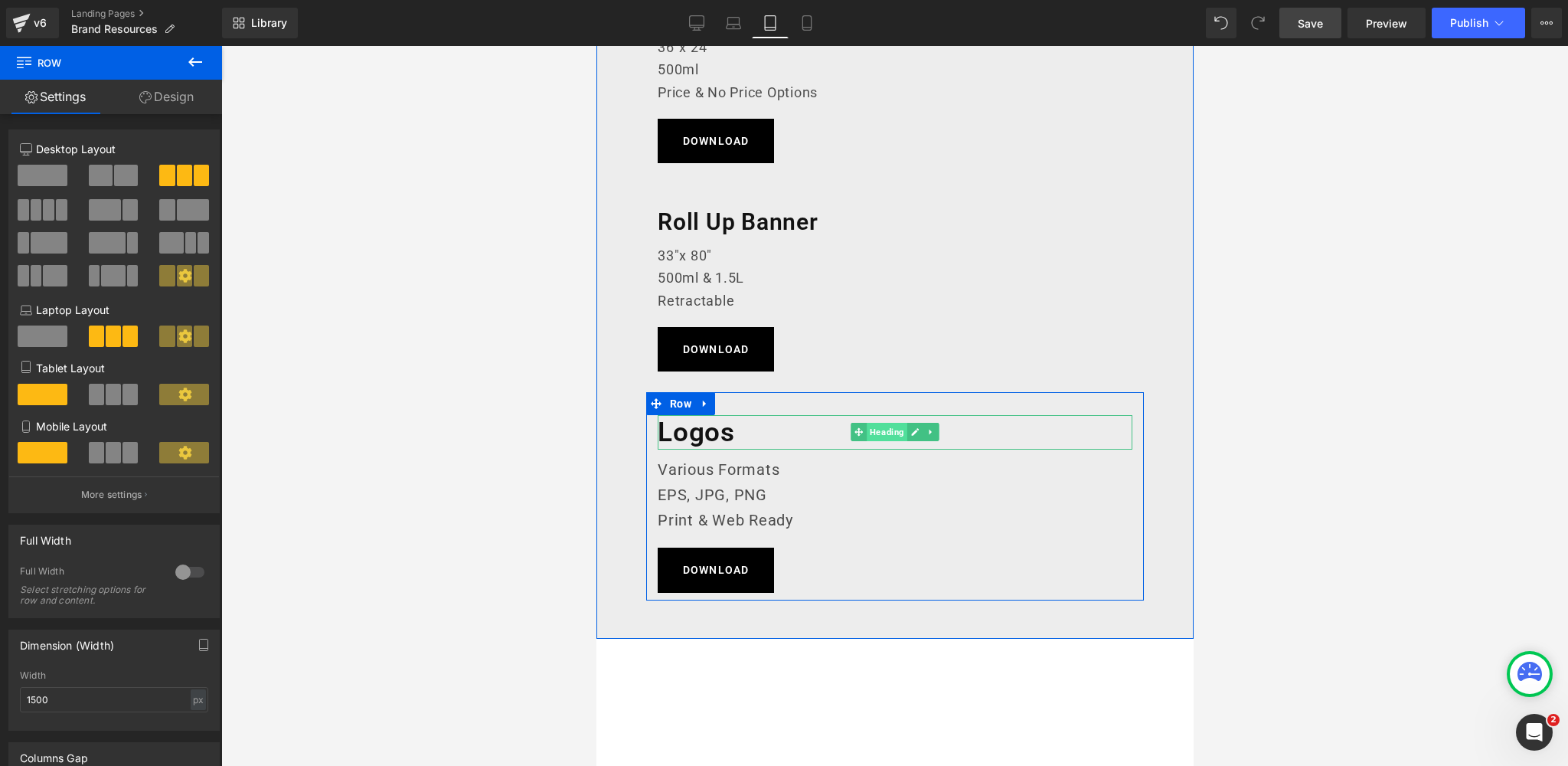
click at [887, 433] on span "Heading" at bounding box center [886, 432] width 41 height 18
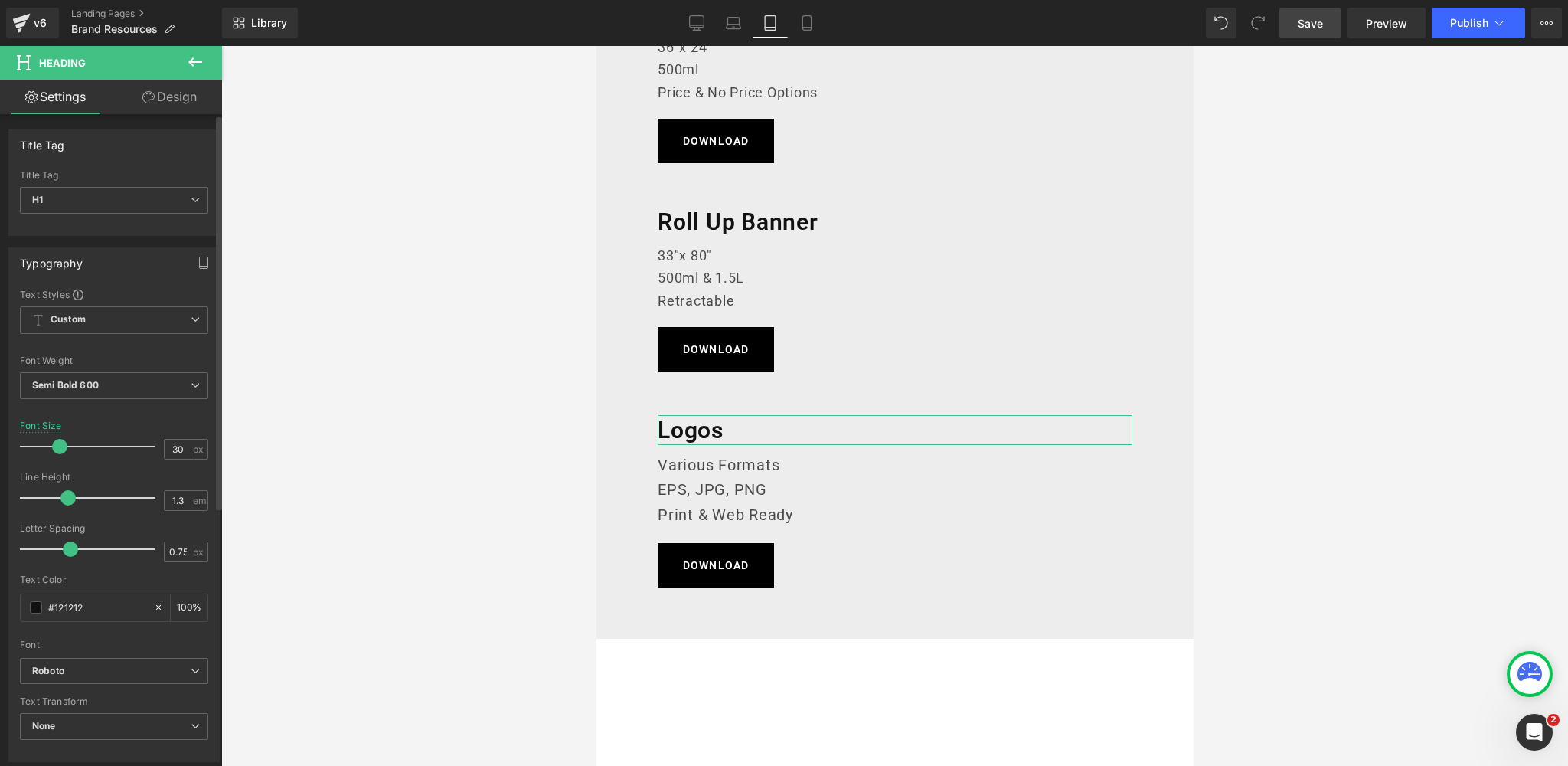
click at [55, 445] on span at bounding box center [60, 447] width 16 height 16
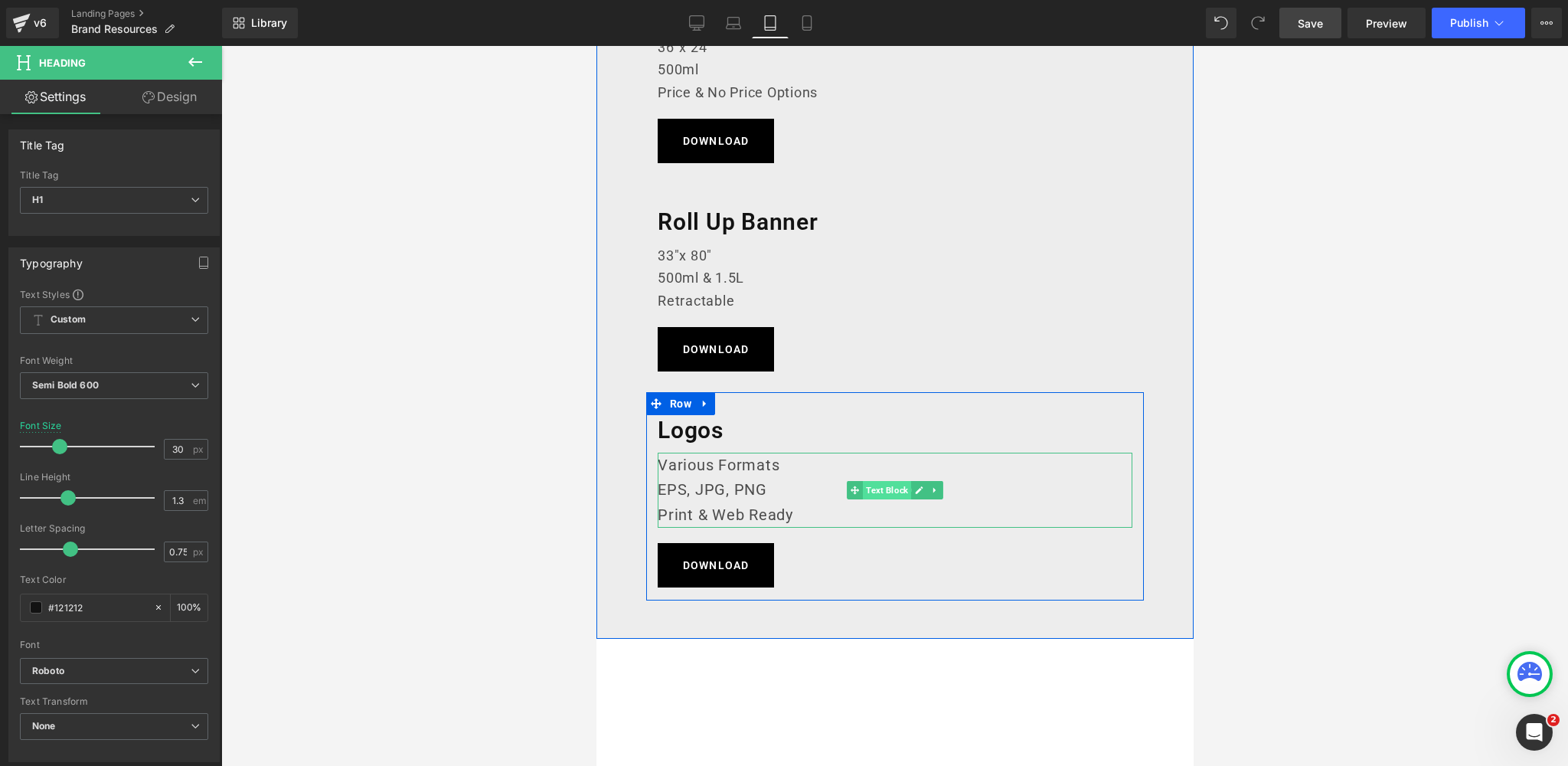
click at [886, 487] on span "Text Block" at bounding box center [886, 490] width 48 height 18
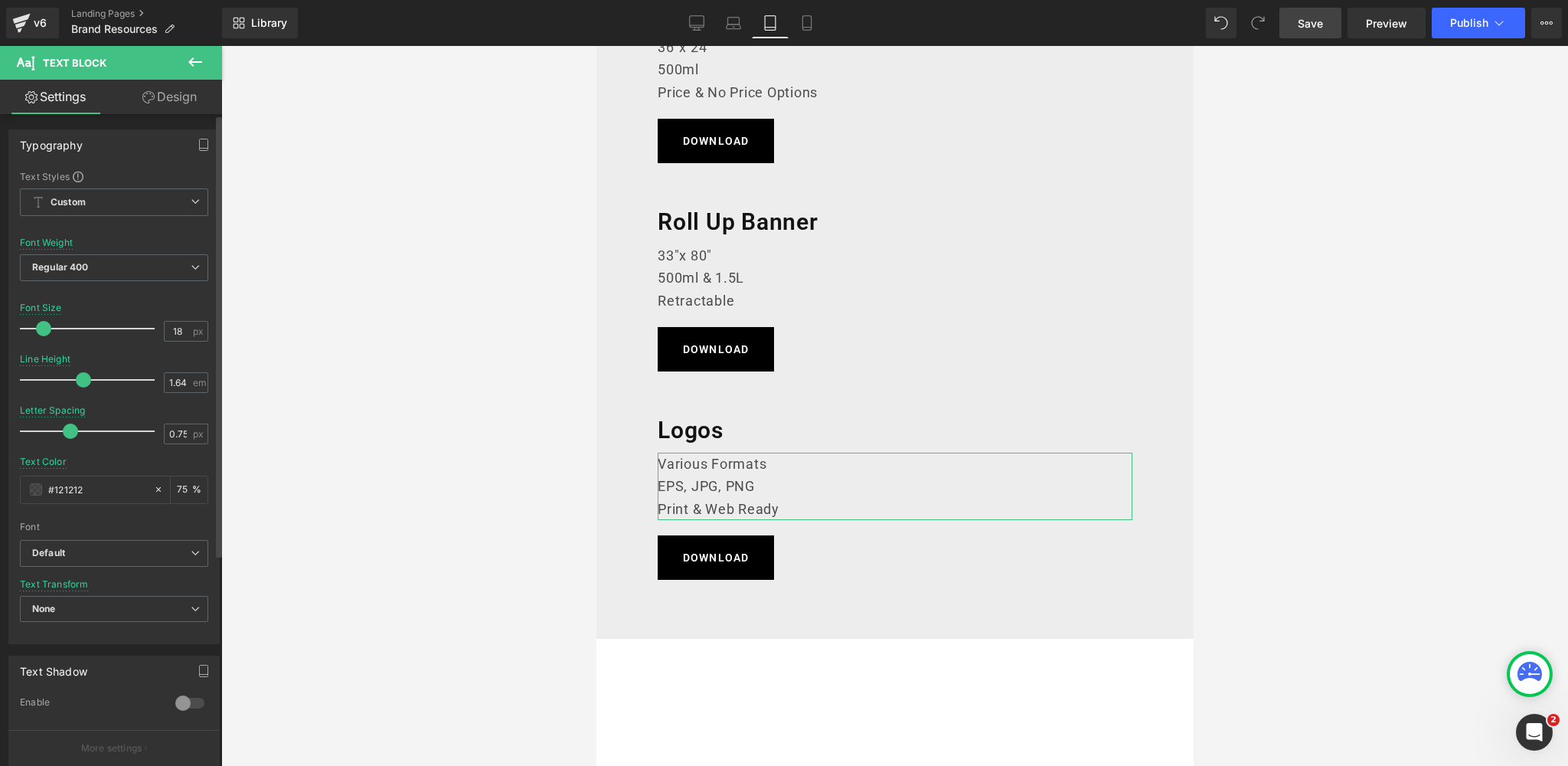
click at [39, 327] on span at bounding box center [44, 329] width 16 height 16
click at [810, 23] on icon at bounding box center [806, 23] width 9 height 15
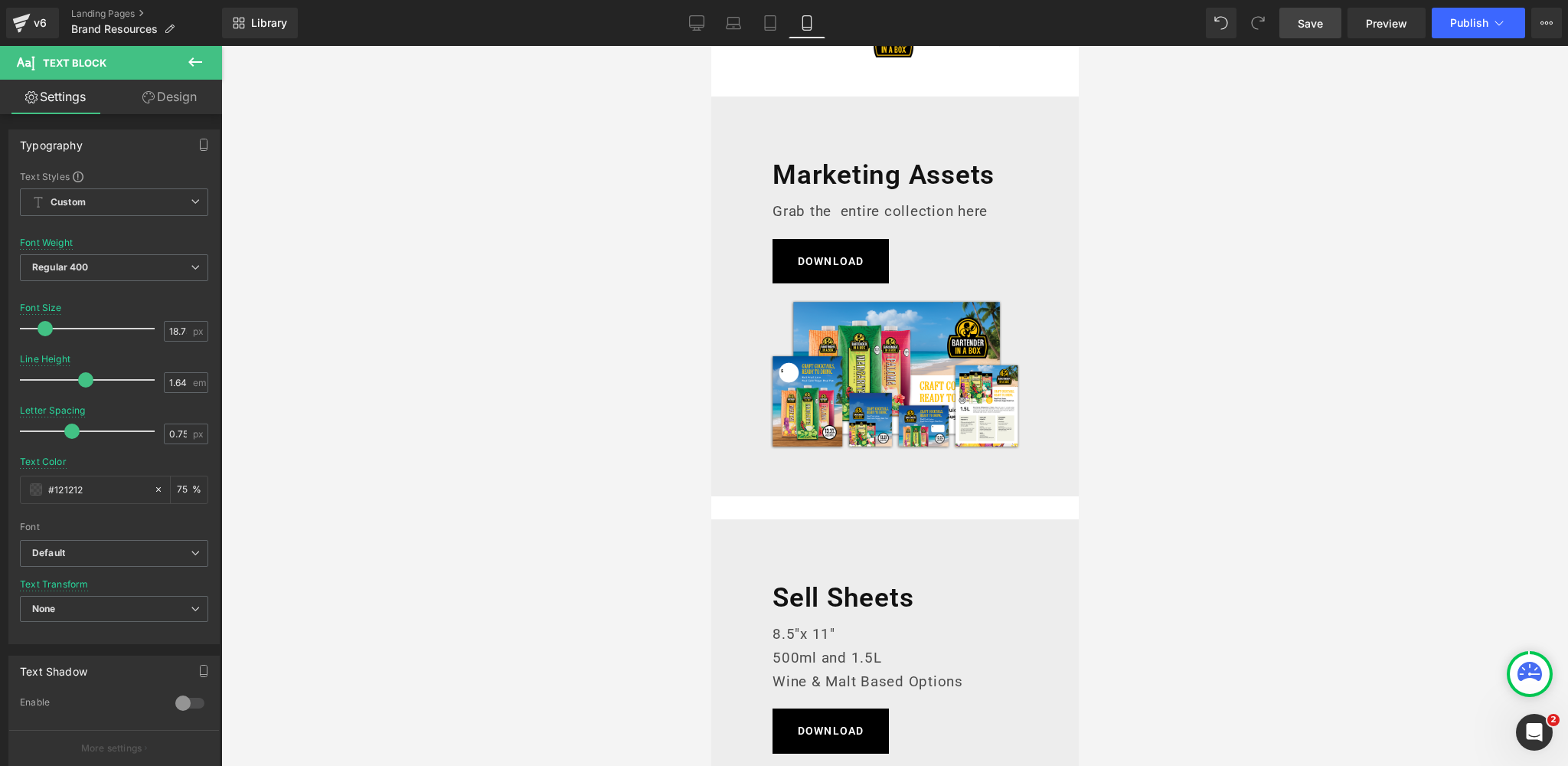
scroll to position [0, 0]
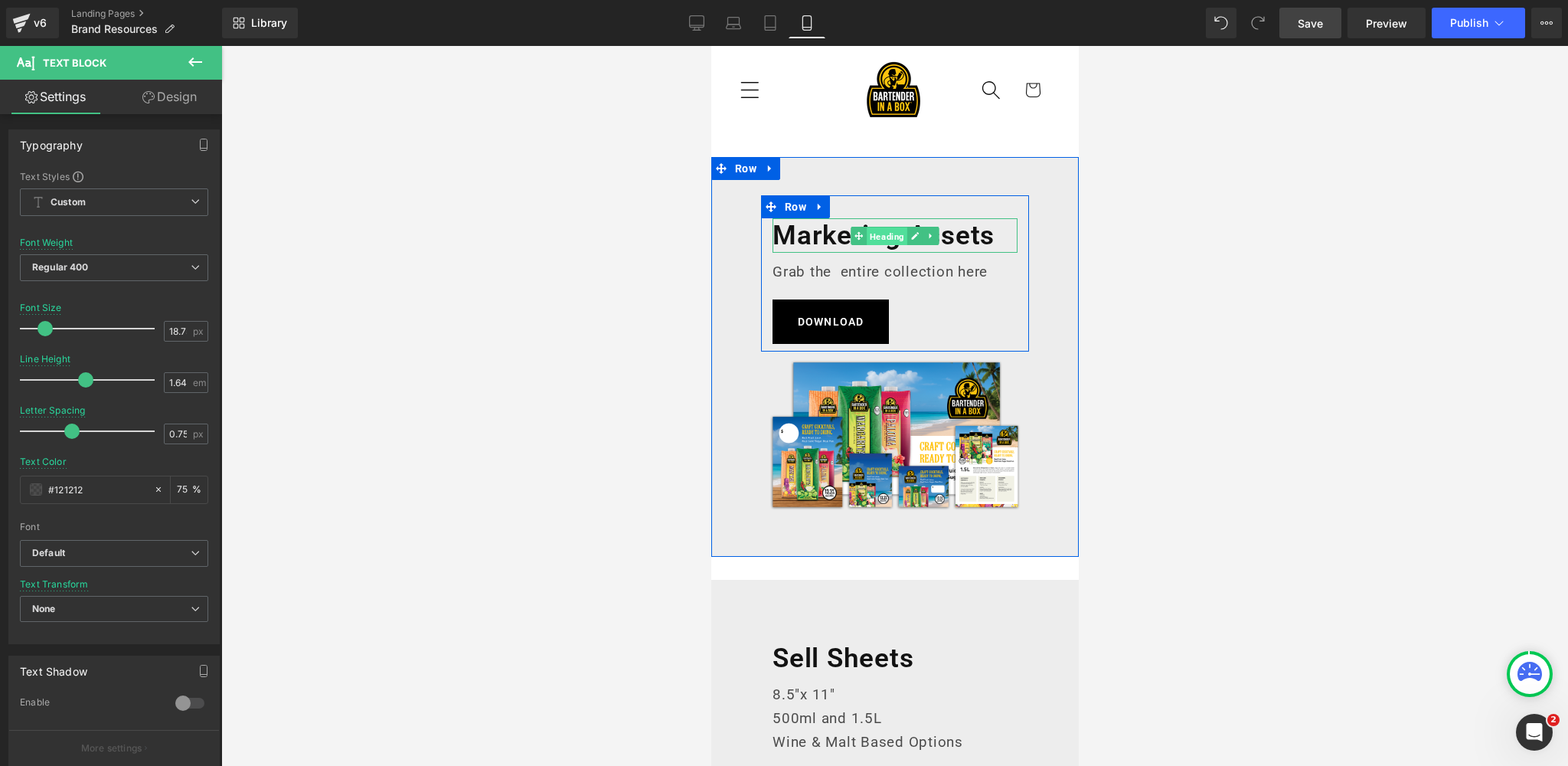
click at [895, 235] on span "Heading" at bounding box center [886, 235] width 41 height 18
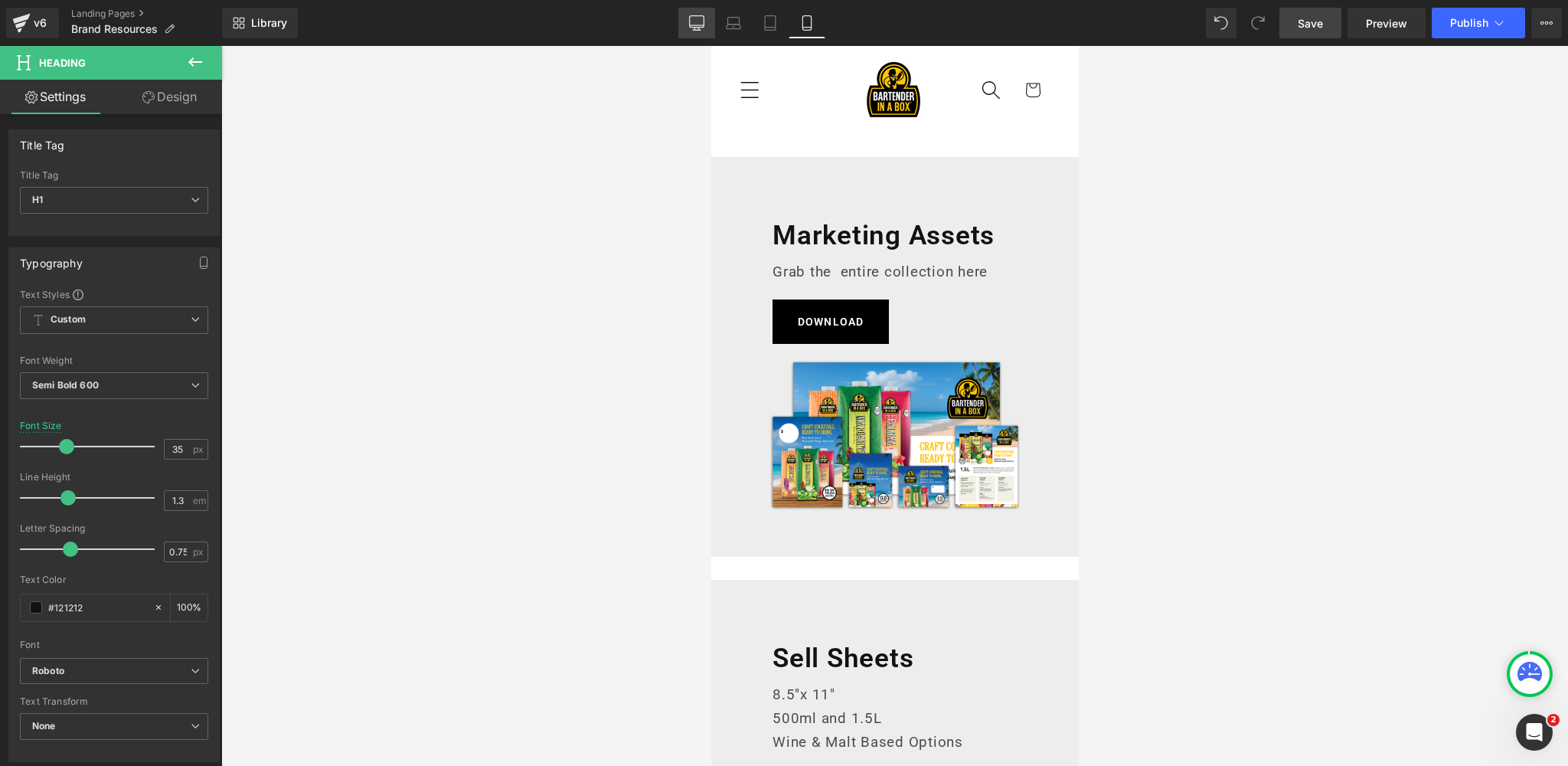
click at [699, 20] on icon at bounding box center [697, 24] width 16 height 16
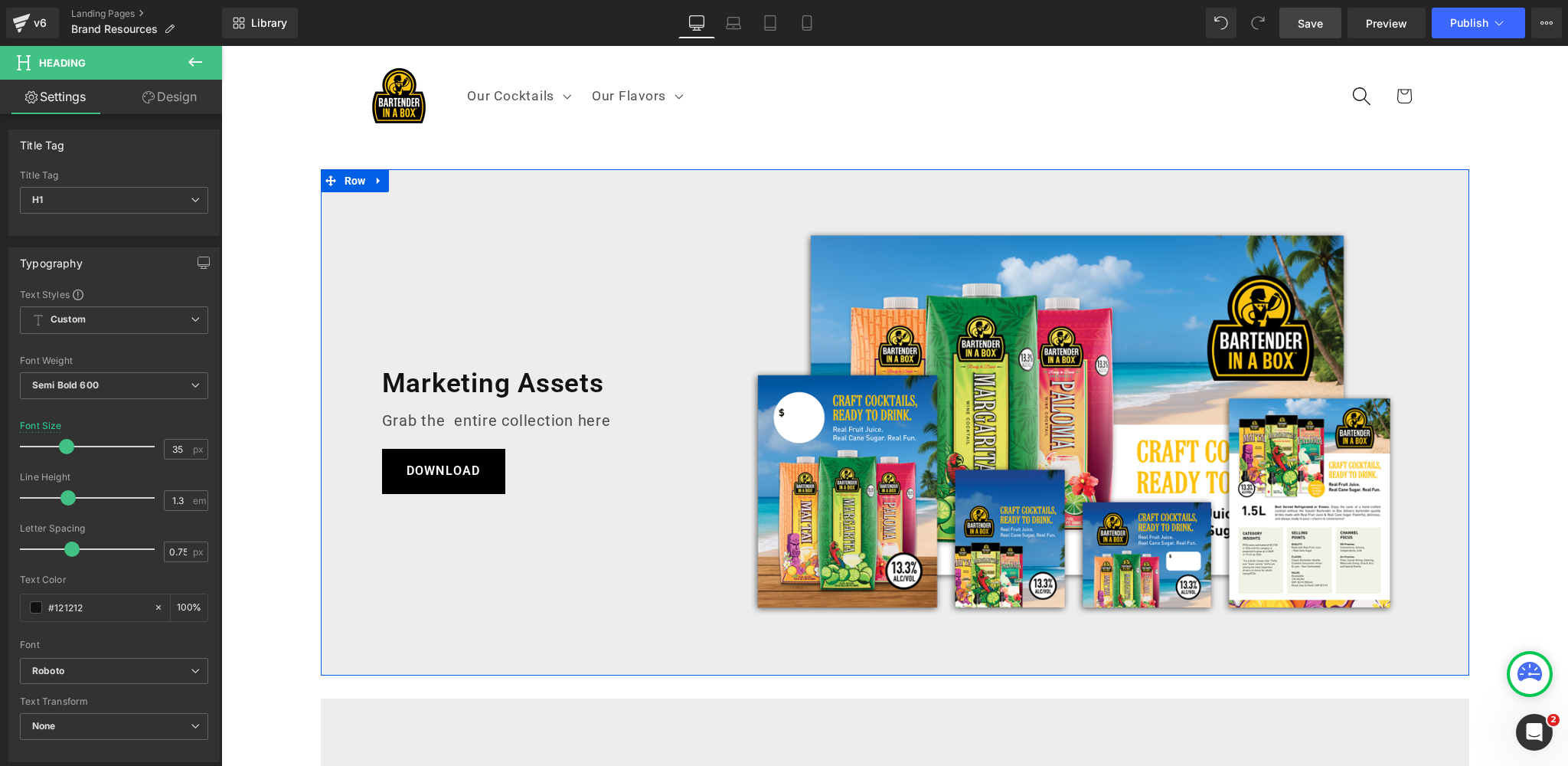
click at [371, 181] on link at bounding box center [378, 181] width 20 height 23
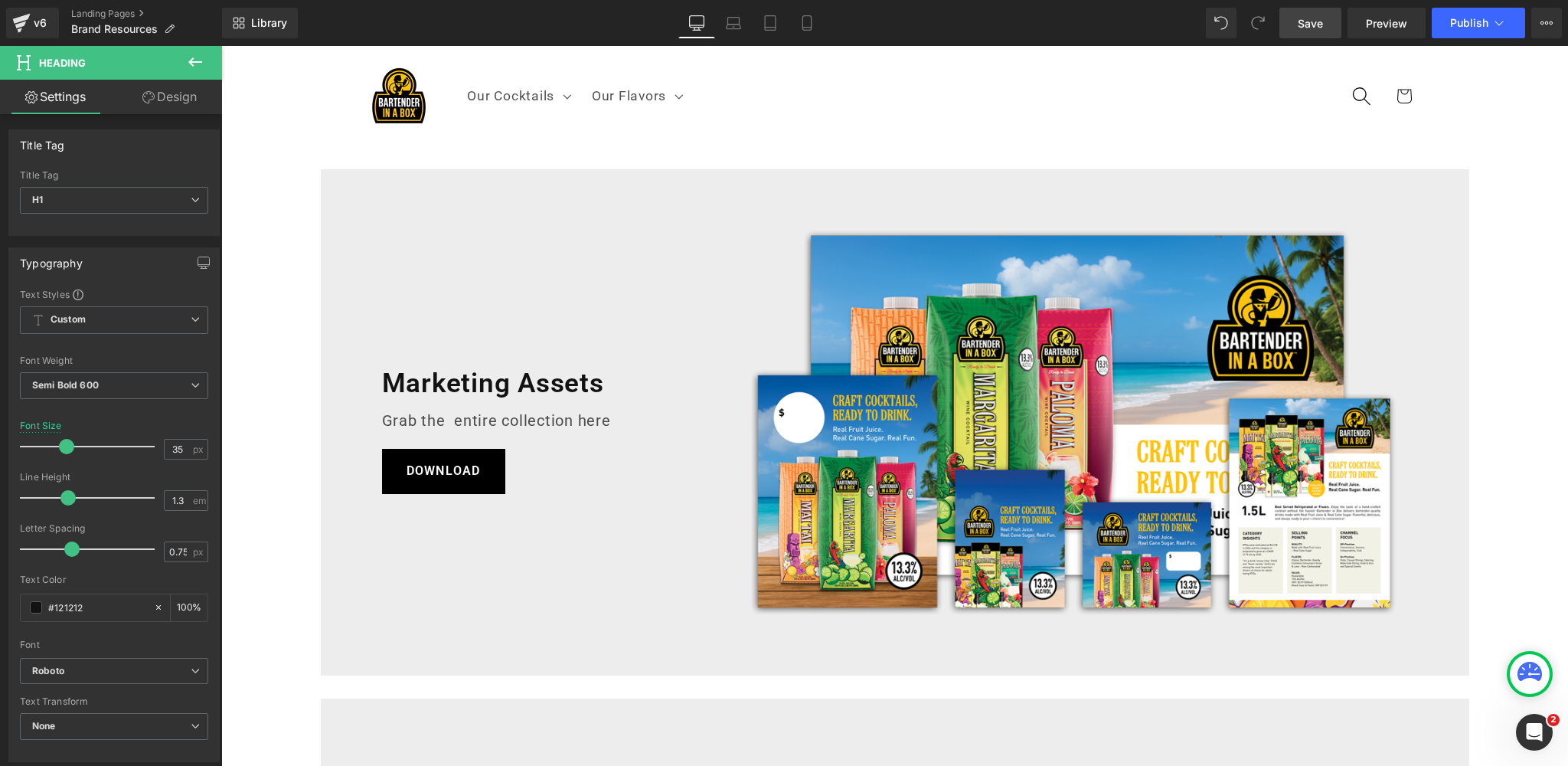
click at [299, 120] on sticky-header "Our Cocktails Our Cocktails 500ml Cocktails 1.5L Cocktails Our Flavors Our Flav…" at bounding box center [894, 97] width 1347 height 100
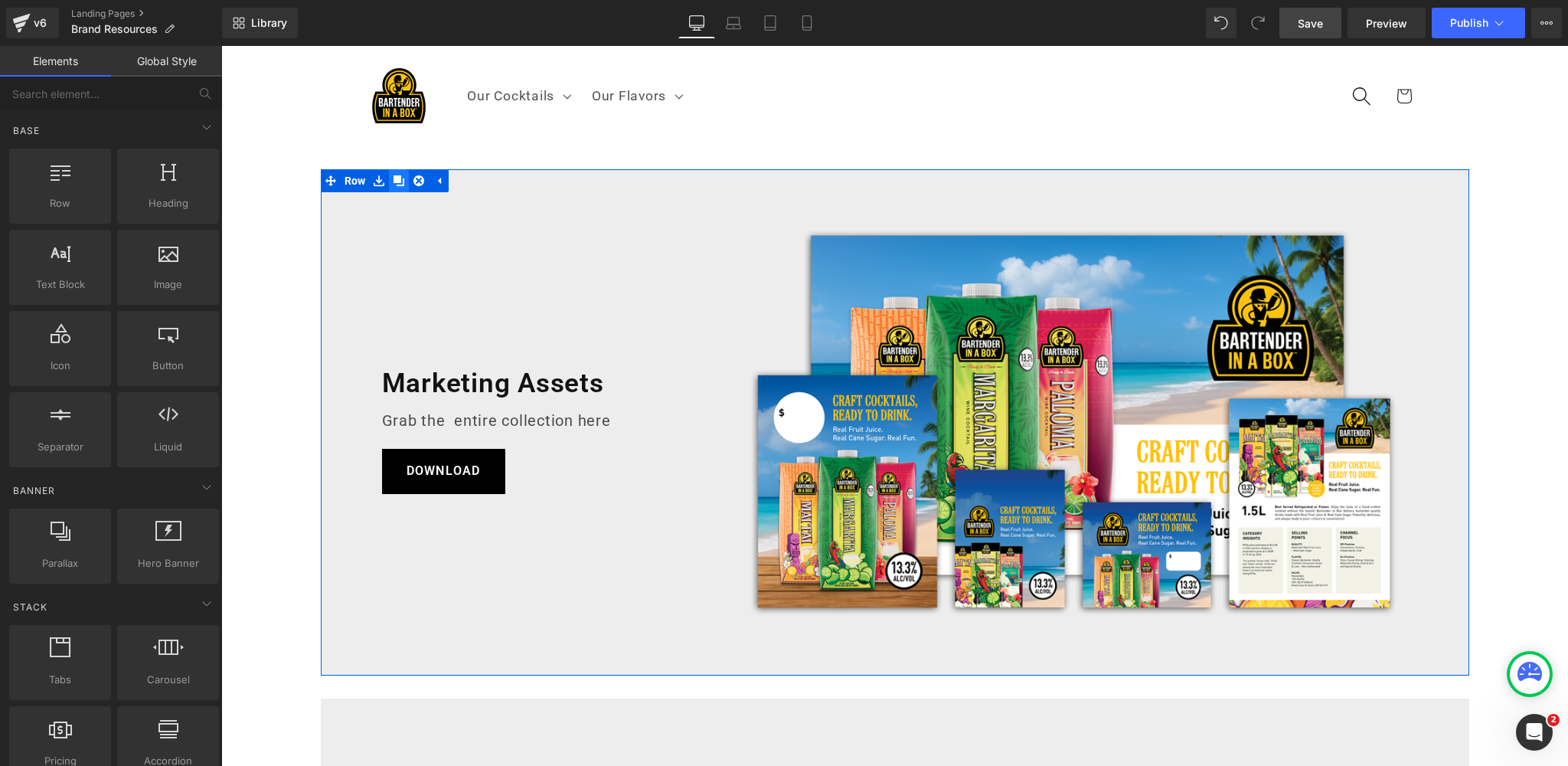
click at [399, 180] on icon at bounding box center [399, 181] width 11 height 11
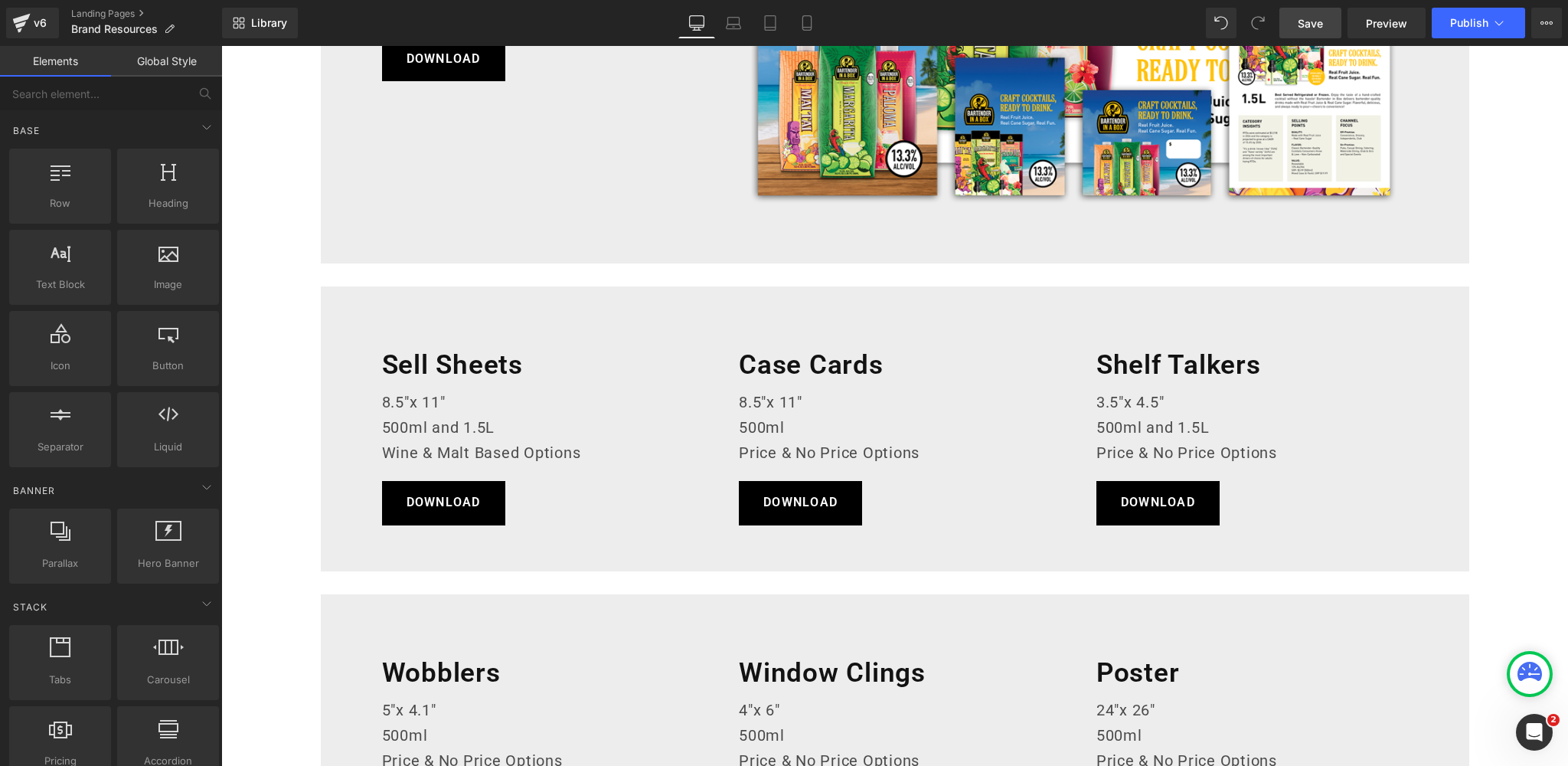
scroll to position [1153, 0]
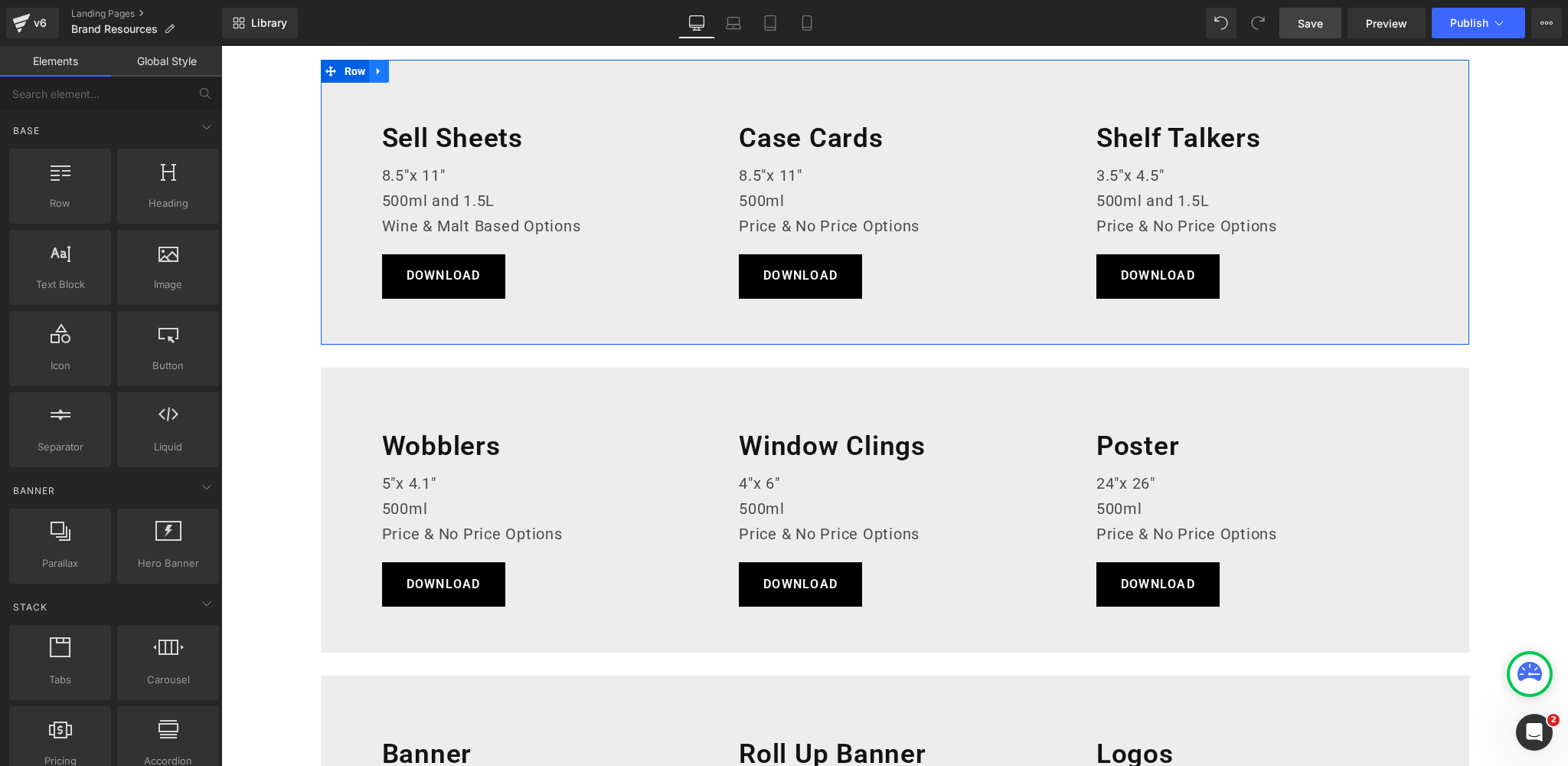
click at [380, 67] on icon at bounding box center [379, 71] width 11 height 12
drag, startPoint x: 403, startPoint y: 71, endPoint x: 385, endPoint y: 219, distance: 149.1
click at [403, 71] on icon at bounding box center [399, 71] width 11 height 11
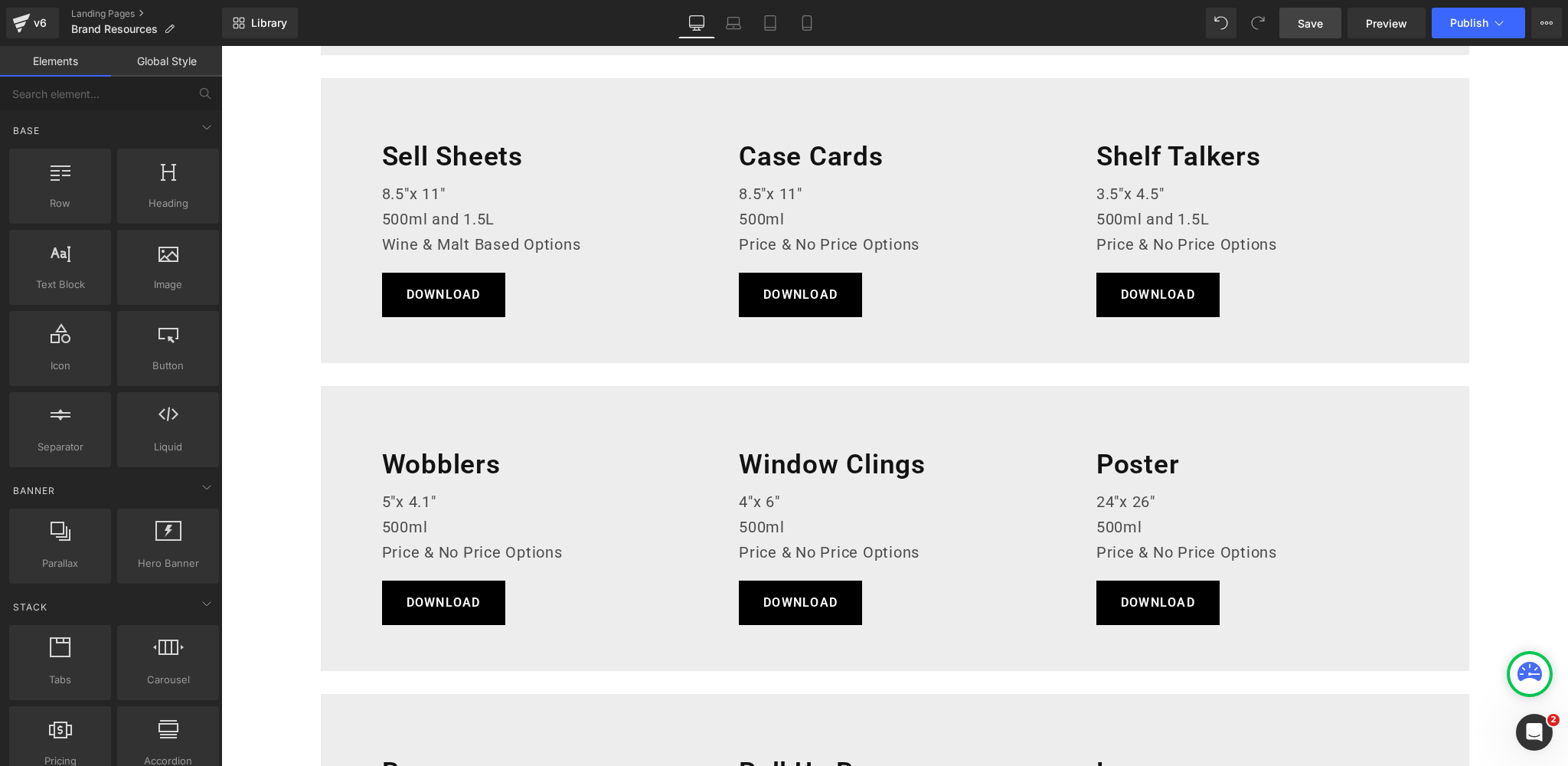
scroll to position [1563, 0]
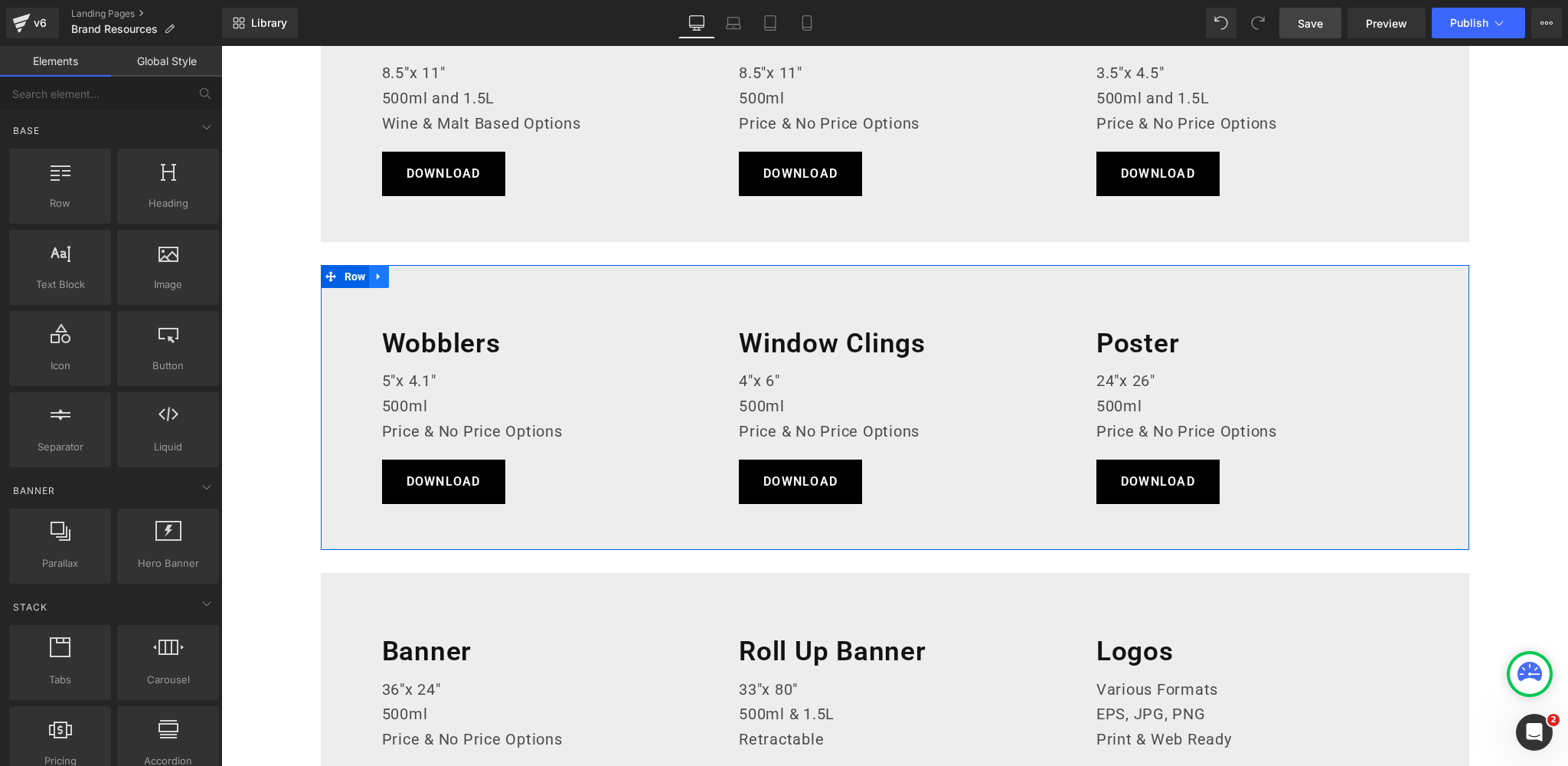
click at [382, 272] on icon at bounding box center [379, 275] width 11 height 12
click at [394, 275] on link at bounding box center [398, 276] width 20 height 23
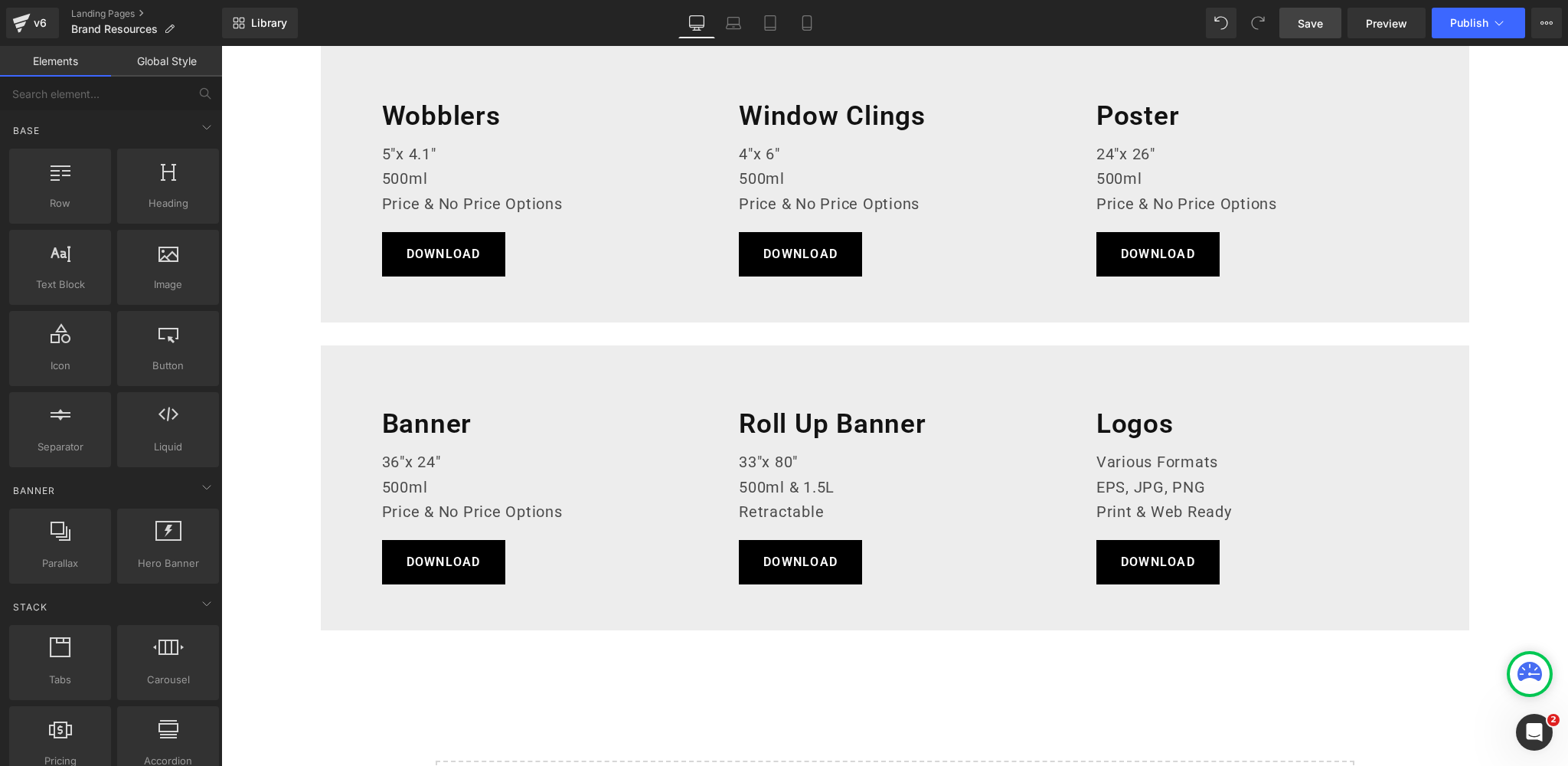
scroll to position [2209, 0]
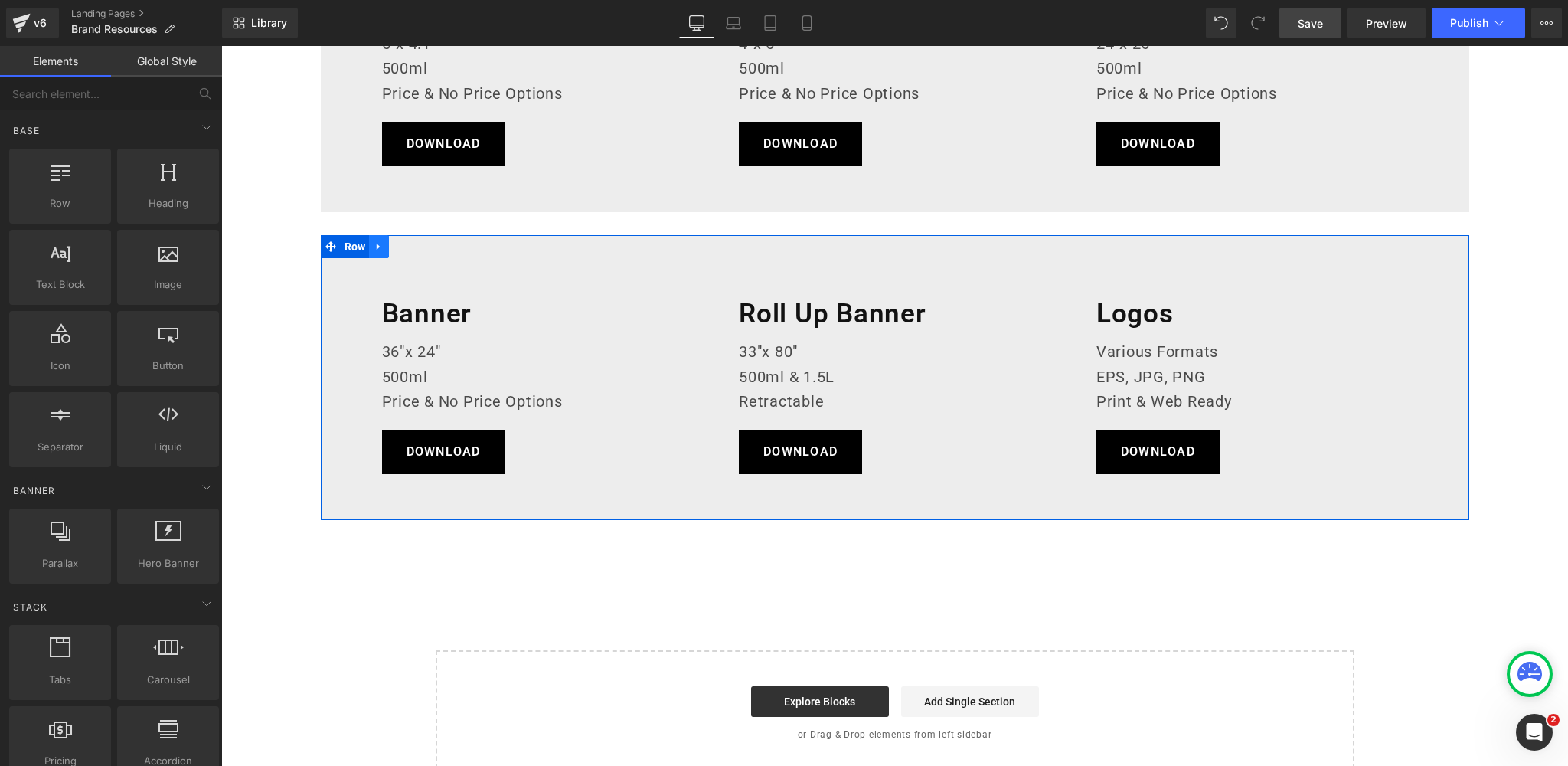
click at [379, 245] on icon at bounding box center [378, 246] width 3 height 7
click at [399, 246] on icon at bounding box center [399, 246] width 11 height 11
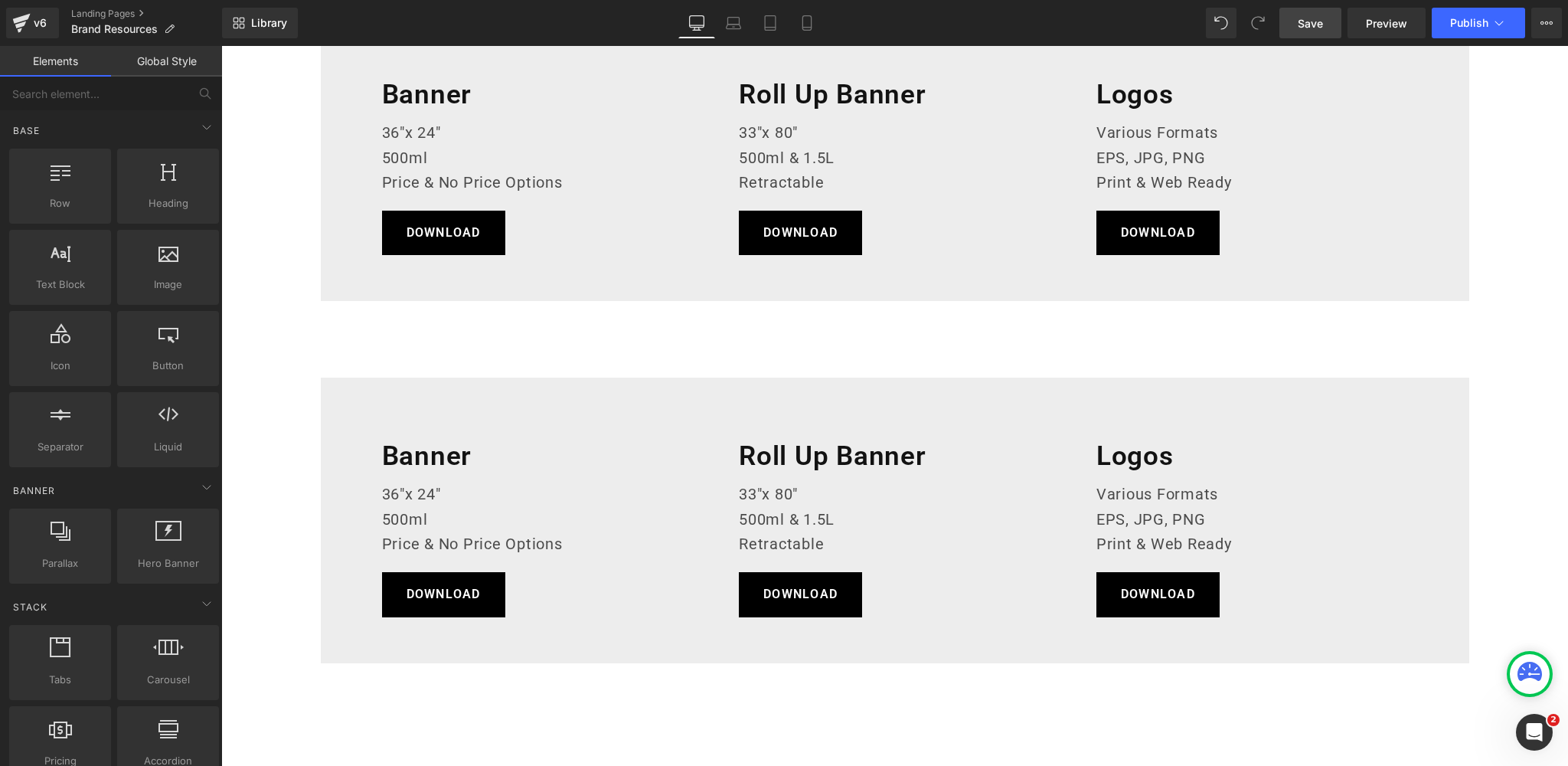
scroll to position [2423, 0]
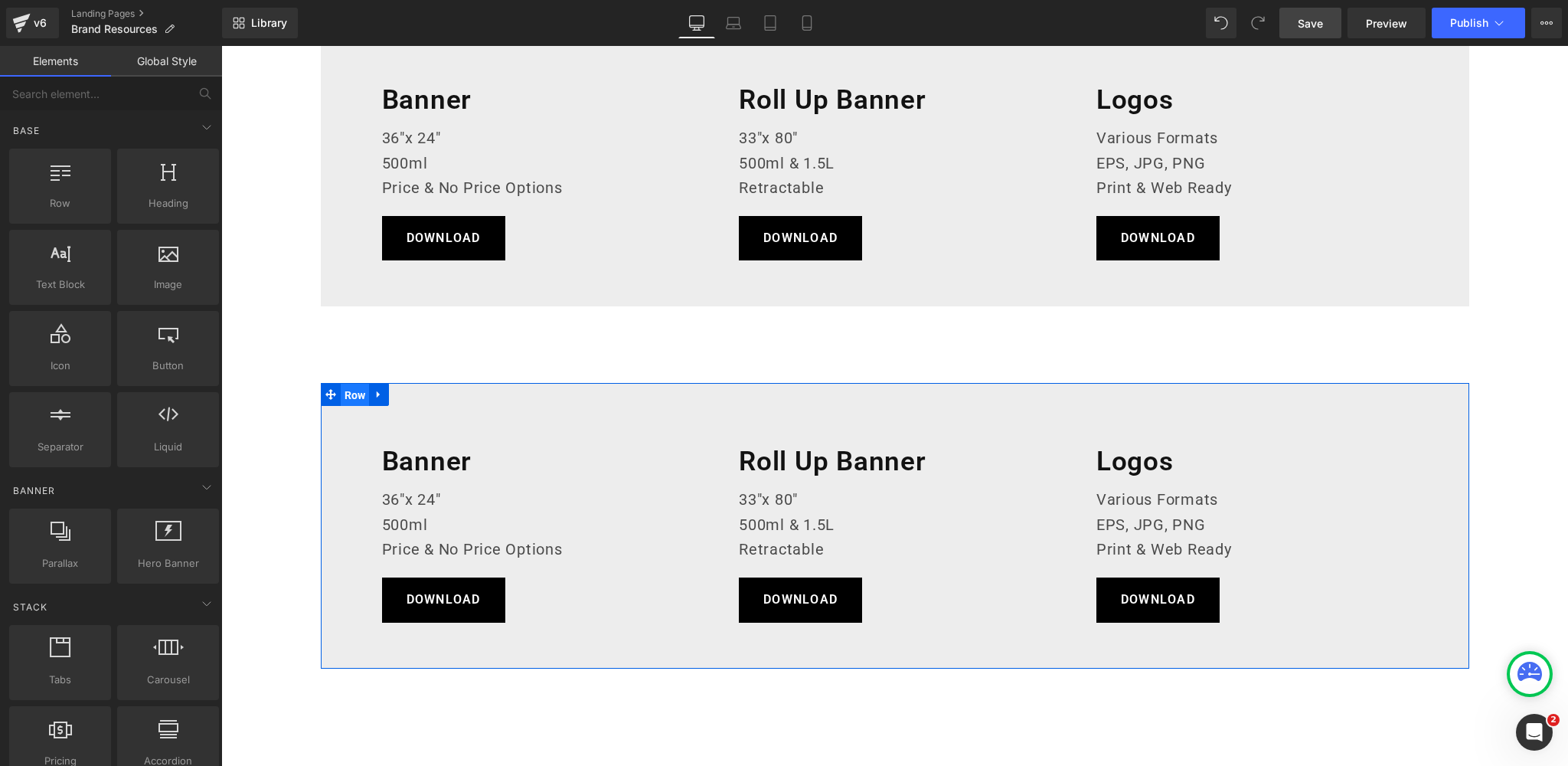
click at [354, 392] on span "Row" at bounding box center [355, 395] width 29 height 23
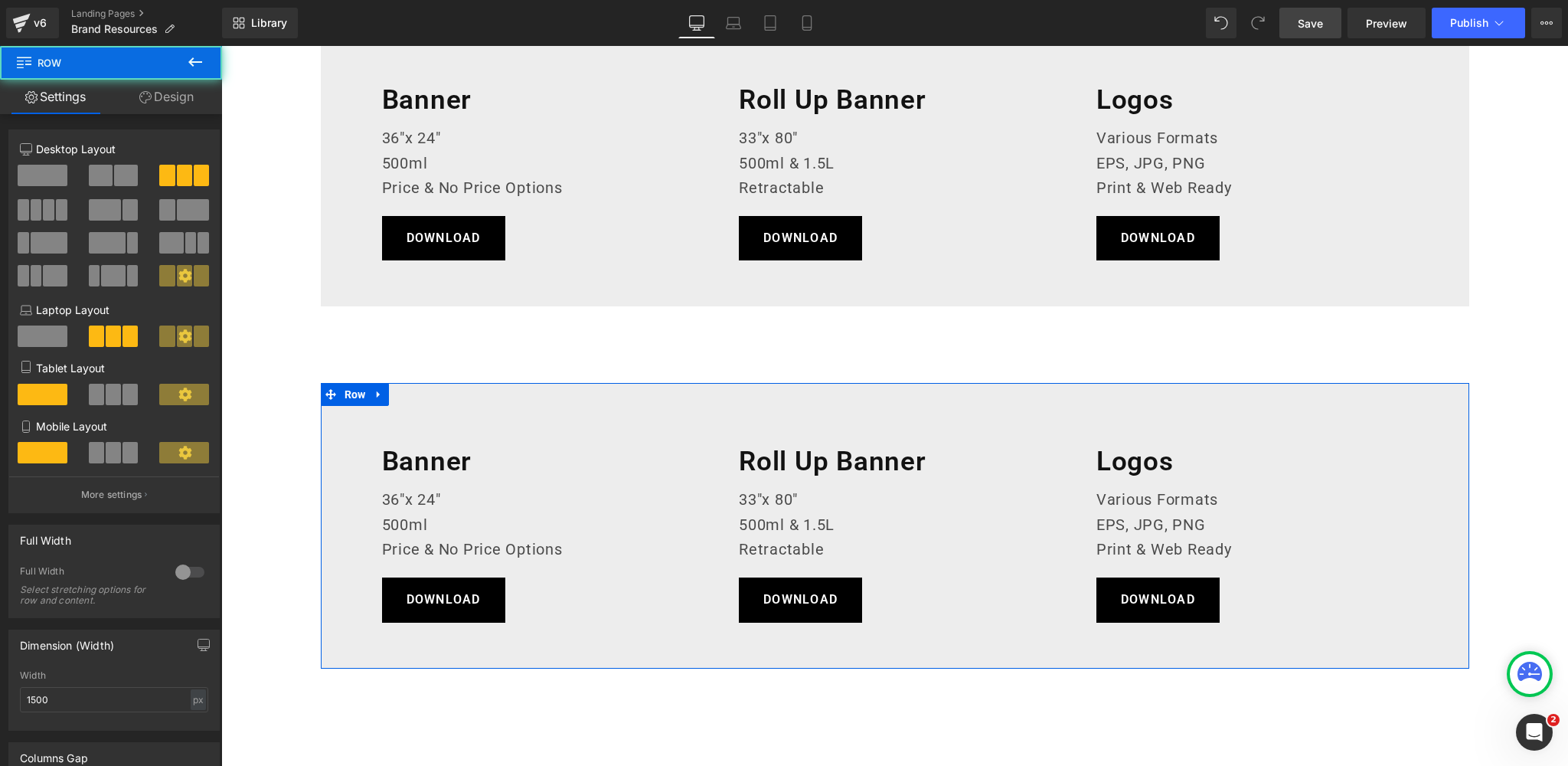
click at [185, 95] on link "Design" at bounding box center [167, 97] width 111 height 35
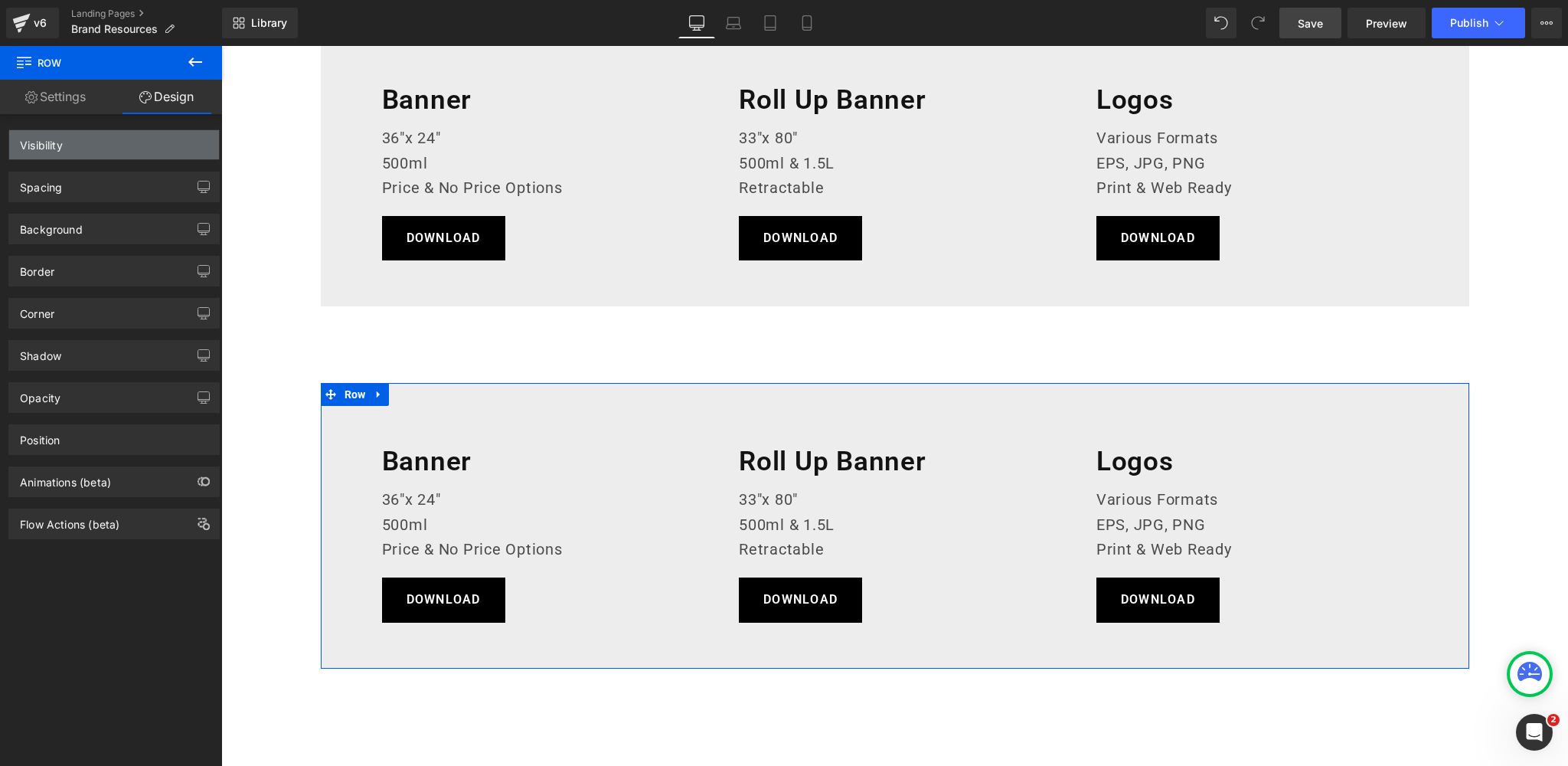
click at [91, 147] on div "Visibility" at bounding box center [114, 144] width 209 height 29
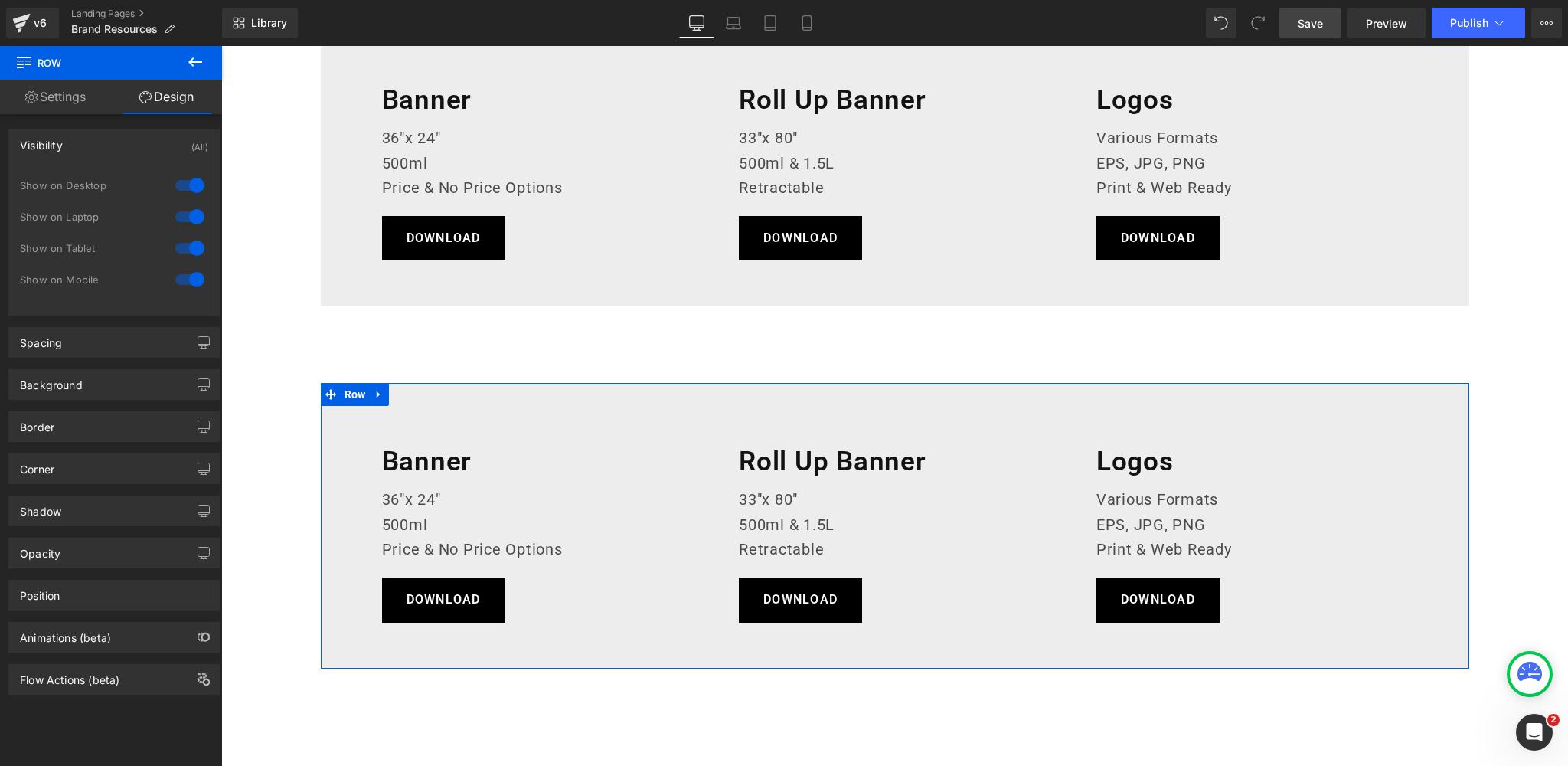
click at [179, 183] on div at bounding box center [190, 185] width 37 height 24
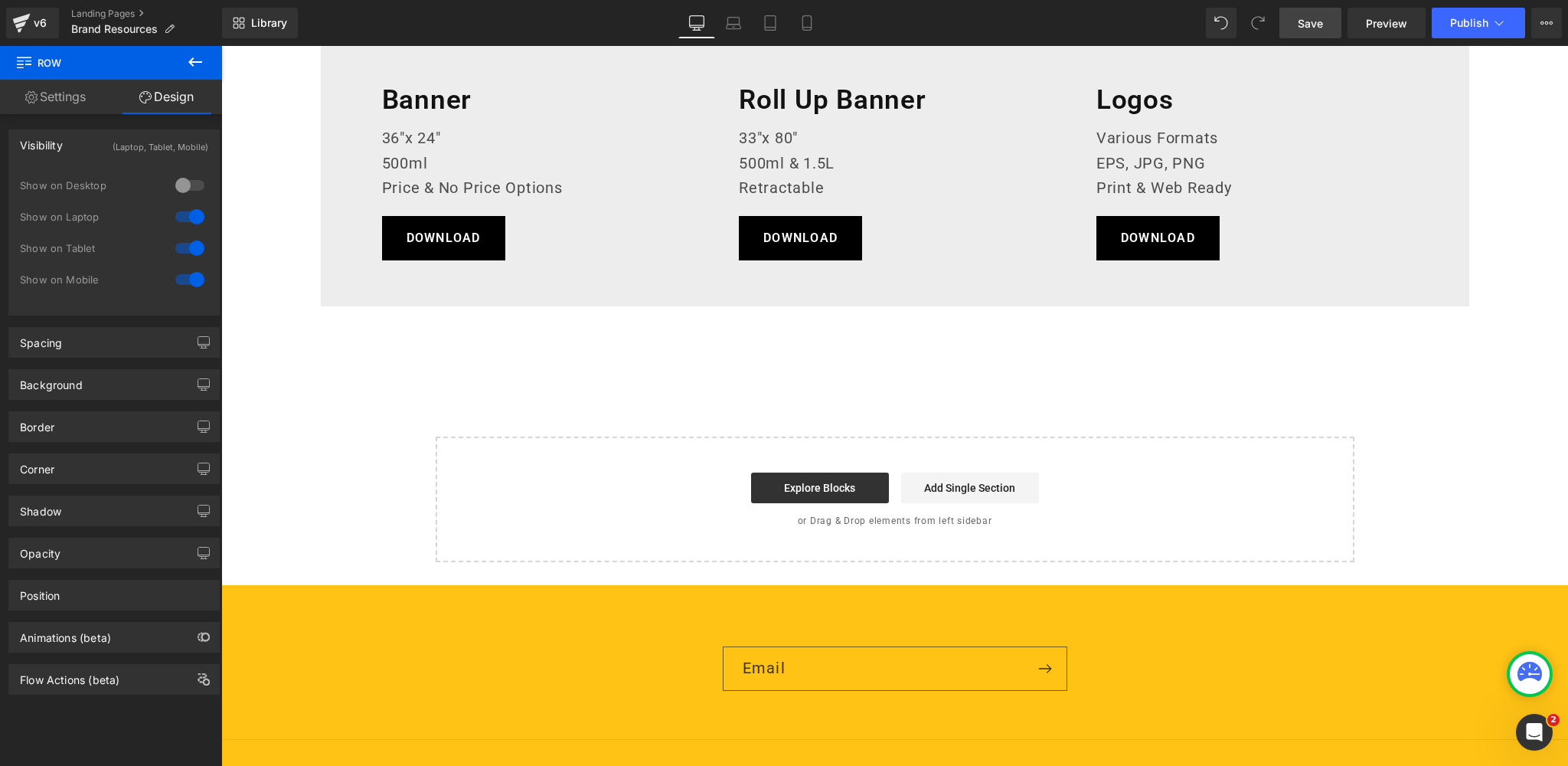
click at [184, 214] on div at bounding box center [190, 217] width 37 height 24
click at [181, 249] on div at bounding box center [190, 248] width 37 height 24
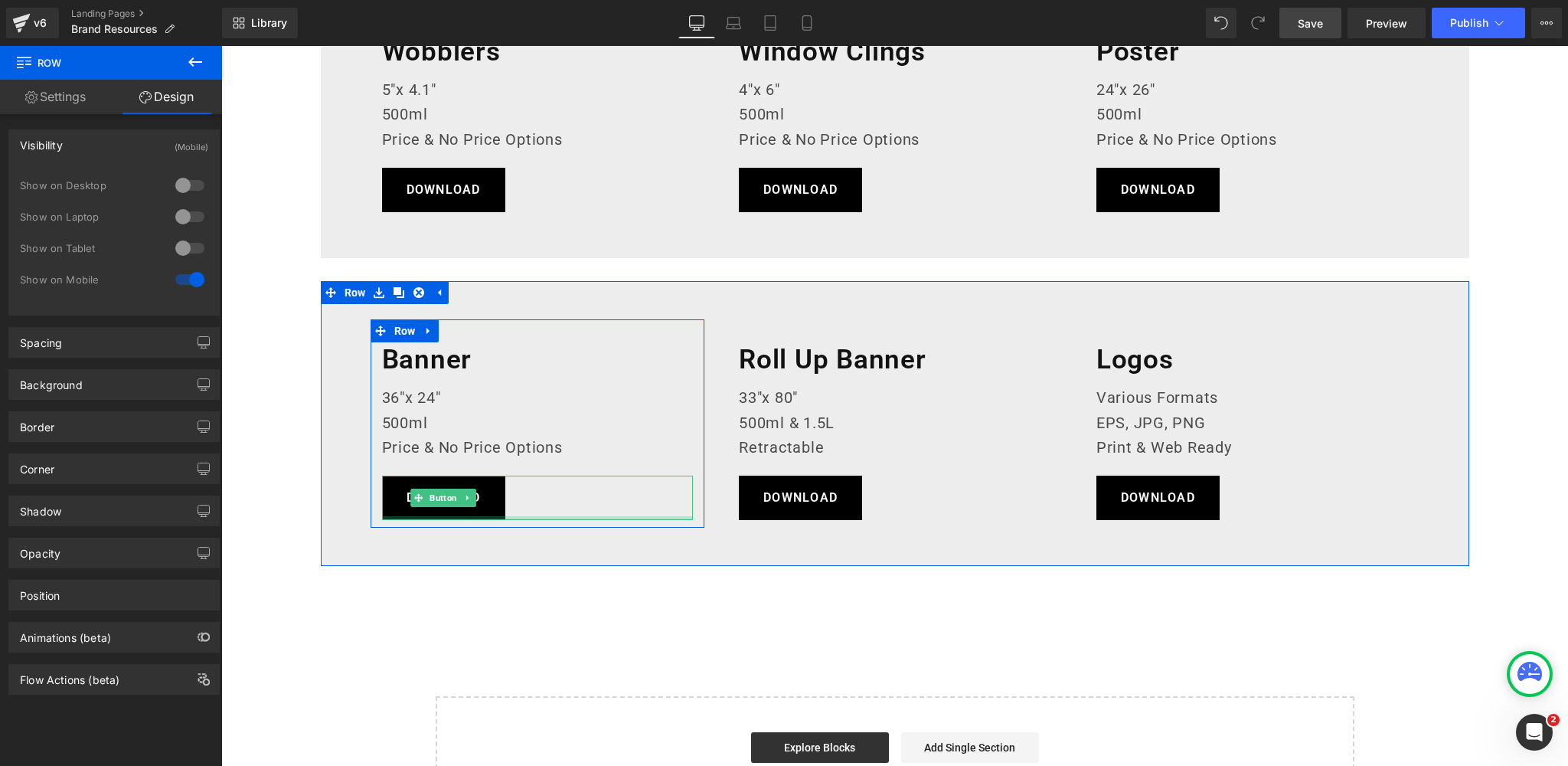
scroll to position [2154, 0]
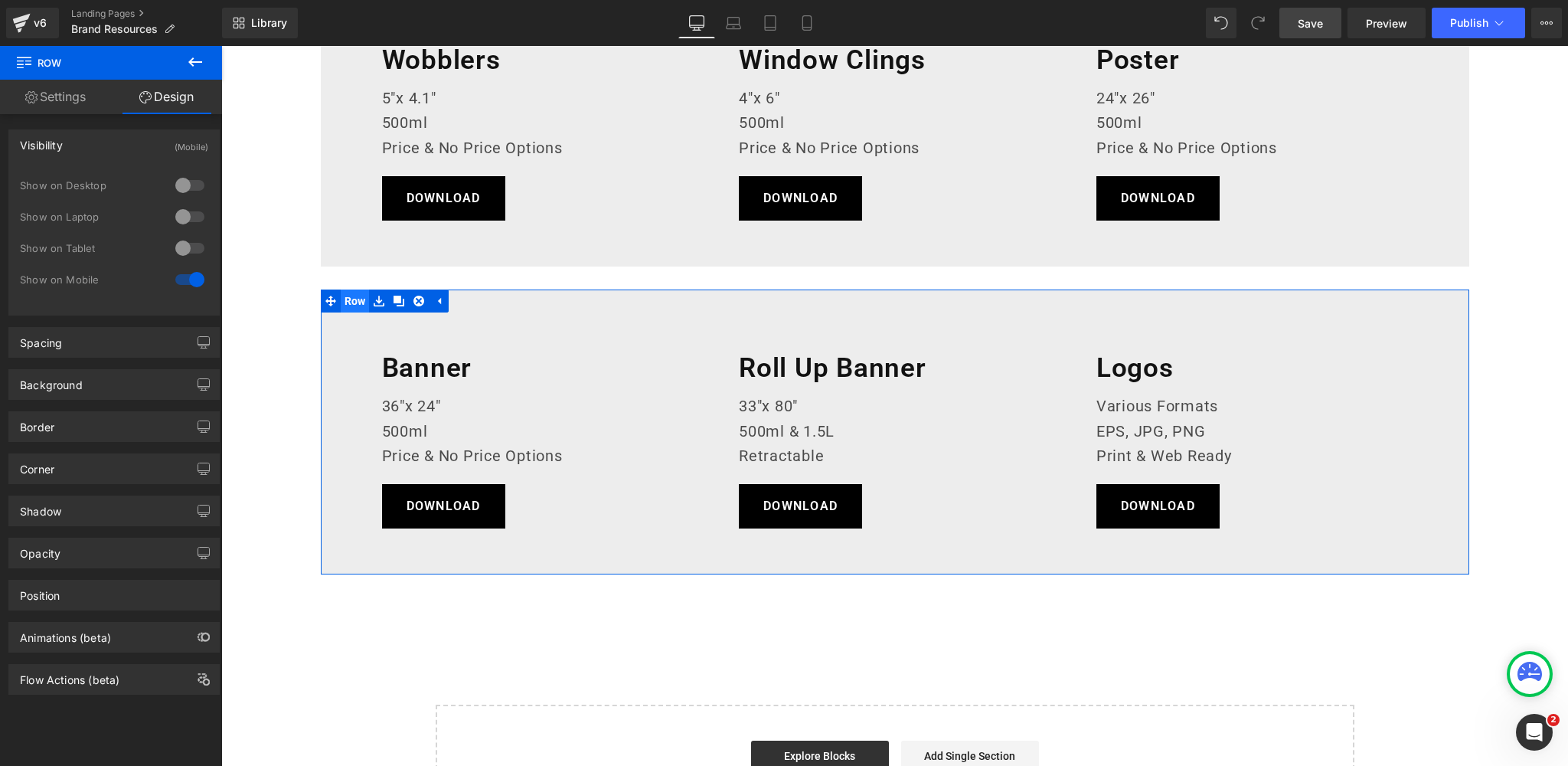
click at [360, 295] on span "Row" at bounding box center [355, 301] width 29 height 23
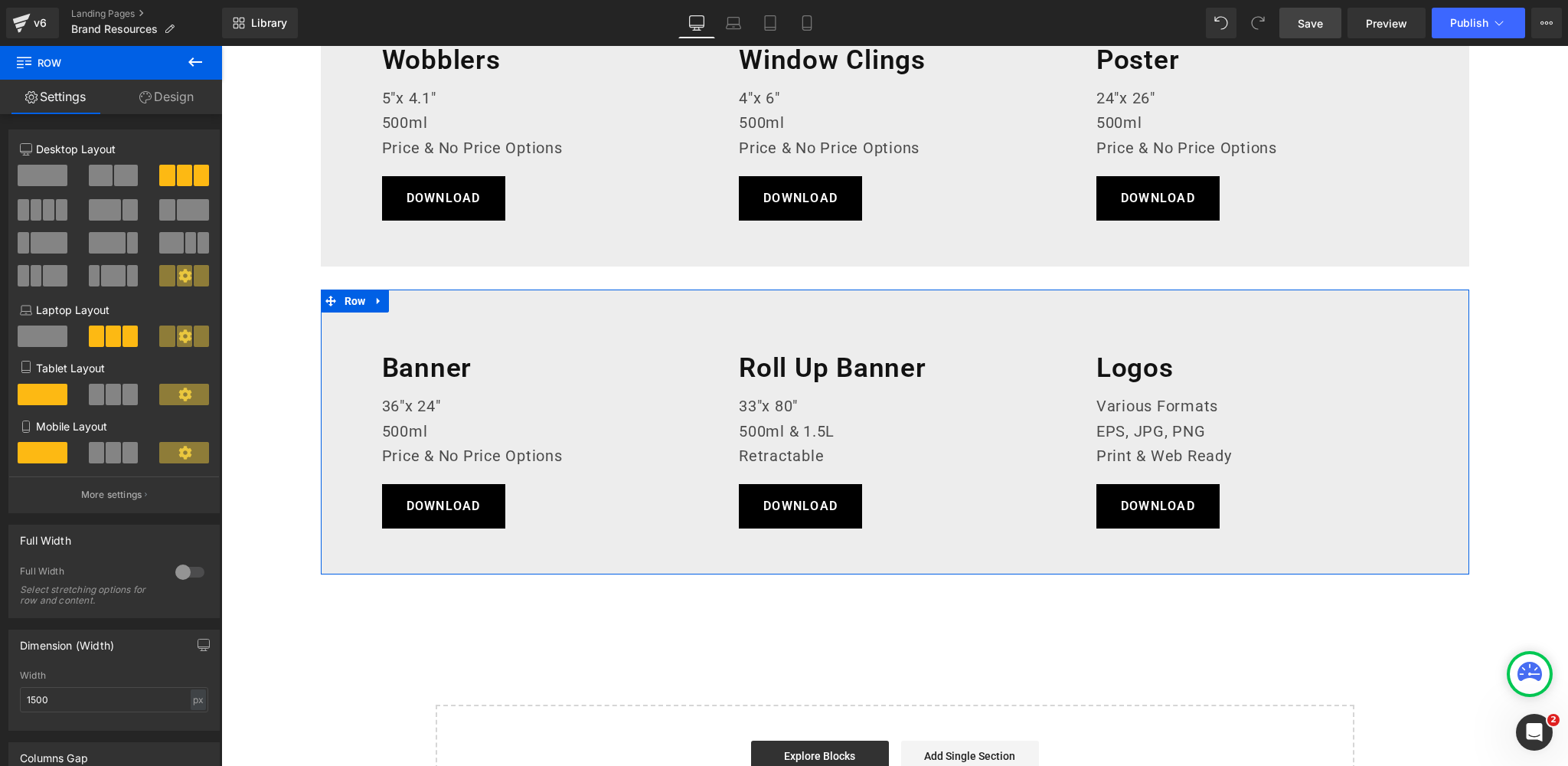
click at [184, 100] on link "Design" at bounding box center [167, 97] width 111 height 35
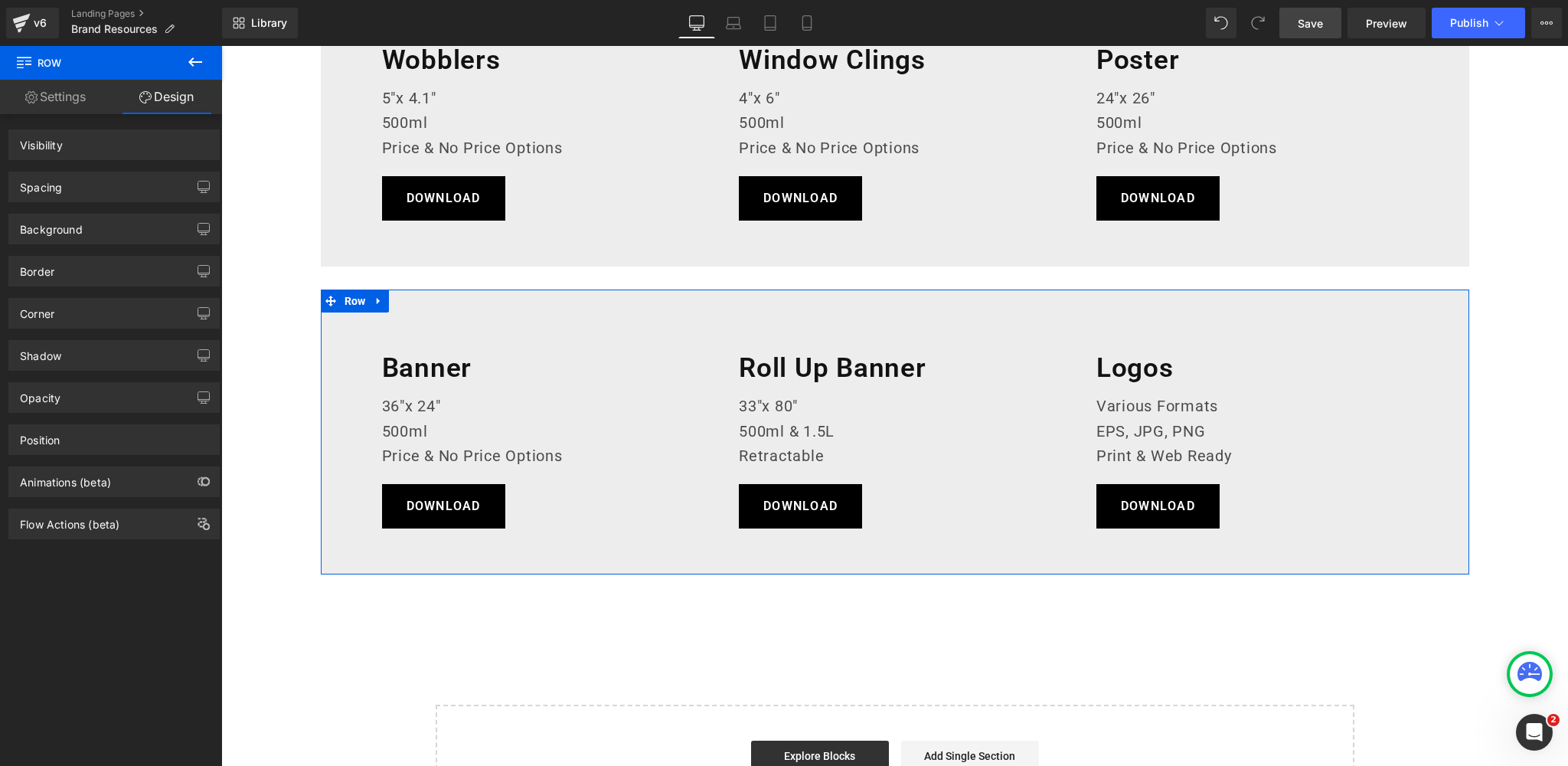
click at [162, 147] on div "Visibility" at bounding box center [114, 144] width 209 height 29
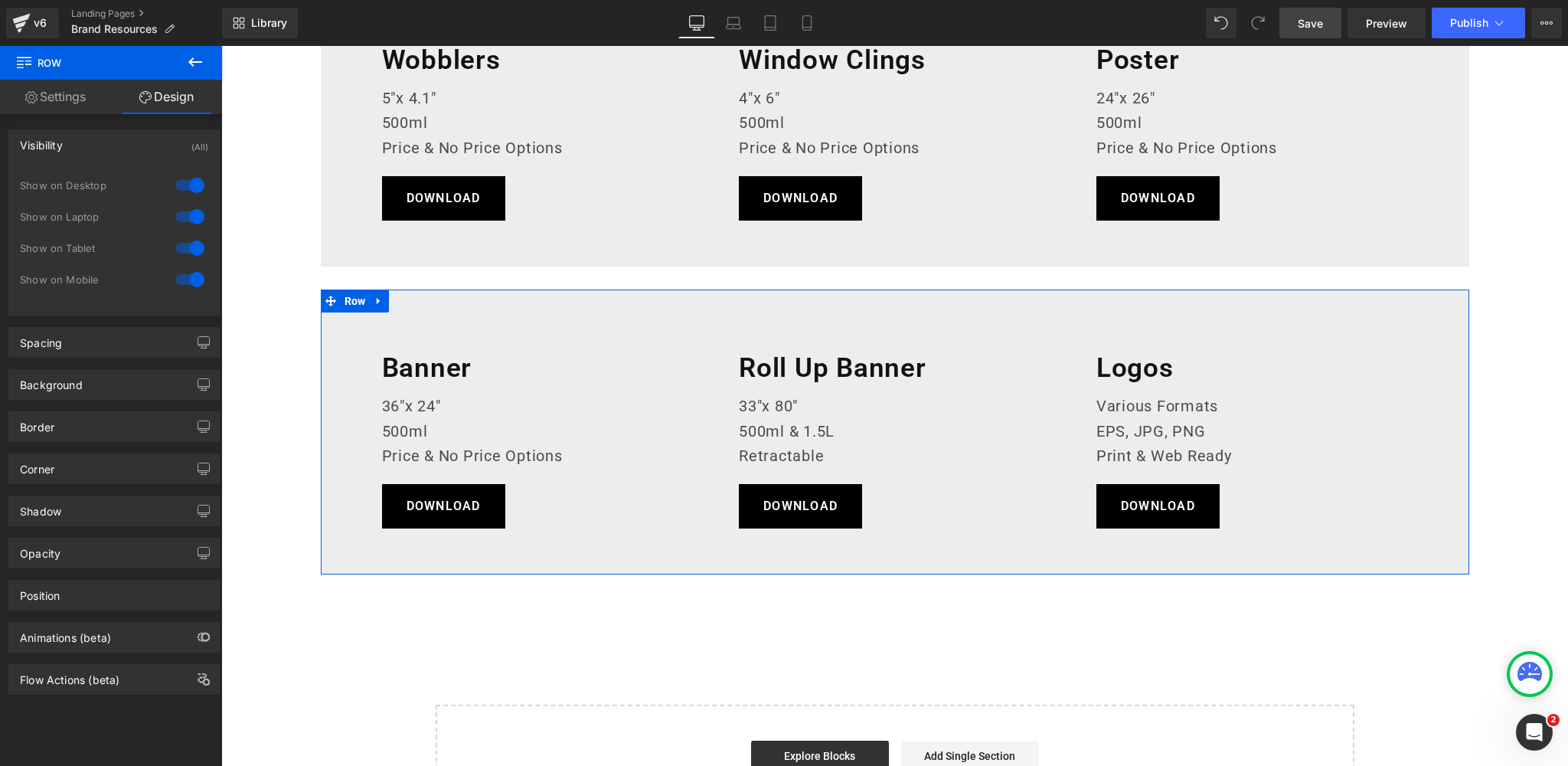
click at [179, 279] on div at bounding box center [190, 279] width 37 height 24
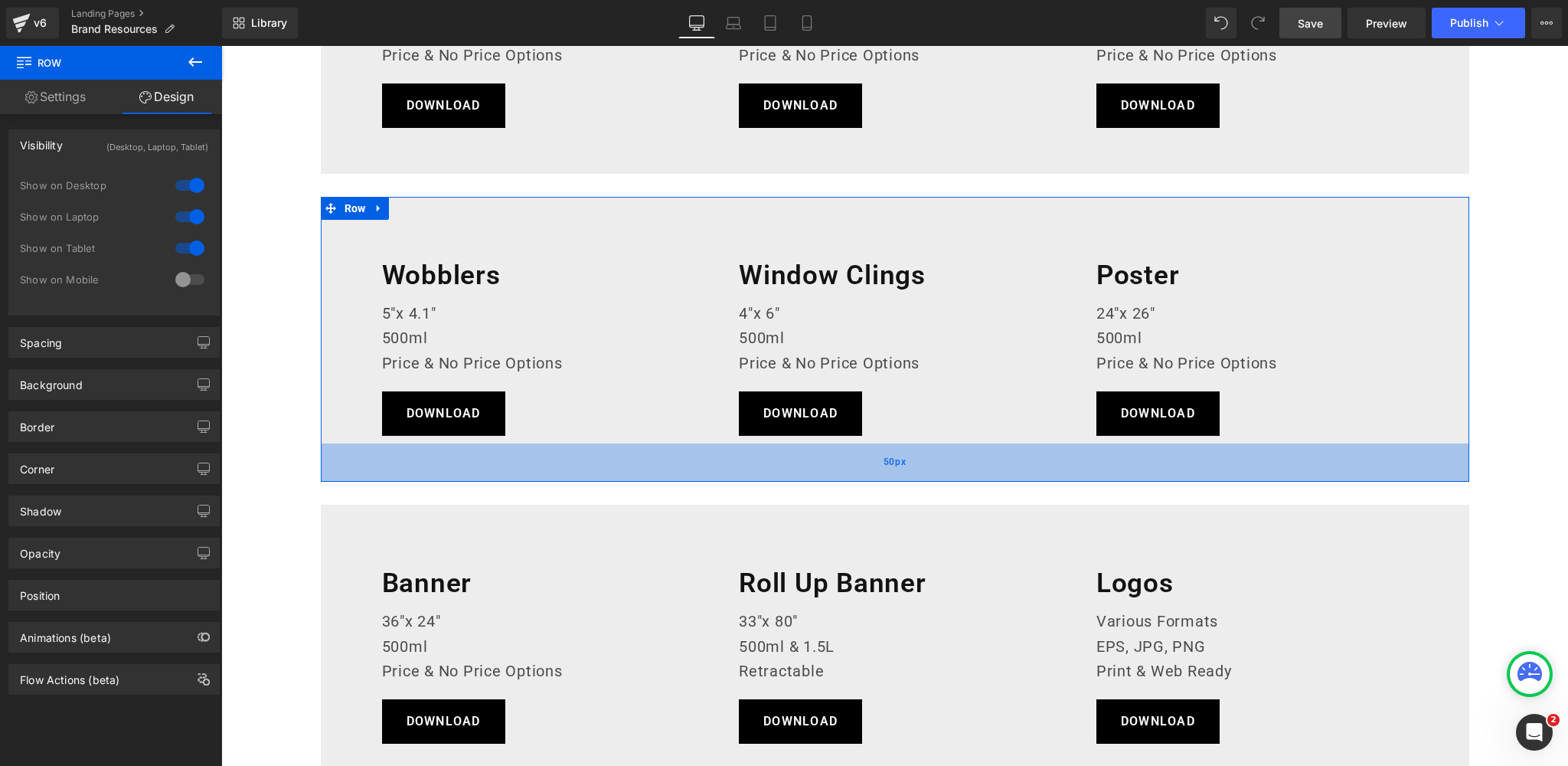
scroll to position [1904, 0]
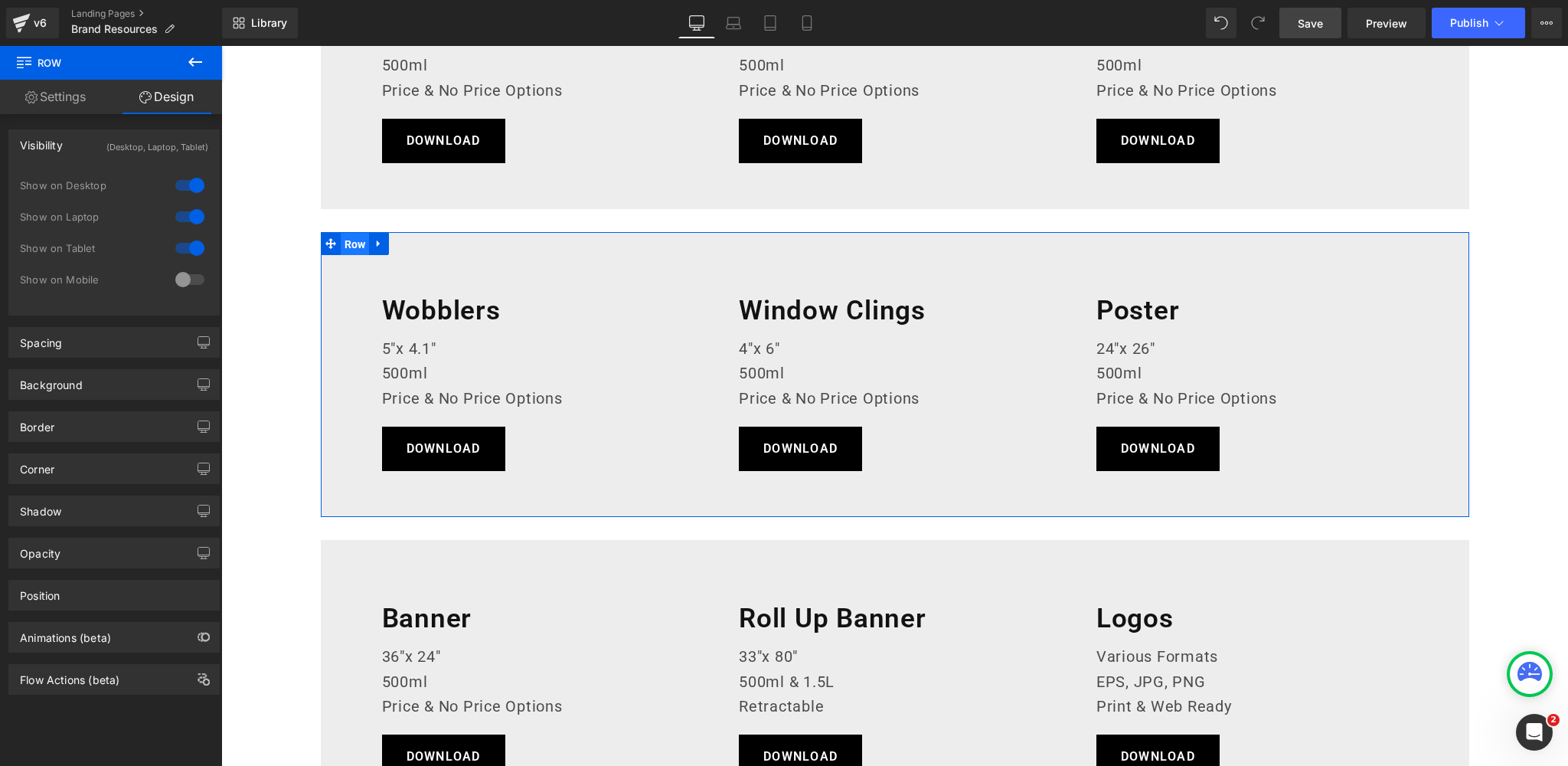
click at [356, 244] on span "Row" at bounding box center [355, 244] width 29 height 23
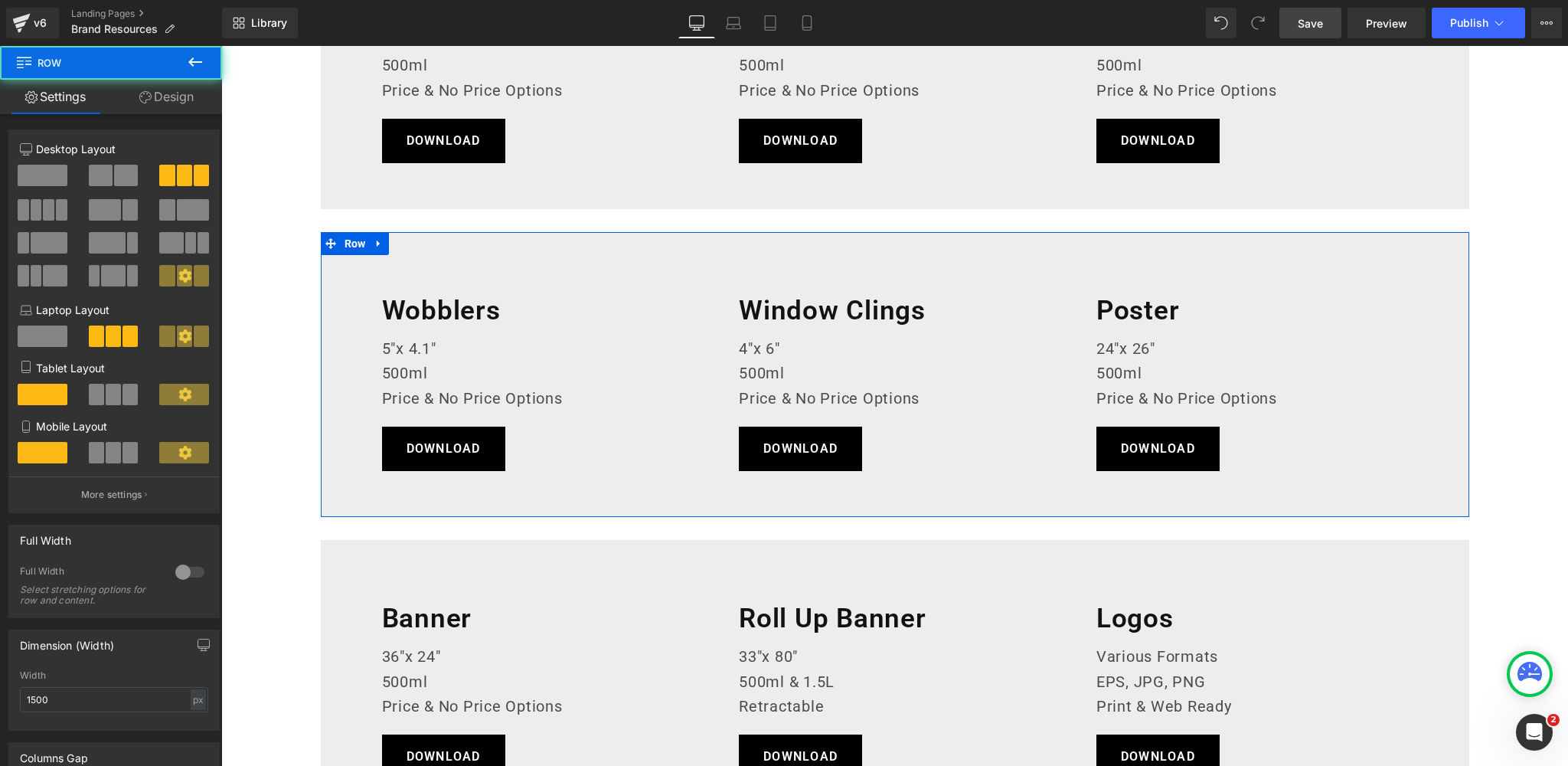
click at [183, 100] on link "Design" at bounding box center [167, 97] width 111 height 35
click at [0, 0] on div "Visibility" at bounding box center [0, 0] width 0 height 0
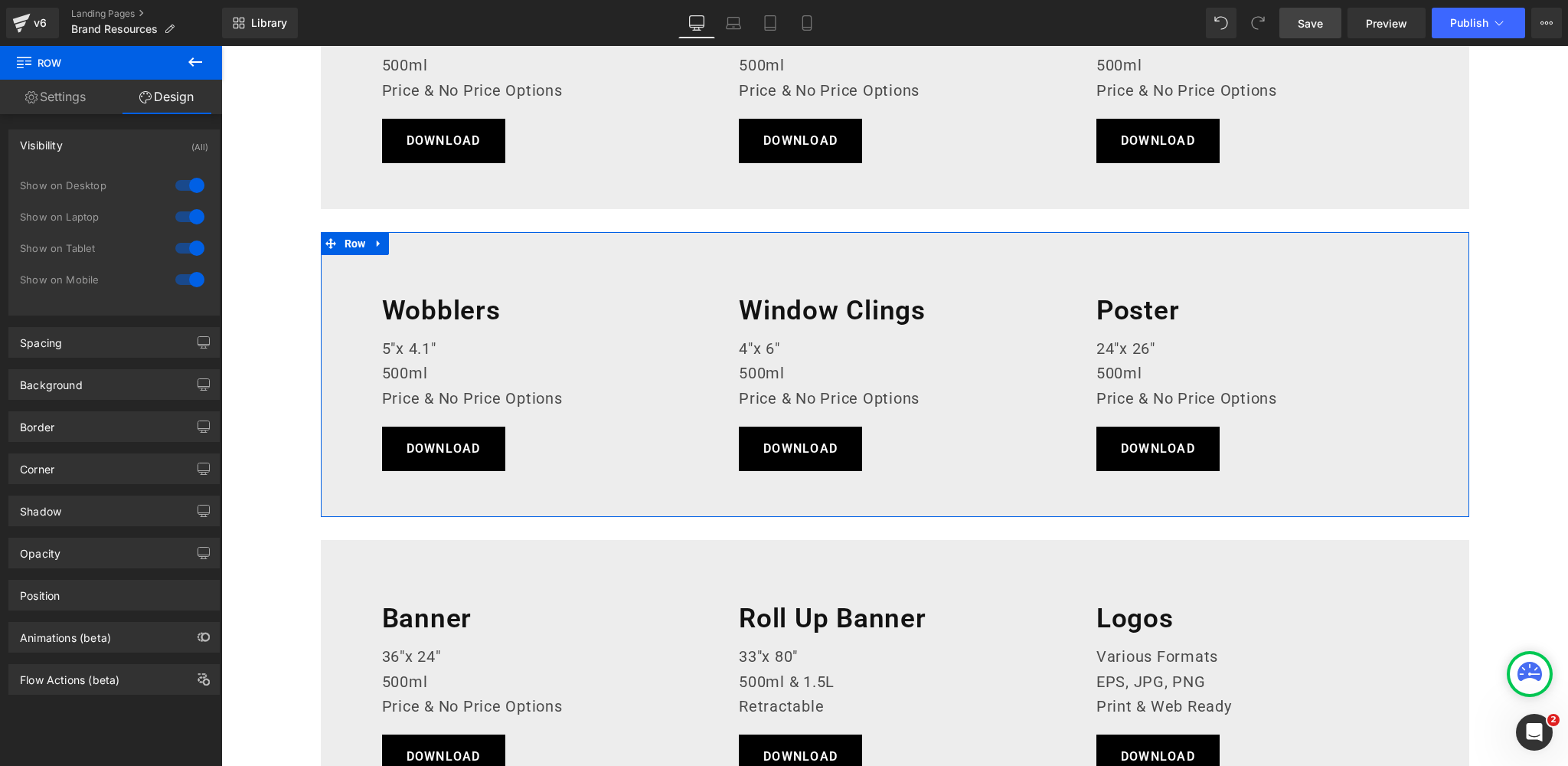
click at [183, 182] on div at bounding box center [190, 185] width 37 height 24
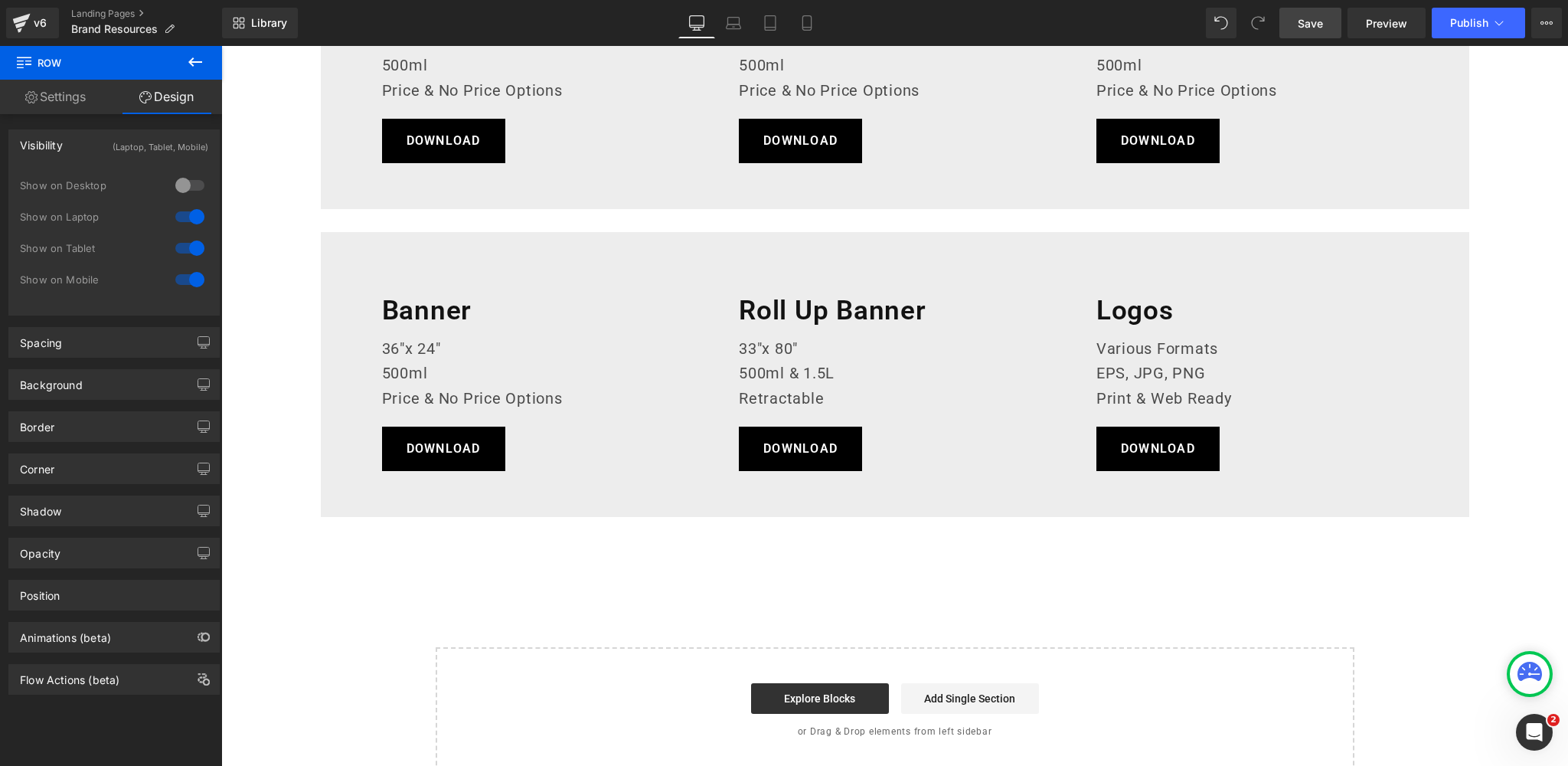
click at [180, 214] on div at bounding box center [190, 217] width 37 height 24
click at [179, 249] on div at bounding box center [190, 248] width 37 height 24
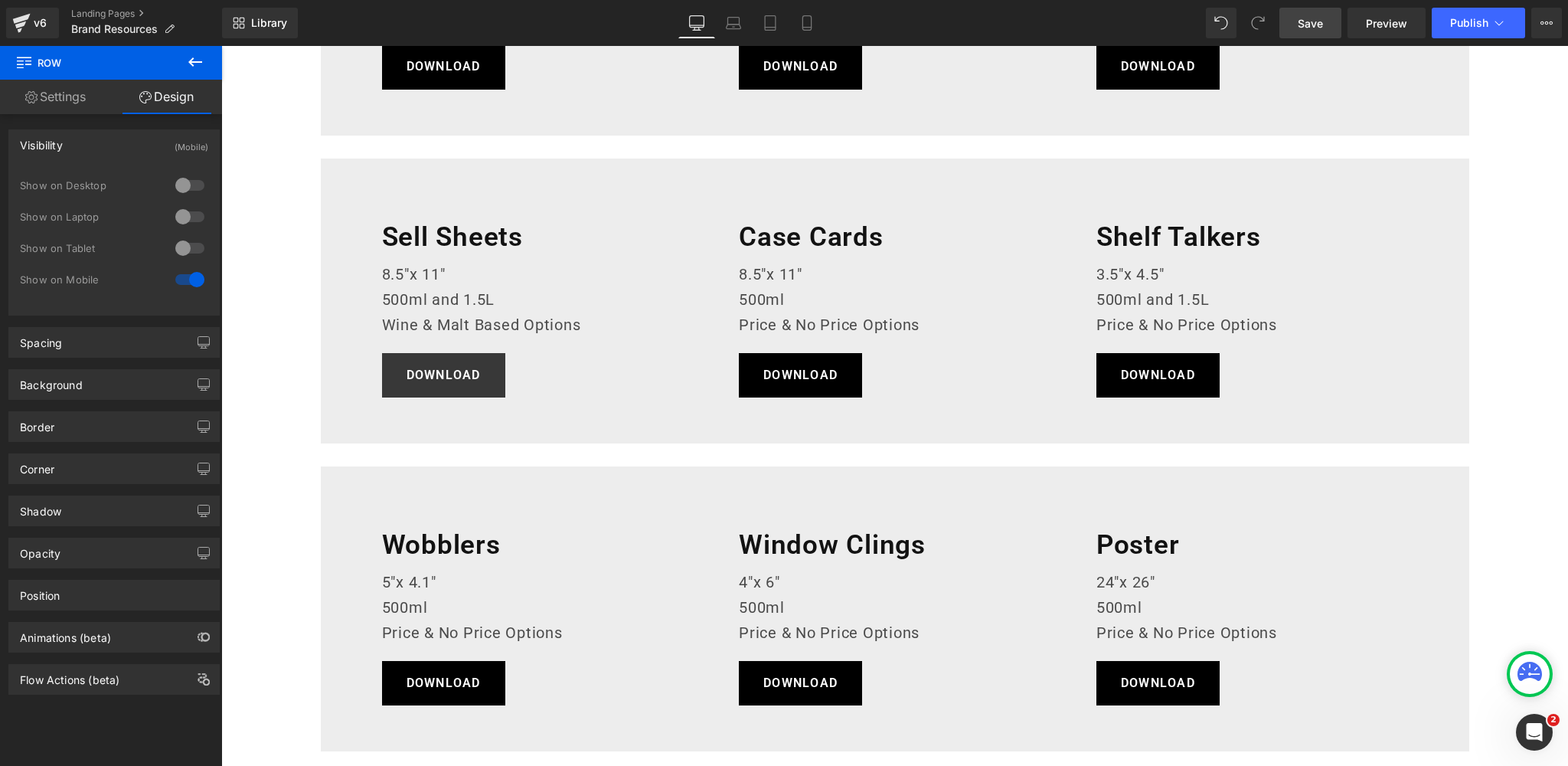
scroll to position [1355, 0]
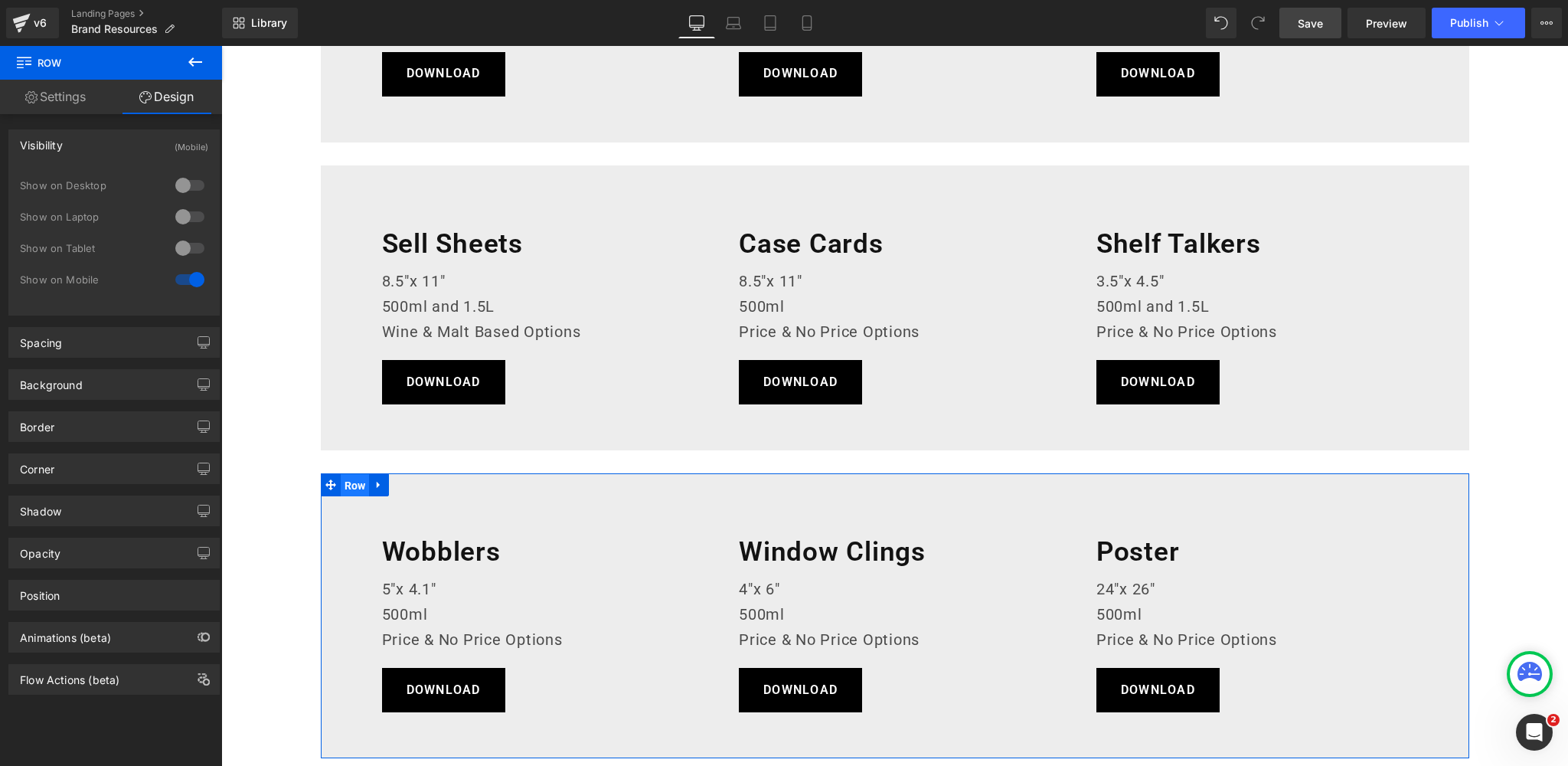
click at [358, 484] on span "Row" at bounding box center [355, 485] width 29 height 23
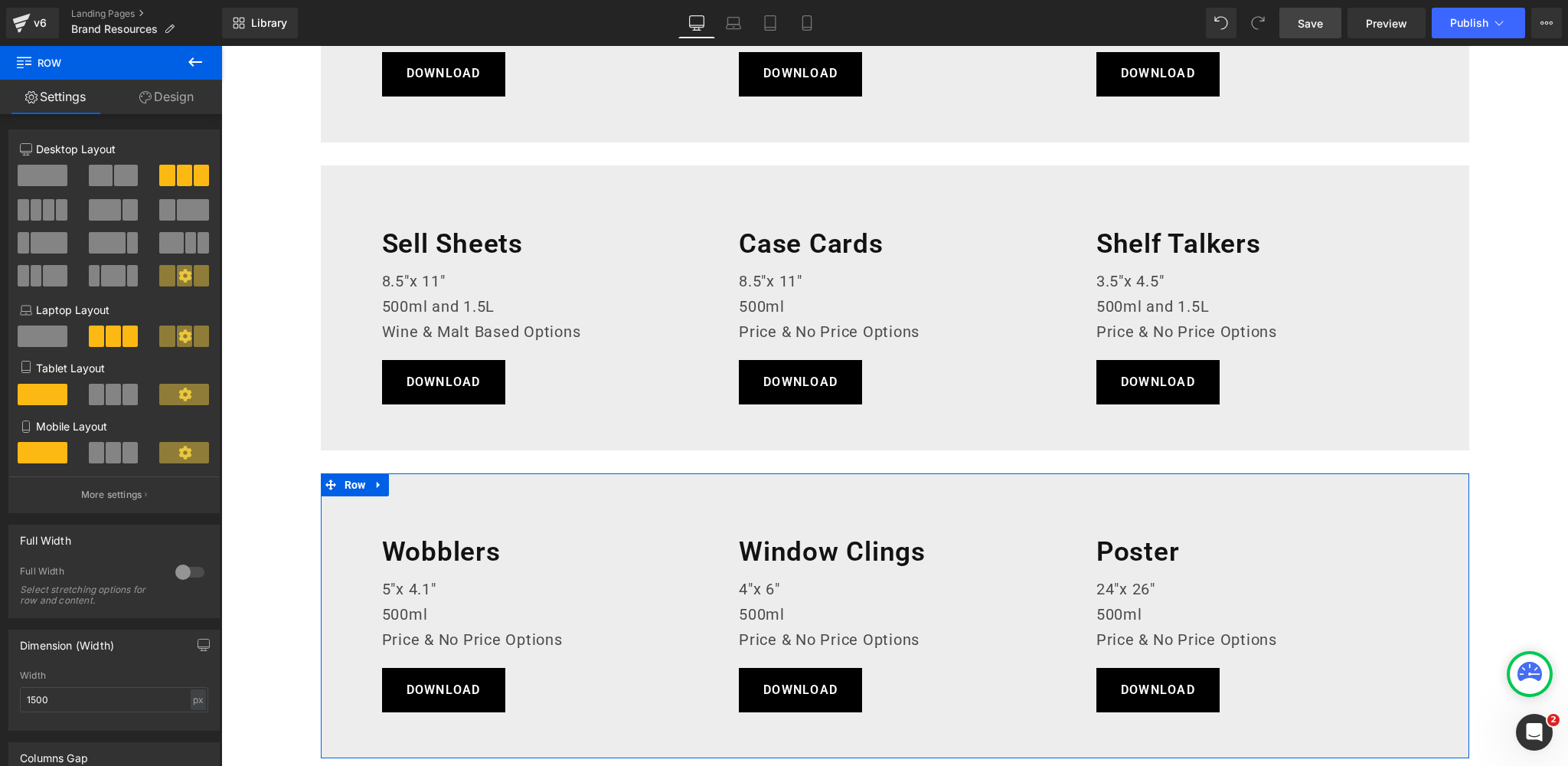
click at [169, 100] on link "Design" at bounding box center [167, 97] width 111 height 35
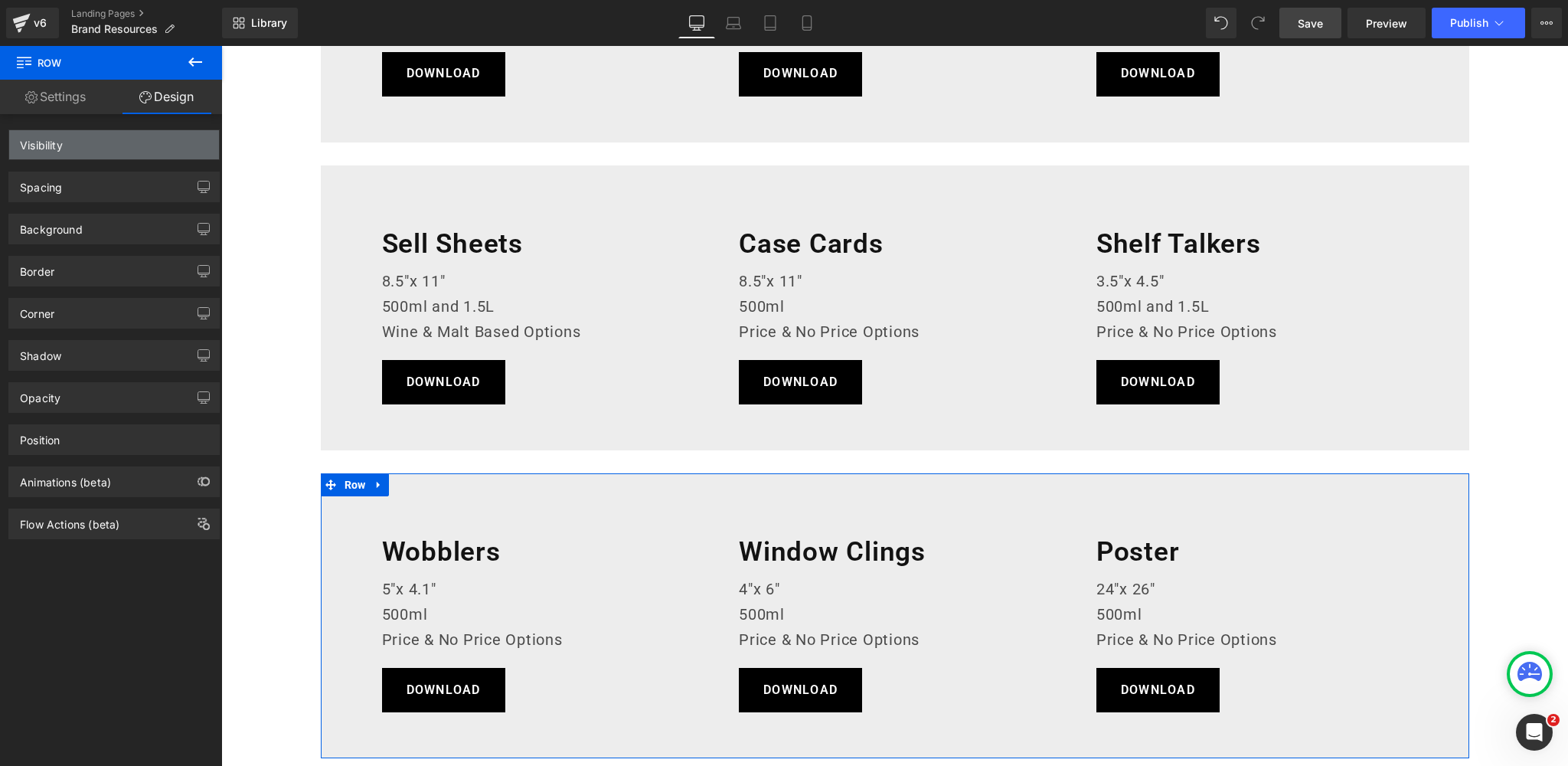
click at [140, 145] on div "Visibility" at bounding box center [114, 144] width 209 height 29
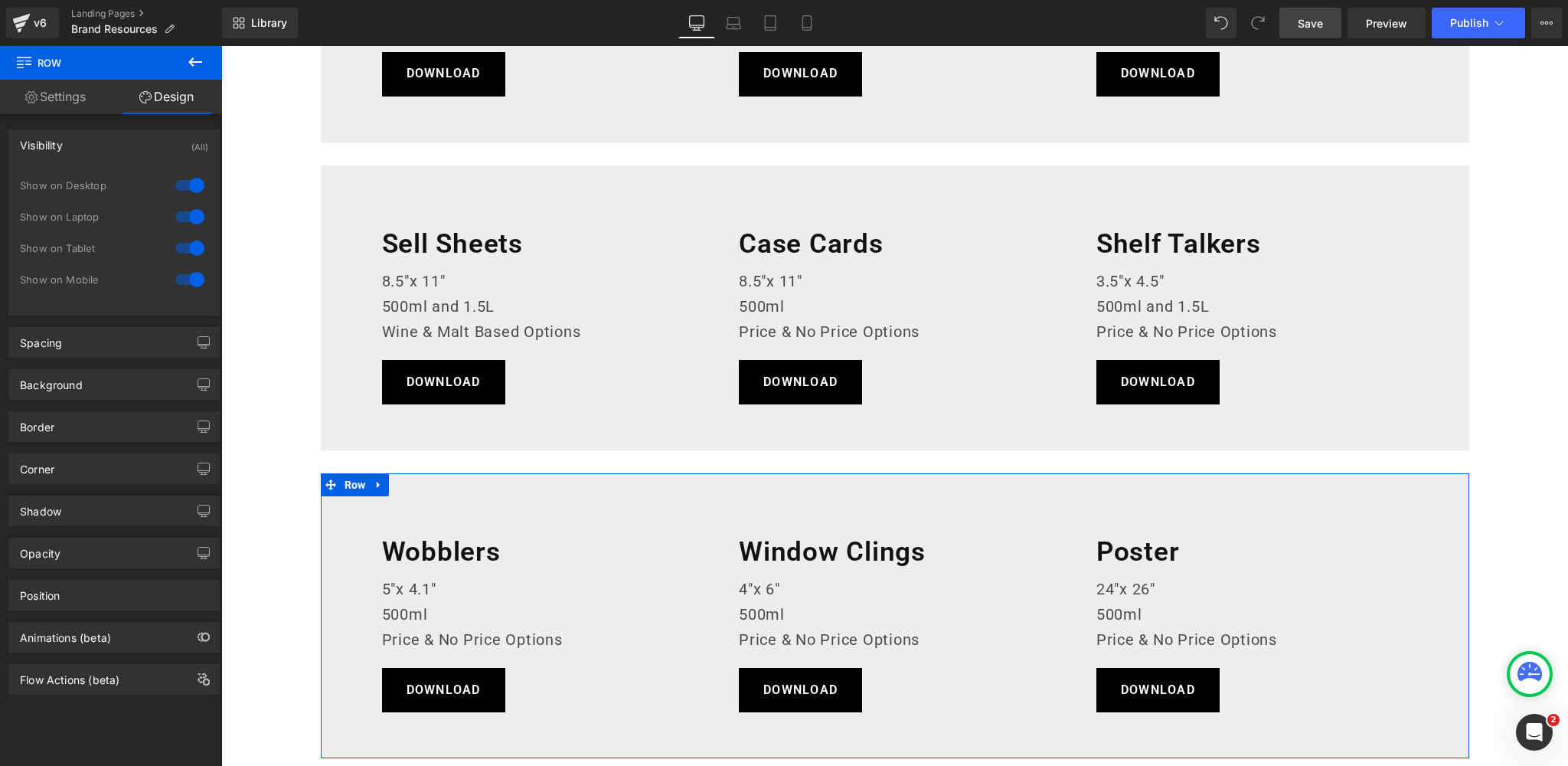
click at [179, 273] on div at bounding box center [190, 279] width 37 height 24
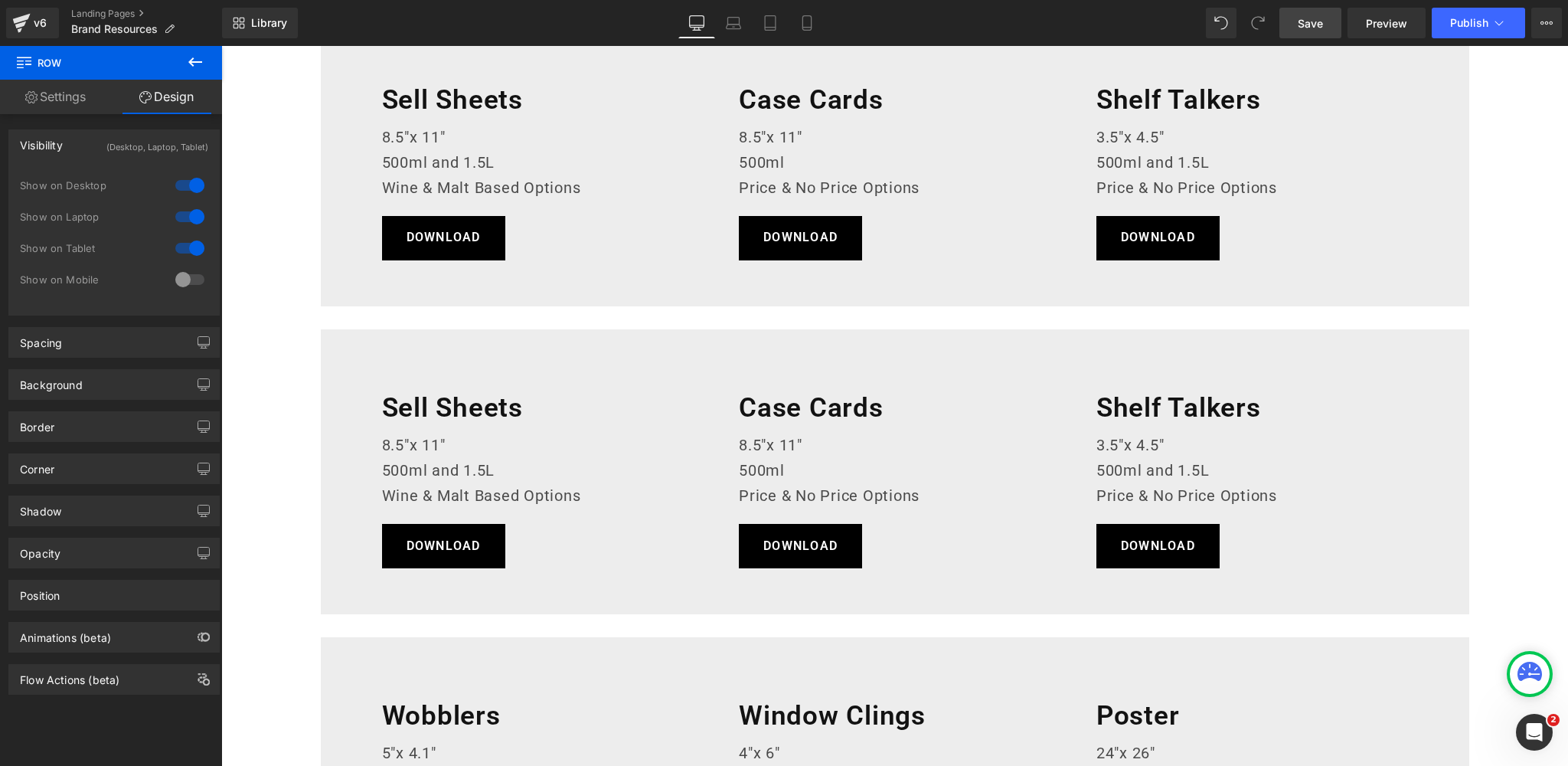
scroll to position [1189, 0]
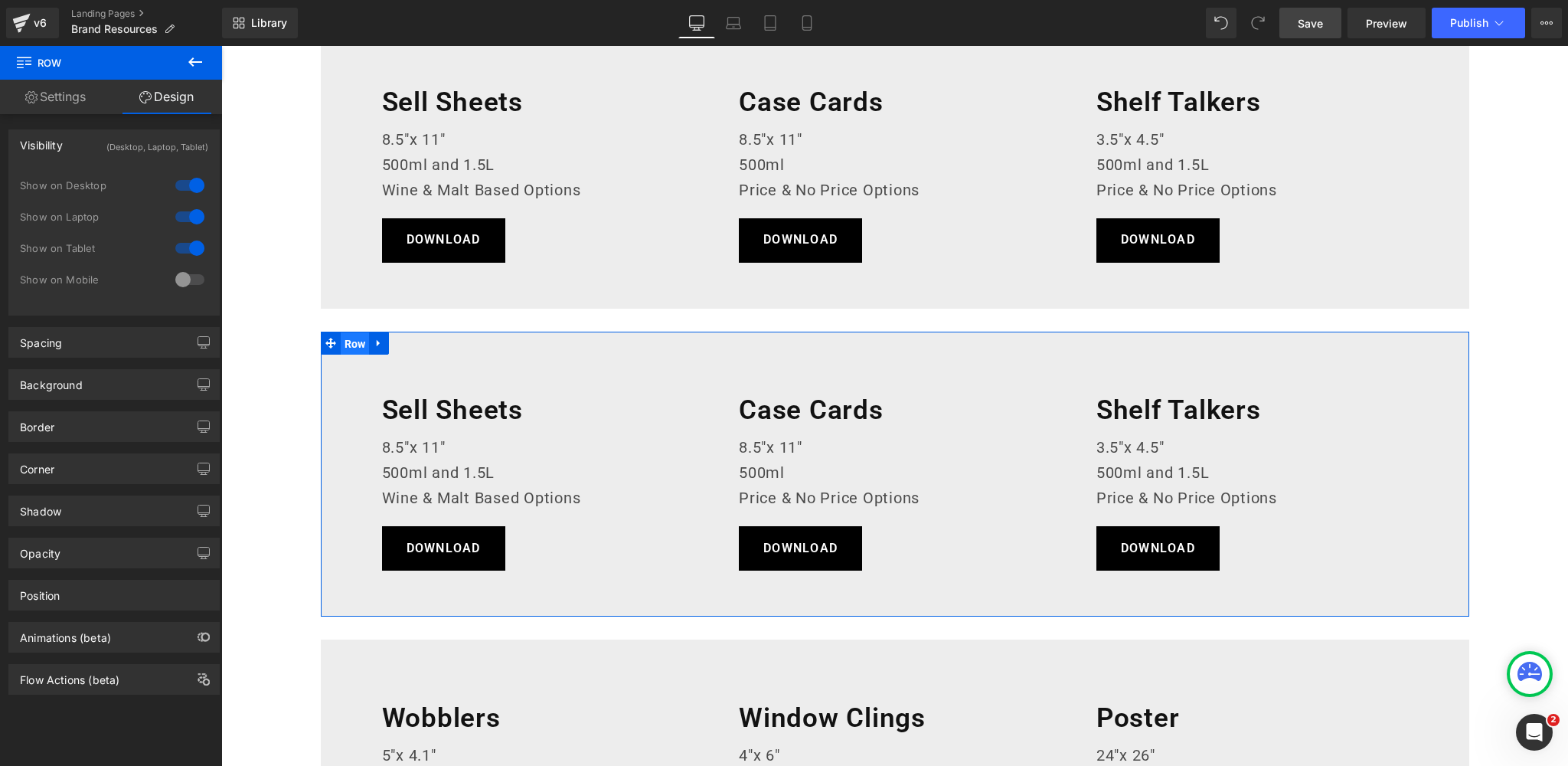
click at [350, 339] on span "Row" at bounding box center [355, 344] width 29 height 23
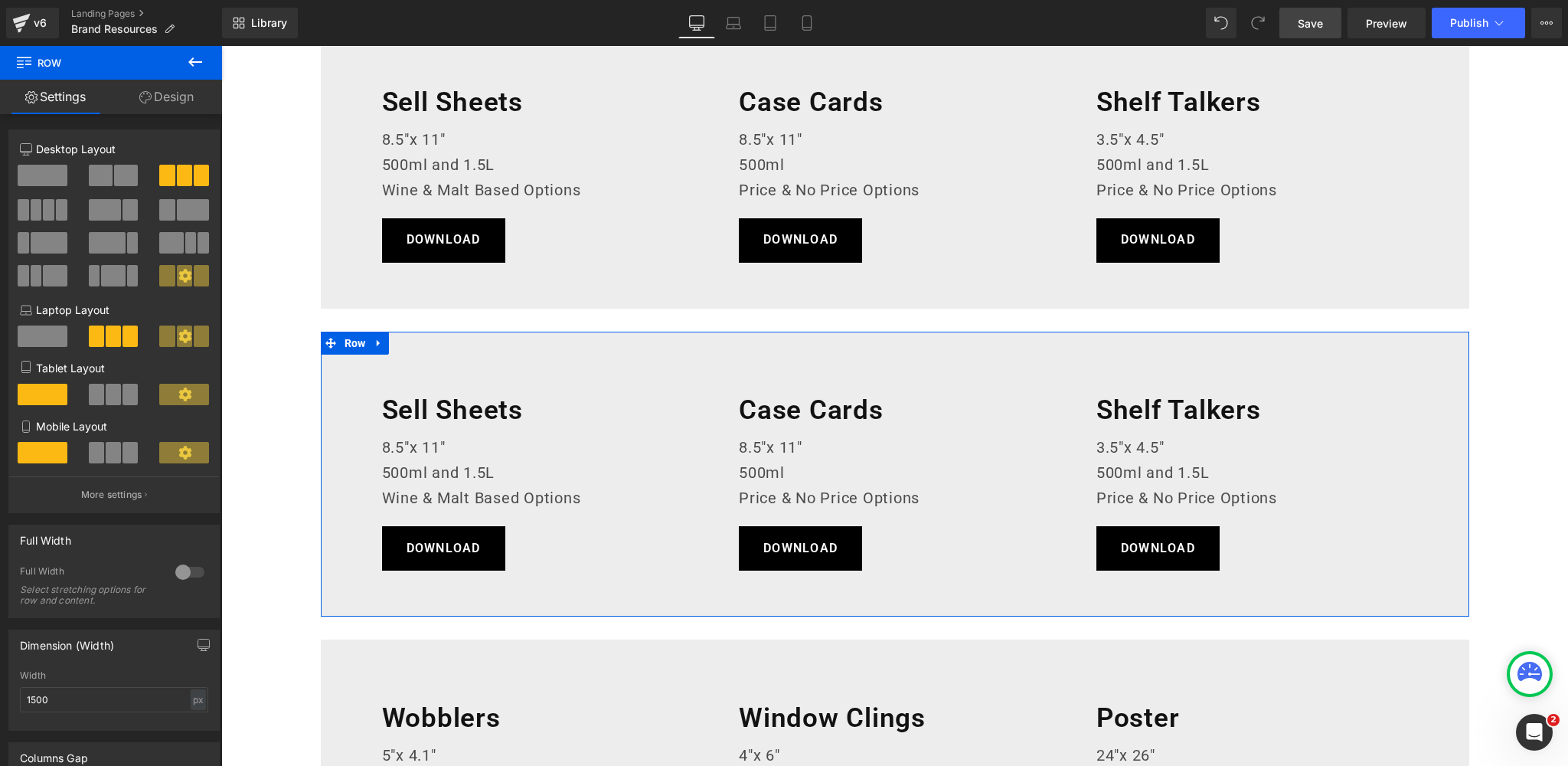
click at [161, 100] on link "Design" at bounding box center [167, 97] width 111 height 35
click at [0, 0] on div "Spacing" at bounding box center [0, 0] width 0 height 0
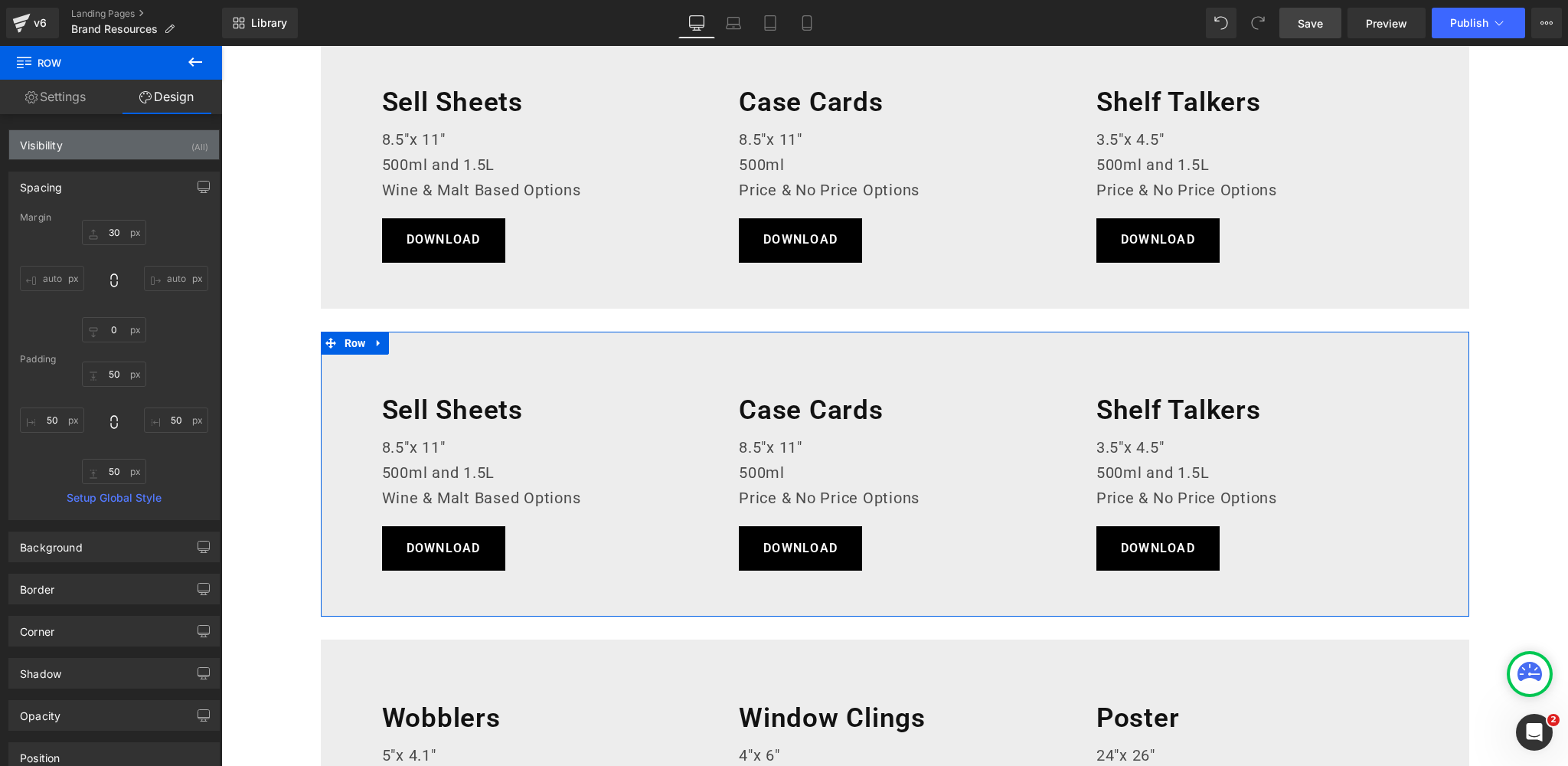
click at [127, 149] on div "Visibility (All)" at bounding box center [114, 144] width 209 height 29
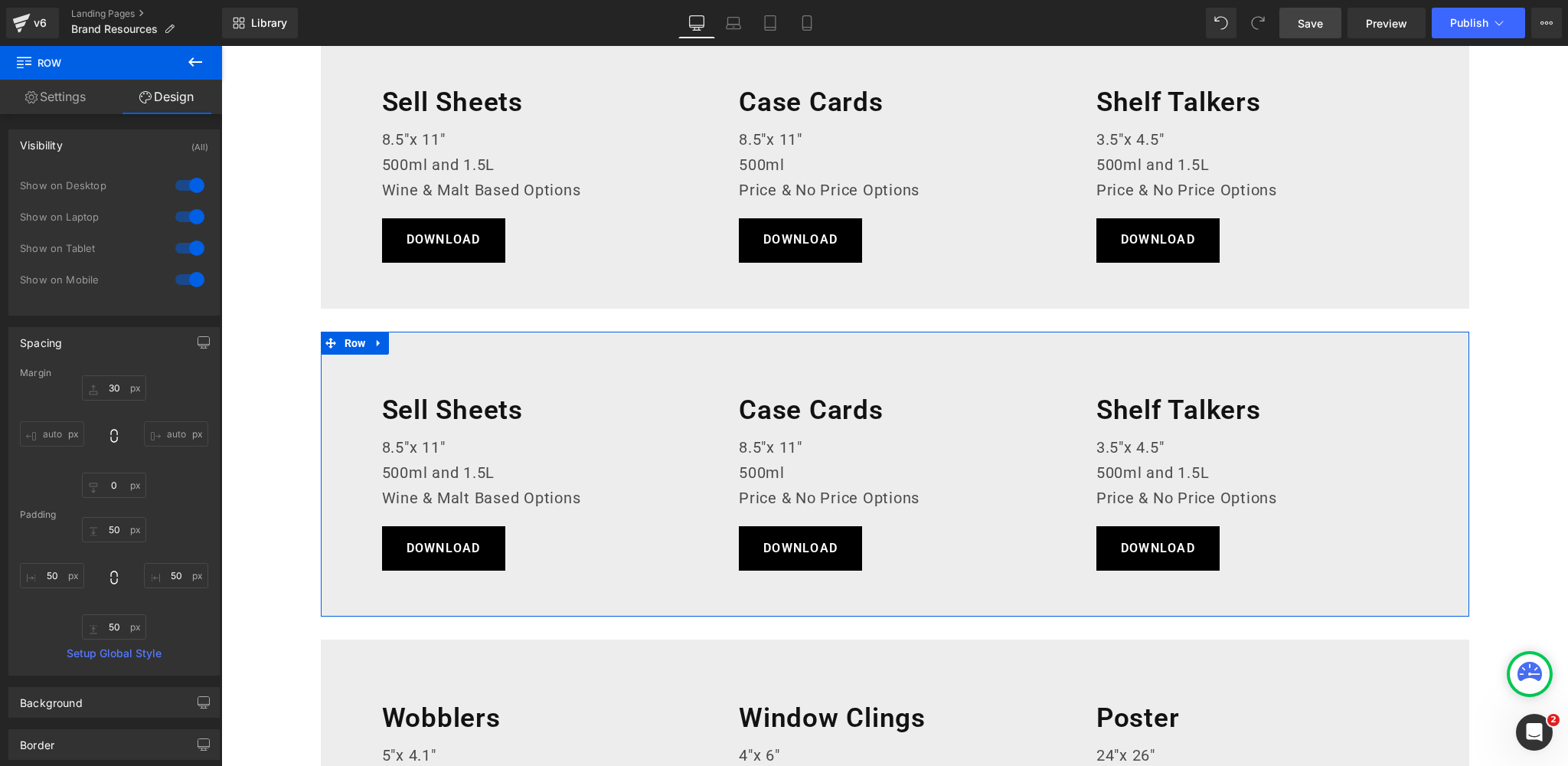
click at [184, 184] on div at bounding box center [190, 185] width 37 height 24
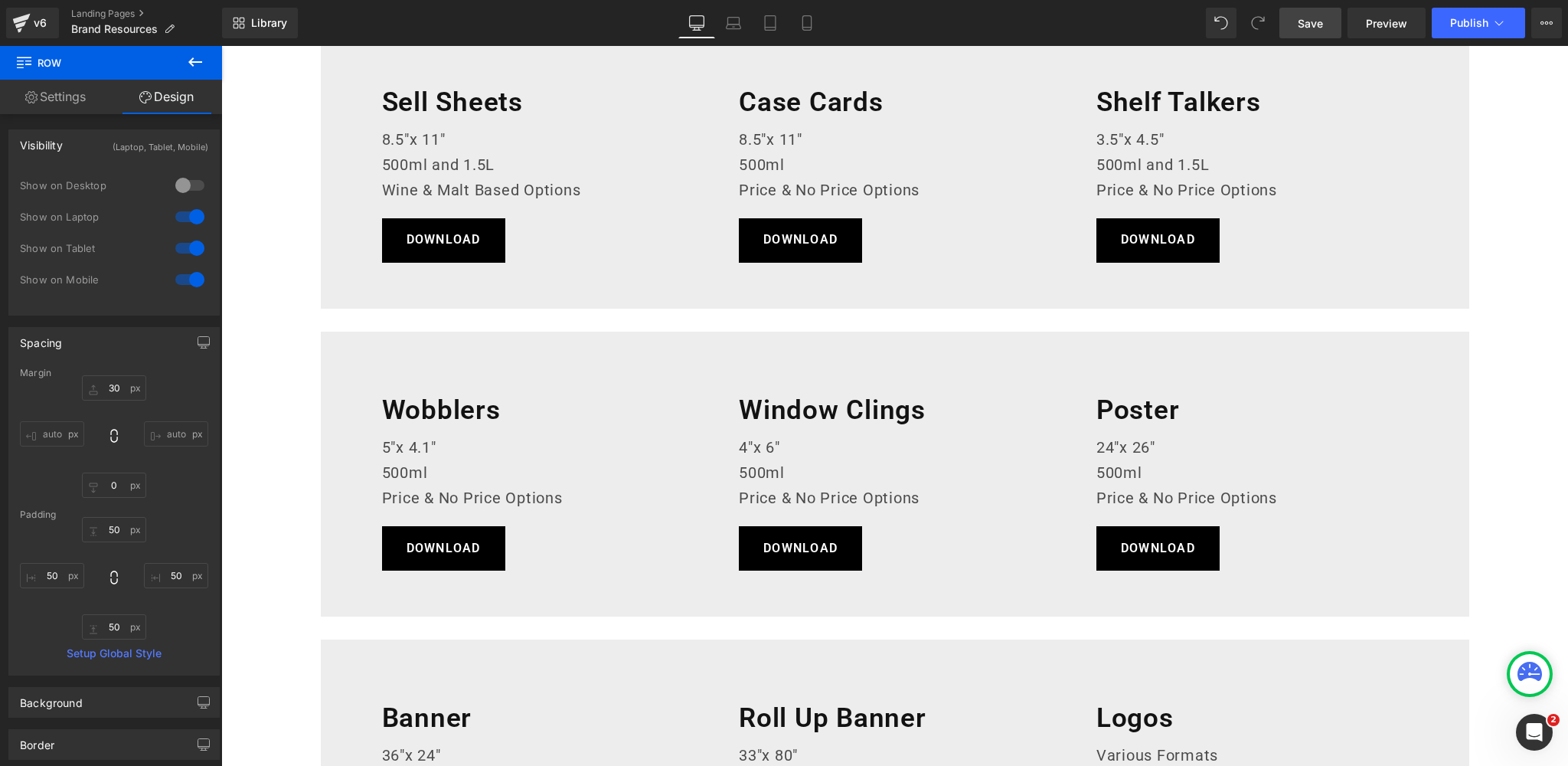
click at [184, 215] on div at bounding box center [190, 217] width 37 height 24
click at [184, 247] on div at bounding box center [190, 248] width 37 height 24
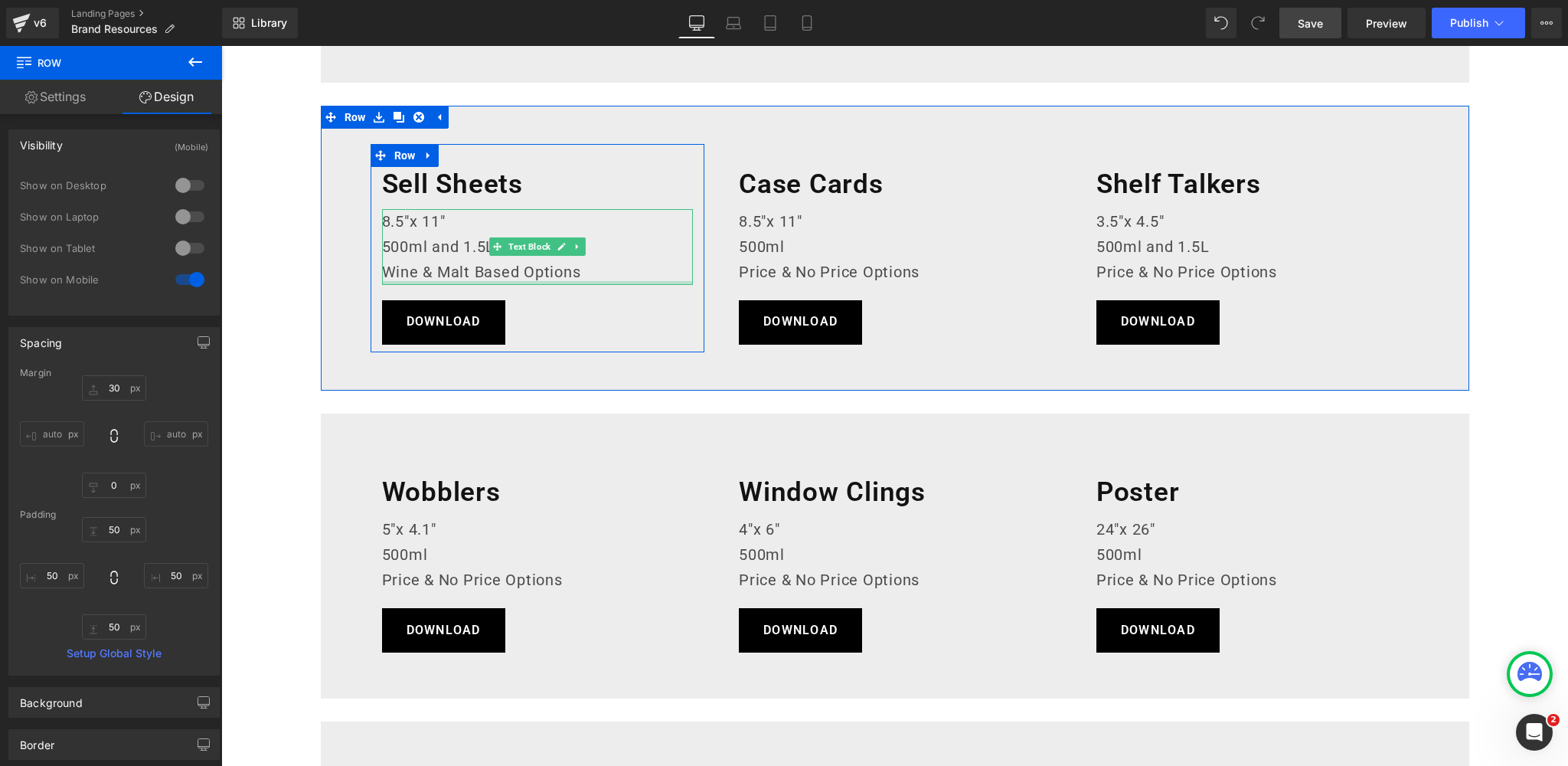
scroll to position [1011, 0]
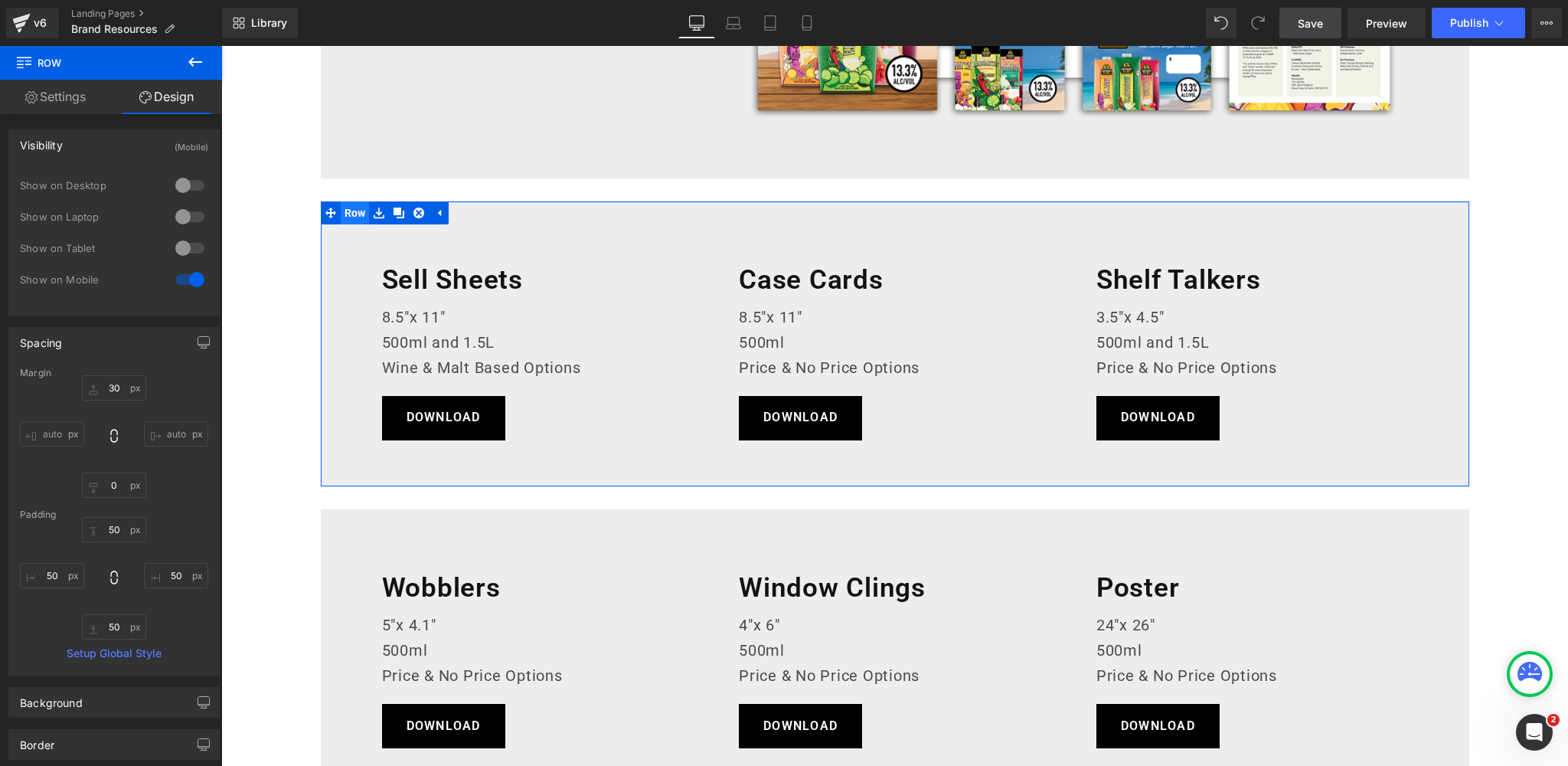
click at [354, 213] on span "Row" at bounding box center [355, 213] width 29 height 23
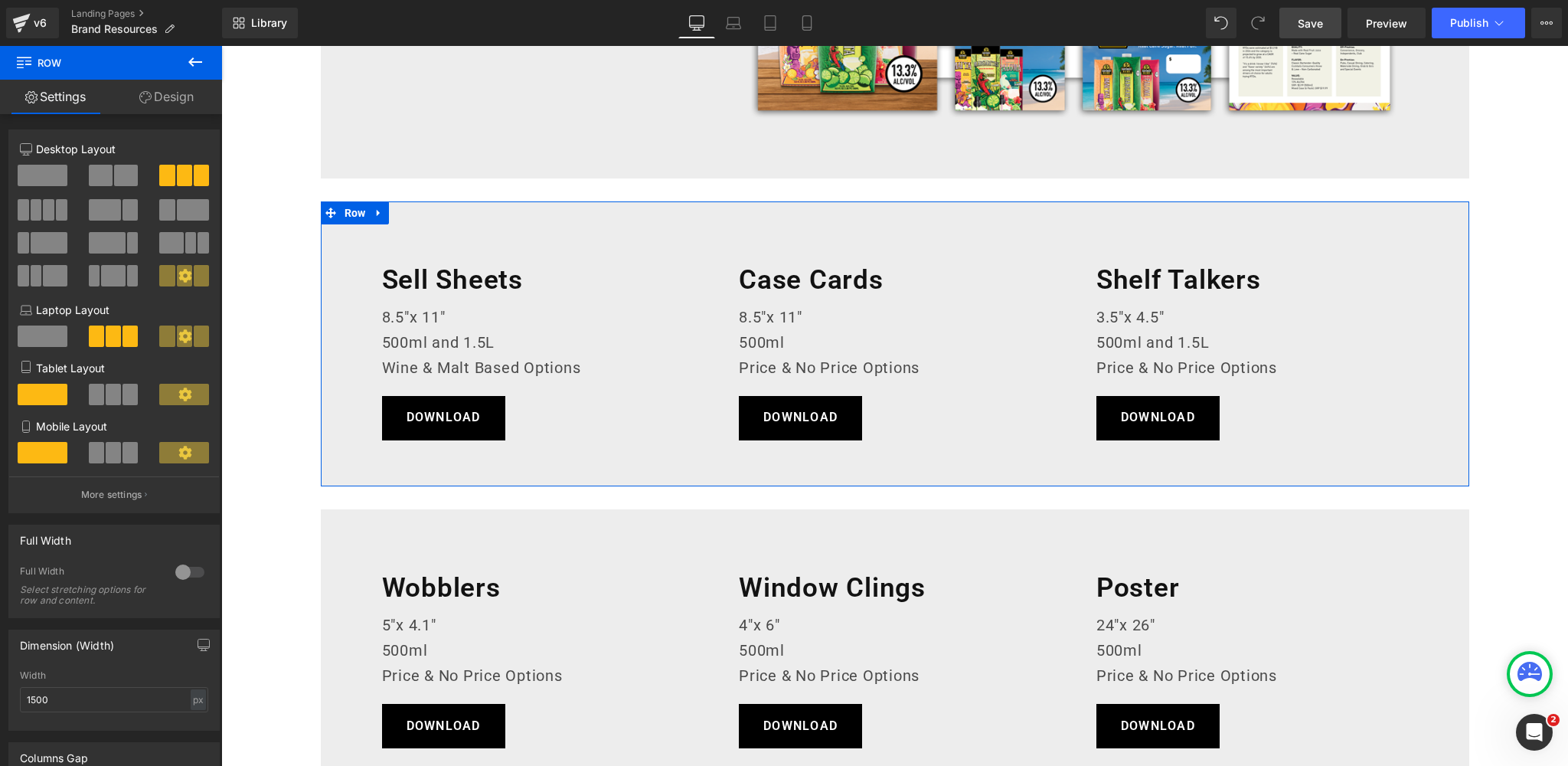
click at [177, 97] on link "Design" at bounding box center [167, 97] width 111 height 35
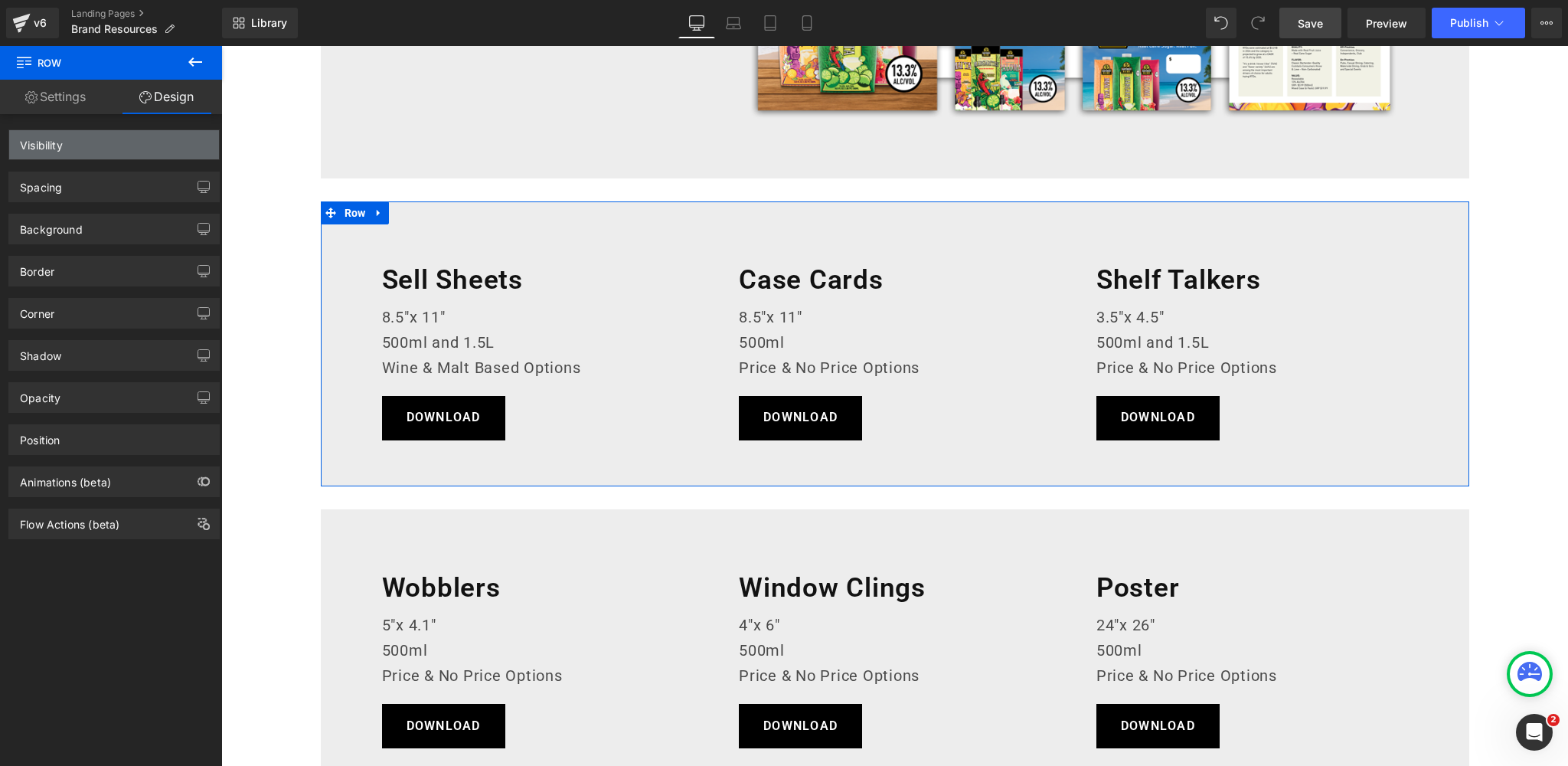
click at [151, 143] on div "Visibility" at bounding box center [114, 144] width 209 height 29
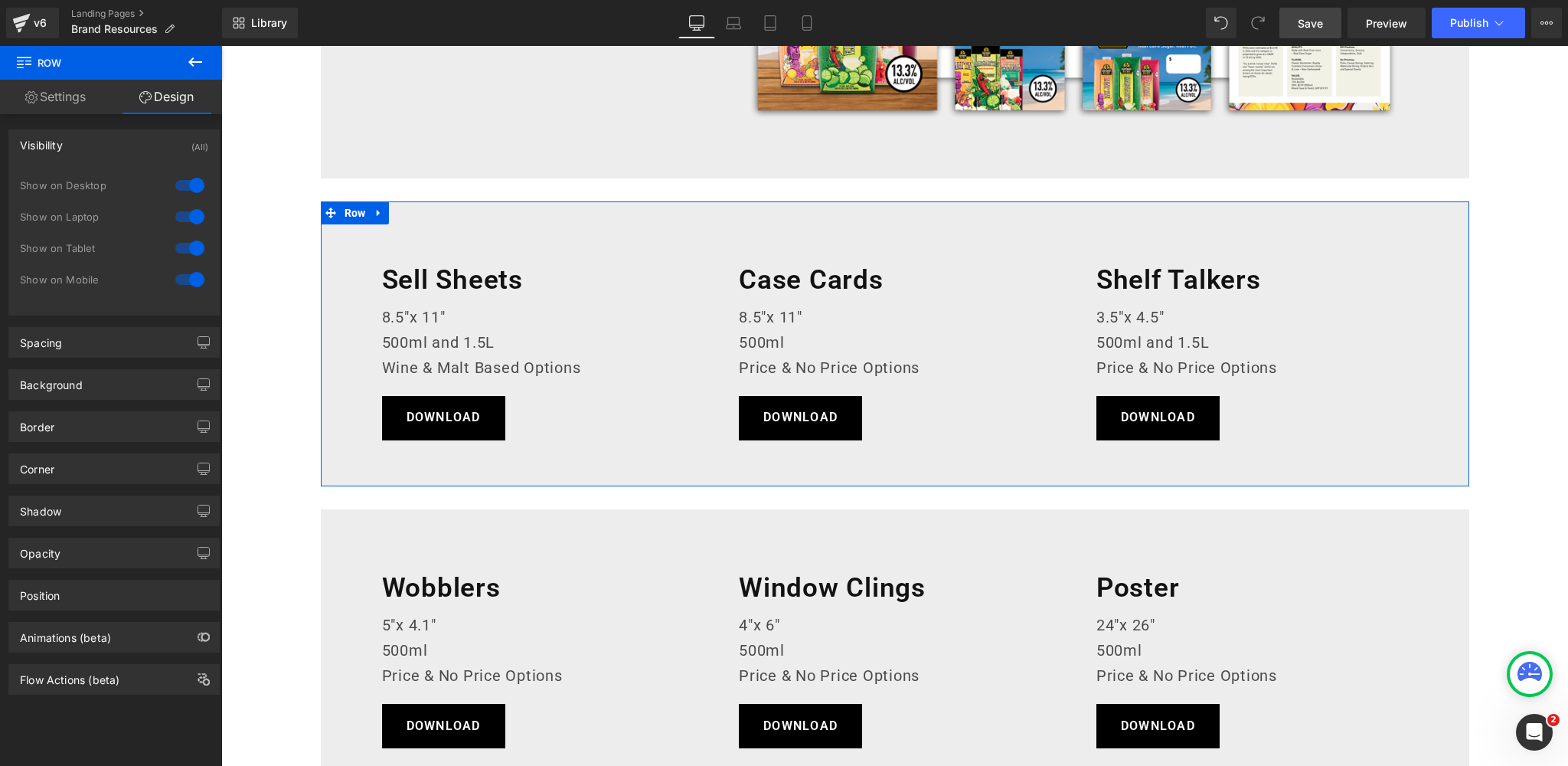
click at [176, 281] on div at bounding box center [190, 279] width 37 height 24
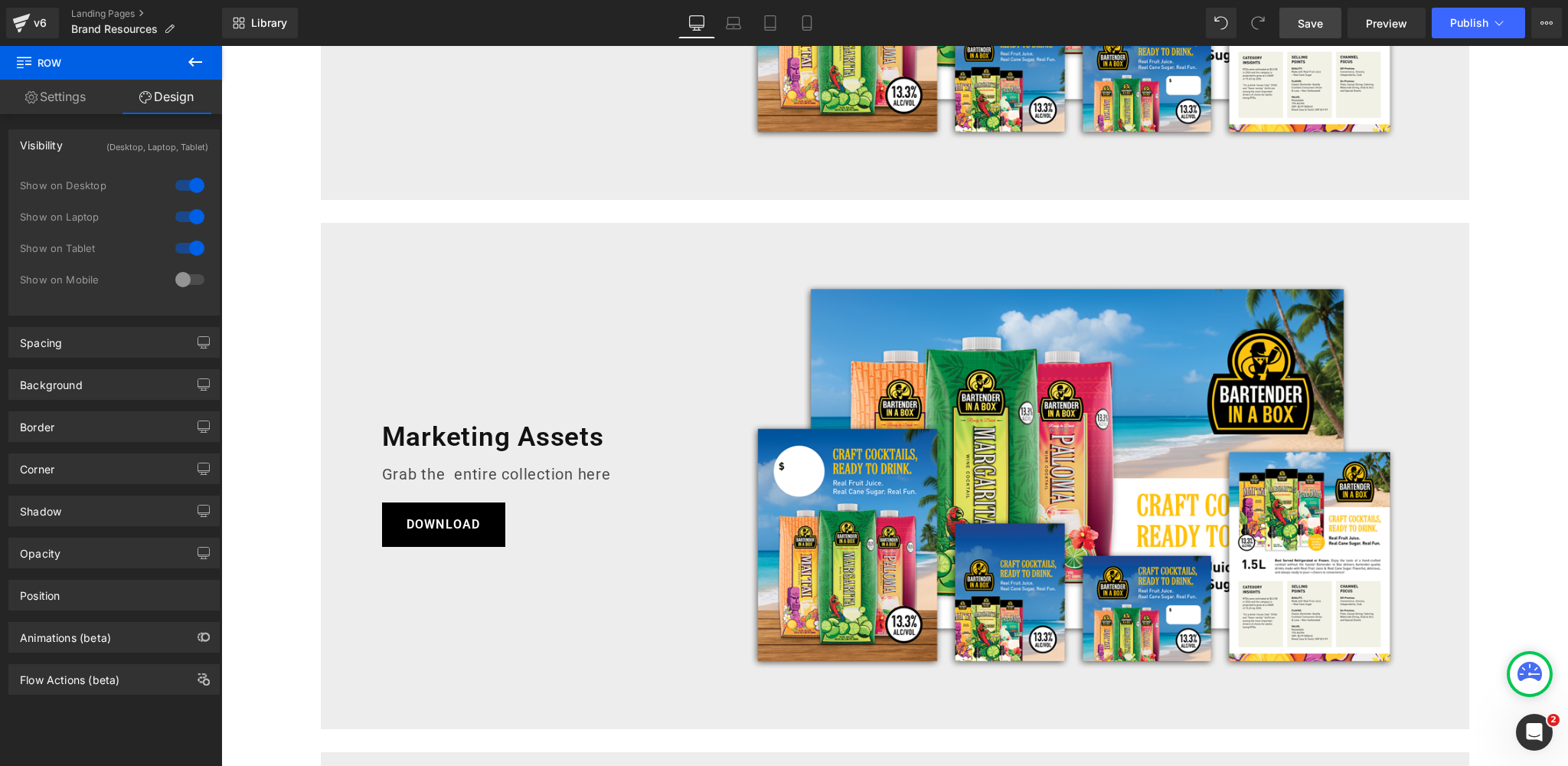
scroll to position [459, 0]
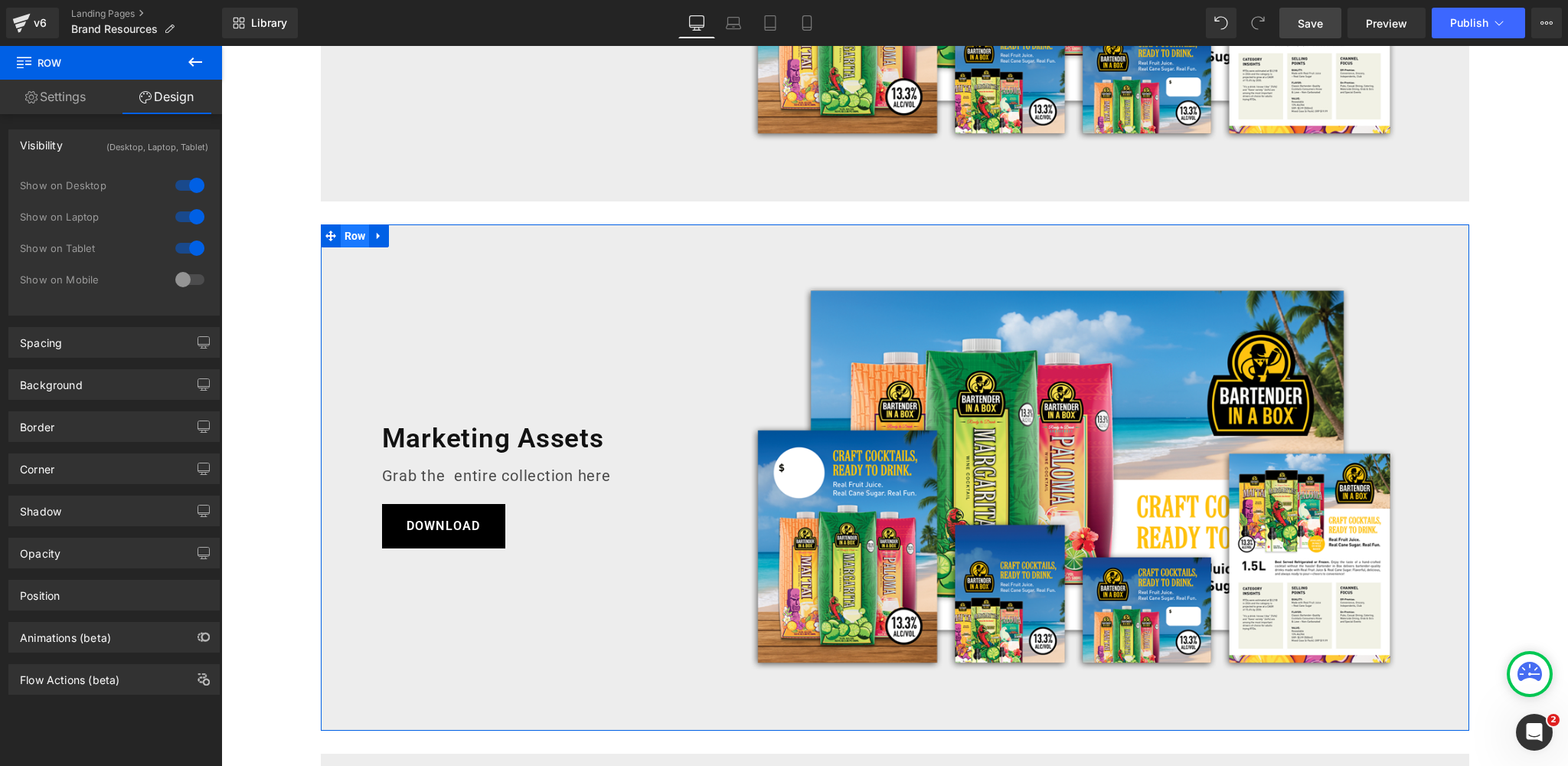
click at [351, 235] on span "Row" at bounding box center [355, 235] width 29 height 23
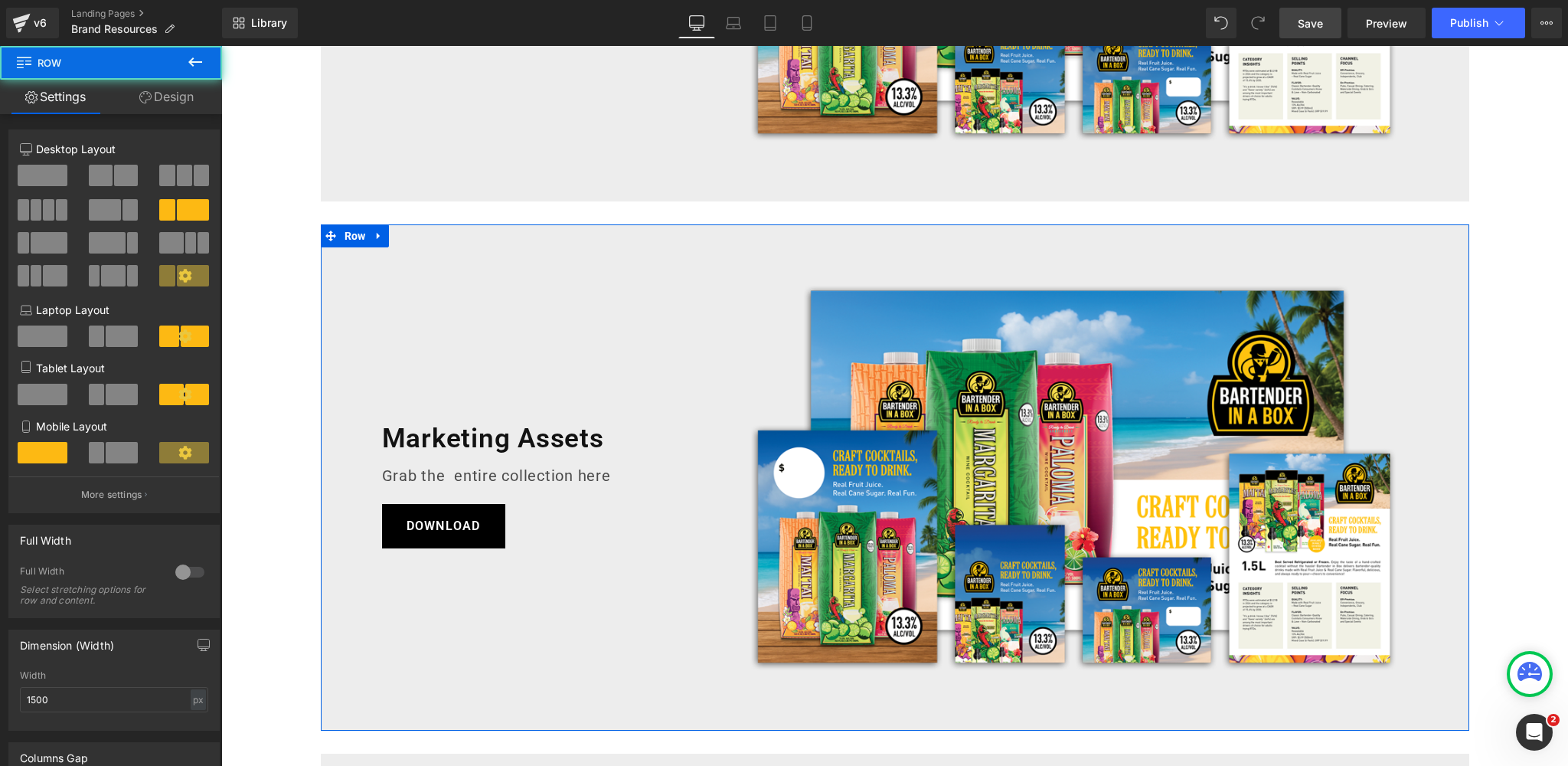
click at [176, 95] on link "Design" at bounding box center [167, 97] width 111 height 35
click at [0, 0] on div "Visibility" at bounding box center [0, 0] width 0 height 0
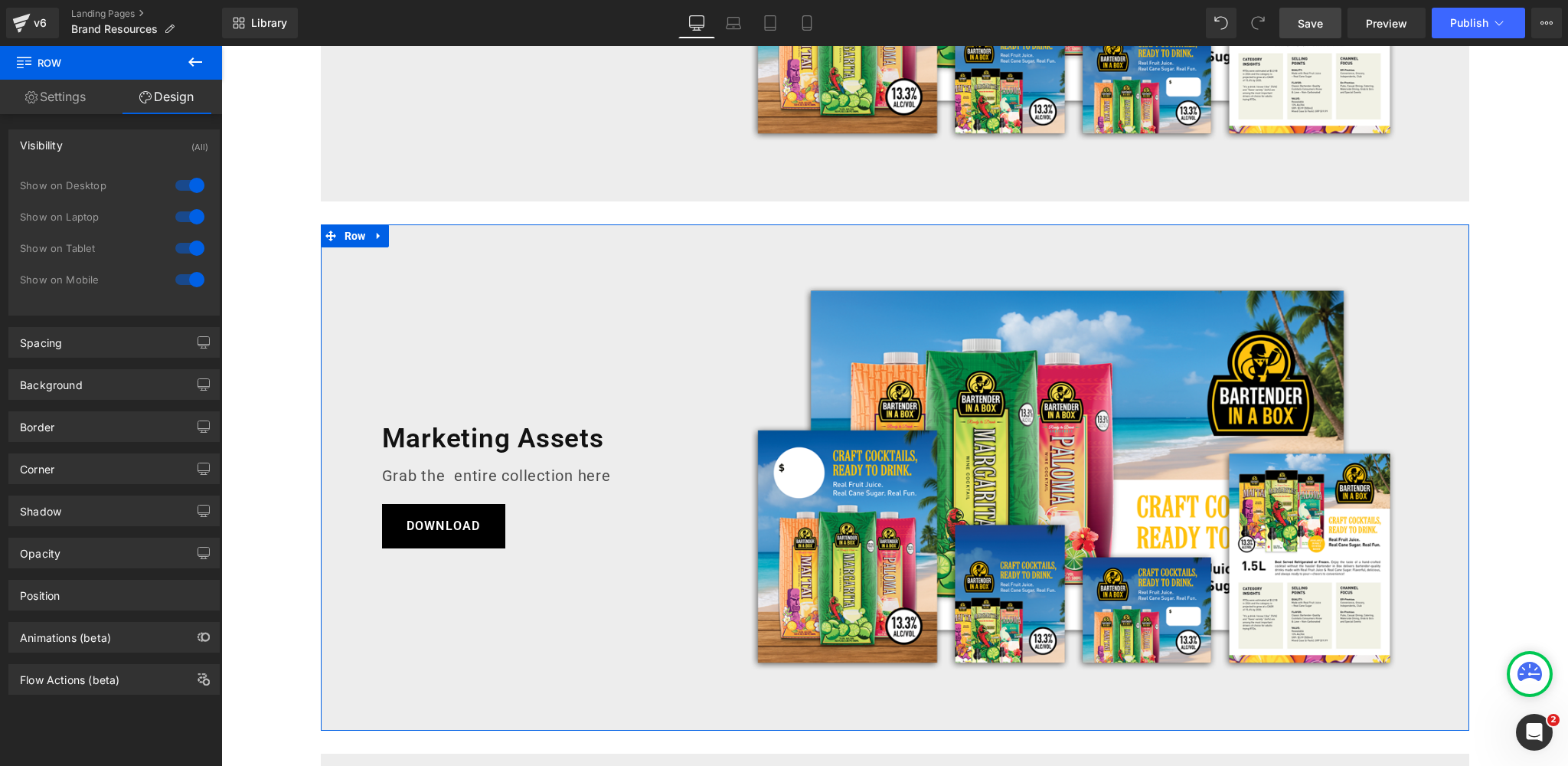
click at [172, 181] on div at bounding box center [190, 185] width 37 height 24
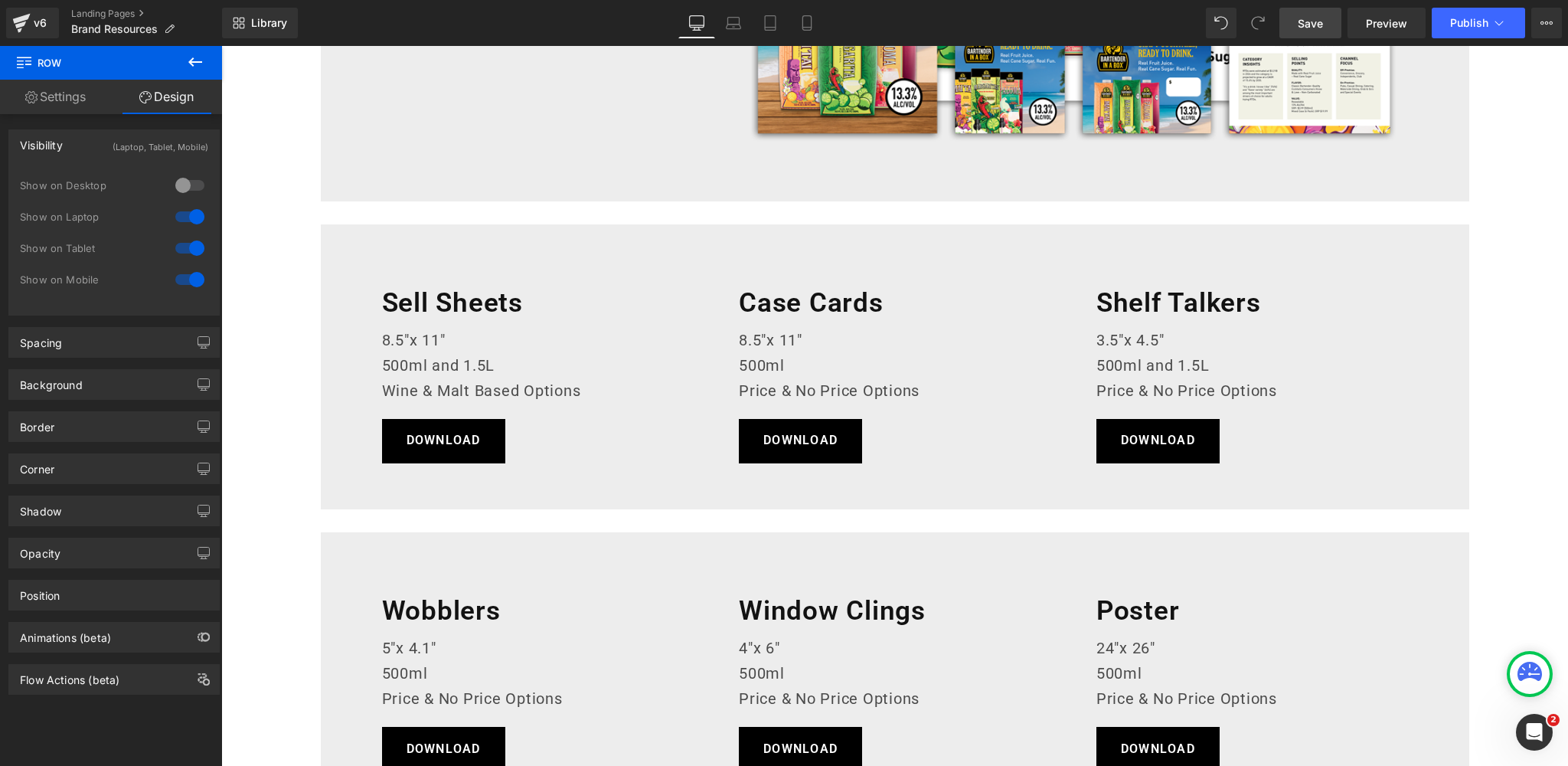
click at [178, 214] on div at bounding box center [190, 217] width 37 height 24
click at [176, 247] on div at bounding box center [190, 248] width 37 height 24
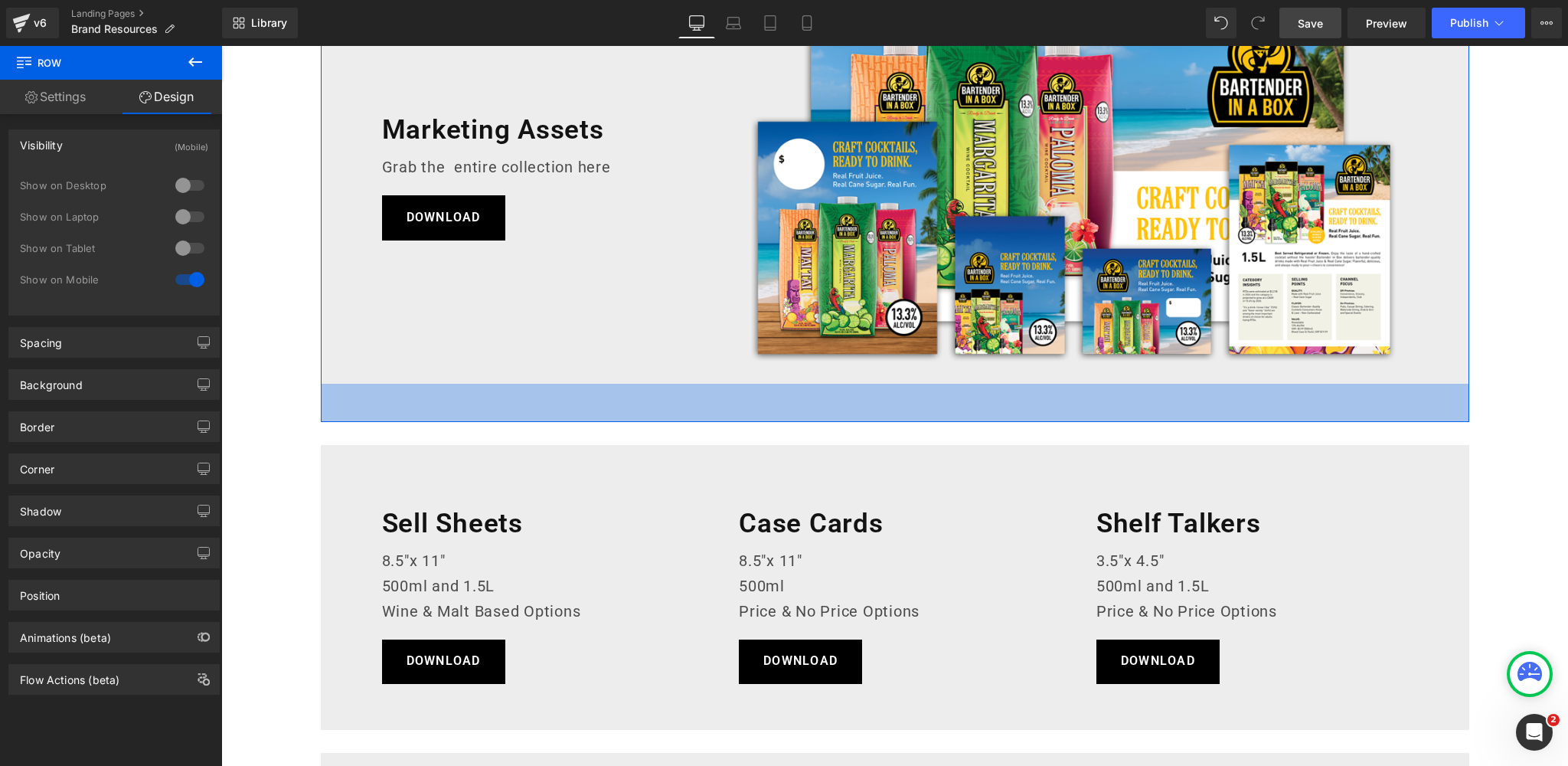
scroll to position [0, 0]
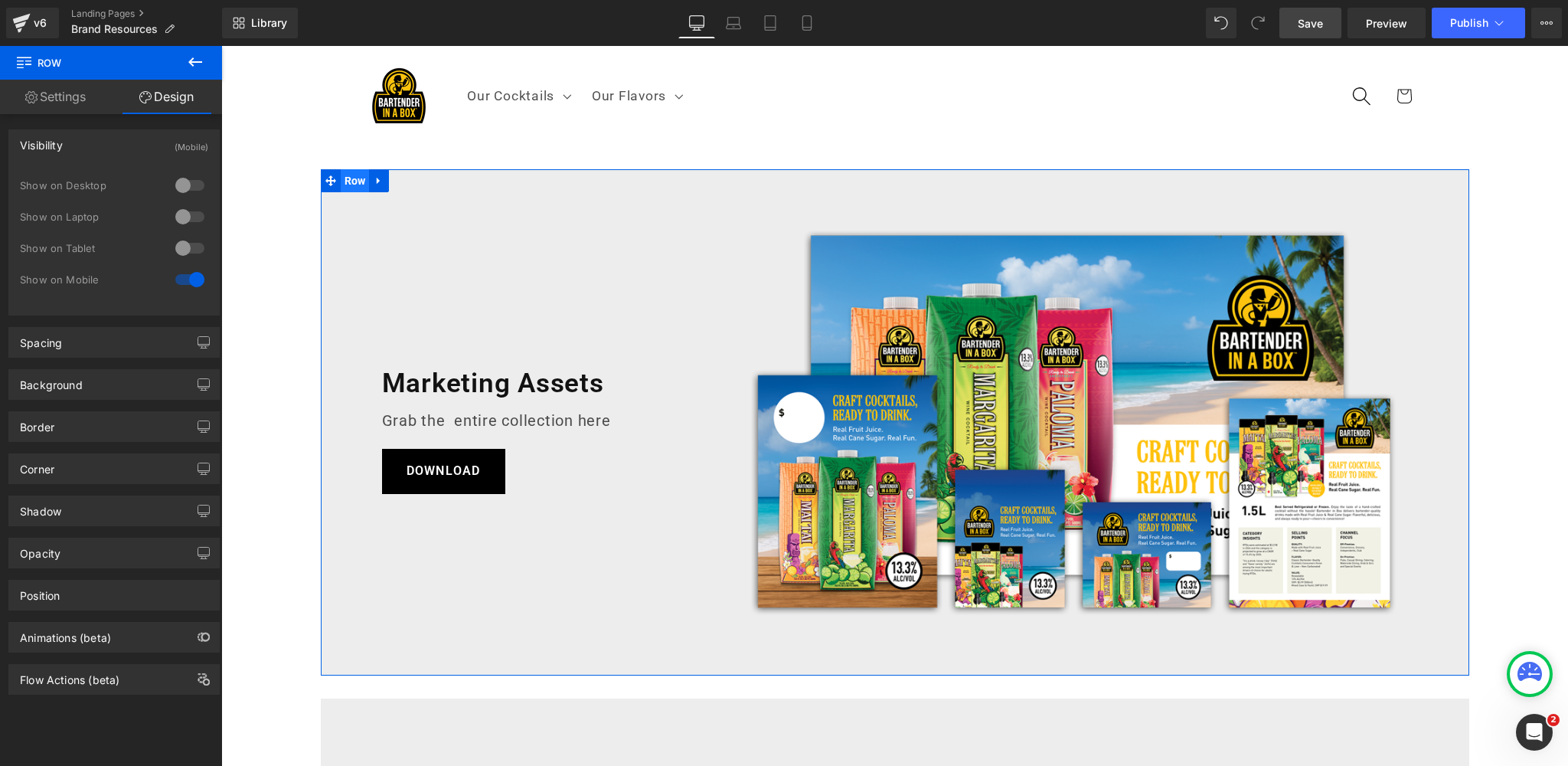
click at [355, 179] on span "Row" at bounding box center [355, 181] width 29 height 23
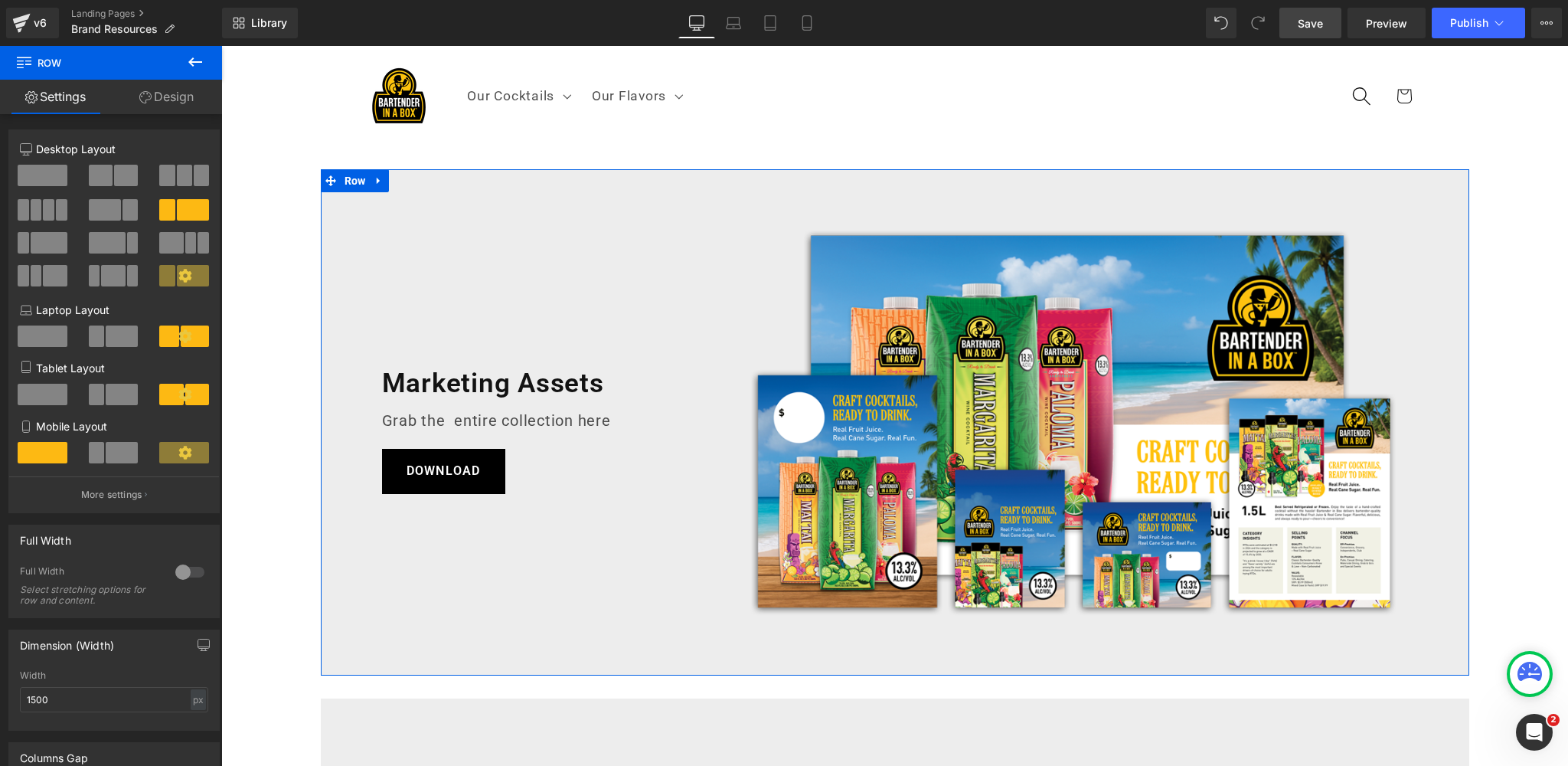
click at [178, 94] on link "Design" at bounding box center [167, 97] width 111 height 35
click at [0, 0] on div "Visibility" at bounding box center [0, 0] width 0 height 0
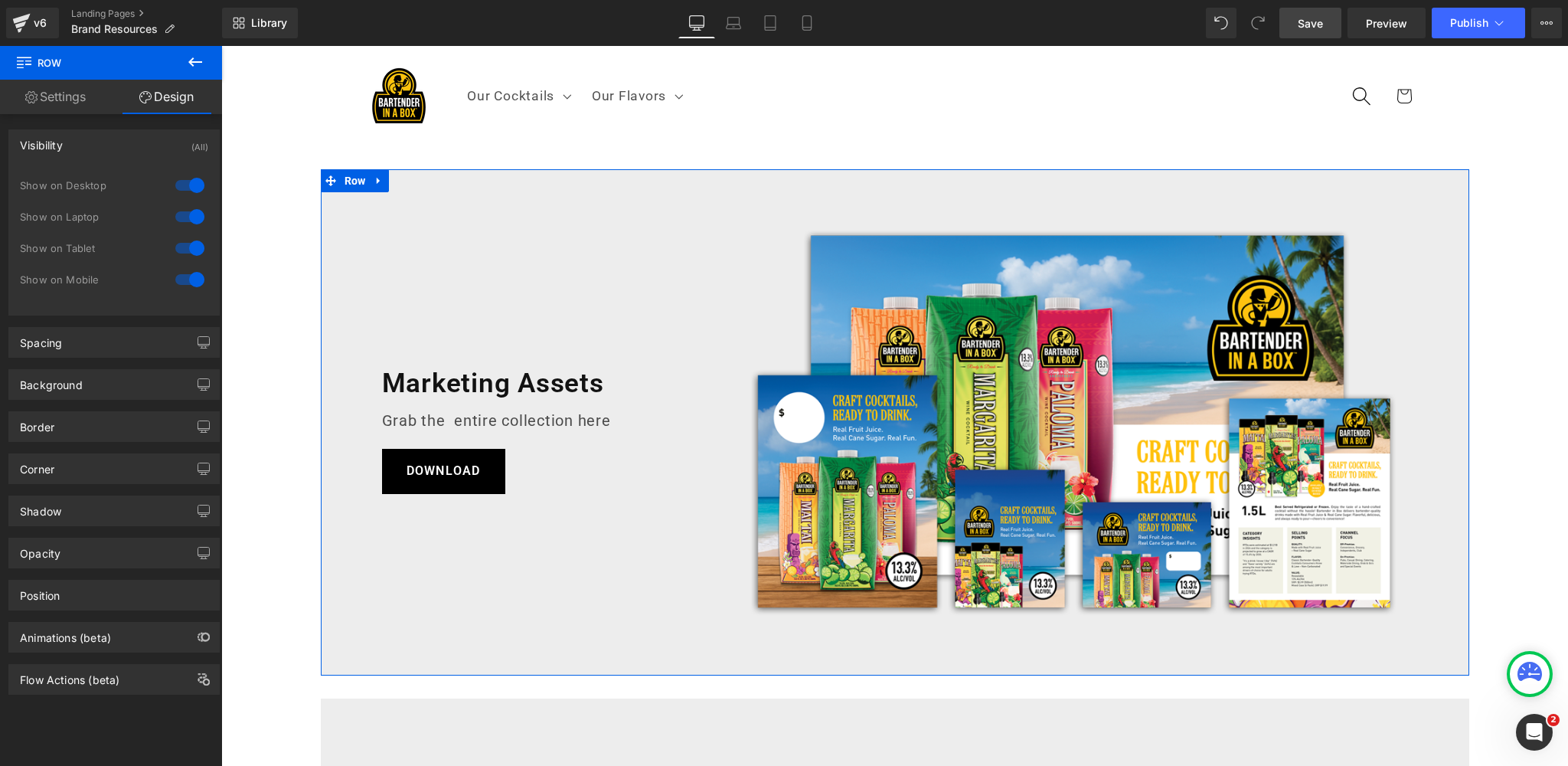
click at [178, 268] on div at bounding box center [190, 279] width 37 height 24
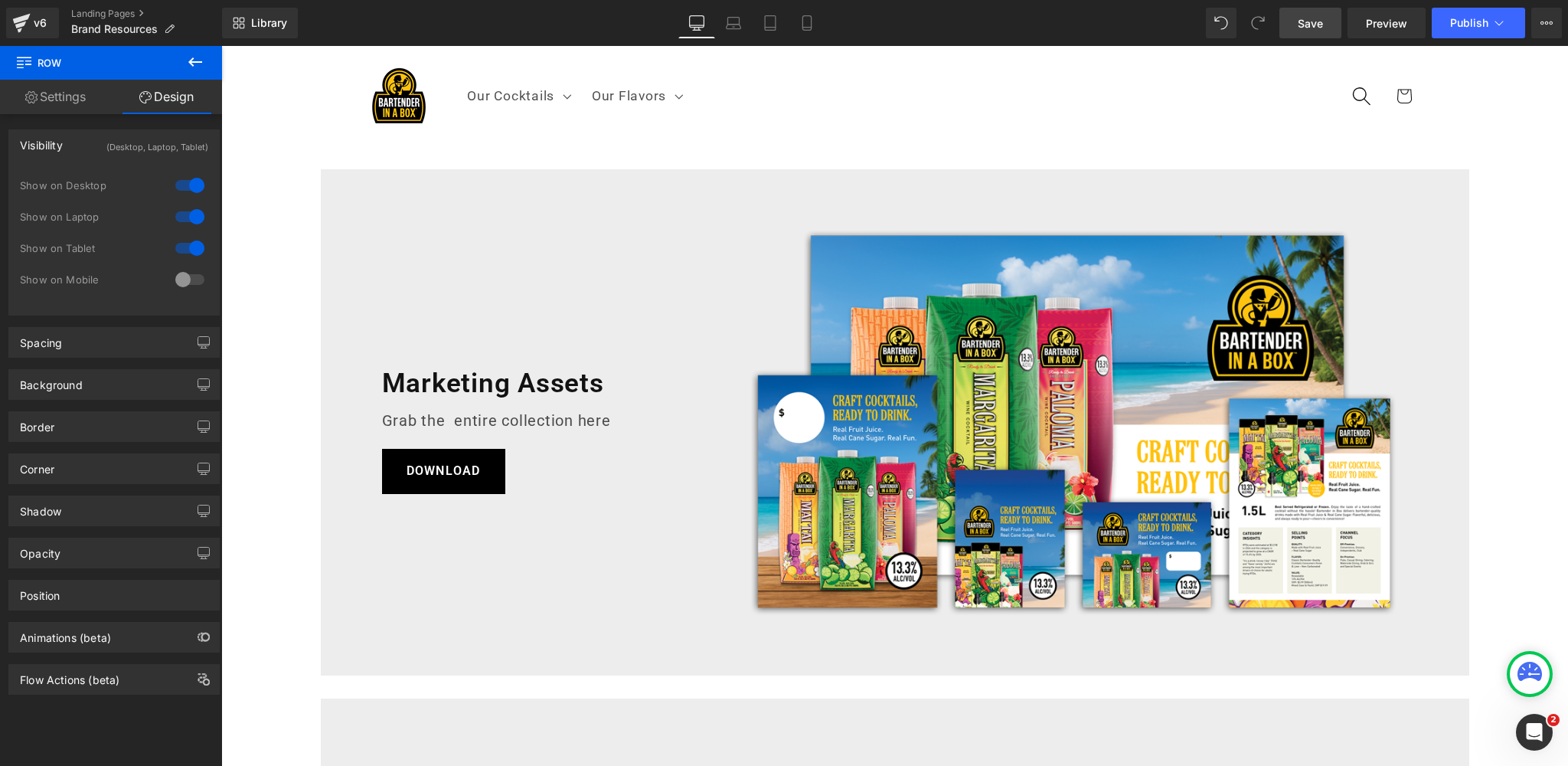
click at [1309, 24] on span "Save" at bounding box center [1310, 24] width 25 height 16
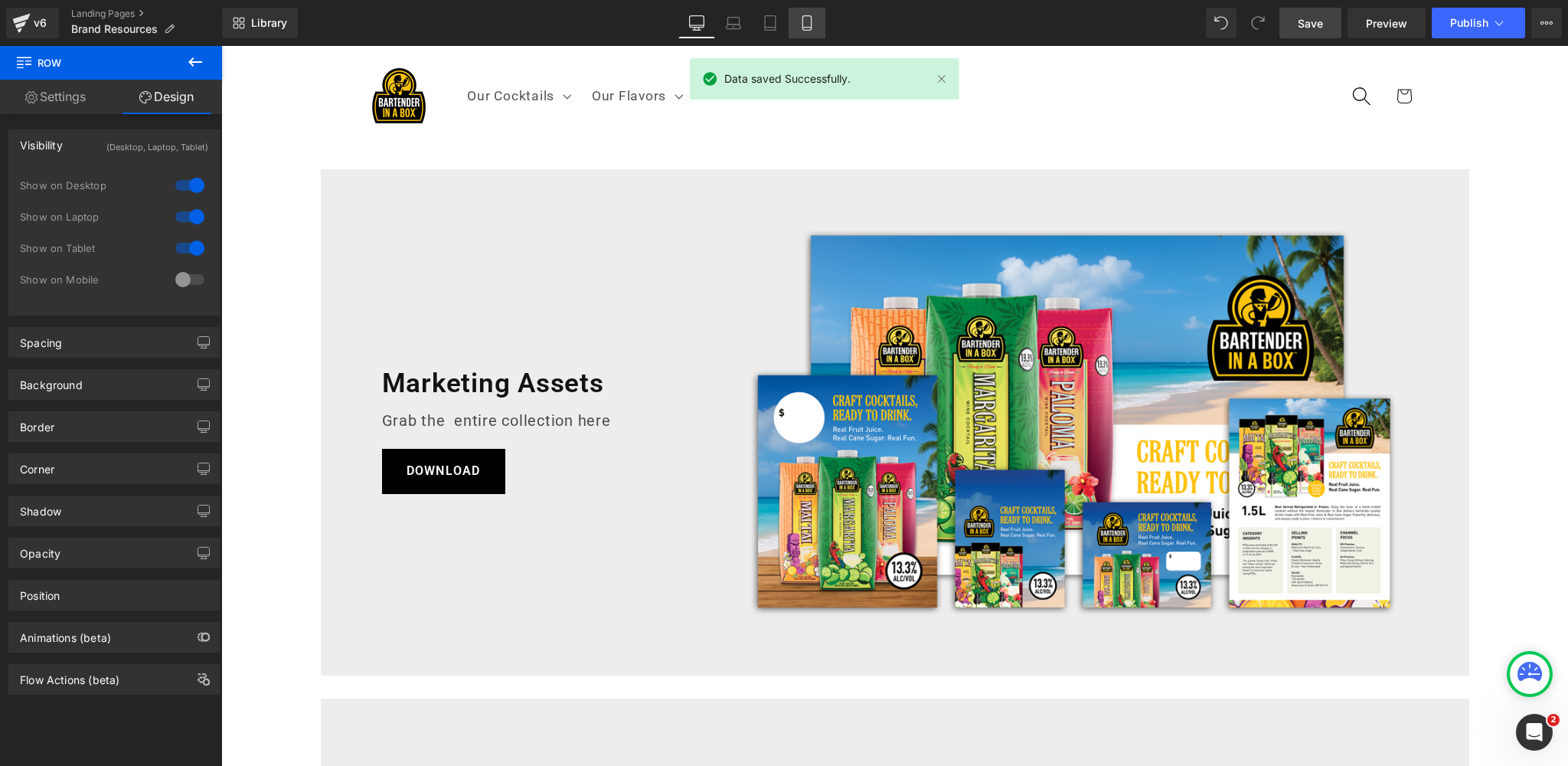
click at [803, 22] on icon at bounding box center [807, 24] width 16 height 16
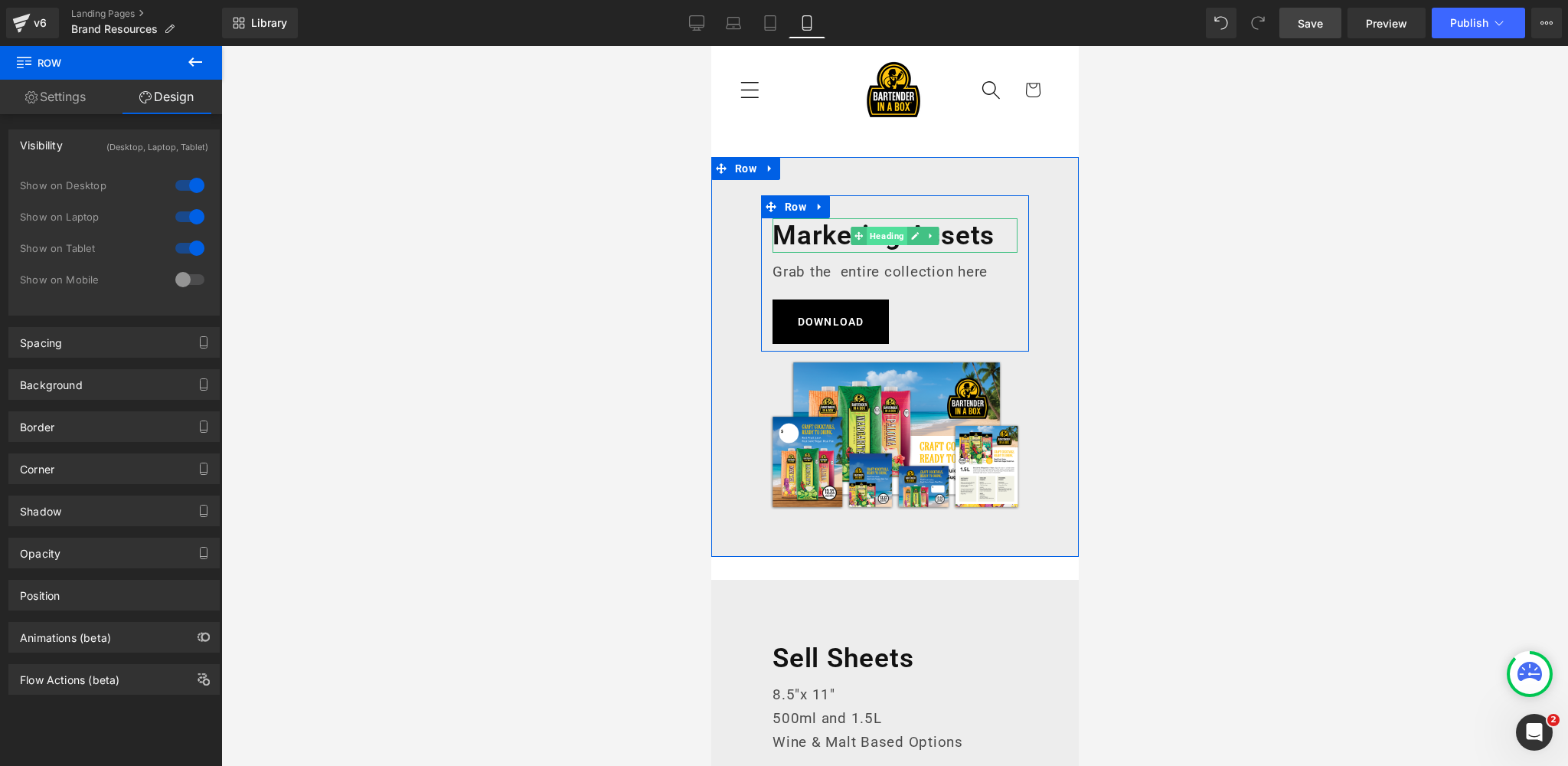
click at [885, 238] on span "Heading" at bounding box center [886, 235] width 41 height 18
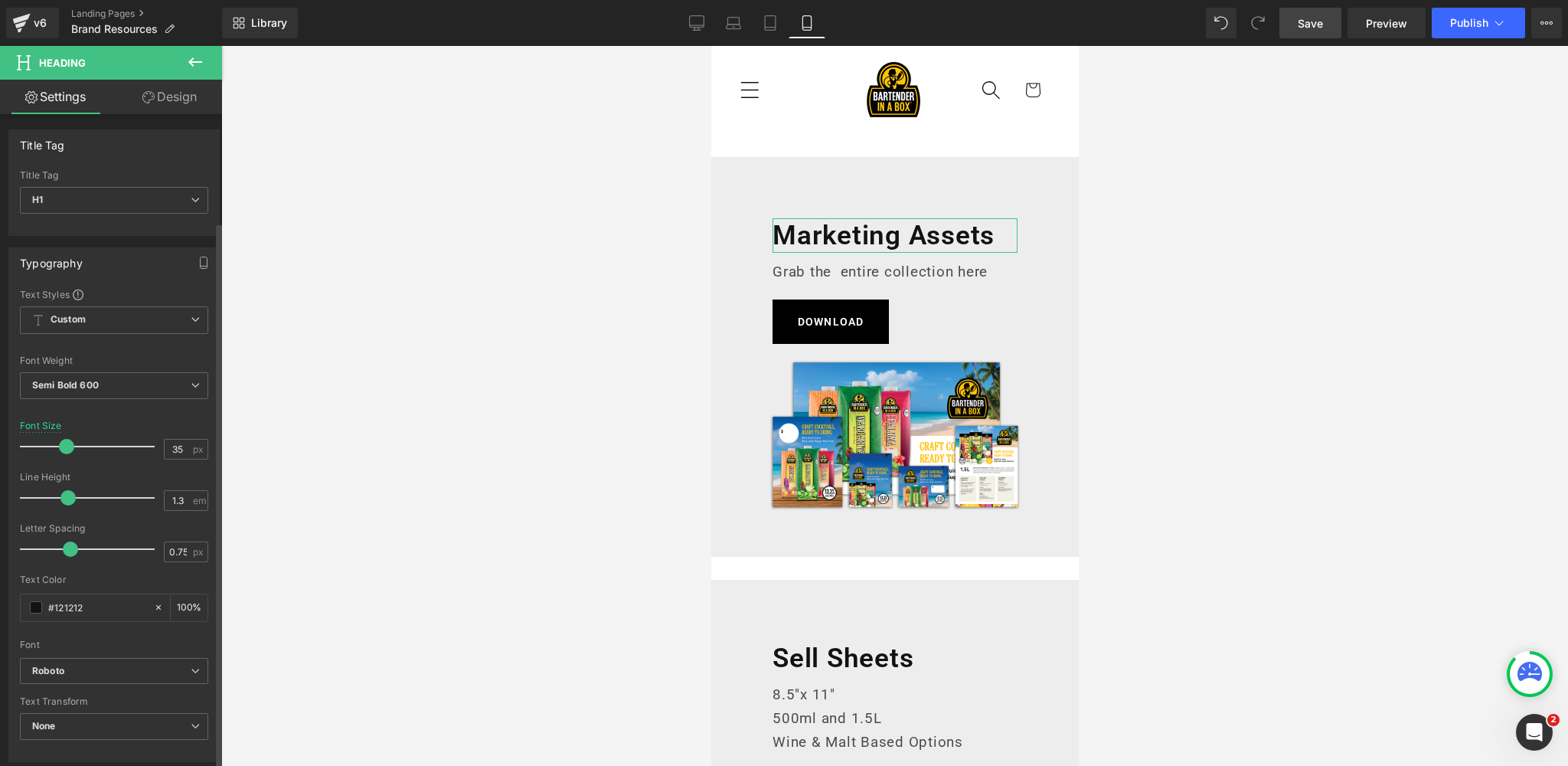
scroll to position [429, 0]
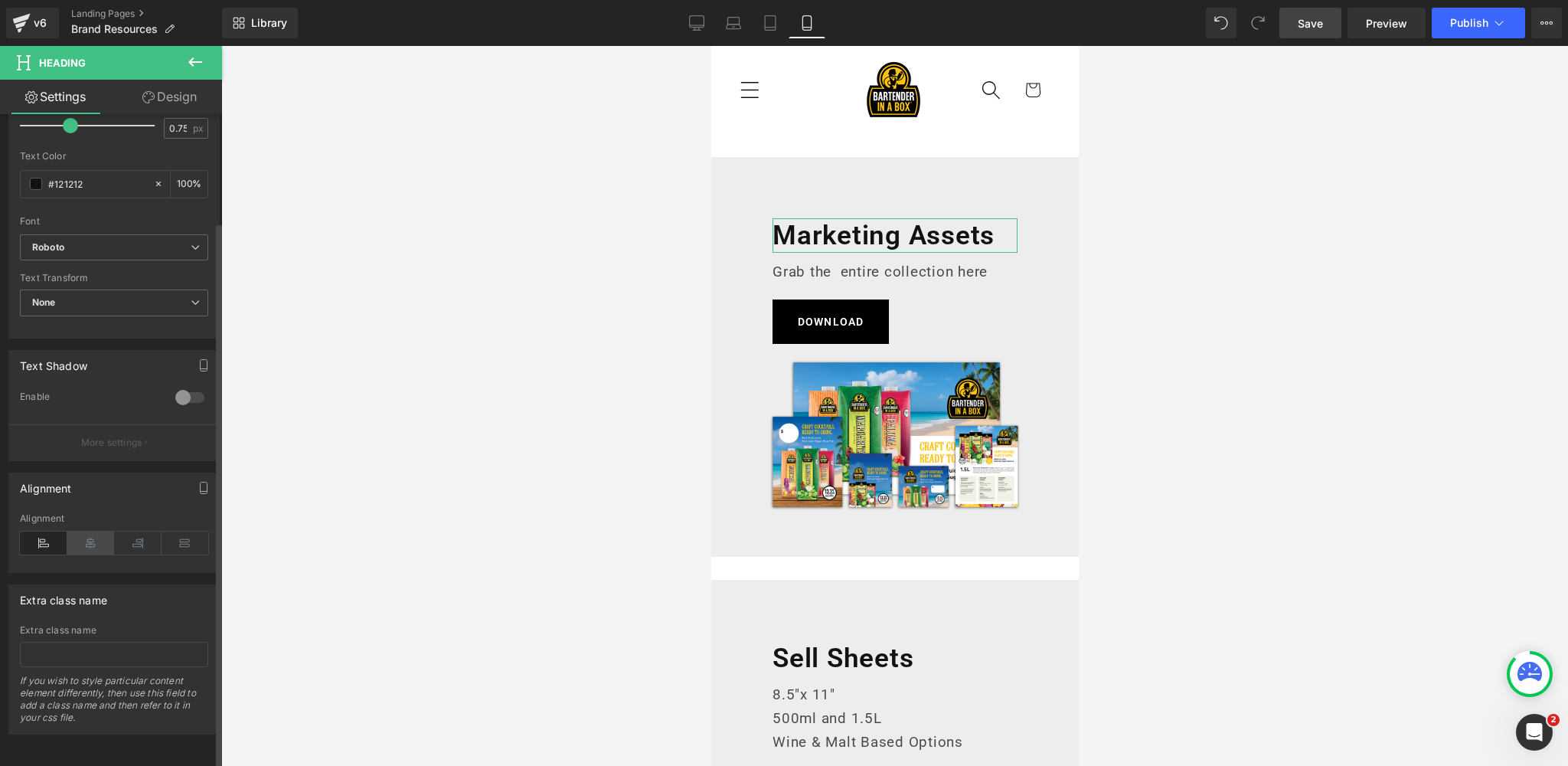
click at [81, 542] on icon at bounding box center [91, 542] width 48 height 23
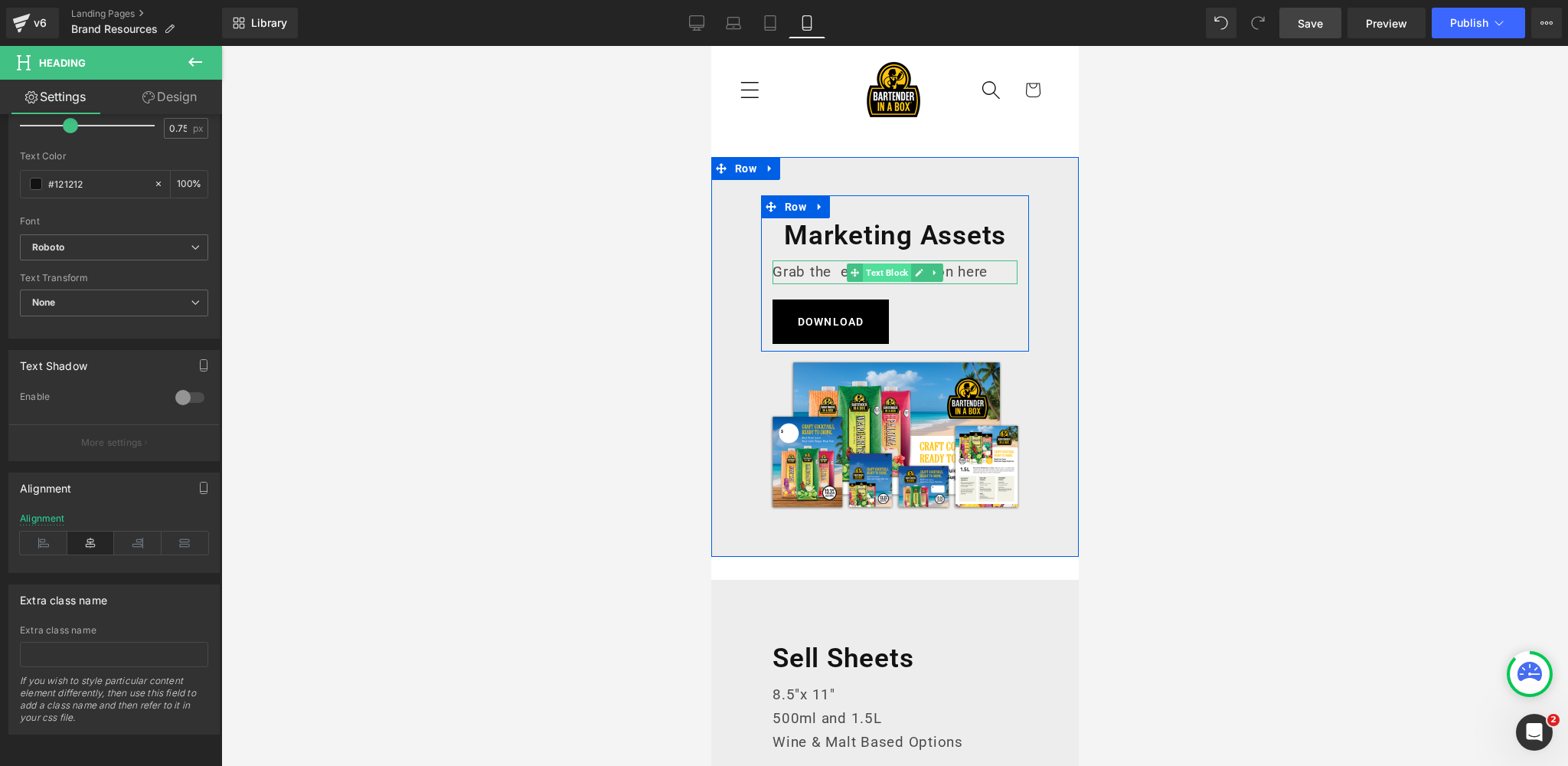
click at [893, 272] on span "Text Block" at bounding box center [886, 272] width 48 height 18
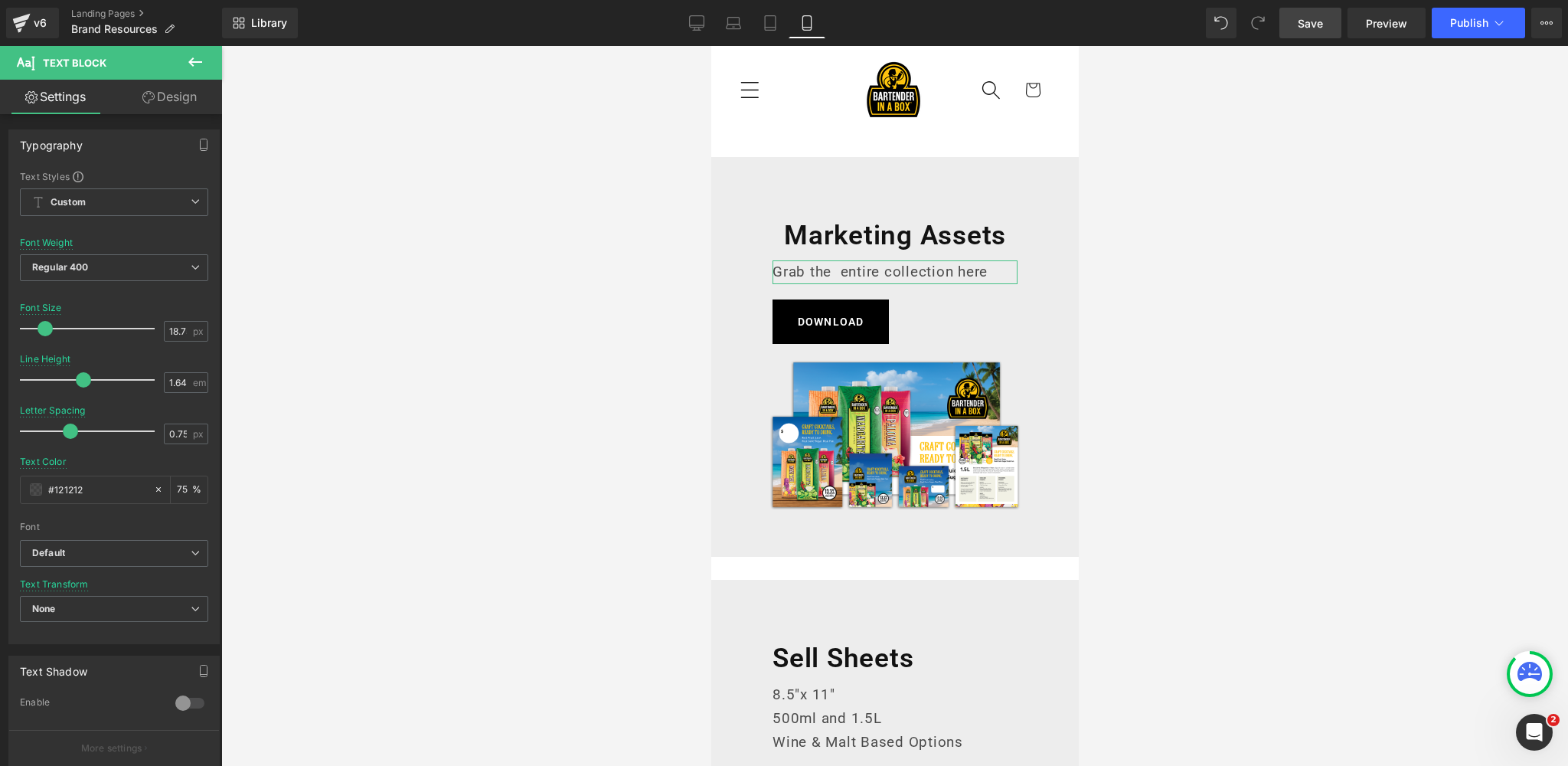
scroll to position [312, 0]
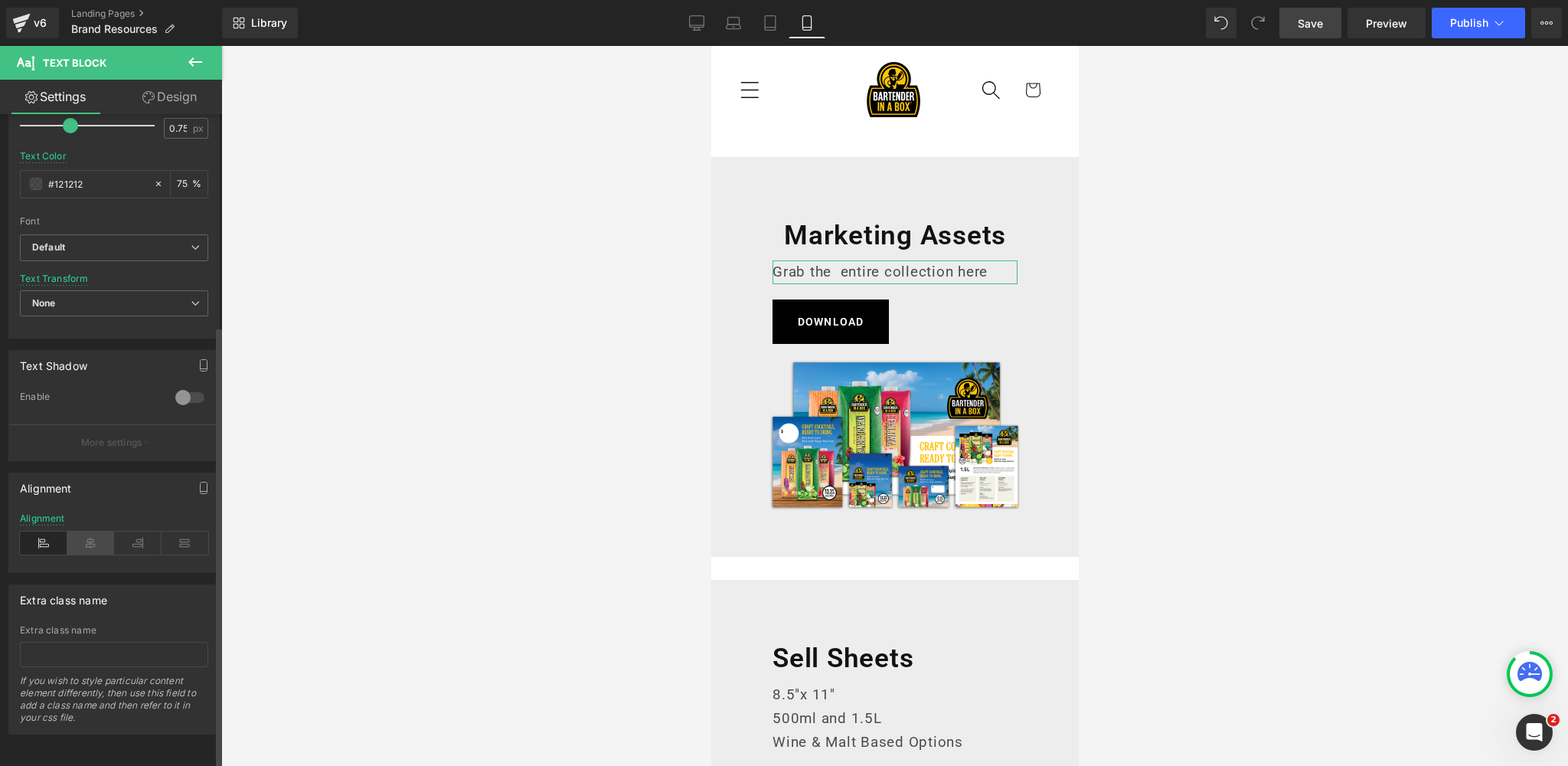
click at [83, 536] on icon at bounding box center [91, 542] width 48 height 23
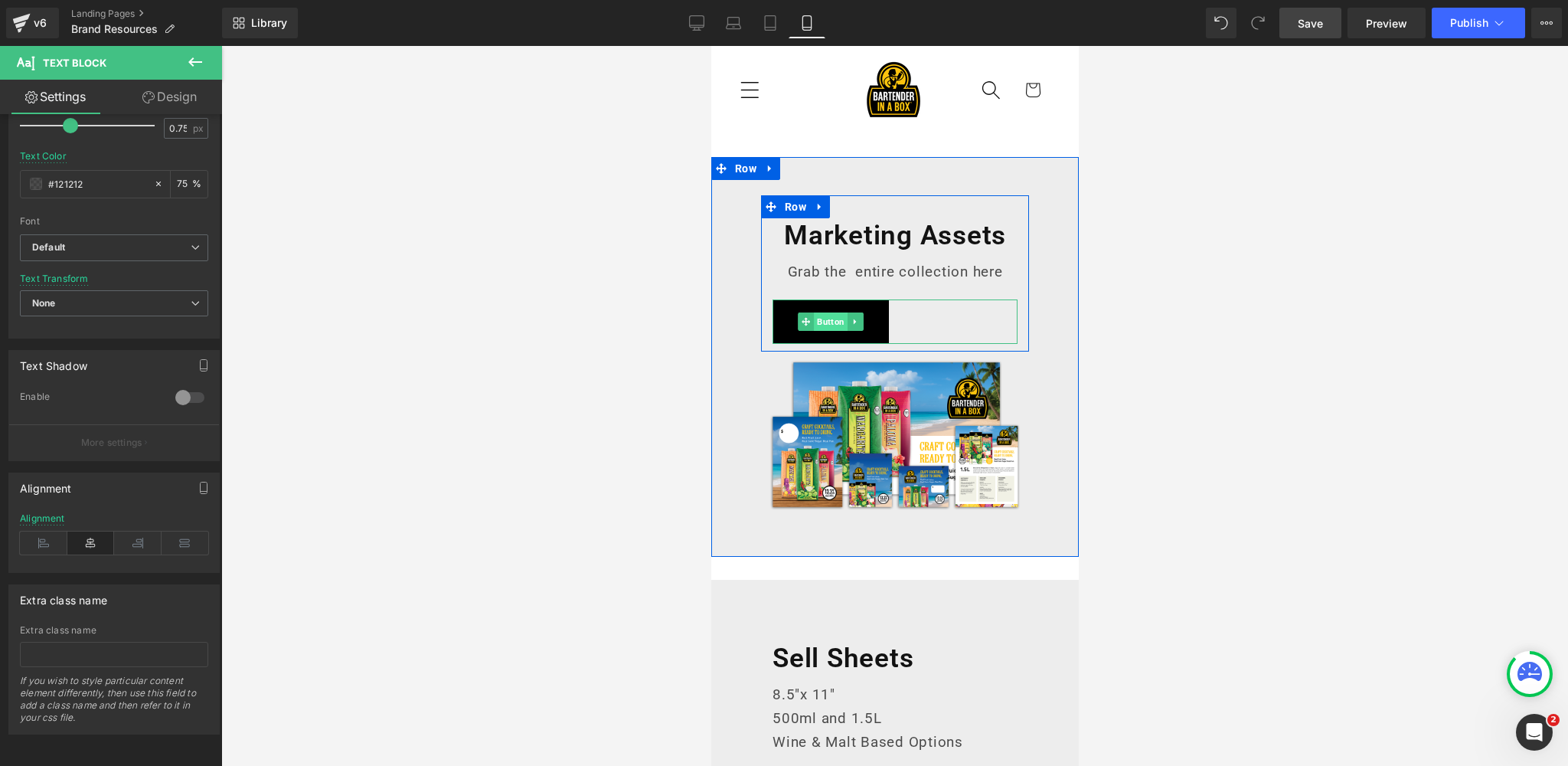
click at [836, 322] on span "Button" at bounding box center [829, 321] width 34 height 18
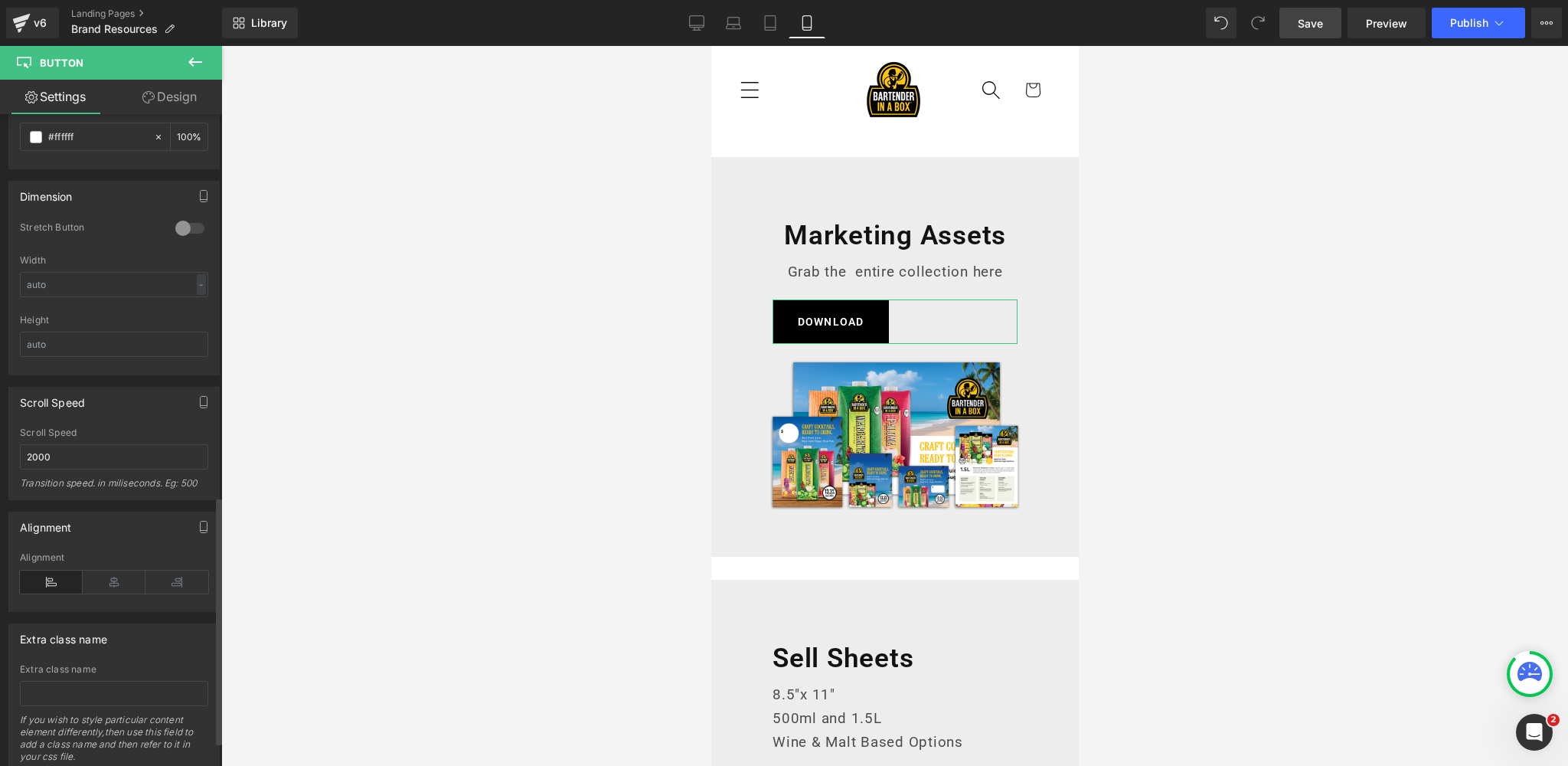
scroll to position [1072, 0]
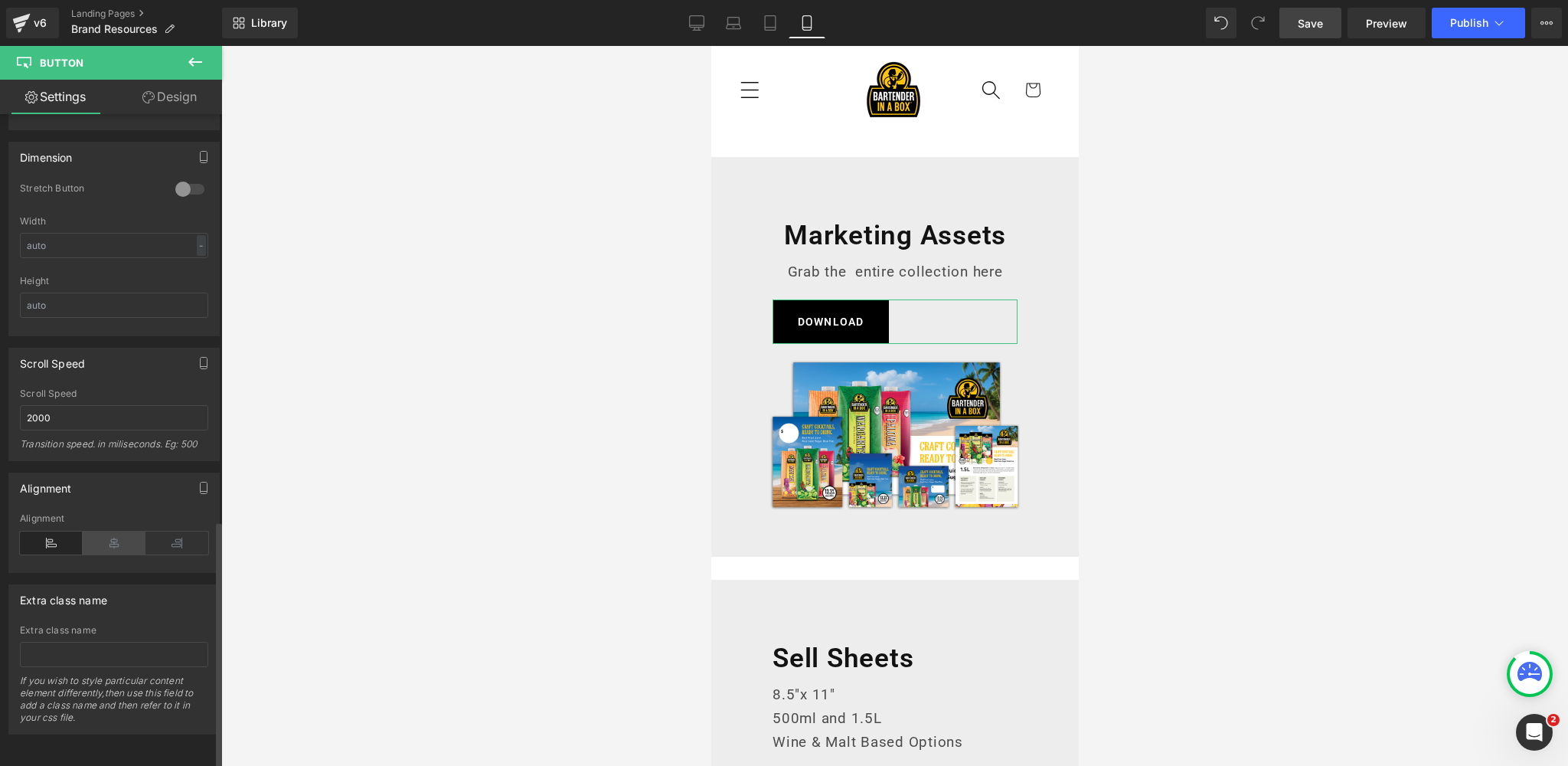
click at [107, 538] on icon at bounding box center [114, 542] width 63 height 23
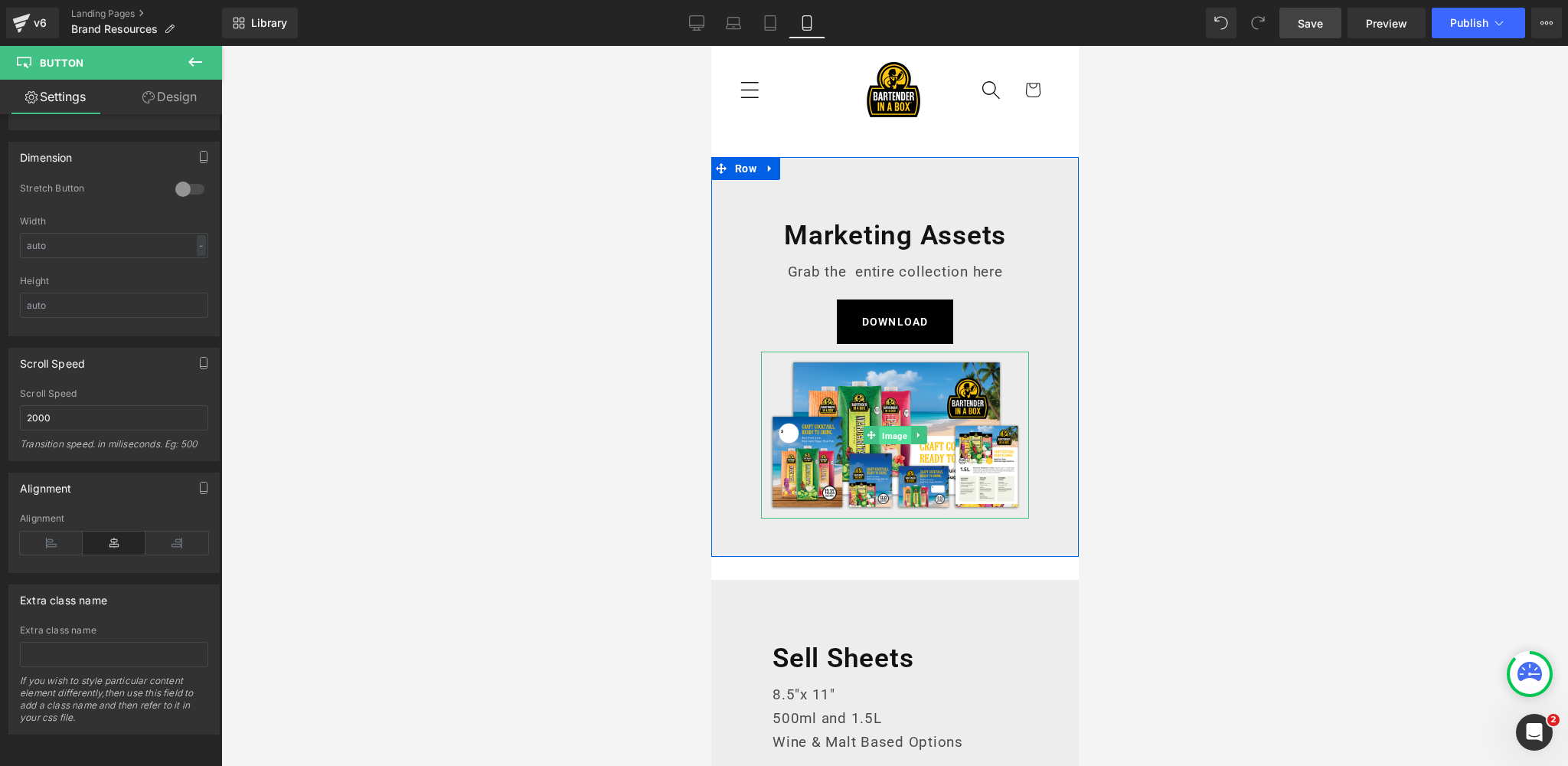
click at [890, 436] on span "Image" at bounding box center [893, 436] width 31 height 18
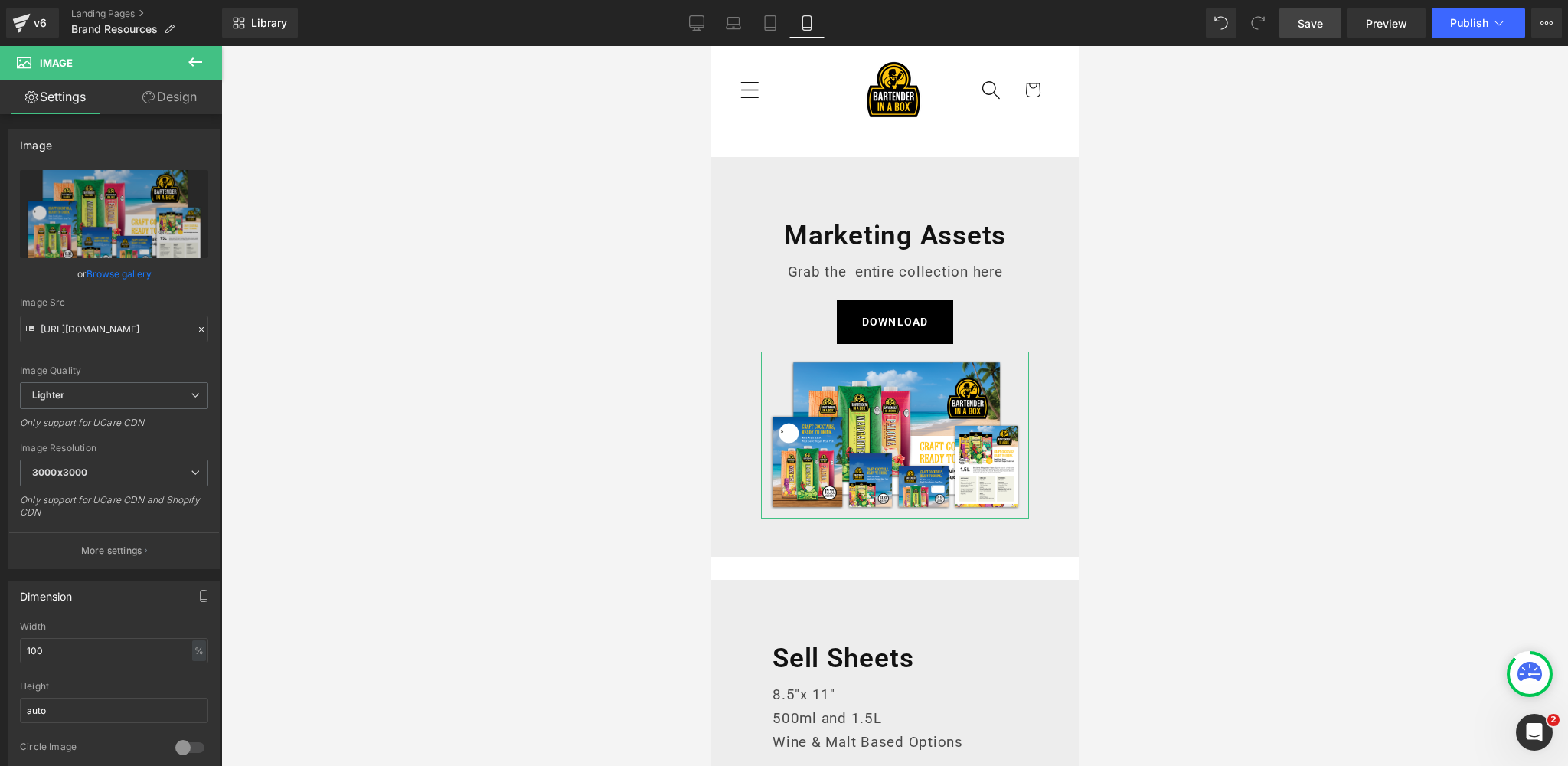
click at [184, 103] on link "Design" at bounding box center [169, 97] width 111 height 35
click at [0, 0] on div "Spacing" at bounding box center [0, 0] width 0 height 0
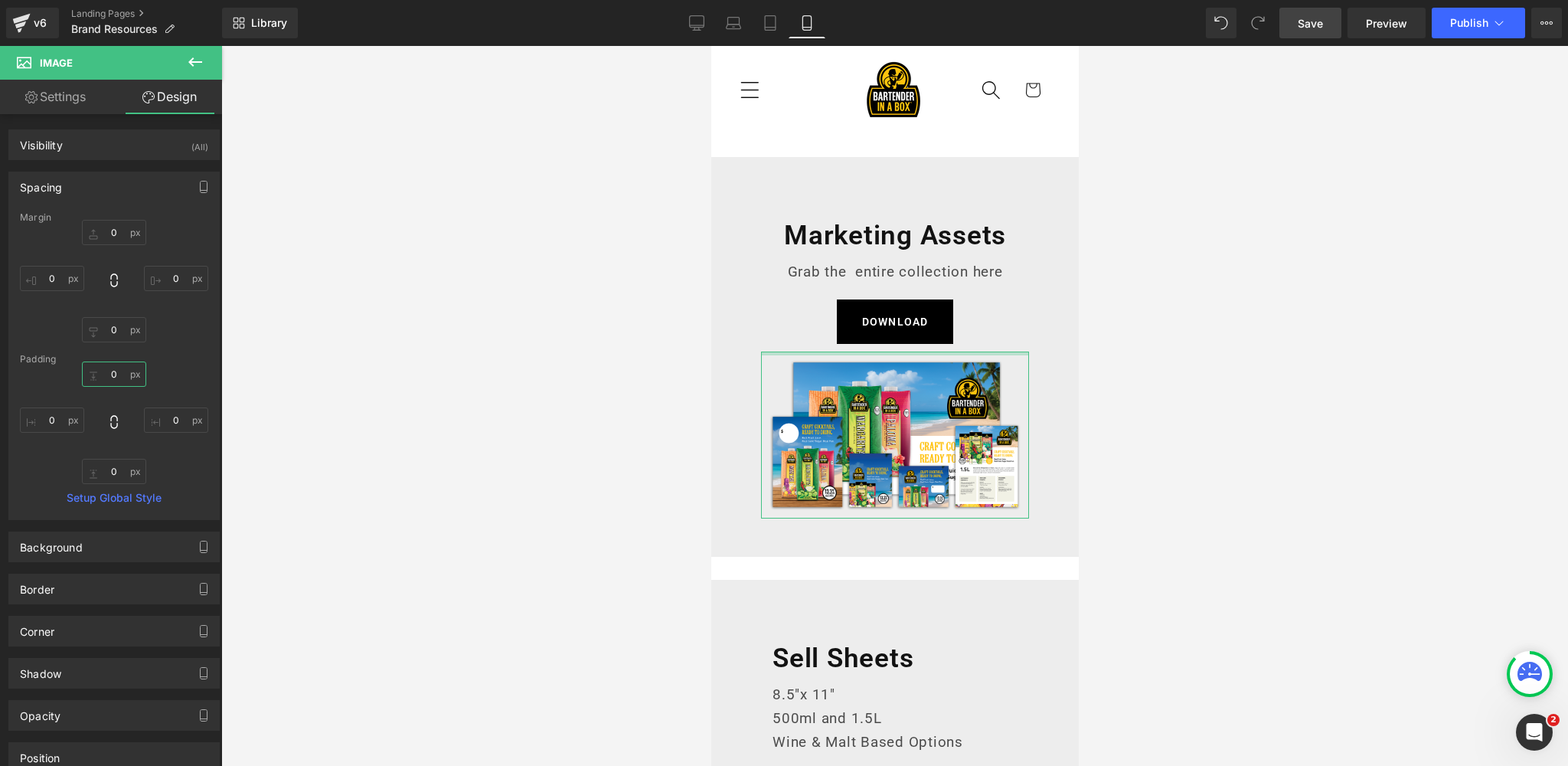
click at [115, 372] on input "0" at bounding box center [114, 374] width 64 height 25
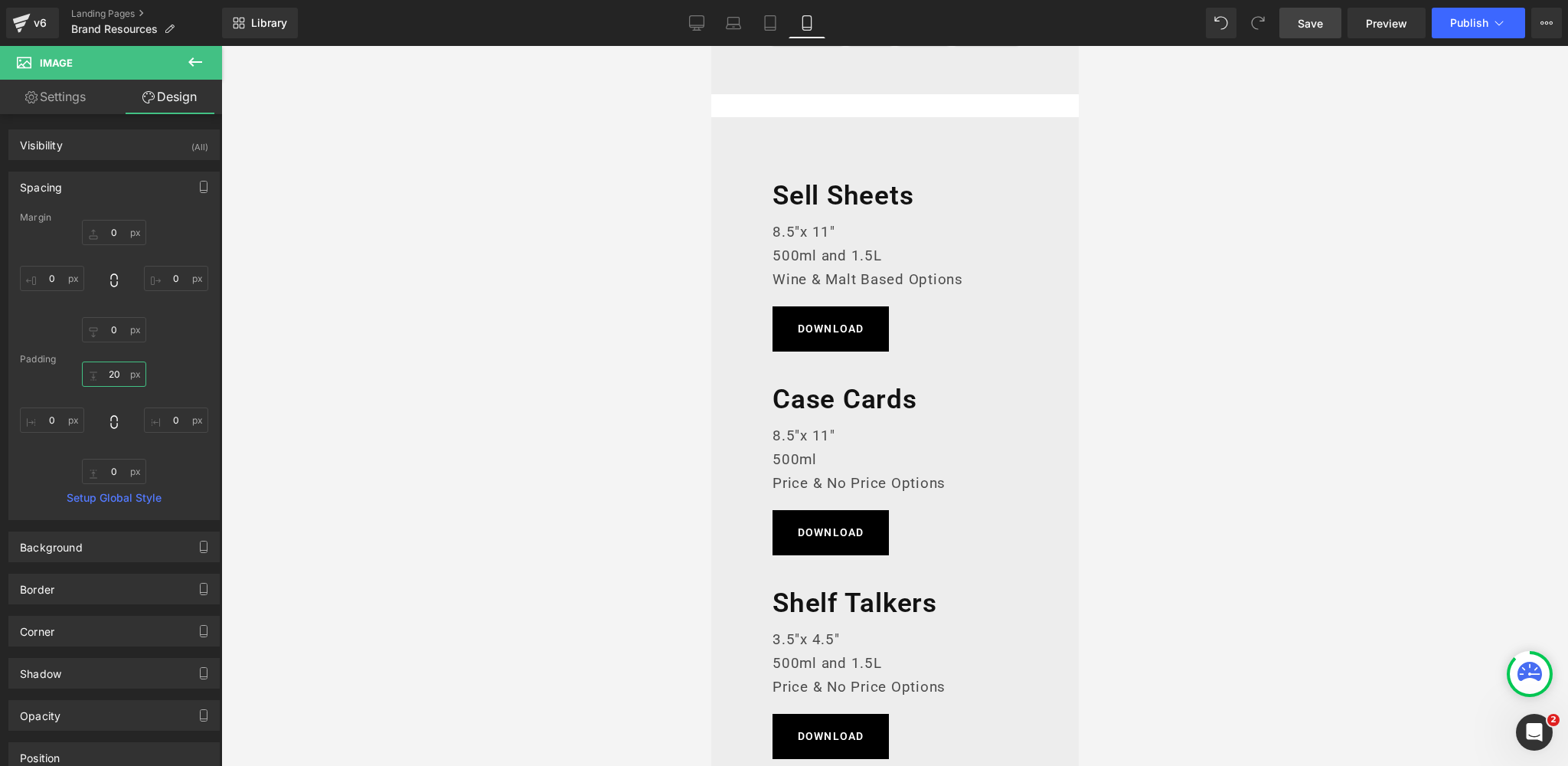
scroll to position [462, 0]
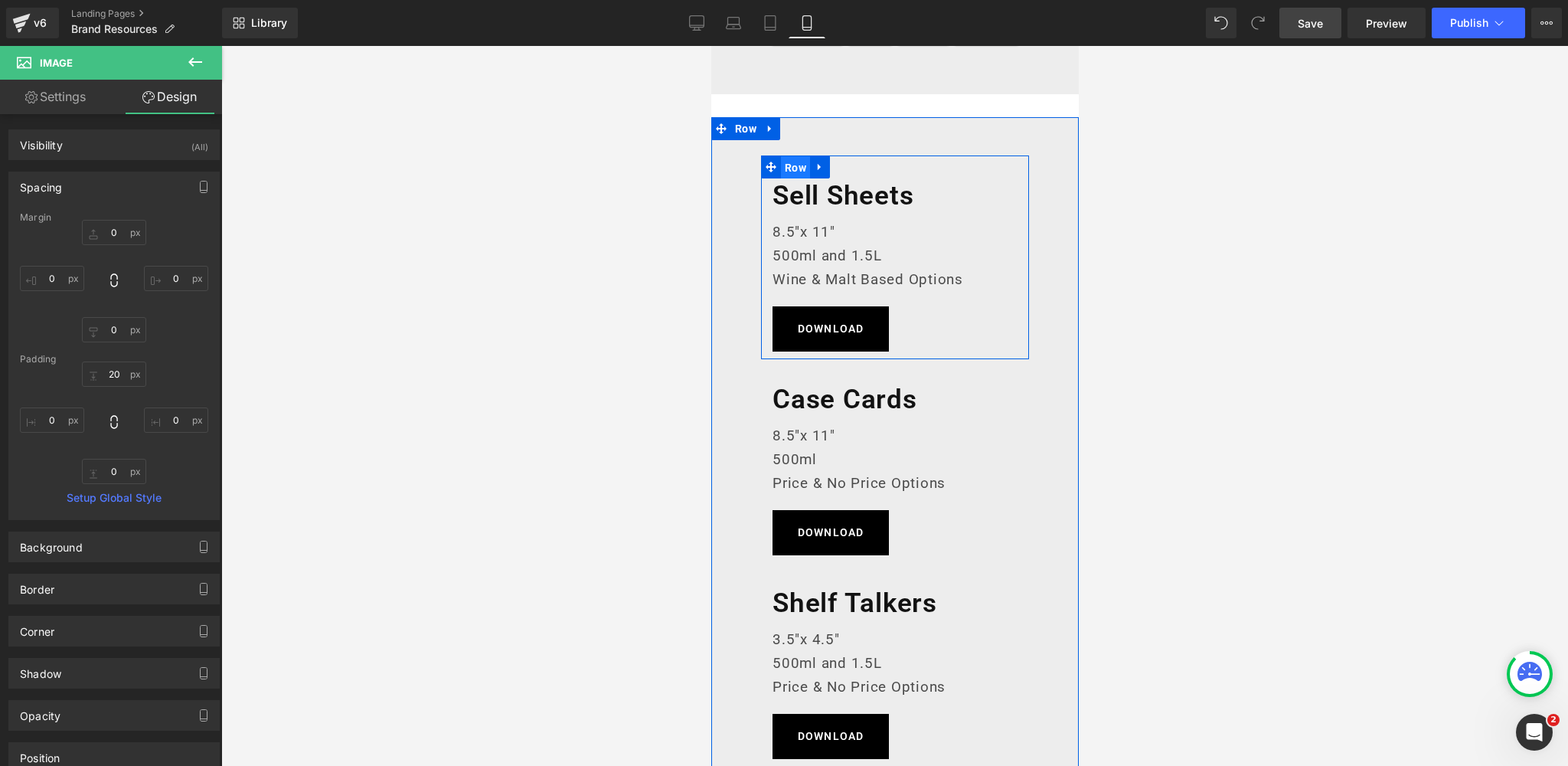
click at [795, 166] on span "Row" at bounding box center [794, 167] width 29 height 23
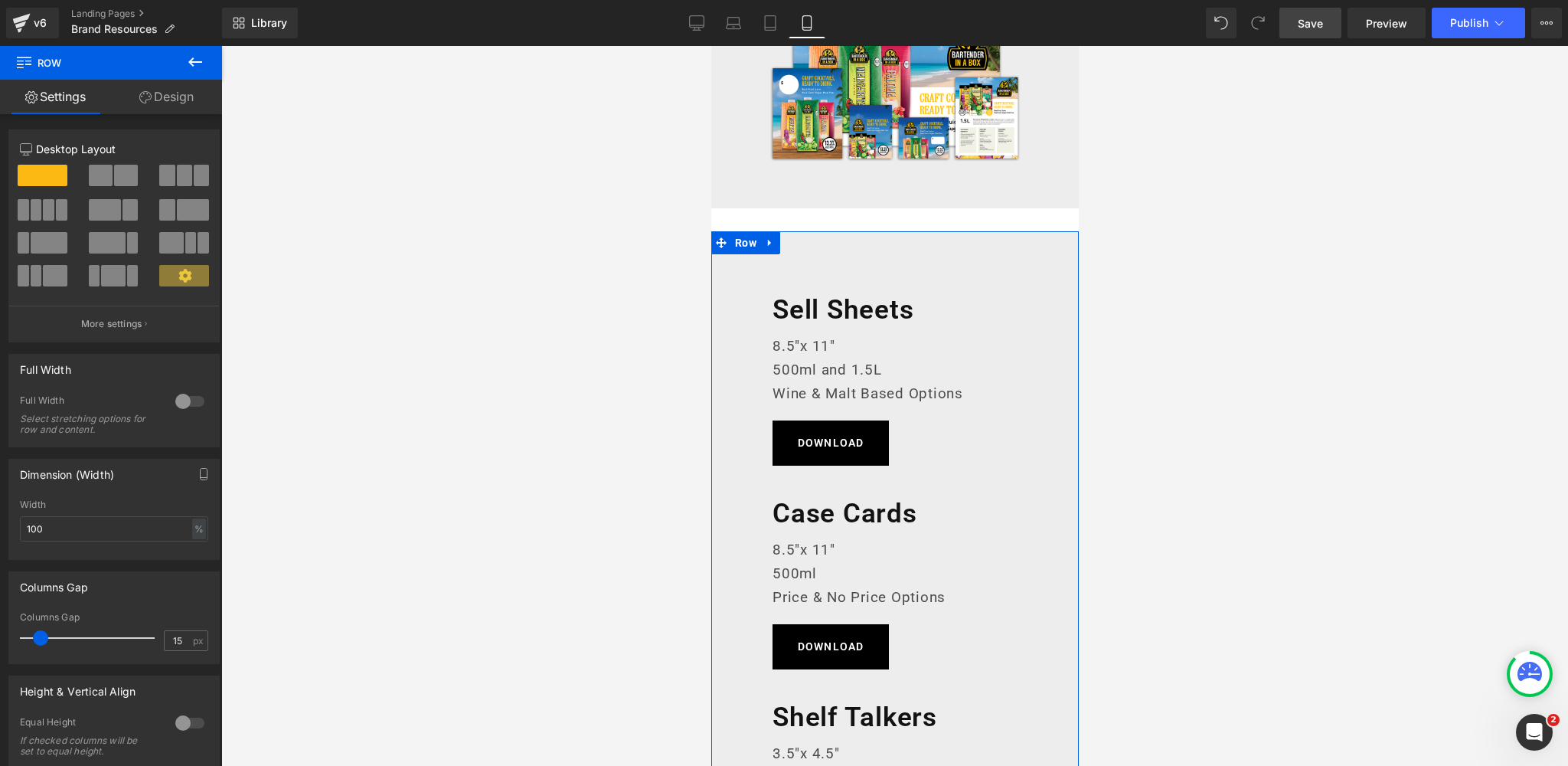
scroll to position [348, 0]
click at [796, 281] on span "Row" at bounding box center [794, 281] width 29 height 23
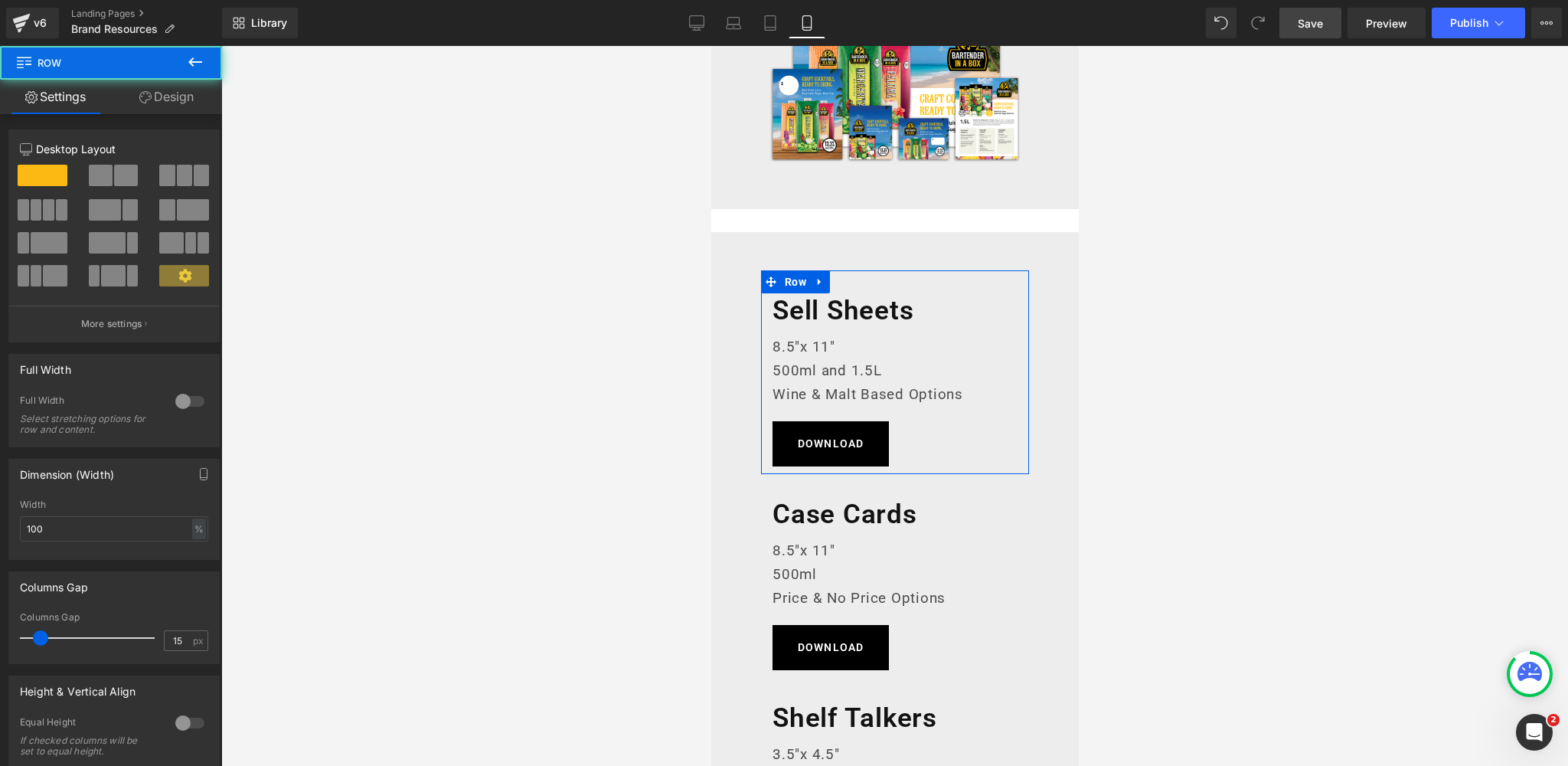
scroll to position [205, 0]
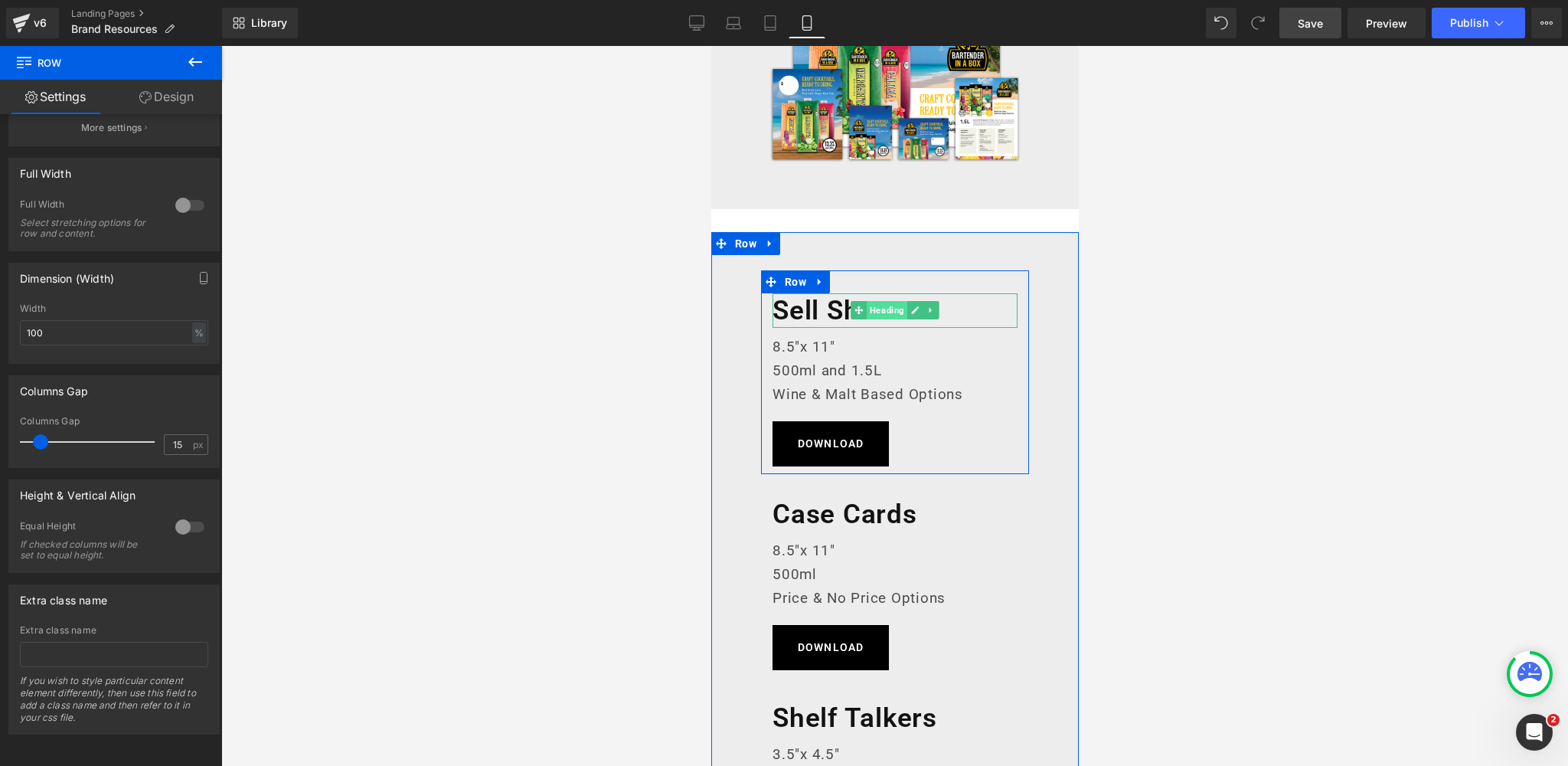
click at [884, 312] on span "Heading" at bounding box center [886, 310] width 41 height 18
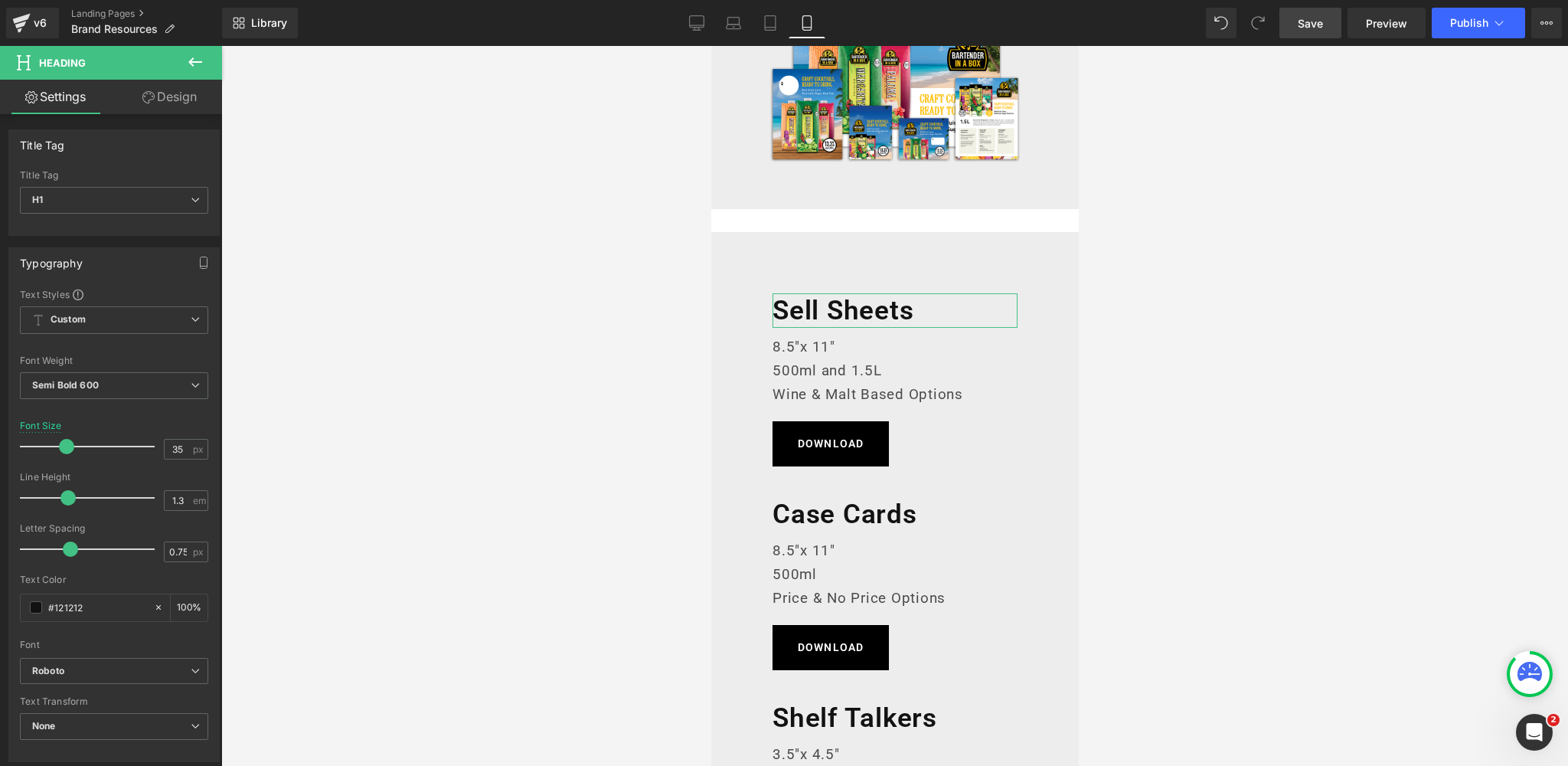
scroll to position [429, 0]
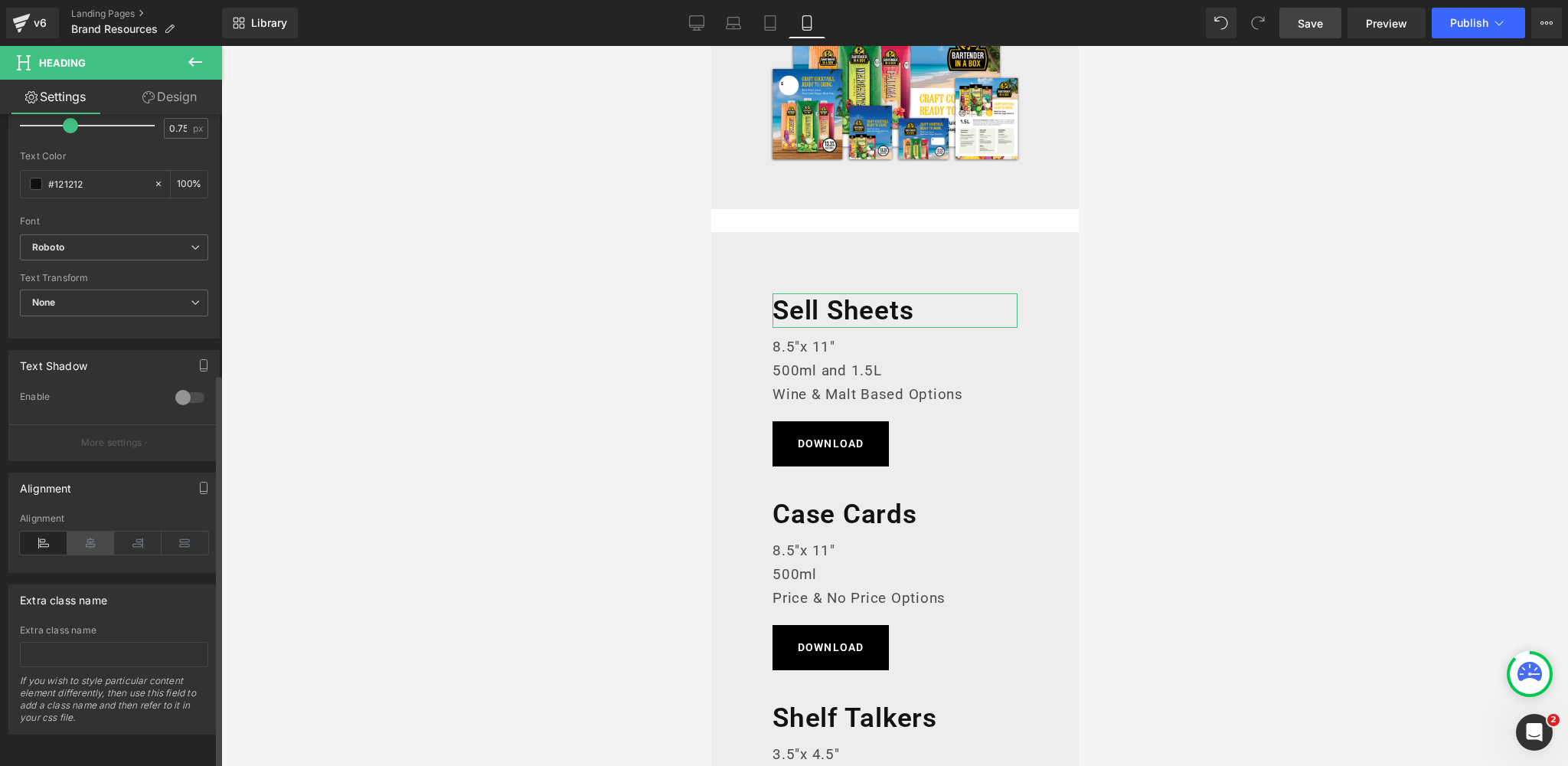
click at [84, 531] on icon at bounding box center [91, 542] width 48 height 23
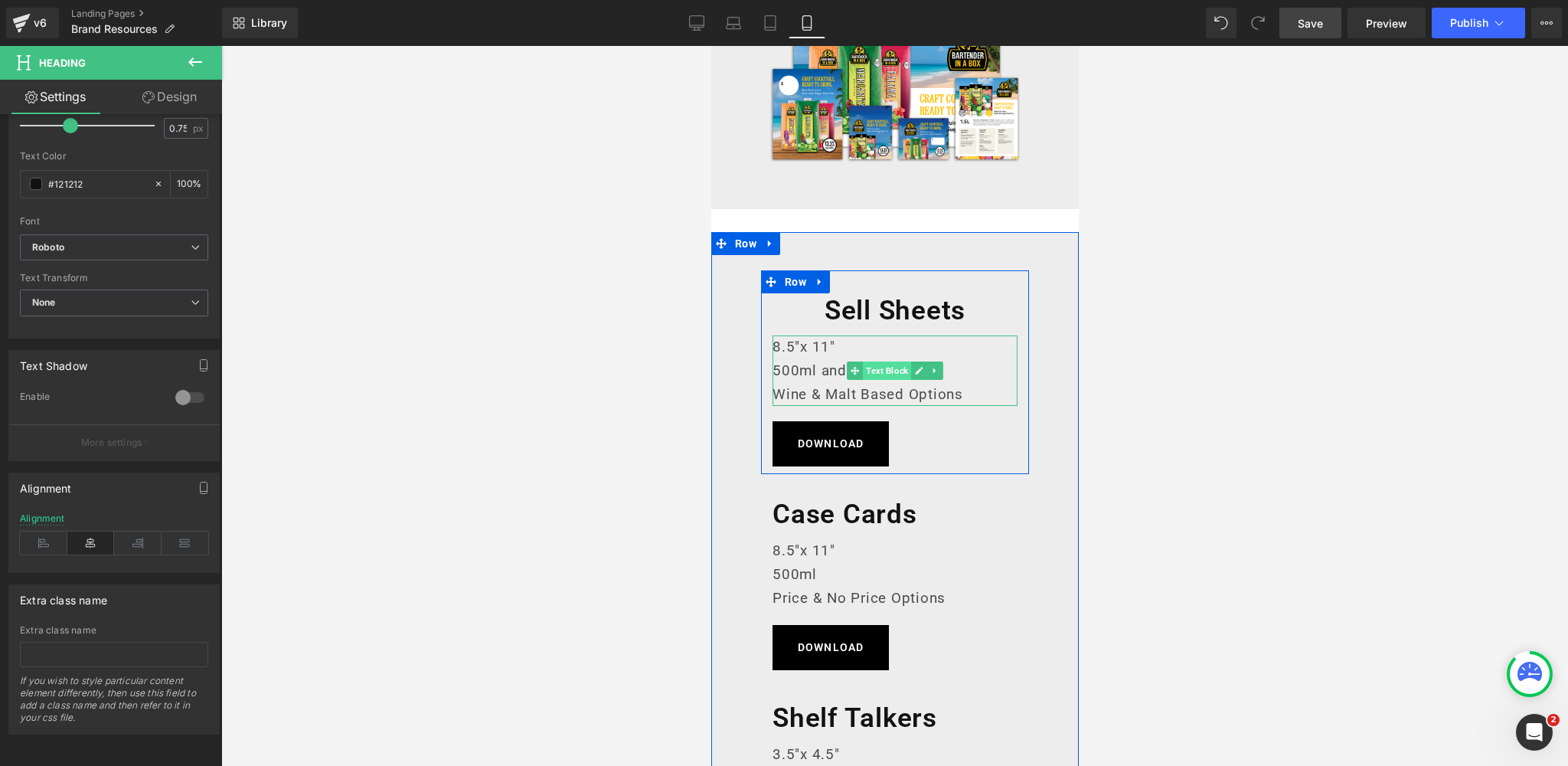
click at [879, 372] on span "Text Block" at bounding box center [886, 370] width 48 height 18
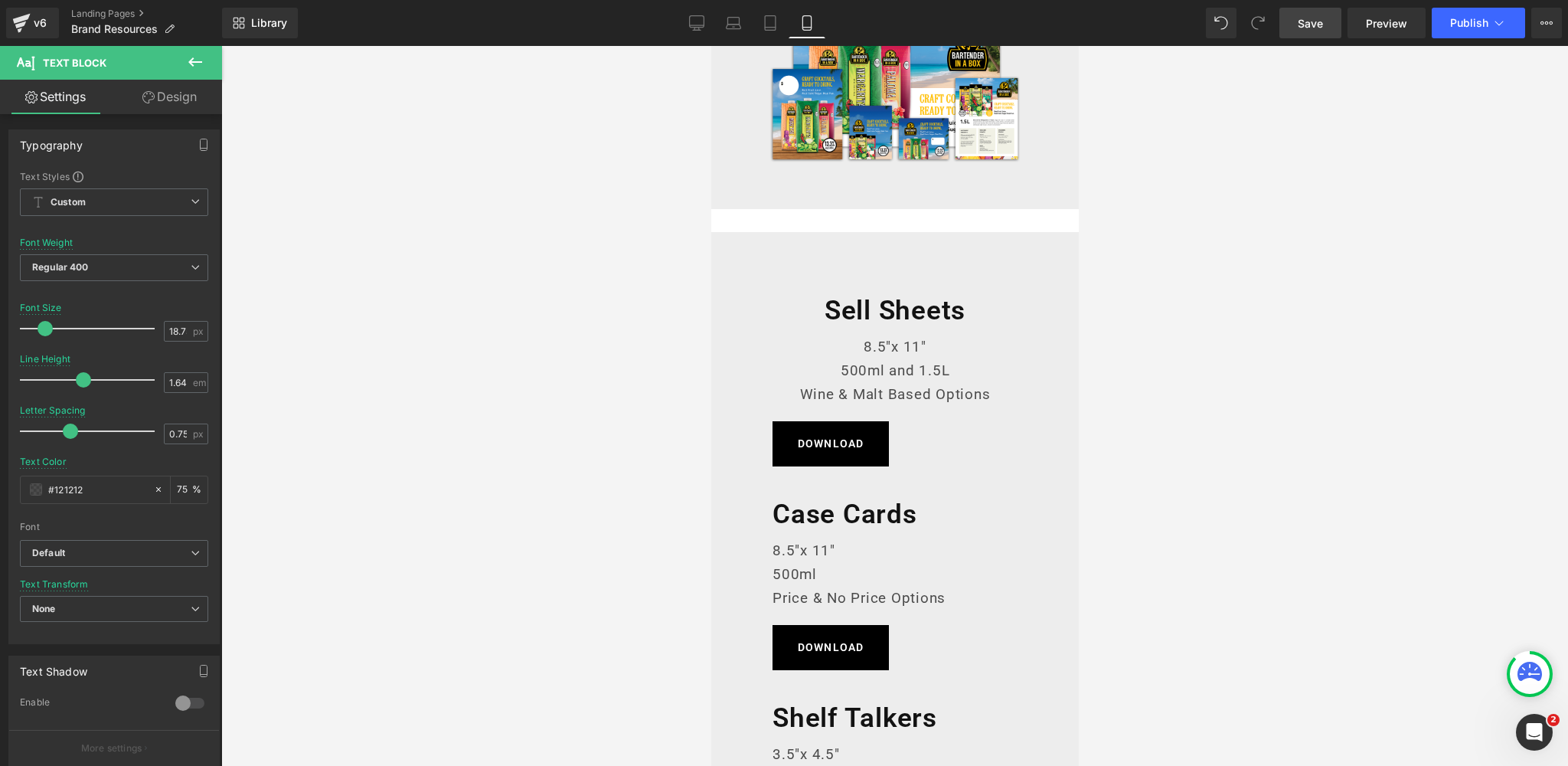
scroll to position [312, 0]
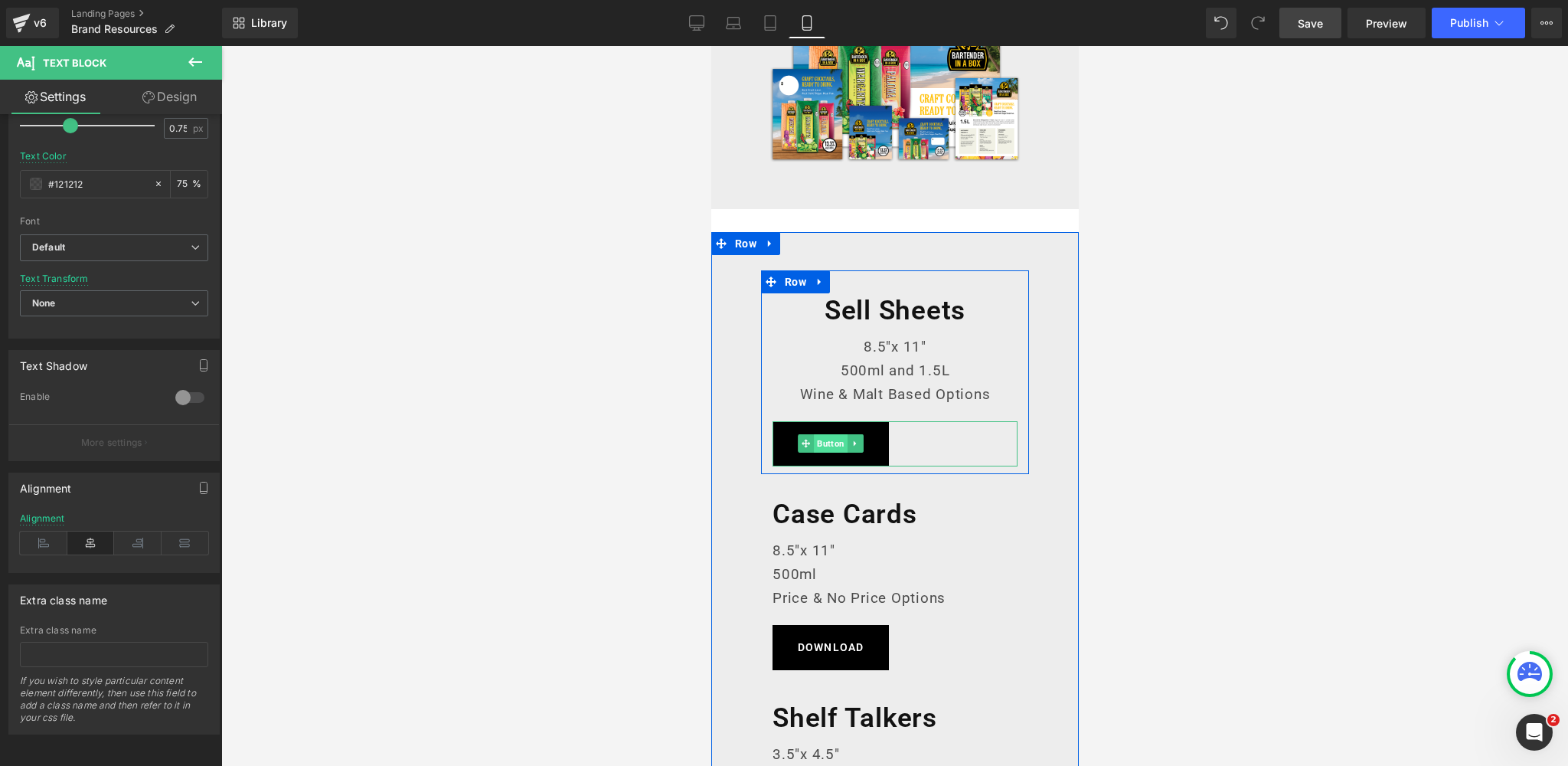
click at [828, 443] on span "Button" at bounding box center [829, 443] width 34 height 18
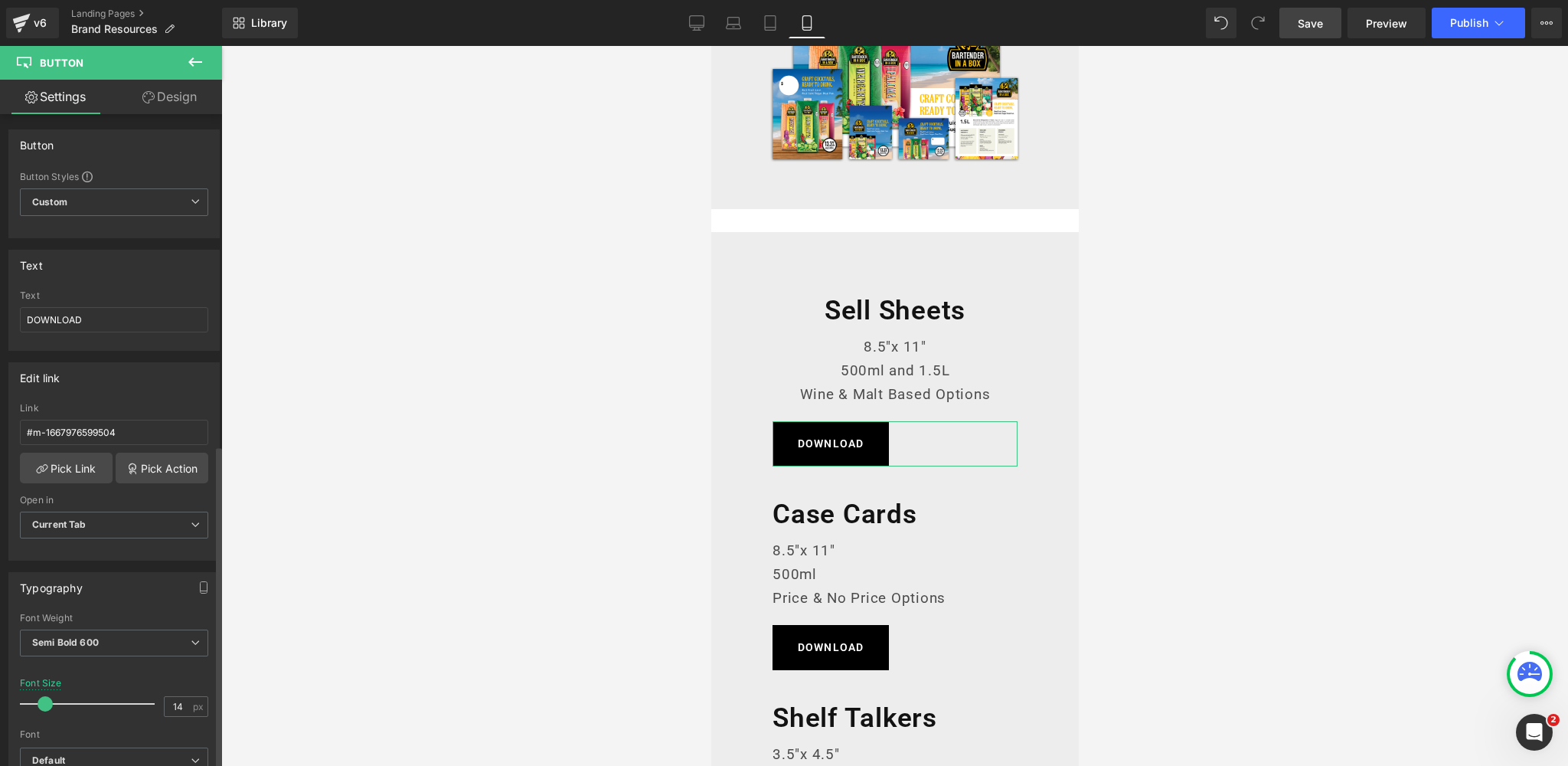
scroll to position [1072, 0]
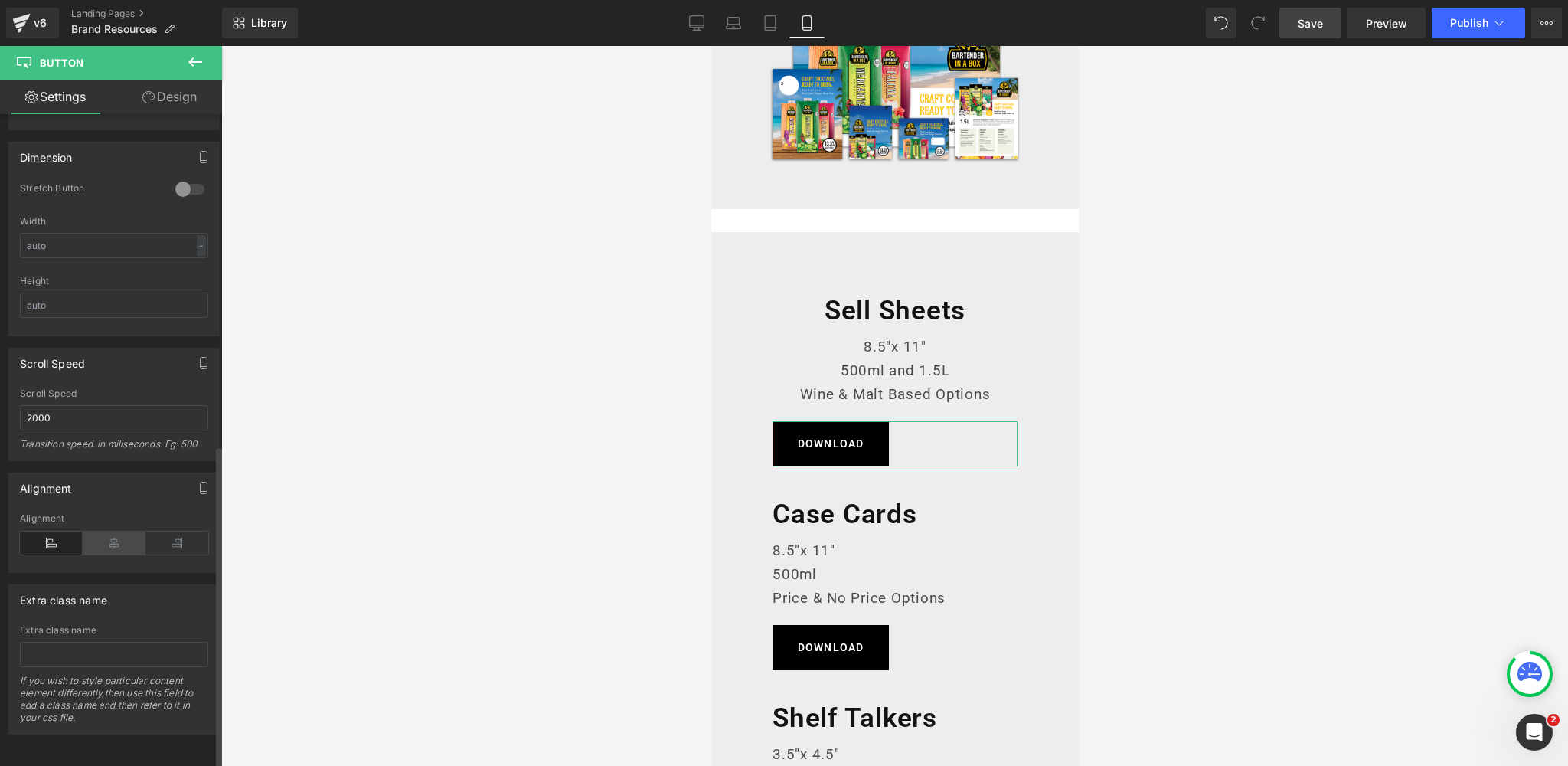
click at [111, 532] on icon at bounding box center [114, 542] width 63 height 23
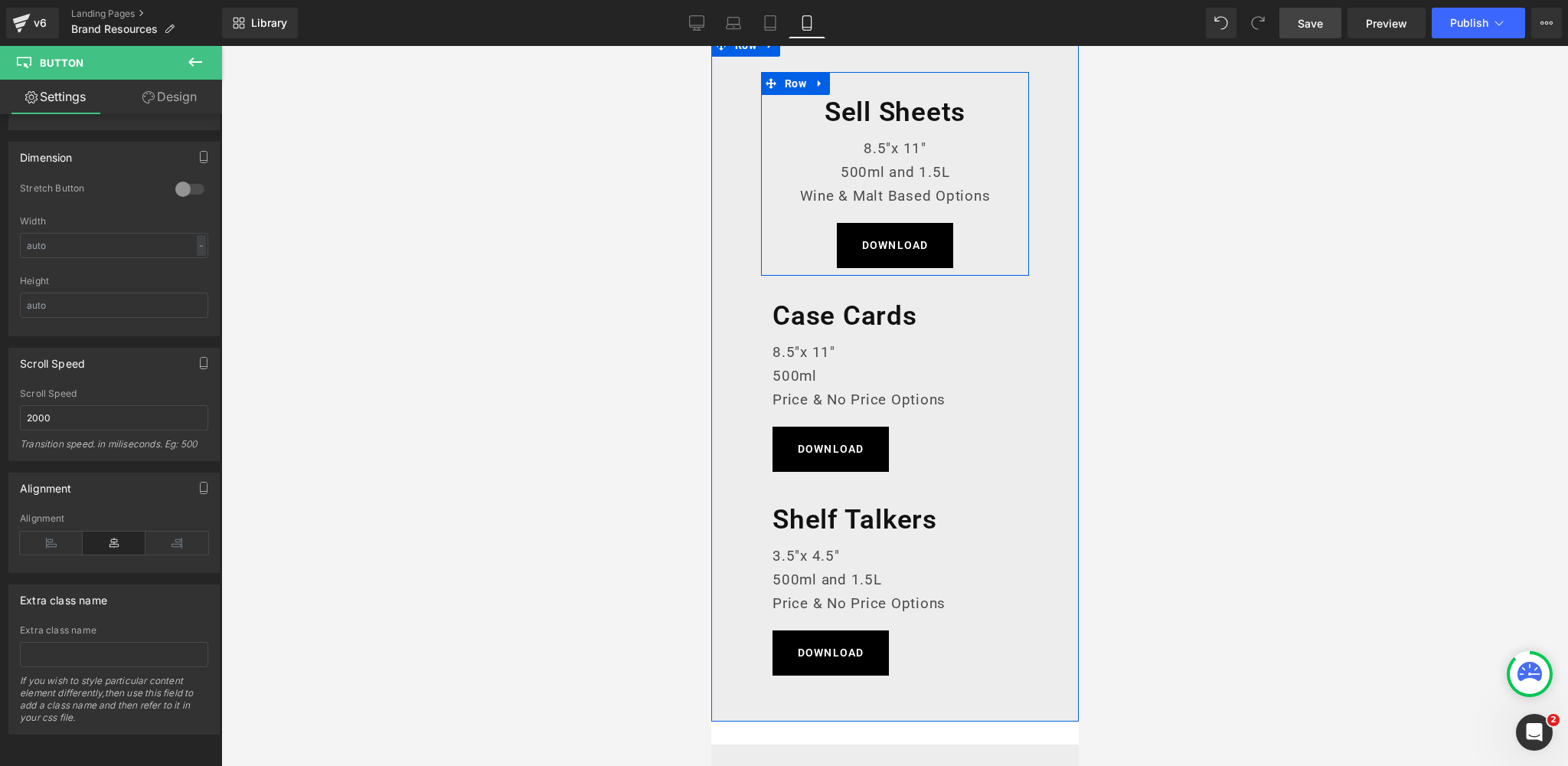
scroll to position [542, 0]
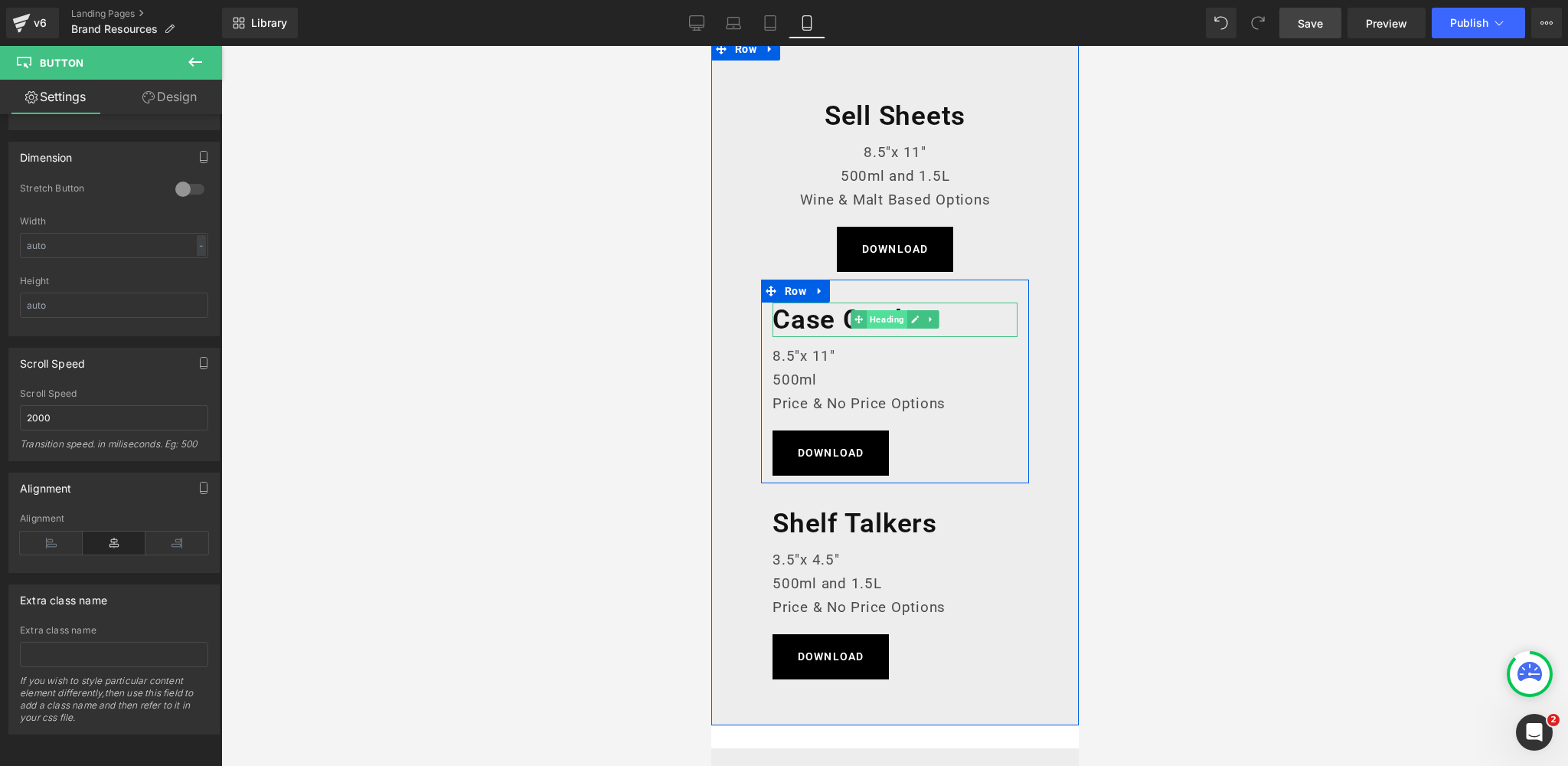
click at [892, 321] on span "Heading" at bounding box center [886, 319] width 41 height 18
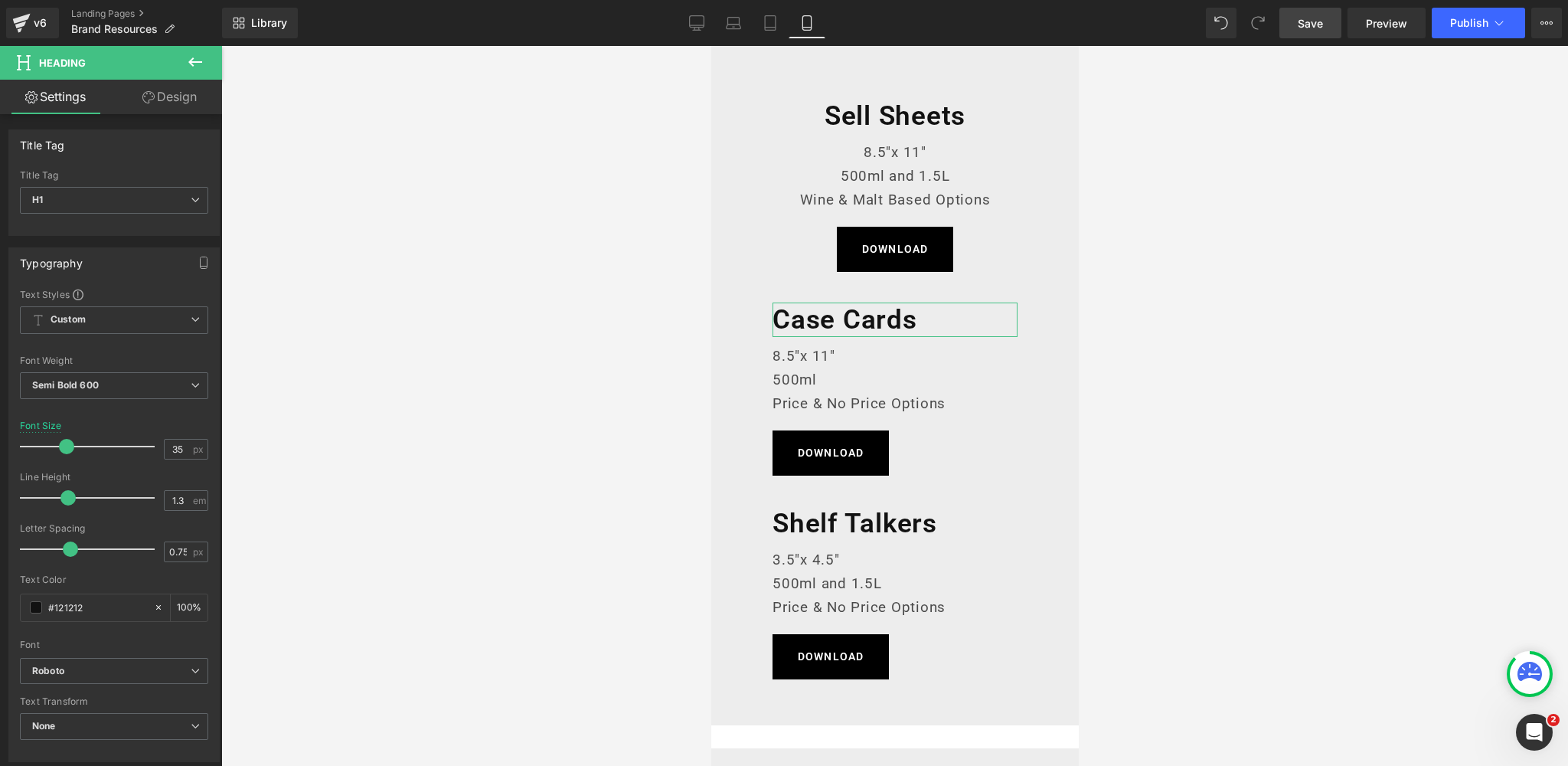
scroll to position [429, 0]
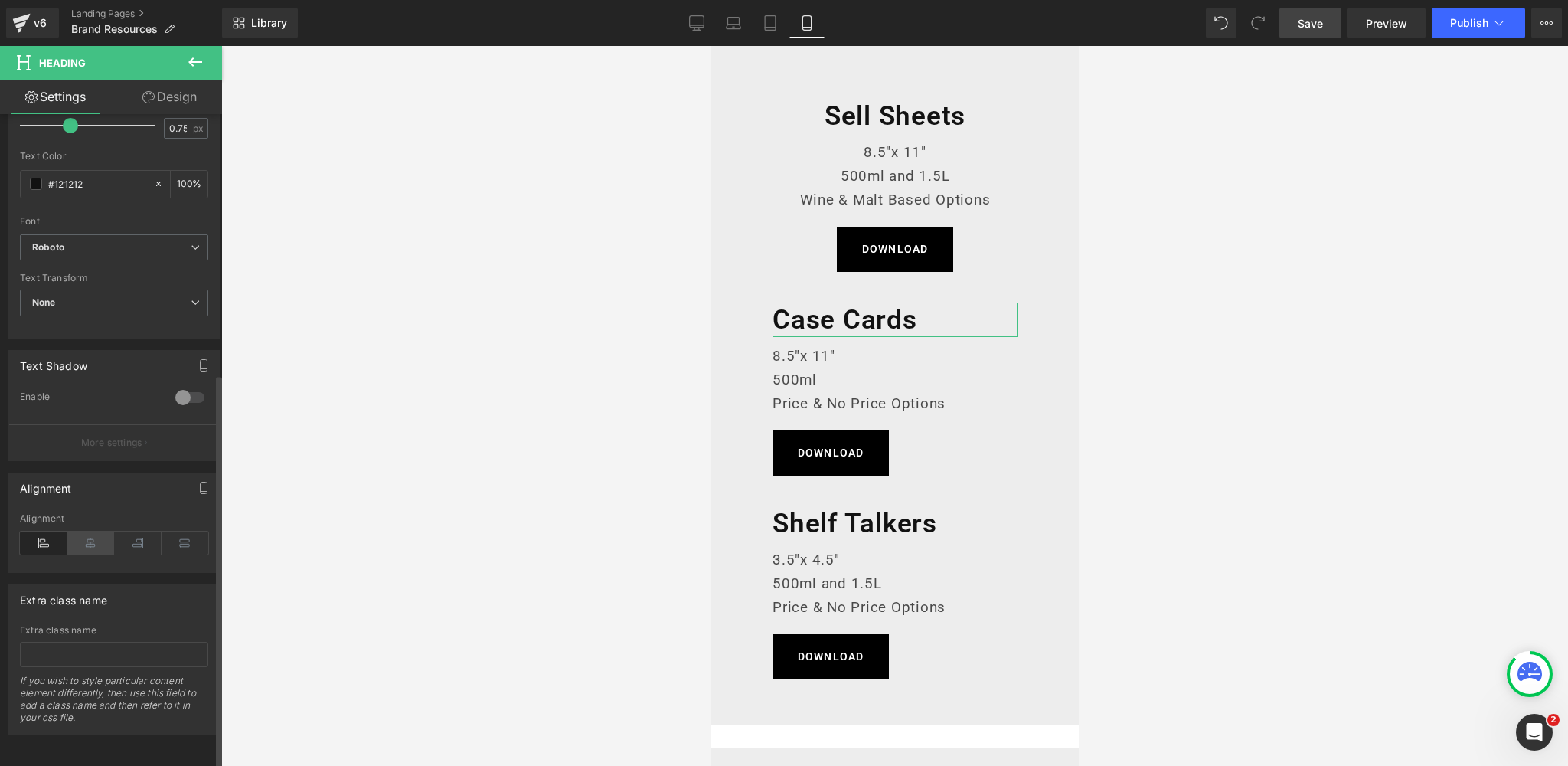
click at [84, 531] on icon at bounding box center [91, 542] width 48 height 23
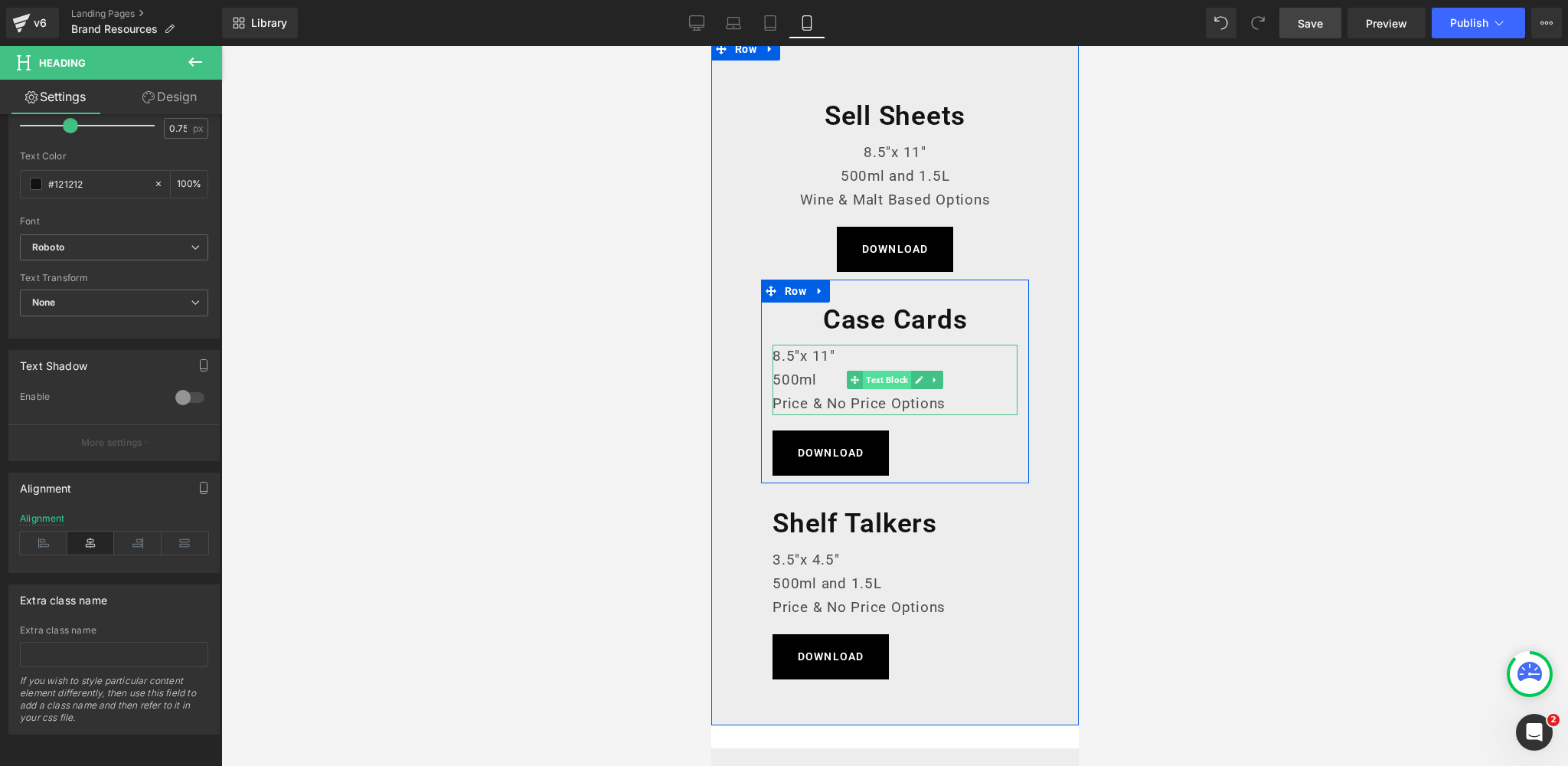
click at [880, 381] on span "Text Block" at bounding box center [886, 379] width 48 height 18
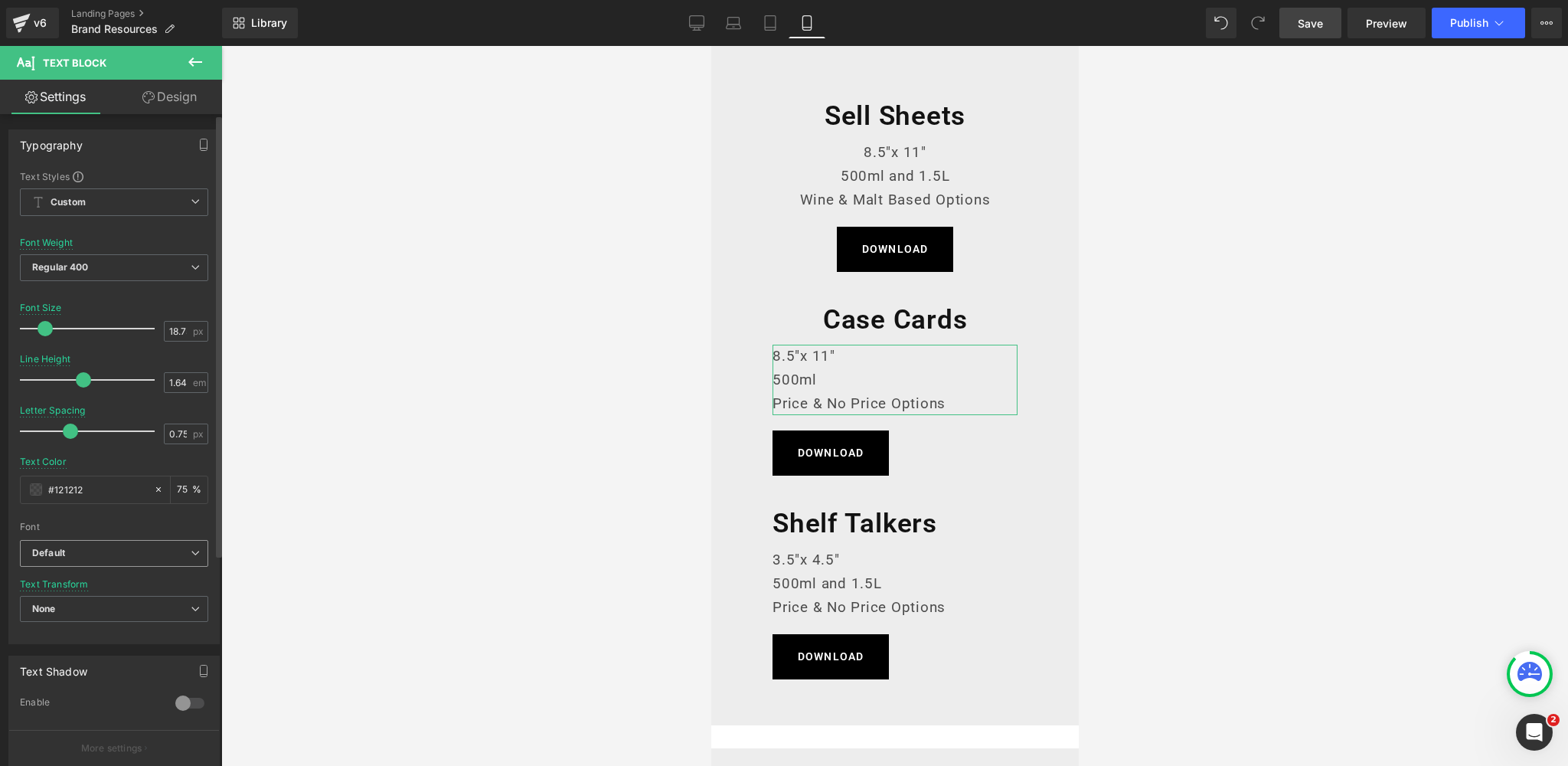
scroll to position [312, 0]
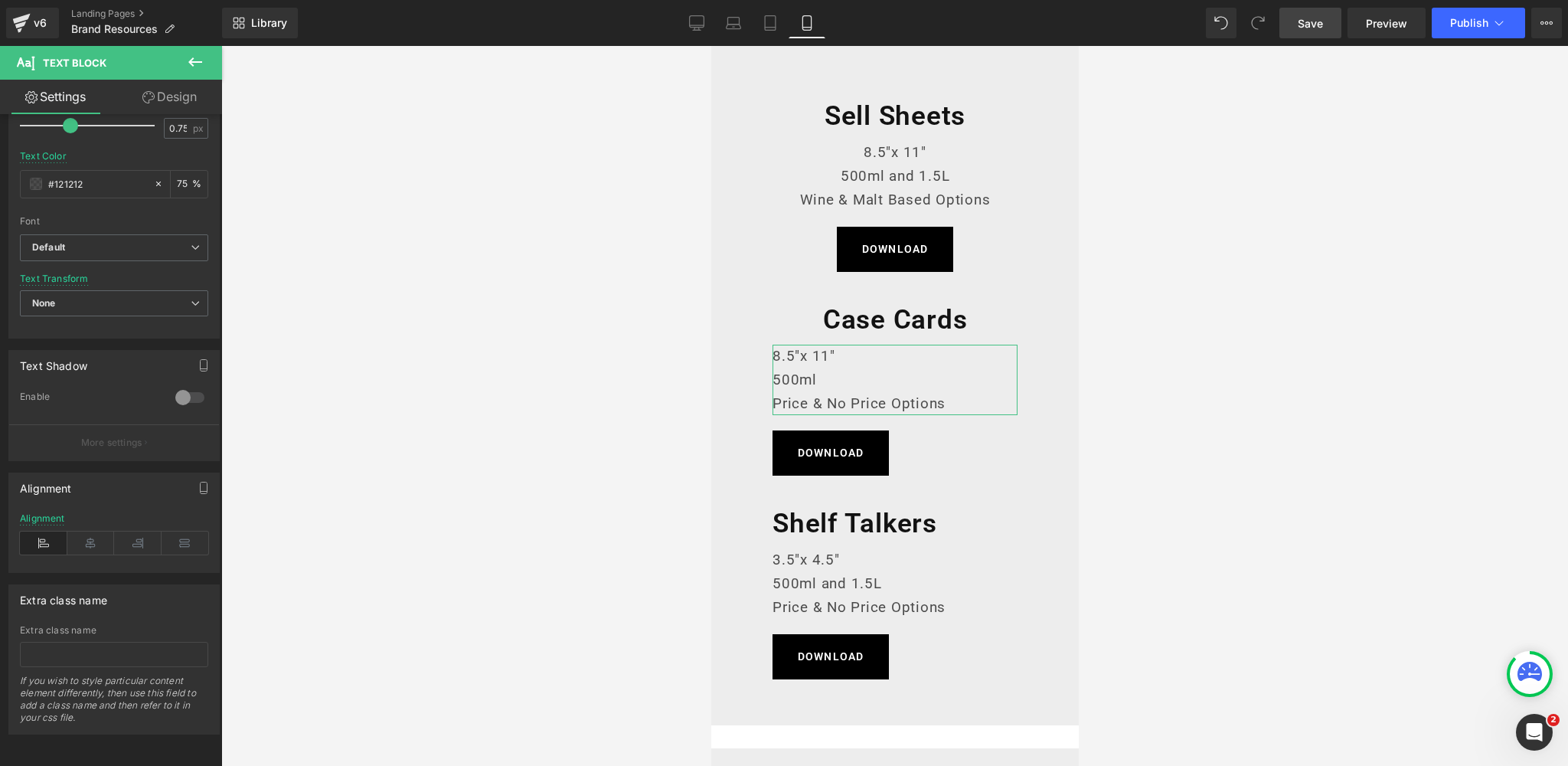
drag, startPoint x: 89, startPoint y: 536, endPoint x: 249, endPoint y: 503, distance: 163.4
click at [89, 536] on icon at bounding box center [91, 542] width 48 height 23
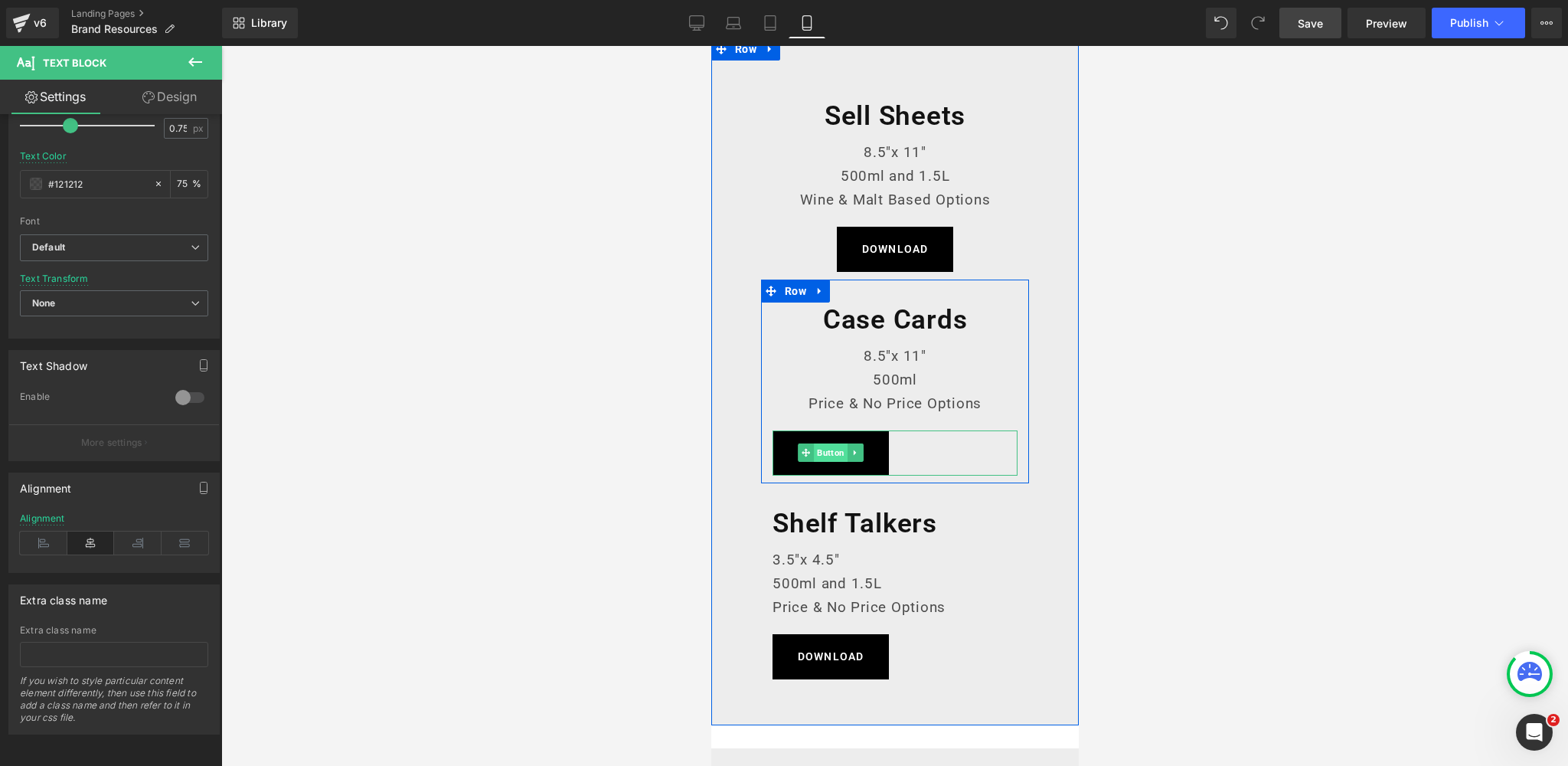
click at [822, 451] on span "Button" at bounding box center [829, 452] width 34 height 18
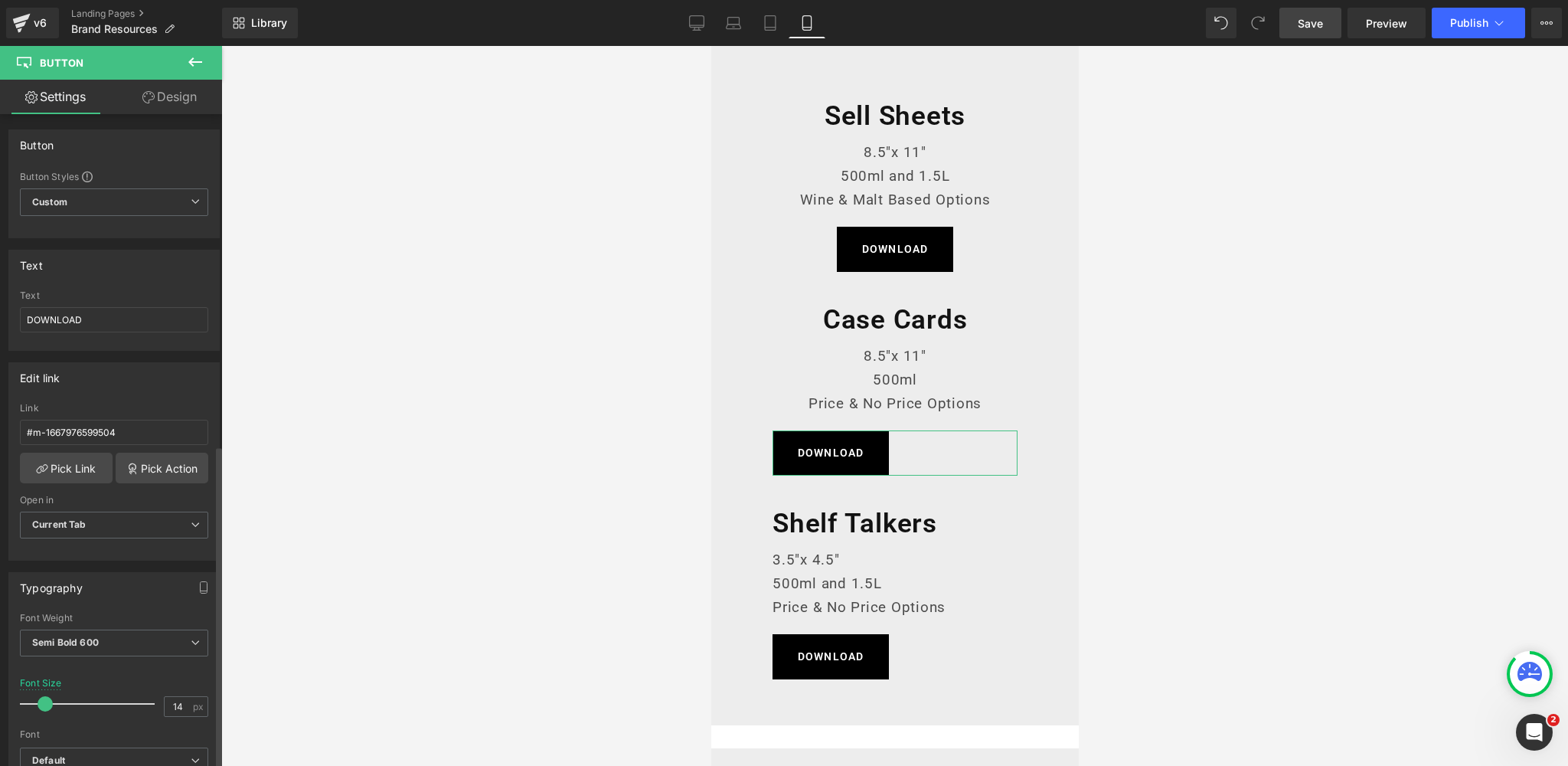
scroll to position [1072, 0]
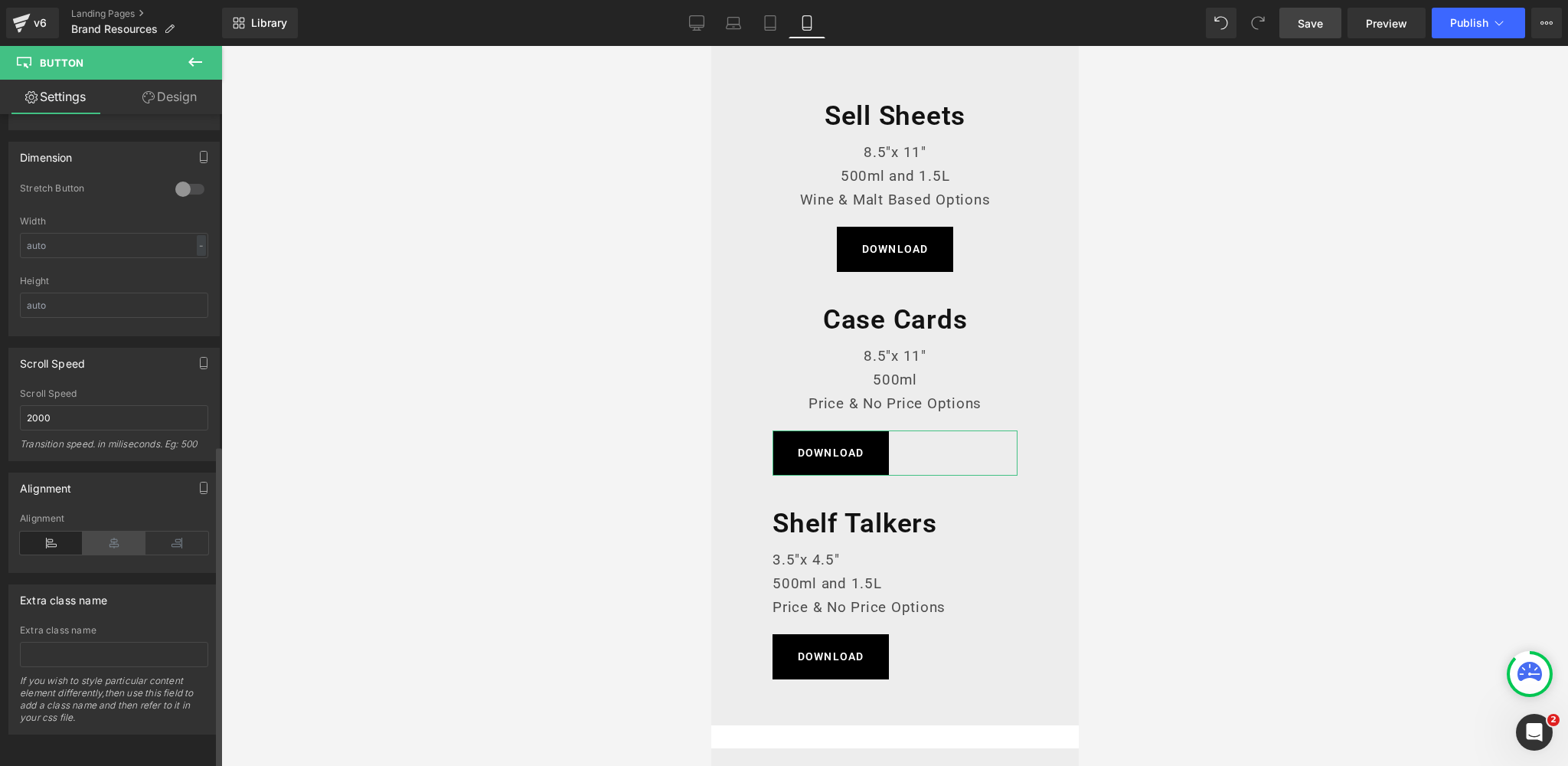
click at [114, 541] on icon at bounding box center [114, 542] width 63 height 23
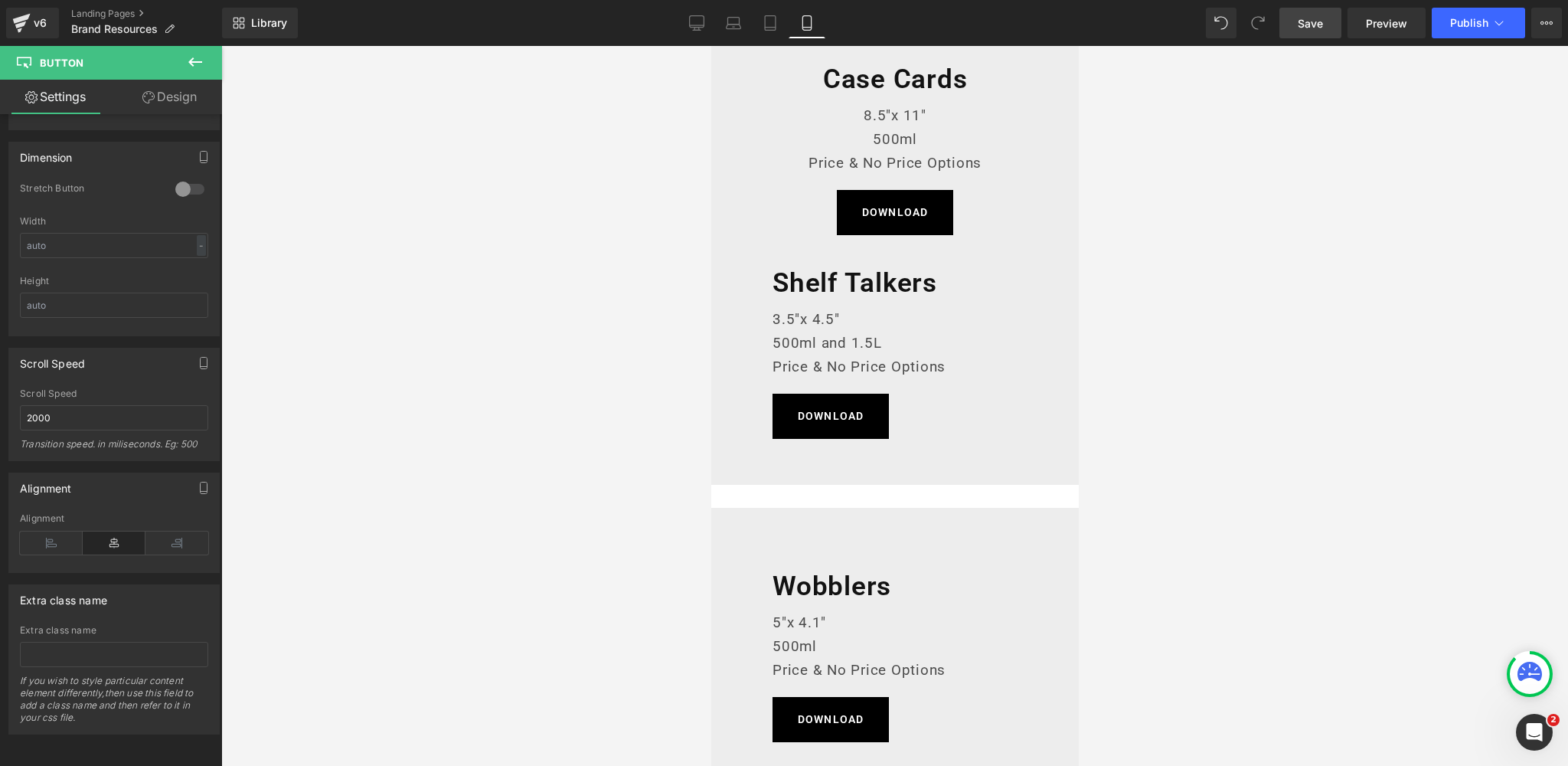
scroll to position [781, 0]
drag, startPoint x: 642, startPoint y: 292, endPoint x: 660, endPoint y: 291, distance: 18.0
click at [642, 292] on div at bounding box center [894, 406] width 1347 height 720
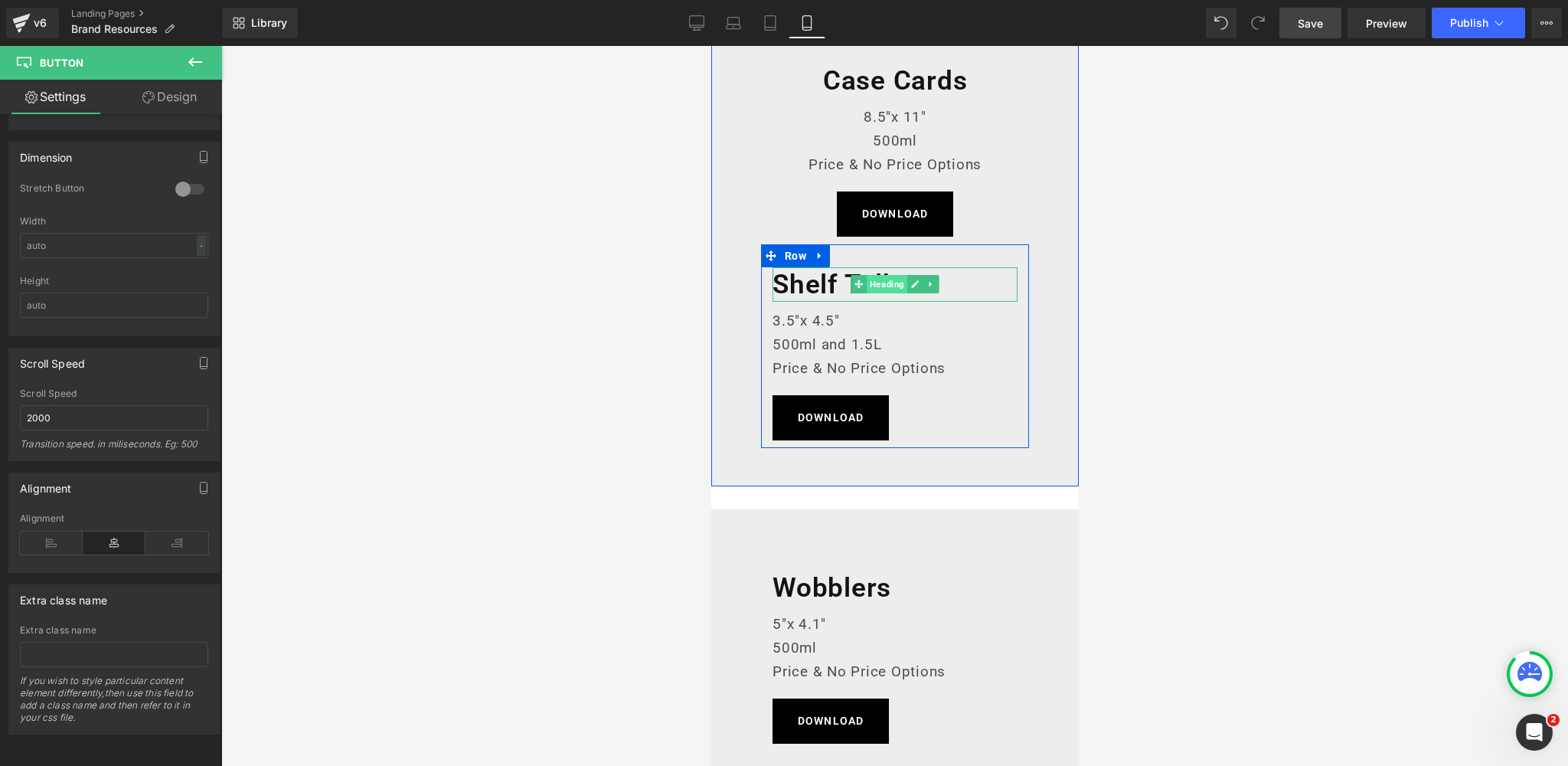
click at [879, 284] on span "Heading" at bounding box center [886, 283] width 41 height 18
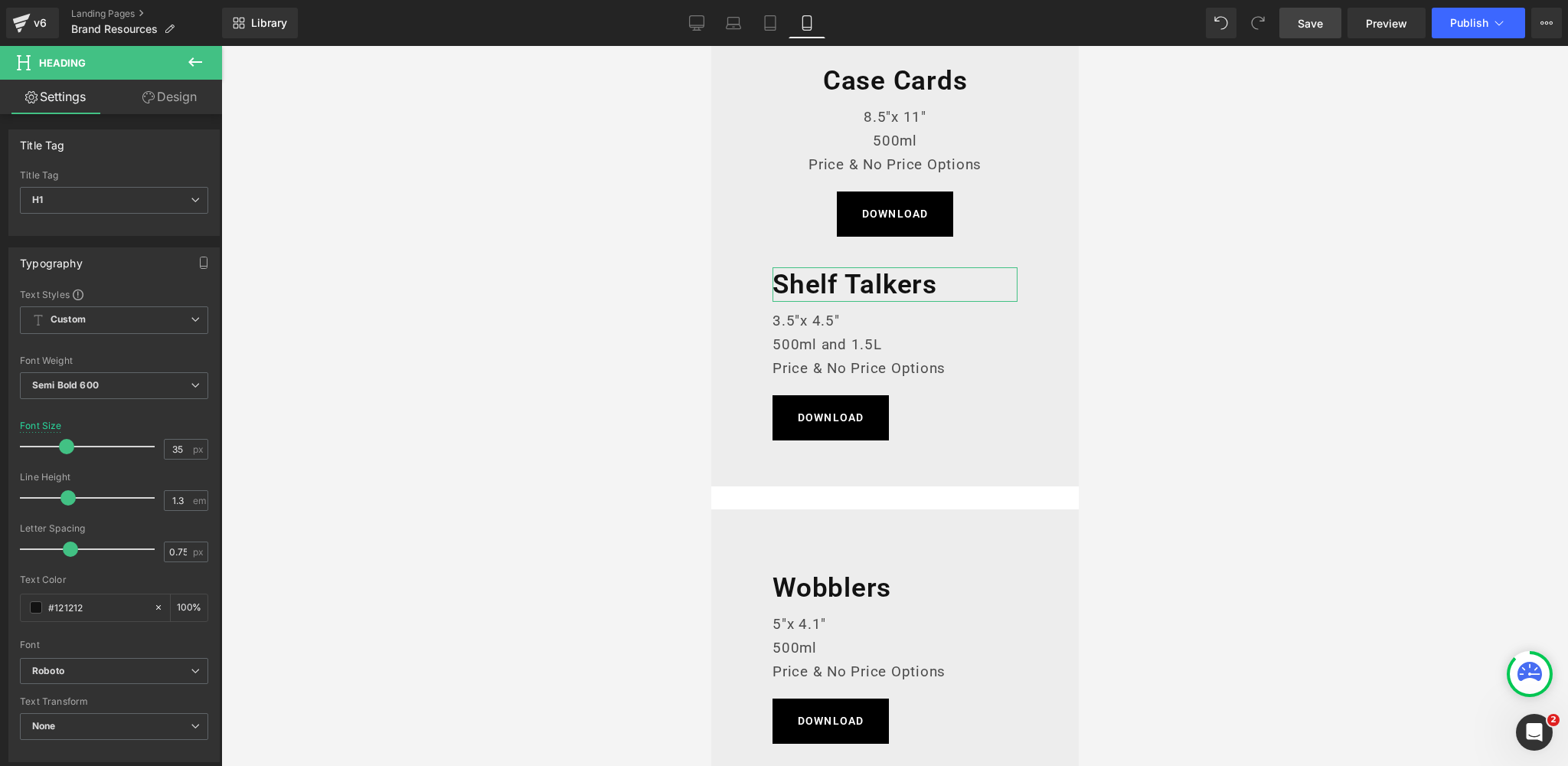
scroll to position [429, 0]
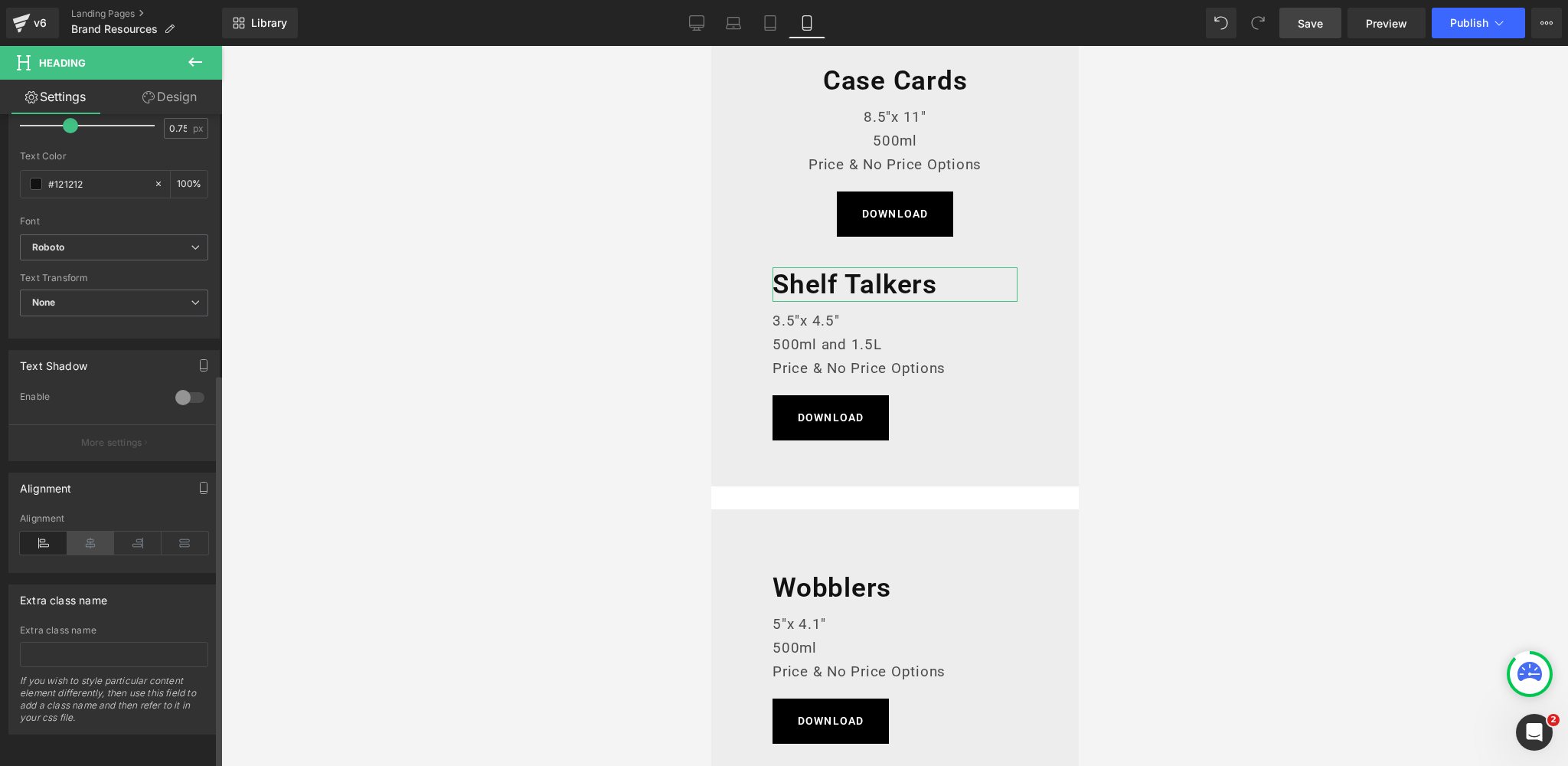
click at [84, 531] on icon at bounding box center [91, 542] width 48 height 23
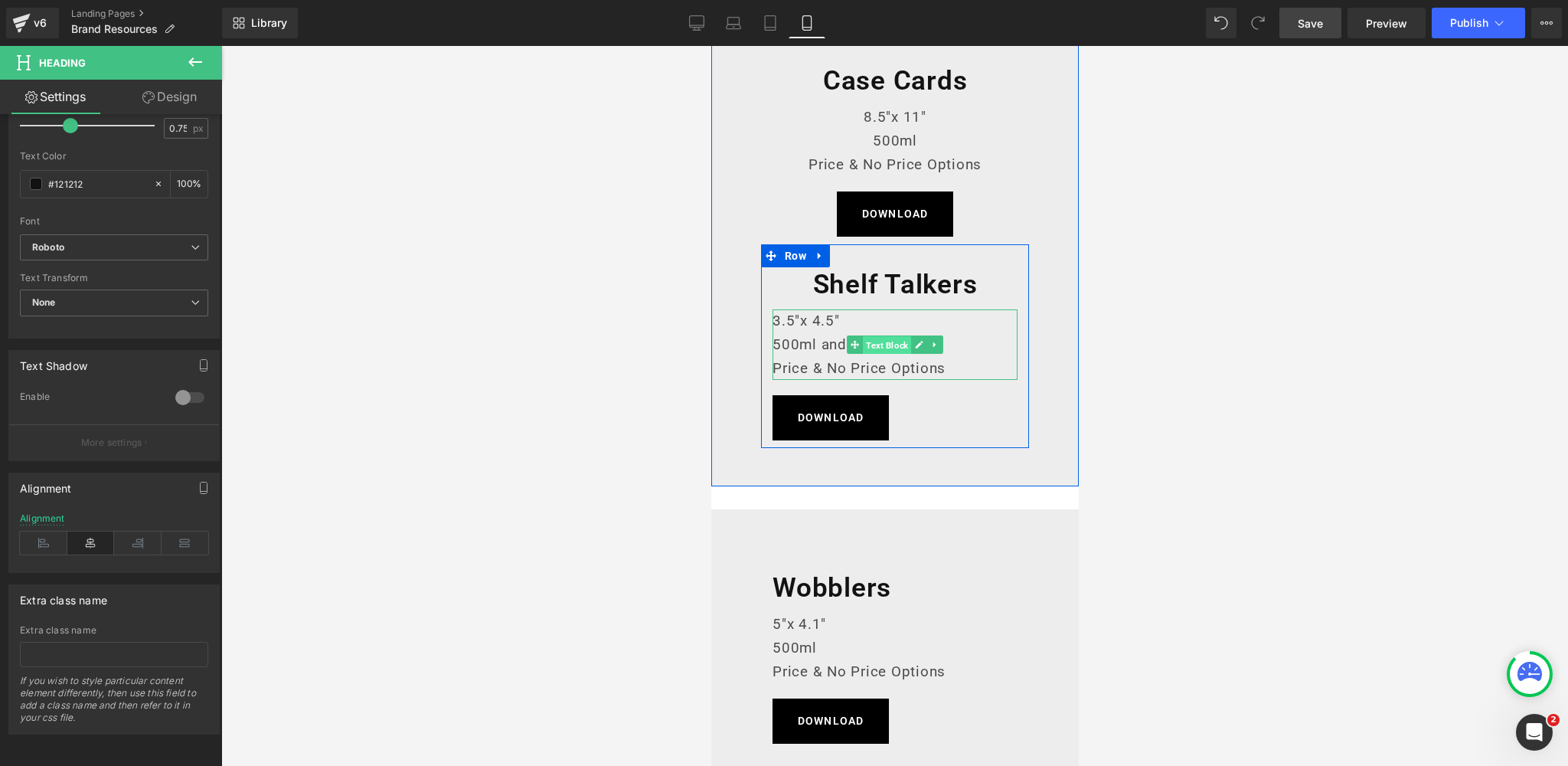
click at [887, 348] on span "Text Block" at bounding box center [886, 345] width 48 height 18
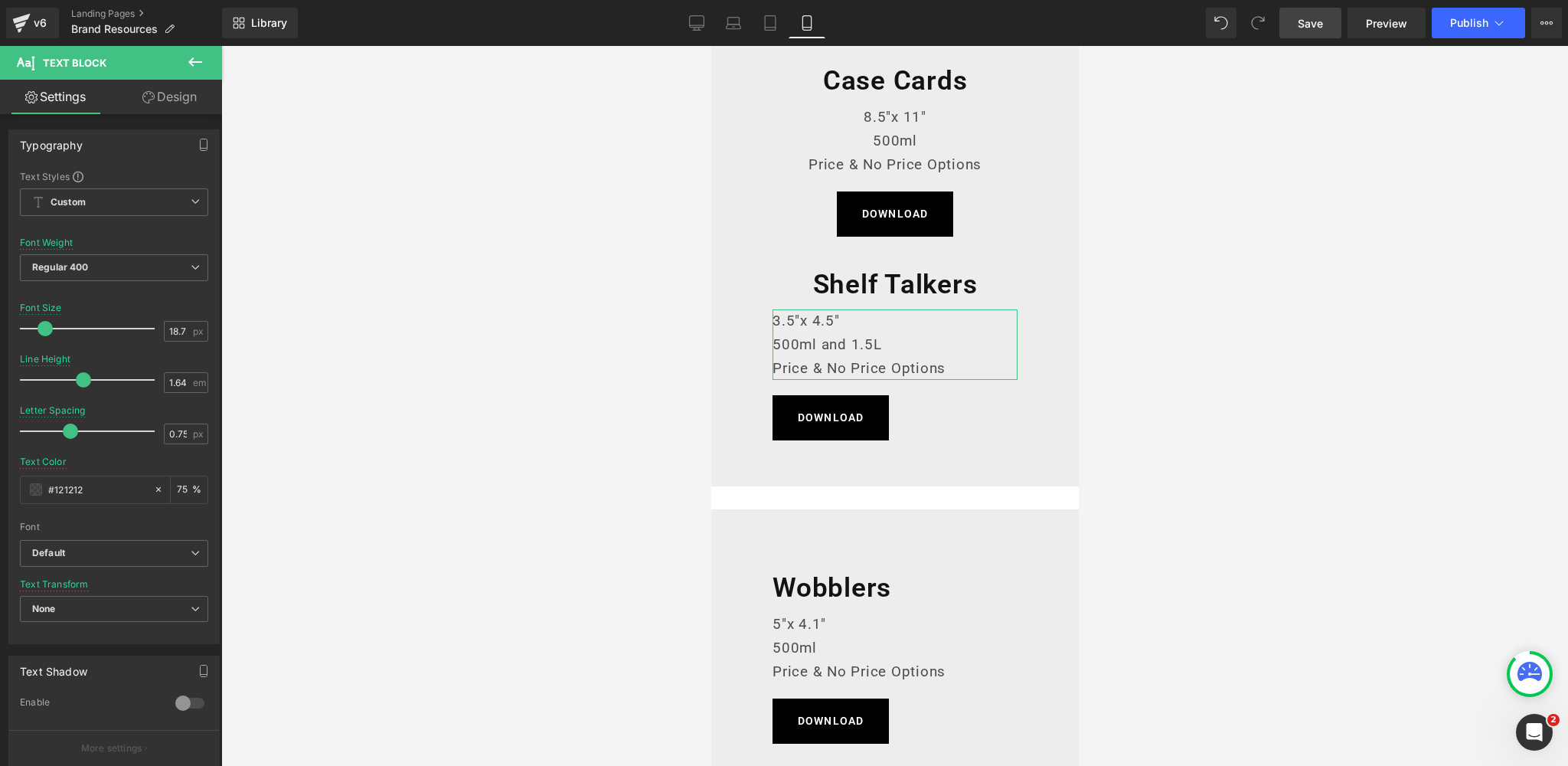
scroll to position [312, 0]
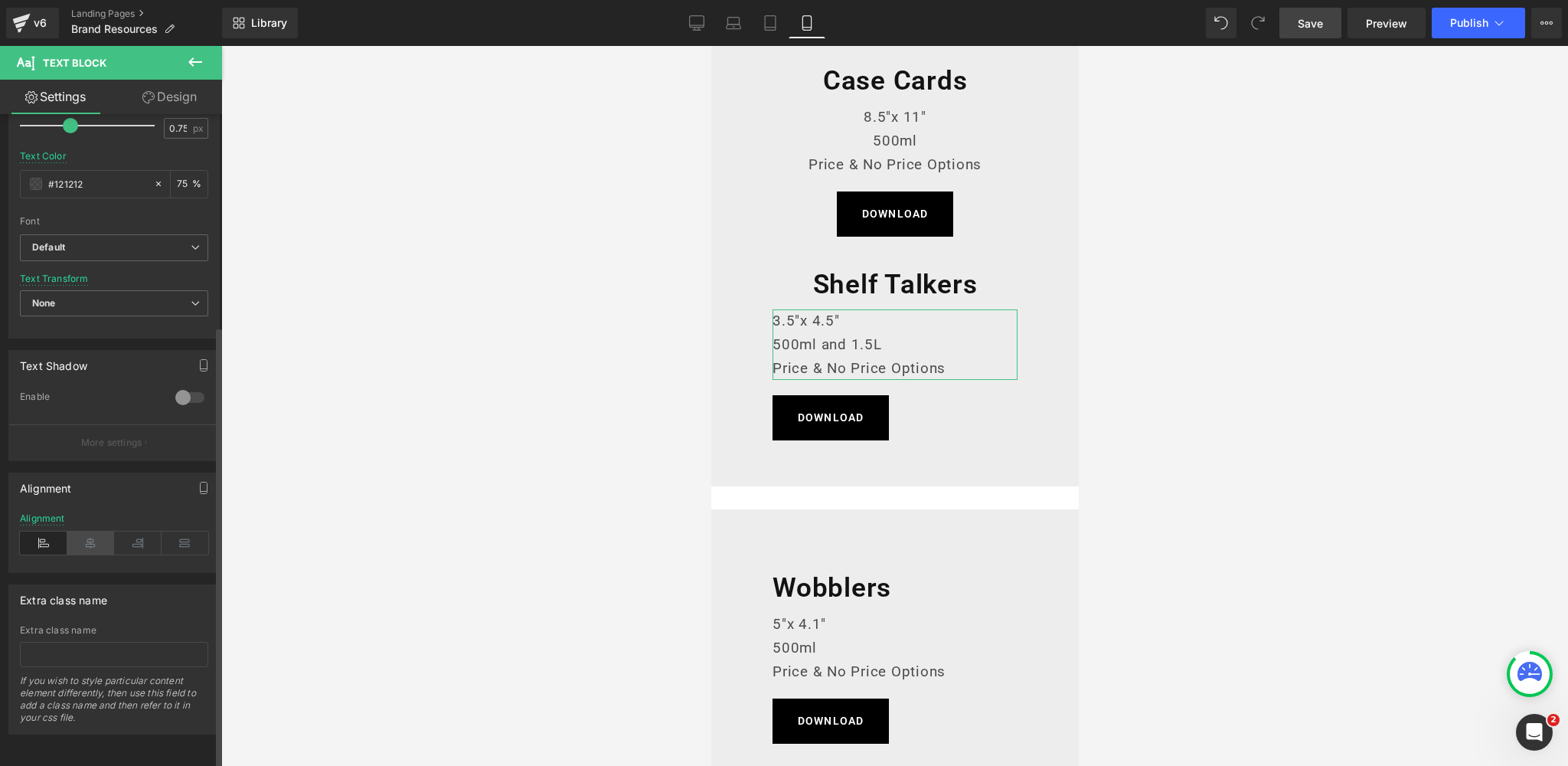
click at [85, 535] on icon at bounding box center [91, 542] width 48 height 23
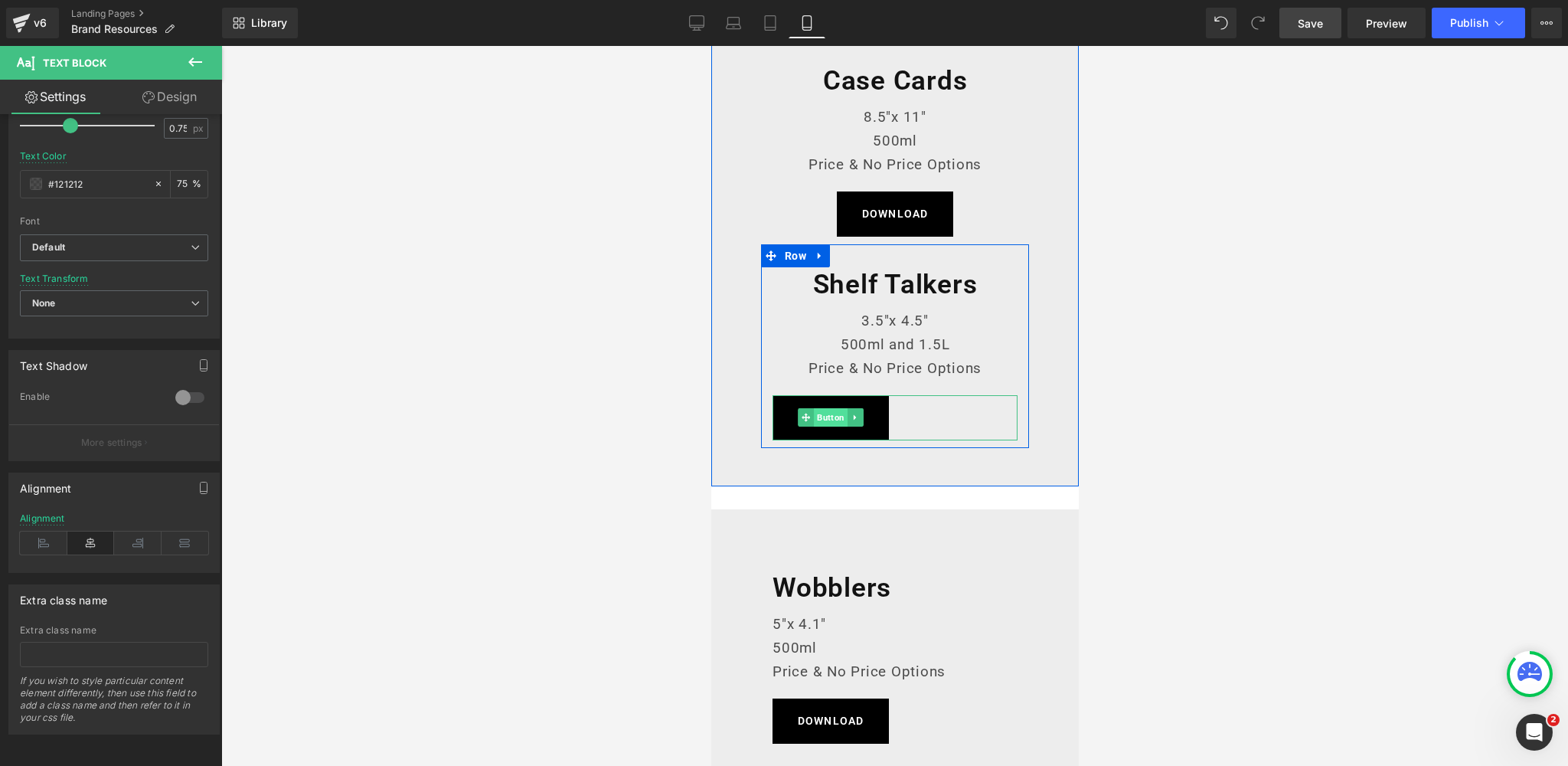
click at [836, 414] on span "Button" at bounding box center [829, 417] width 34 height 18
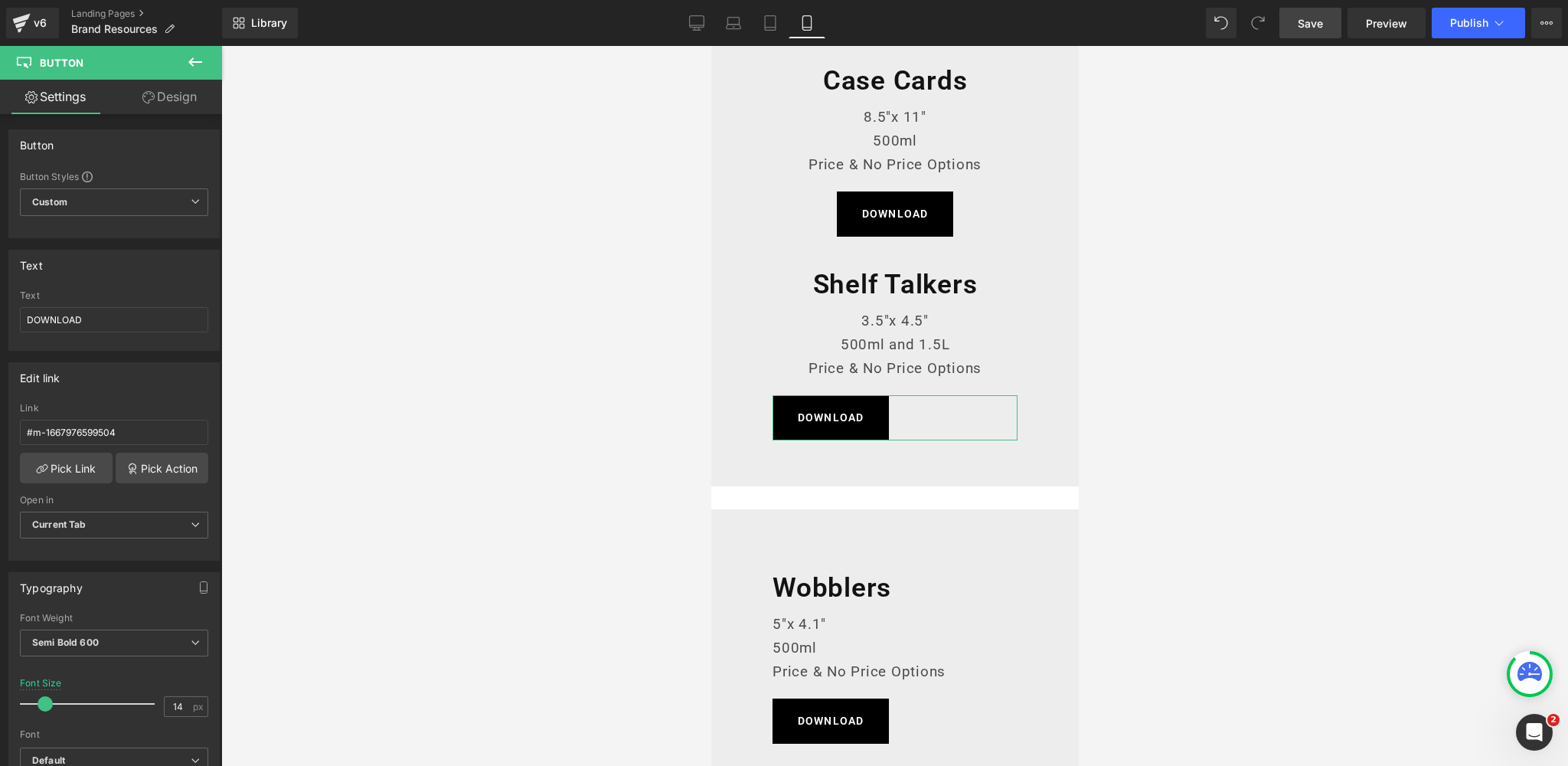
scroll to position [1072, 0]
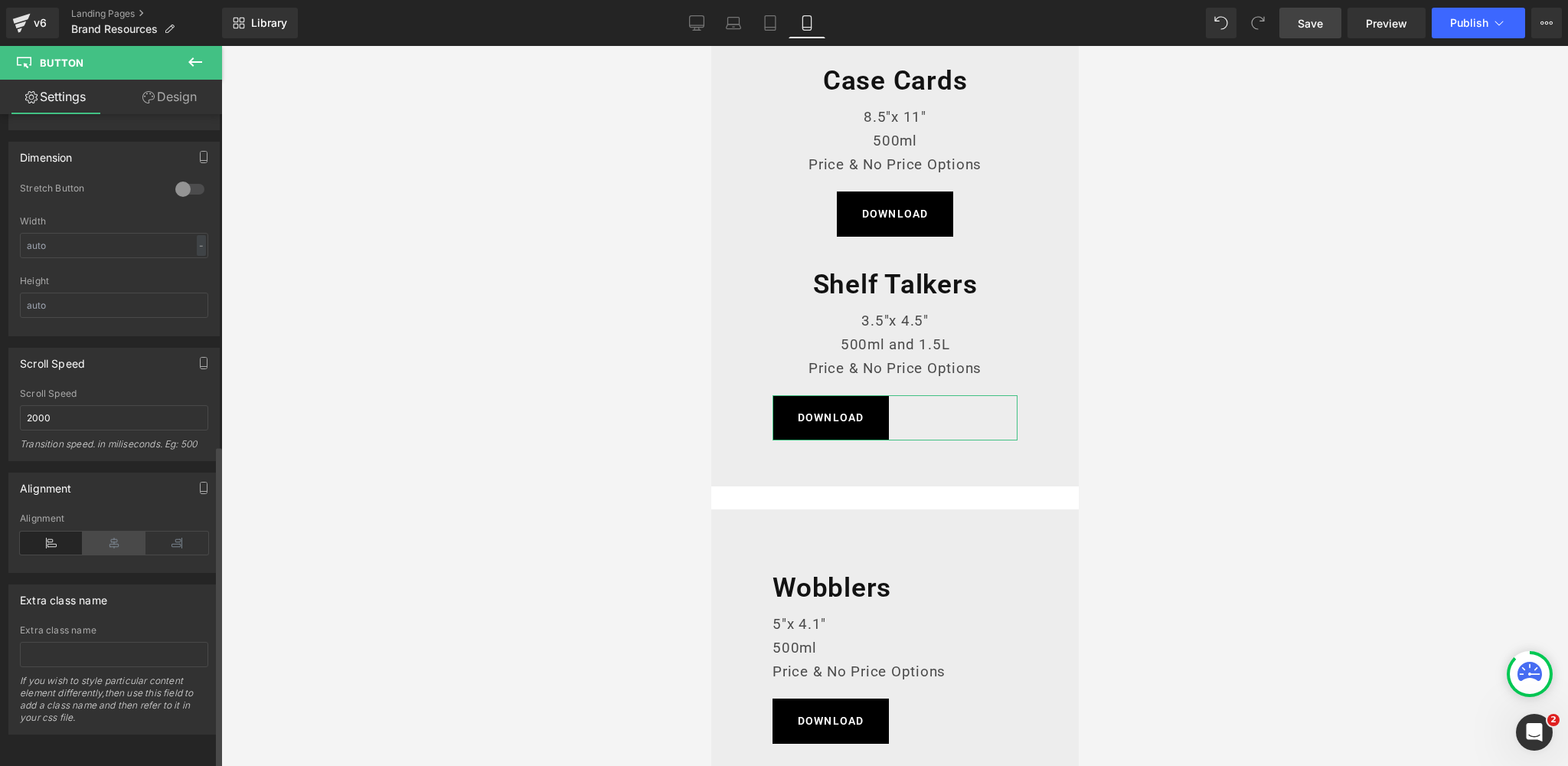
click at [109, 538] on icon at bounding box center [114, 542] width 63 height 23
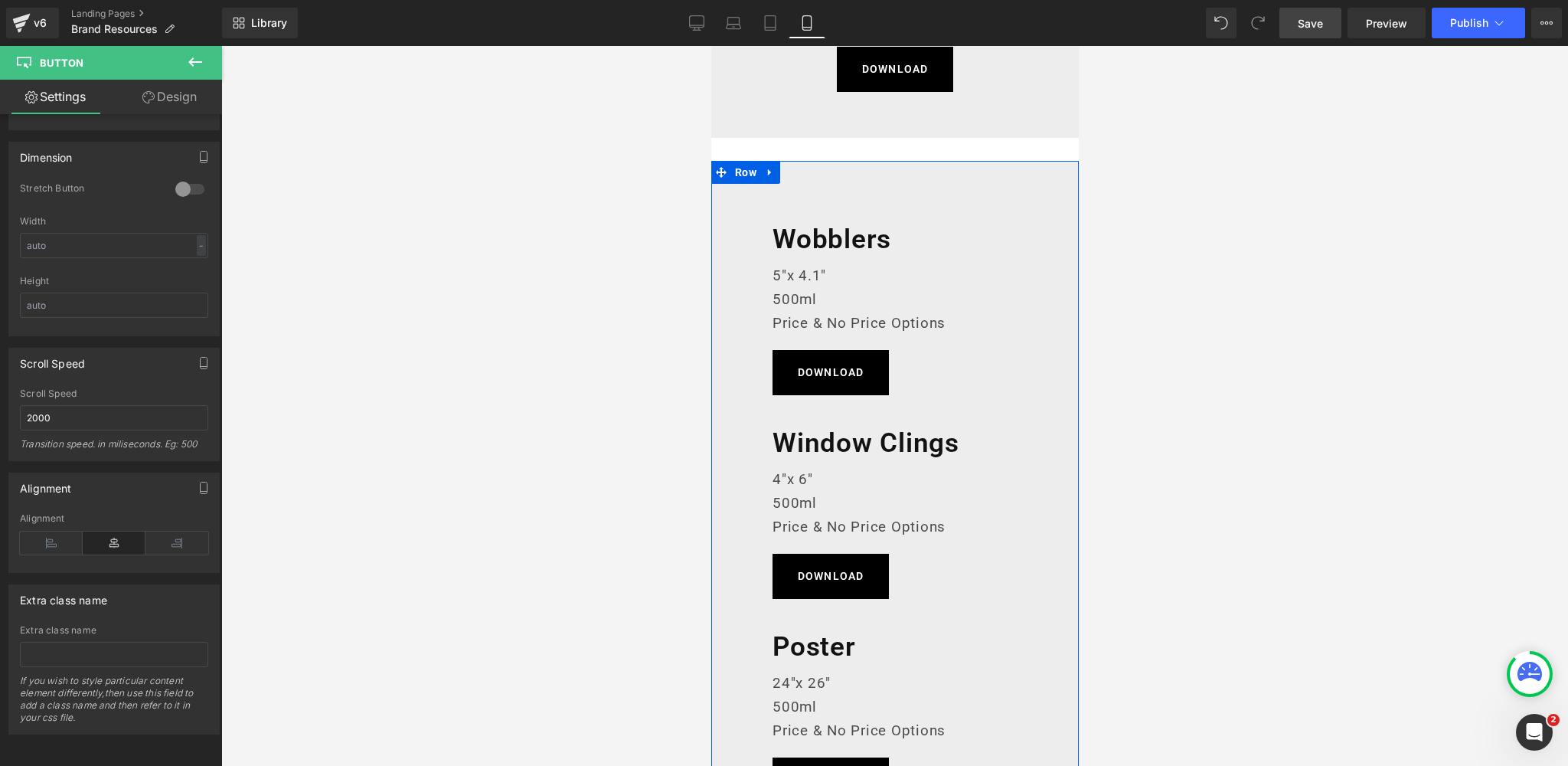
scroll to position [1066, 0]
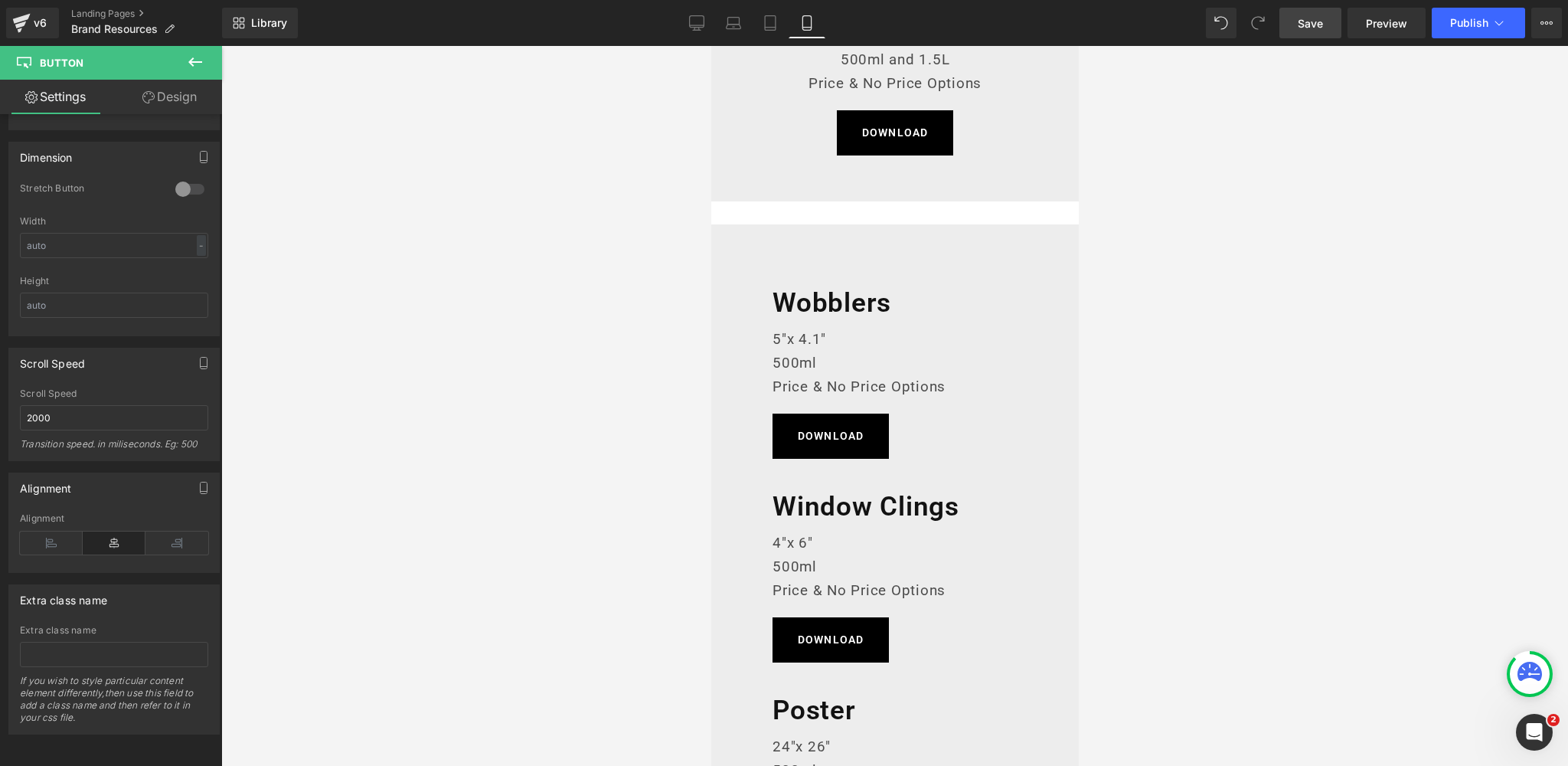
drag, startPoint x: 504, startPoint y: 290, endPoint x: 591, endPoint y: 290, distance: 87.0
click at [504, 290] on div at bounding box center [894, 406] width 1347 height 720
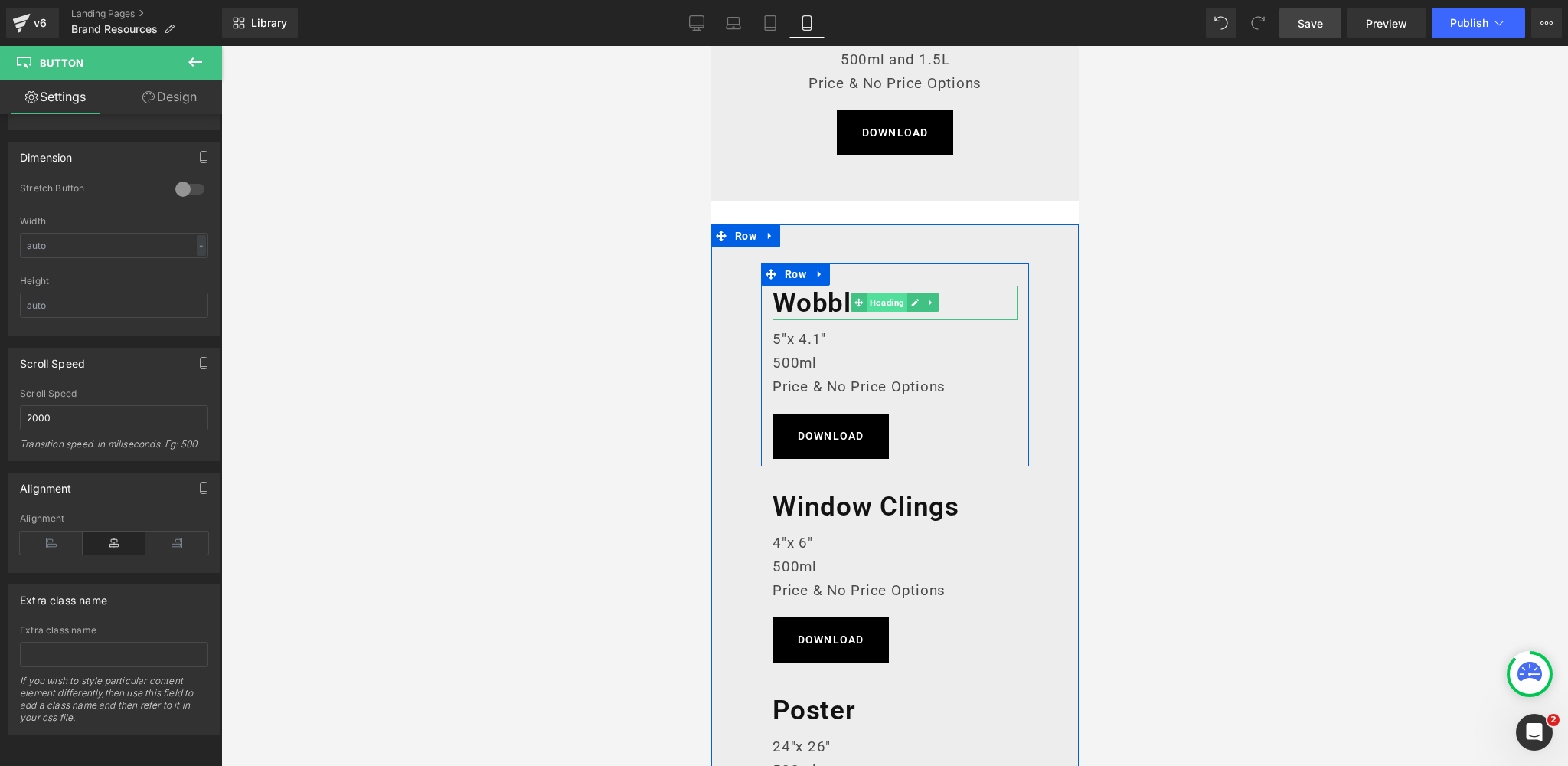
click at [890, 303] on span "Heading" at bounding box center [886, 302] width 41 height 18
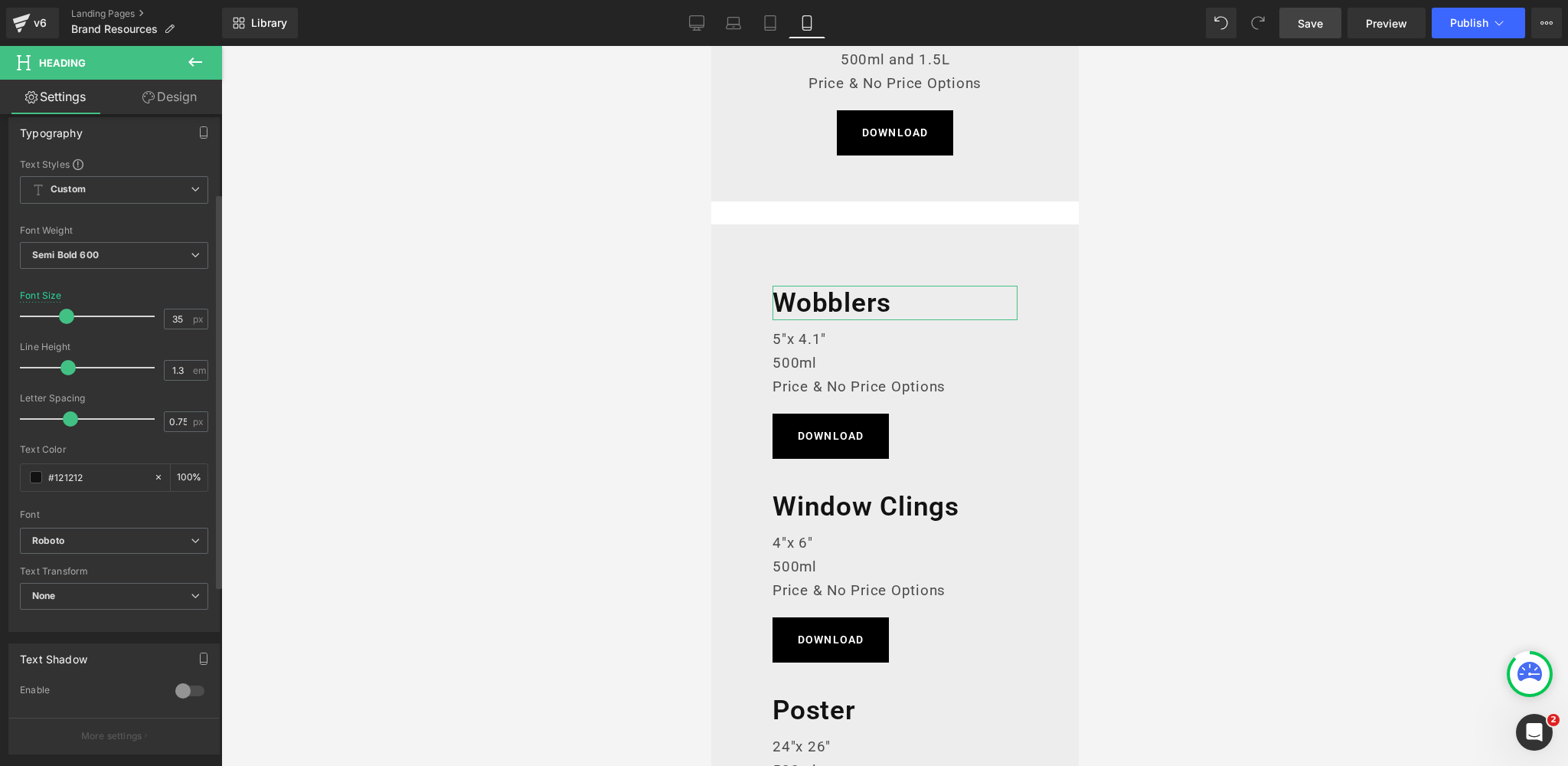
scroll to position [429, 0]
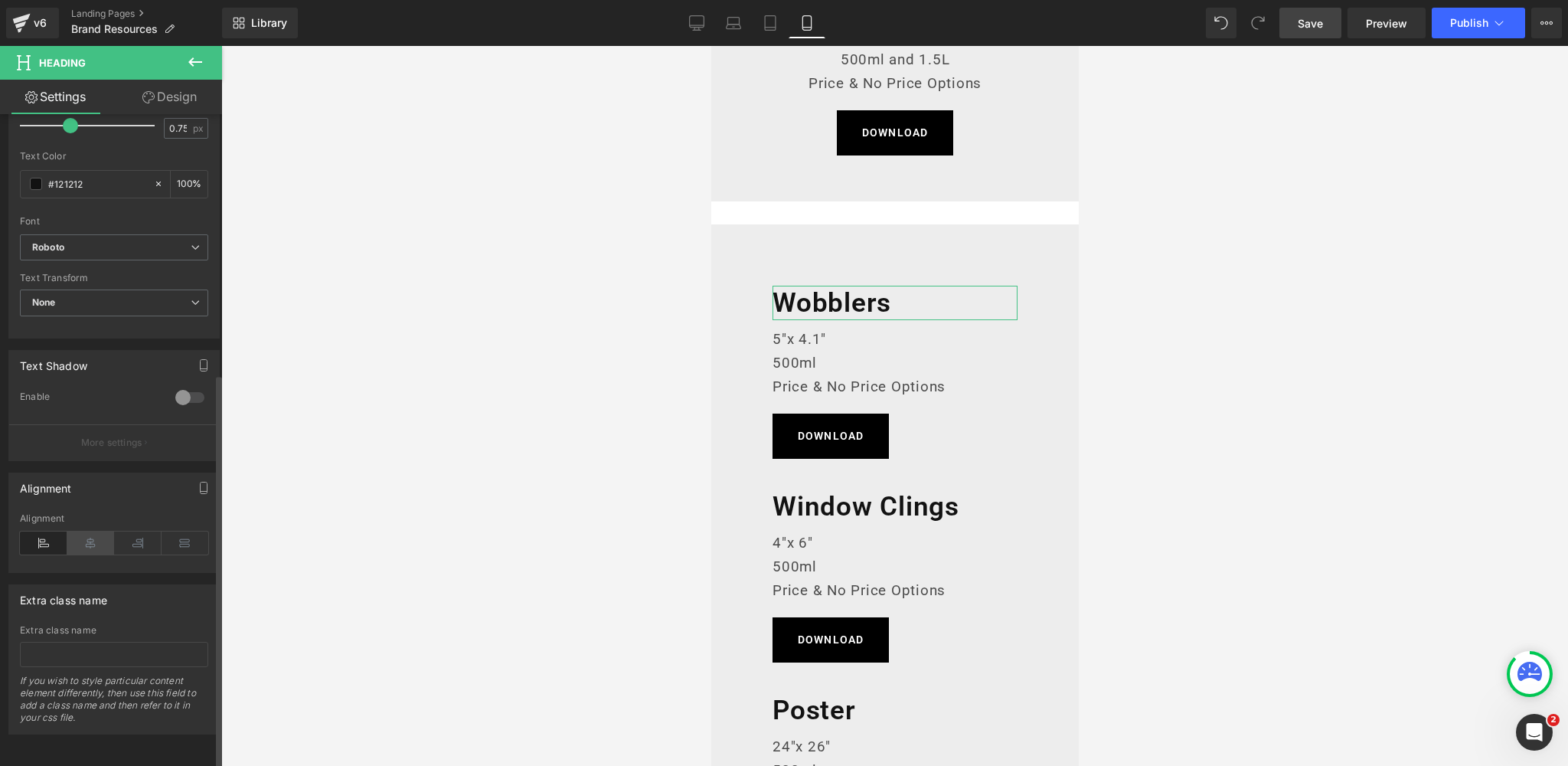
click at [88, 531] on icon at bounding box center [91, 542] width 48 height 23
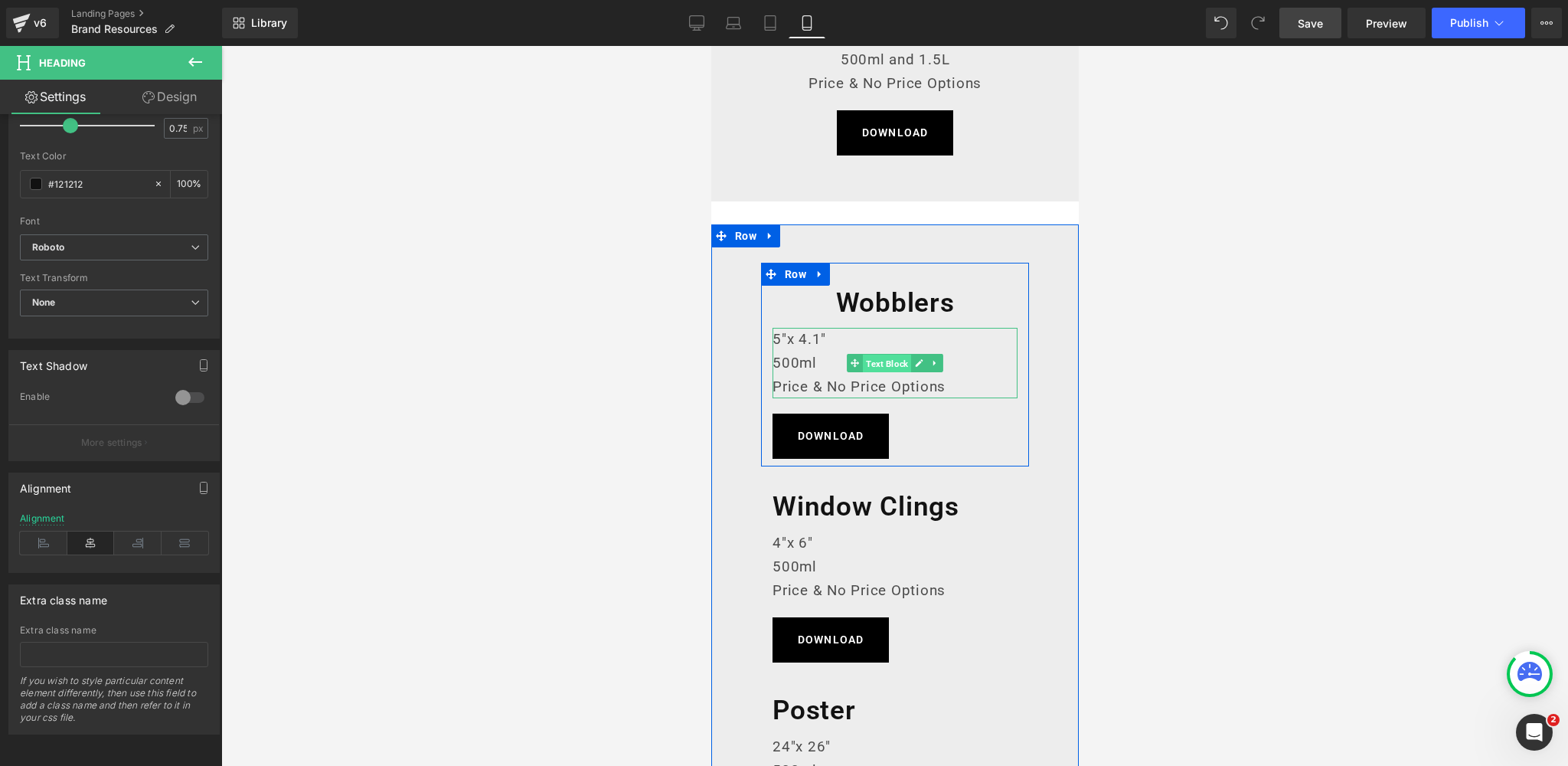
click at [887, 366] on span "Text Block" at bounding box center [886, 363] width 48 height 18
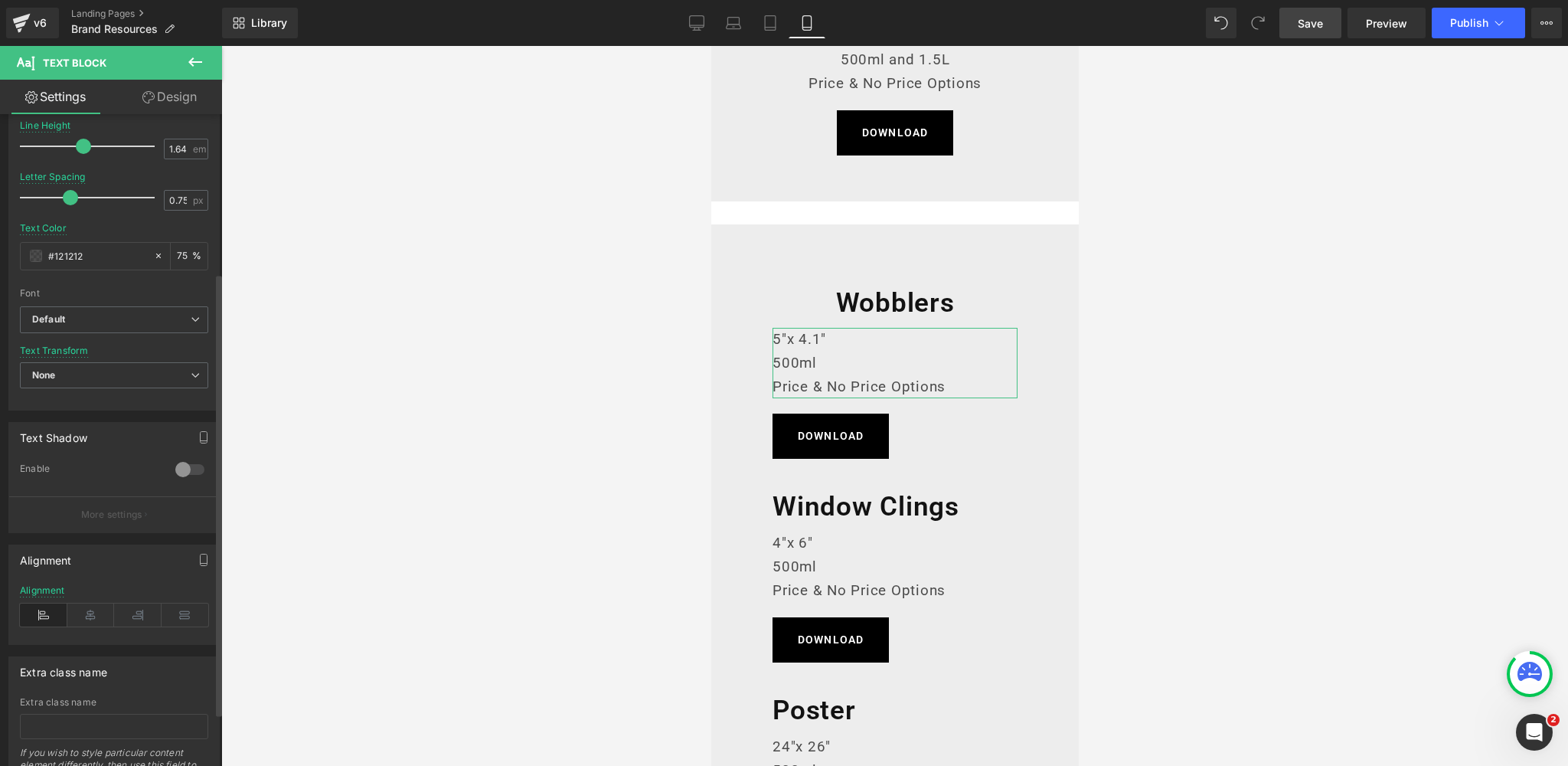
scroll to position [312, 0]
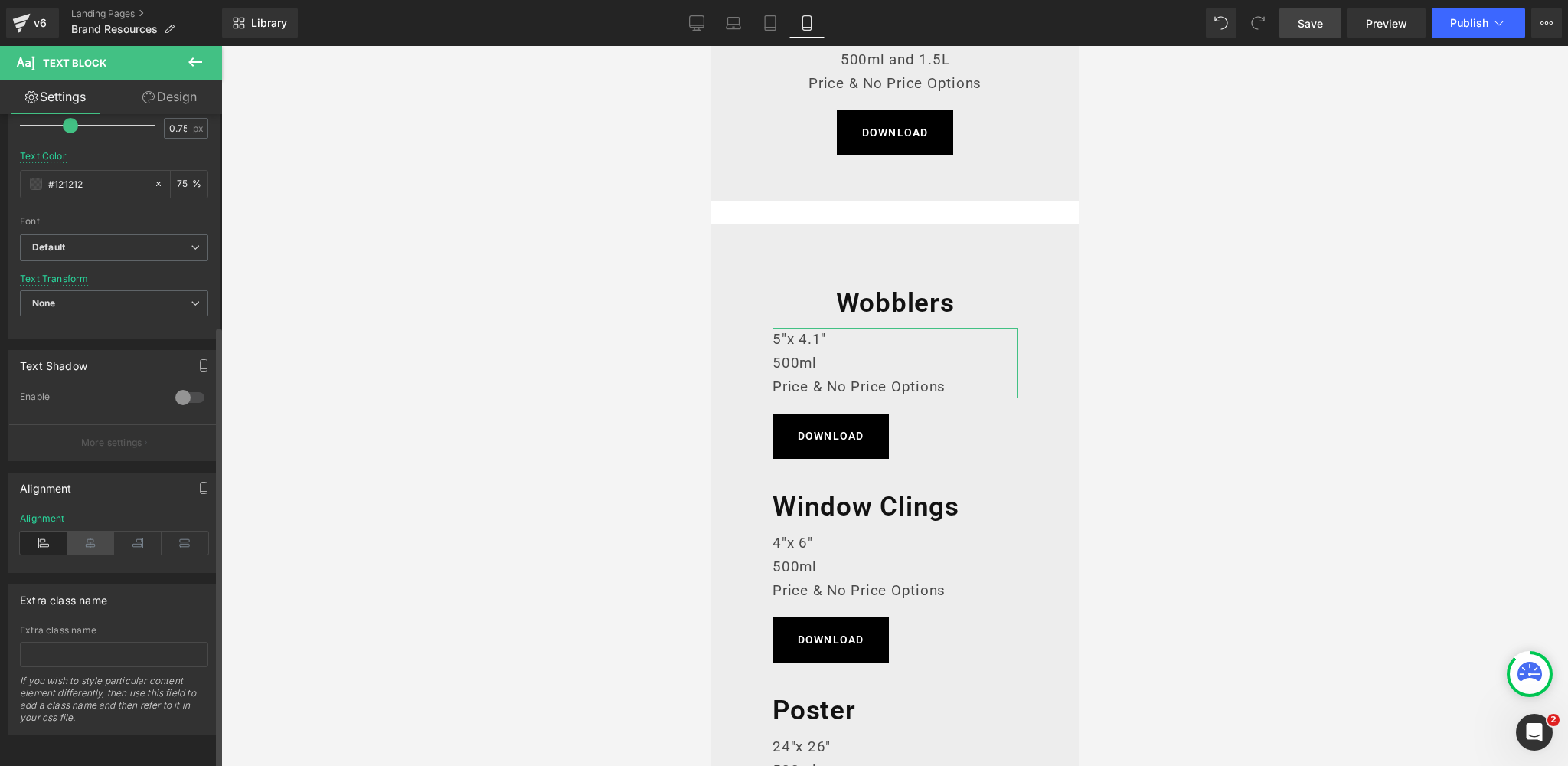
click at [96, 531] on icon at bounding box center [91, 542] width 48 height 23
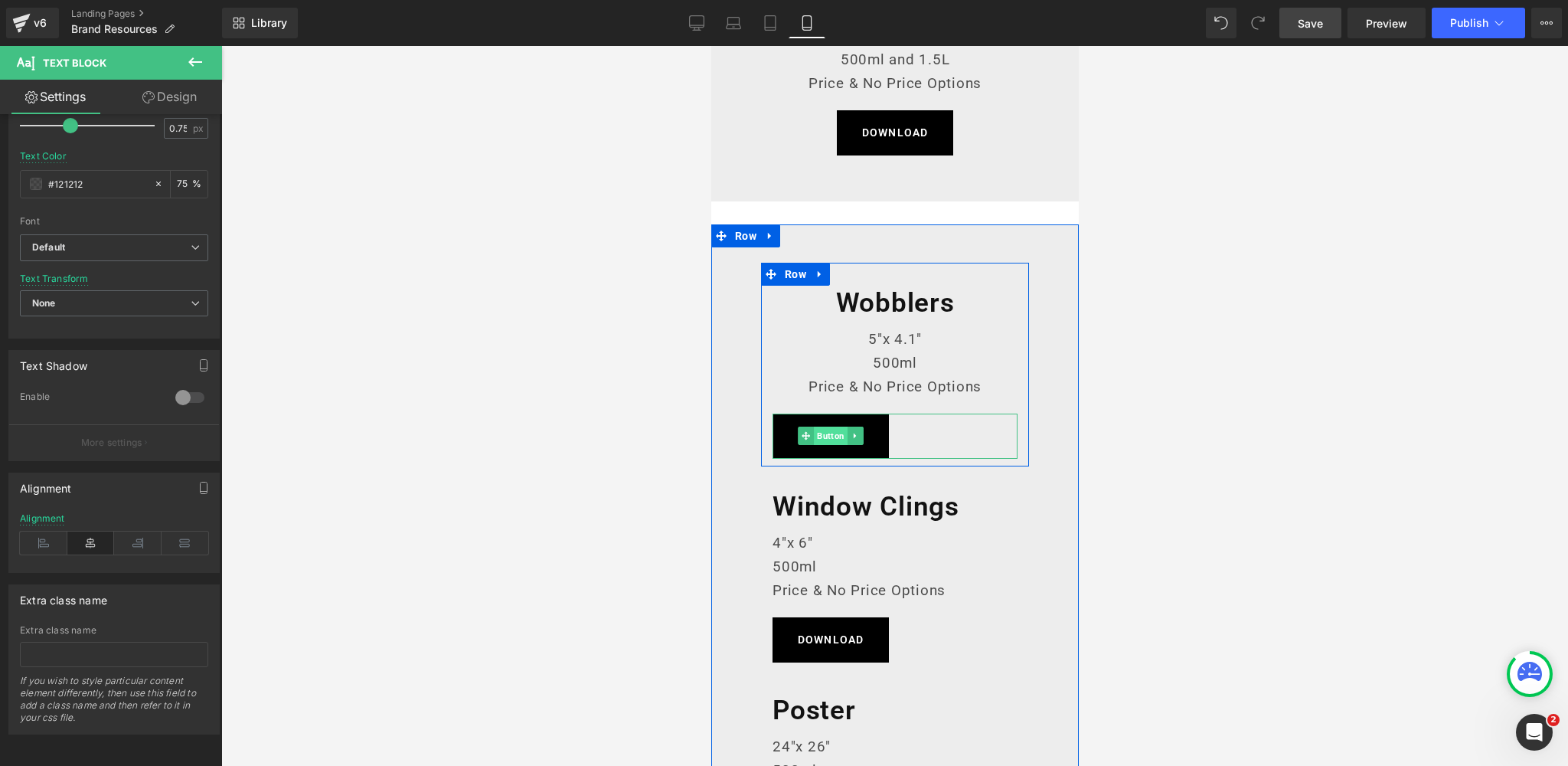
click at [825, 436] on span "Button" at bounding box center [829, 436] width 34 height 18
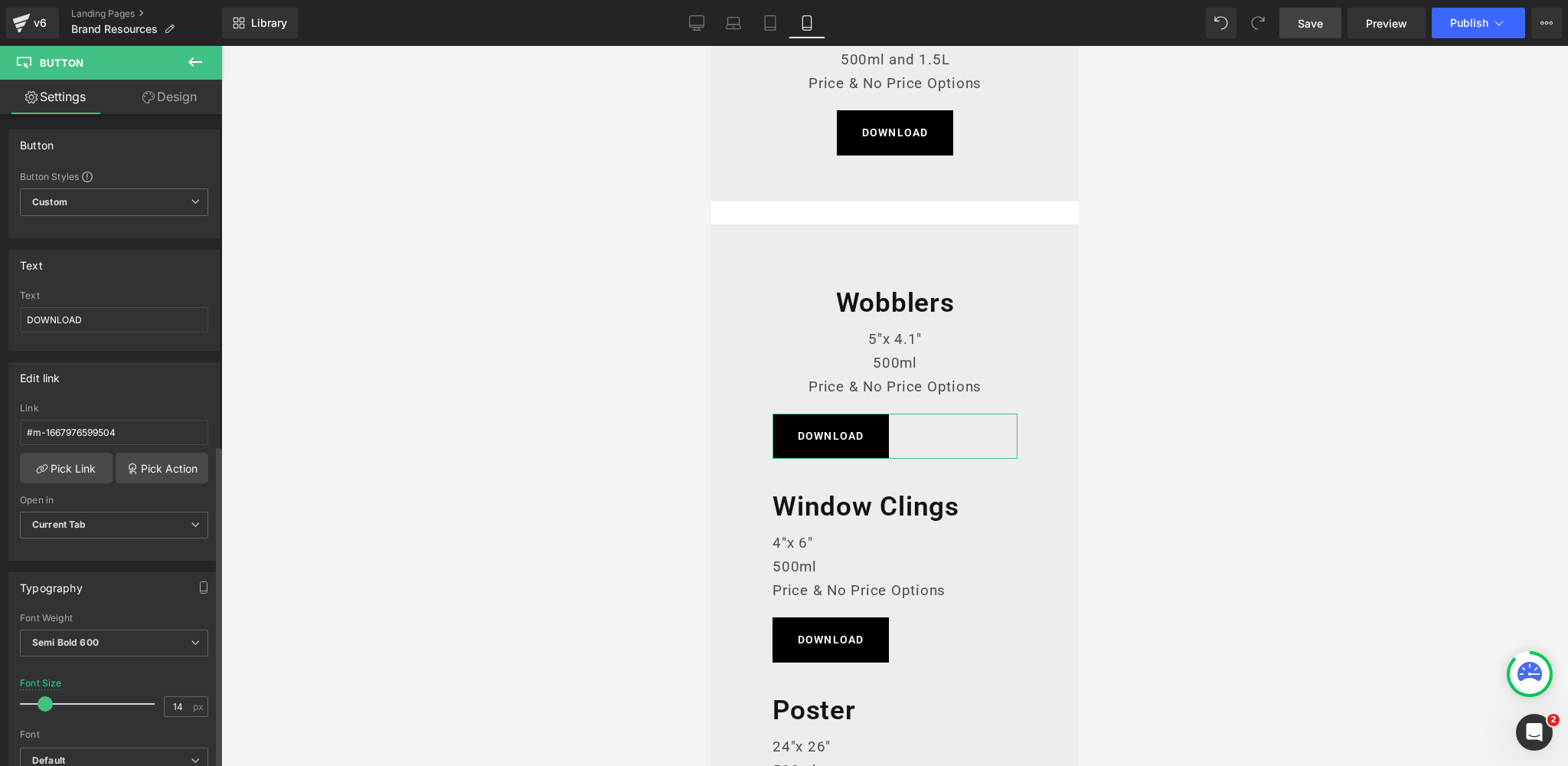
scroll to position [1072, 0]
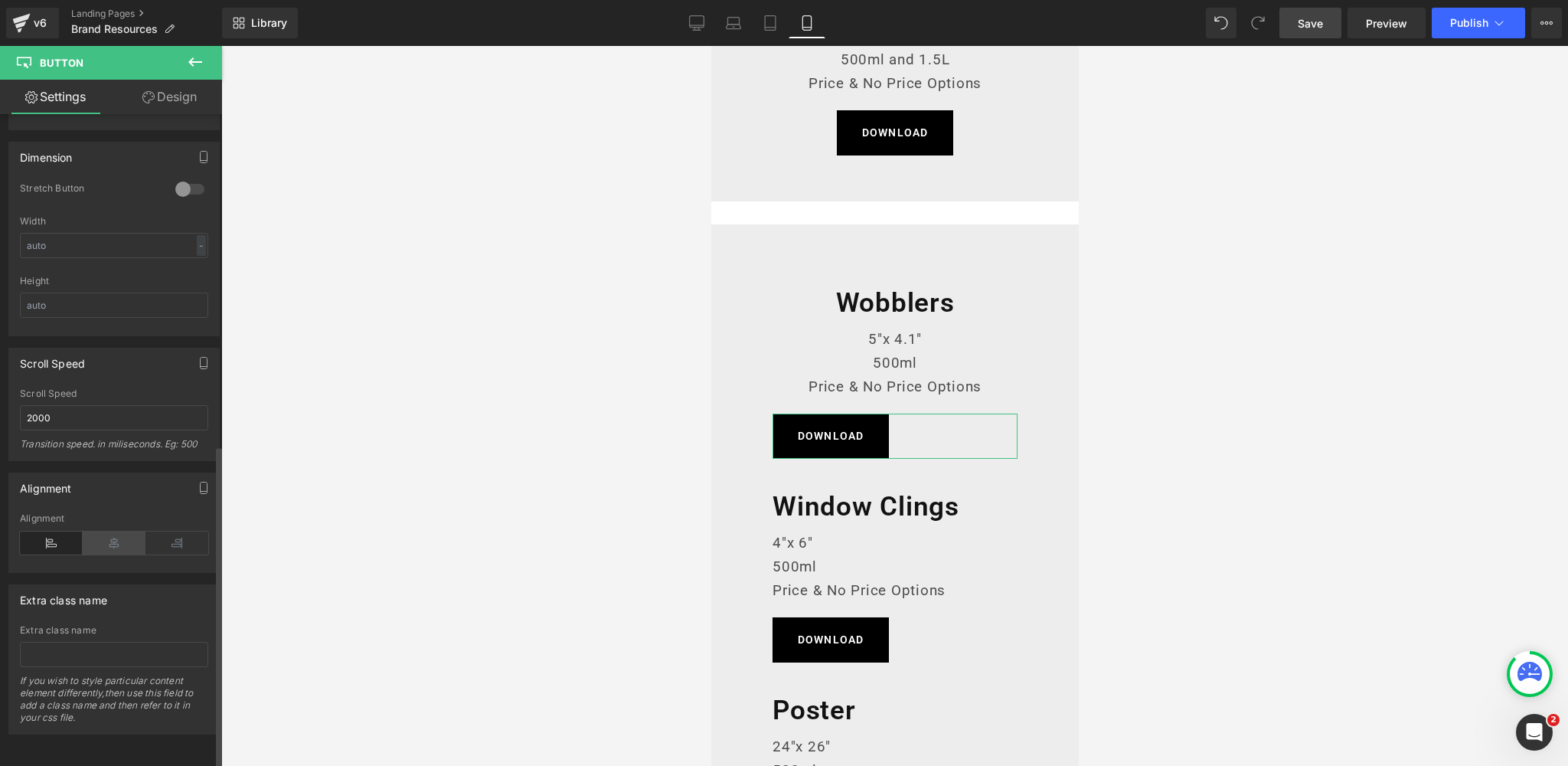
click at [104, 535] on icon at bounding box center [114, 542] width 63 height 23
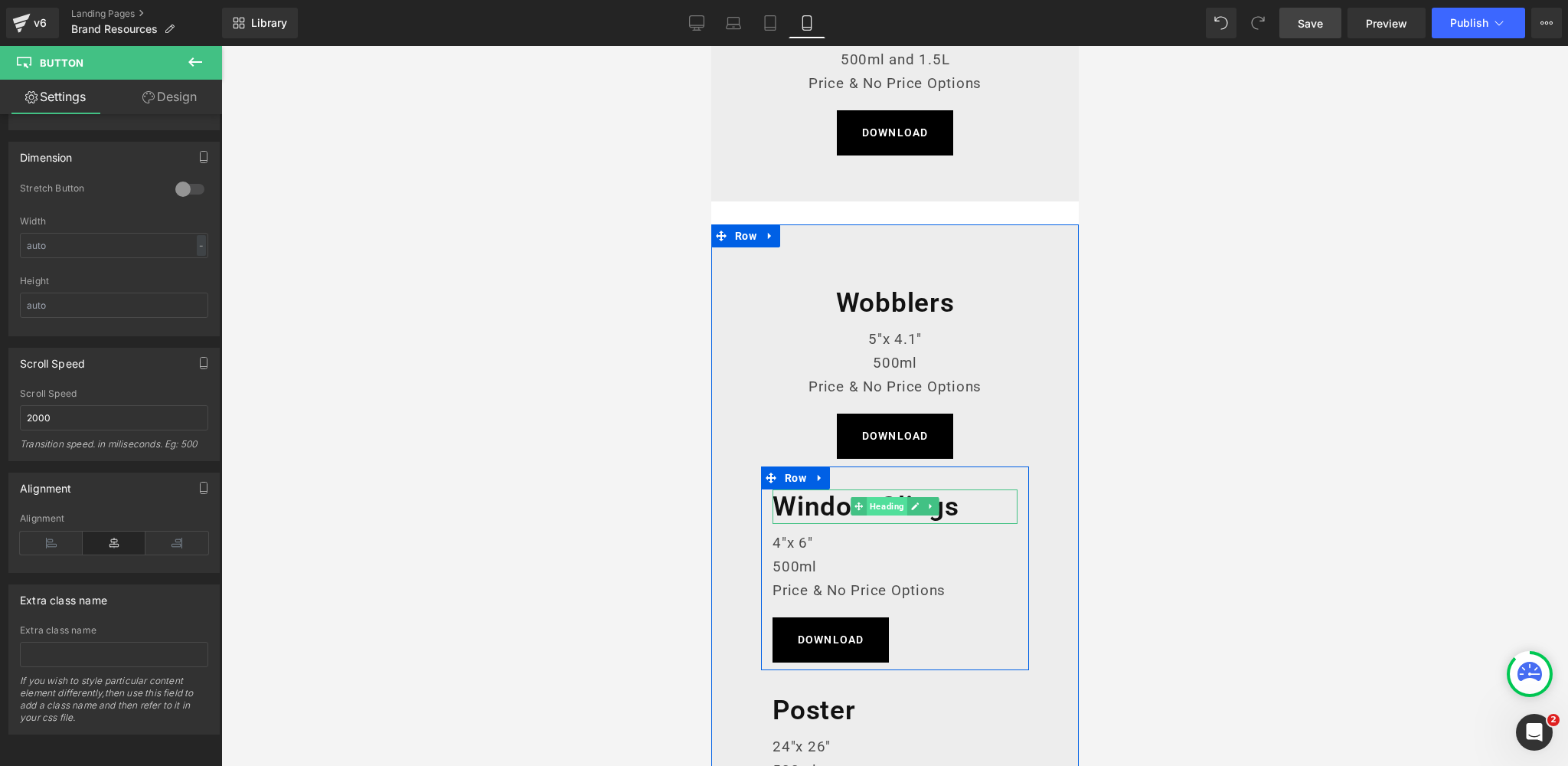
click at [890, 510] on span "Heading" at bounding box center [886, 505] width 41 height 18
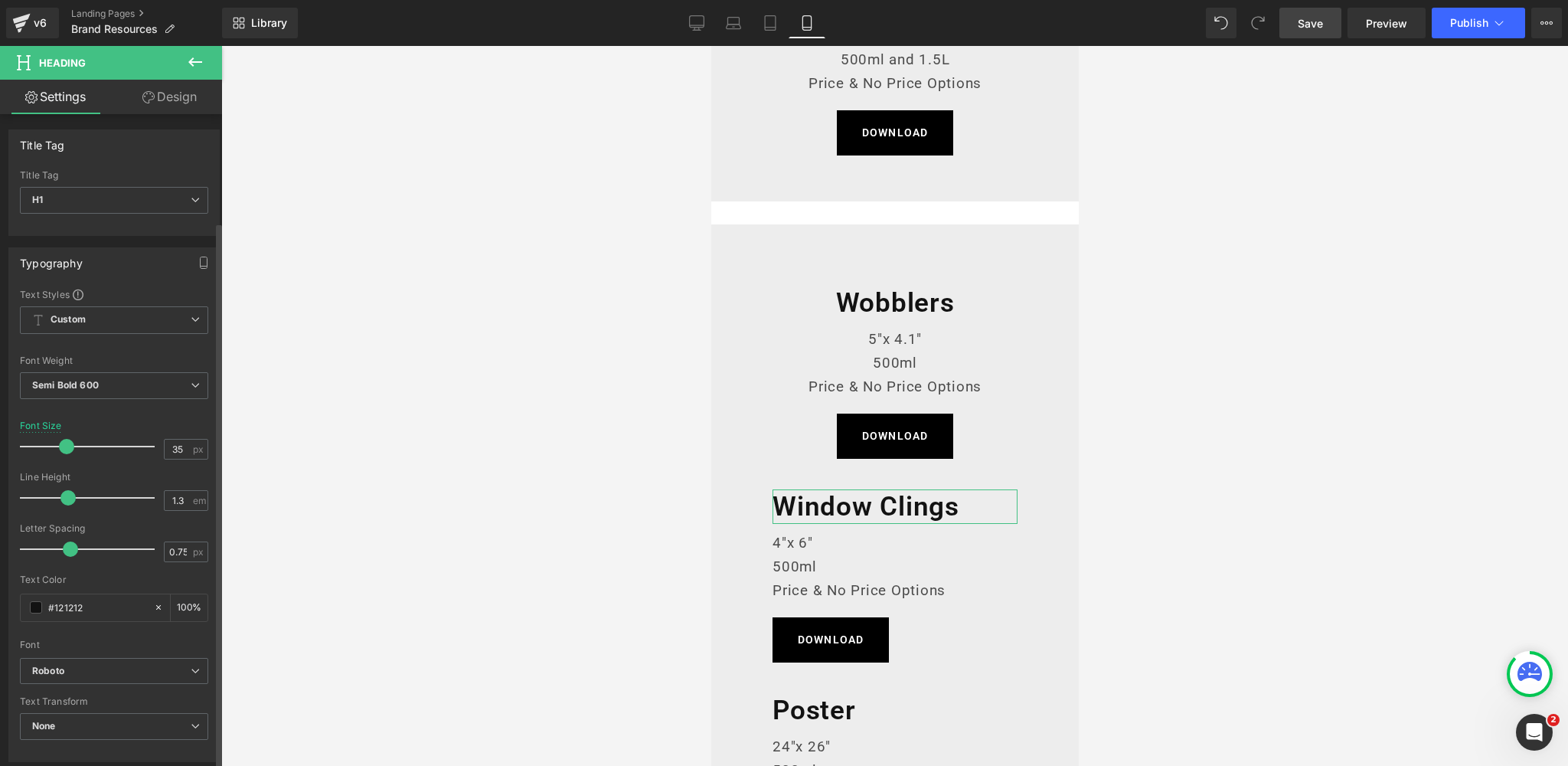
scroll to position [429, 0]
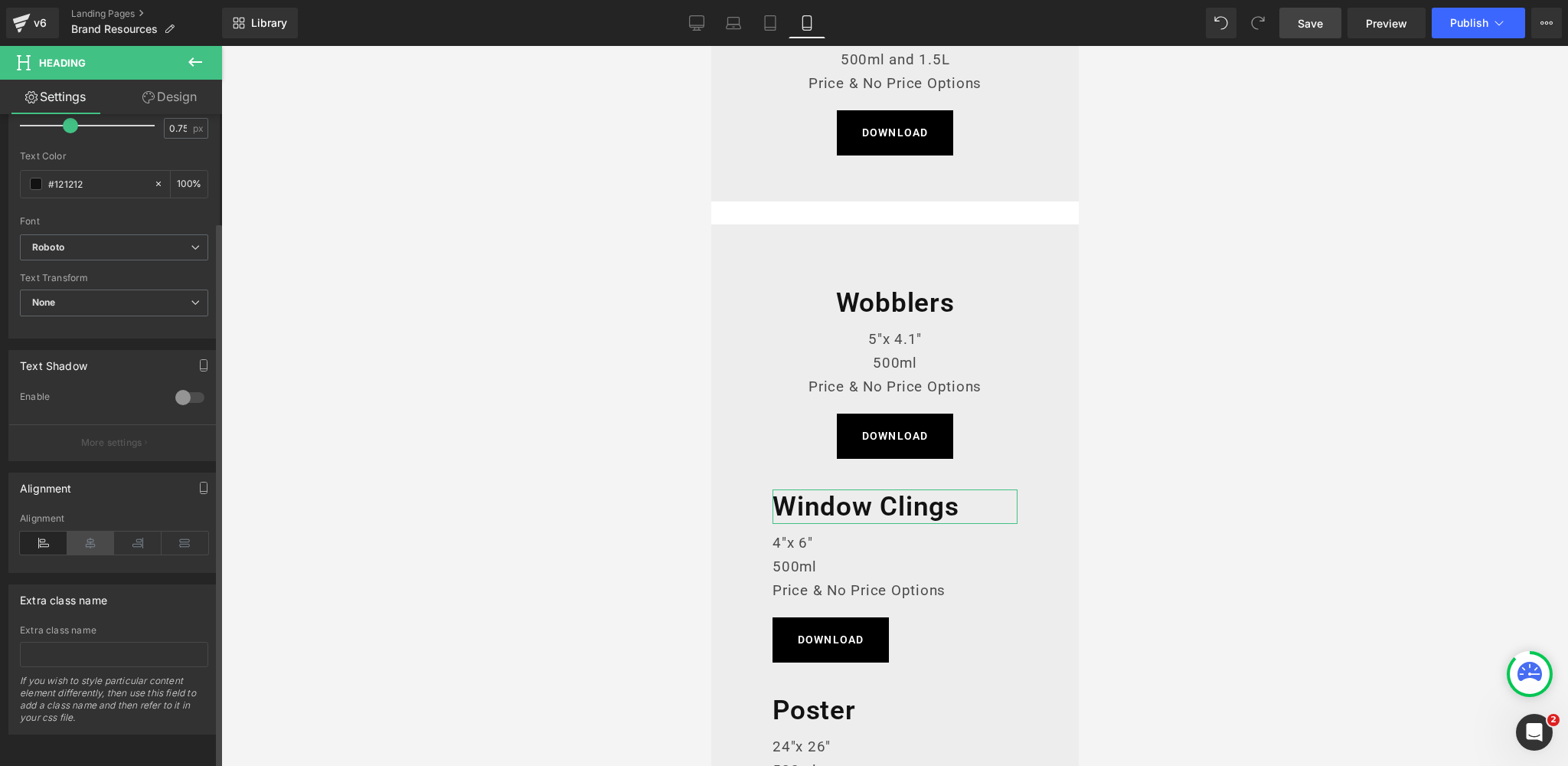
click at [87, 532] on icon at bounding box center [91, 542] width 48 height 23
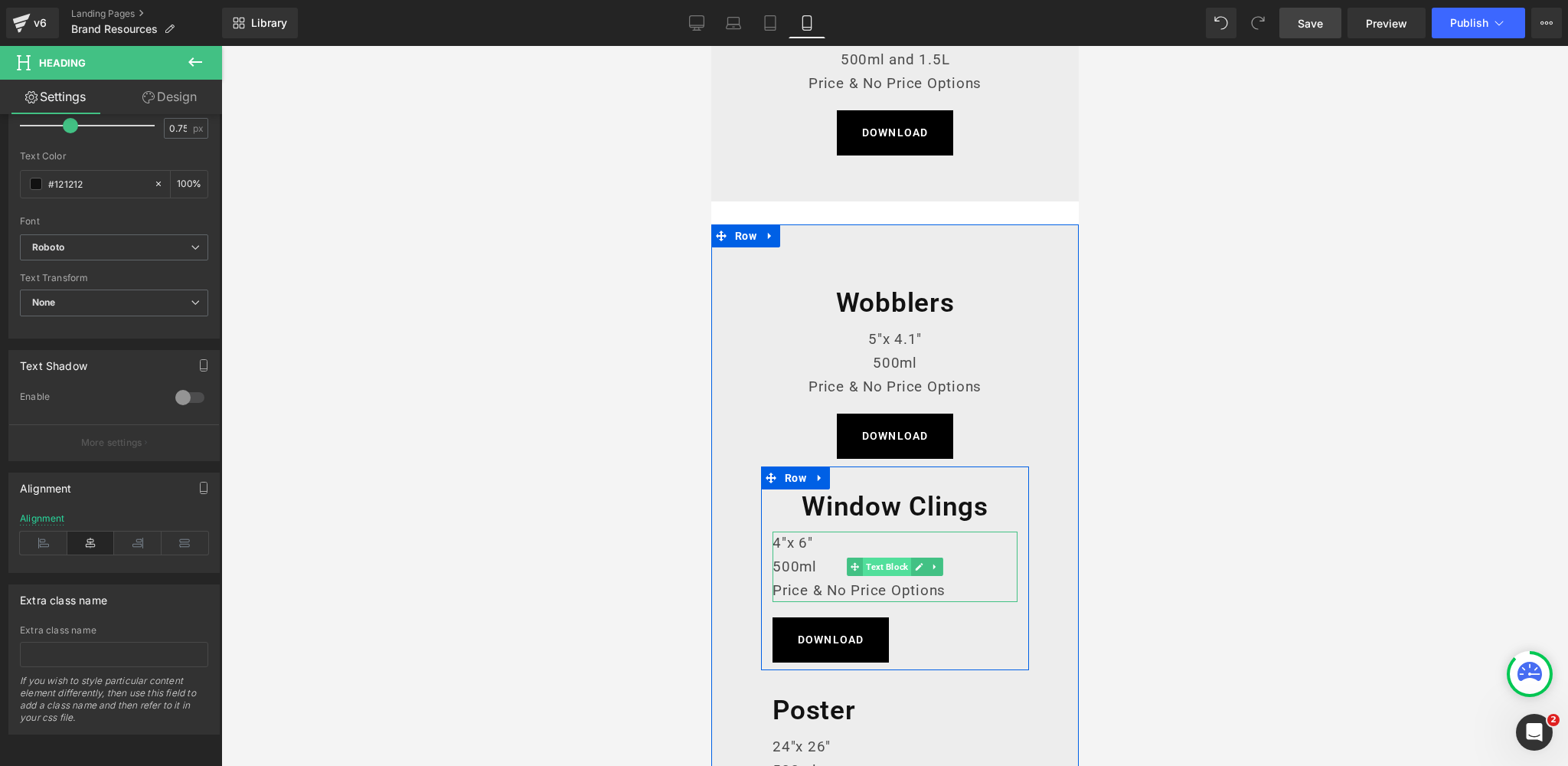
click at [897, 567] on span "Text Block" at bounding box center [886, 566] width 48 height 18
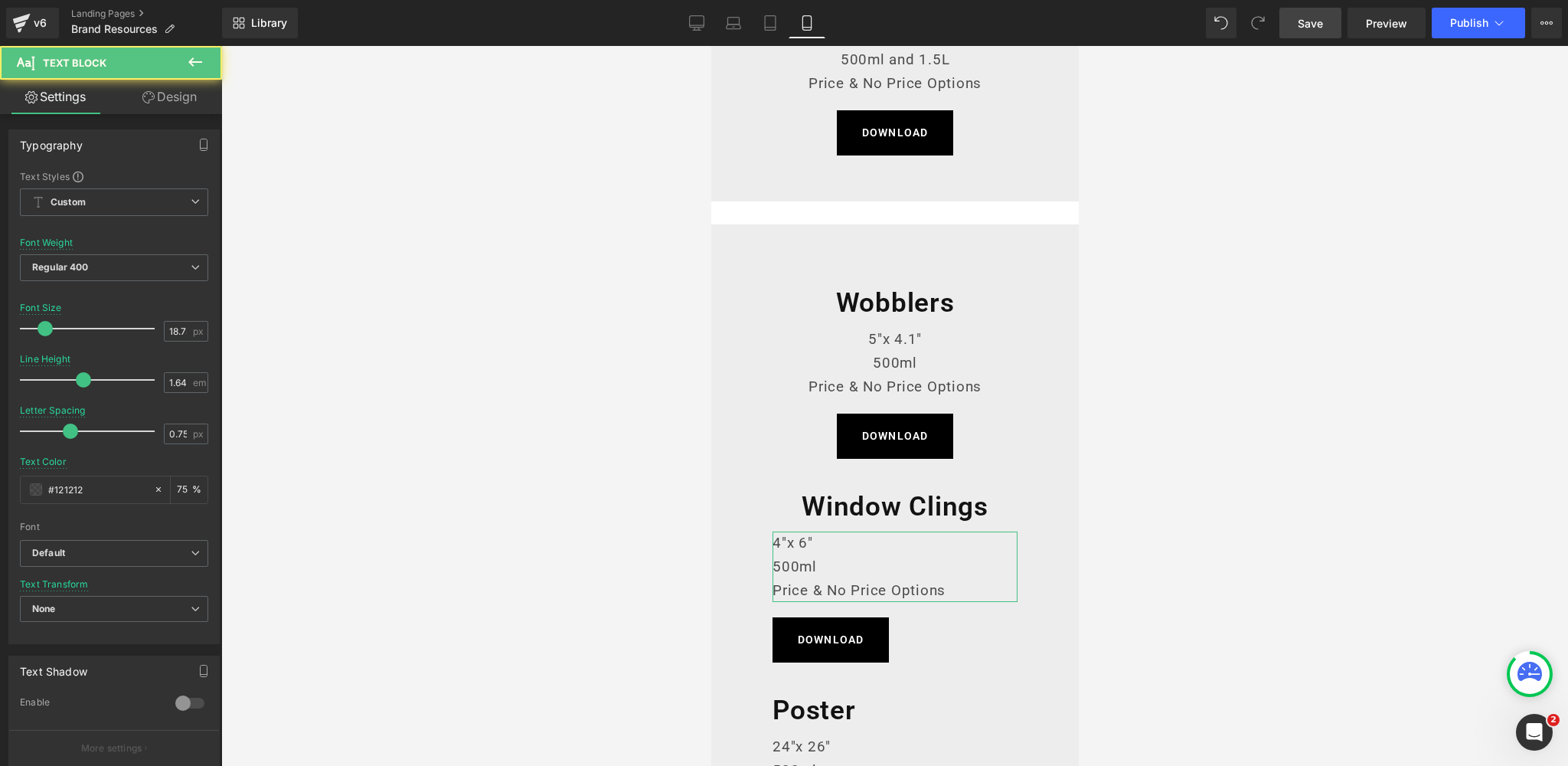
scroll to position [312, 0]
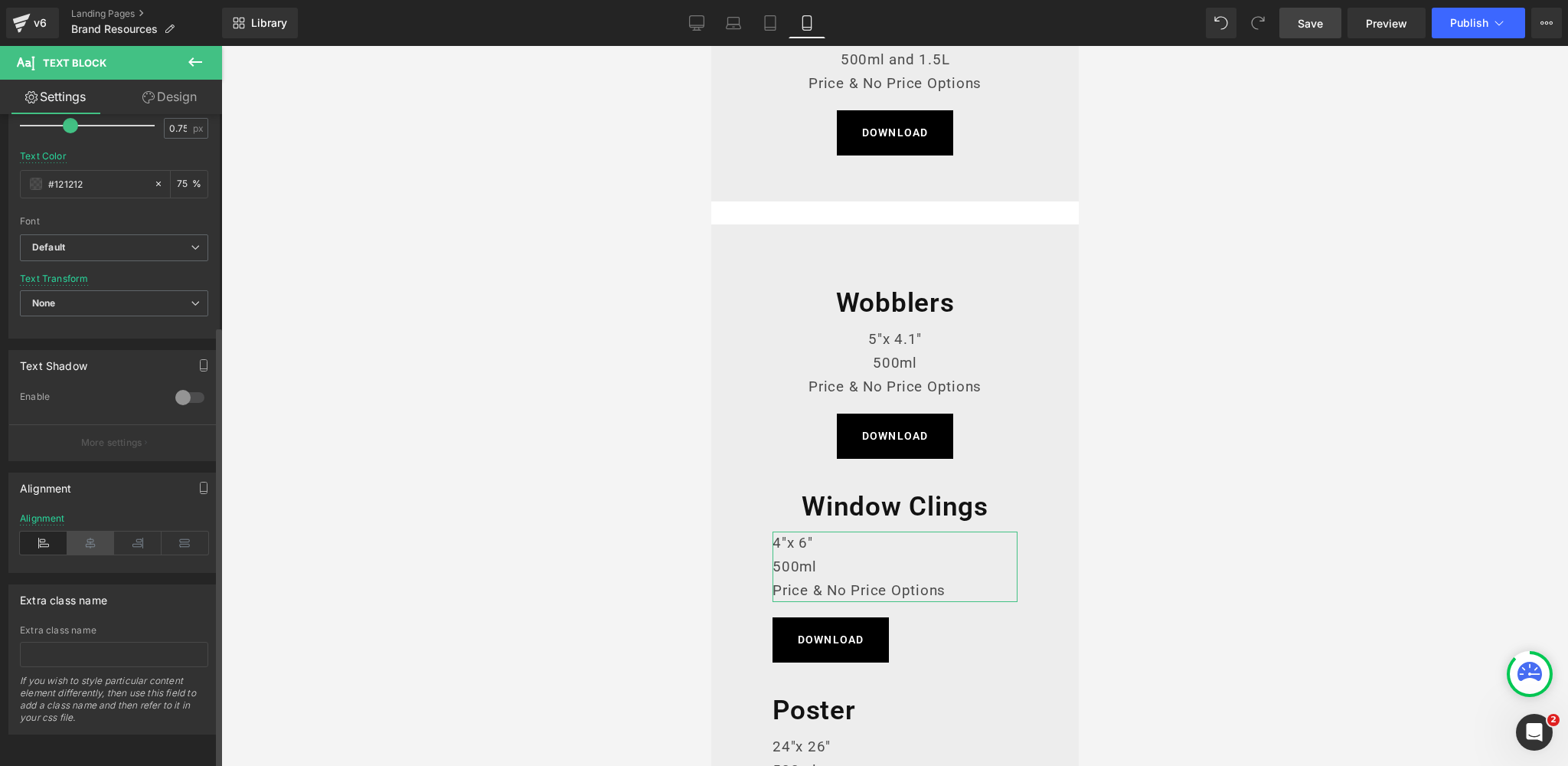
click at [95, 531] on icon at bounding box center [91, 542] width 48 height 23
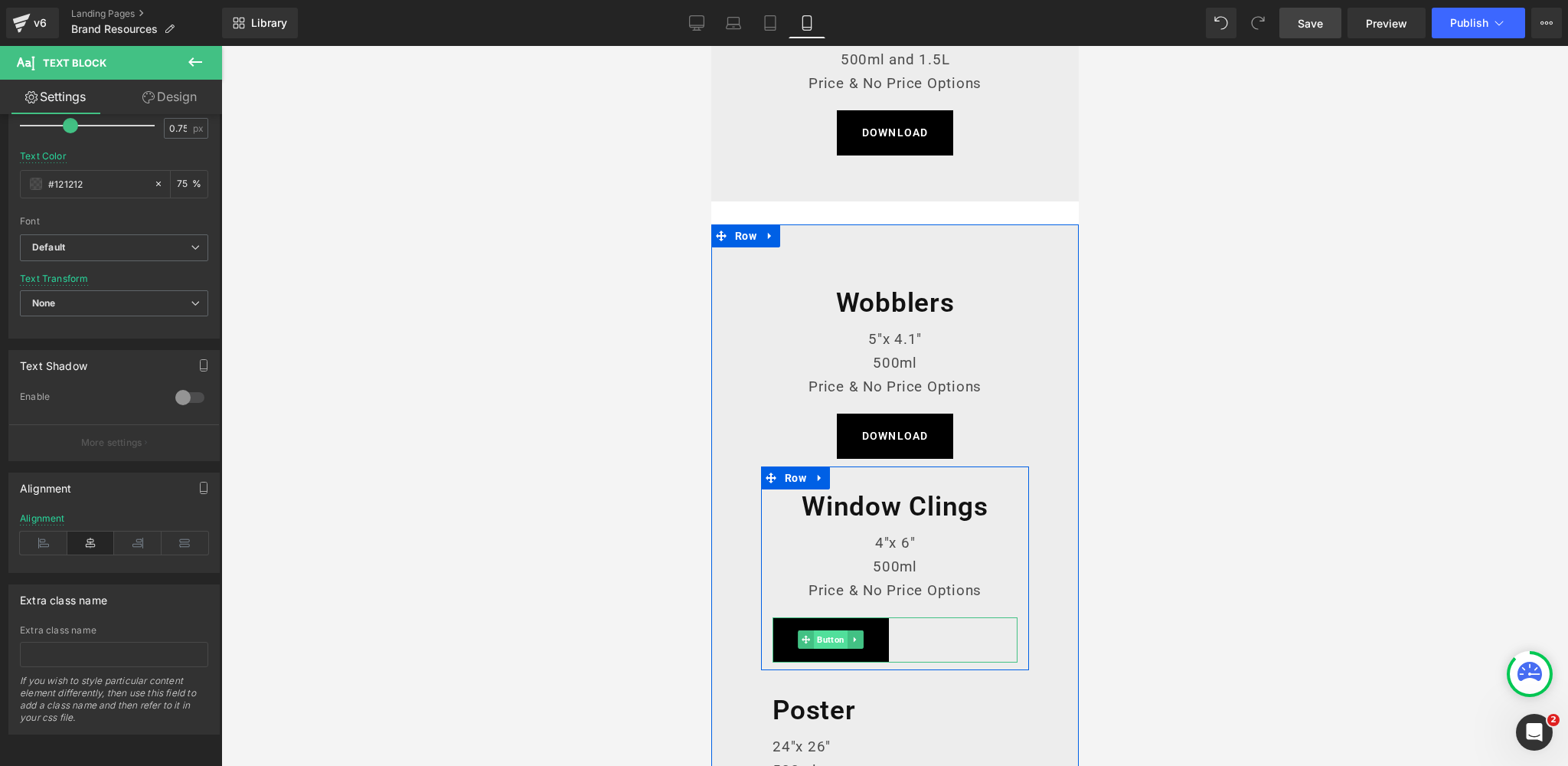
click at [826, 640] on span "Button" at bounding box center [829, 639] width 34 height 18
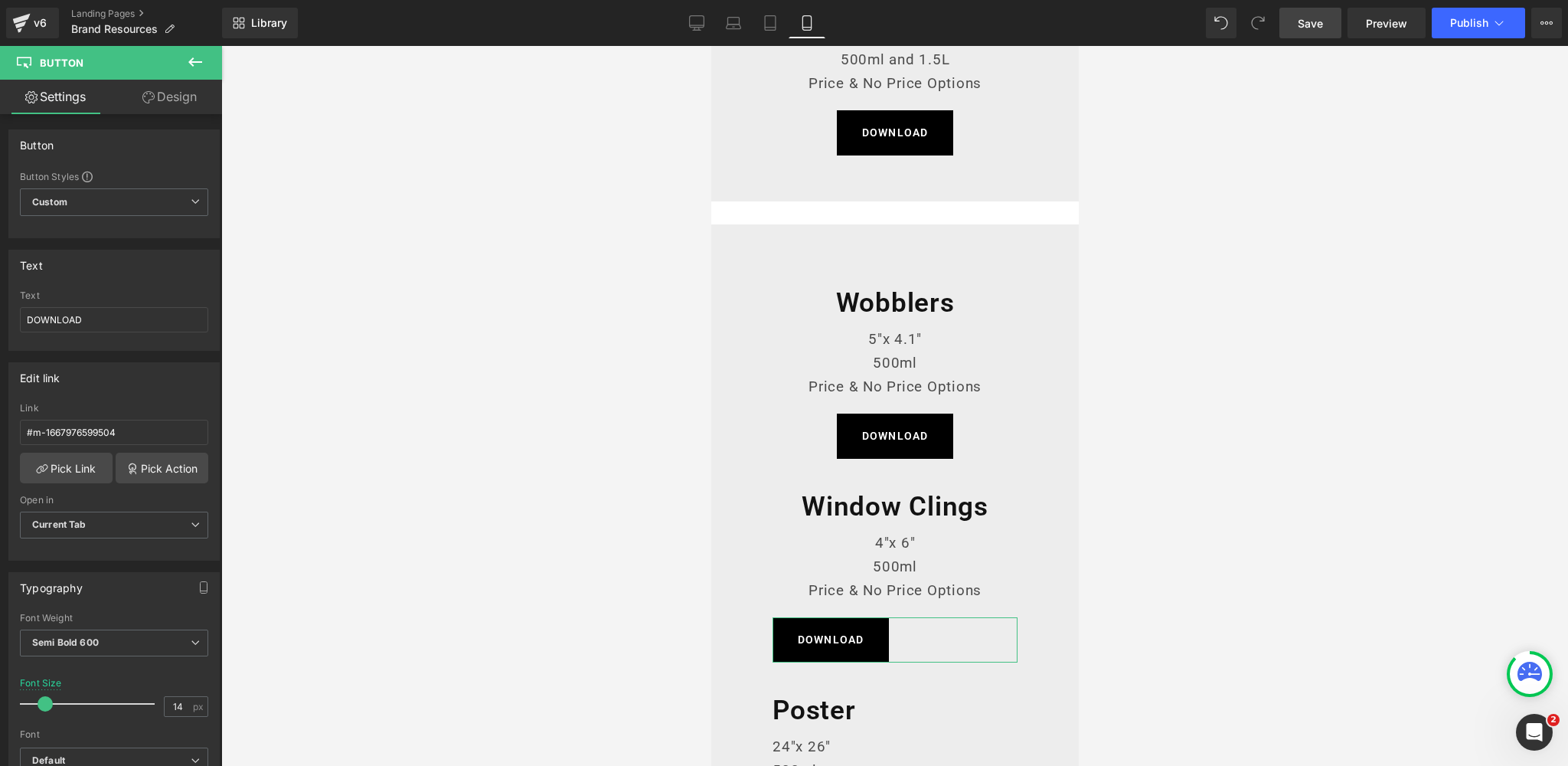
scroll to position [1072, 0]
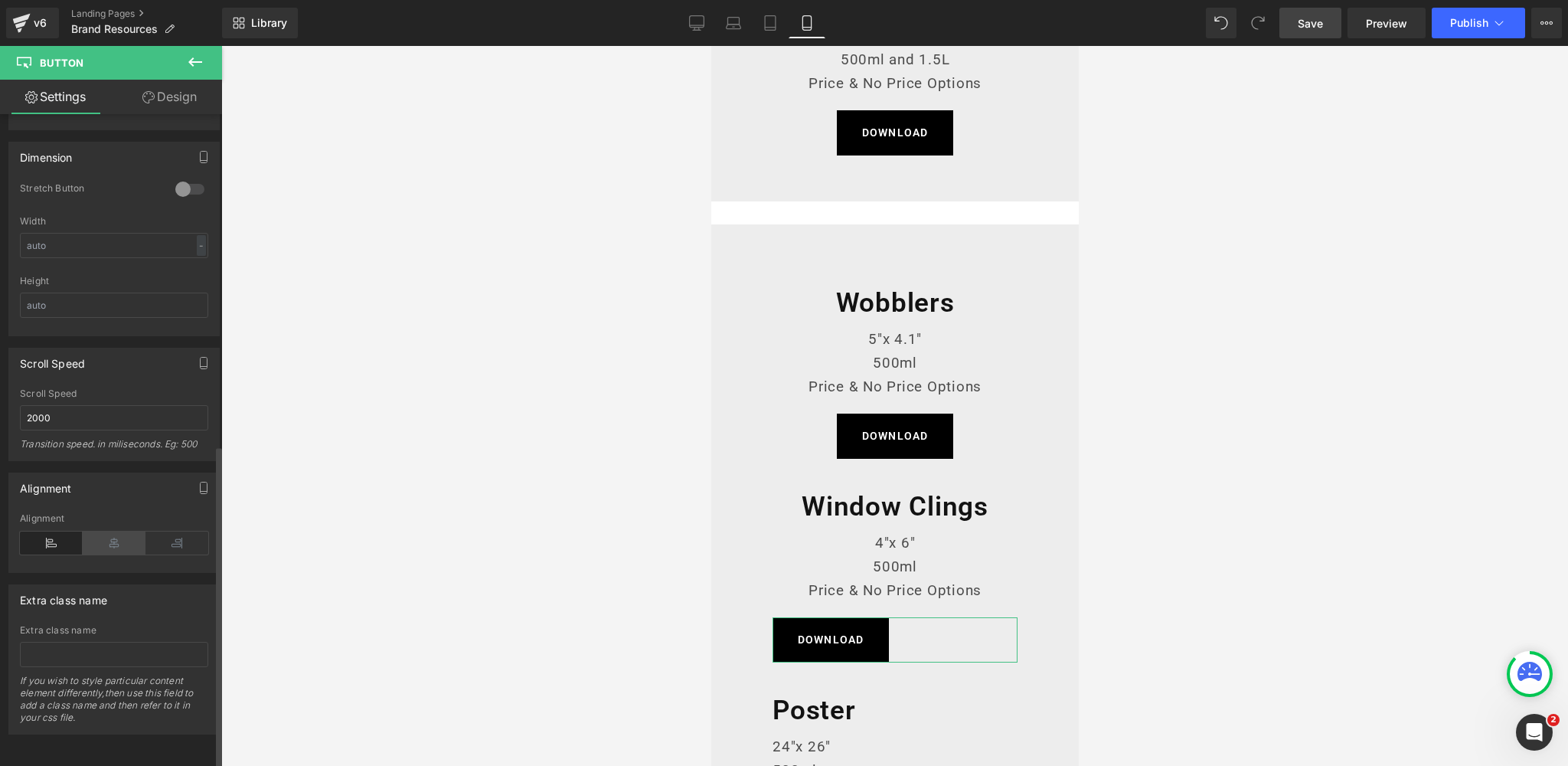
click at [102, 531] on icon at bounding box center [114, 542] width 63 height 23
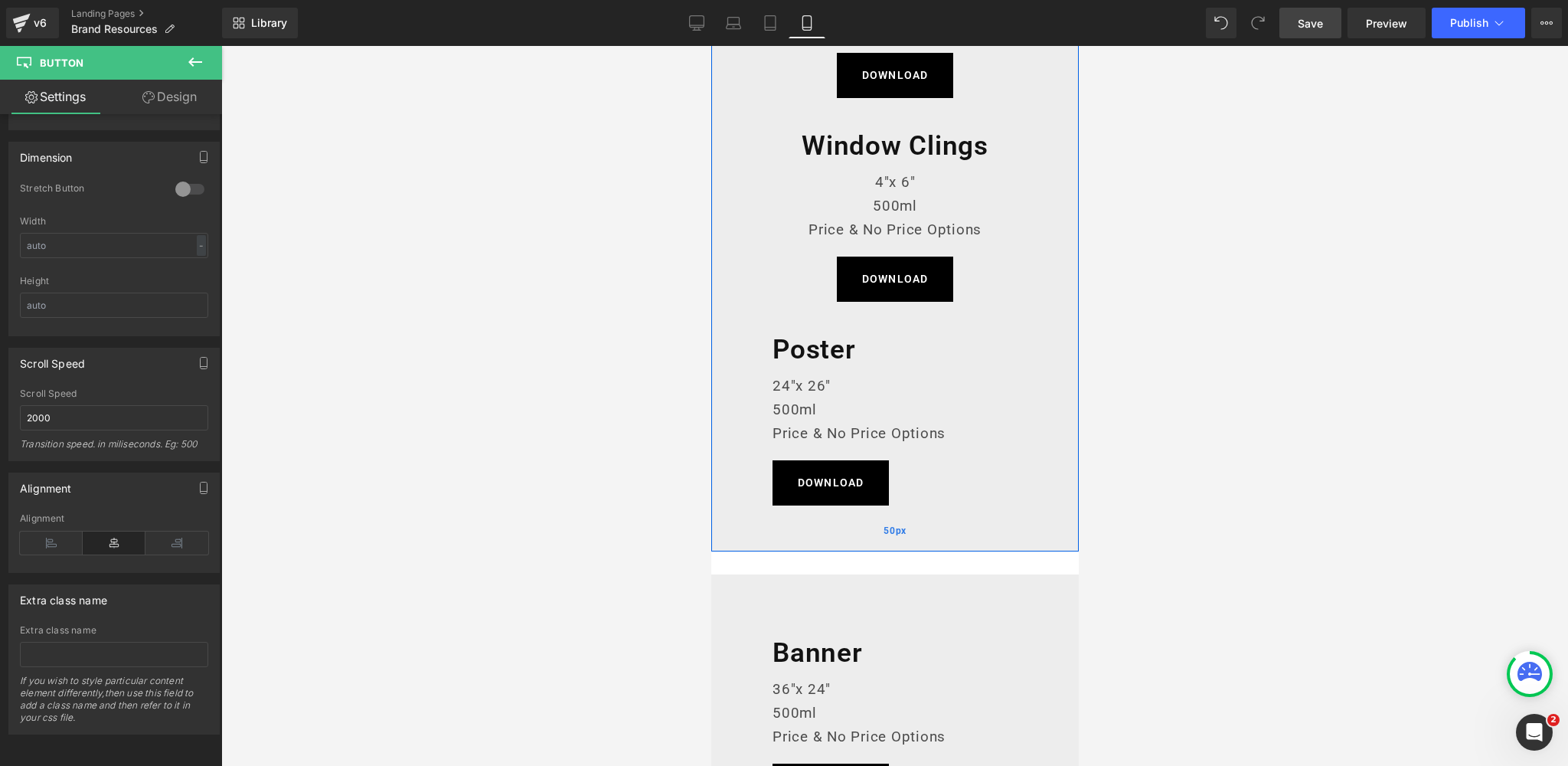
scroll to position [1483, 0]
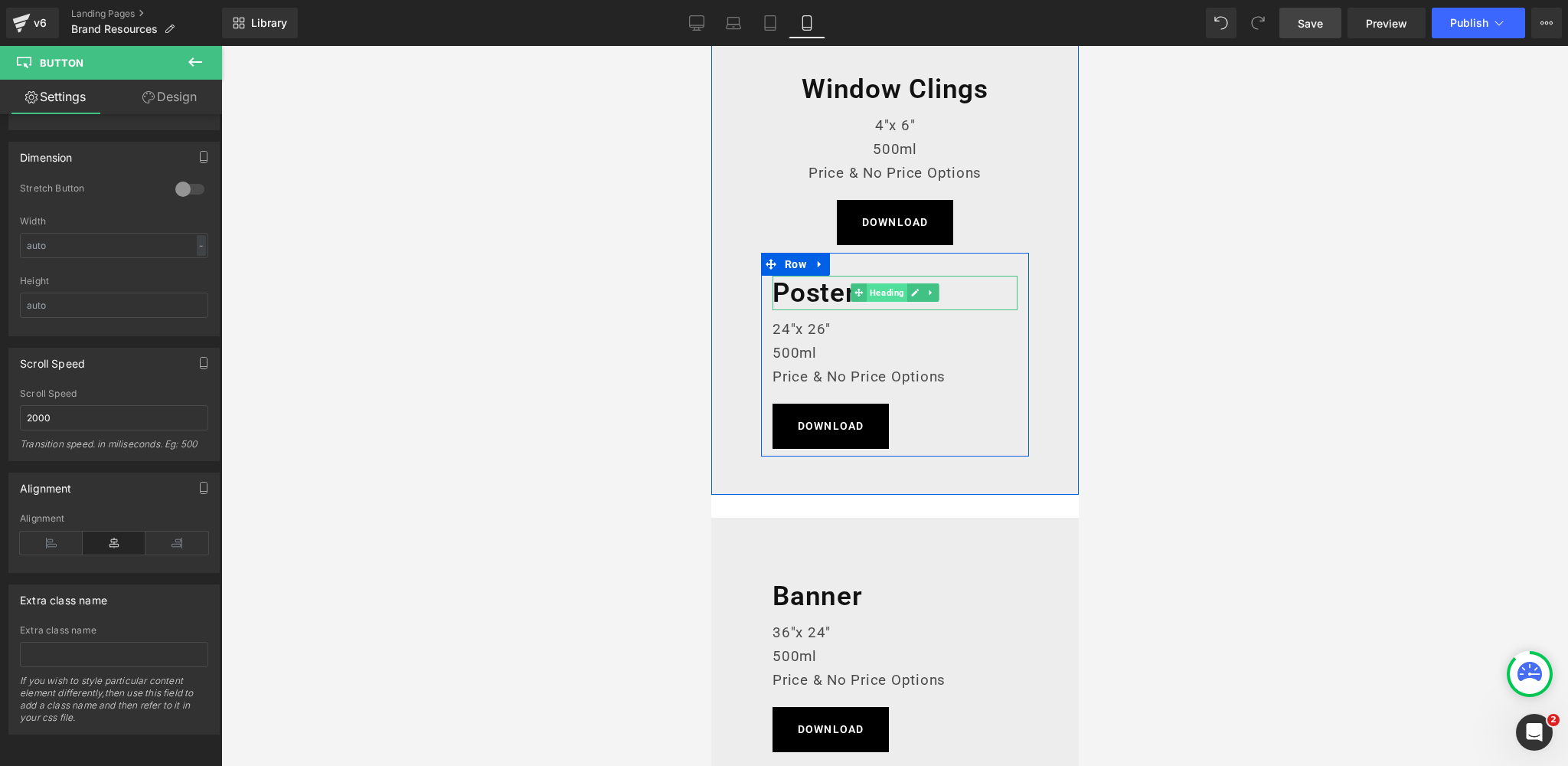
click at [884, 297] on span "Heading" at bounding box center [886, 292] width 41 height 18
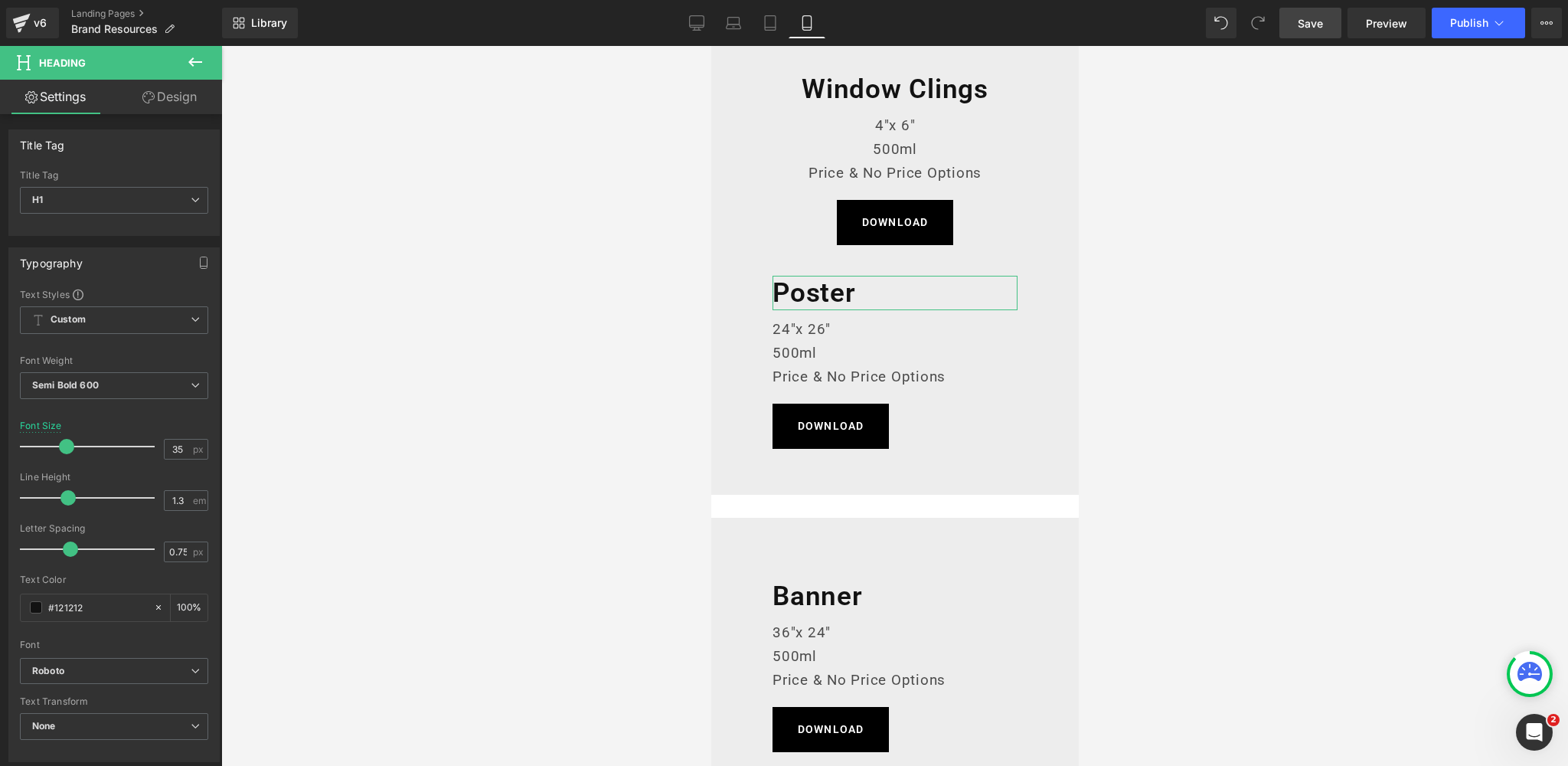
scroll to position [429, 0]
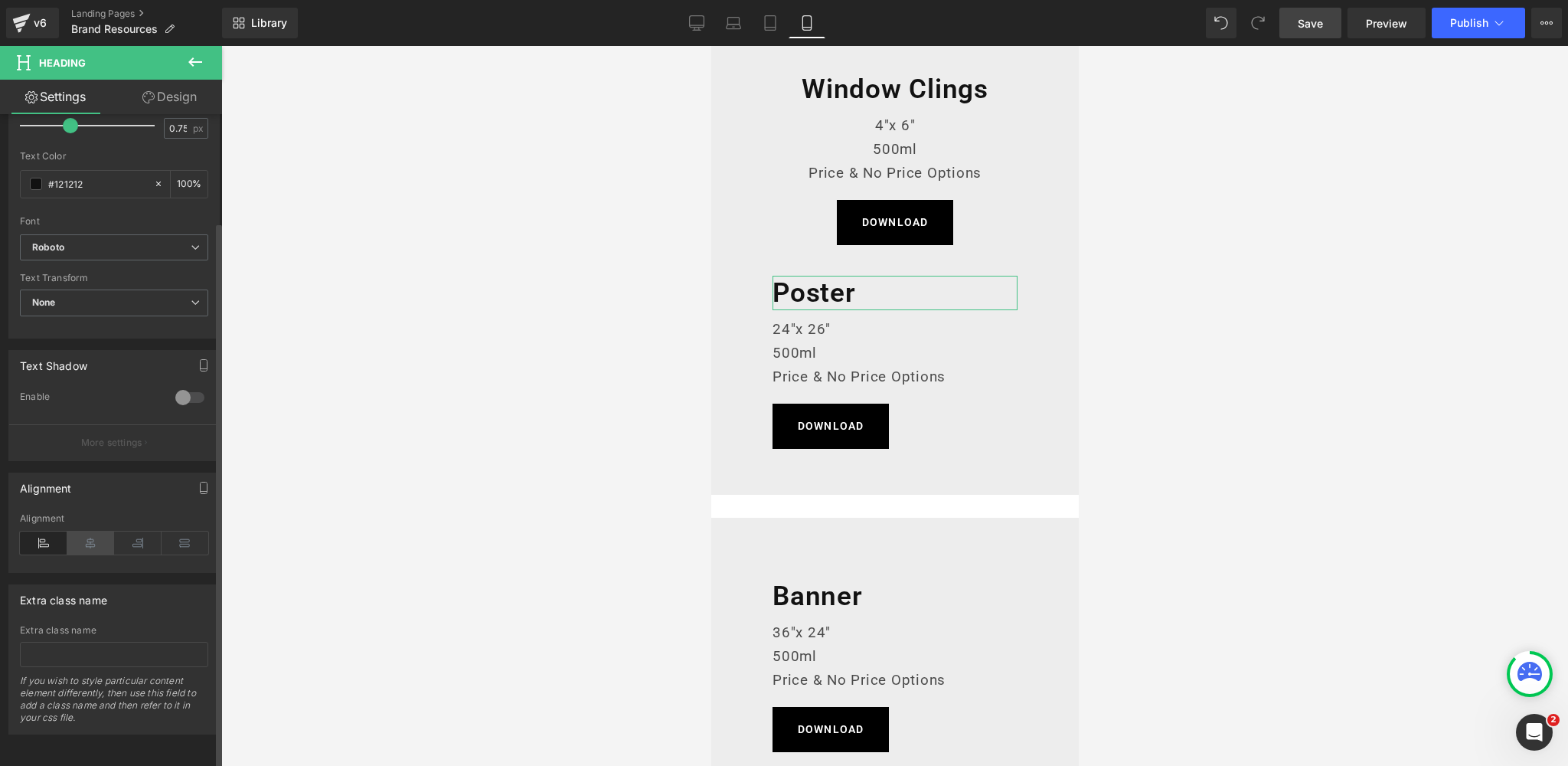
click at [90, 531] on icon at bounding box center [91, 542] width 48 height 23
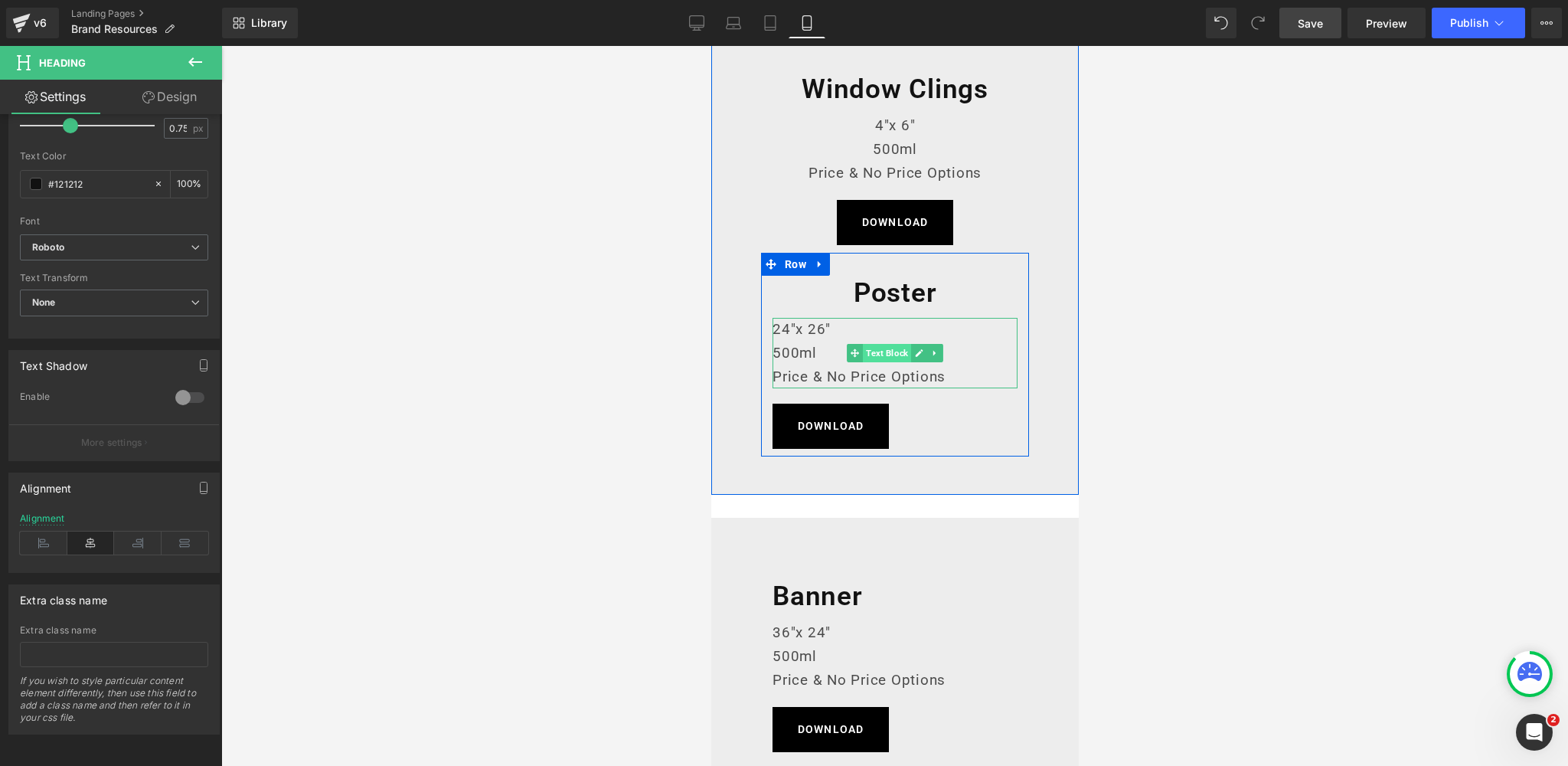
click at [893, 348] on span "Text Block" at bounding box center [886, 352] width 48 height 18
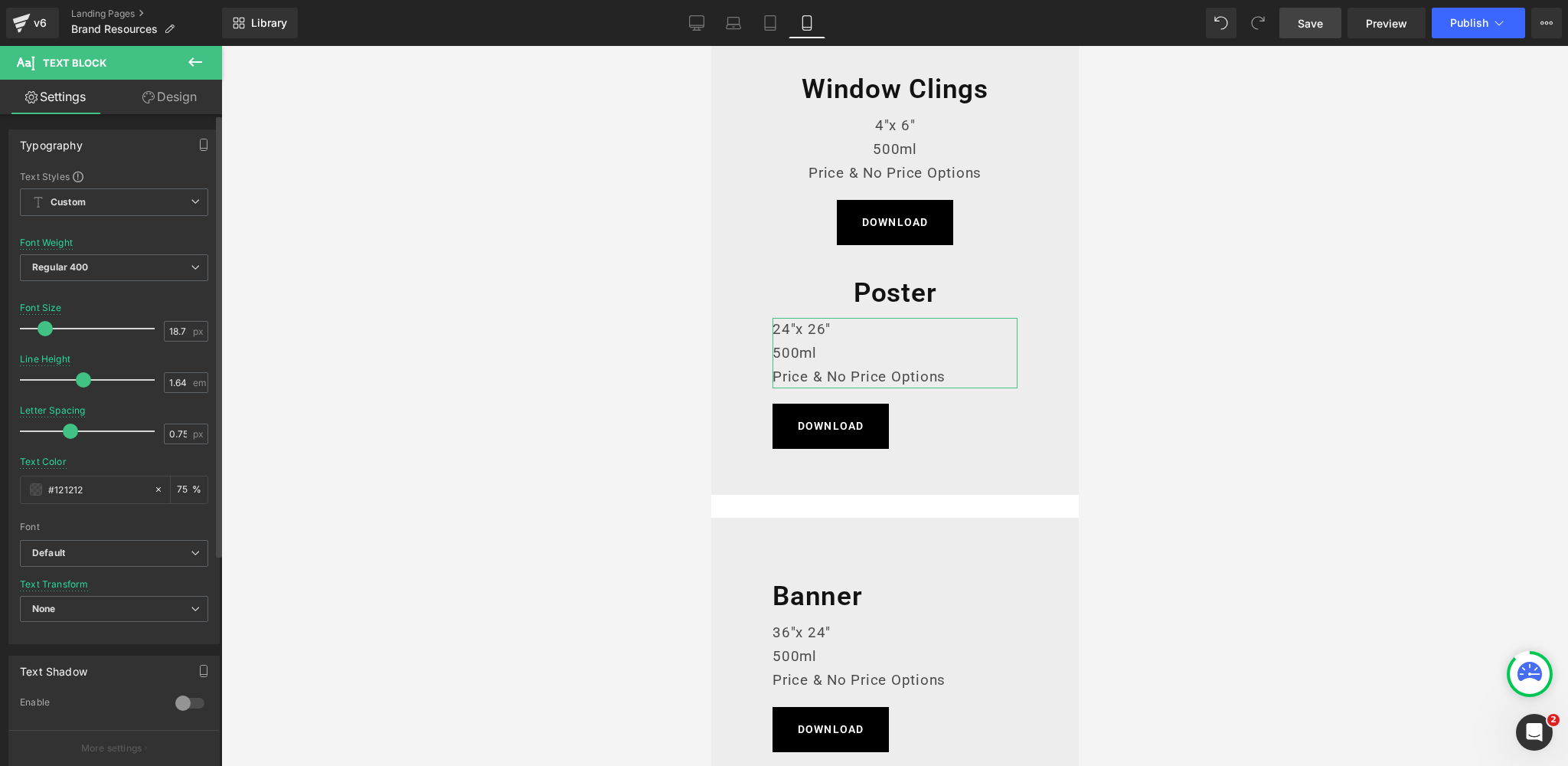
scroll to position [312, 0]
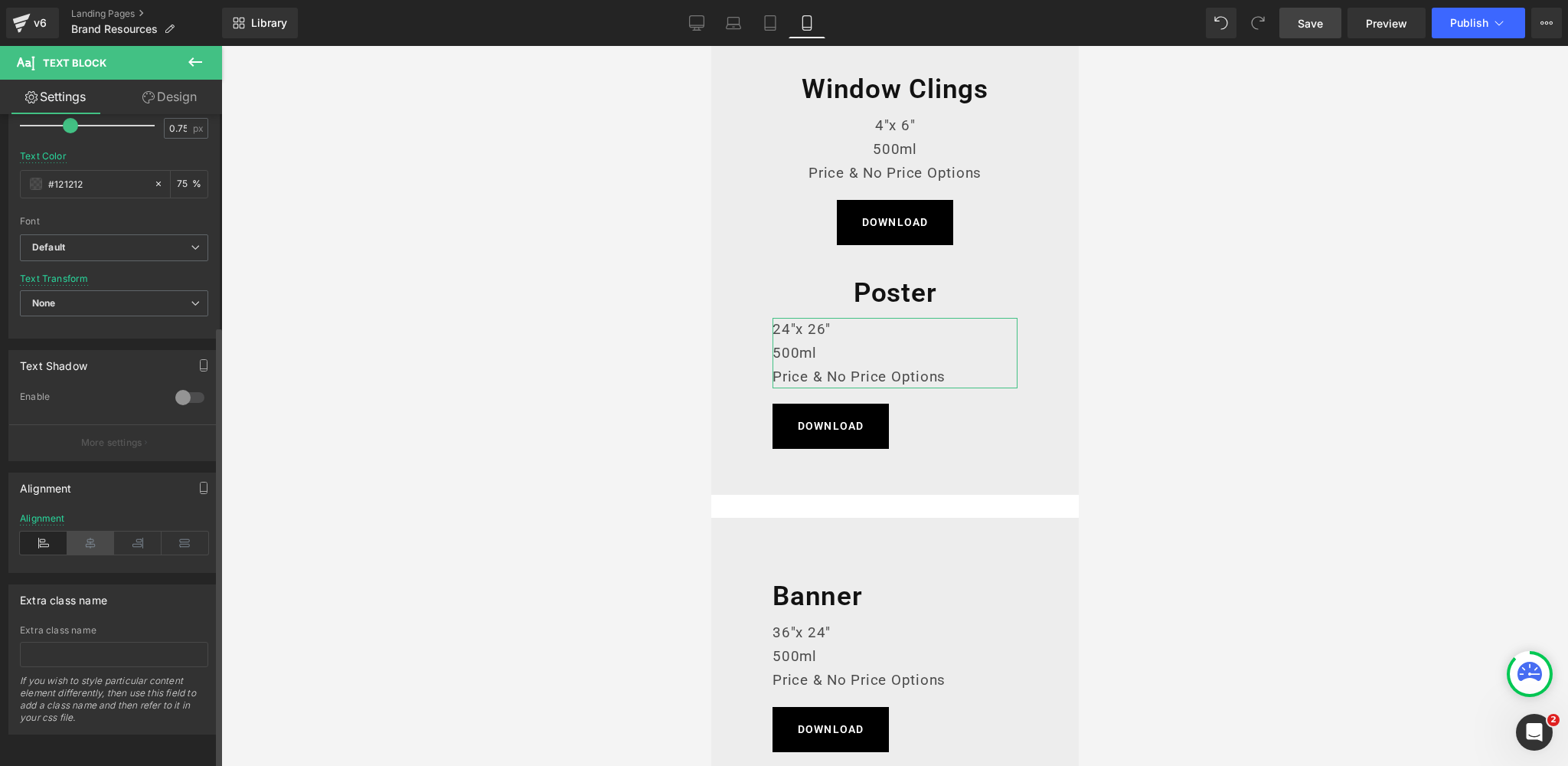
click at [81, 538] on icon at bounding box center [91, 542] width 48 height 23
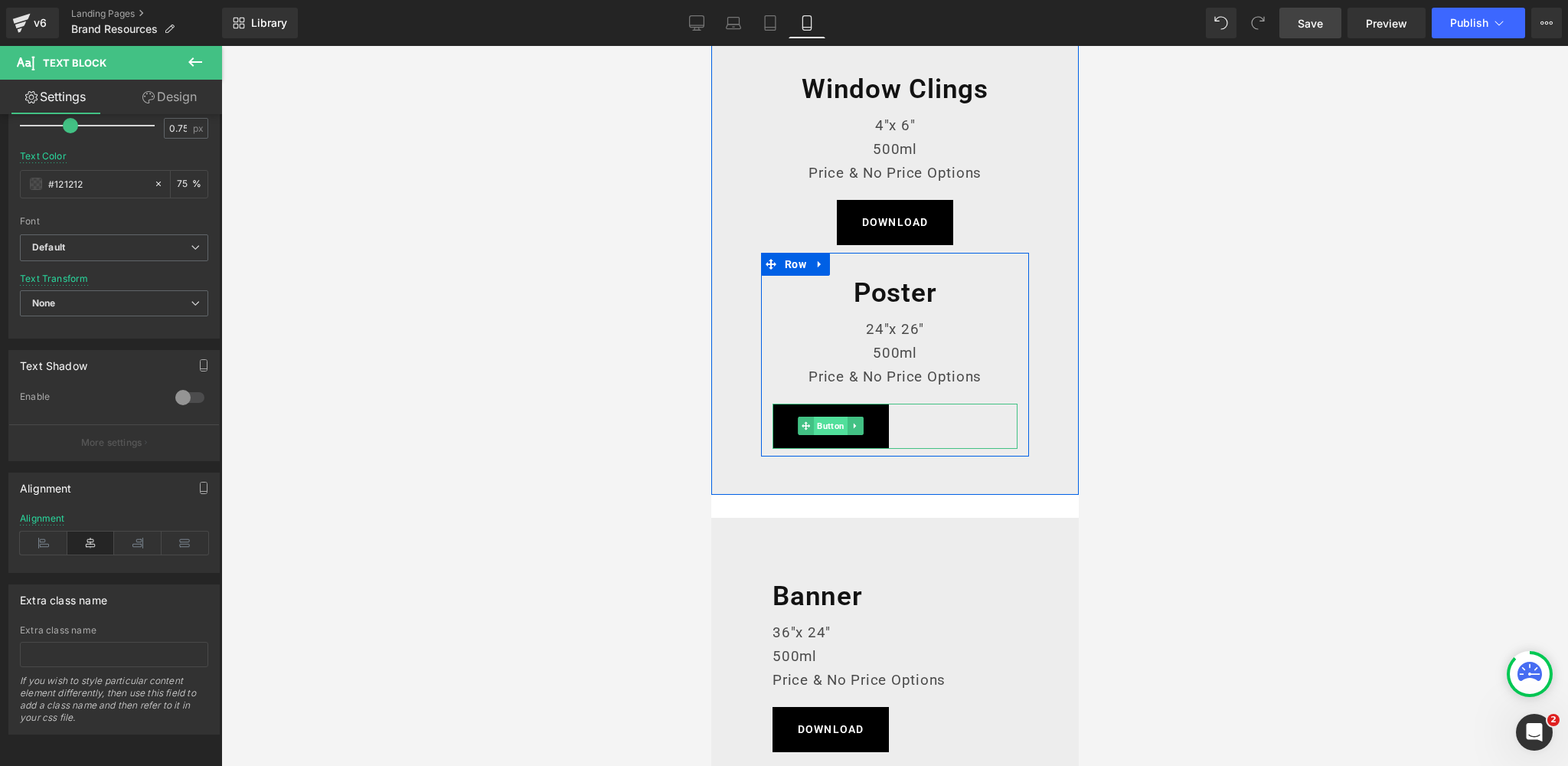
click at [837, 426] on span "Button" at bounding box center [829, 425] width 34 height 18
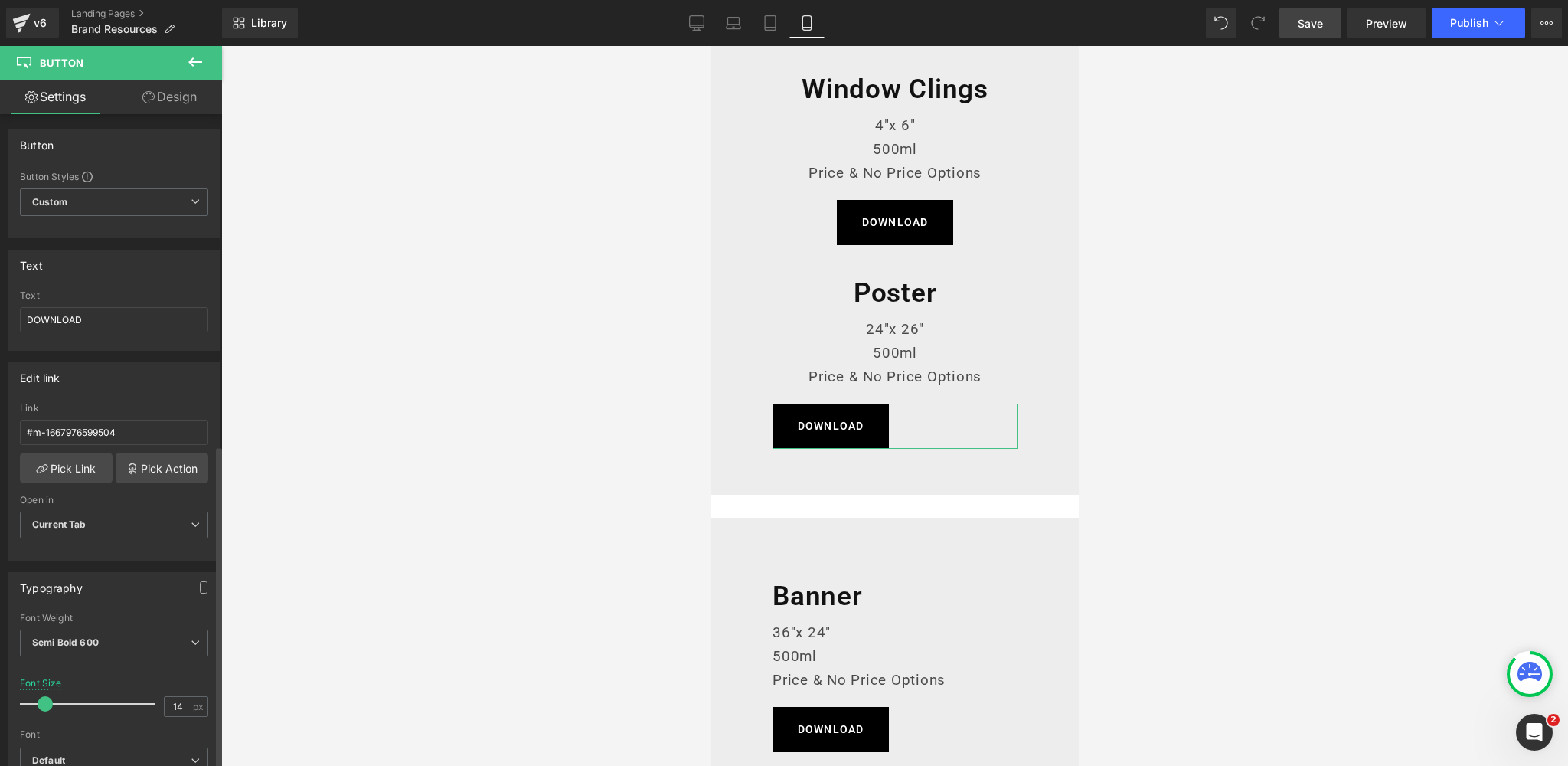
scroll to position [1072, 0]
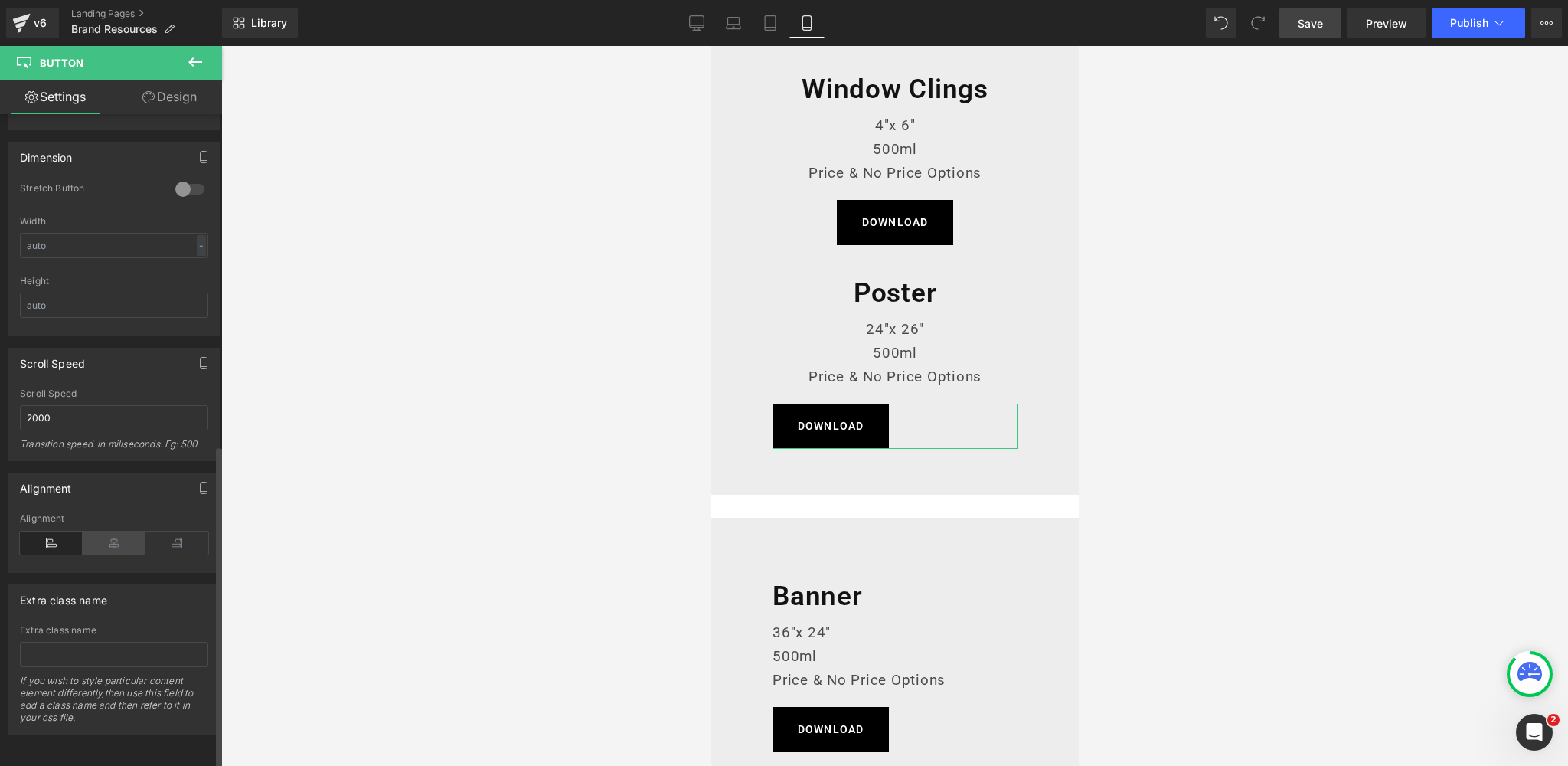
click at [105, 531] on icon at bounding box center [114, 542] width 63 height 23
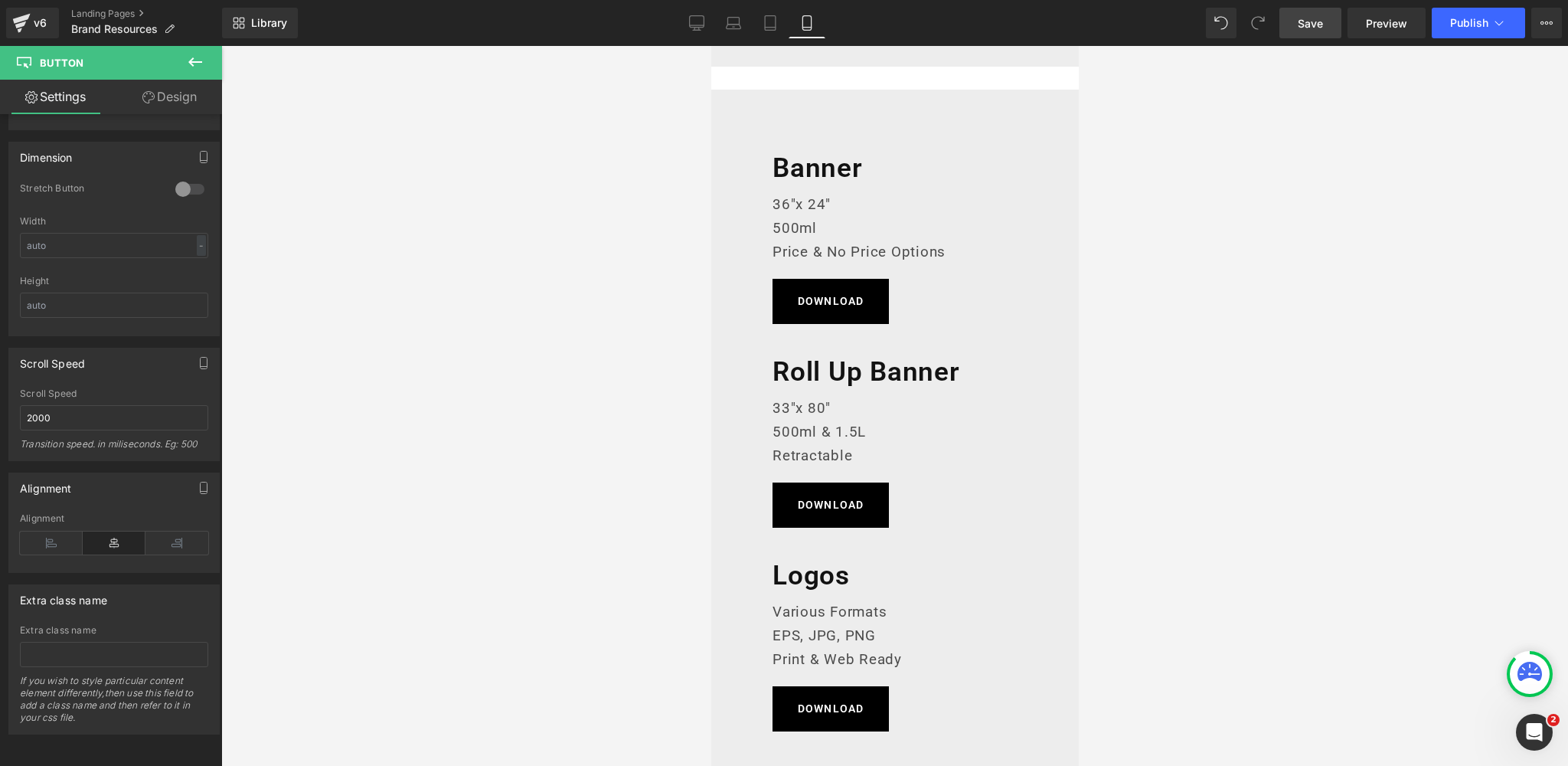
scroll to position [1858, 0]
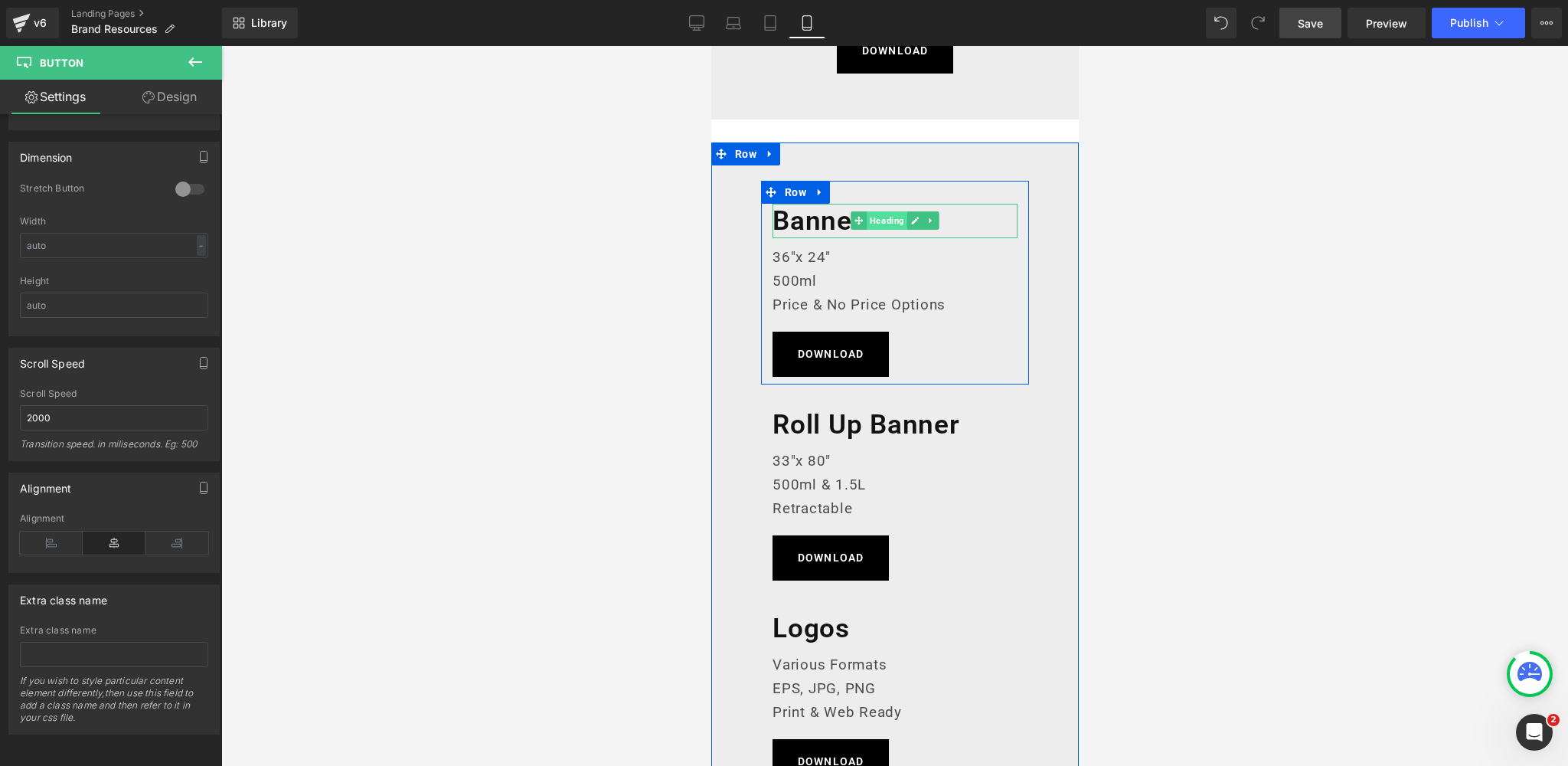
click at [893, 217] on span "Heading" at bounding box center [886, 220] width 41 height 18
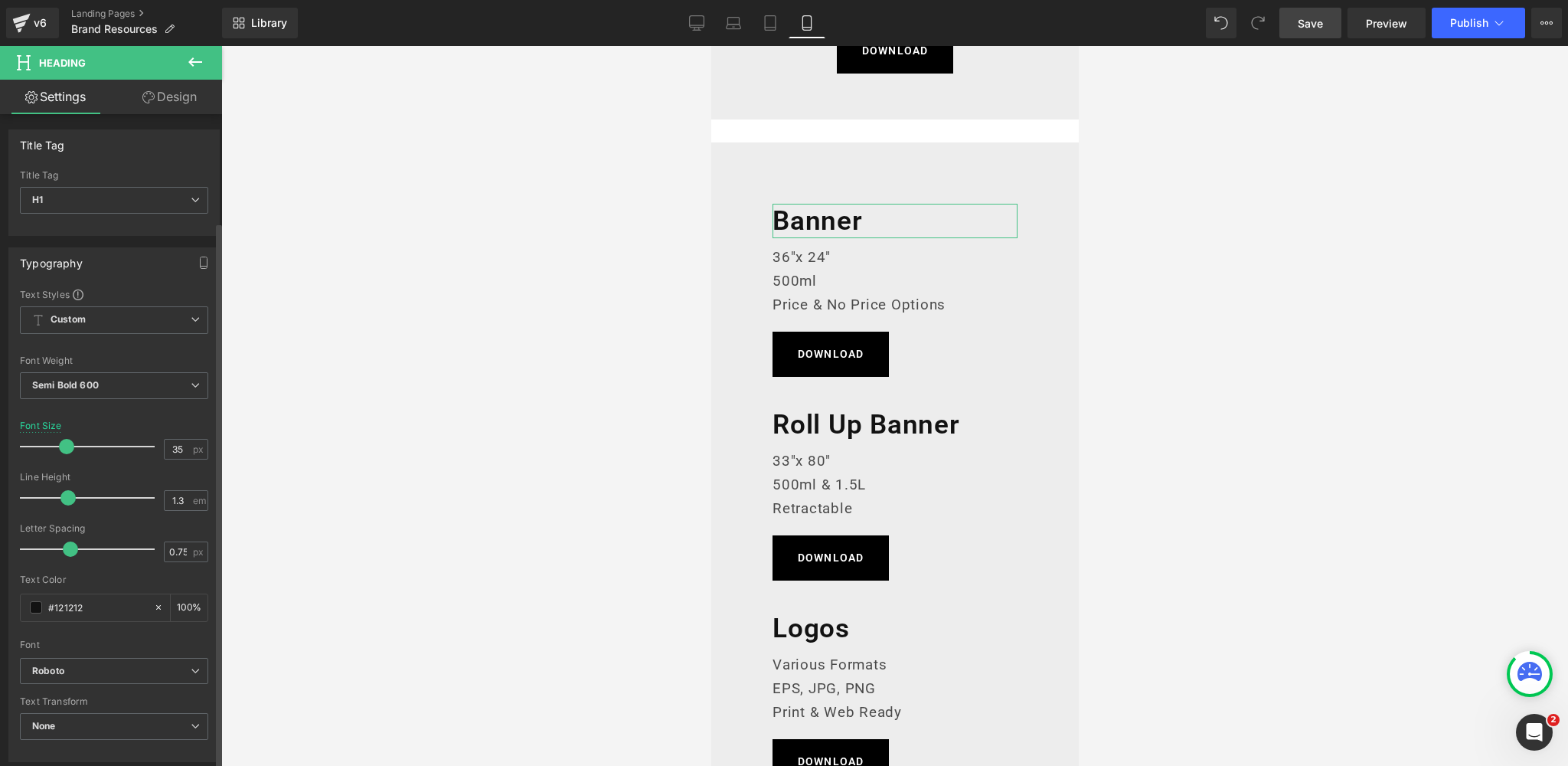
scroll to position [429, 0]
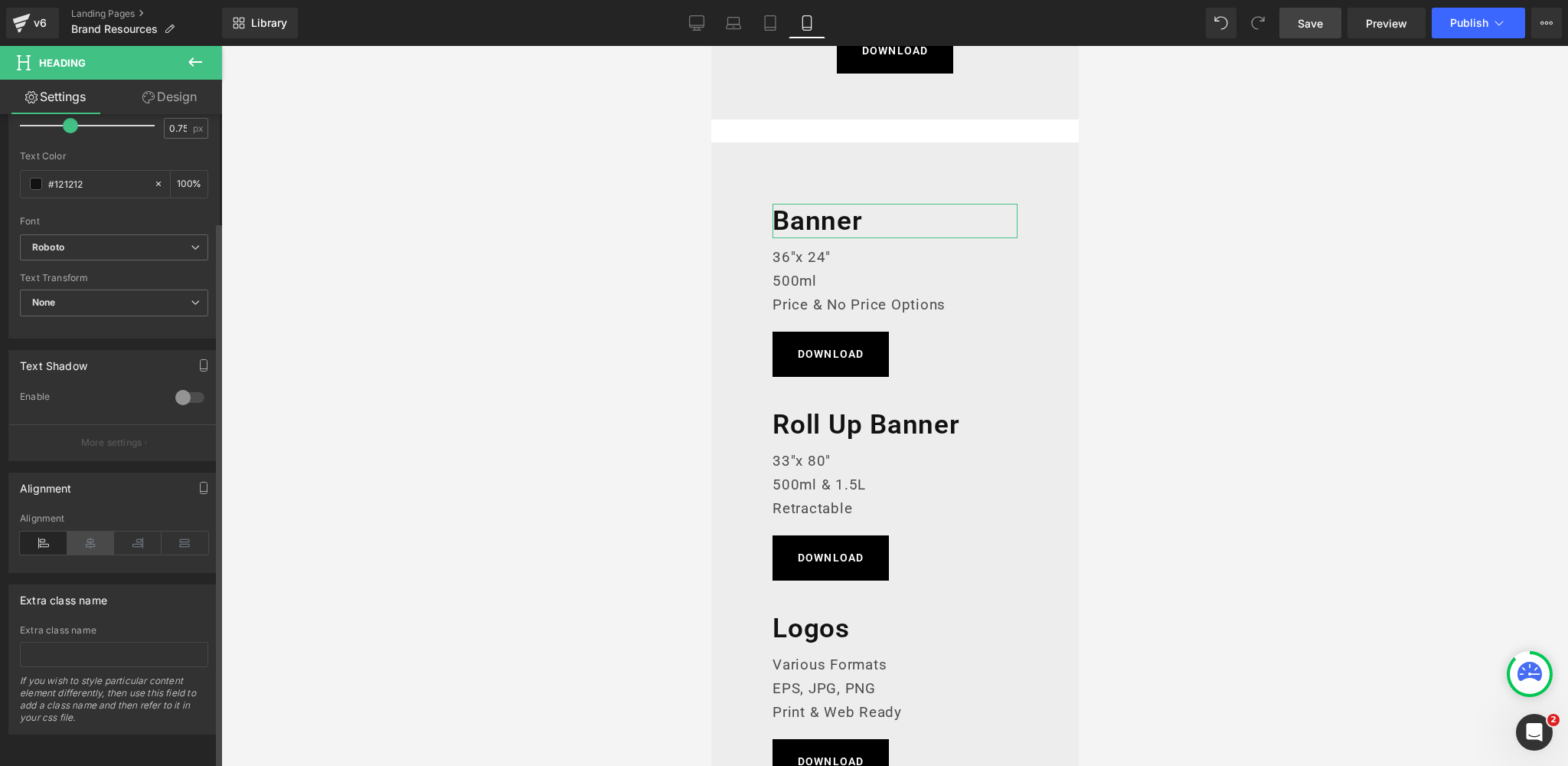
click at [90, 536] on icon at bounding box center [91, 542] width 48 height 23
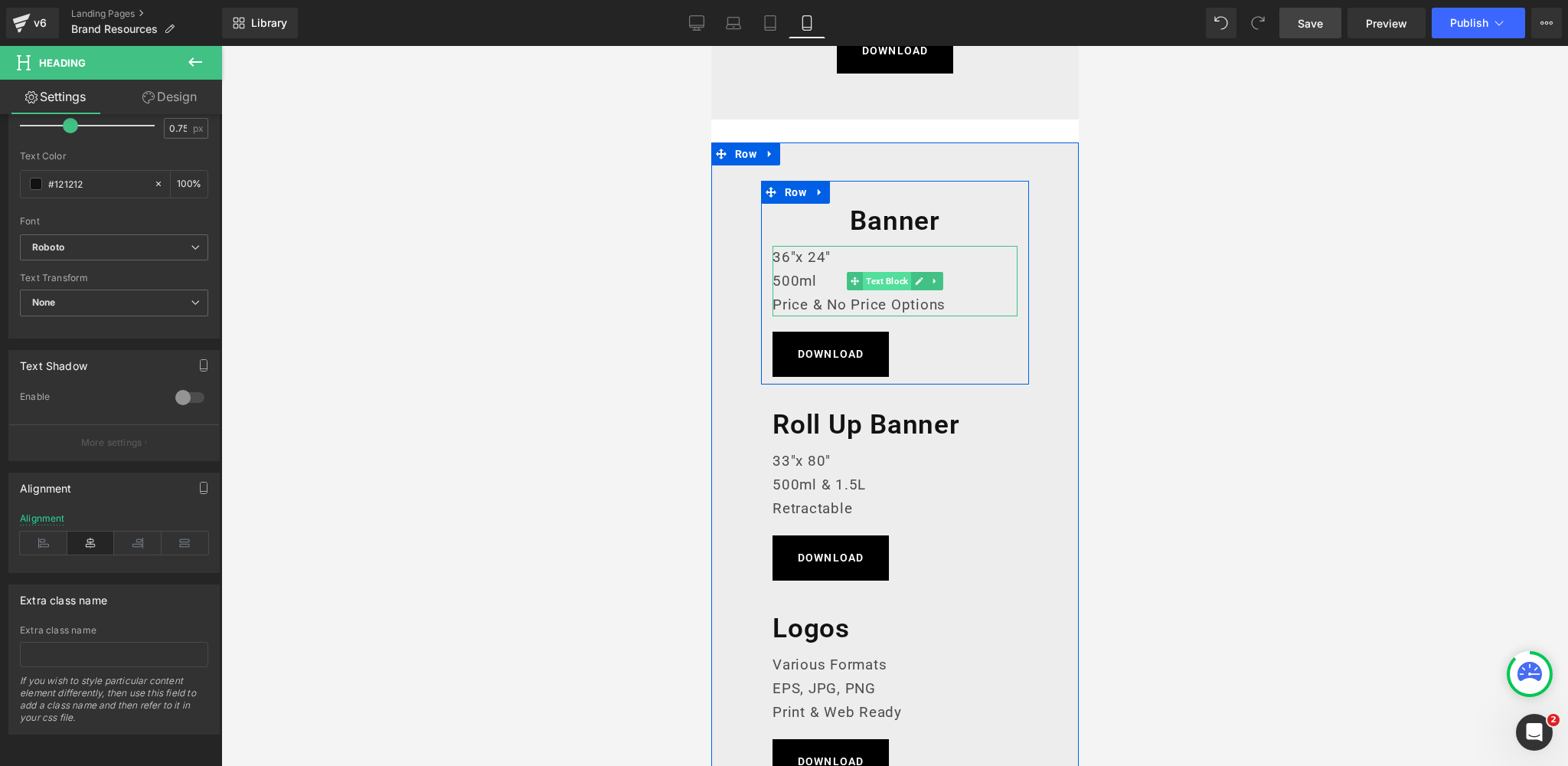
click at [879, 282] on span "Text Block" at bounding box center [886, 280] width 48 height 18
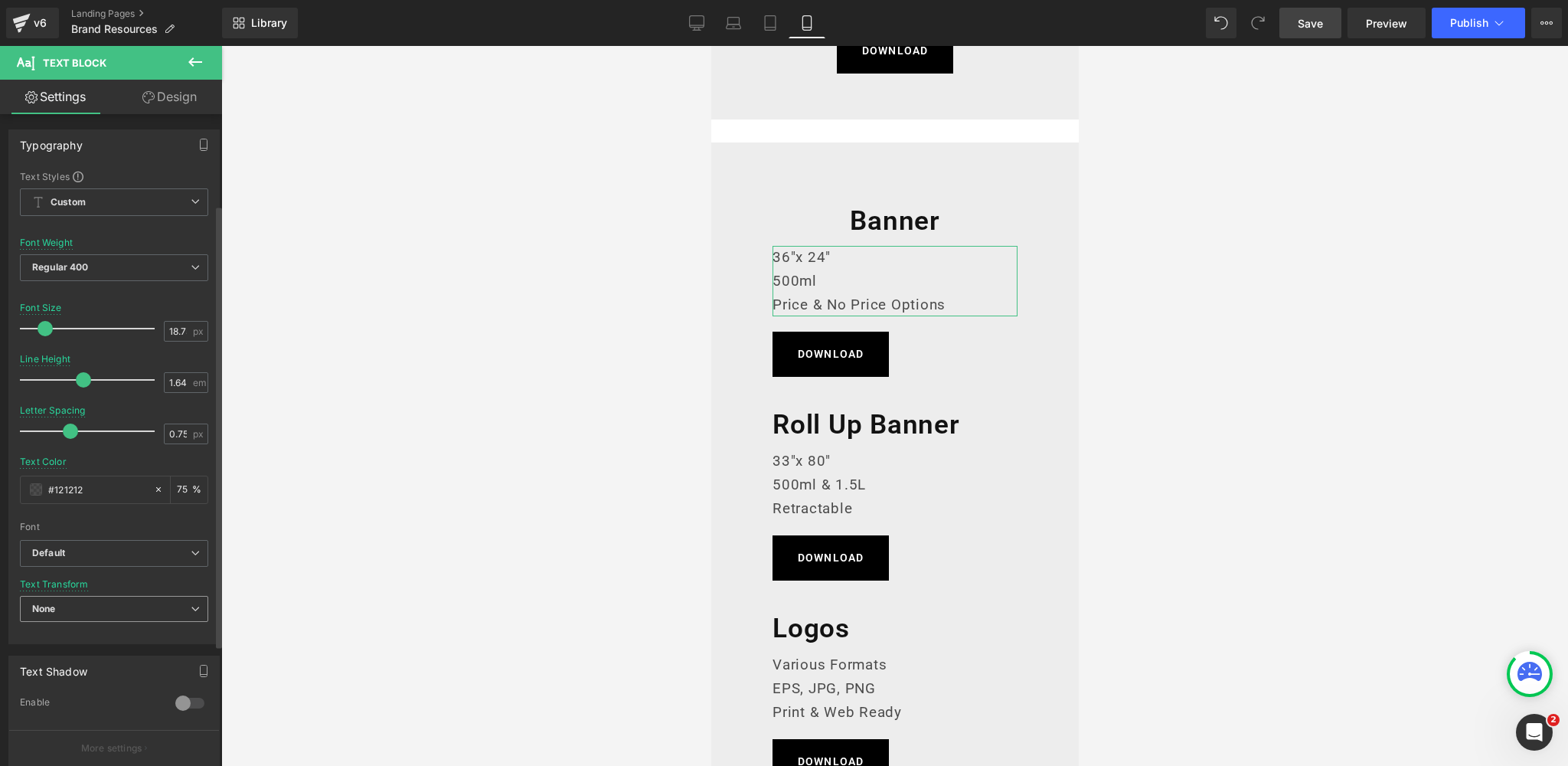
scroll to position [312, 0]
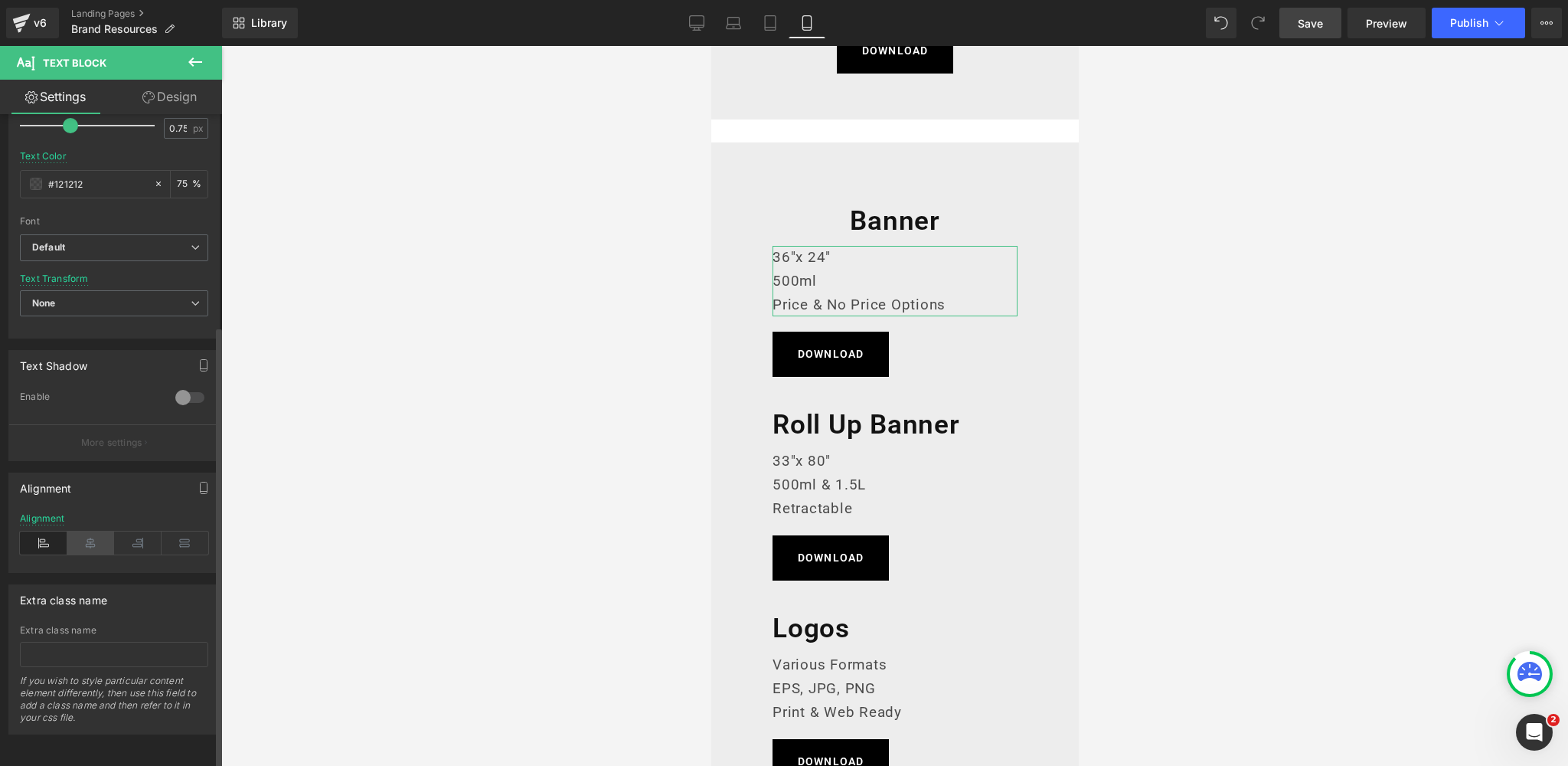
click at [88, 534] on icon at bounding box center [91, 542] width 48 height 23
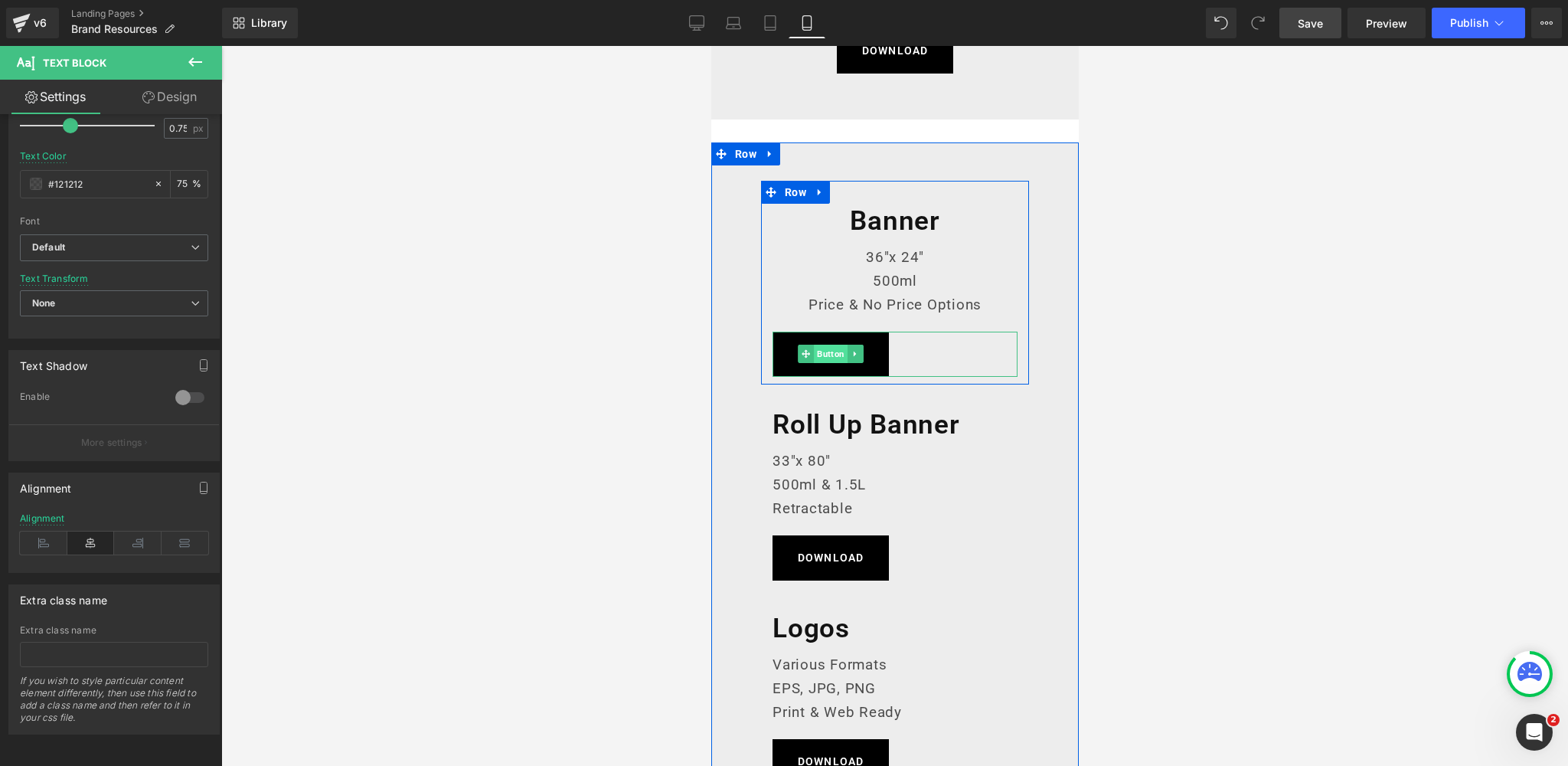
click at [826, 354] on span "Button" at bounding box center [829, 353] width 34 height 18
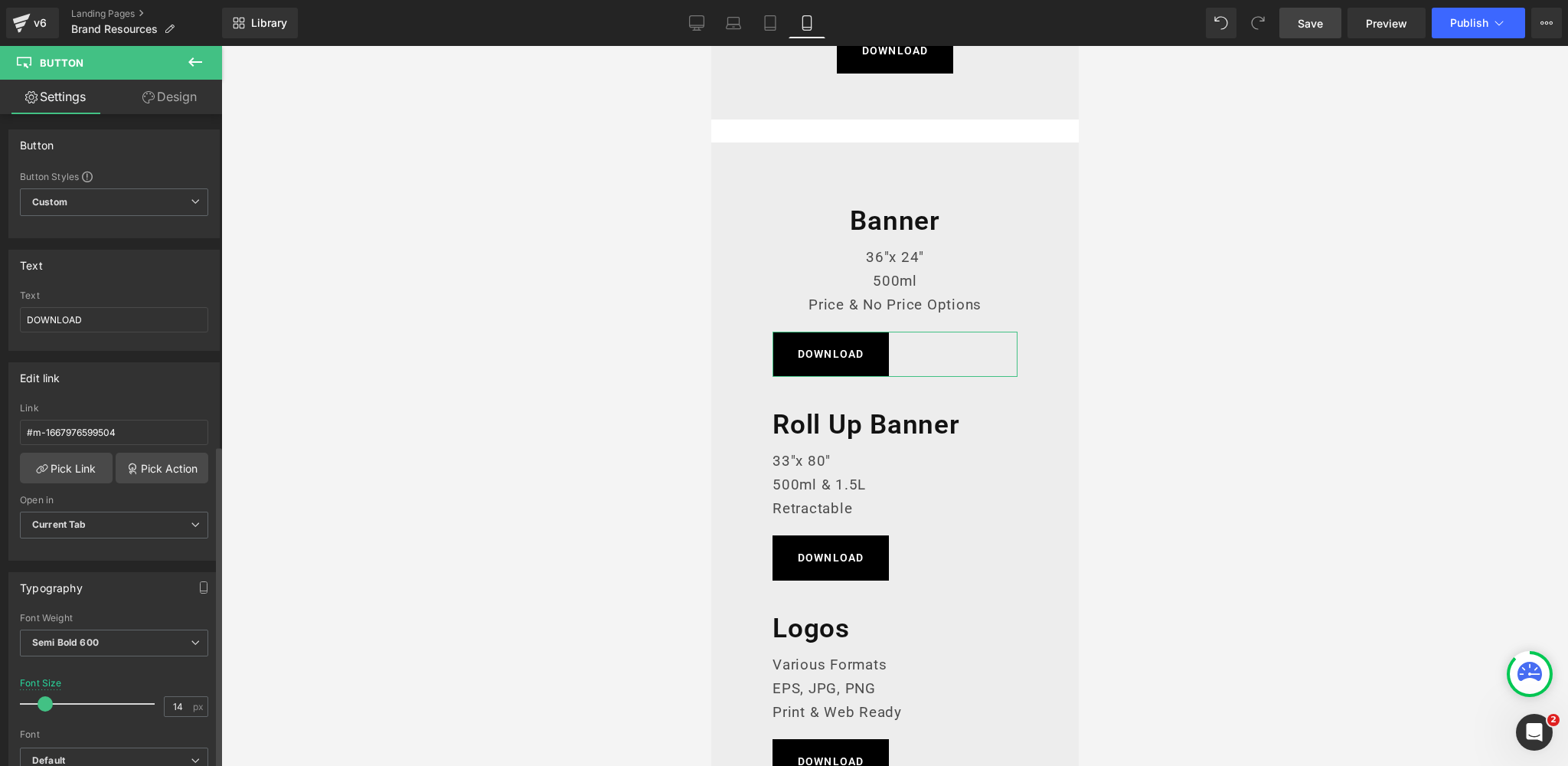
scroll to position [1072, 0]
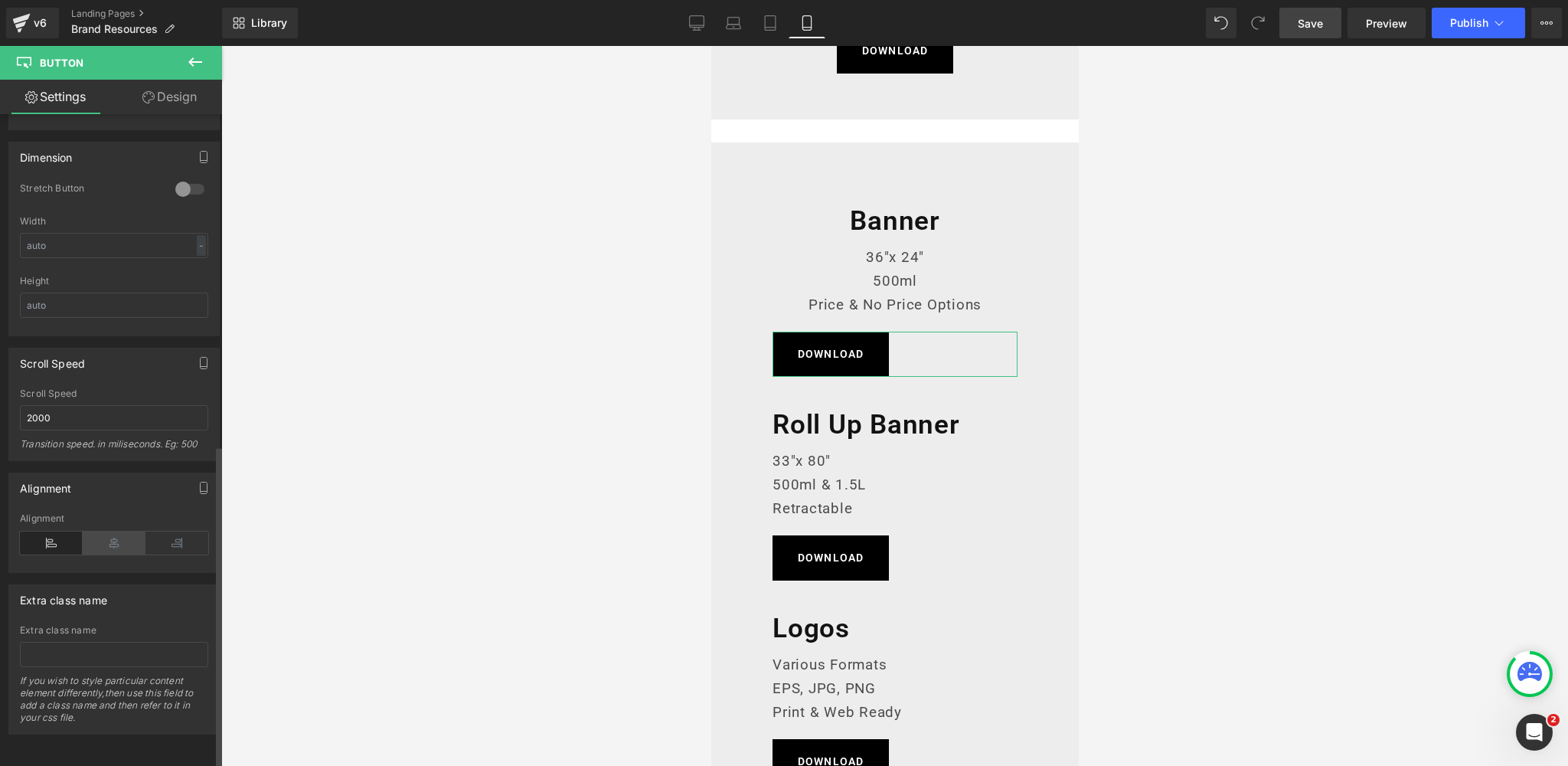
click at [101, 531] on icon at bounding box center [114, 542] width 63 height 23
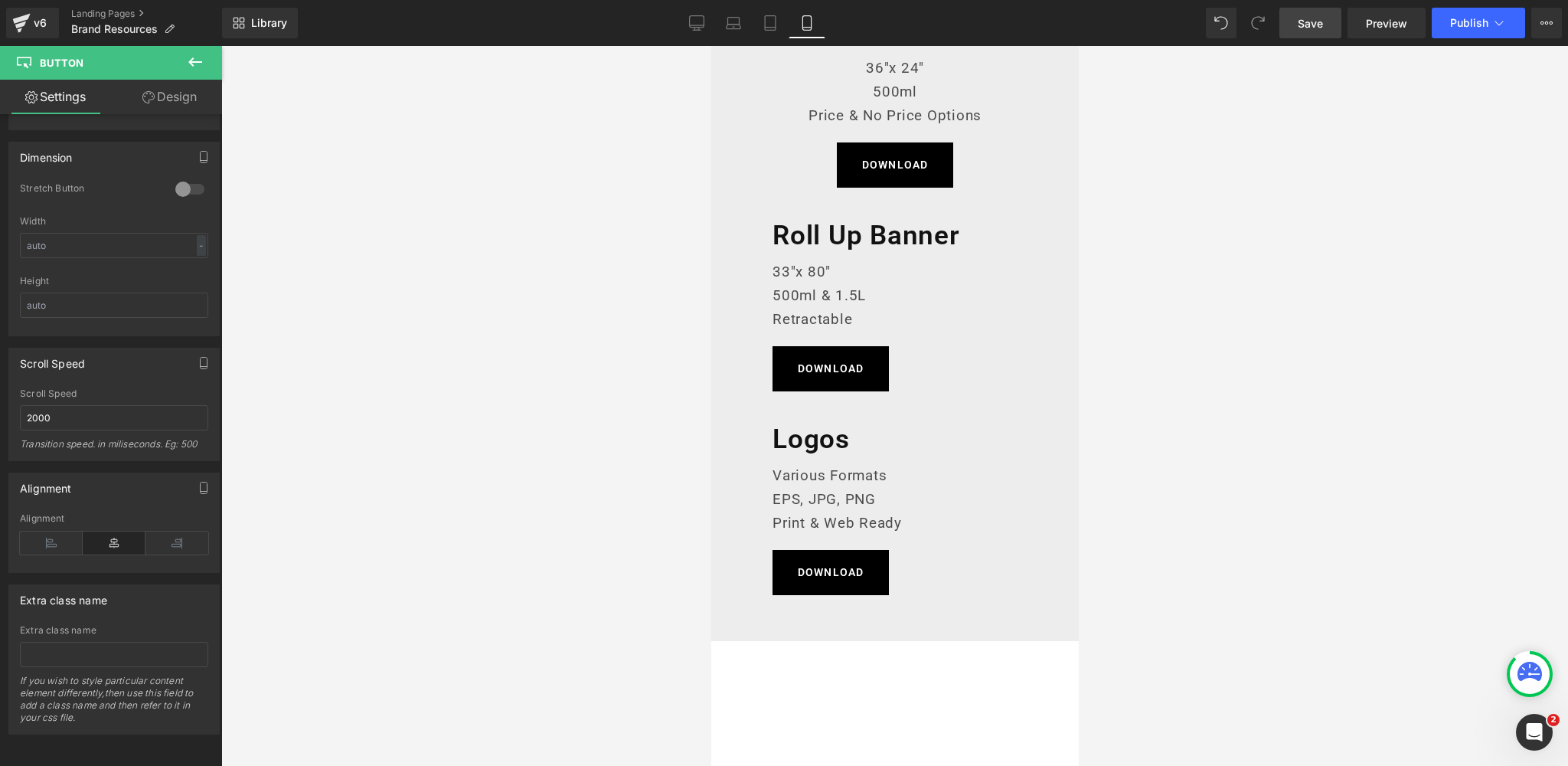
scroll to position [2022, 0]
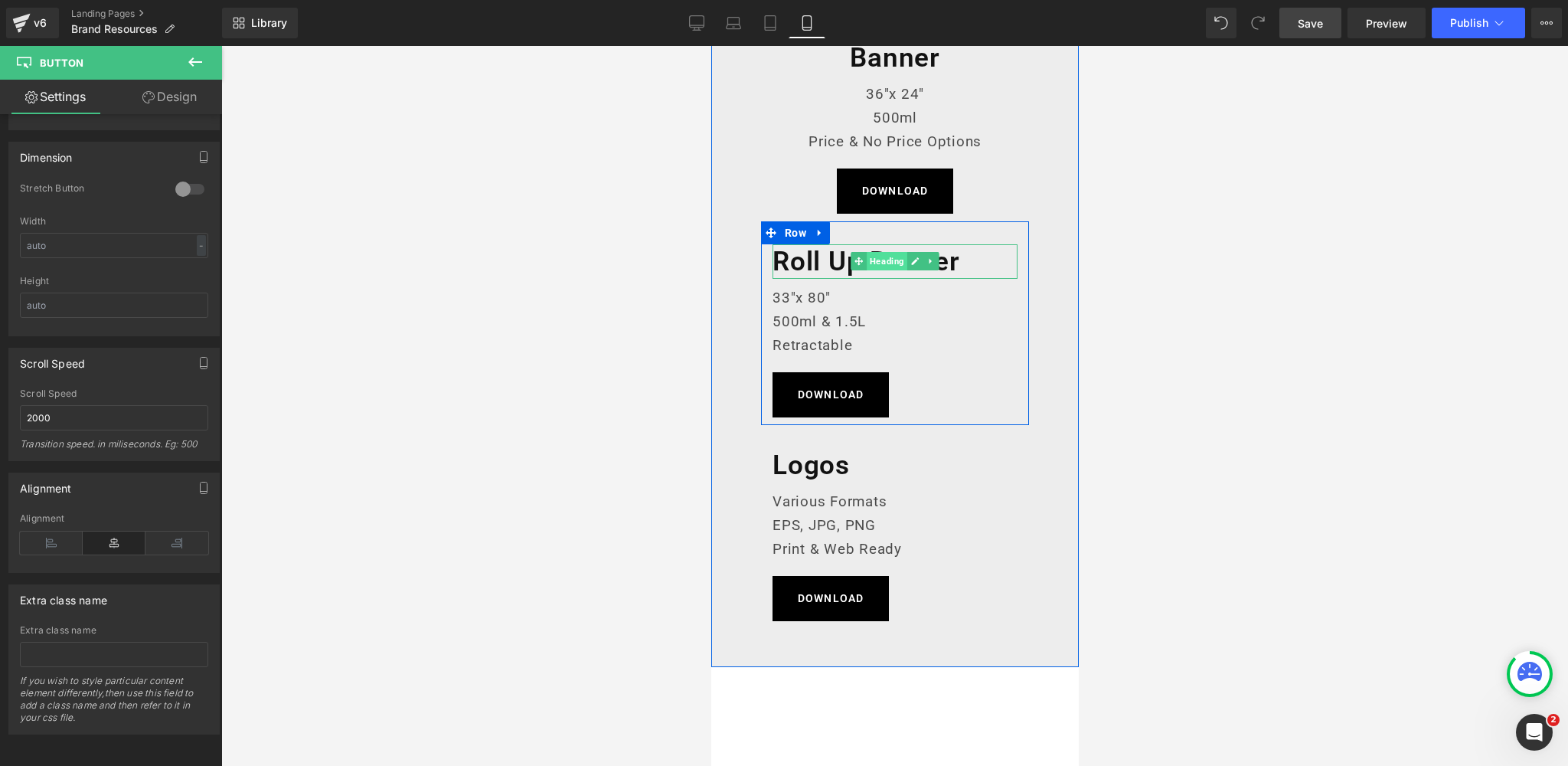
click at [876, 258] on span "Heading" at bounding box center [886, 261] width 41 height 18
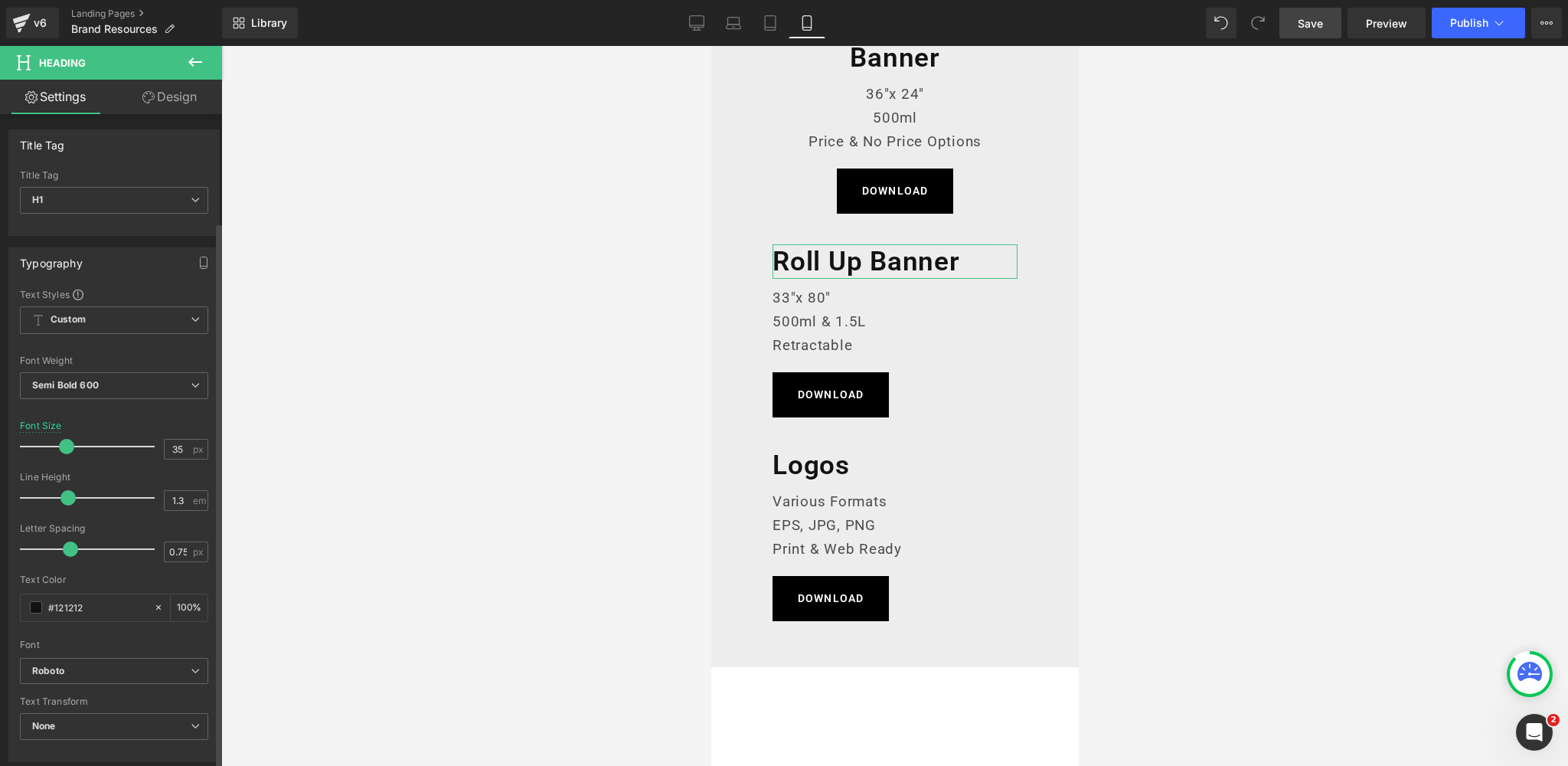
scroll to position [429, 0]
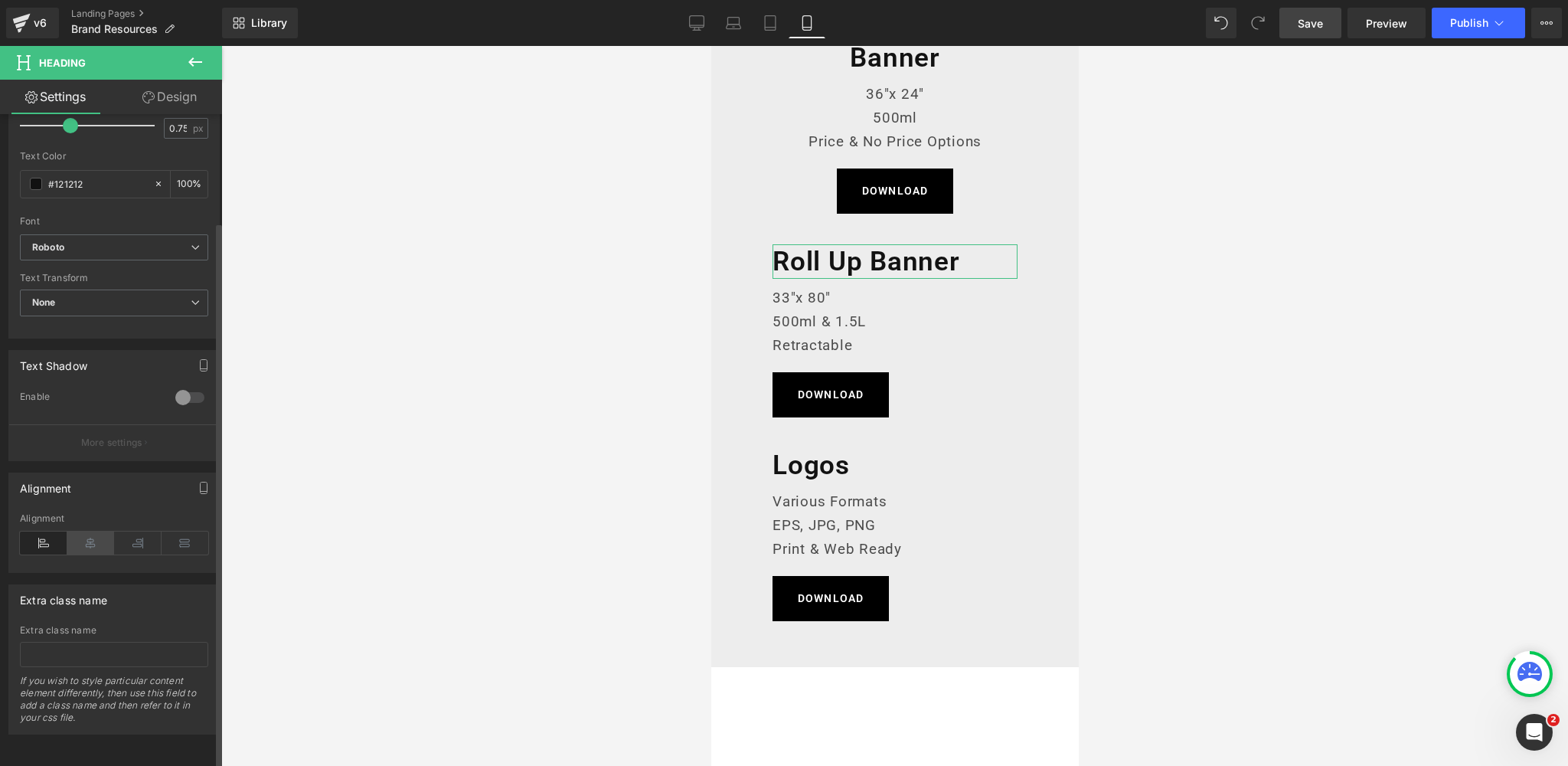
click at [82, 538] on icon at bounding box center [91, 542] width 48 height 23
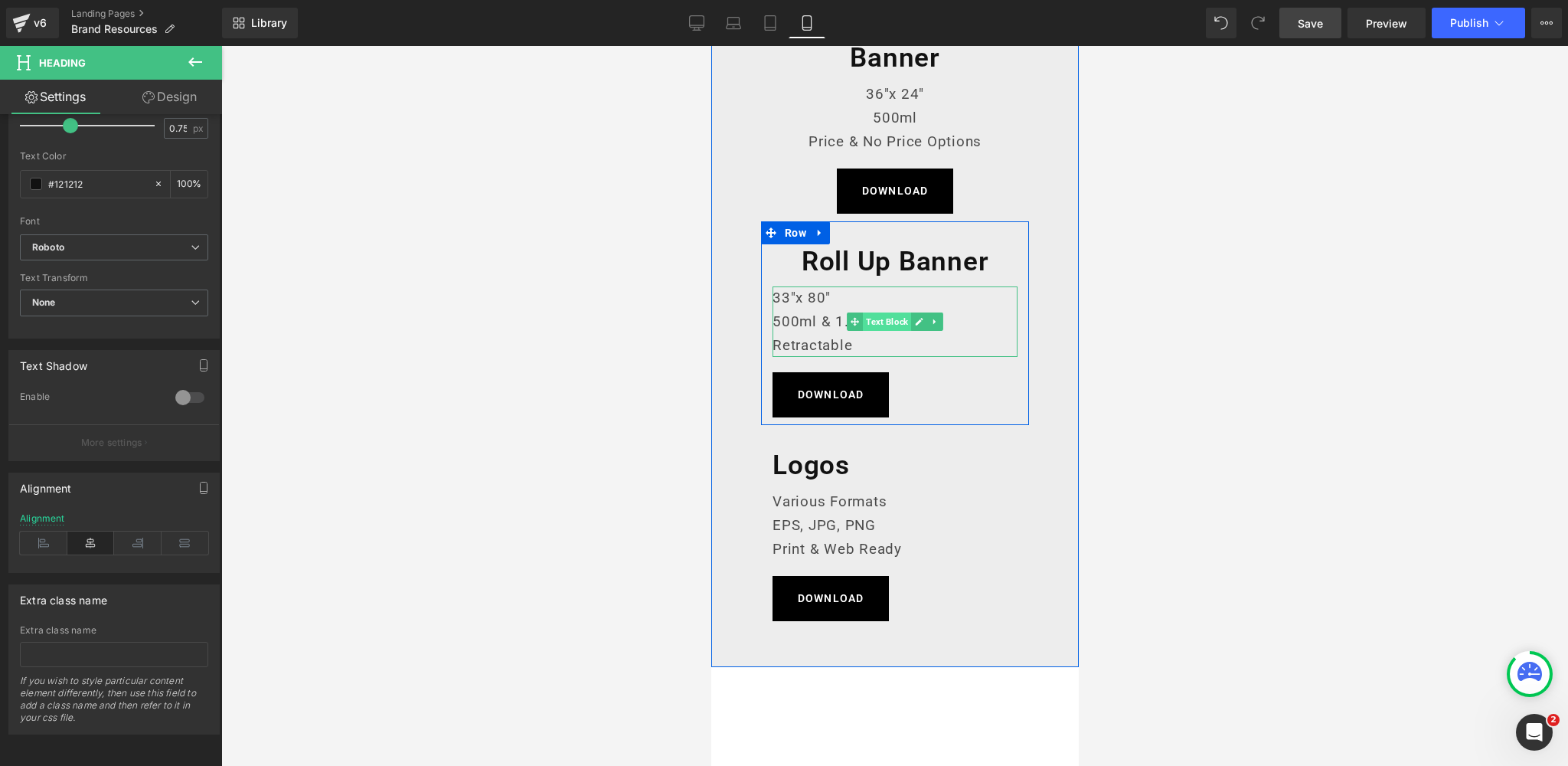
click at [882, 323] on span "Text Block" at bounding box center [886, 321] width 48 height 18
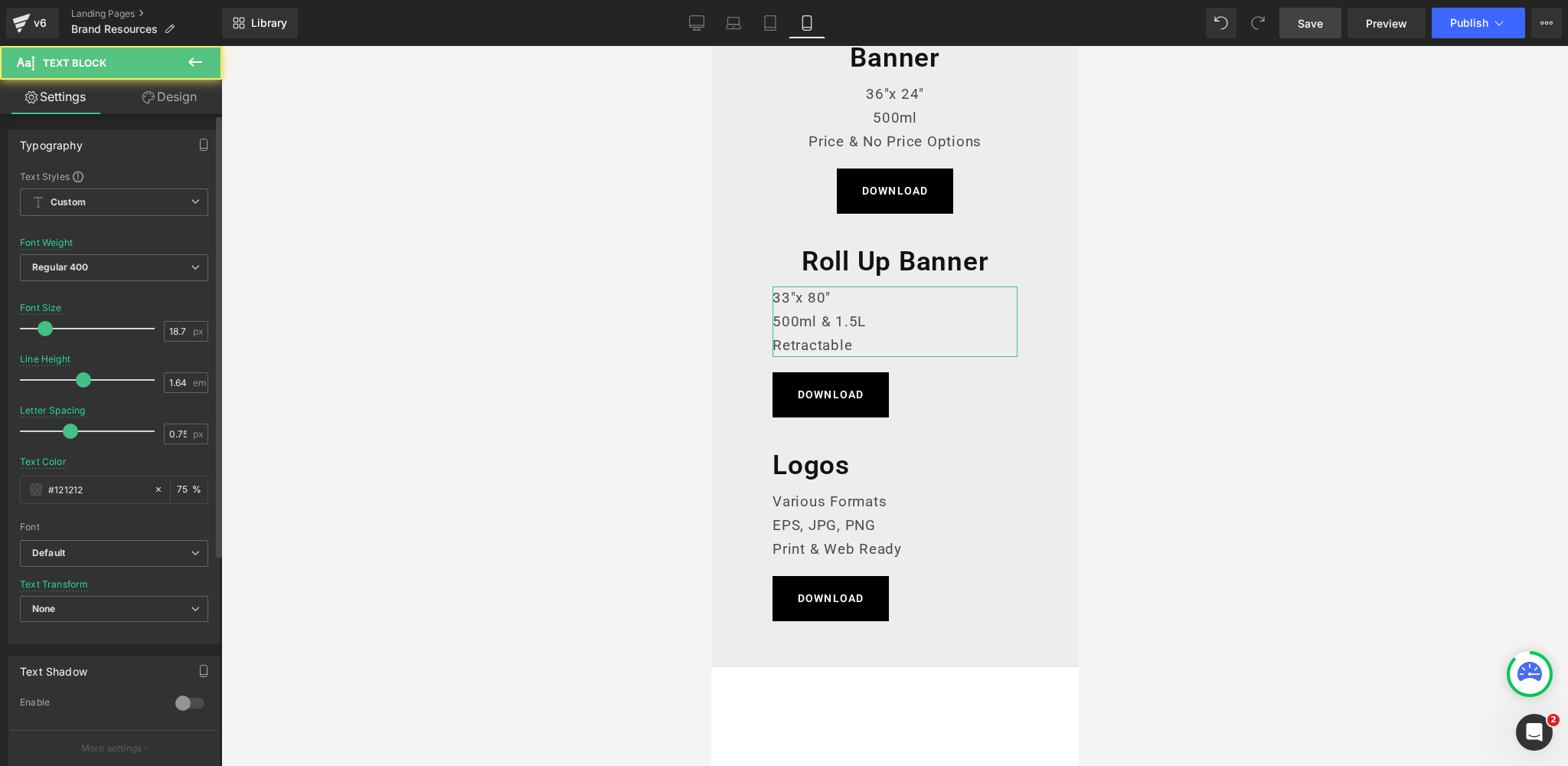
scroll to position [312, 0]
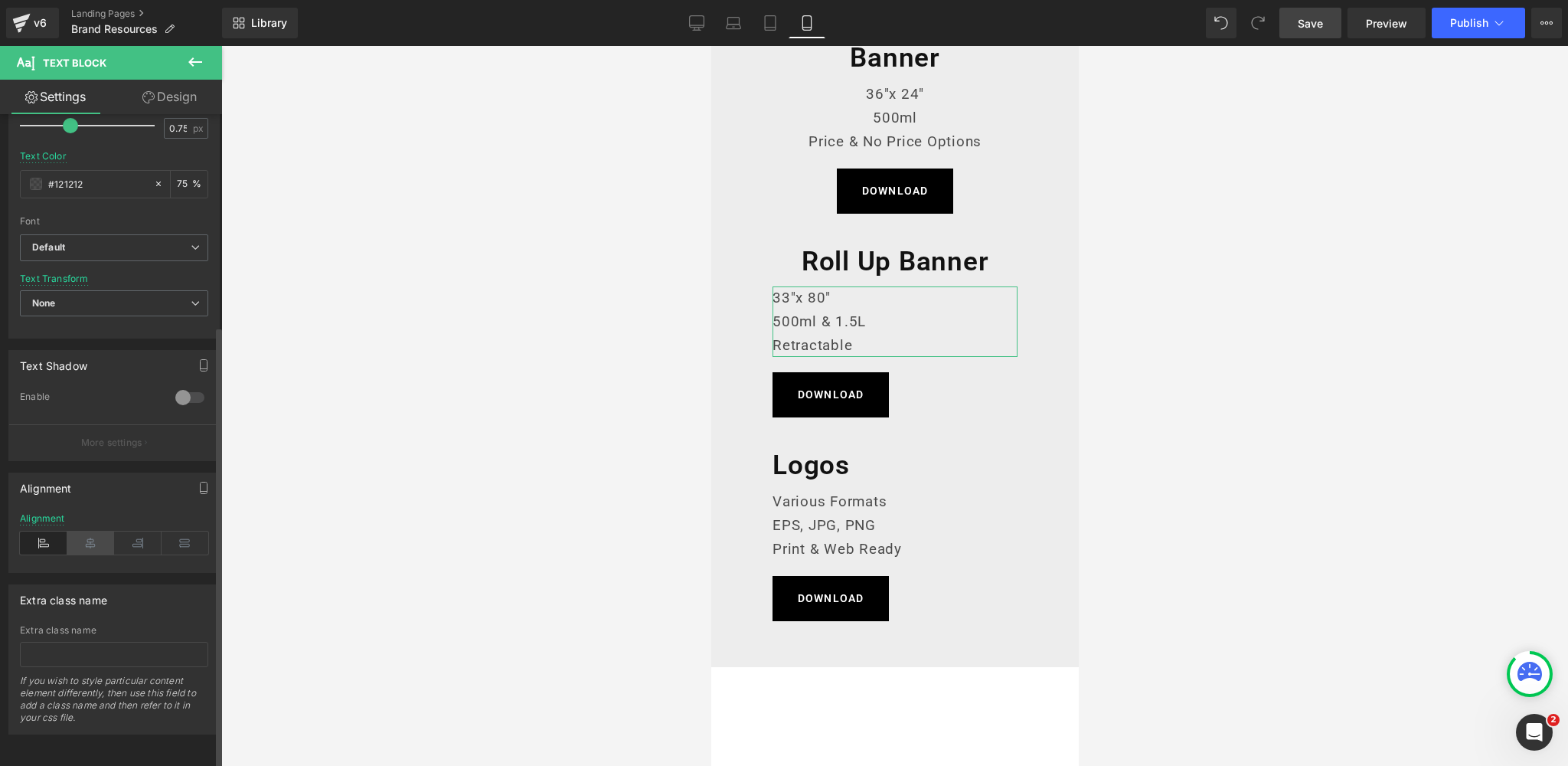
click at [86, 531] on icon at bounding box center [91, 542] width 48 height 23
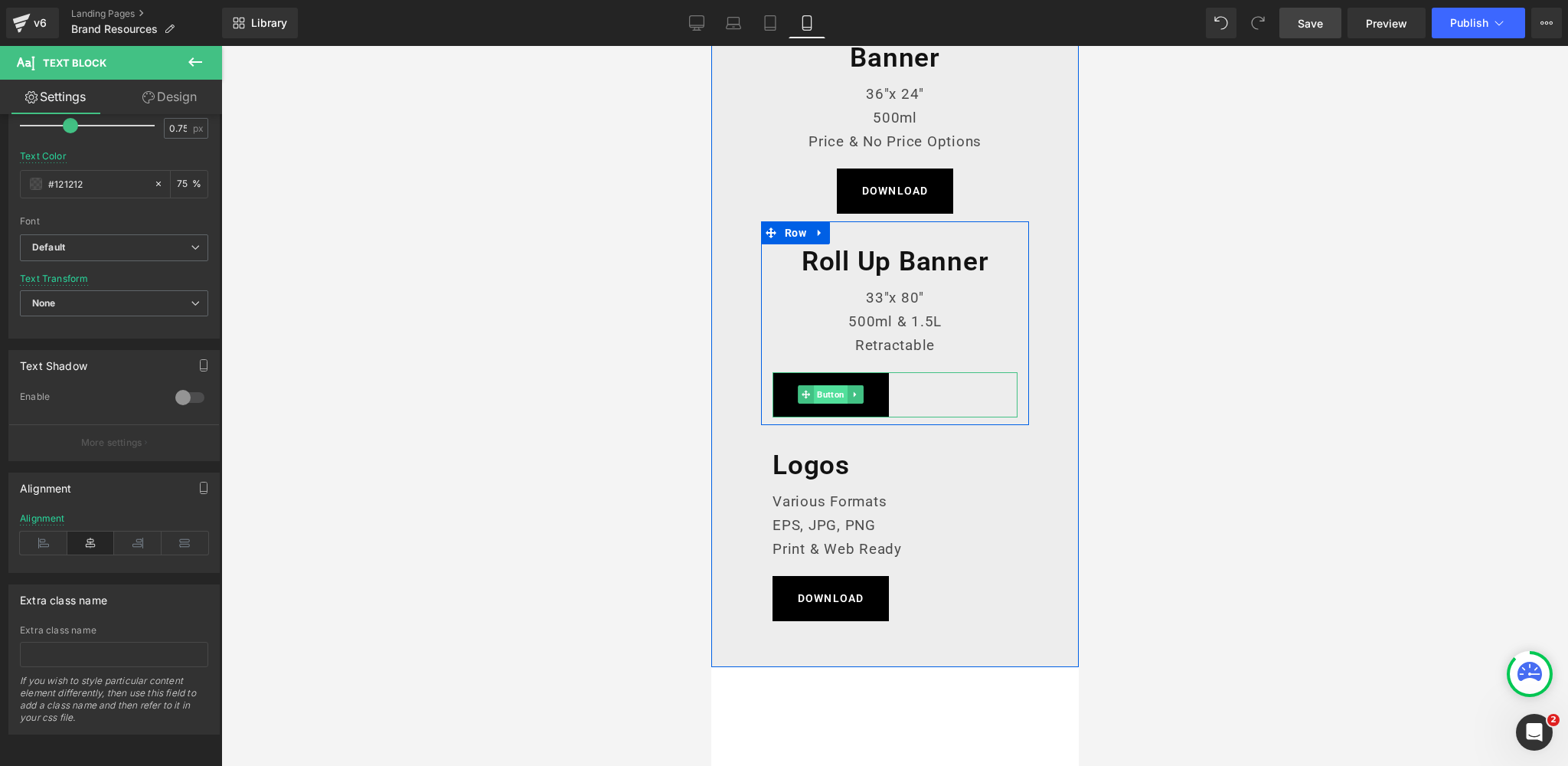
click at [831, 396] on span "Button" at bounding box center [829, 394] width 34 height 18
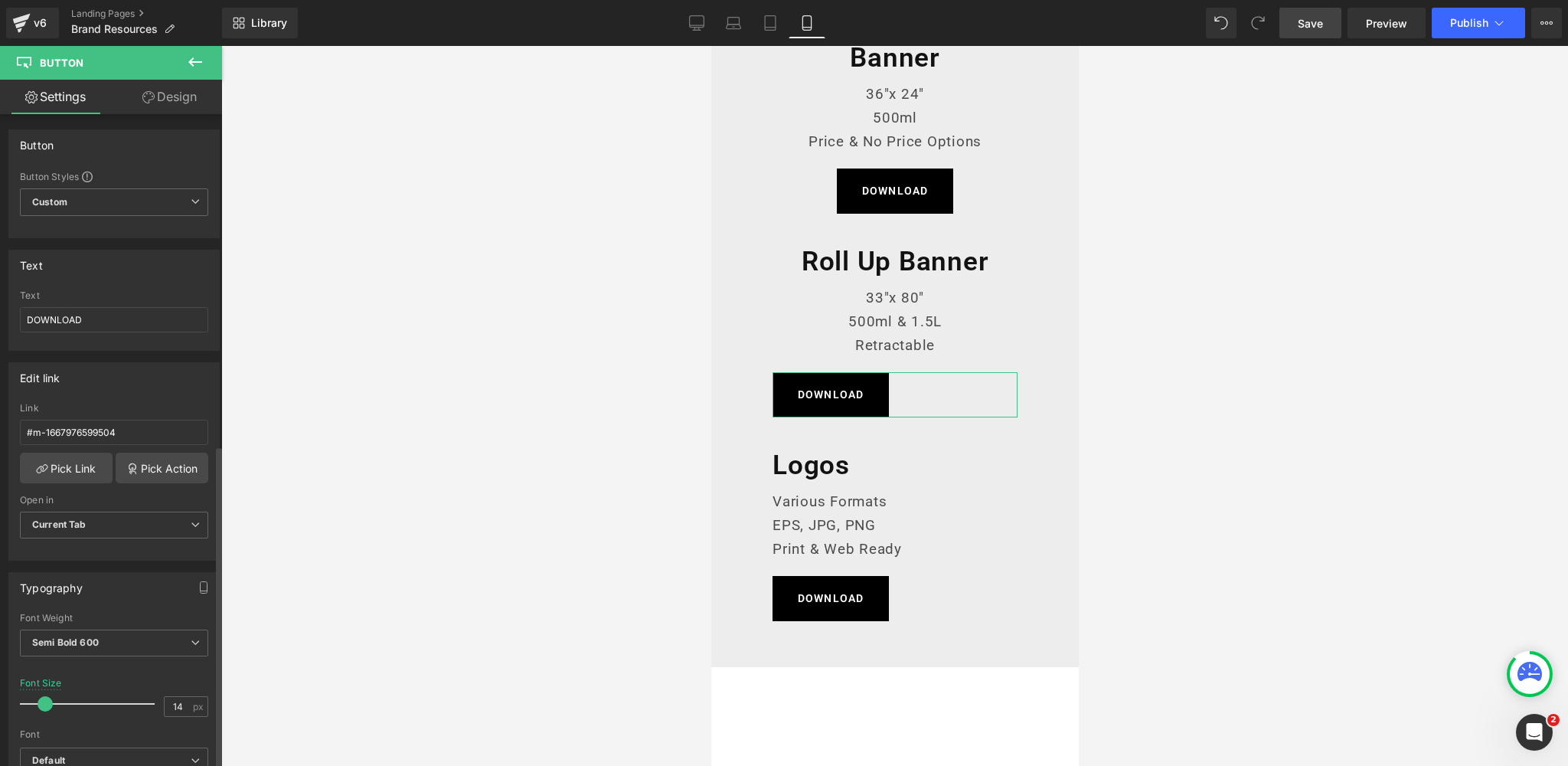
scroll to position [1072, 0]
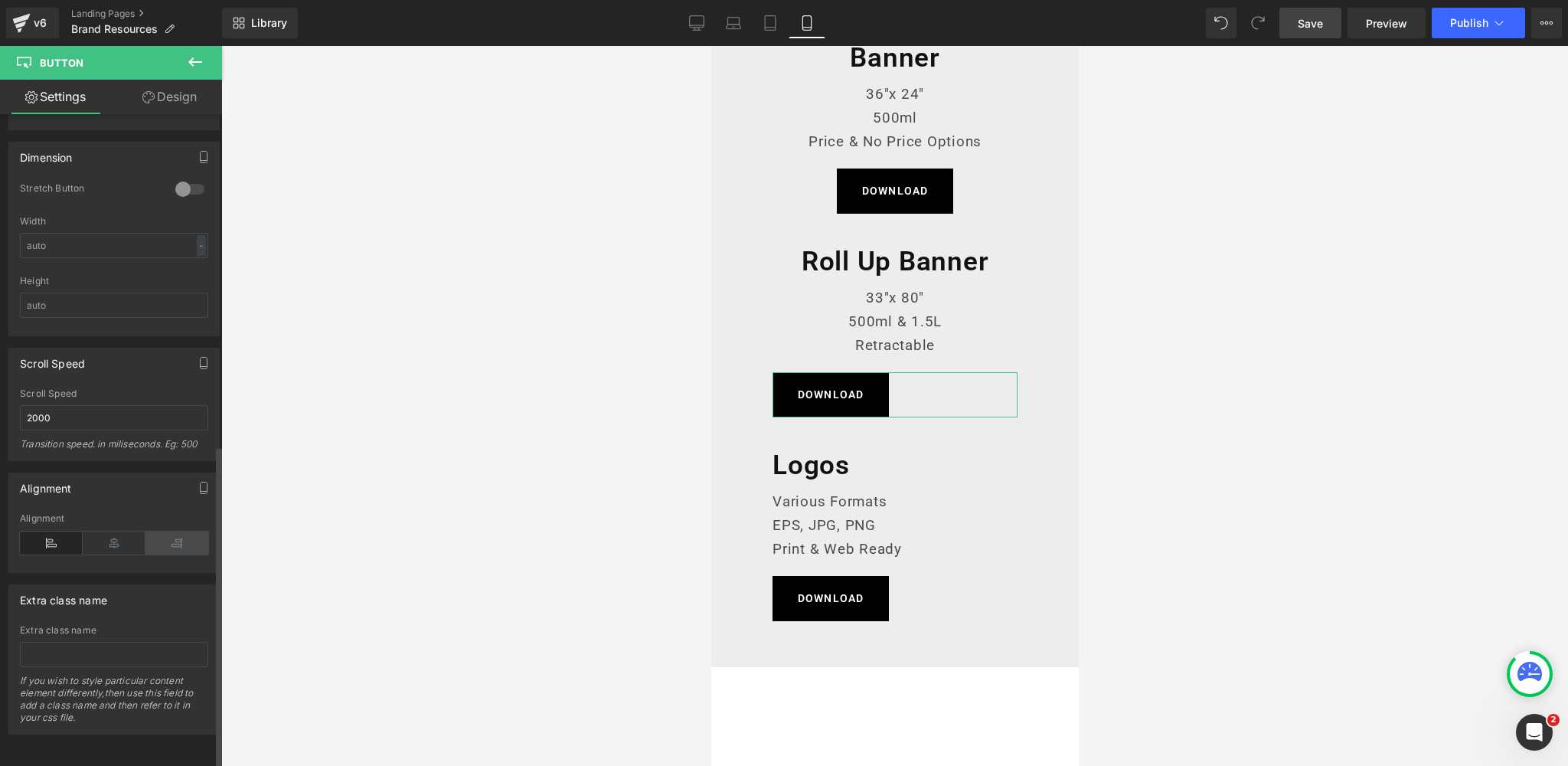
click at [115, 538] on icon at bounding box center [114, 542] width 63 height 23
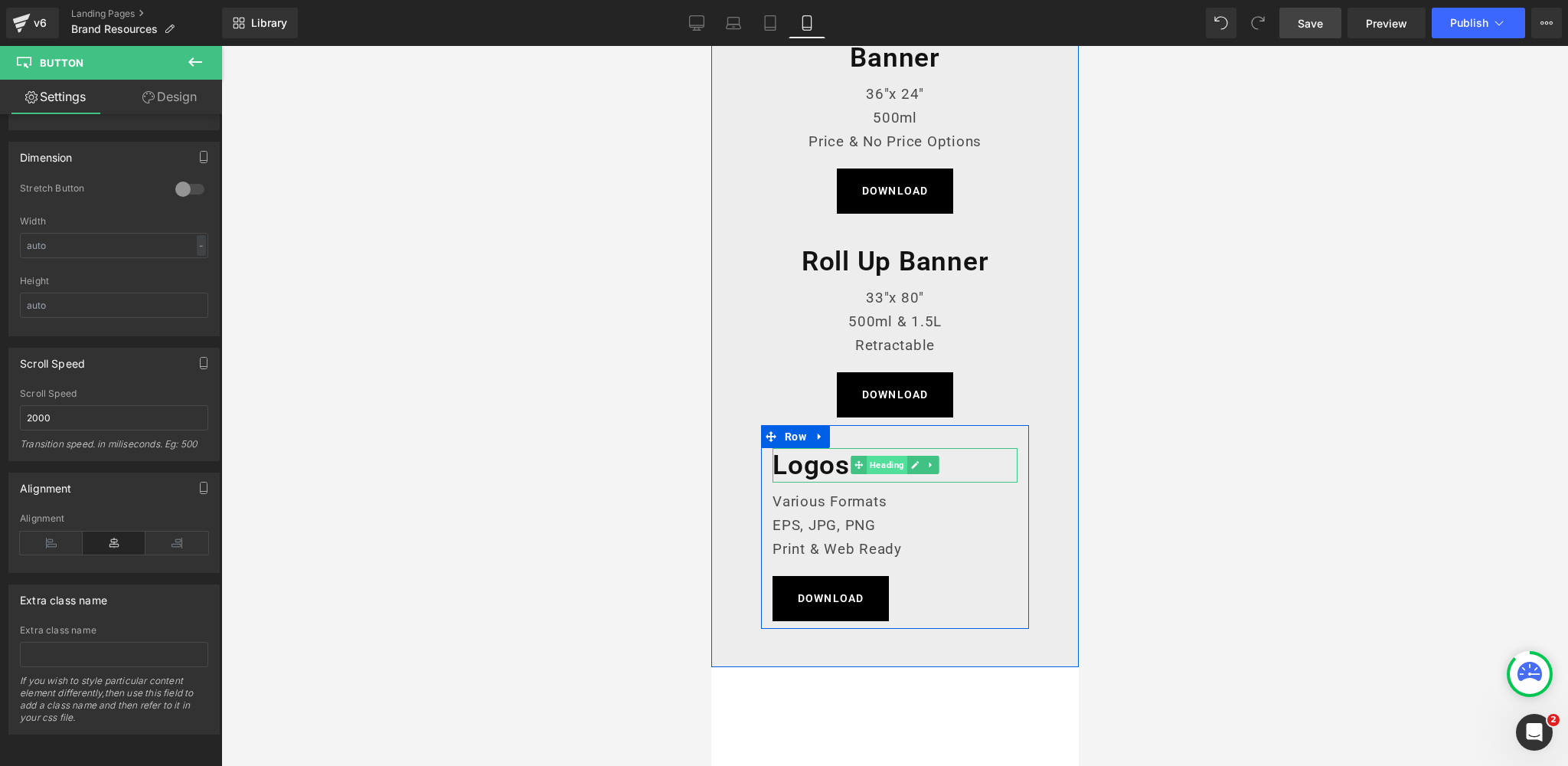
click at [891, 465] on span "Heading" at bounding box center [886, 465] width 41 height 18
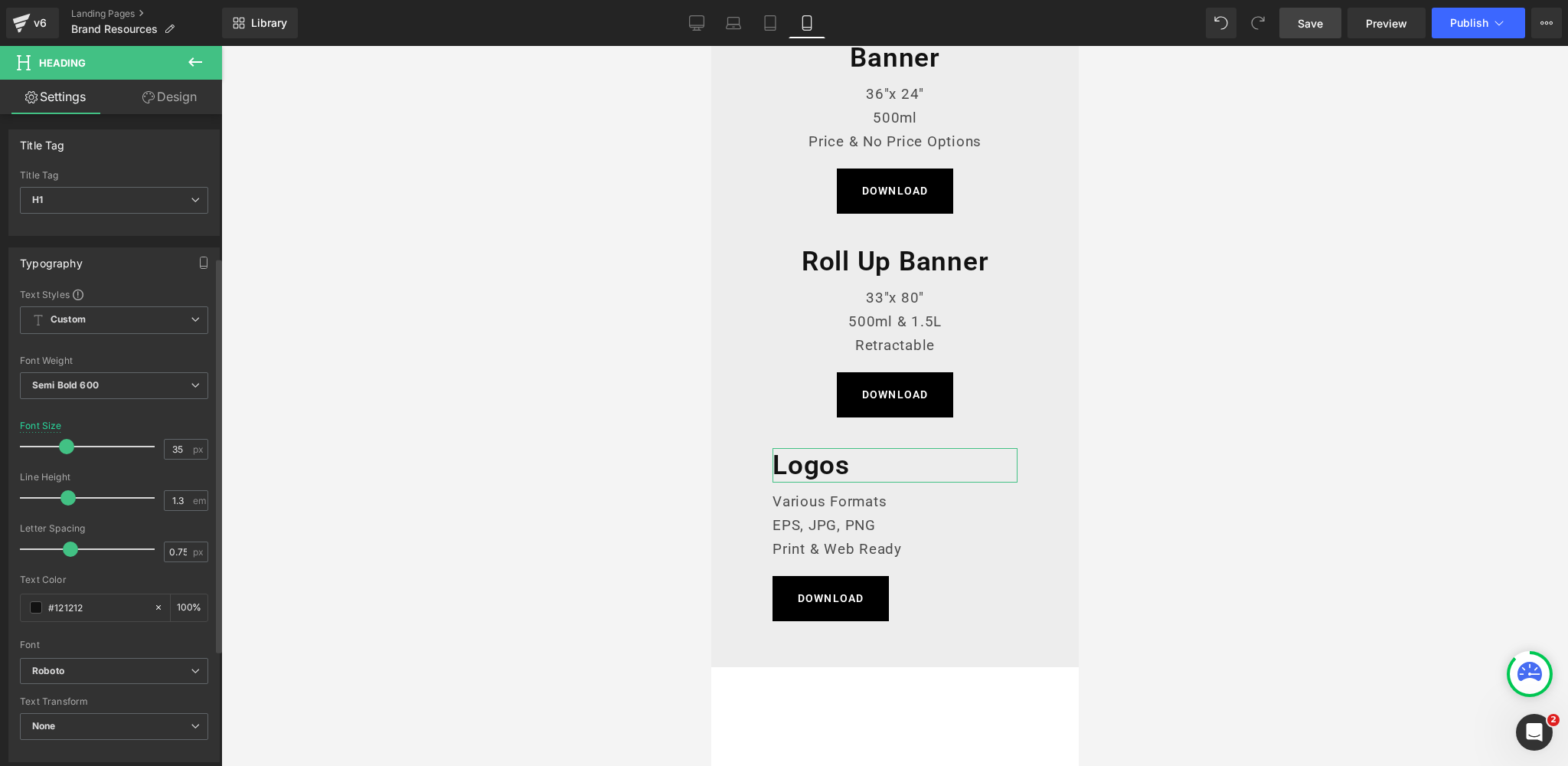
scroll to position [429, 0]
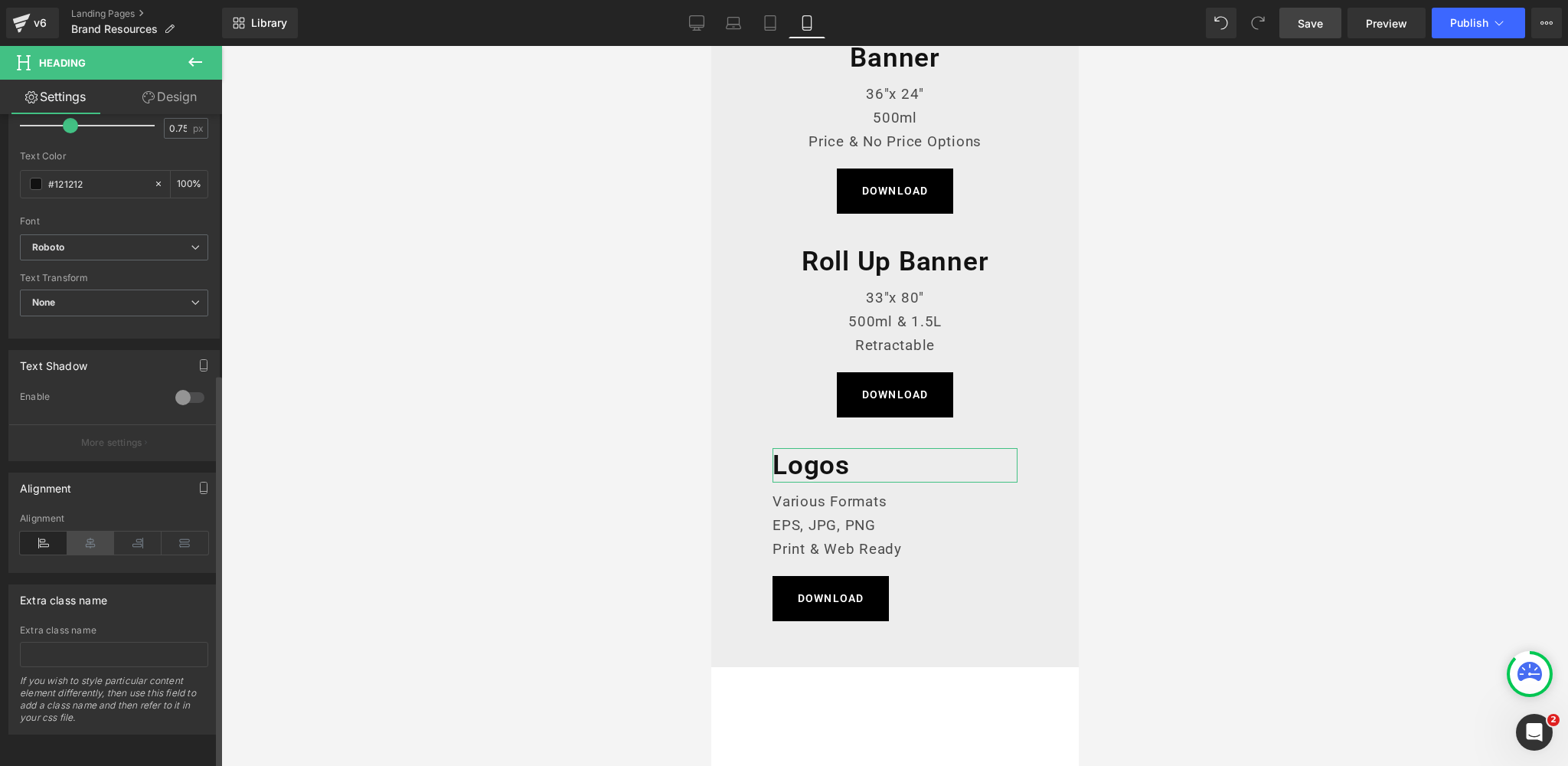
click at [89, 532] on icon at bounding box center [91, 542] width 48 height 23
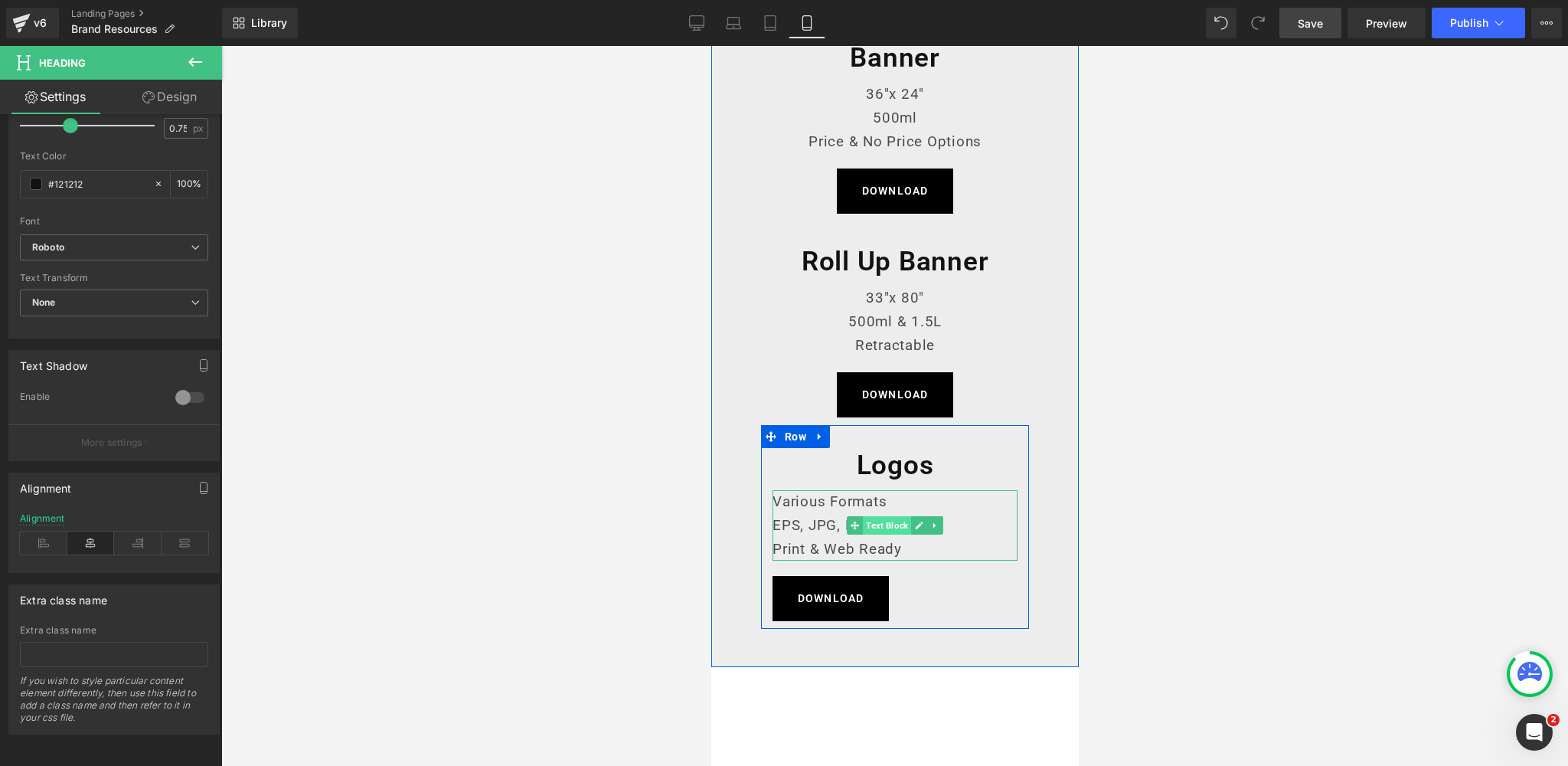
click at [879, 526] on span "Text Block" at bounding box center [886, 525] width 48 height 18
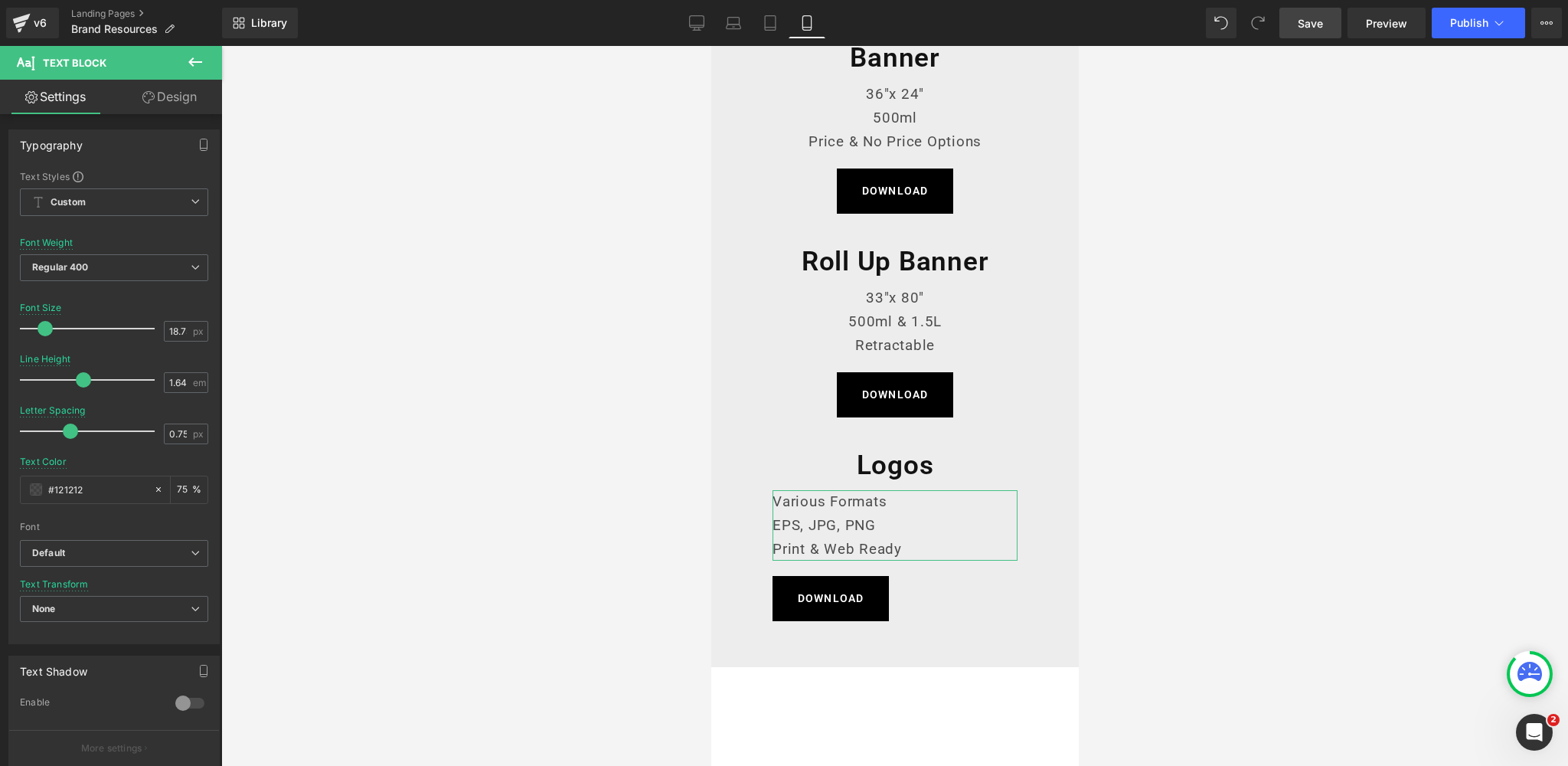
scroll to position [312, 0]
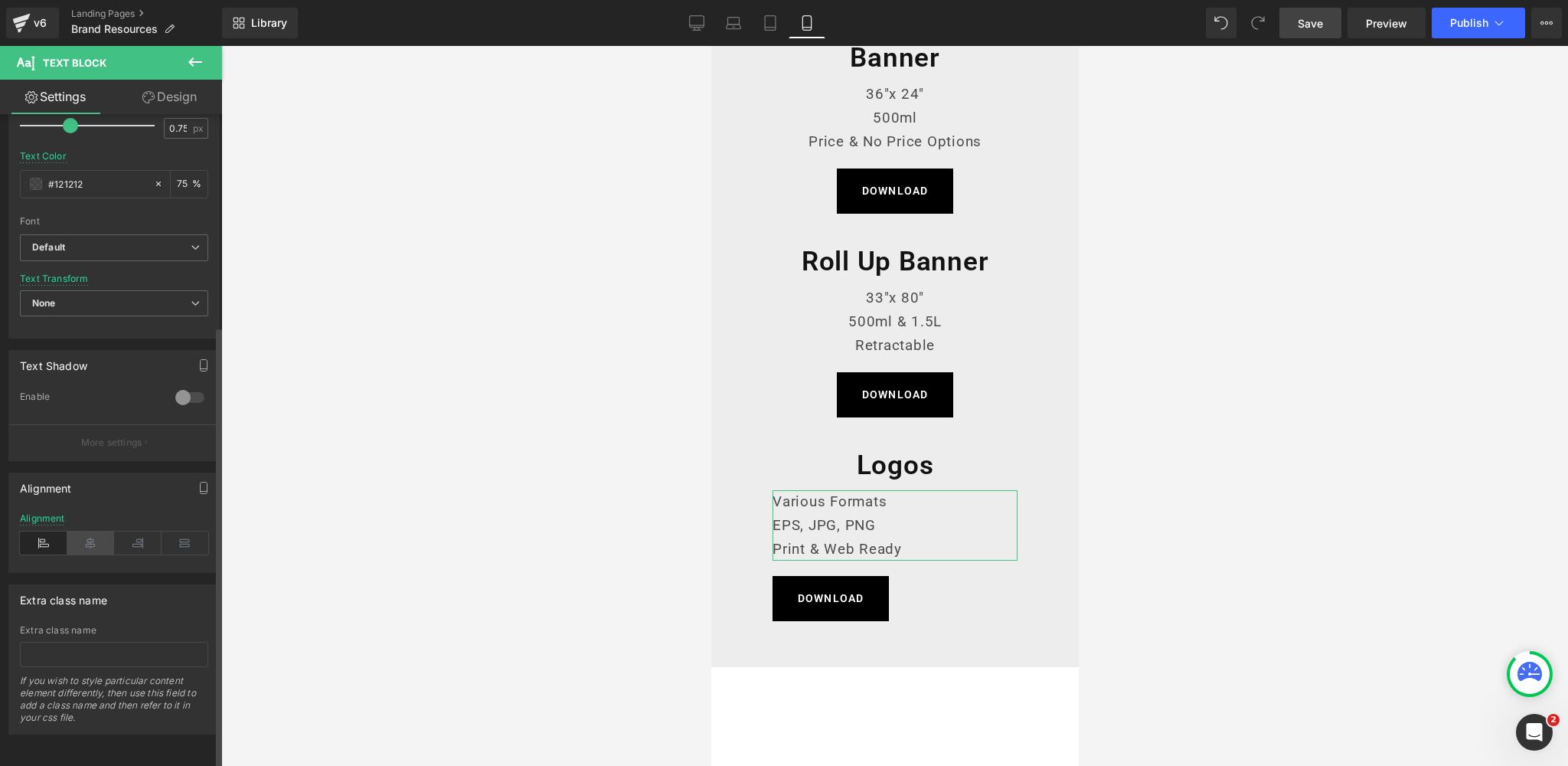
click at [81, 531] on icon at bounding box center [91, 542] width 48 height 23
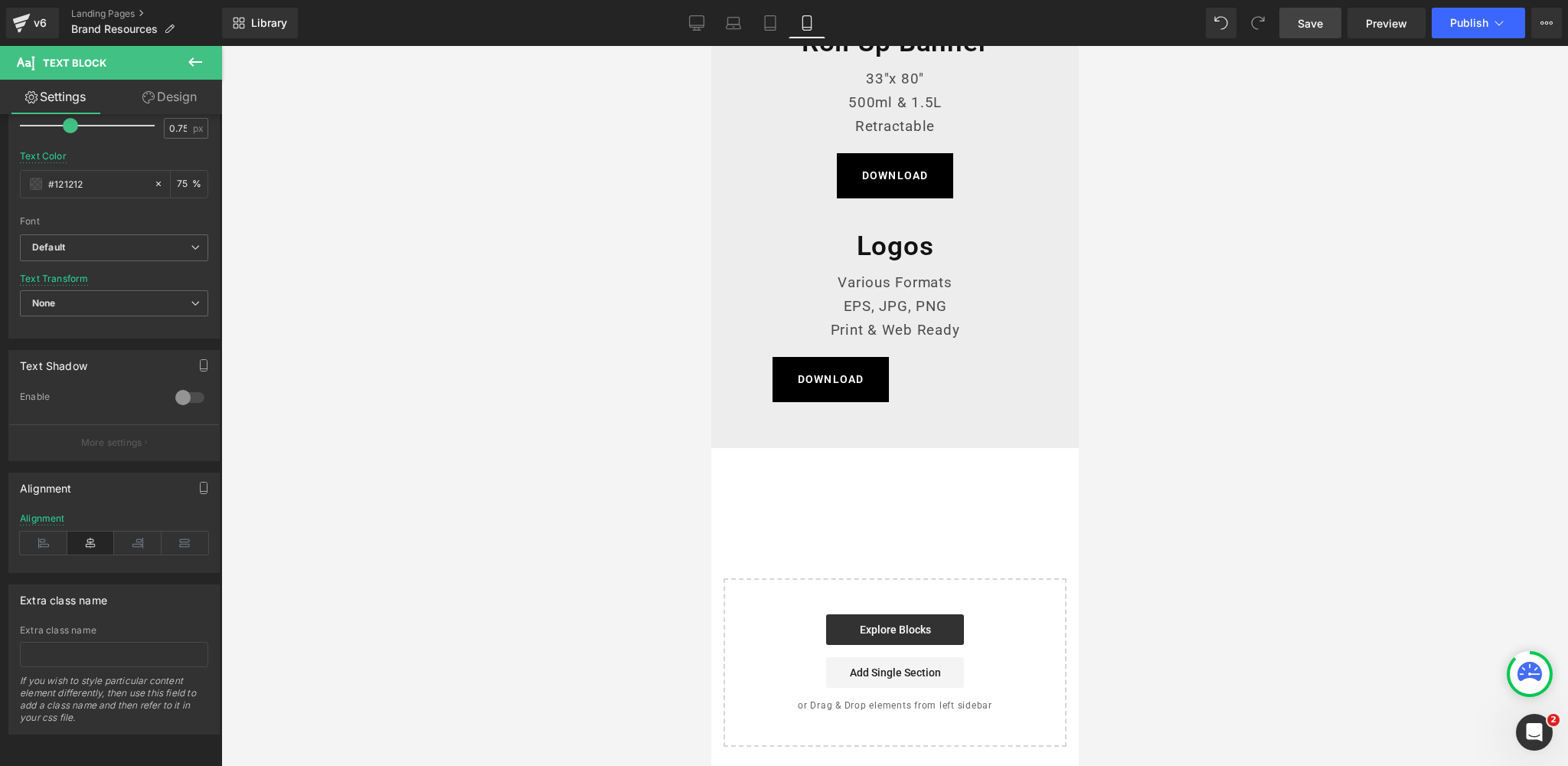
scroll to position [2198, 0]
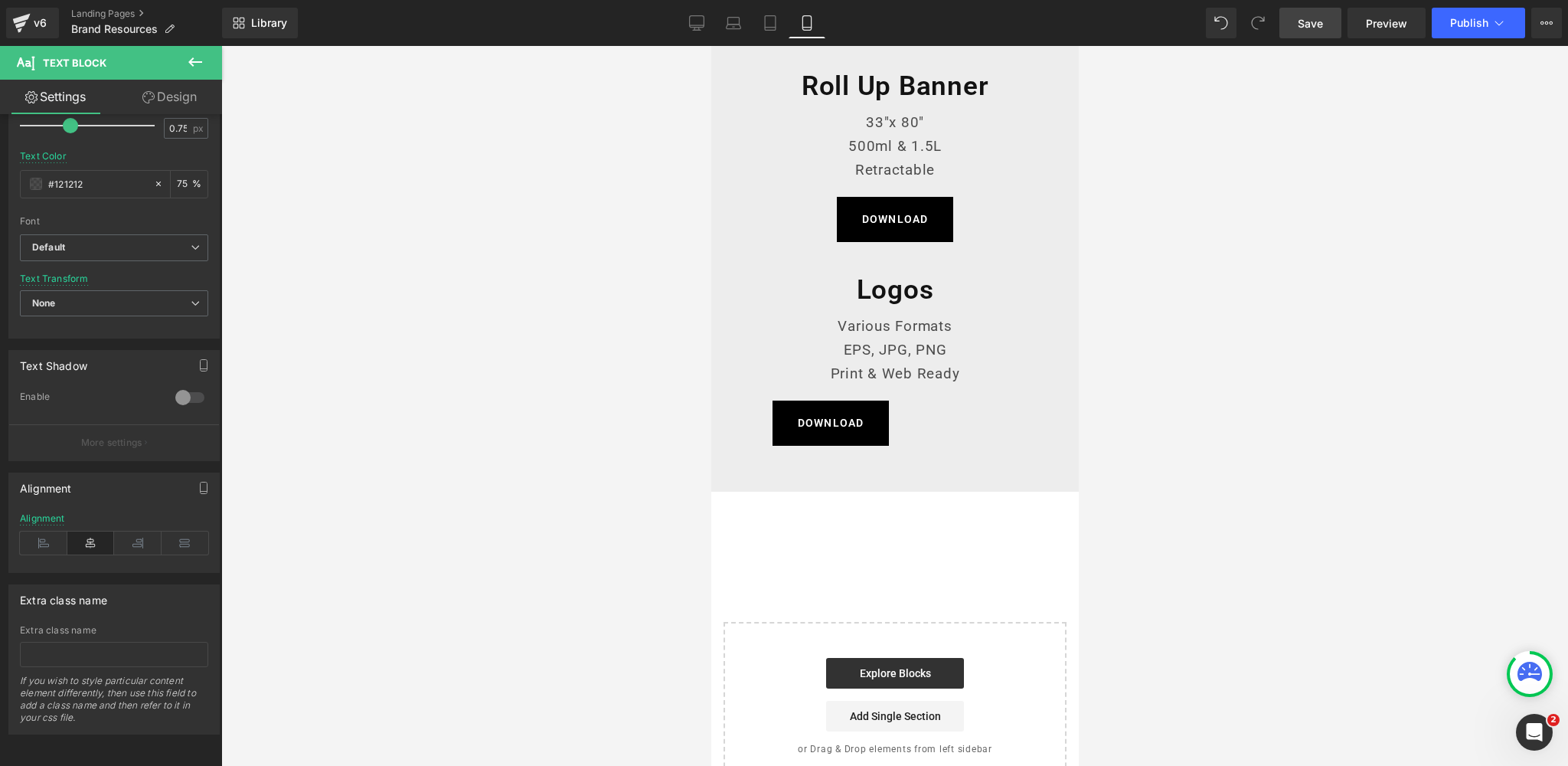
click at [828, 420] on div "DOWNLOAD Button" at bounding box center [894, 422] width 245 height 45
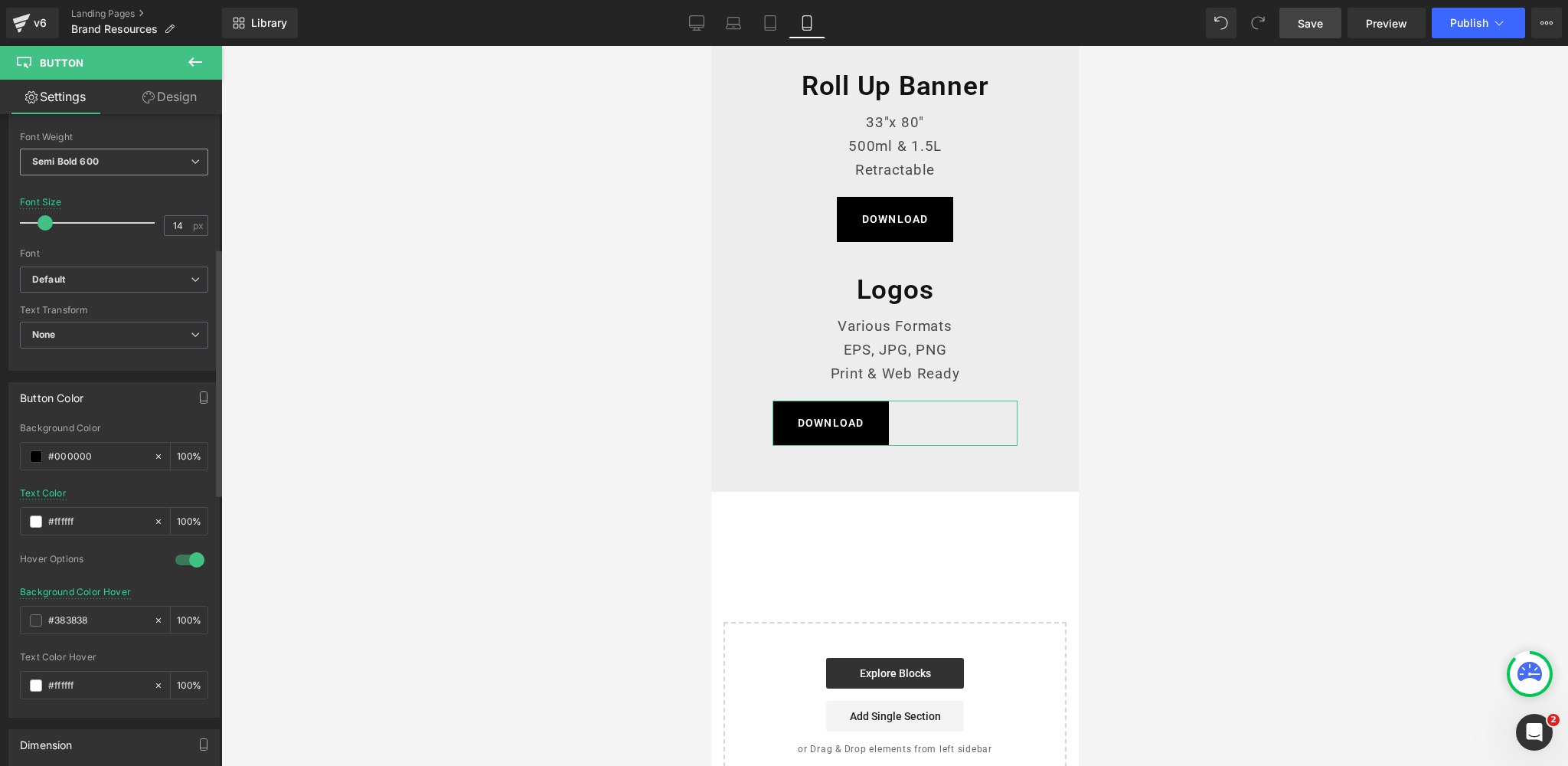
scroll to position [1072, 0]
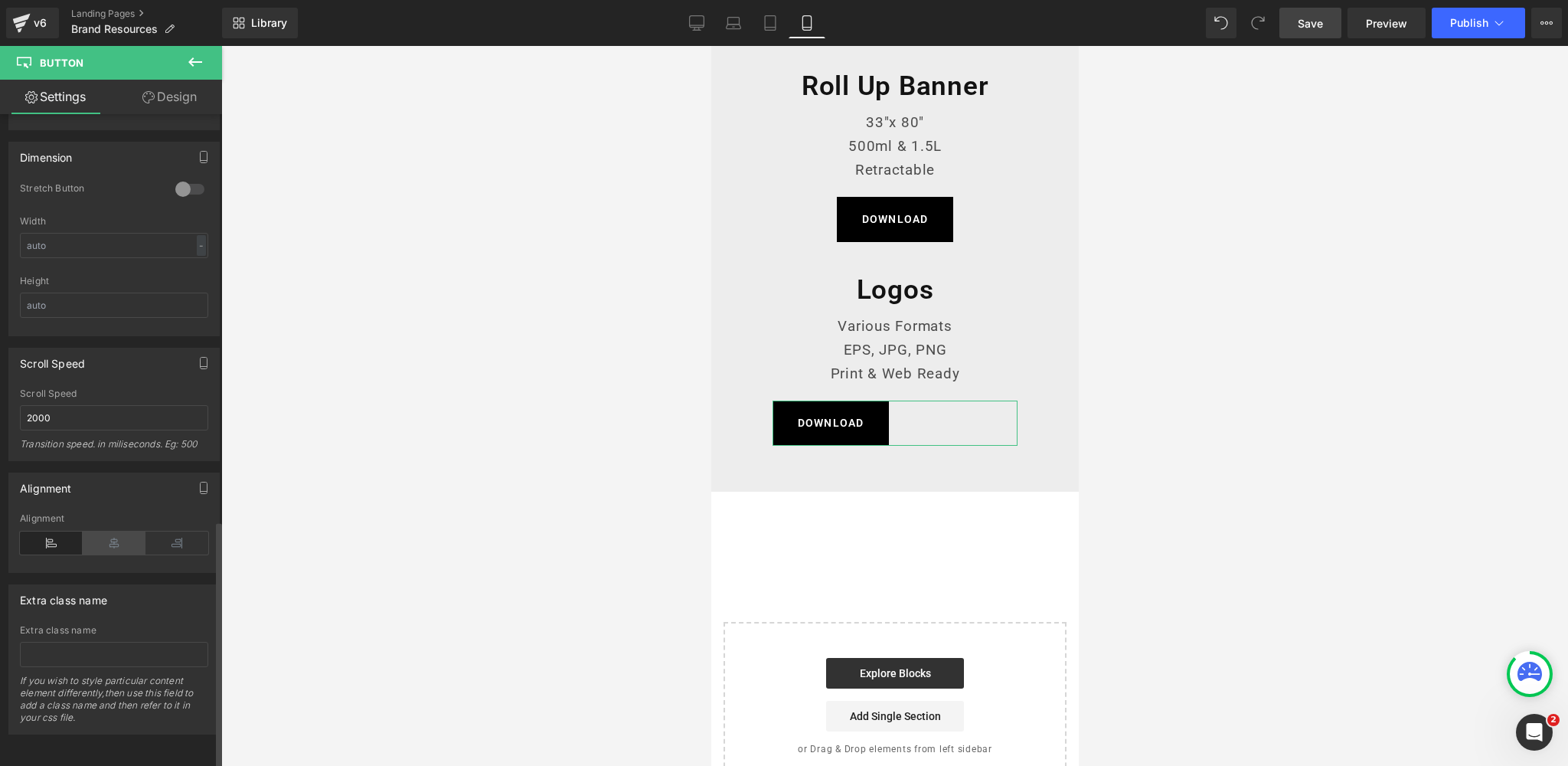
click at [109, 532] on icon at bounding box center [114, 542] width 63 height 23
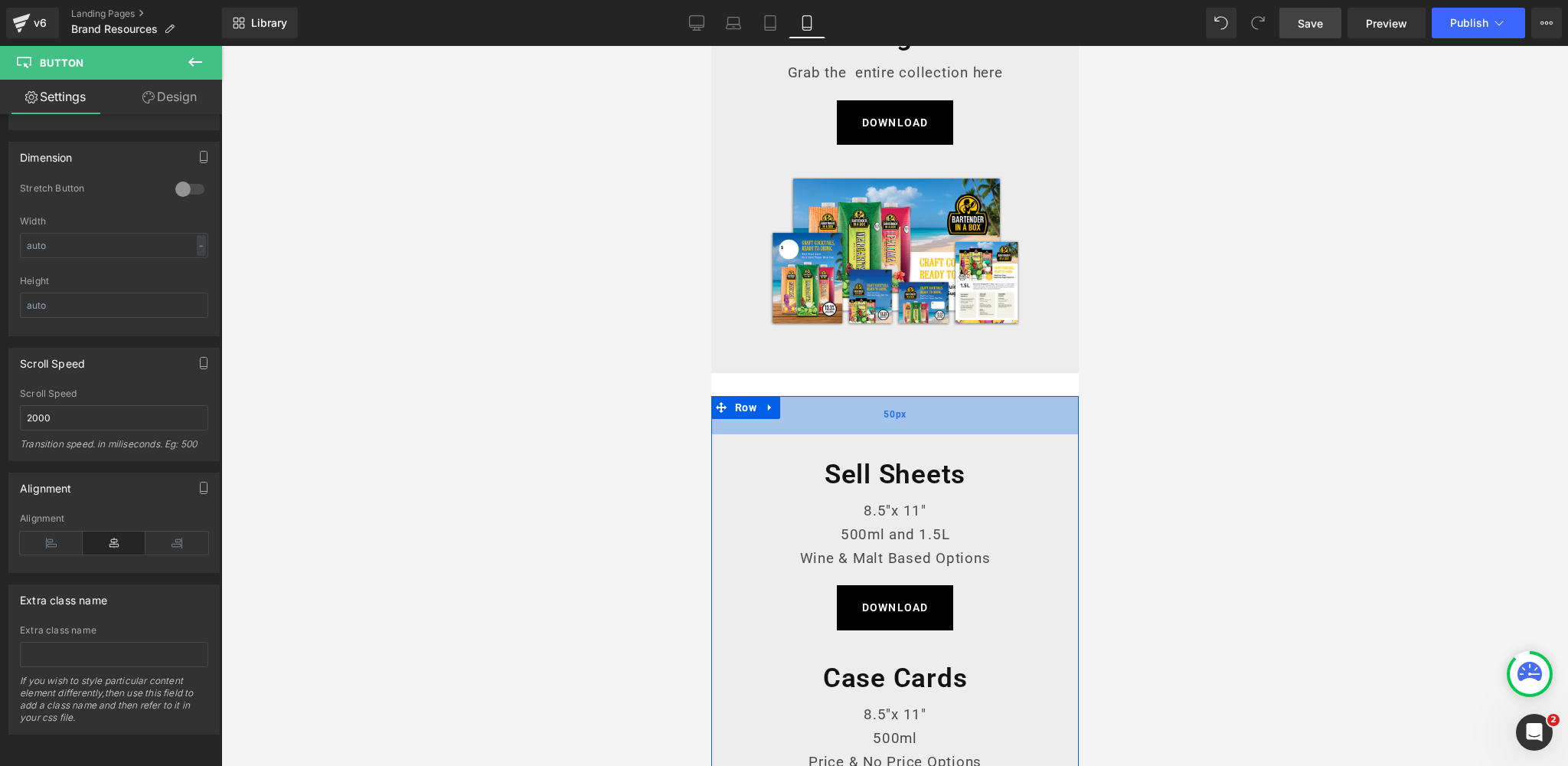
scroll to position [0, 0]
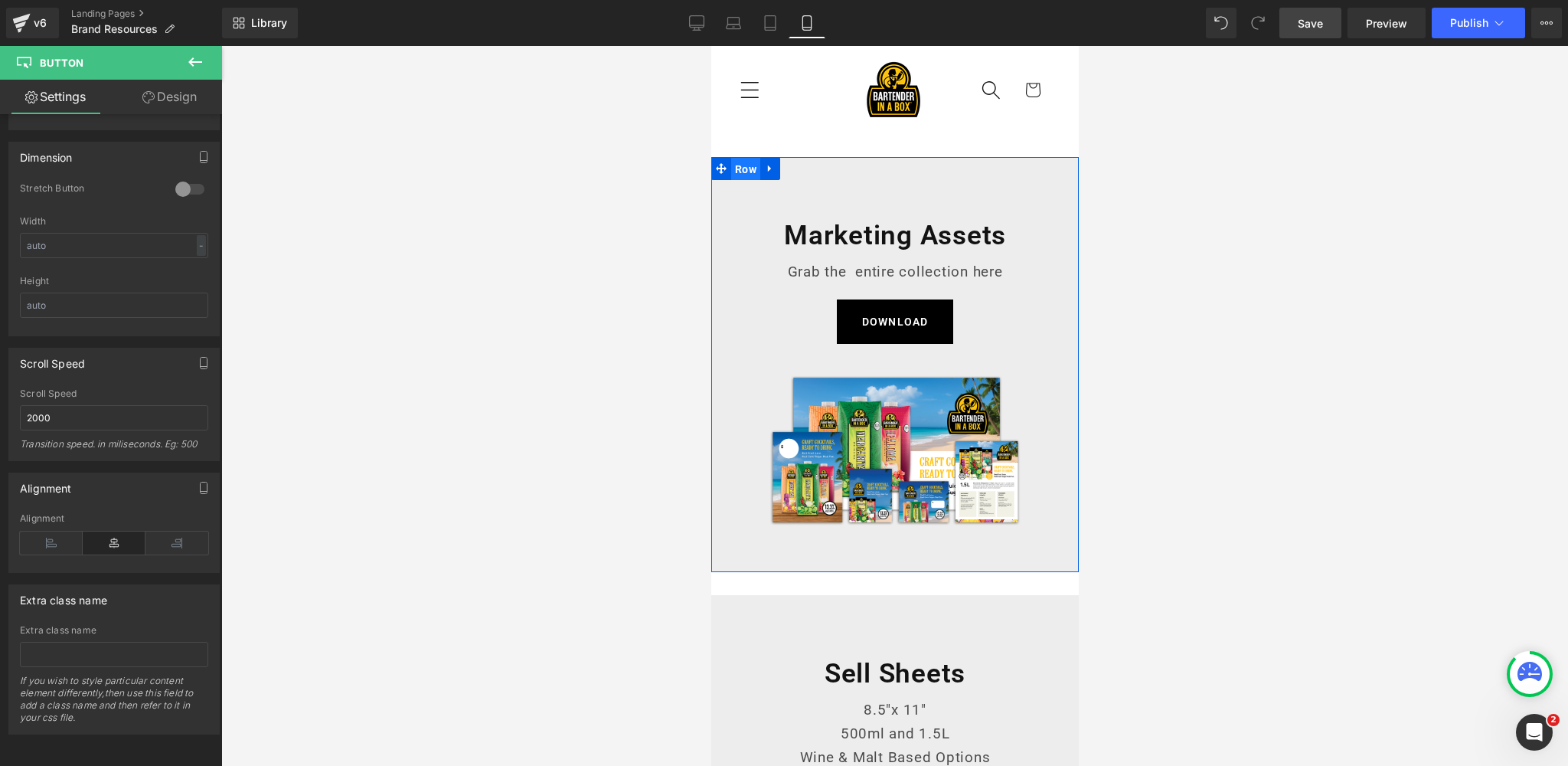
click at [751, 170] on span "Row" at bounding box center [744, 169] width 29 height 23
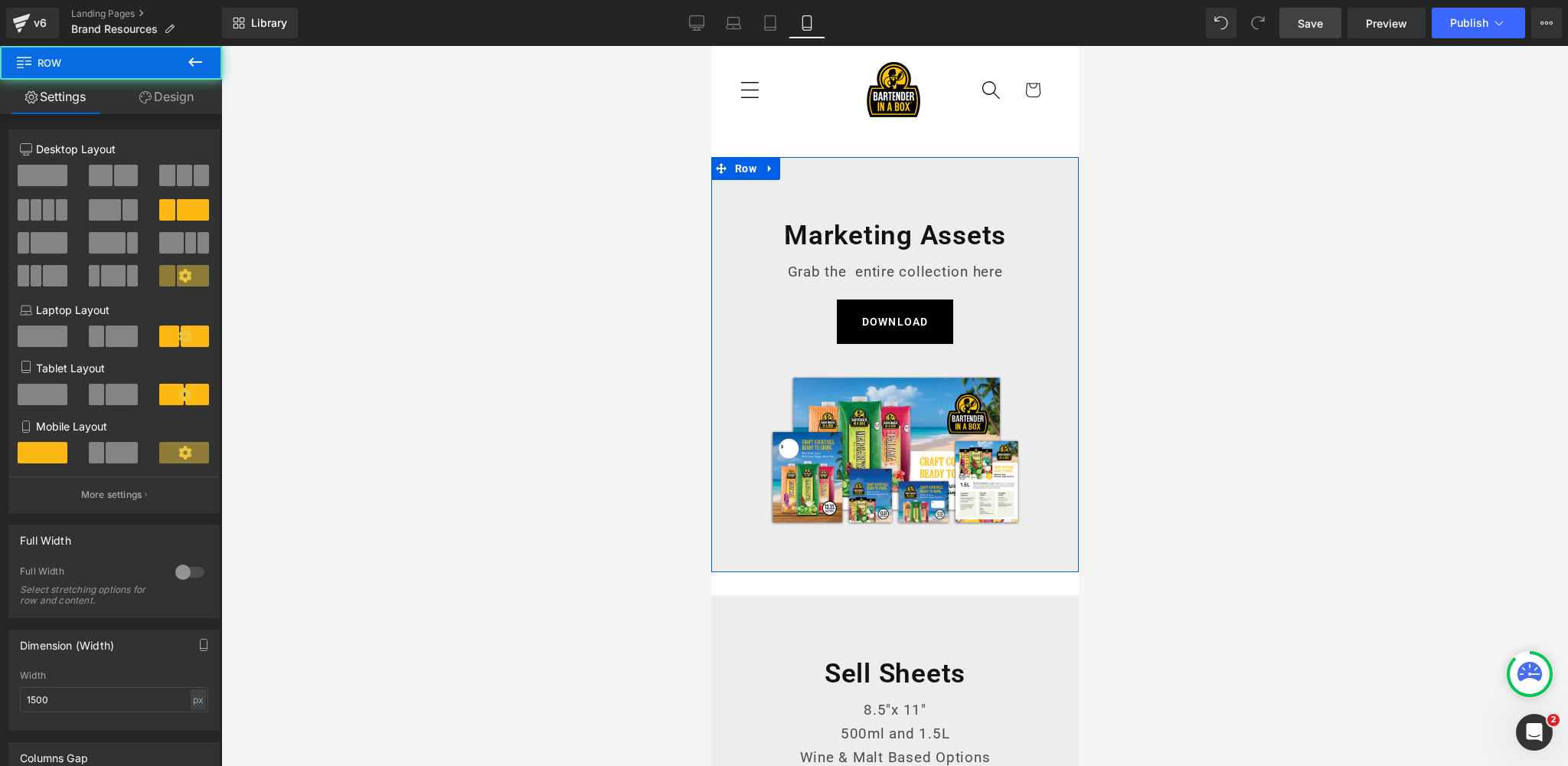
click at [181, 96] on link "Design" at bounding box center [167, 97] width 111 height 35
click at [0, 0] on div "Spacing" at bounding box center [0, 0] width 0 height 0
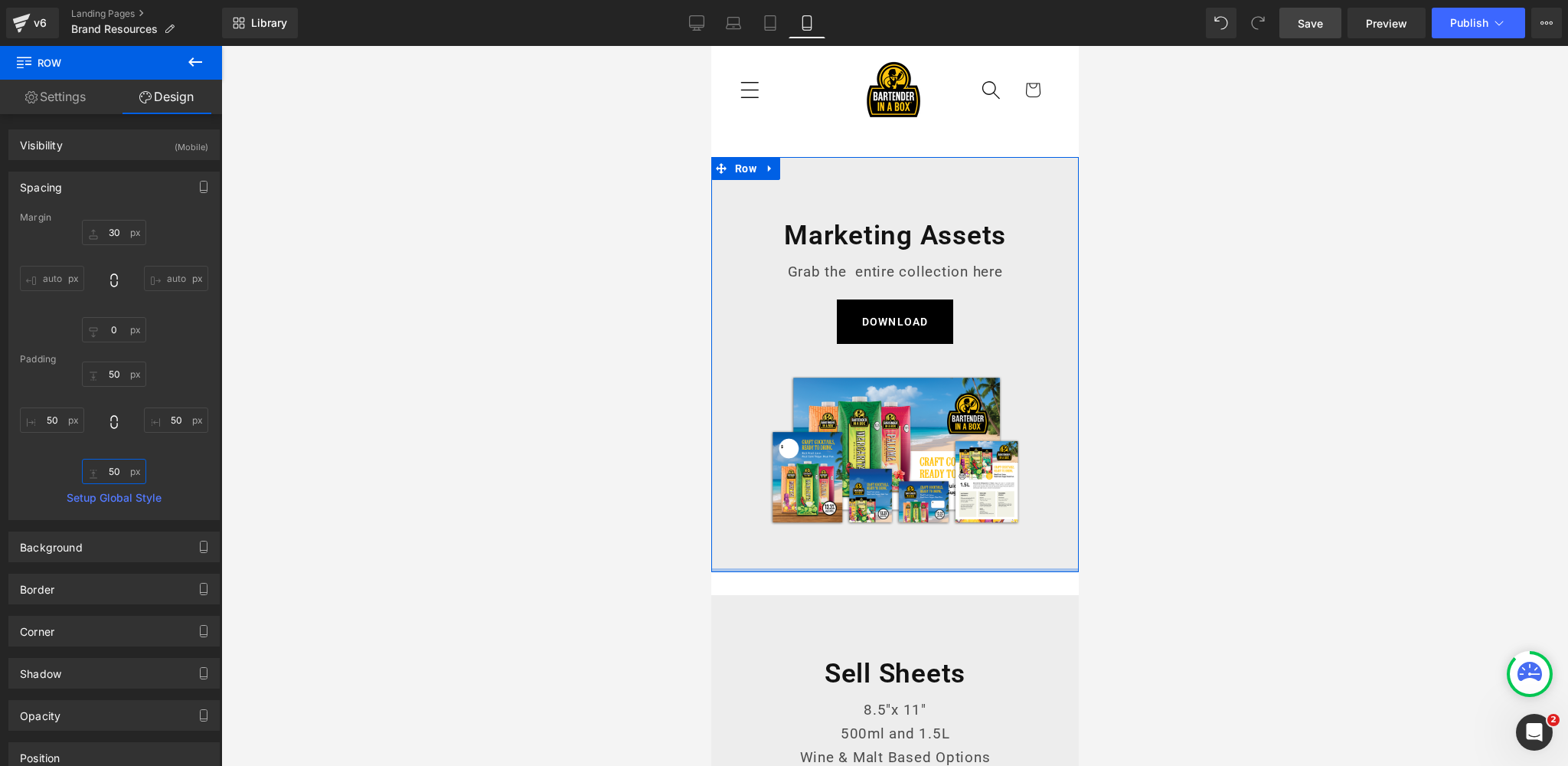
click at [115, 469] on input "50" at bounding box center [114, 472] width 64 height 25
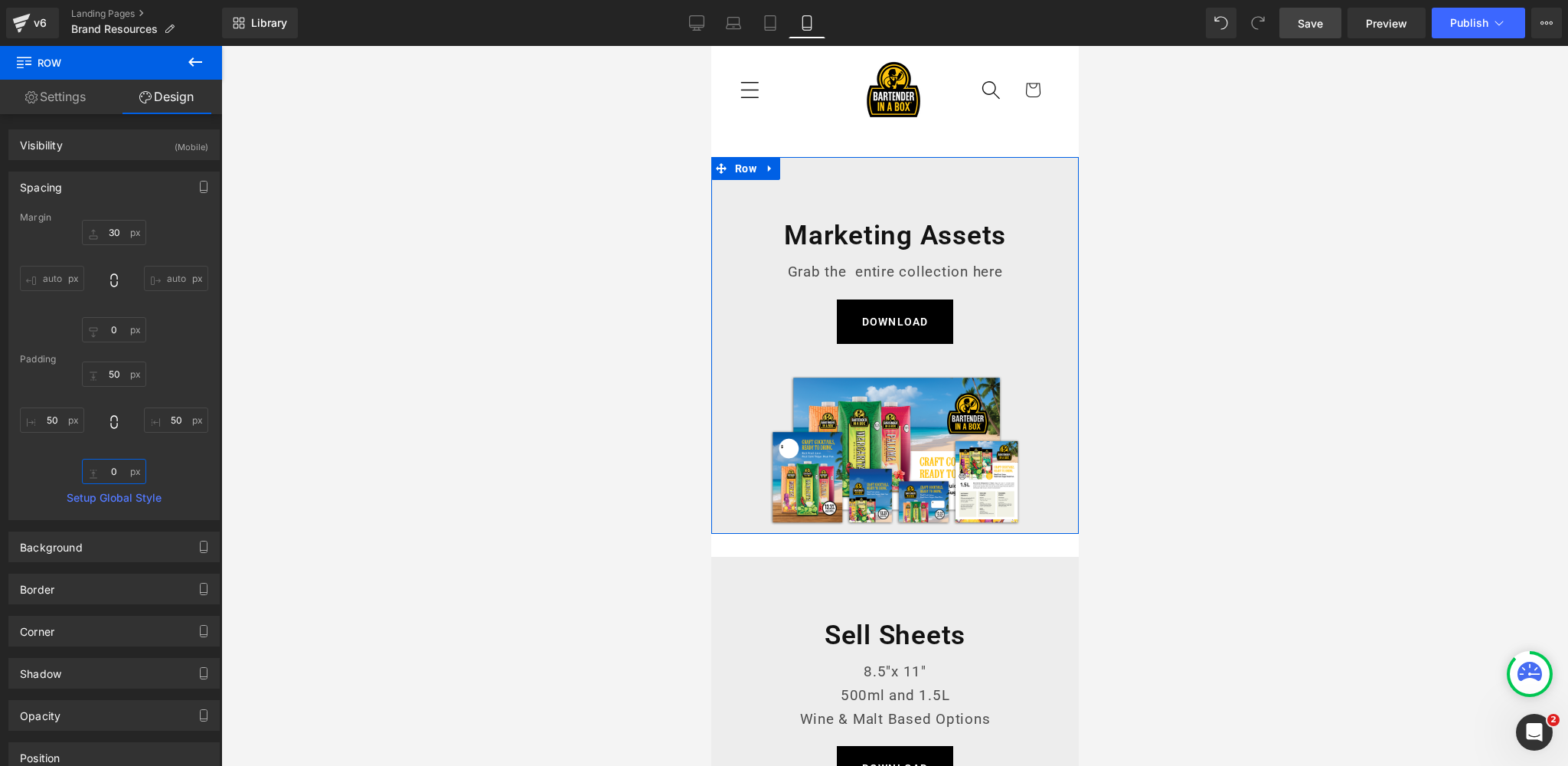
click at [115, 469] on input "0" at bounding box center [114, 472] width 64 height 25
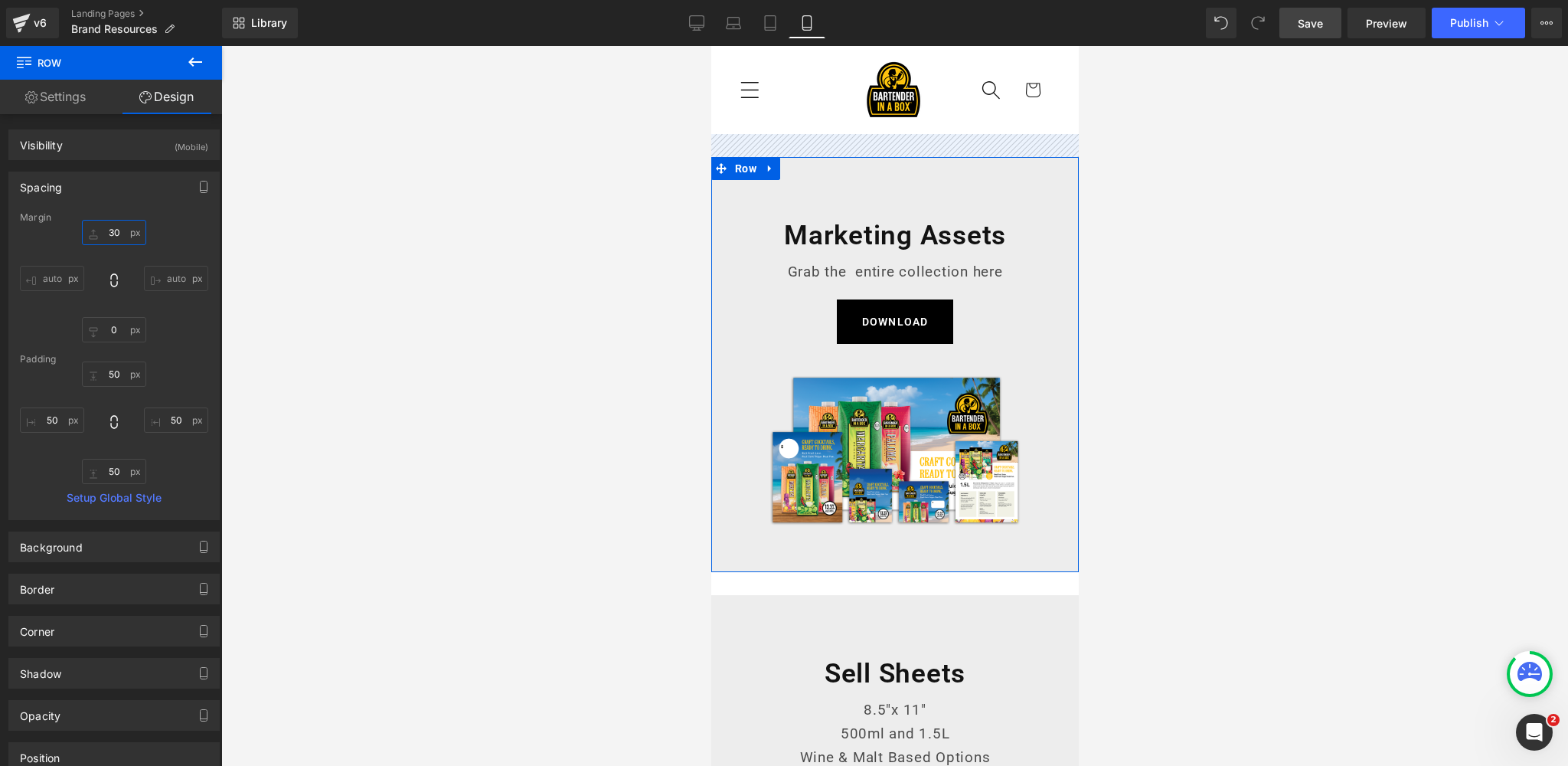
click at [115, 232] on input "30" at bounding box center [114, 232] width 64 height 25
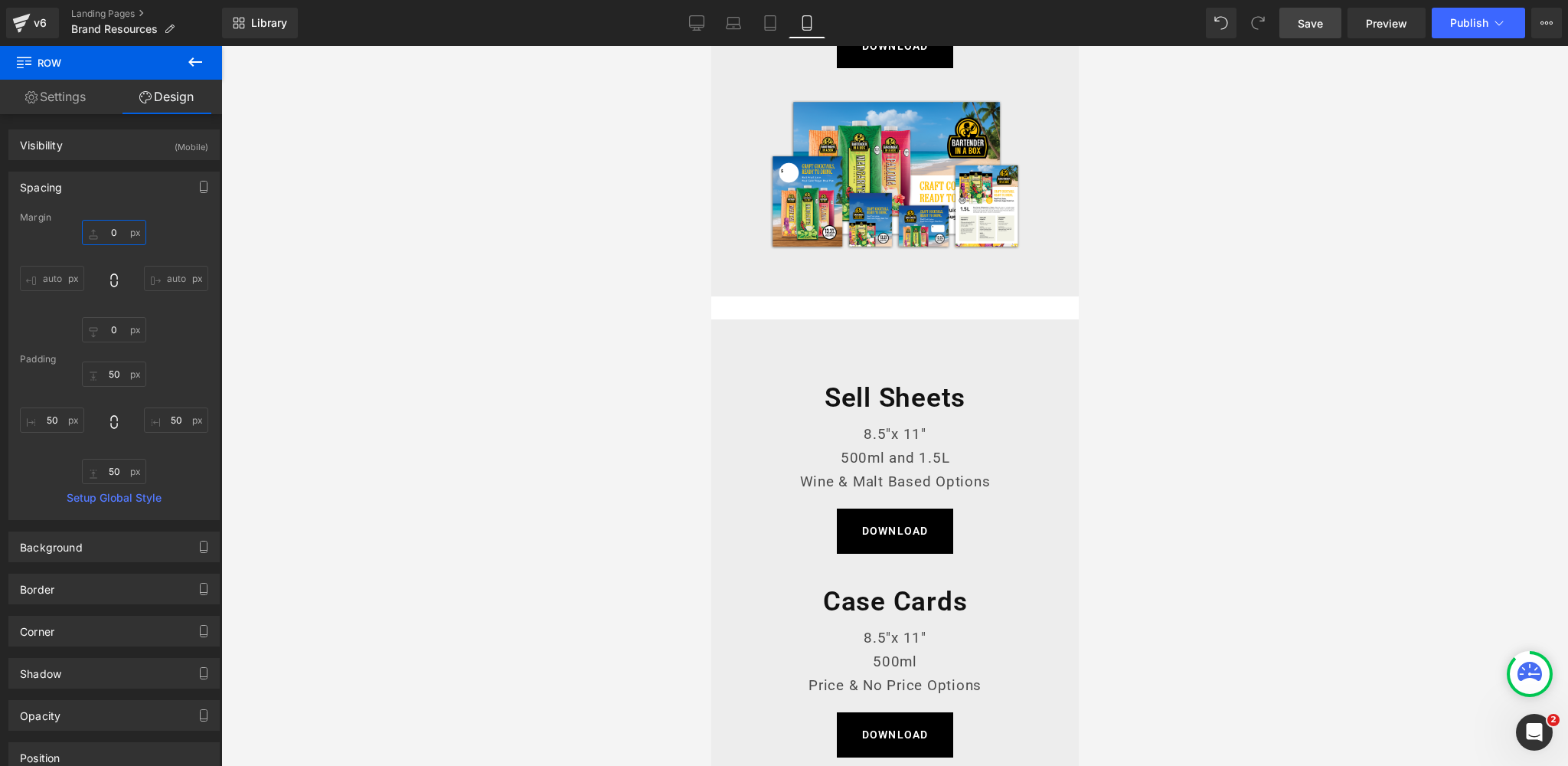
scroll to position [227, 0]
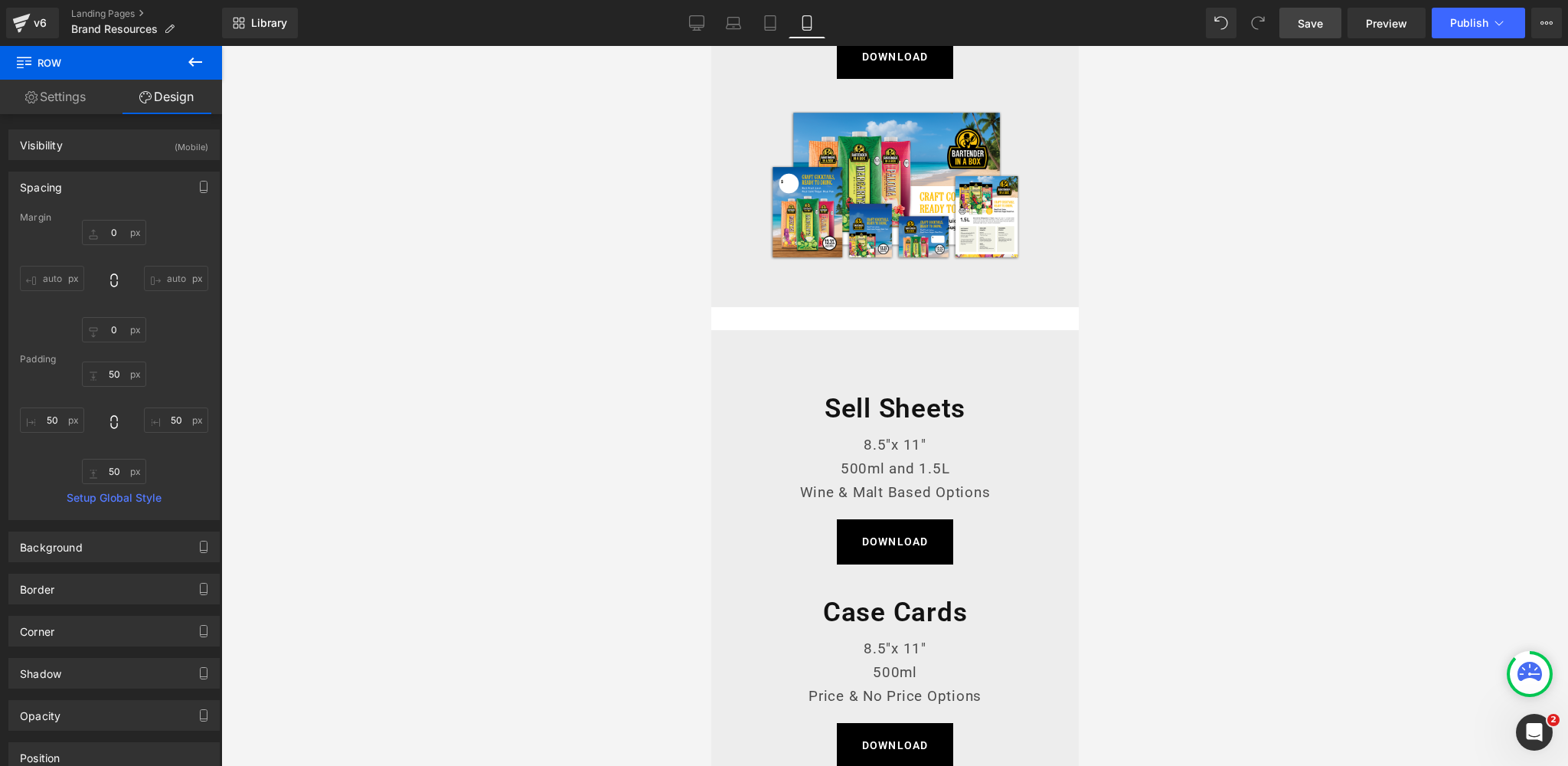
click at [820, 336] on div "Sell Sheets Heading 8.5"x 11" 500ml and 1.5L Wine & Malt Based Options Text Blo…" at bounding box center [894, 674] width 367 height 688
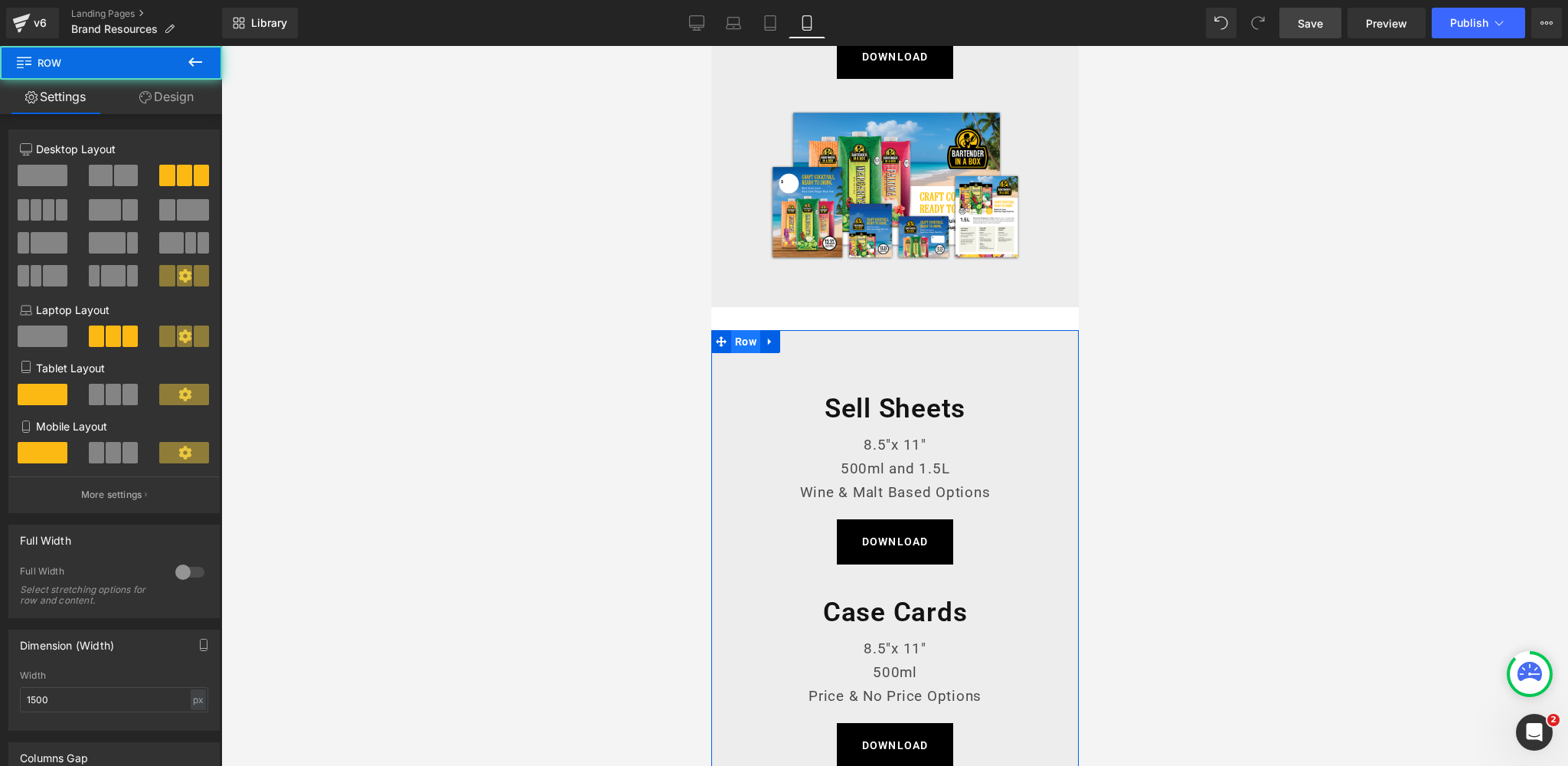
click at [747, 342] on span "Row" at bounding box center [744, 341] width 29 height 23
click at [167, 96] on link "Design" at bounding box center [167, 97] width 111 height 35
click at [0, 0] on div "Spacing" at bounding box center [0, 0] width 0 height 0
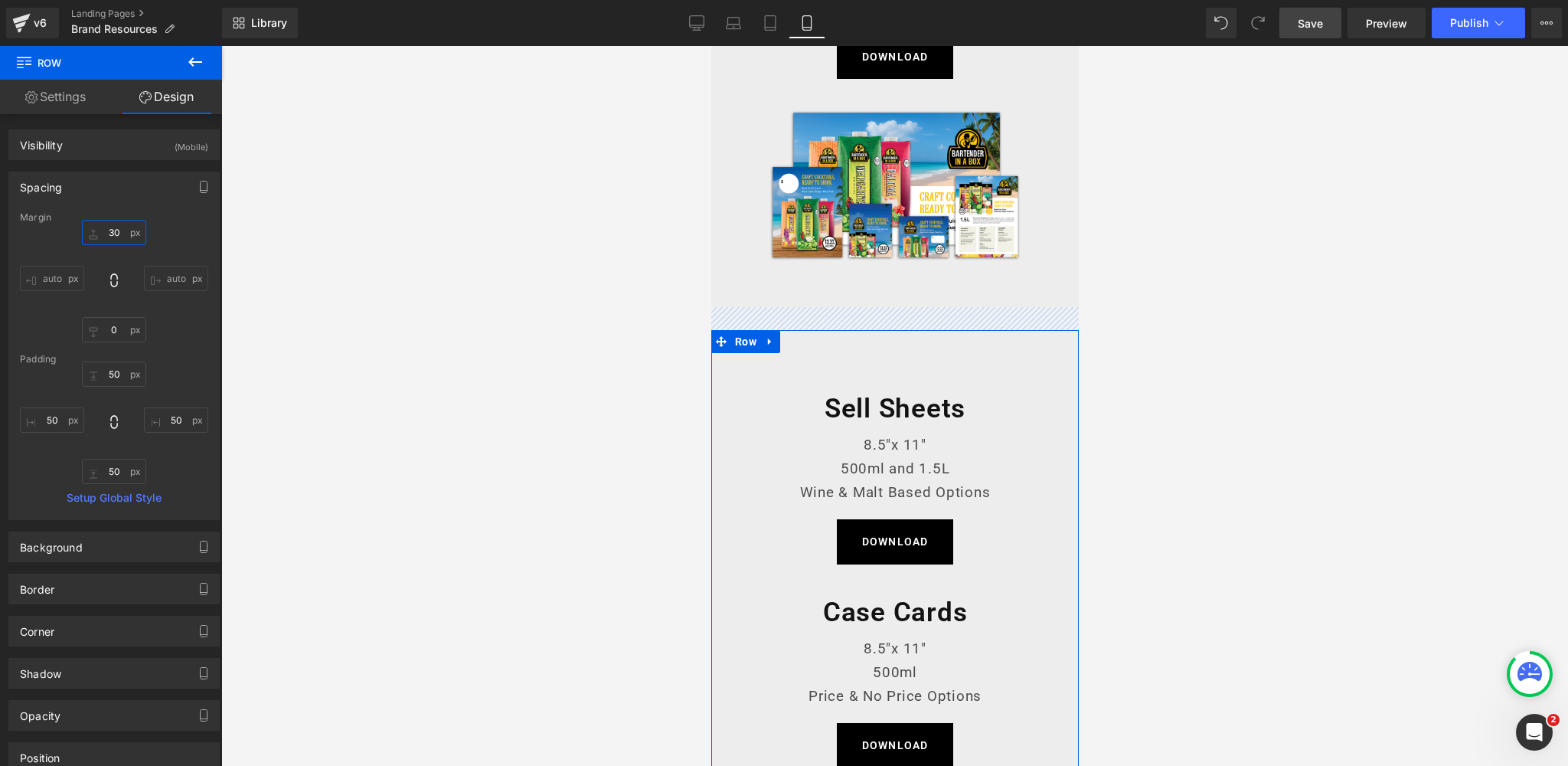
click at [118, 224] on input "30" at bounding box center [114, 232] width 64 height 25
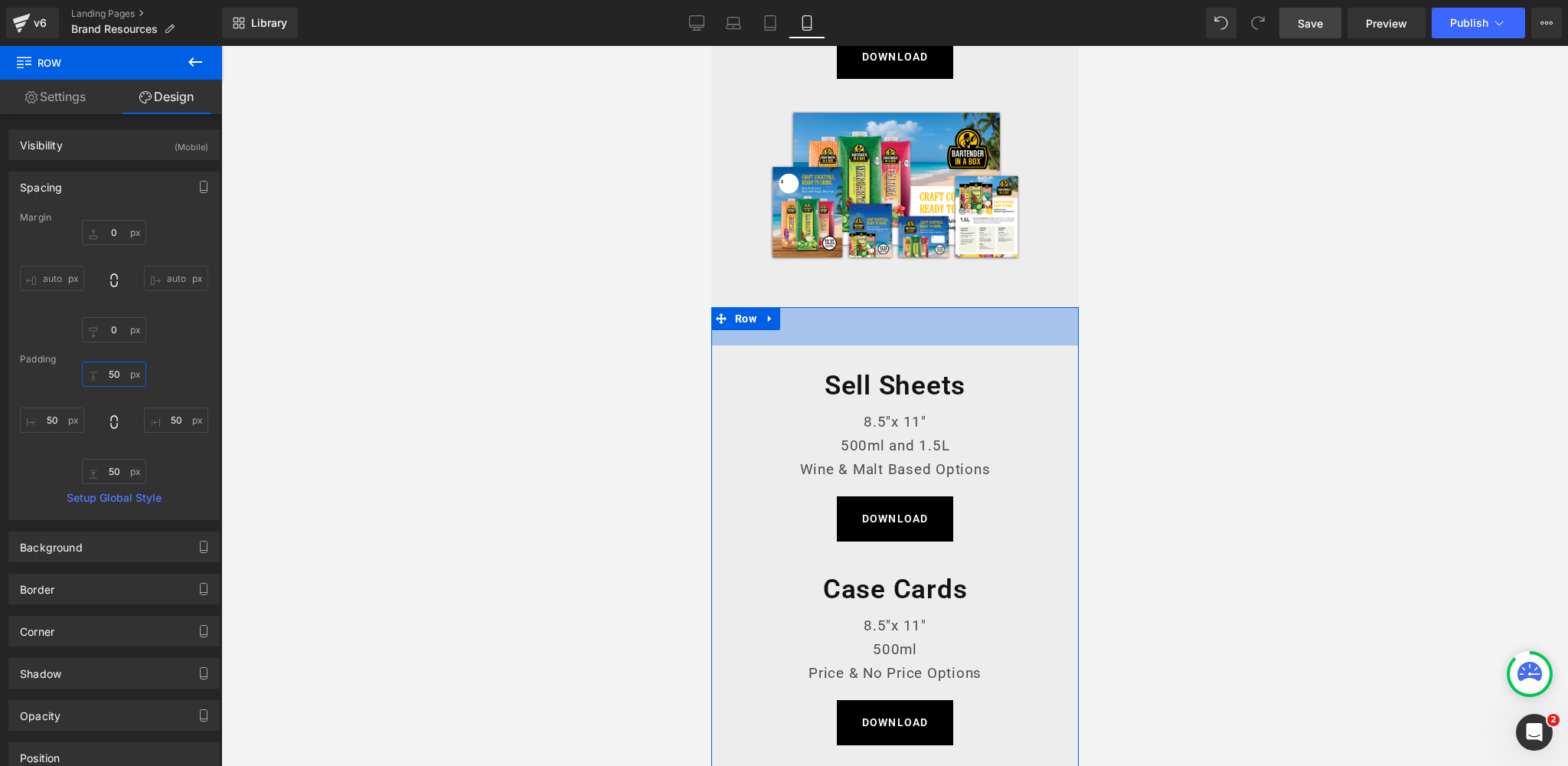
click at [110, 370] on input "50" at bounding box center [114, 374] width 64 height 25
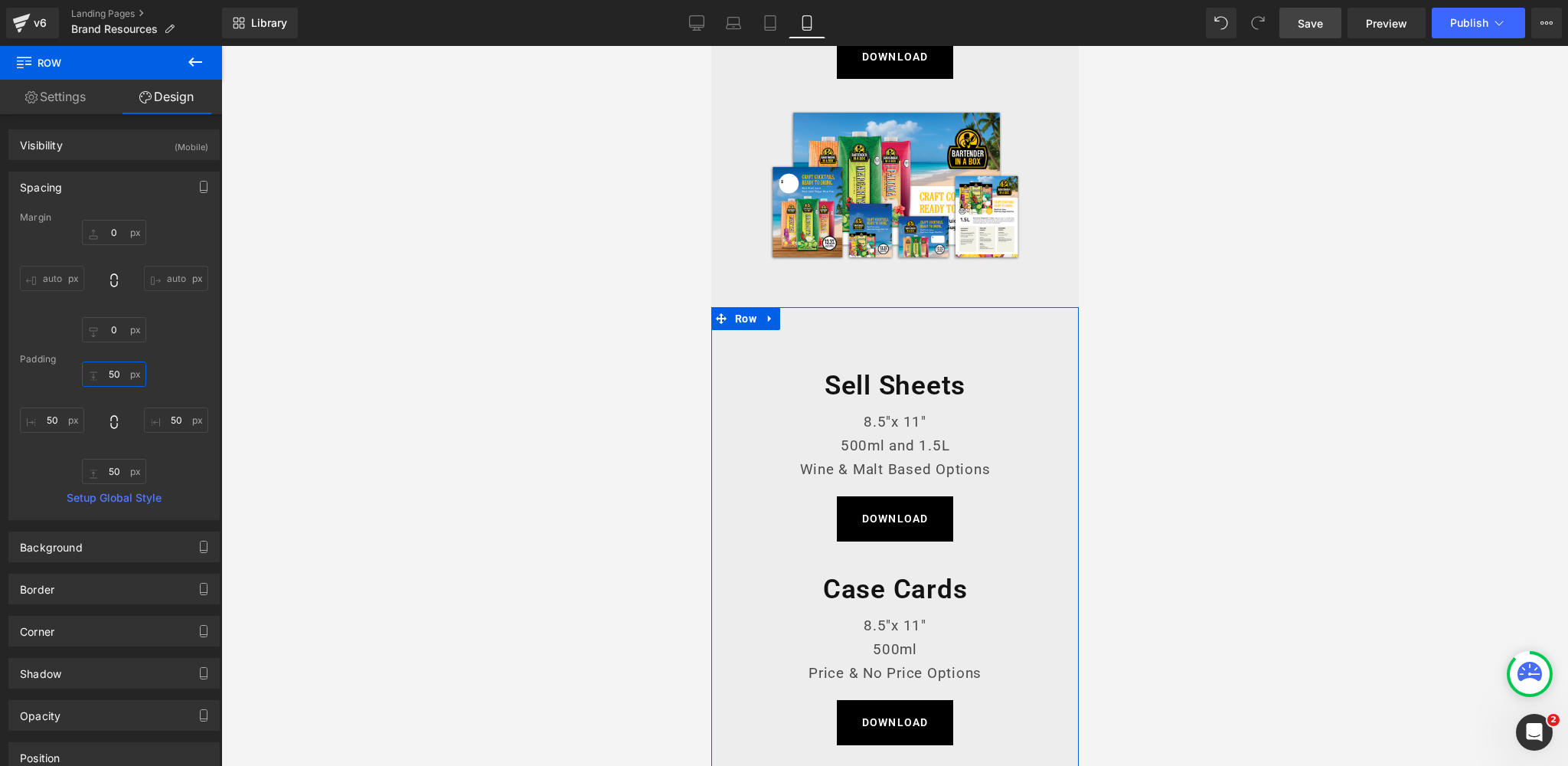
click at [110, 370] on input "50" at bounding box center [114, 374] width 64 height 25
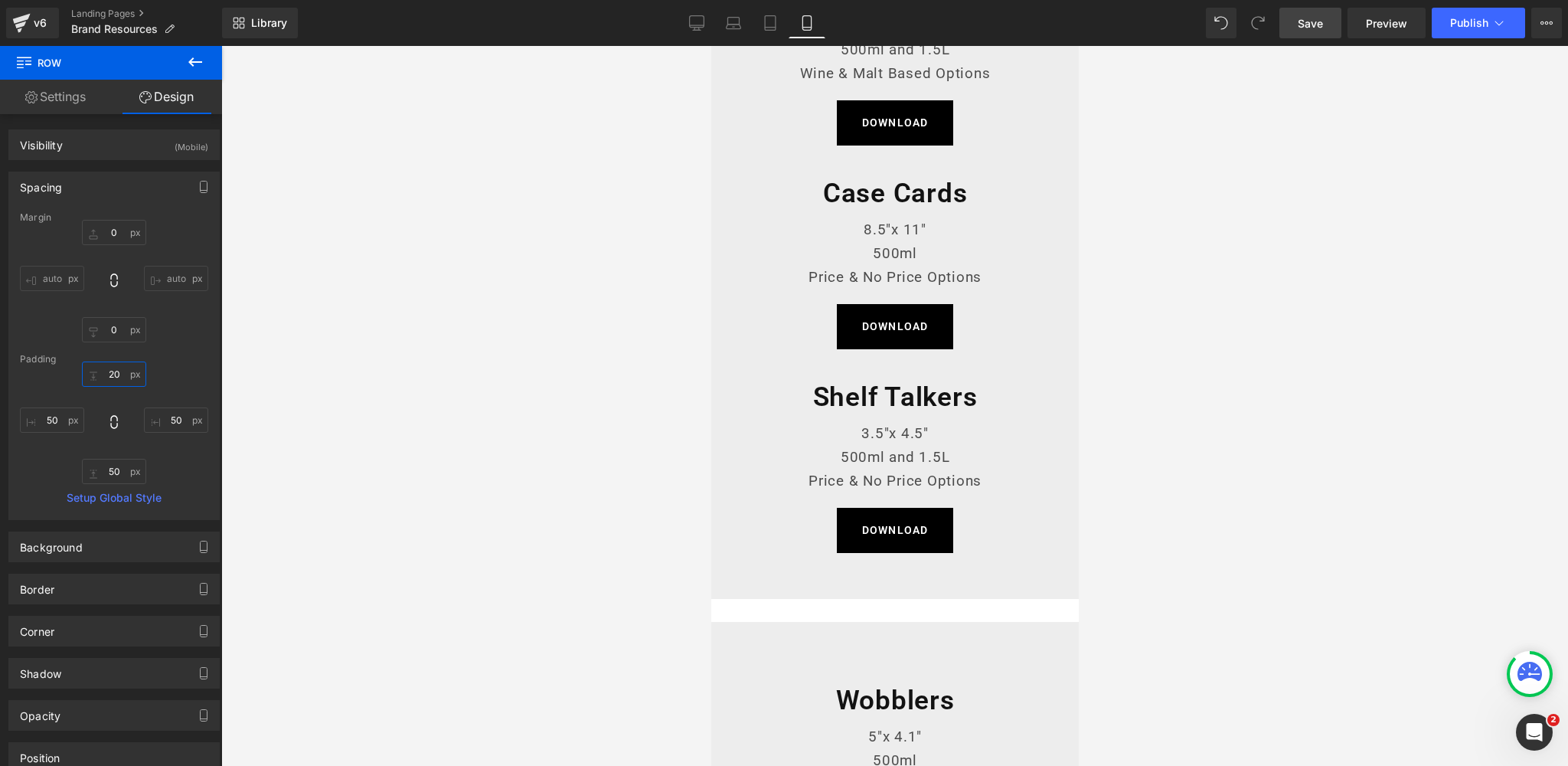
scroll to position [712, 0]
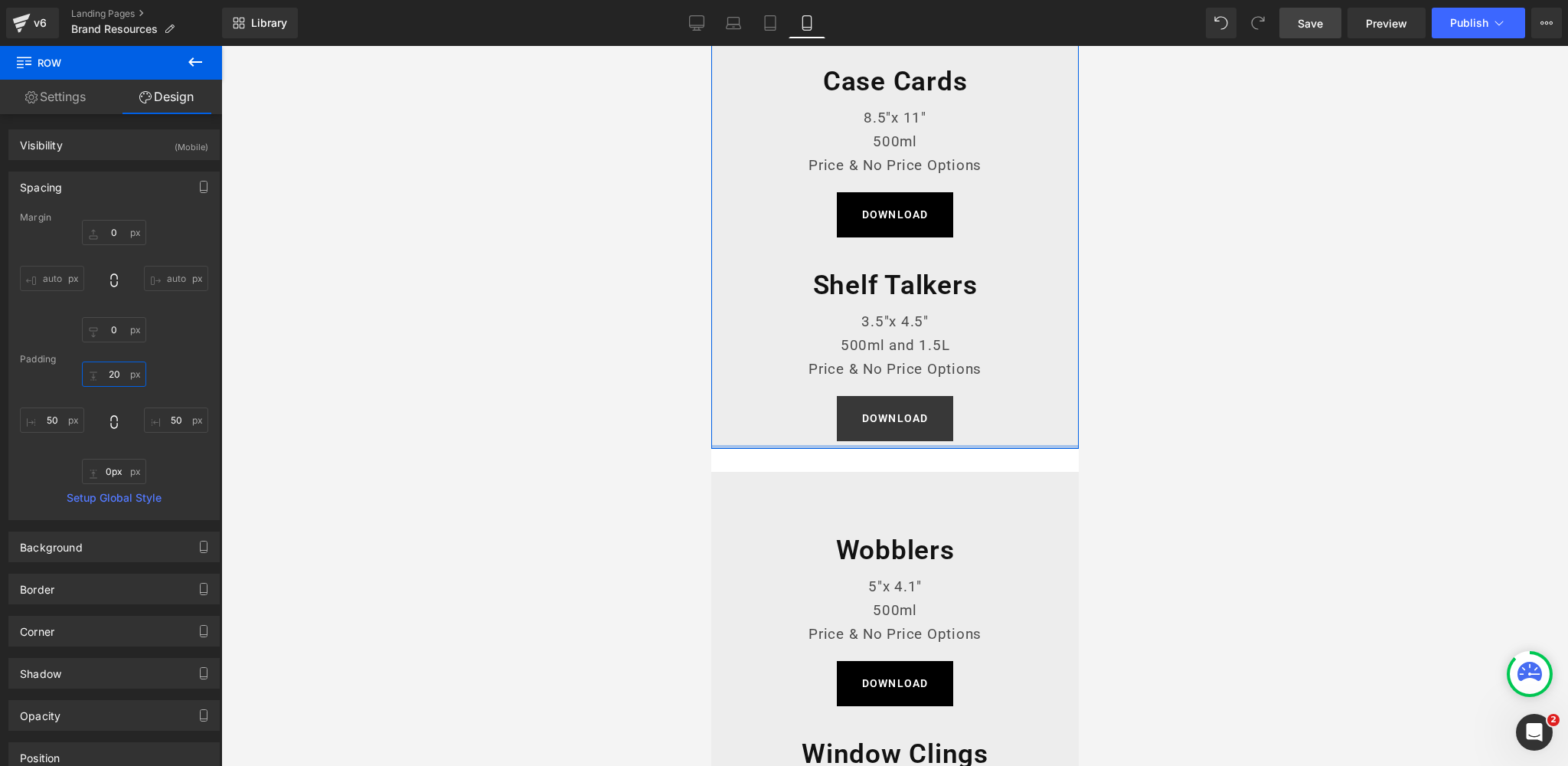
drag, startPoint x: 945, startPoint y: 447, endPoint x: 947, endPoint y: 425, distance: 22.1
click at [947, 425] on div "Sell Sheets Heading 8.5"x 11" 500ml and 1.5L Wine & Malt Based Options Text Blo…" at bounding box center [894, 136] width 367 height 626
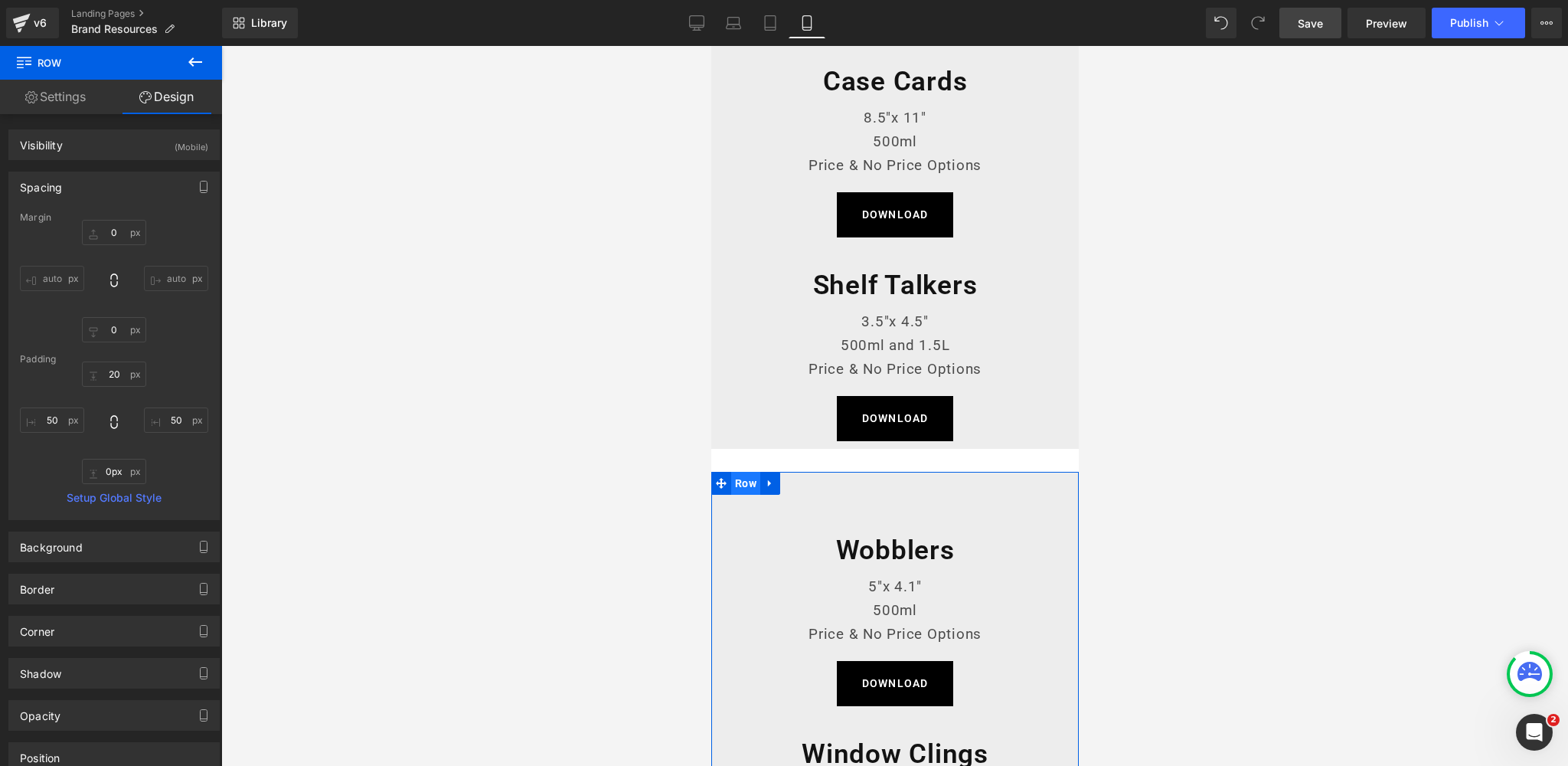
click at [747, 480] on span "Row" at bounding box center [744, 483] width 29 height 23
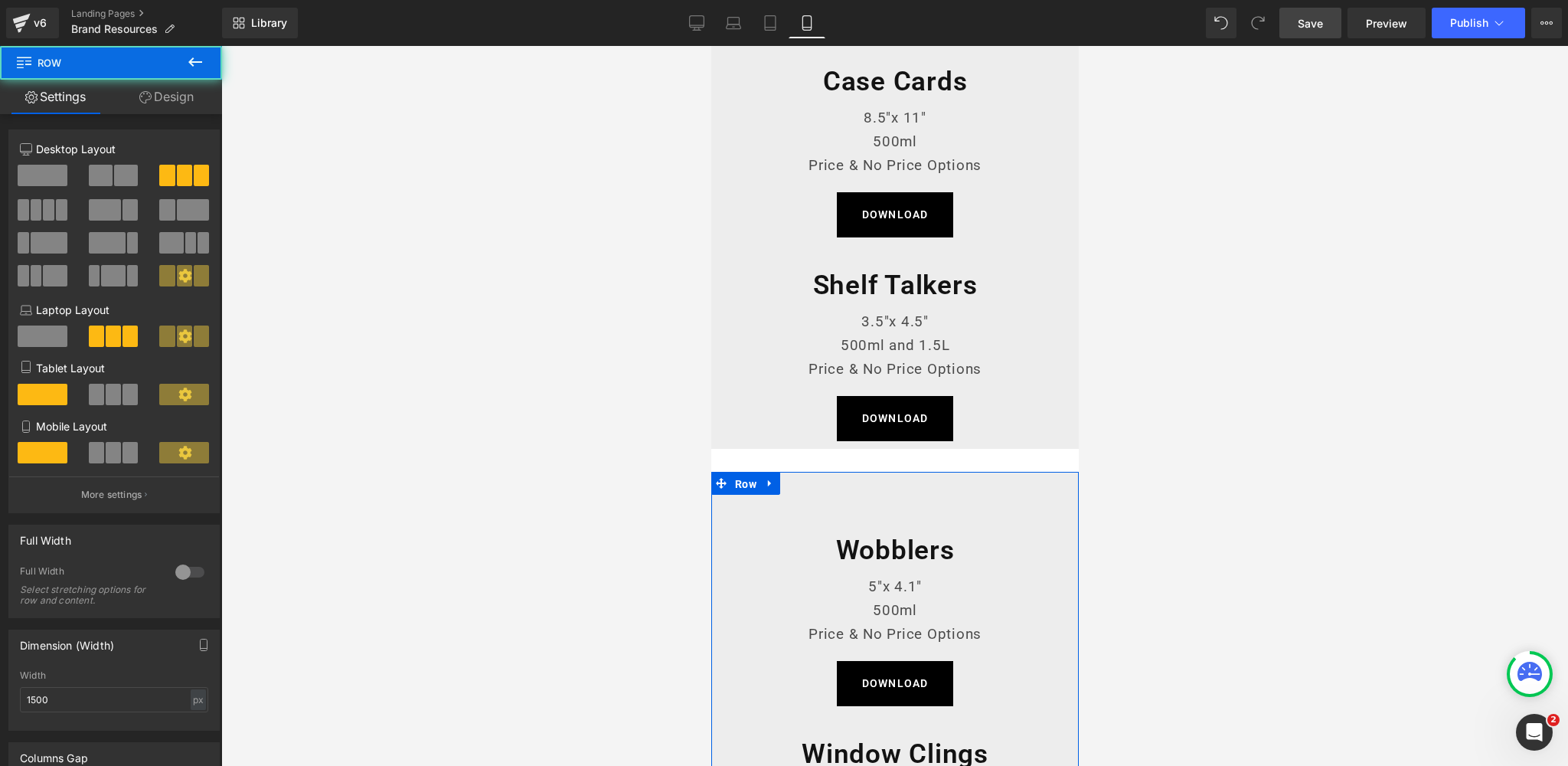
click at [173, 102] on link "Design" at bounding box center [167, 97] width 111 height 35
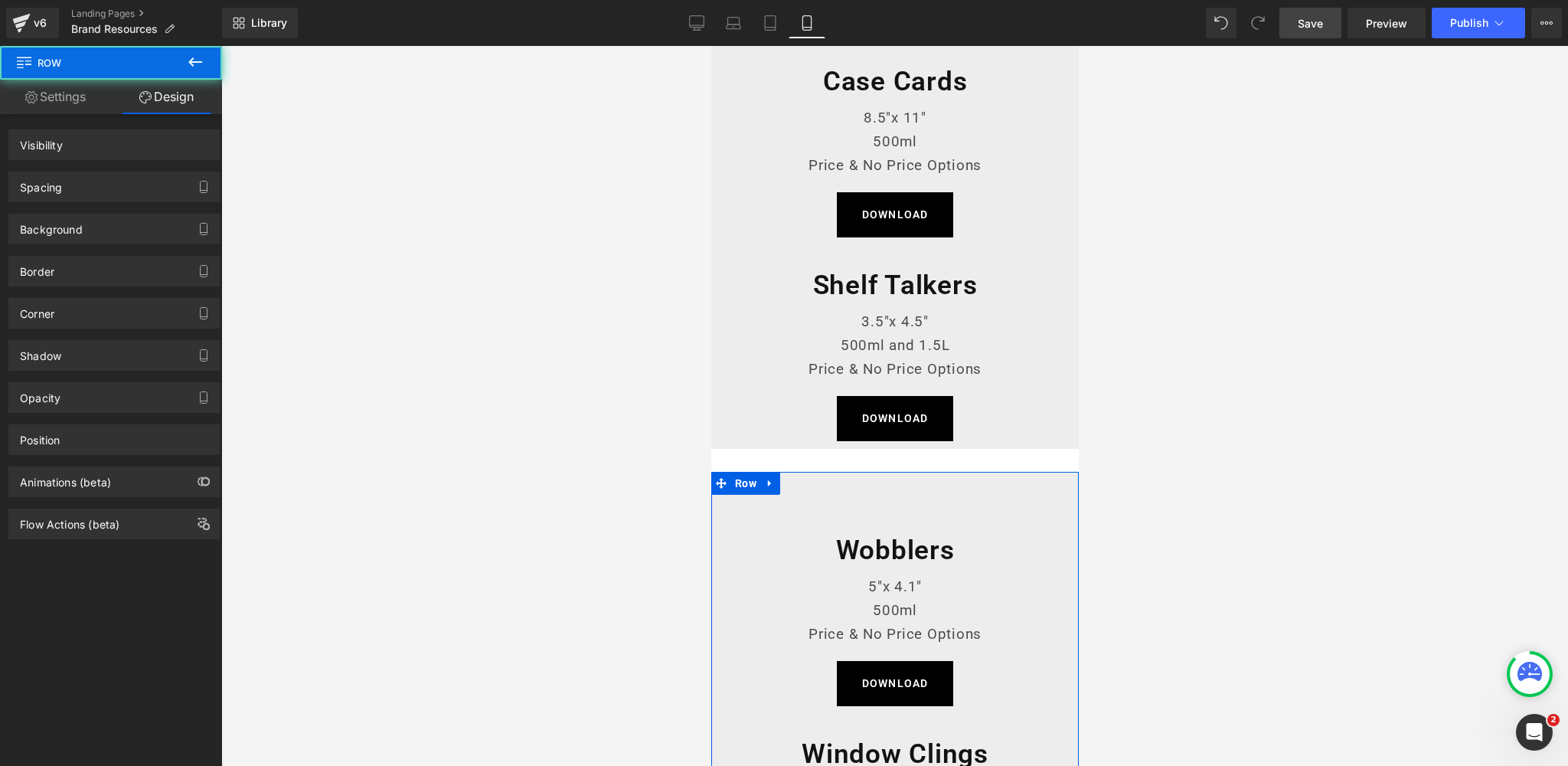
click at [88, 185] on div "Spacing" at bounding box center [114, 187] width 209 height 29
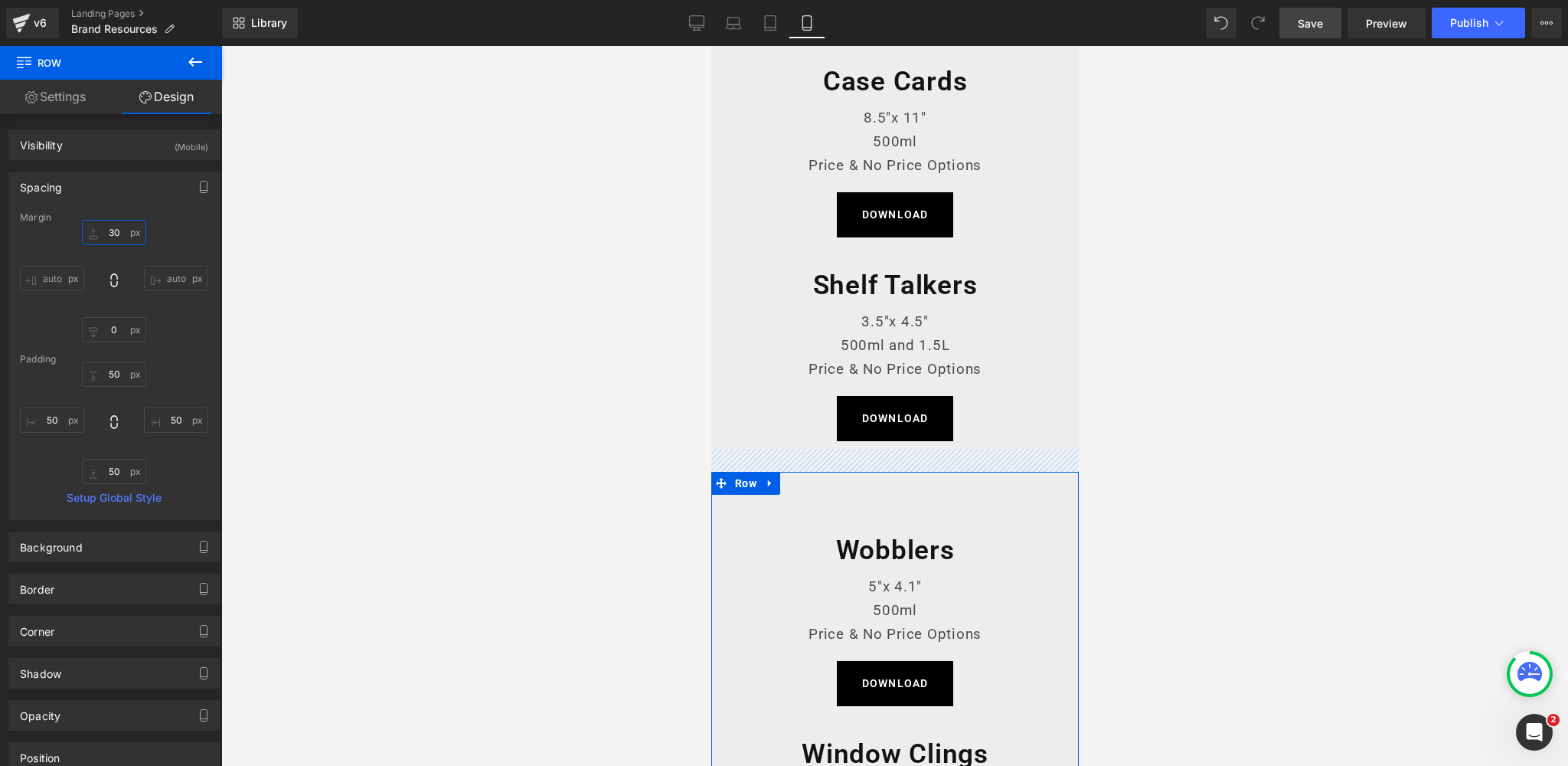
click at [111, 233] on input "30" at bounding box center [114, 232] width 64 height 25
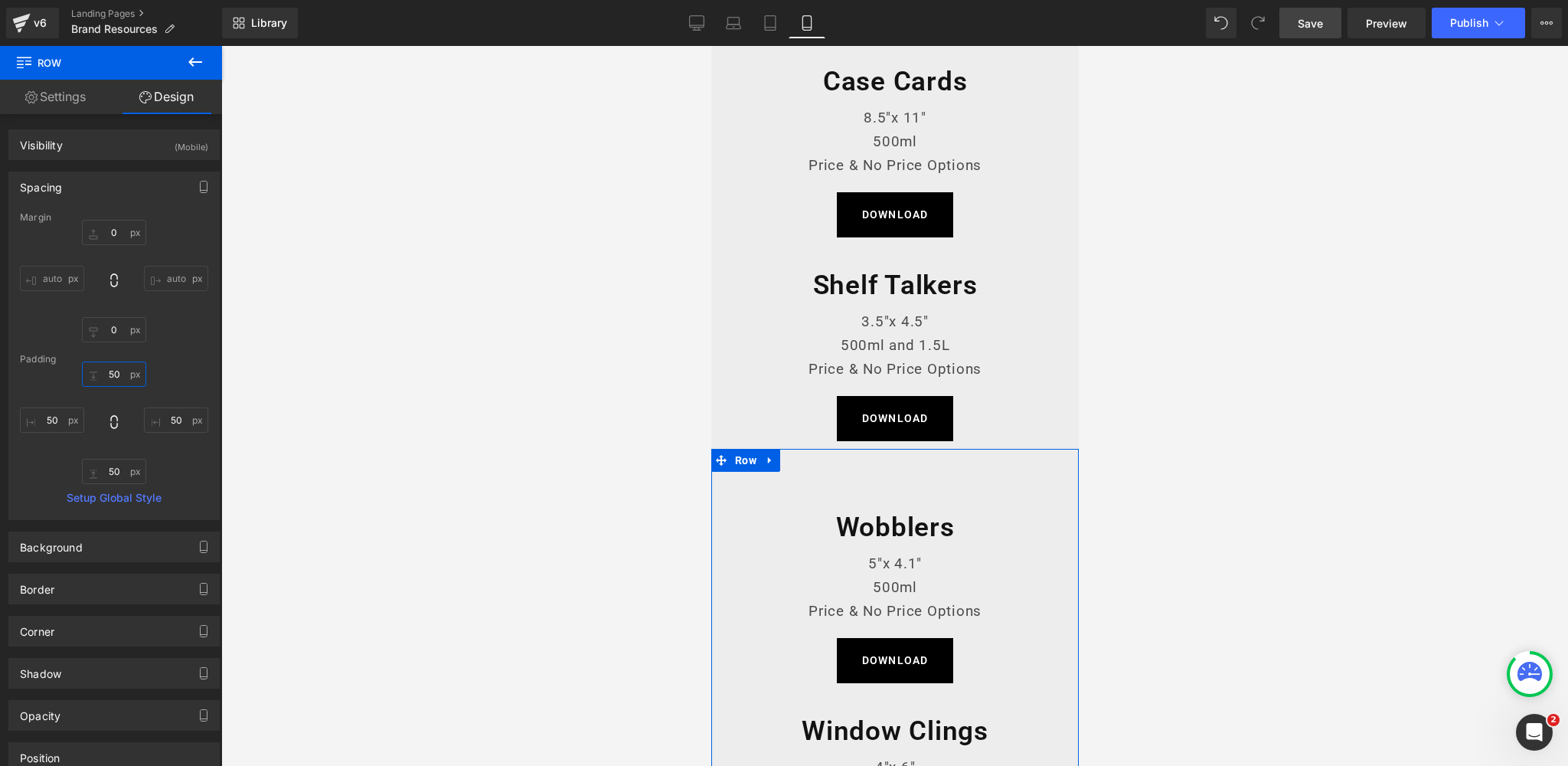
click at [116, 374] on input "50" at bounding box center [114, 374] width 64 height 25
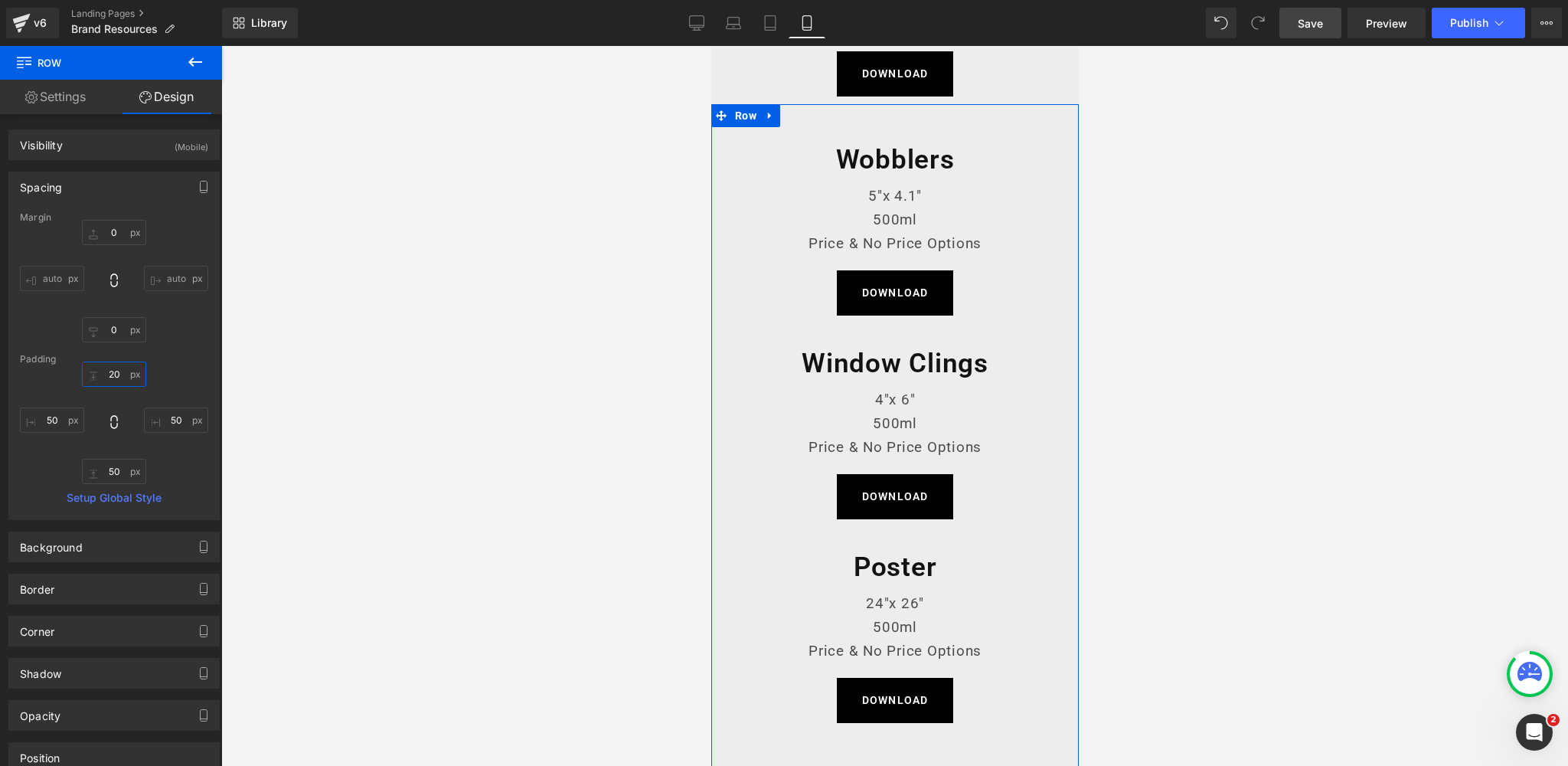
scroll to position [1235, 0]
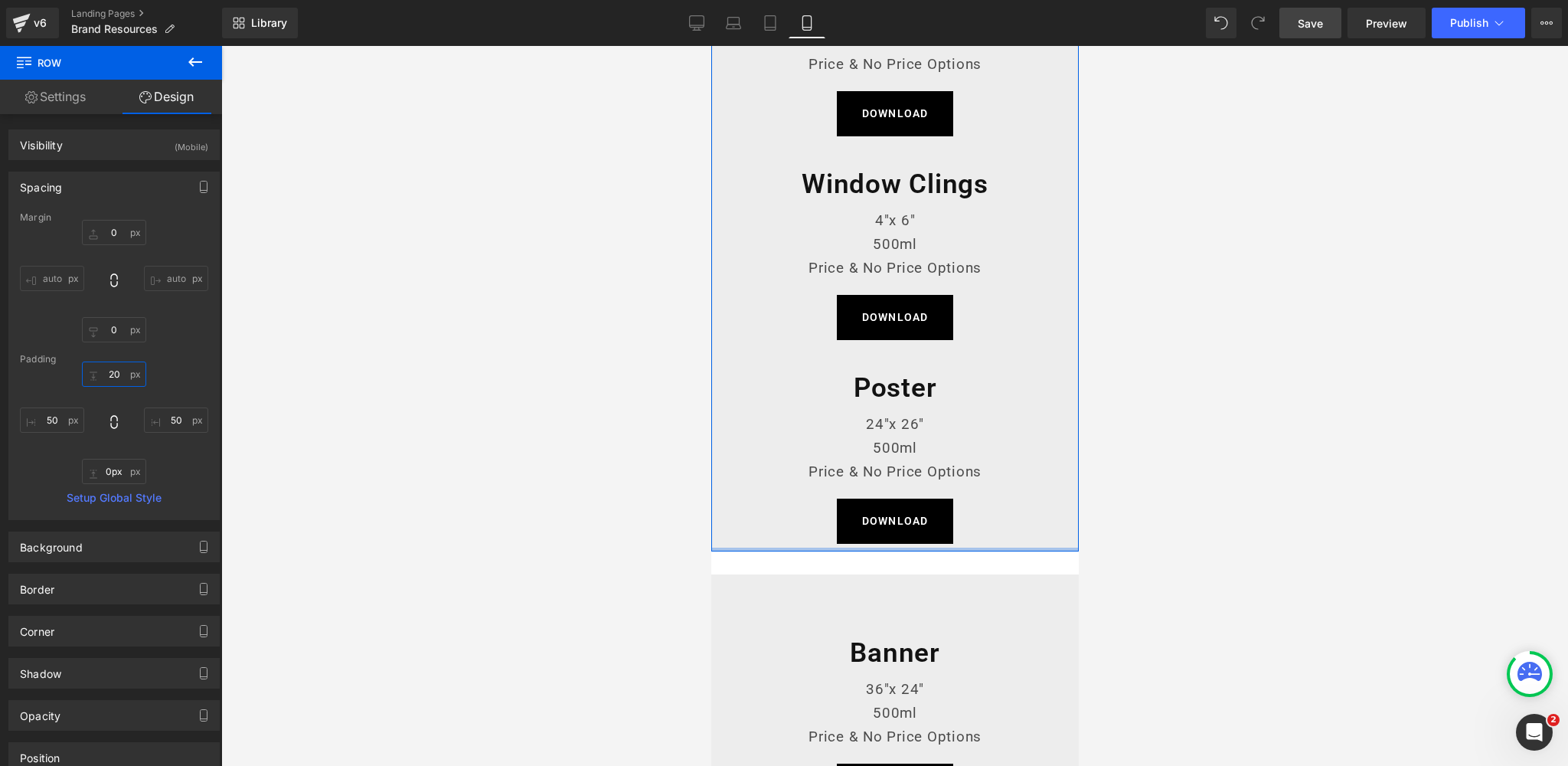
drag, startPoint x: 973, startPoint y: 578, endPoint x: 767, endPoint y: 622, distance: 210.6
click at [978, 534] on div "Wobblers Heading 5"x 4.1" 500ml Price & No Price Options Text Block DOWNLOAD Bu…" at bounding box center [894, 238] width 367 height 626
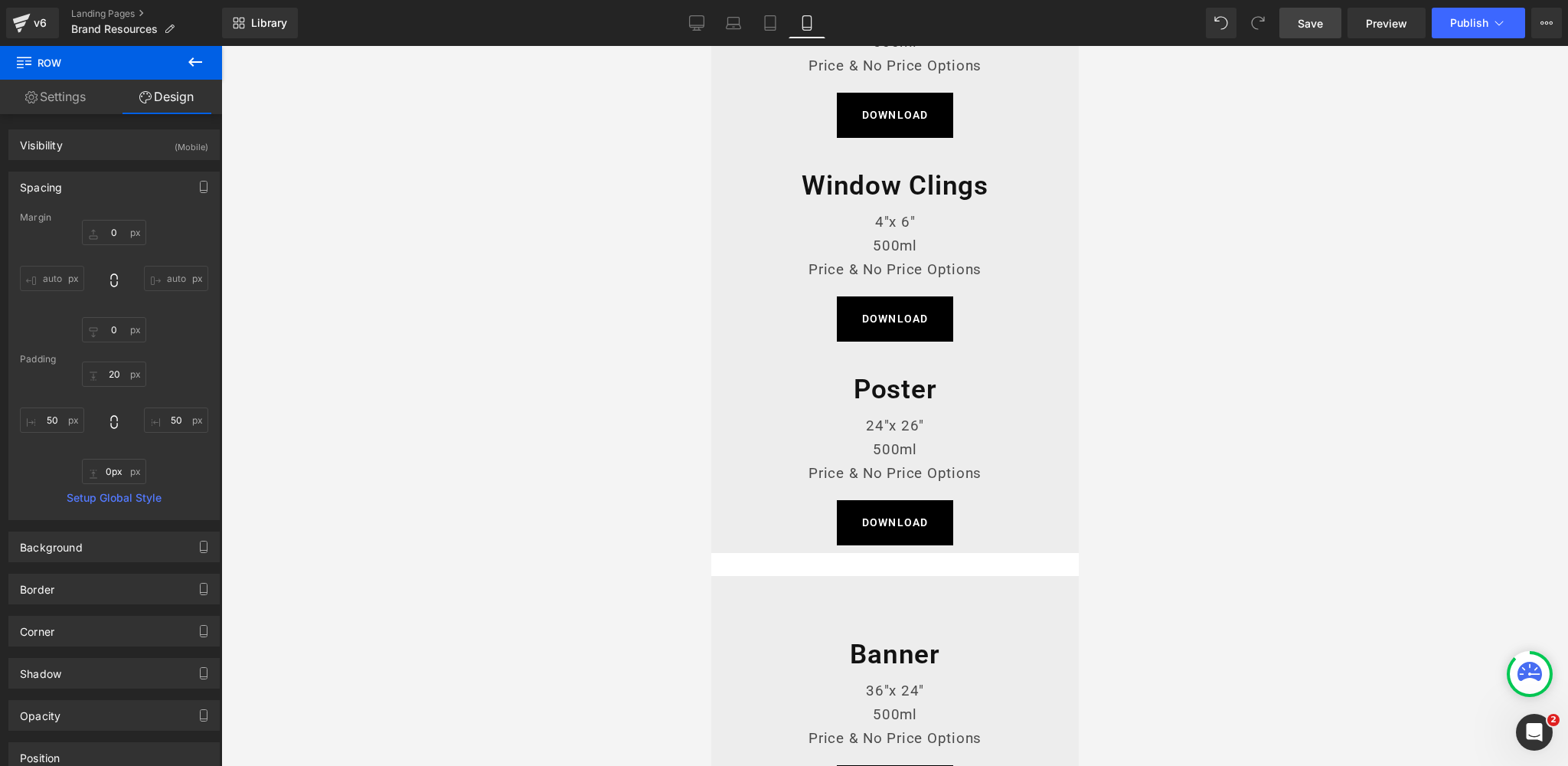
drag, startPoint x: 746, startPoint y: 615, endPoint x: 746, endPoint y: 576, distance: 39.0
click at [711, 46] on div "50px" at bounding box center [711, 46] width 0 height 0
click at [746, 576] on span "Row" at bounding box center [744, 587] width 29 height 23
click at [745, 582] on span "Row" at bounding box center [744, 587] width 29 height 23
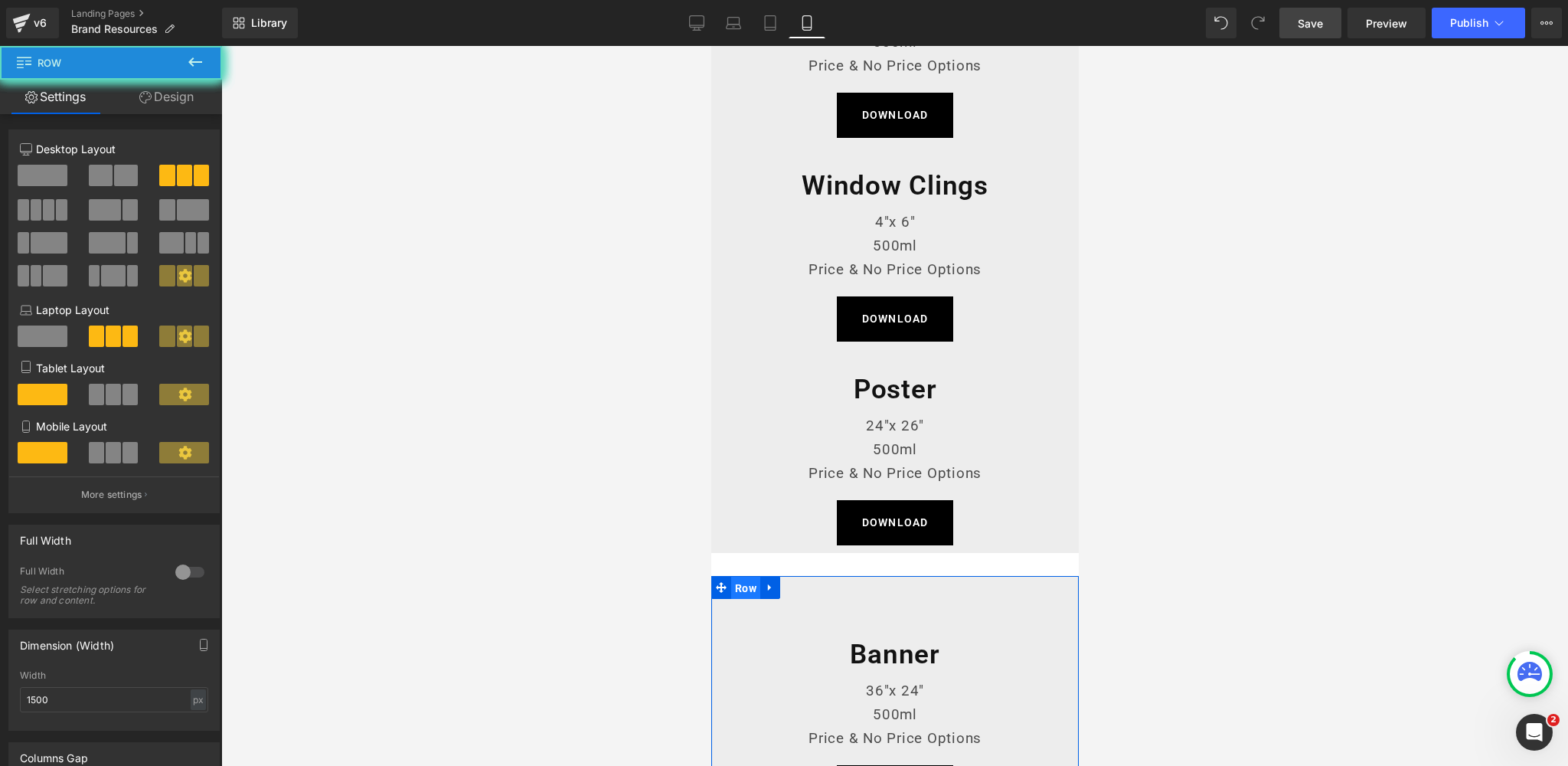
click at [746, 589] on span "Row" at bounding box center [744, 588] width 29 height 23
click at [175, 94] on link "Design" at bounding box center [167, 97] width 111 height 35
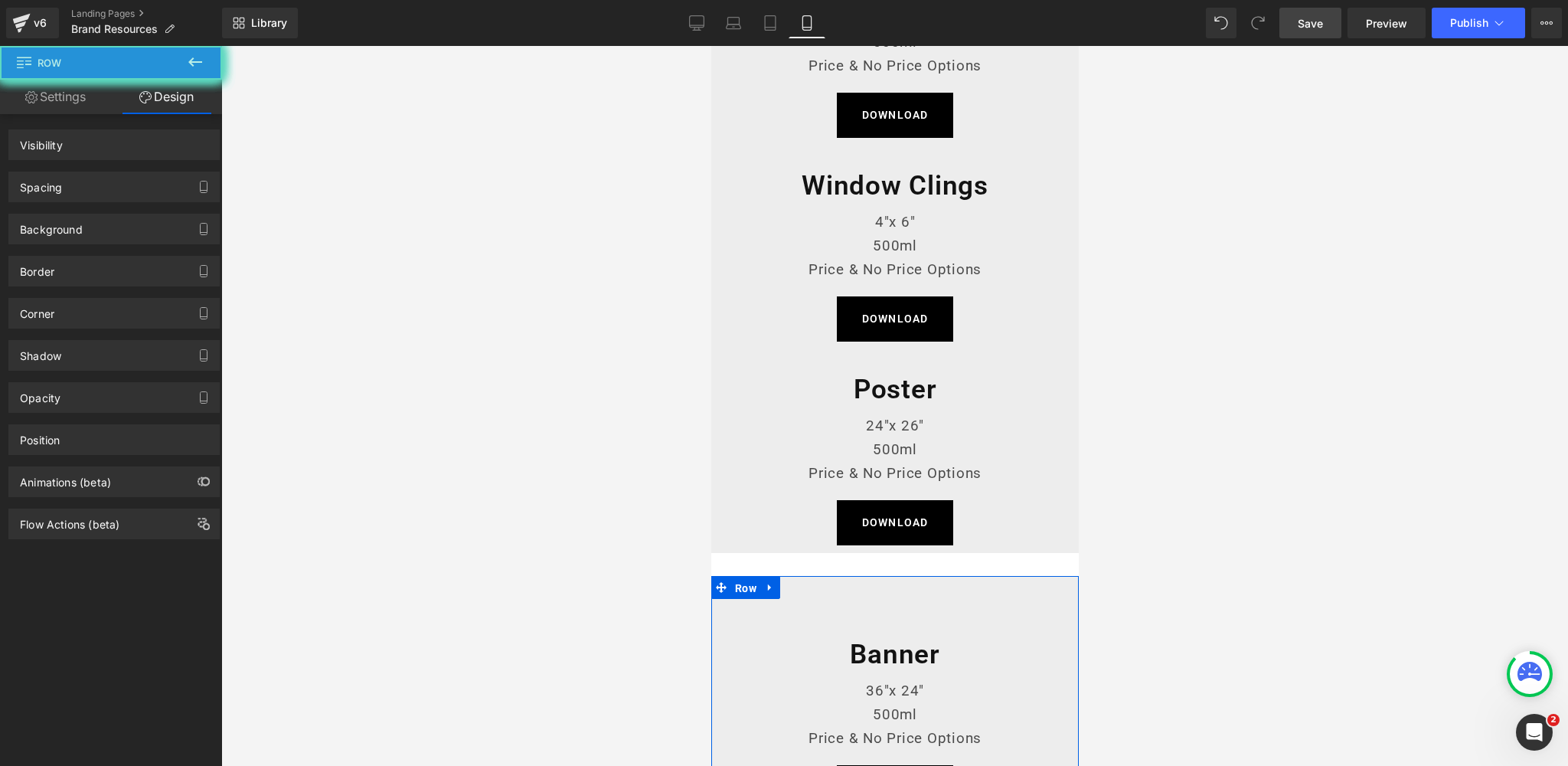
drag, startPoint x: 118, startPoint y: 177, endPoint x: 119, endPoint y: 206, distance: 29.0
click at [118, 177] on div "Spacing" at bounding box center [114, 187] width 209 height 29
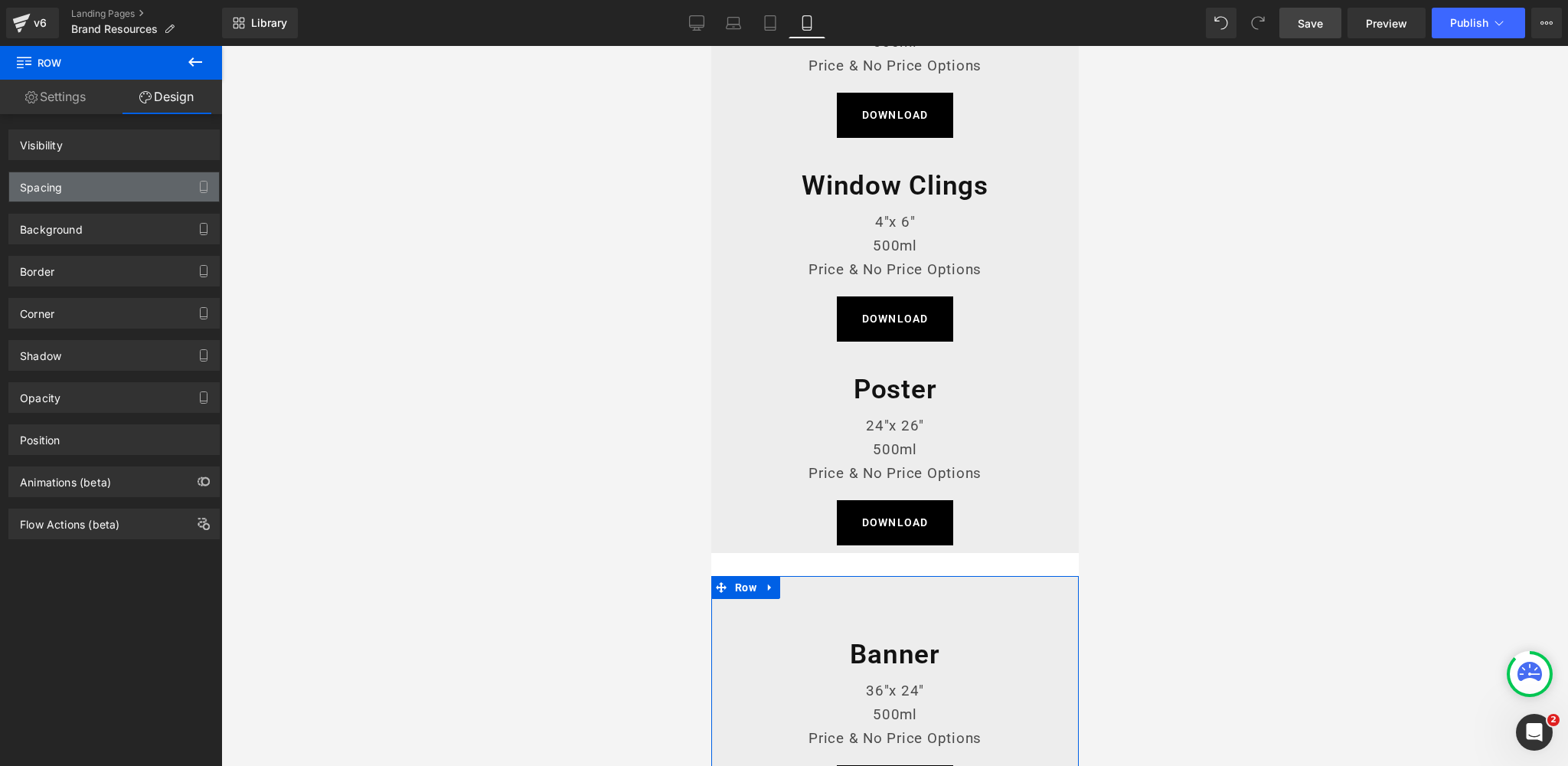
click at [107, 188] on div "Spacing" at bounding box center [114, 187] width 209 height 29
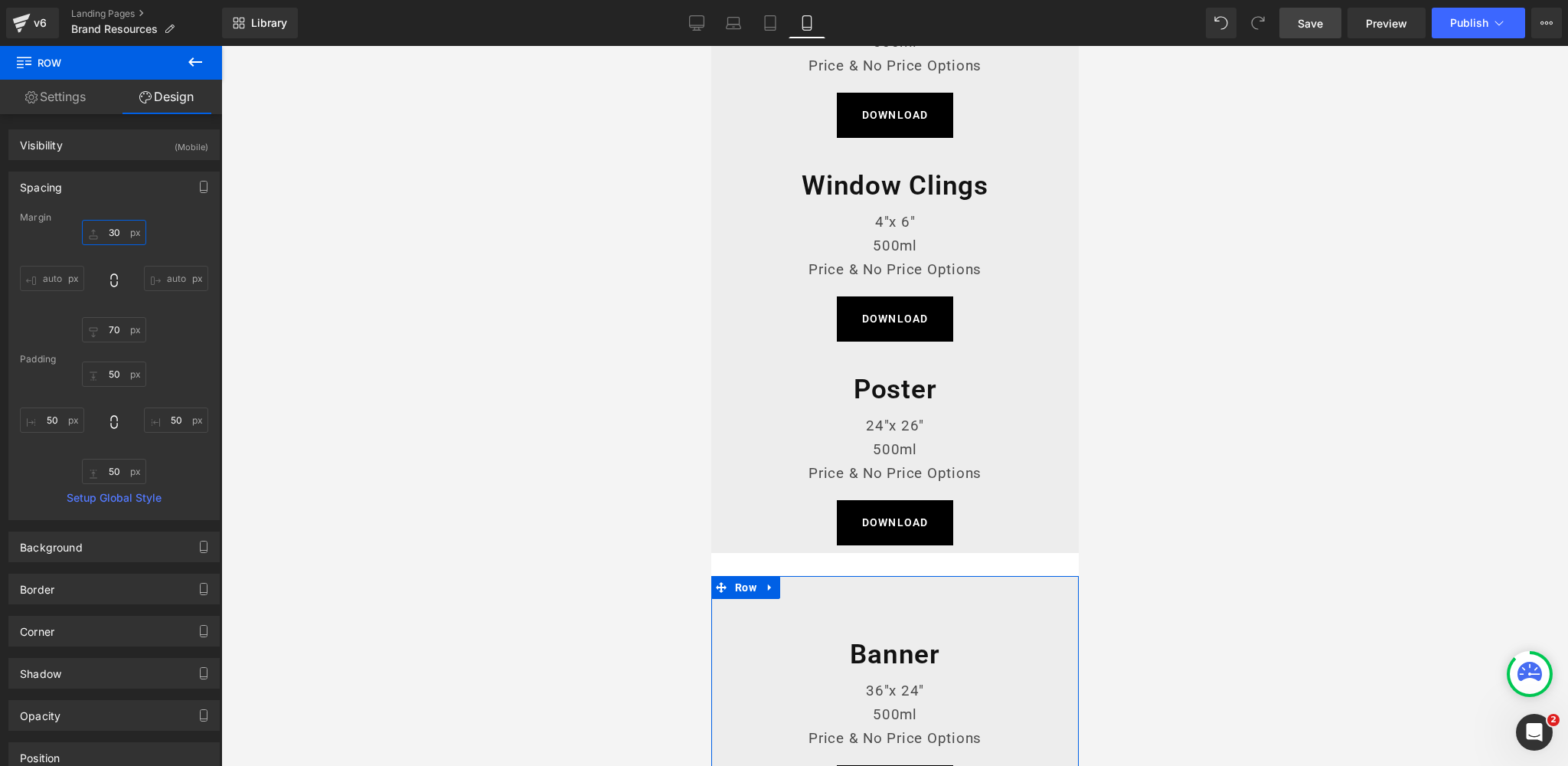
click at [115, 239] on input "30" at bounding box center [114, 232] width 64 height 25
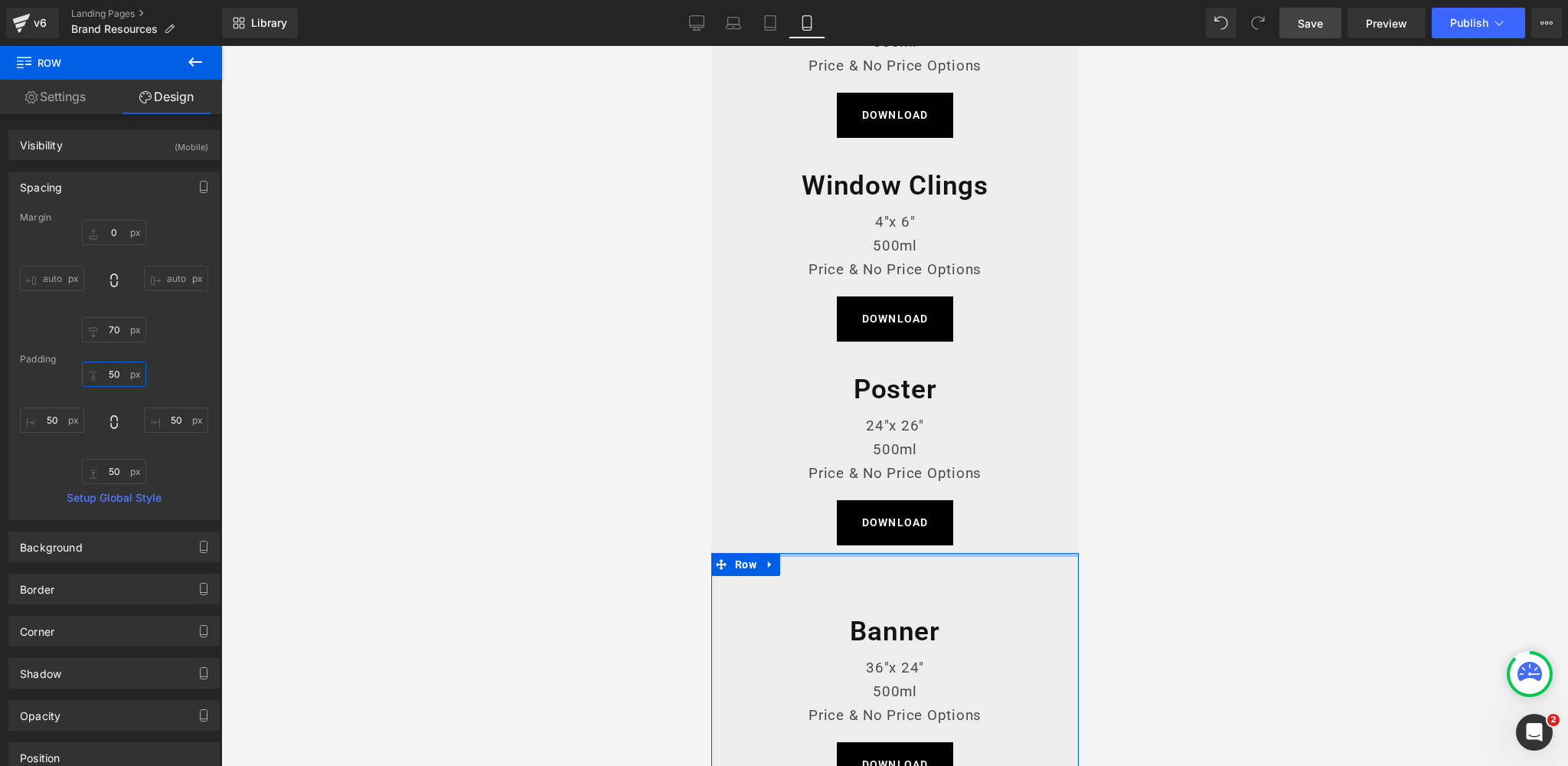
click at [115, 370] on input "50" at bounding box center [114, 374] width 64 height 25
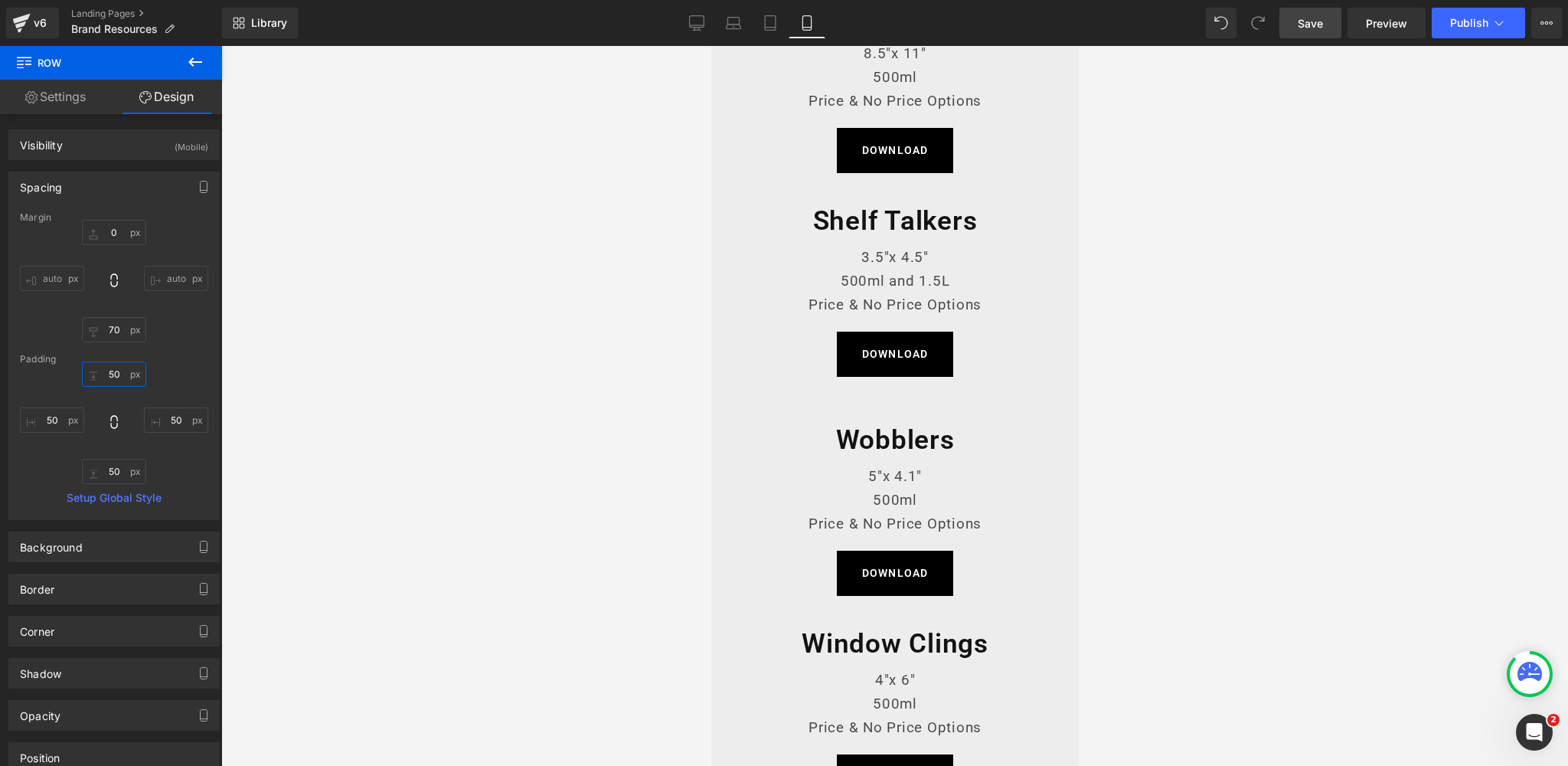
scroll to position [812, 0]
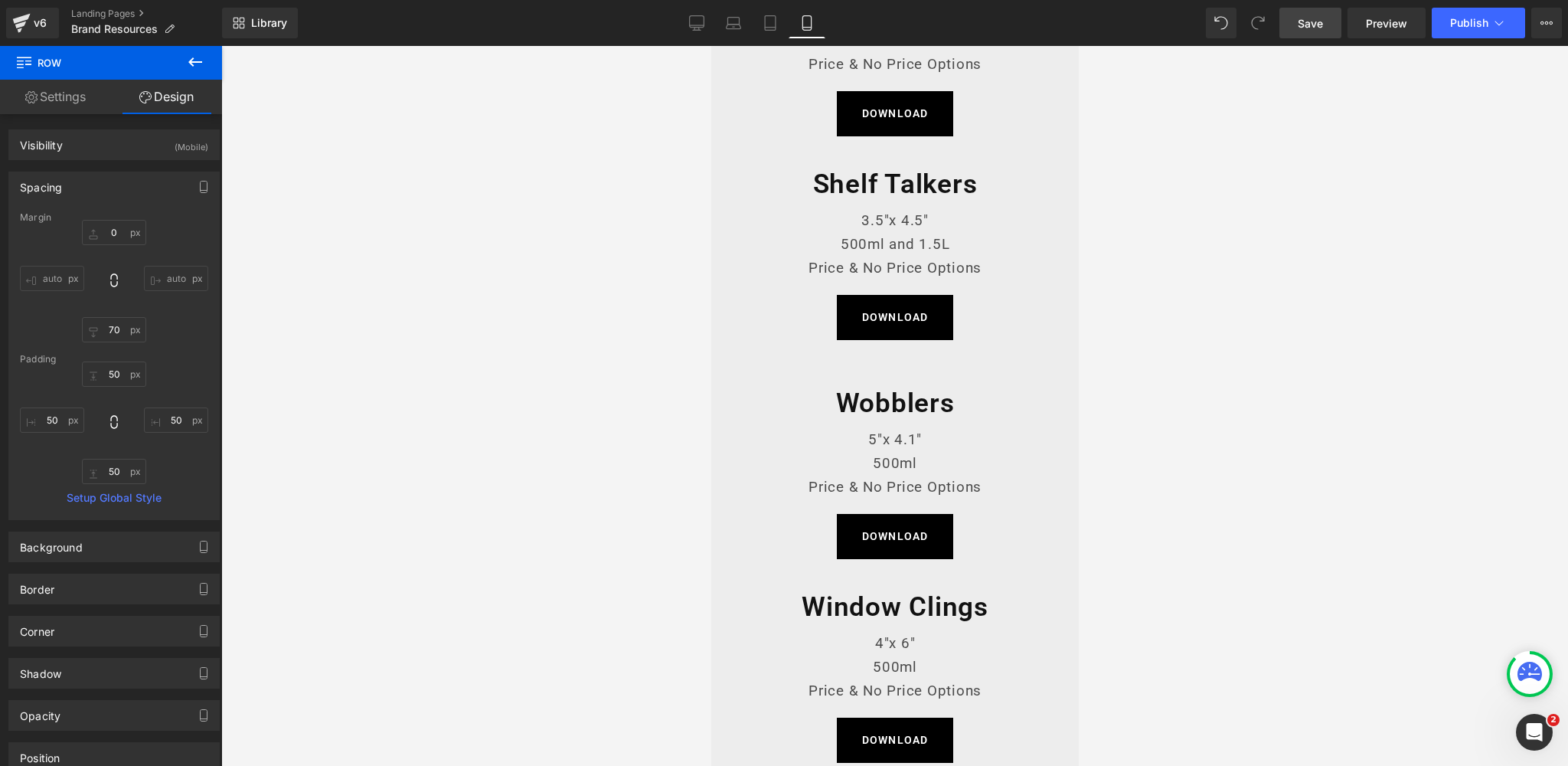
click at [776, 385] on div "Wobblers Heading 5"x 4.1" 500ml Price & No Price Options Text Block DOWNLOAD Bu…" at bounding box center [894, 465] width 268 height 204
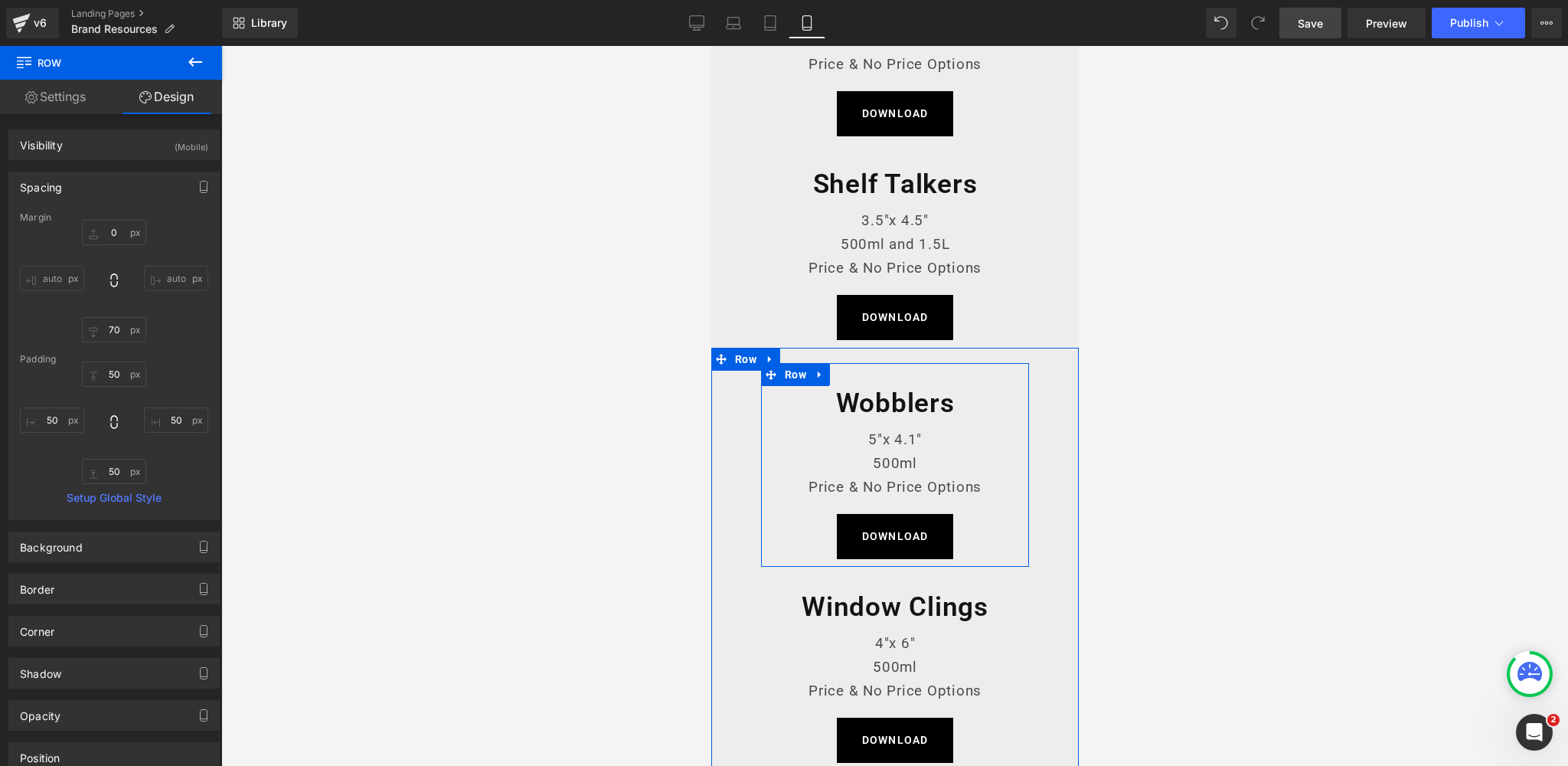
drag, startPoint x: 851, startPoint y: 412, endPoint x: 785, endPoint y: 396, distance: 67.9
click at [851, 412] on h1 "Wobblers" at bounding box center [894, 403] width 245 height 35
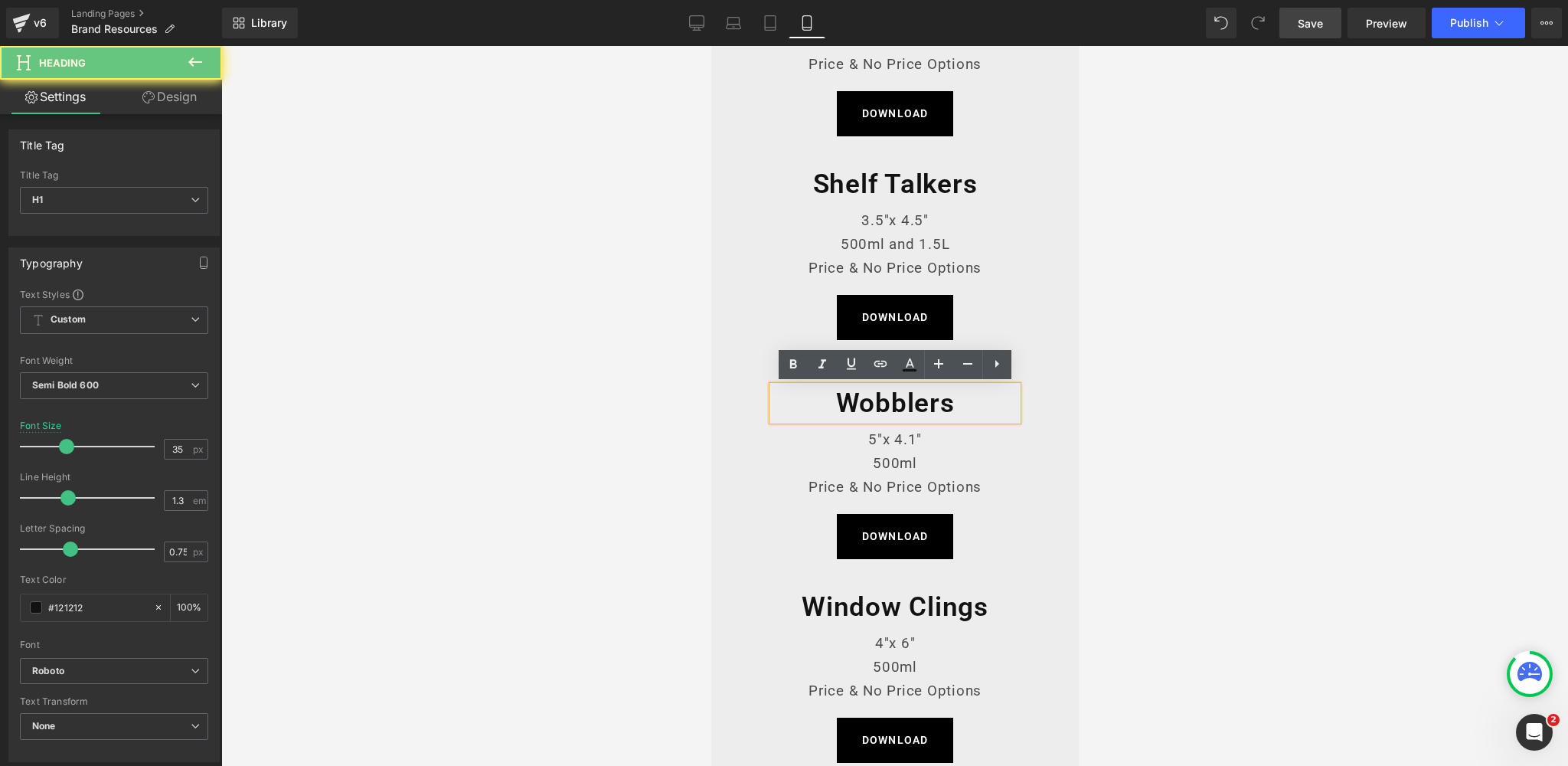
click at [637, 374] on div at bounding box center [894, 406] width 1347 height 720
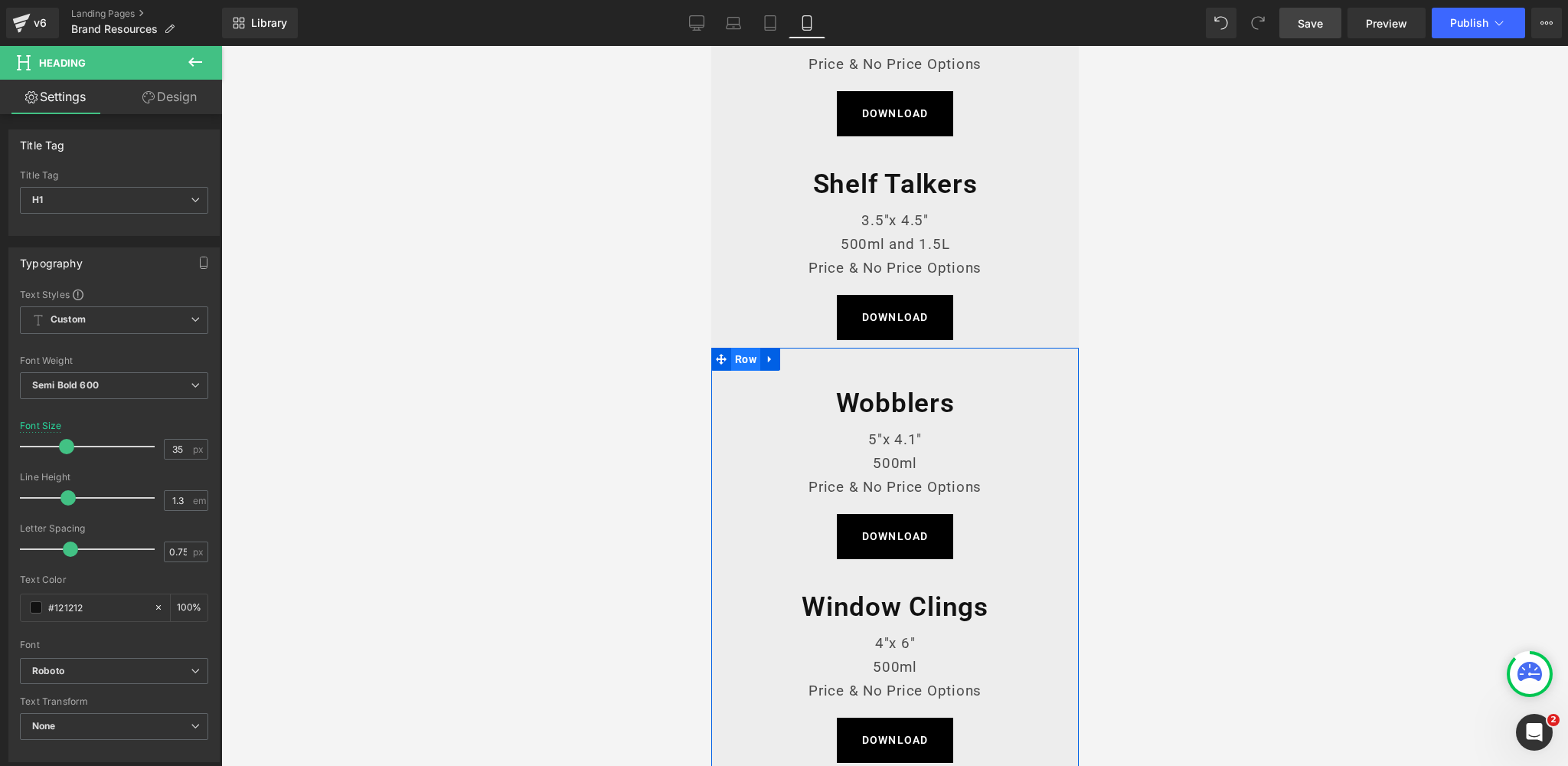
click at [743, 357] on span "Row" at bounding box center [744, 359] width 29 height 23
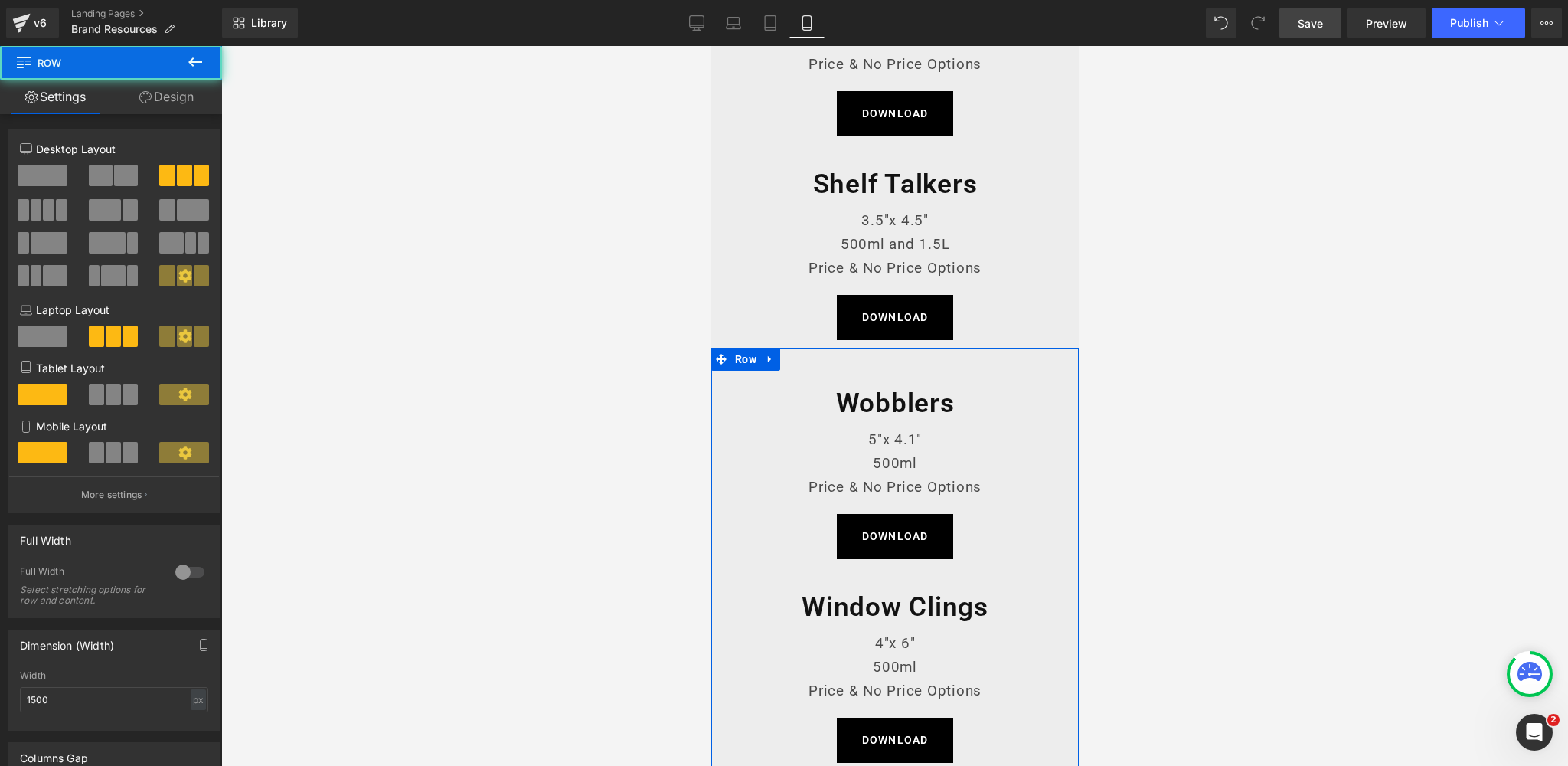
click at [180, 96] on link "Design" at bounding box center [167, 97] width 111 height 35
click at [0, 0] on div "Spacing" at bounding box center [0, 0] width 0 height 0
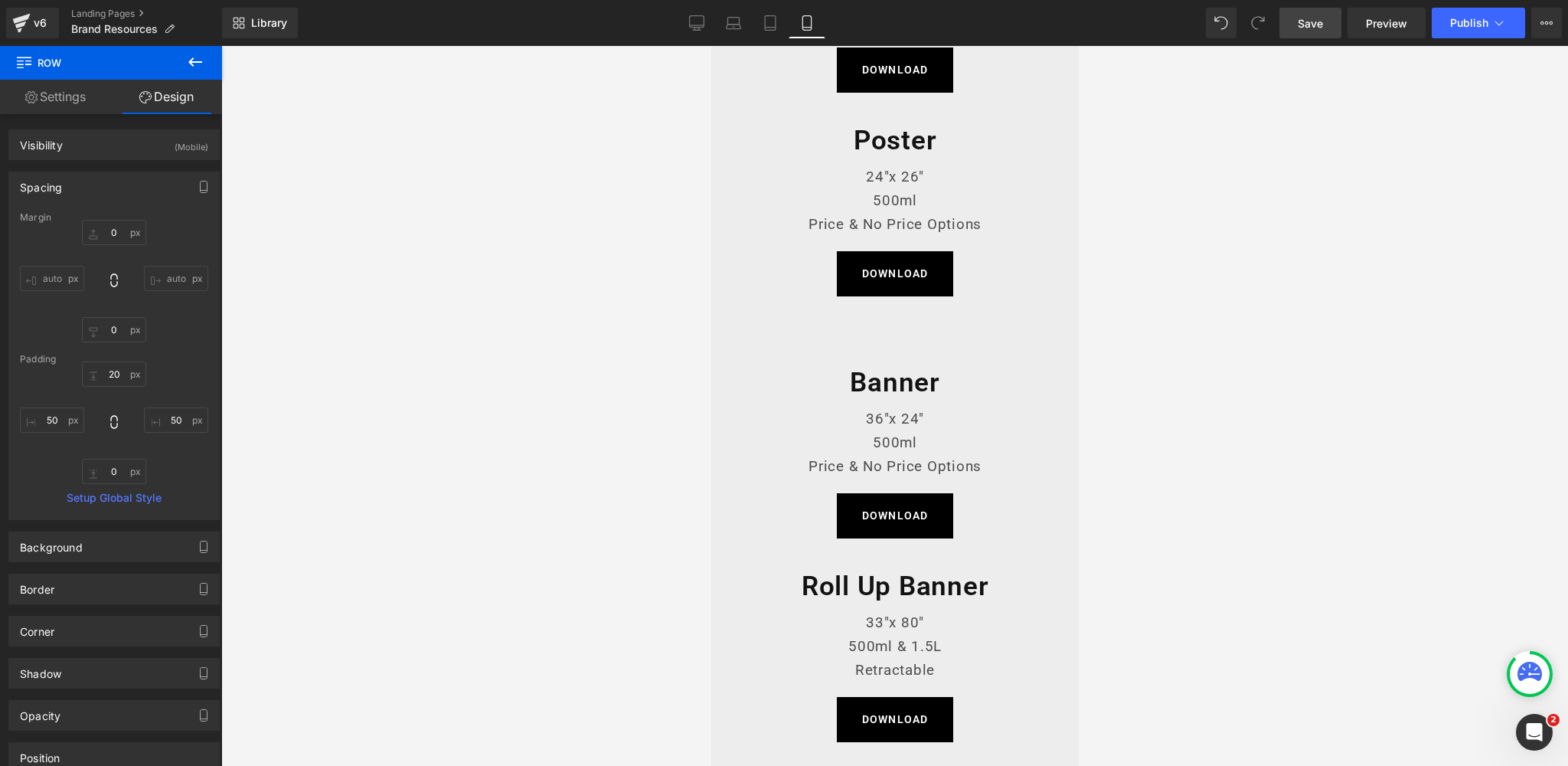
click at [802, 337] on div "Banner Heading 36"x 24" 500ml Price & No Price Options Text Block DOWNLOAD Butt…" at bounding box center [894, 647] width 367 height 688
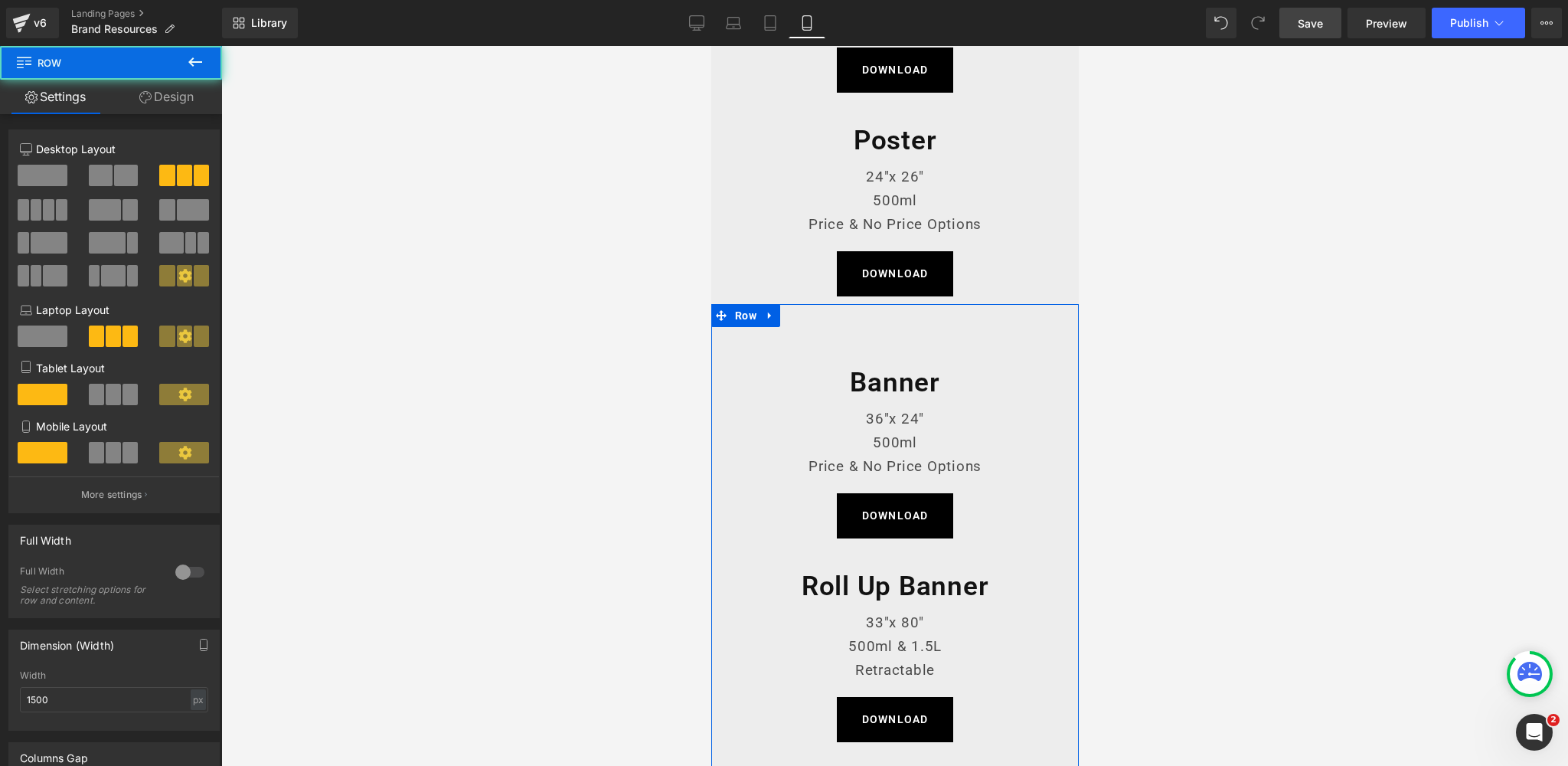
scroll to position [1478, 0]
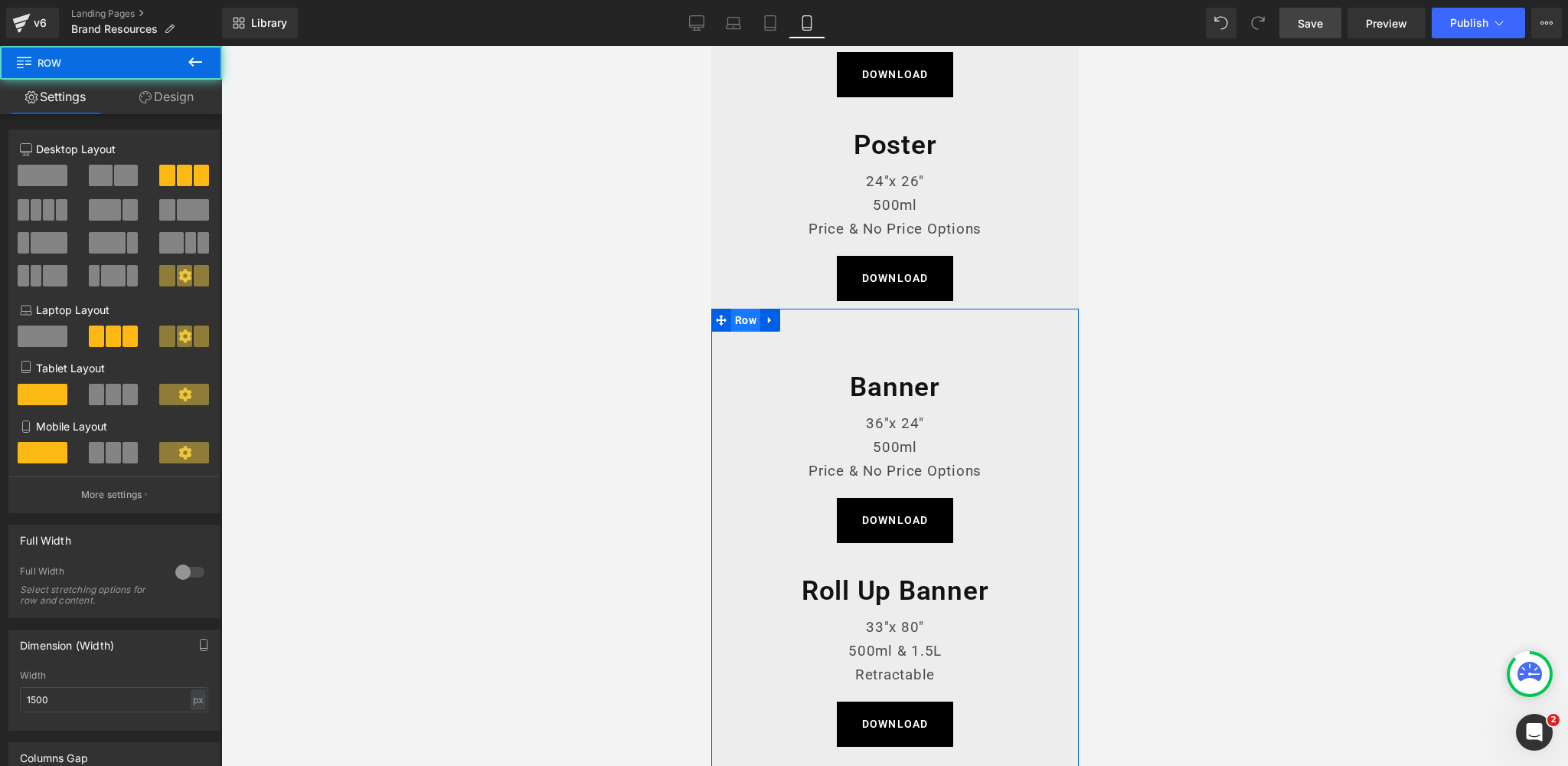
click at [746, 323] on span "Row" at bounding box center [744, 319] width 29 height 23
click at [190, 97] on link "Design" at bounding box center [167, 97] width 111 height 35
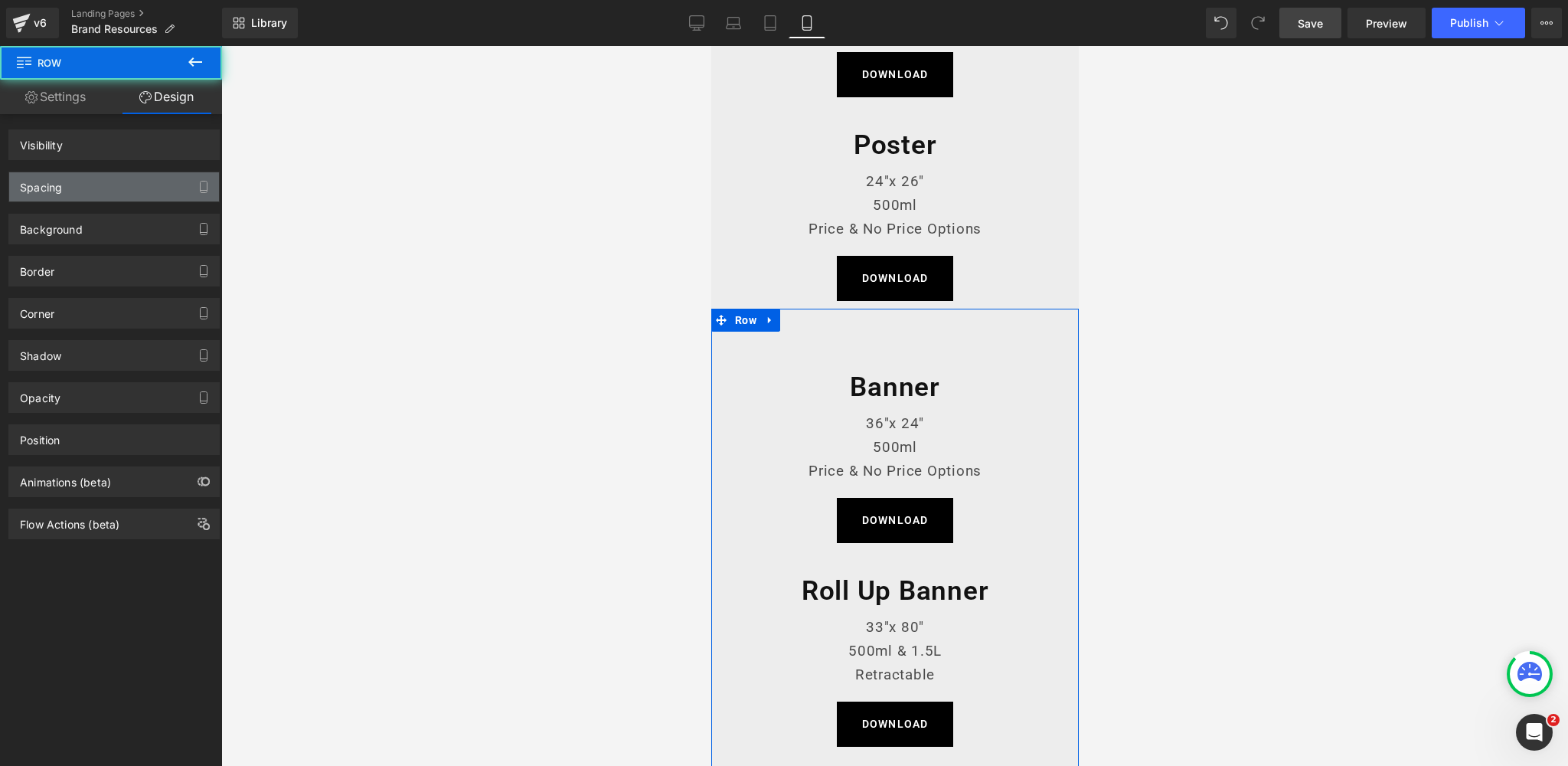
click at [83, 185] on div "Spacing" at bounding box center [114, 187] width 209 height 29
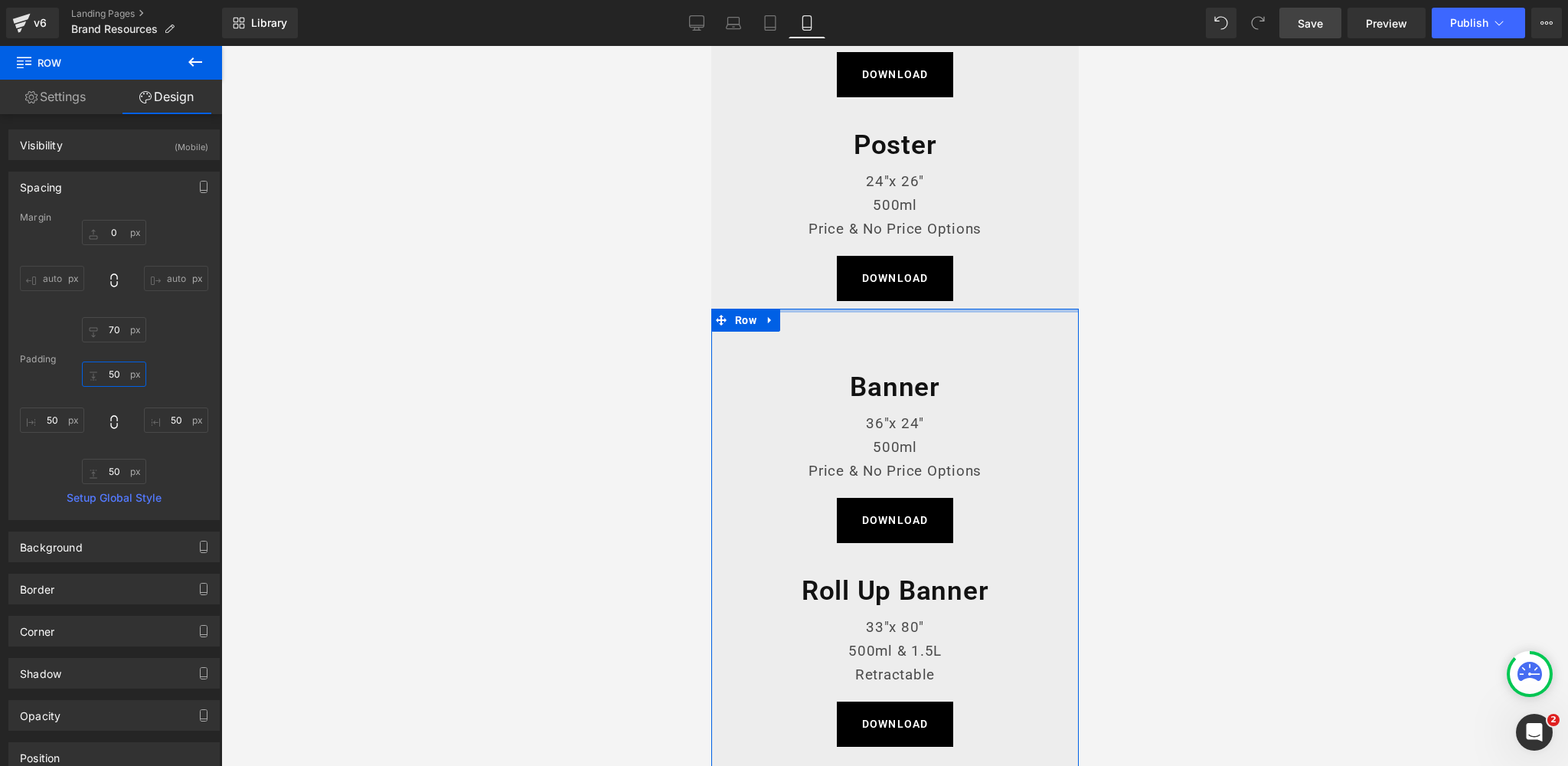
click at [110, 376] on input "50" at bounding box center [114, 374] width 64 height 25
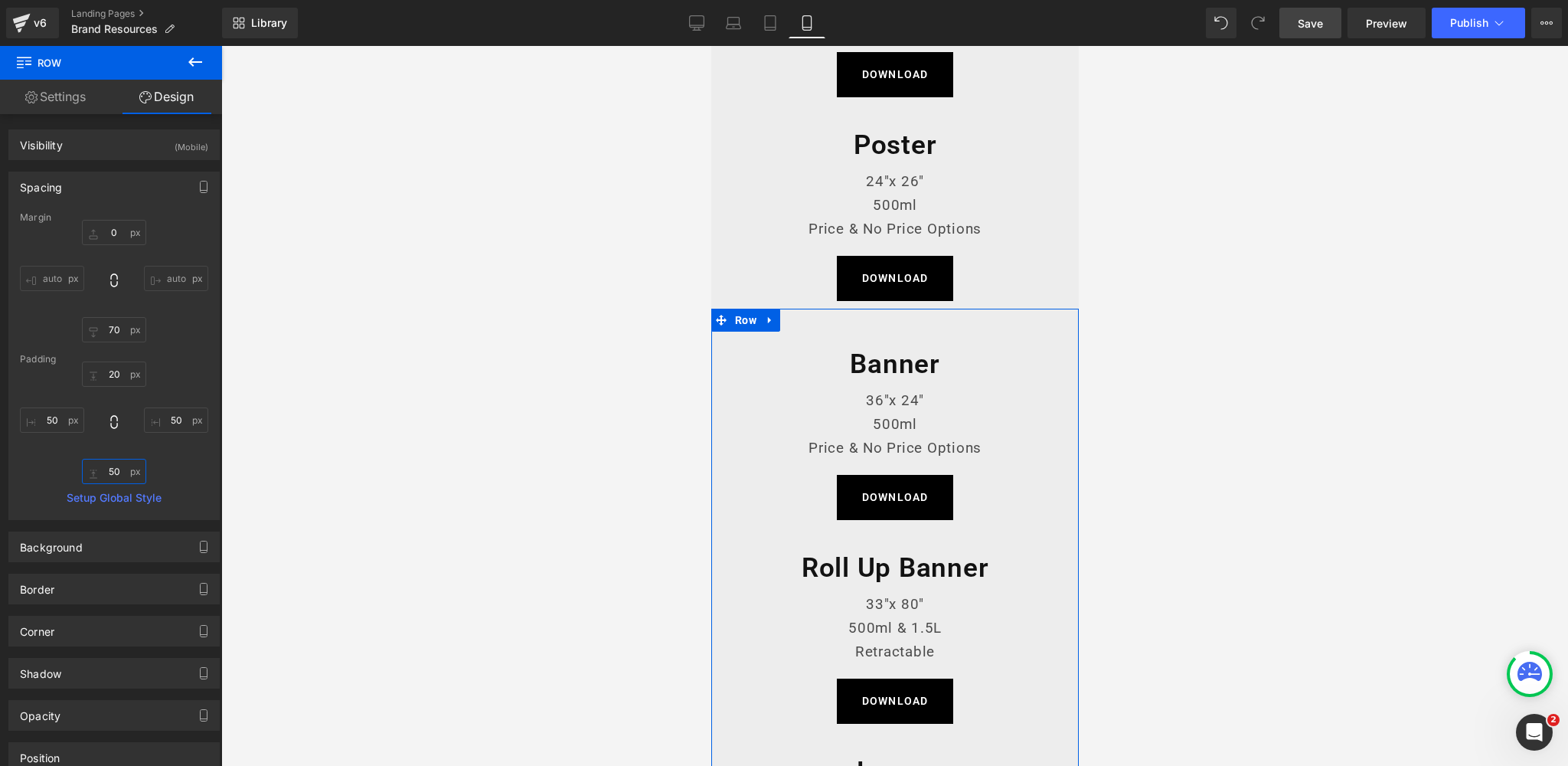
click at [106, 466] on input "50" at bounding box center [114, 472] width 64 height 25
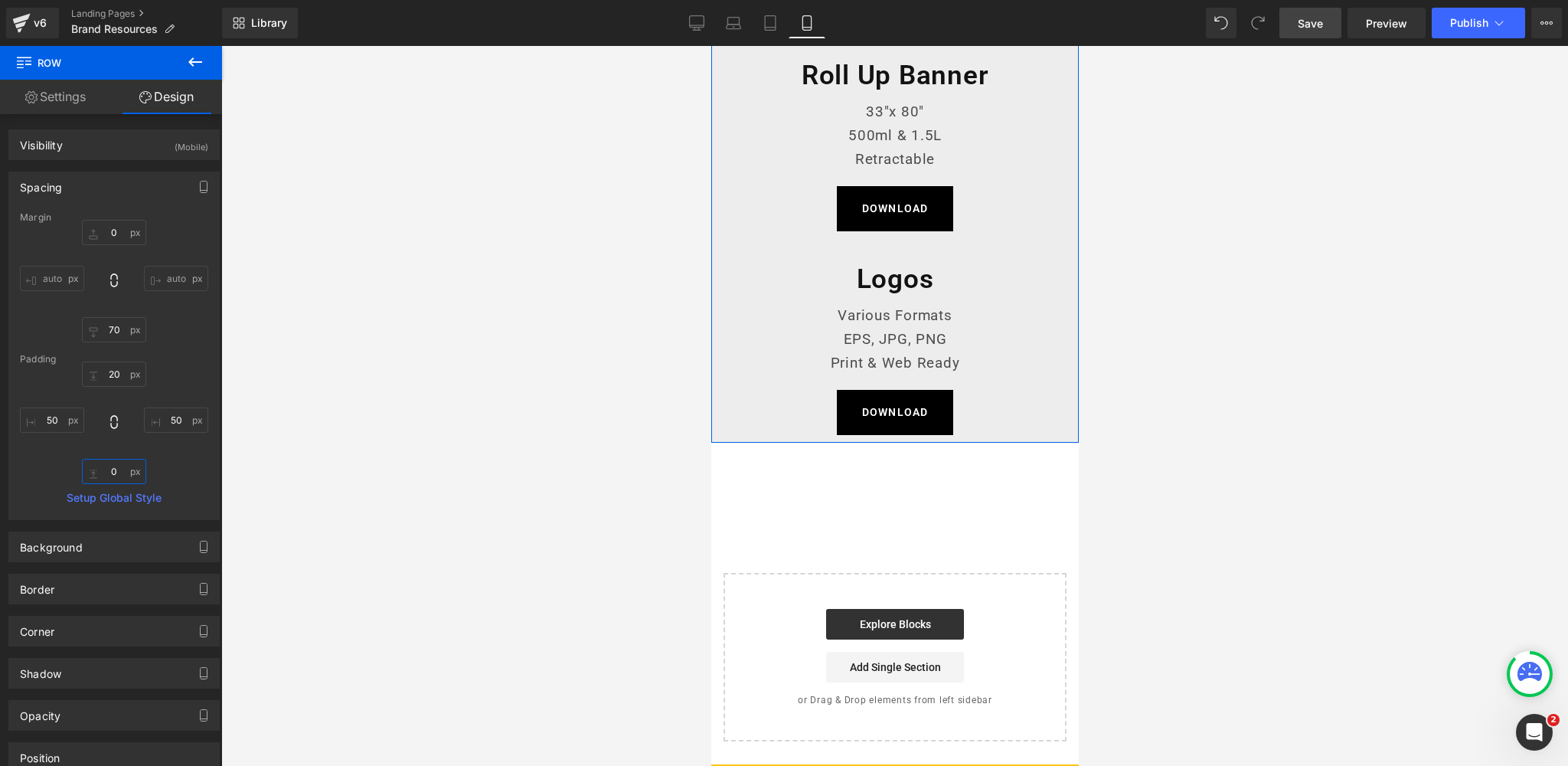
scroll to position [1980, 0]
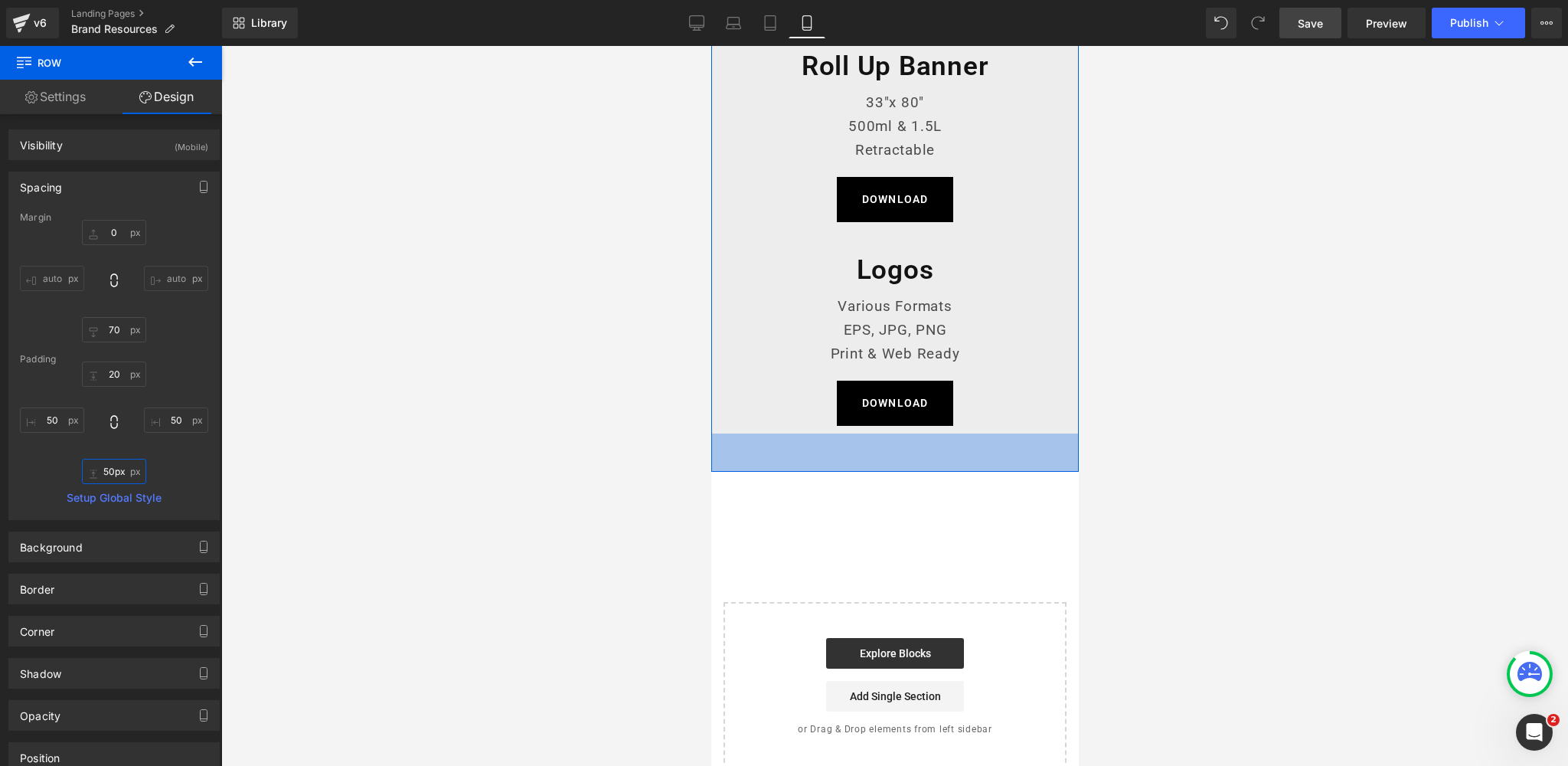
drag, startPoint x: 991, startPoint y: 472, endPoint x: 1064, endPoint y: 491, distance: 75.4
click at [991, 469] on div "50px" at bounding box center [894, 452] width 367 height 38
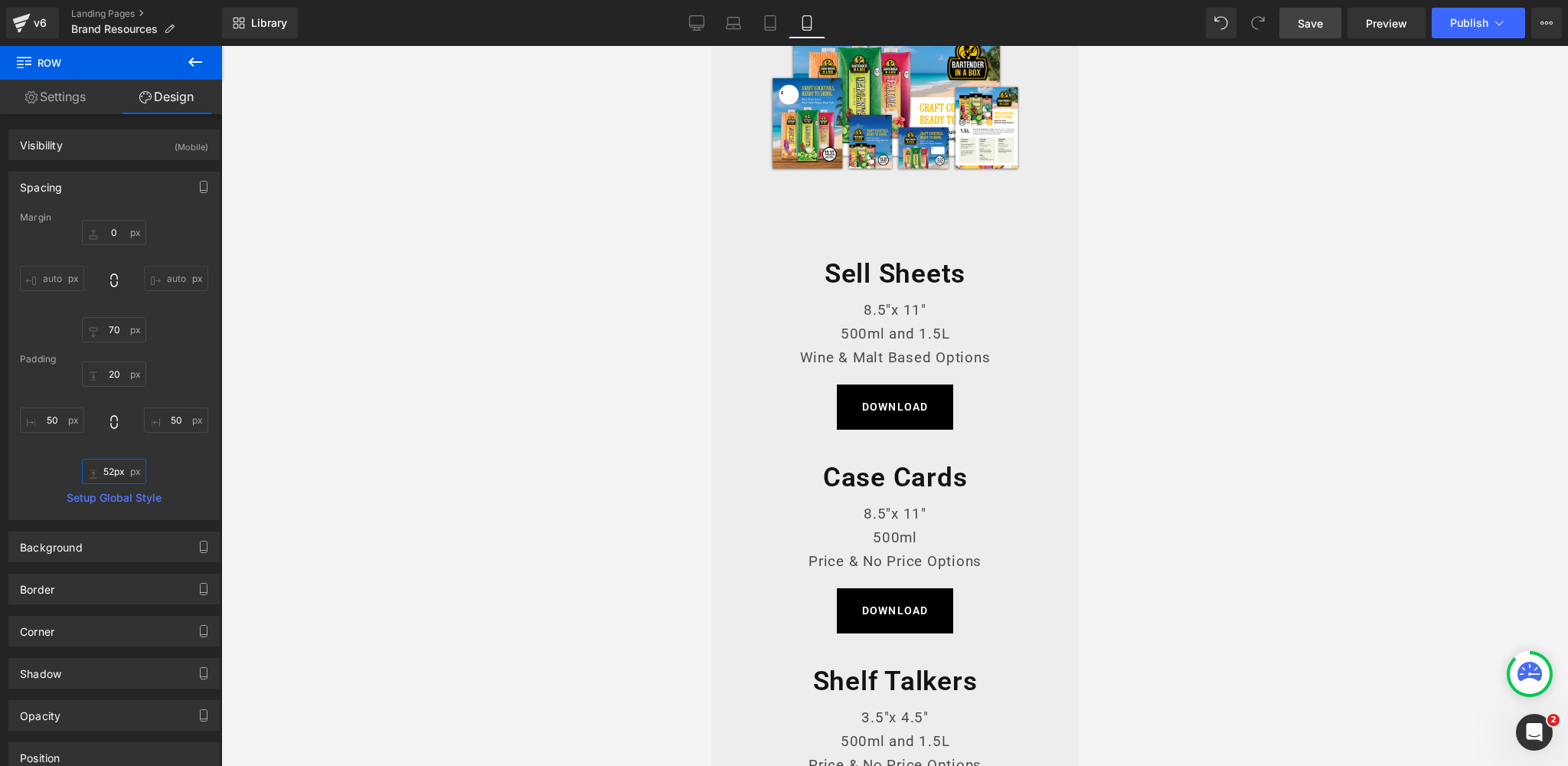
scroll to position [316, 0]
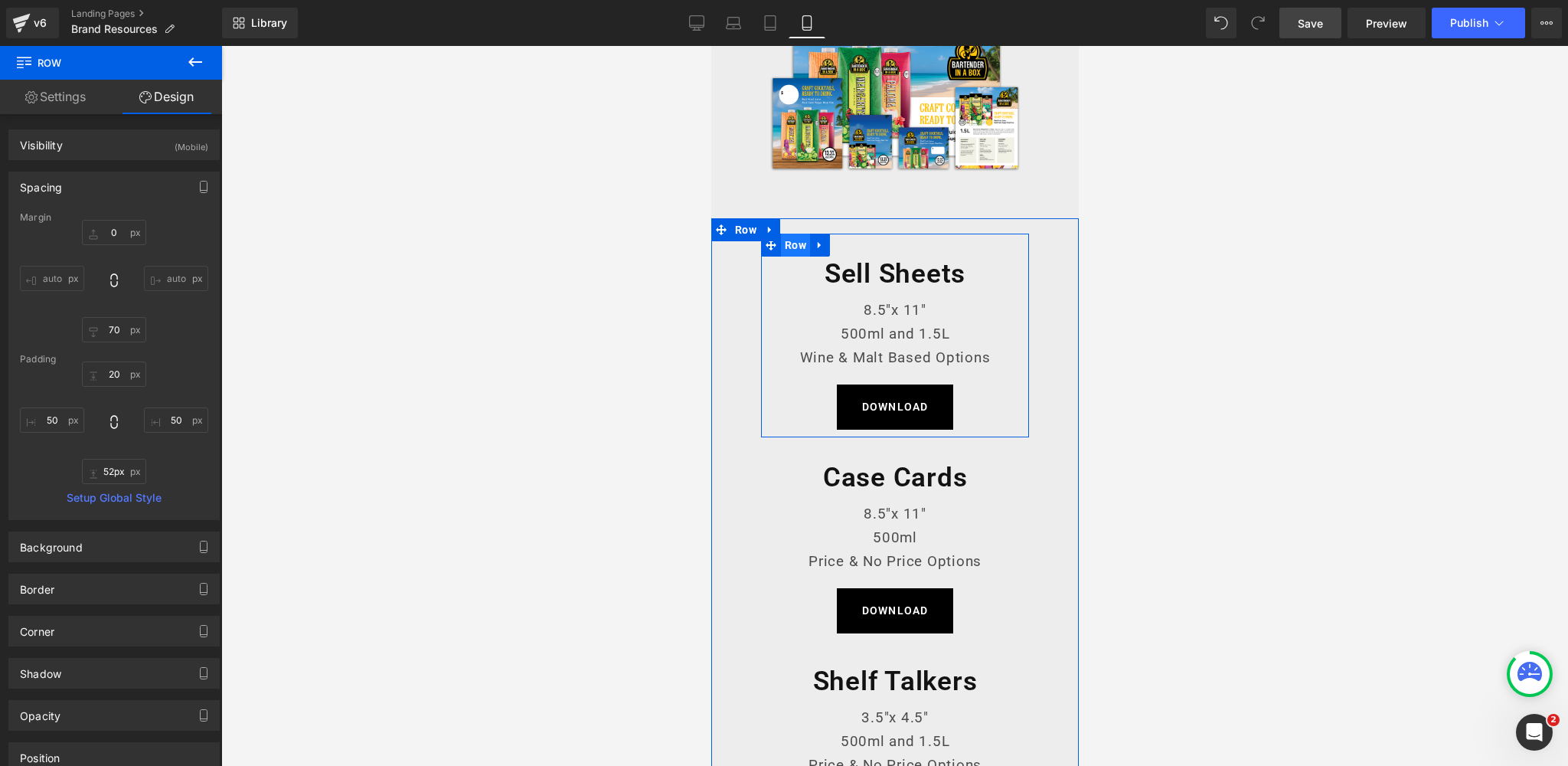
click at [788, 243] on span "Row" at bounding box center [794, 245] width 29 height 23
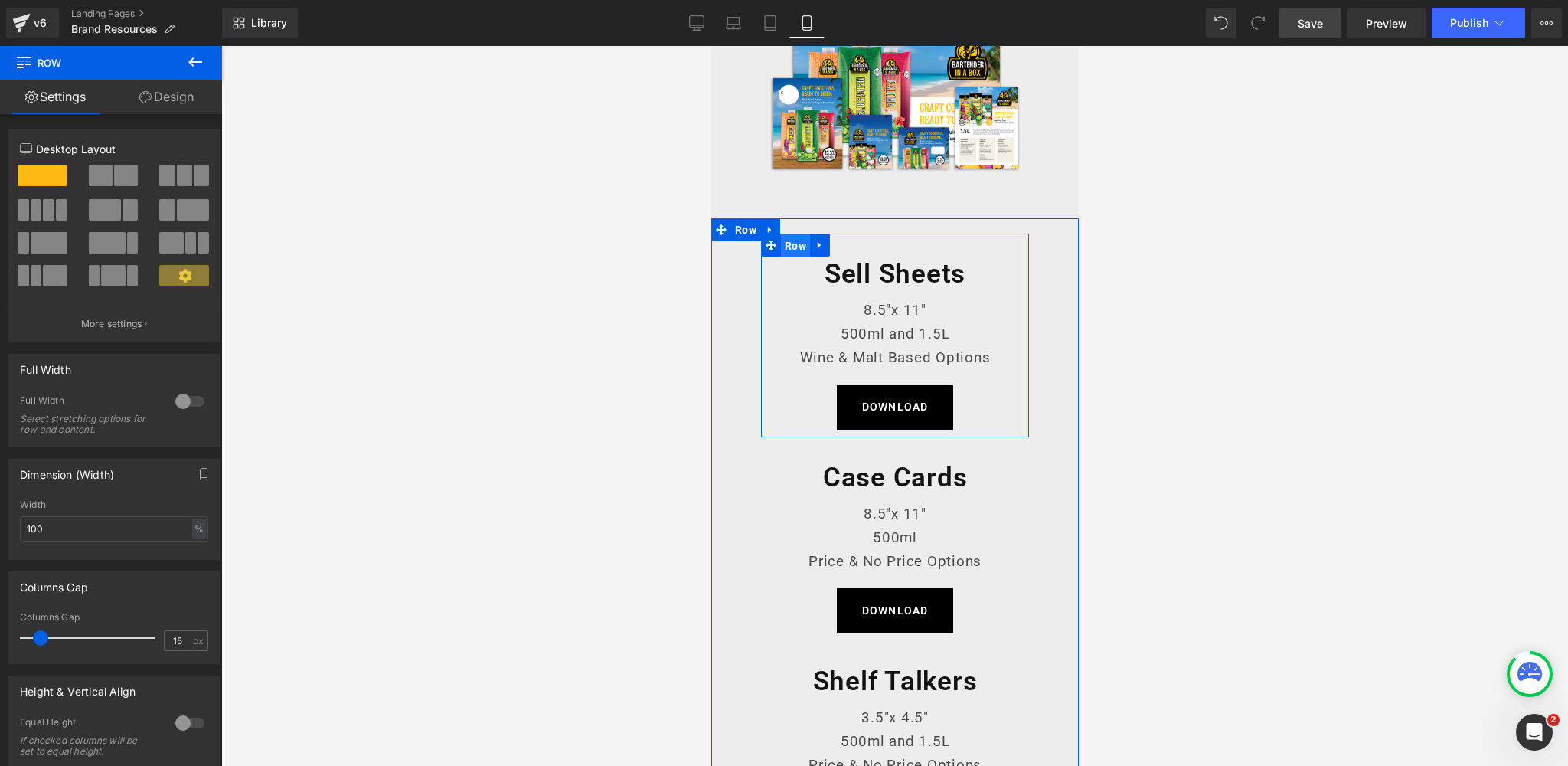
click at [799, 246] on span "Row" at bounding box center [794, 246] width 29 height 23
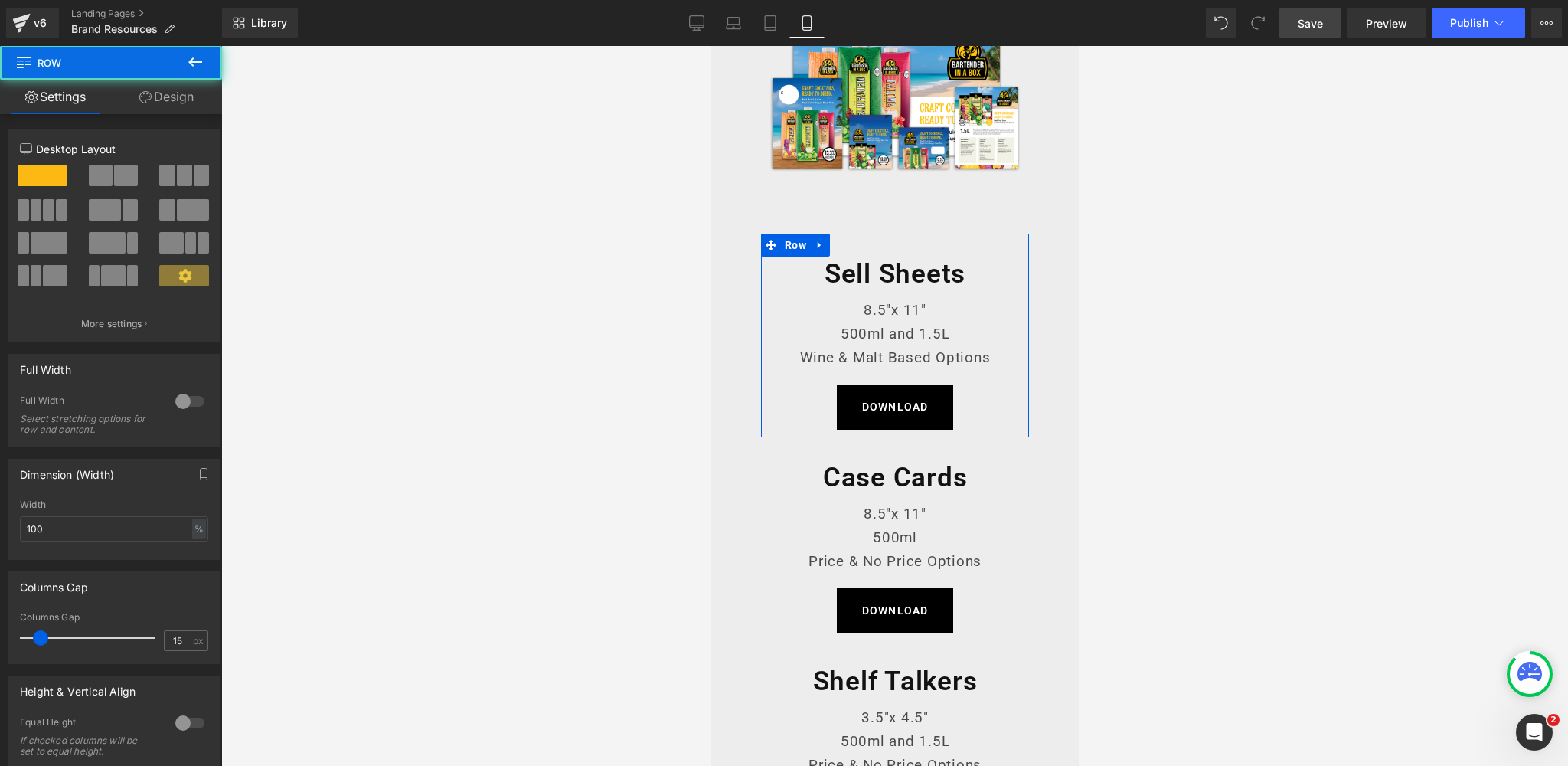
click at [177, 96] on link "Design" at bounding box center [167, 97] width 111 height 35
click at [489, 144] on div at bounding box center [894, 406] width 1347 height 720
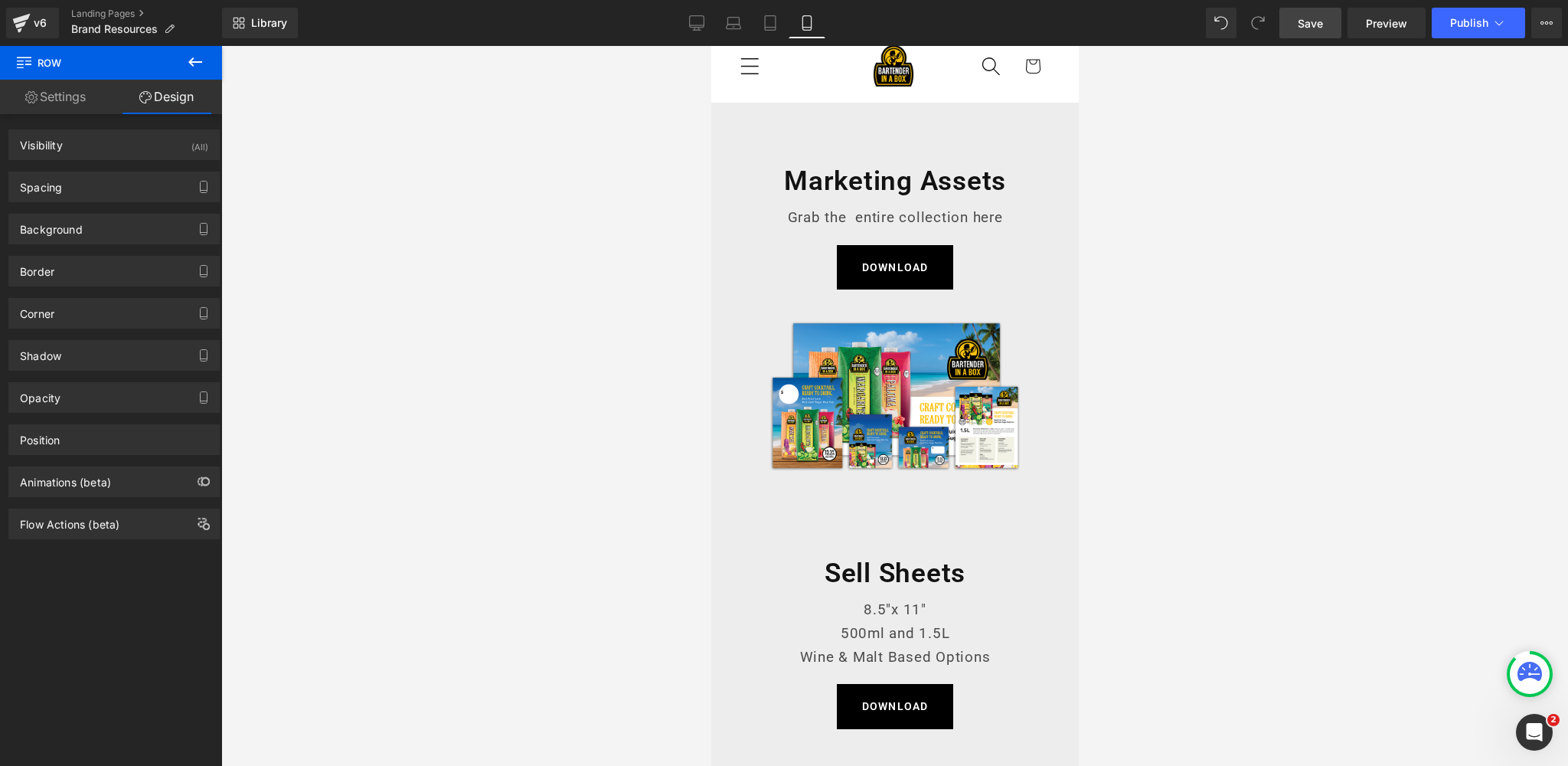
scroll to position [0, 0]
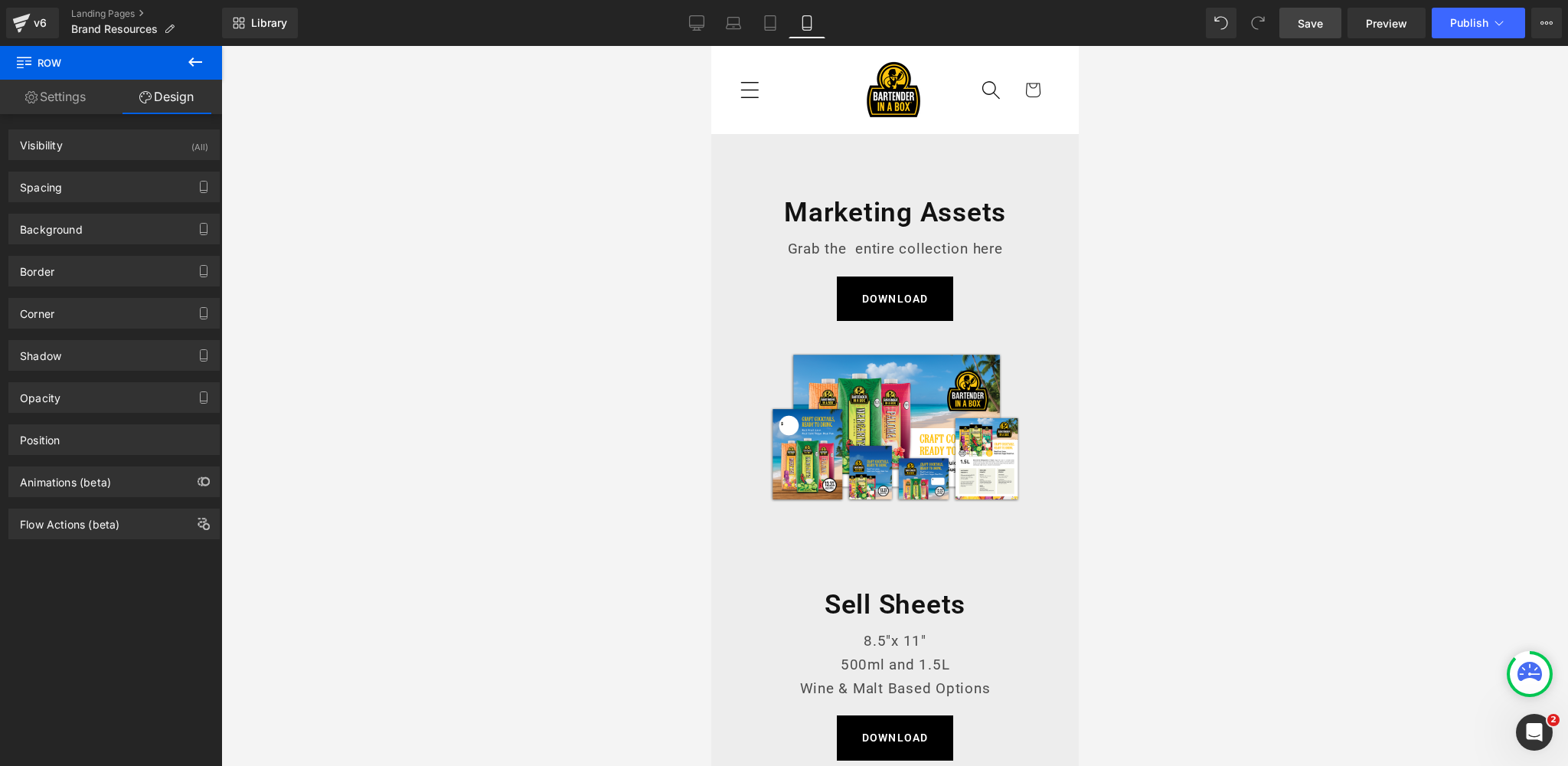
click at [1297, 24] on link "Save" at bounding box center [1310, 23] width 62 height 31
click at [702, 21] on icon at bounding box center [697, 24] width 16 height 16
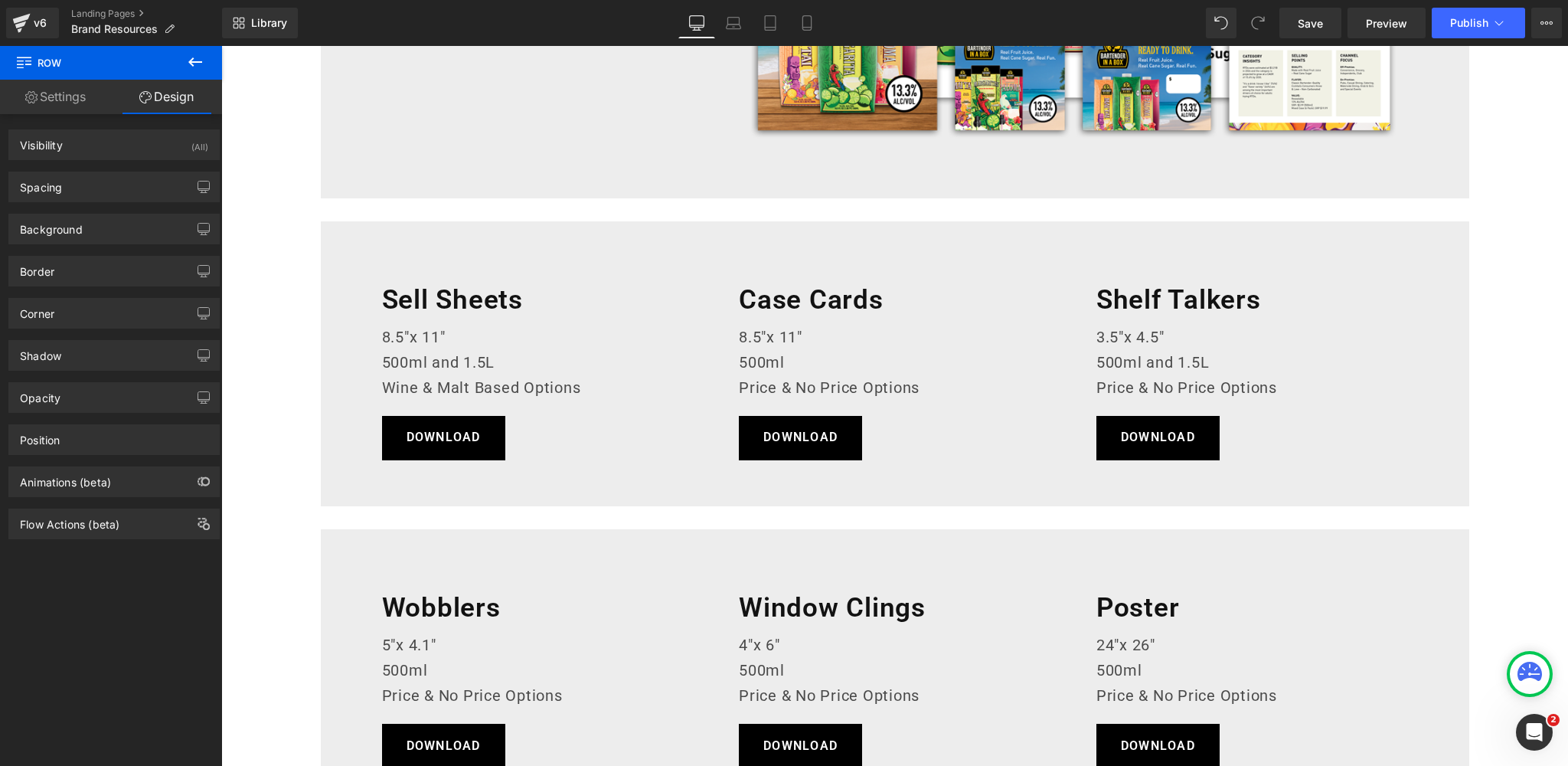
scroll to position [459, 0]
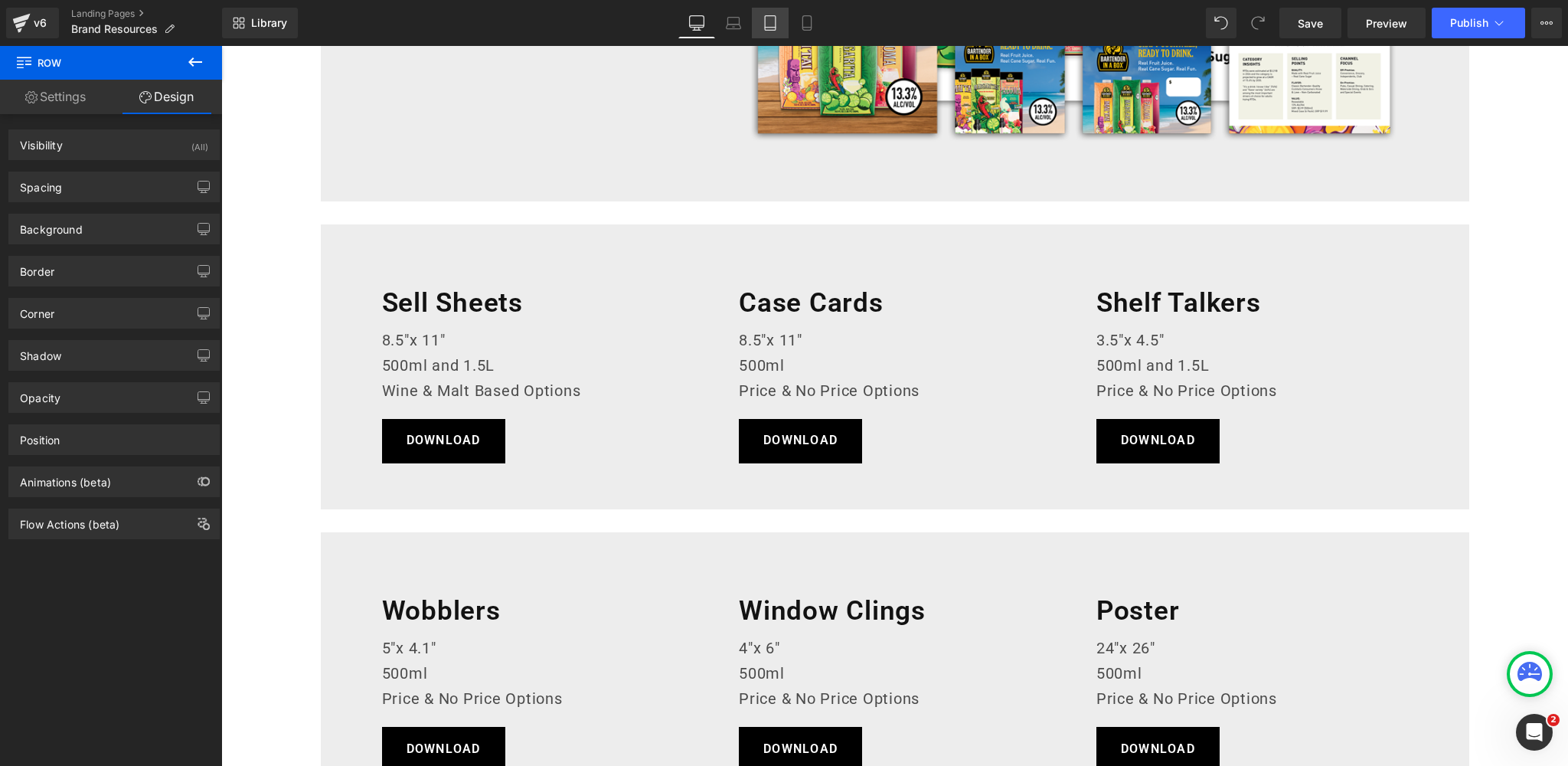
click at [769, 21] on icon at bounding box center [770, 24] width 16 height 16
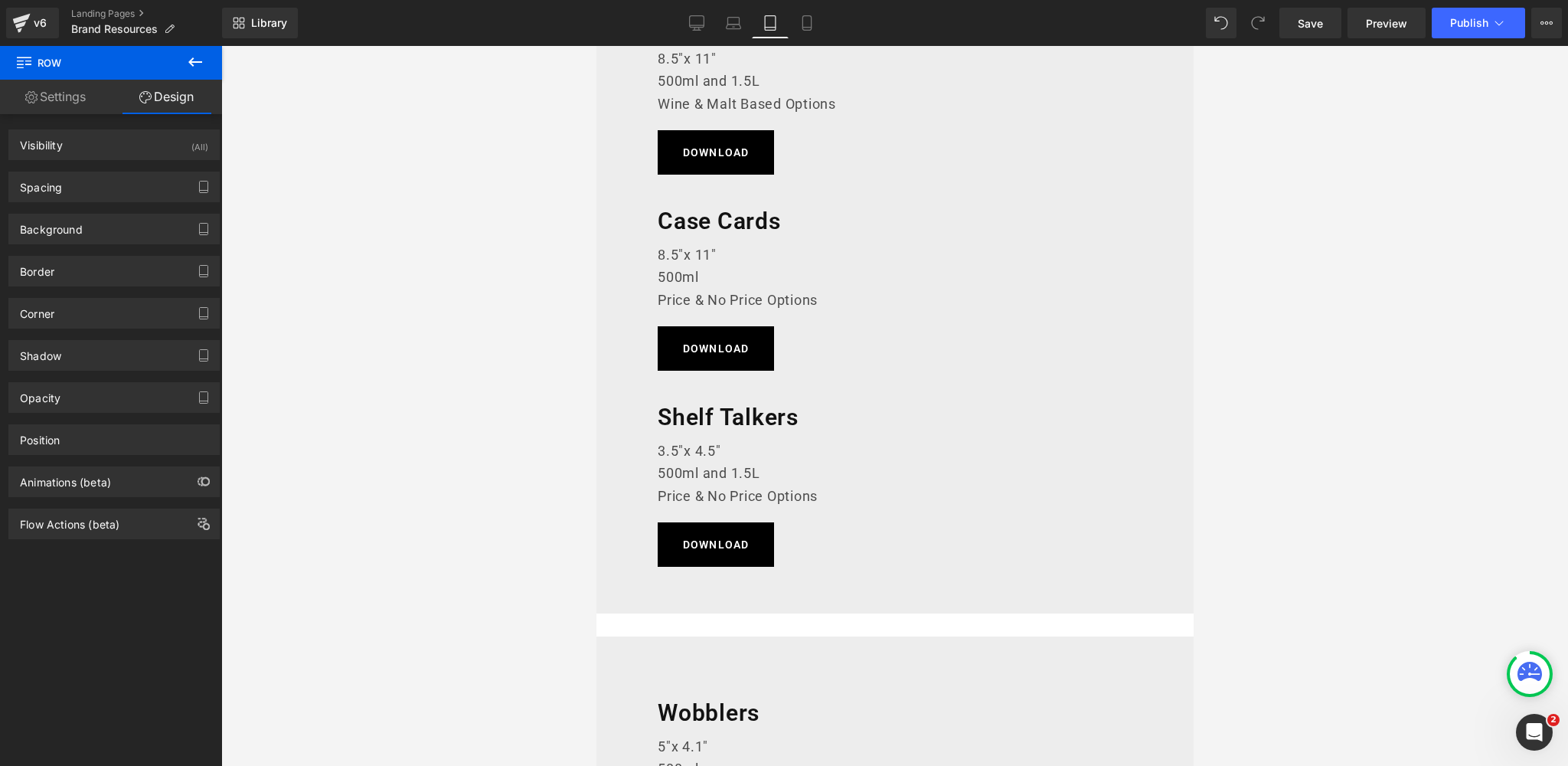
scroll to position [0, 0]
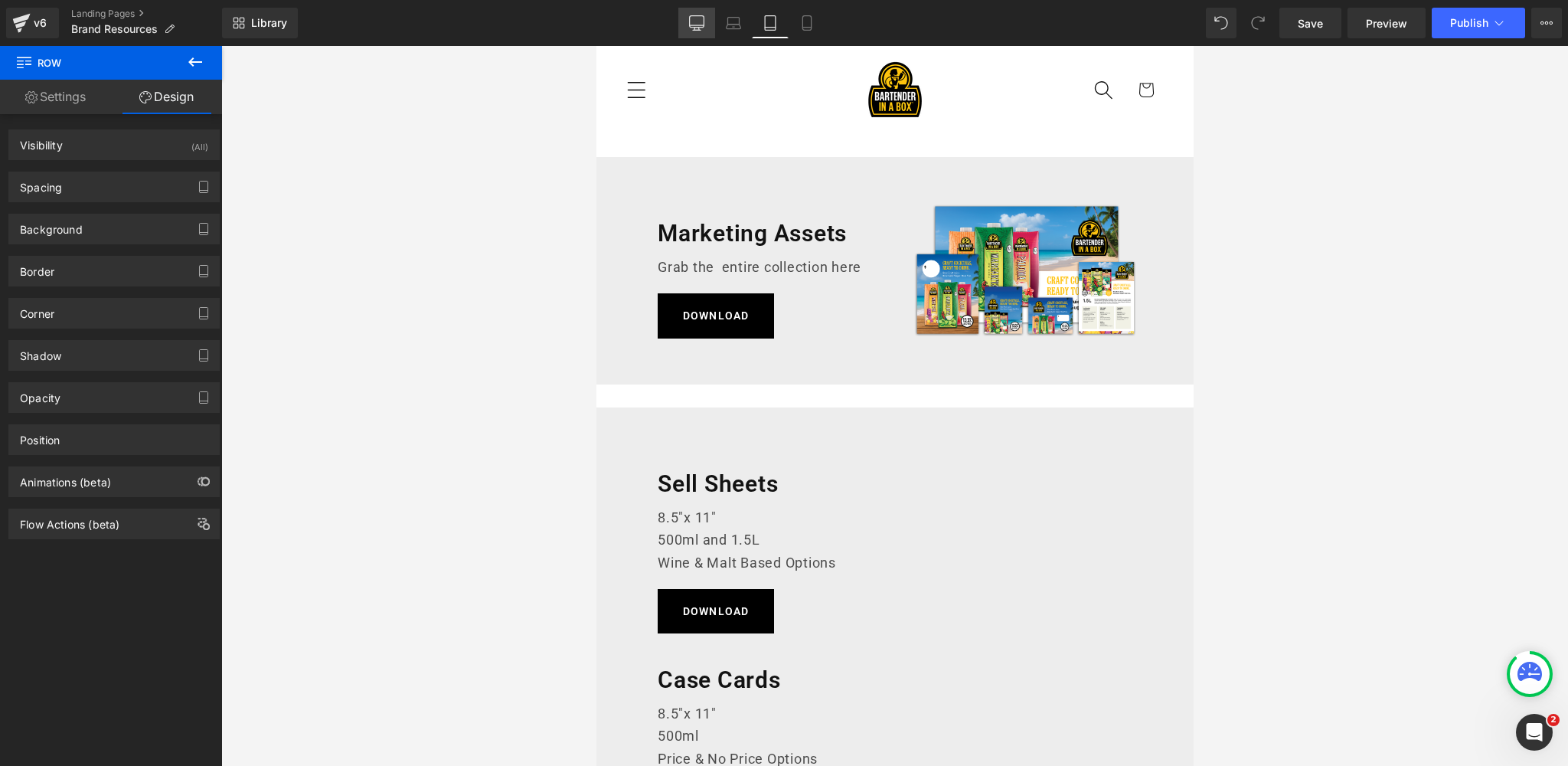
click at [702, 25] on icon at bounding box center [697, 25] width 15 height 0
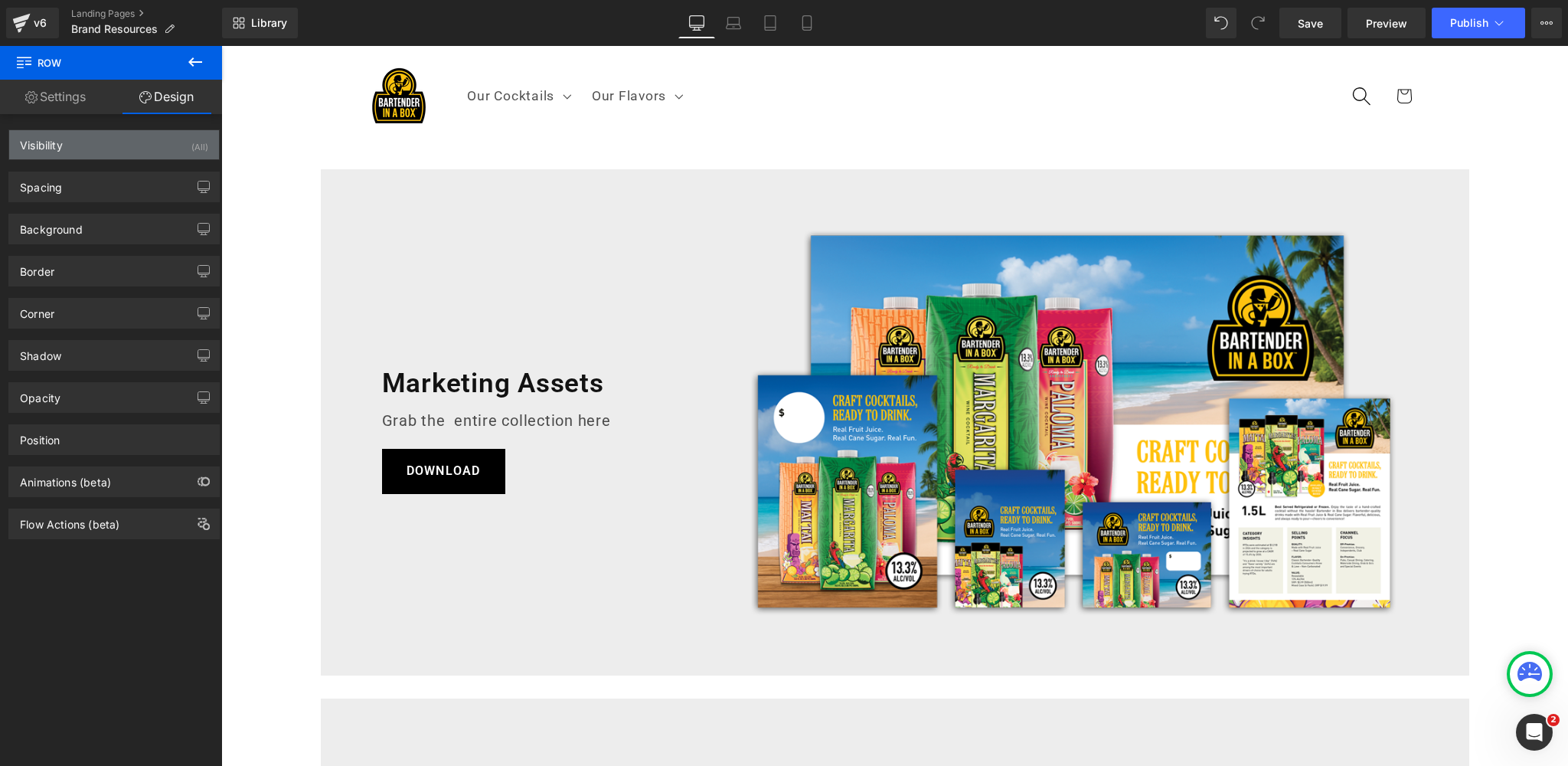
click at [166, 146] on div "Visibility (All)" at bounding box center [114, 144] width 209 height 29
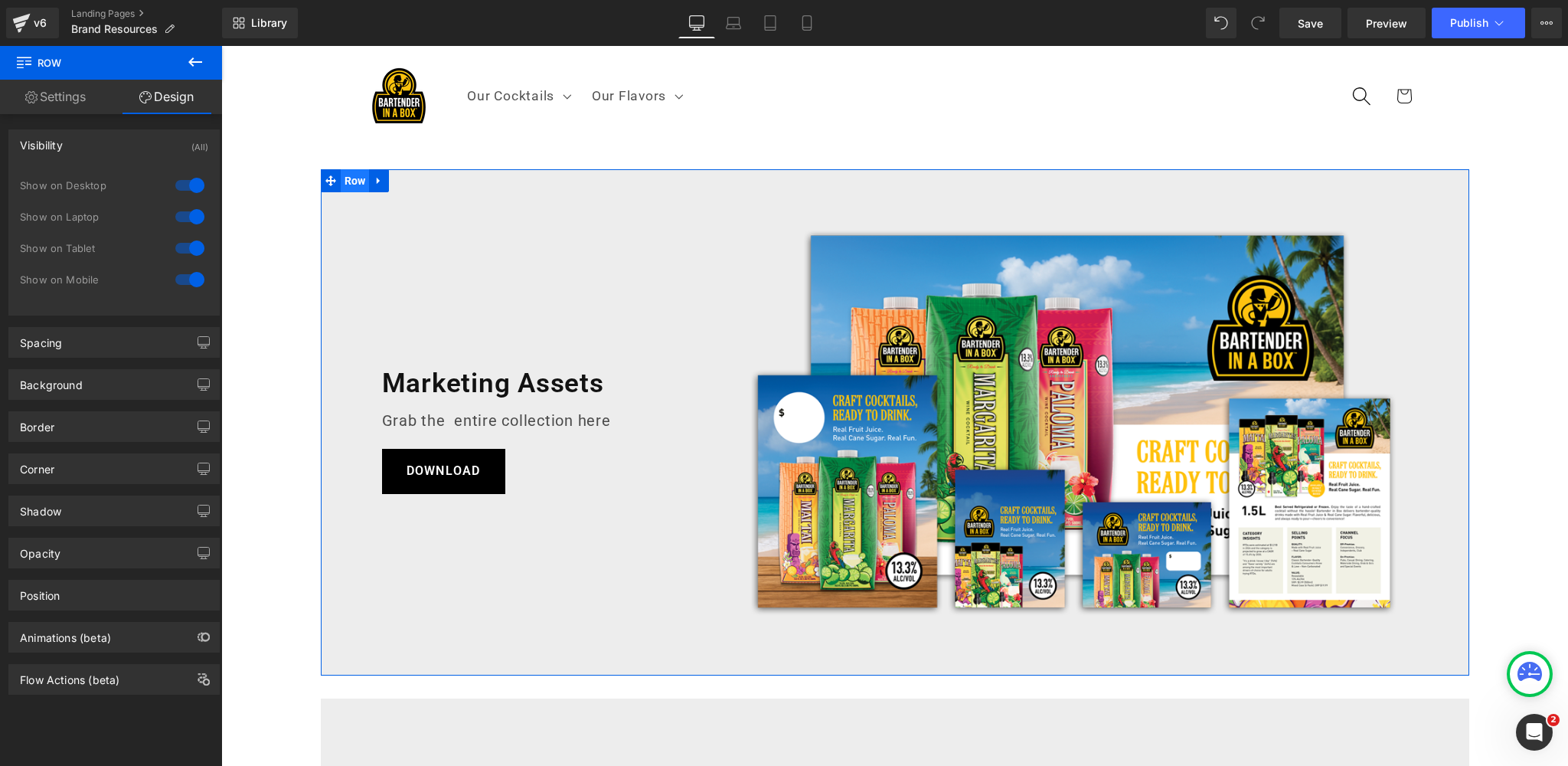
click at [356, 175] on span "Row" at bounding box center [355, 181] width 29 height 23
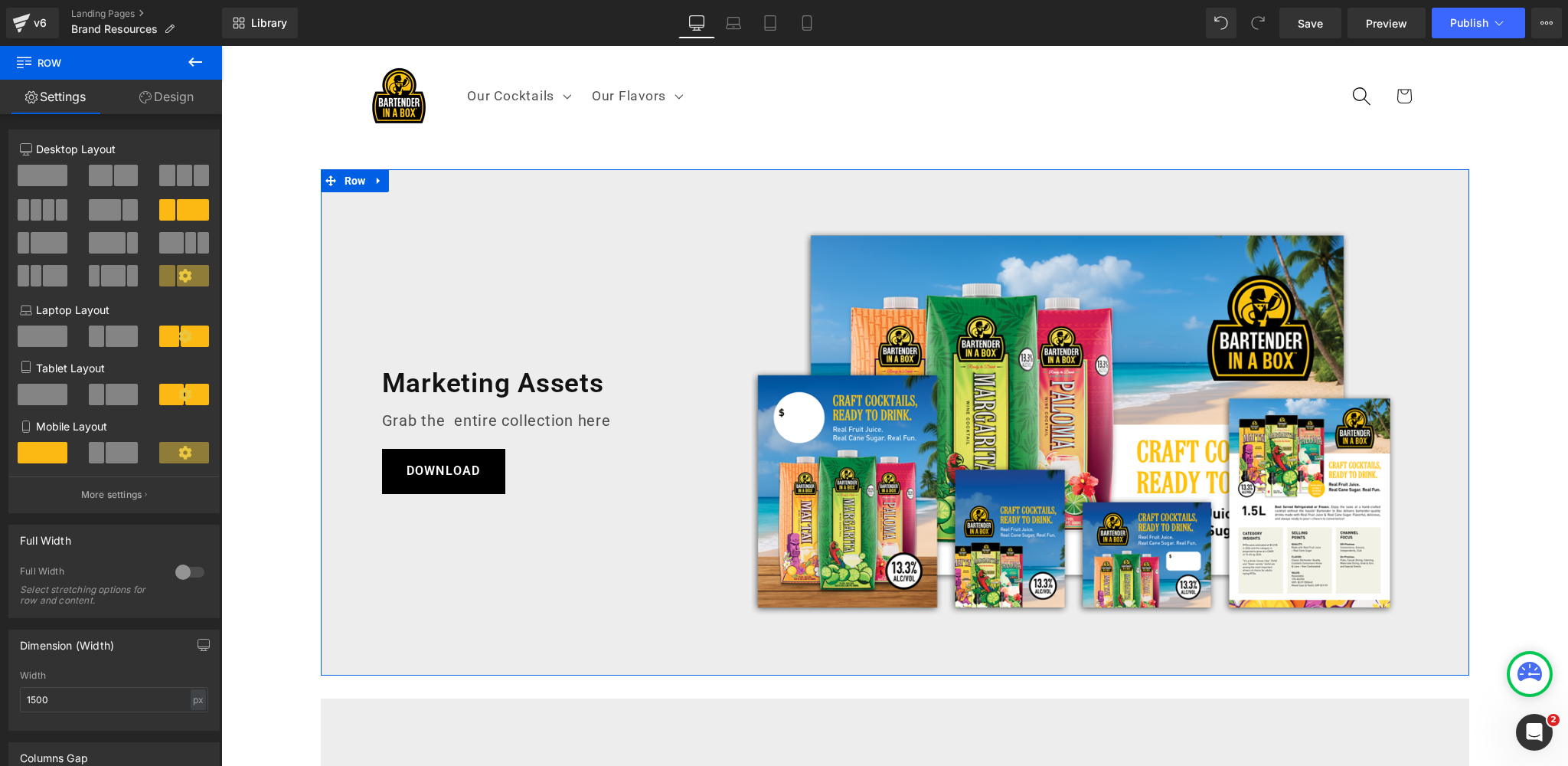
click at [175, 102] on link "Design" at bounding box center [167, 97] width 111 height 35
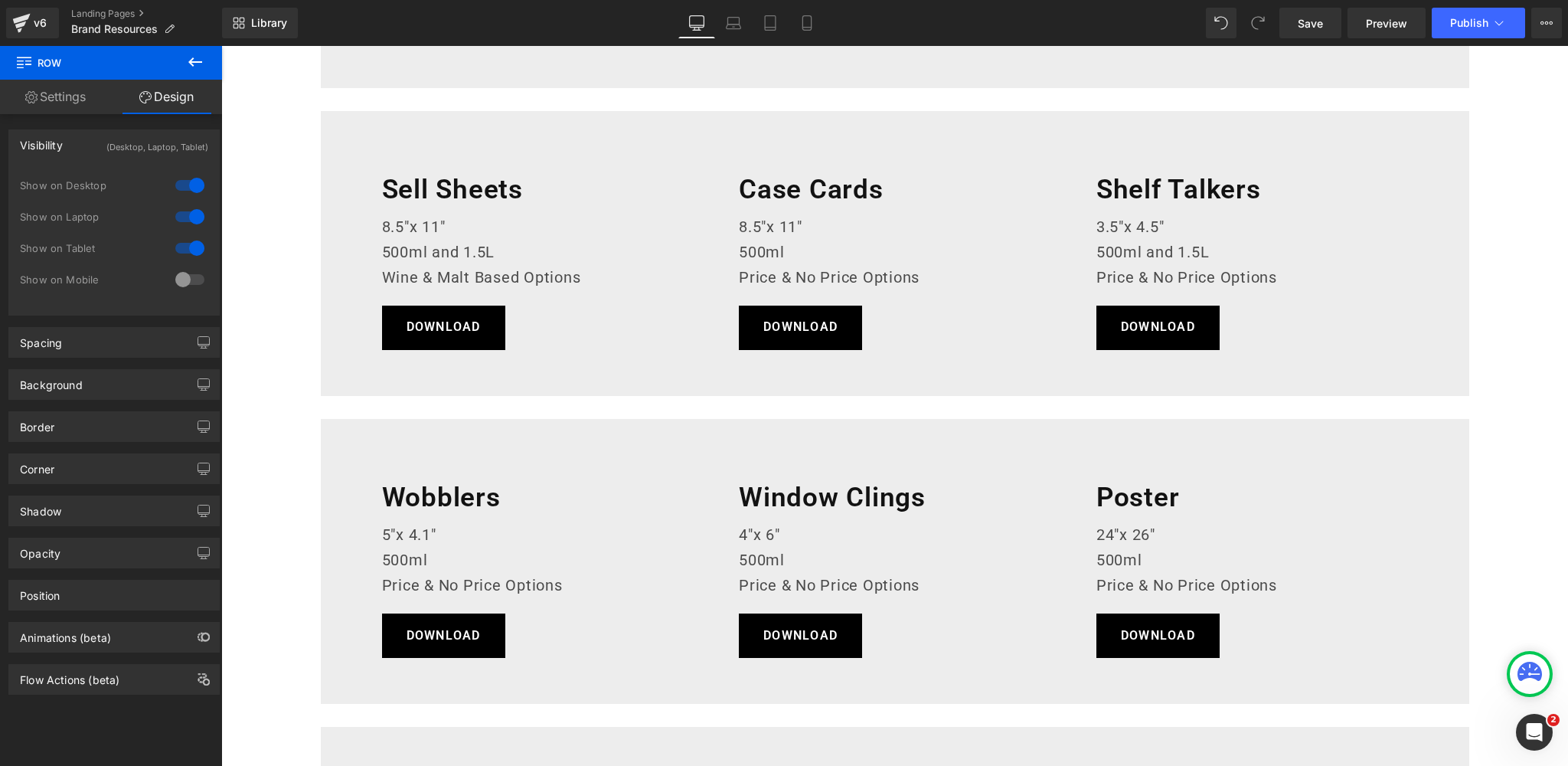
scroll to position [570, 0]
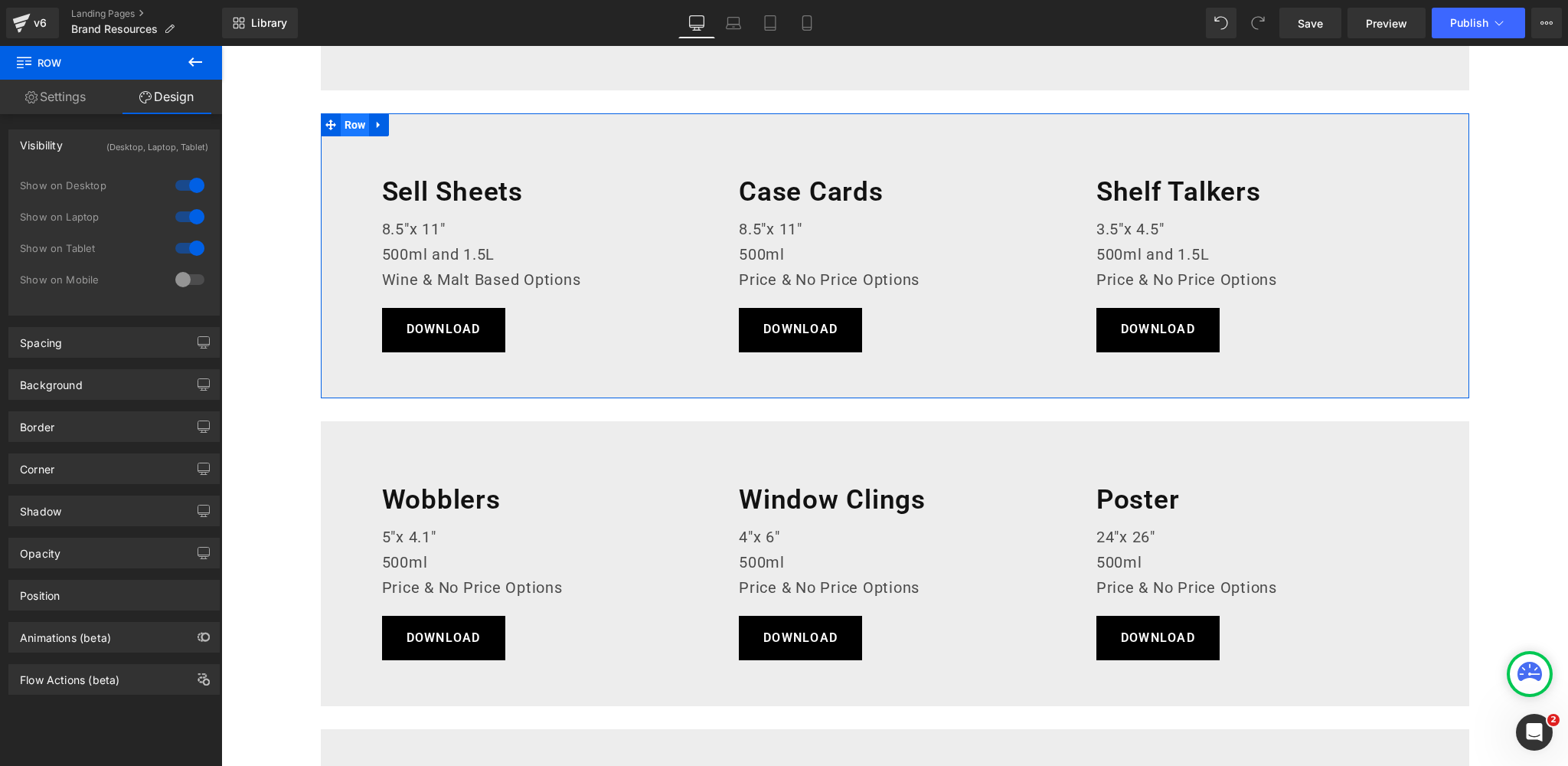
click at [358, 122] on span "Row" at bounding box center [355, 124] width 29 height 23
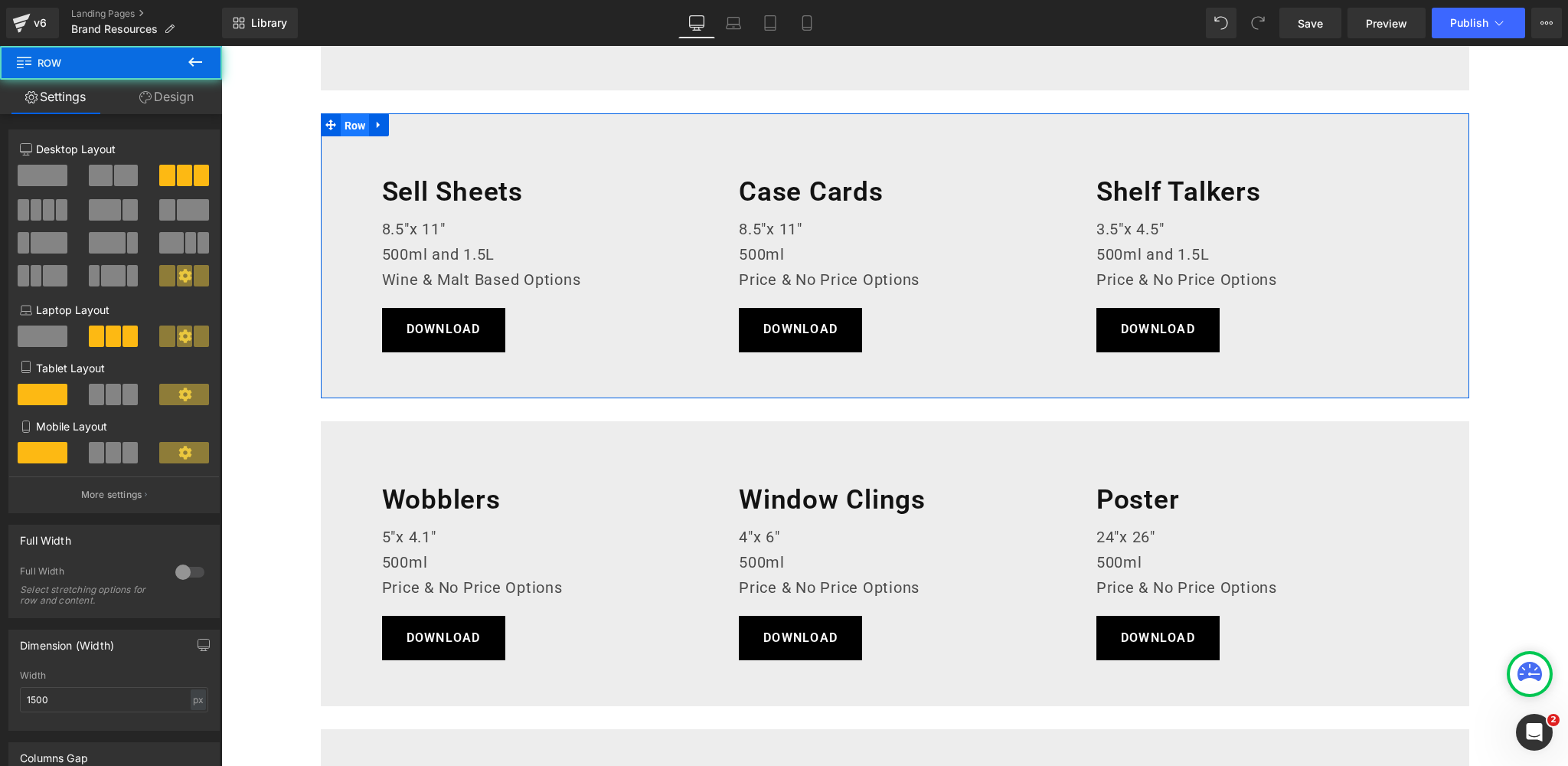
scroll to position [573, 0]
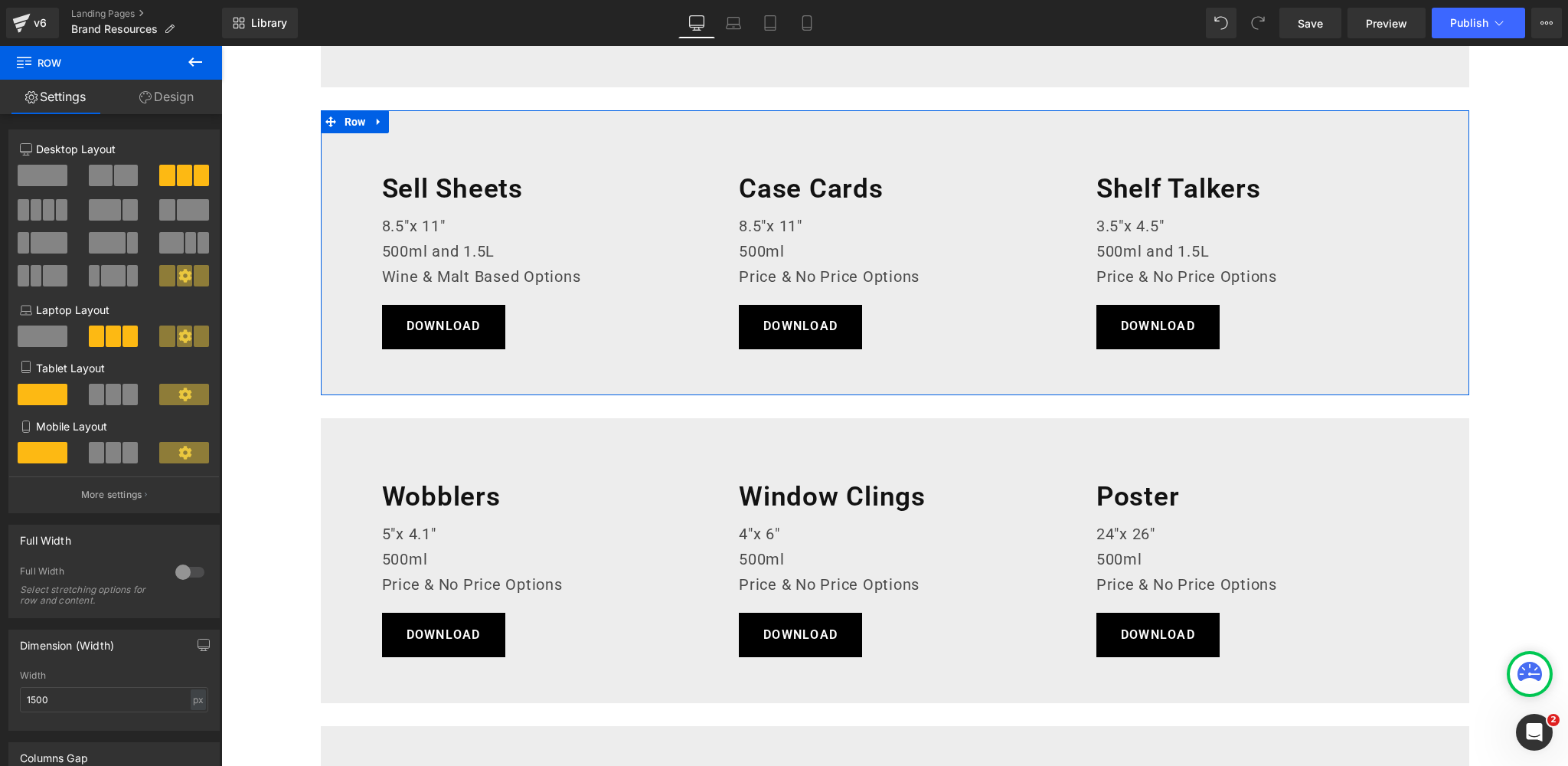
click at [179, 101] on link "Design" at bounding box center [167, 97] width 111 height 35
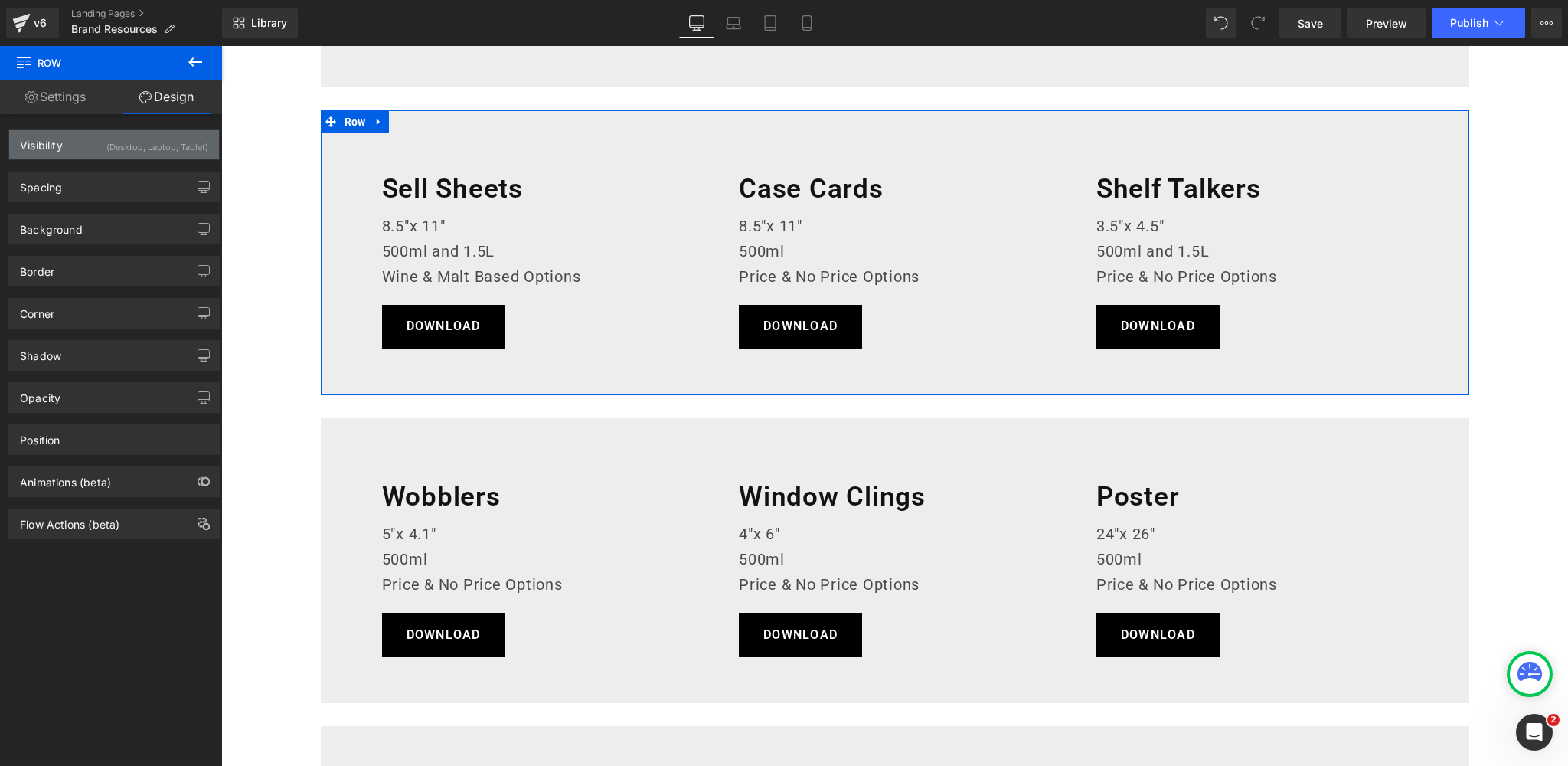
click at [158, 147] on div "(Desktop, Laptop, Tablet)" at bounding box center [158, 143] width 102 height 25
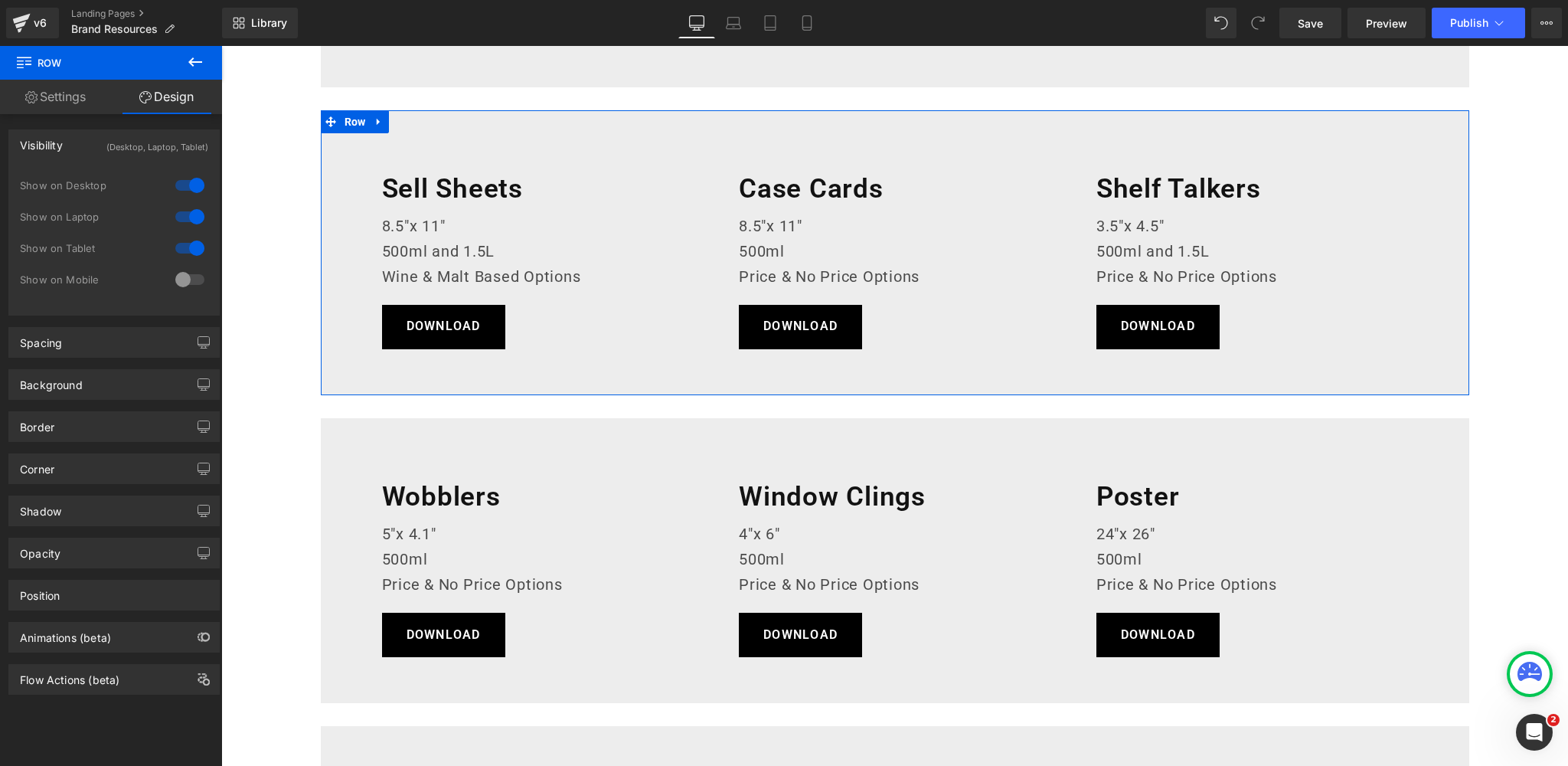
click at [176, 245] on div at bounding box center [190, 248] width 37 height 24
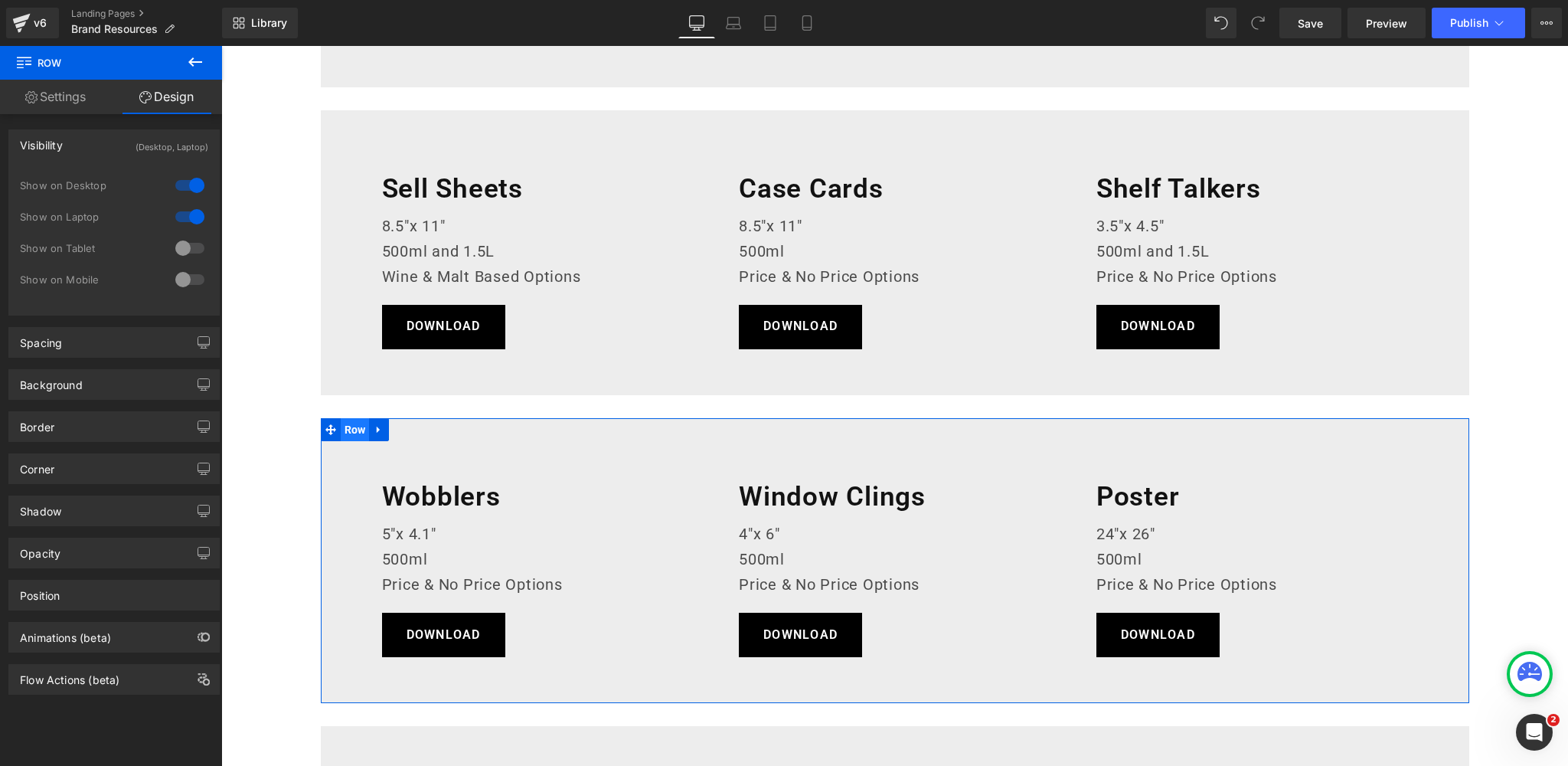
click at [353, 431] on span "Row" at bounding box center [355, 429] width 29 height 23
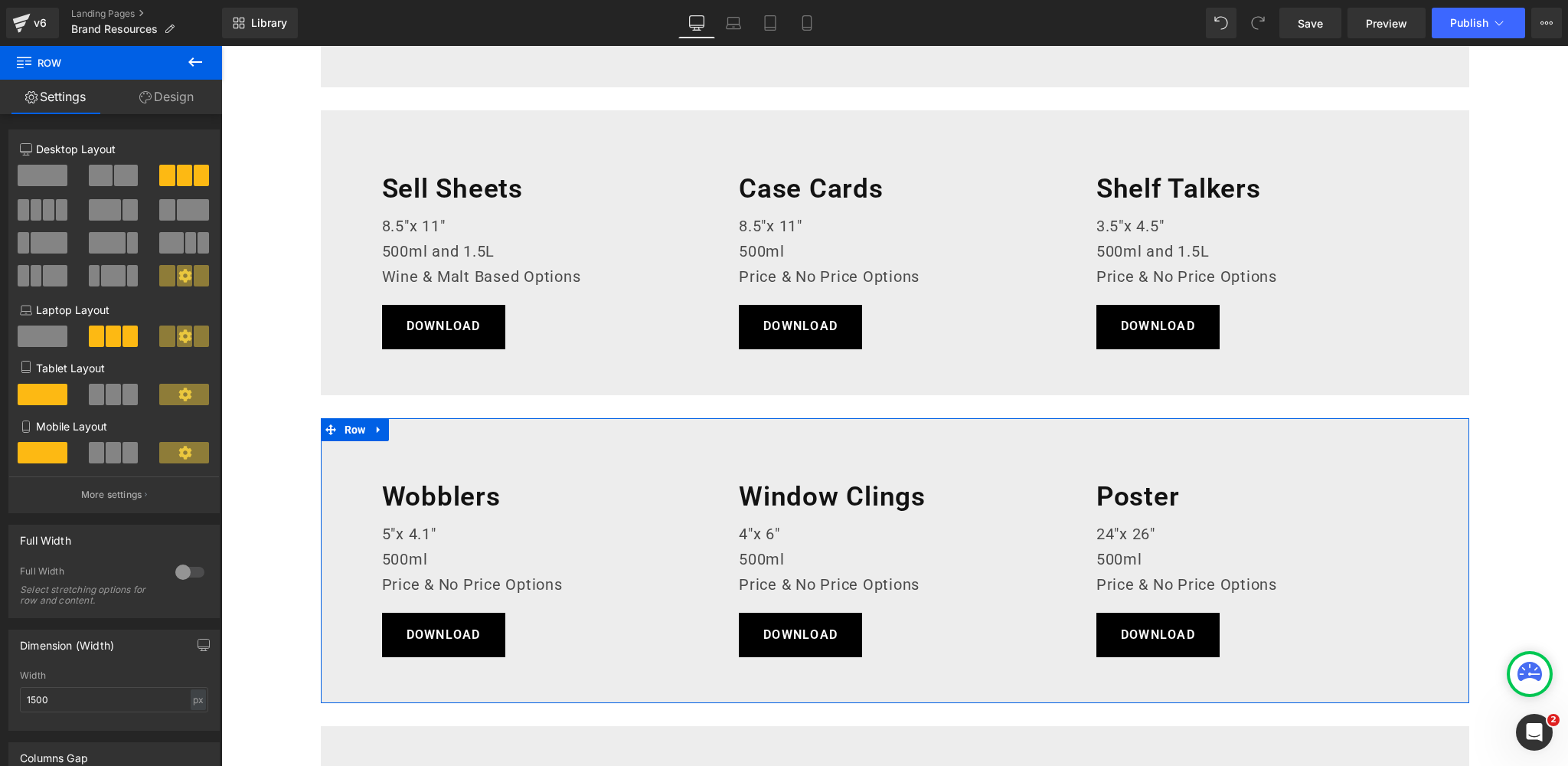
click at [184, 100] on link "Design" at bounding box center [167, 97] width 111 height 35
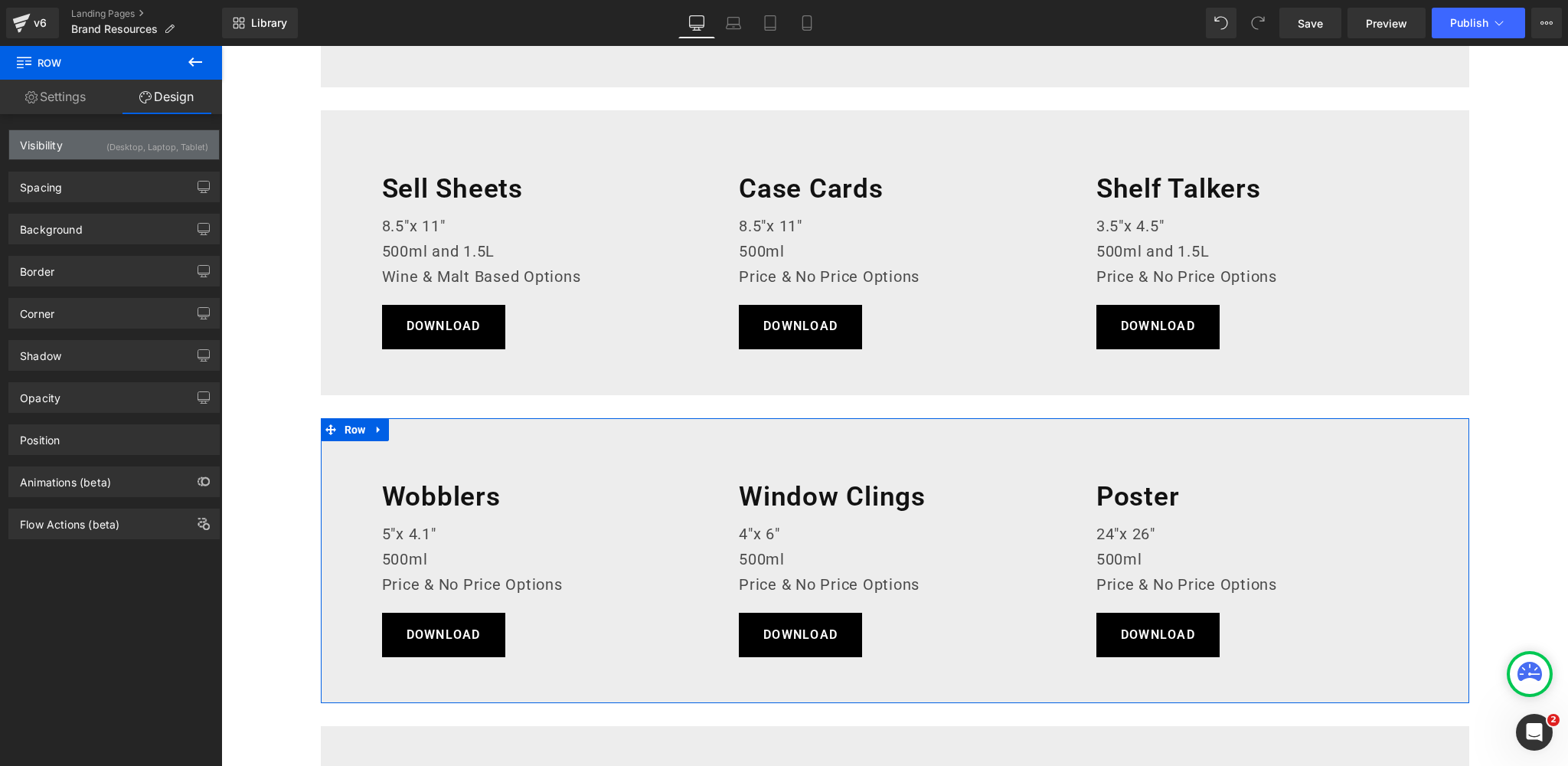
click at [125, 151] on div "(Desktop, Laptop, Tablet)" at bounding box center [158, 143] width 102 height 25
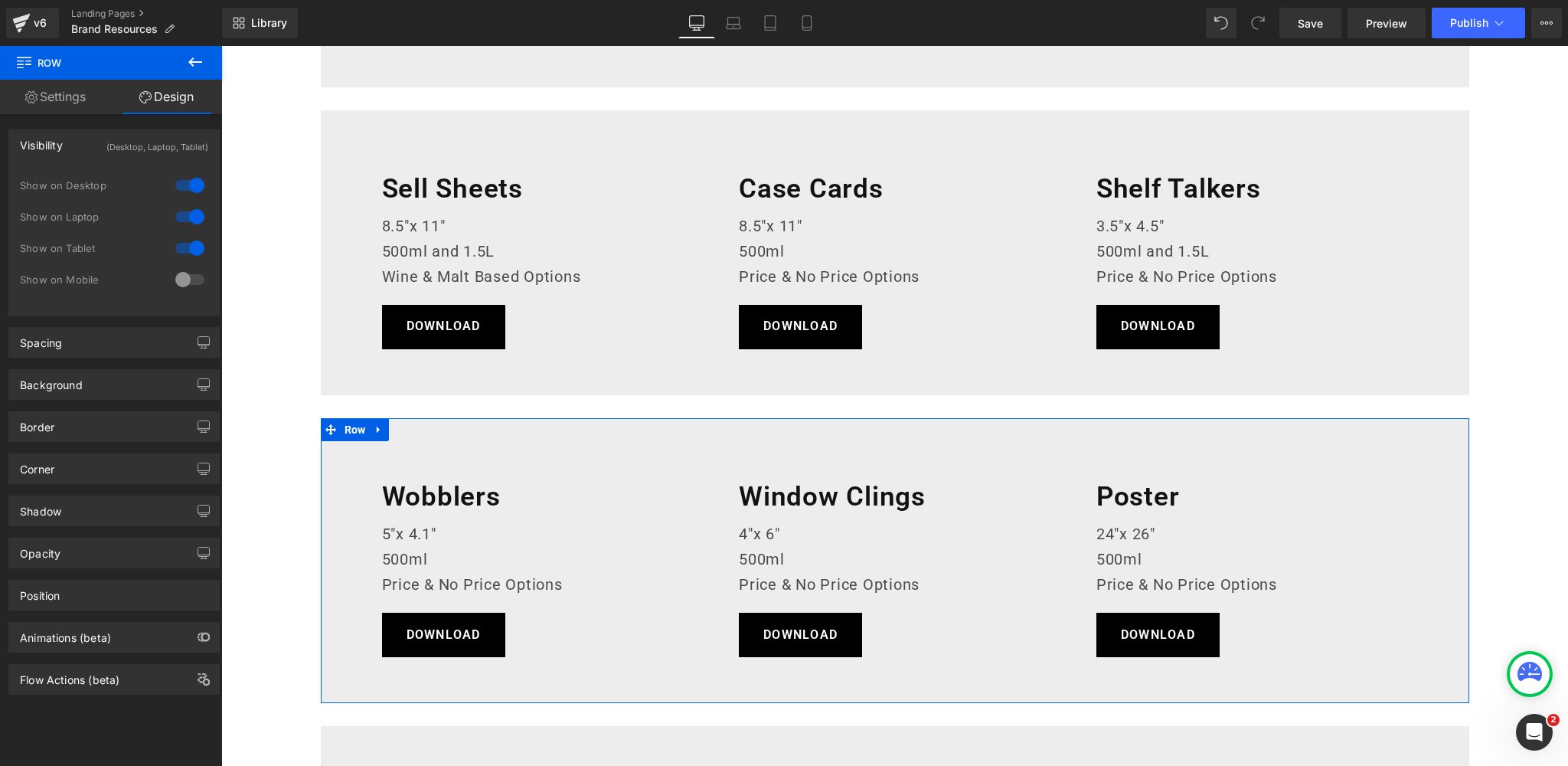
click at [178, 246] on div at bounding box center [190, 248] width 37 height 24
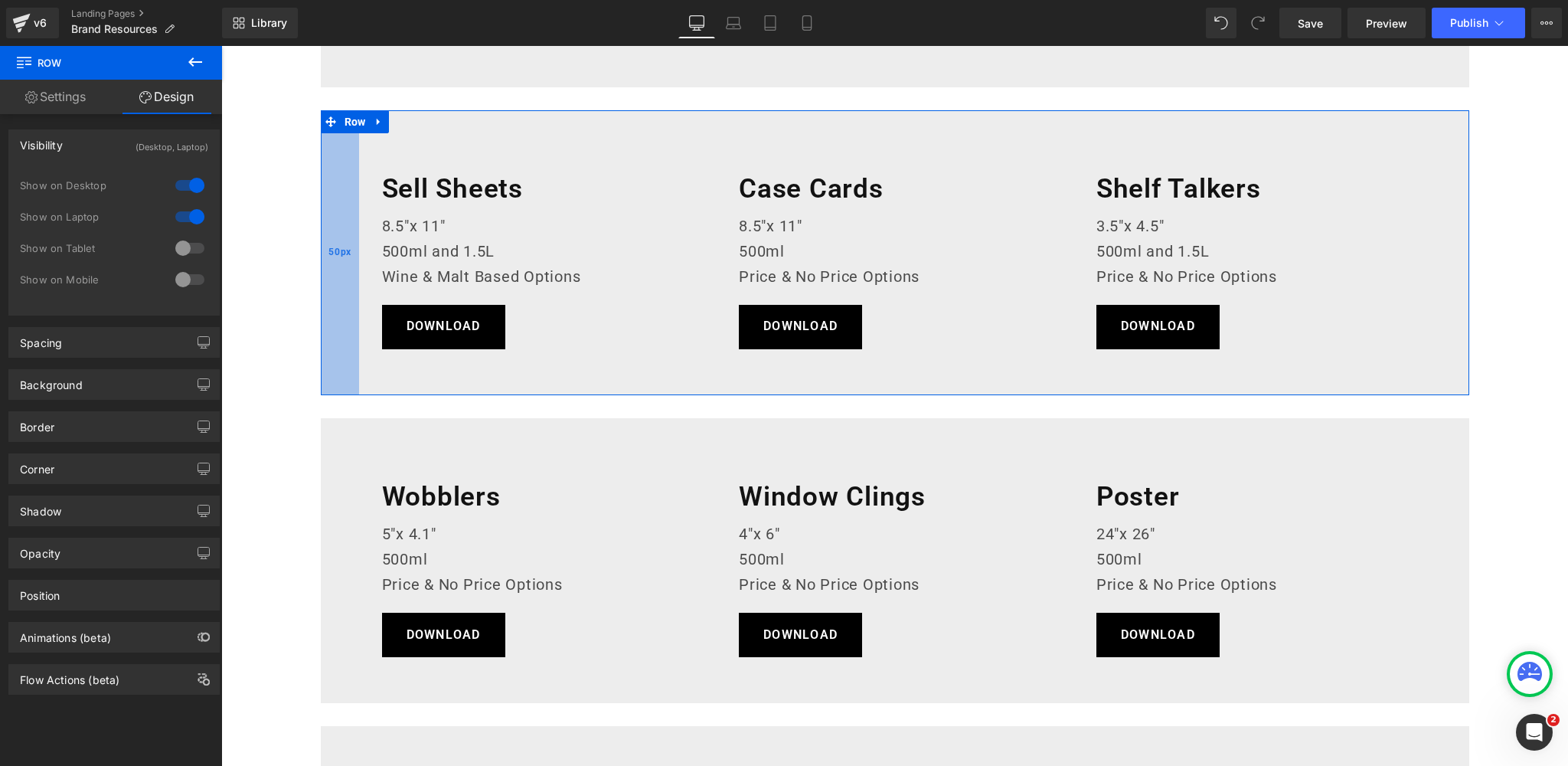
scroll to position [619, 0]
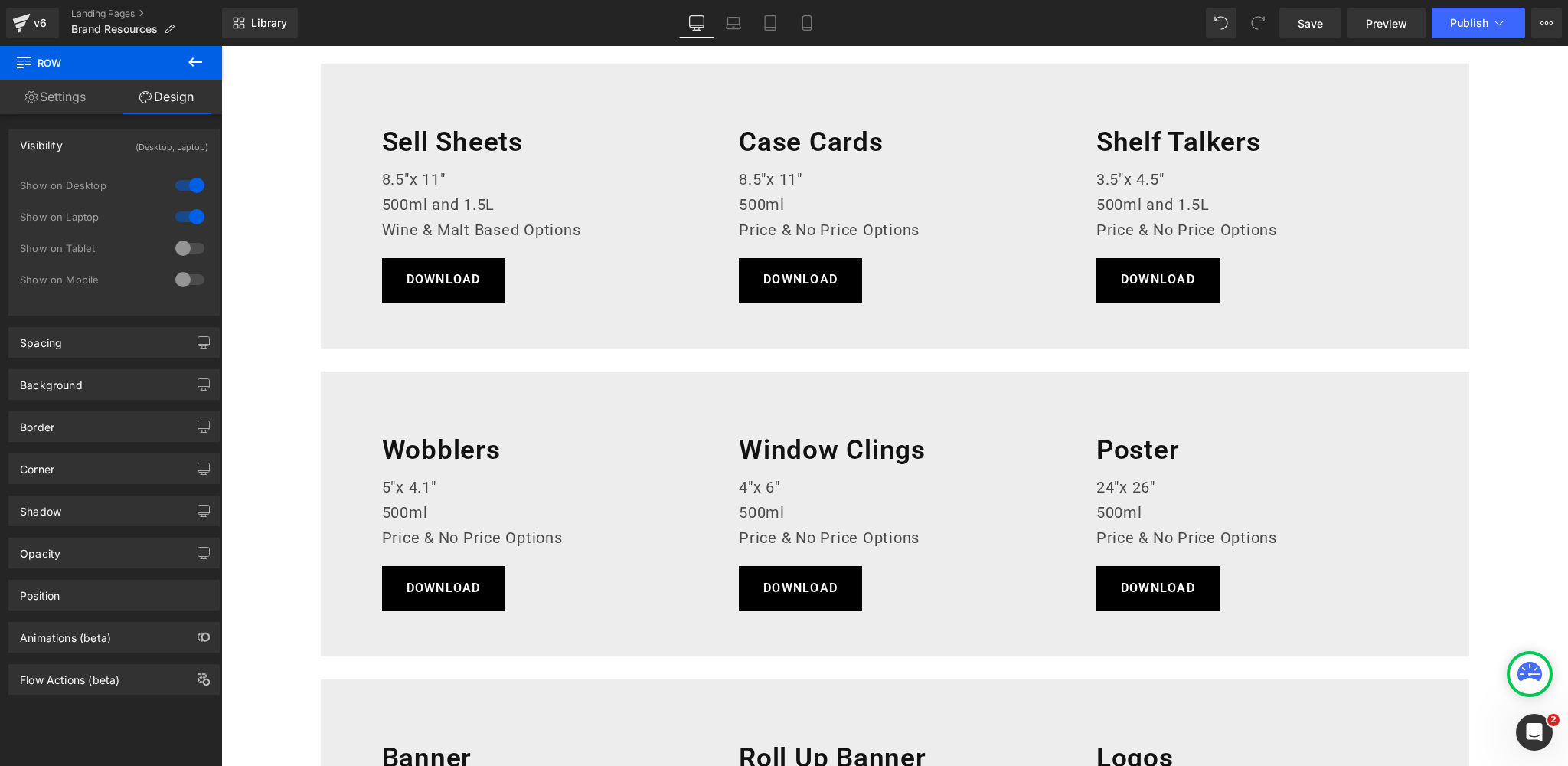
click at [357, 392] on div "Wobblers Heading 5"x 4.1" 500ml Price & No Price Options Text Block DOWNLOAD Bu…" at bounding box center [895, 513] width 1148 height 285
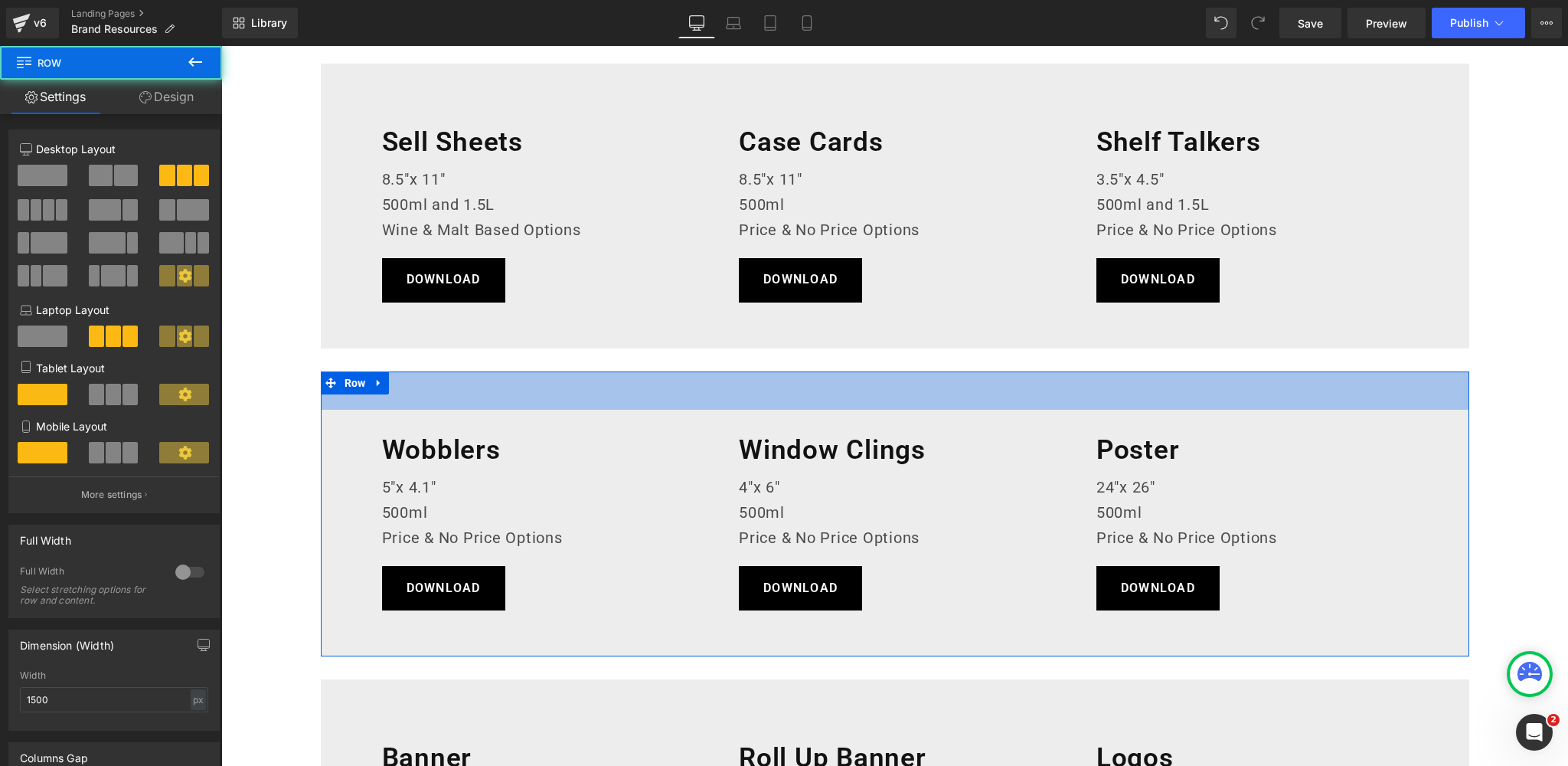
scroll to position [623, 0]
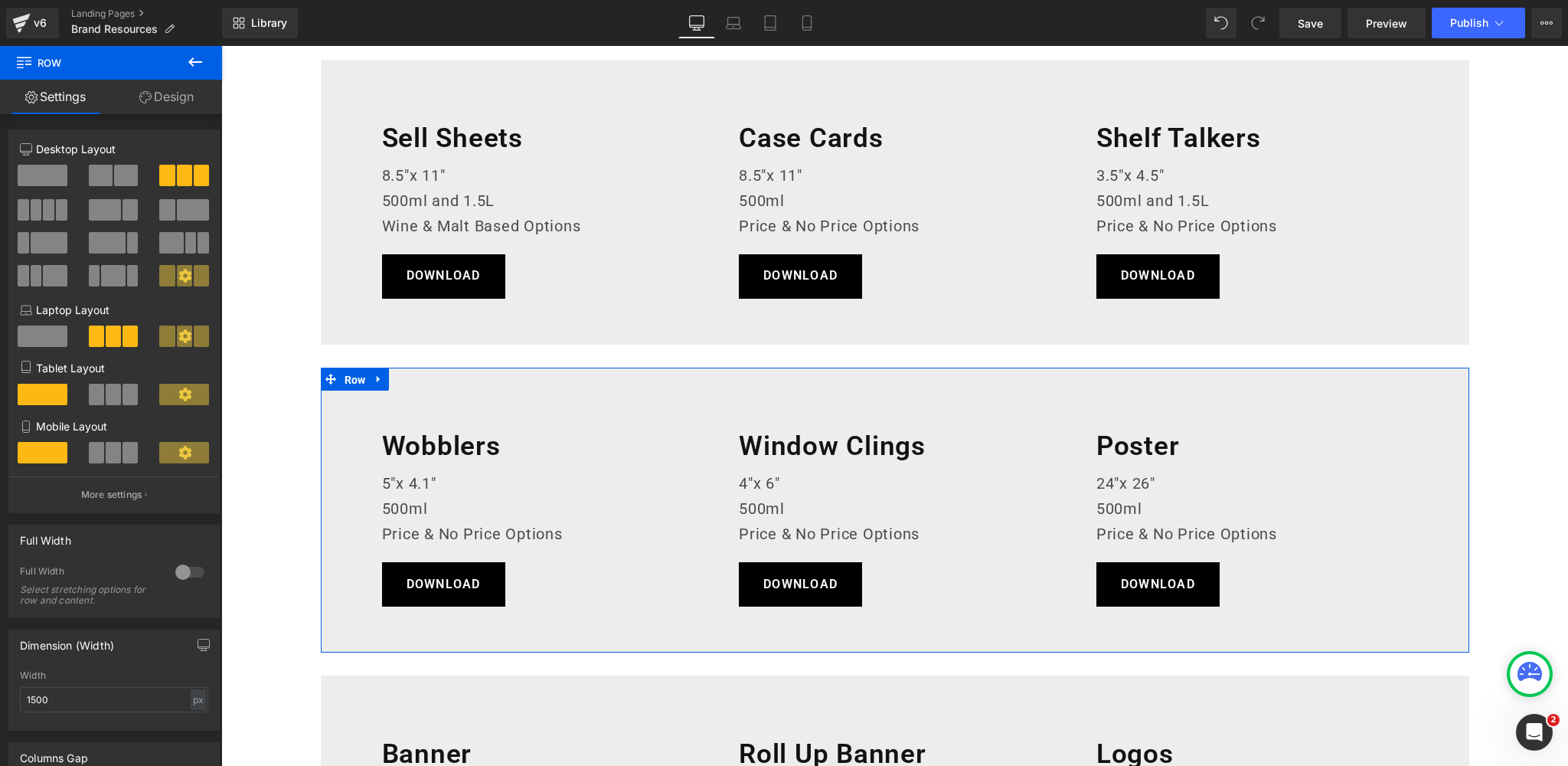
drag, startPoint x: 352, startPoint y: 381, endPoint x: 255, endPoint y: 285, distance: 136.5
click at [352, 381] on span "Row" at bounding box center [355, 379] width 29 height 23
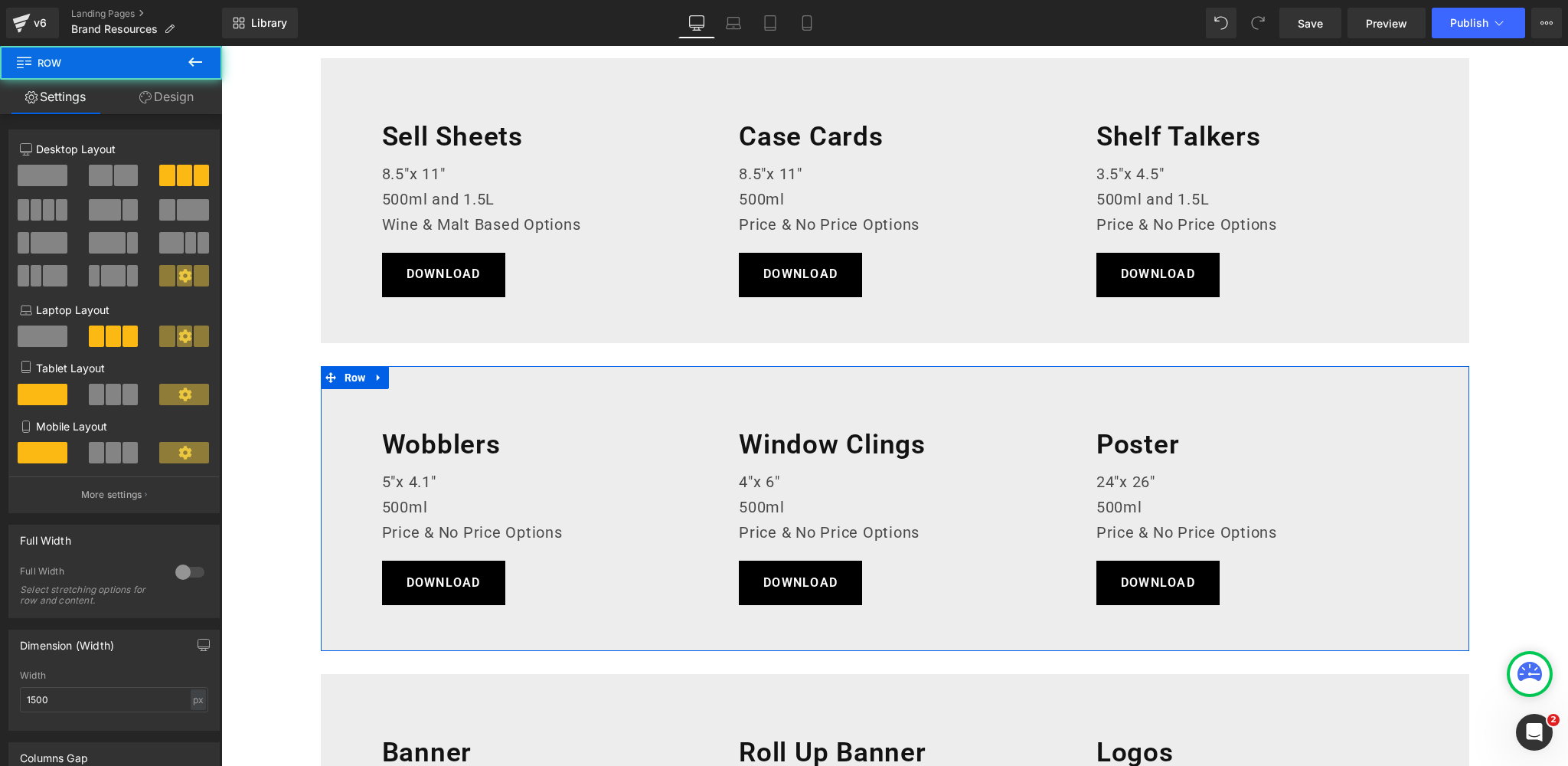
click at [176, 95] on link "Design" at bounding box center [167, 97] width 111 height 35
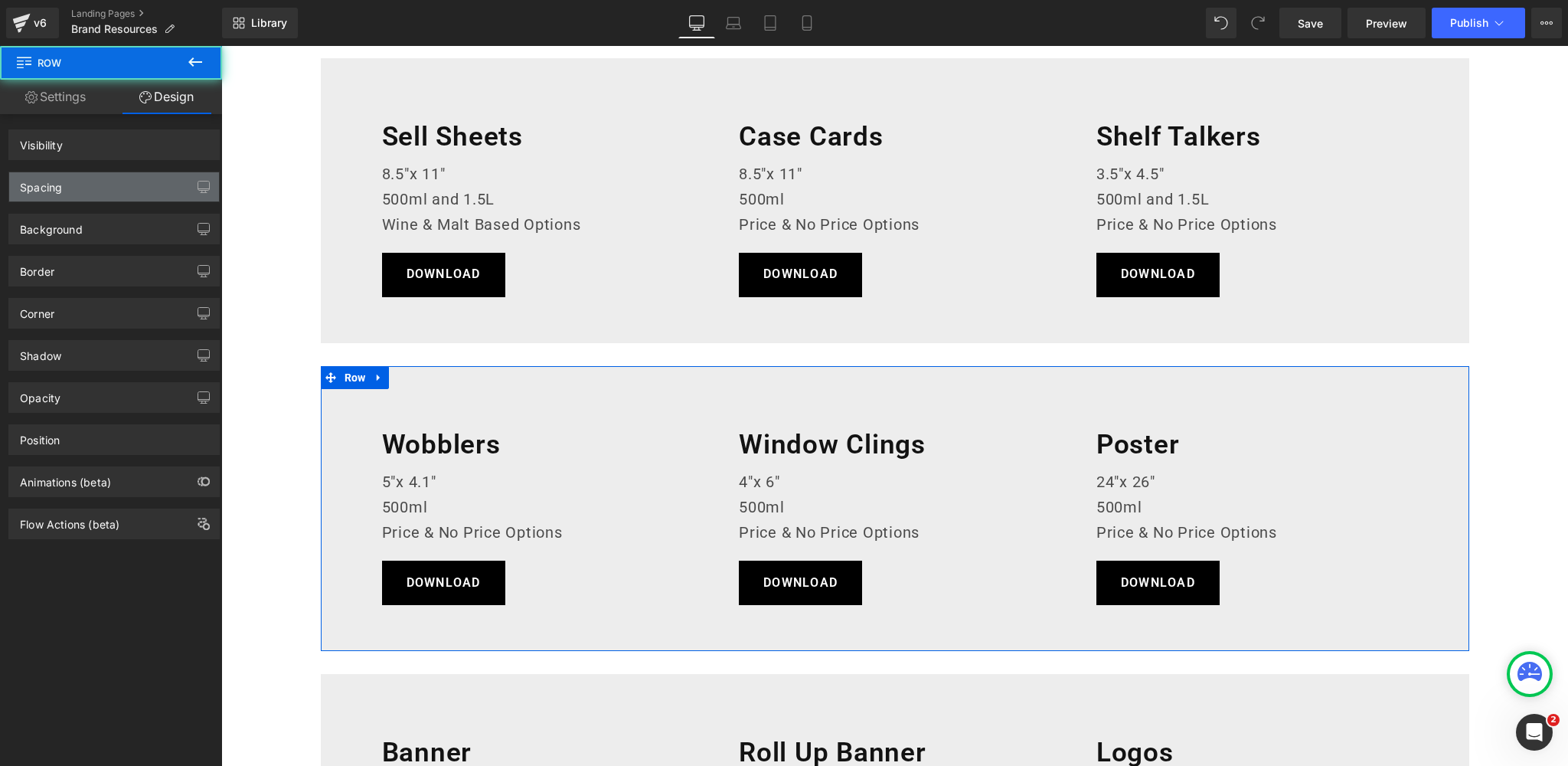
click at [133, 184] on div "Spacing" at bounding box center [114, 187] width 209 height 29
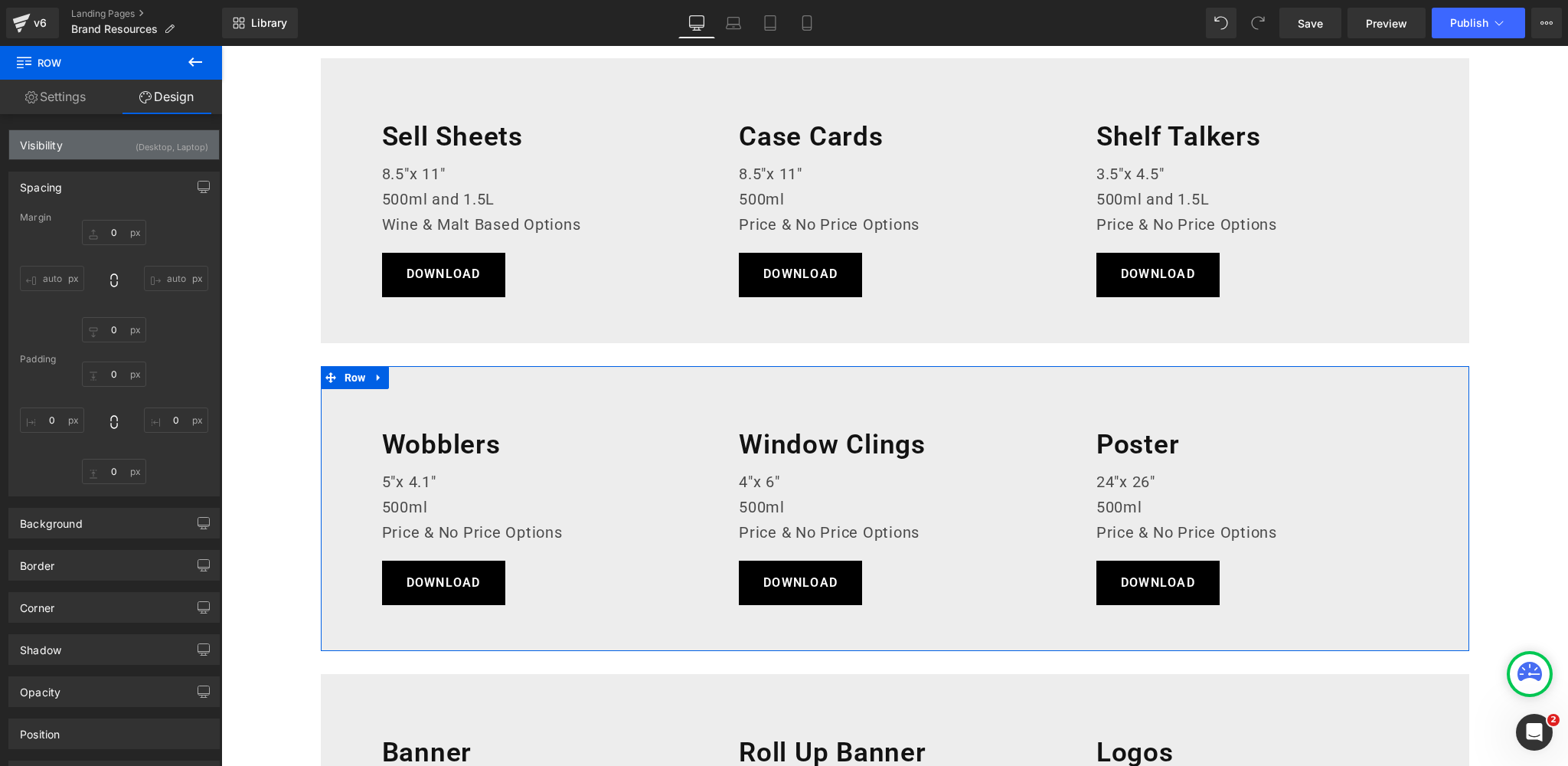
click at [136, 145] on div "(Desktop, Laptop)" at bounding box center [172, 143] width 73 height 25
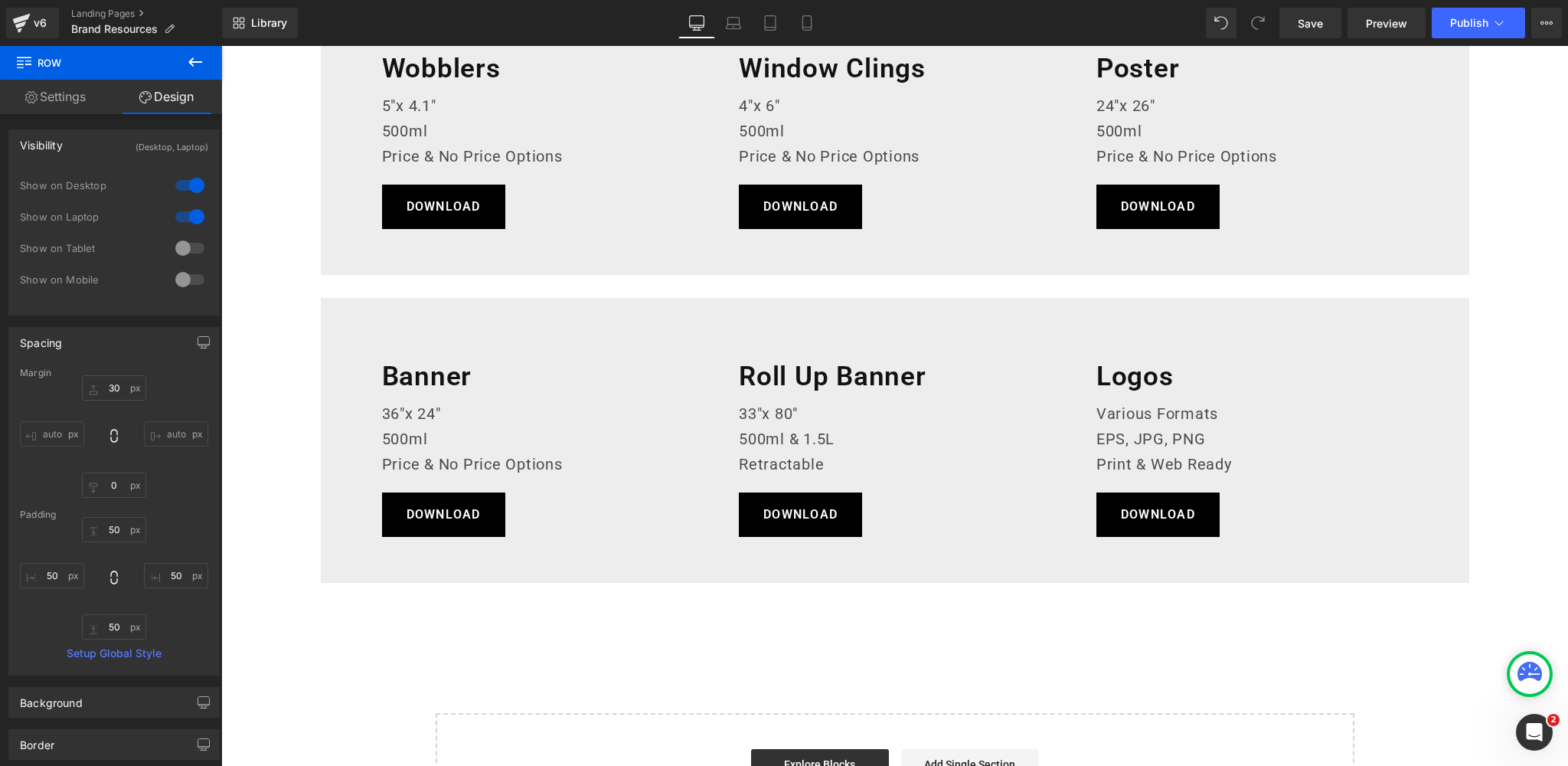
scroll to position [1028, 0]
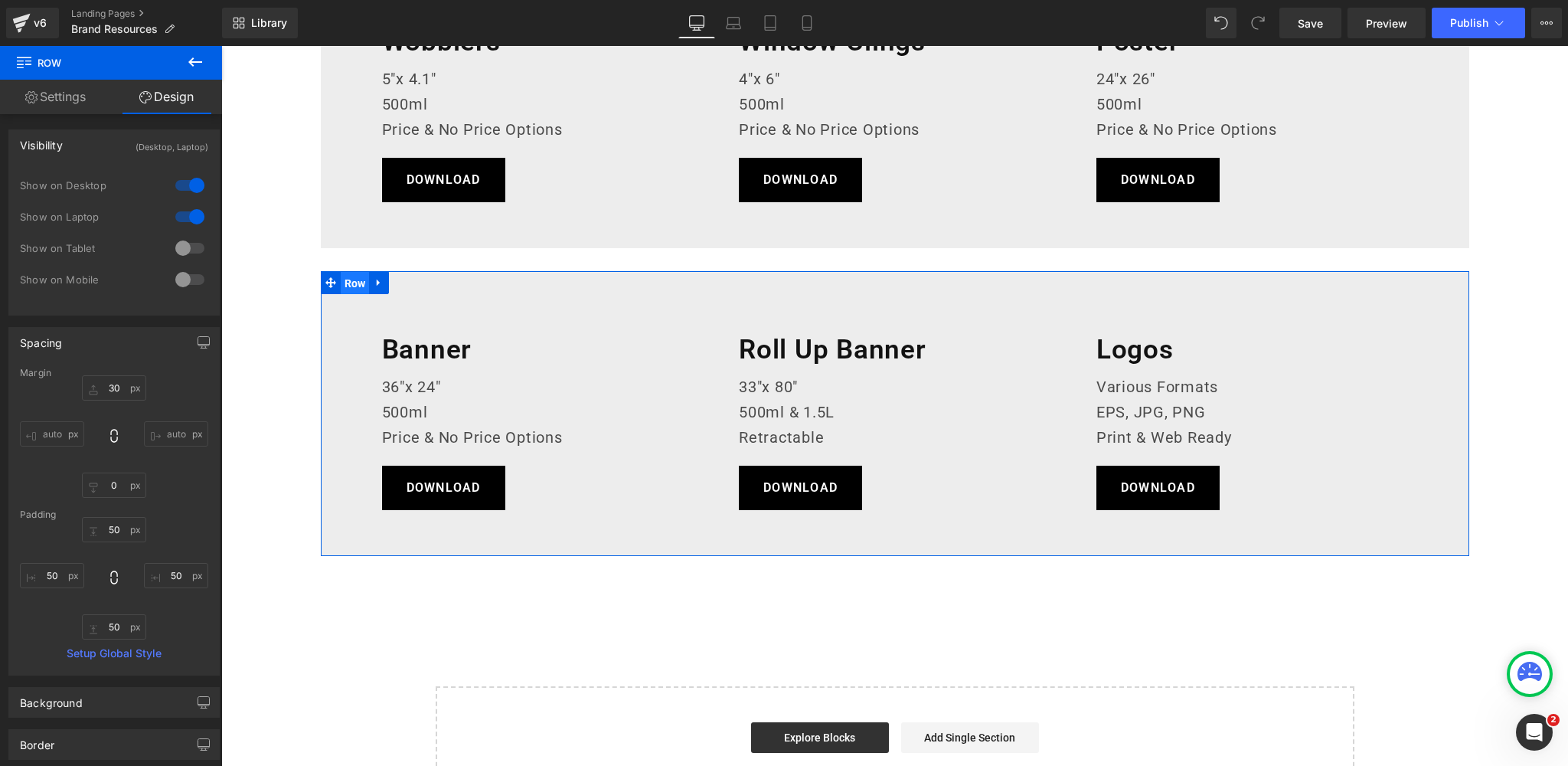
click at [354, 279] on span "Row" at bounding box center [355, 283] width 29 height 23
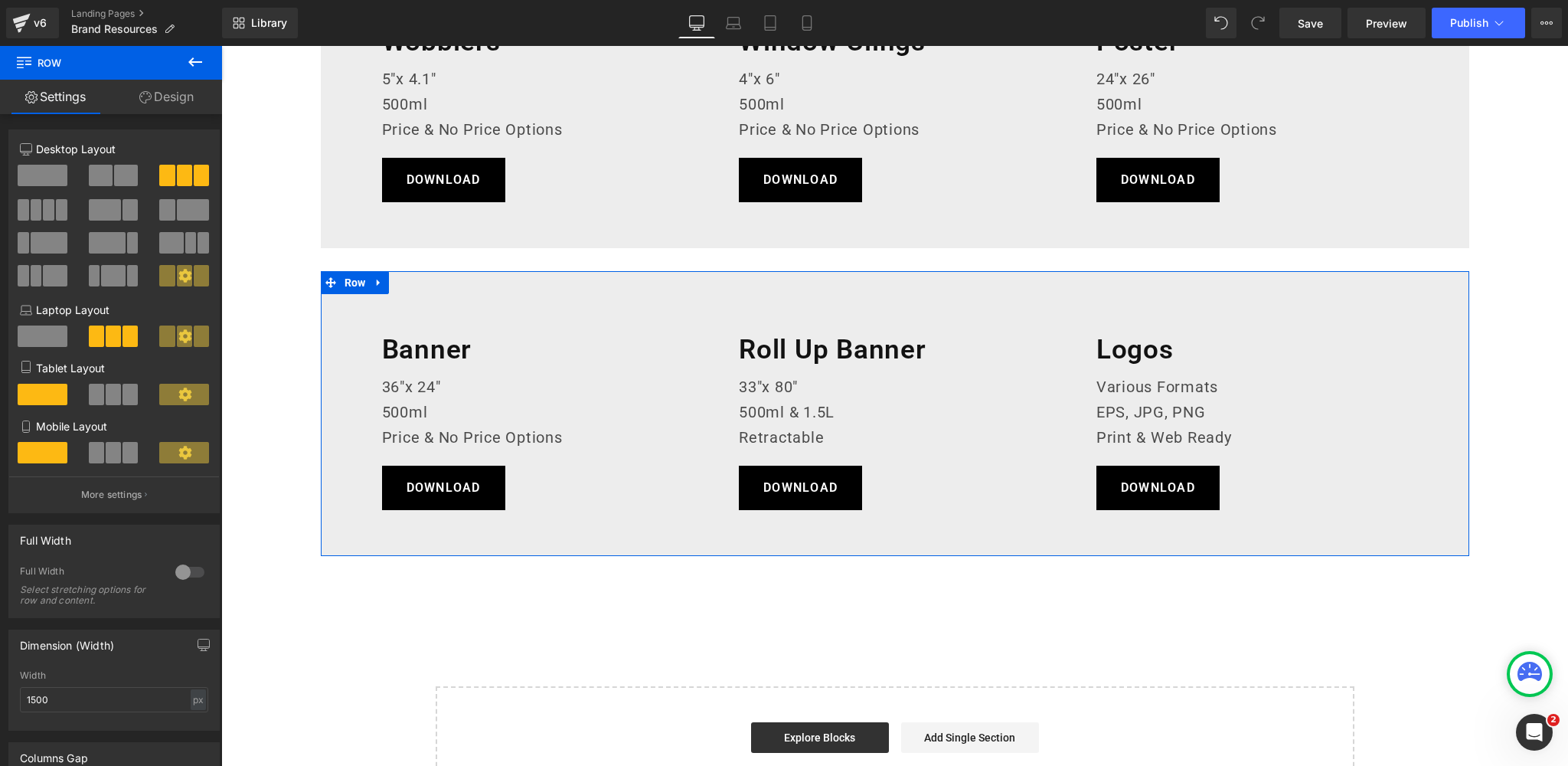
click at [176, 99] on link "Design" at bounding box center [167, 97] width 111 height 35
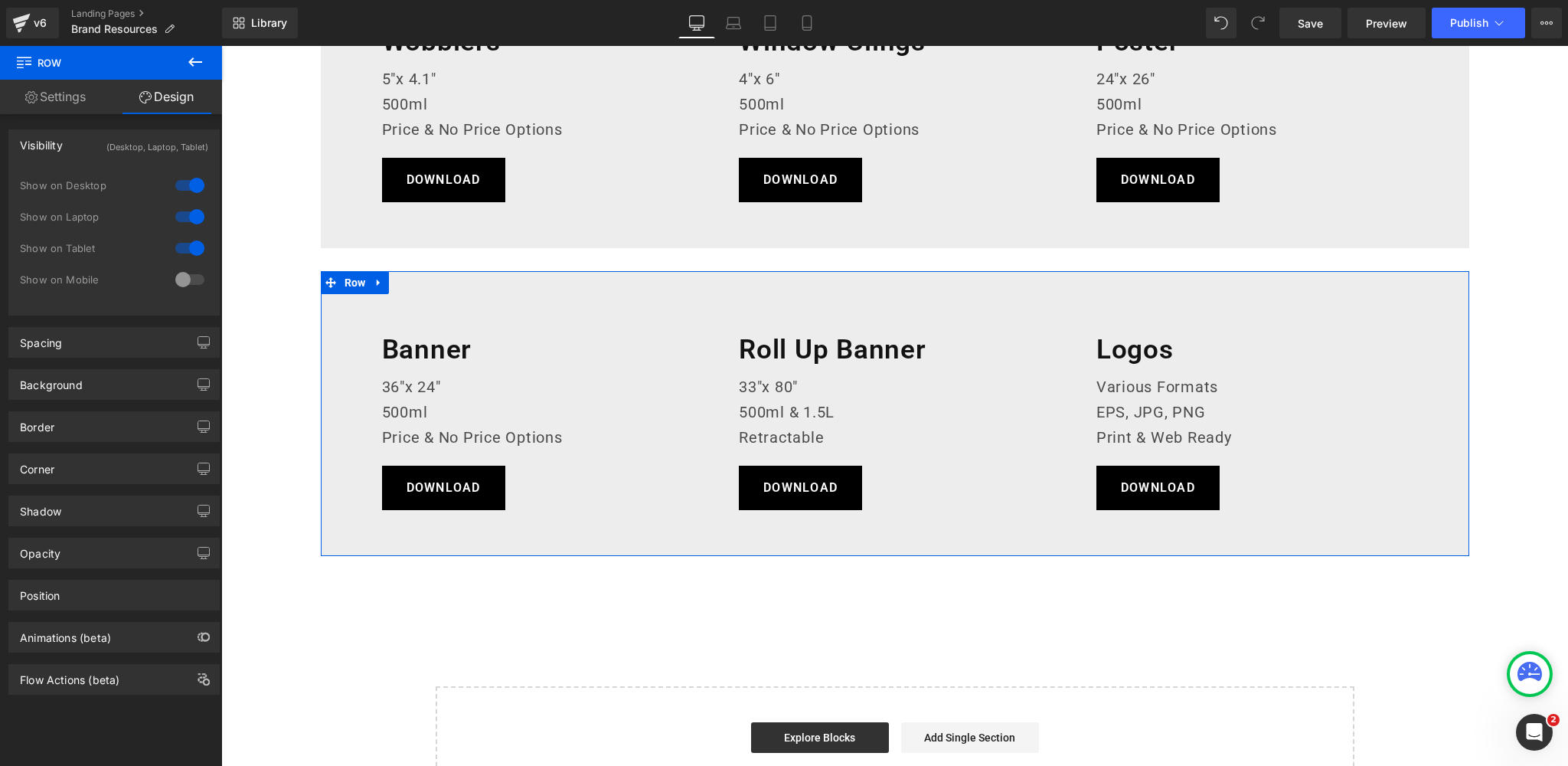
click at [172, 247] on div at bounding box center [190, 248] width 37 height 24
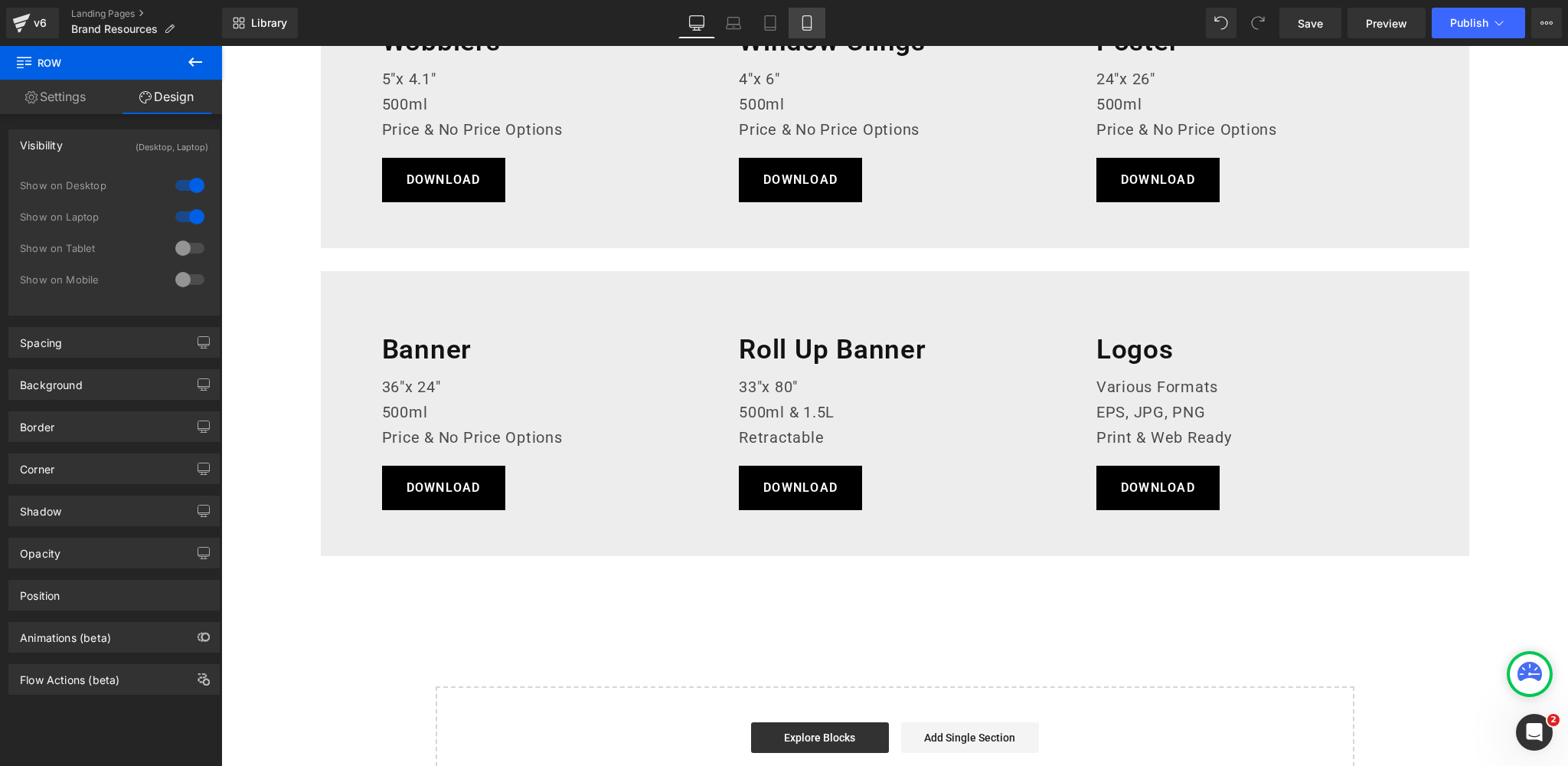
click at [806, 23] on icon at bounding box center [807, 24] width 16 height 16
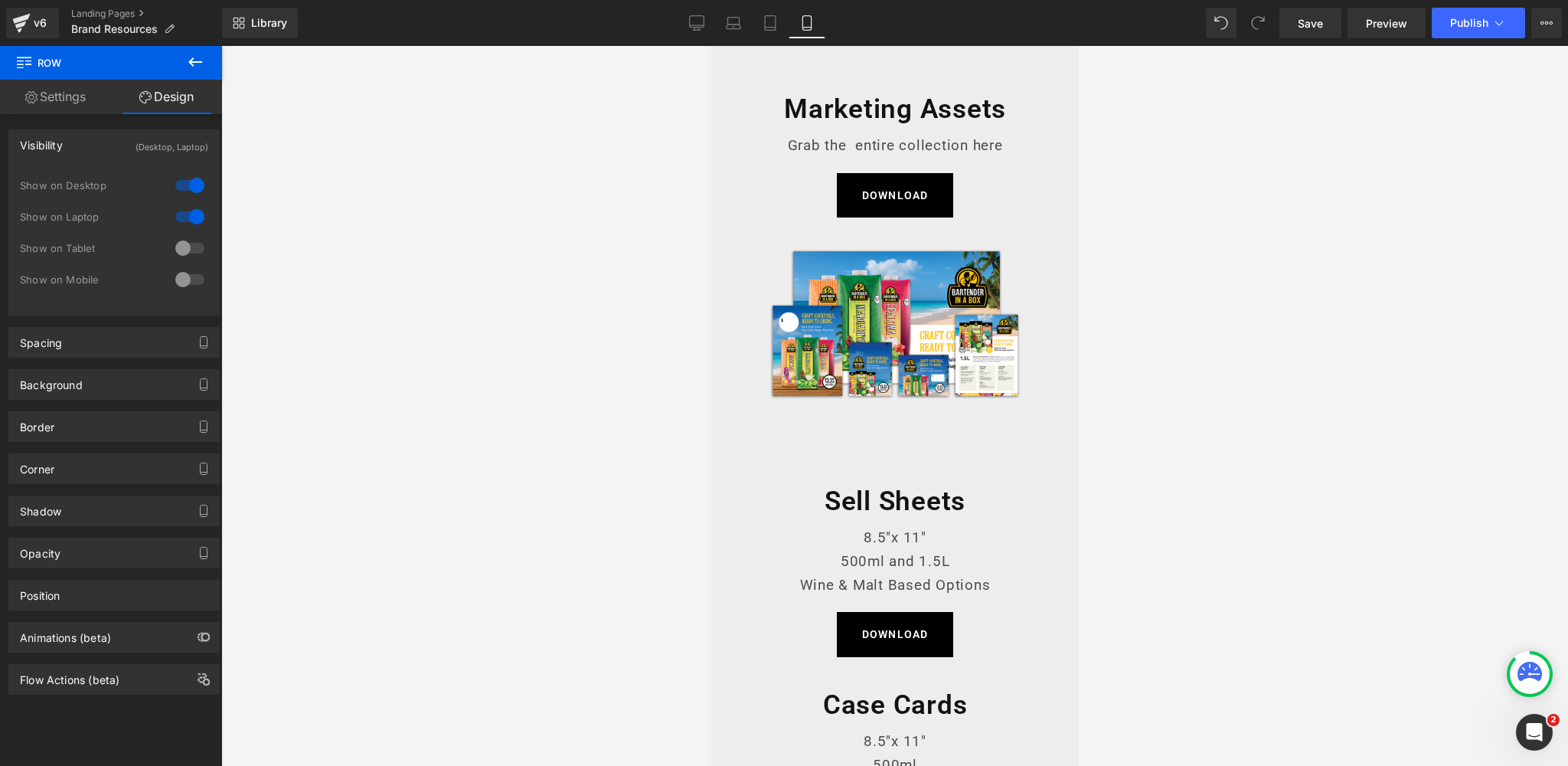
scroll to position [318, 0]
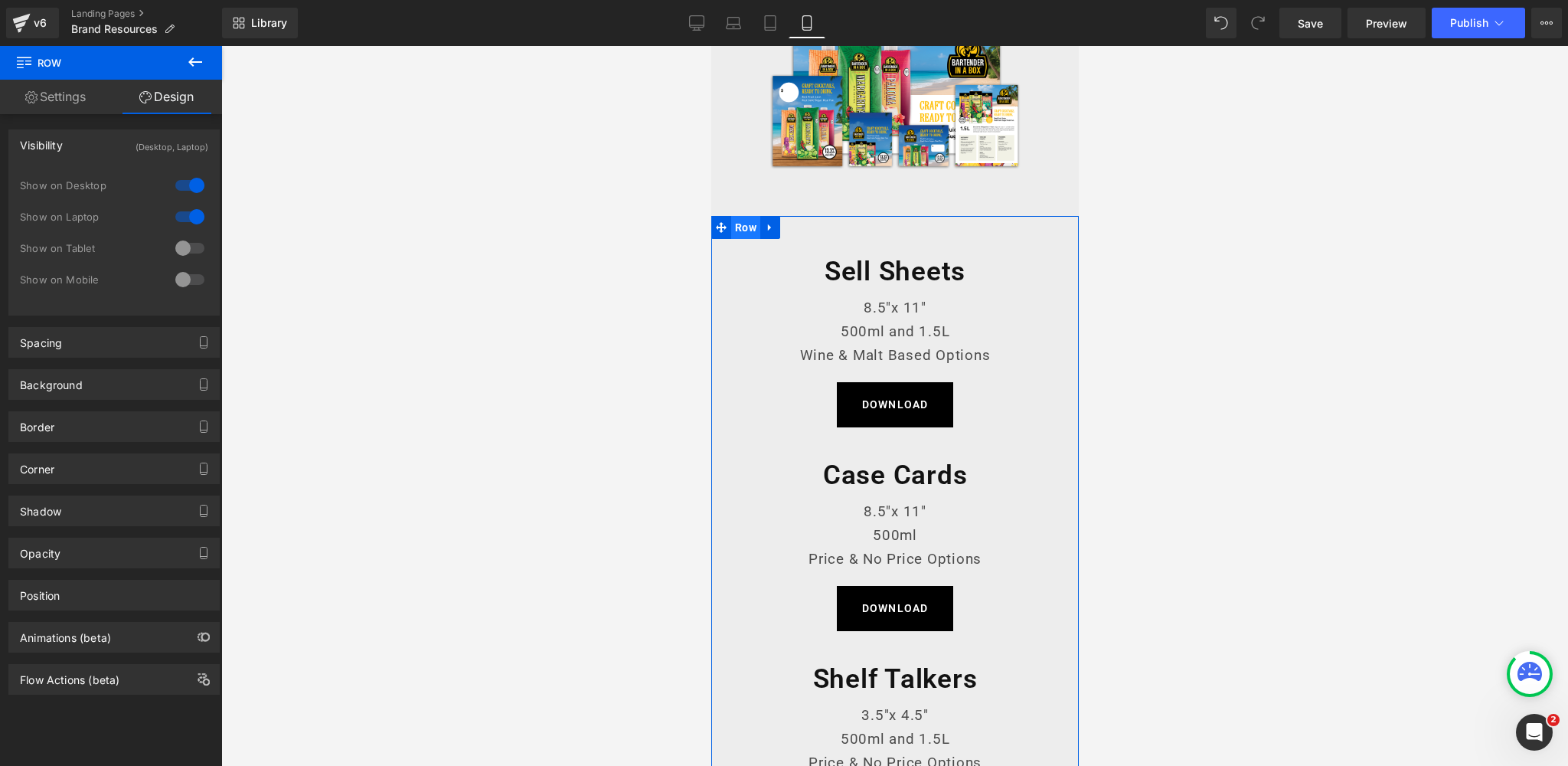
click at [746, 221] on span "Row" at bounding box center [744, 227] width 29 height 23
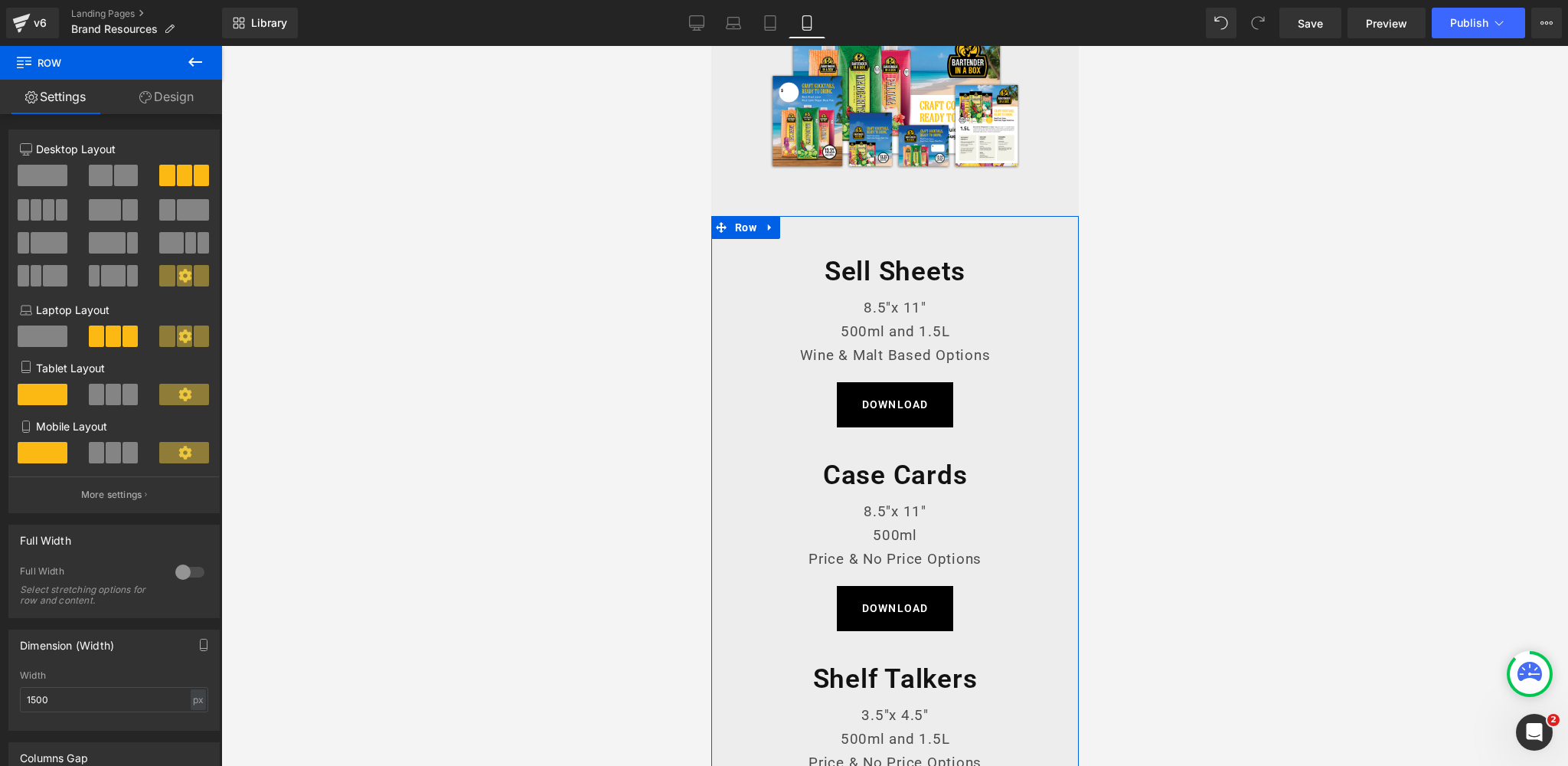
click at [172, 103] on link "Design" at bounding box center [167, 97] width 111 height 35
click at [0, 0] on div "Visibility" at bounding box center [0, 0] width 0 height 0
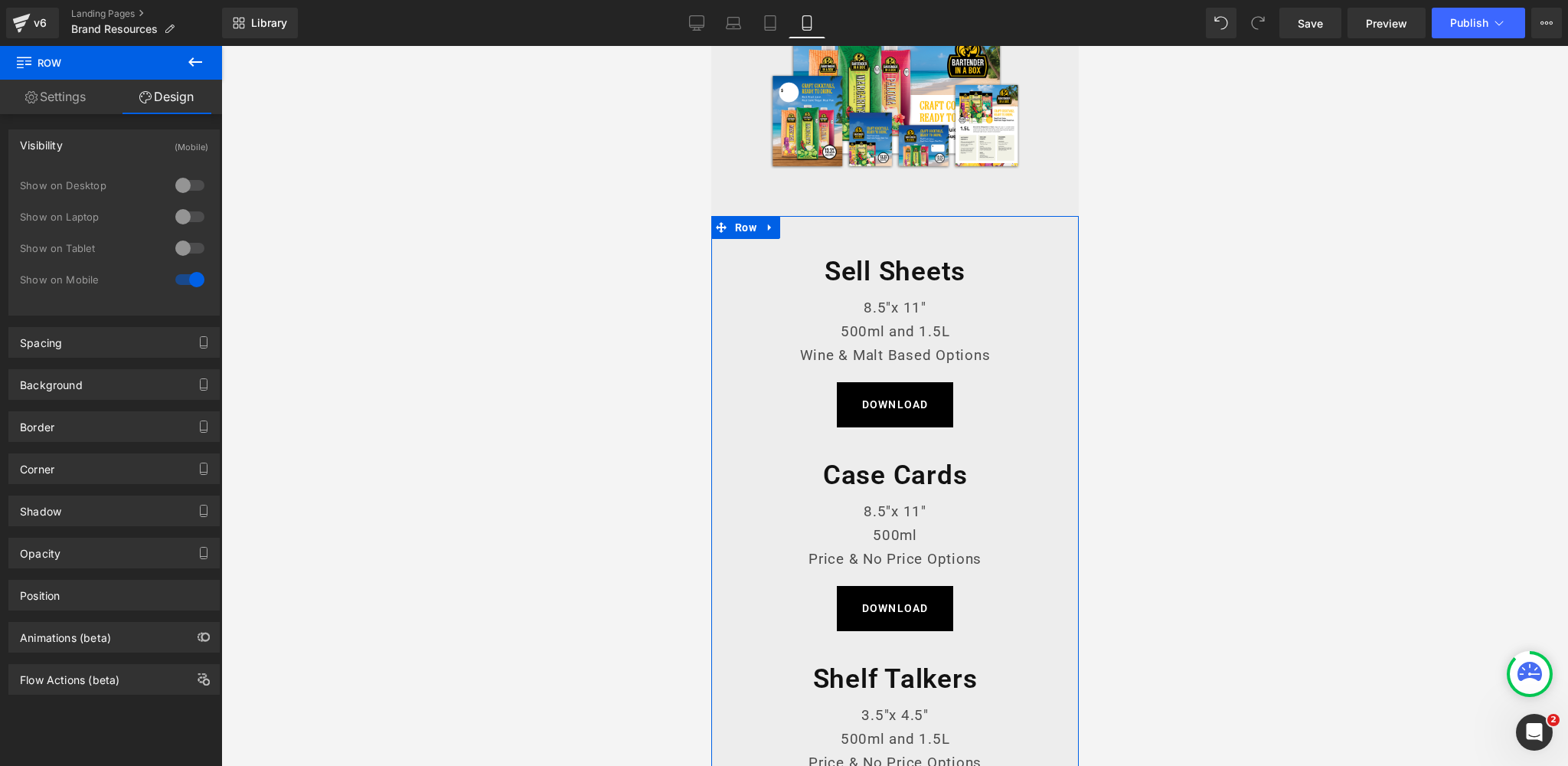
click at [178, 275] on div at bounding box center [190, 279] width 37 height 24
click at [770, 225] on icon at bounding box center [769, 227] width 11 height 12
click at [771, 226] on icon at bounding box center [769, 228] width 11 height 11
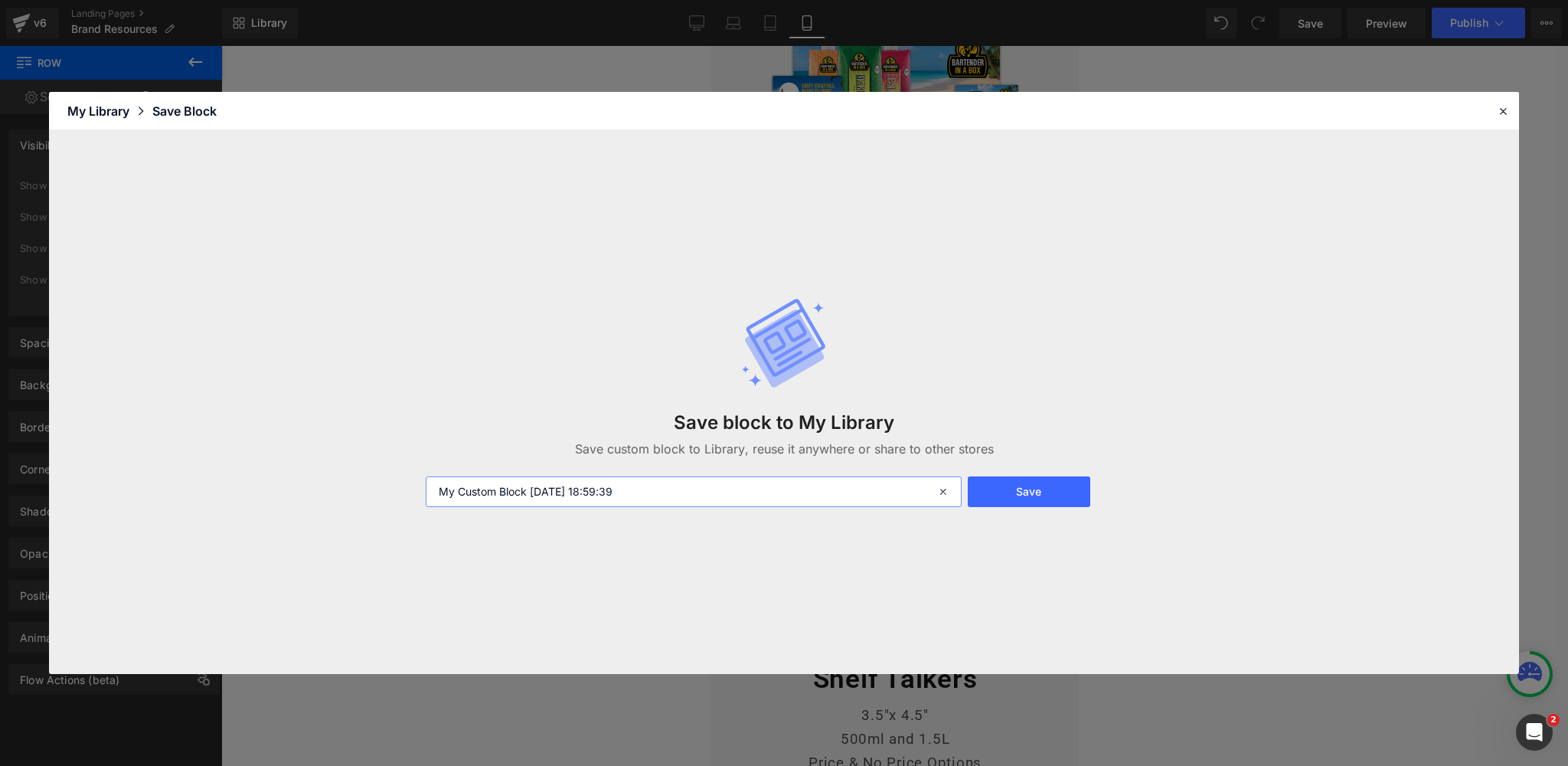
drag, startPoint x: 620, startPoint y: 492, endPoint x: 387, endPoint y: 484, distance: 233.1
click at [387, 484] on div "Save block to My Library Save custom block to Library, reuse it anywhere or sha…" at bounding box center [784, 402] width 1470 height 544
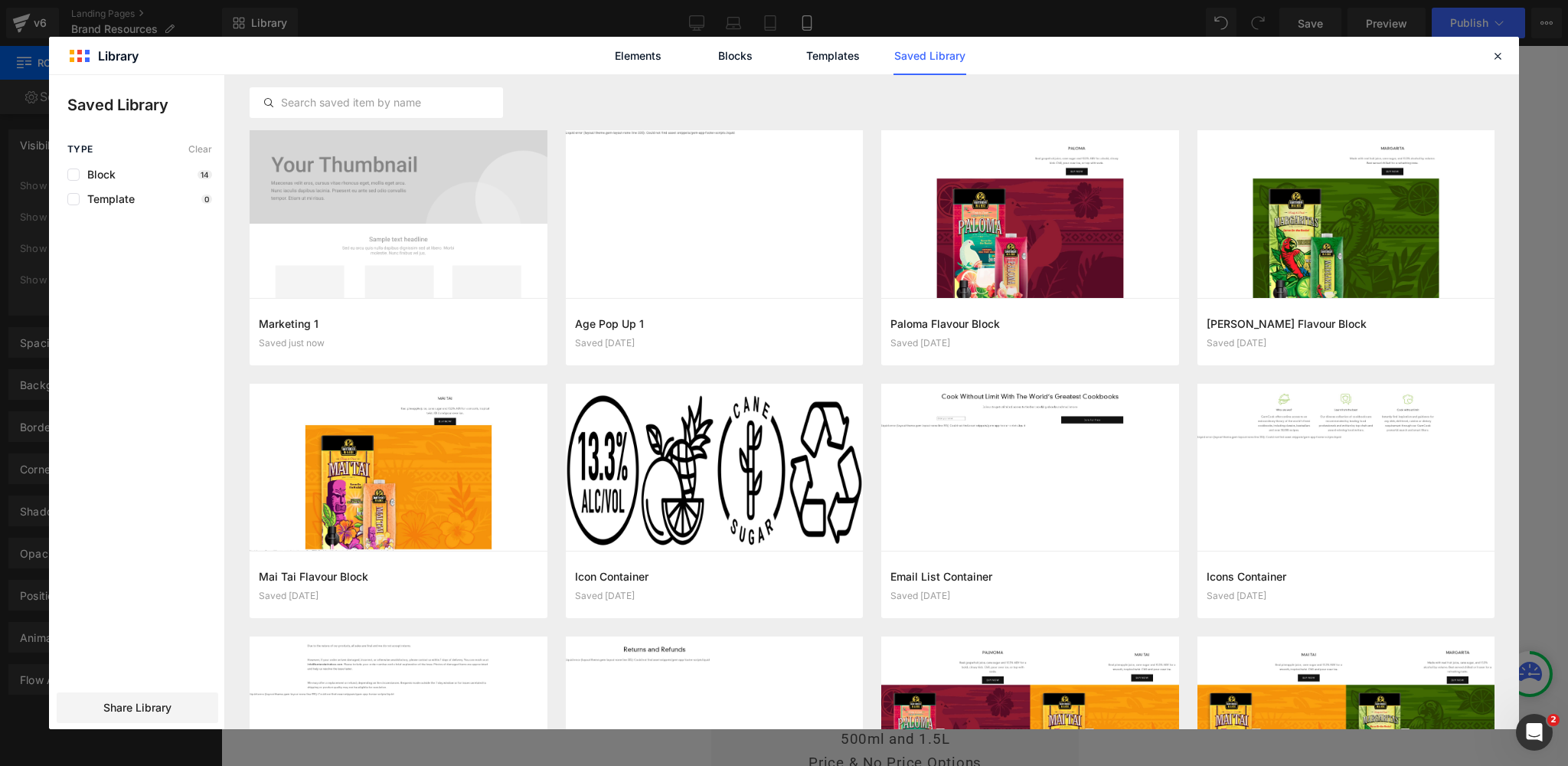
drag, startPoint x: 1495, startPoint y: 54, endPoint x: 1417, endPoint y: 113, distance: 97.8
click at [1495, 54] on icon at bounding box center [1497, 56] width 14 height 14
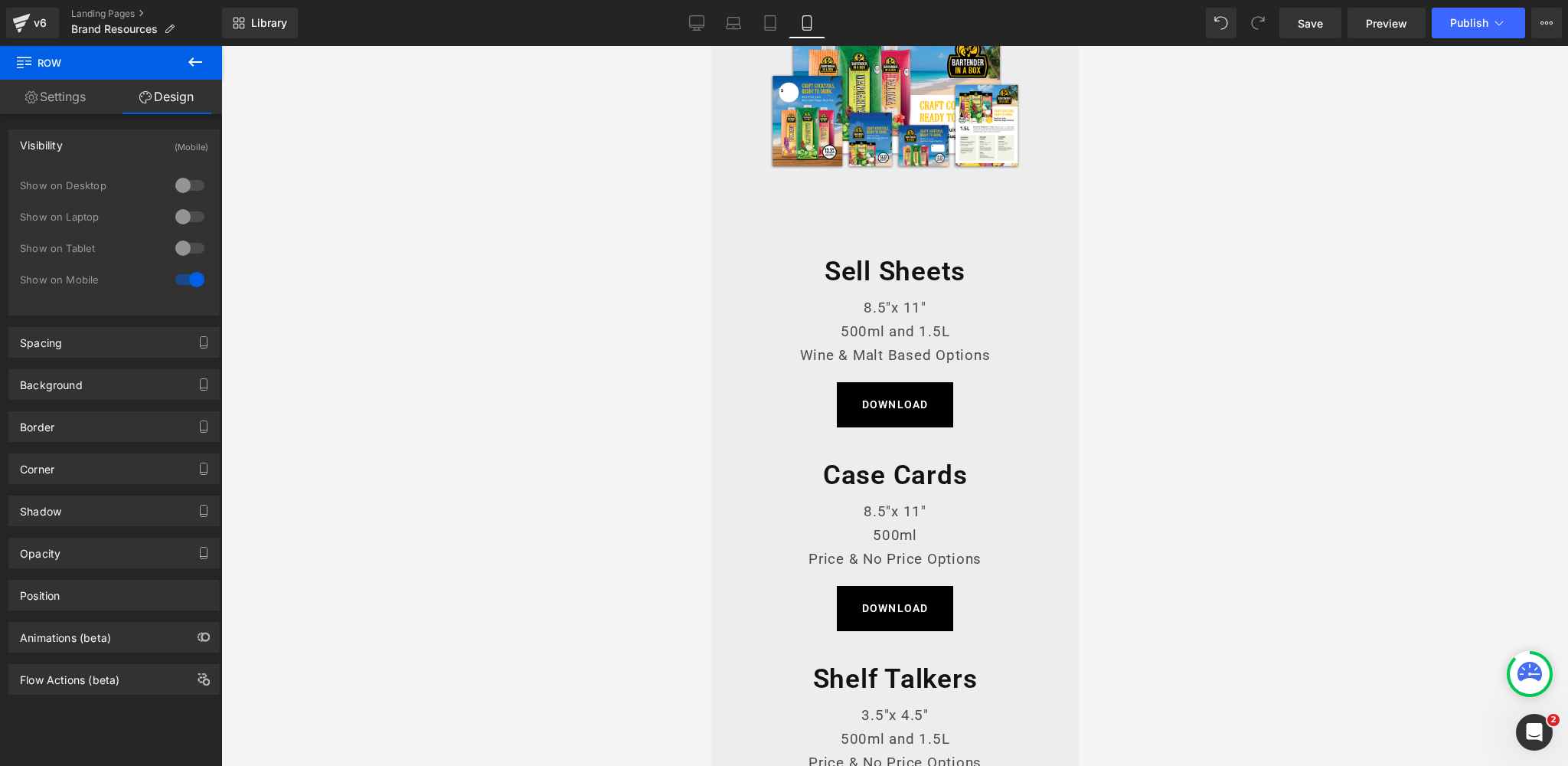
scroll to position [815, 0]
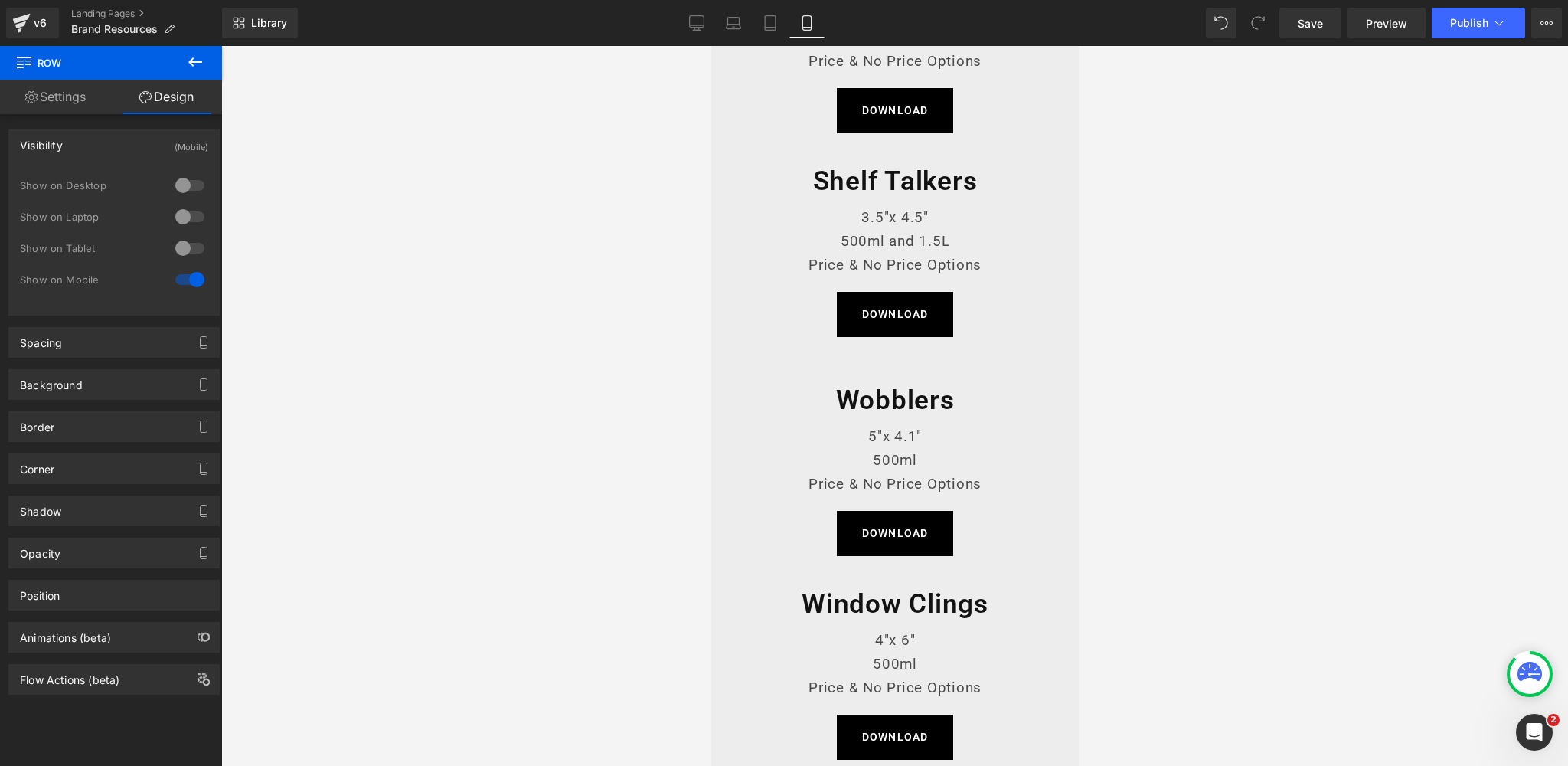
click at [733, 360] on span "Row" at bounding box center [744, 356] width 23 height 18
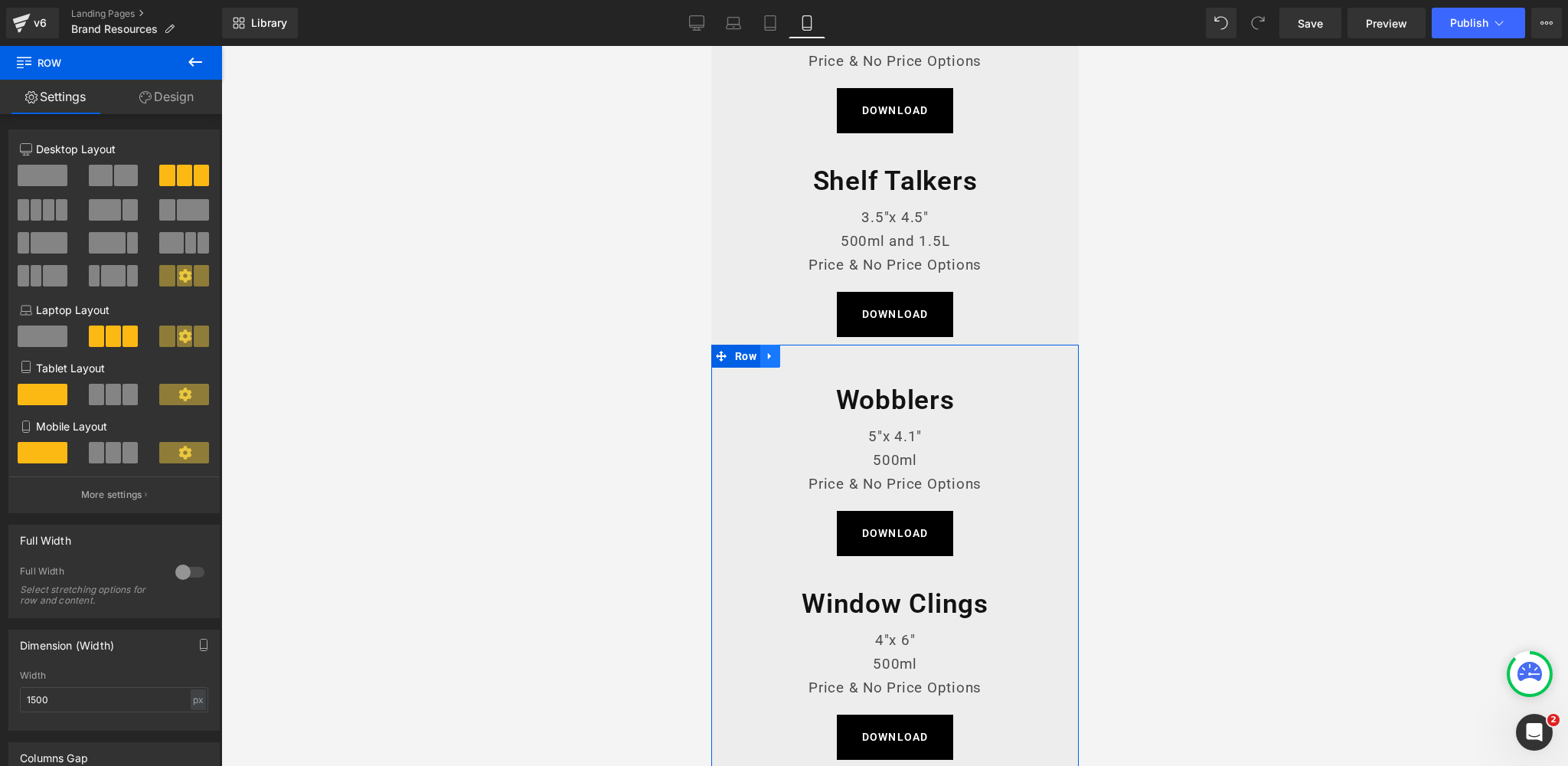
click at [766, 350] on icon at bounding box center [769, 356] width 11 height 12
click at [764, 357] on icon at bounding box center [769, 356] width 11 height 12
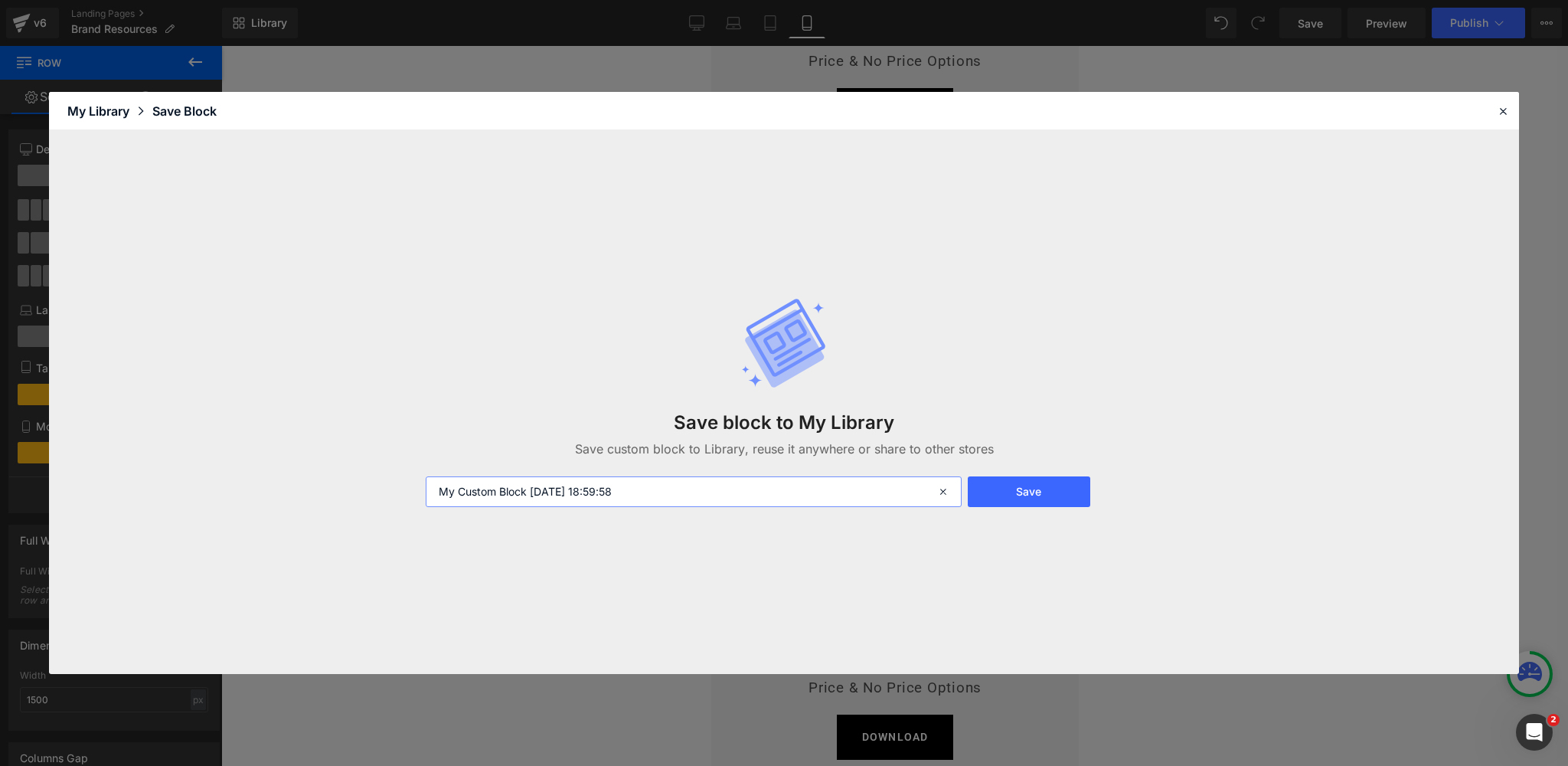
drag, startPoint x: 653, startPoint y: 487, endPoint x: 385, endPoint y: 477, distance: 268.2
click at [385, 477] on div "Save block to My Library Save custom block to Library, reuse it anywhere or sha…" at bounding box center [784, 402] width 1470 height 544
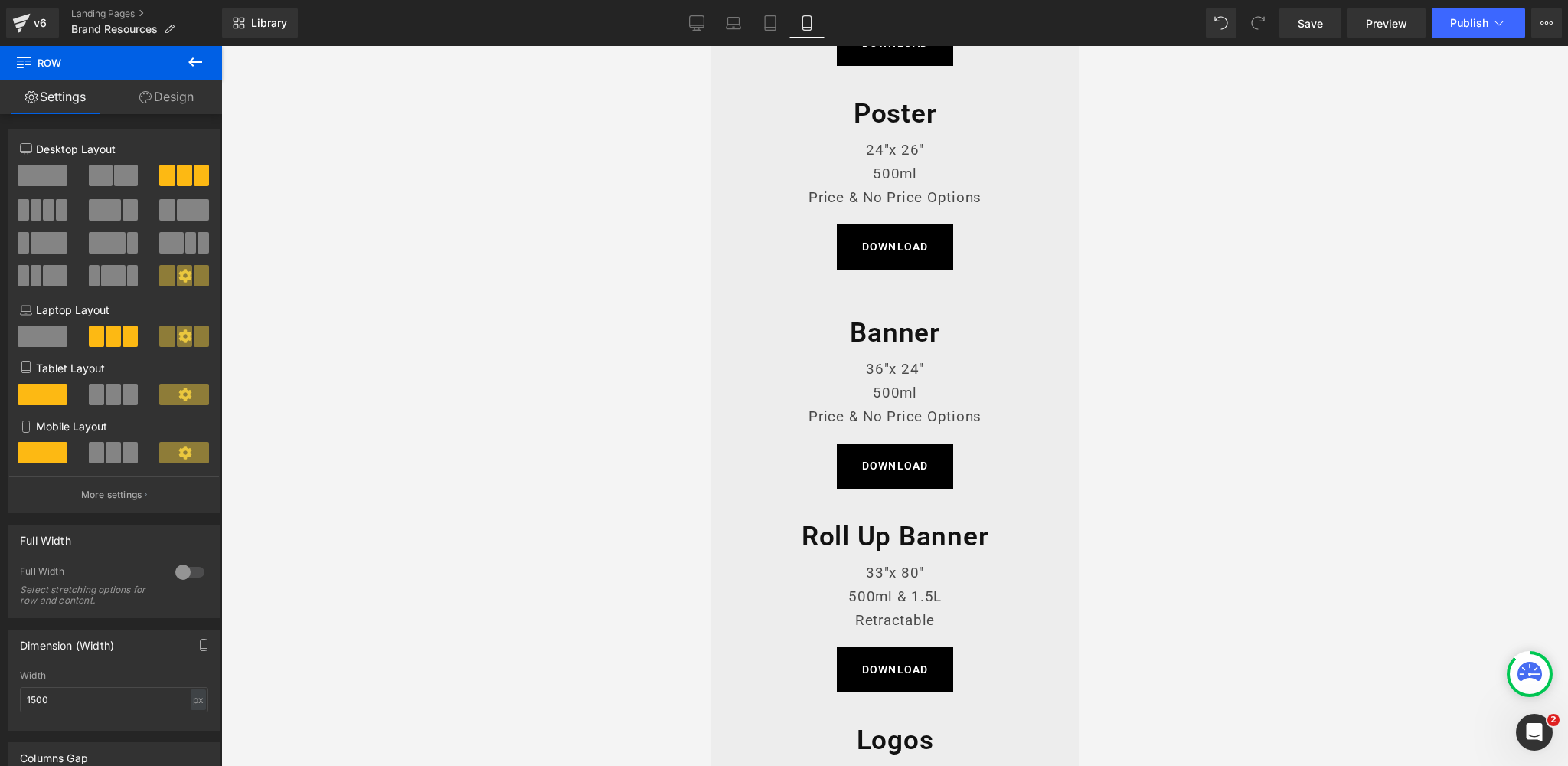
scroll to position [1511, 0]
click at [765, 311] on div "Banner Heading 36"x 24" 500ml Price & No Price Options Text Block DOWNLOAD Butt…" at bounding box center [894, 393] width 268 height 204
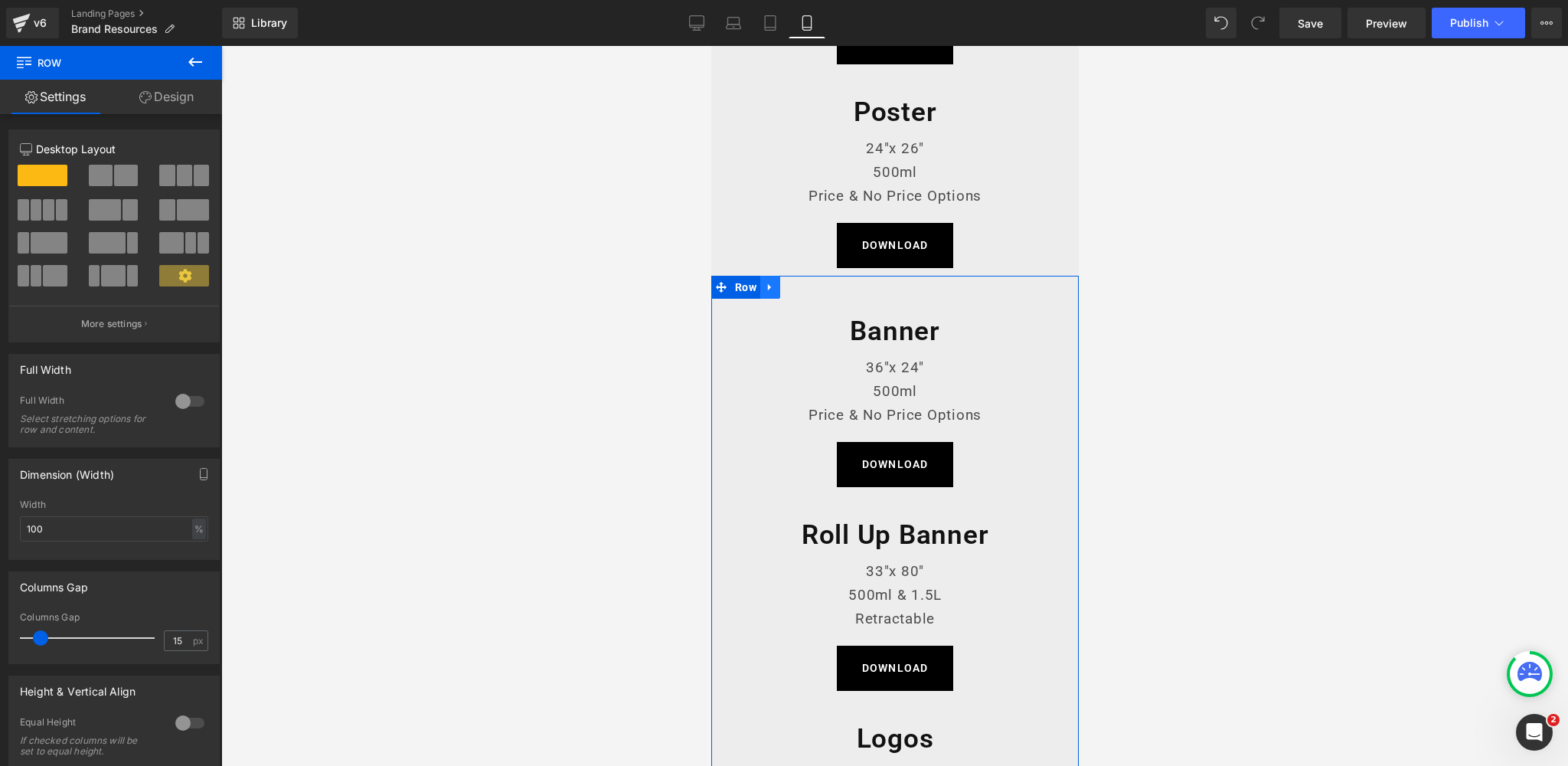
click at [768, 284] on icon at bounding box center [769, 286] width 3 height 7
click at [772, 286] on icon at bounding box center [769, 287] width 11 height 11
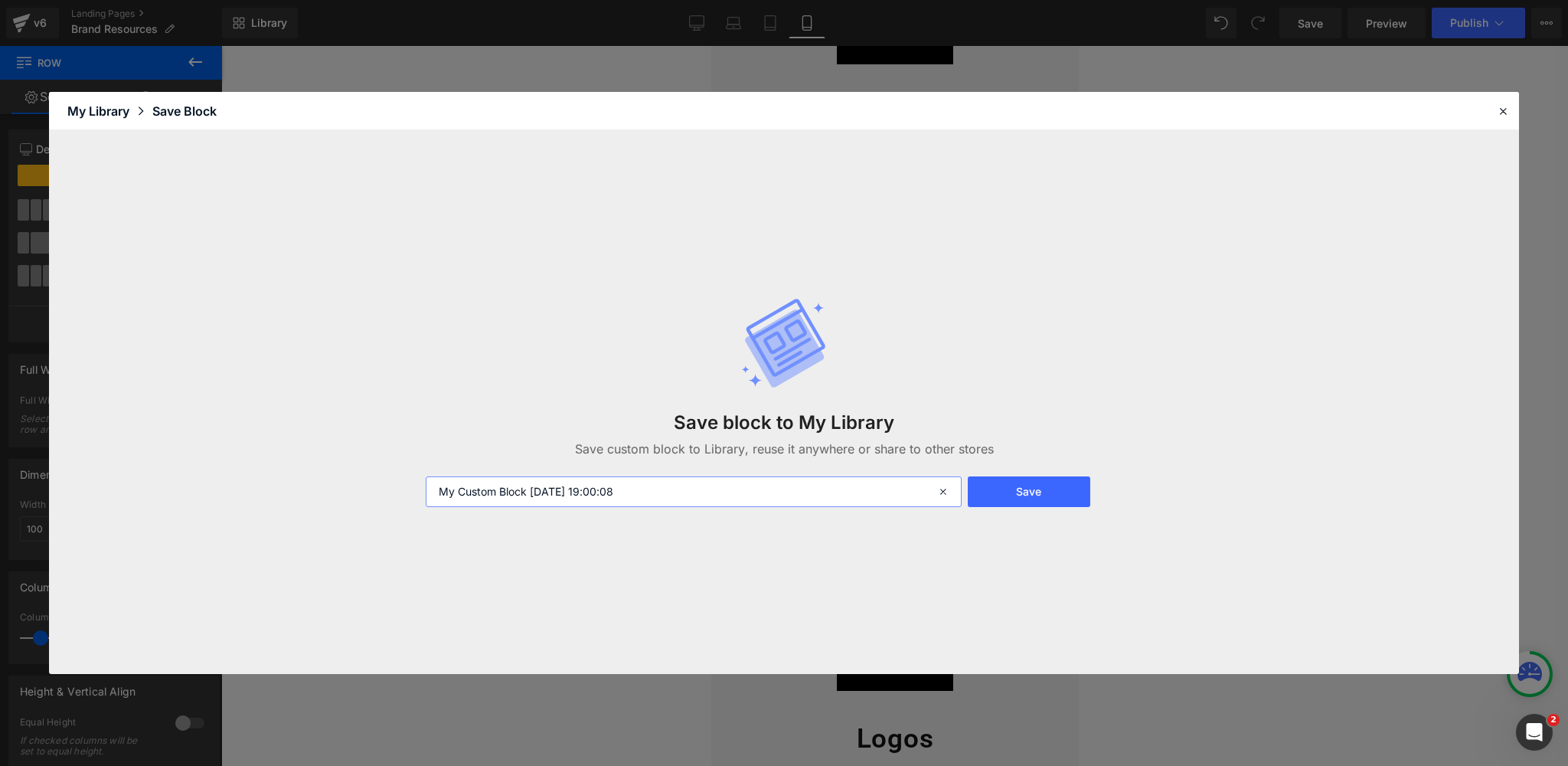
drag, startPoint x: 648, startPoint y: 491, endPoint x: 342, endPoint y: 480, distance: 306.2
click at [342, 480] on div "Save block to My Library Save custom block to Library, reuse it anywhere or sha…" at bounding box center [784, 402] width 1470 height 544
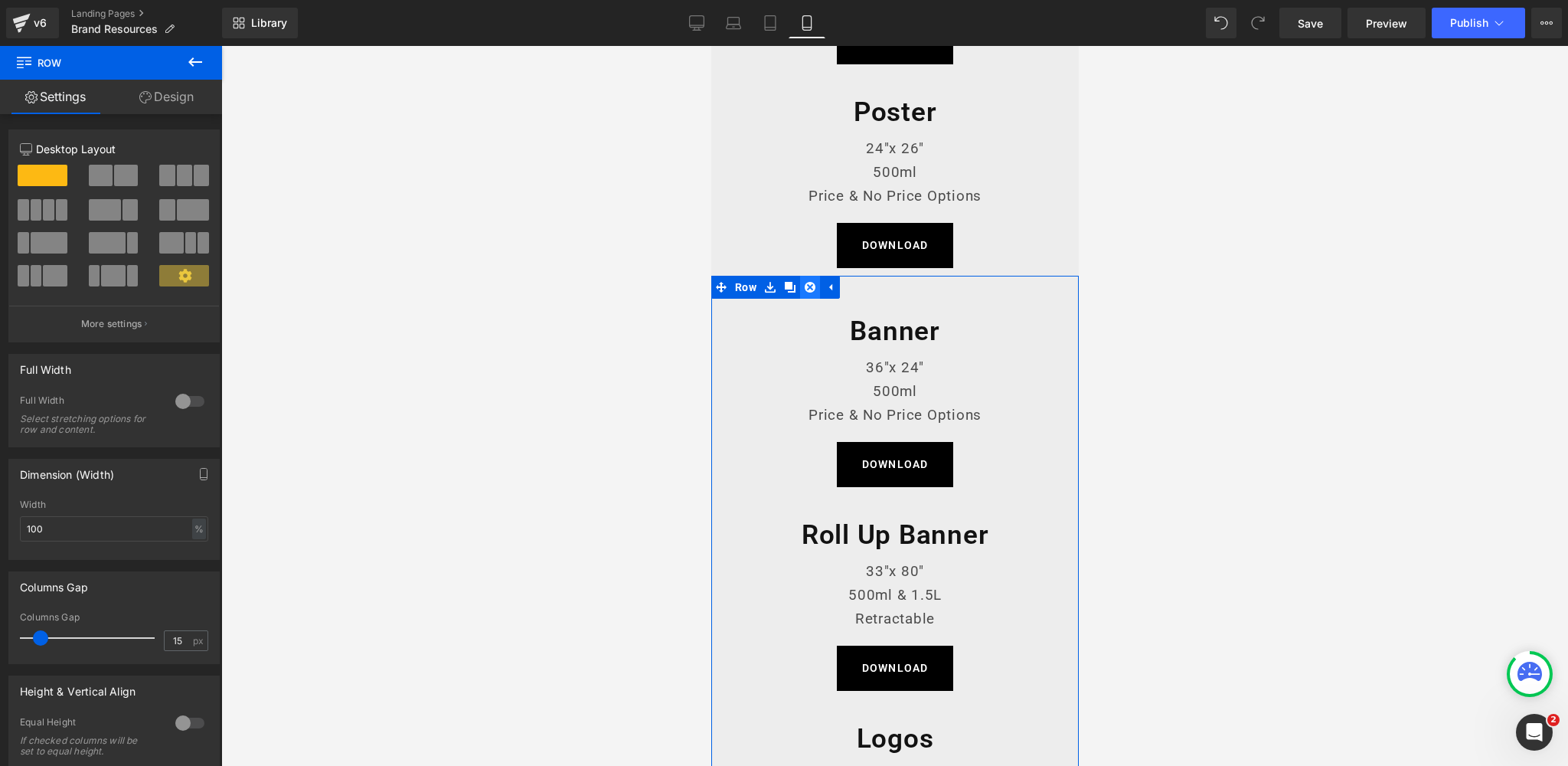
click at [810, 285] on icon at bounding box center [809, 286] width 11 height 12
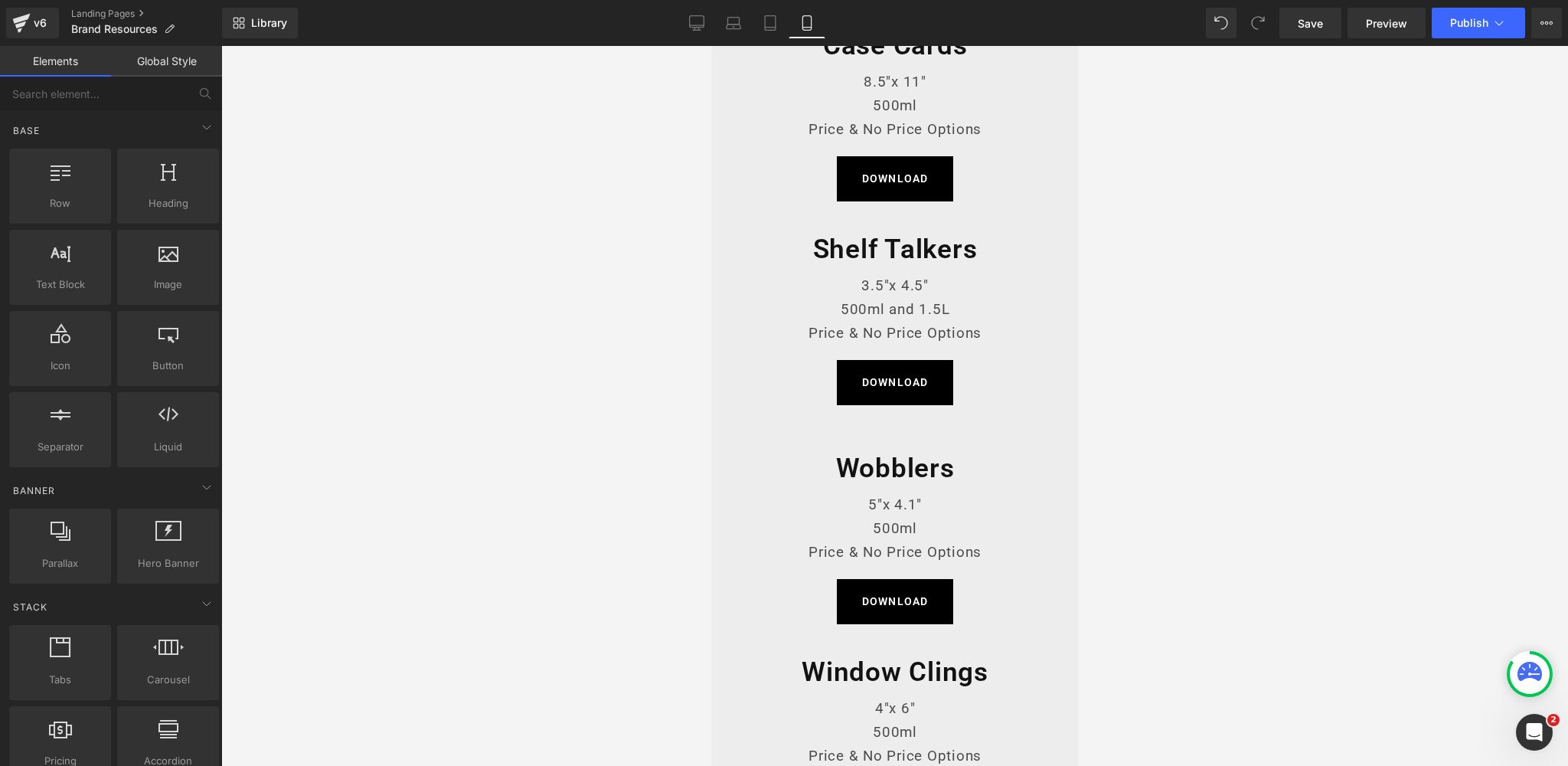
scroll to position [746, 0]
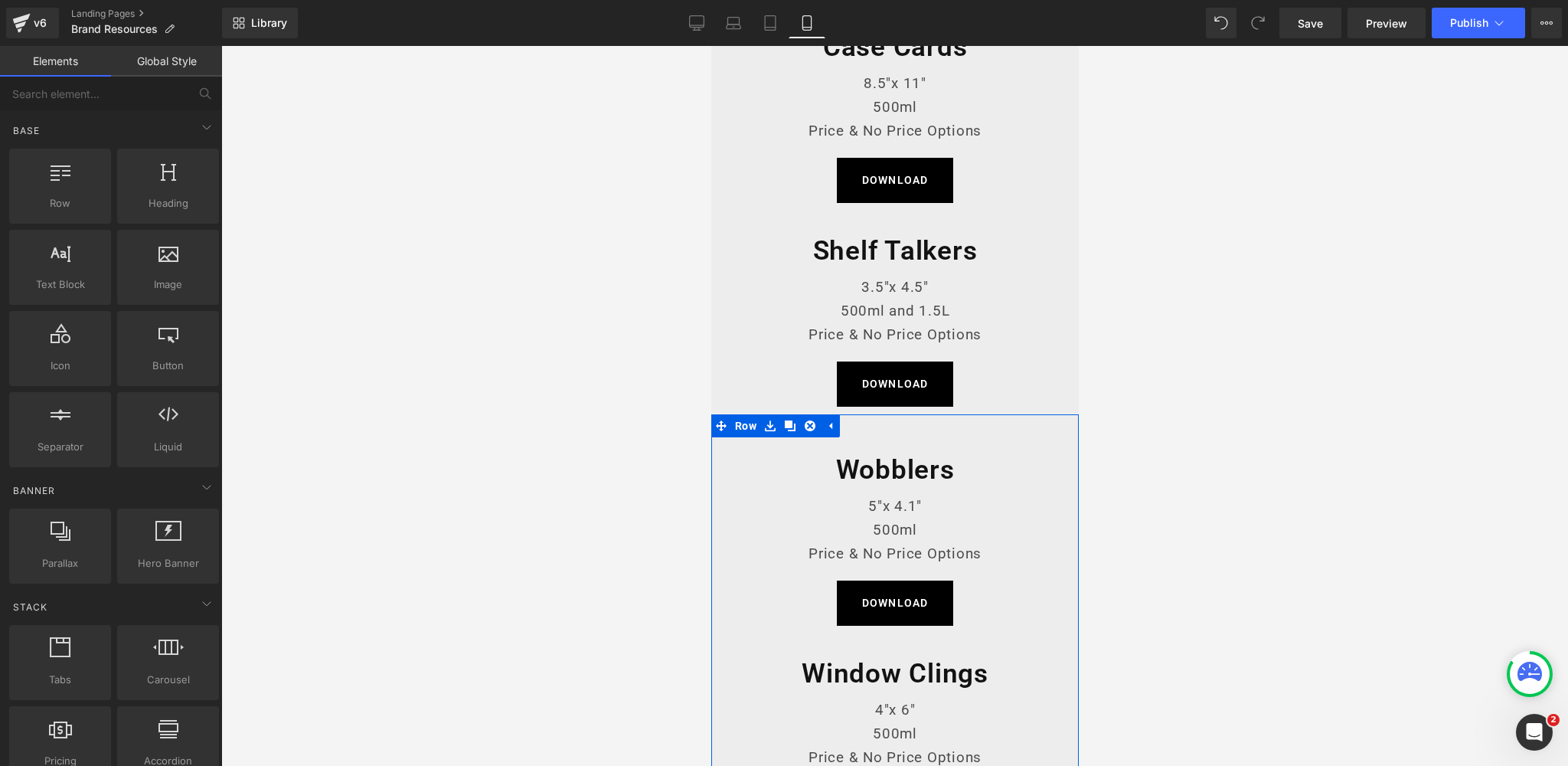
click at [741, 527] on div "Wobblers Heading 5"x 4.1" 500ml Price & No Price Options Text Block DOWNLOAD Bu…" at bounding box center [894, 728] width 367 height 626
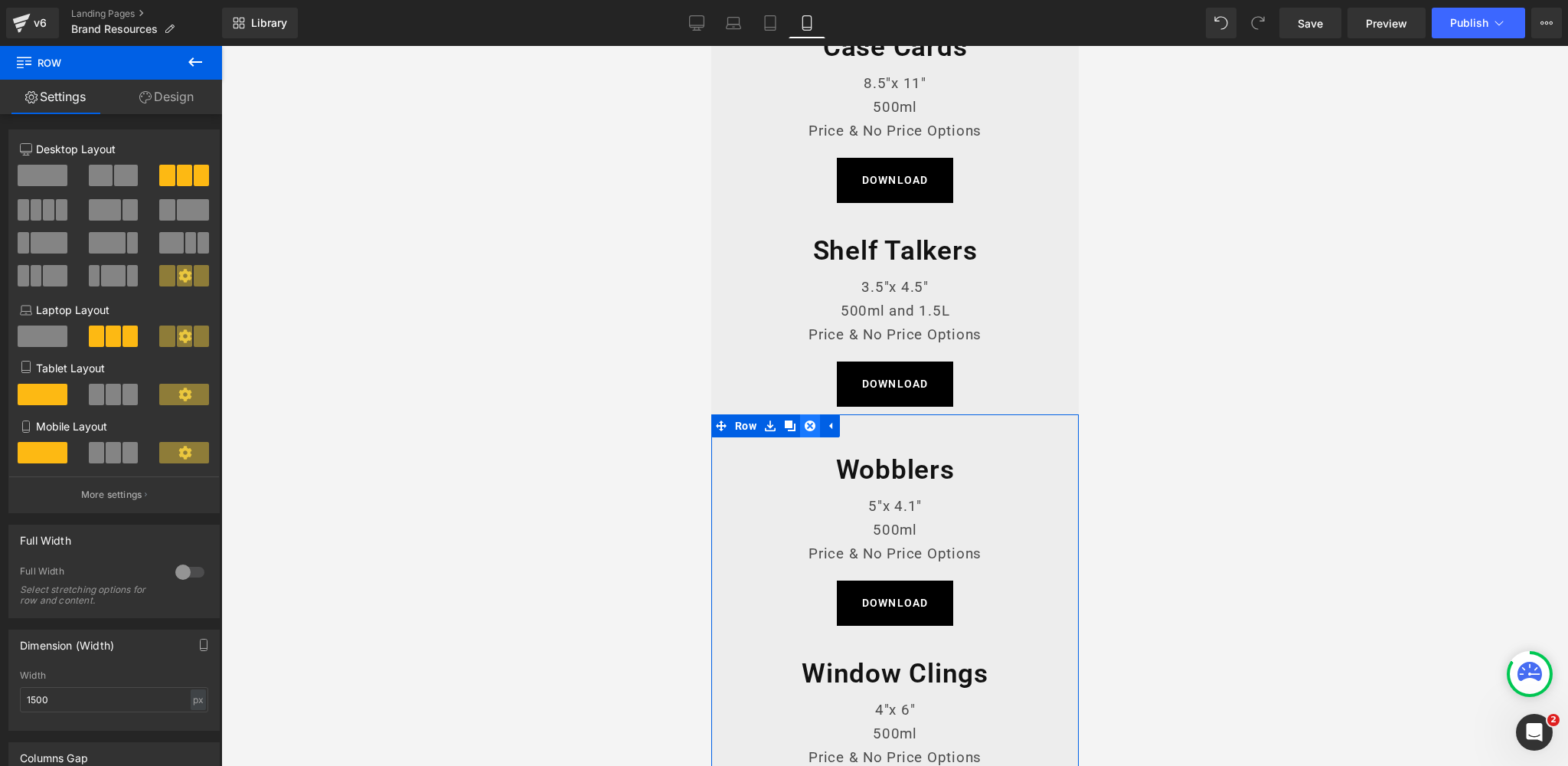
click at [812, 424] on icon at bounding box center [809, 426] width 11 height 11
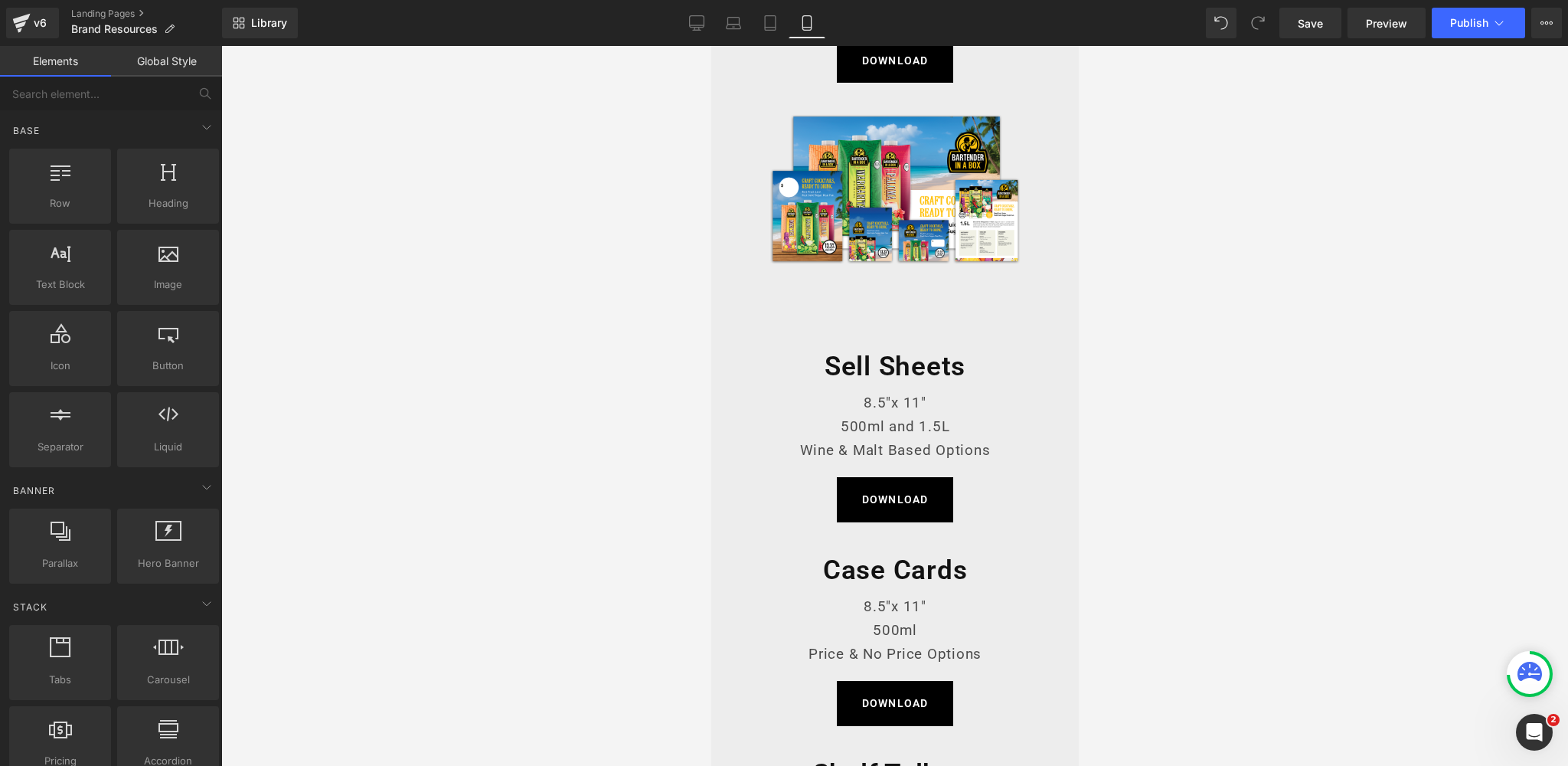
scroll to position [175, 0]
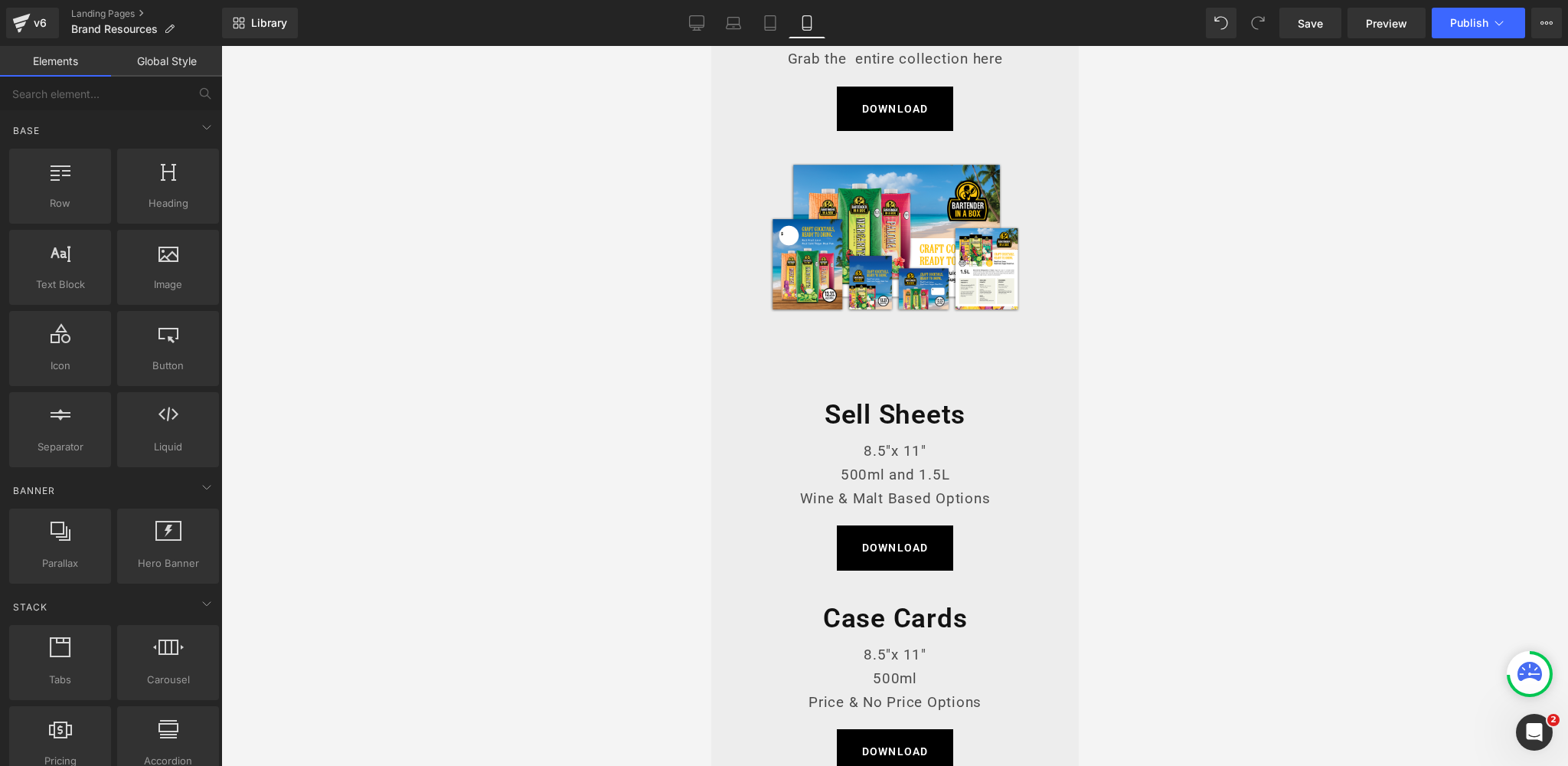
click at [755, 452] on div "Sell Sheets Heading 8.5"x 11" 500ml and 1.5L Wine & Malt Based Options Text Blo…" at bounding box center [893, 476] width 291 height 204
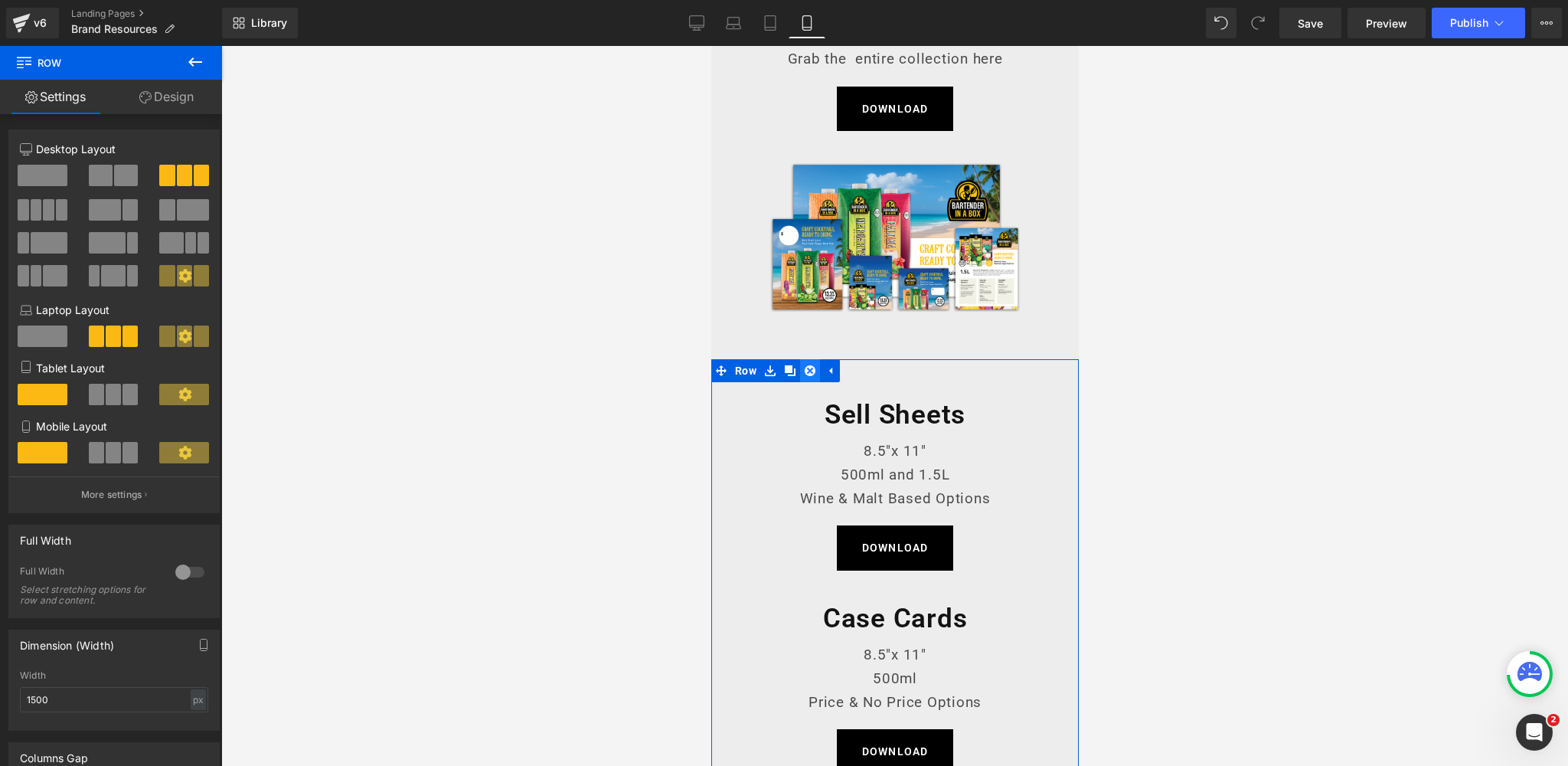
click at [809, 370] on icon at bounding box center [809, 371] width 11 height 11
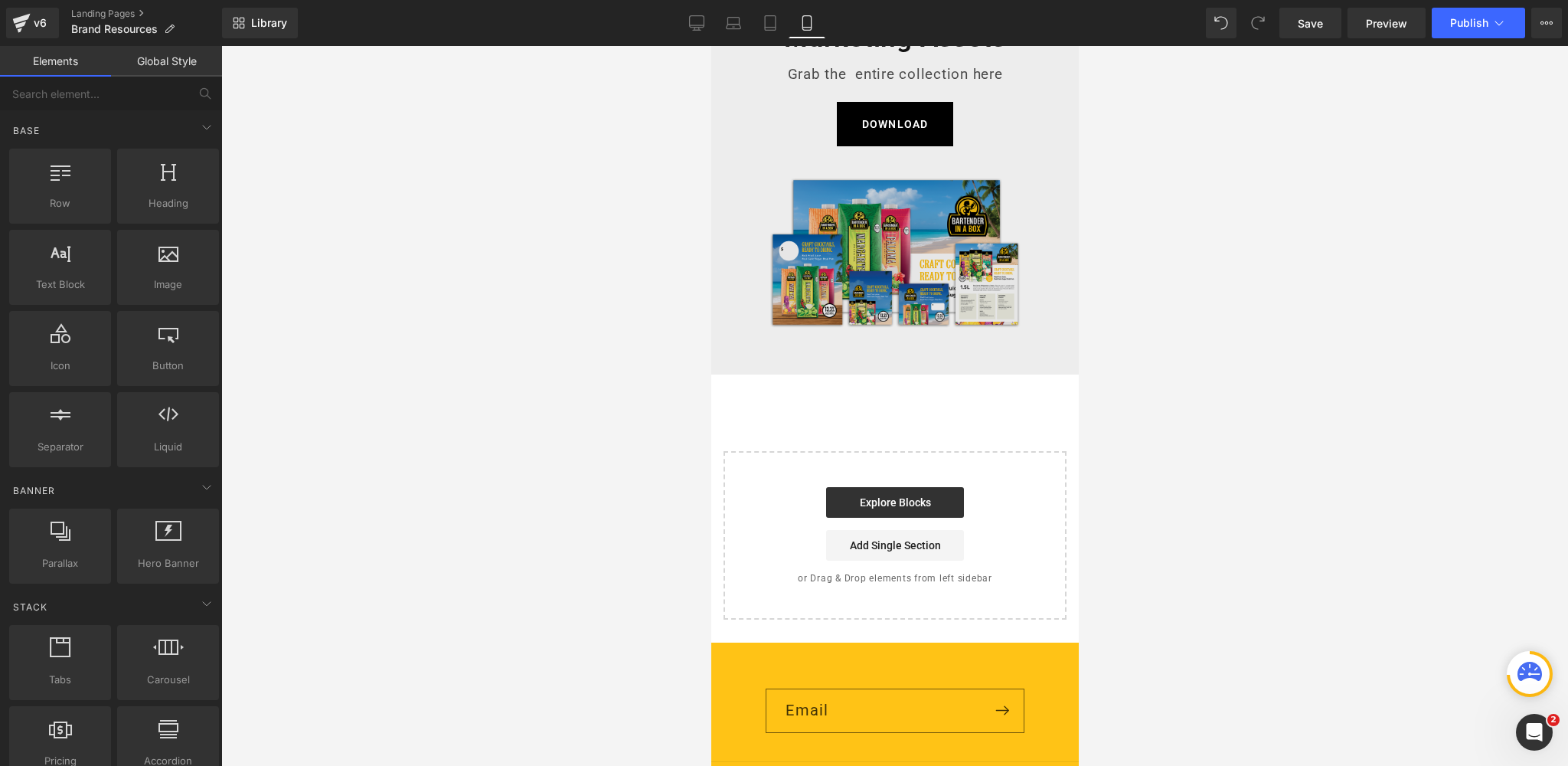
scroll to position [0, 0]
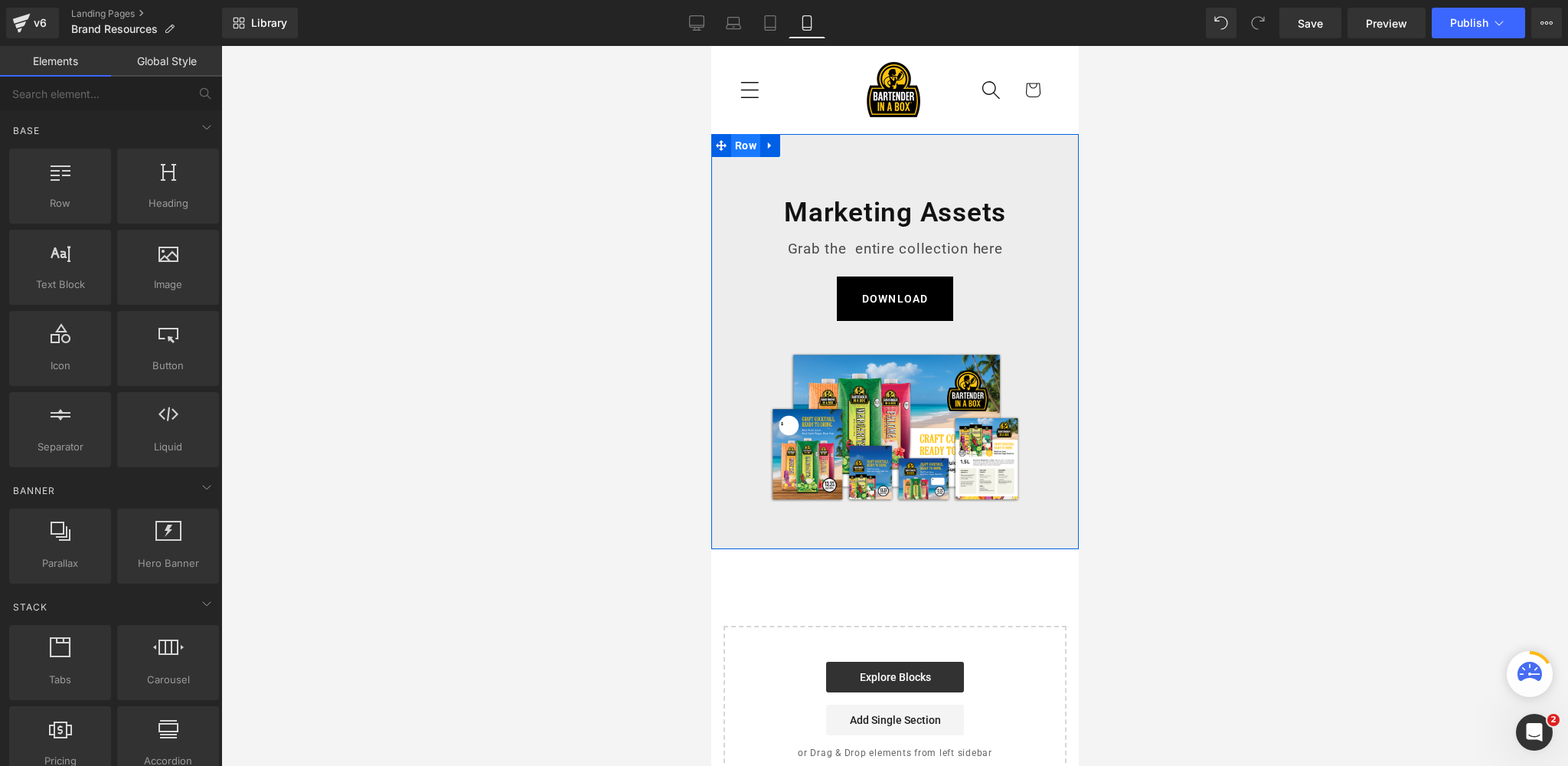
click at [753, 146] on span "Row" at bounding box center [744, 145] width 29 height 23
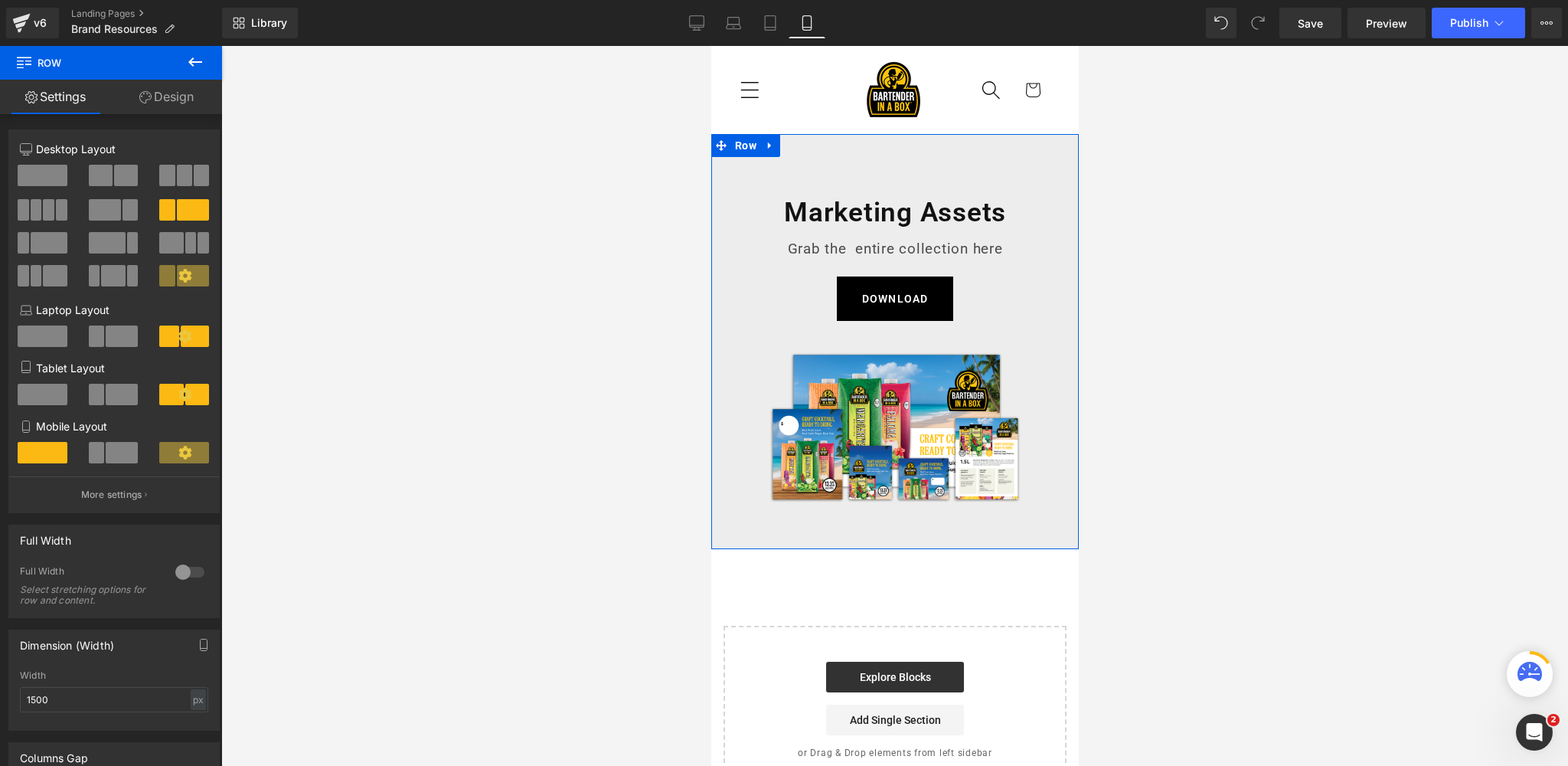
click at [186, 91] on link "Design" at bounding box center [167, 97] width 111 height 35
click at [0, 0] on div "Spacing" at bounding box center [0, 0] width 0 height 0
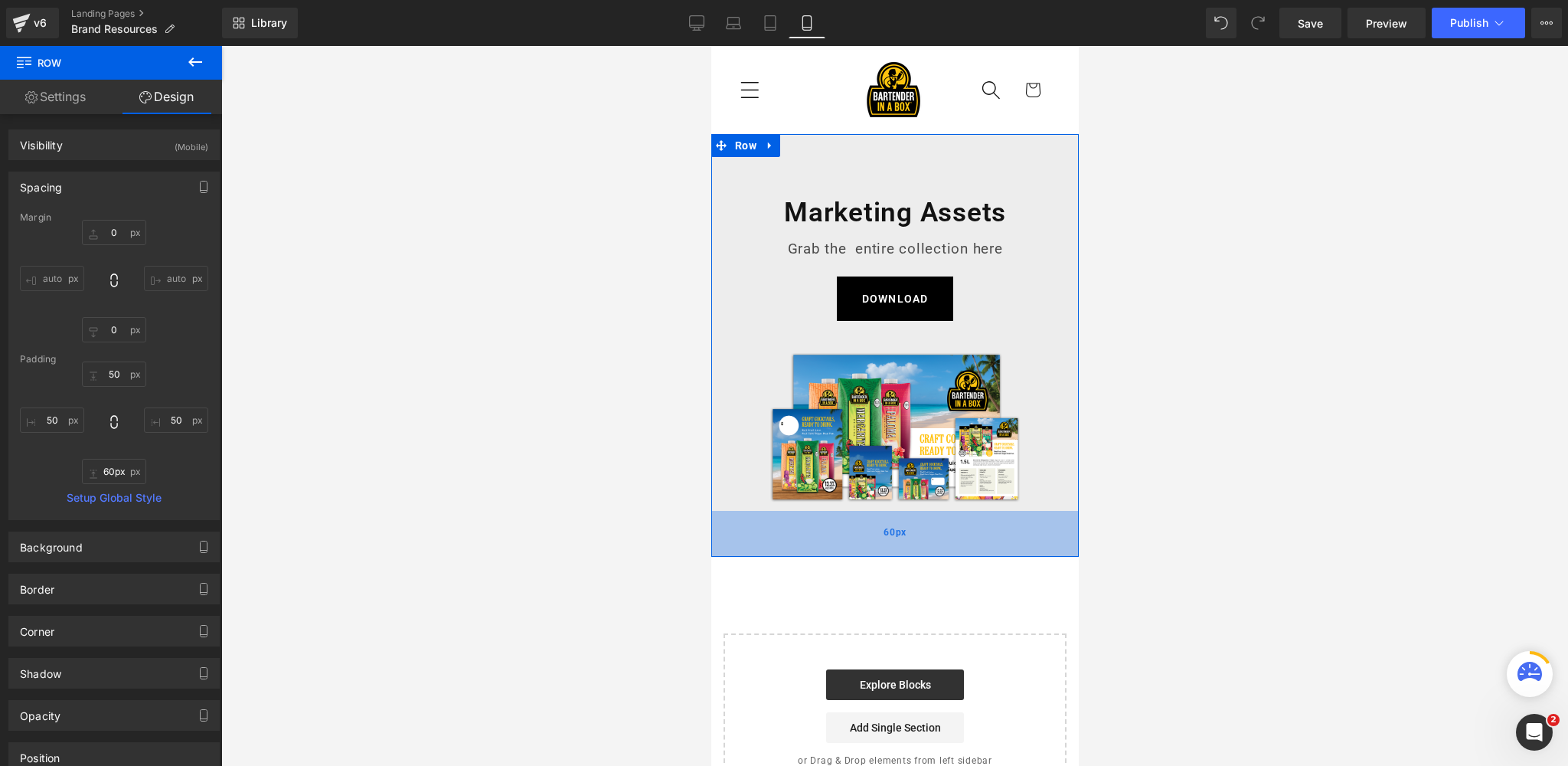
click at [969, 538] on div "60px" at bounding box center [894, 534] width 367 height 46
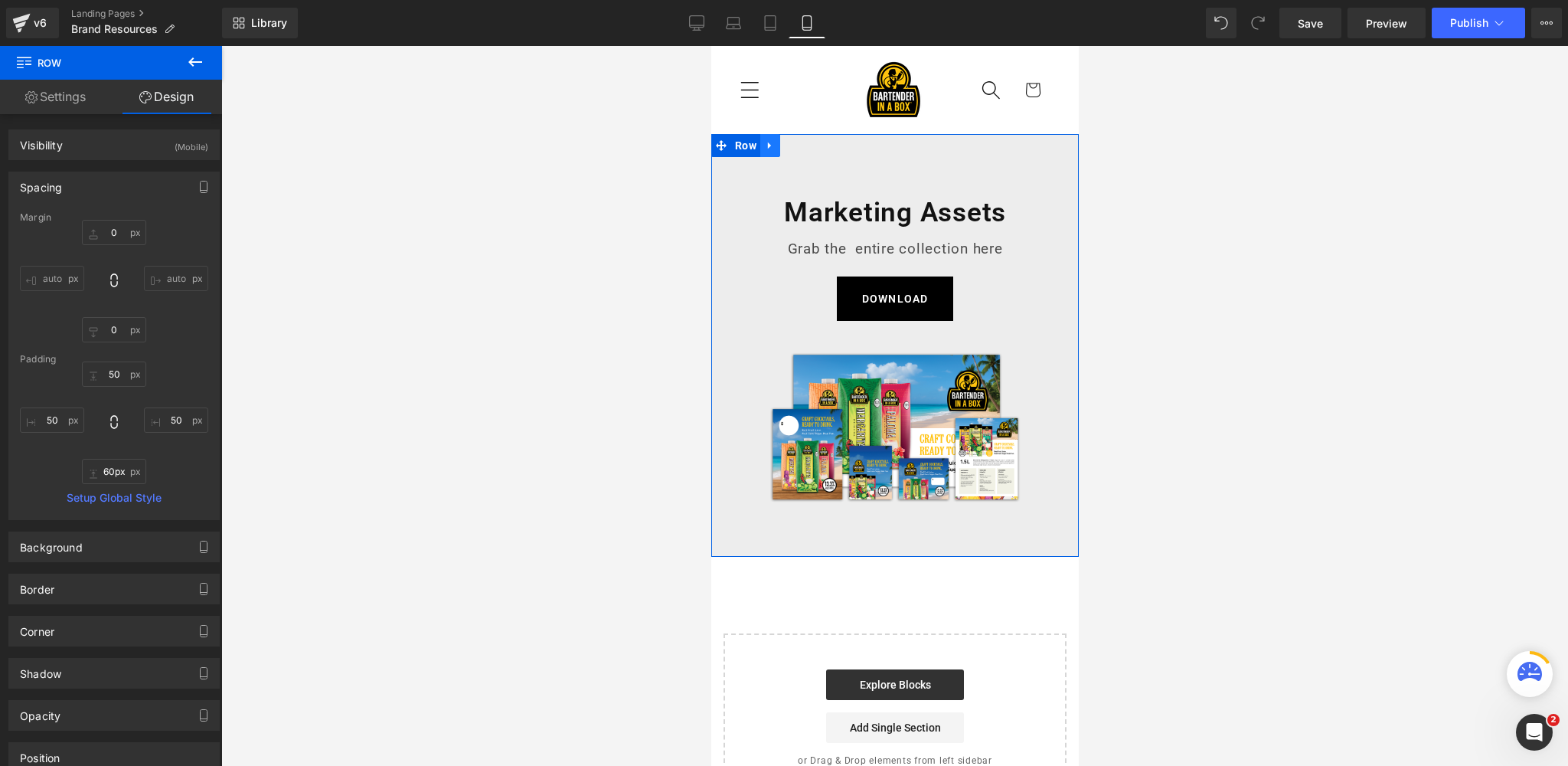
click at [767, 144] on icon at bounding box center [769, 145] width 3 height 7
click at [789, 143] on icon at bounding box center [789, 146] width 11 height 11
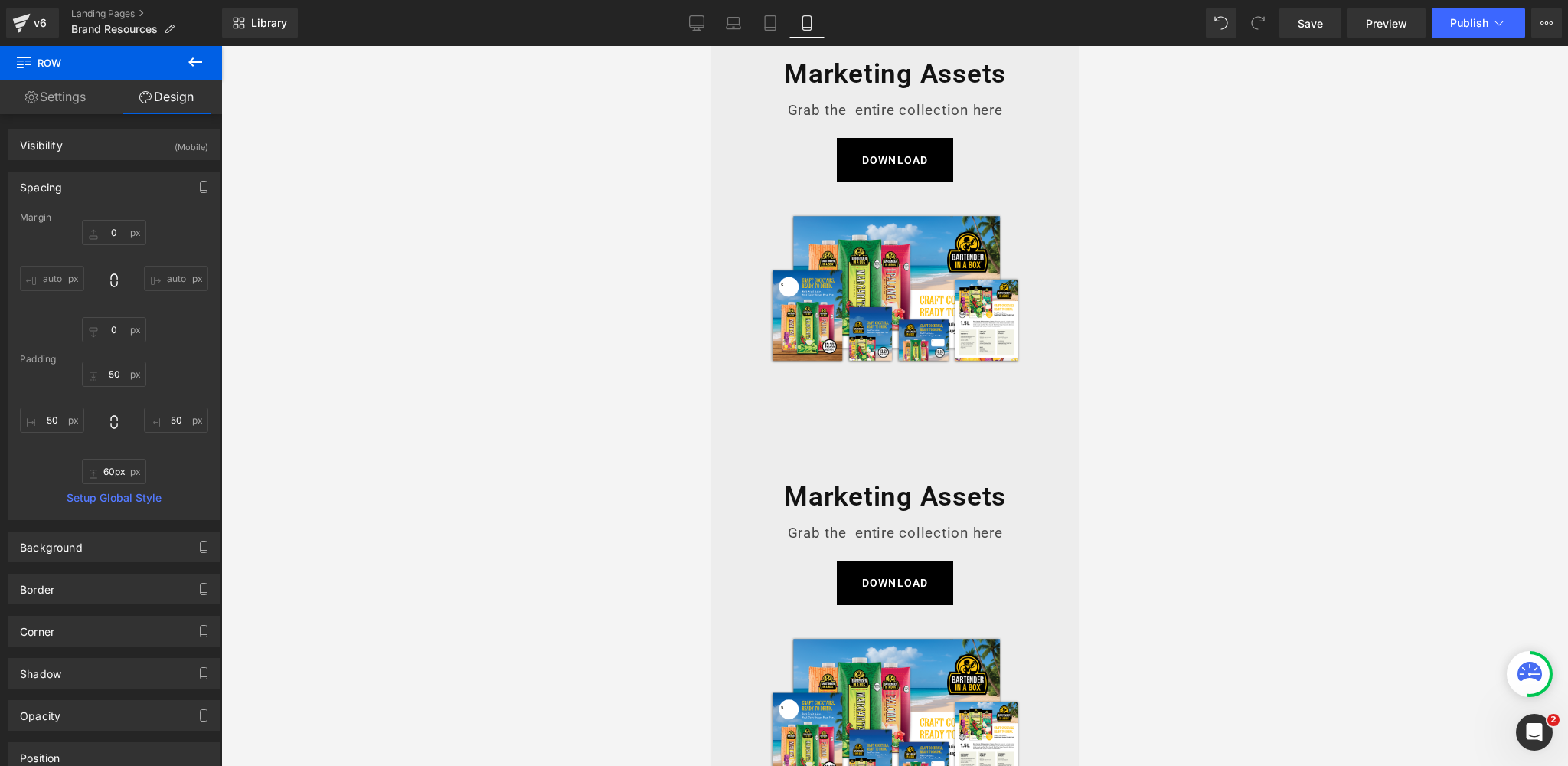
scroll to position [117, 0]
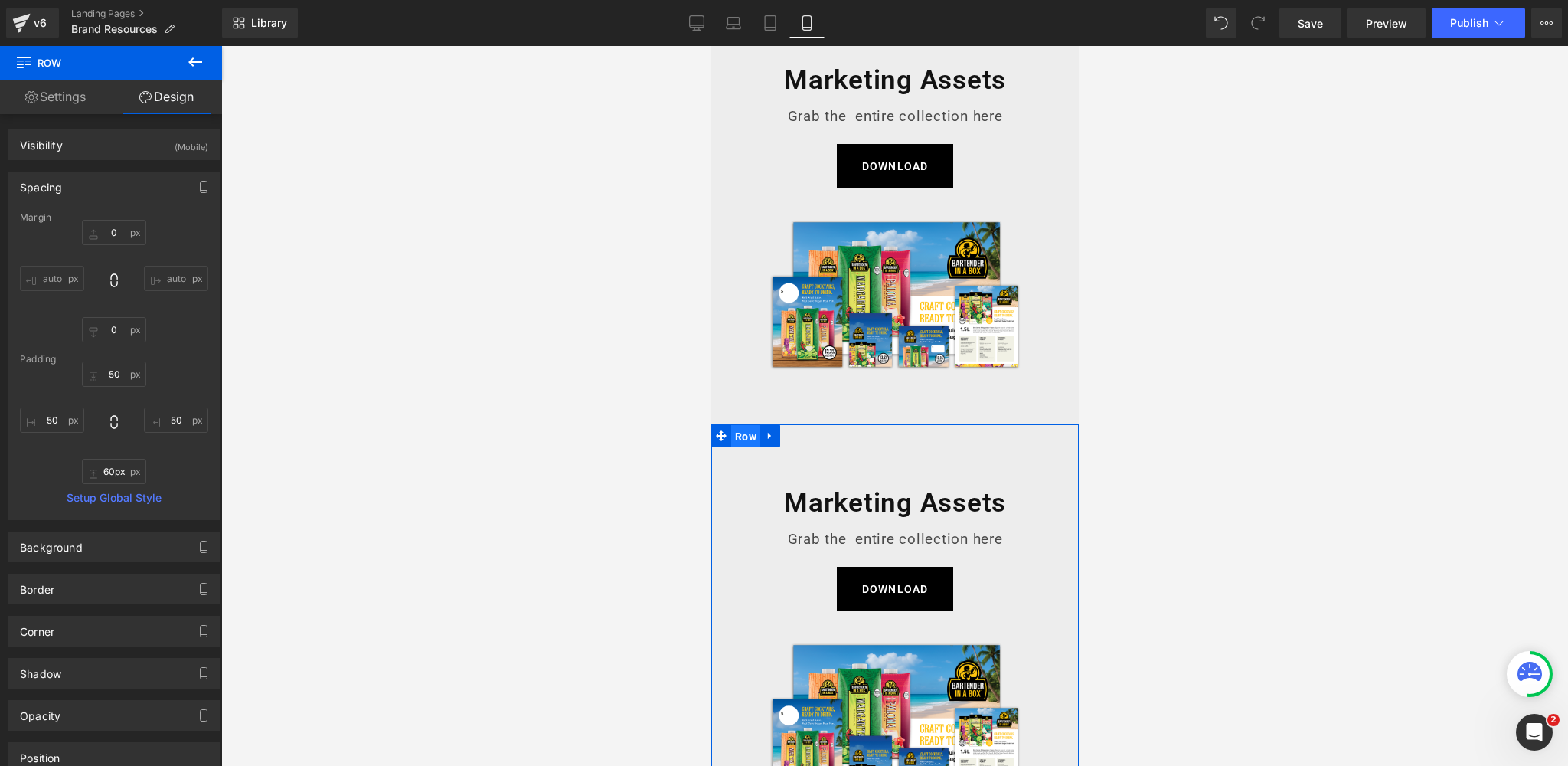
click at [742, 435] on span "Row" at bounding box center [744, 436] width 29 height 23
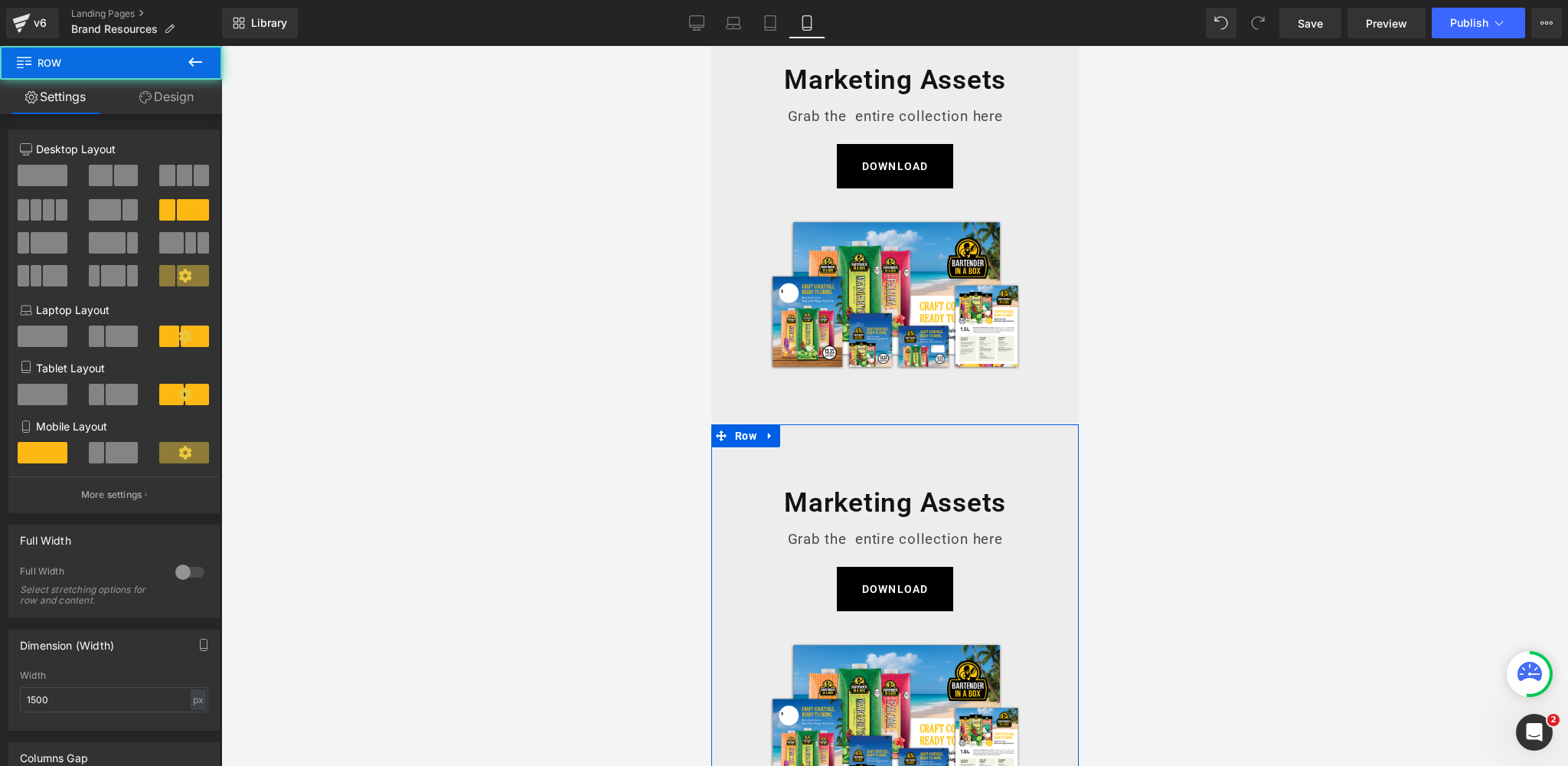
click at [172, 108] on link "Design" at bounding box center [167, 97] width 111 height 35
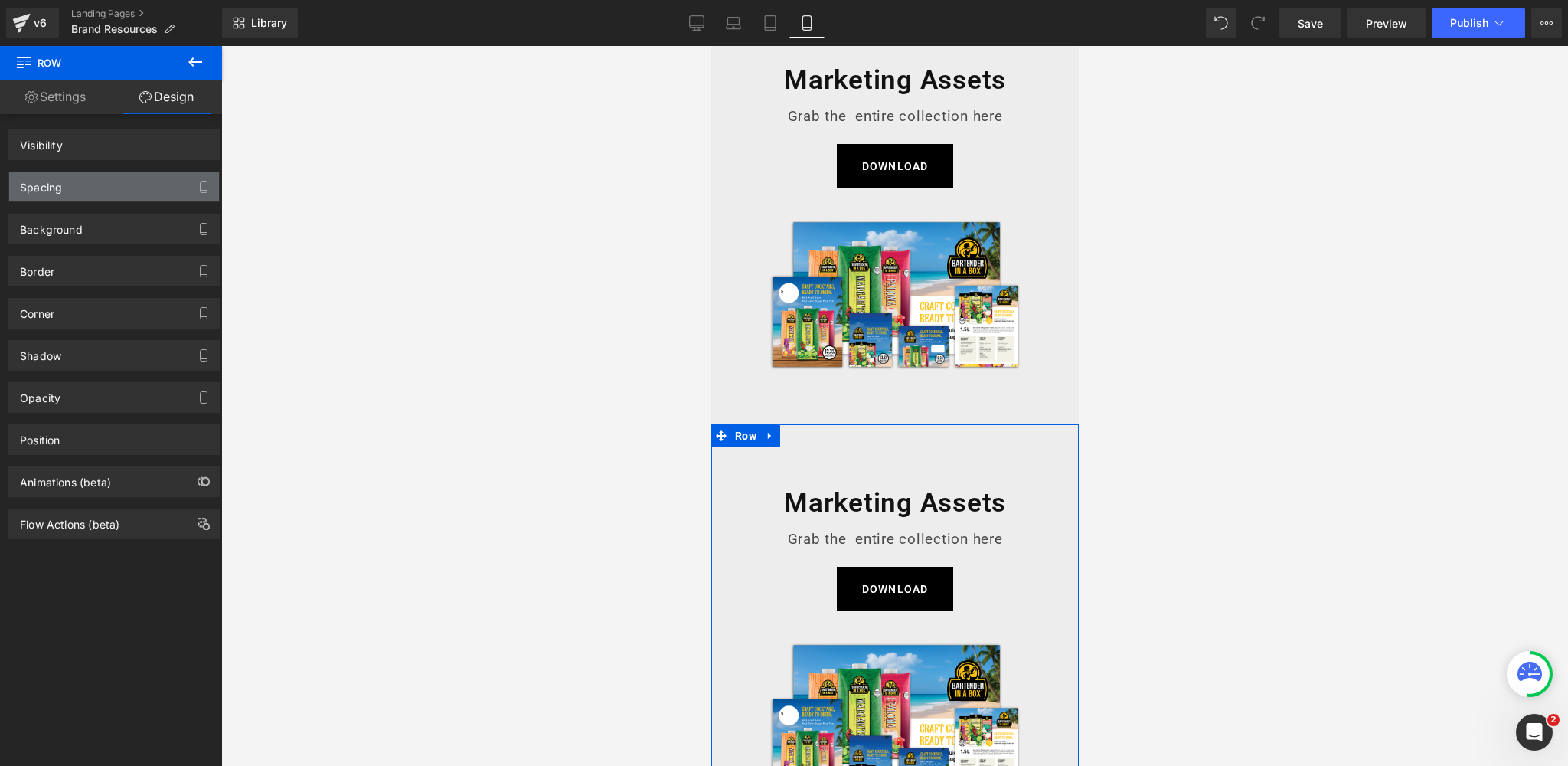
click at [79, 184] on div "Spacing" at bounding box center [114, 187] width 209 height 29
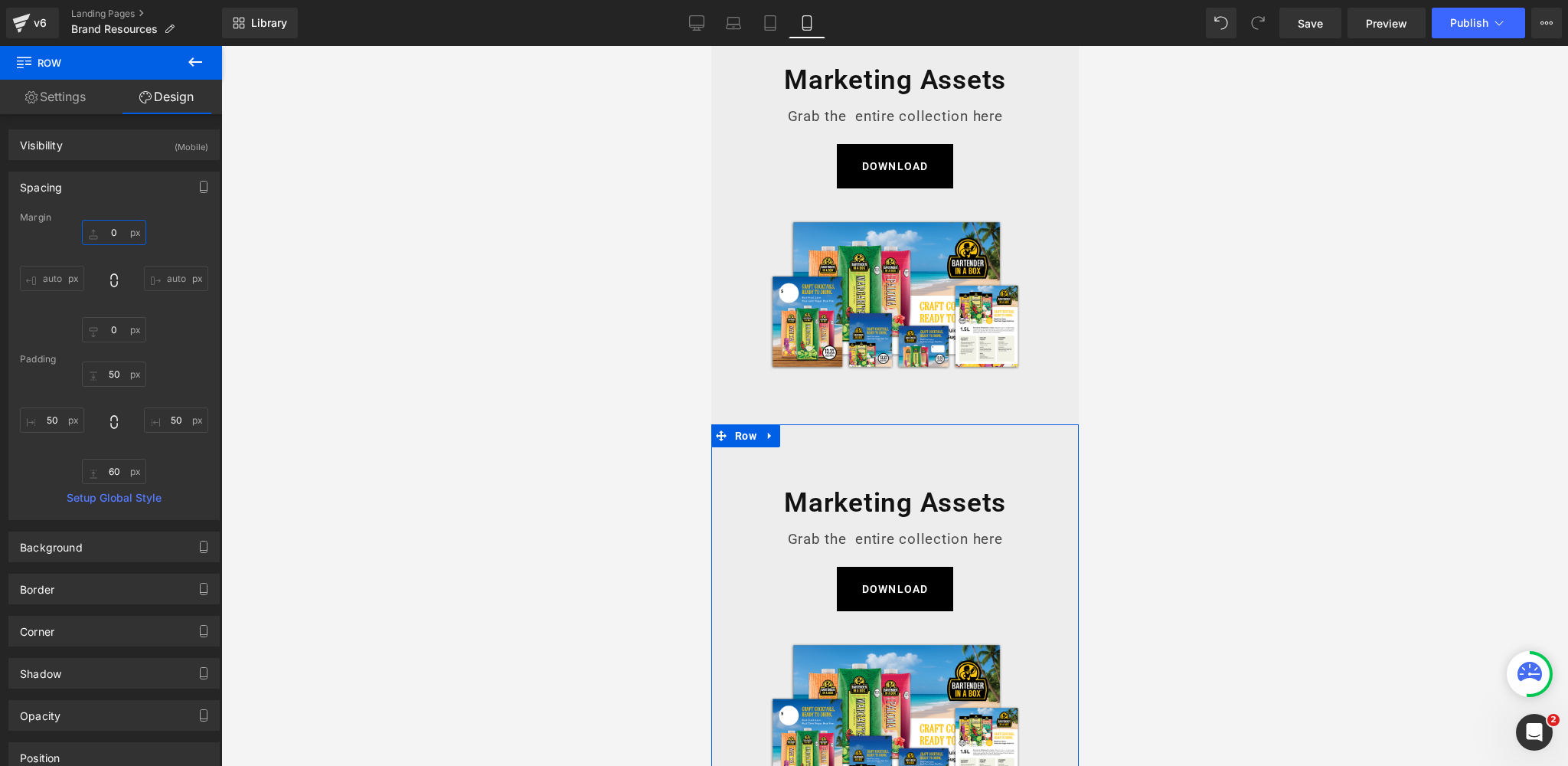
click at [118, 236] on input "0" at bounding box center [114, 232] width 64 height 25
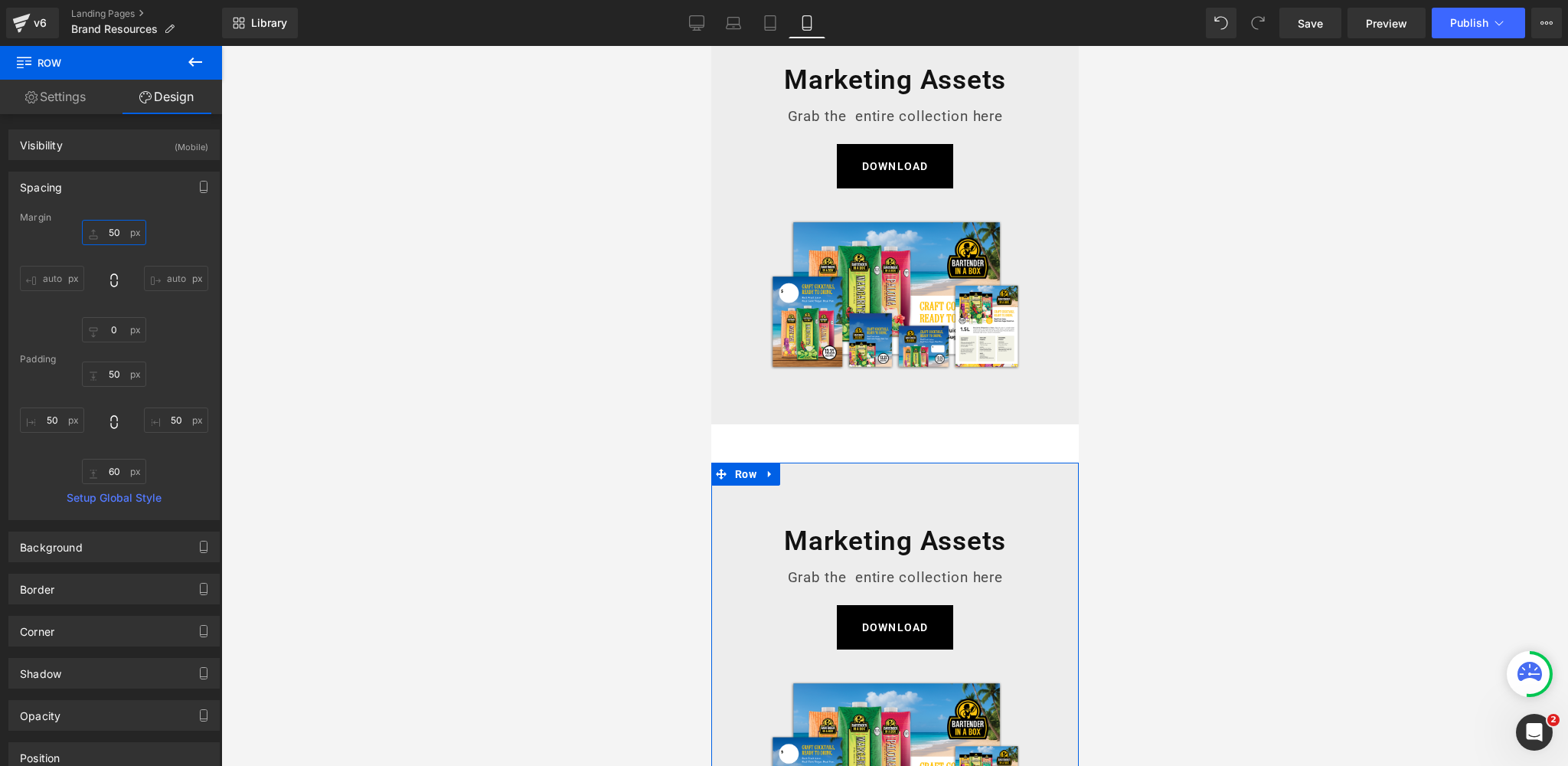
click at [118, 236] on input "50" at bounding box center [114, 232] width 64 height 25
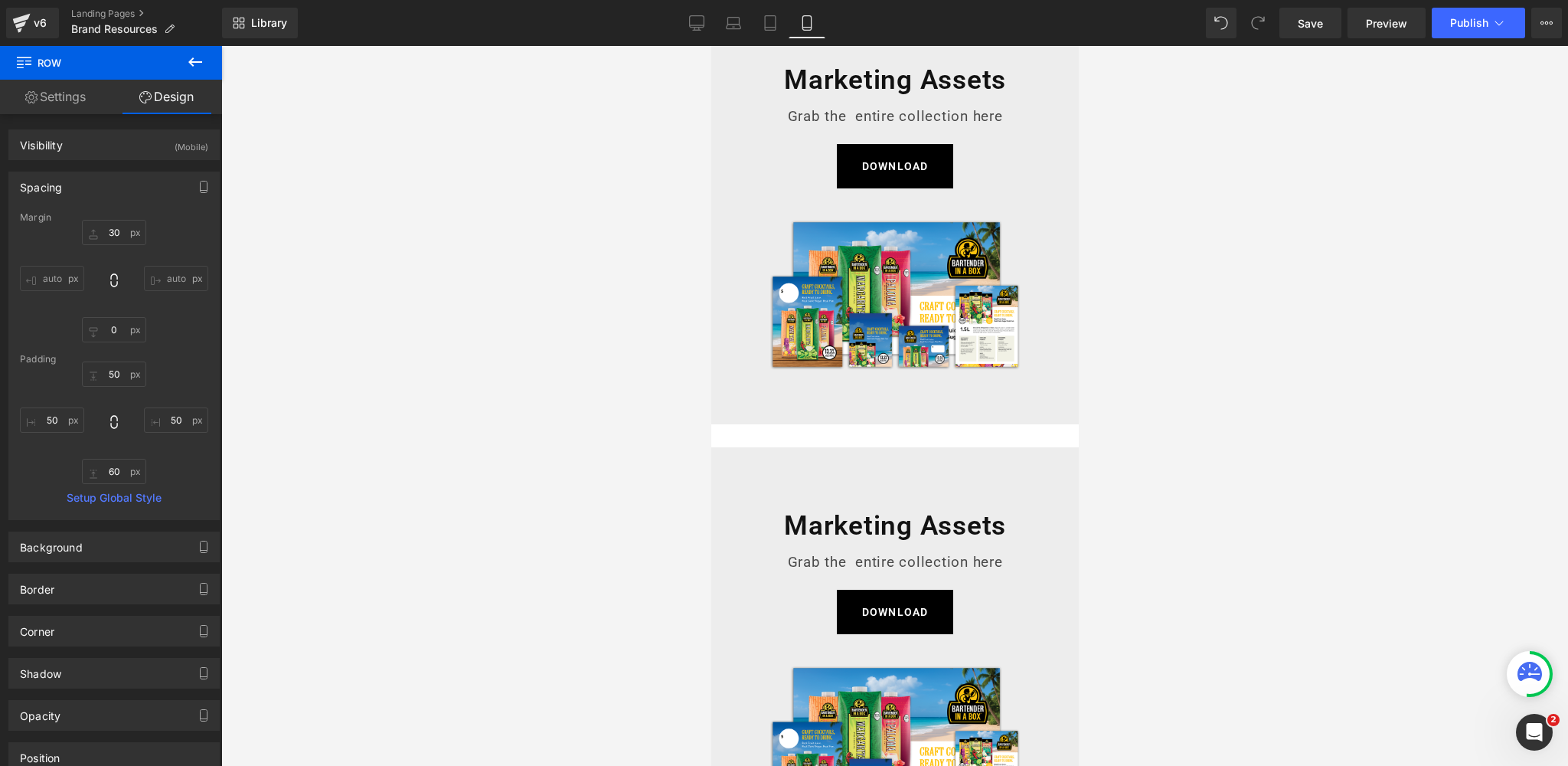
type input "30"
